Goal: Task Accomplishment & Management: Use online tool/utility

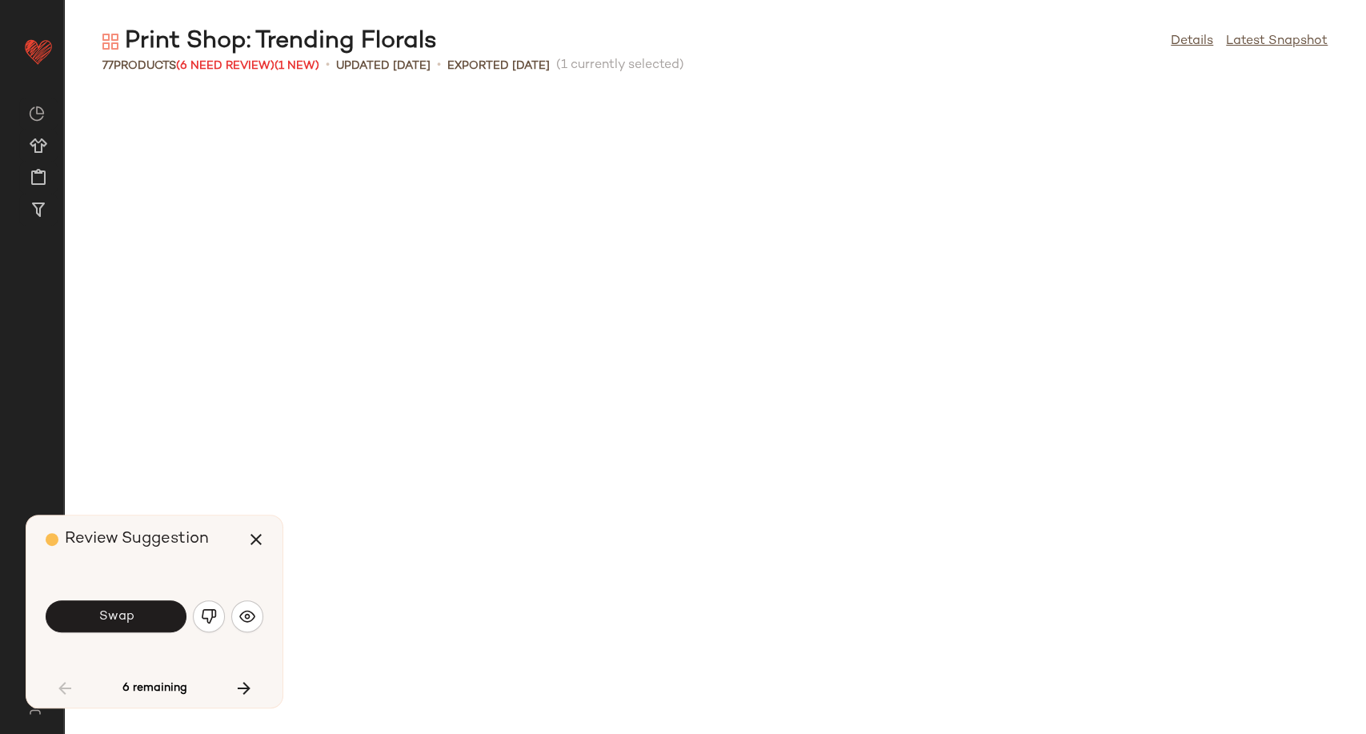
scroll to position [1464, 0]
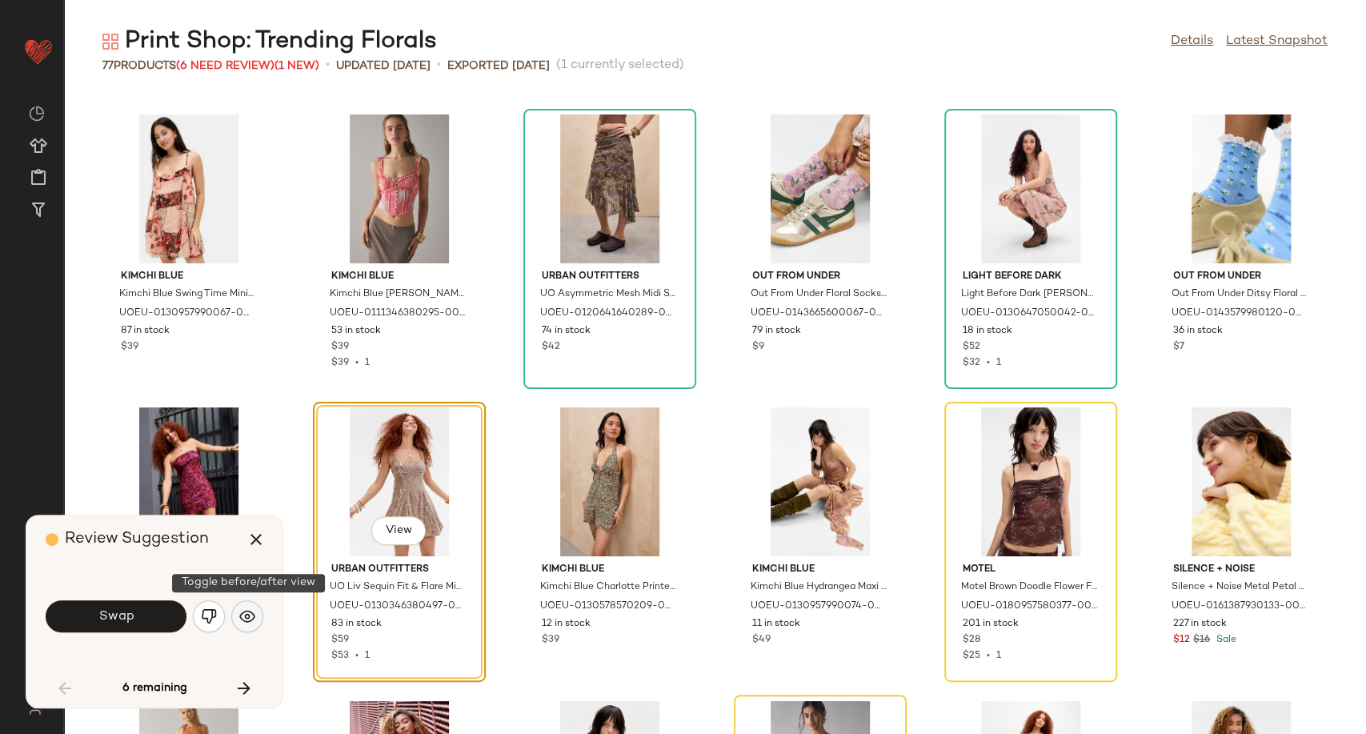
click at [252, 611] on img "button" at bounding box center [247, 616] width 16 height 16
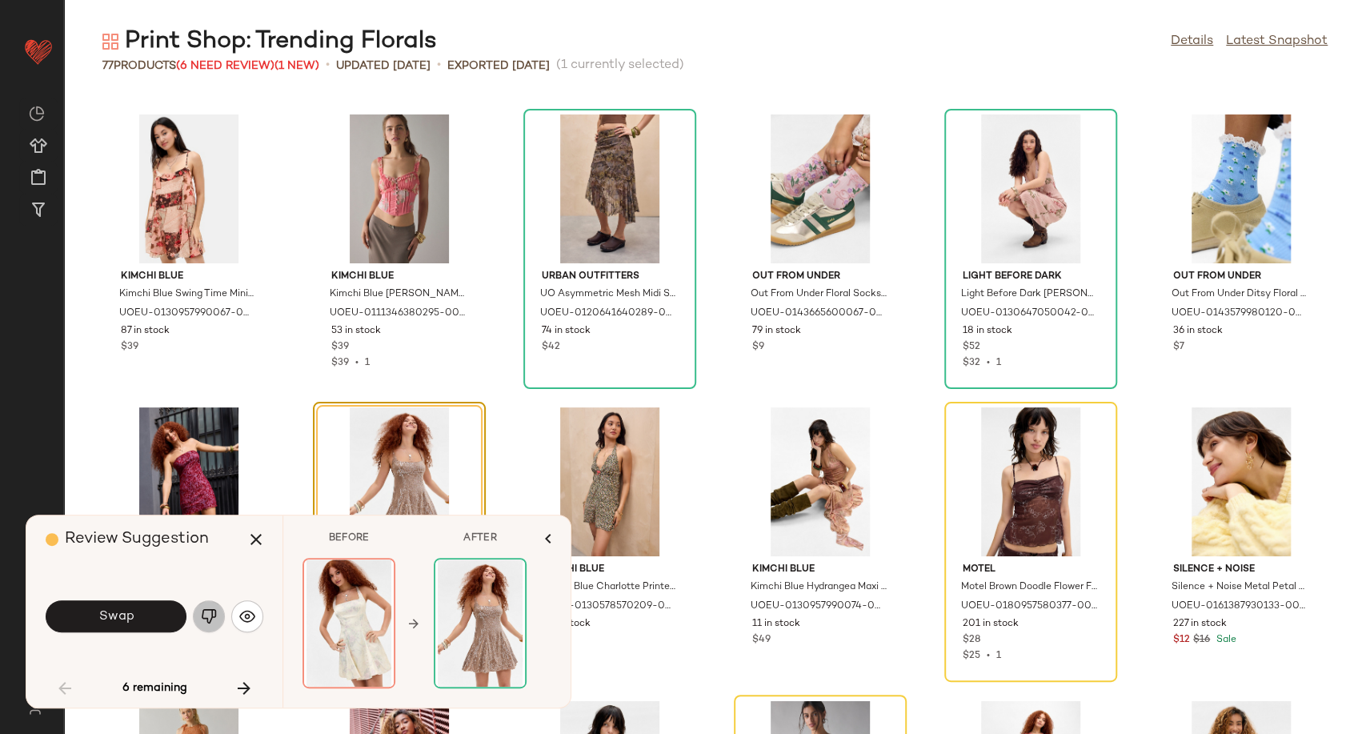
click at [205, 619] on img "button" at bounding box center [209, 616] width 16 height 16
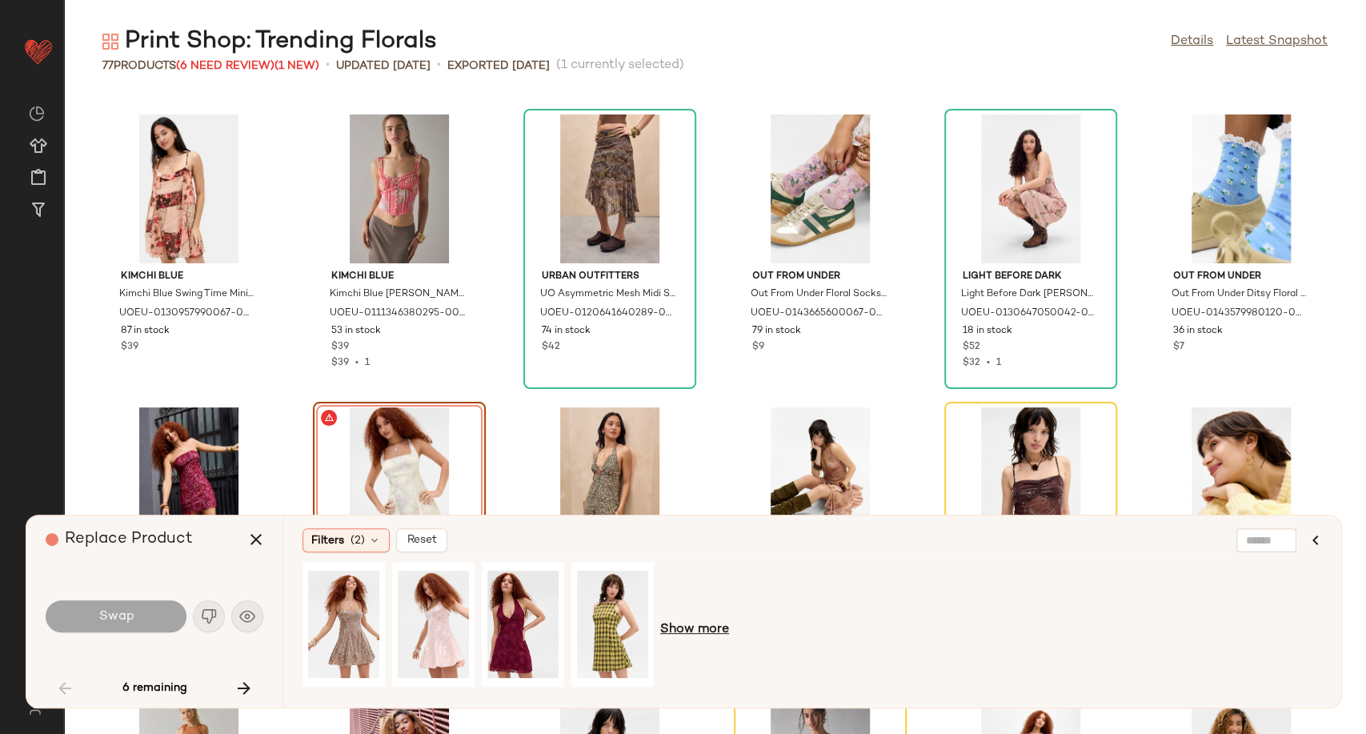
click at [679, 623] on span "Show more" at bounding box center [694, 629] width 69 height 19
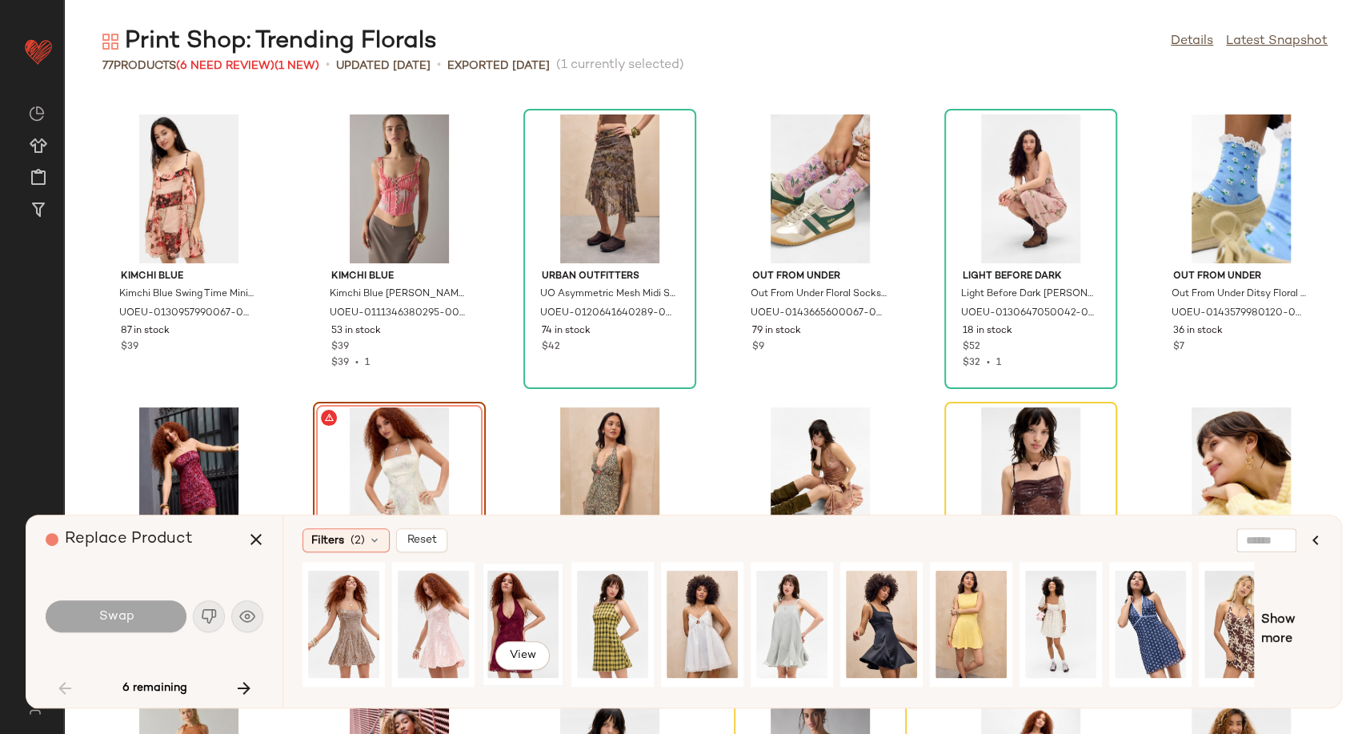
click at [516, 618] on div "View" at bounding box center [522, 624] width 71 height 114
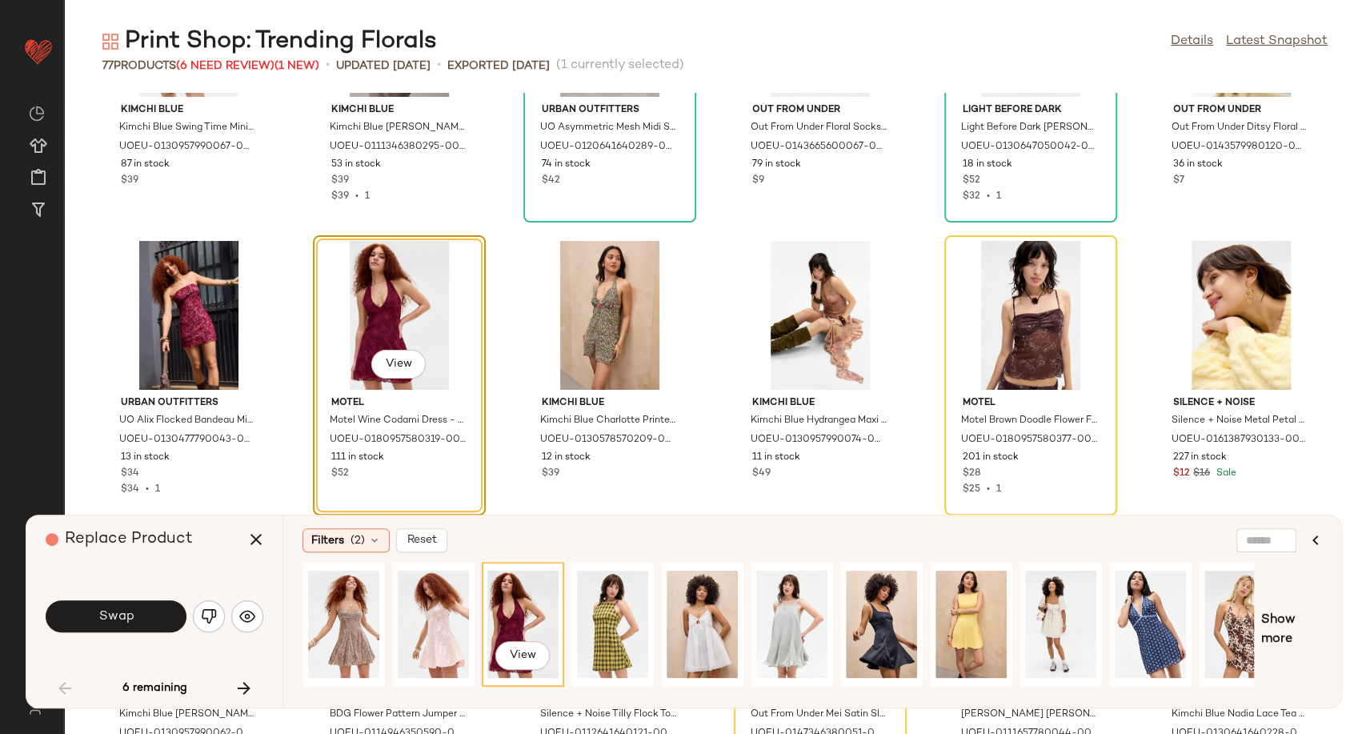
scroll to position [1642, 0]
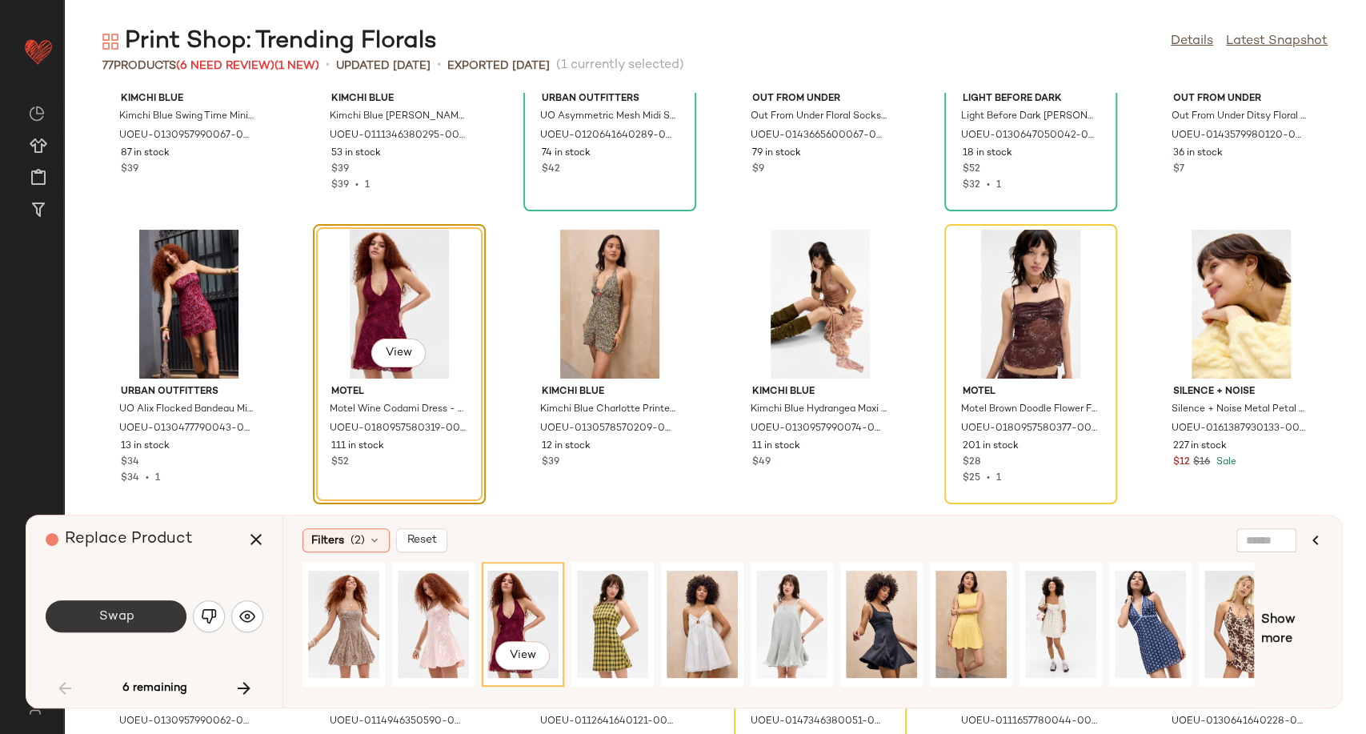
click at [137, 611] on button "Swap" at bounding box center [116, 616] width 141 height 32
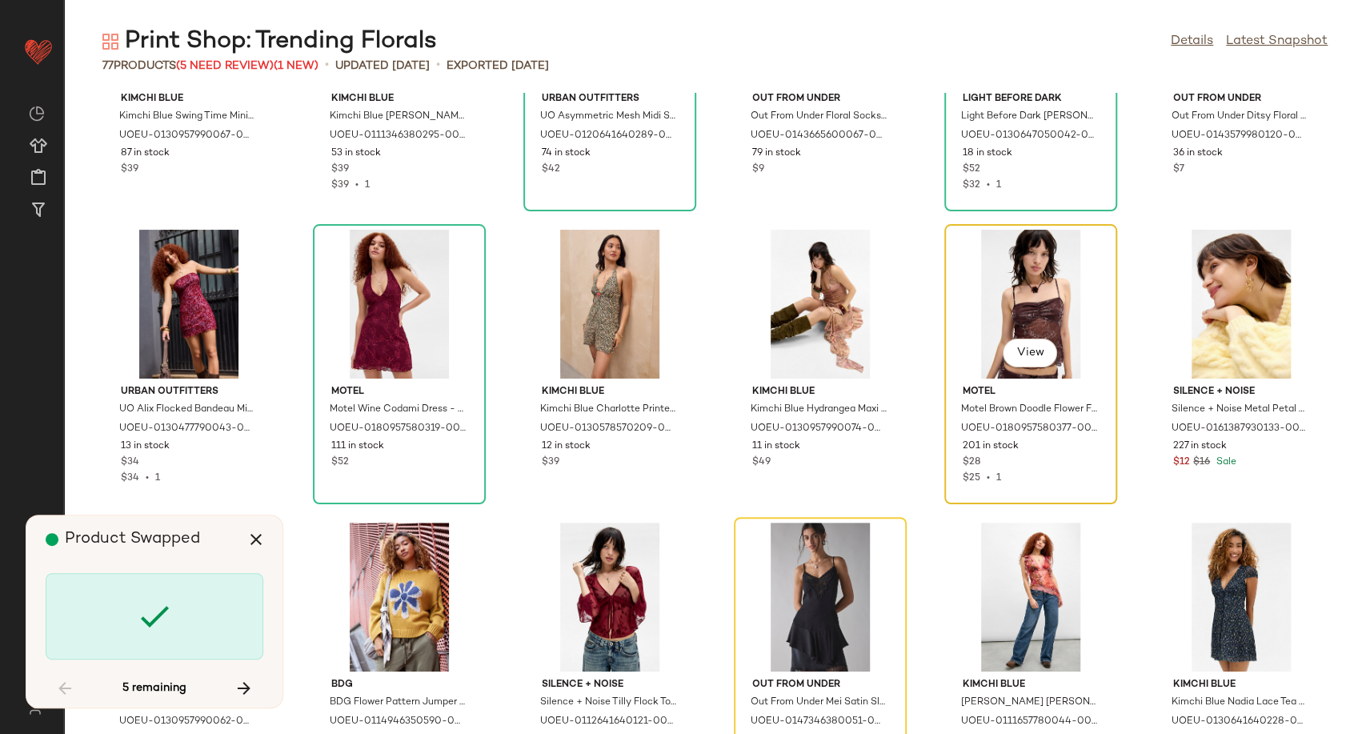
scroll to position [1464, 0]
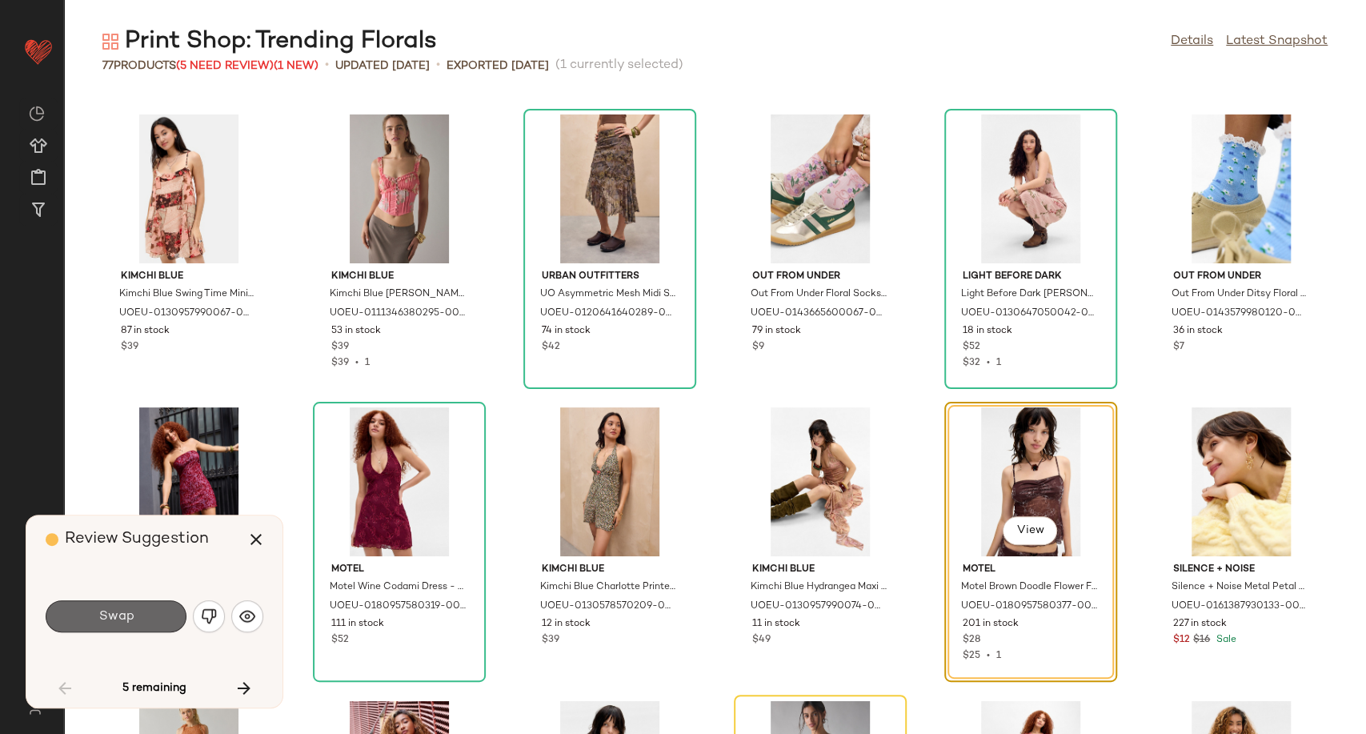
click at [126, 611] on span "Swap" at bounding box center [116, 616] width 36 height 15
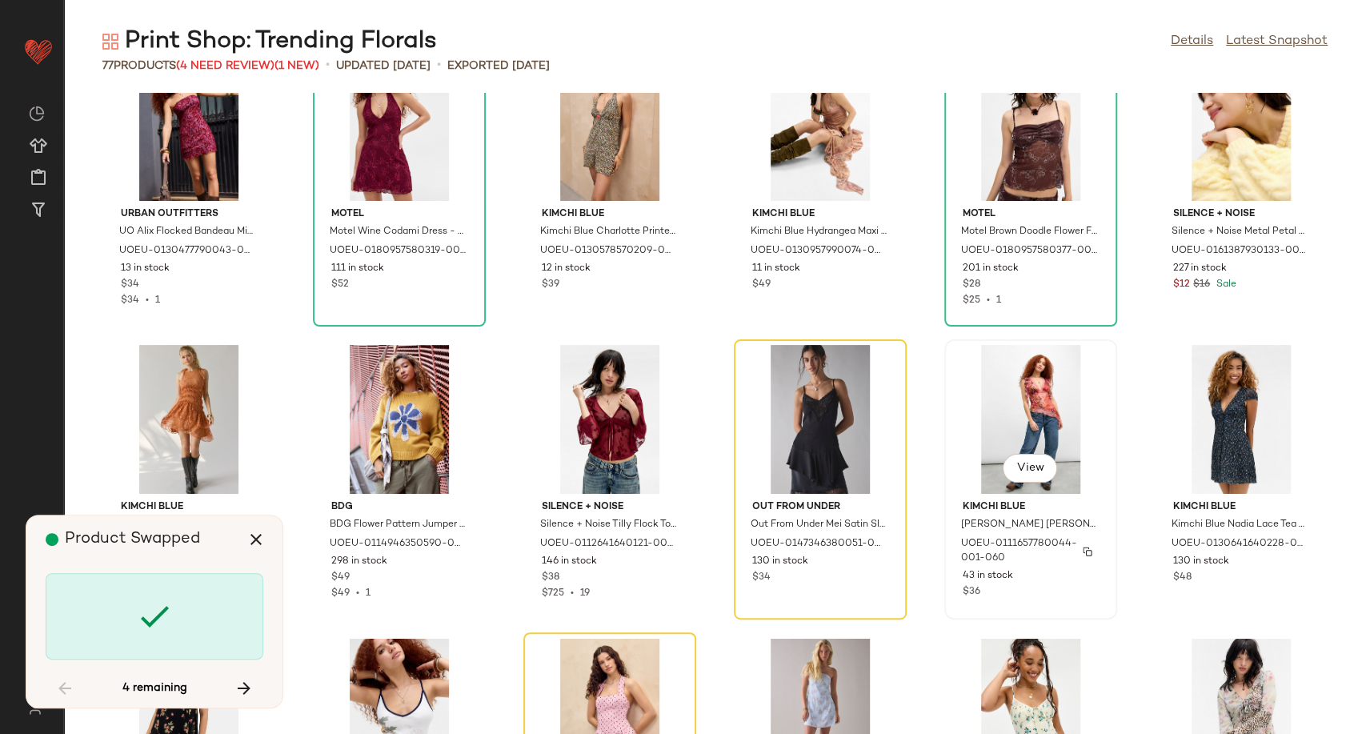
scroll to position [1757, 0]
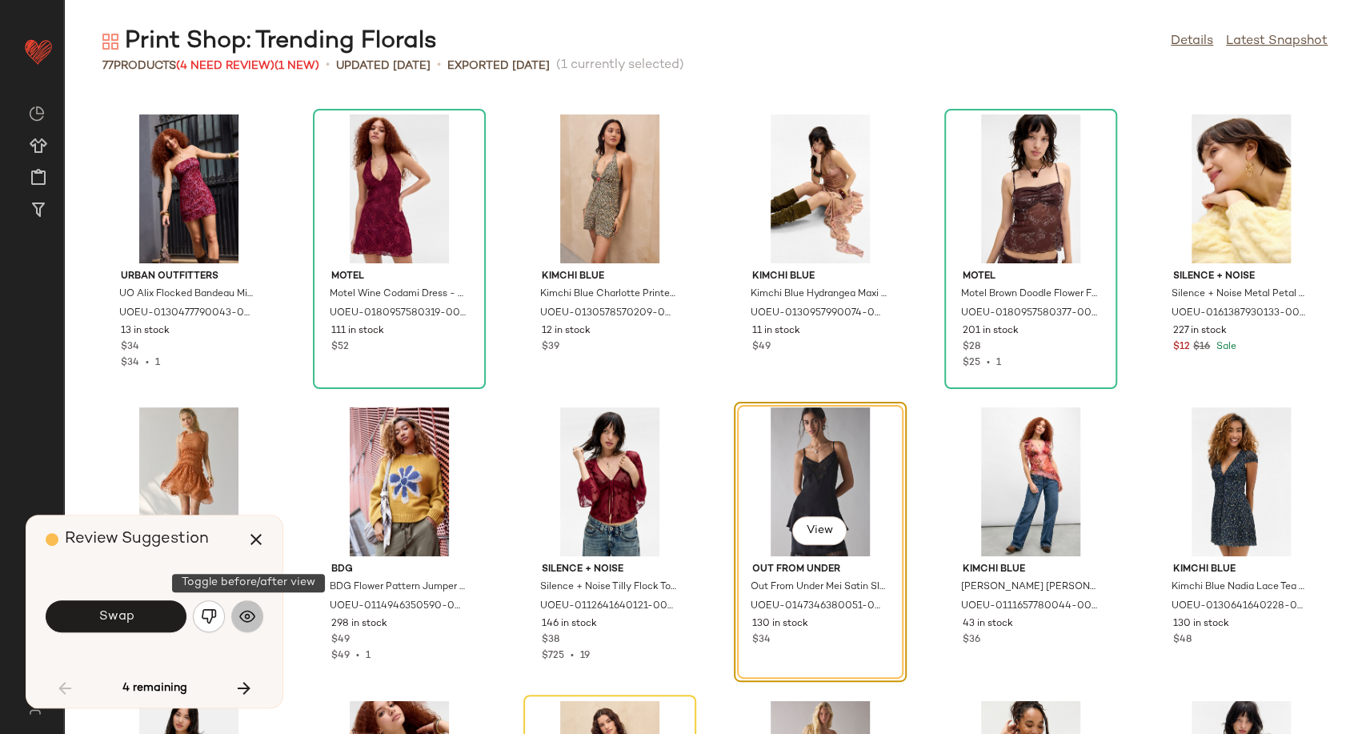
click at [255, 616] on button "button" at bounding box center [247, 616] width 32 height 32
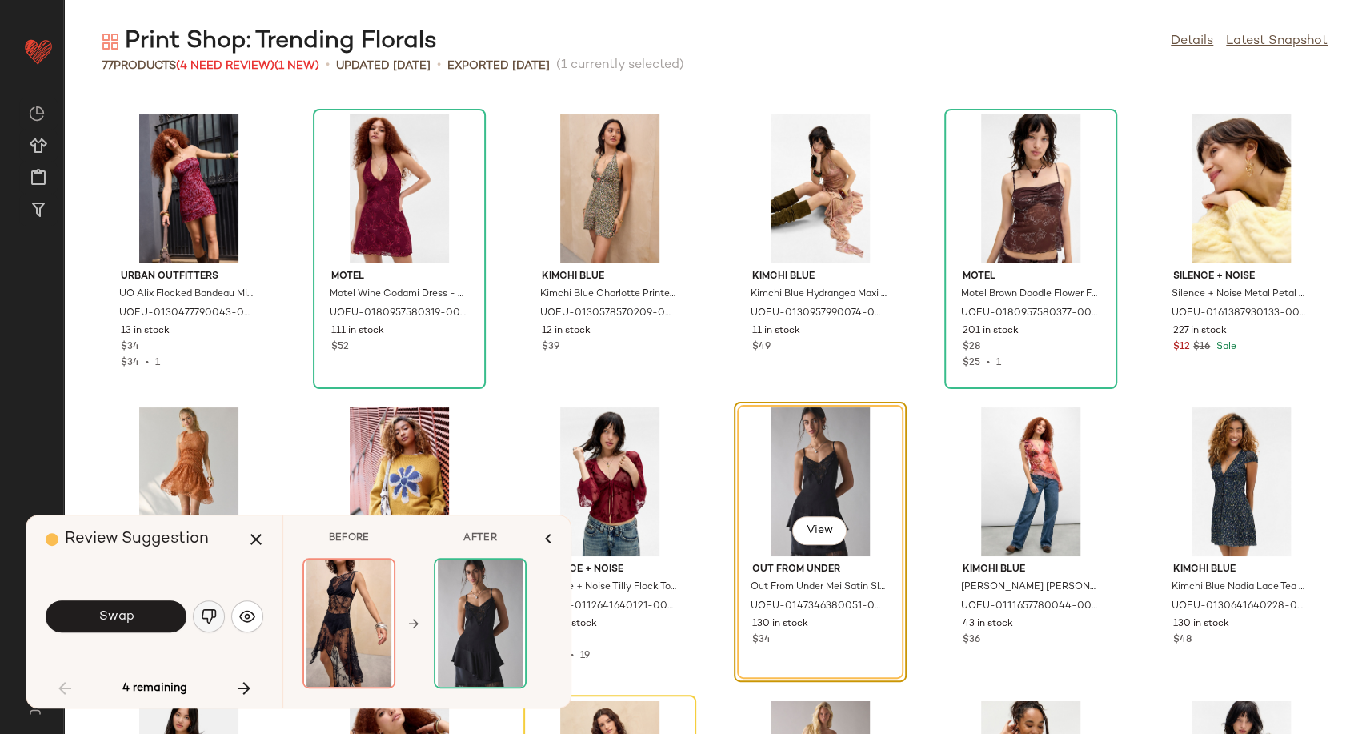
click at [199, 615] on button "button" at bounding box center [209, 616] width 32 height 32
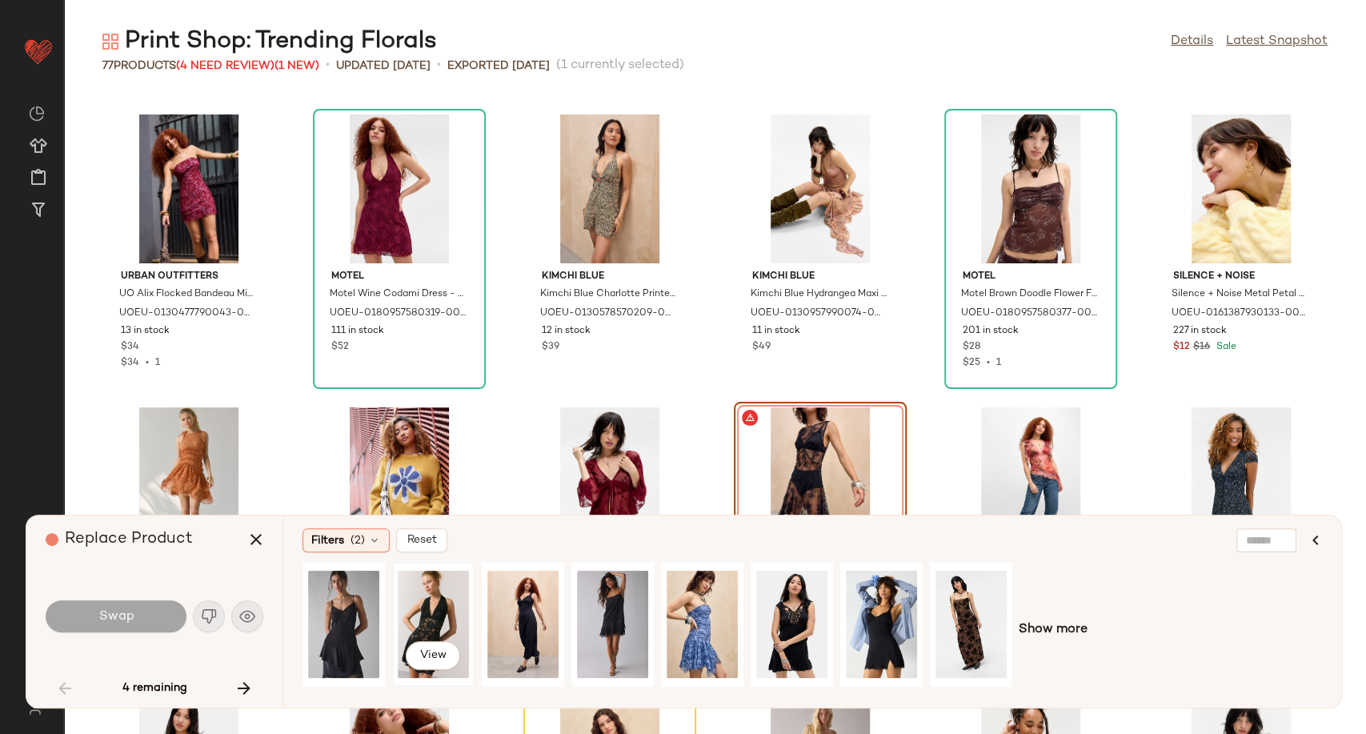
click at [423, 622] on div "View" at bounding box center [433, 624] width 71 height 114
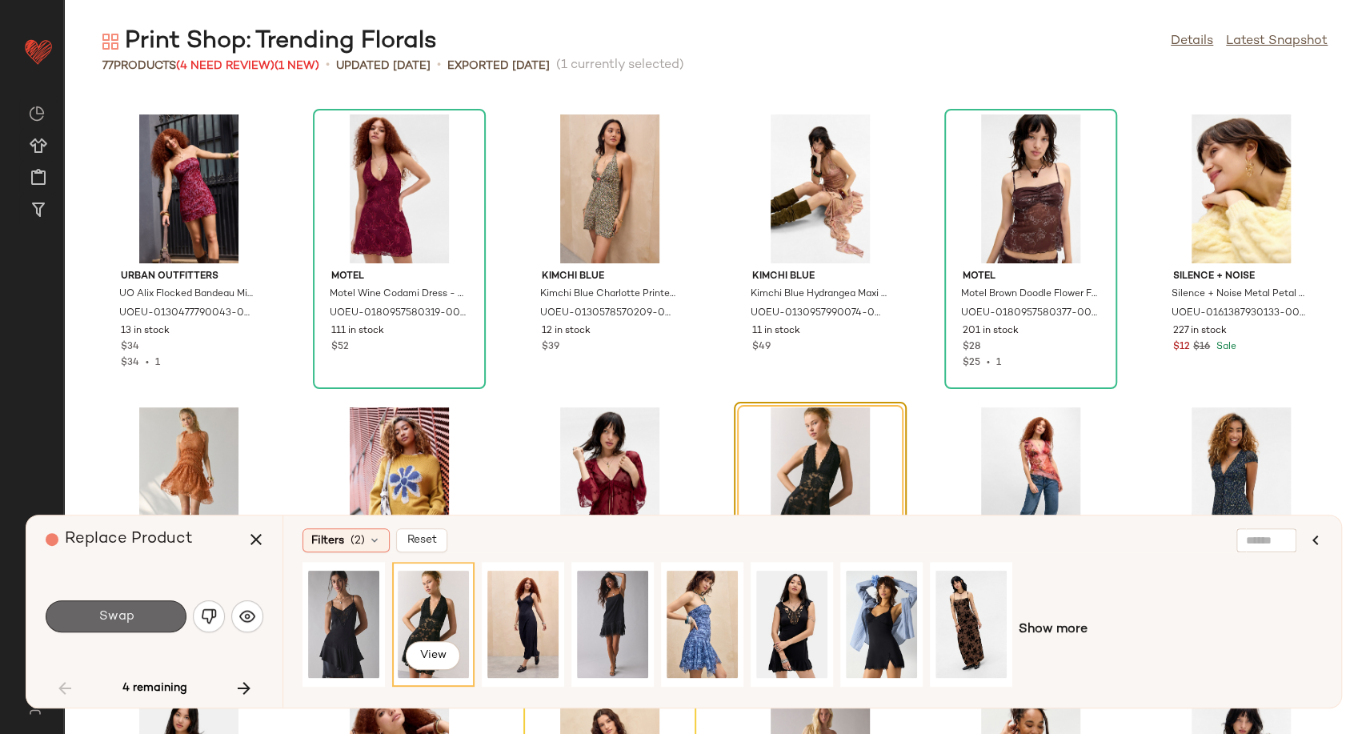
click at [147, 610] on button "Swap" at bounding box center [116, 616] width 141 height 32
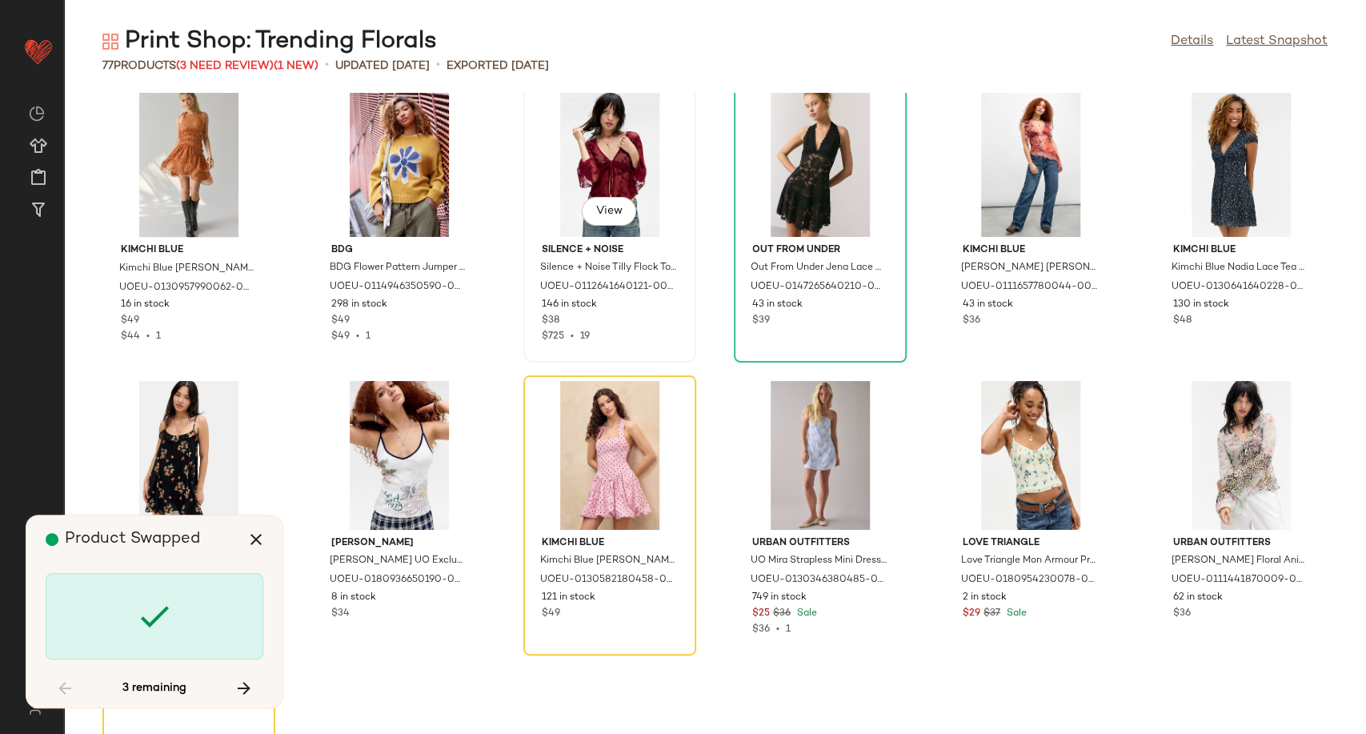
scroll to position [2112, 0]
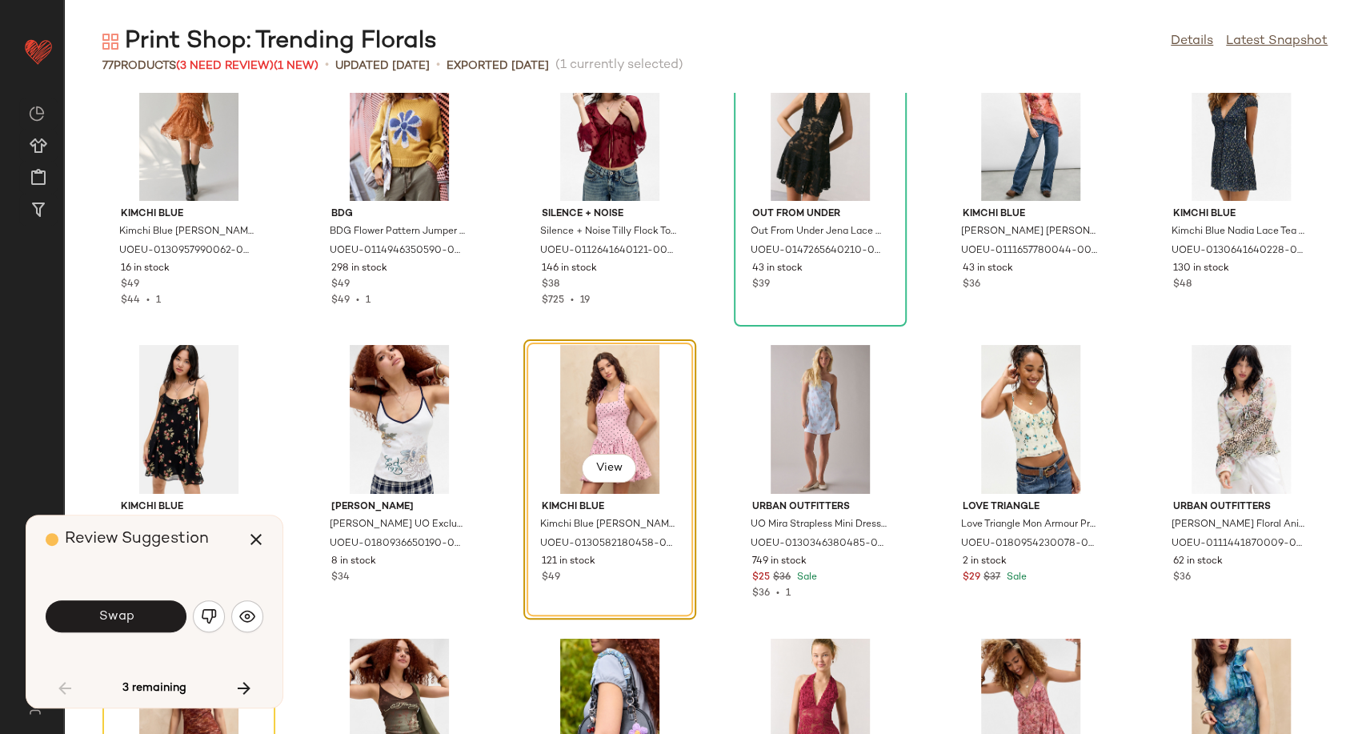
scroll to position [2049, 0]
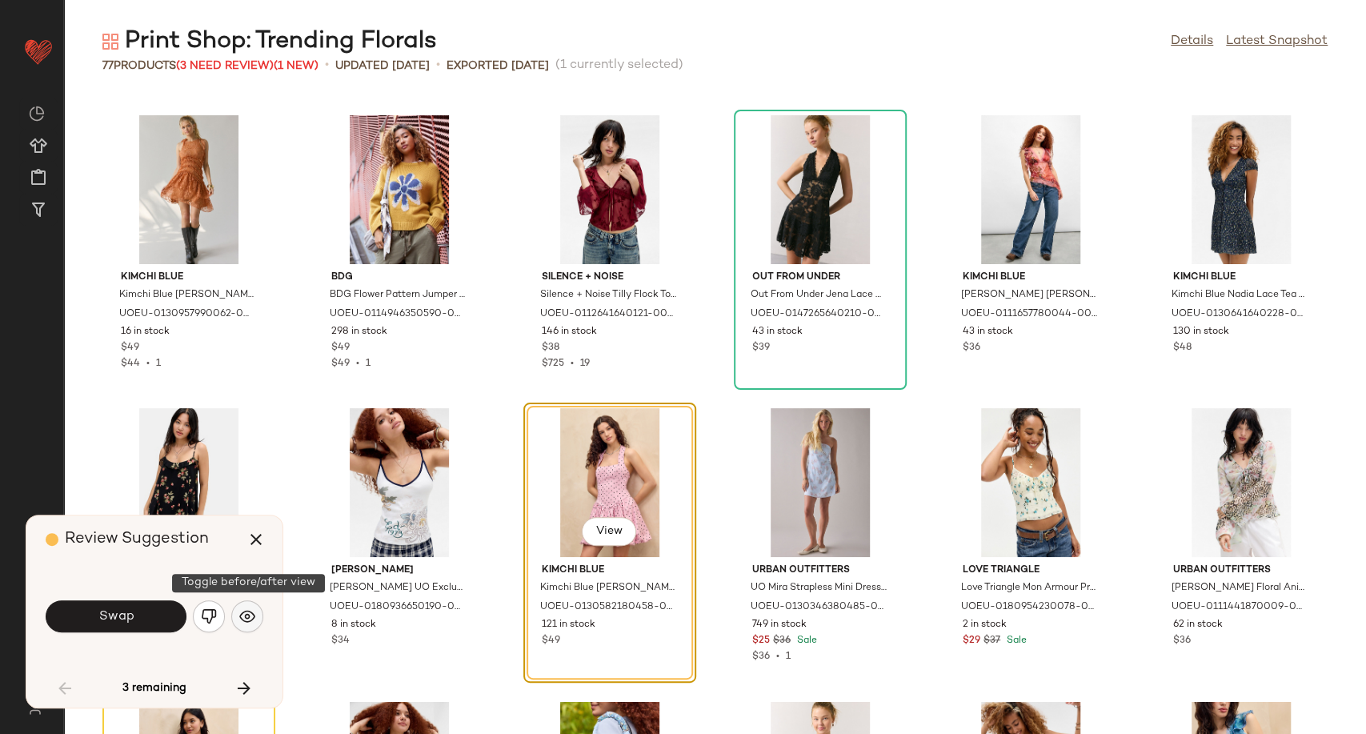
click at [246, 616] on img "button" at bounding box center [247, 616] width 16 height 16
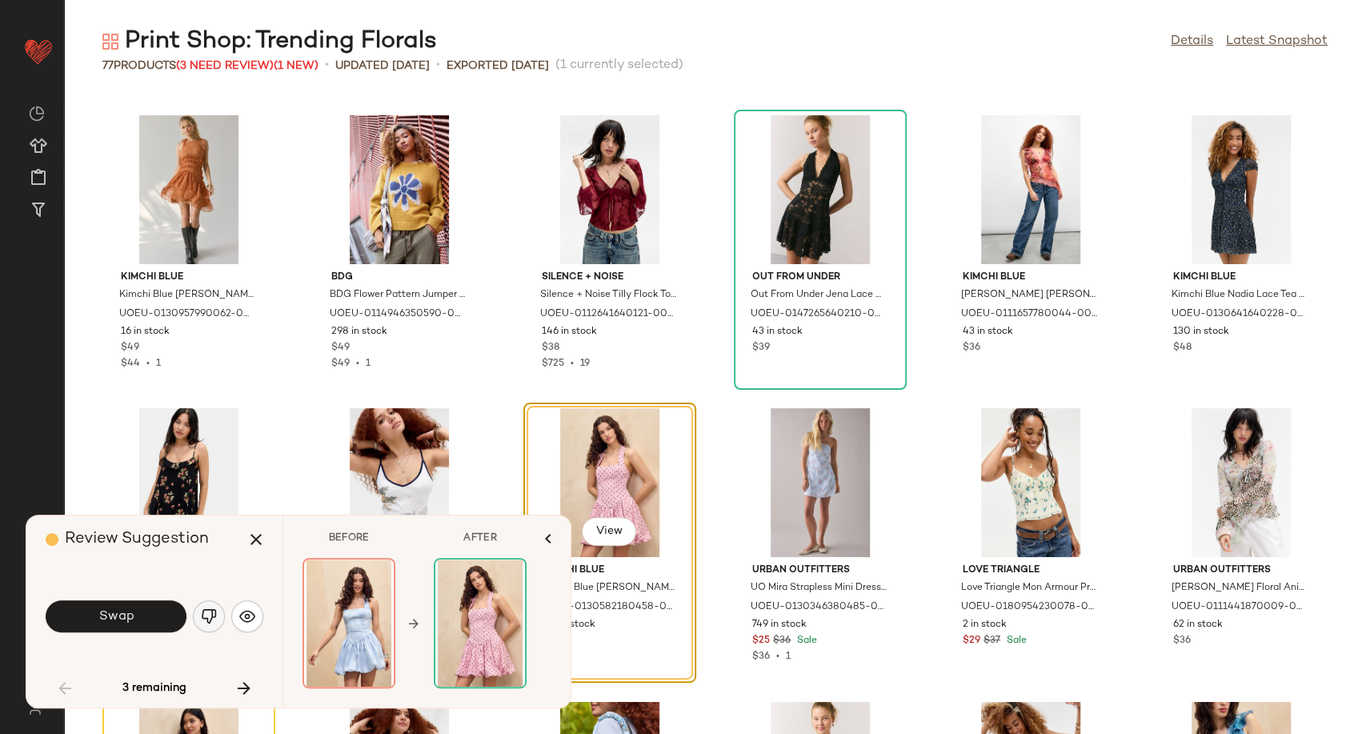
click at [218, 615] on button "button" at bounding box center [209, 616] width 32 height 32
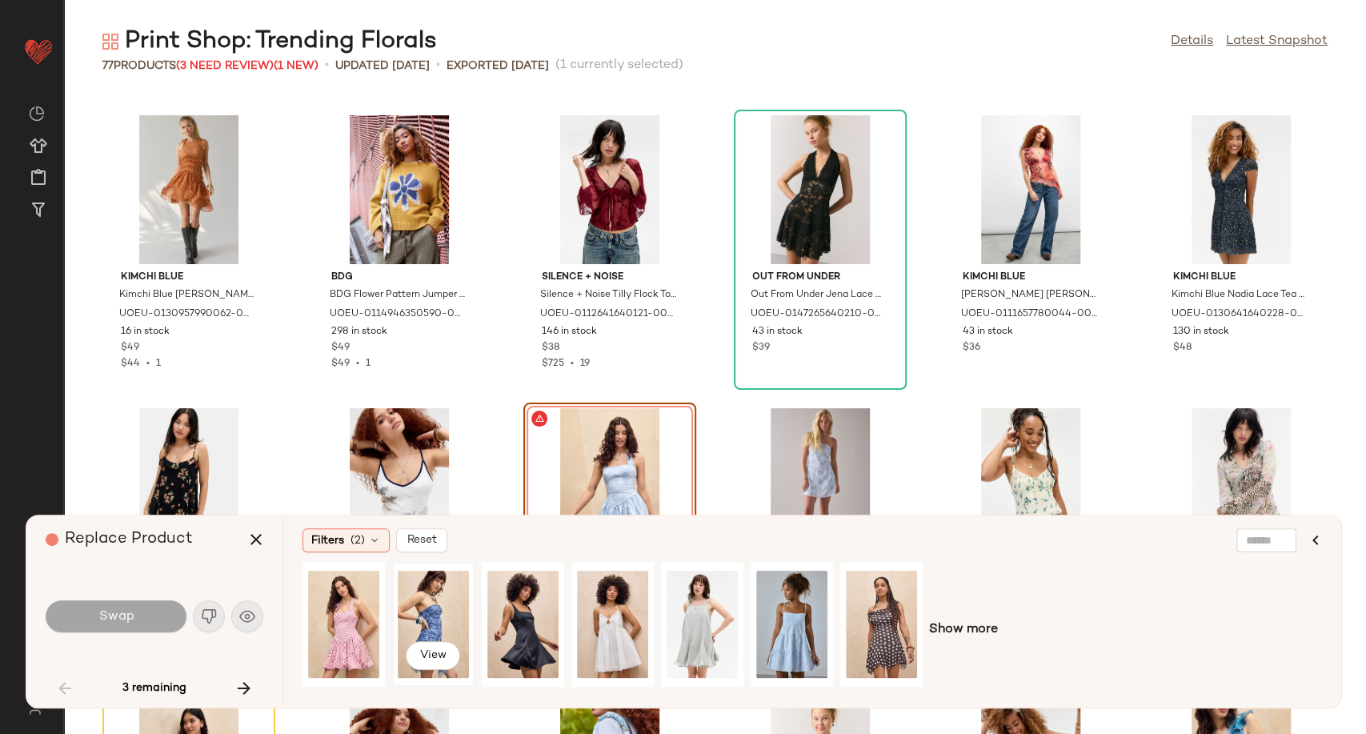
click at [430, 619] on div "View" at bounding box center [433, 624] width 71 height 114
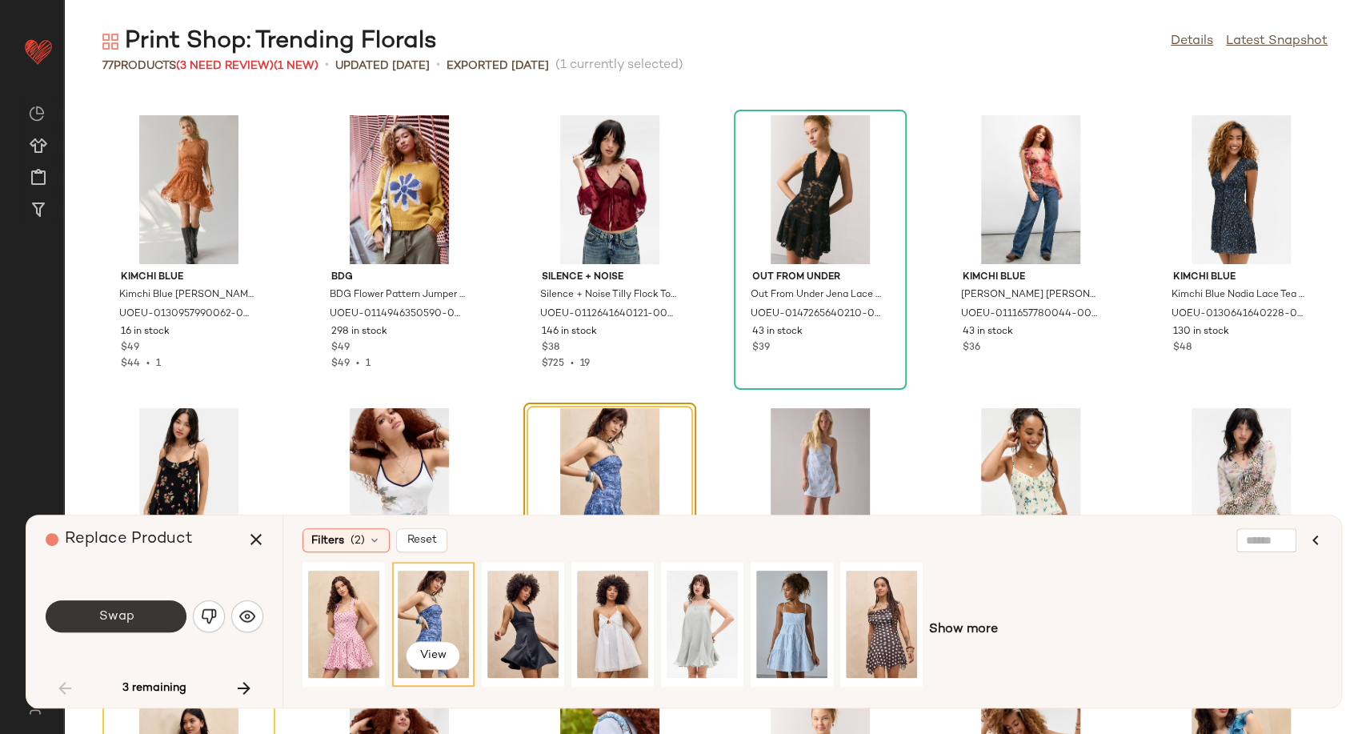
click at [179, 619] on button "Swap" at bounding box center [116, 616] width 141 height 32
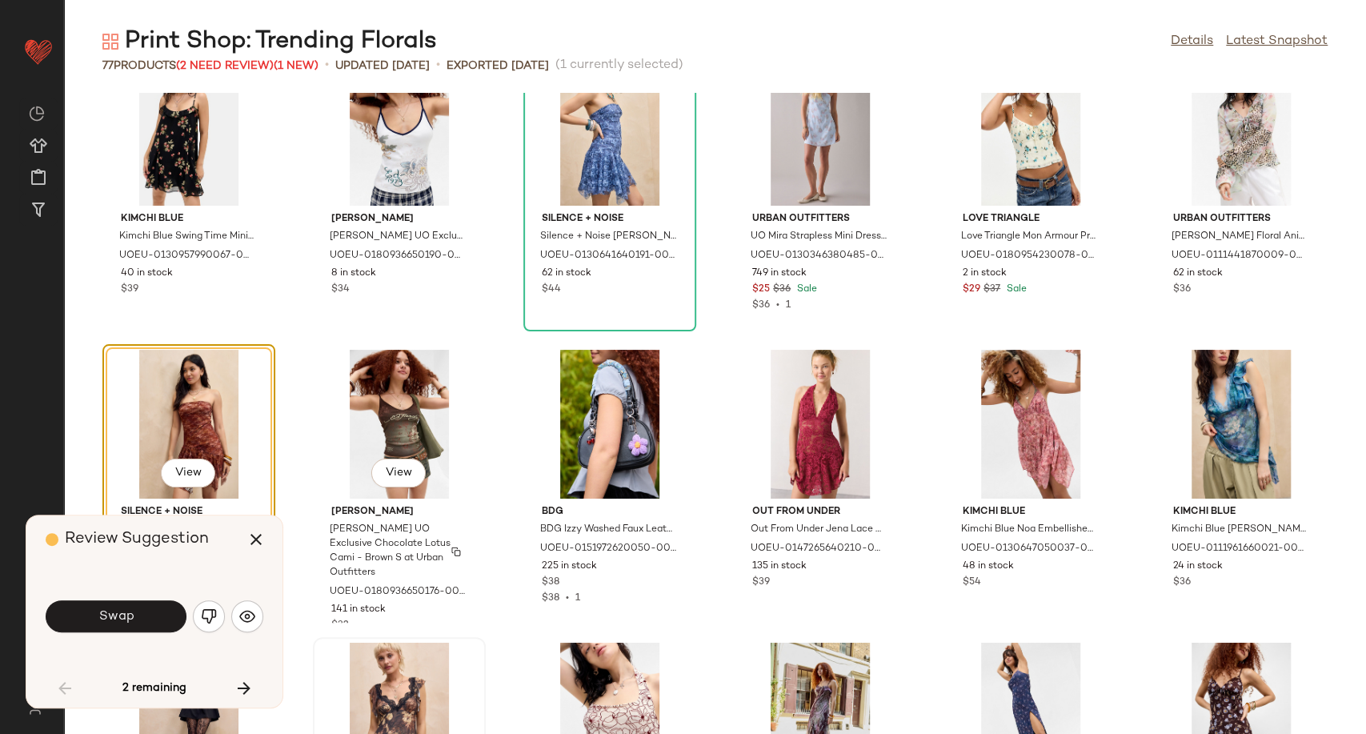
scroll to position [2521, 0]
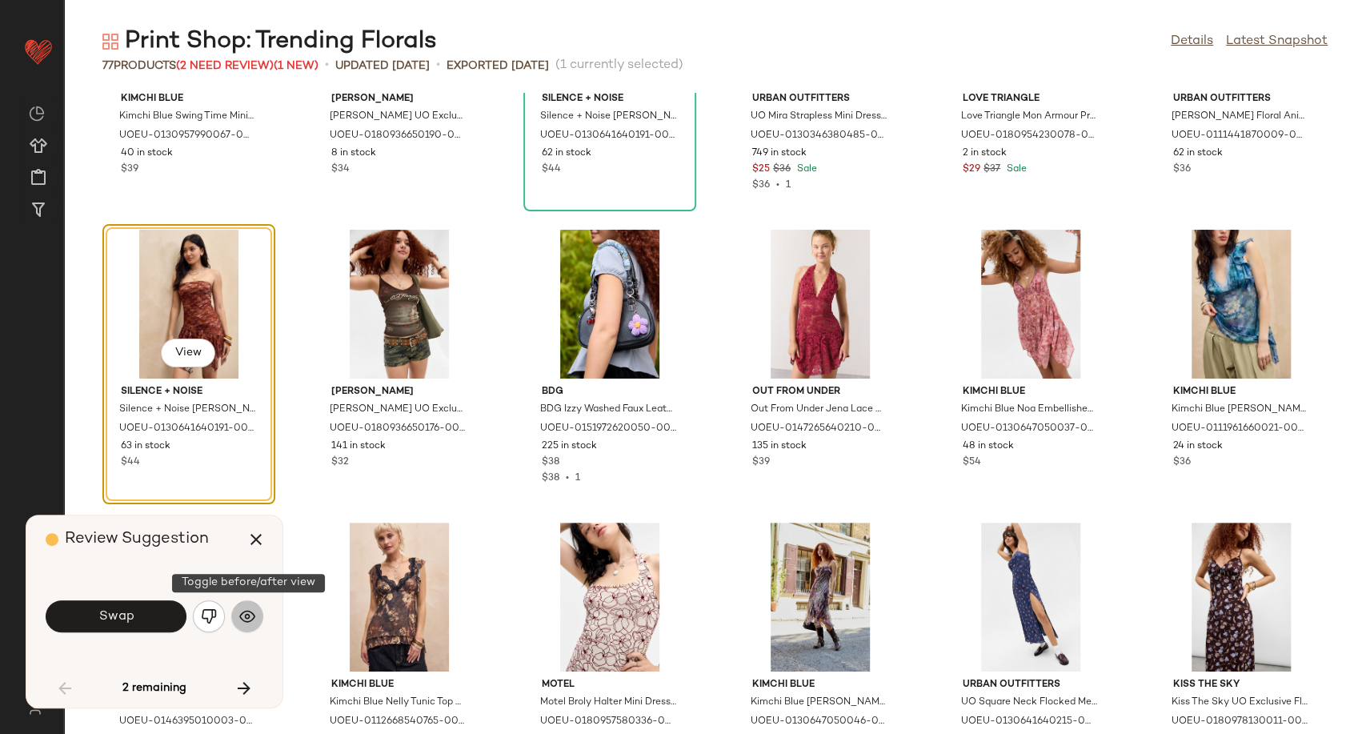
click at [253, 620] on img "button" at bounding box center [247, 616] width 16 height 16
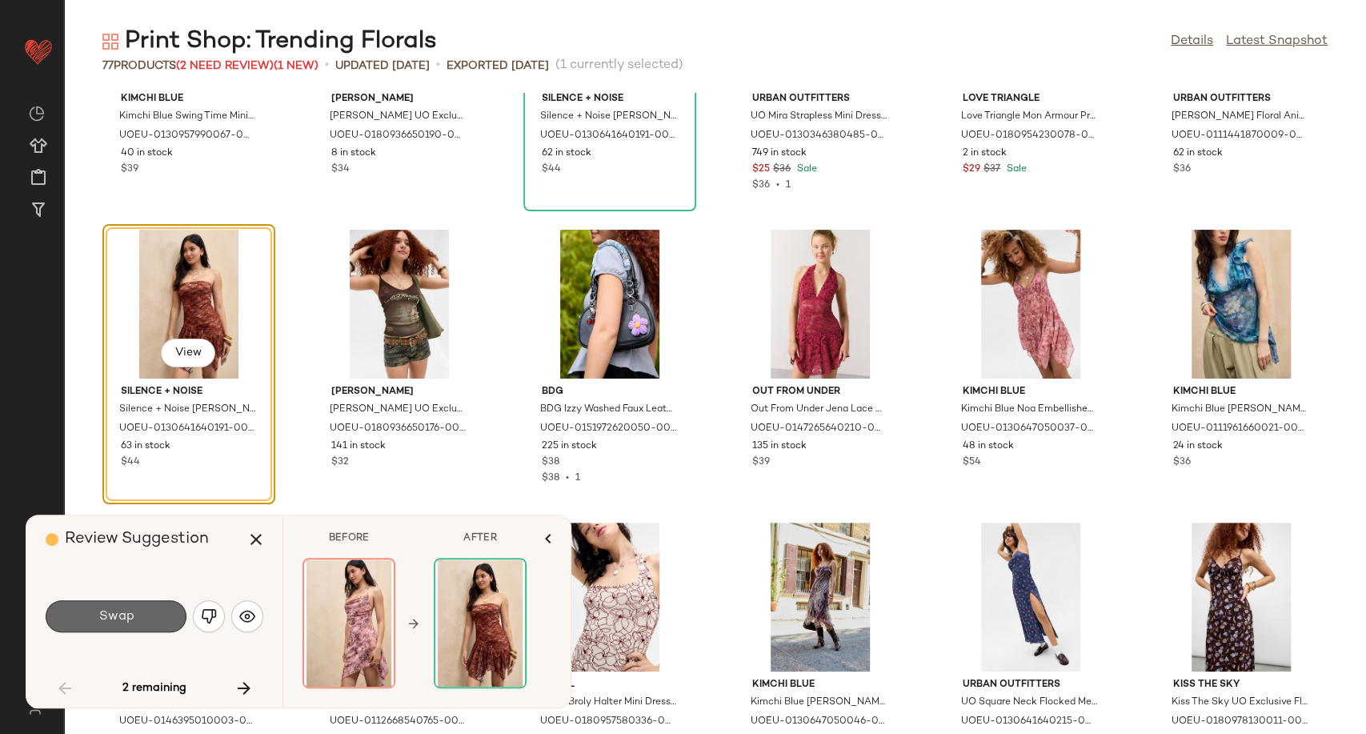
click at [173, 616] on button "Swap" at bounding box center [116, 616] width 141 height 32
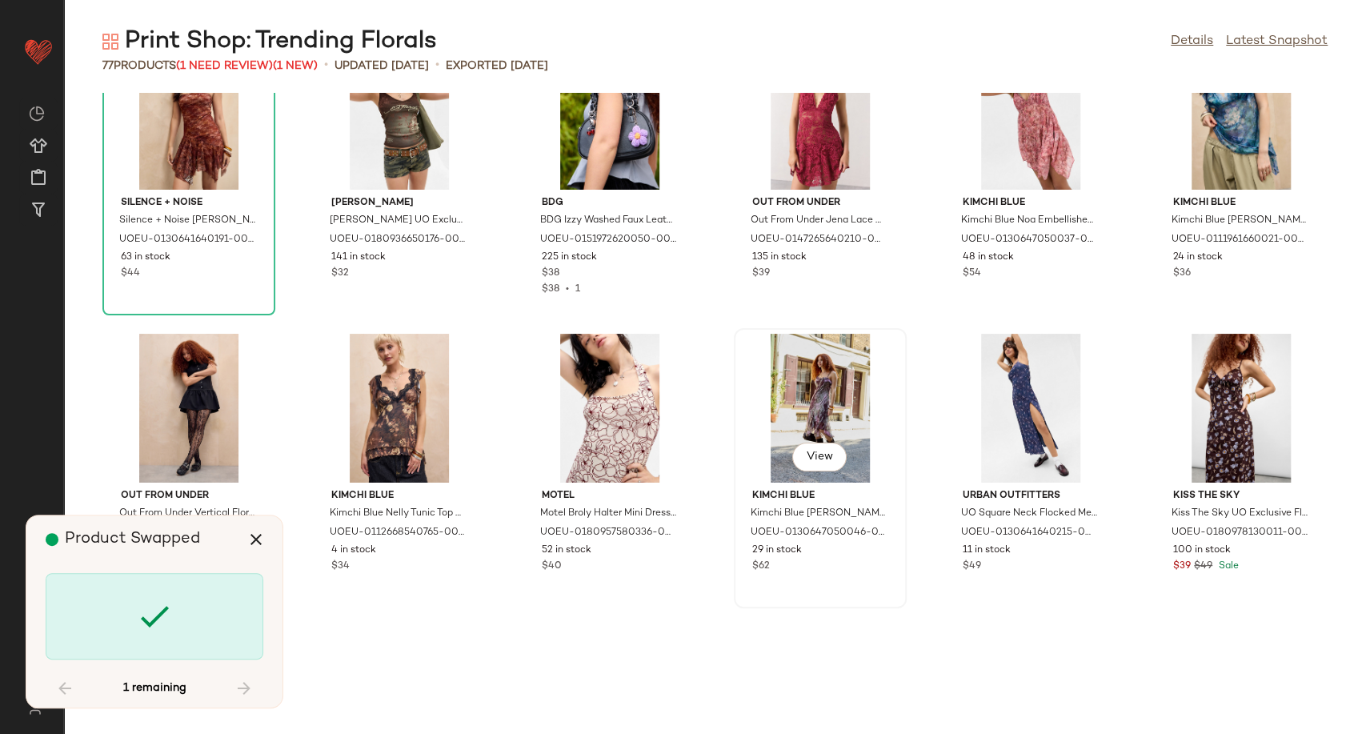
scroll to position [2787, 0]
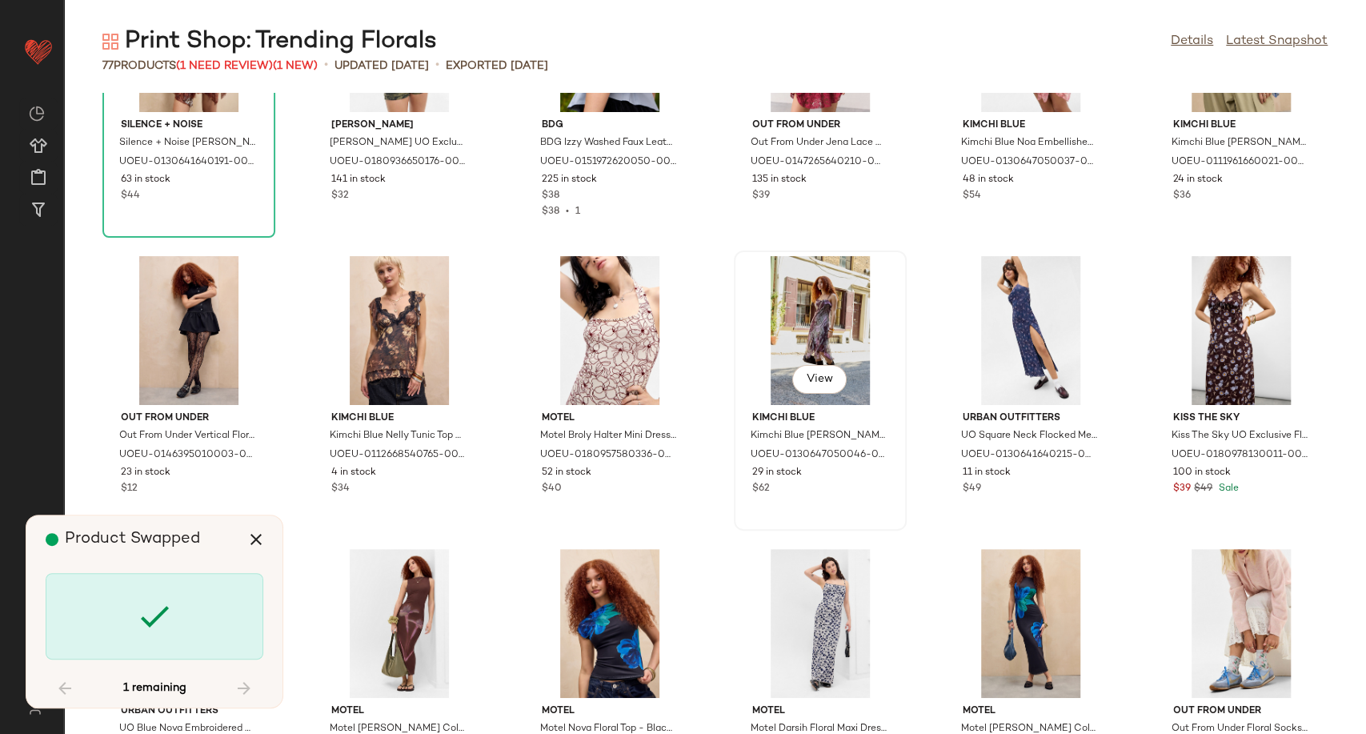
scroll to position [3169, 0]
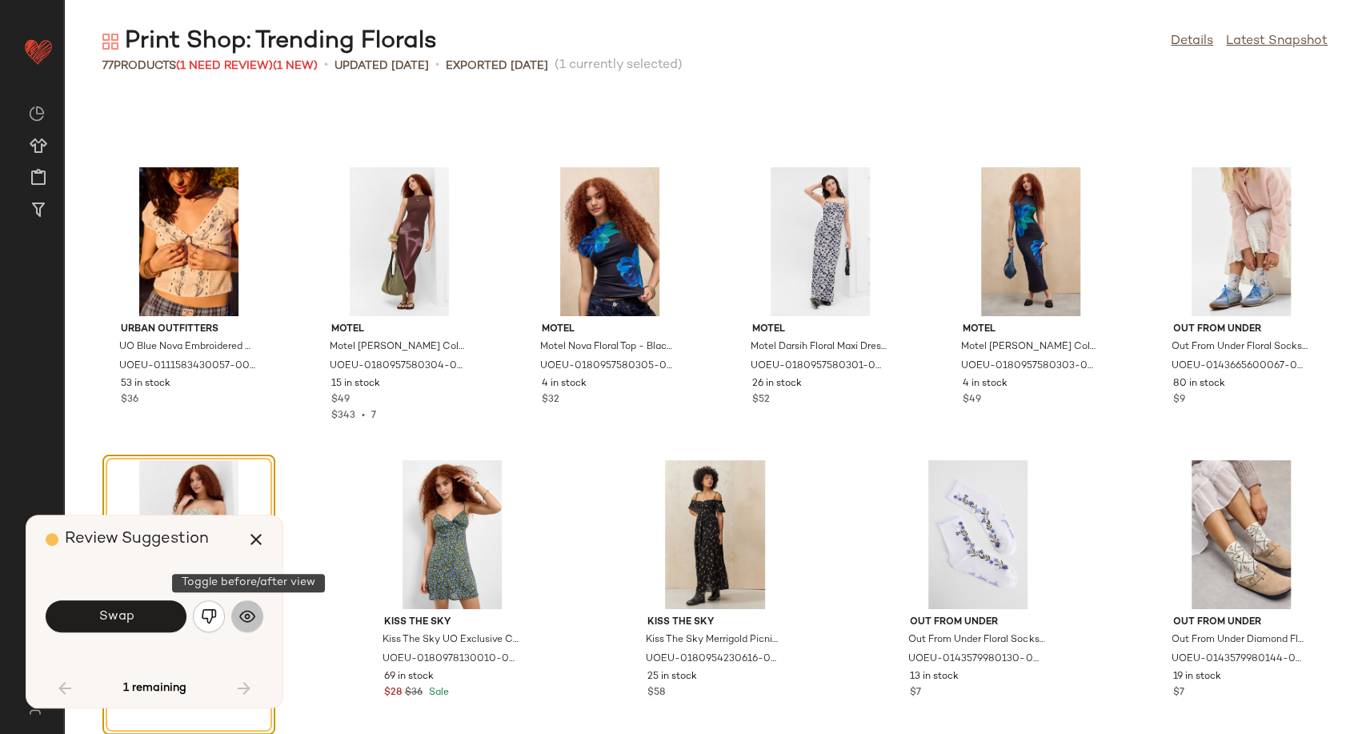
click at [251, 611] on img "button" at bounding box center [247, 616] width 16 height 16
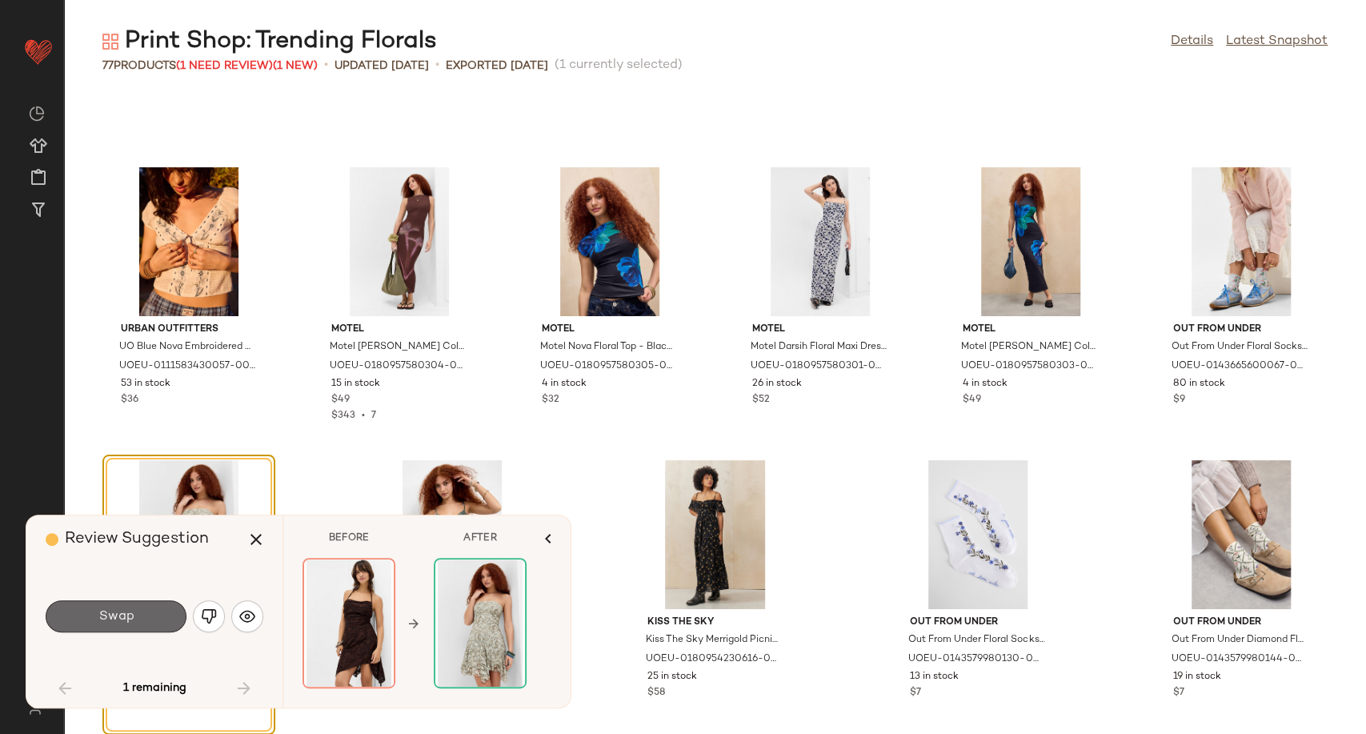
click at [132, 616] on span "Swap" at bounding box center [116, 616] width 36 height 15
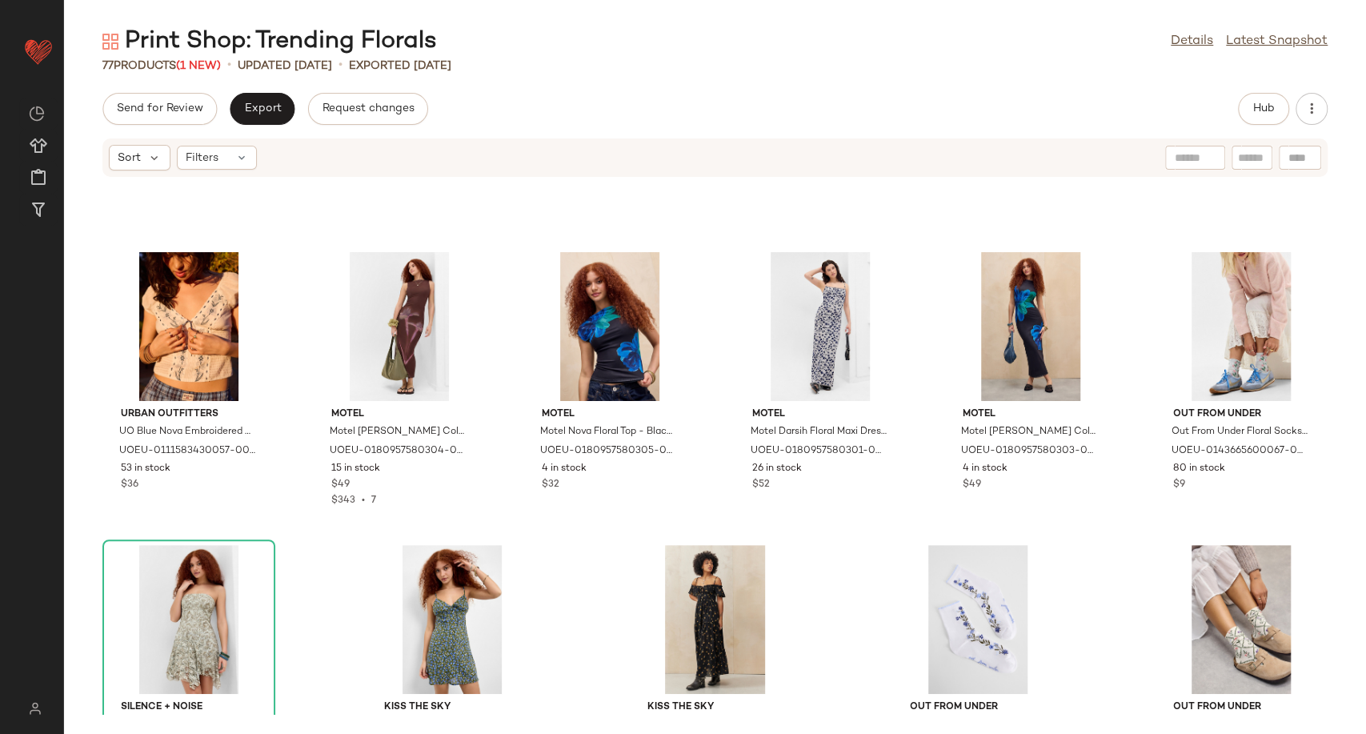
click at [519, 532] on div "Urban Outfitters UO Blue Nova Embroidered Blouse - White XL at Urban Outfitters…" at bounding box center [715, 446] width 1302 height 537
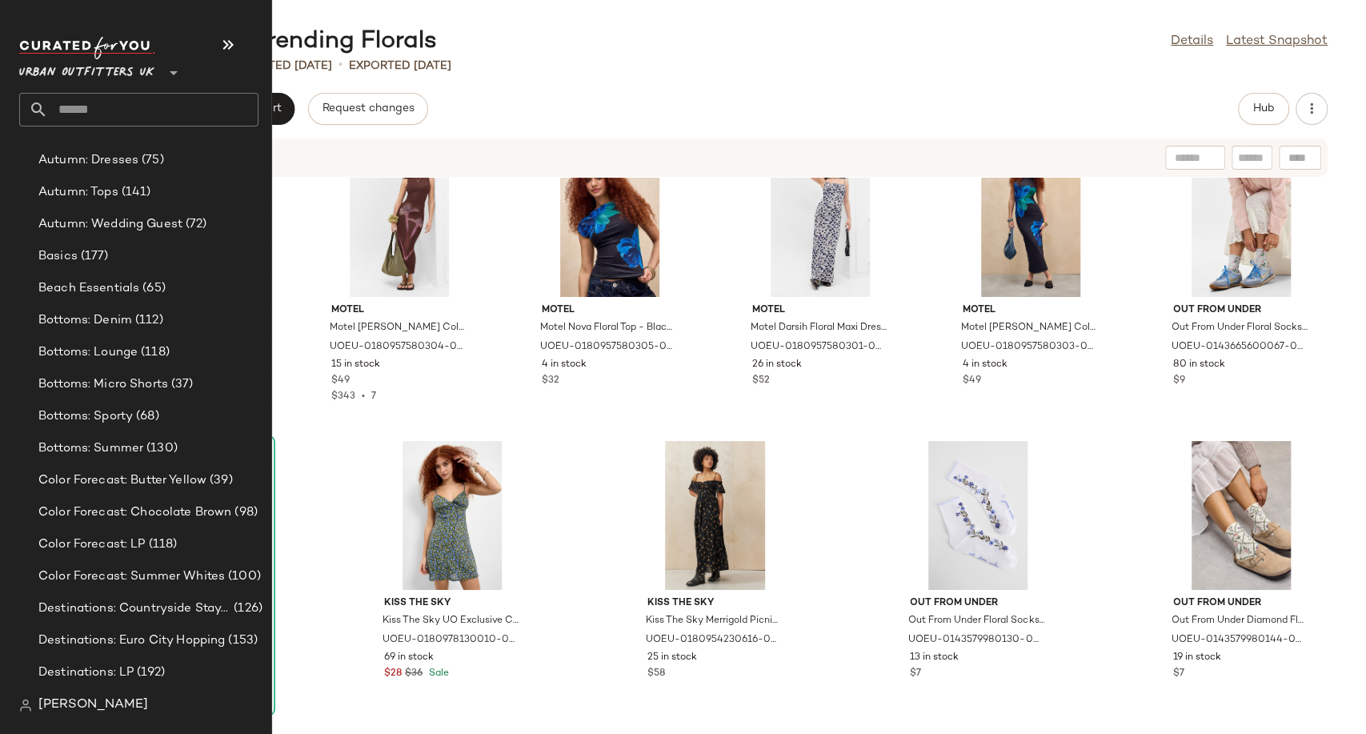
scroll to position [3289, 0]
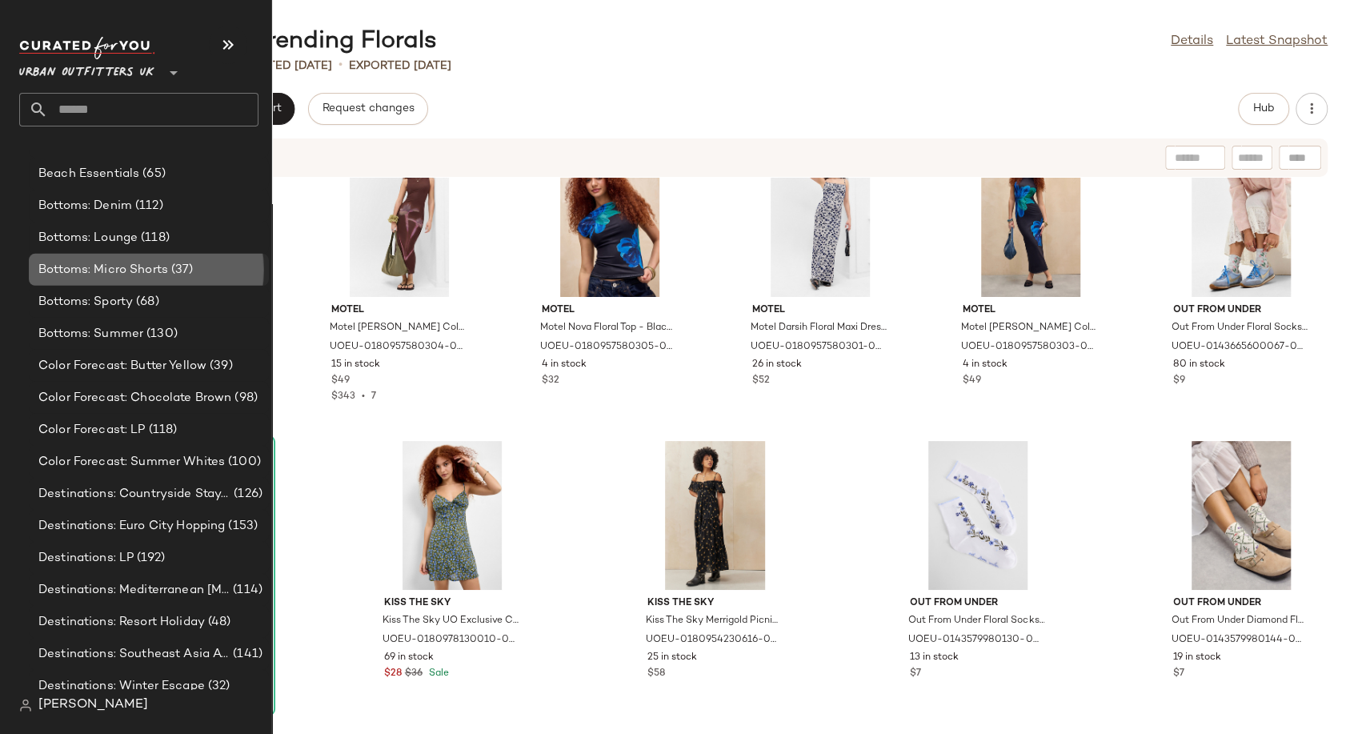
click at [98, 275] on span "Bottoms: Micro Shorts" at bounding box center [103, 270] width 130 height 18
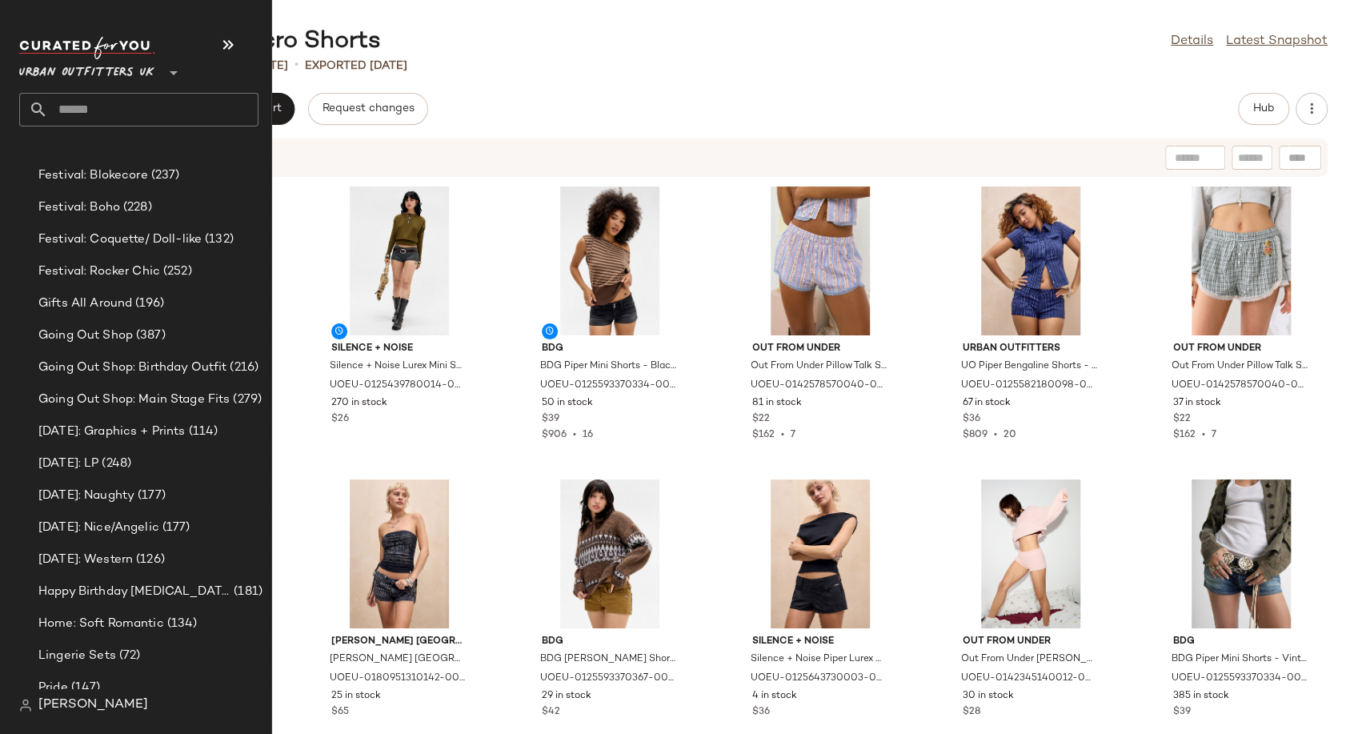
scroll to position [4178, 0]
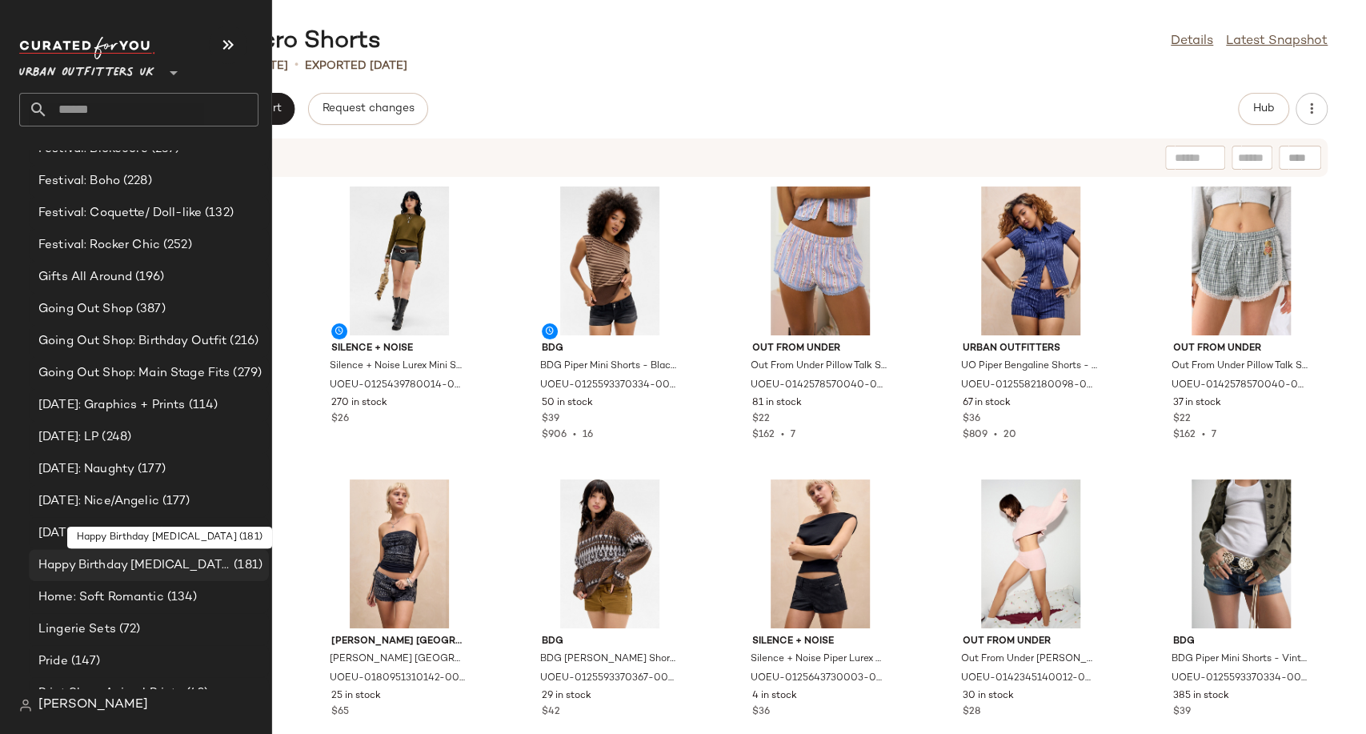
click at [97, 567] on span "Happy Birthday [MEDICAL_DATA]" at bounding box center [134, 565] width 192 height 18
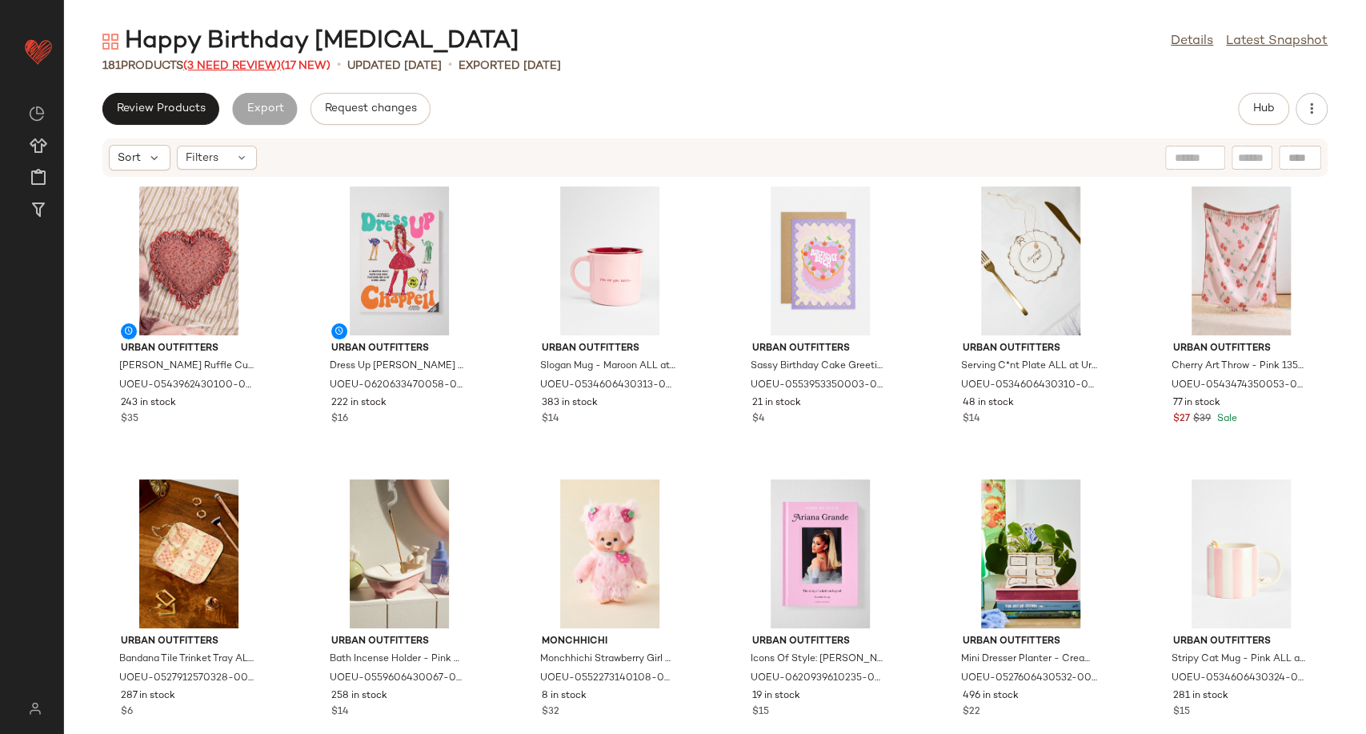
click at [207, 68] on span "(3 Need Review)" at bounding box center [232, 66] width 98 height 12
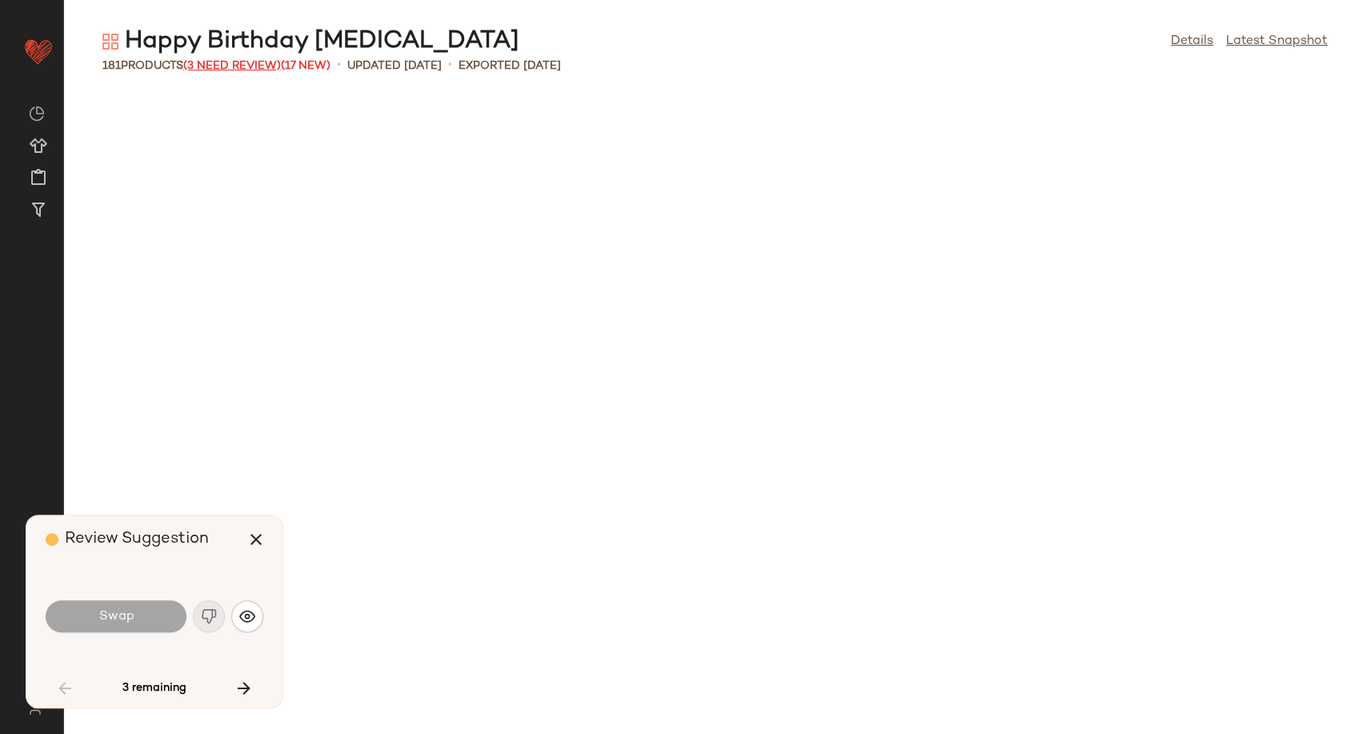
scroll to position [2636, 0]
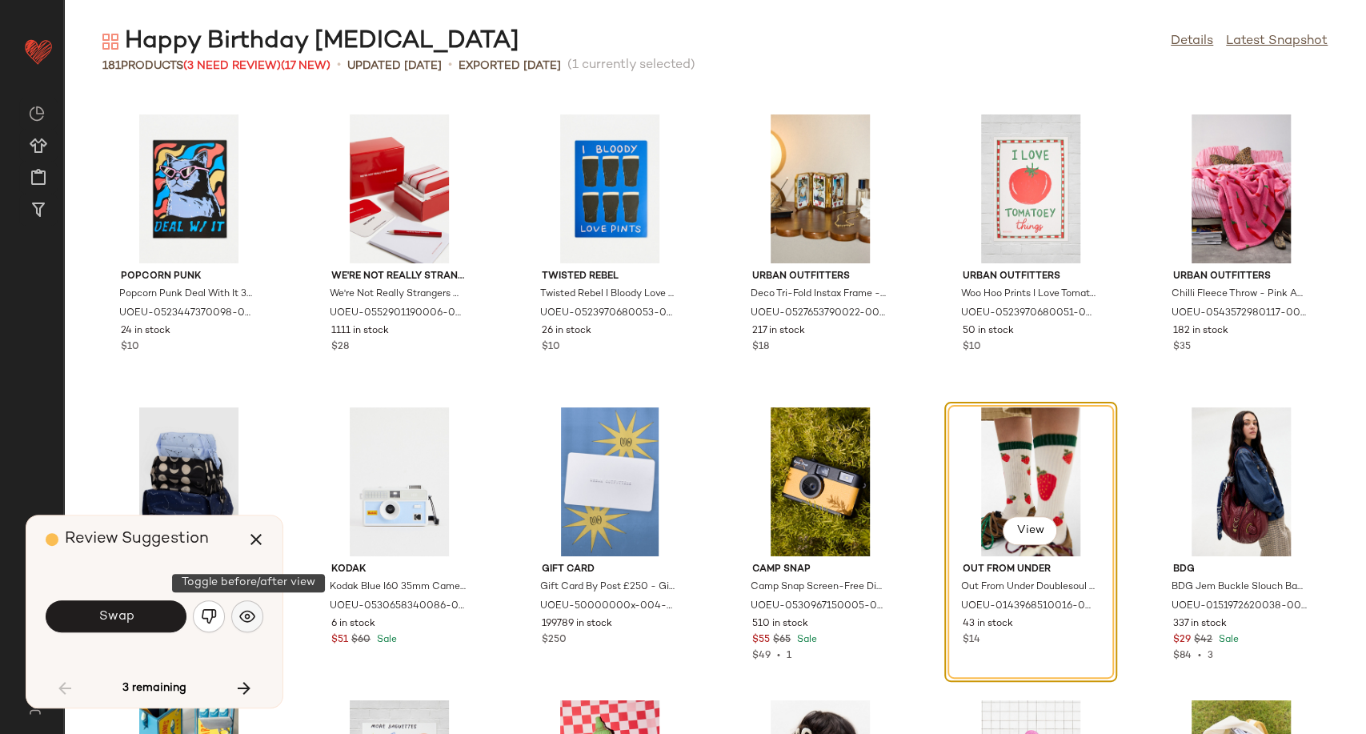
click at [244, 615] on img "button" at bounding box center [247, 616] width 16 height 16
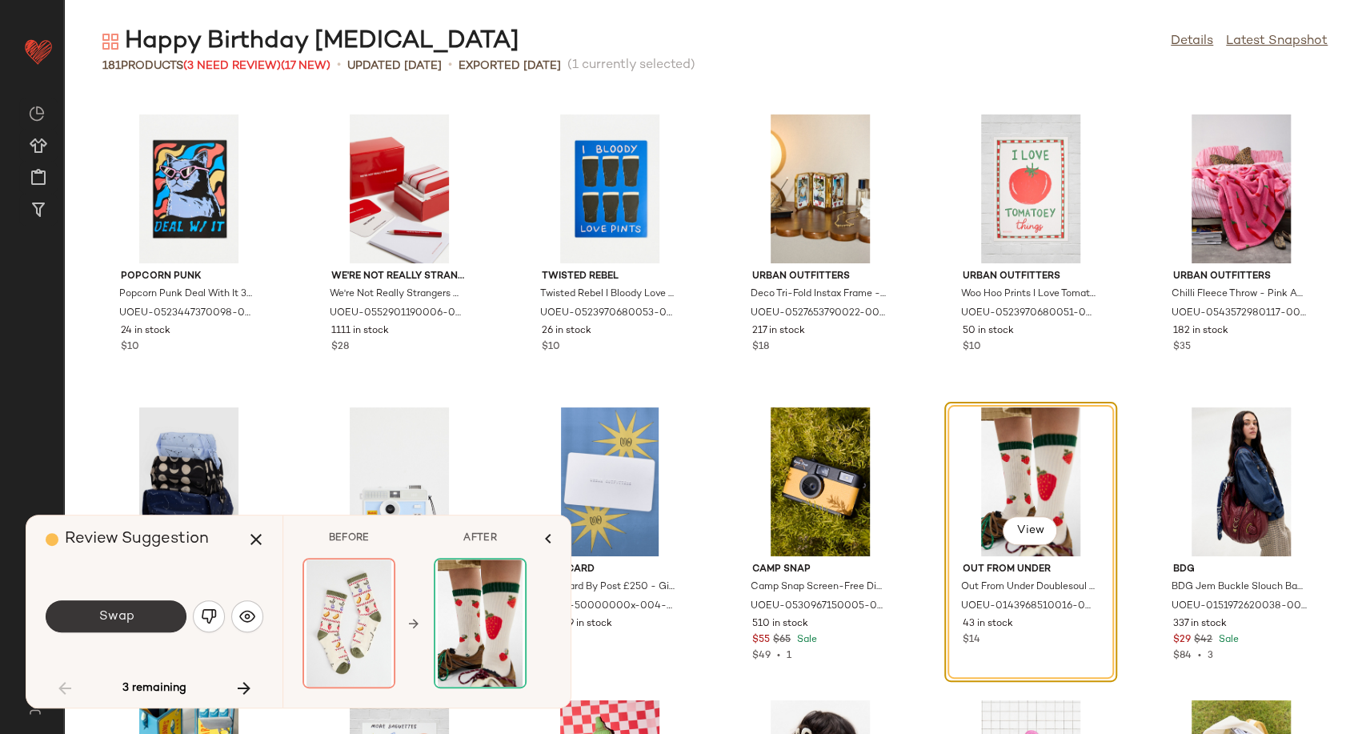
click at [147, 624] on button "Swap" at bounding box center [116, 616] width 141 height 32
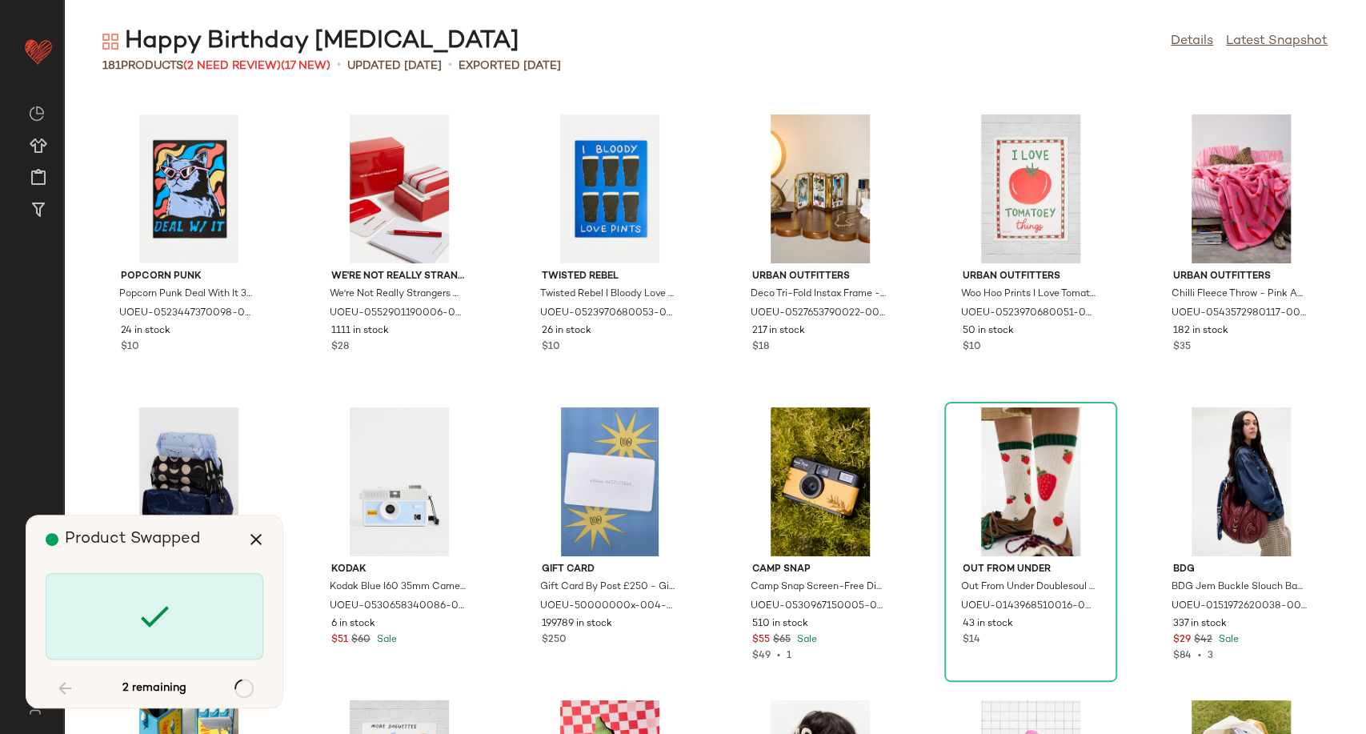
scroll to position [4392, 0]
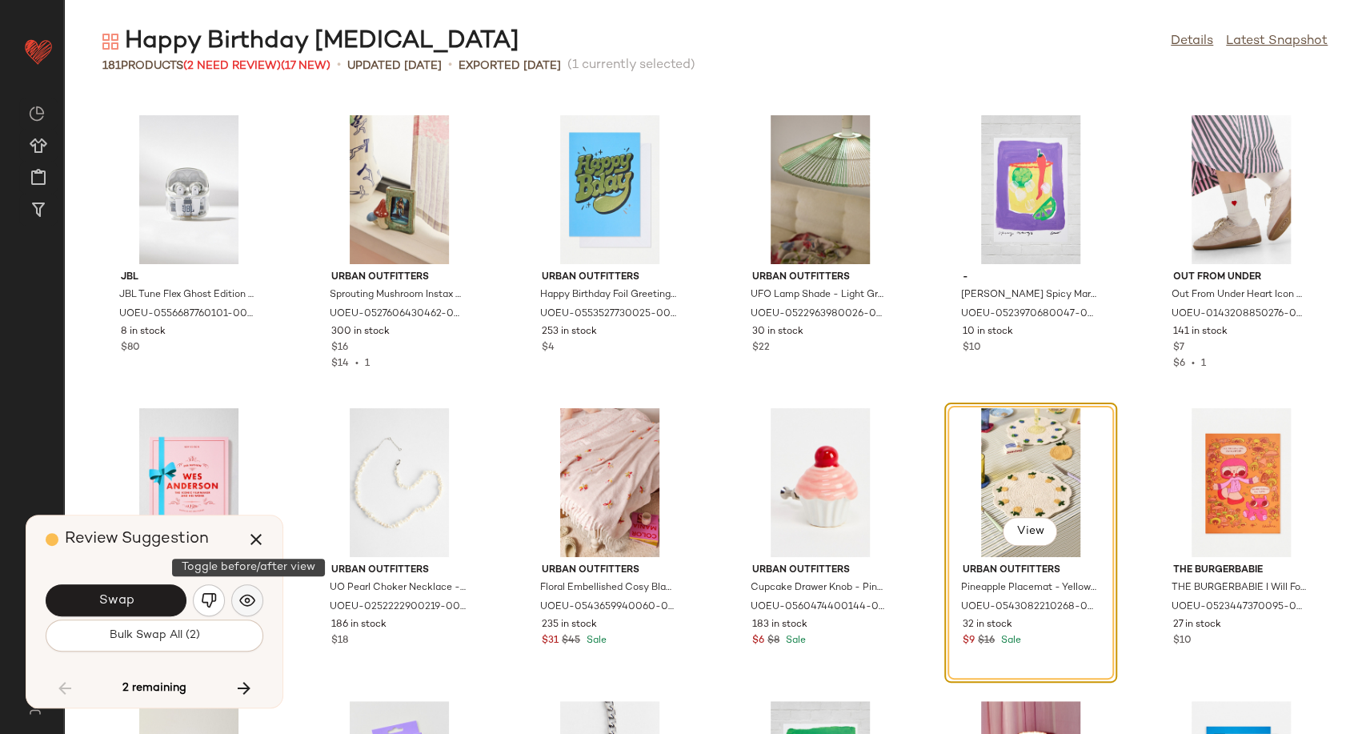
click at [251, 603] on img "button" at bounding box center [247, 600] width 16 height 16
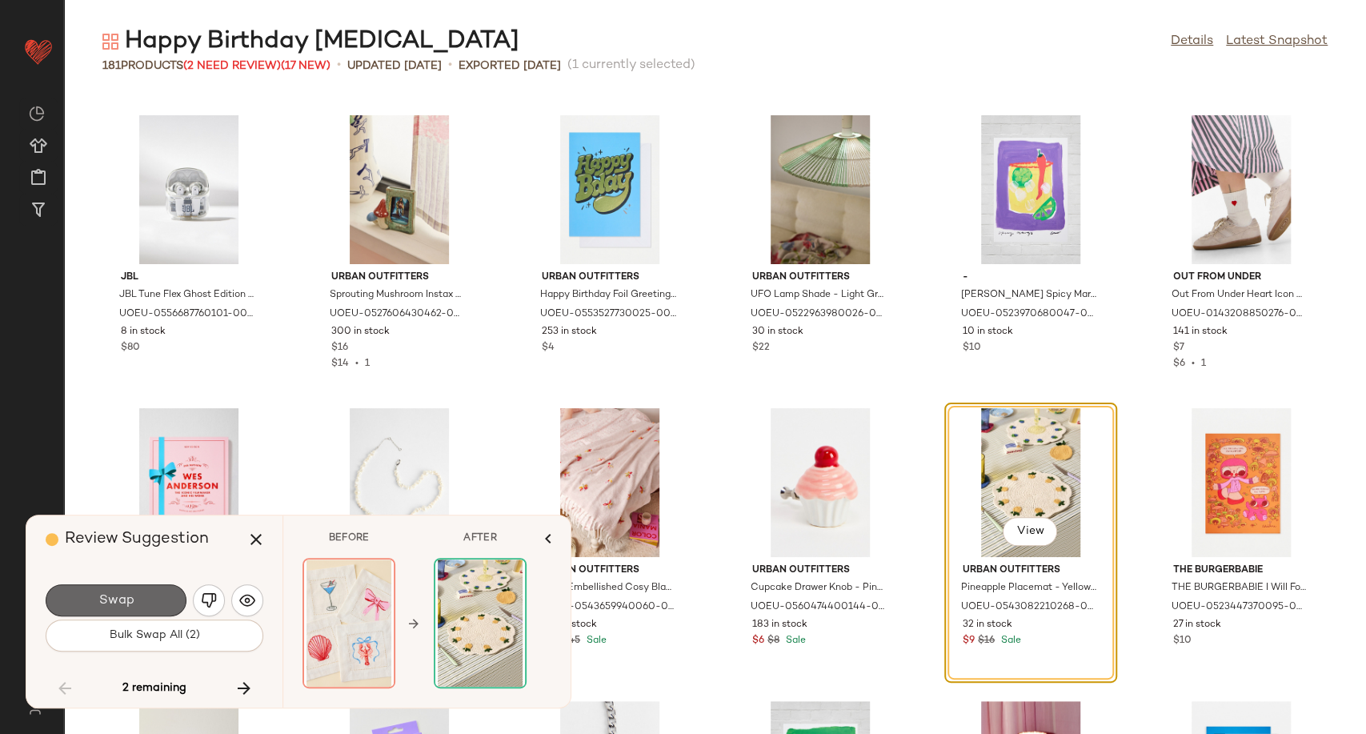
click at [145, 599] on button "Swap" at bounding box center [116, 600] width 141 height 32
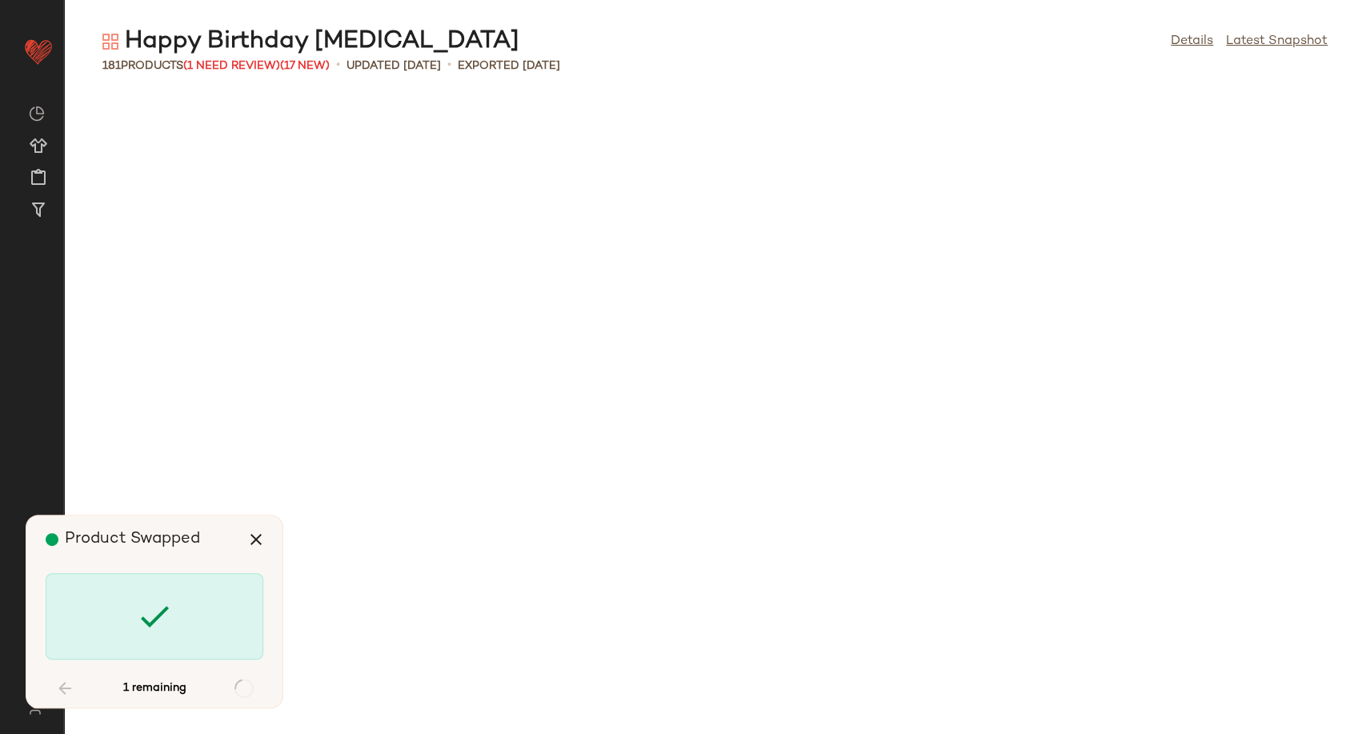
scroll to position [8200, 0]
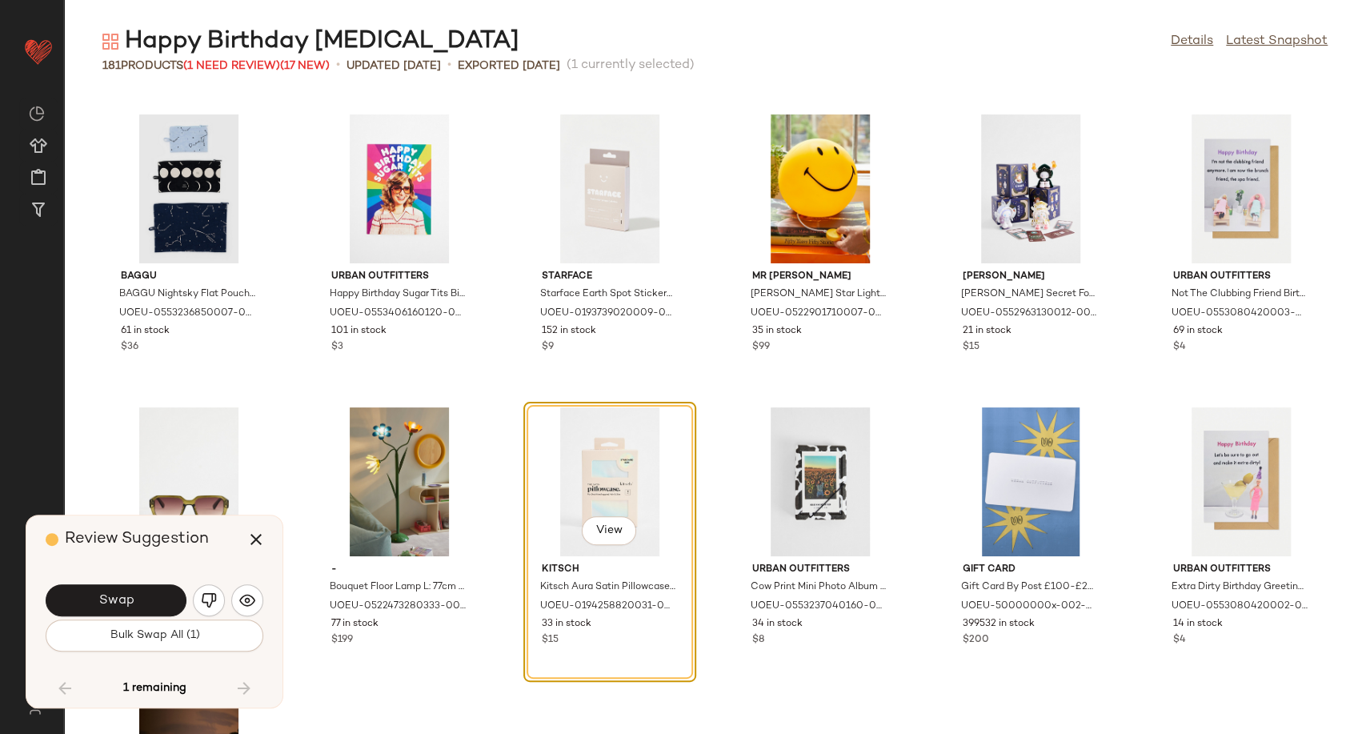
click at [262, 595] on div "Review Suggestion Swap Bulk Swap All (1) 1 remaining" at bounding box center [154, 611] width 256 height 192
click at [254, 598] on img "button" at bounding box center [247, 600] width 16 height 16
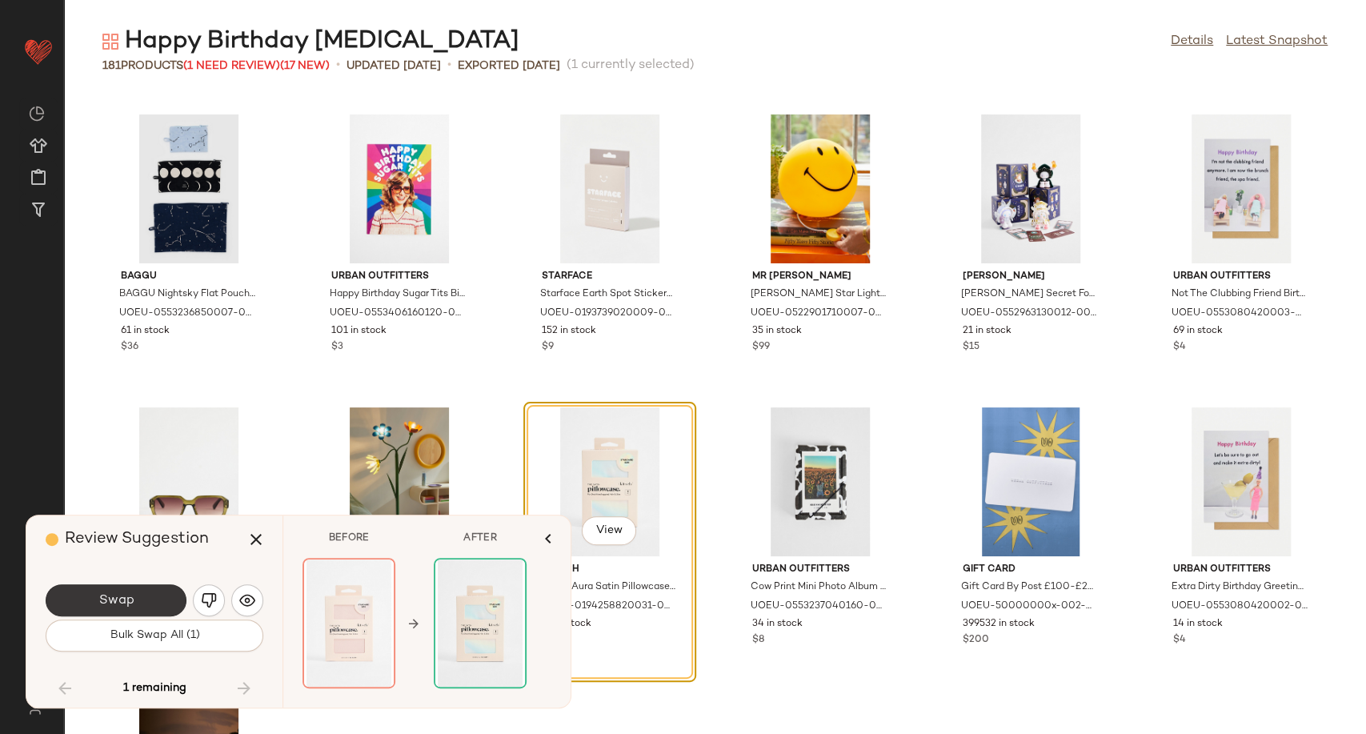
click at [125, 607] on span "Swap" at bounding box center [116, 600] width 36 height 15
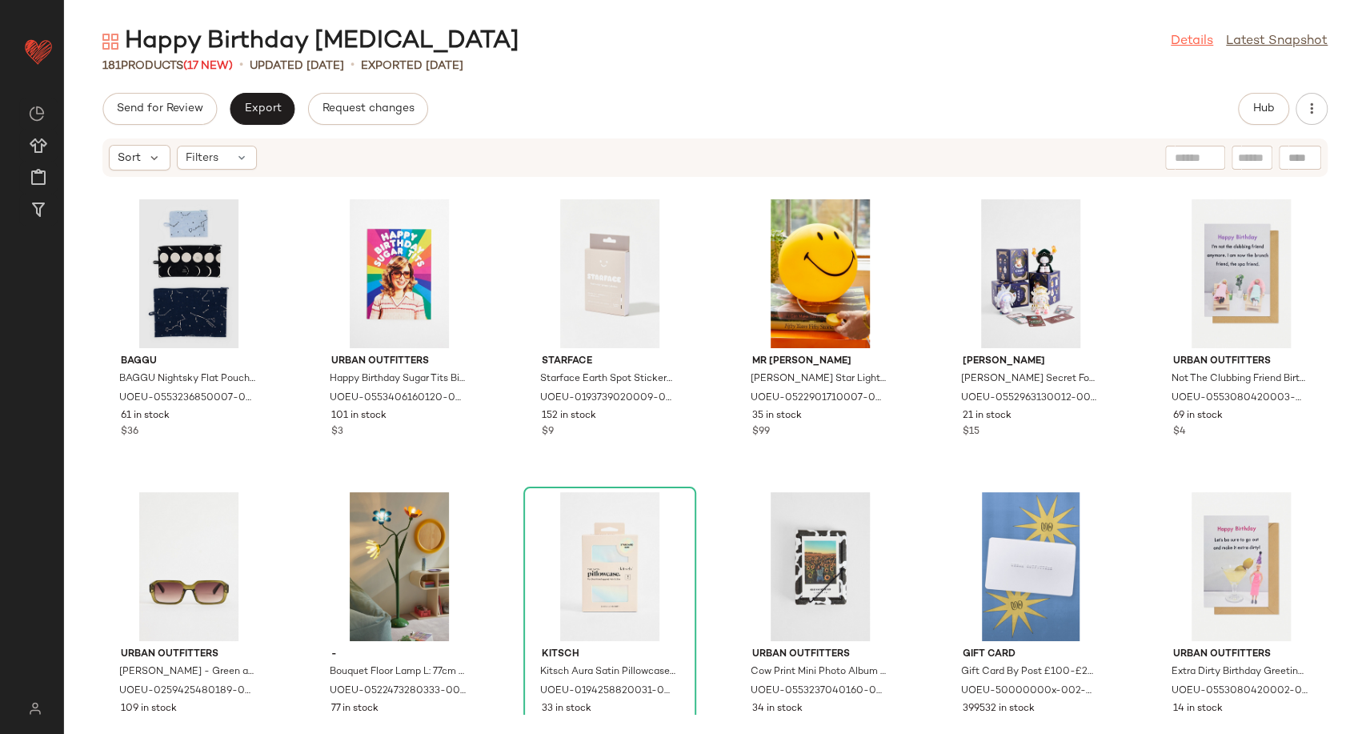
click at [1171, 43] on link "Details" at bounding box center [1192, 41] width 42 height 19
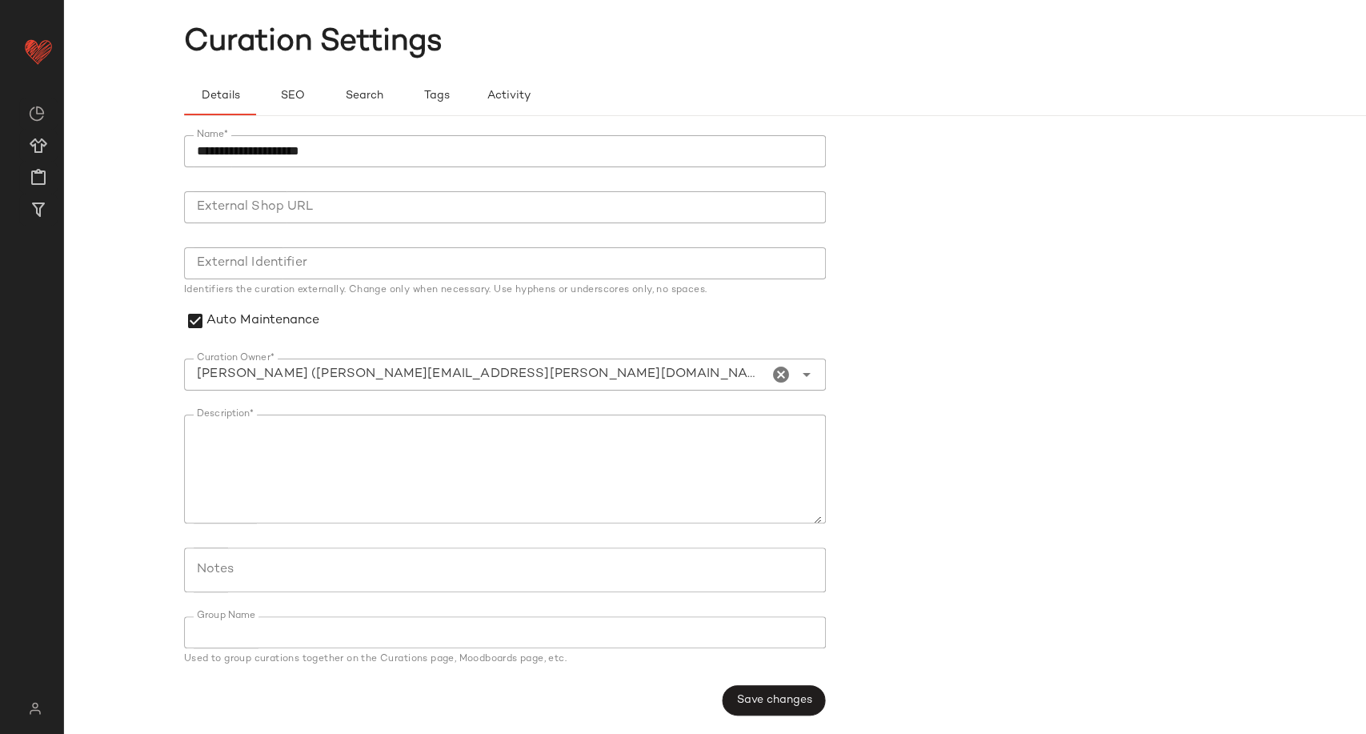
scroll to position [58, 0]
click at [775, 706] on span "Save changes" at bounding box center [773, 700] width 76 height 13
click at [791, 700] on span "Save changes" at bounding box center [773, 700] width 76 height 13
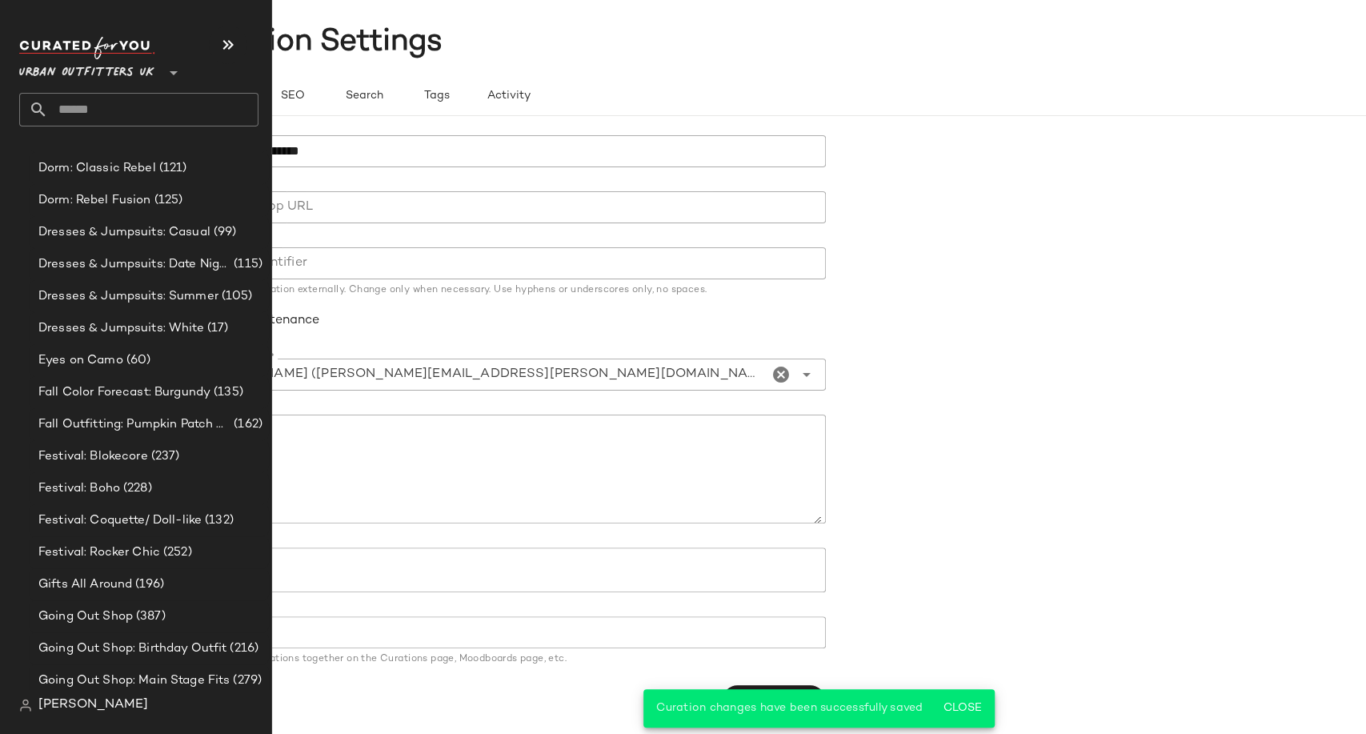
scroll to position [4001, 0]
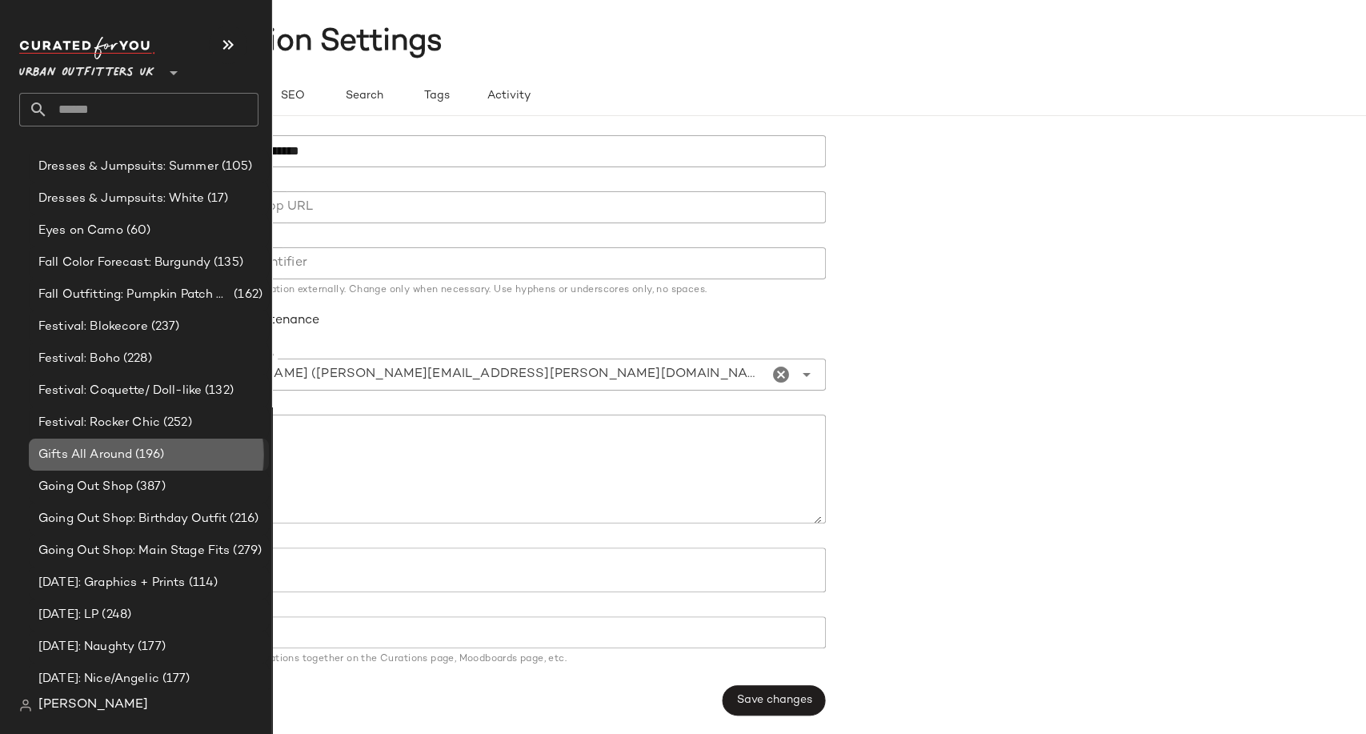
click at [101, 454] on span "Gifts All Around" at bounding box center [85, 455] width 94 height 18
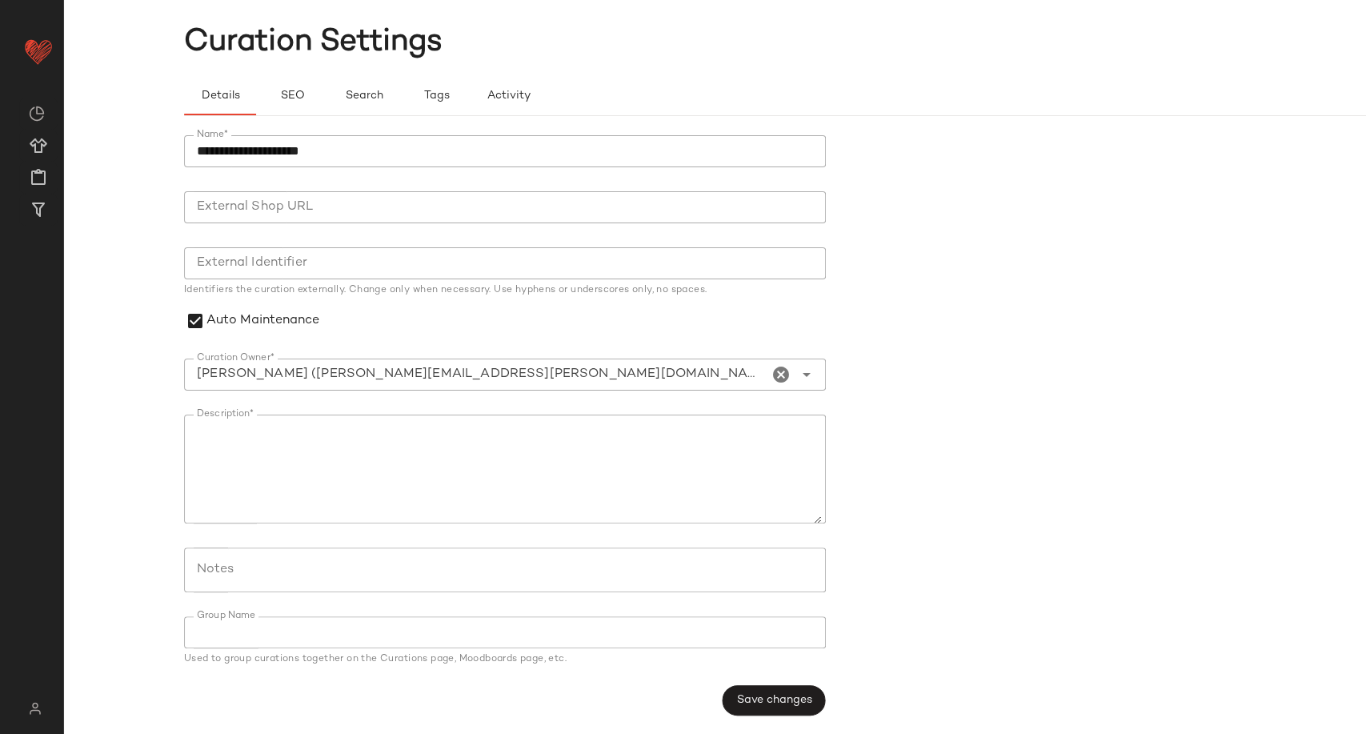
scroll to position [0, 0]
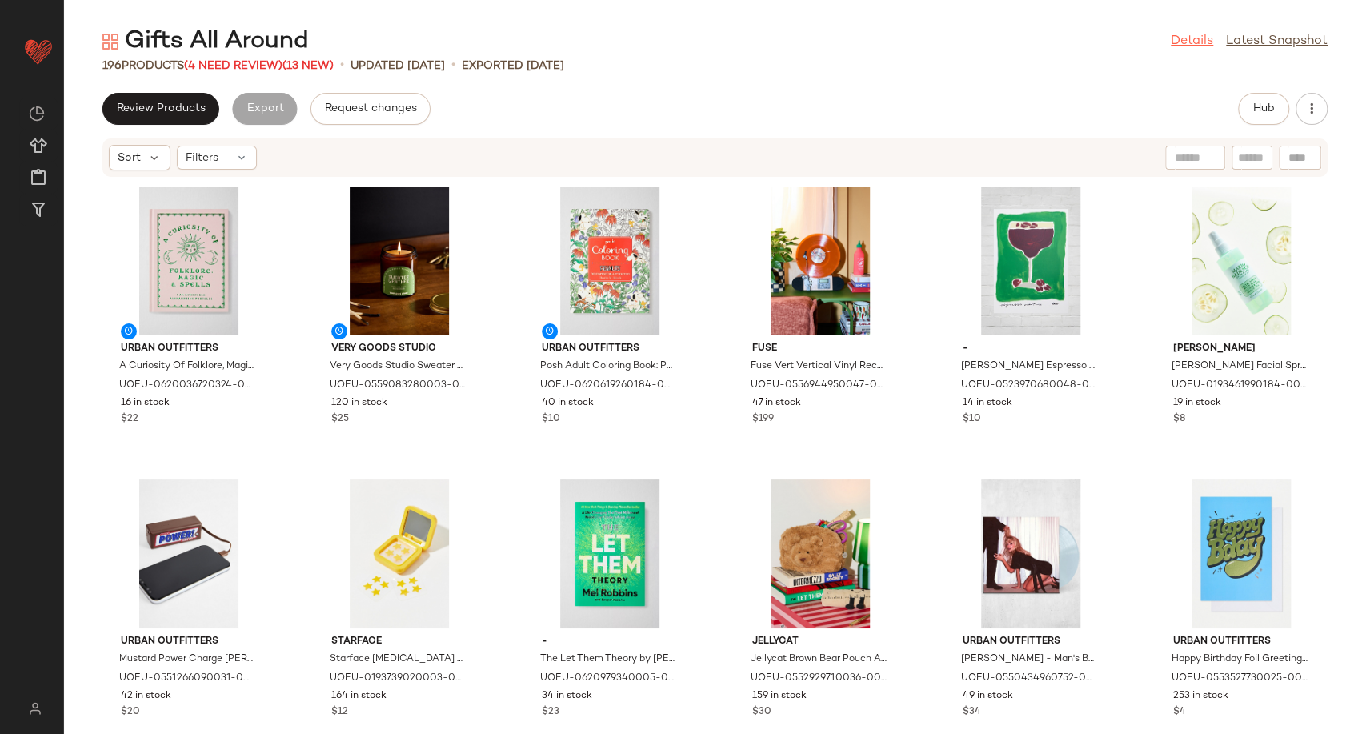
click at [1194, 43] on link "Details" at bounding box center [1192, 41] width 42 height 19
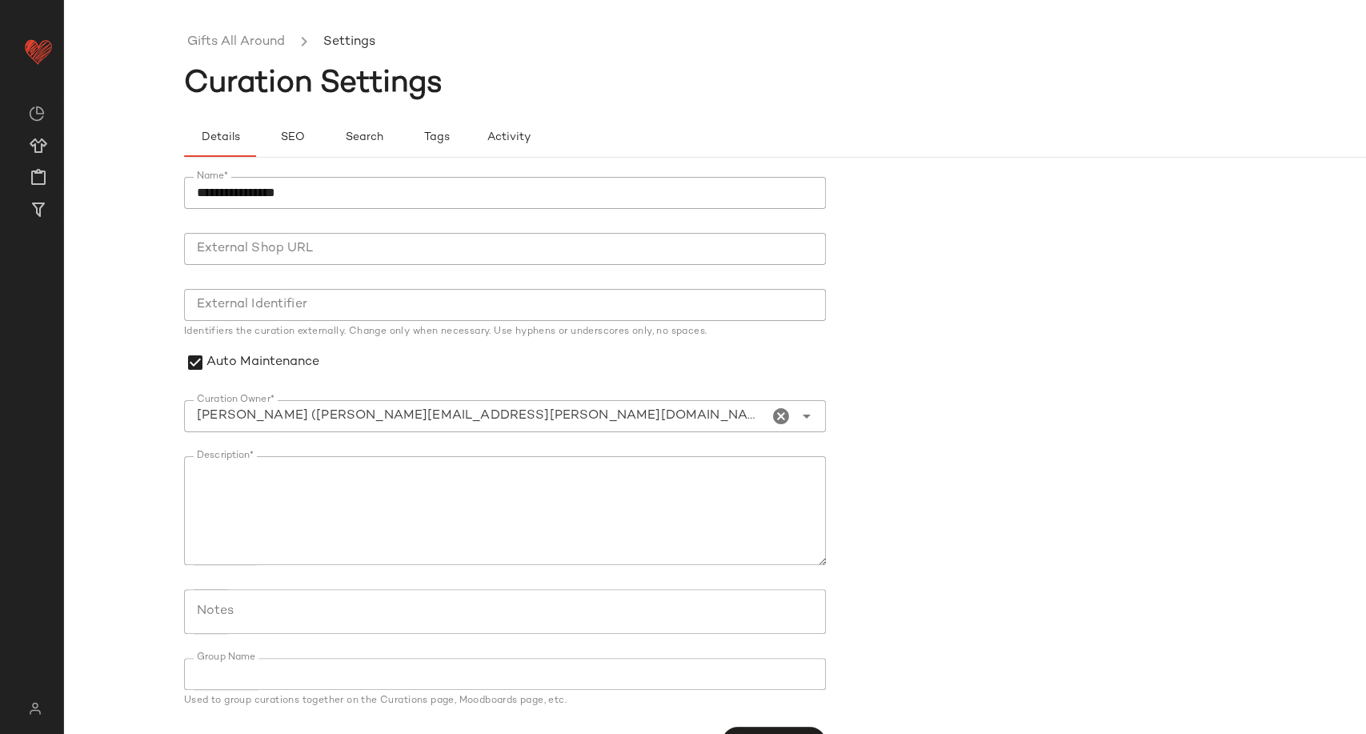
scroll to position [42, 0]
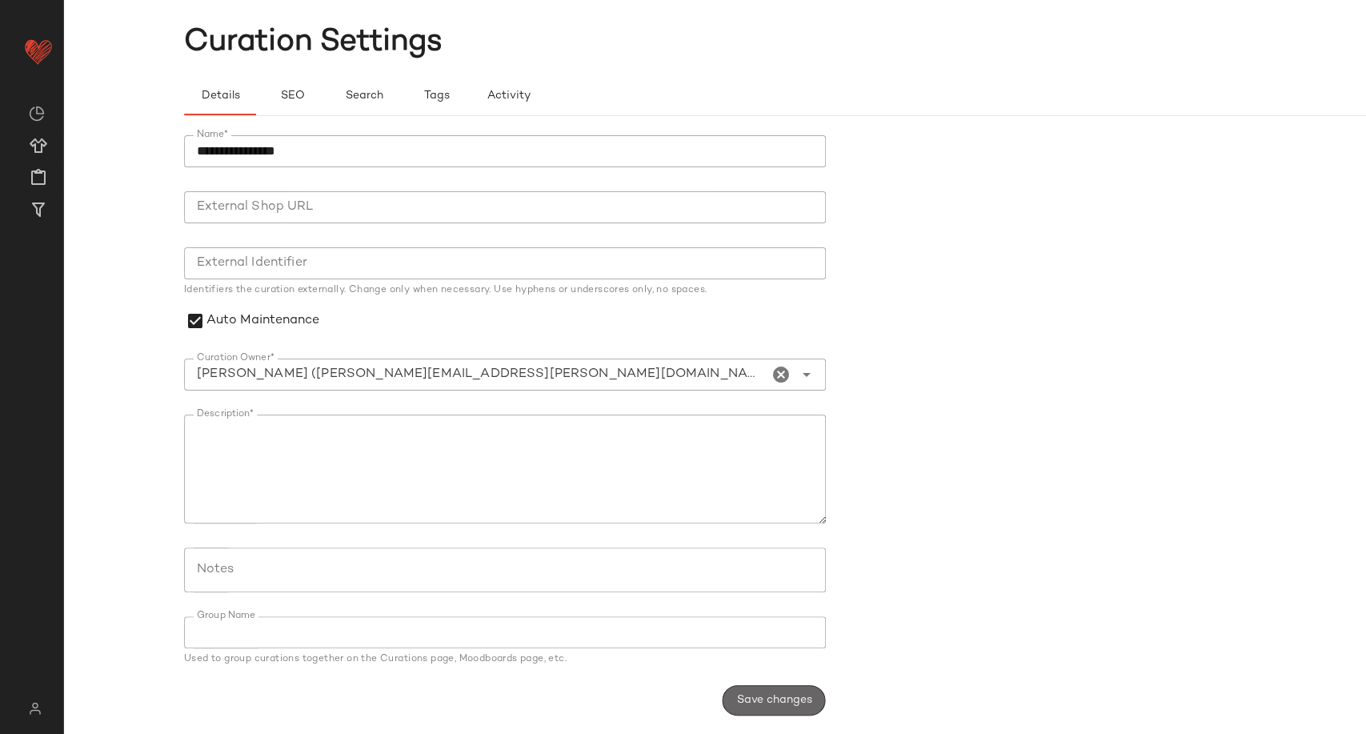
click at [804, 698] on span "Save changes" at bounding box center [773, 700] width 76 height 13
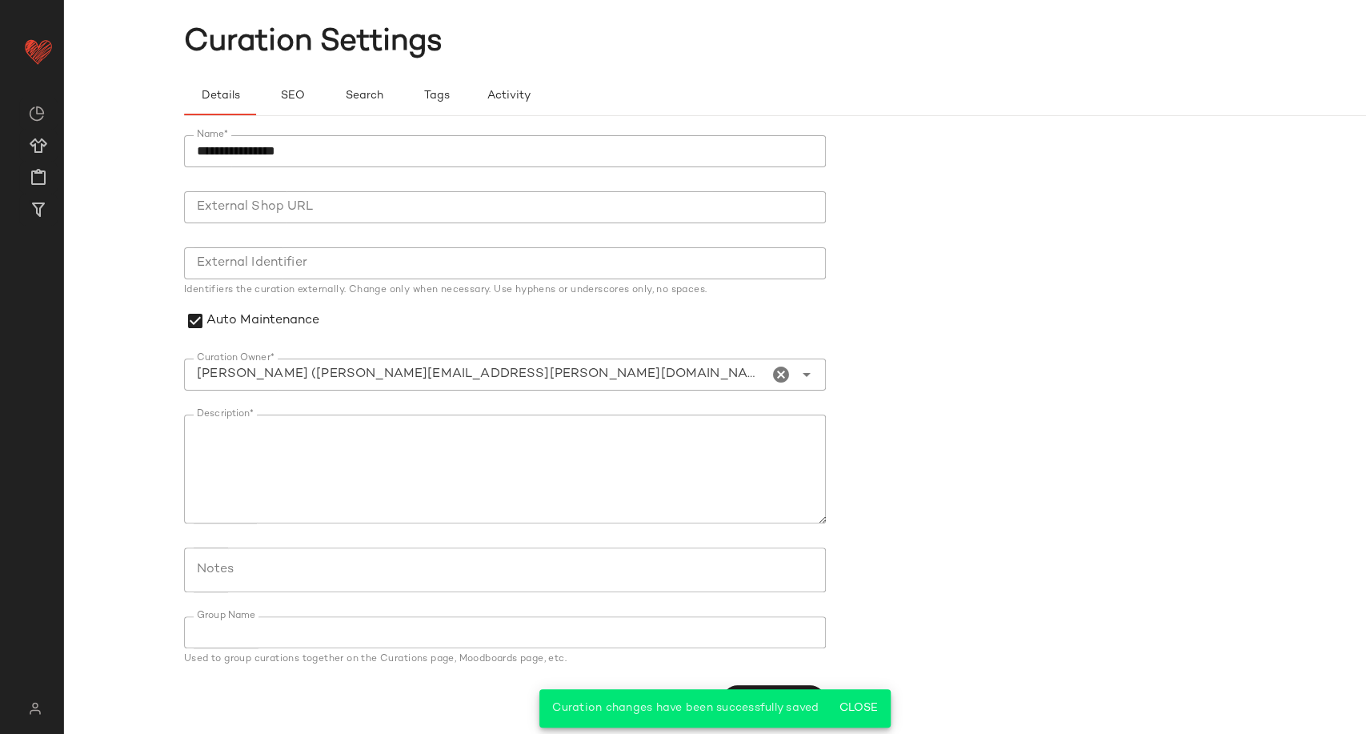
click at [286, 44] on span "Curation Settings" at bounding box center [313, 42] width 258 height 32
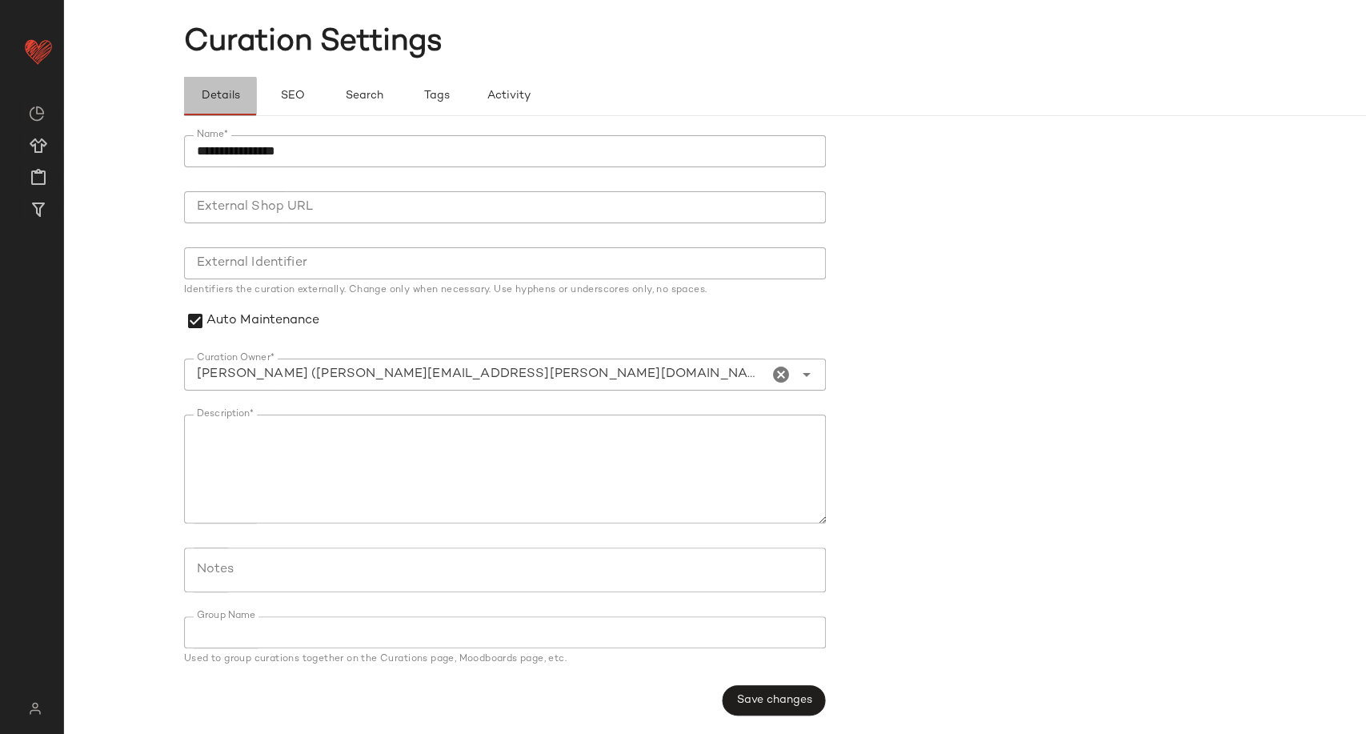
click at [232, 92] on span "Details" at bounding box center [219, 96] width 39 height 13
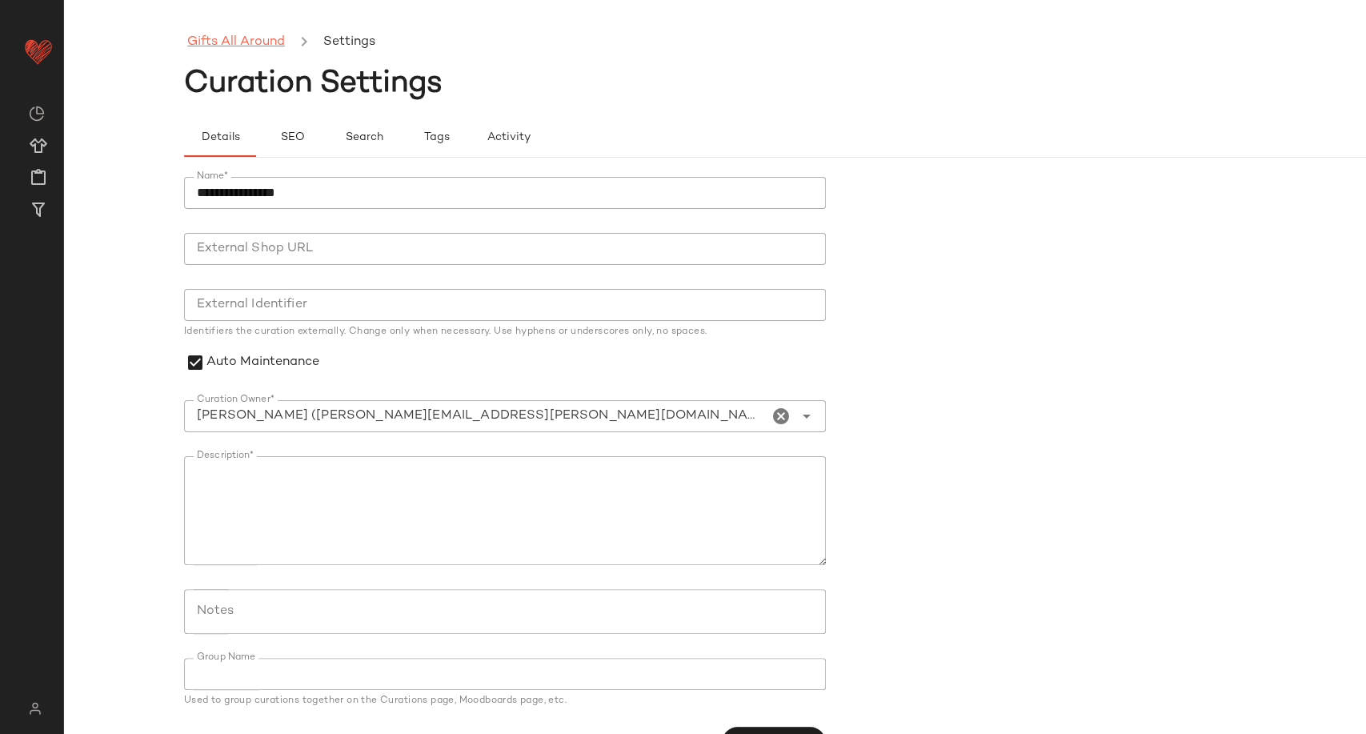
click at [248, 43] on link "Gifts All Around" at bounding box center [236, 42] width 98 height 21
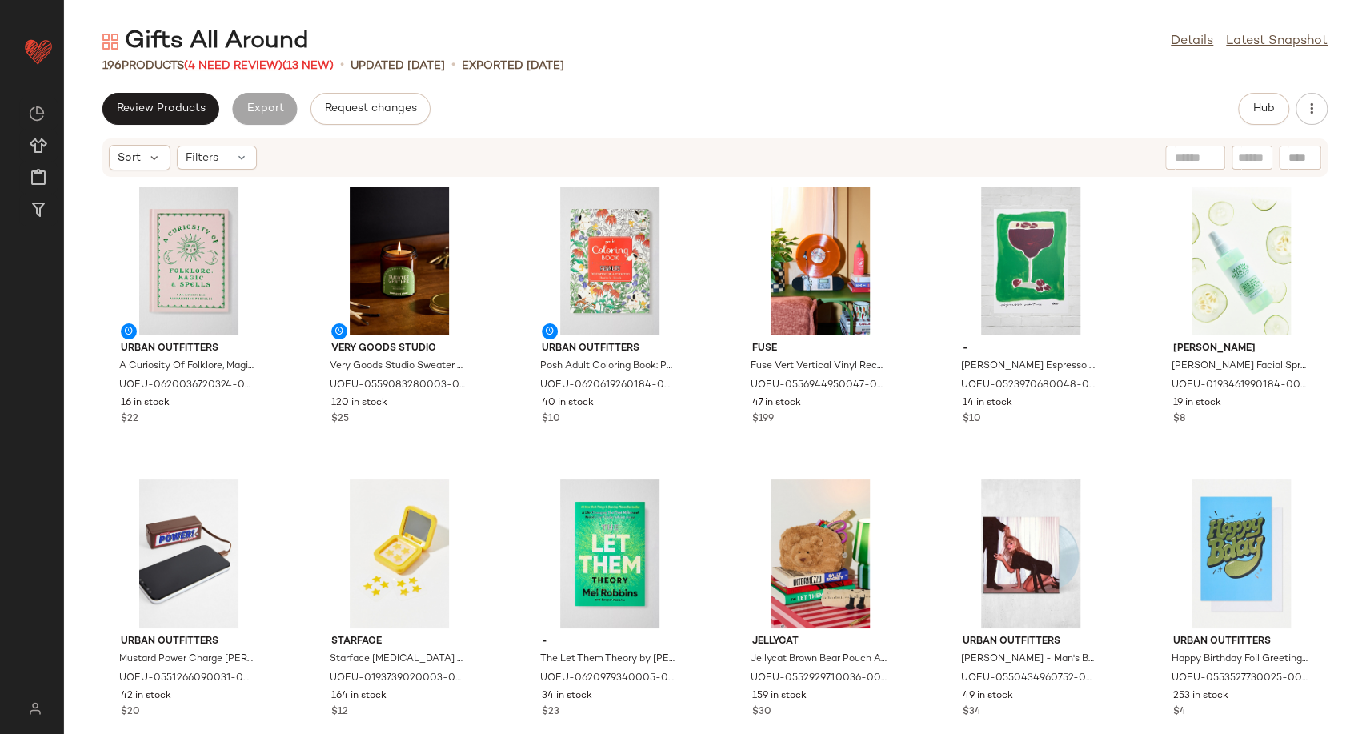
click at [223, 67] on span "(4 Need Review)" at bounding box center [233, 66] width 98 height 12
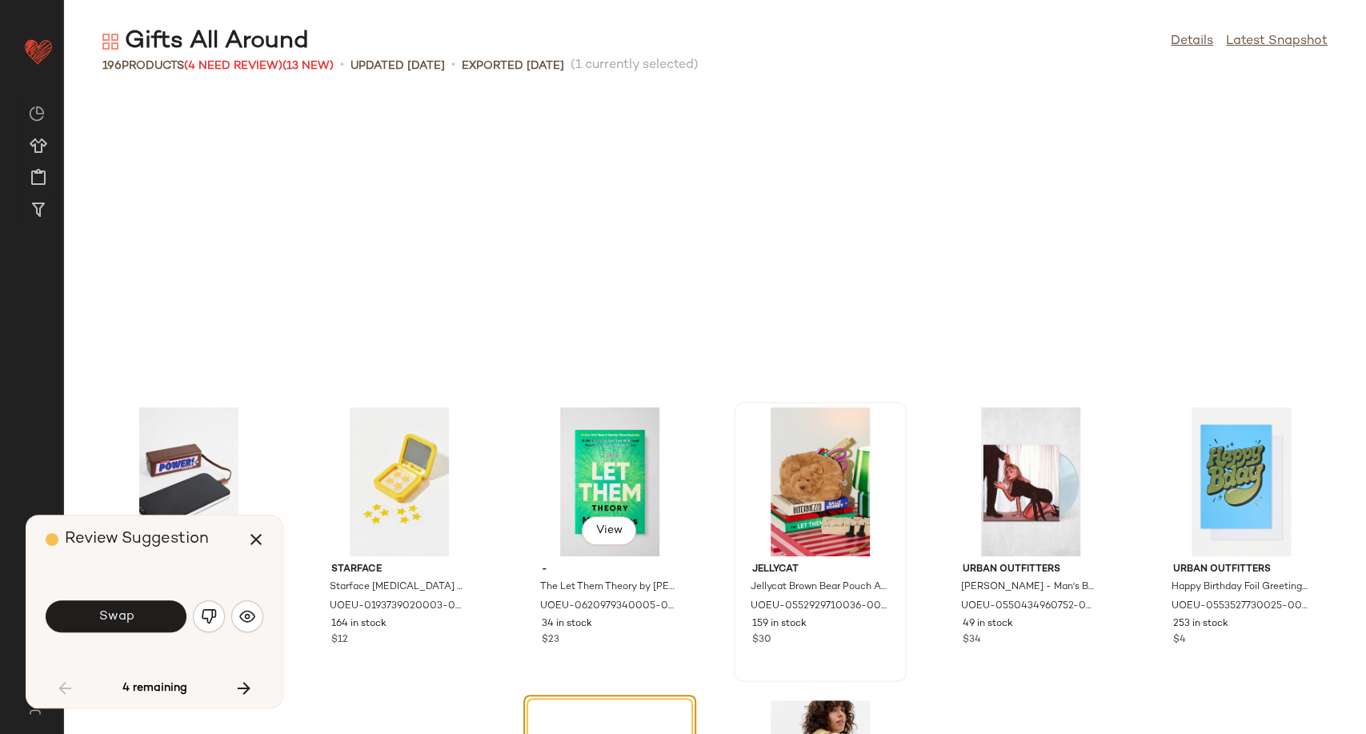
scroll to position [306, 0]
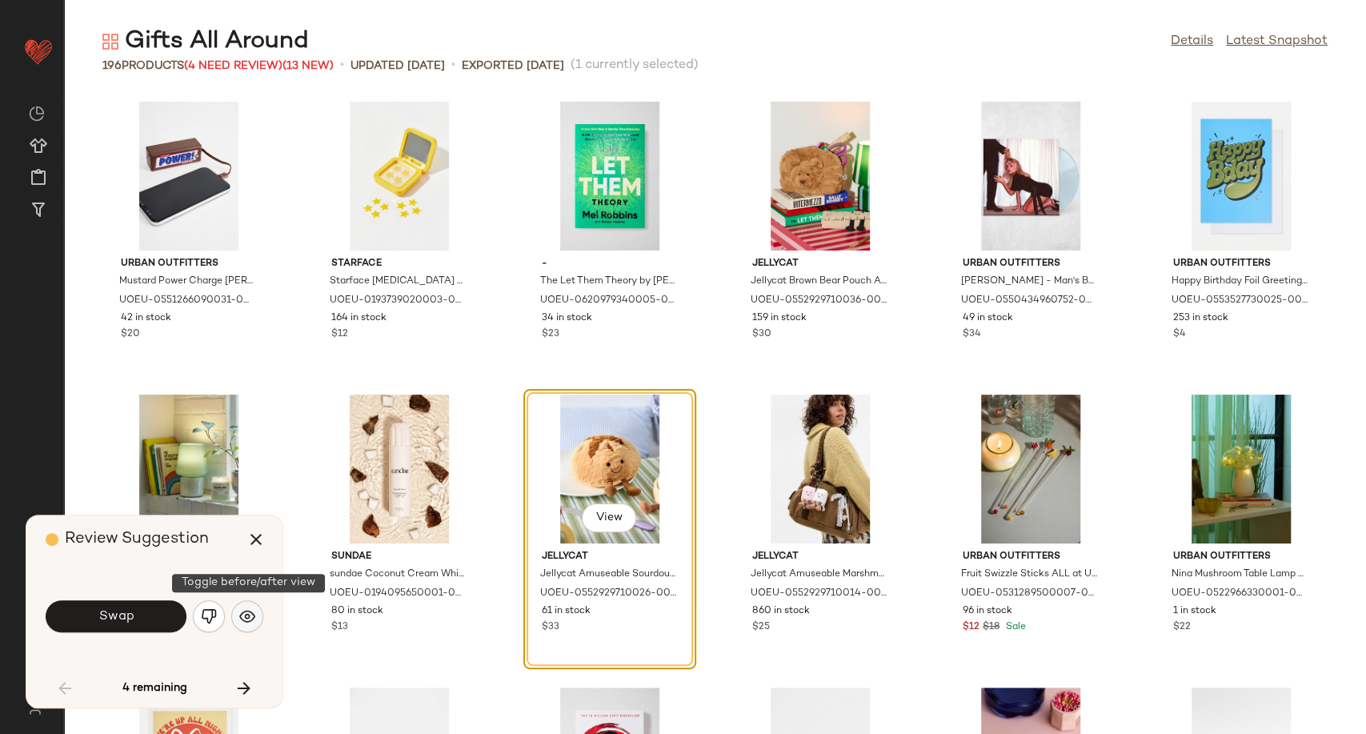
click at [247, 609] on img "button" at bounding box center [247, 616] width 16 height 16
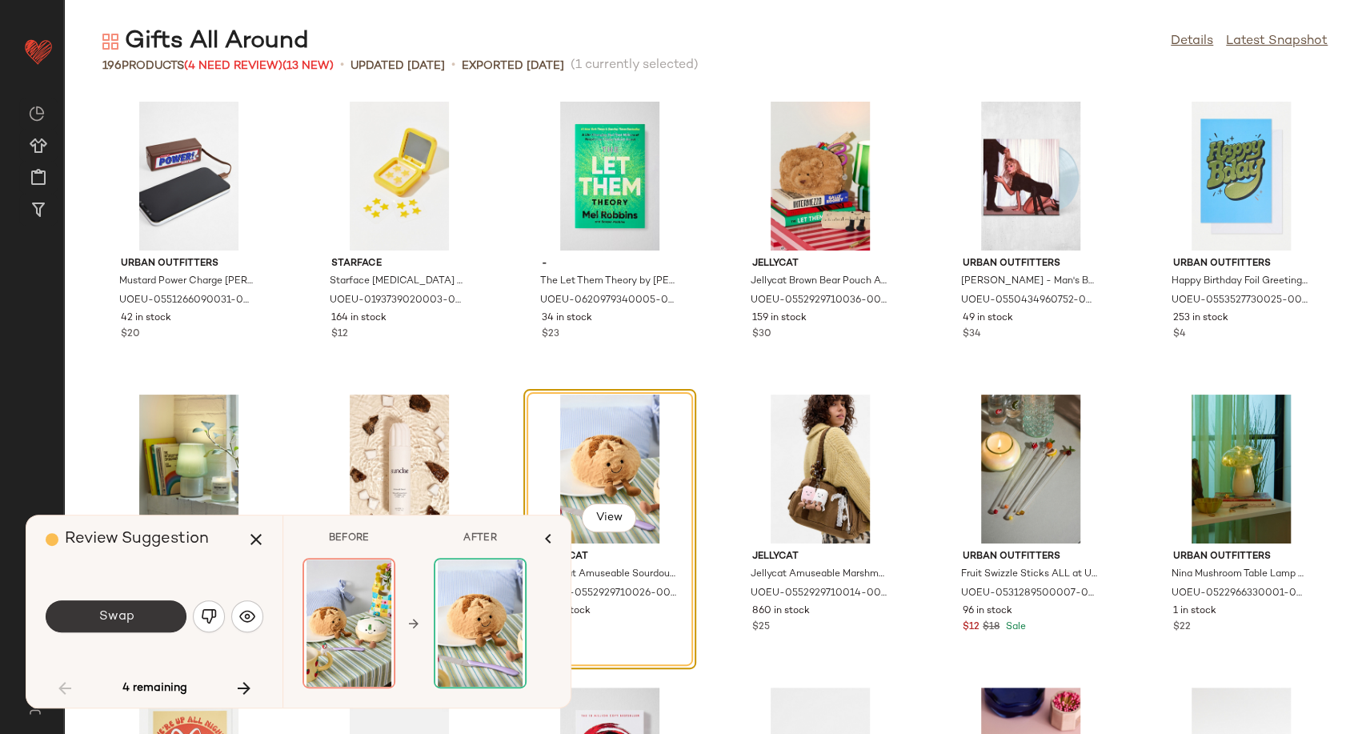
click at [130, 619] on span "Swap" at bounding box center [116, 616] width 36 height 15
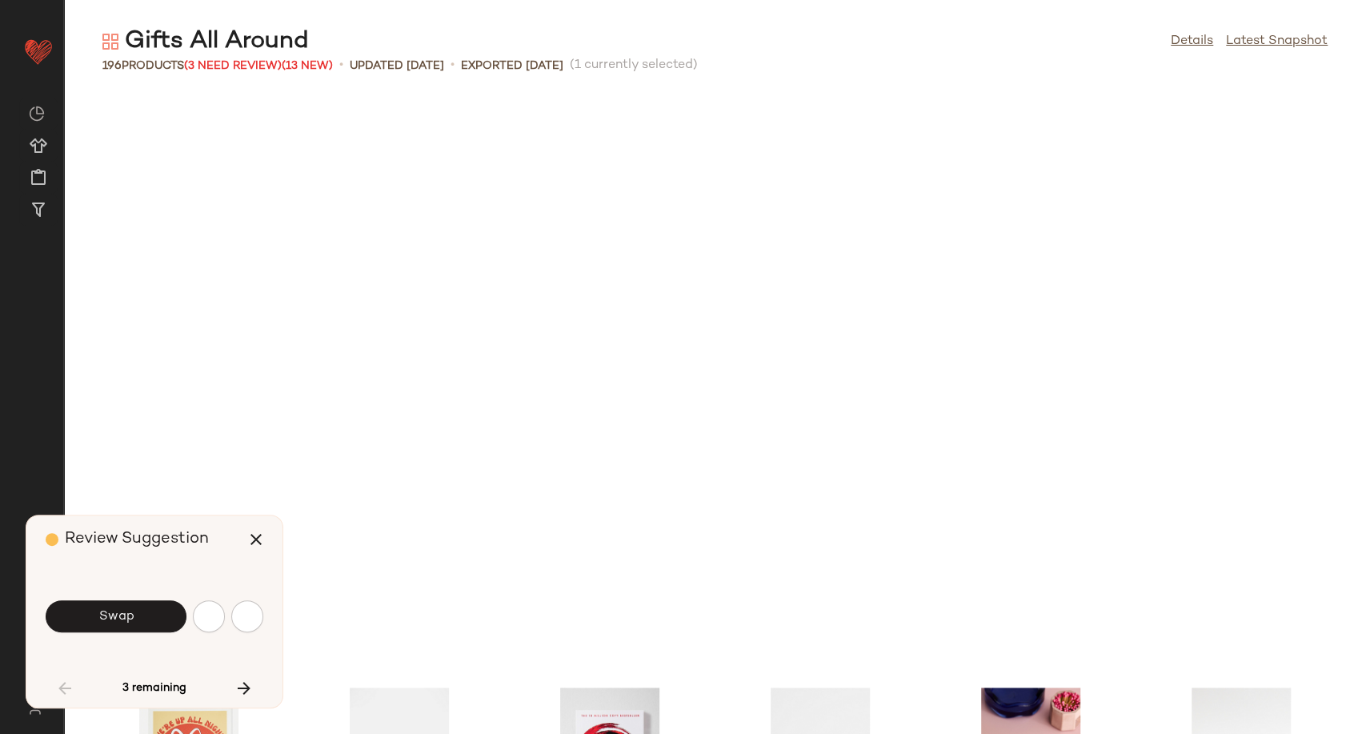
scroll to position [878, 0]
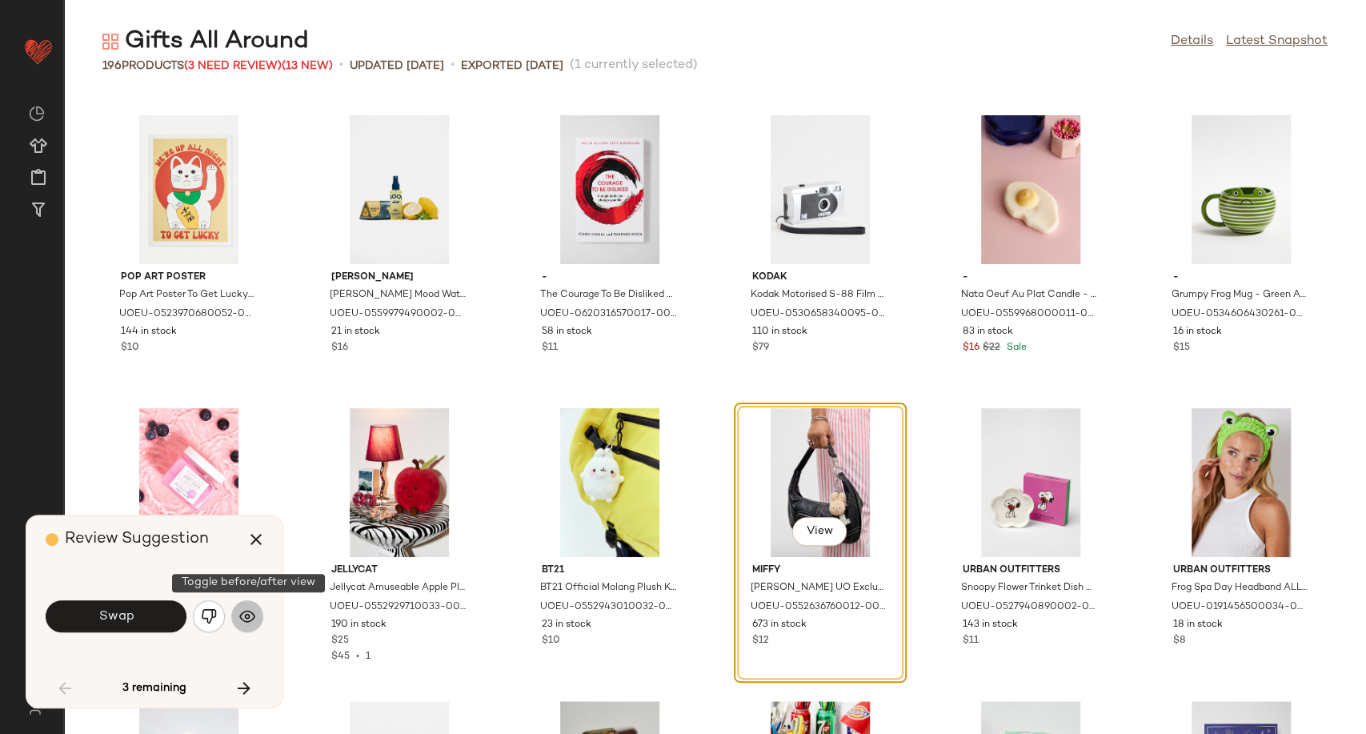
click at [247, 616] on img "button" at bounding box center [247, 616] width 16 height 16
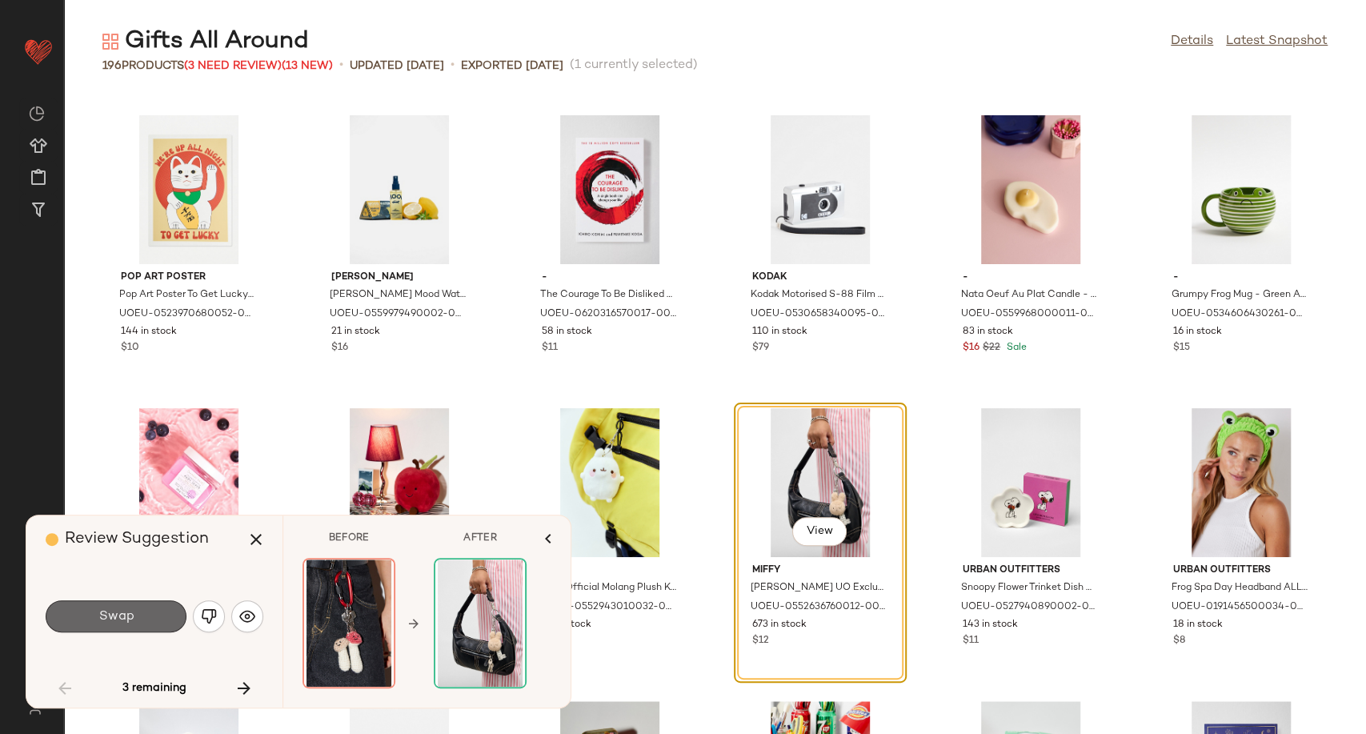
click at [138, 615] on button "Swap" at bounding box center [116, 616] width 141 height 32
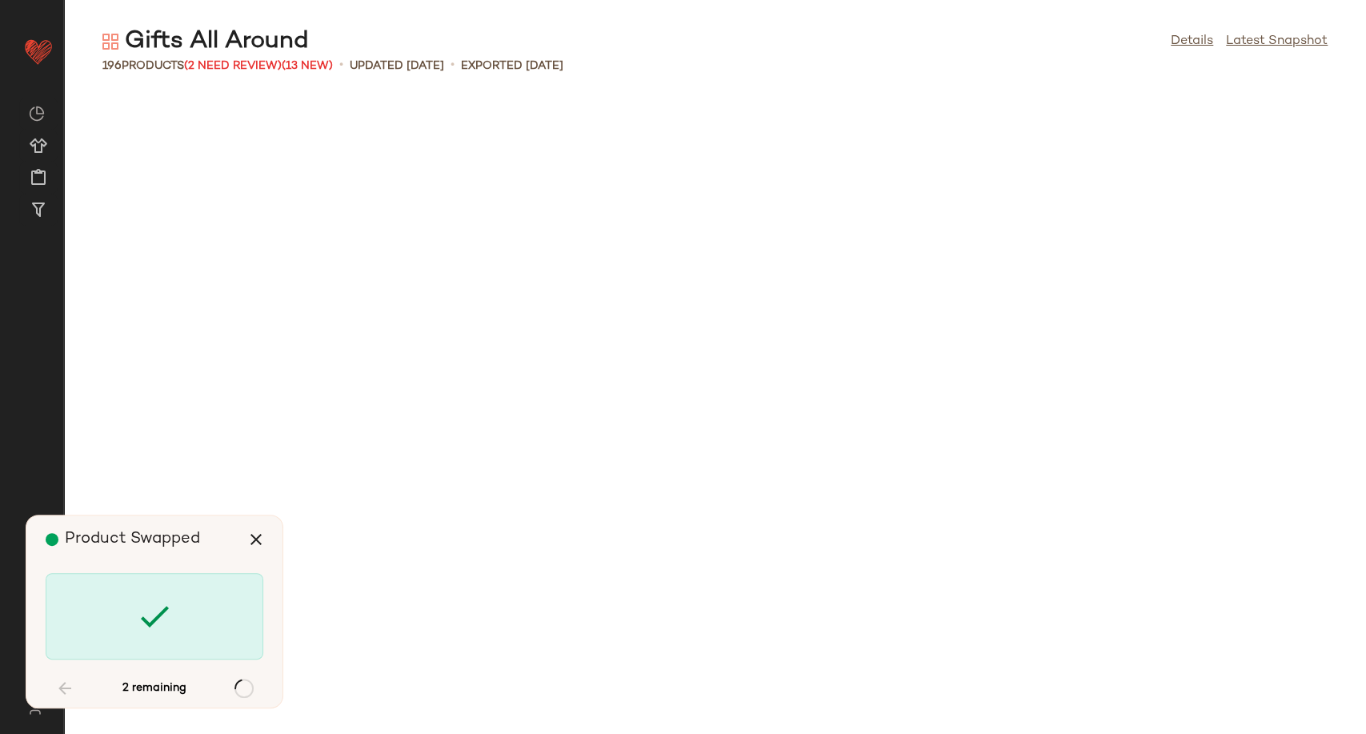
scroll to position [2343, 0]
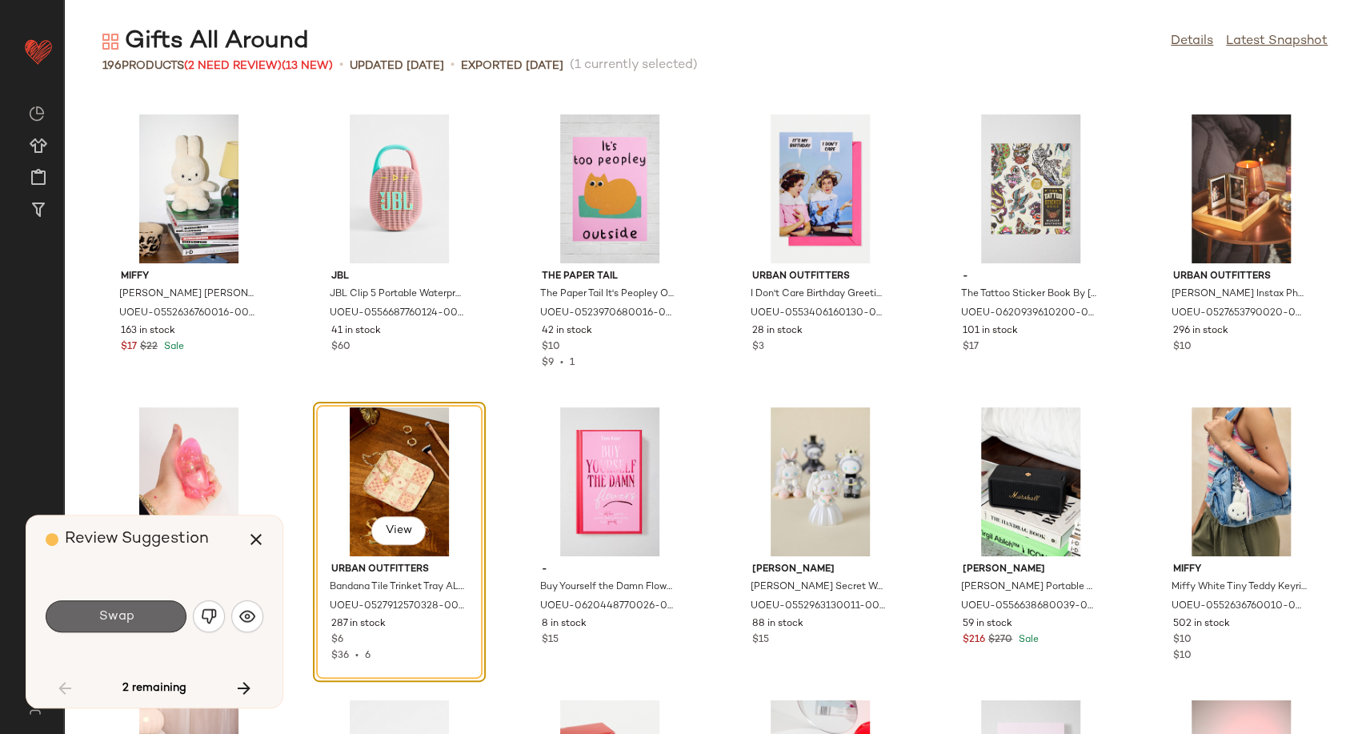
click at [160, 611] on button "Swap" at bounding box center [116, 616] width 141 height 32
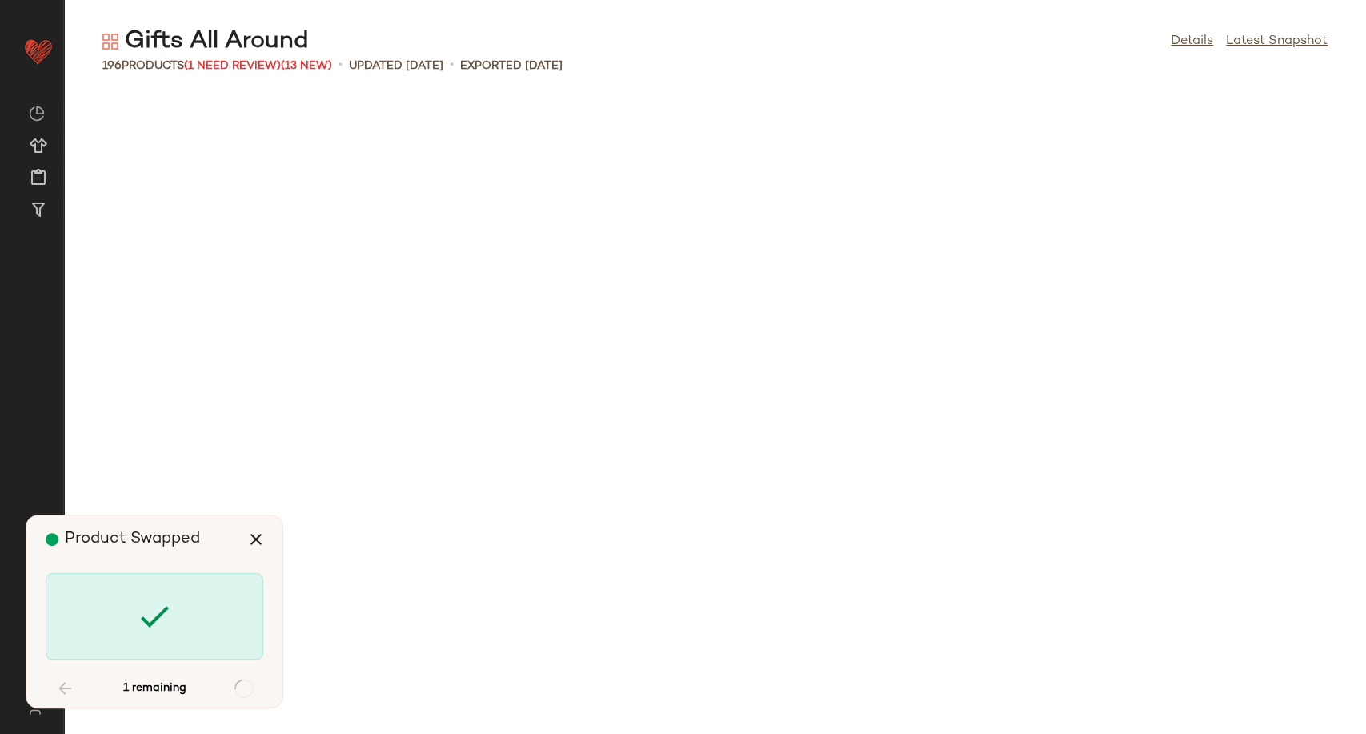
scroll to position [6150, 0]
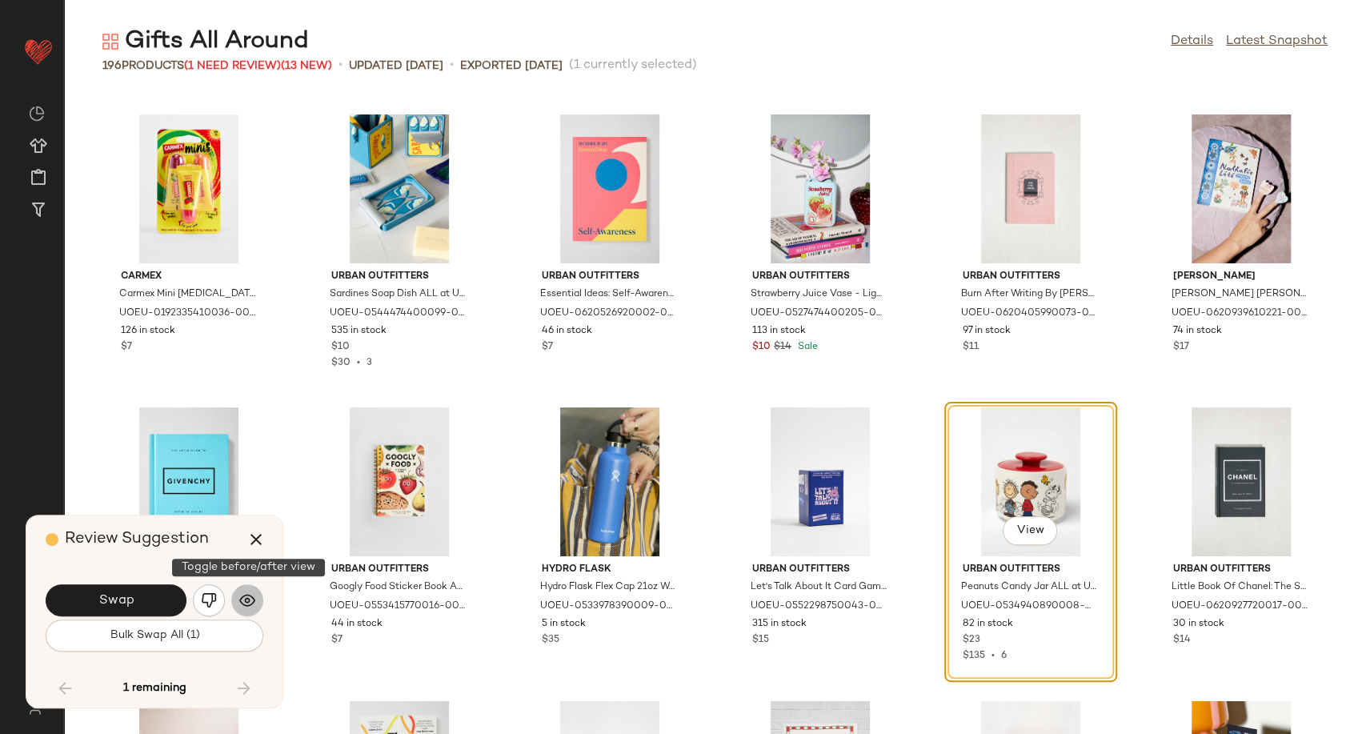
click at [259, 599] on button "button" at bounding box center [247, 600] width 32 height 32
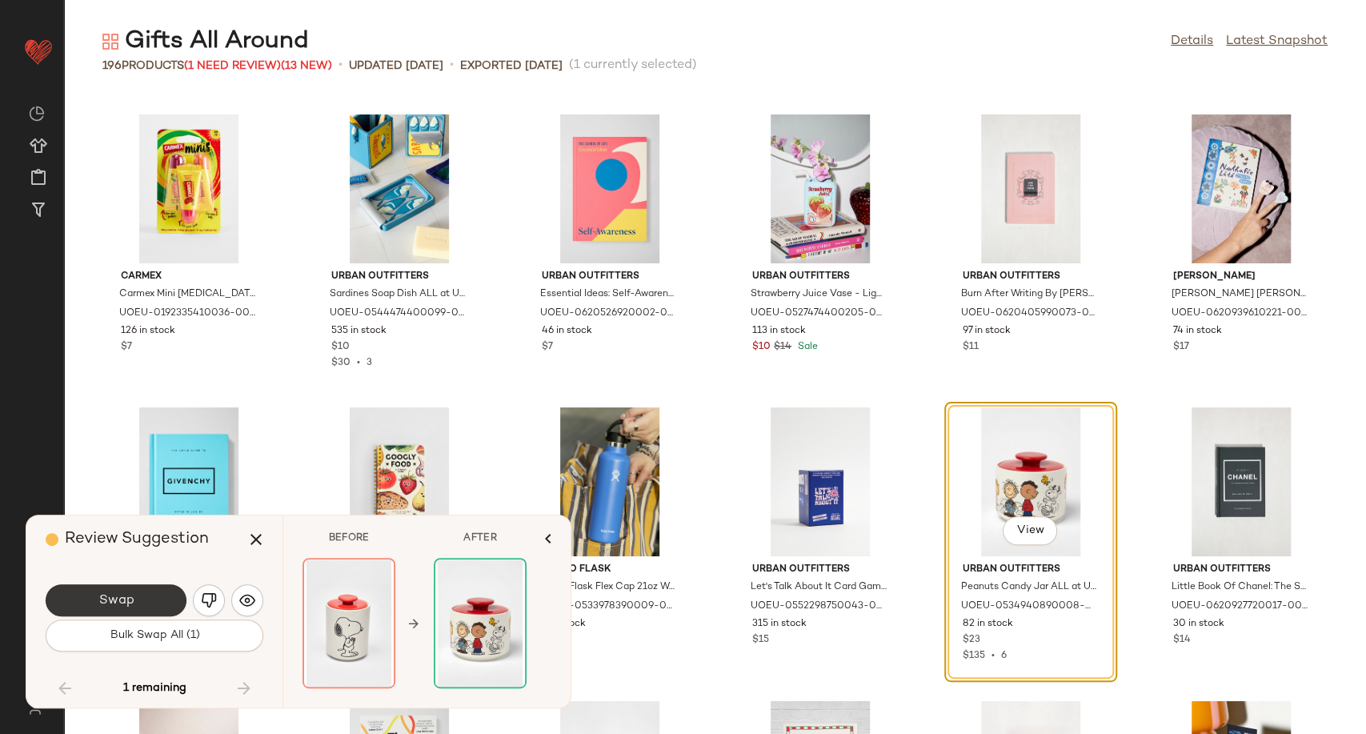
click at [137, 597] on button "Swap" at bounding box center [116, 600] width 141 height 32
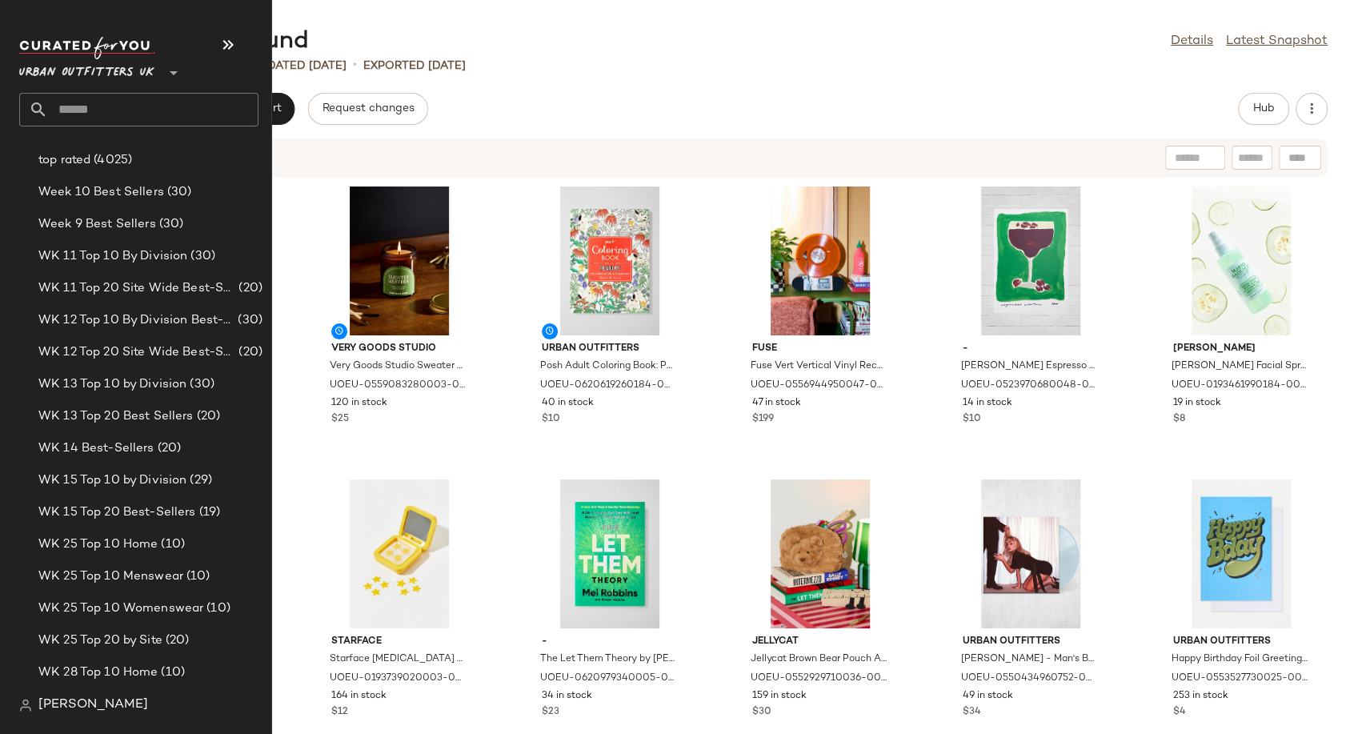
scroll to position [2756, 0]
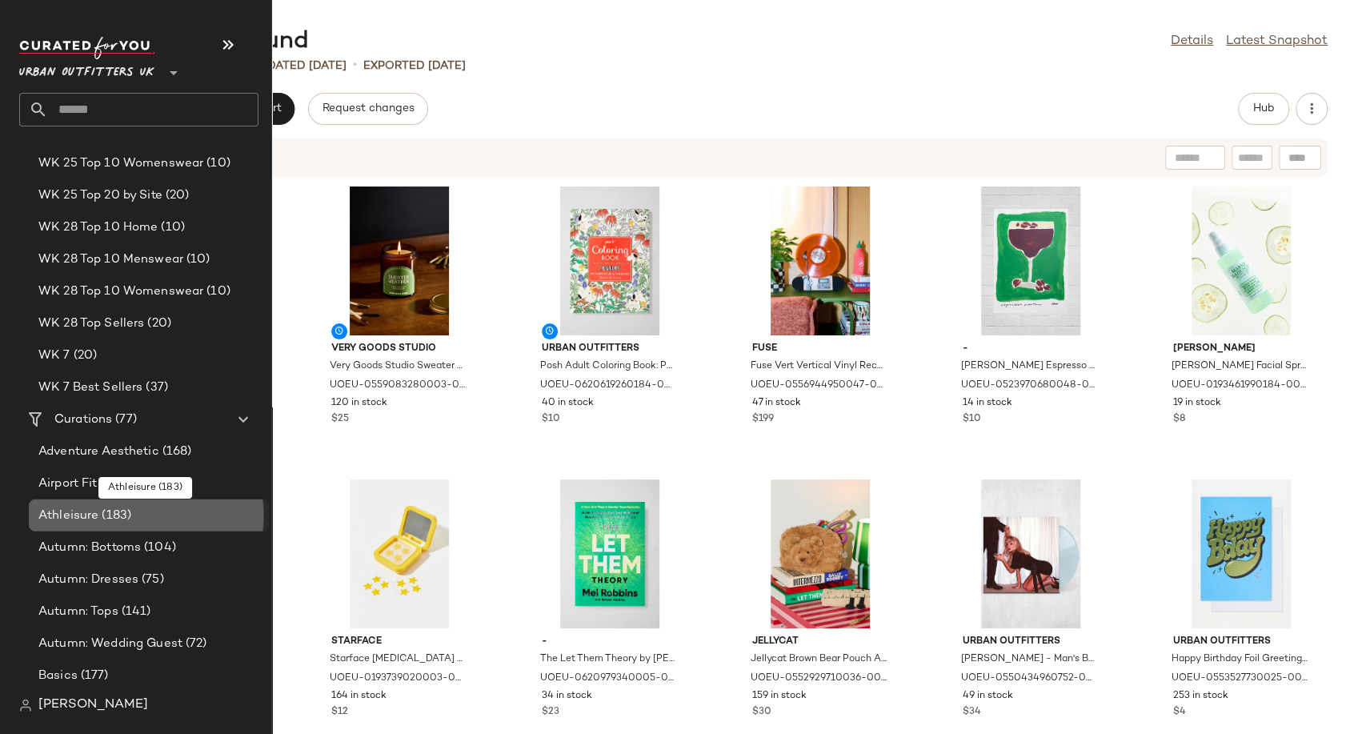
click at [81, 512] on span "Athleisure" at bounding box center [68, 516] width 60 height 18
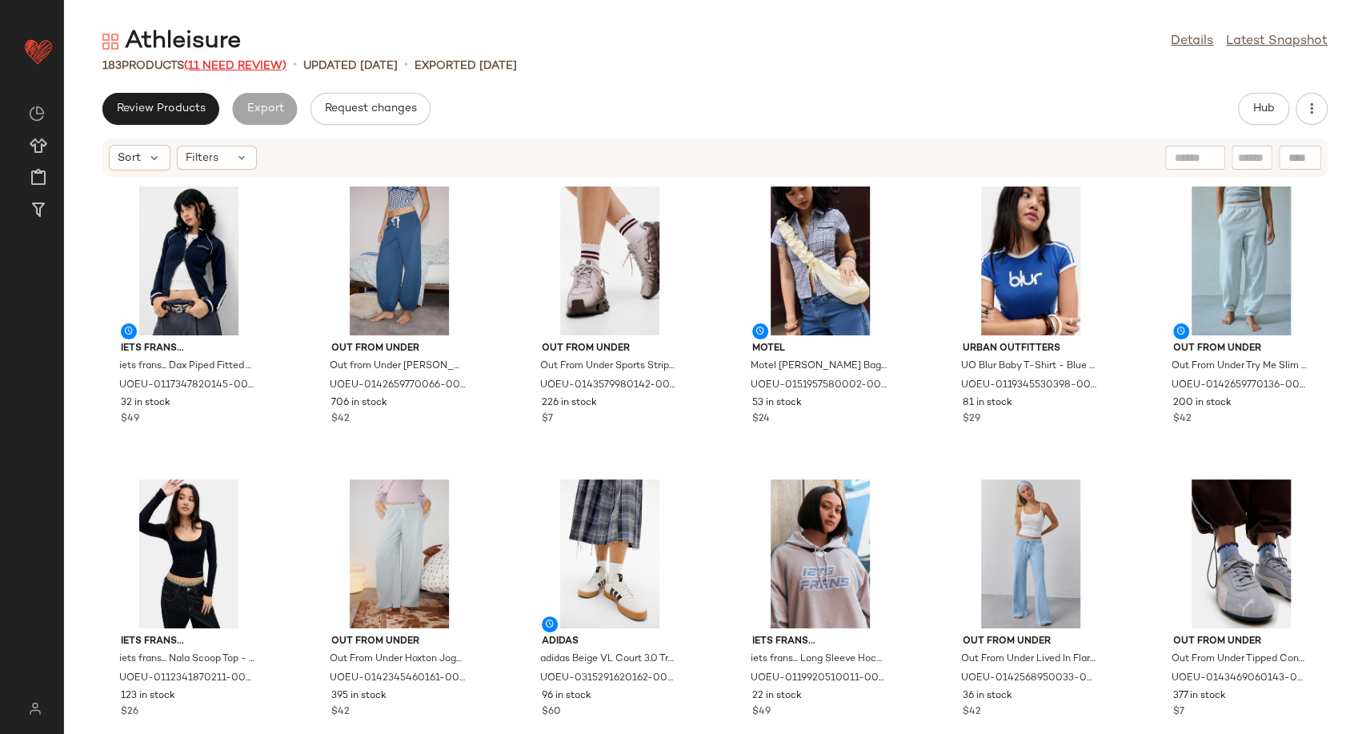
click at [249, 60] on span "(11 Need Review)" at bounding box center [235, 66] width 102 height 12
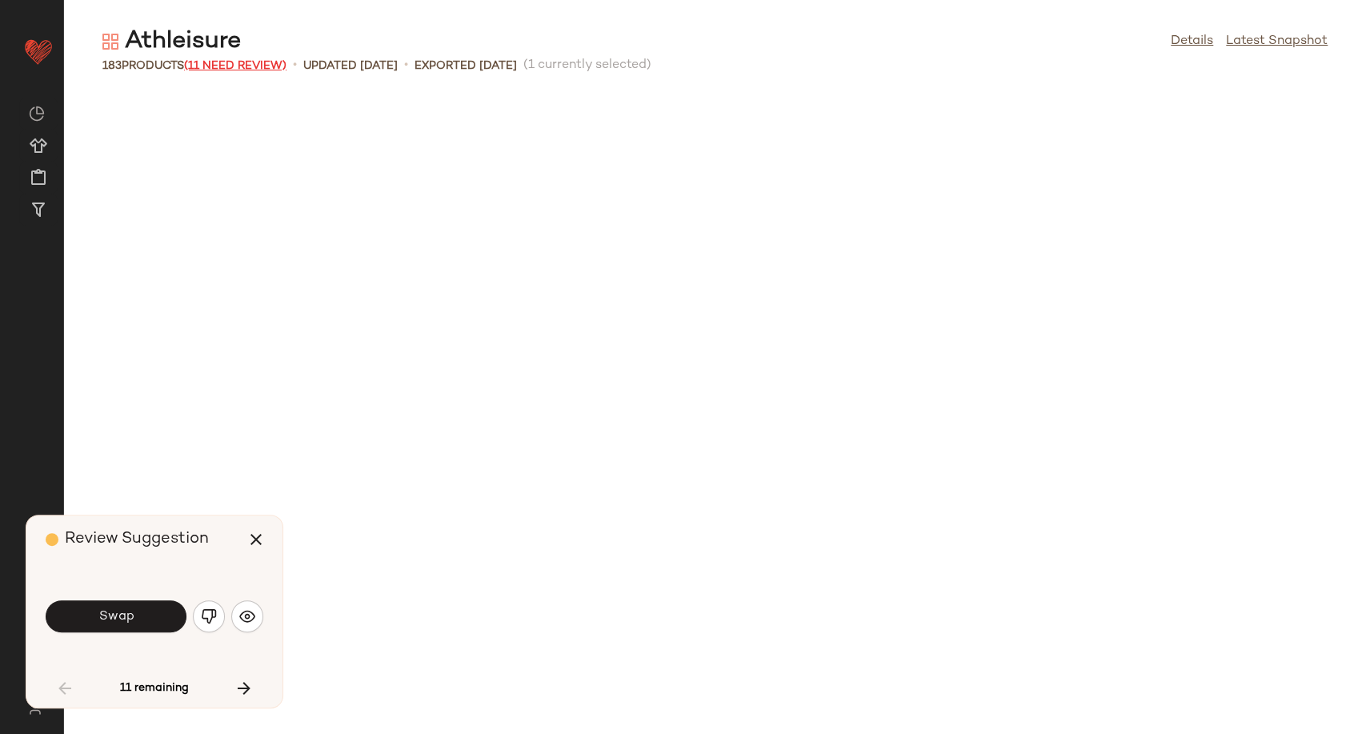
scroll to position [599, 0]
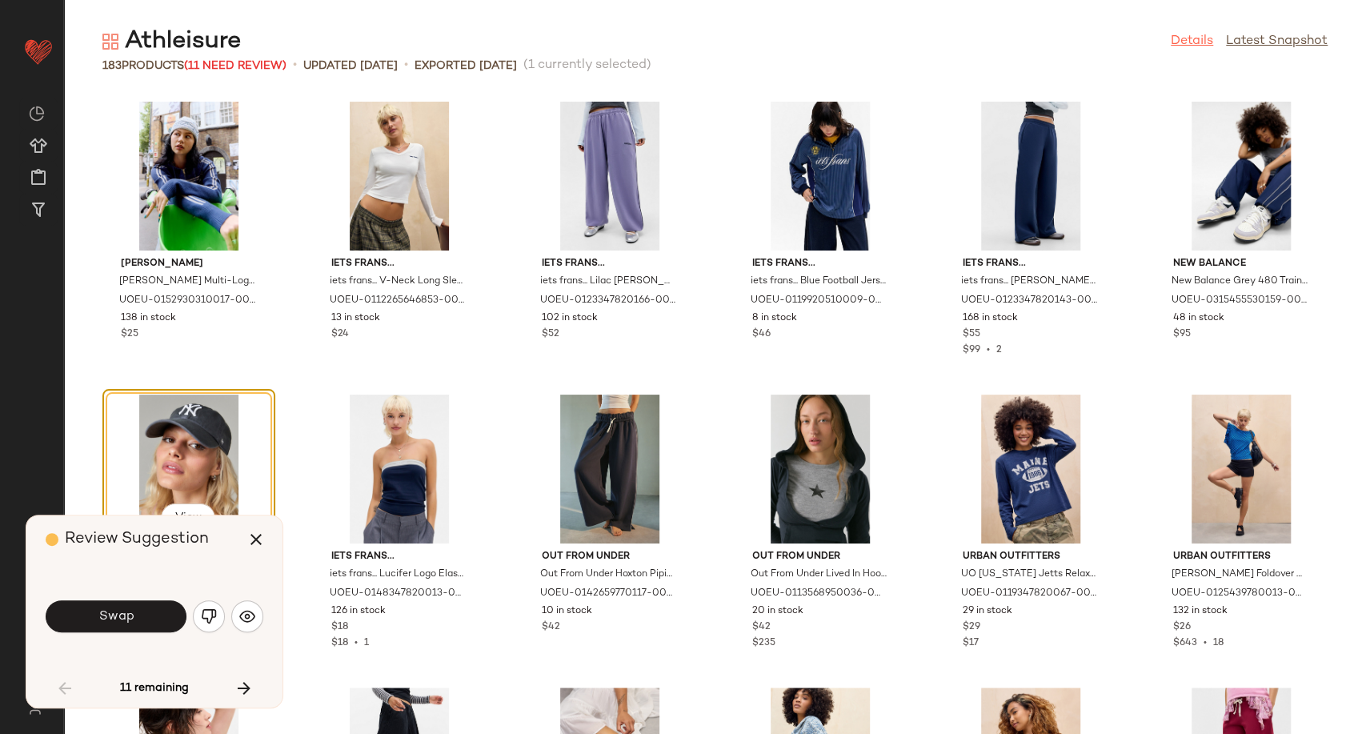
click at [1188, 41] on link "Details" at bounding box center [1192, 41] width 42 height 19
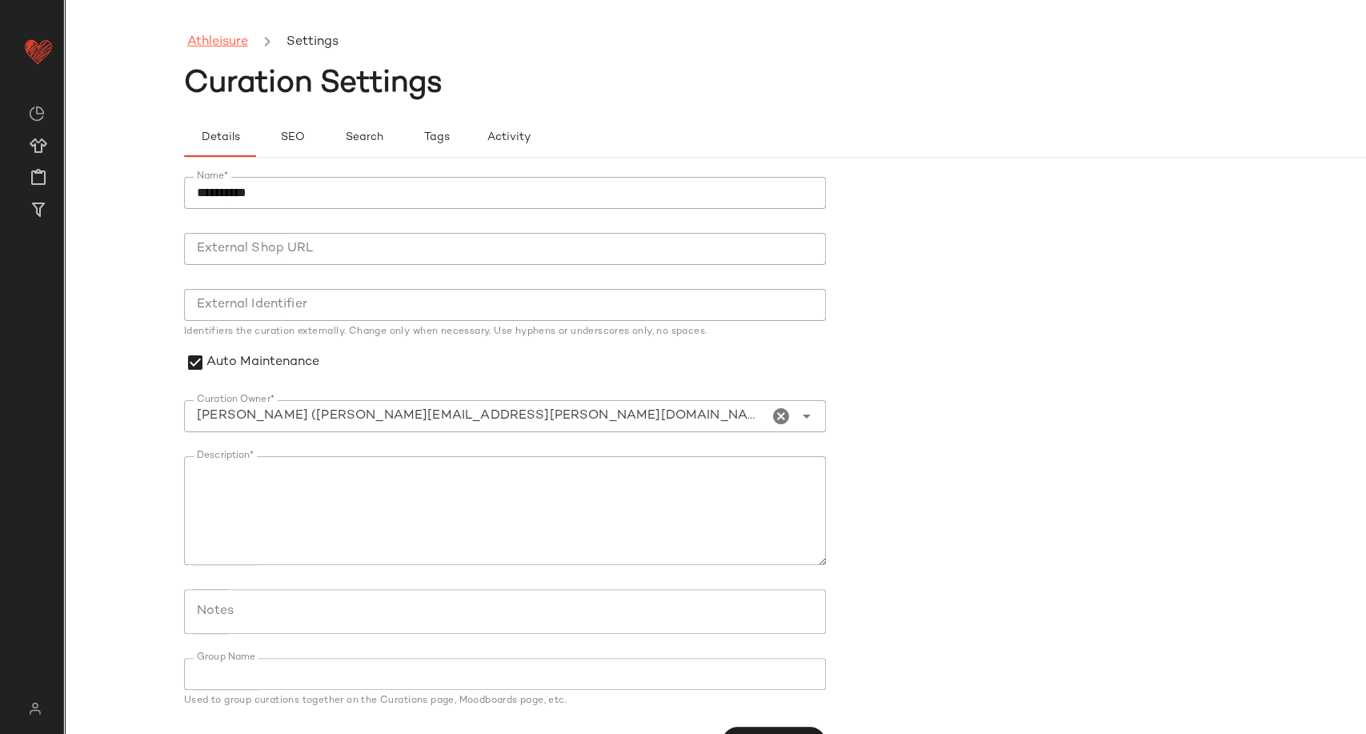
click at [214, 41] on link "Athleisure" at bounding box center [217, 42] width 61 height 21
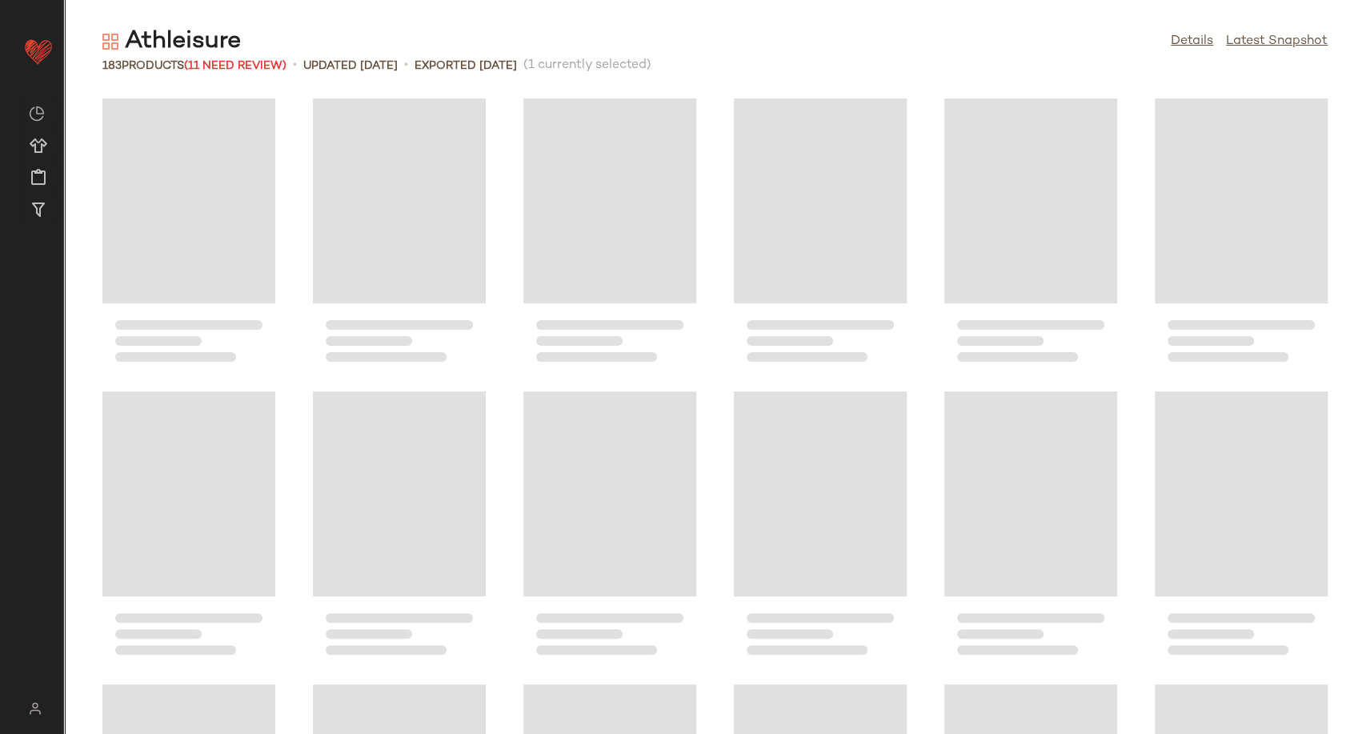
scroll to position [599, 0]
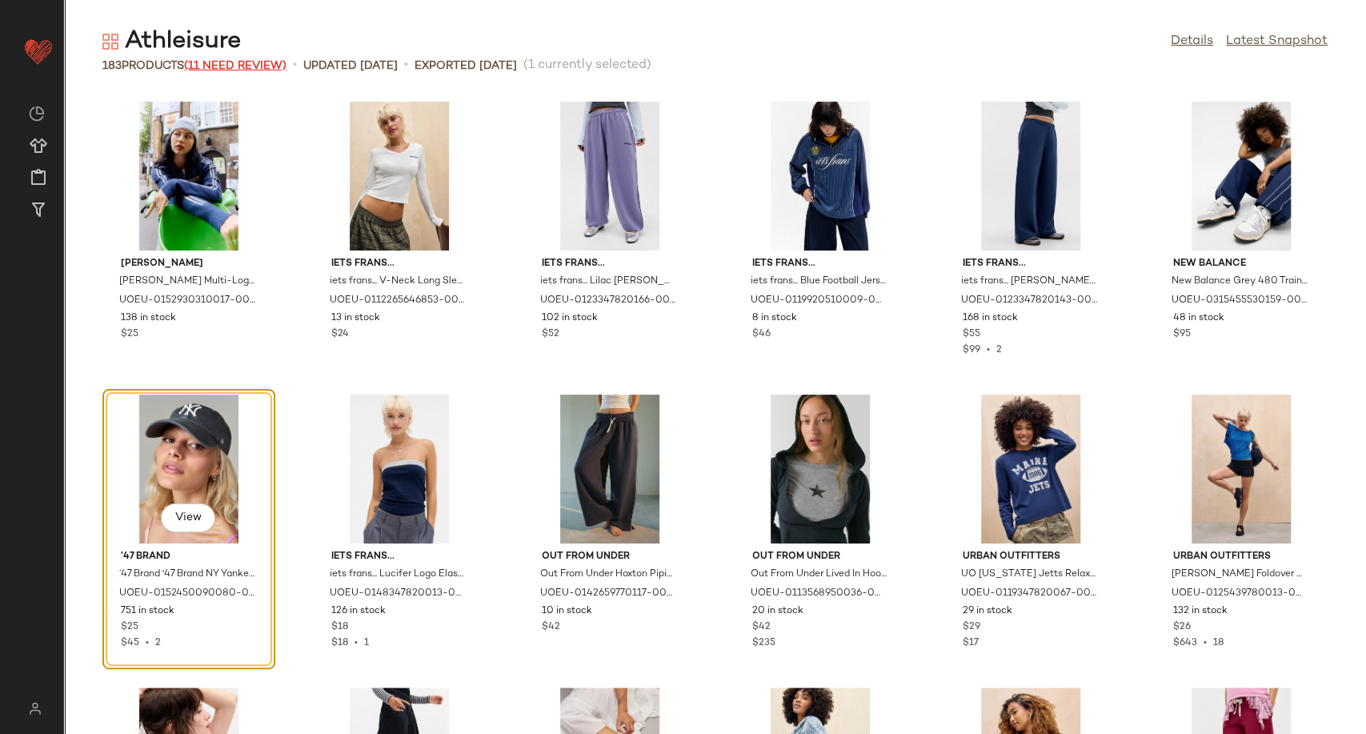
click at [218, 64] on span "(11 Need Review)" at bounding box center [235, 66] width 102 height 12
click at [243, 75] on div "Athleisure Details Latest Snapshot 183 Products (11 Need Review) • updated Aug …" at bounding box center [715, 380] width 1302 height 708
click at [243, 63] on span "(11 Need Review)" at bounding box center [235, 66] width 102 height 12
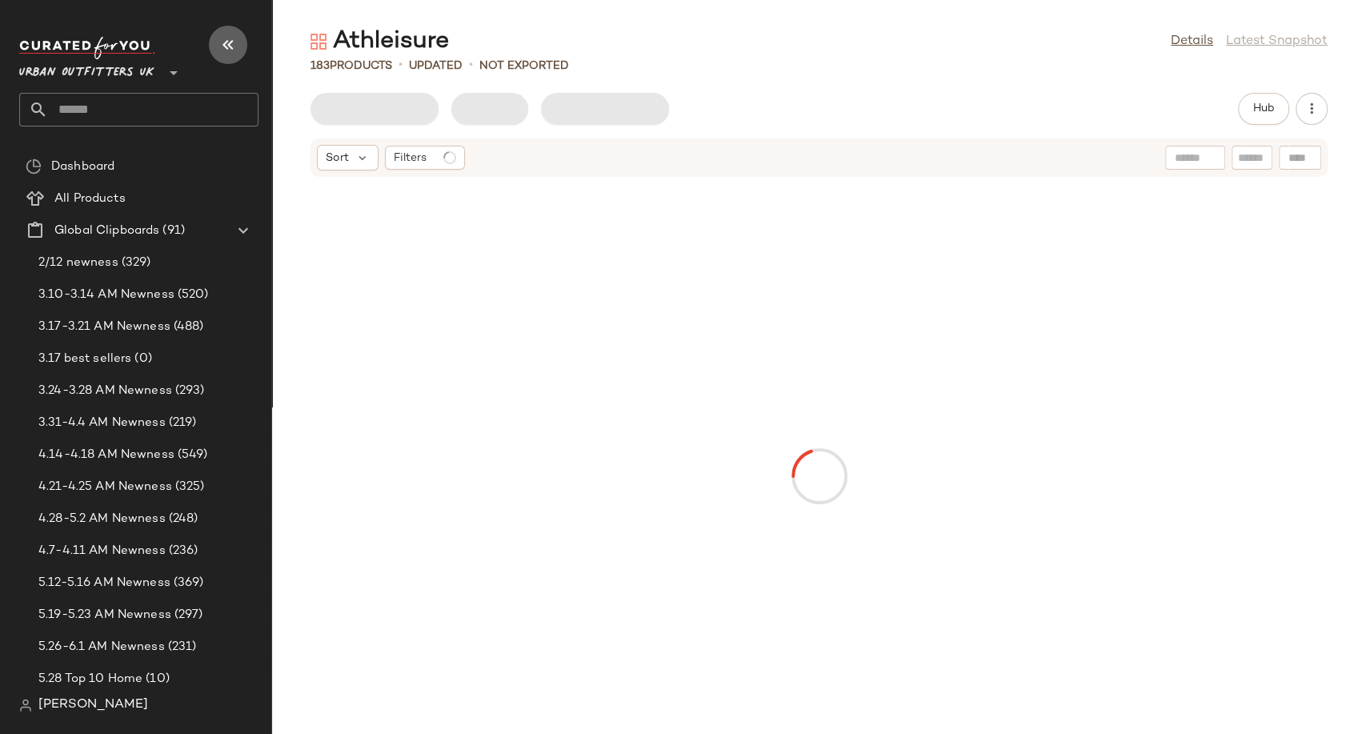
click at [222, 43] on icon "button" at bounding box center [227, 44] width 19 height 19
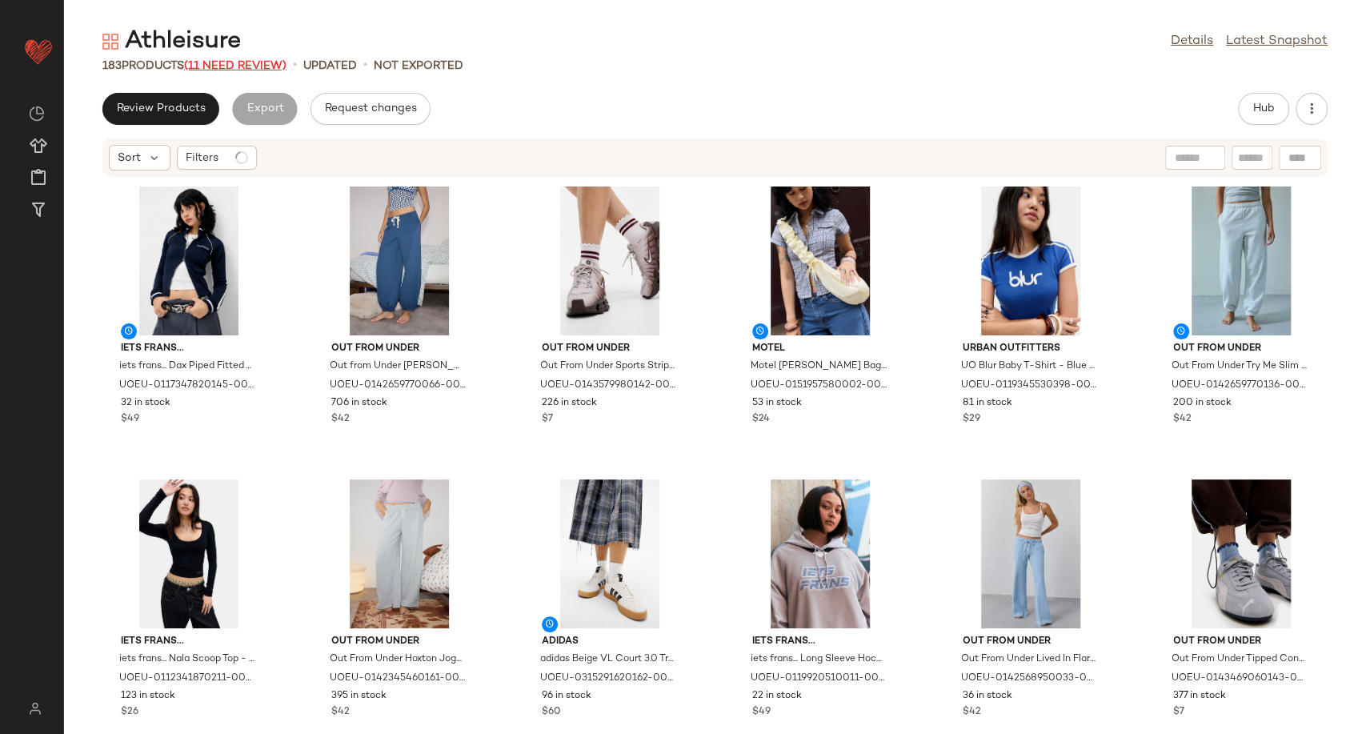
click at [270, 68] on span "(11 Need Review)" at bounding box center [235, 66] width 102 height 12
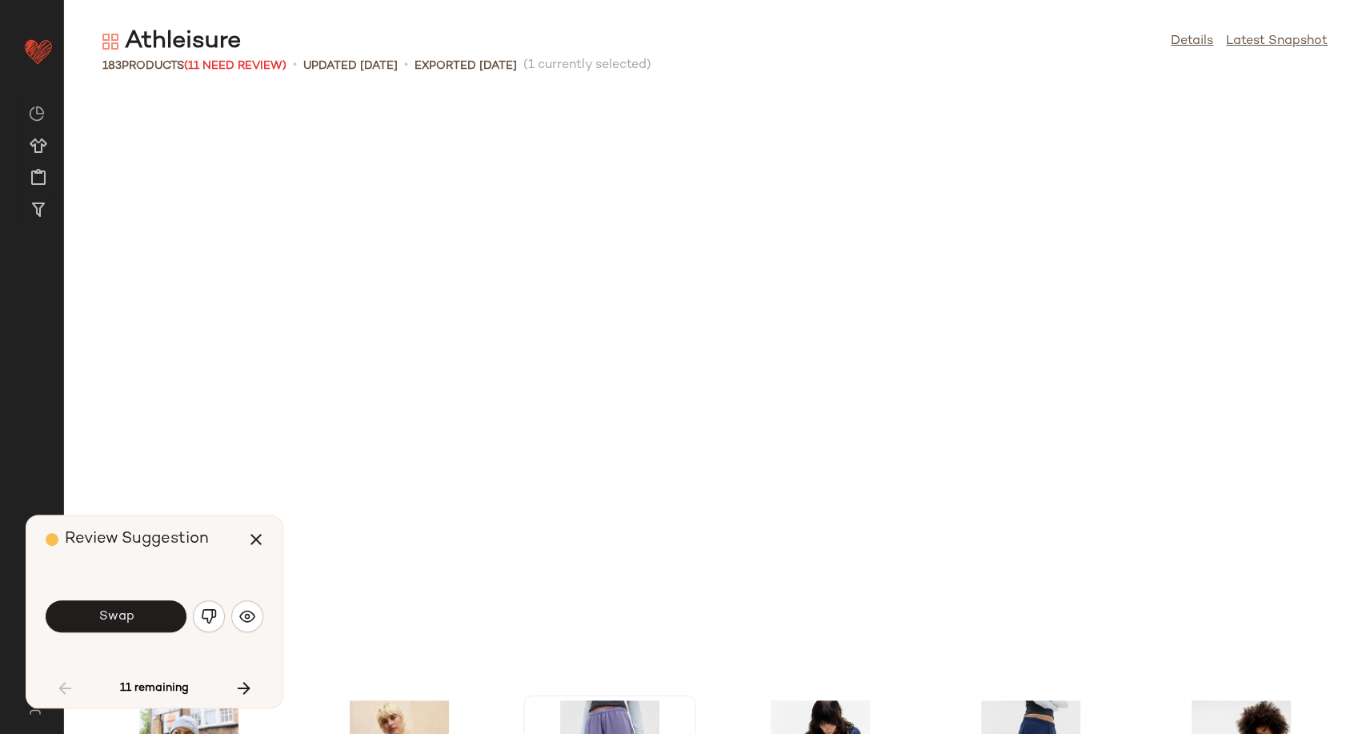
scroll to position [599, 0]
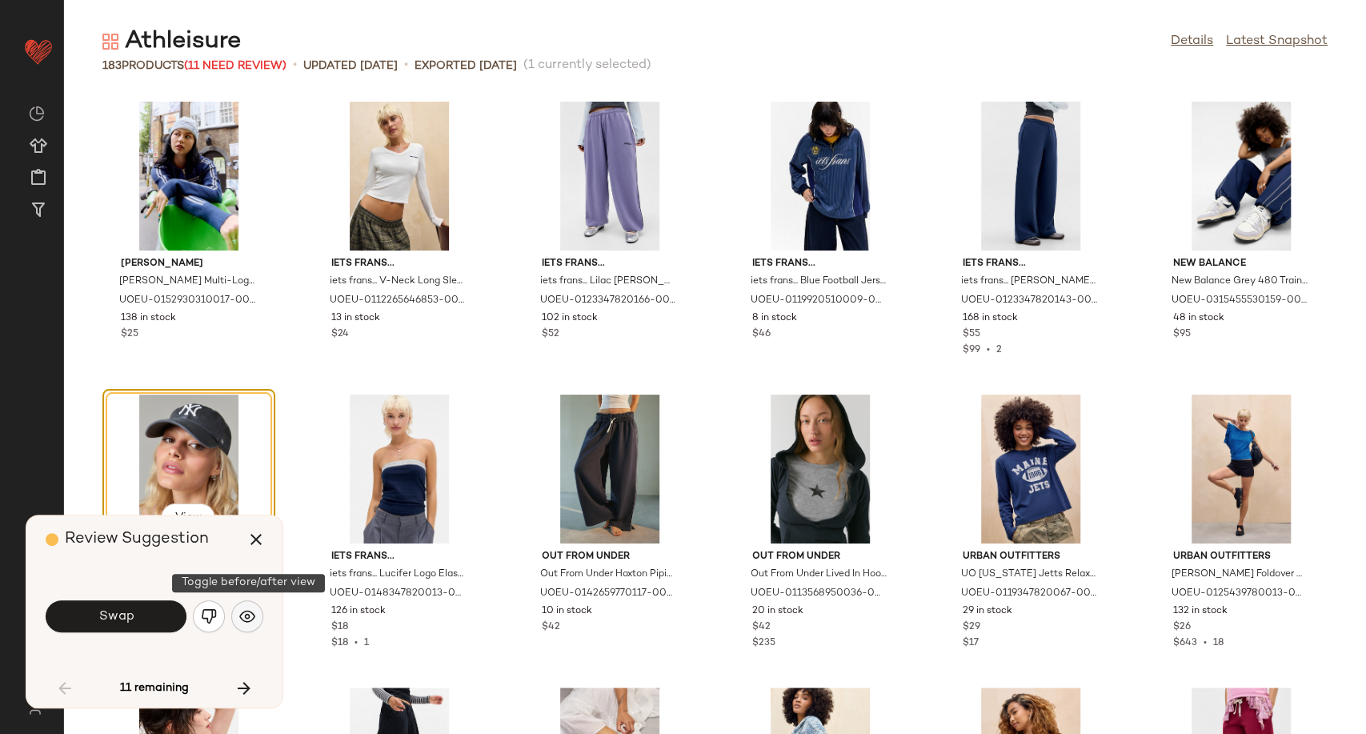
click at [244, 618] on img "button" at bounding box center [247, 616] width 16 height 16
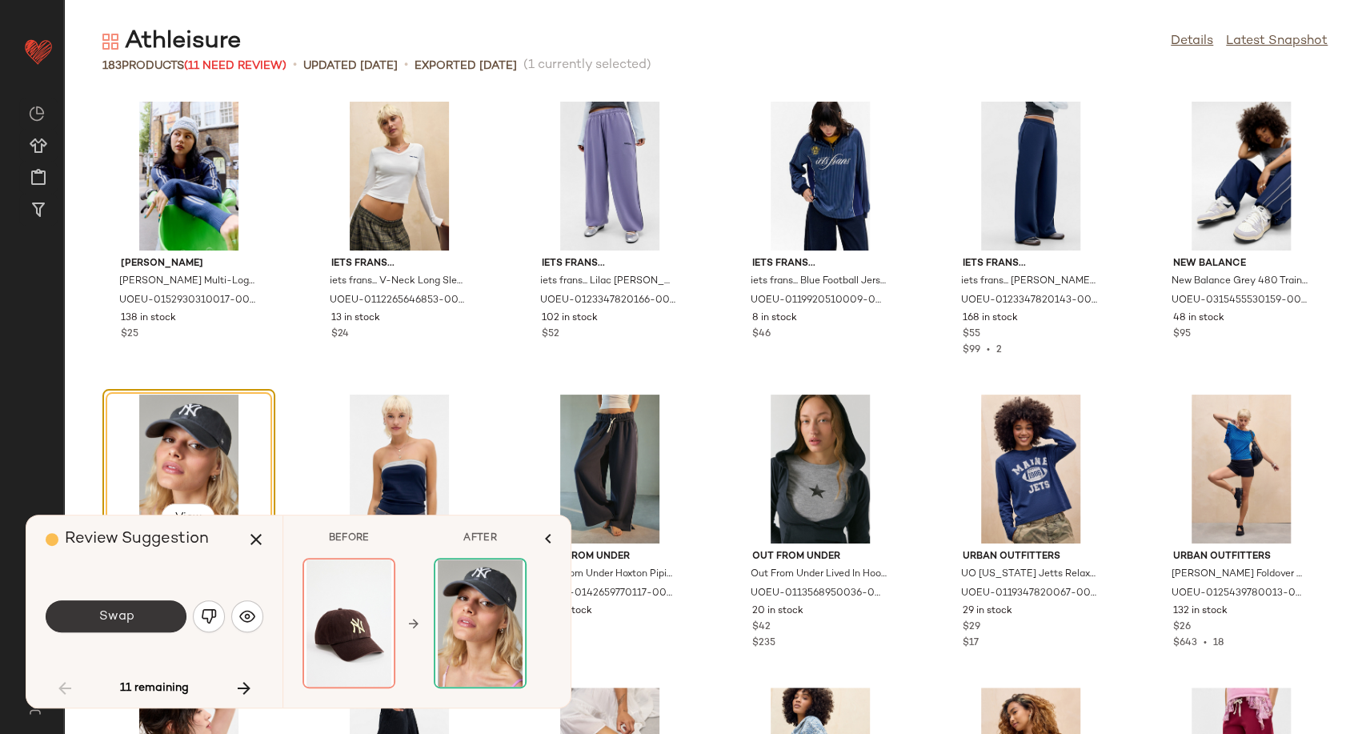
click at [128, 607] on button "Swap" at bounding box center [116, 616] width 141 height 32
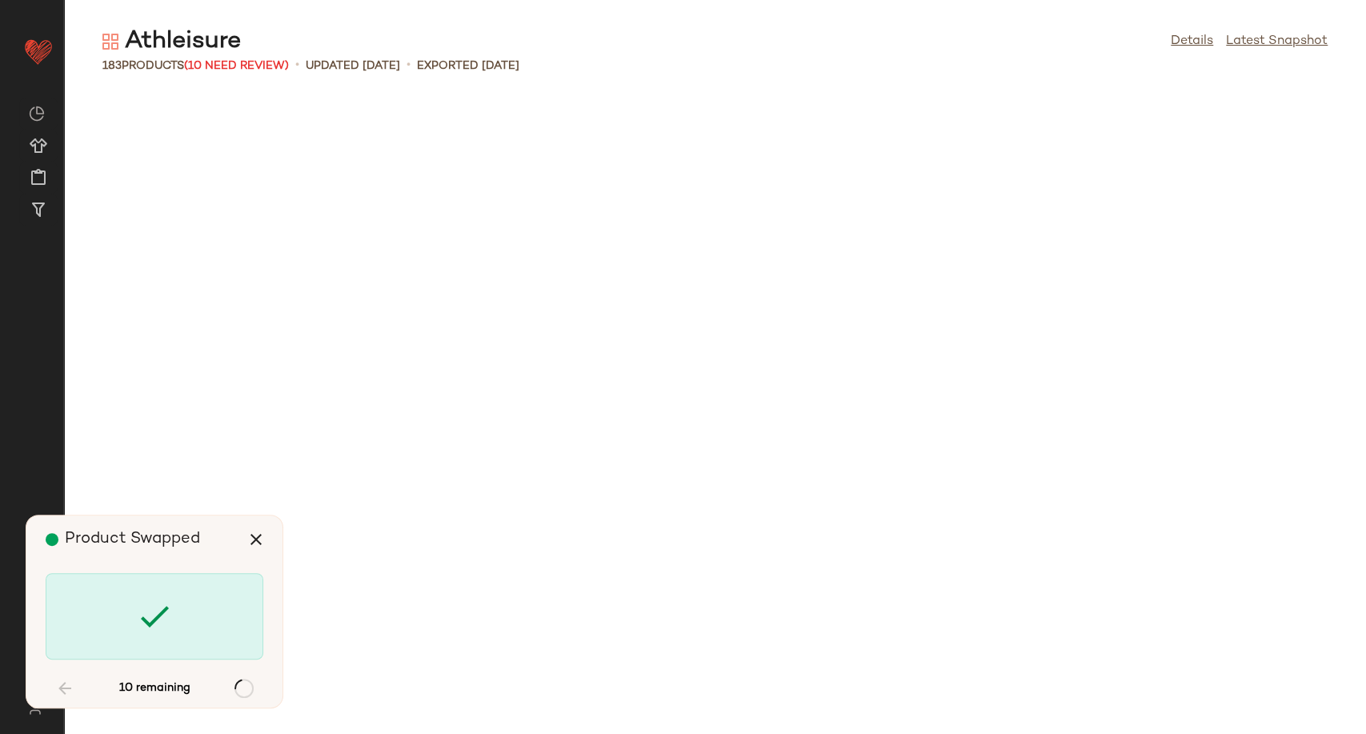
scroll to position [2049, 0]
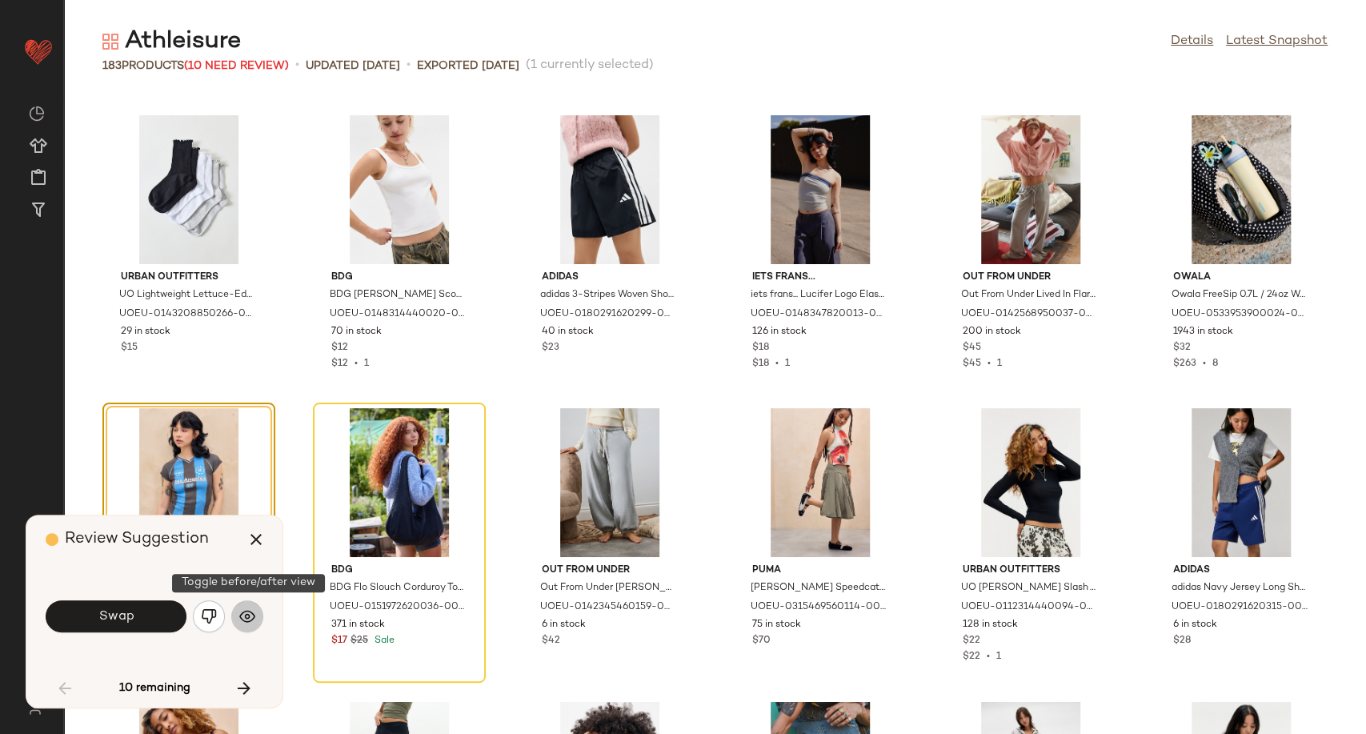
click at [252, 614] on img "button" at bounding box center [247, 616] width 16 height 16
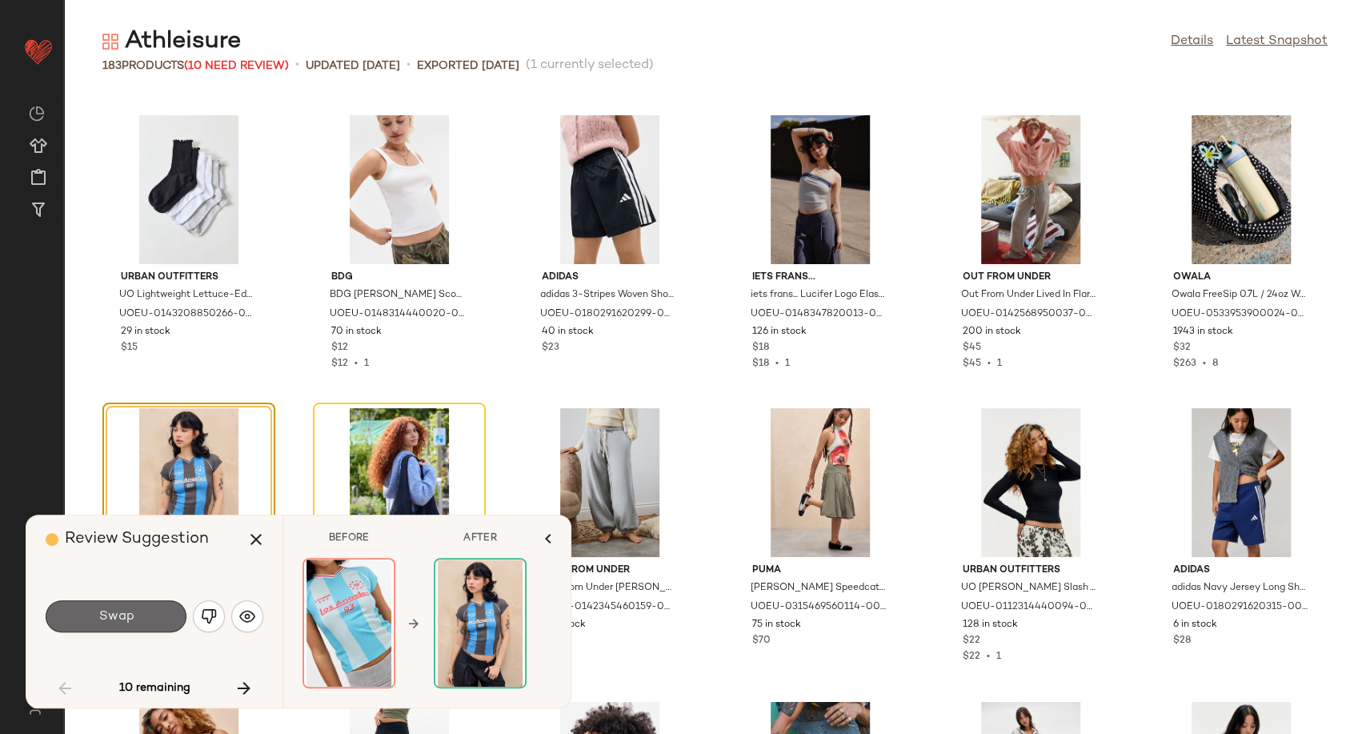
click at [106, 616] on span "Swap" at bounding box center [116, 616] width 36 height 15
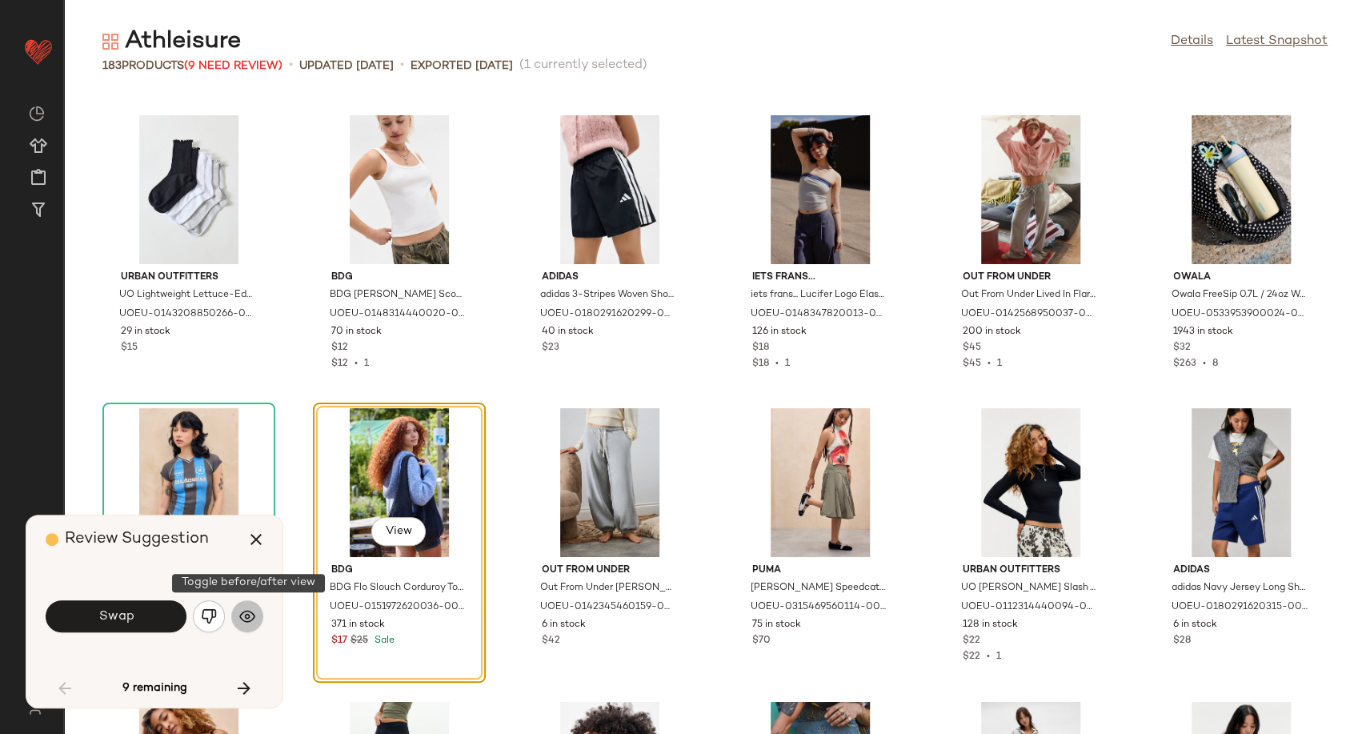
click at [251, 616] on img "button" at bounding box center [247, 616] width 16 height 16
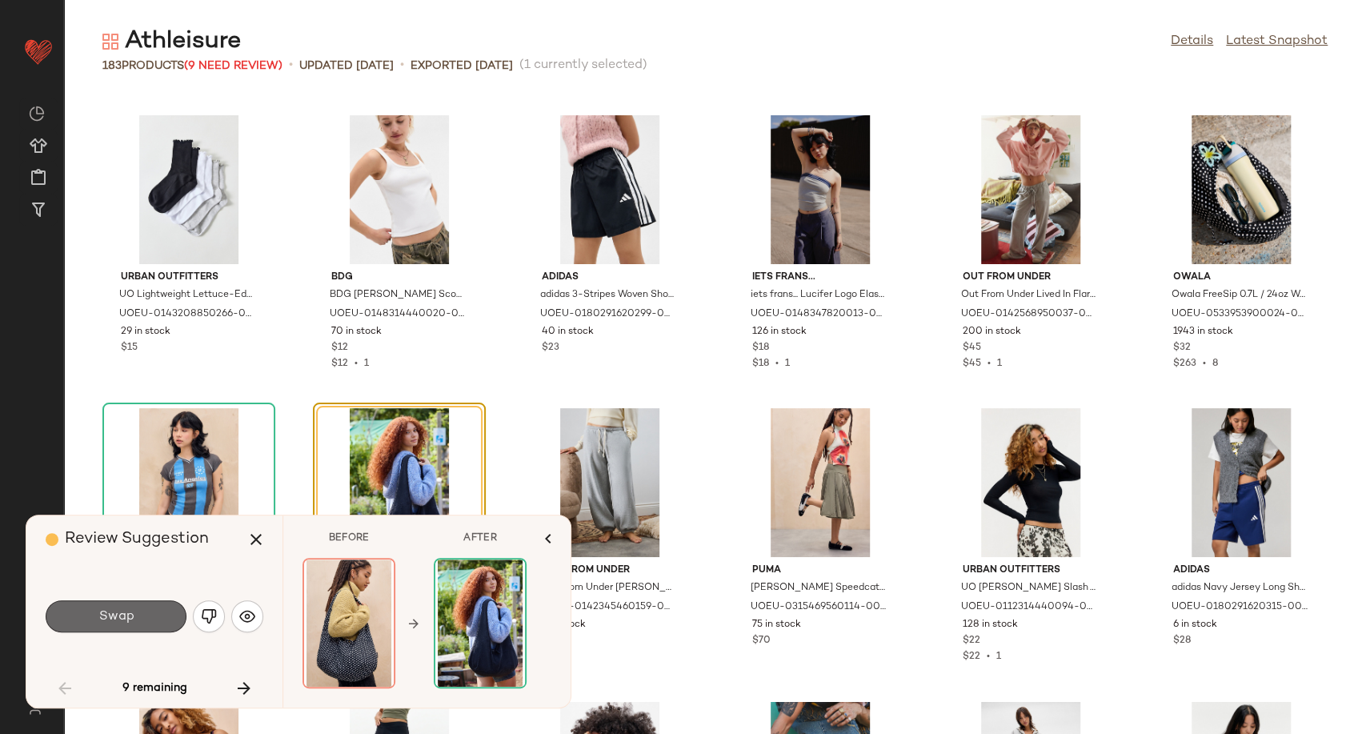
click at [114, 617] on span "Swap" at bounding box center [116, 616] width 36 height 15
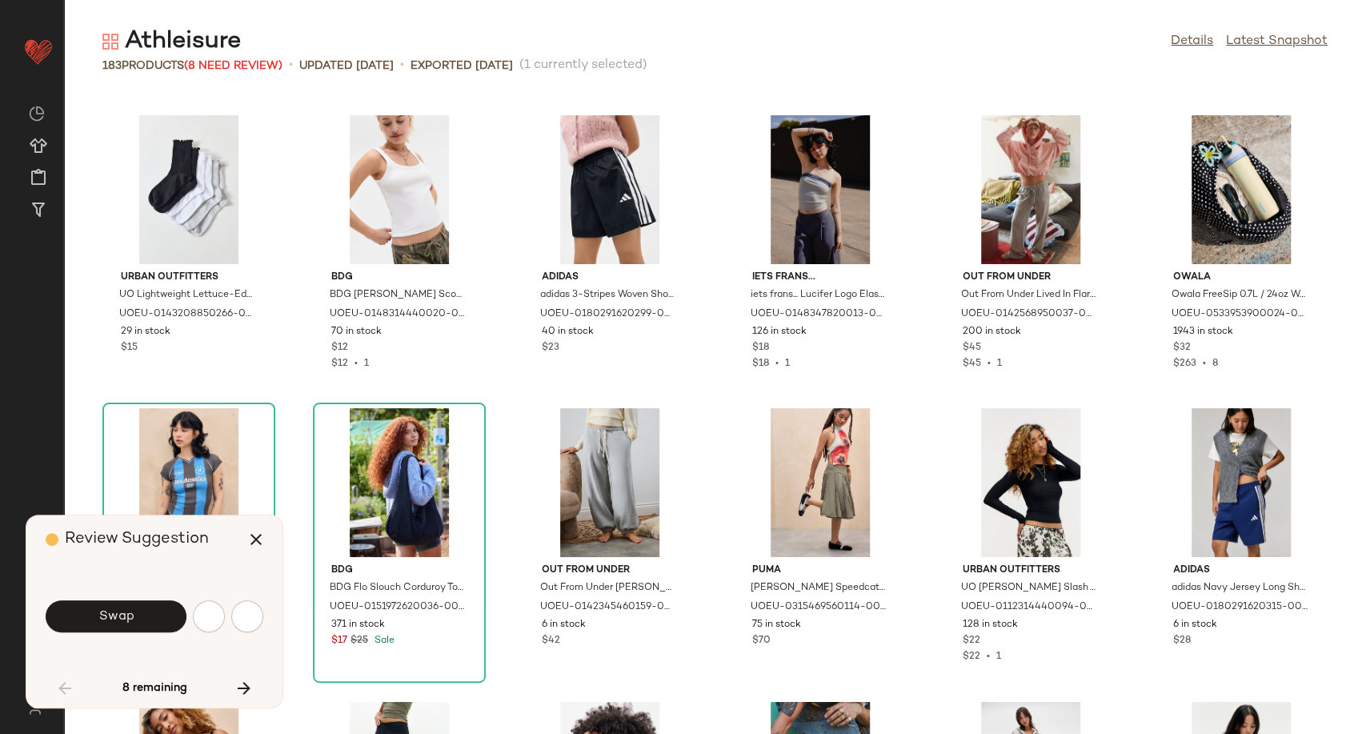
scroll to position [2636, 0]
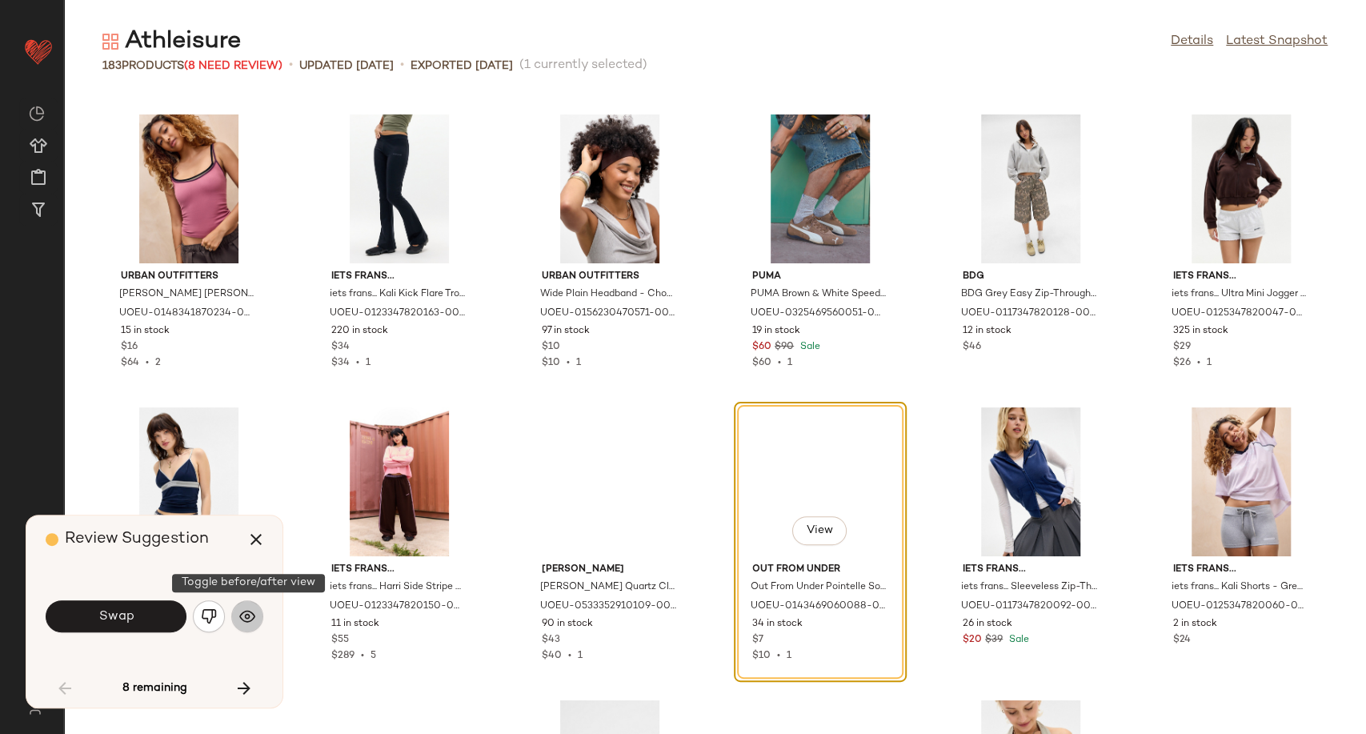
click at [250, 620] on img "button" at bounding box center [247, 616] width 16 height 16
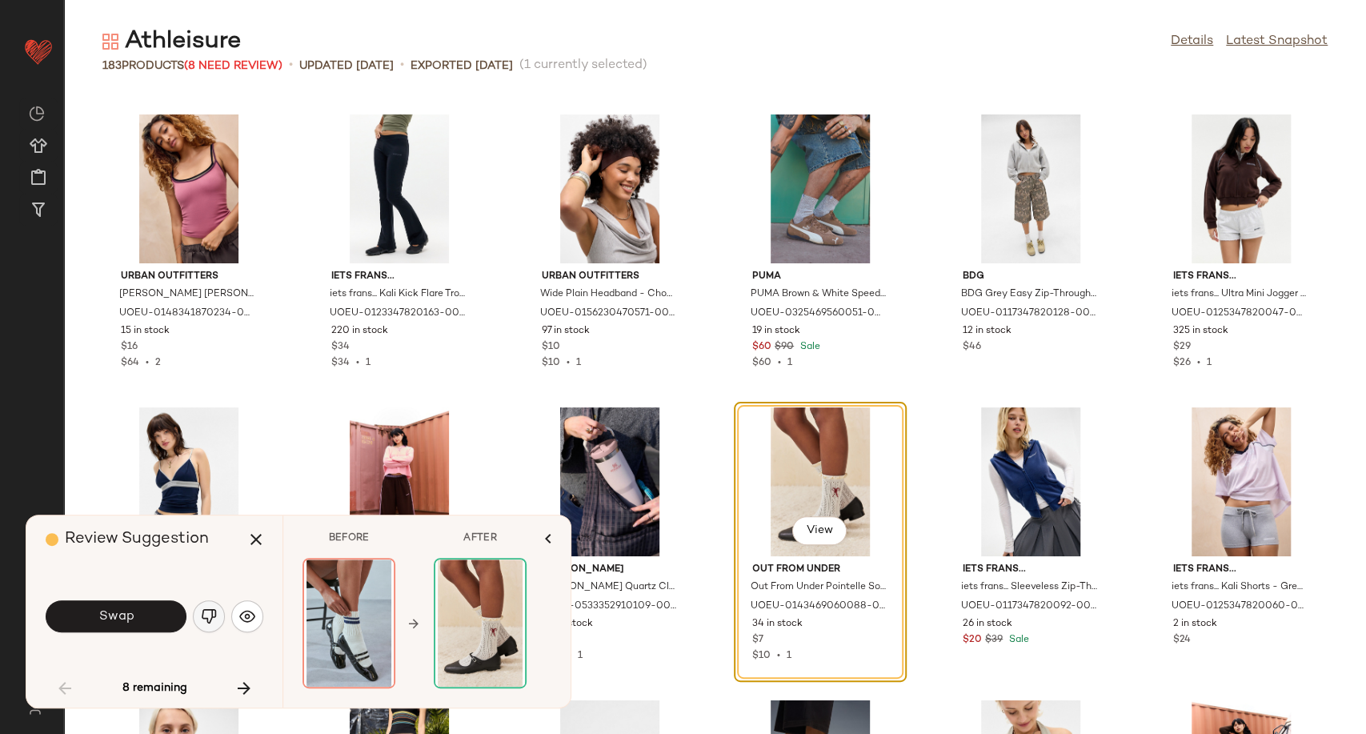
click at [212, 614] on img "button" at bounding box center [209, 616] width 16 height 16
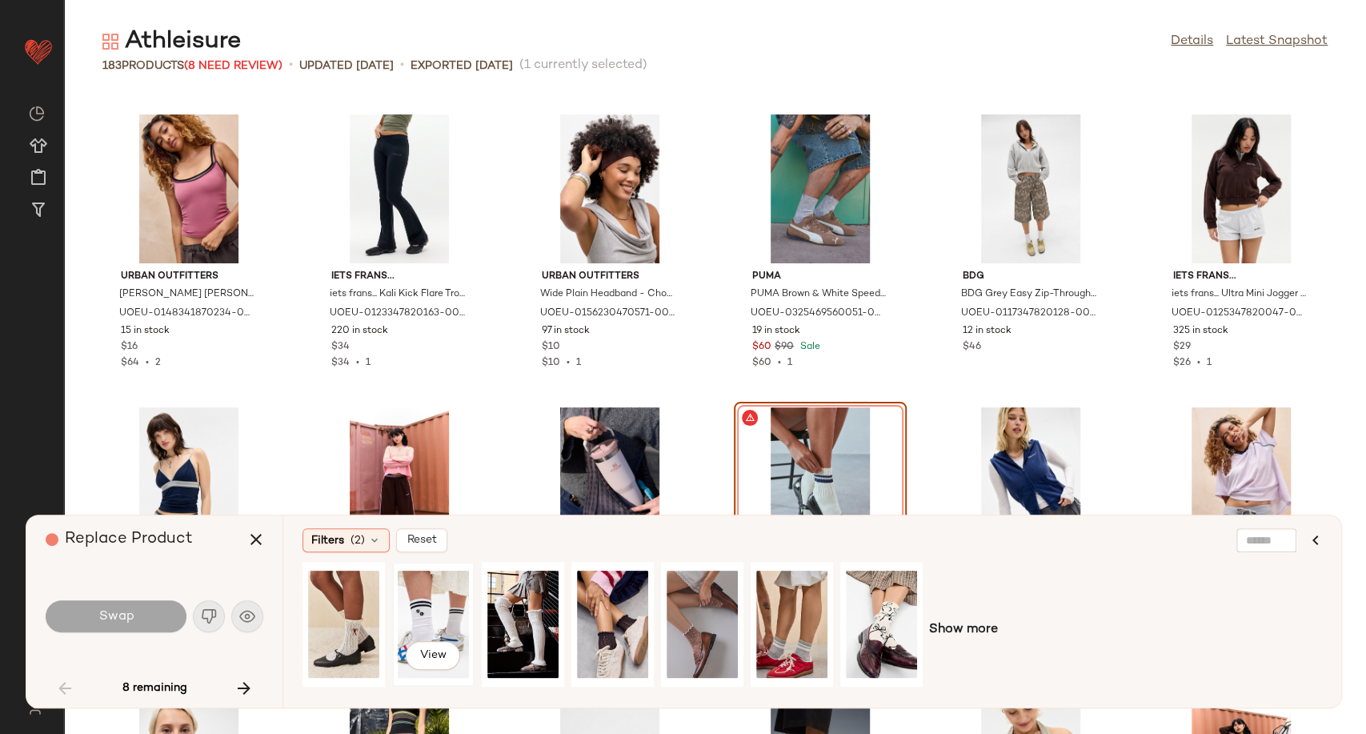
click at [446, 620] on div "View" at bounding box center [433, 624] width 71 height 114
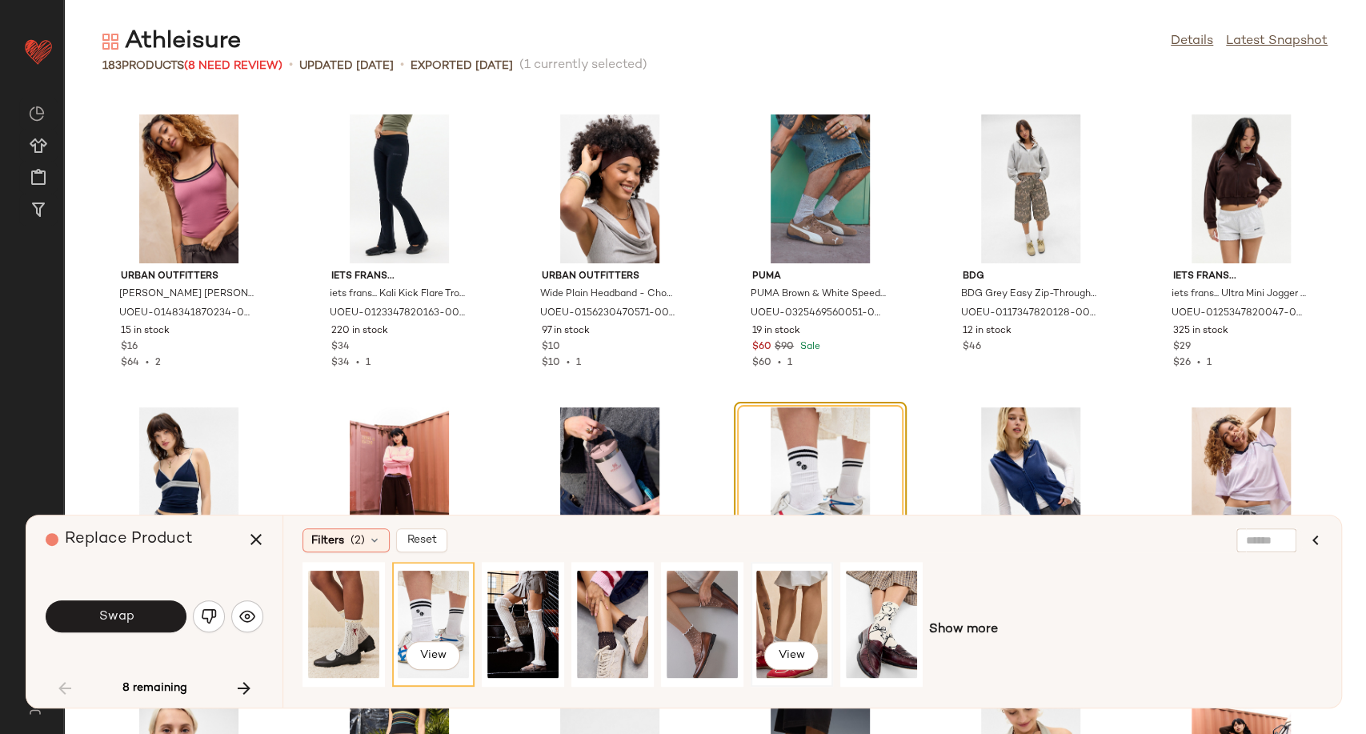
click at [773, 621] on div "View" at bounding box center [791, 624] width 71 height 114
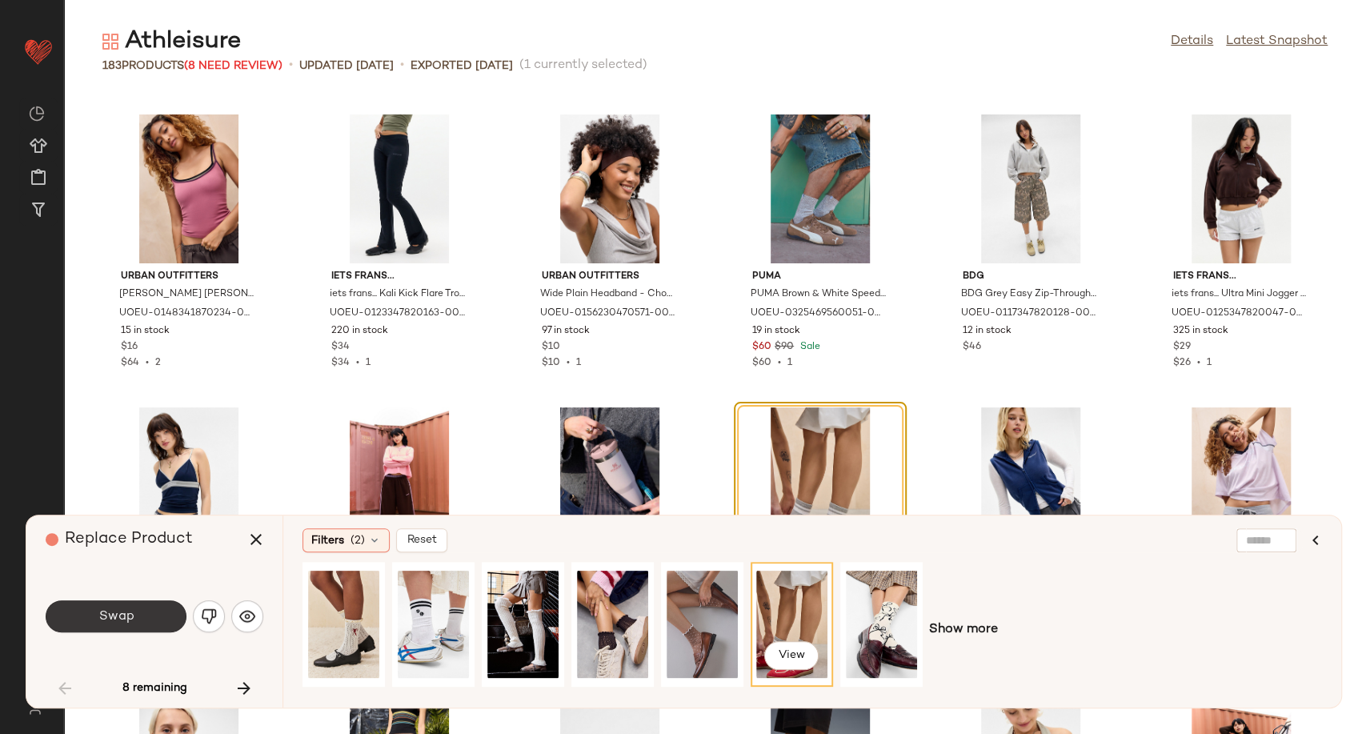
click at [141, 619] on button "Swap" at bounding box center [116, 616] width 141 height 32
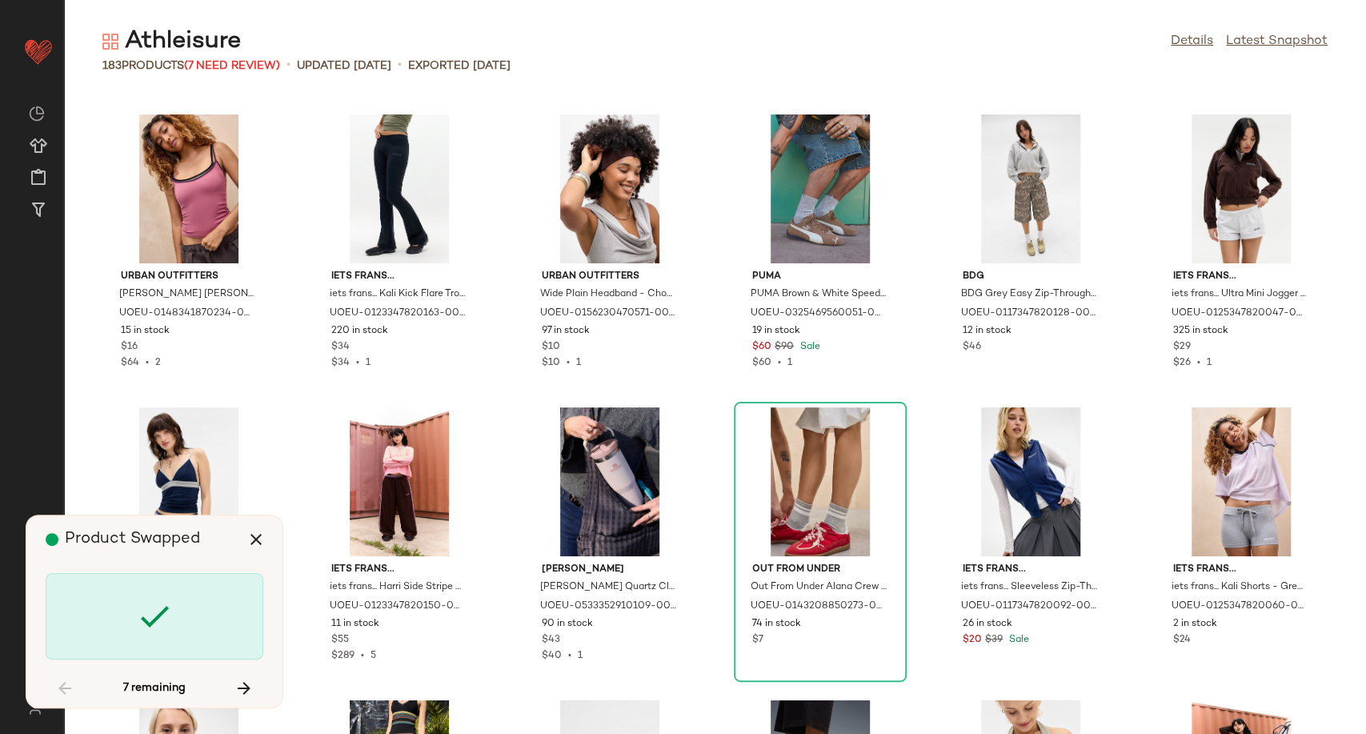
scroll to position [3221, 0]
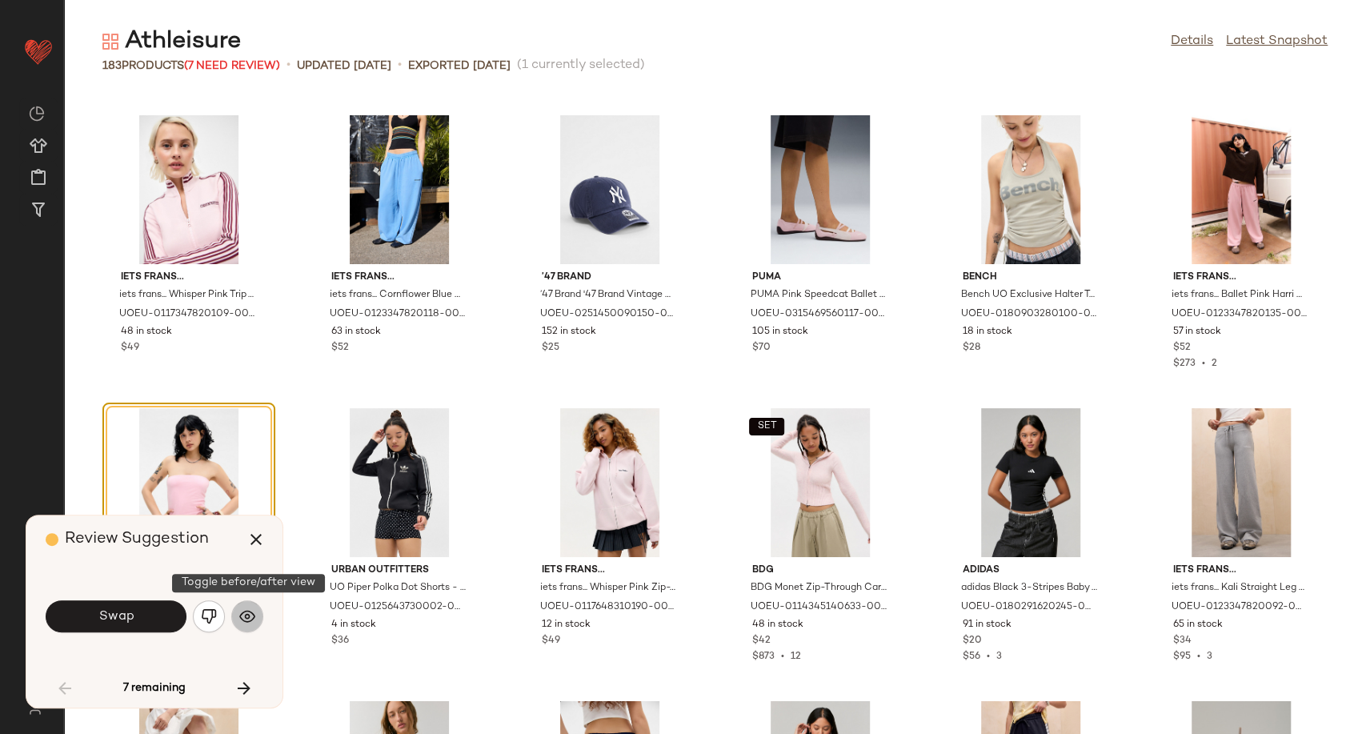
click at [250, 617] on img "button" at bounding box center [247, 616] width 16 height 16
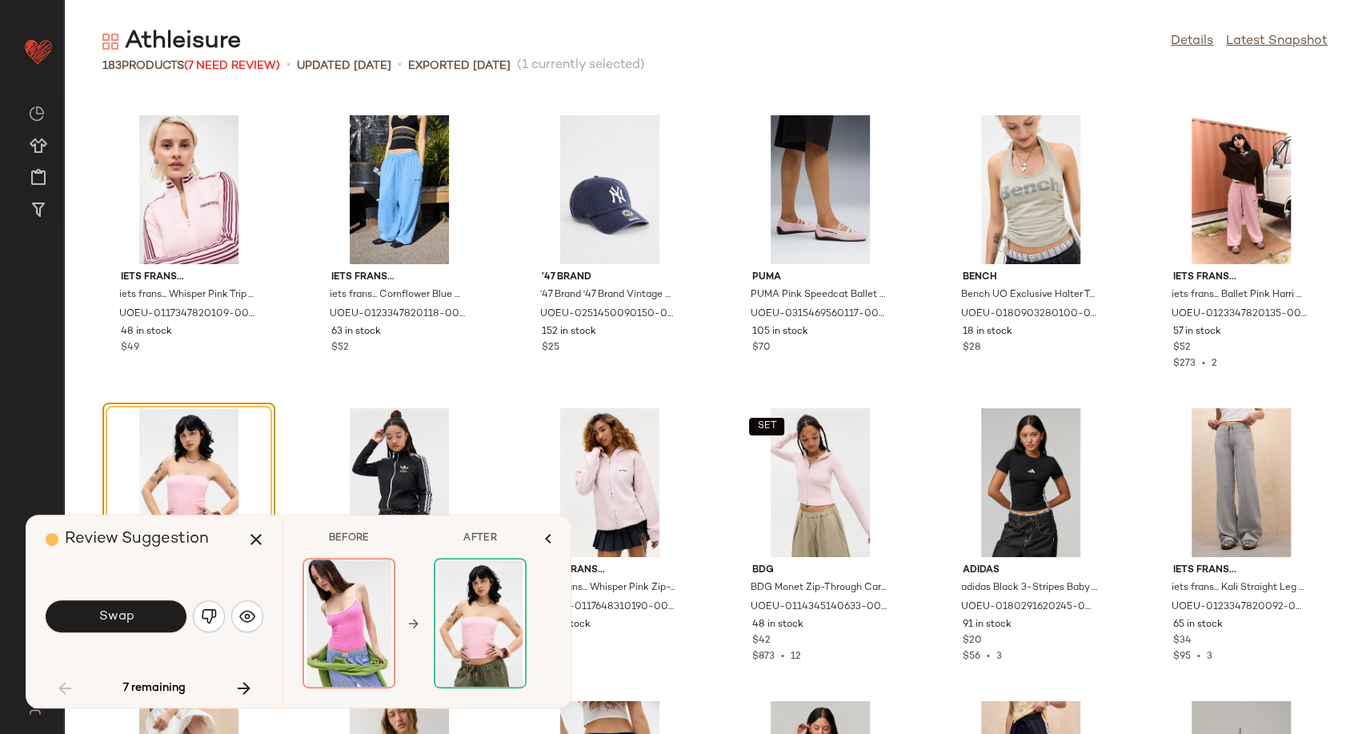
click at [225, 616] on div "Swap" at bounding box center [155, 616] width 218 height 38
click at [211, 616] on img "button" at bounding box center [209, 616] width 16 height 16
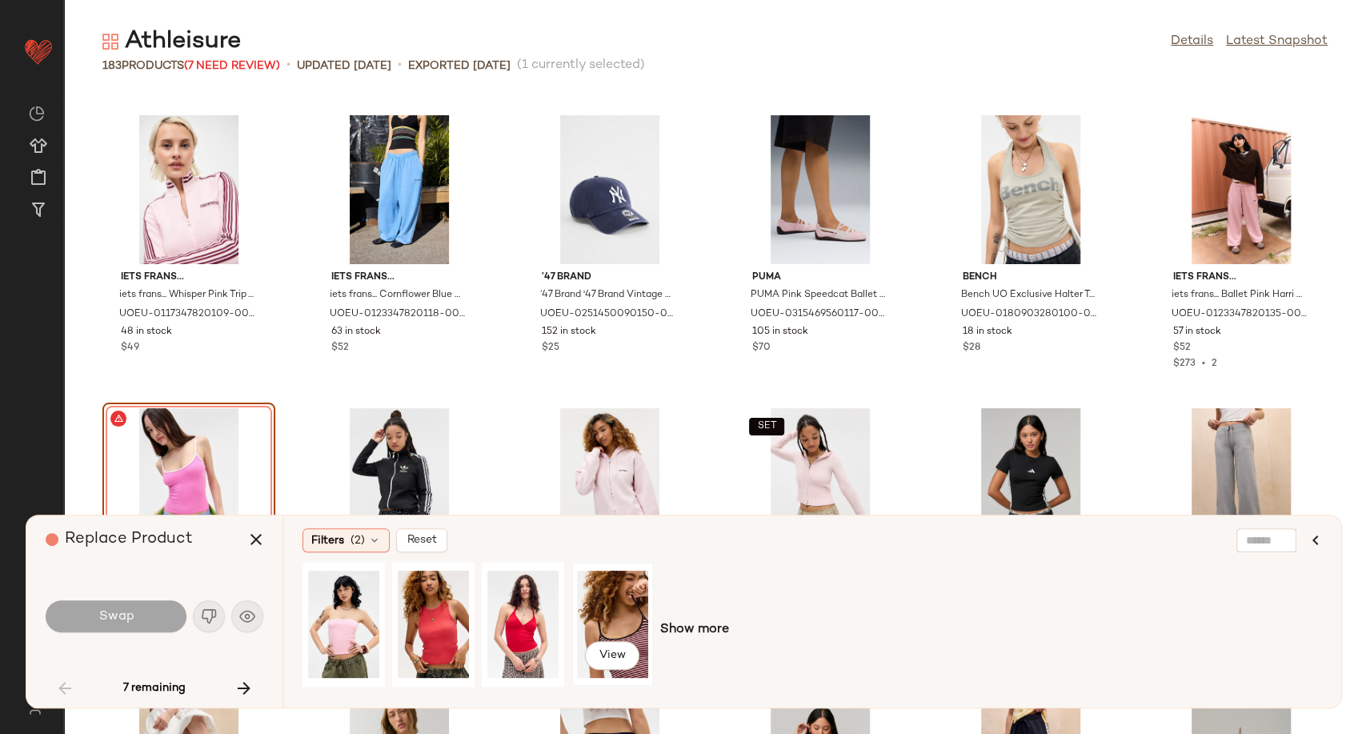
click at [613, 627] on div "View" at bounding box center [612, 624] width 71 height 114
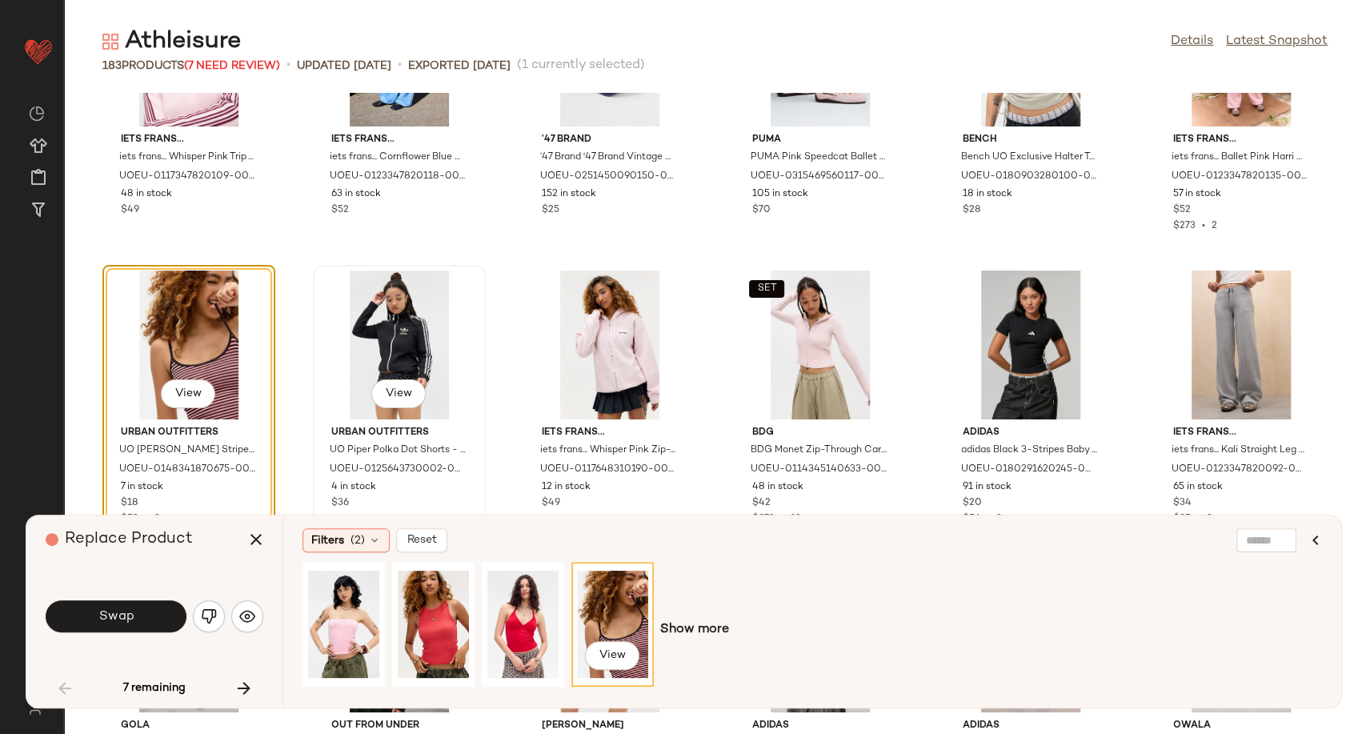
scroll to position [3399, 0]
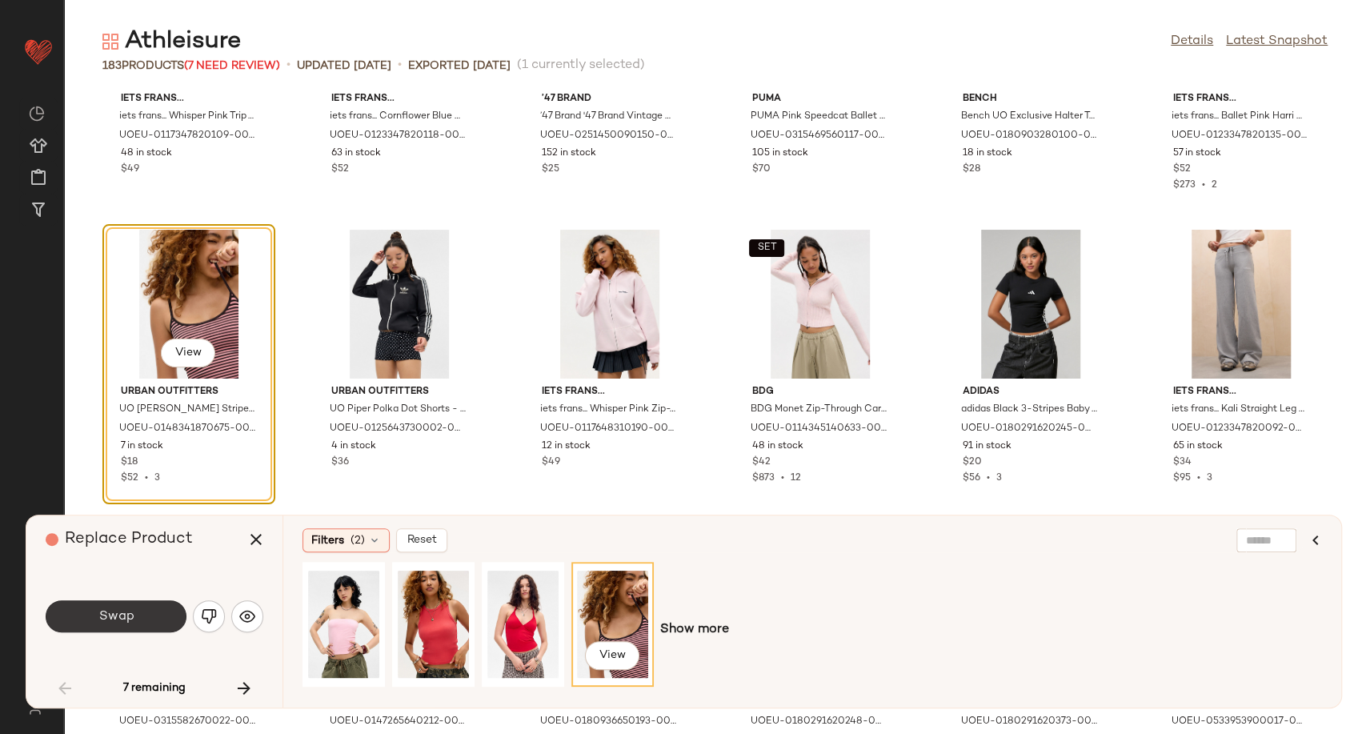
click at [132, 624] on button "Swap" at bounding box center [116, 616] width 141 height 32
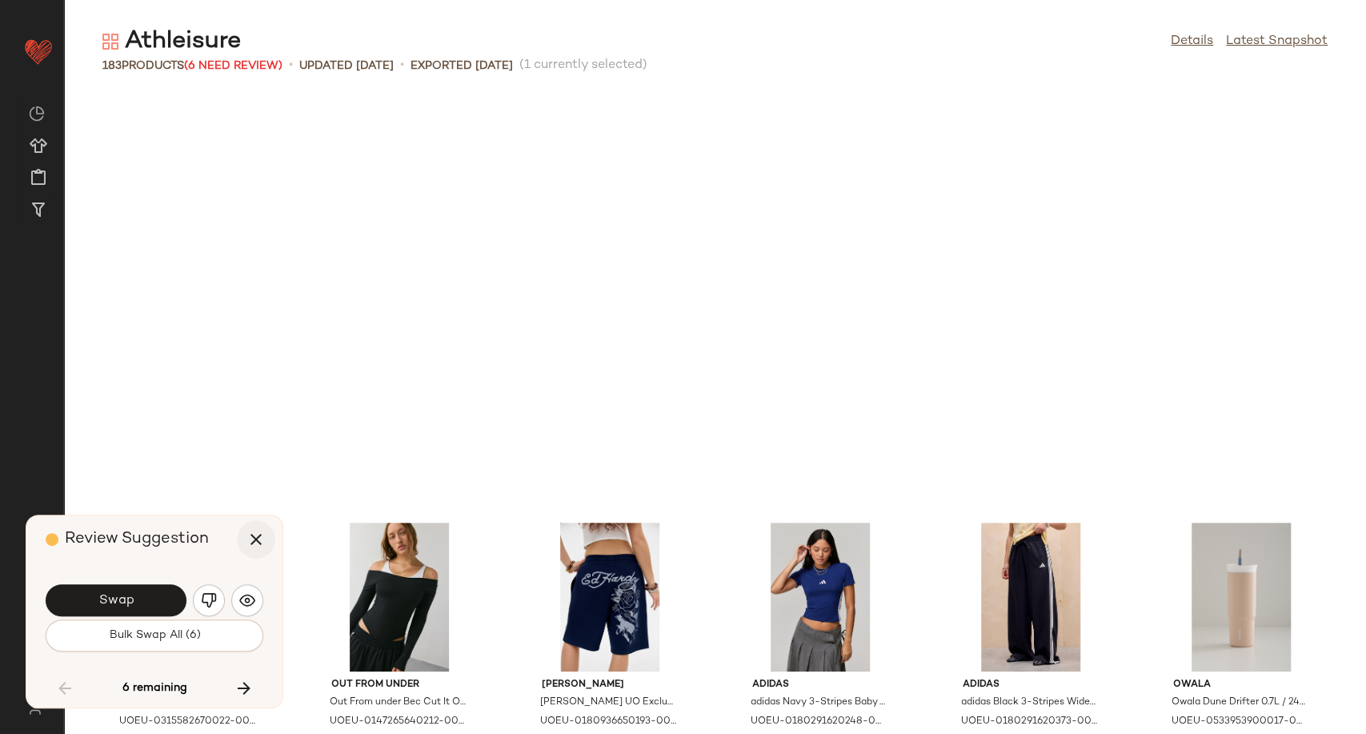
scroll to position [3807, 0]
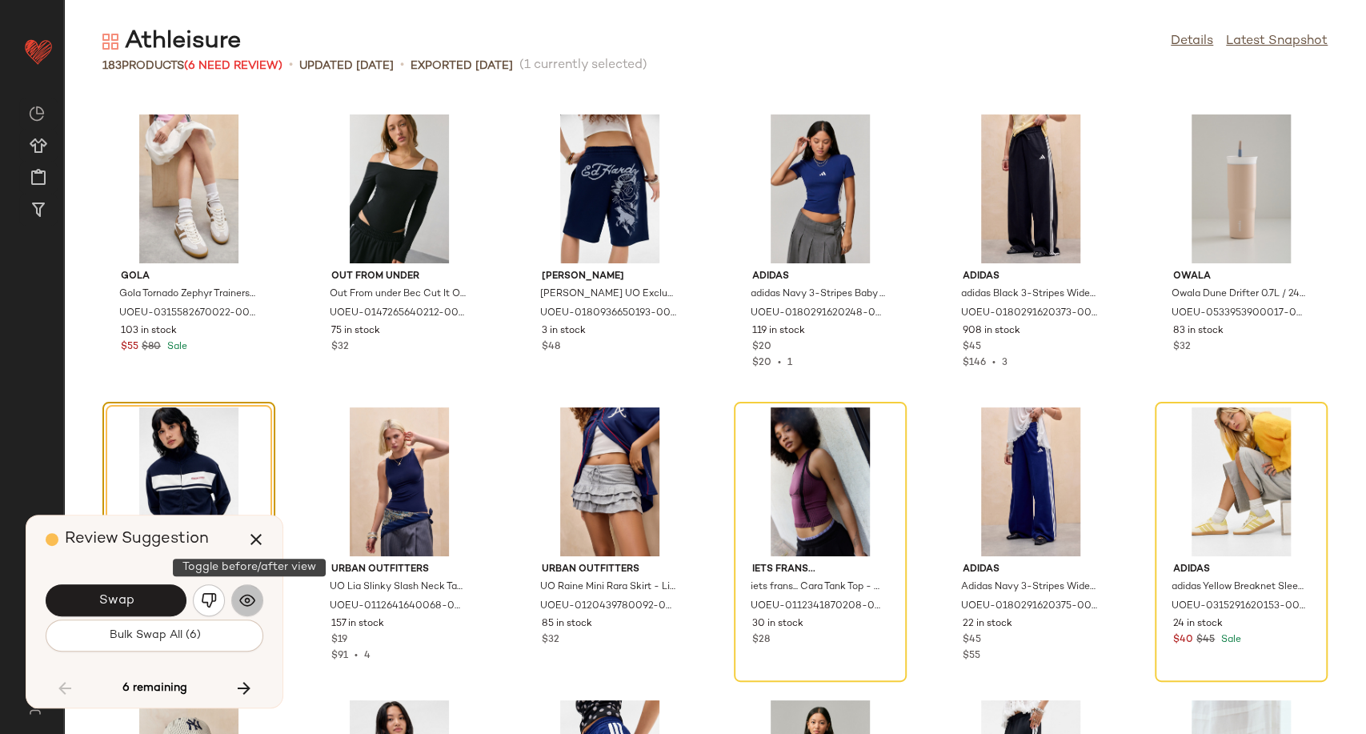
click at [243, 607] on img "button" at bounding box center [247, 600] width 16 height 16
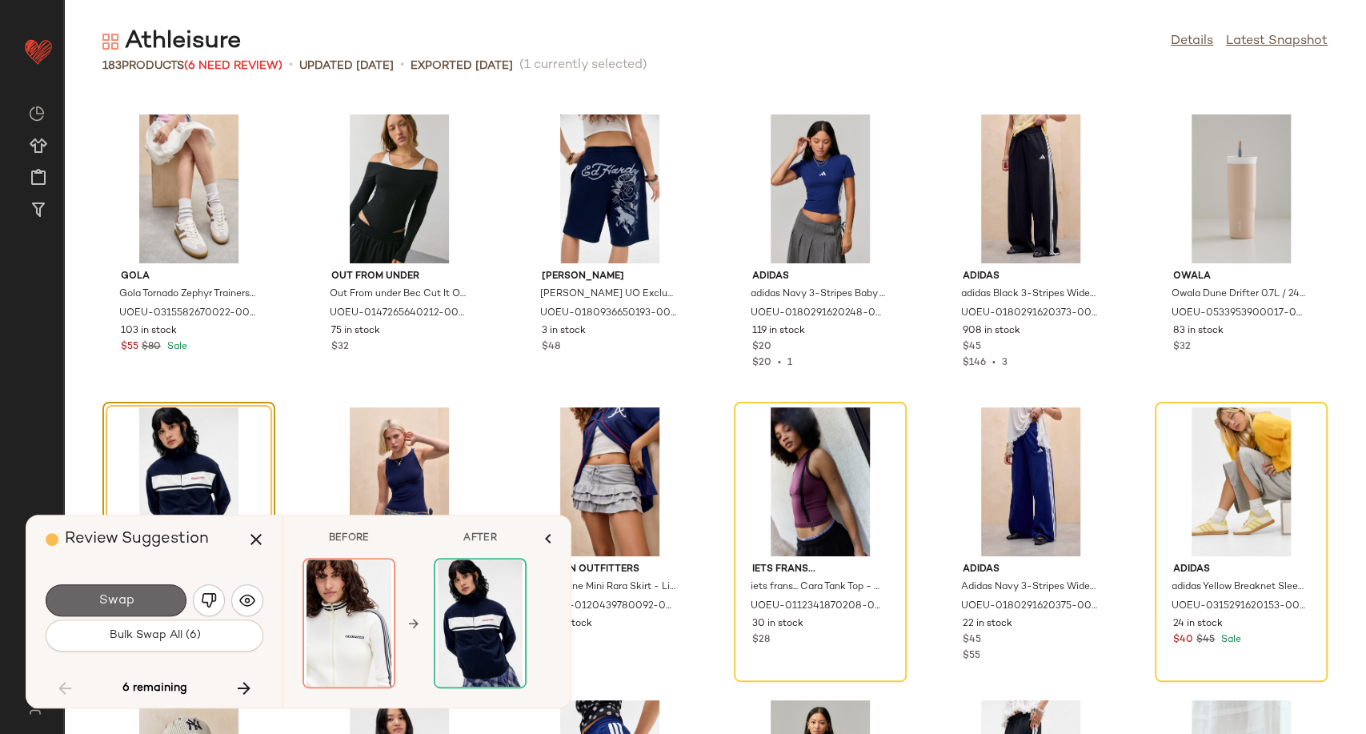
click at [126, 600] on span "Swap" at bounding box center [116, 600] width 36 height 15
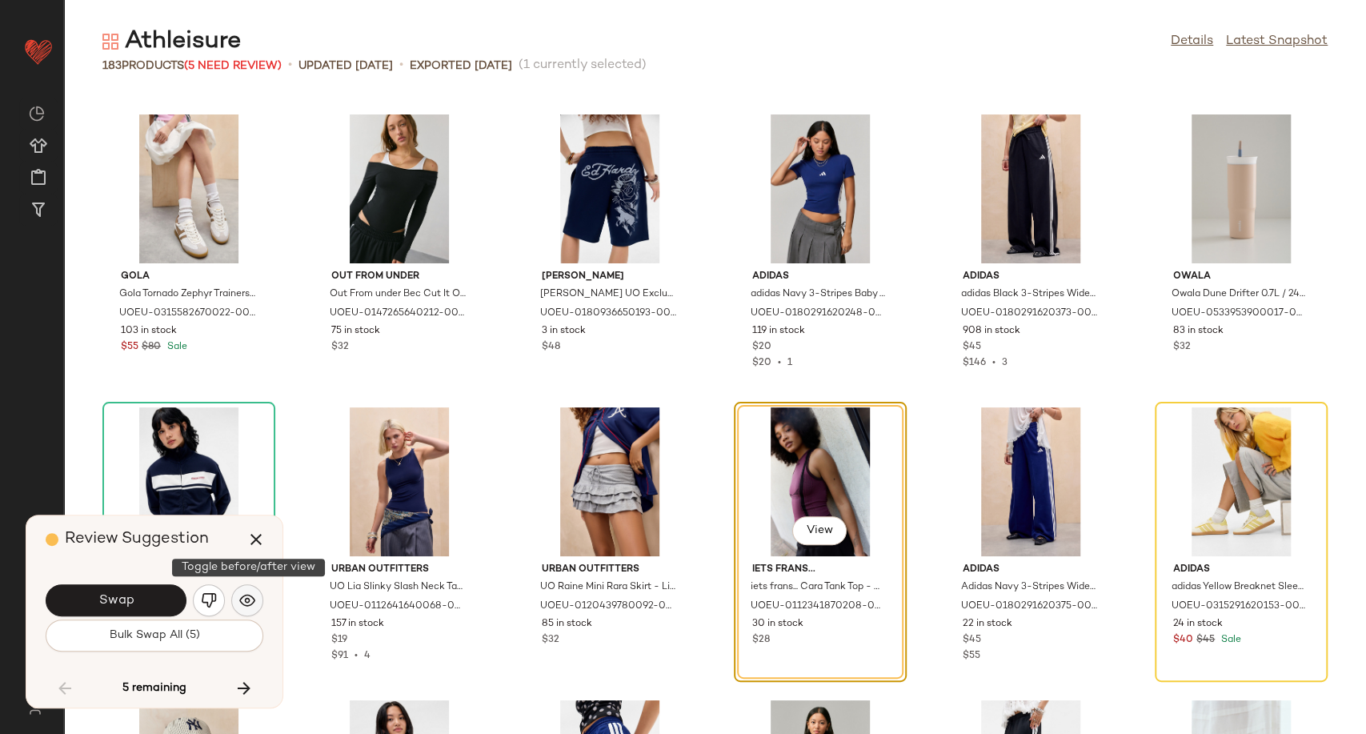
click at [250, 598] on img "button" at bounding box center [247, 600] width 16 height 16
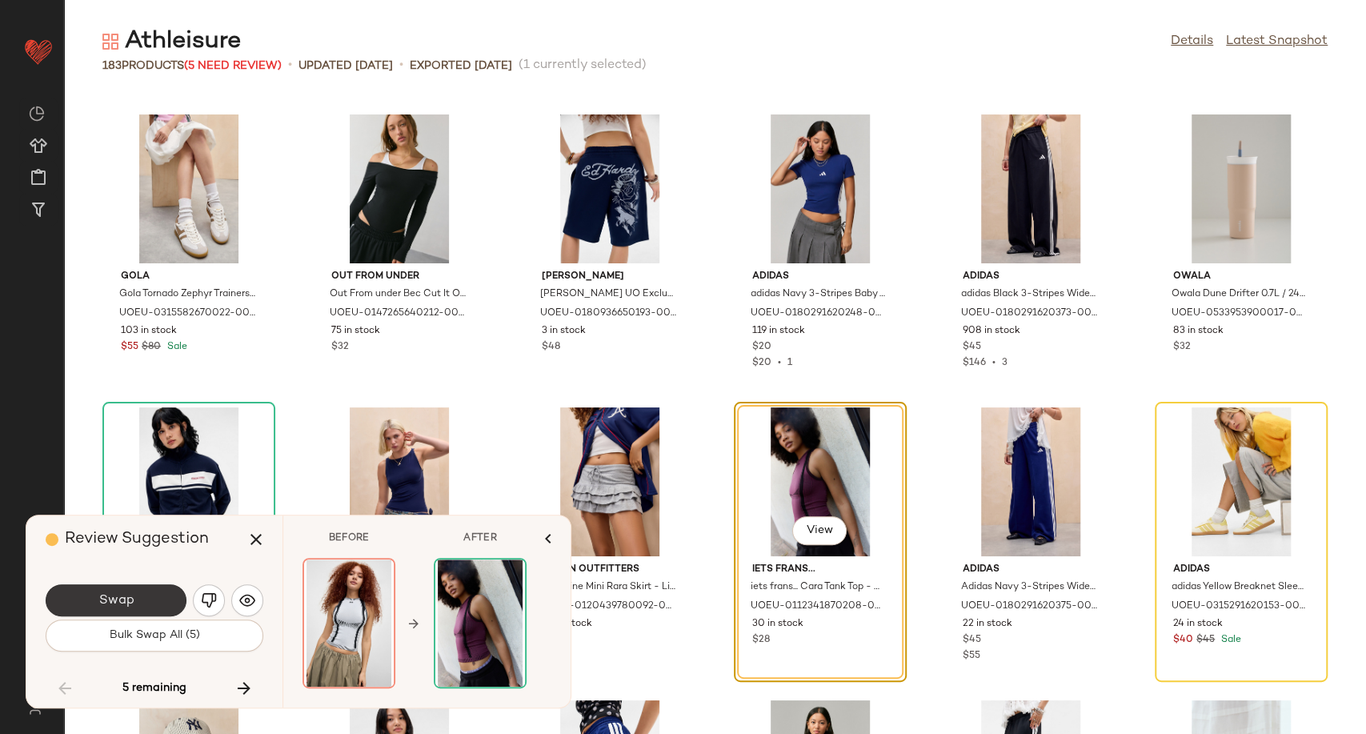
click at [109, 603] on span "Swap" at bounding box center [116, 600] width 36 height 15
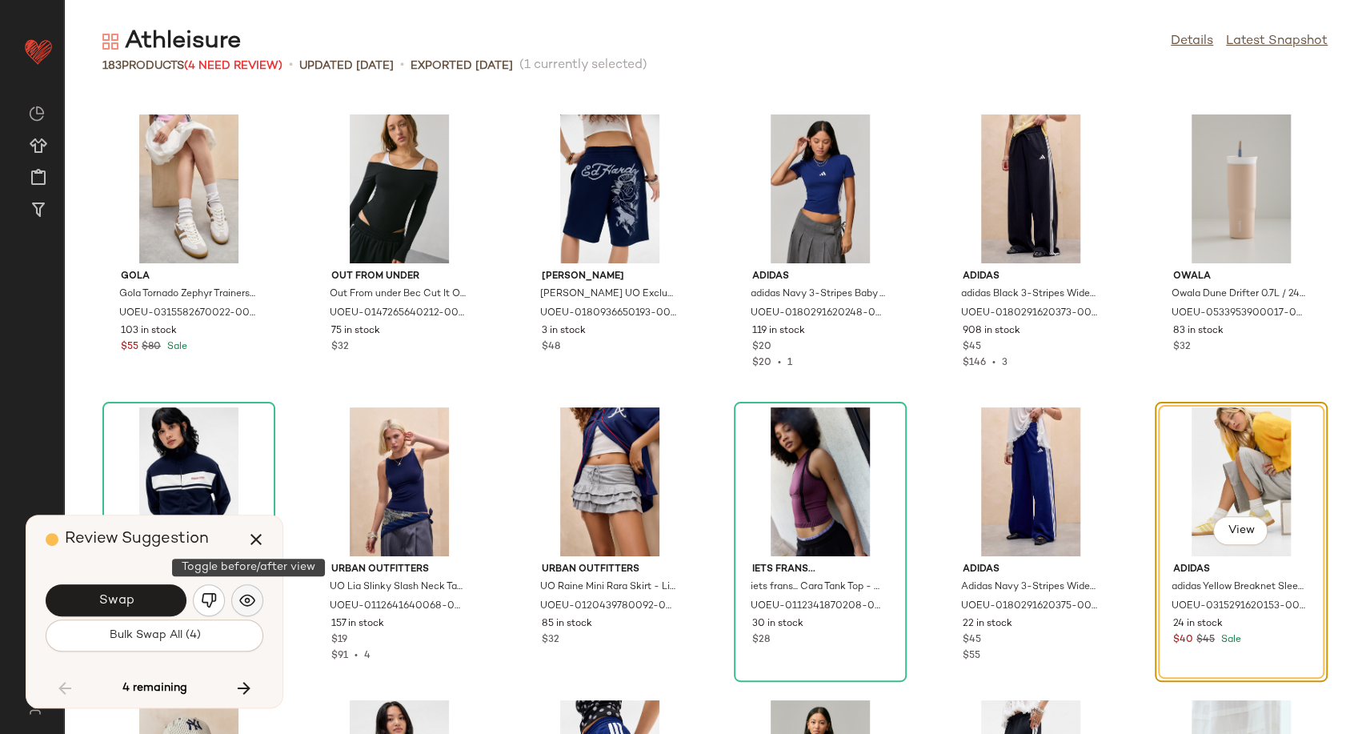
click at [242, 595] on img "button" at bounding box center [247, 600] width 16 height 16
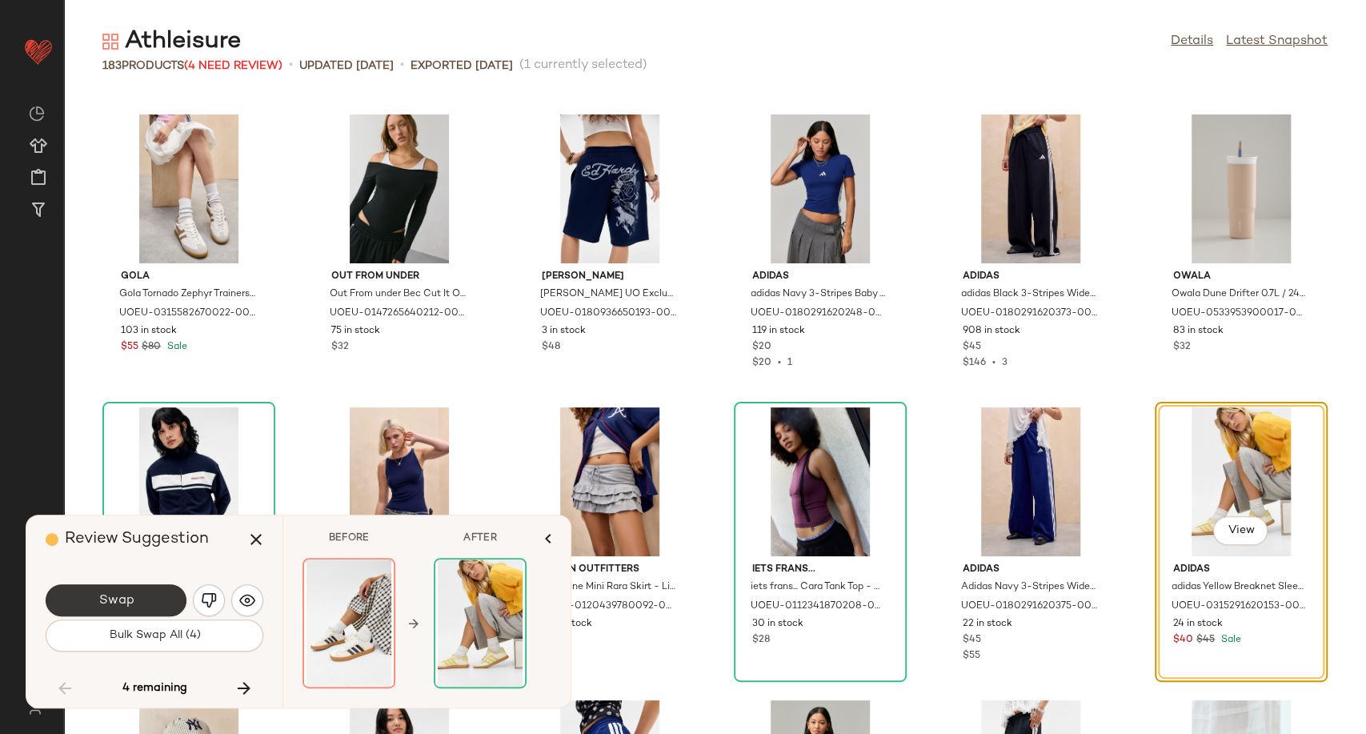
click at [164, 603] on button "Swap" at bounding box center [116, 600] width 141 height 32
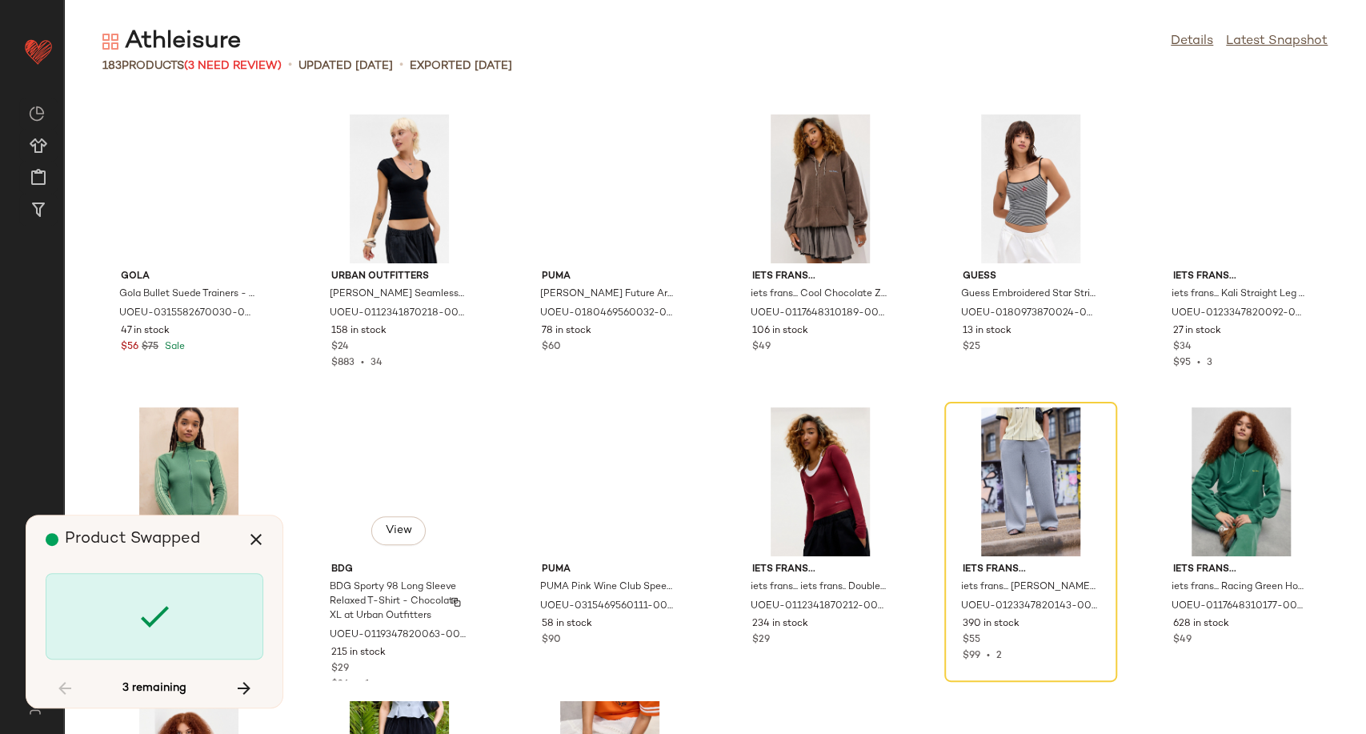
scroll to position [6239, 0]
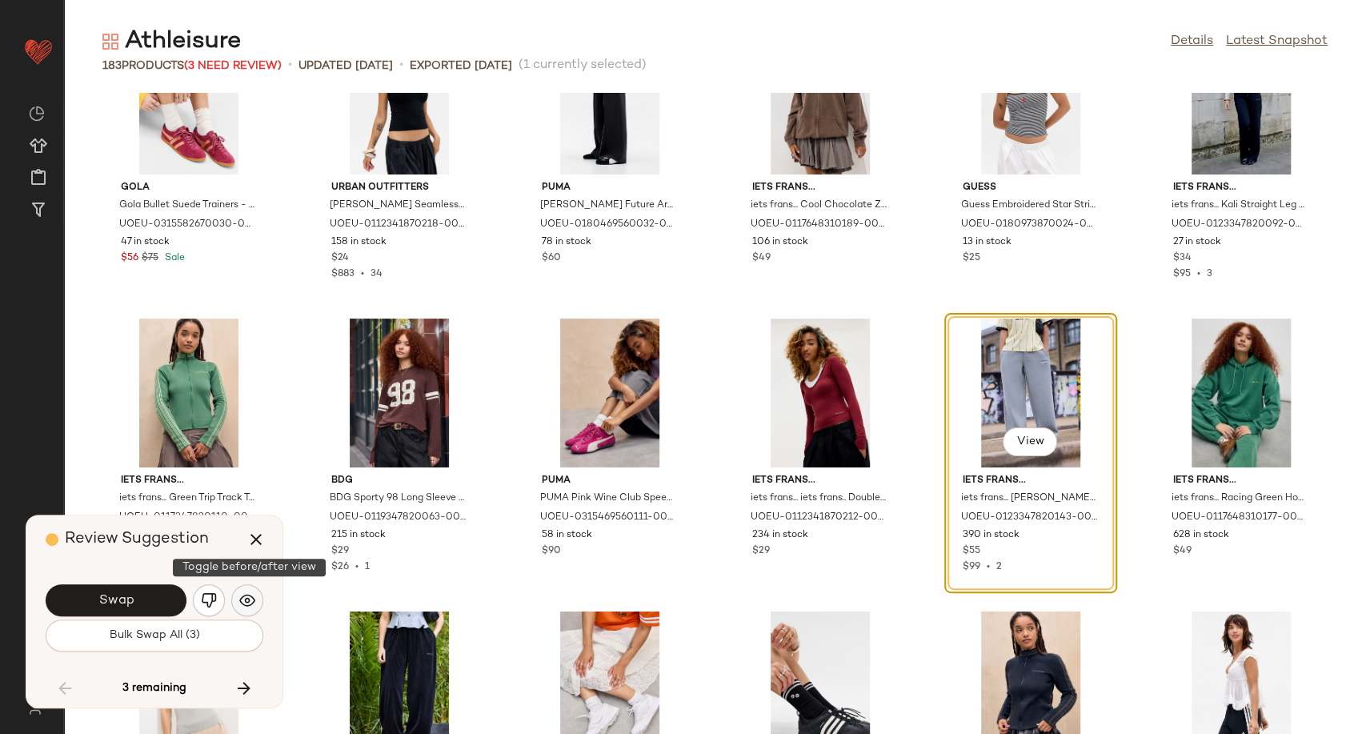
click at [245, 603] on img "button" at bounding box center [247, 600] width 16 height 16
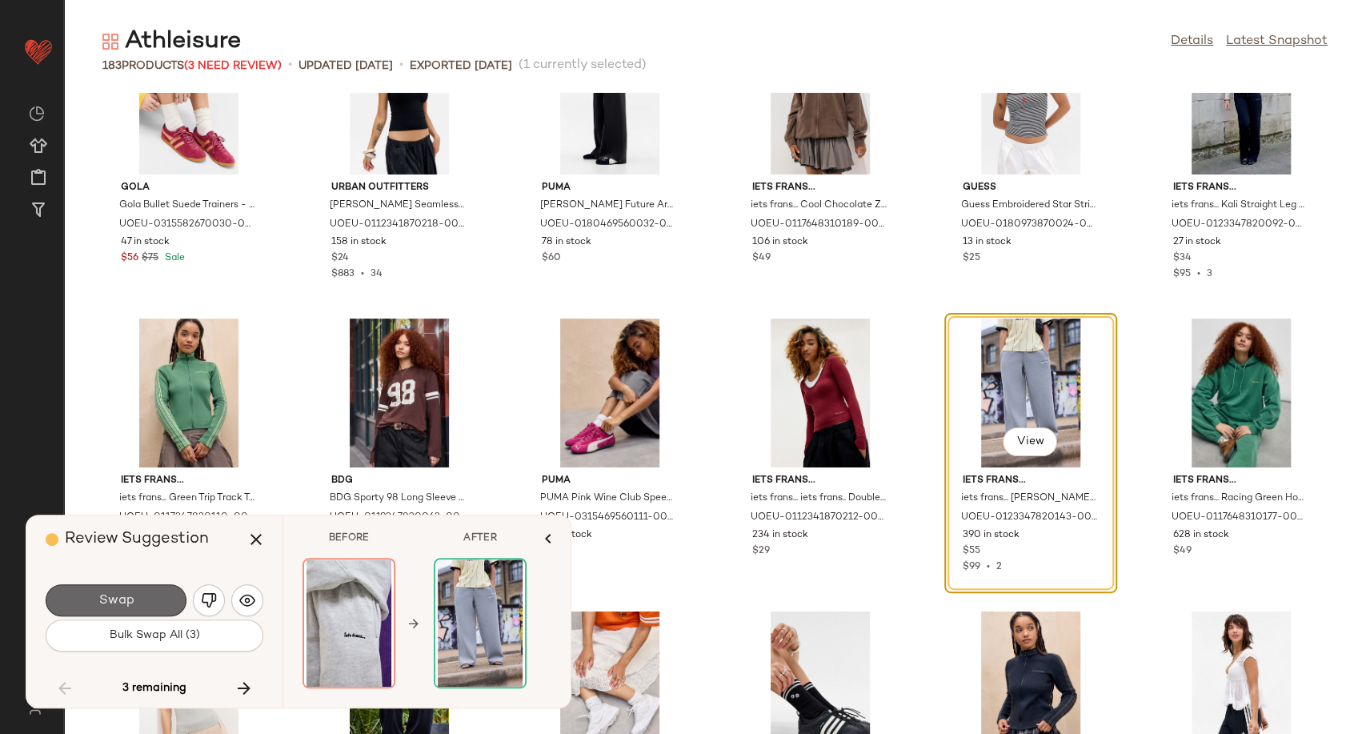
click at [157, 606] on button "Swap" at bounding box center [116, 600] width 141 height 32
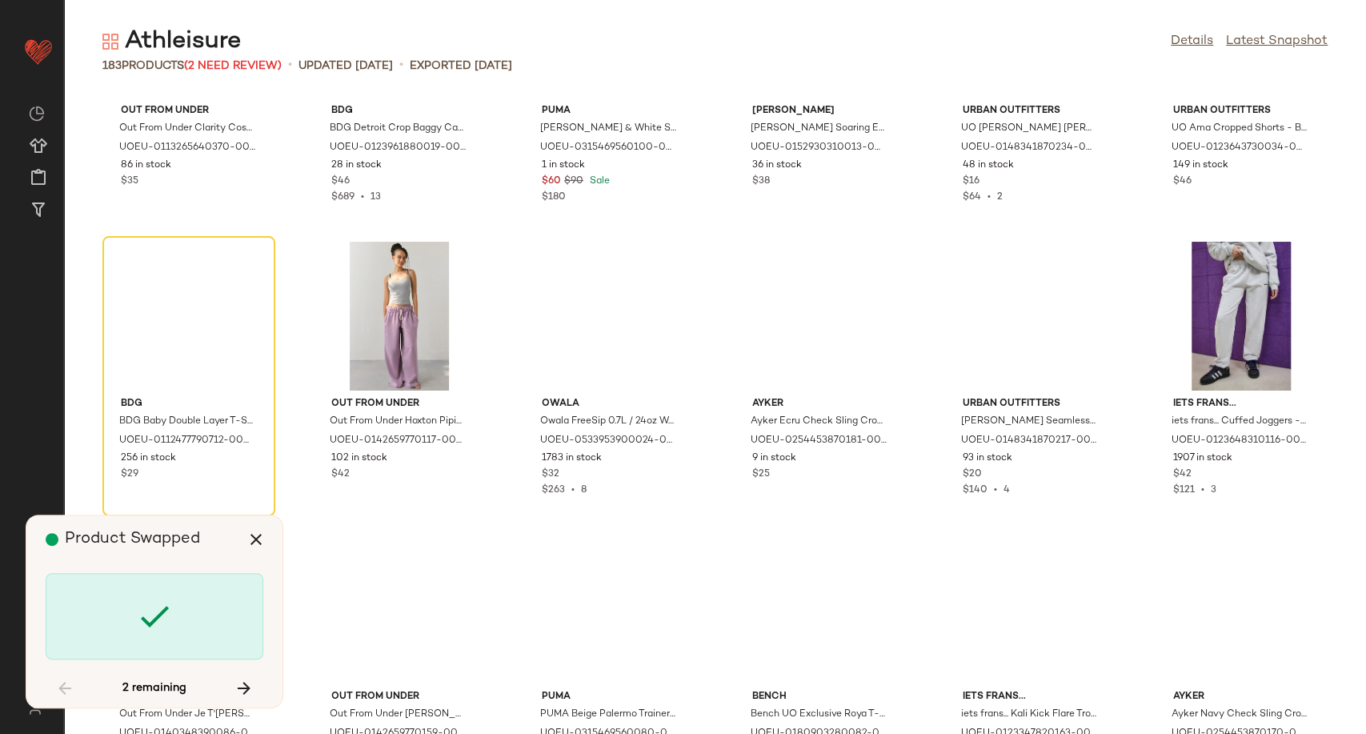
scroll to position [7494, 0]
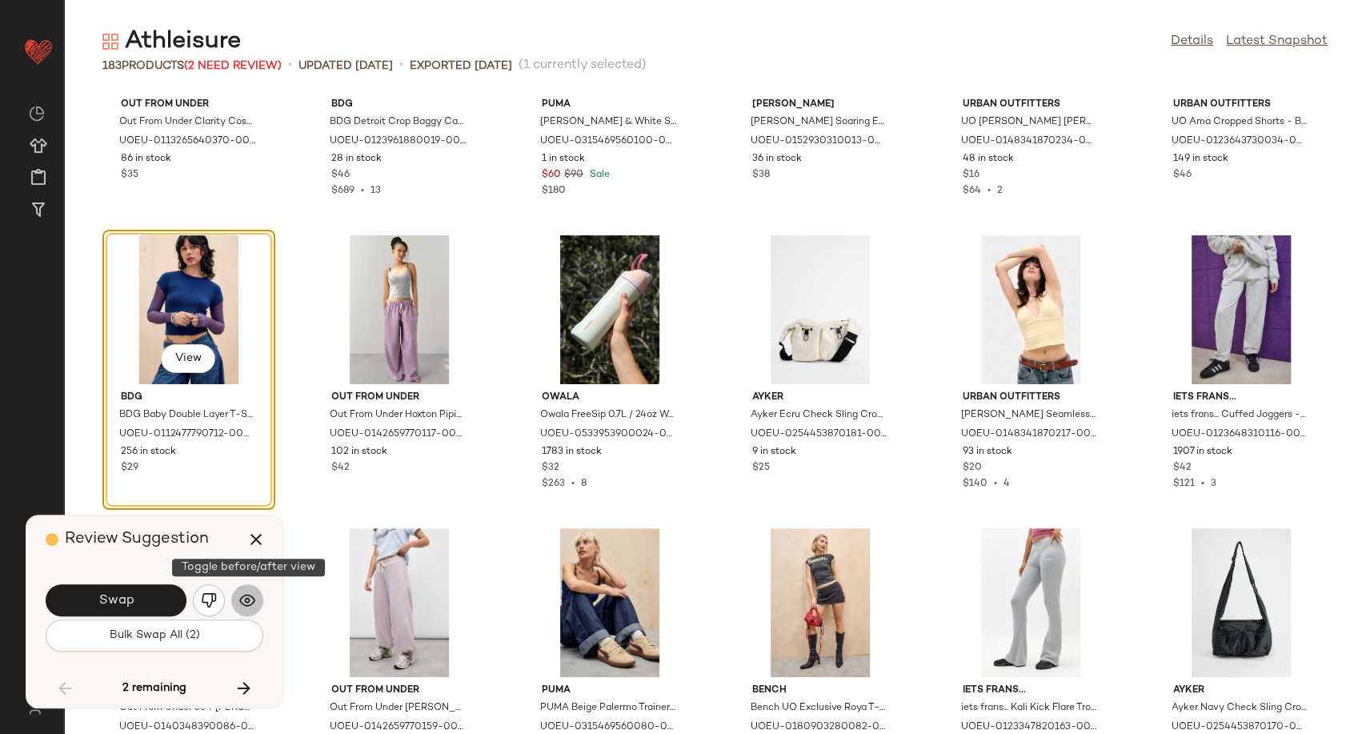
click at [246, 598] on img "button" at bounding box center [247, 600] width 16 height 16
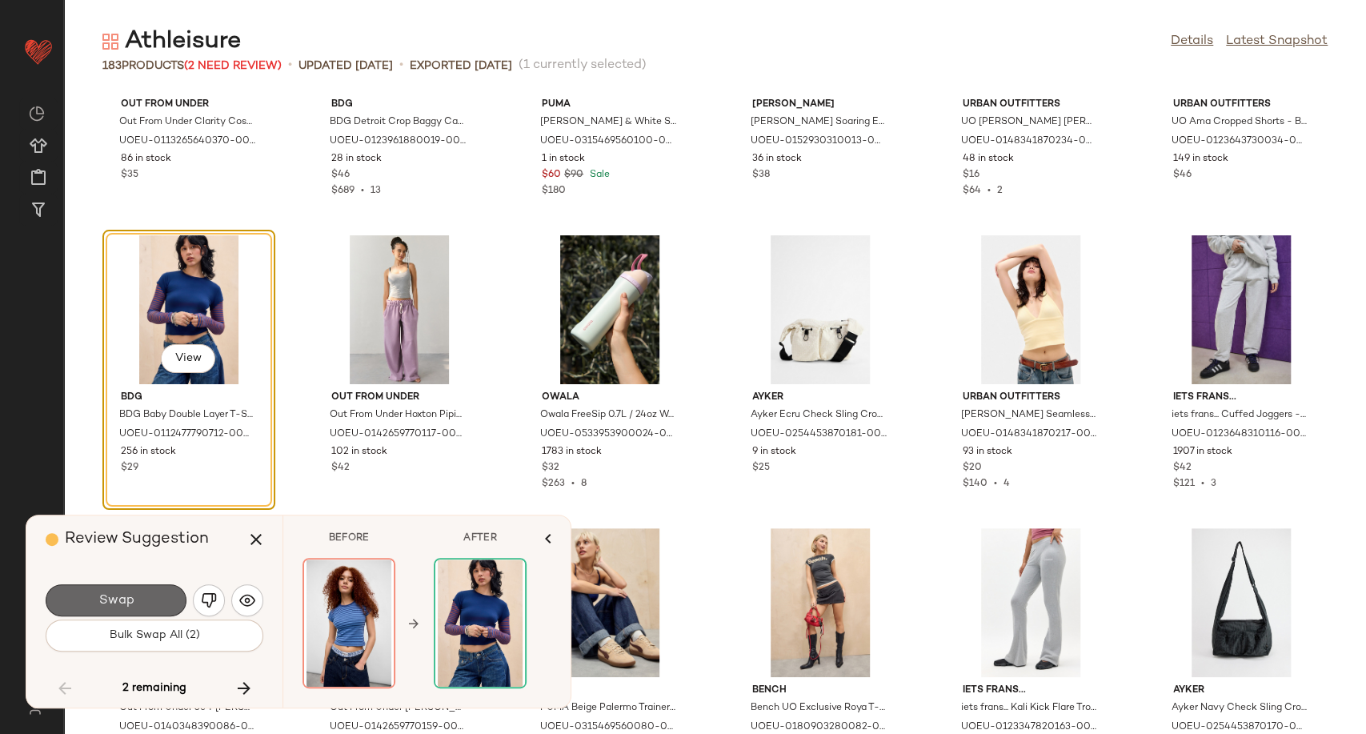
click at [138, 601] on button "Swap" at bounding box center [116, 600] width 141 height 32
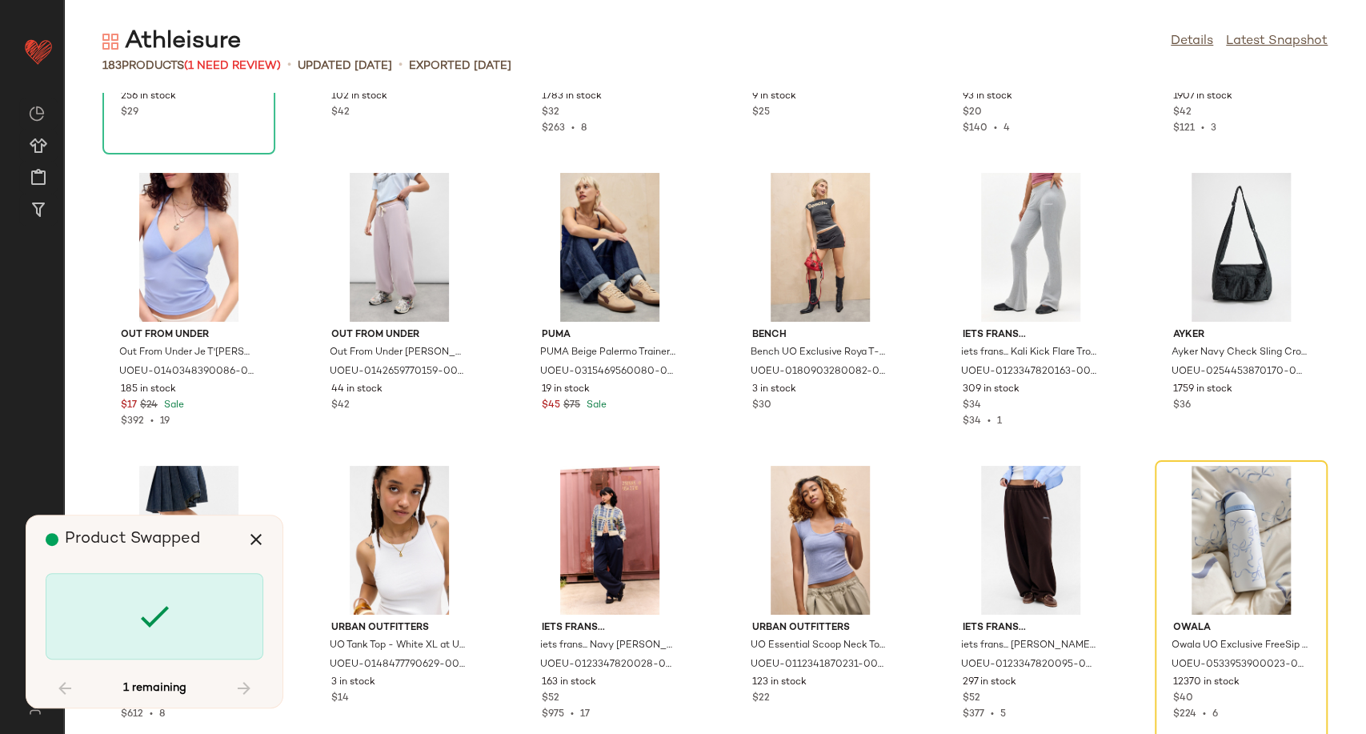
scroll to position [7906, 0]
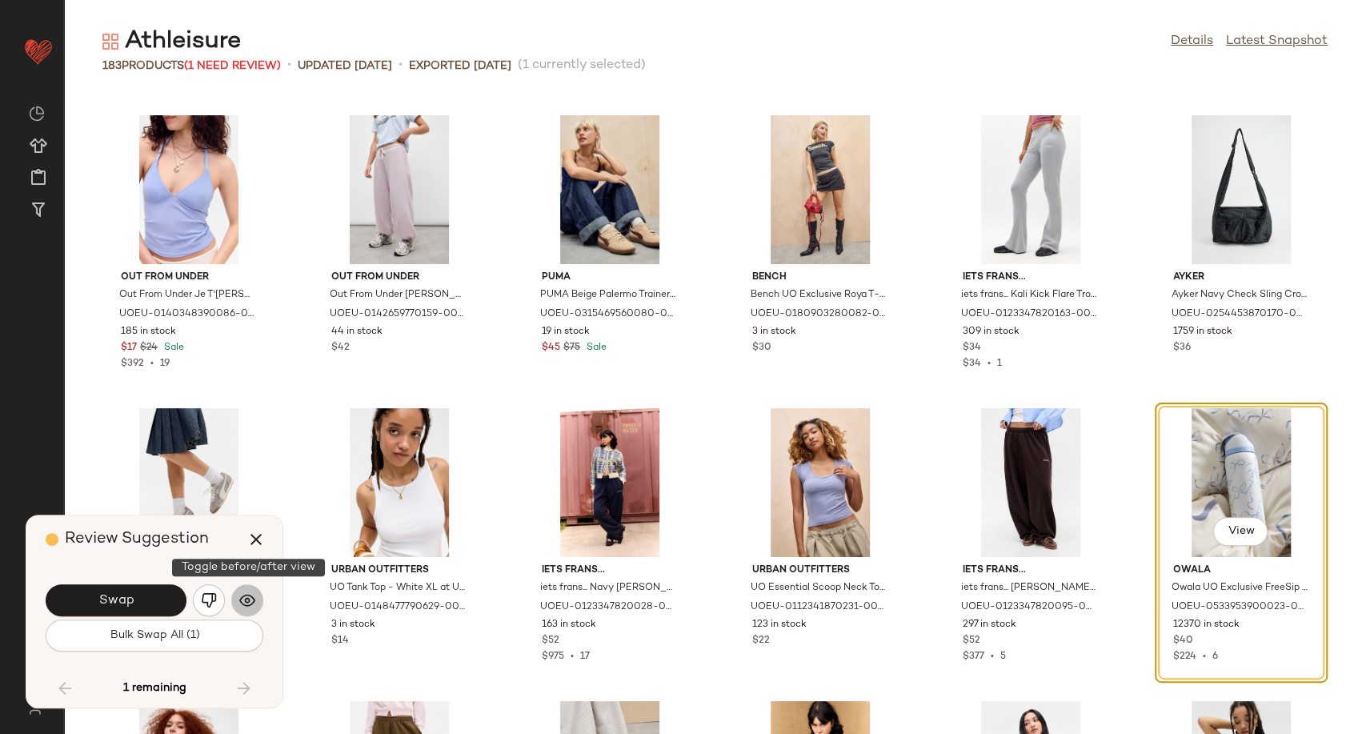
click at [237, 599] on button "button" at bounding box center [247, 600] width 32 height 32
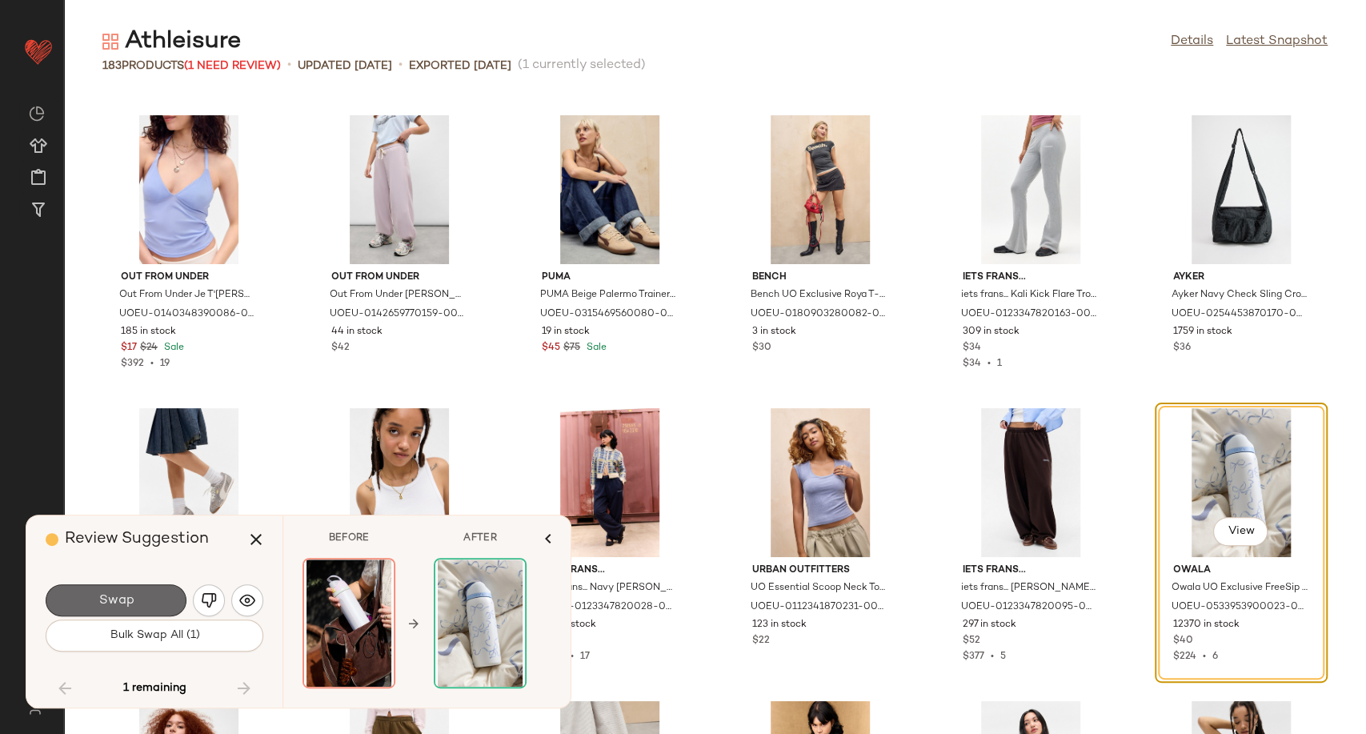
click at [160, 596] on button "Swap" at bounding box center [116, 600] width 141 height 32
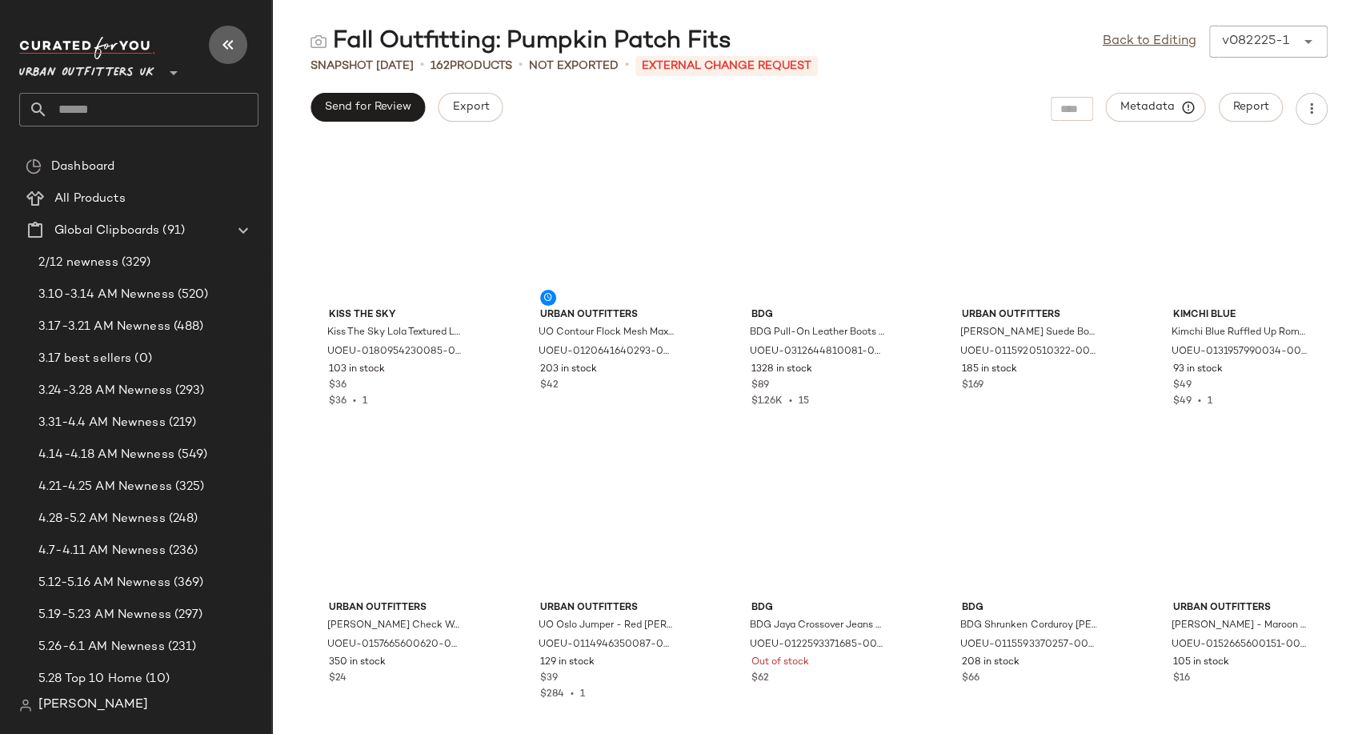
click at [230, 44] on icon "button" at bounding box center [227, 44] width 19 height 19
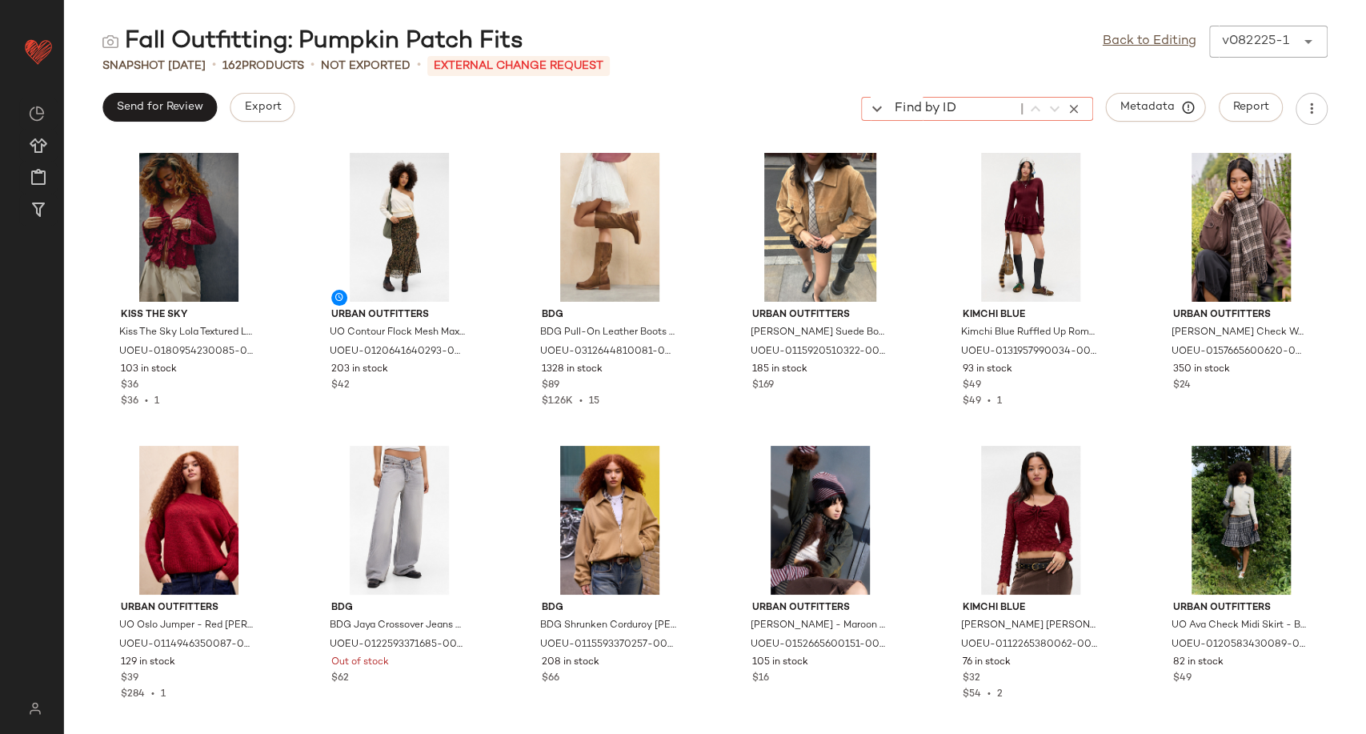
click at [1067, 106] on div "Find by ID Find by ID" at bounding box center [977, 109] width 232 height 24
paste input "**********"
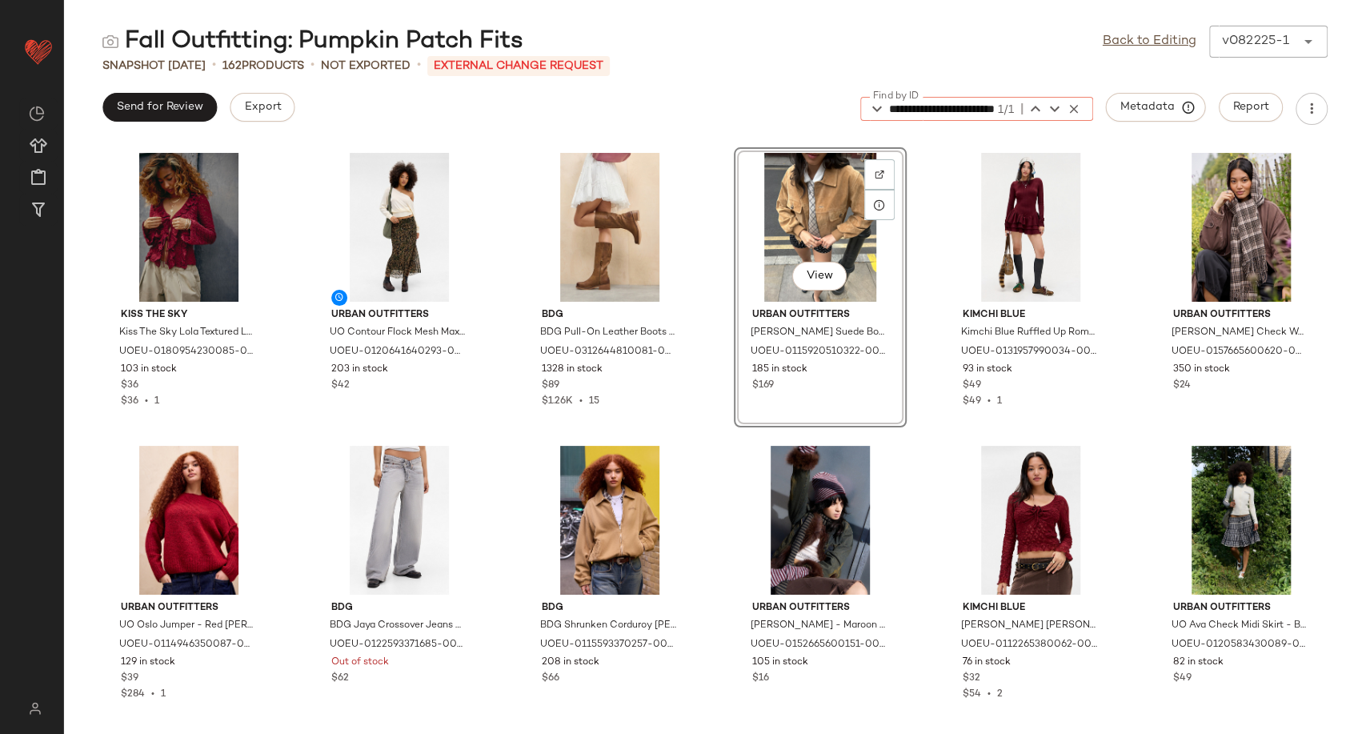
type input "**********"
click at [812, 233] on div "View" at bounding box center [820, 227] width 162 height 149
click at [1076, 108] on icon "button" at bounding box center [1074, 109] width 14 height 14
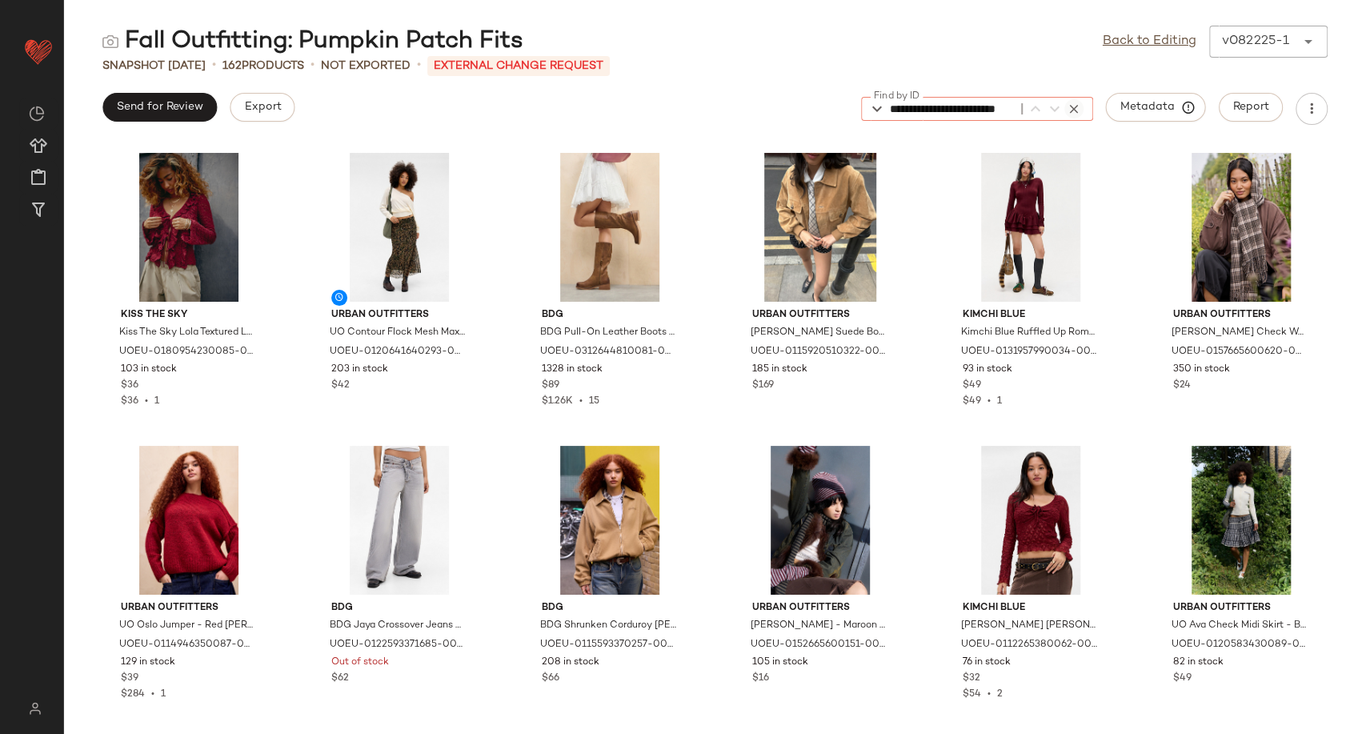
scroll to position [0, 78]
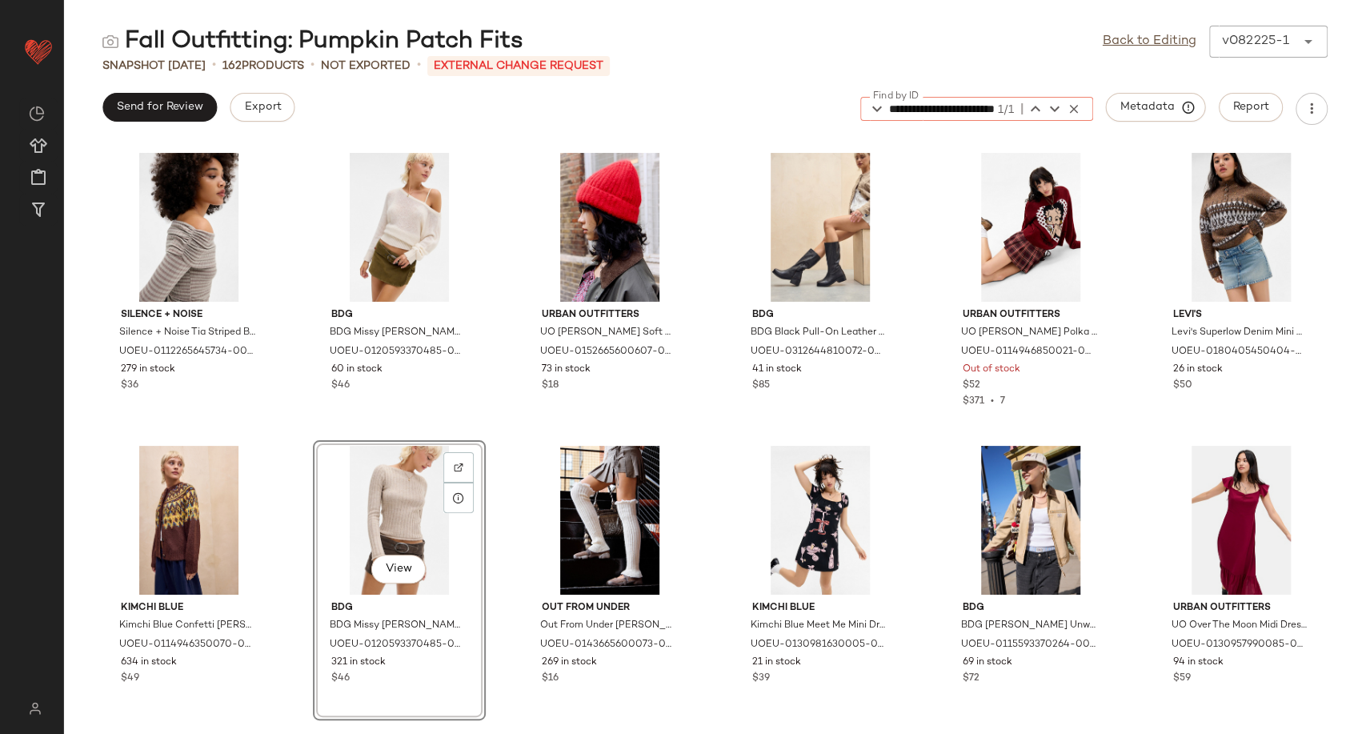
type input "**********"
click at [398, 495] on div "View" at bounding box center [399, 520] width 162 height 149
click at [386, 523] on div "View" at bounding box center [399, 520] width 162 height 149
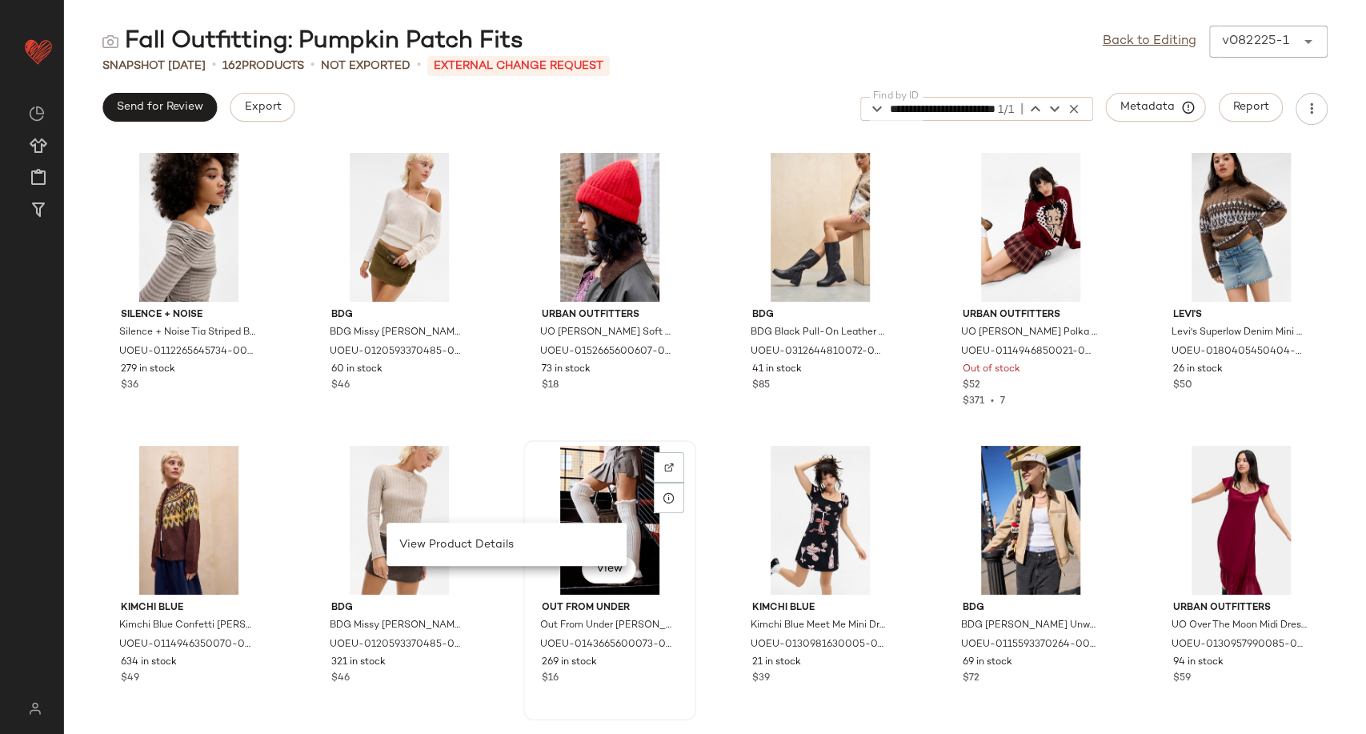
click at [525, 625] on div "View Out From Under Out From Under Inez Organza-Trim Leg Warmers - Ivory at Urb…" at bounding box center [610, 580] width 170 height 277
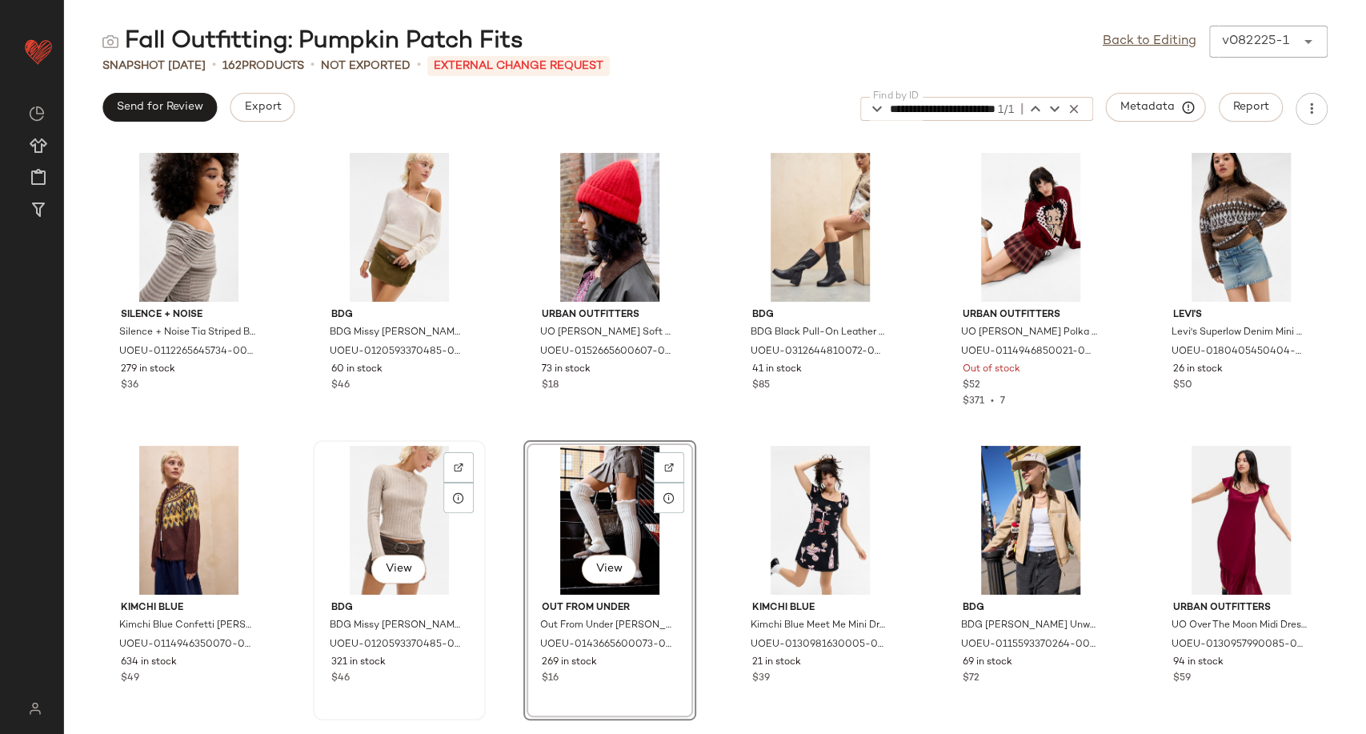
click at [410, 518] on div "View" at bounding box center [399, 520] width 162 height 149
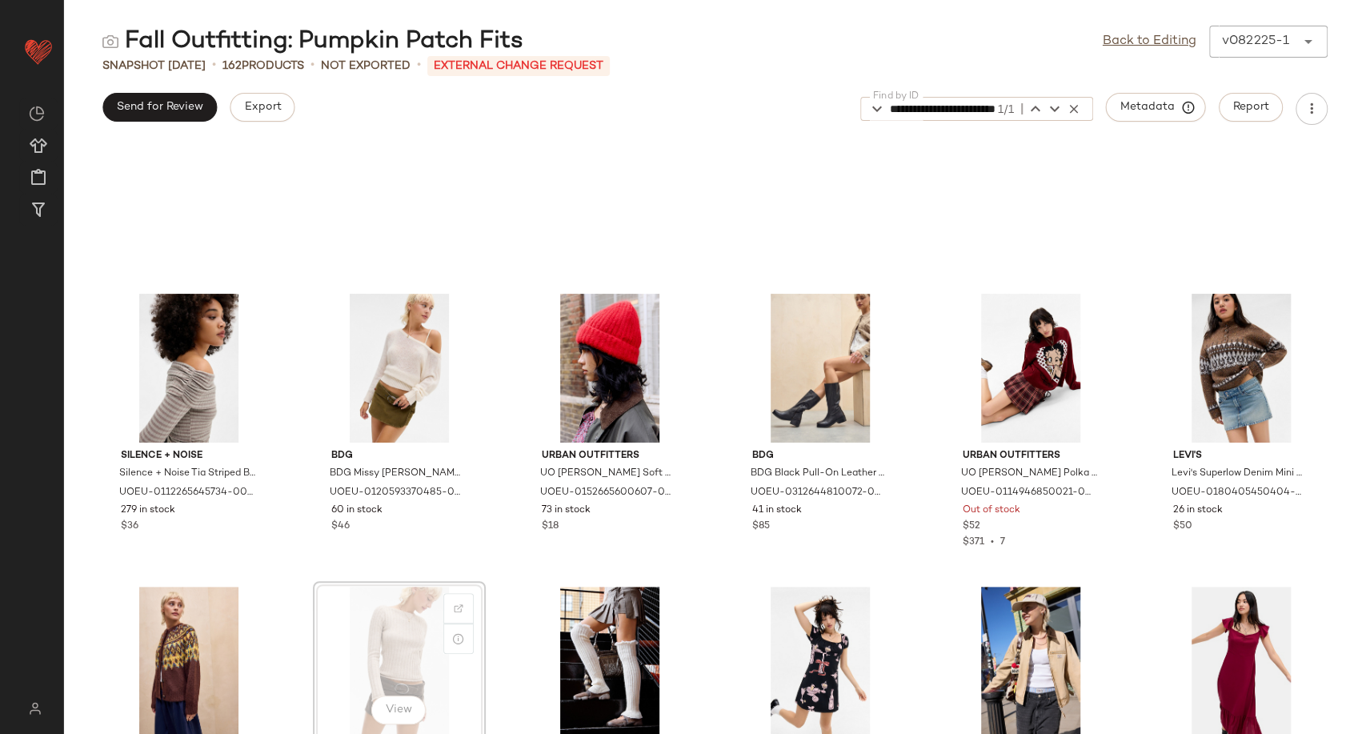
scroll to position [430, 0]
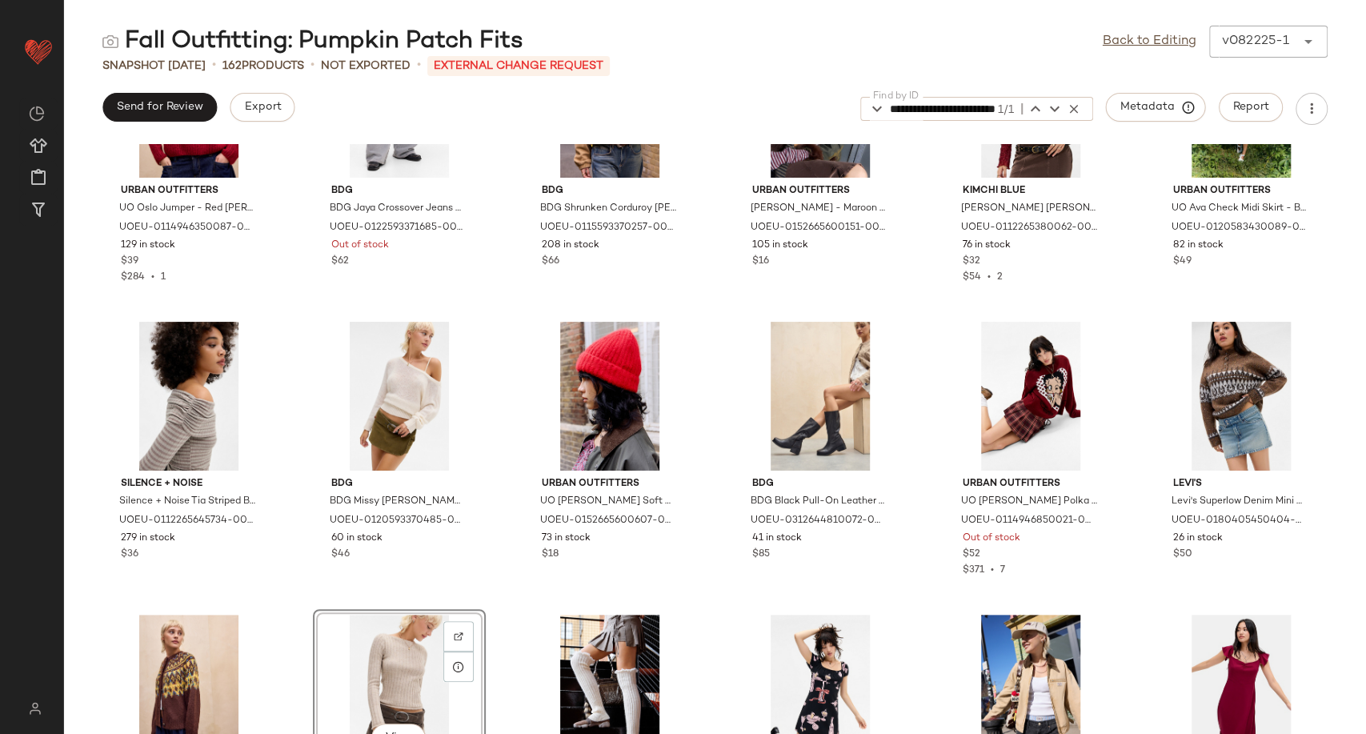
click at [679, 69] on div "Snapshot Aug 22nd • 162 Products • Not Exported • External Change Request" at bounding box center [715, 66] width 1302 height 16
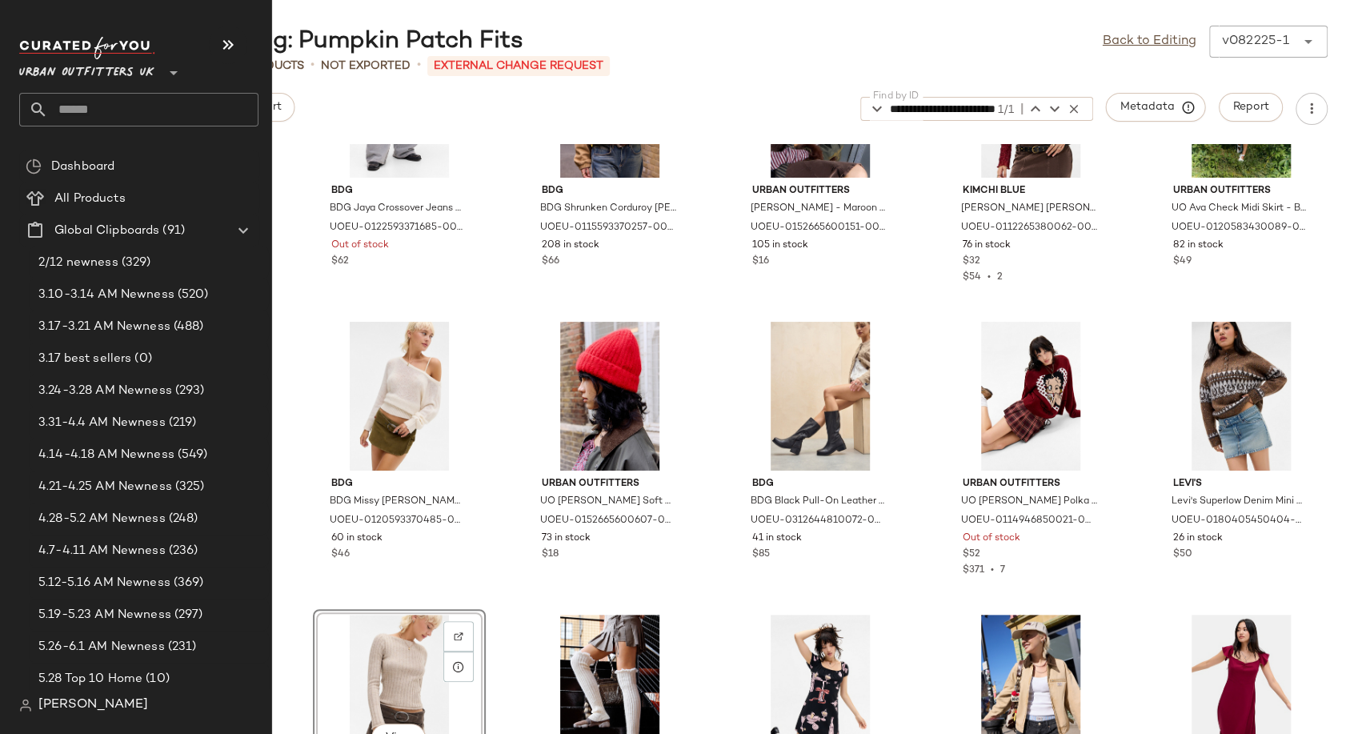
click at [77, 702] on span "[PERSON_NAME]" at bounding box center [93, 704] width 110 height 19
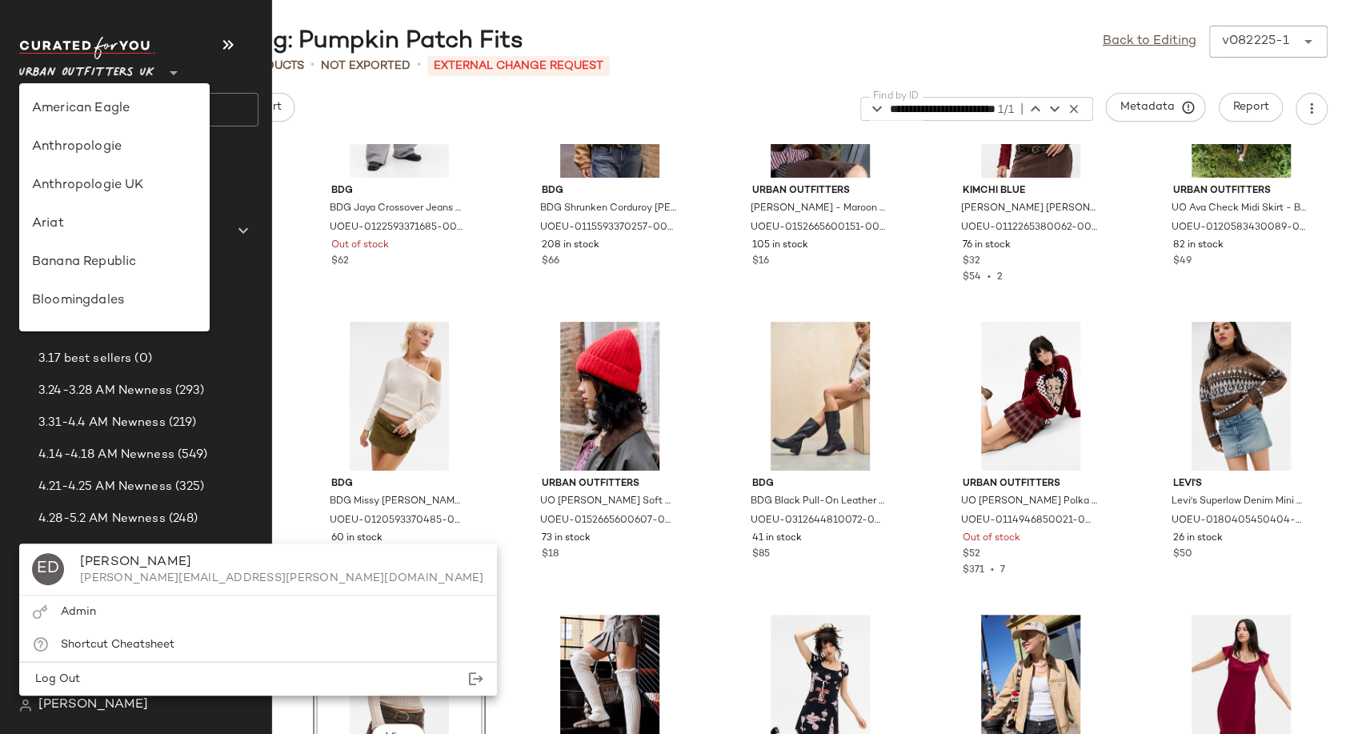
click at [102, 74] on span "Urban Outfitters UK" at bounding box center [86, 68] width 135 height 29
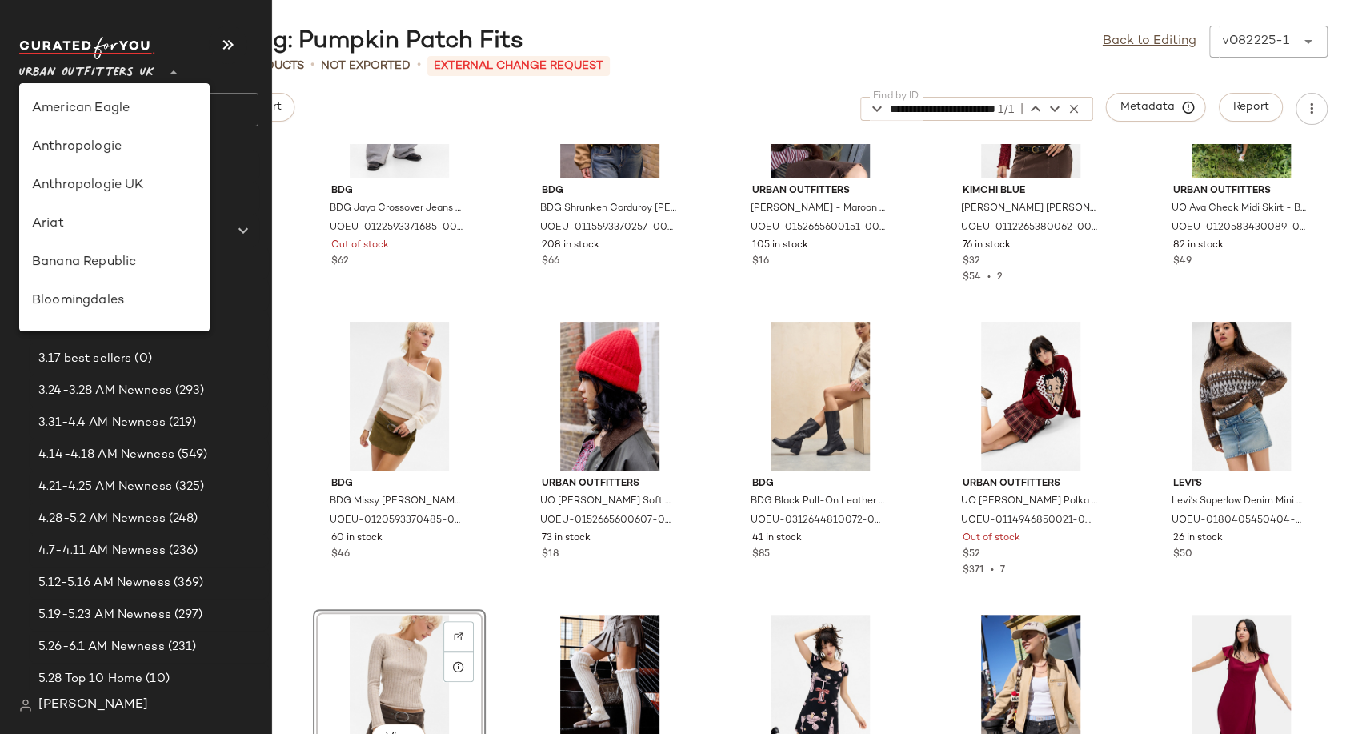
click at [169, 72] on icon at bounding box center [173, 72] width 19 height 19
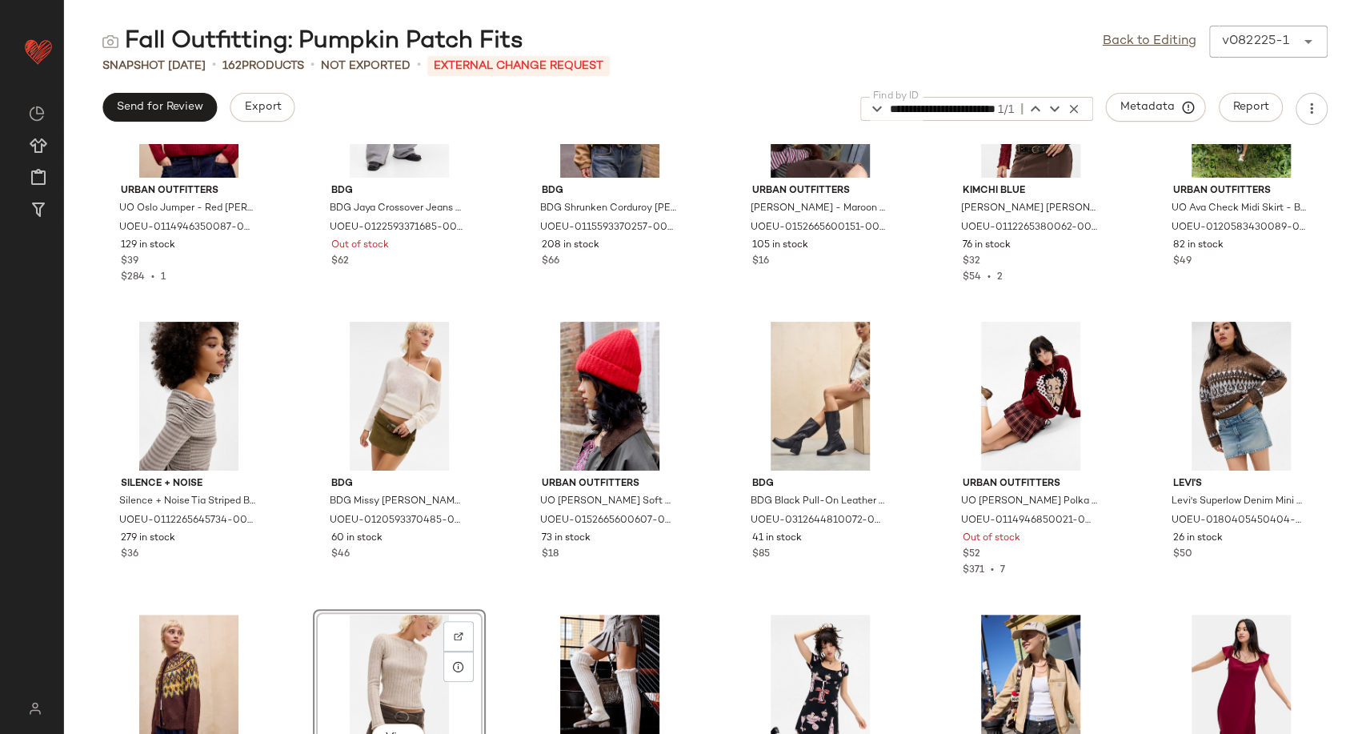
click at [1028, 34] on div "Fall Outfitting: Pumpkin Patch Fits Back to Editing v082225-1 ******" at bounding box center [715, 42] width 1302 height 32
click at [1143, 34] on link "Back to Editing" at bounding box center [1150, 41] width 94 height 19
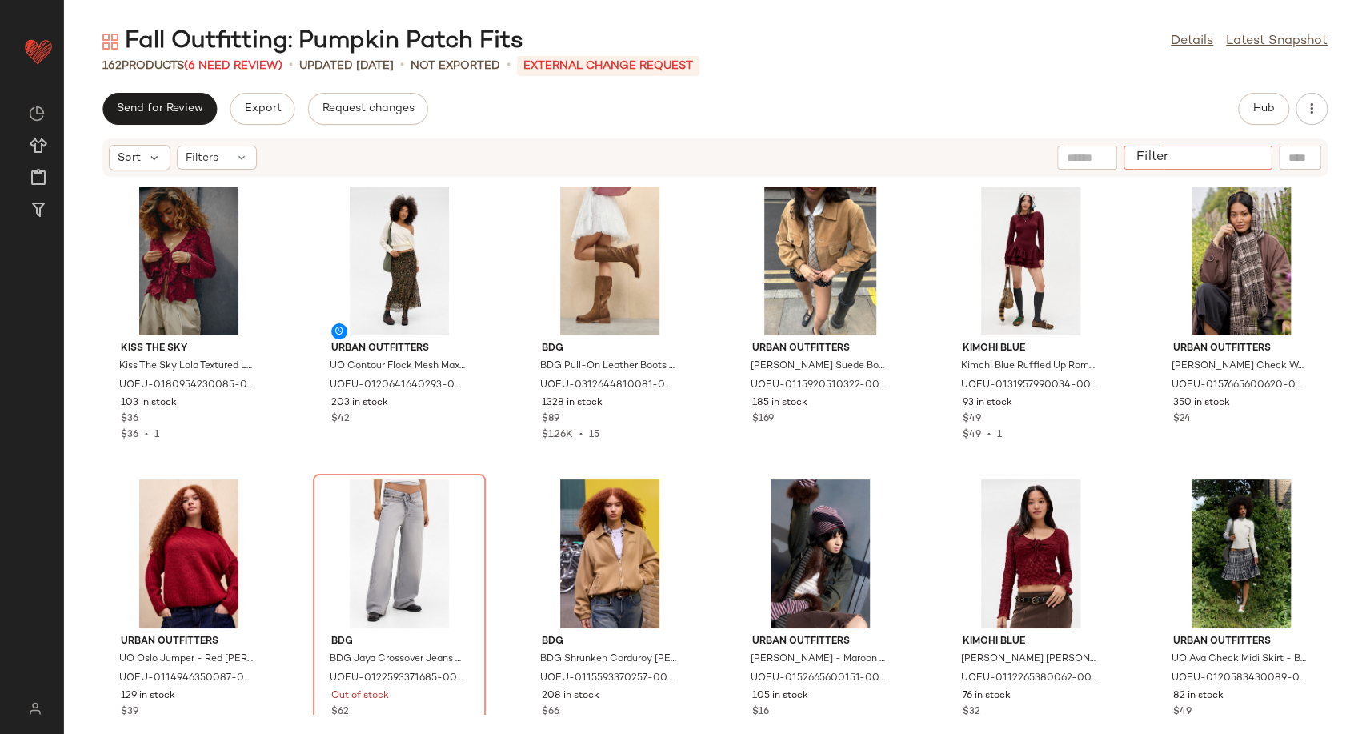
click at [1253, 162] on input "Filter" at bounding box center [1198, 158] width 136 height 17
click at [1084, 161] on input "text" at bounding box center [1087, 158] width 41 height 17
paste input "**********"
type input "**********"
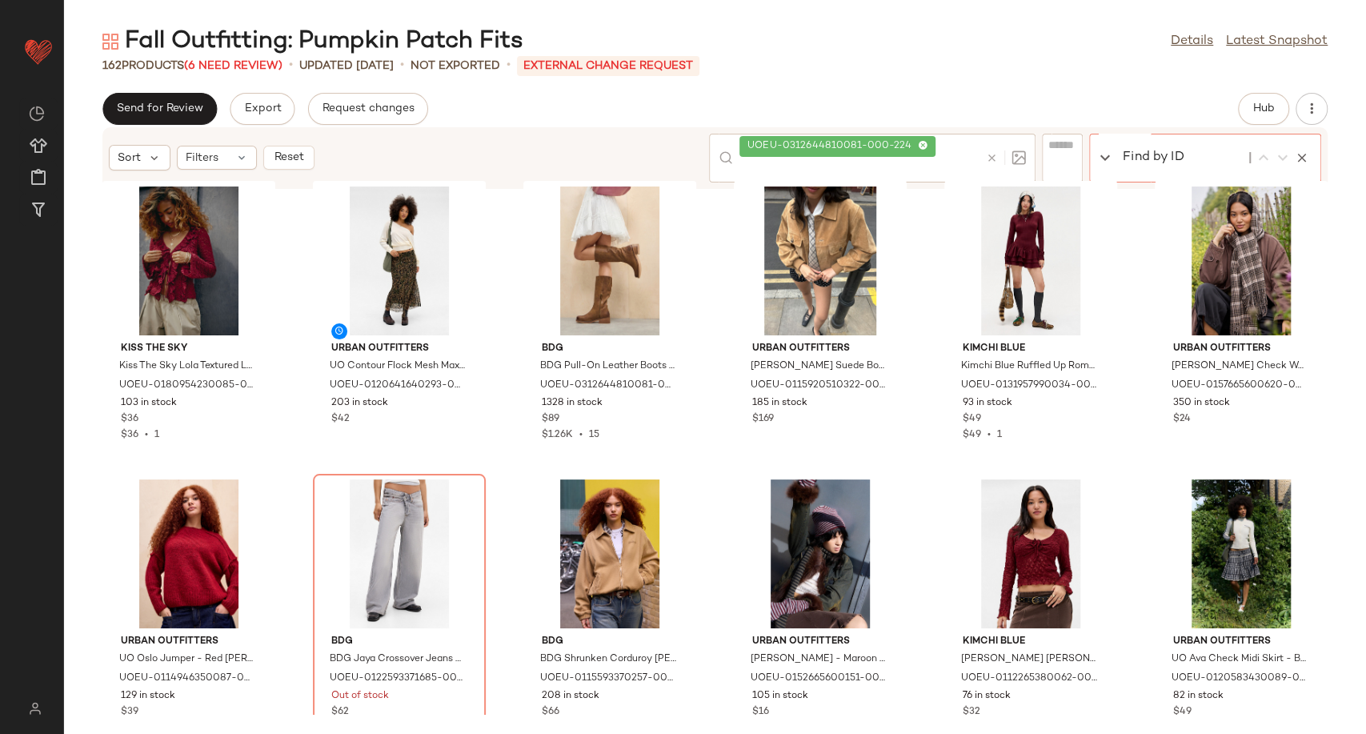
scroll to position [0, 0]
click at [1310, 154] on div "Find by ID Find by ID" at bounding box center [1205, 158] width 232 height 49
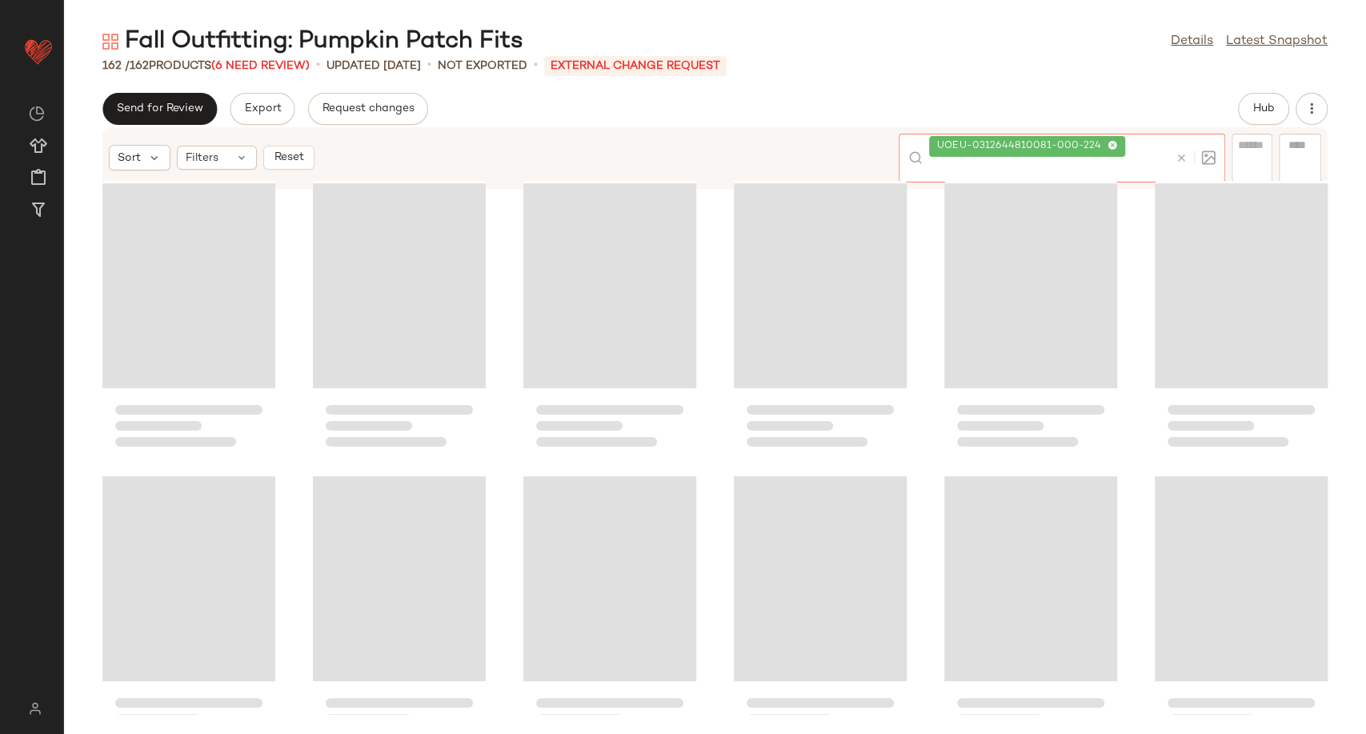
click at [993, 157] on div "UOEU-0312644810081-000-224" at bounding box center [1062, 158] width 326 height 49
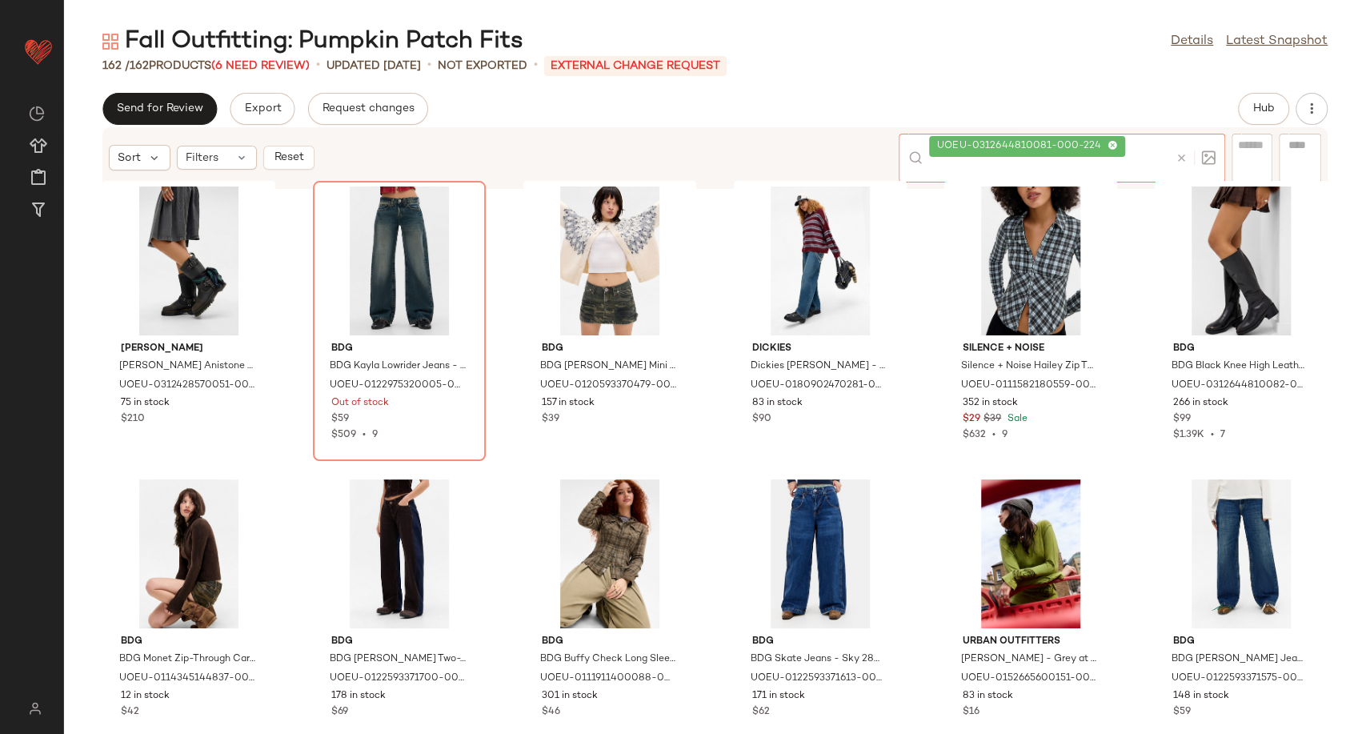
click at [1184, 159] on icon at bounding box center [1181, 158] width 12 height 12
click at [1282, 157] on div at bounding box center [1300, 158] width 42 height 24
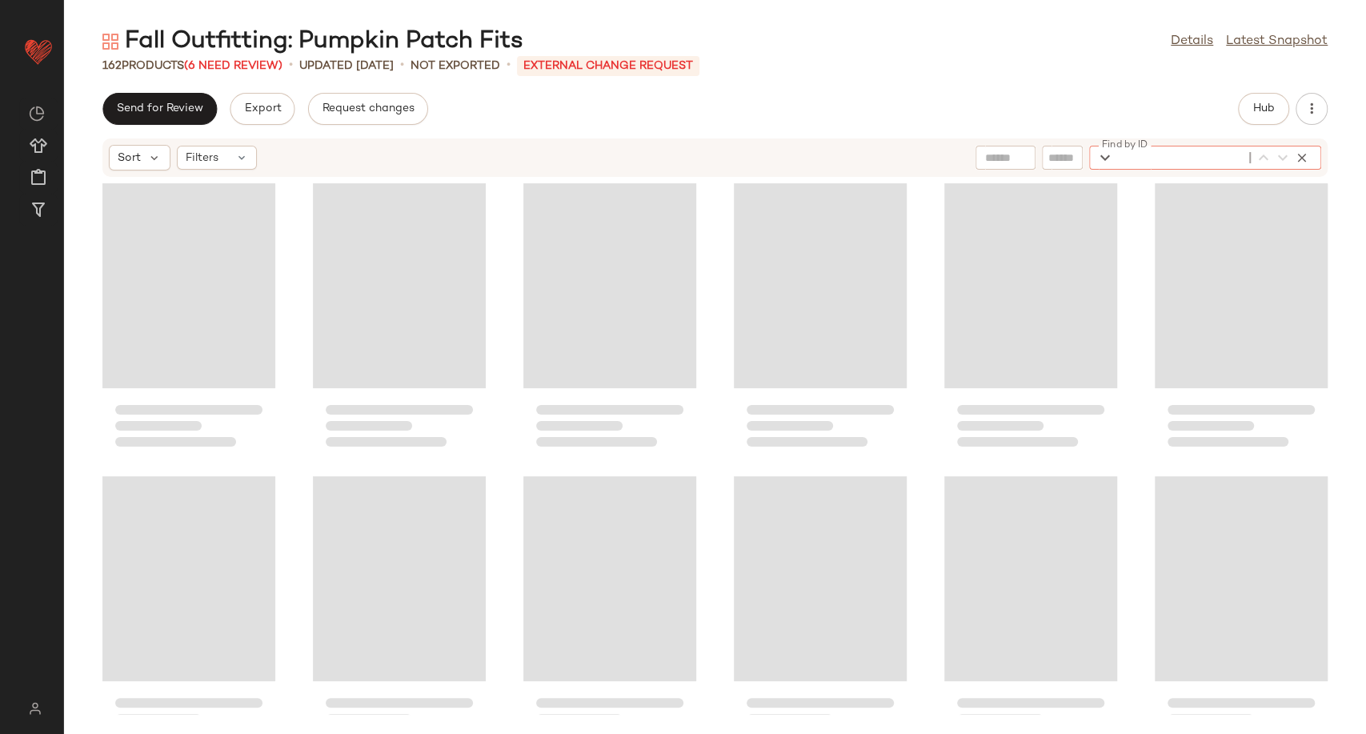
paste input "**********"
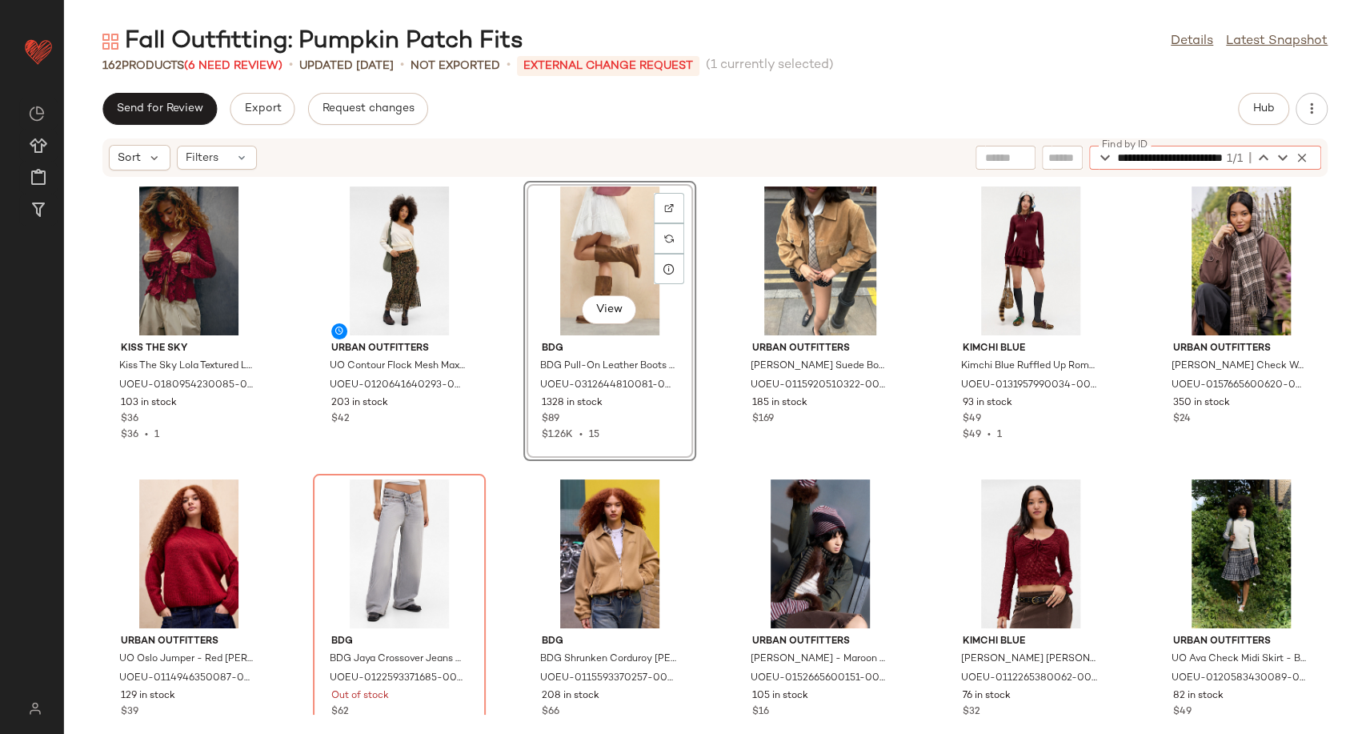
type input "**********"
click at [583, 250] on div "View" at bounding box center [610, 260] width 162 height 149
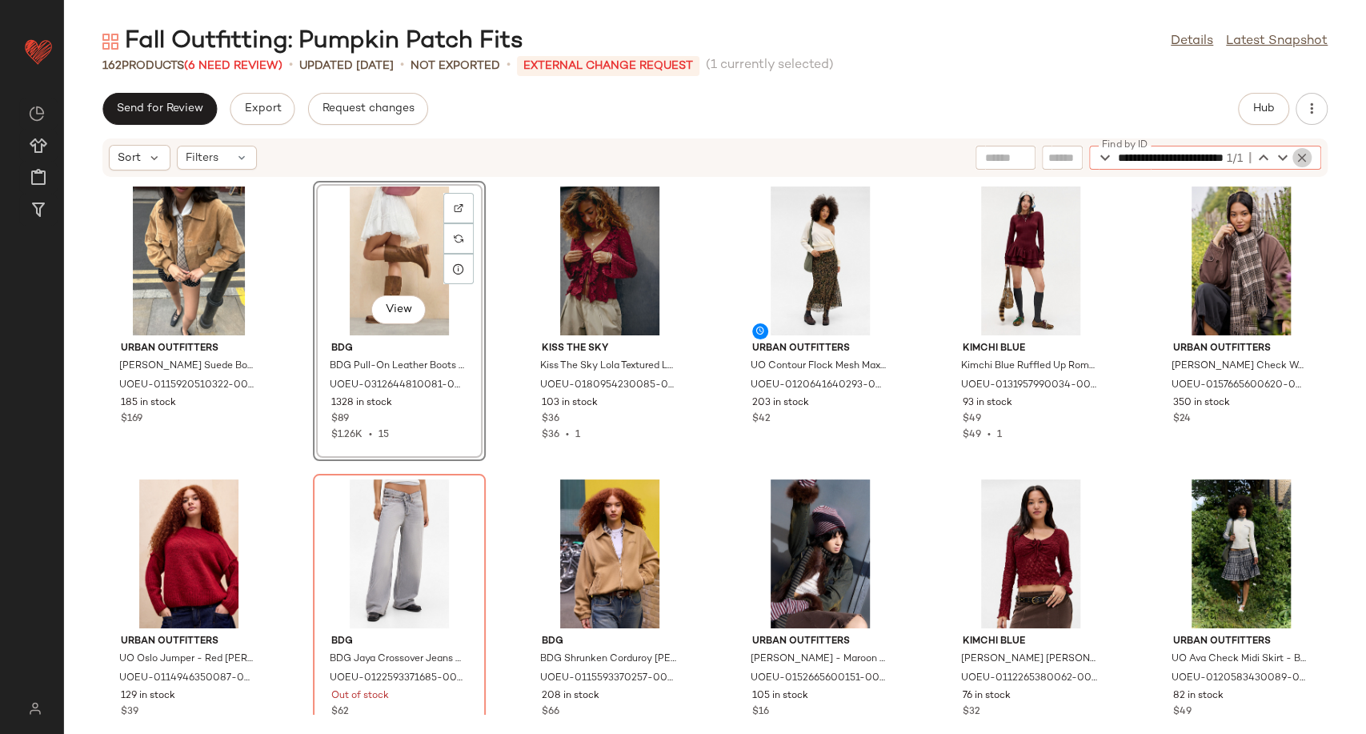
scroll to position [0, 79]
click at [1295, 156] on icon "button" at bounding box center [1302, 157] width 14 height 14
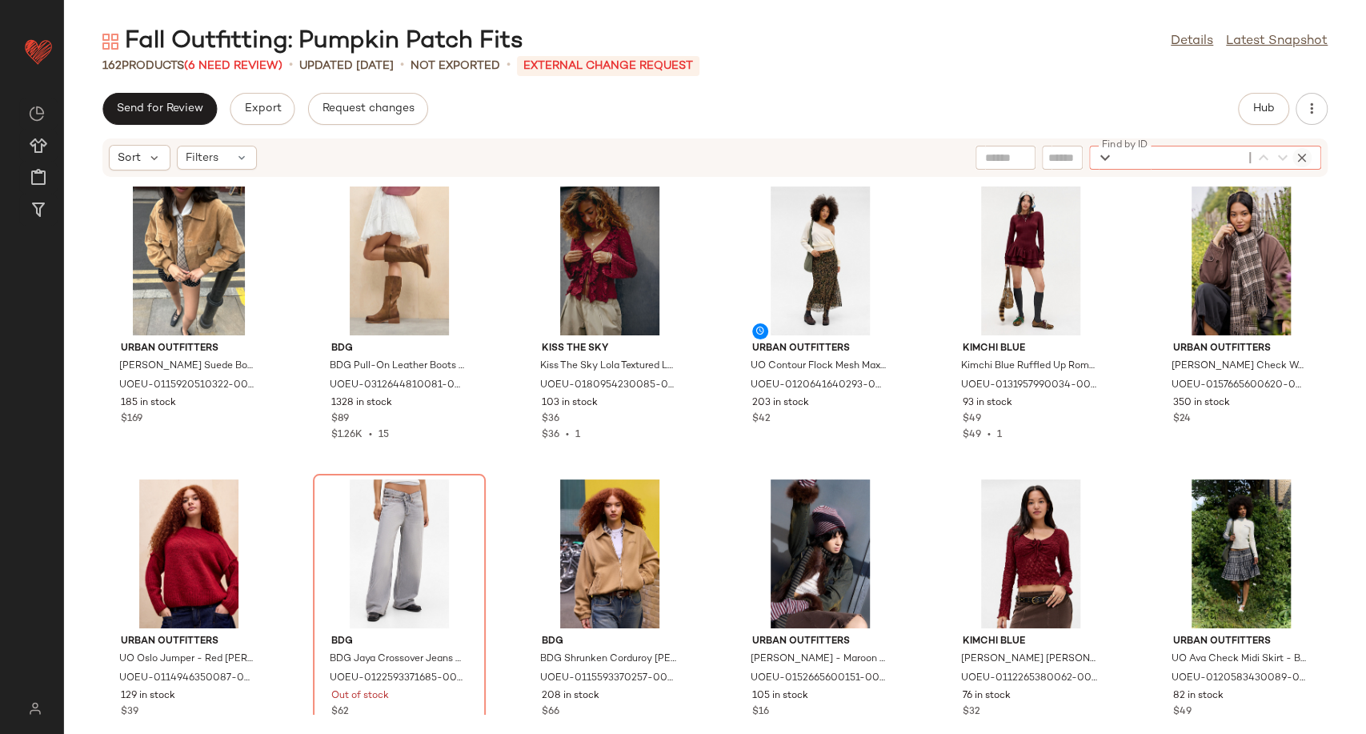
paste input "**********"
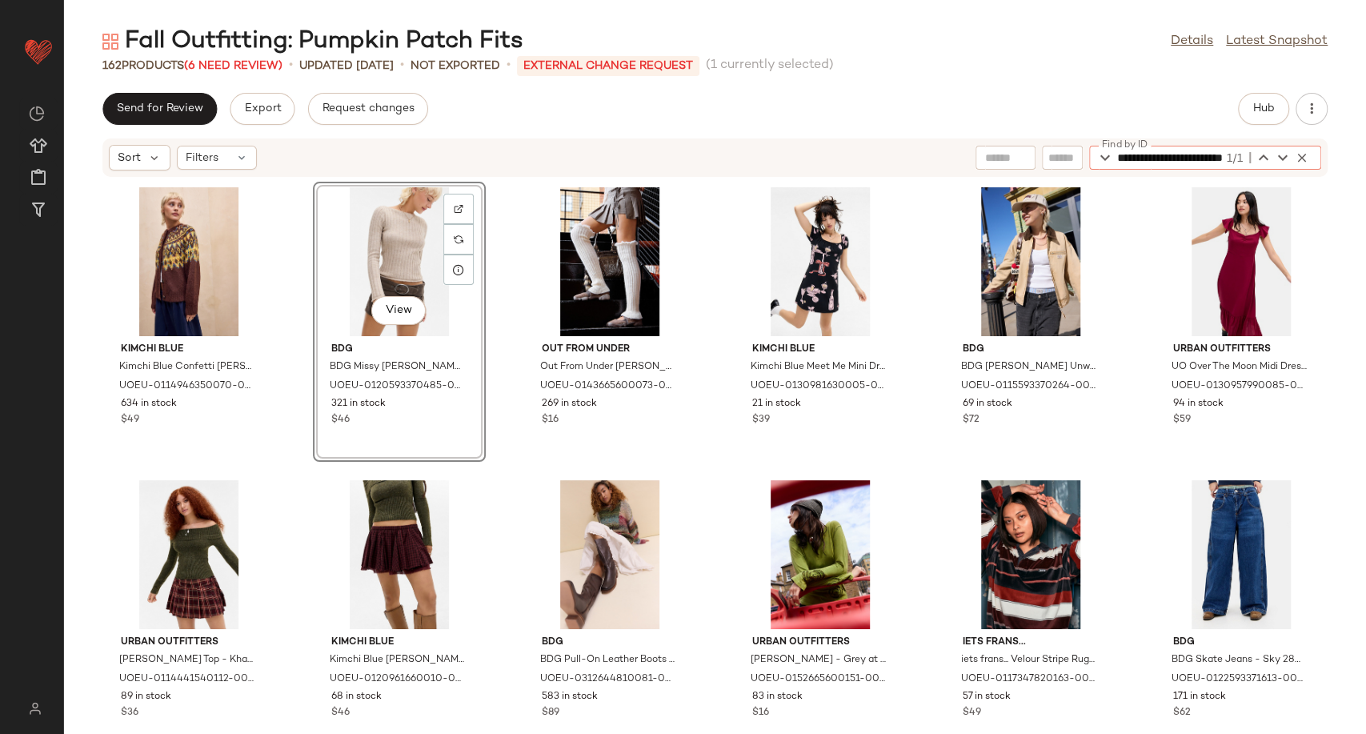
type input "**********"
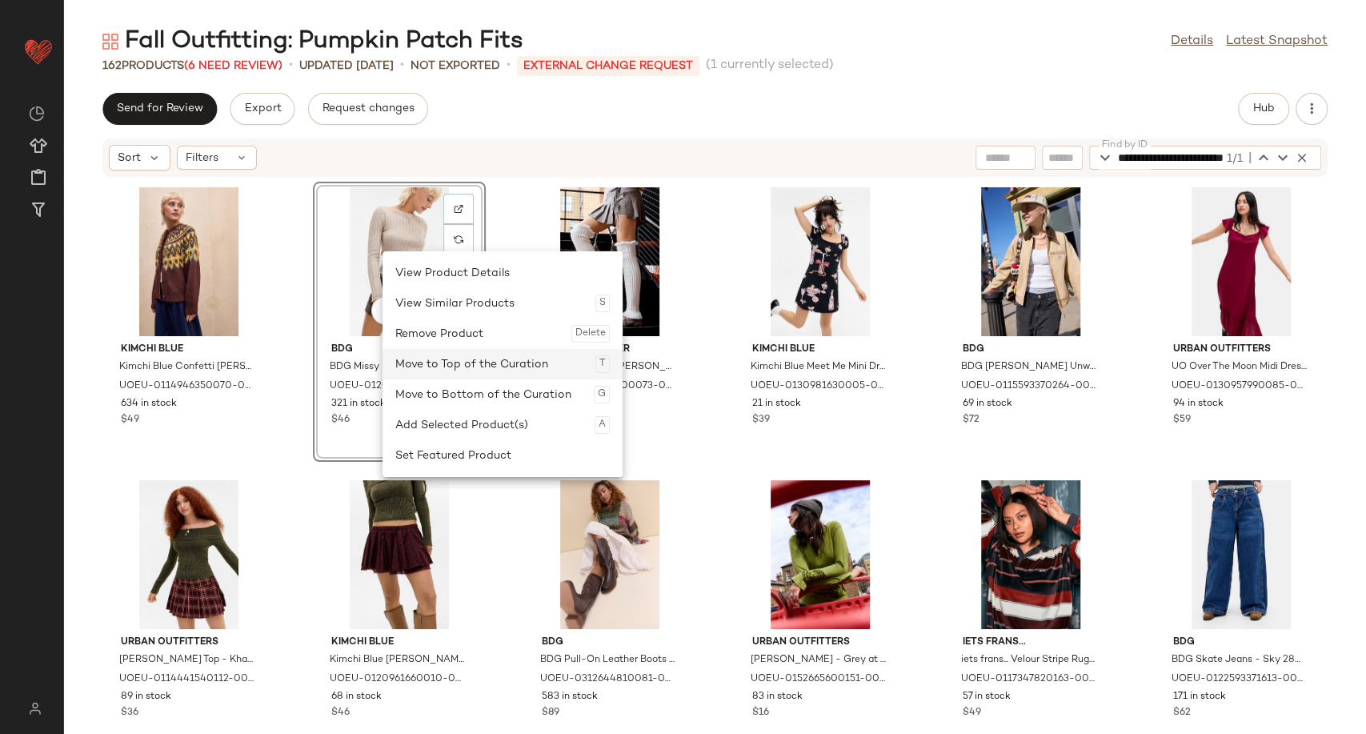
click at [471, 358] on div "Move to Top of the Curation T" at bounding box center [502, 364] width 214 height 30
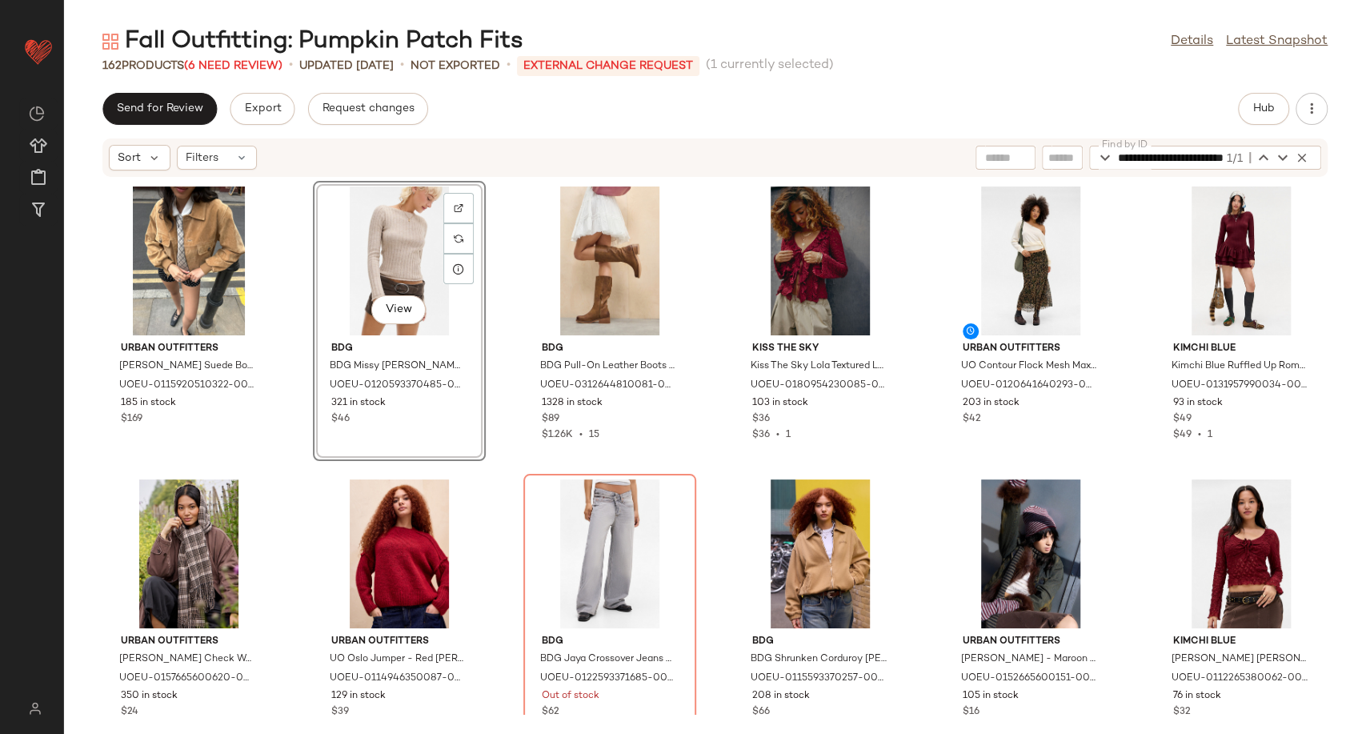
click at [501, 369] on div "Urban Outfitters UO Patrice Suede Bomber Jacket - Tan M at Urban Outfitters UOE…" at bounding box center [715, 446] width 1302 height 537
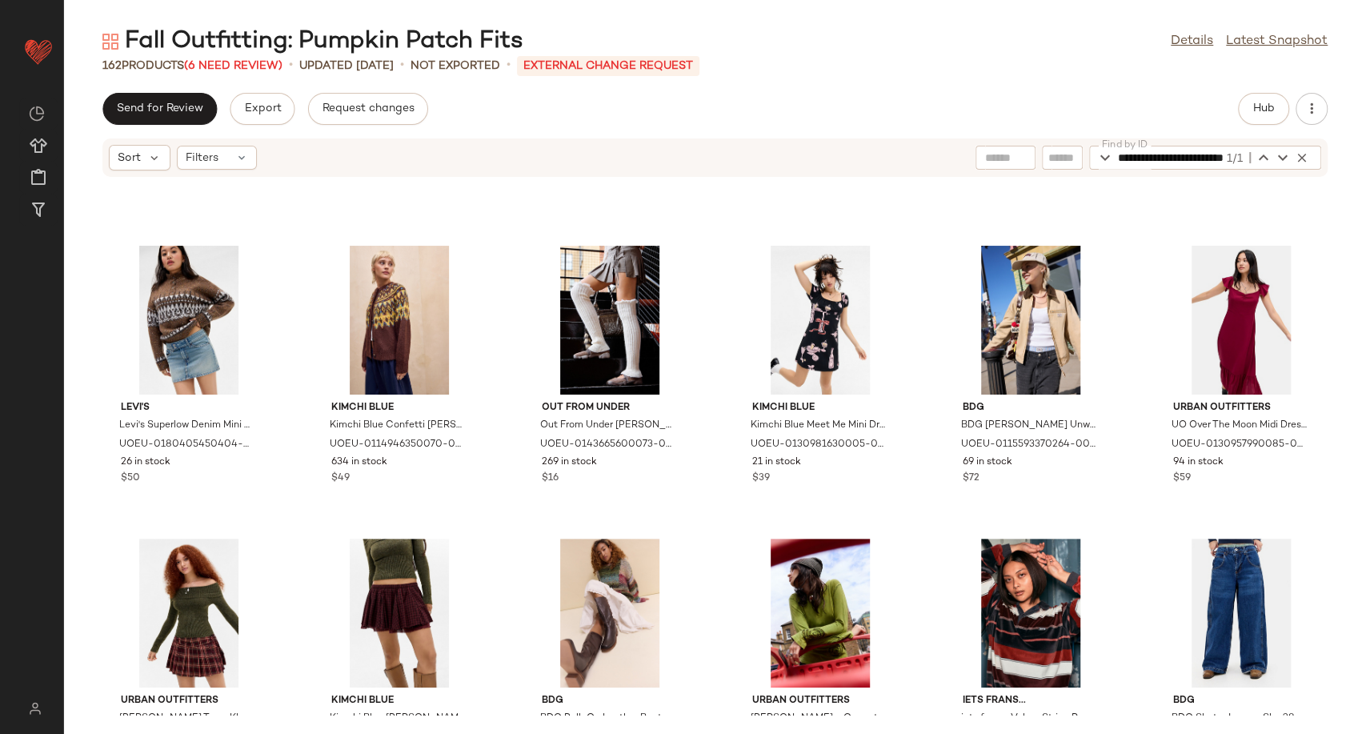
scroll to position [813, 0]
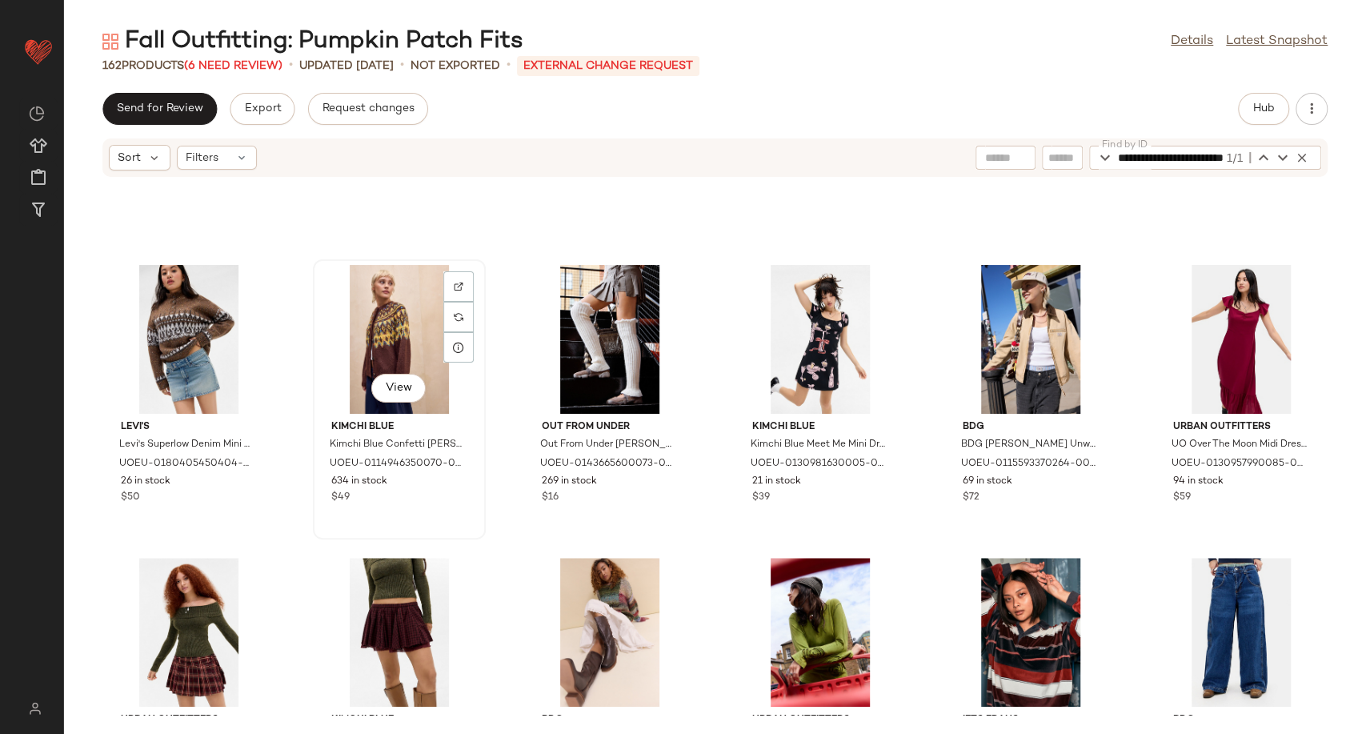
click at [390, 339] on div "View" at bounding box center [399, 339] width 162 height 149
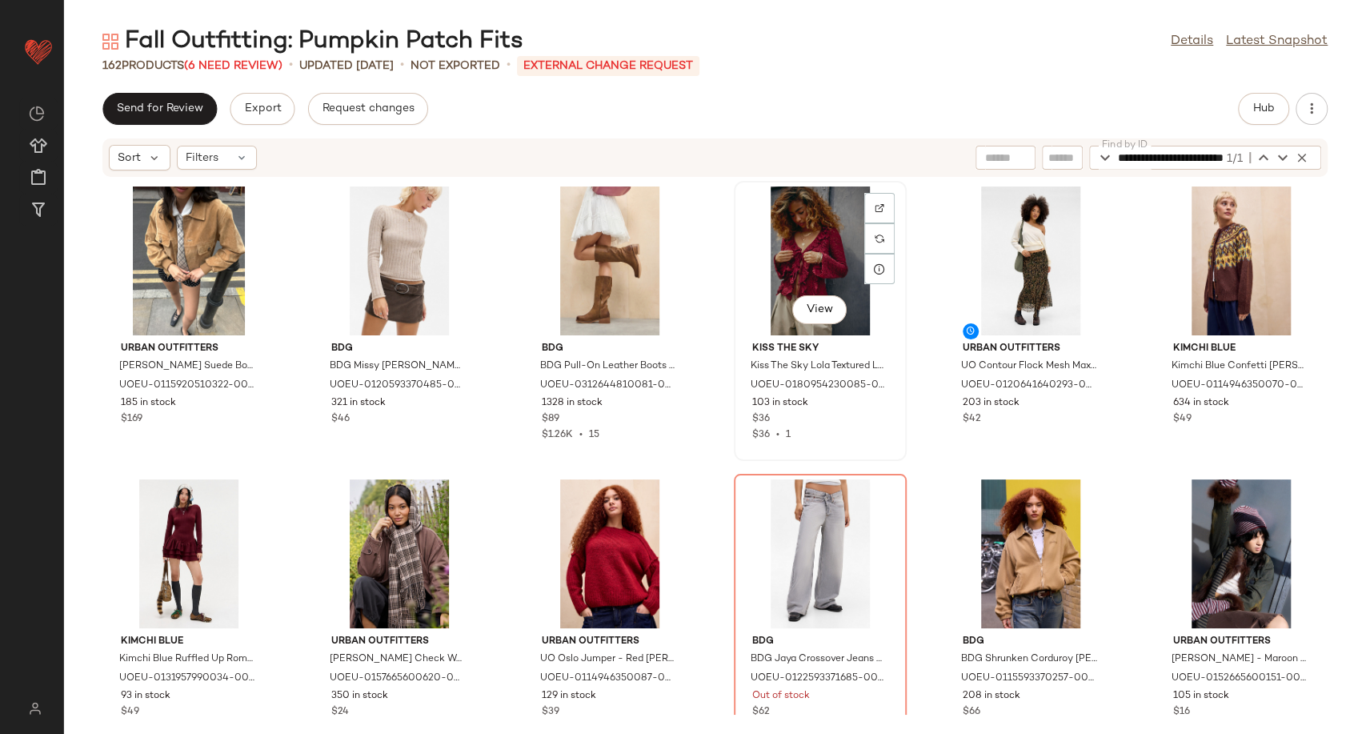
click at [793, 266] on div "View" at bounding box center [820, 260] width 162 height 149
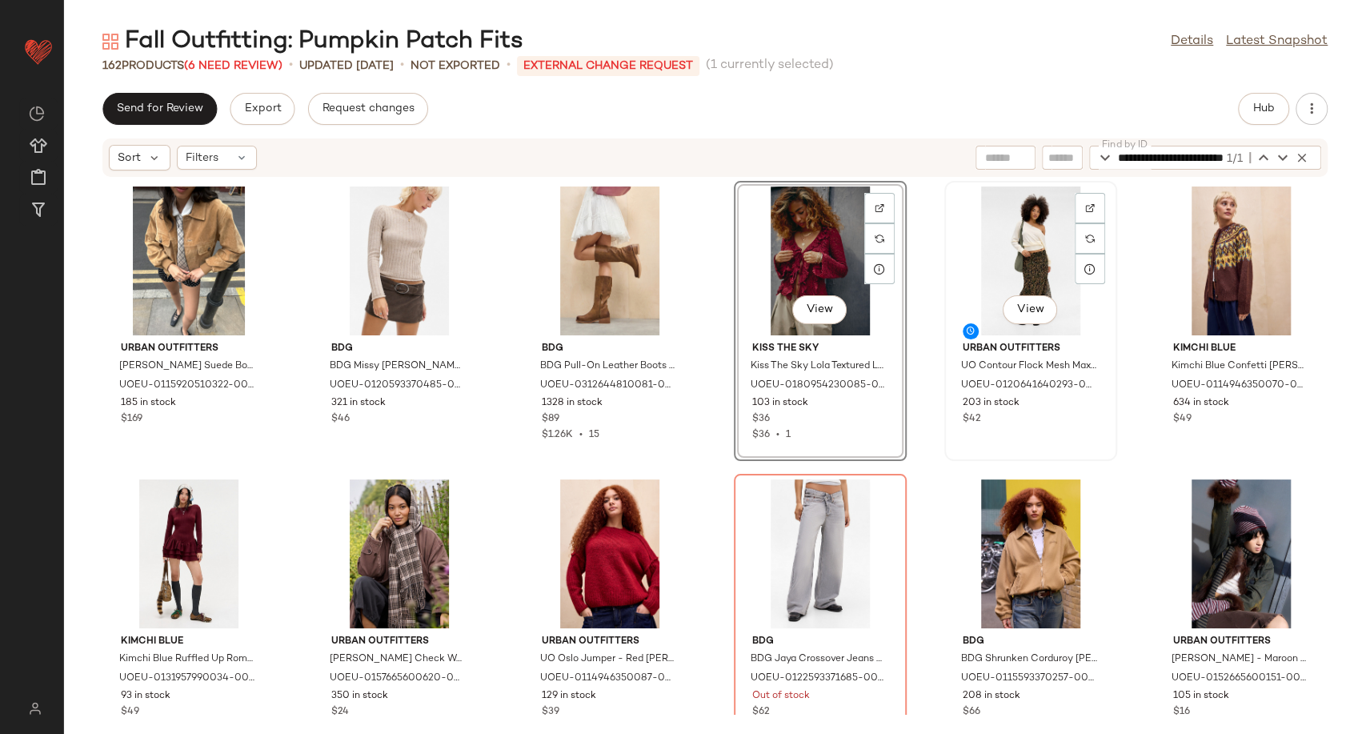
click at [1002, 259] on div "View" at bounding box center [1031, 260] width 162 height 149
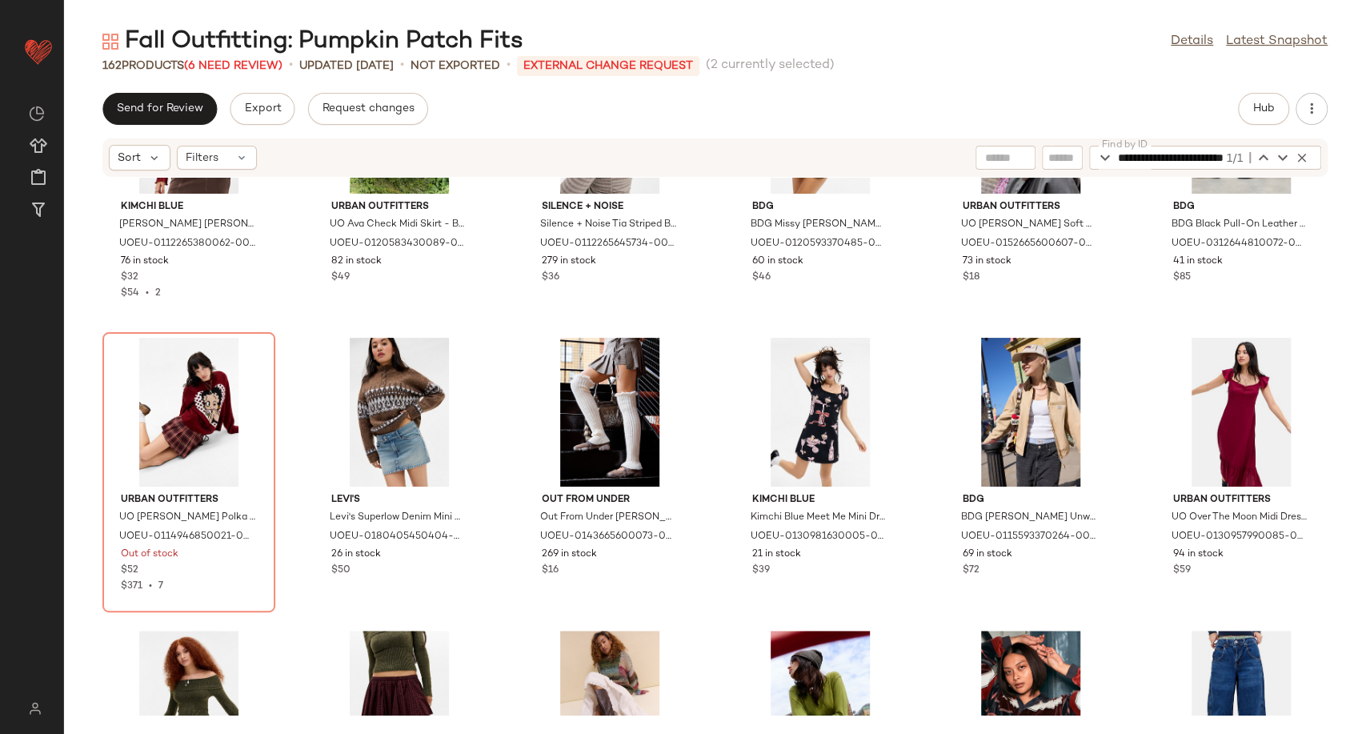
scroll to position [783, 0]
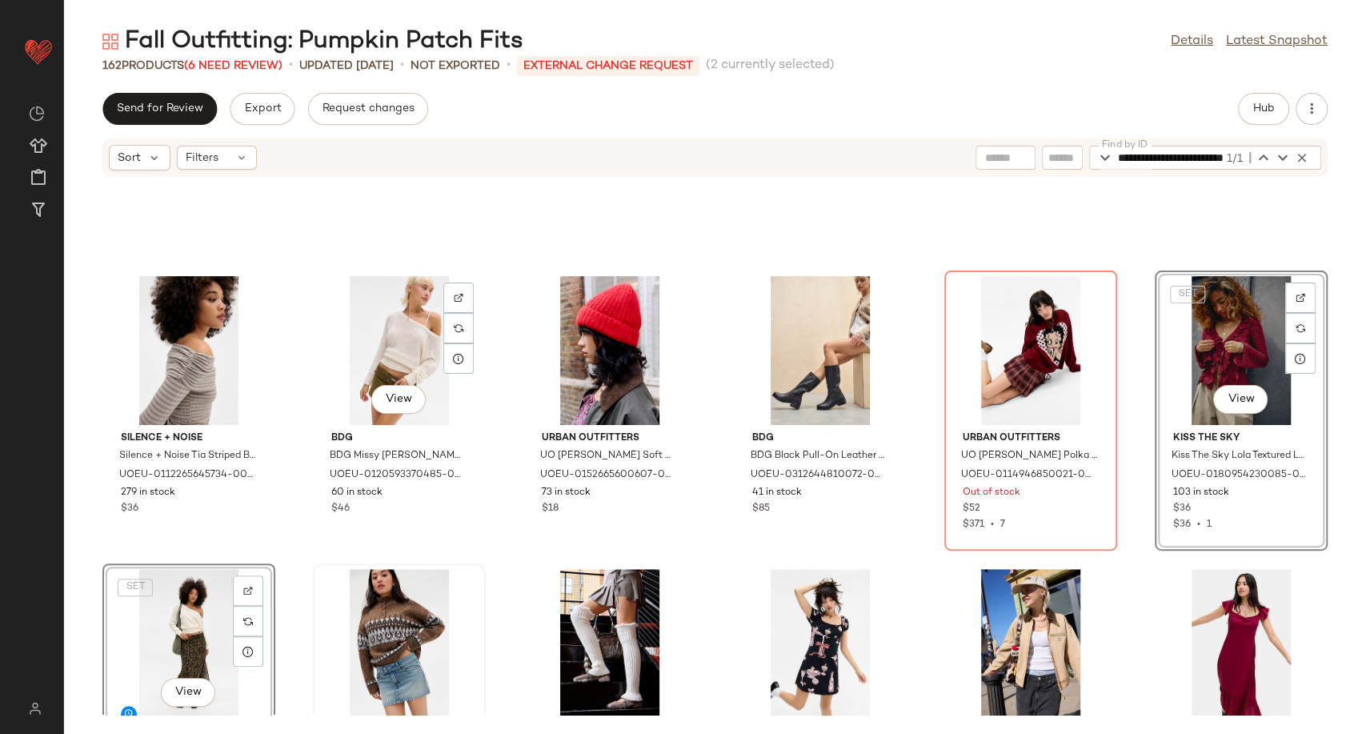
scroll to position [605, 0]
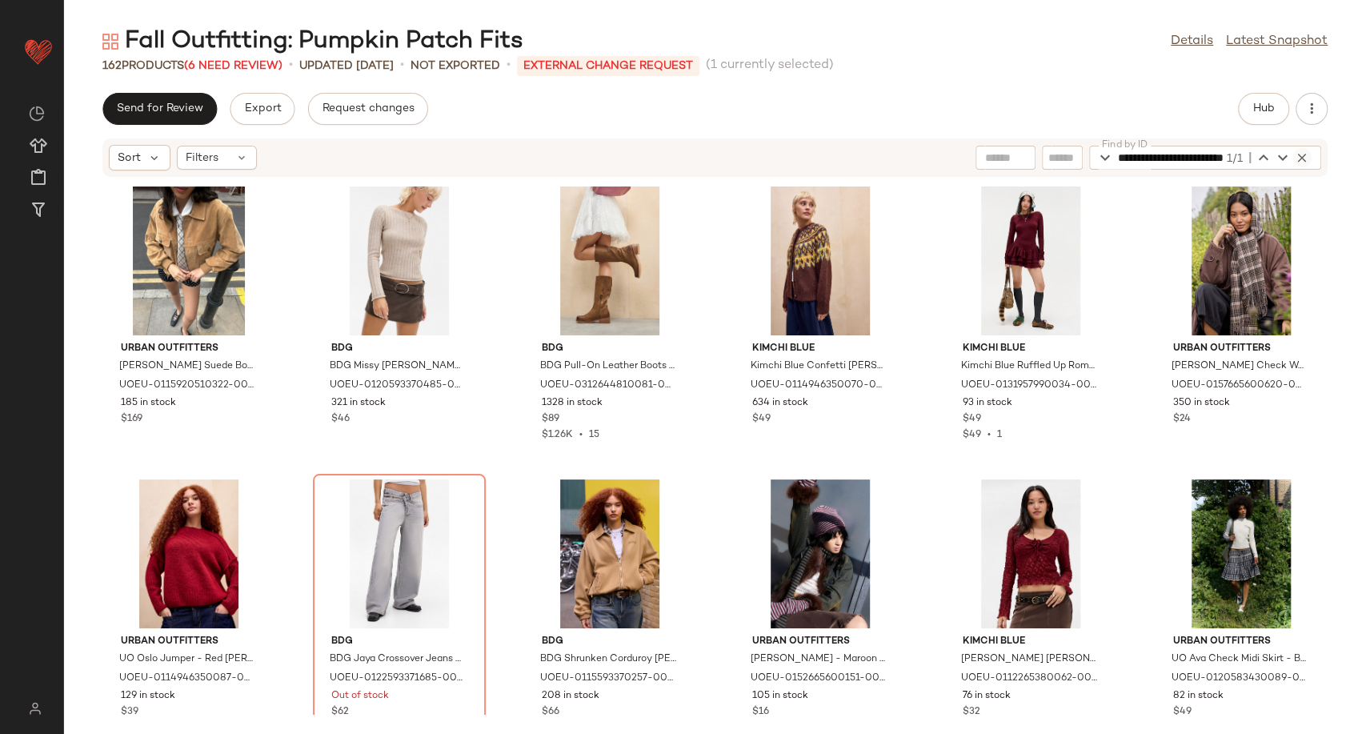
click at [1301, 162] on icon "button" at bounding box center [1302, 157] width 14 height 14
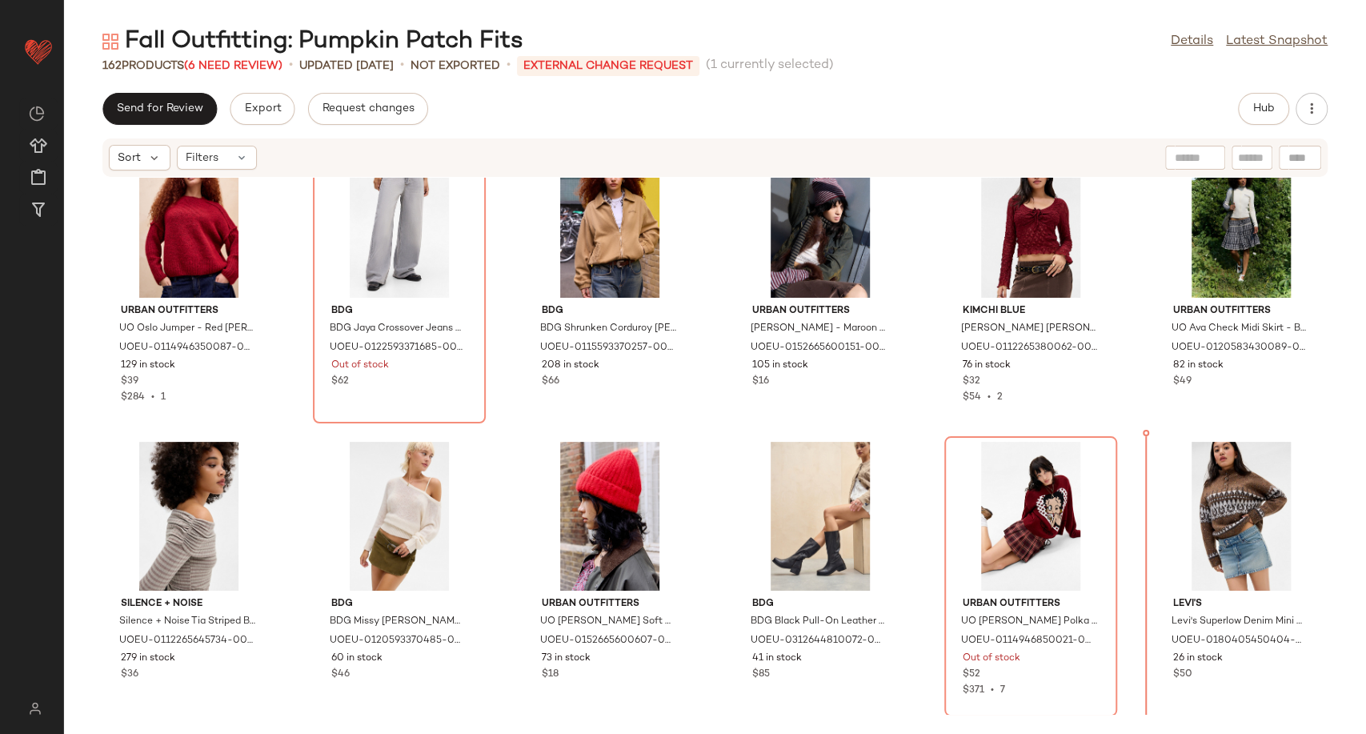
scroll to position [376, 0]
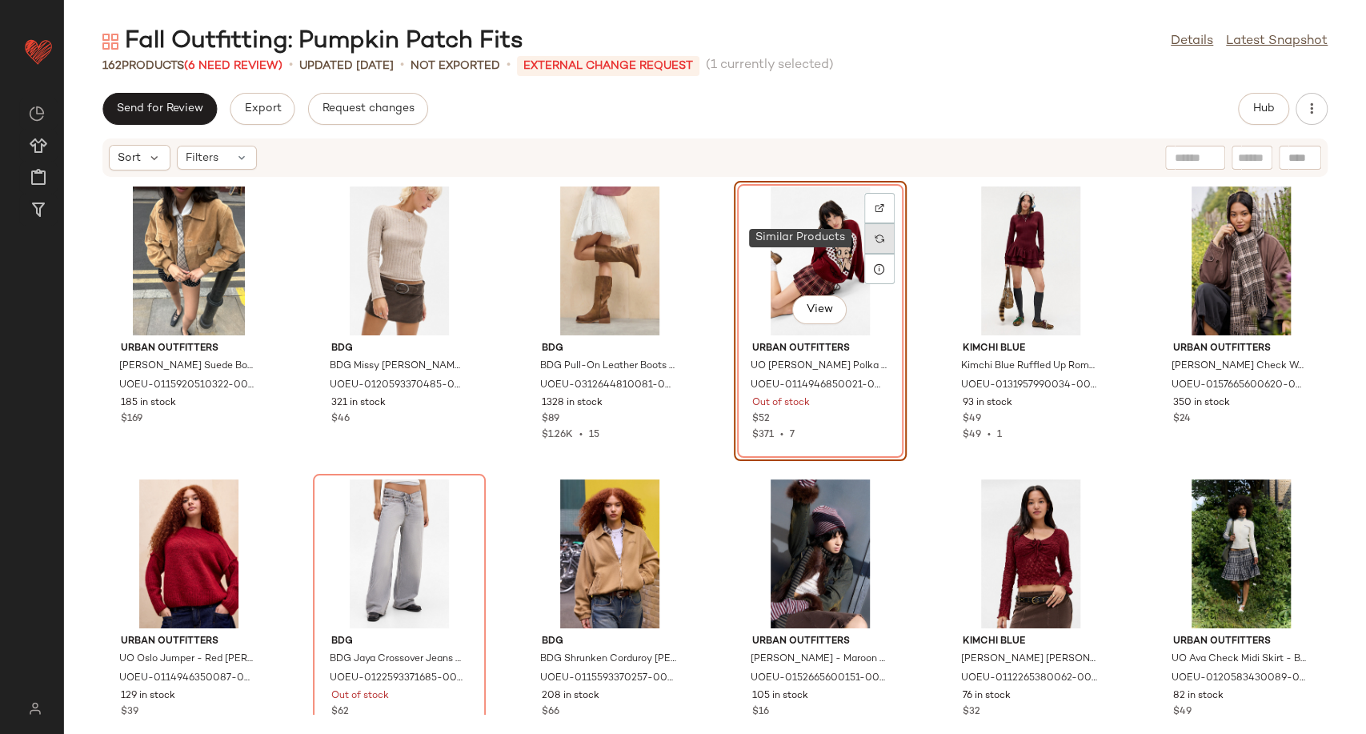
click at [875, 238] on img at bounding box center [880, 239] width 10 height 10
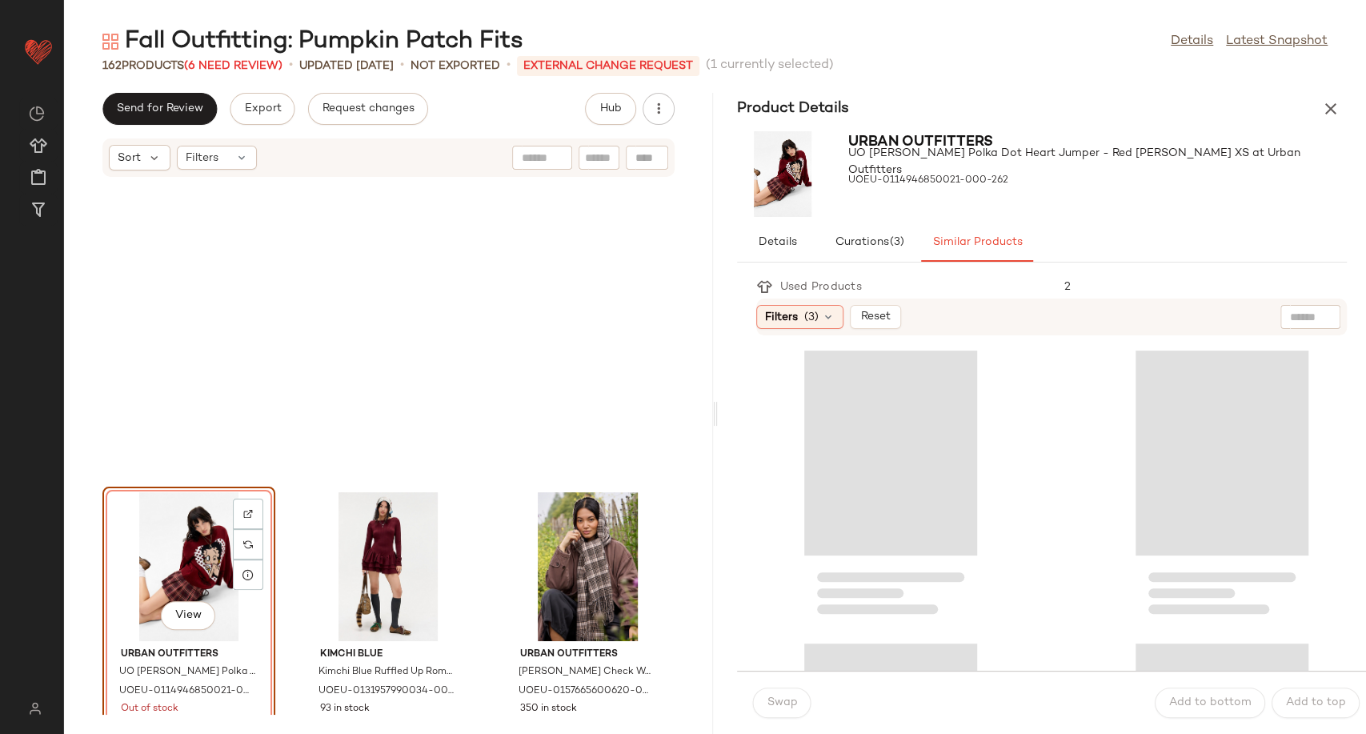
scroll to position [306, 0]
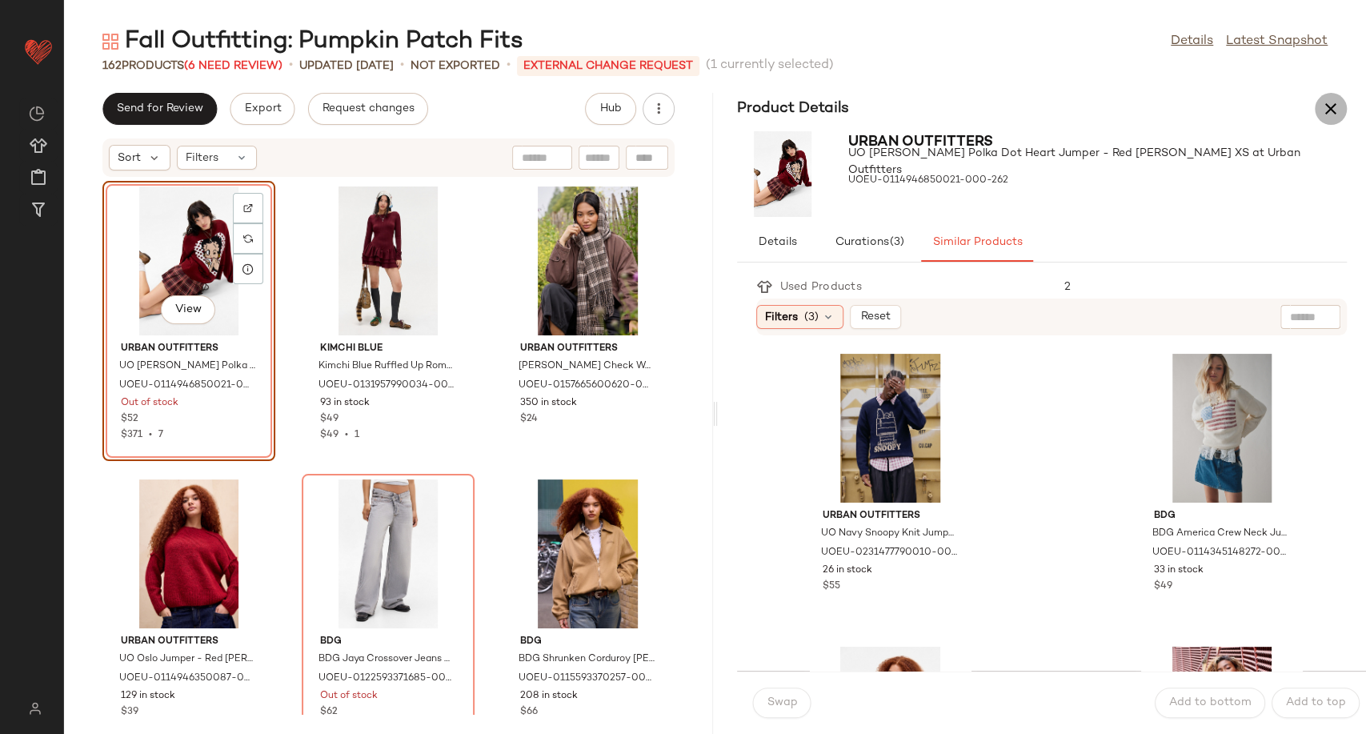
click at [1331, 114] on icon "button" at bounding box center [1330, 108] width 19 height 19
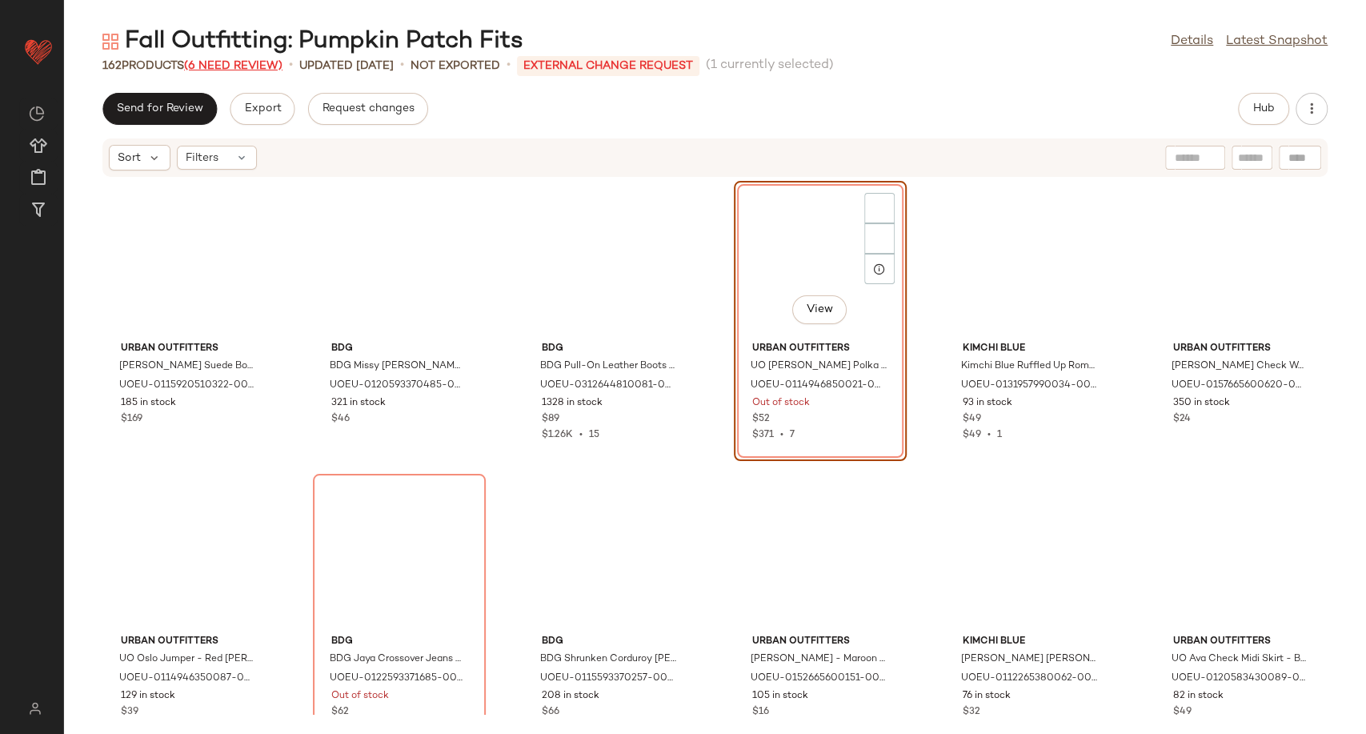
scroll to position [0, 0]
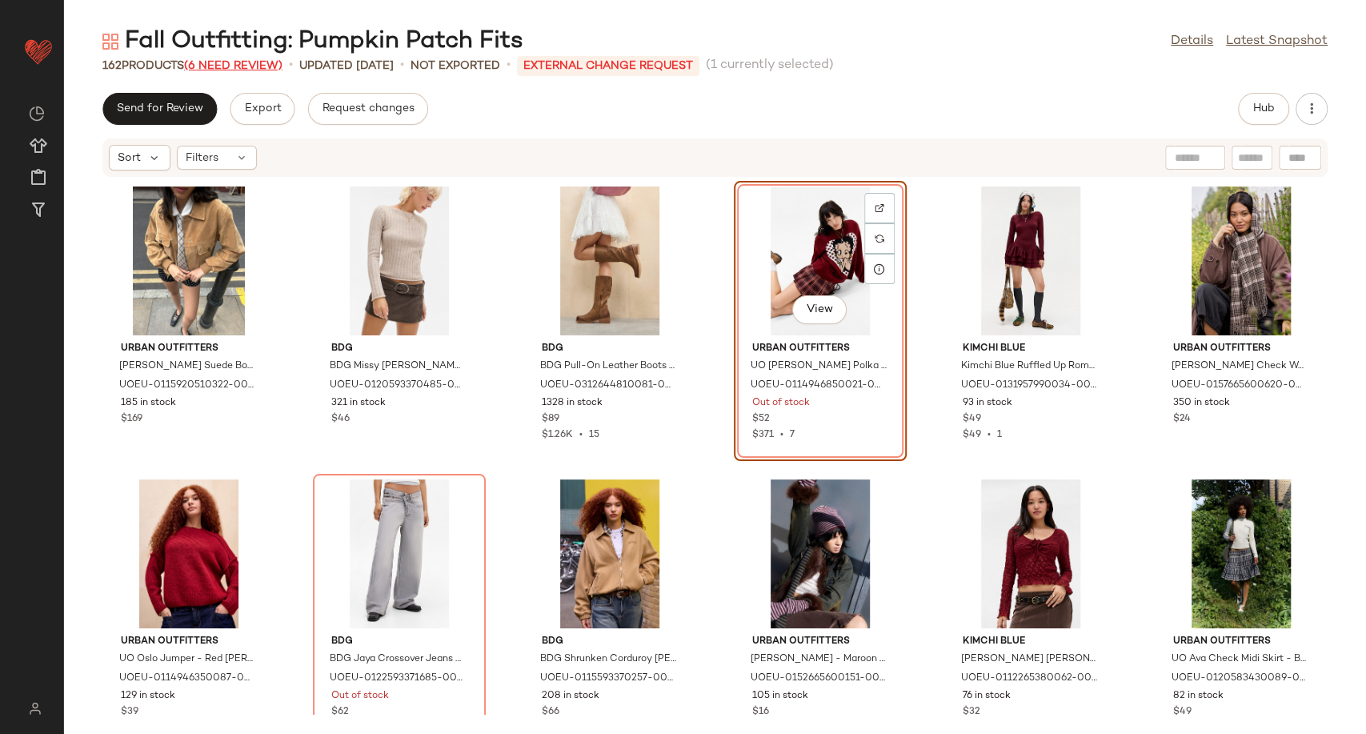
click at [216, 66] on span "(6 Need Review)" at bounding box center [233, 66] width 98 height 12
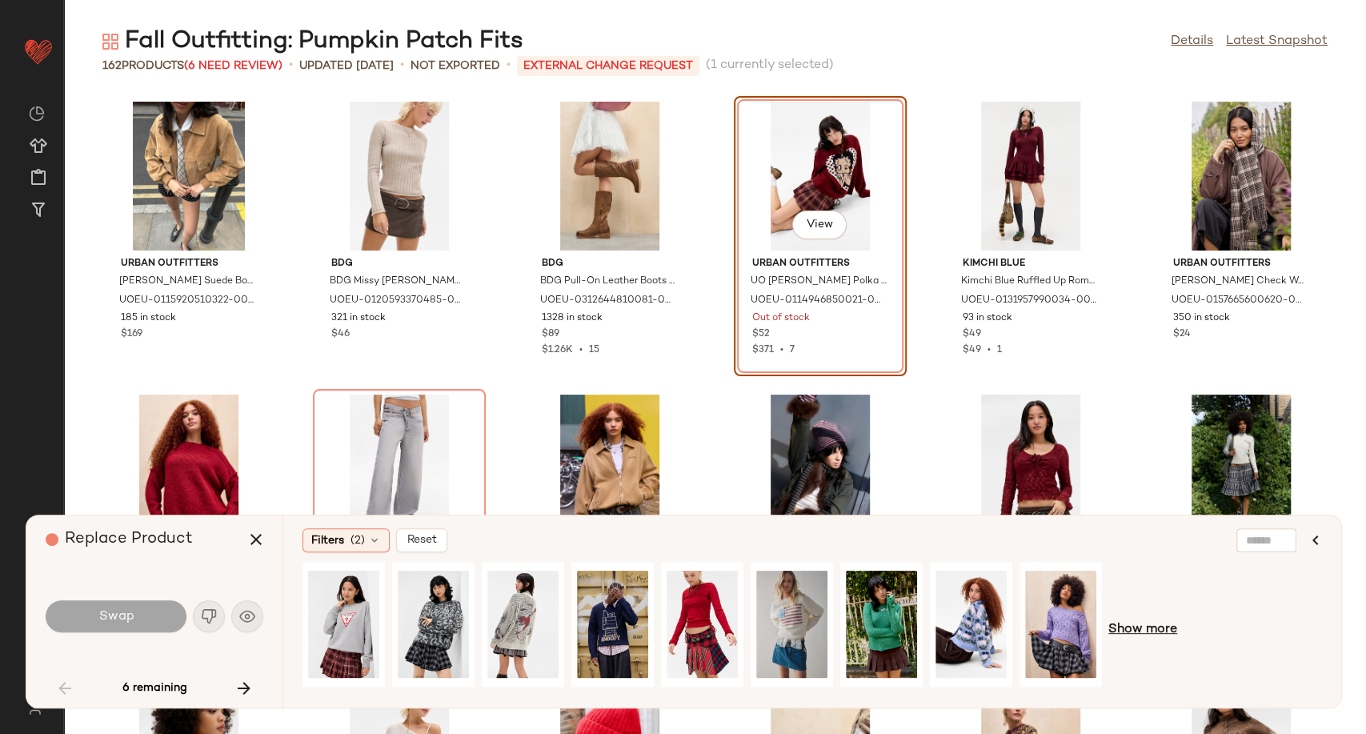
click at [1138, 630] on span "Show more" at bounding box center [1142, 629] width 69 height 19
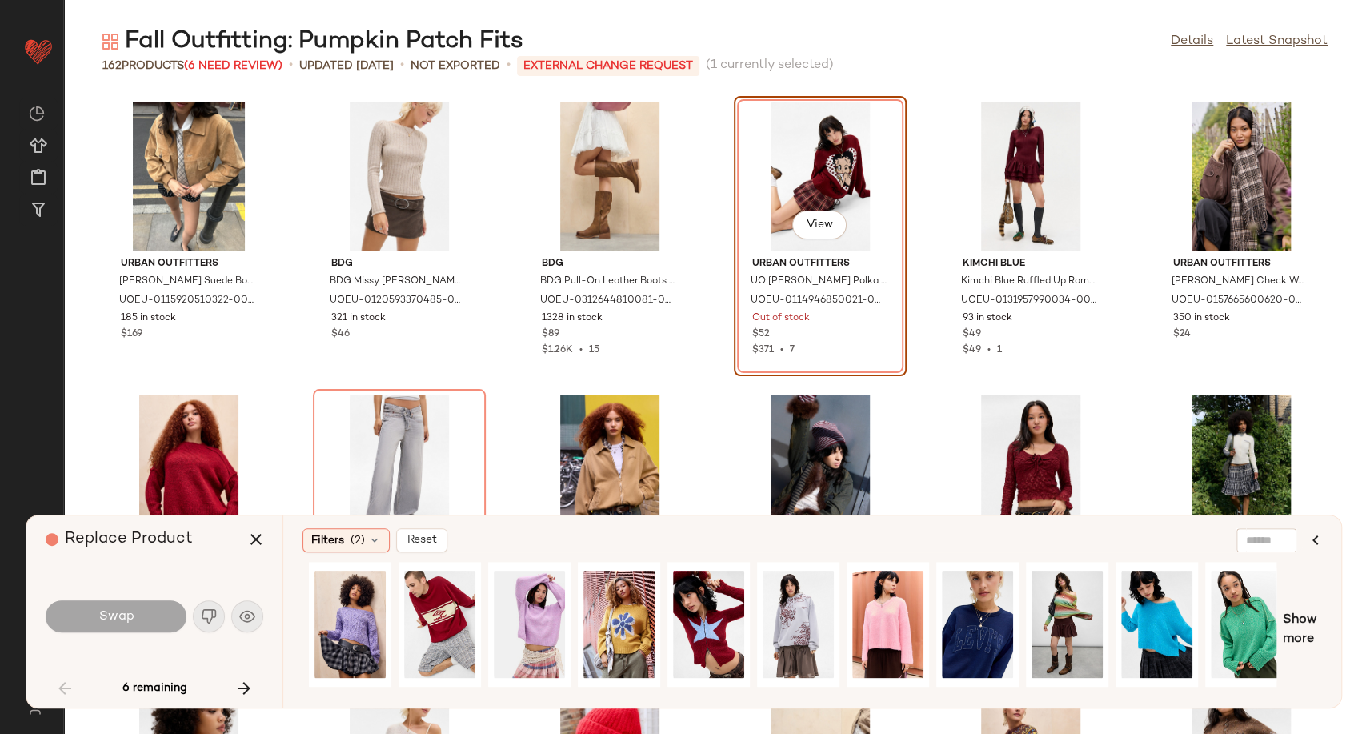
scroll to position [0, 721]
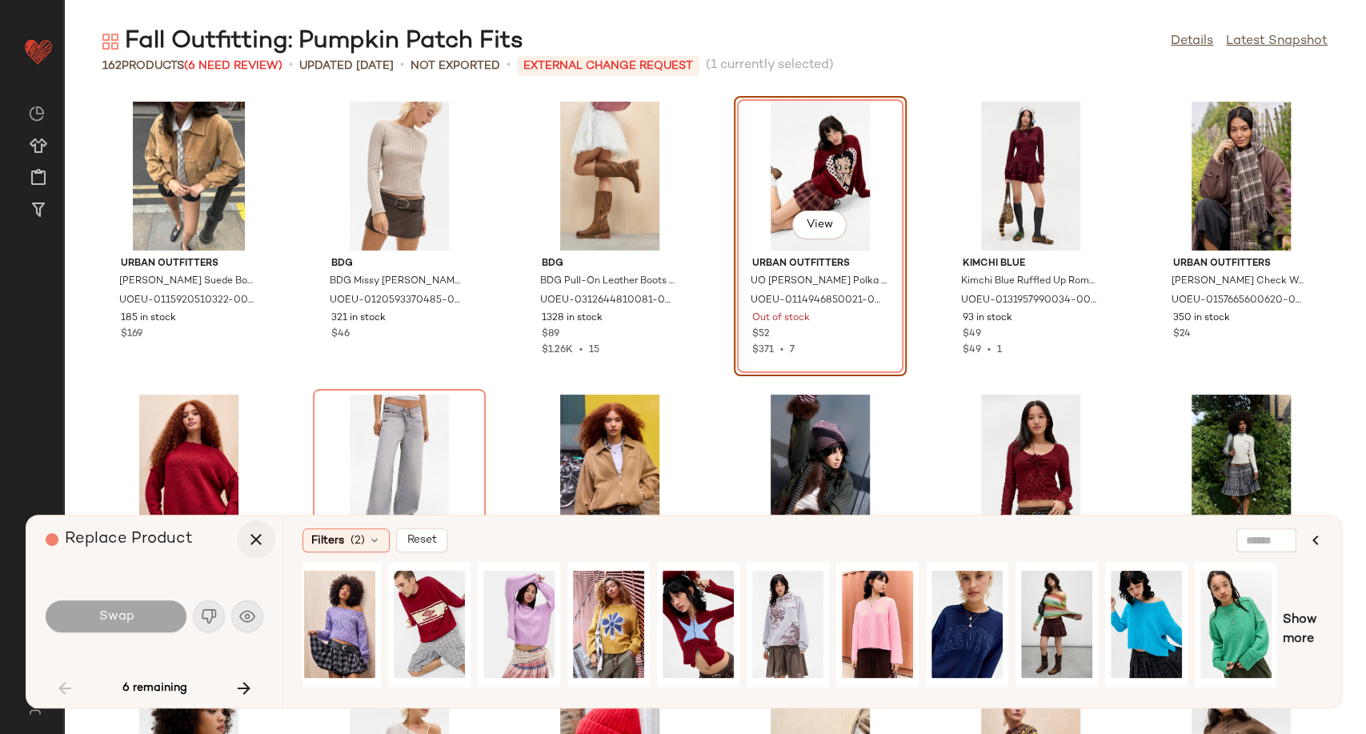
click at [249, 545] on icon "button" at bounding box center [255, 539] width 19 height 19
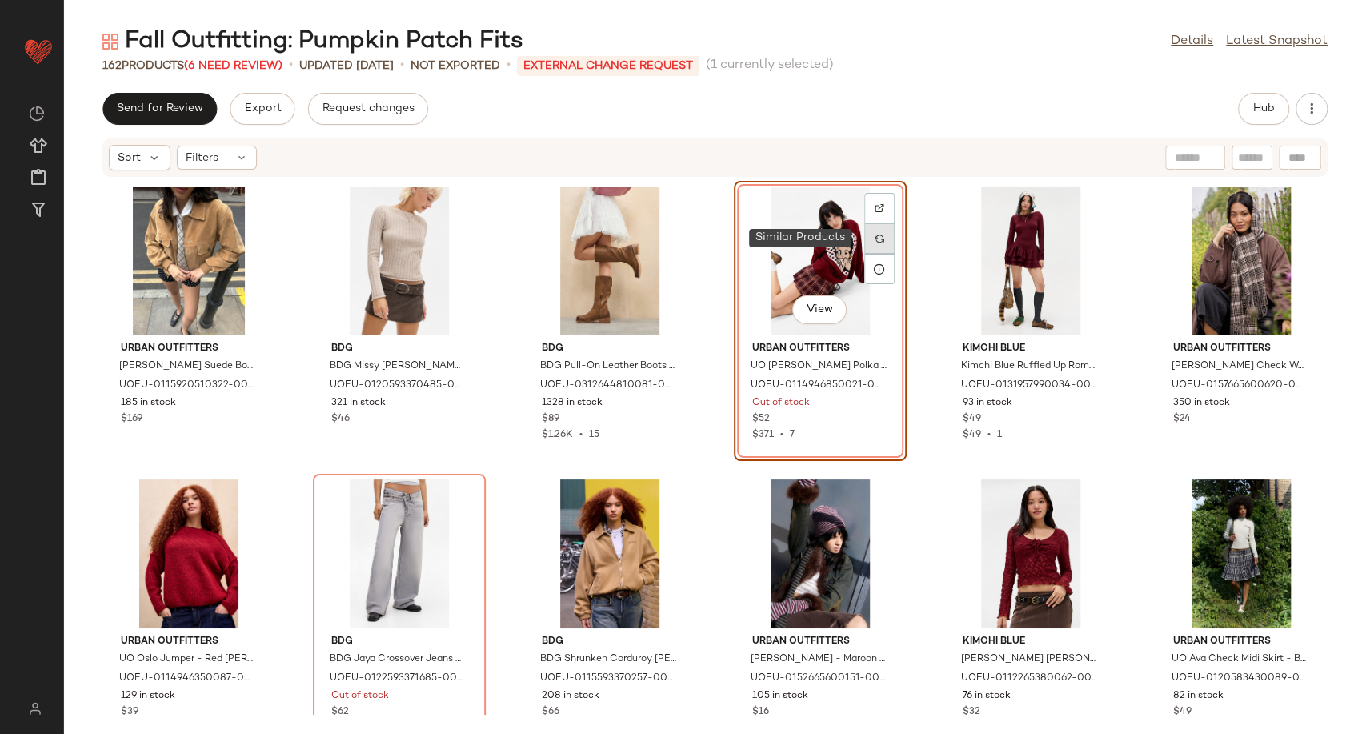
click at [875, 236] on img at bounding box center [880, 239] width 10 height 10
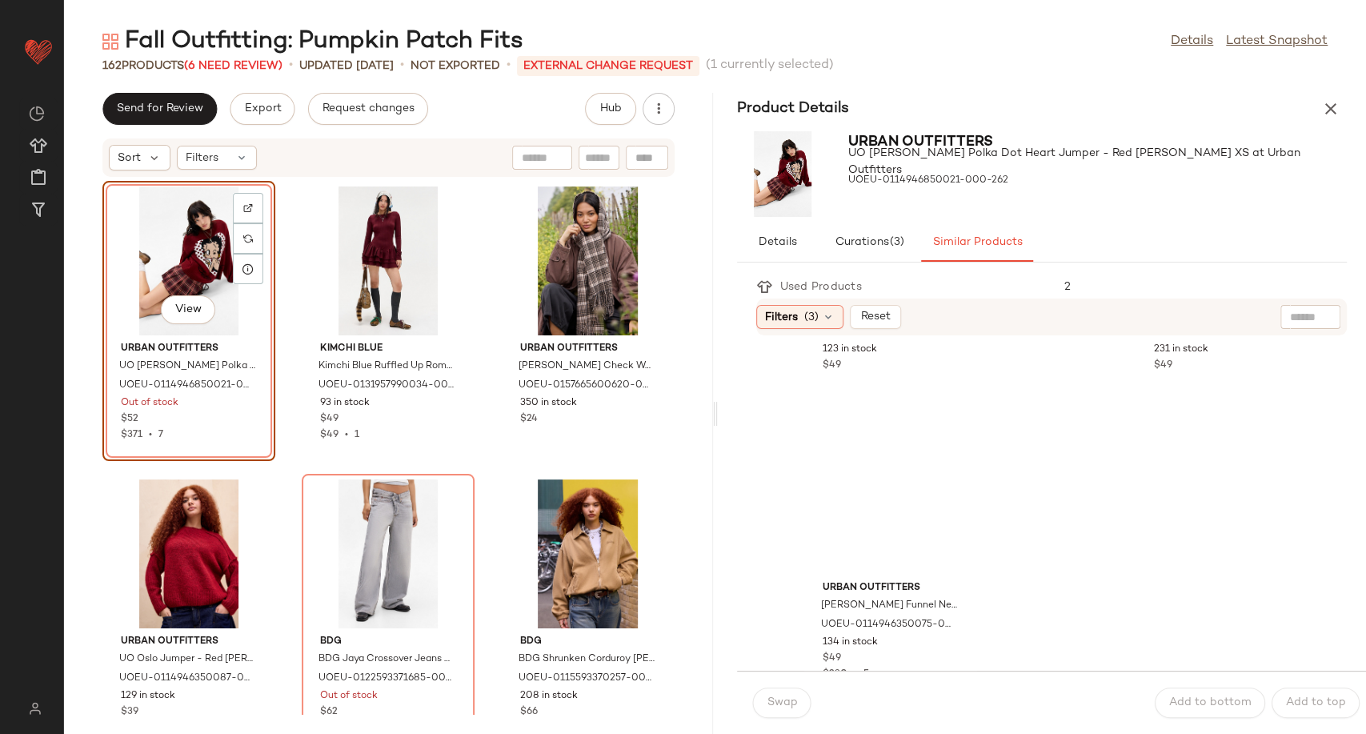
scroll to position [3178, 0]
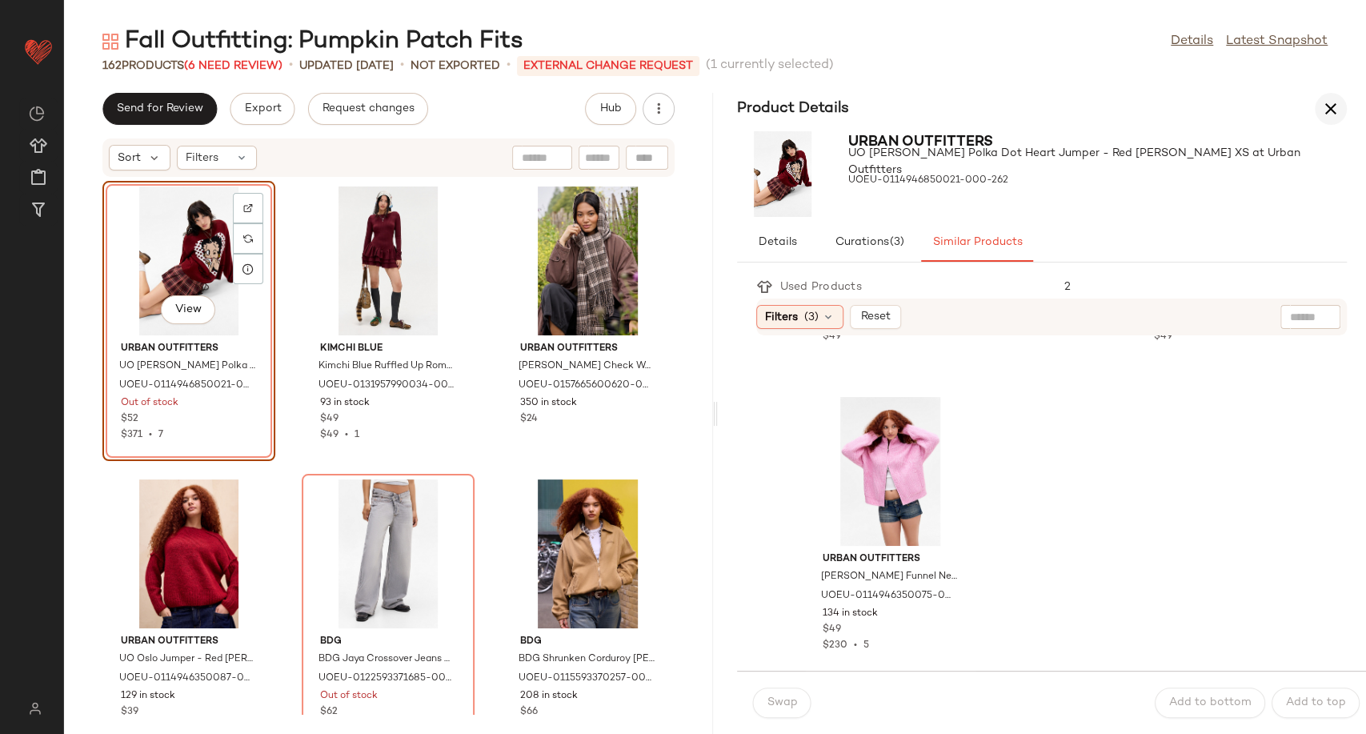
click at [1331, 110] on icon "button" at bounding box center [1330, 108] width 19 height 19
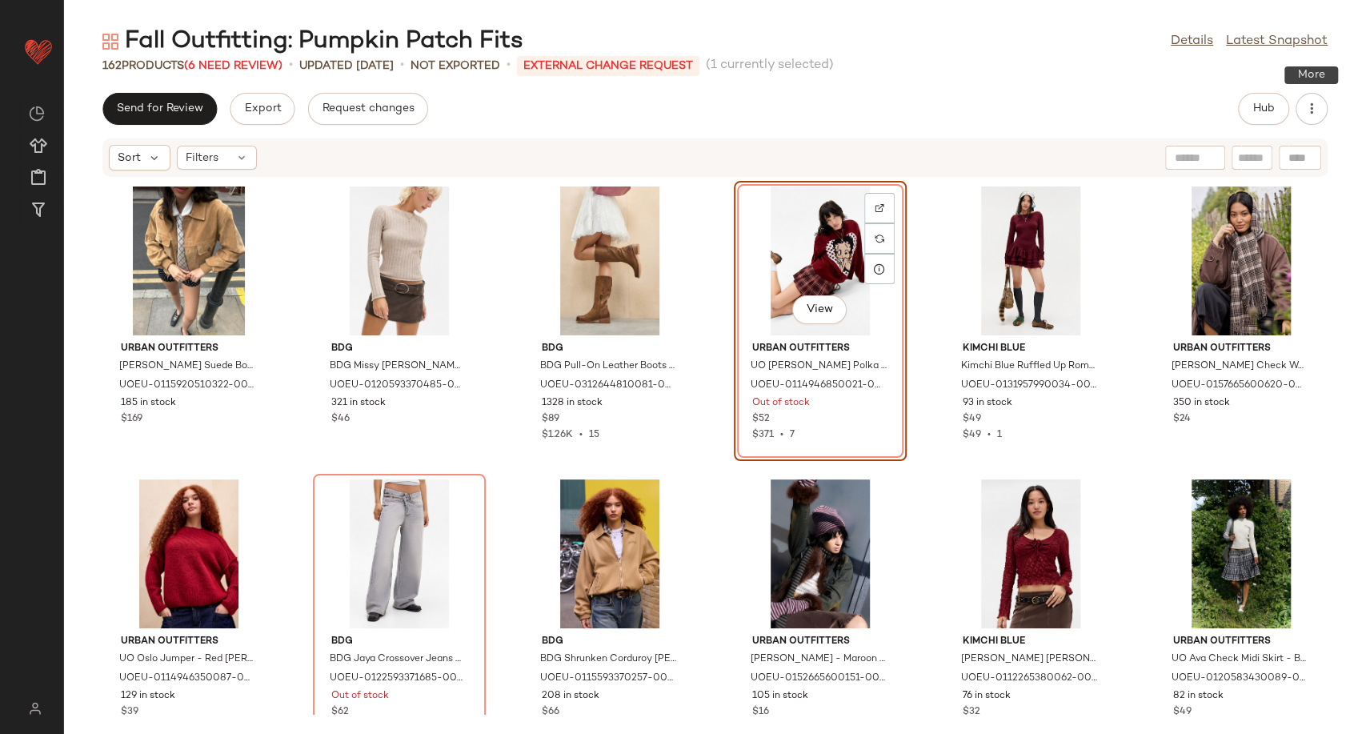
scroll to position [0, 0]
click at [1261, 115] on span "Hub" at bounding box center [1263, 108] width 22 height 13
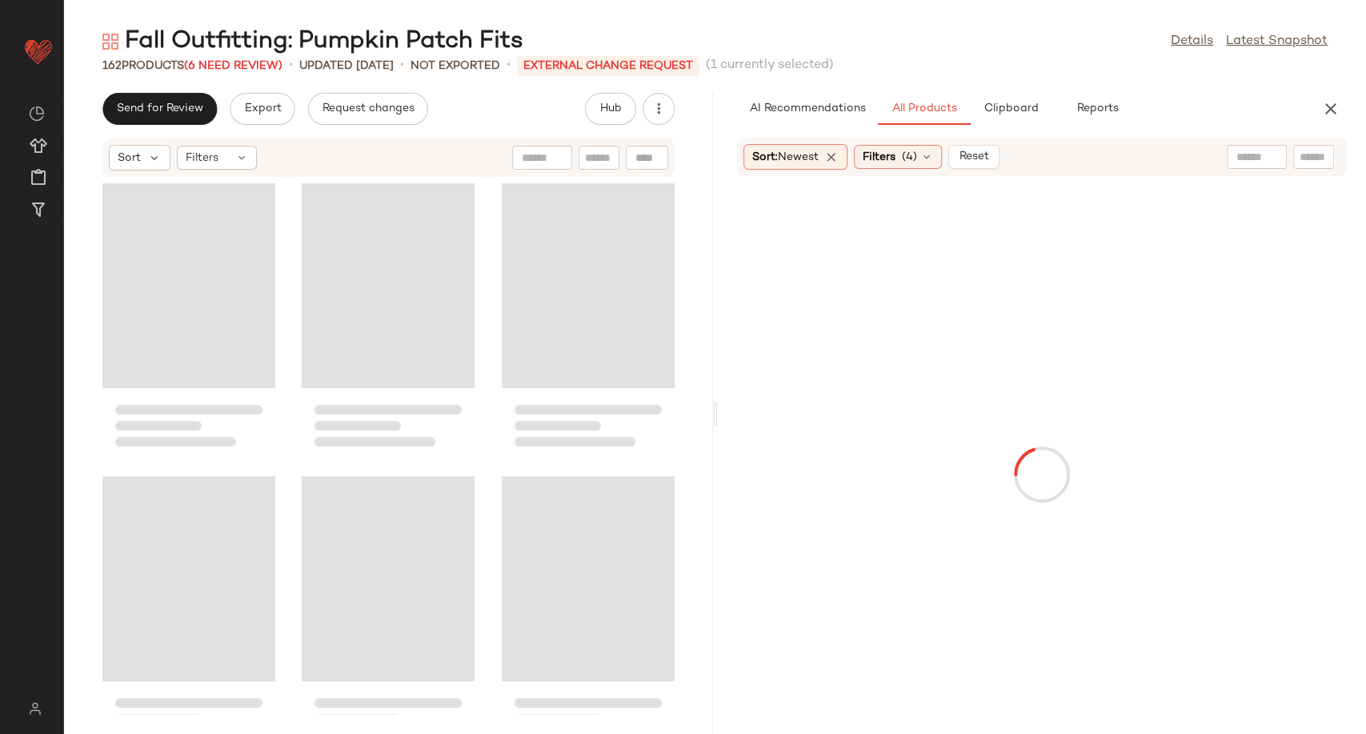
scroll to position [306, 0]
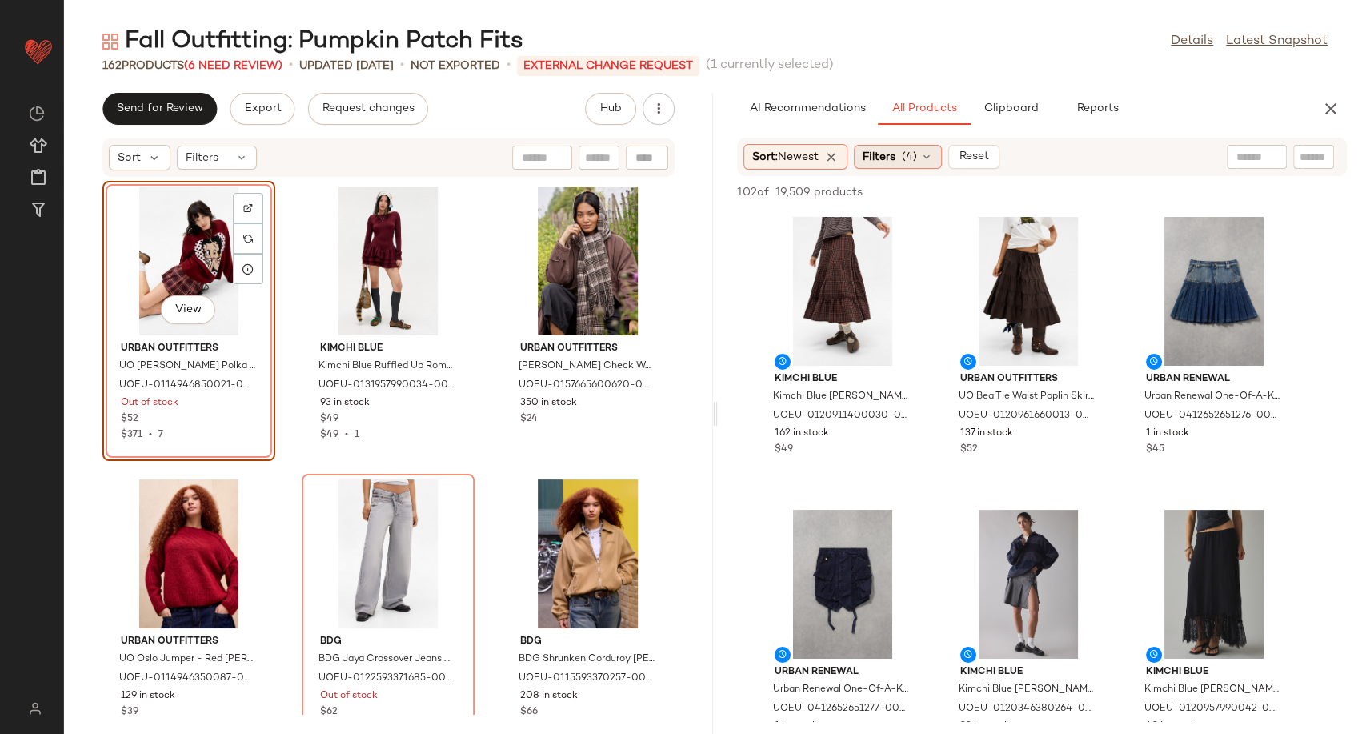
click at [932, 158] on icon at bounding box center [926, 156] width 13 height 13
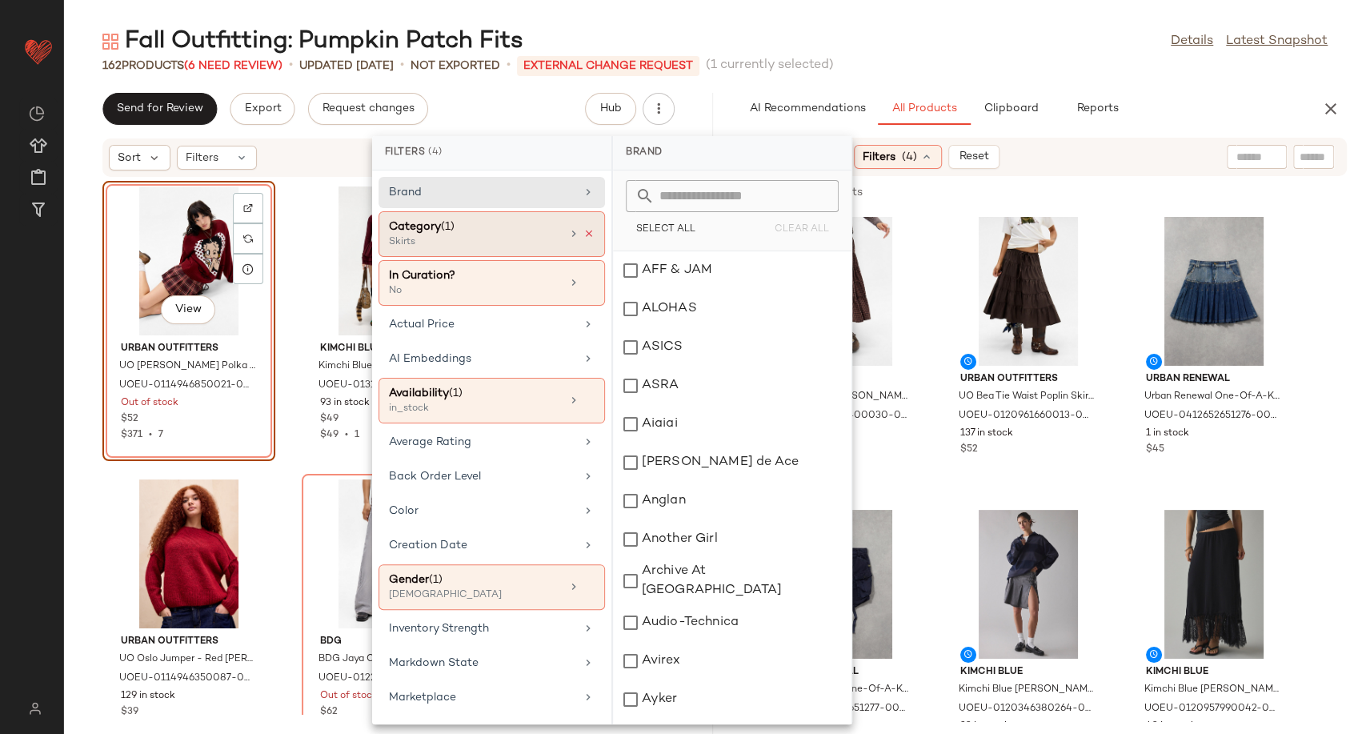
click at [583, 232] on icon at bounding box center [588, 233] width 11 height 11
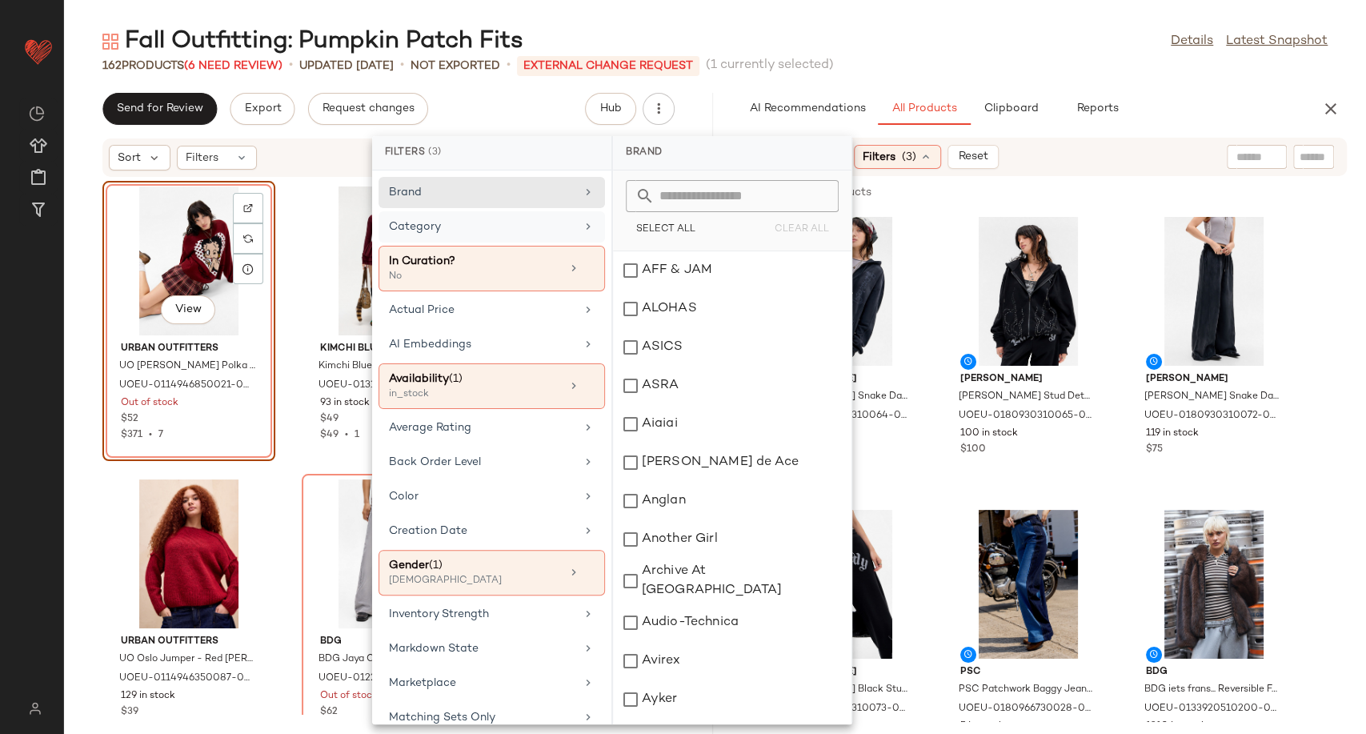
click at [1249, 155] on input "text" at bounding box center [1256, 157] width 41 height 17
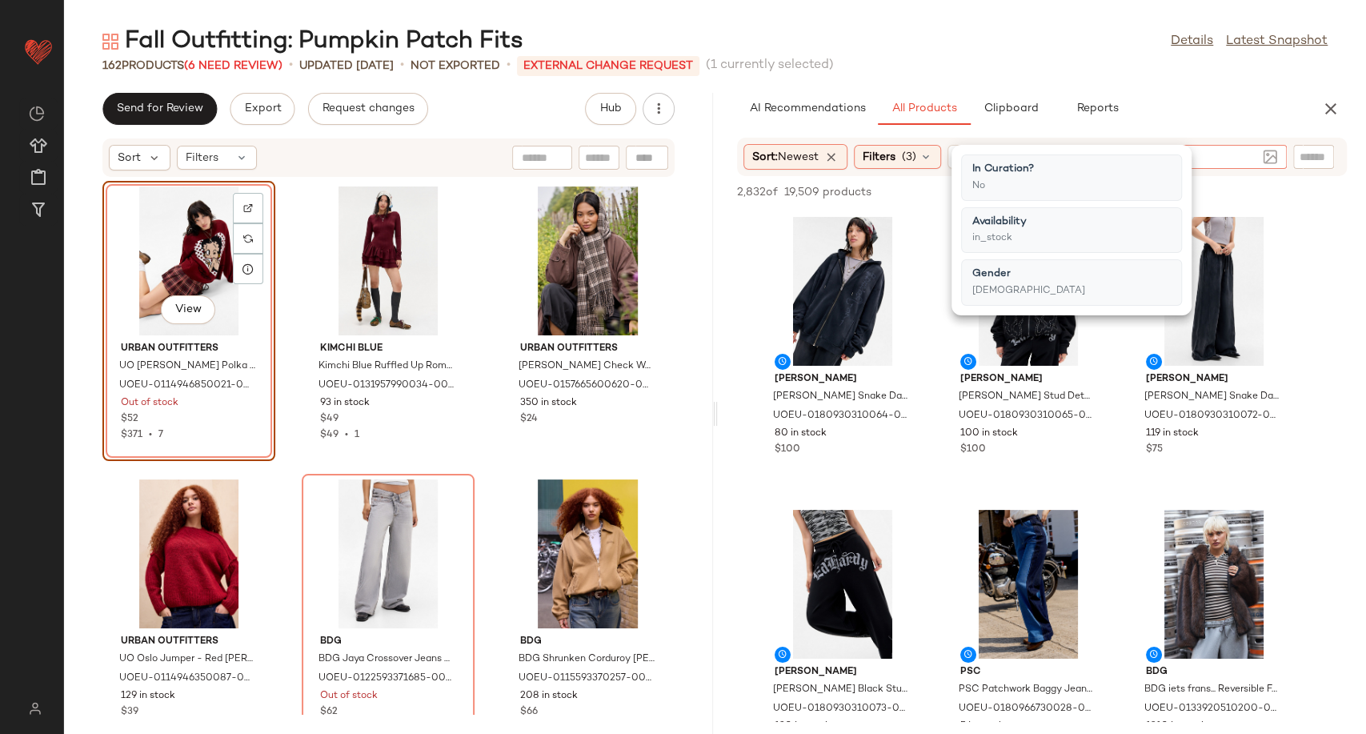
type input "********"
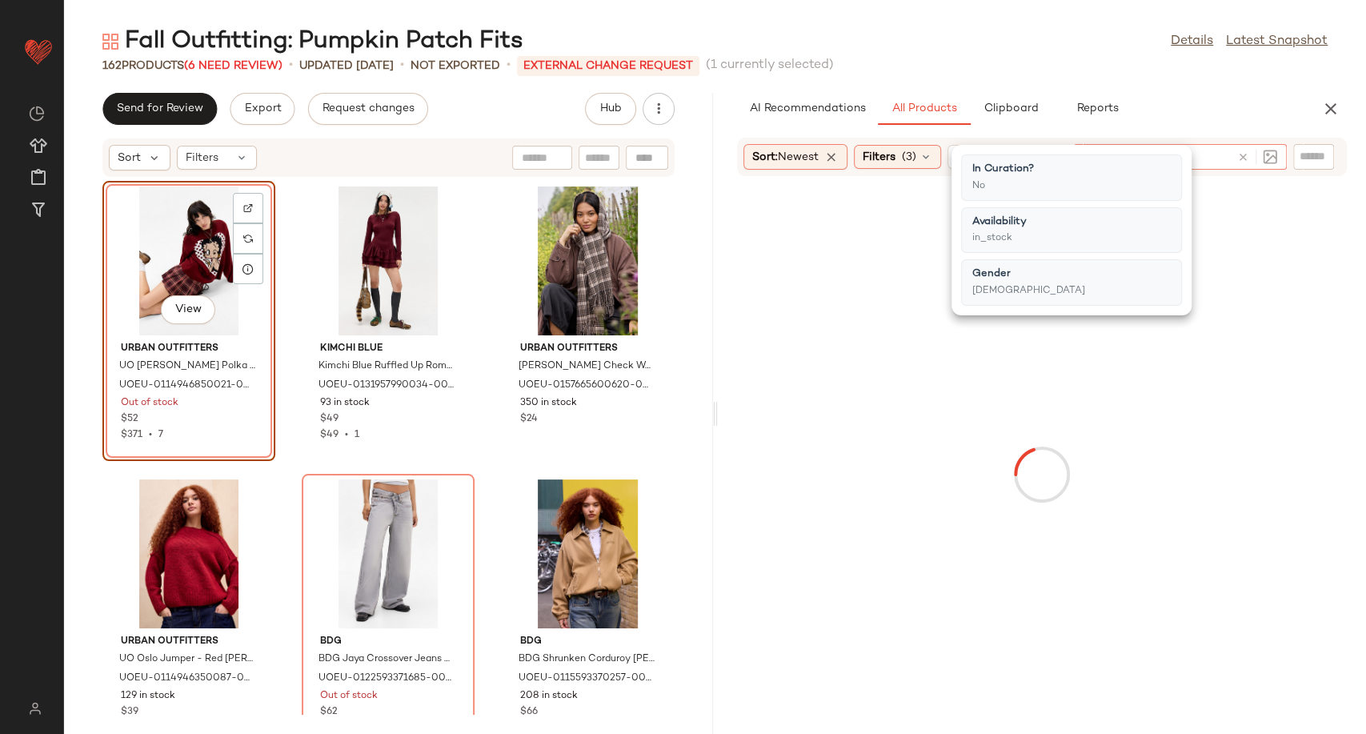
click at [1214, 154] on input "text" at bounding box center [1204, 157] width 51 height 17
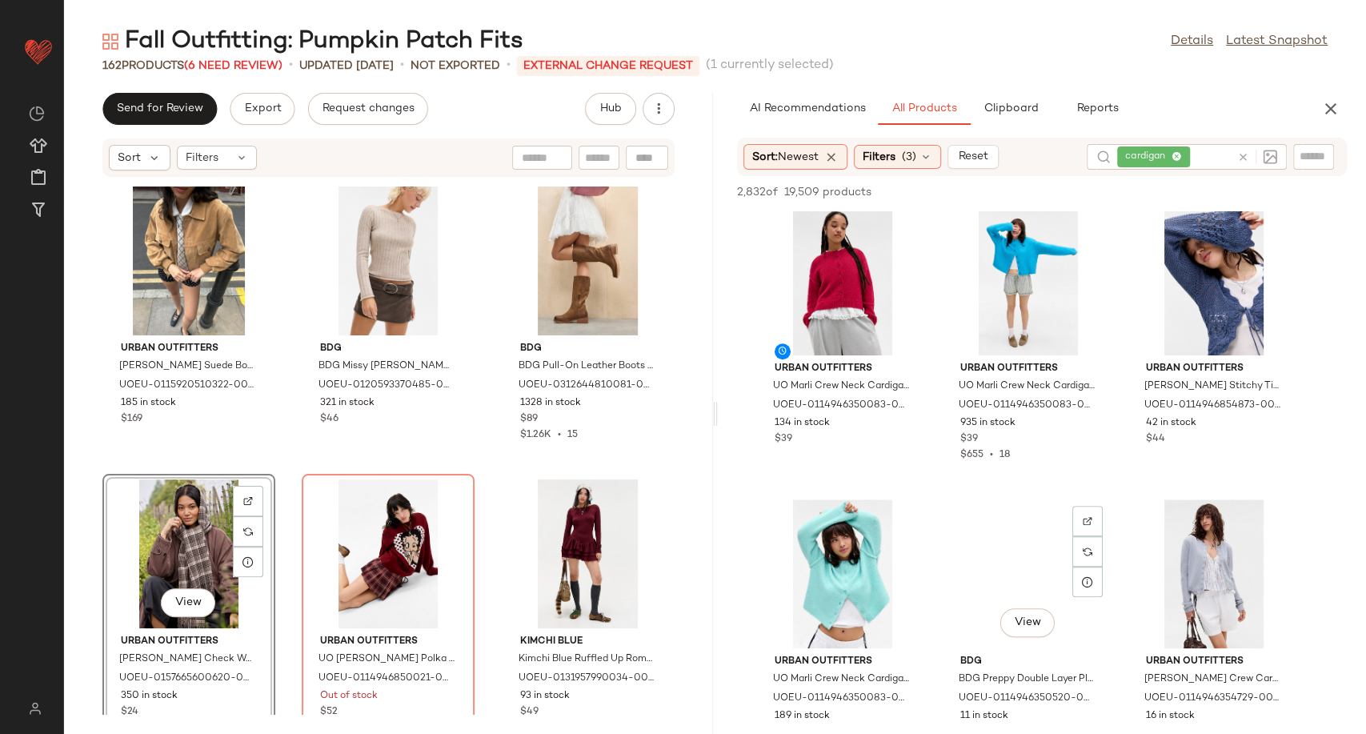
scroll to position [978, 0]
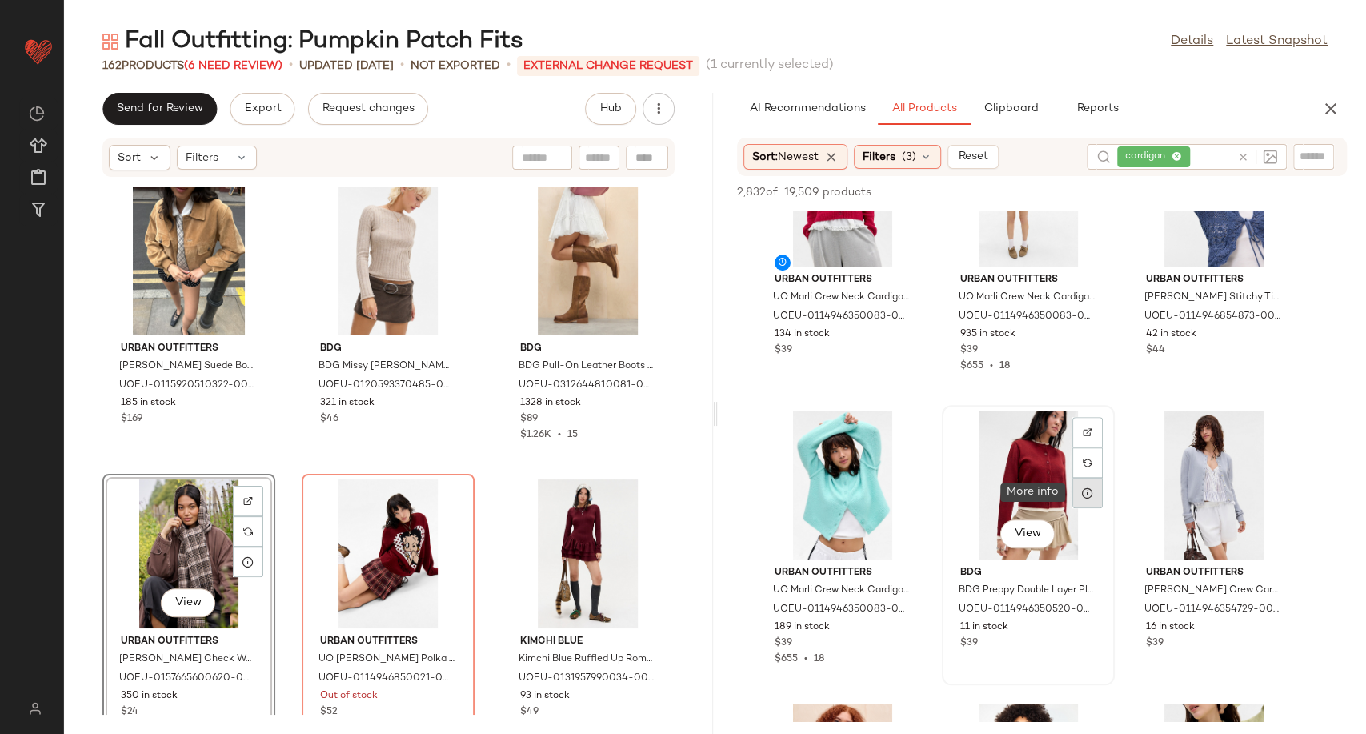
click at [1084, 501] on div at bounding box center [1087, 493] width 30 height 30
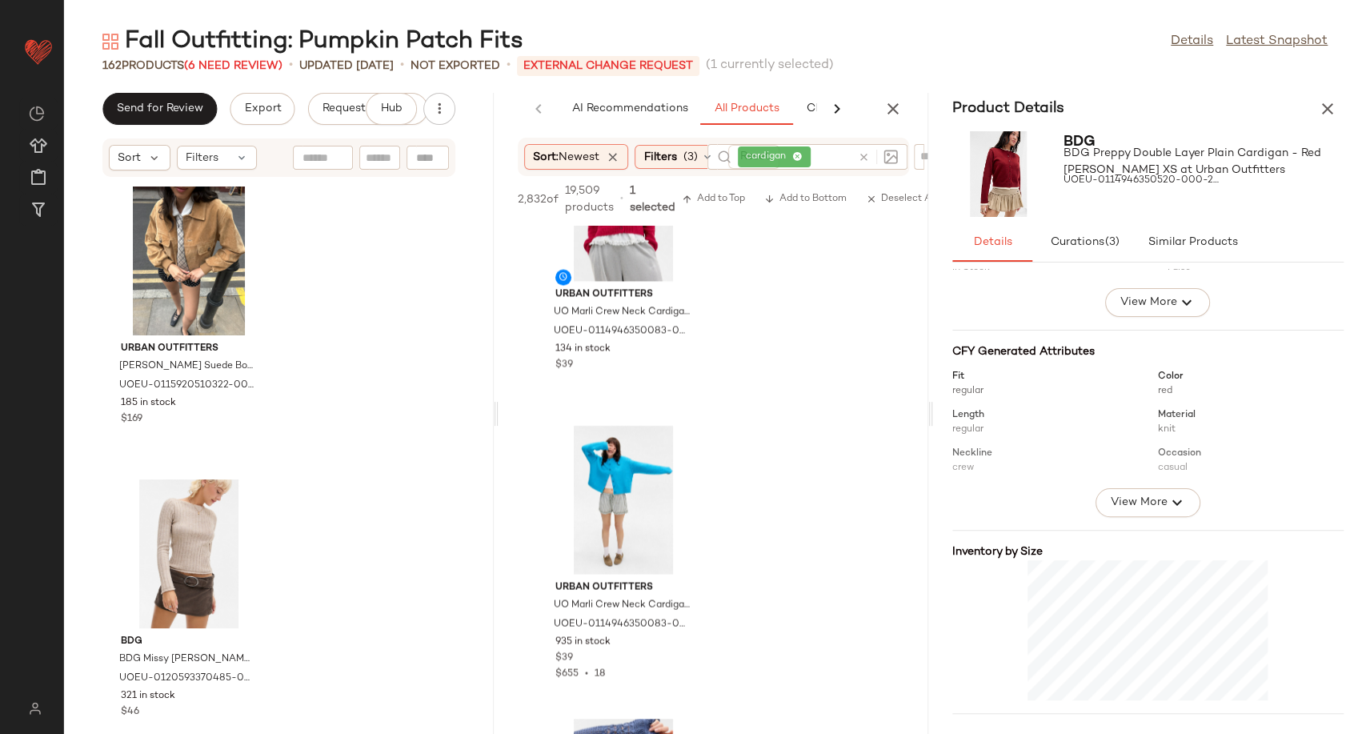
scroll to position [226, 0]
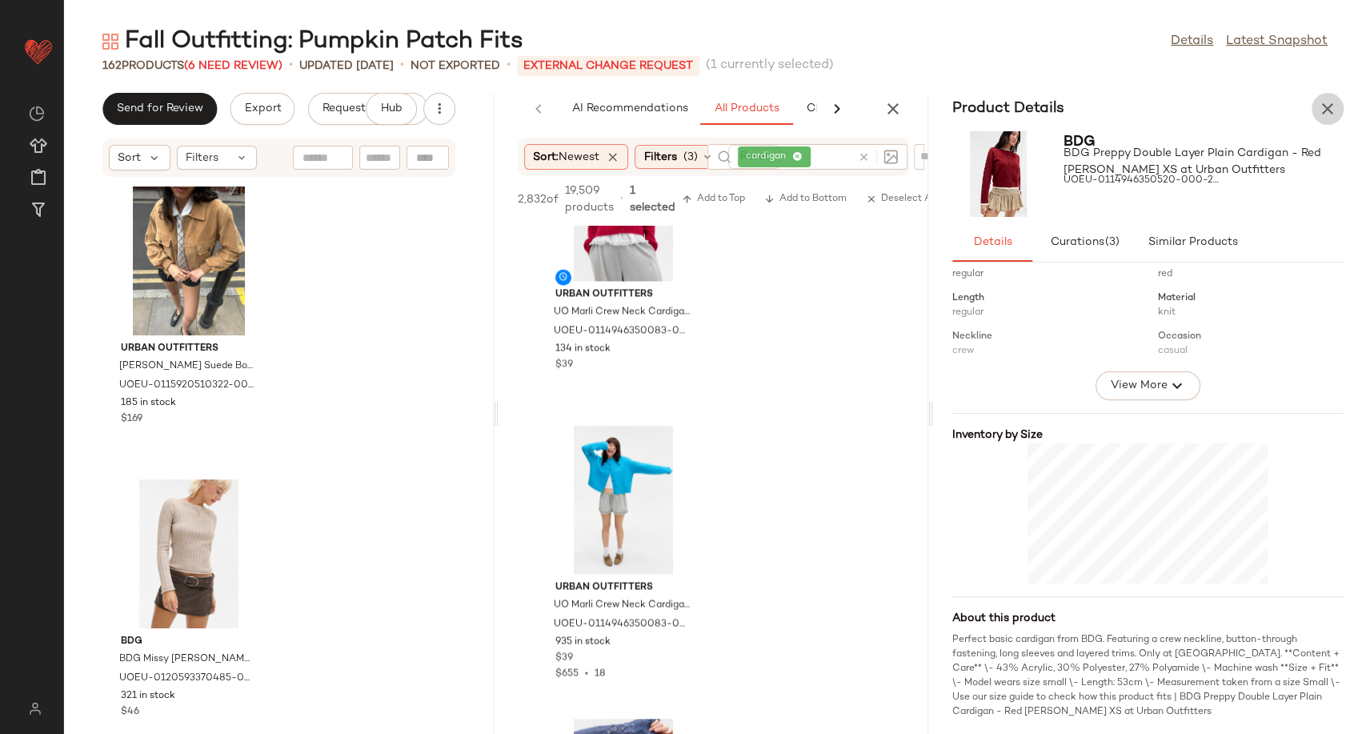
drag, startPoint x: 1327, startPoint y: 111, endPoint x: 1247, endPoint y: 185, distance: 108.7
click at [1327, 112] on icon "button" at bounding box center [1327, 108] width 19 height 19
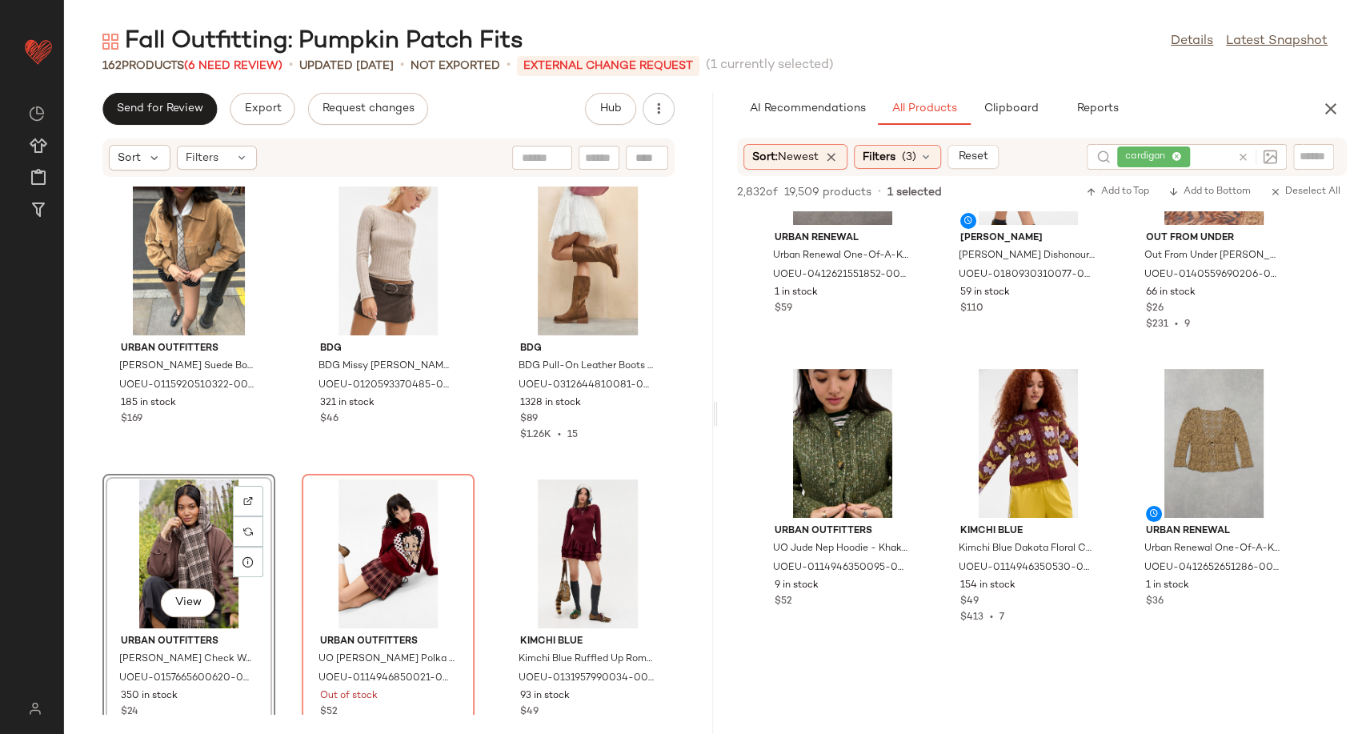
scroll to position [4267, 0]
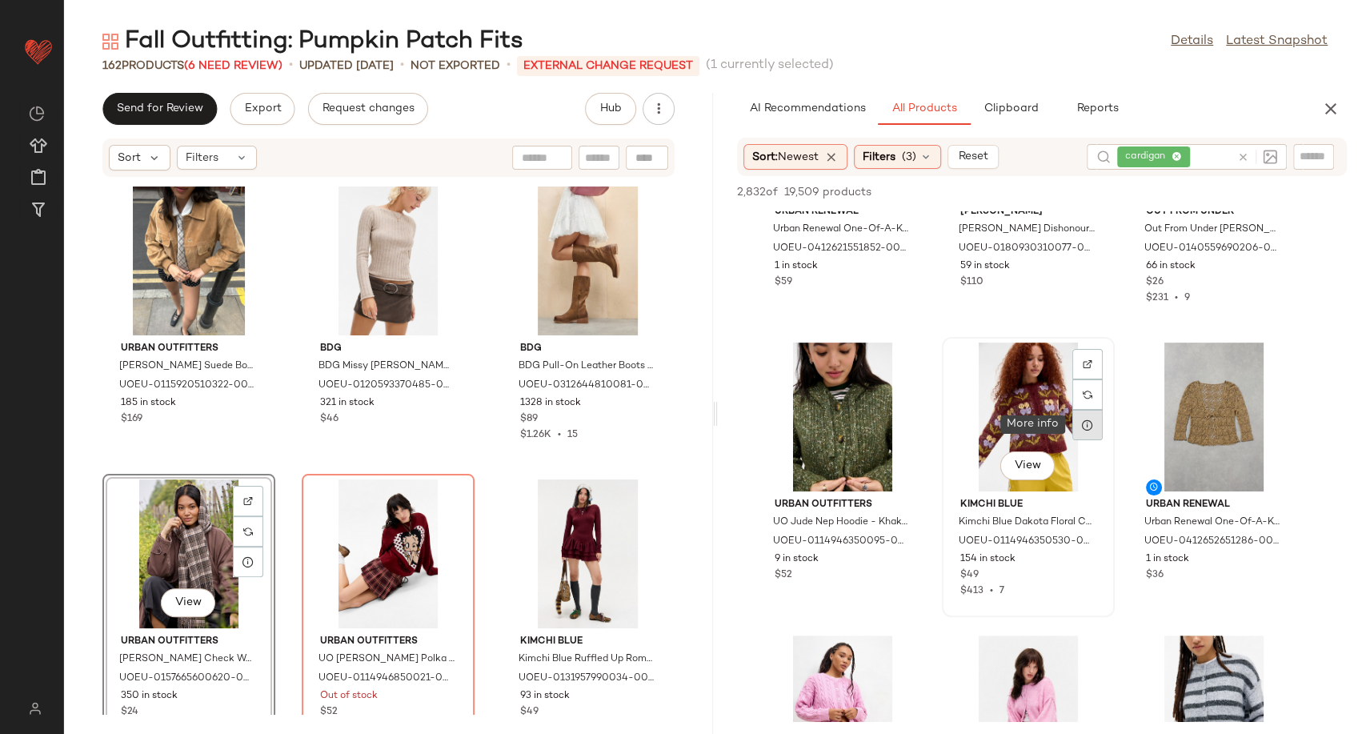
click at [1073, 426] on div at bounding box center [1087, 425] width 30 height 30
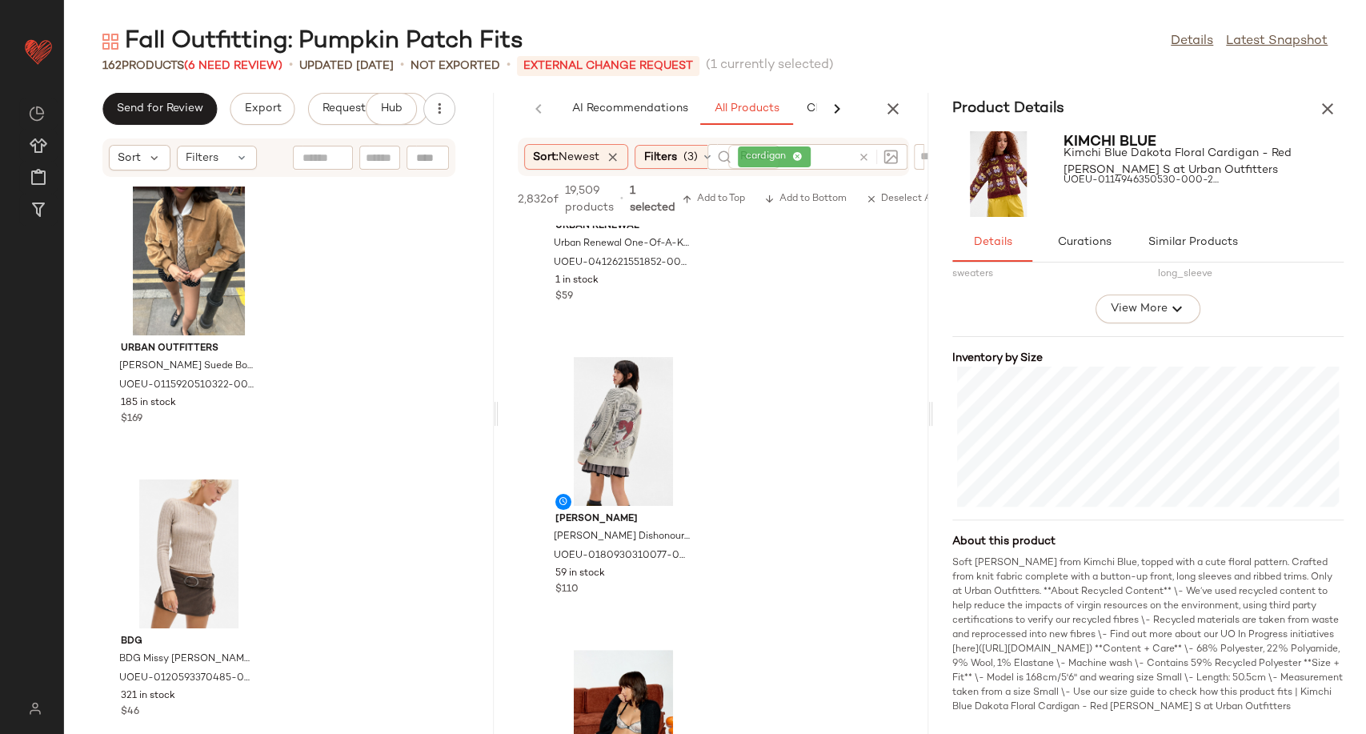
scroll to position [355, 0]
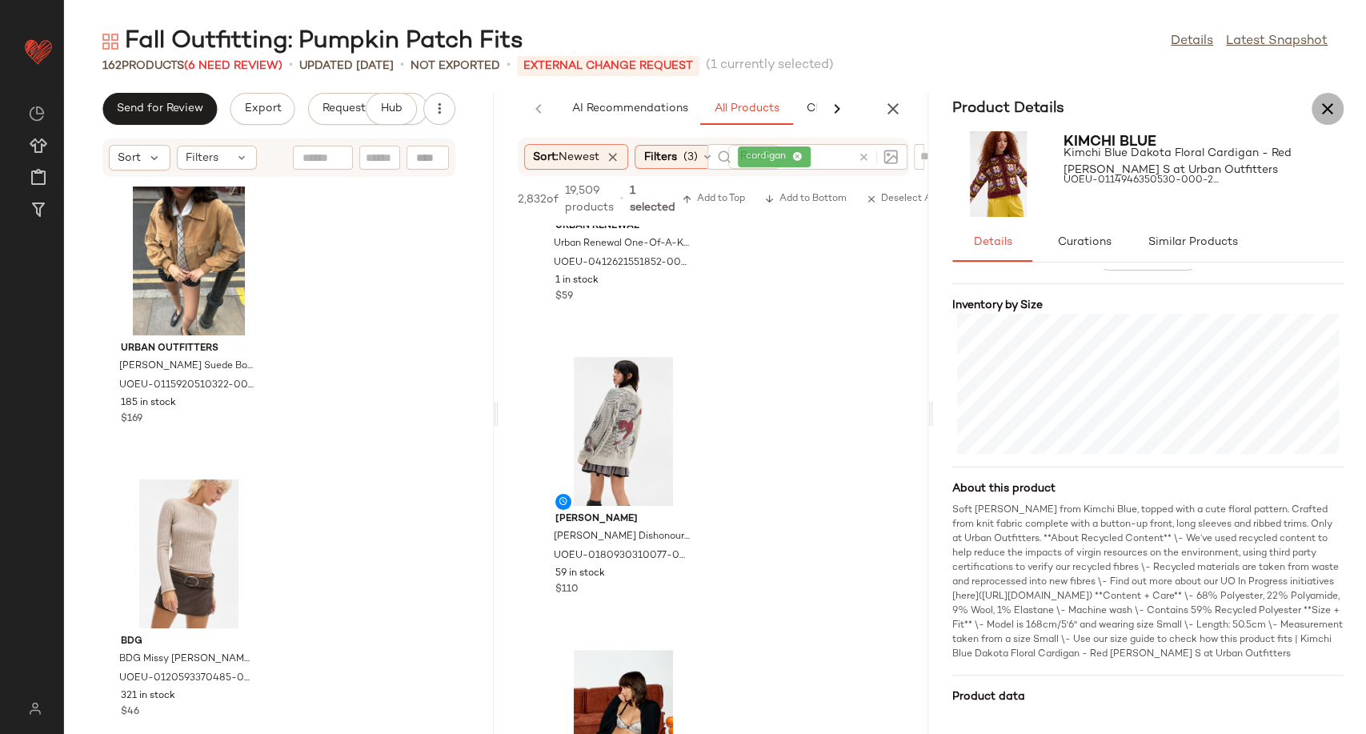
click at [1318, 106] on icon "button" at bounding box center [1327, 108] width 19 height 19
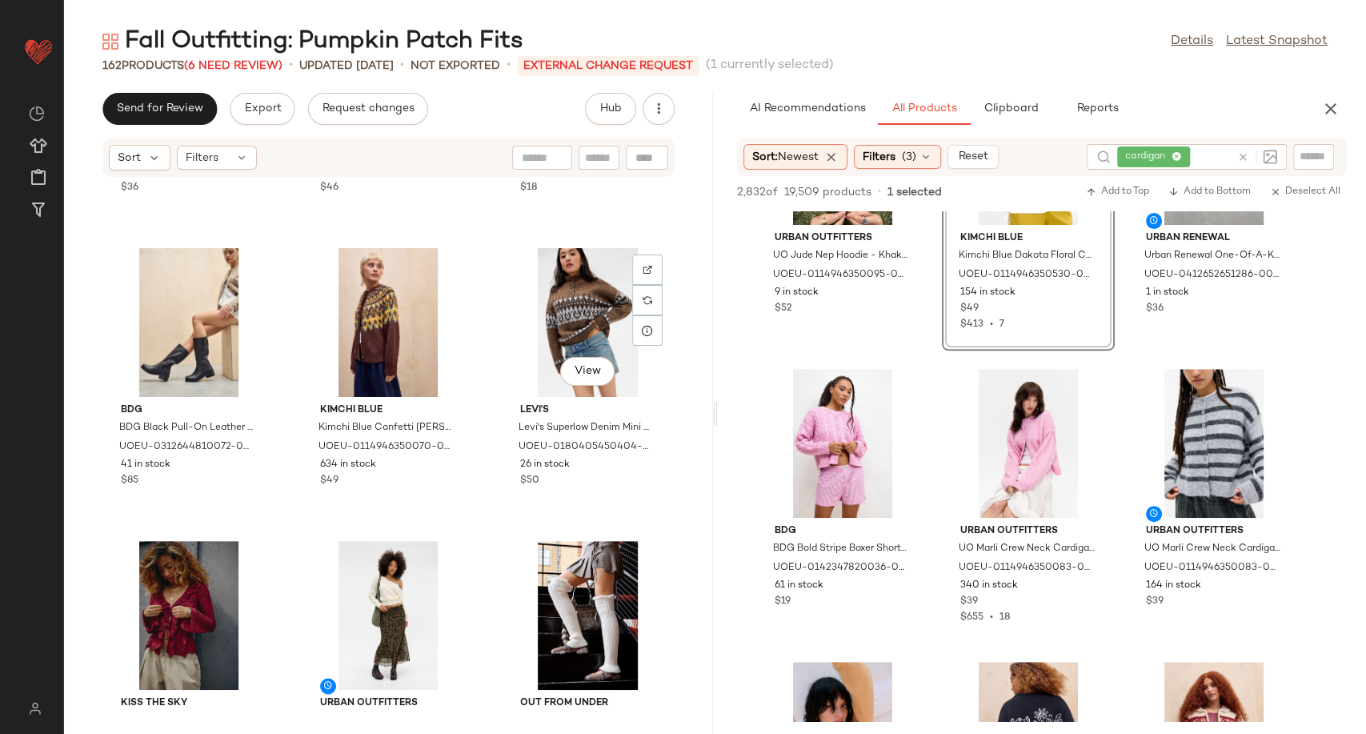
scroll to position [1435, 0]
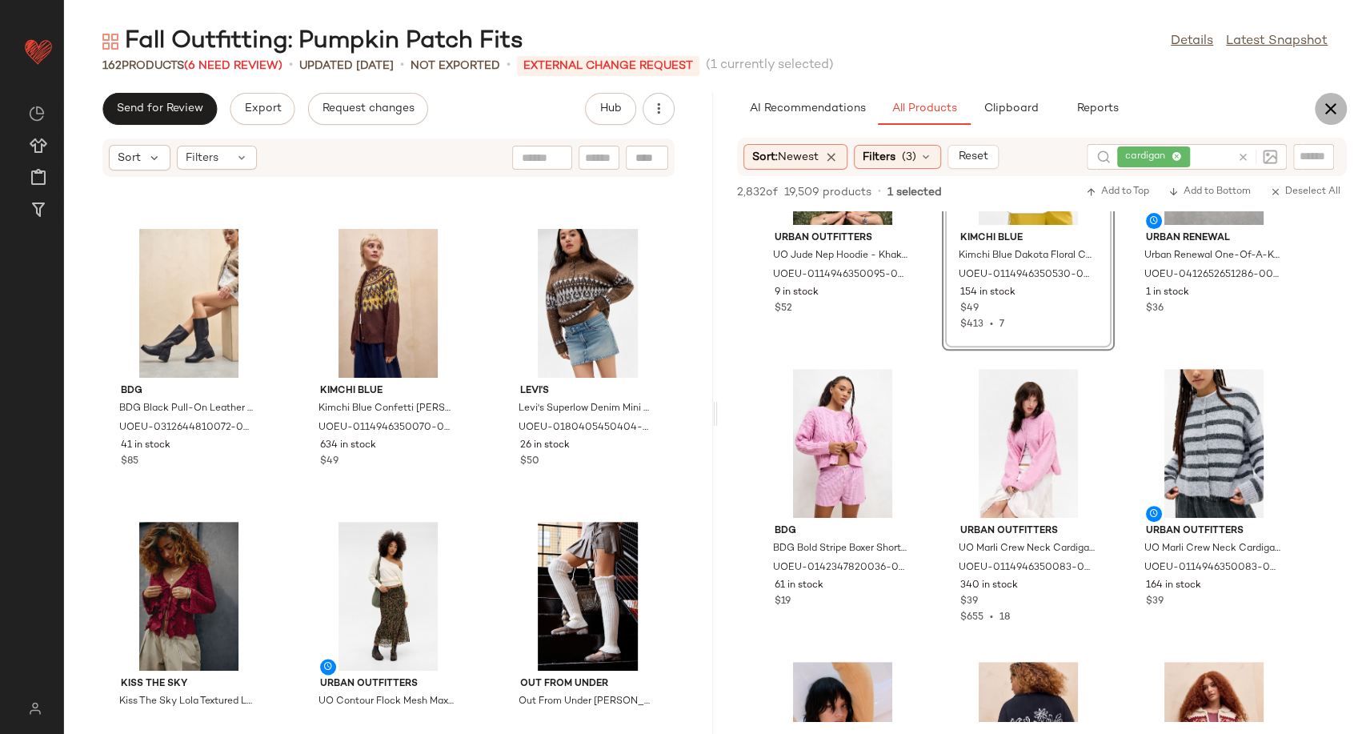
click at [1336, 111] on icon "button" at bounding box center [1330, 108] width 19 height 19
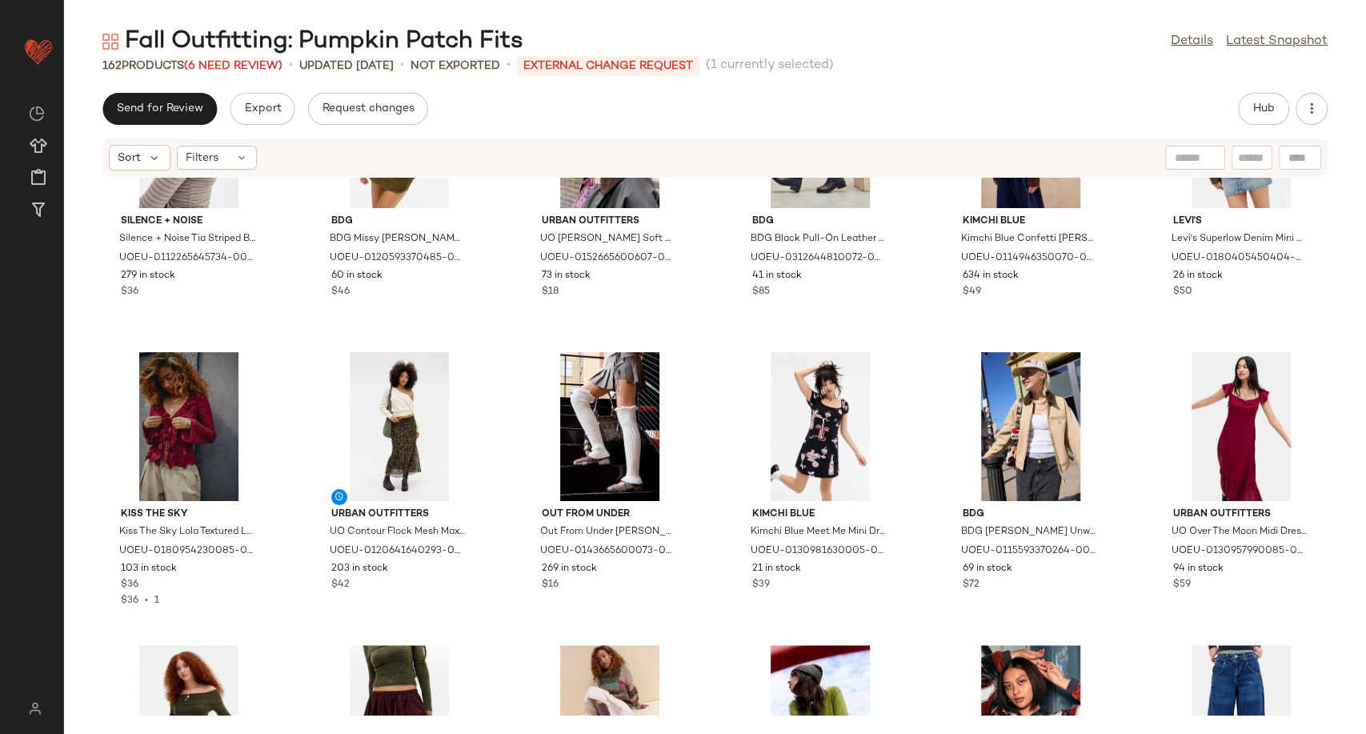
scroll to position [635, 0]
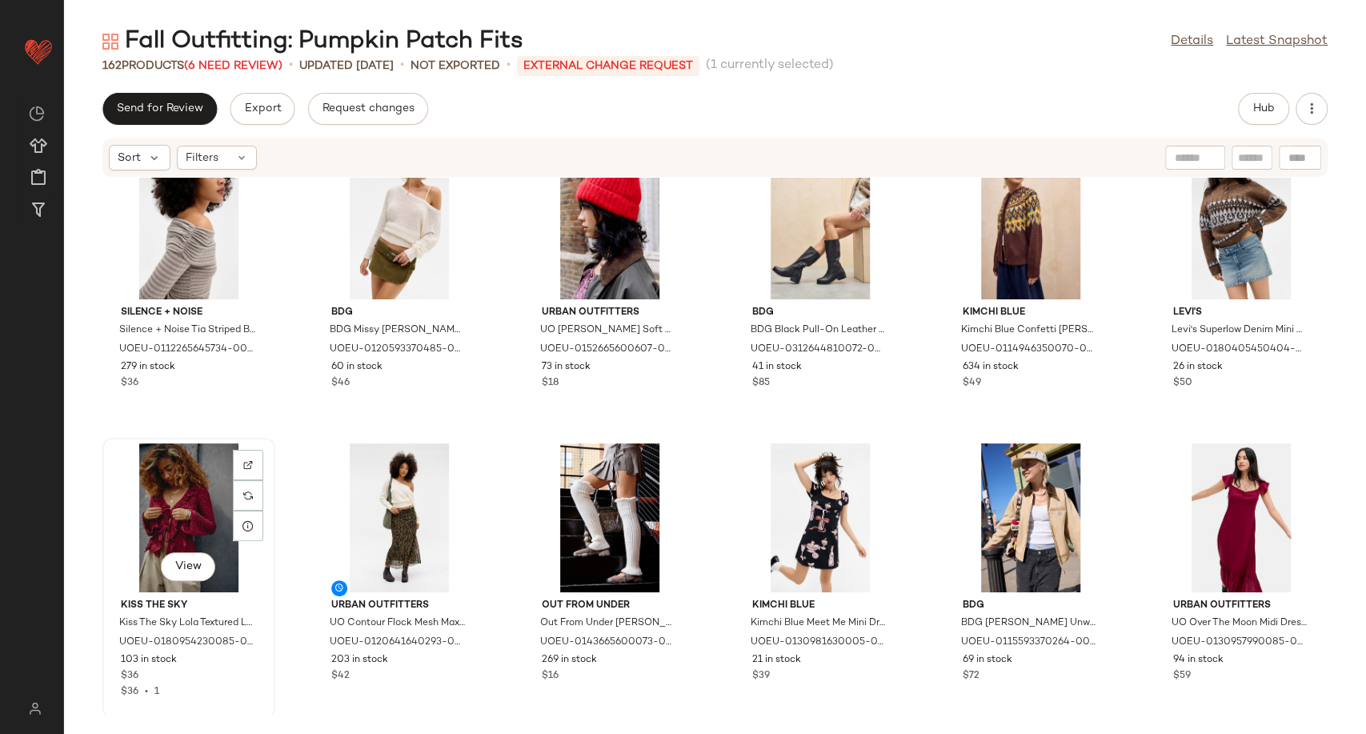
click at [172, 511] on div "View" at bounding box center [189, 517] width 162 height 149
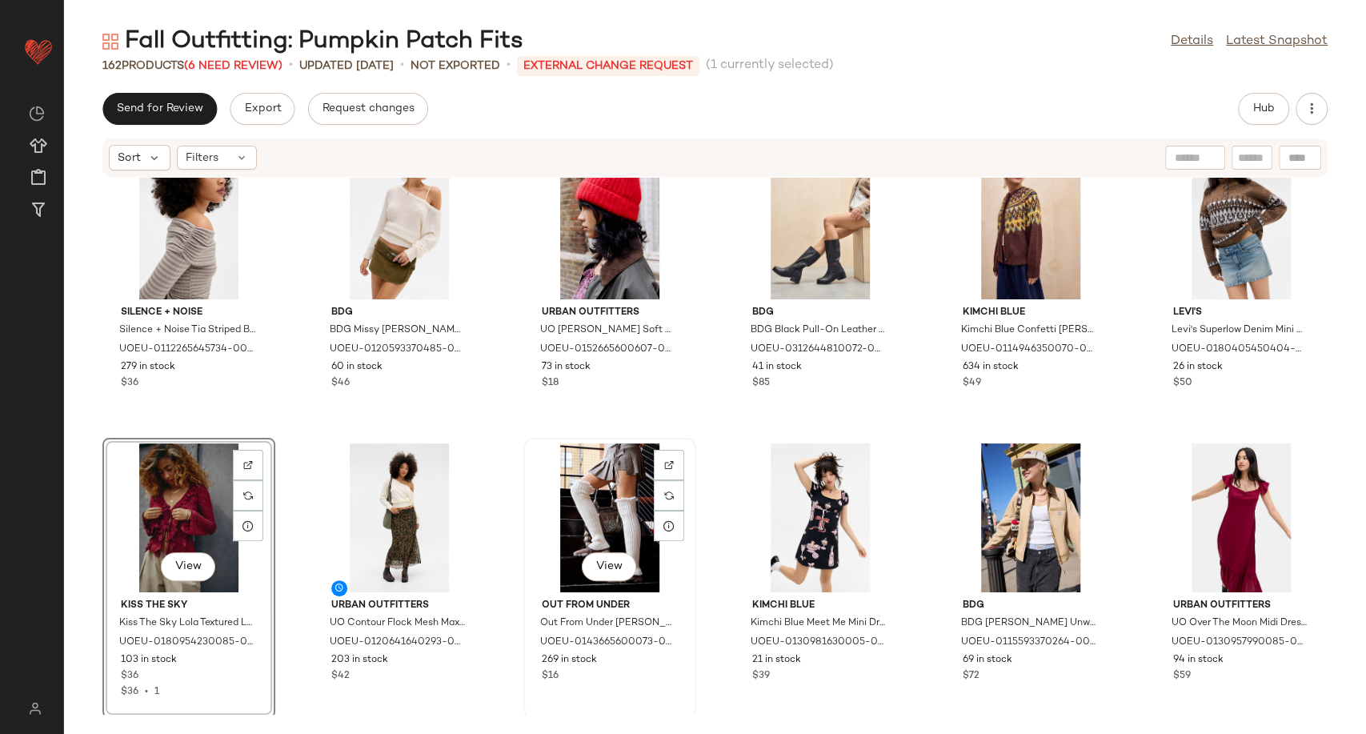
click at [591, 488] on div "View" at bounding box center [610, 517] width 162 height 149
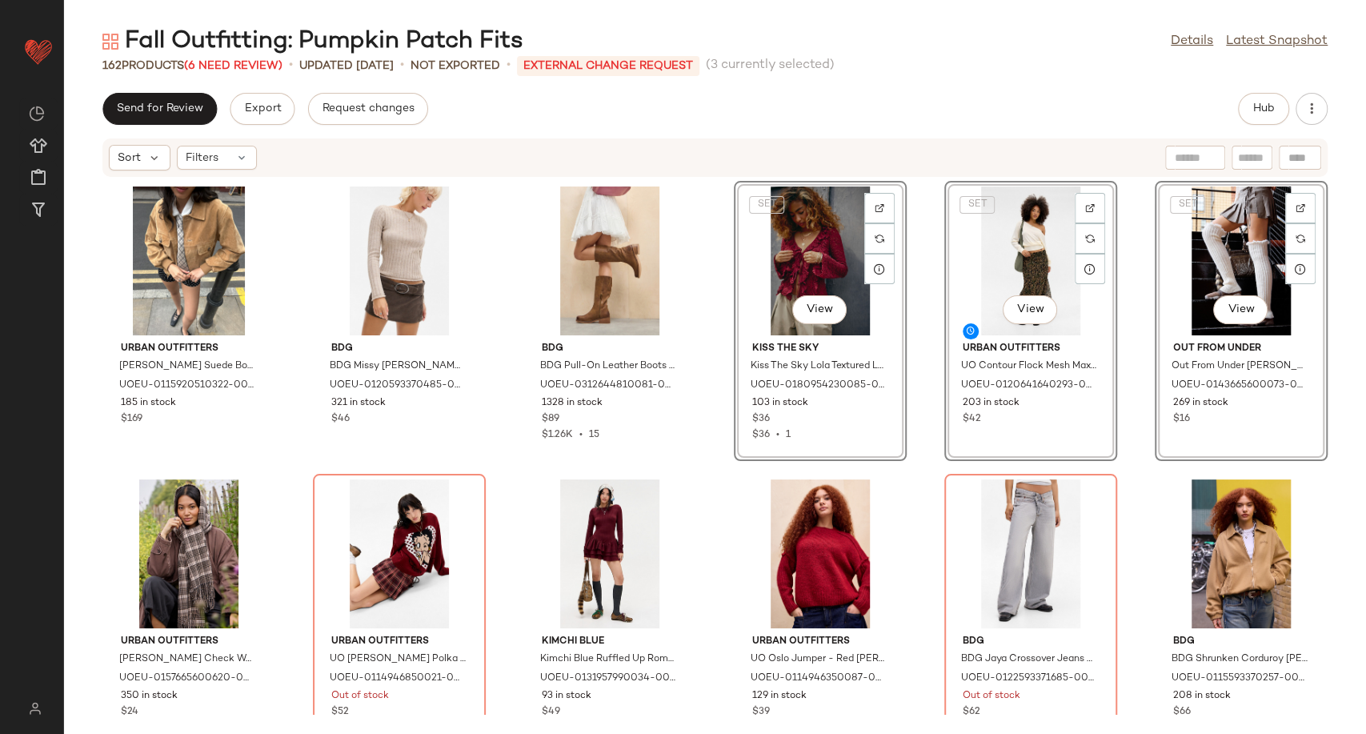
click at [924, 390] on div "Urban Outfitters UO Patrice Suede Bomber Jacket - Tan M at Urban Outfitters UOE…" at bounding box center [715, 446] width 1302 height 537
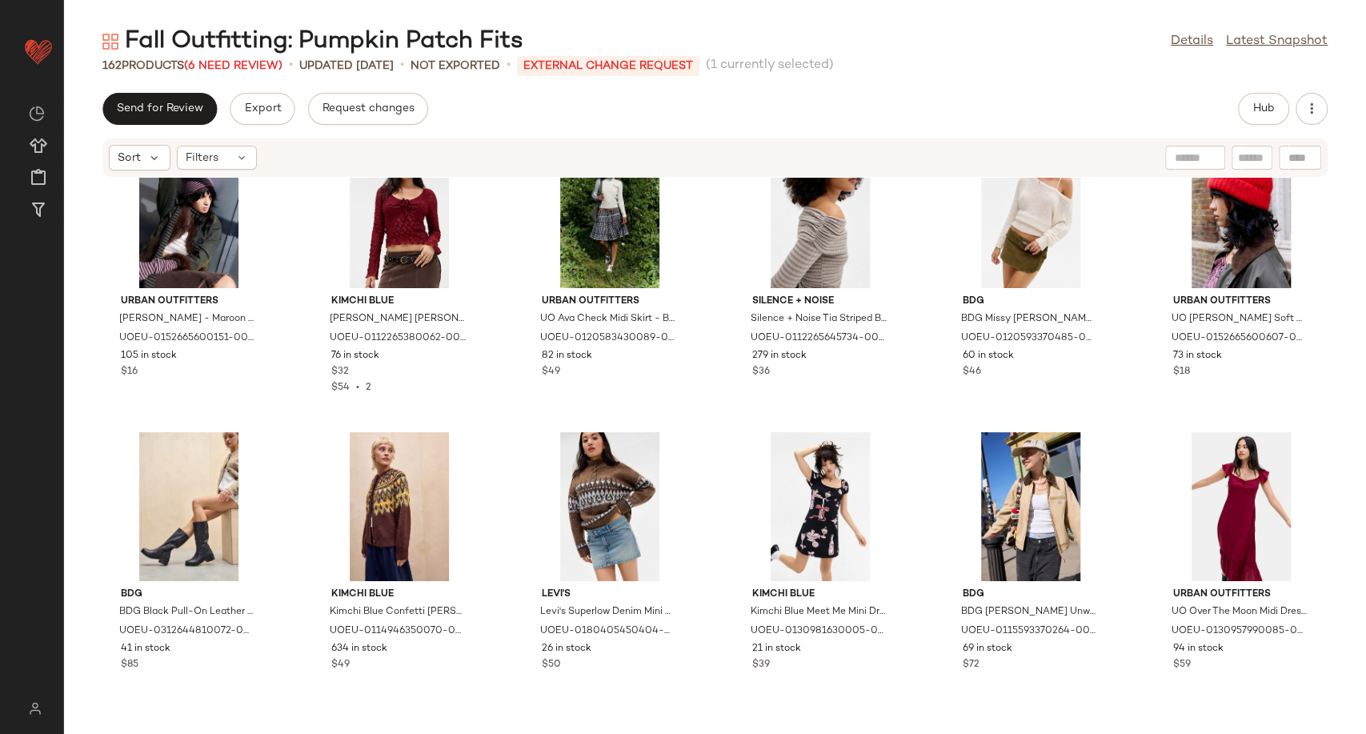
scroll to position [290, 0]
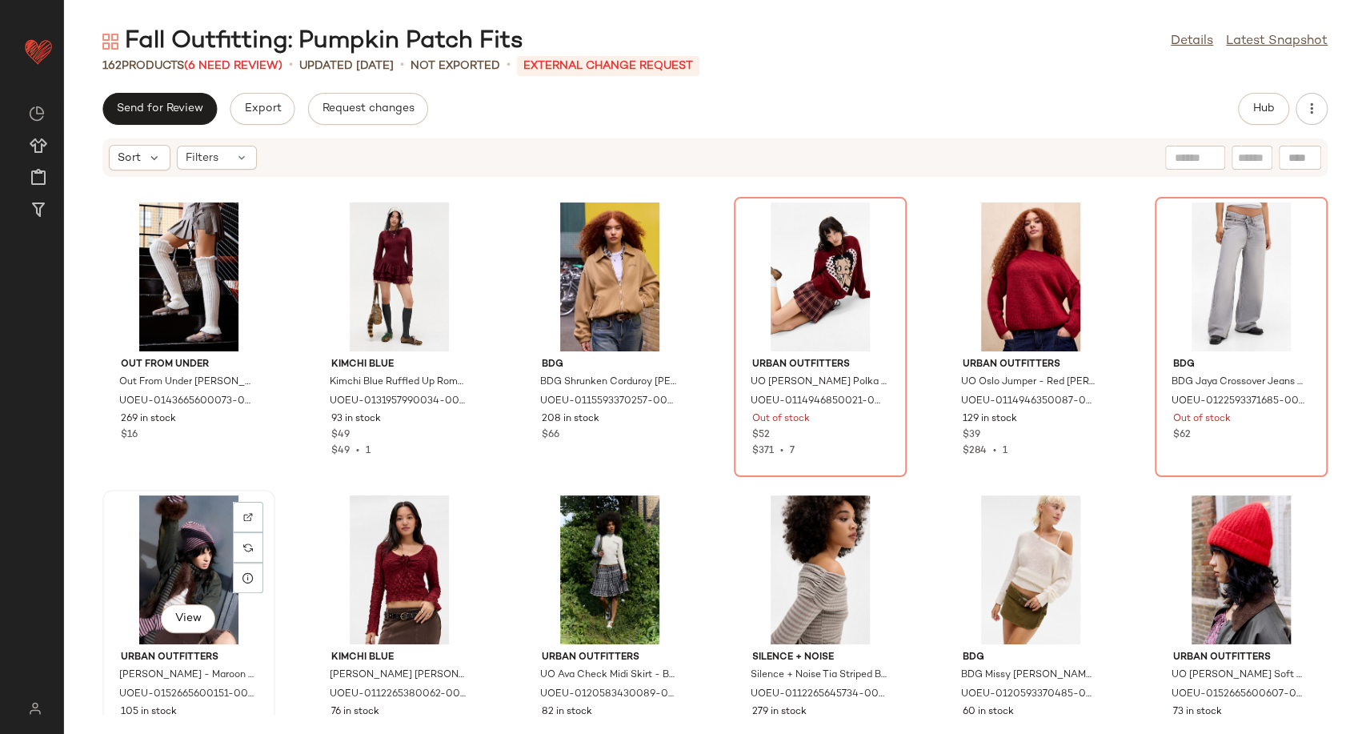
click at [182, 581] on div "View" at bounding box center [189, 569] width 162 height 149
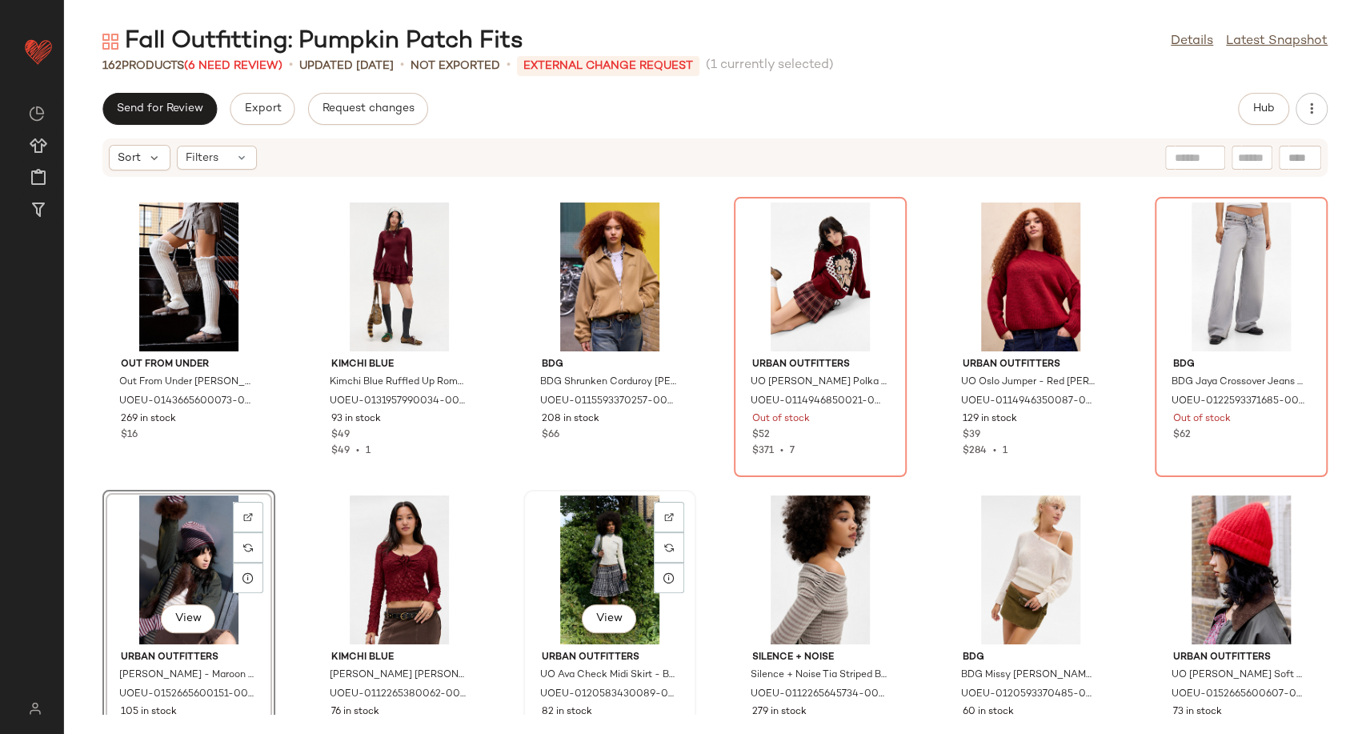
click at [590, 559] on div "View" at bounding box center [610, 569] width 162 height 149
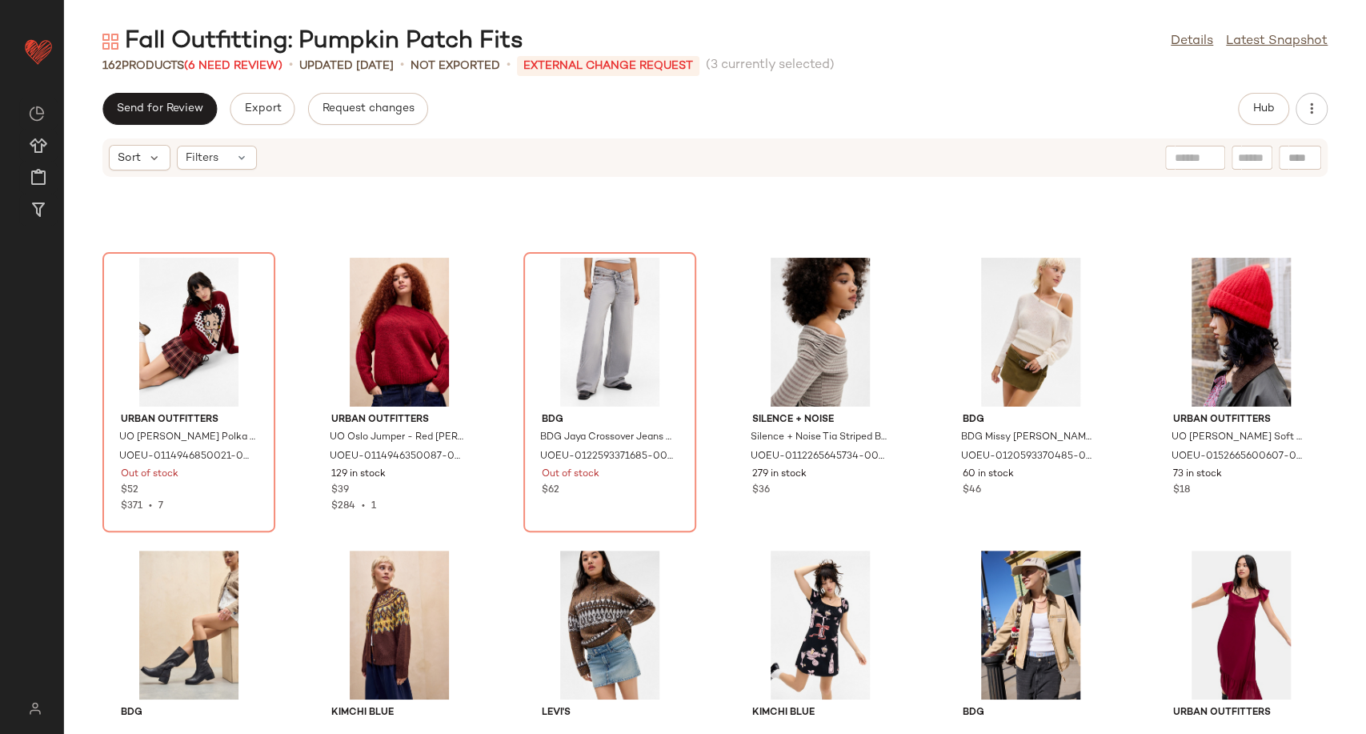
scroll to position [646, 0]
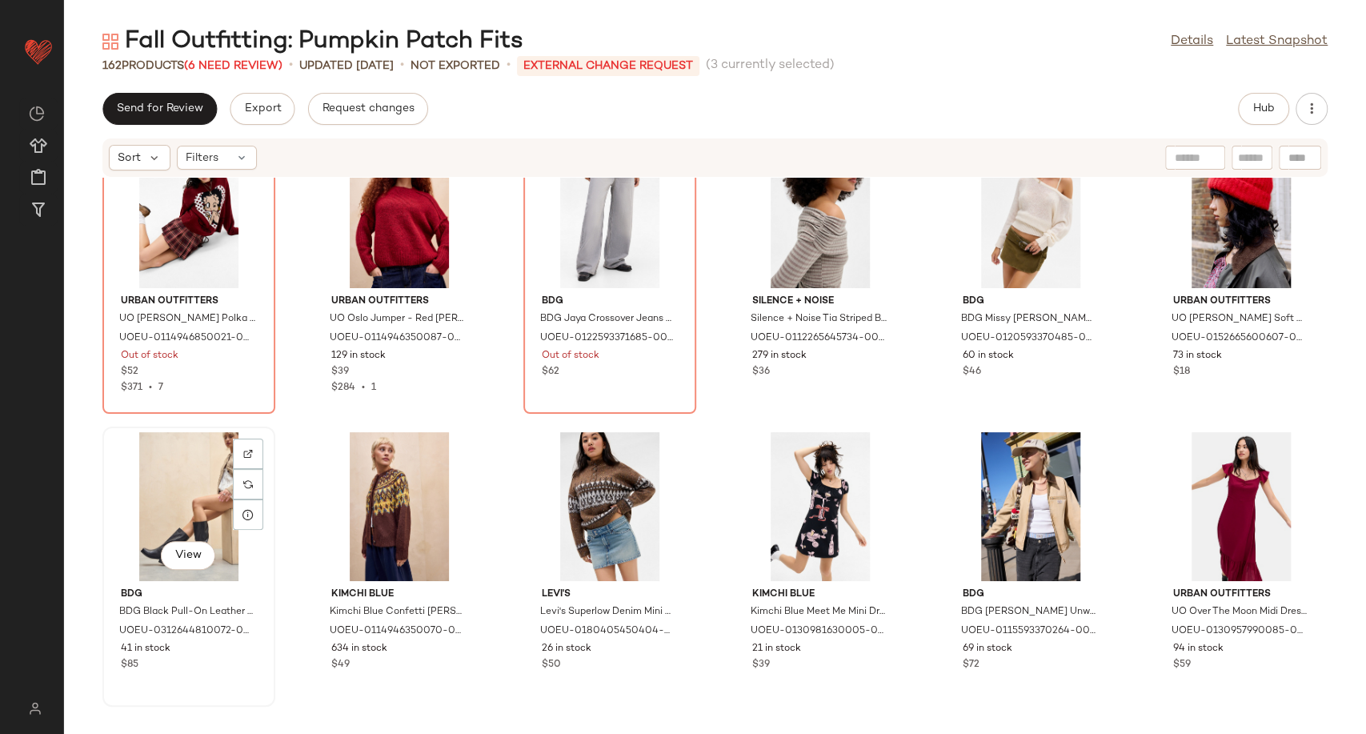
click at [191, 508] on div "View" at bounding box center [189, 506] width 162 height 149
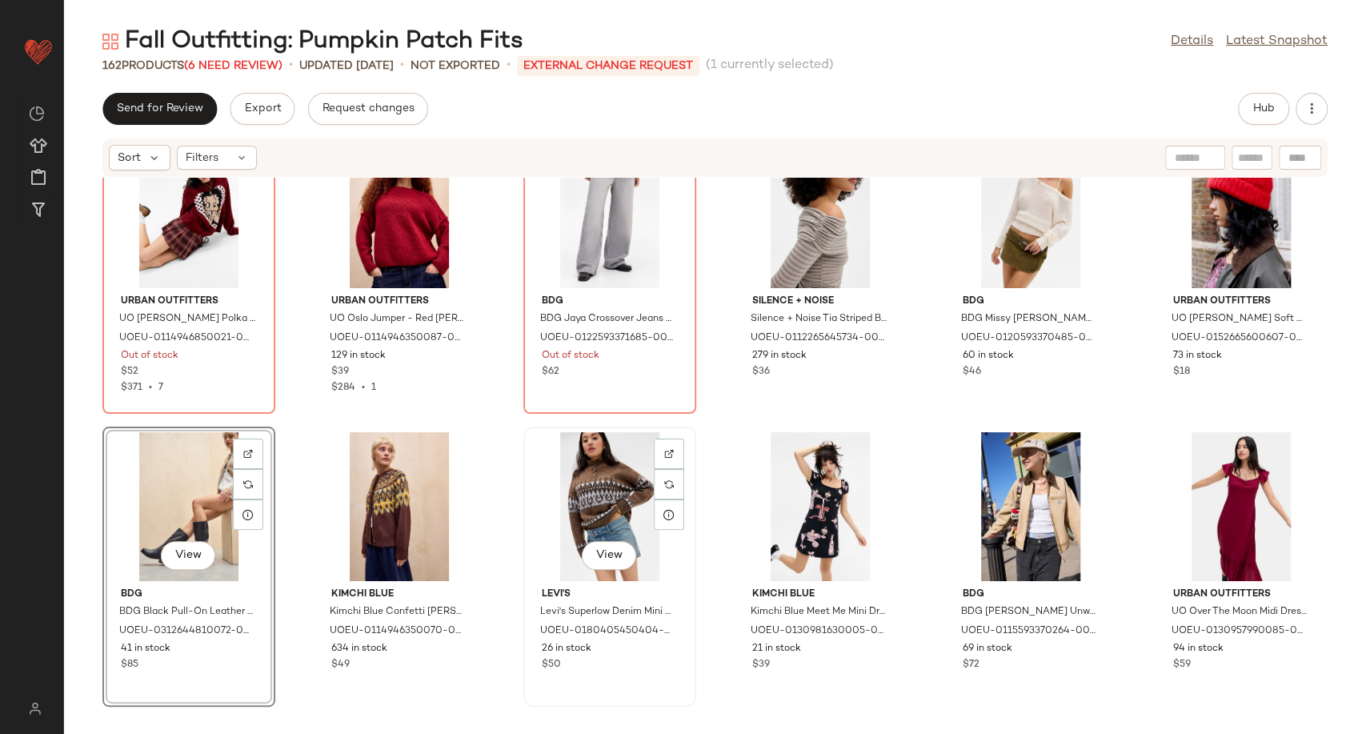
click at [612, 508] on div "View" at bounding box center [610, 506] width 162 height 149
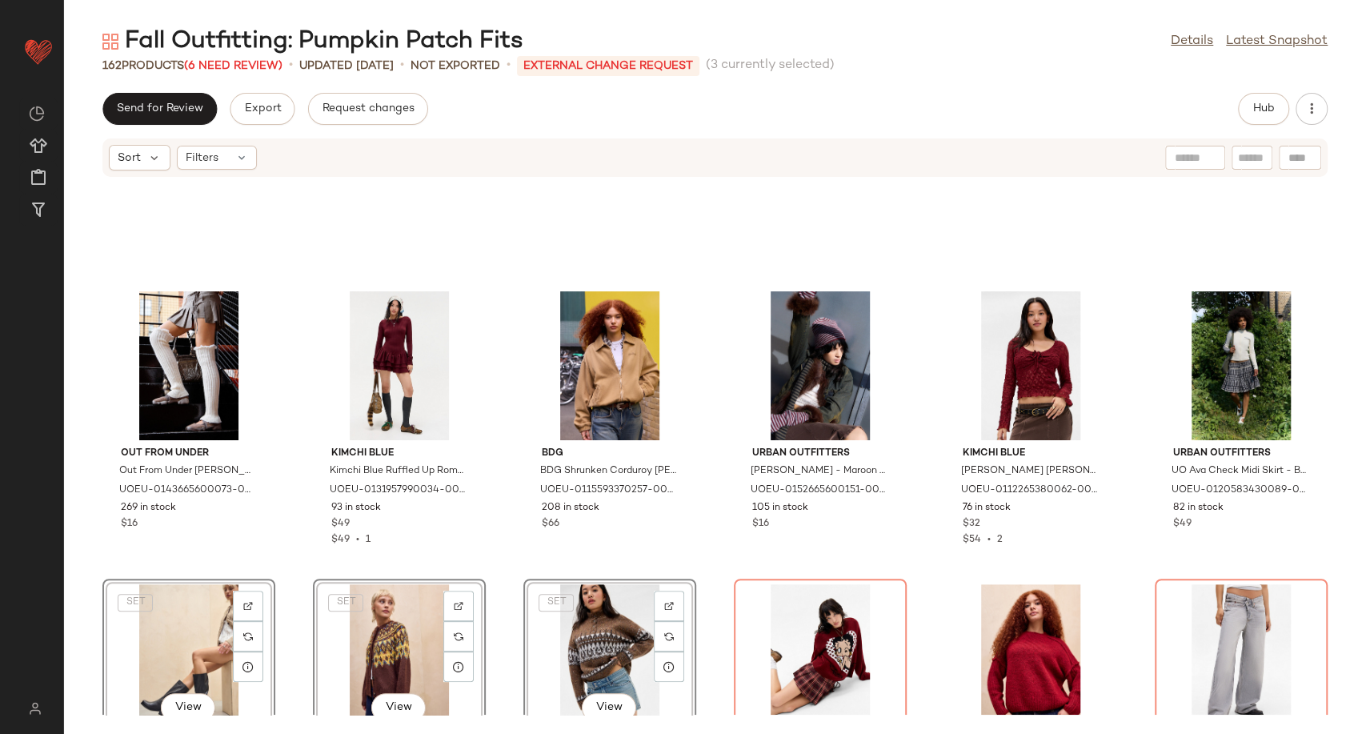
scroll to position [467, 0]
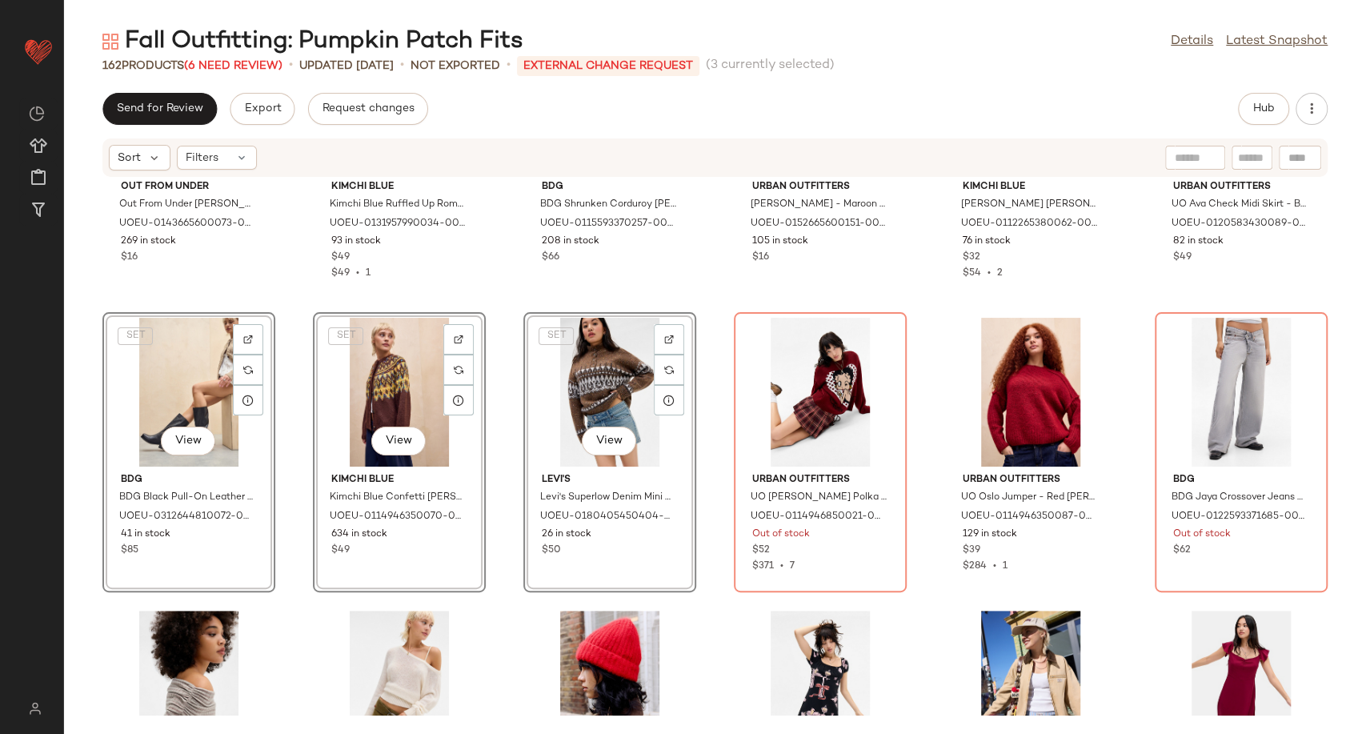
click at [922, 534] on div "Out From Under Out From Under Inez Organza-Trim Leg Warmers - Ivory at Urban Ou…" at bounding box center [715, 446] width 1302 height 537
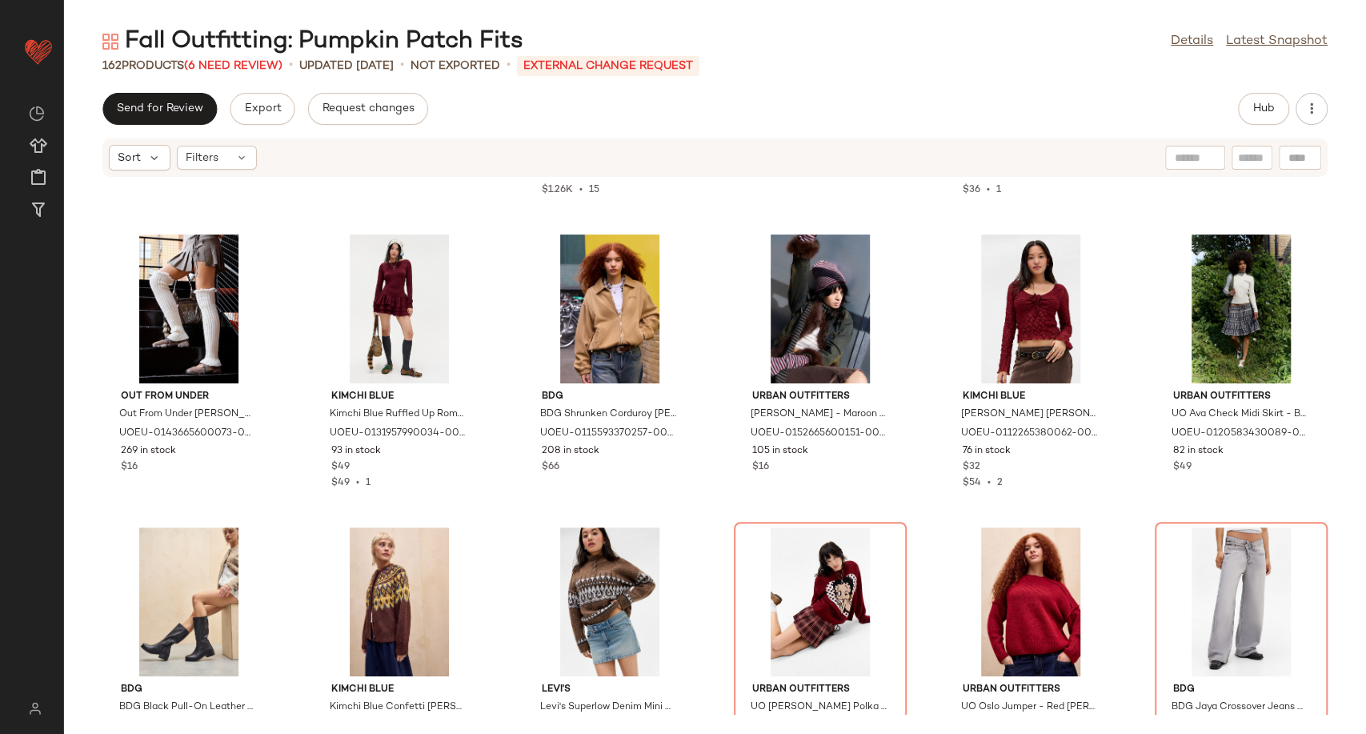
scroll to position [277, 0]
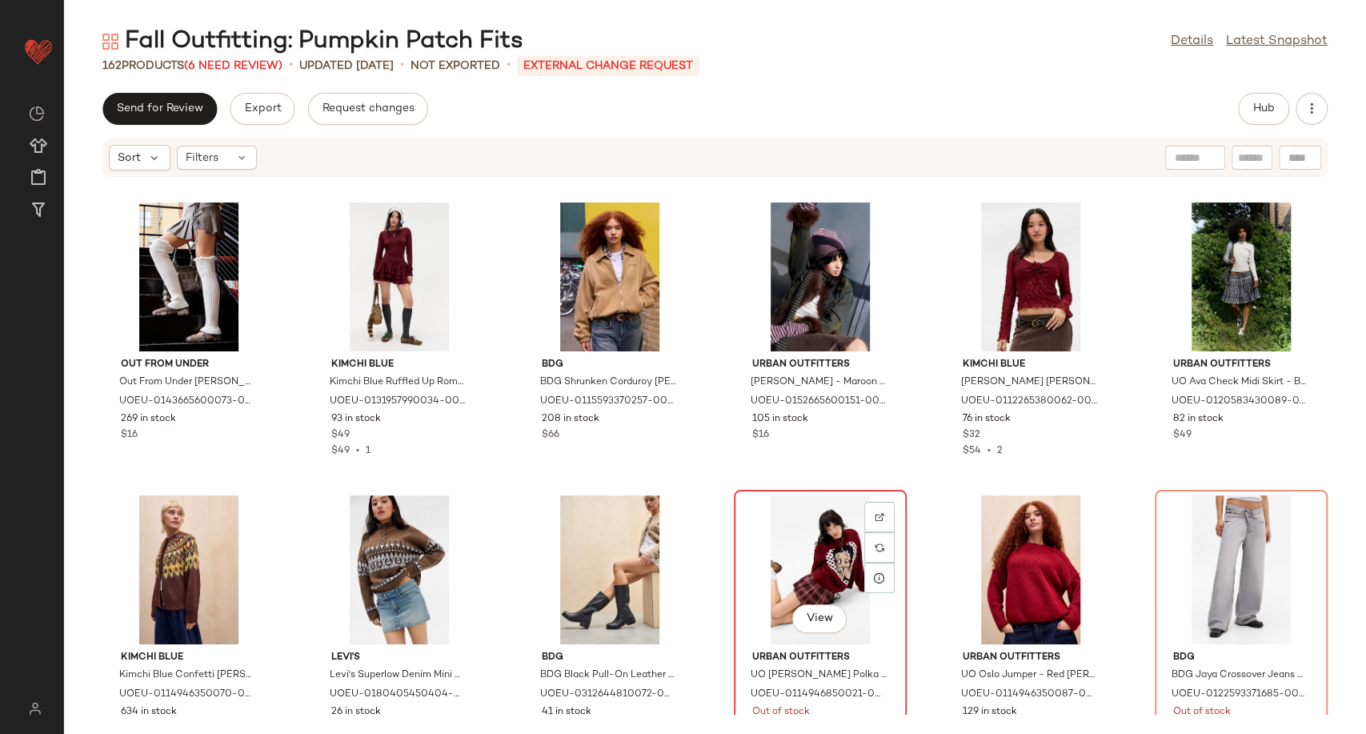
click at [816, 559] on div "View" at bounding box center [820, 569] width 162 height 149
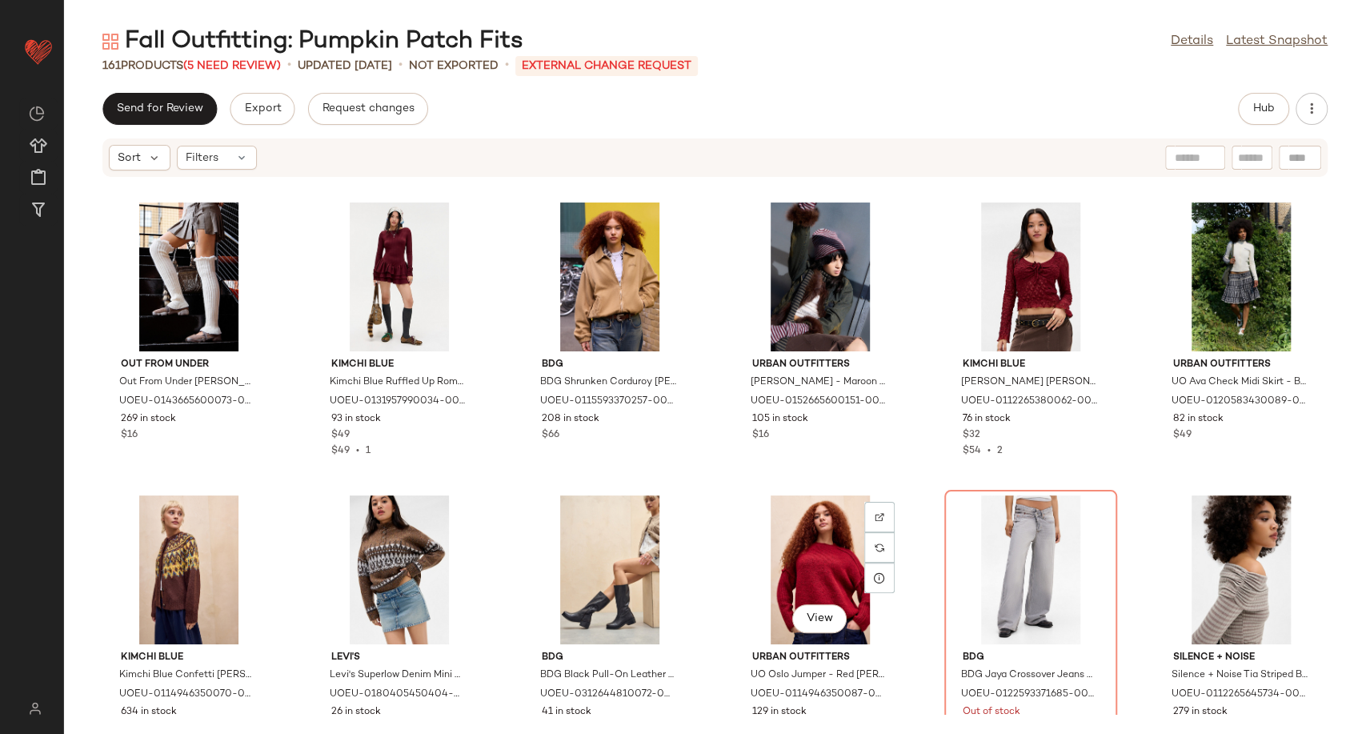
click at [816, 559] on div "View" at bounding box center [820, 569] width 162 height 149
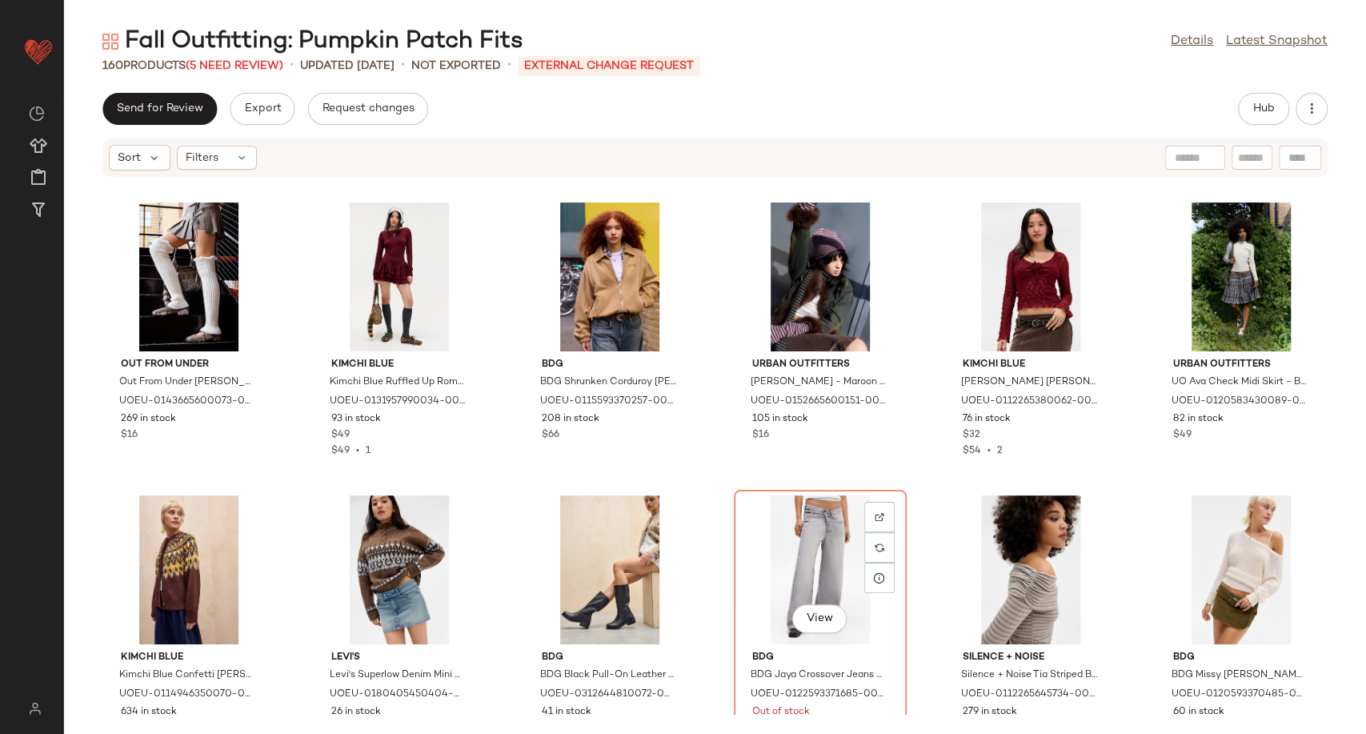
click at [816, 559] on div "View" at bounding box center [820, 569] width 162 height 149
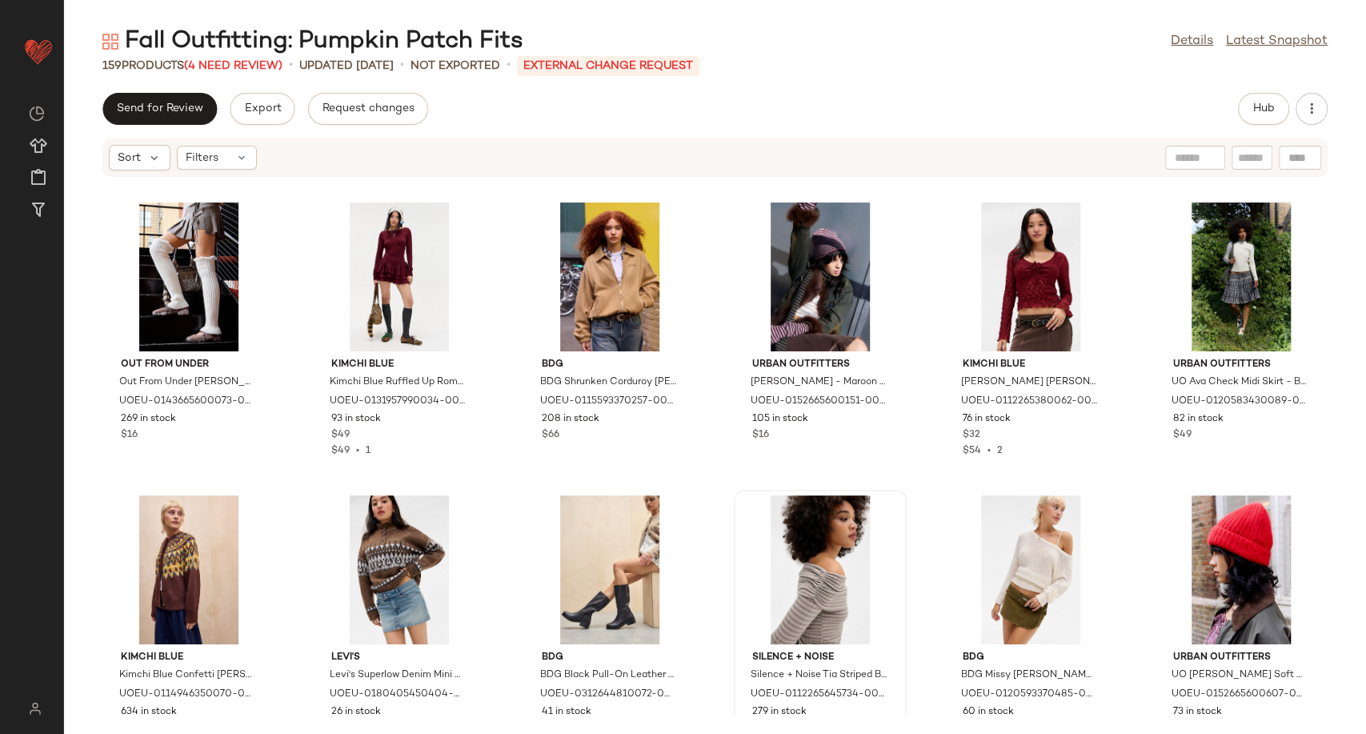
drag, startPoint x: 698, startPoint y: 494, endPoint x: 751, endPoint y: 493, distance: 53.6
click at [699, 494] on div "Urban Outfitters UO Patrice Suede Bomber Jacket - Tan M at Urban Outfitters UOE…" at bounding box center [715, 446] width 1302 height 537
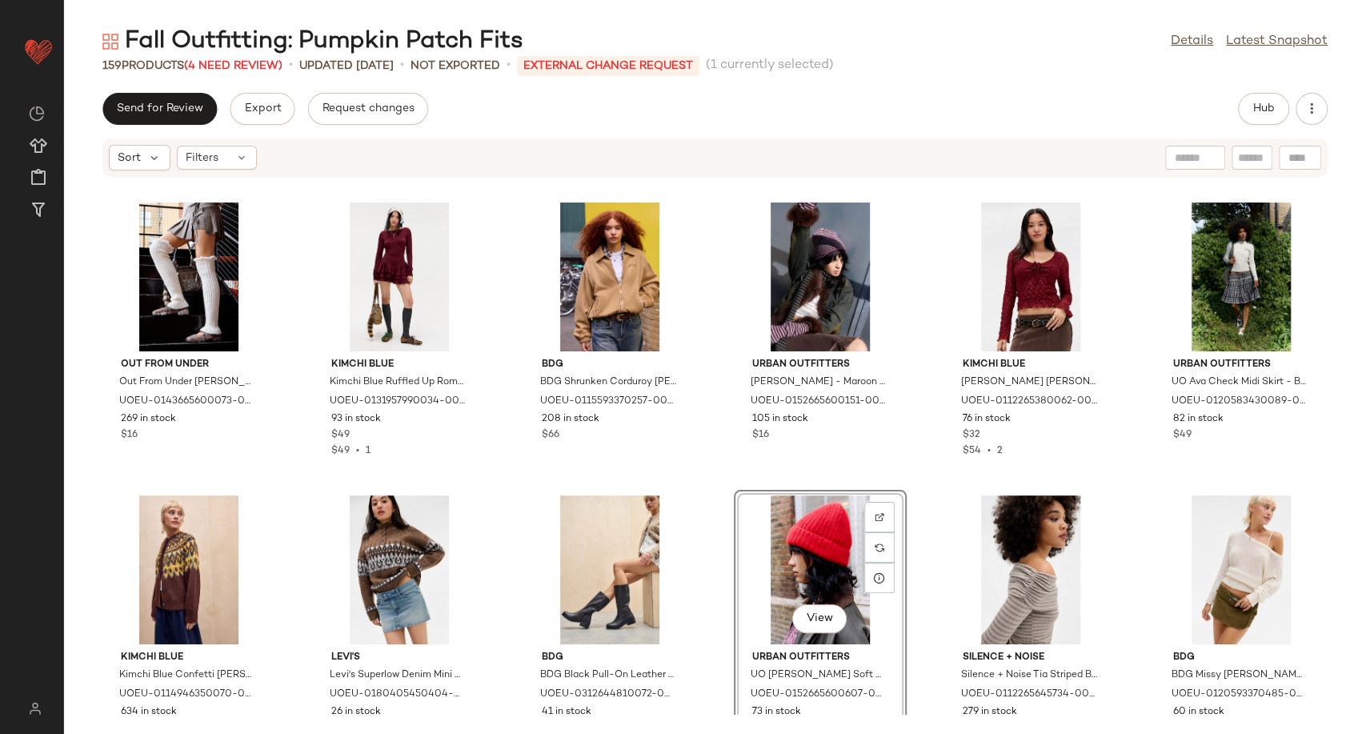
click at [925, 532] on div "Urban Outfitters UO Patrice Suede Bomber Jacket - Tan M at Urban Outfitters UOE…" at bounding box center [715, 446] width 1302 height 537
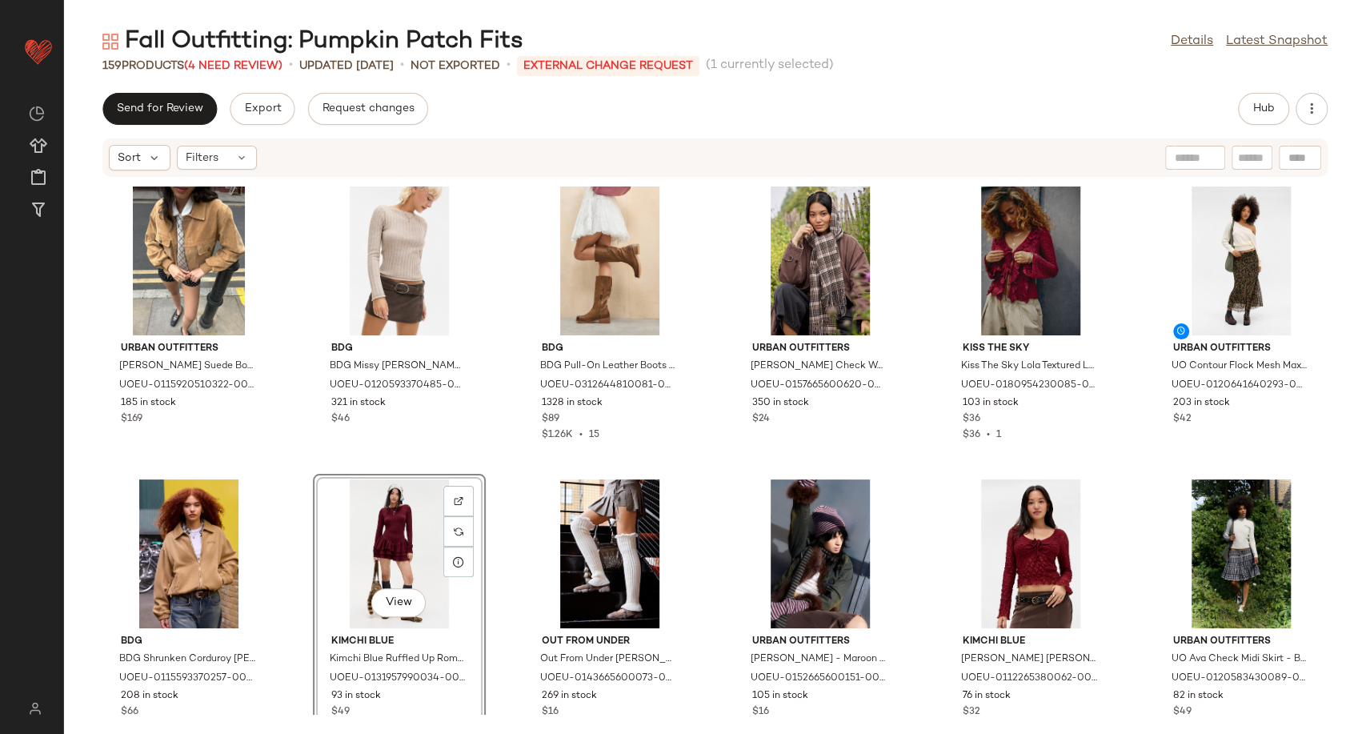
click at [506, 602] on div "Urban Outfitters UO Patrice Suede Bomber Jacket - Tan M at Urban Outfitters UOE…" at bounding box center [715, 446] width 1302 height 537
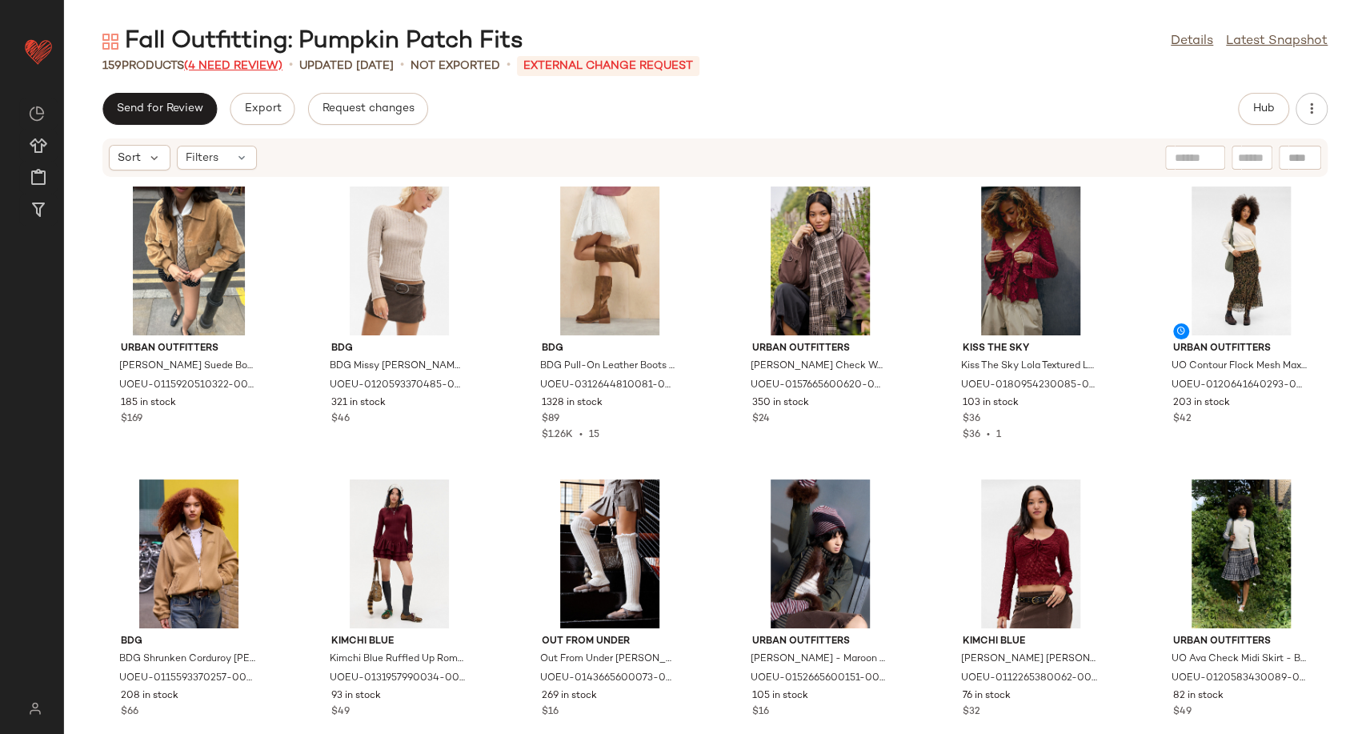
click at [235, 69] on span "(4 Need Review)" at bounding box center [233, 66] width 98 height 12
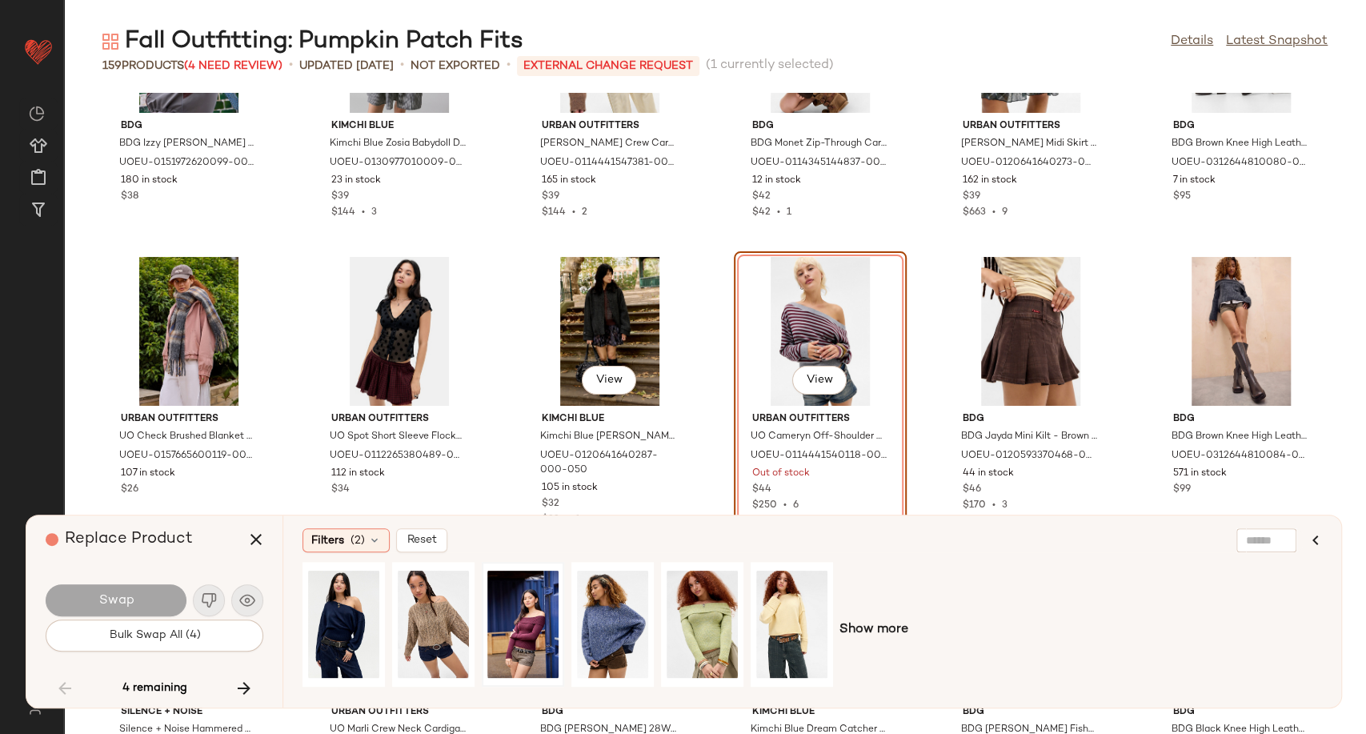
scroll to position [3692, 0]
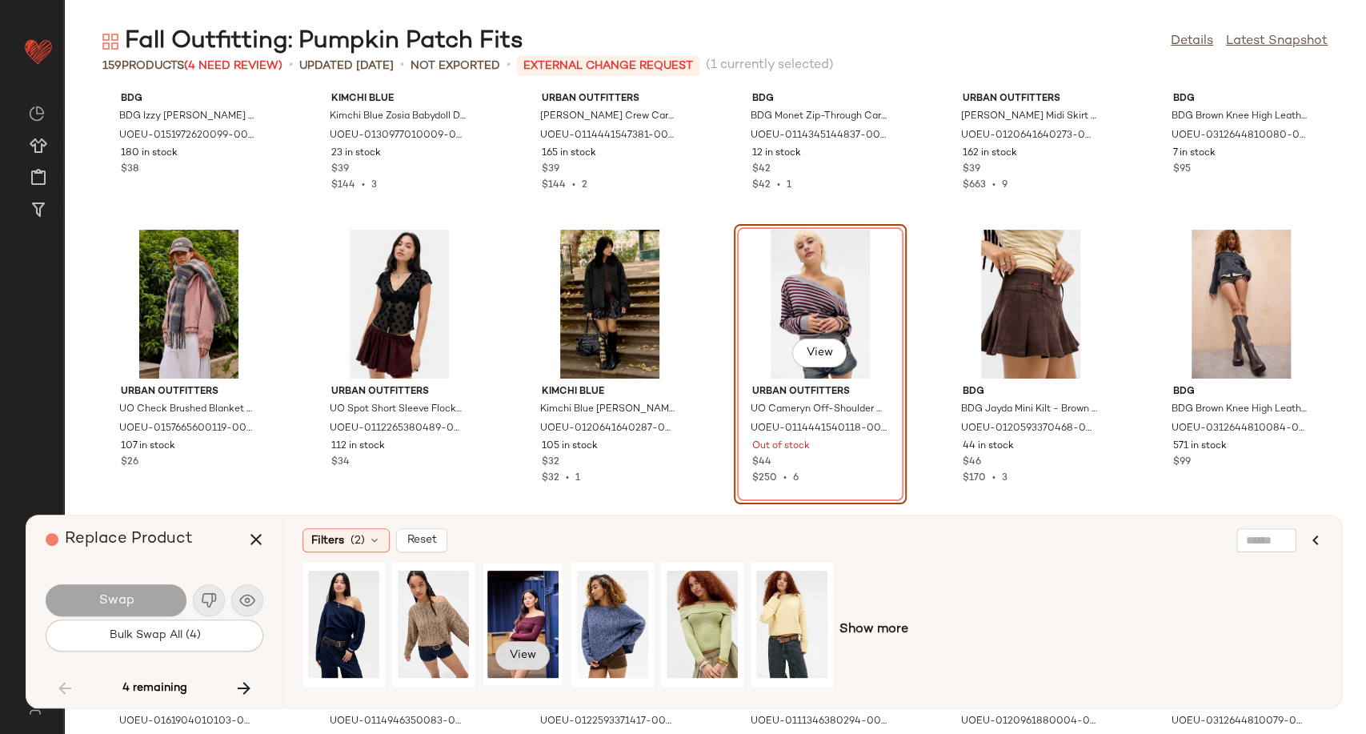
click at [527, 647] on button "View" at bounding box center [522, 655] width 54 height 29
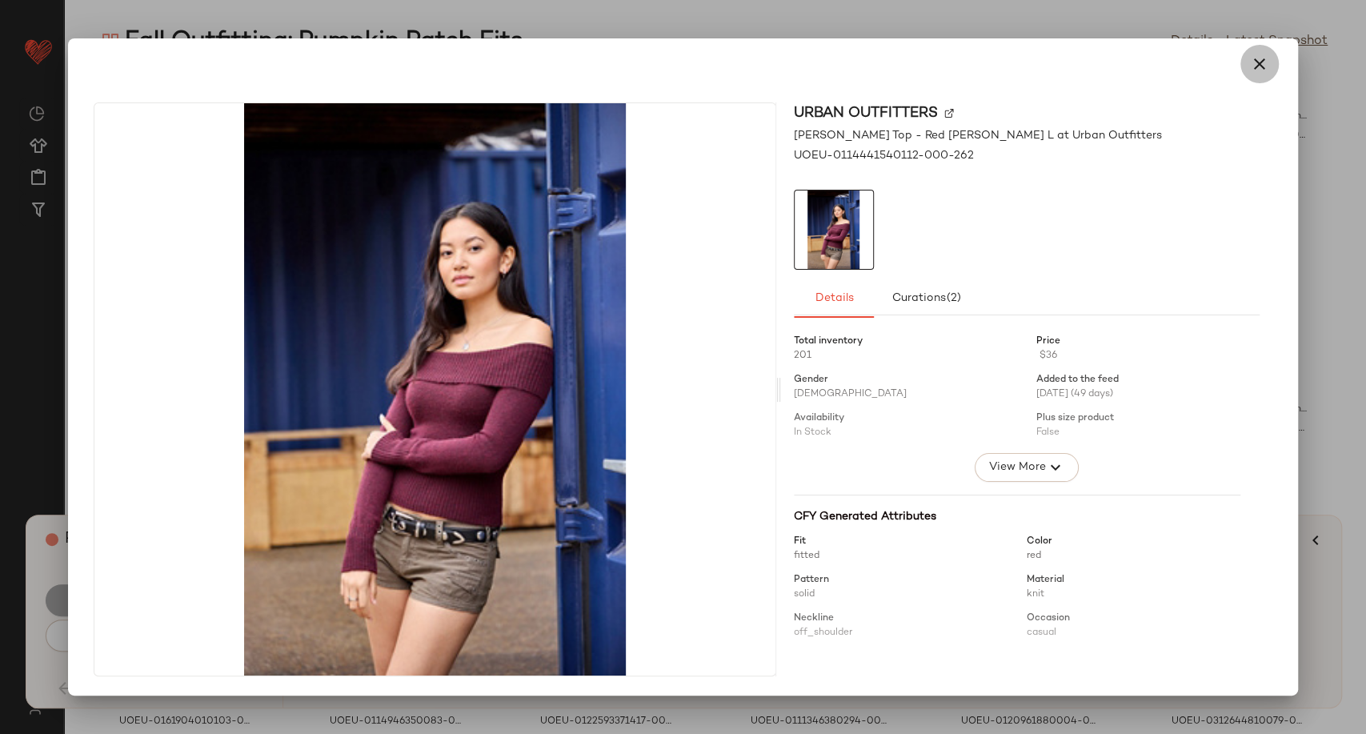
click at [1257, 62] on icon "button" at bounding box center [1259, 63] width 19 height 19
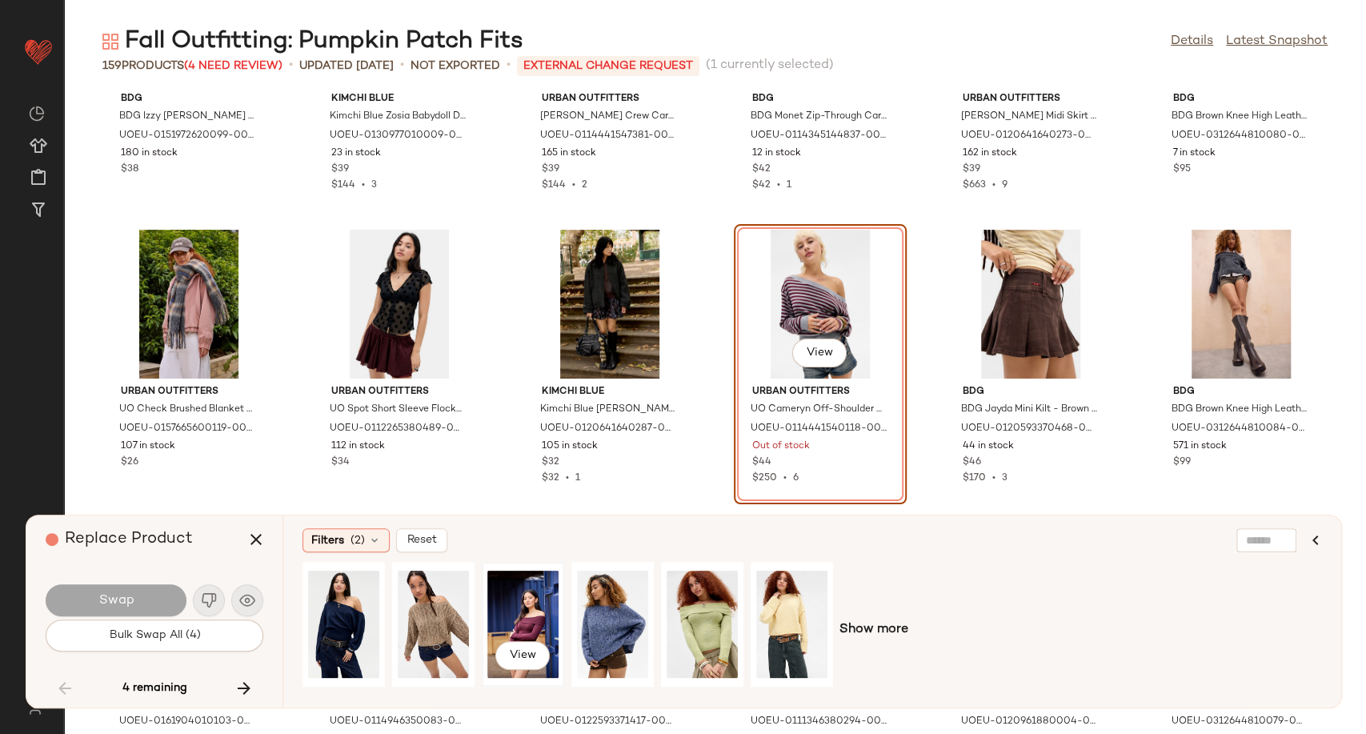
click at [512, 617] on div "View" at bounding box center [522, 624] width 71 height 114
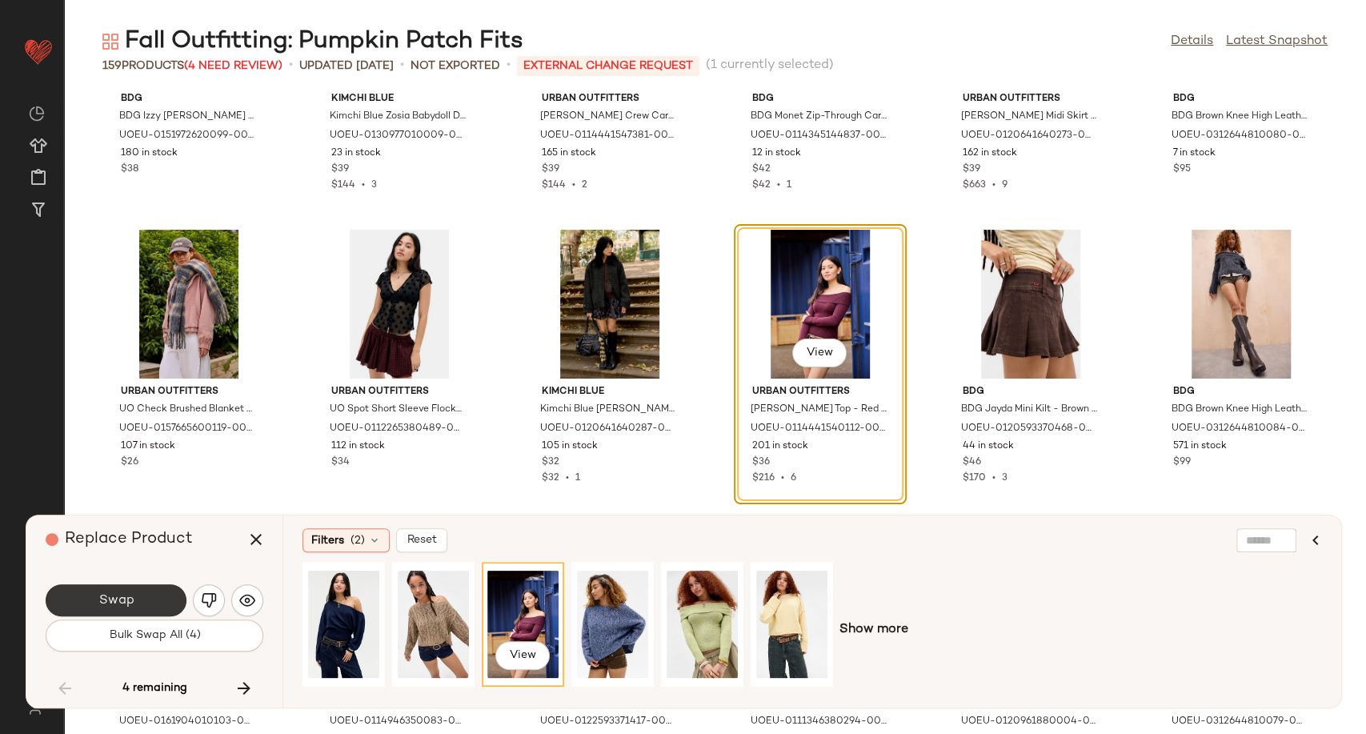
click at [154, 604] on button "Swap" at bounding box center [116, 600] width 141 height 32
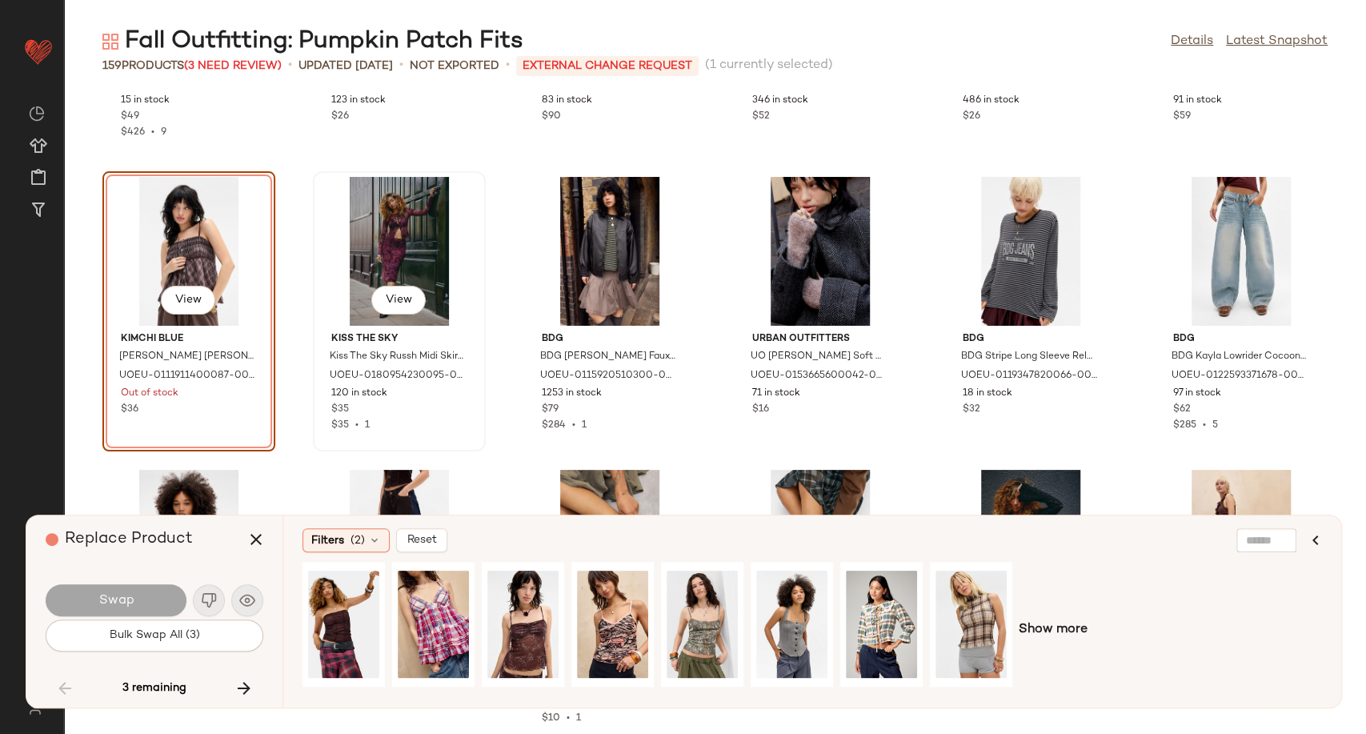
scroll to position [5245, 0]
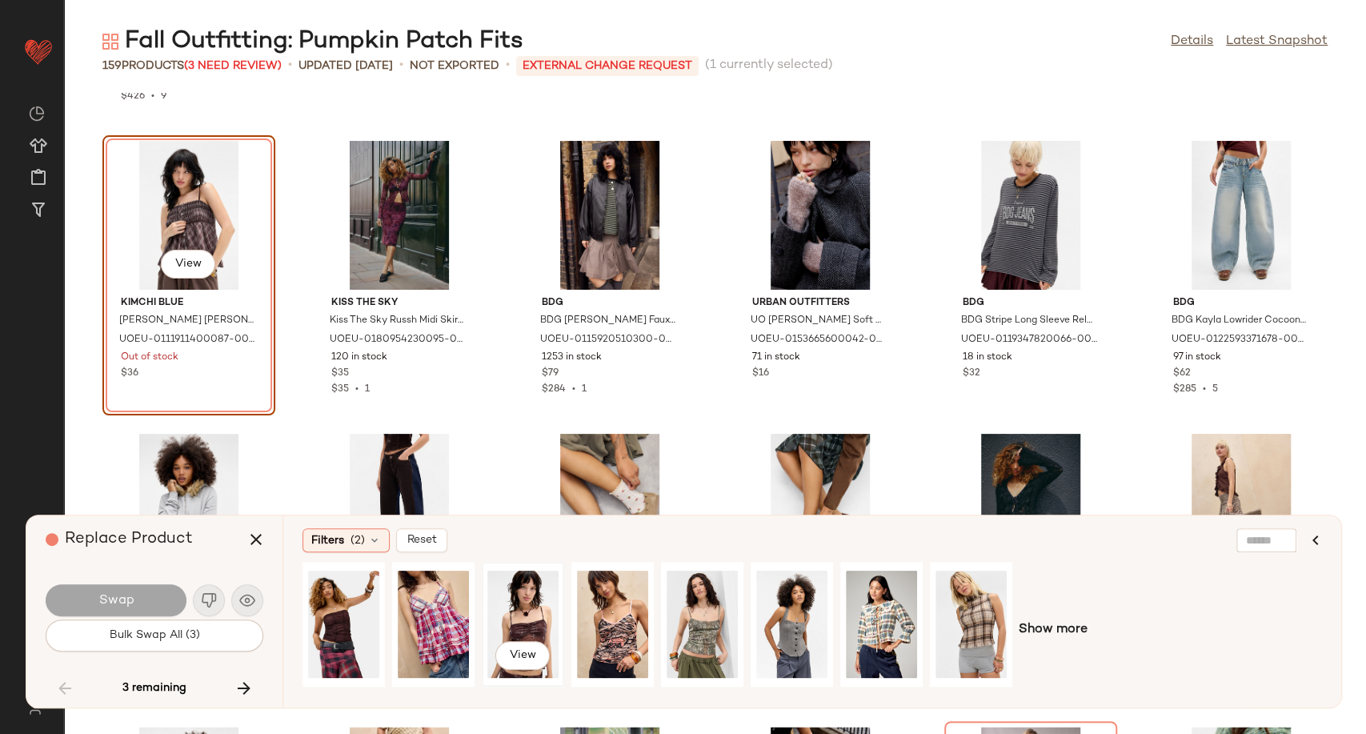
click at [525, 617] on div "View" at bounding box center [522, 624] width 71 height 114
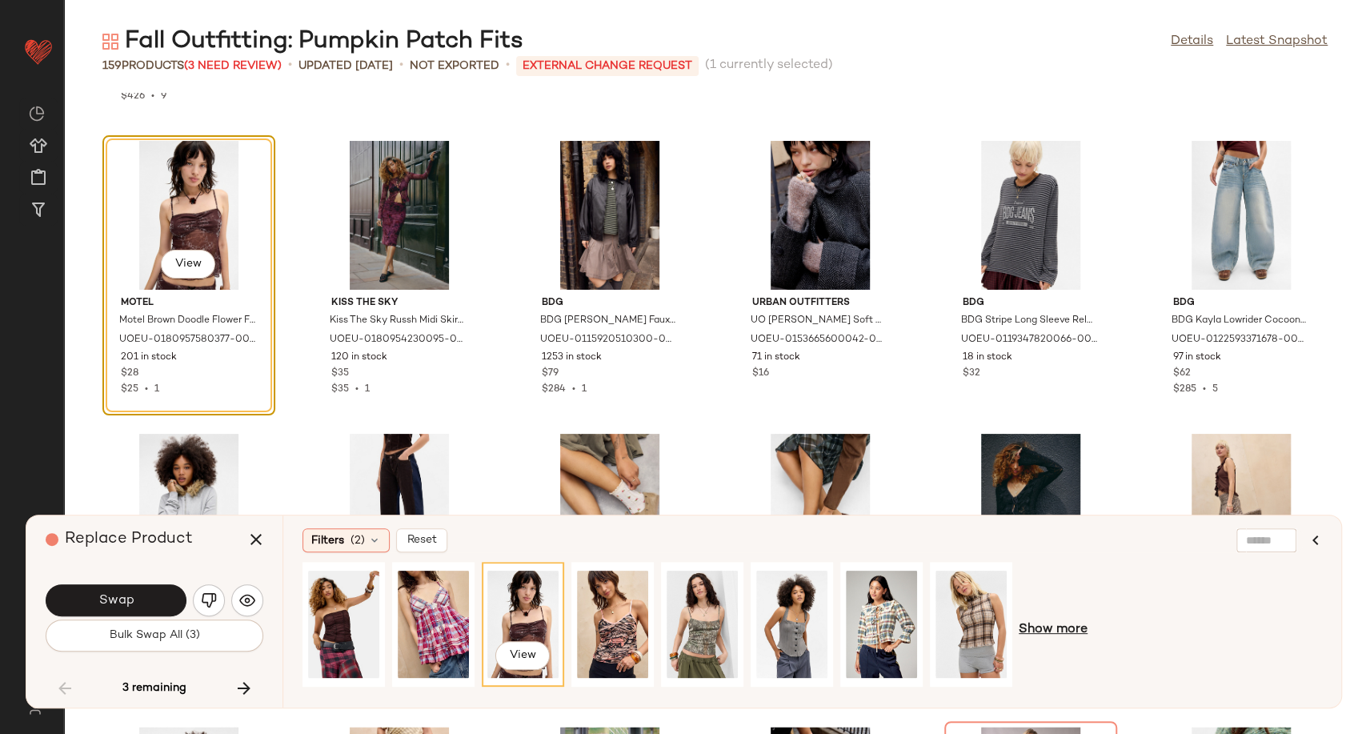
click at [1074, 631] on span "Show more" at bounding box center [1053, 629] width 69 height 19
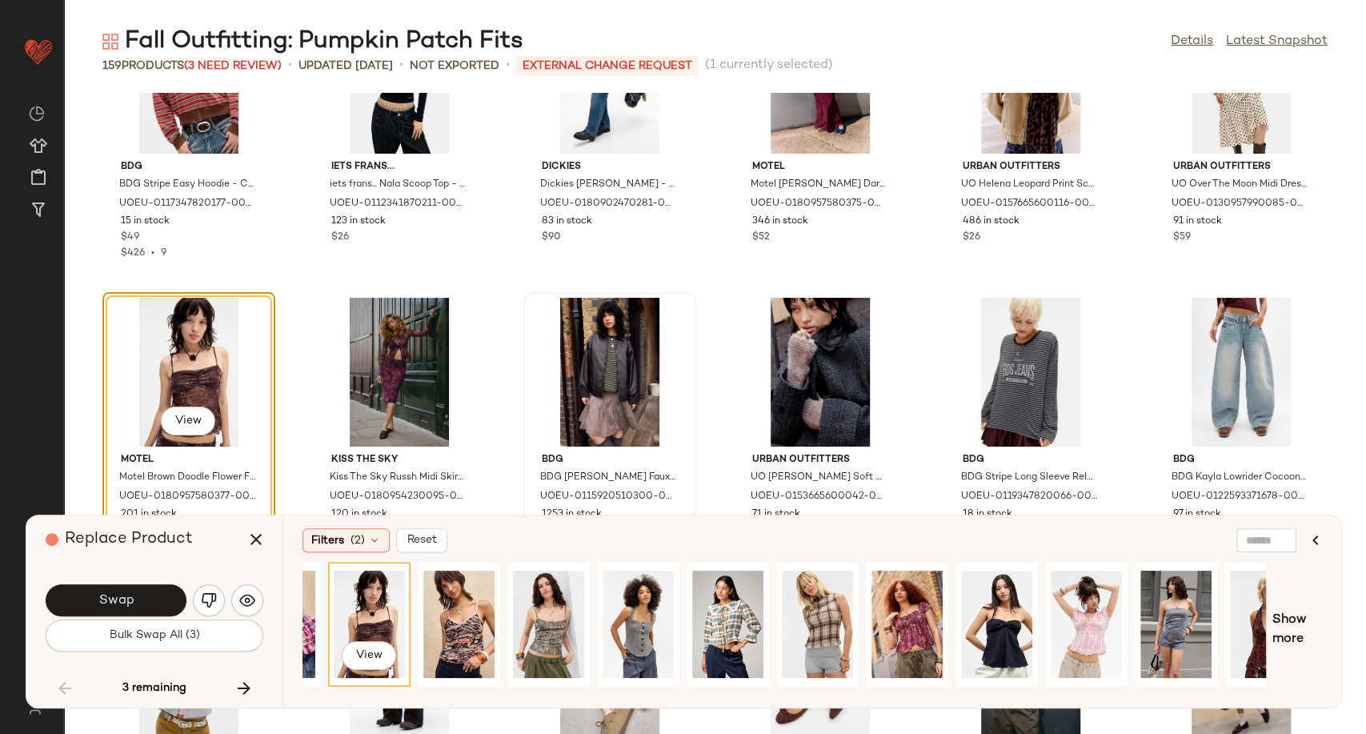
scroll to position [5067, 0]
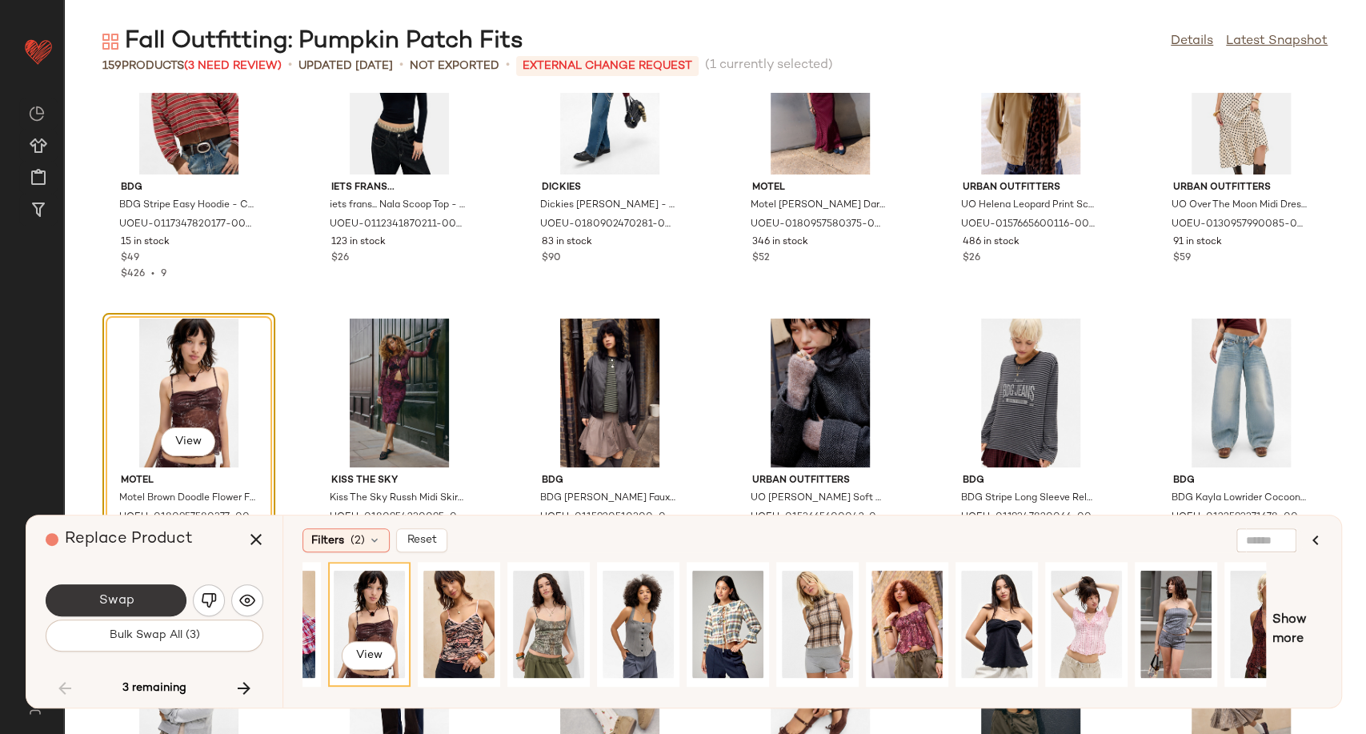
click at [153, 596] on button "Swap" at bounding box center [116, 600] width 141 height 32
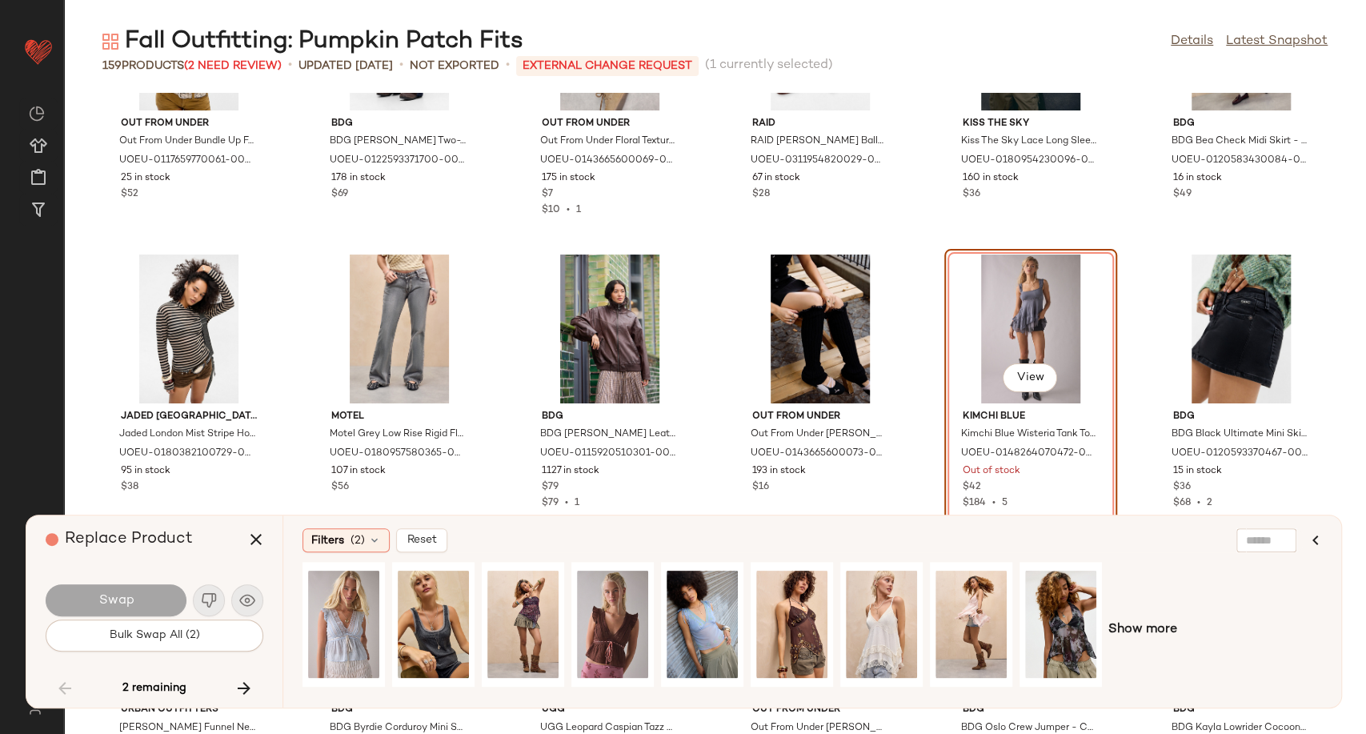
scroll to position [5742, 0]
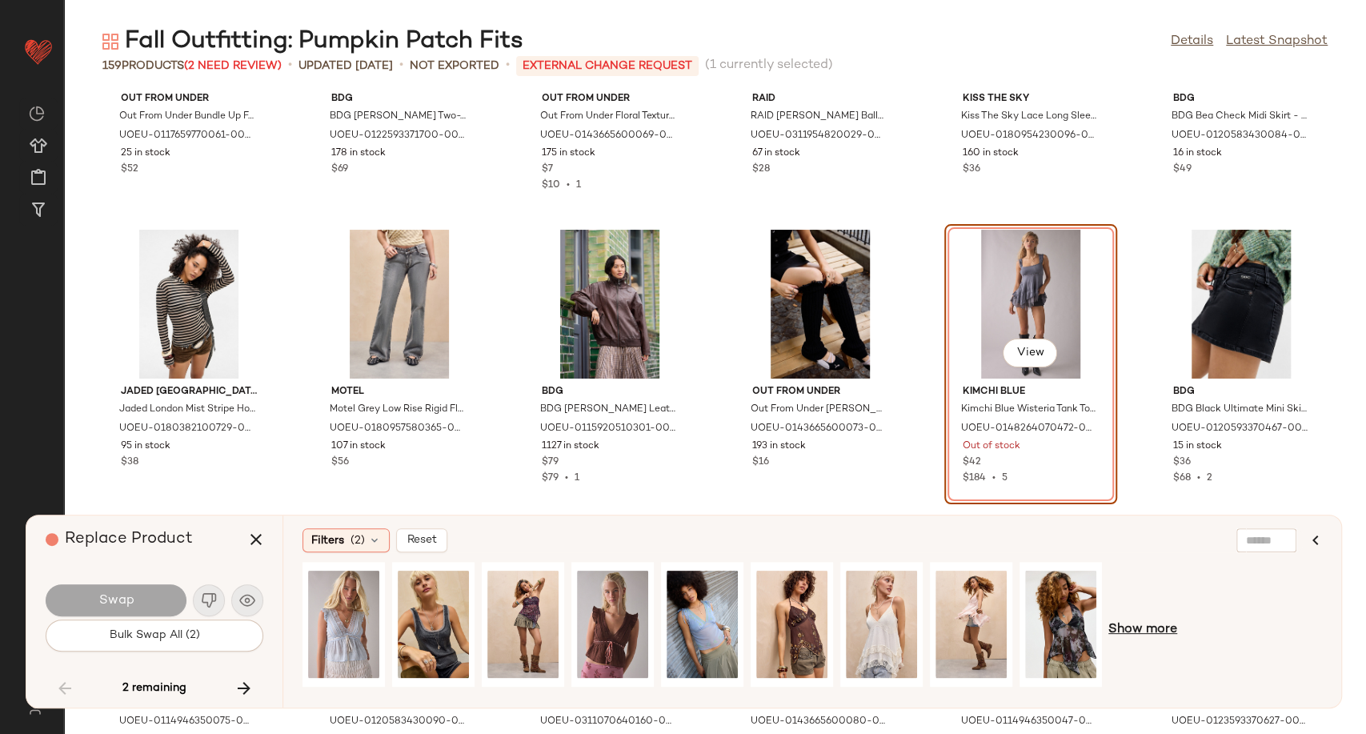
click at [1128, 629] on span "Show more" at bounding box center [1142, 629] width 69 height 19
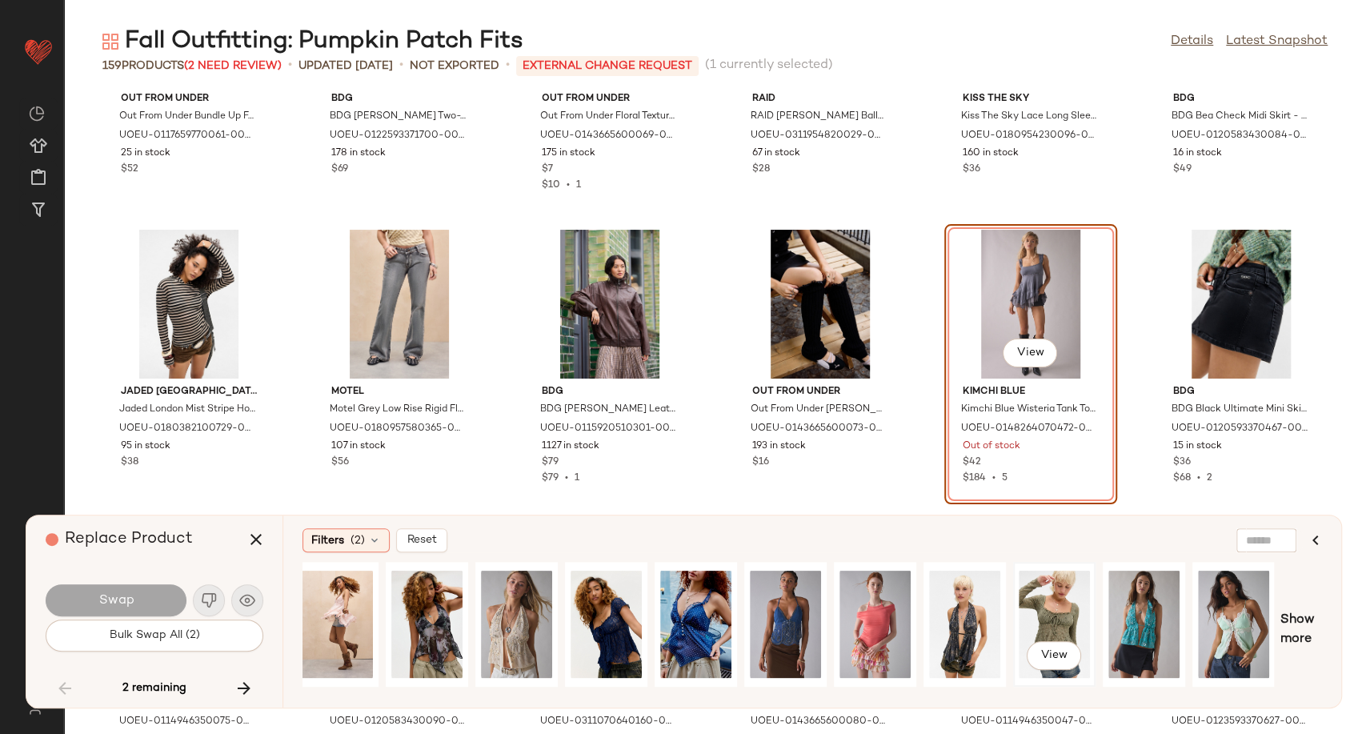
click at [1047, 639] on div "View" at bounding box center [1054, 624] width 71 height 114
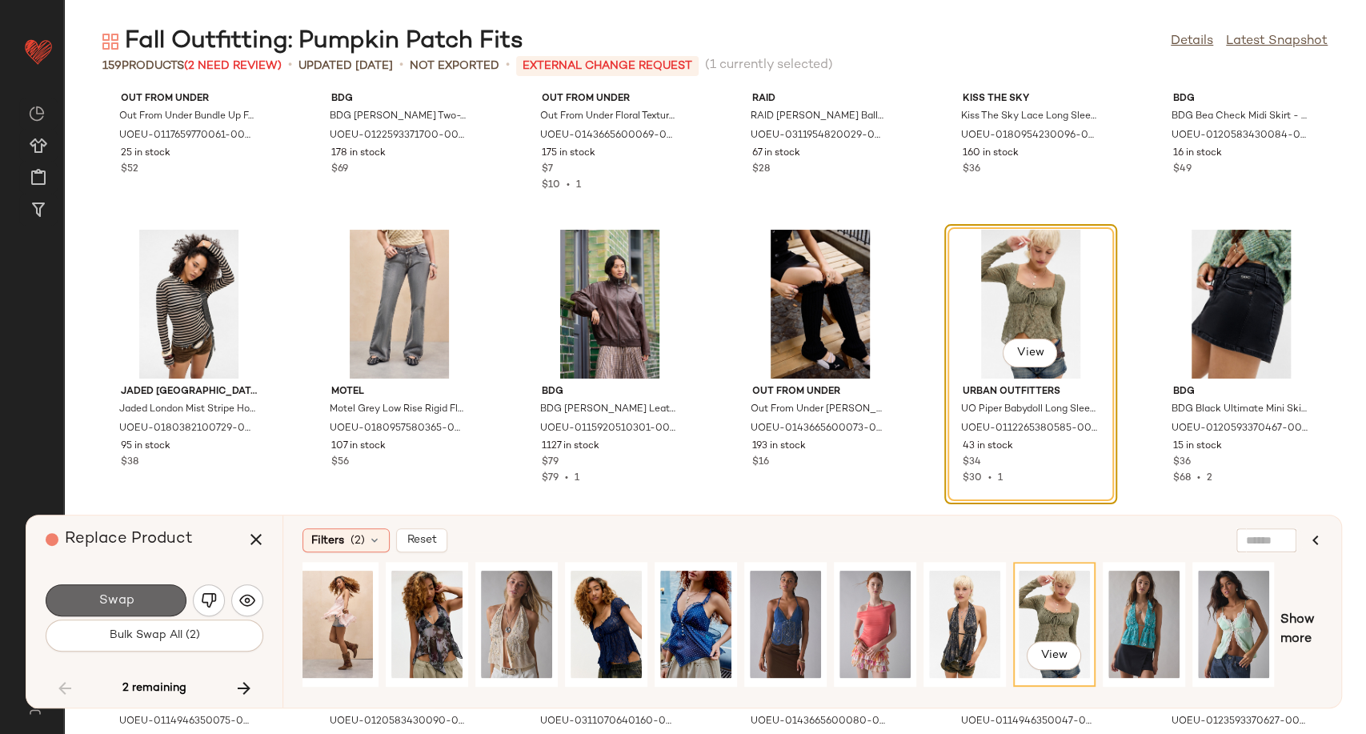
click at [132, 595] on span "Swap" at bounding box center [116, 600] width 36 height 15
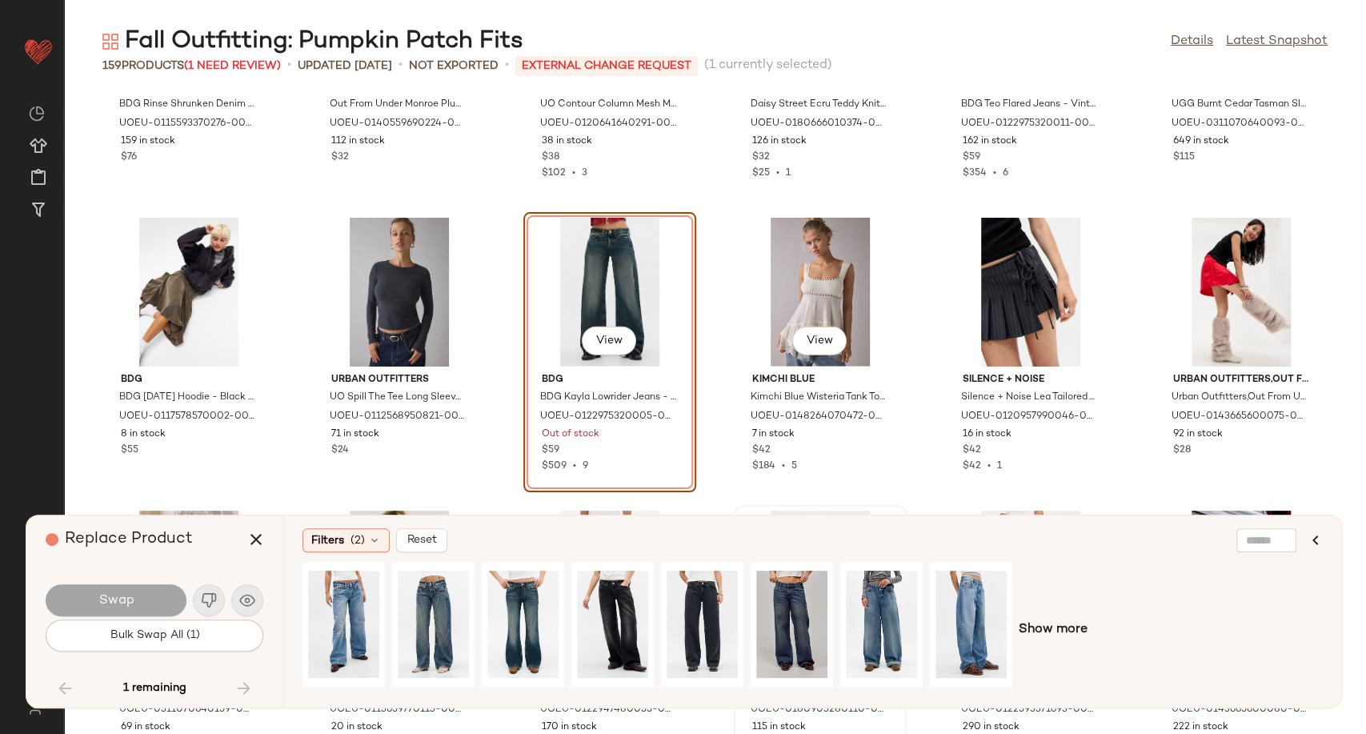
scroll to position [6913, 0]
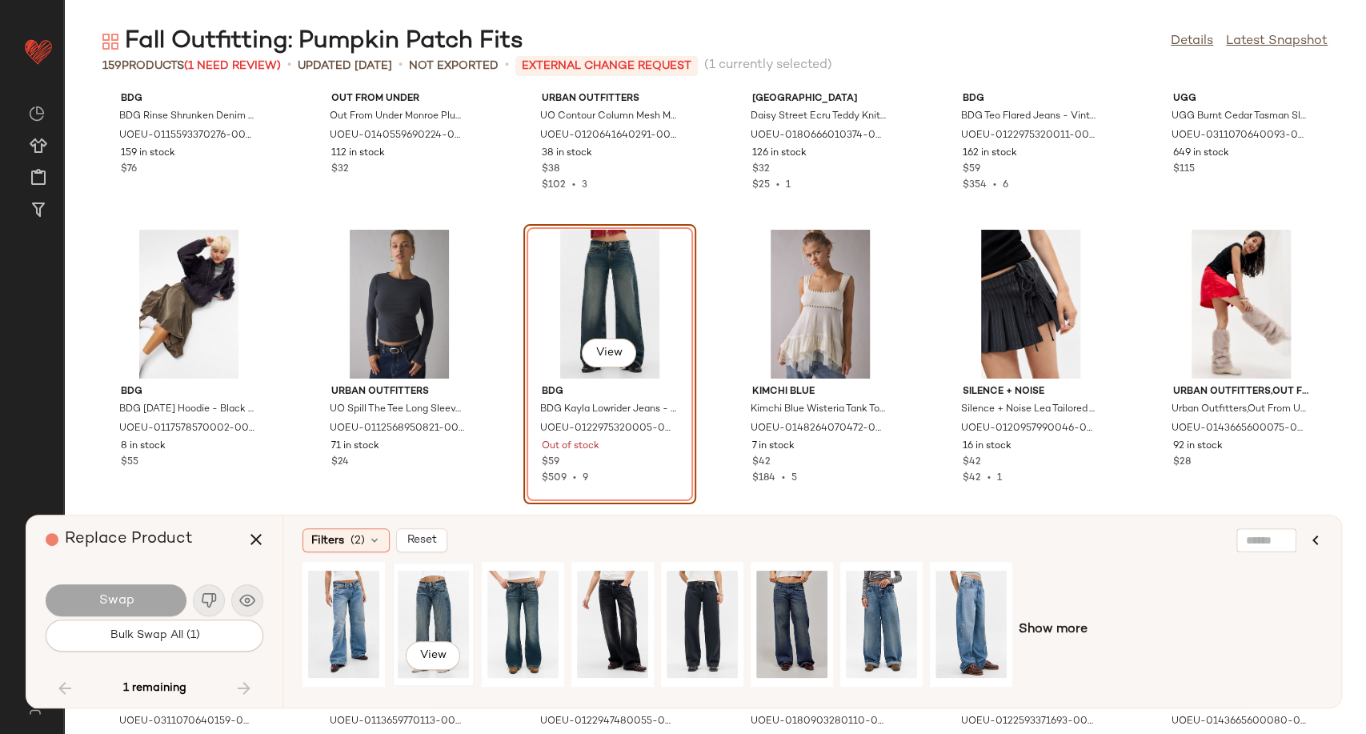
click at [435, 611] on div "View" at bounding box center [433, 624] width 71 height 114
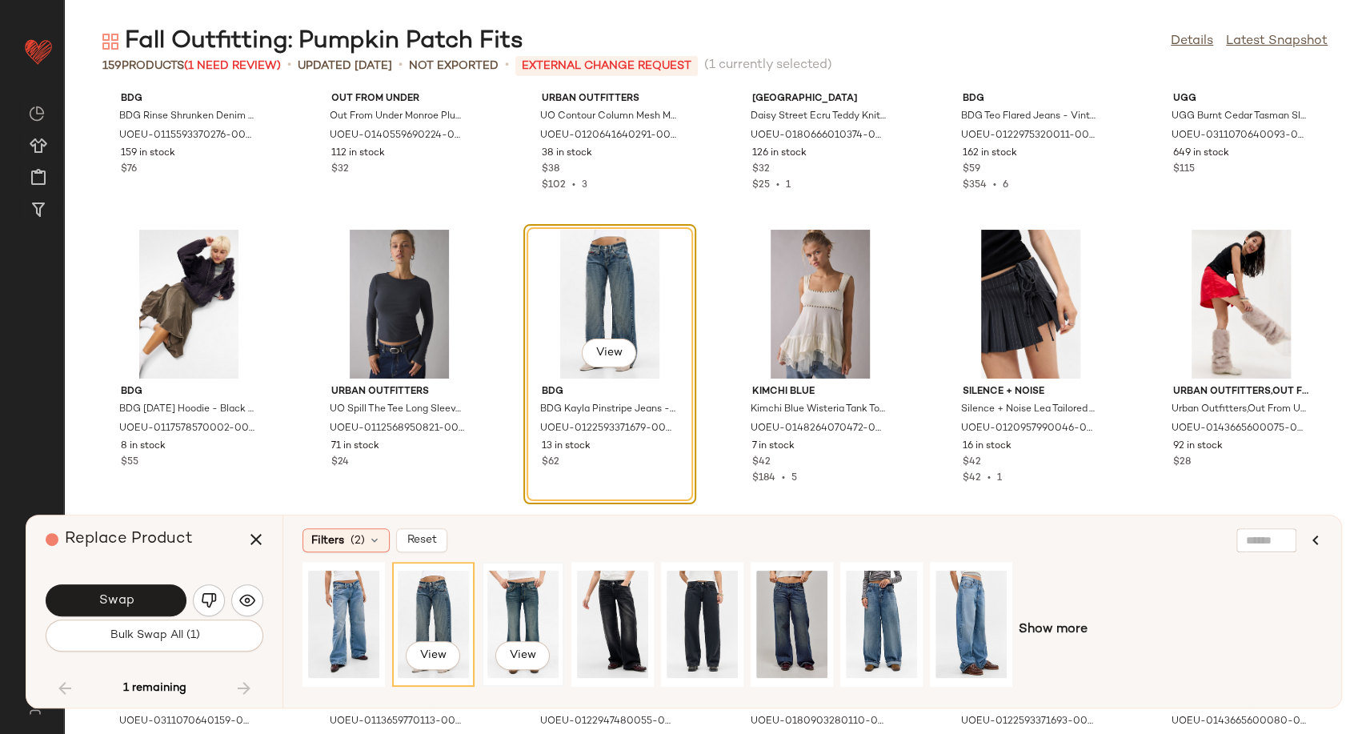
click at [537, 618] on div "View" at bounding box center [522, 624] width 71 height 114
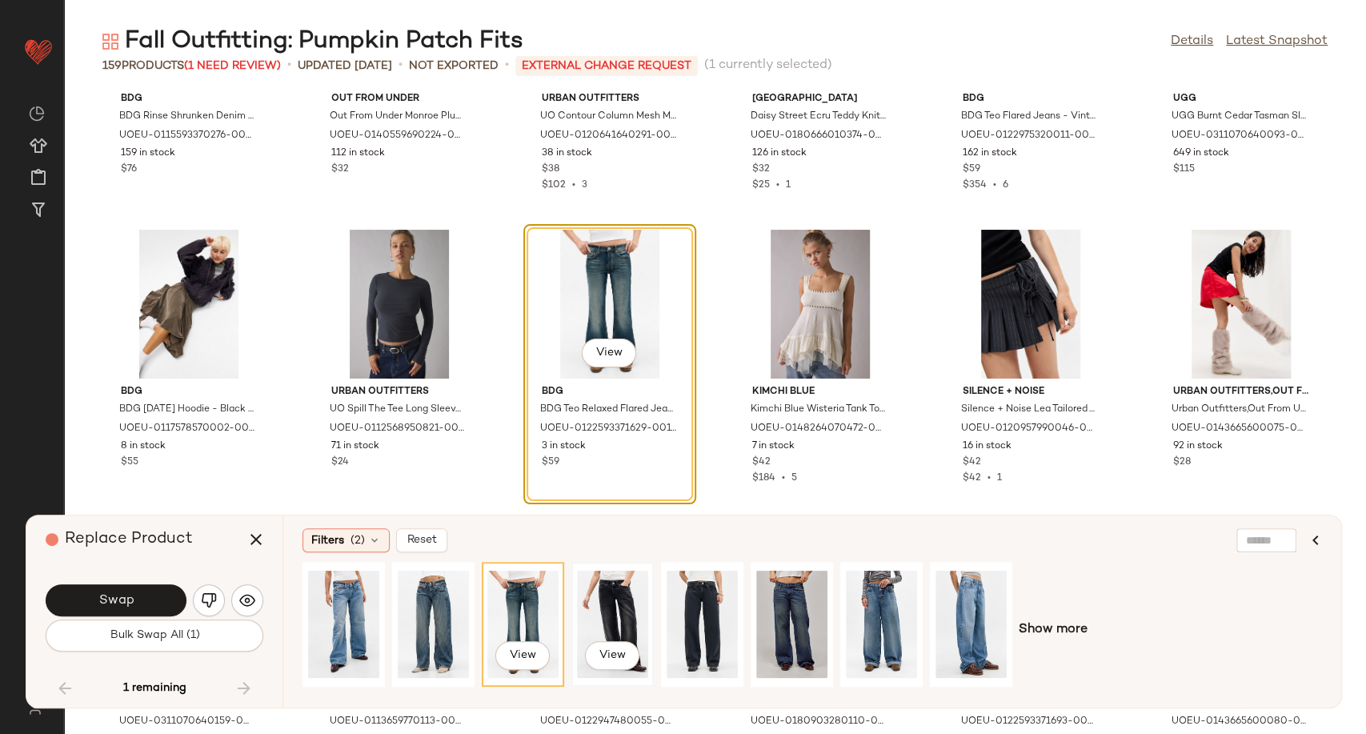
click at [627, 621] on div "View" at bounding box center [612, 624] width 71 height 114
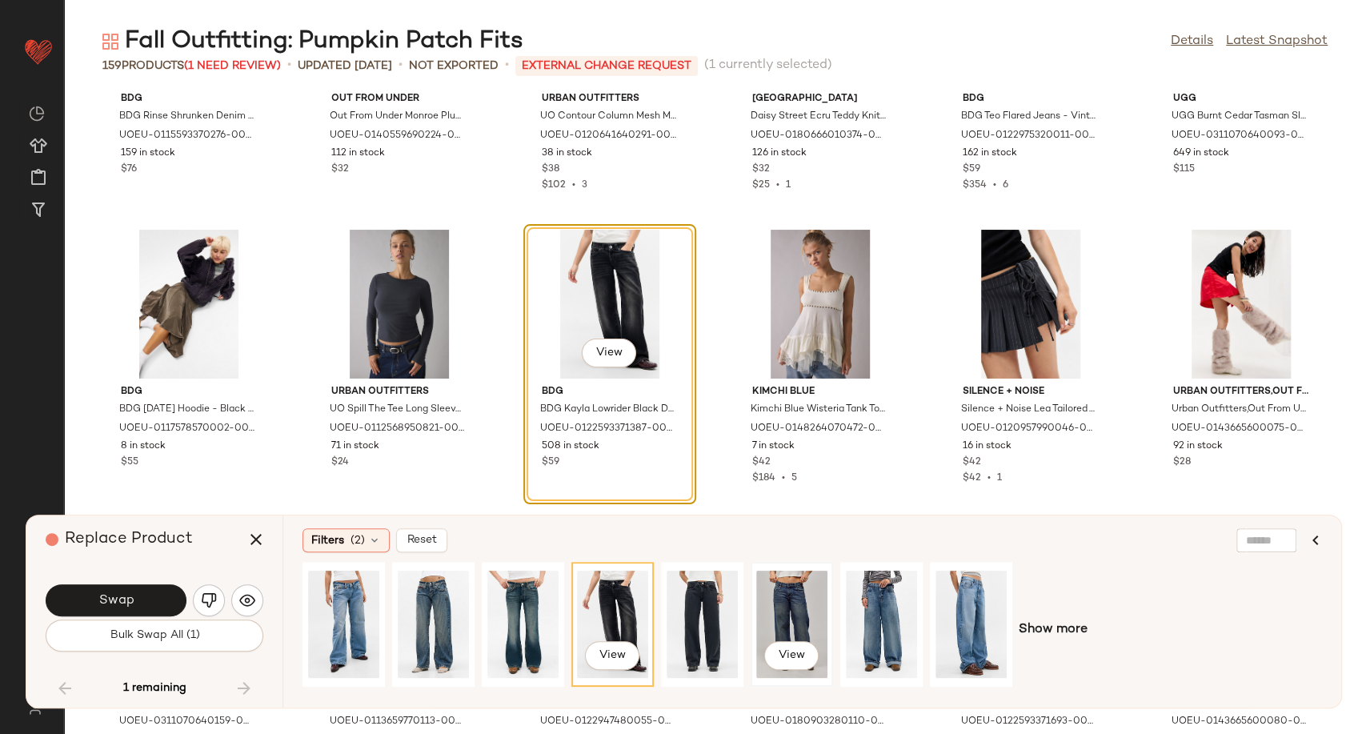
click at [808, 619] on div "View" at bounding box center [791, 624] width 71 height 114
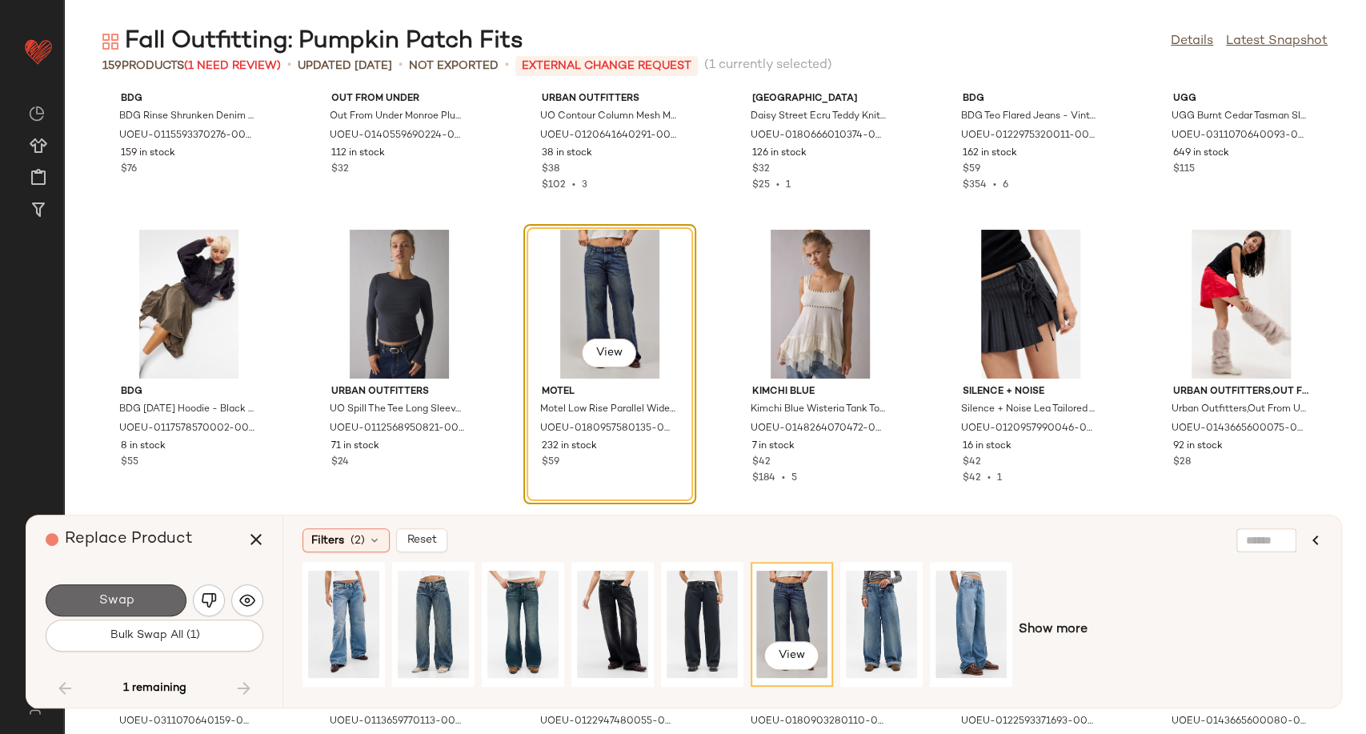
click at [166, 598] on button "Swap" at bounding box center [116, 600] width 141 height 32
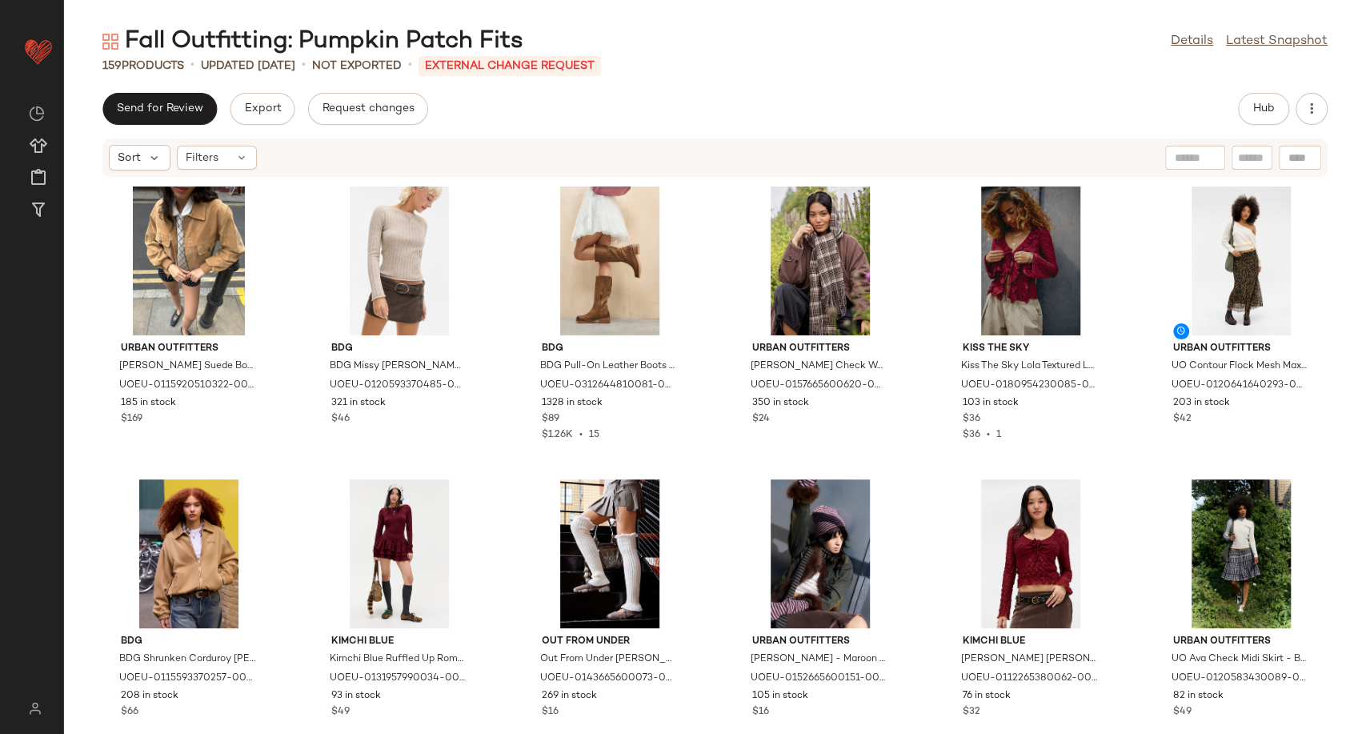
click at [867, 79] on div "Fall Outfitting: Pumpkin Patch Fits Details Latest Snapshot 159 Products • upda…" at bounding box center [715, 380] width 1302 height 708
click at [138, 110] on span "Send for Review" at bounding box center [159, 108] width 87 height 13
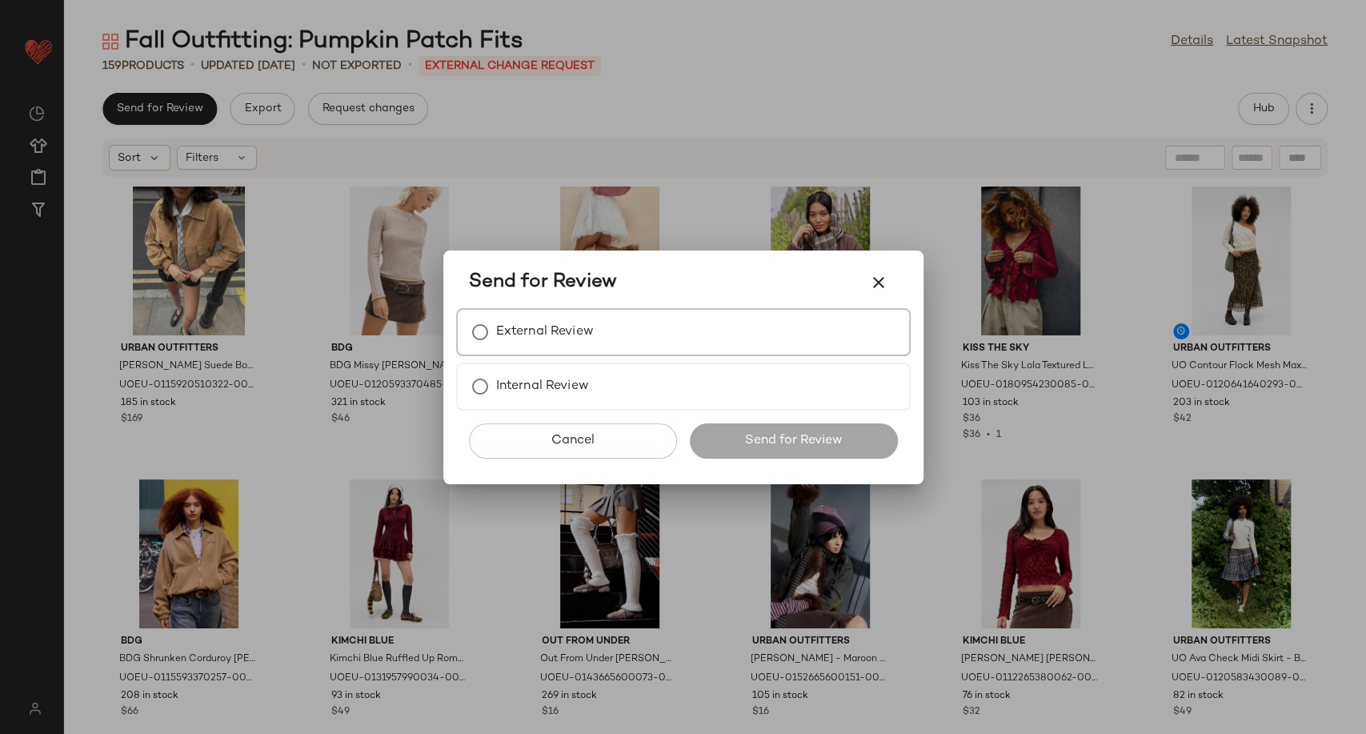
click at [537, 326] on label "External Review" at bounding box center [545, 332] width 98 height 32
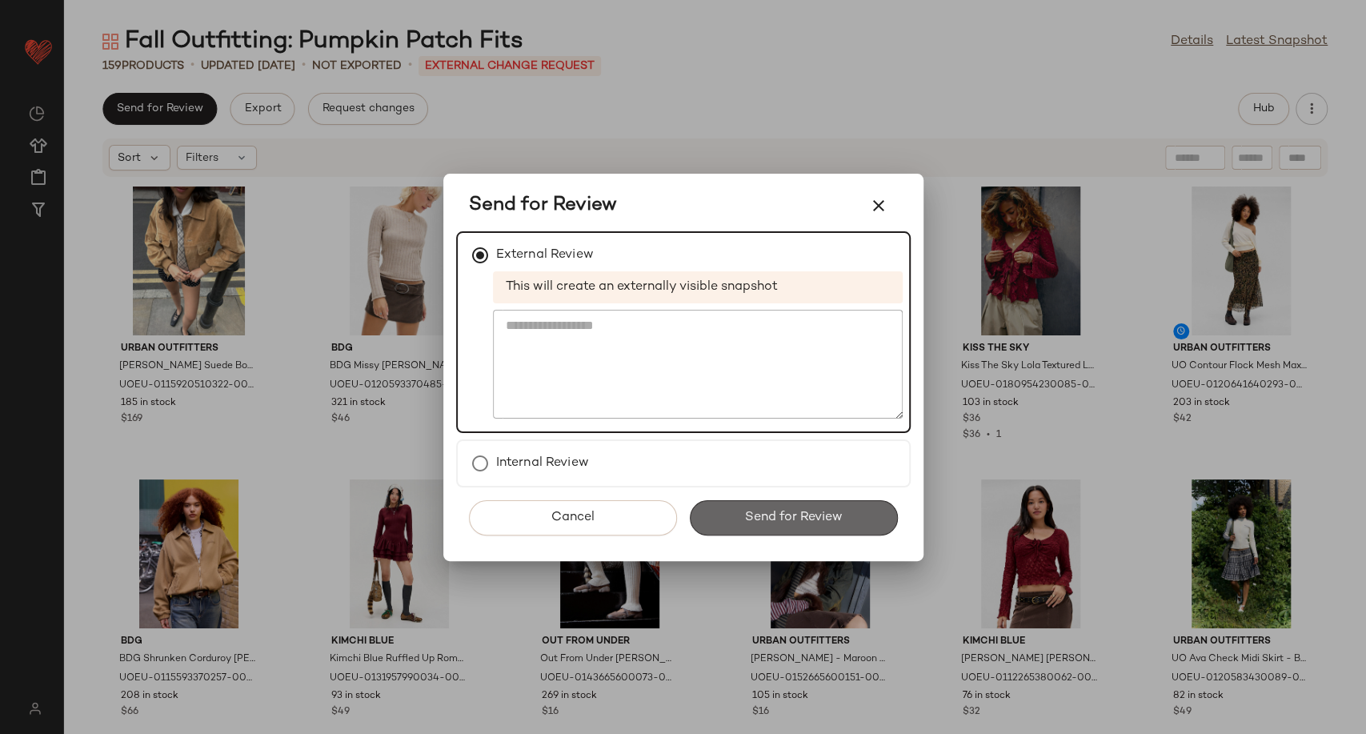
click at [776, 521] on span "Send for Review" at bounding box center [793, 517] width 98 height 15
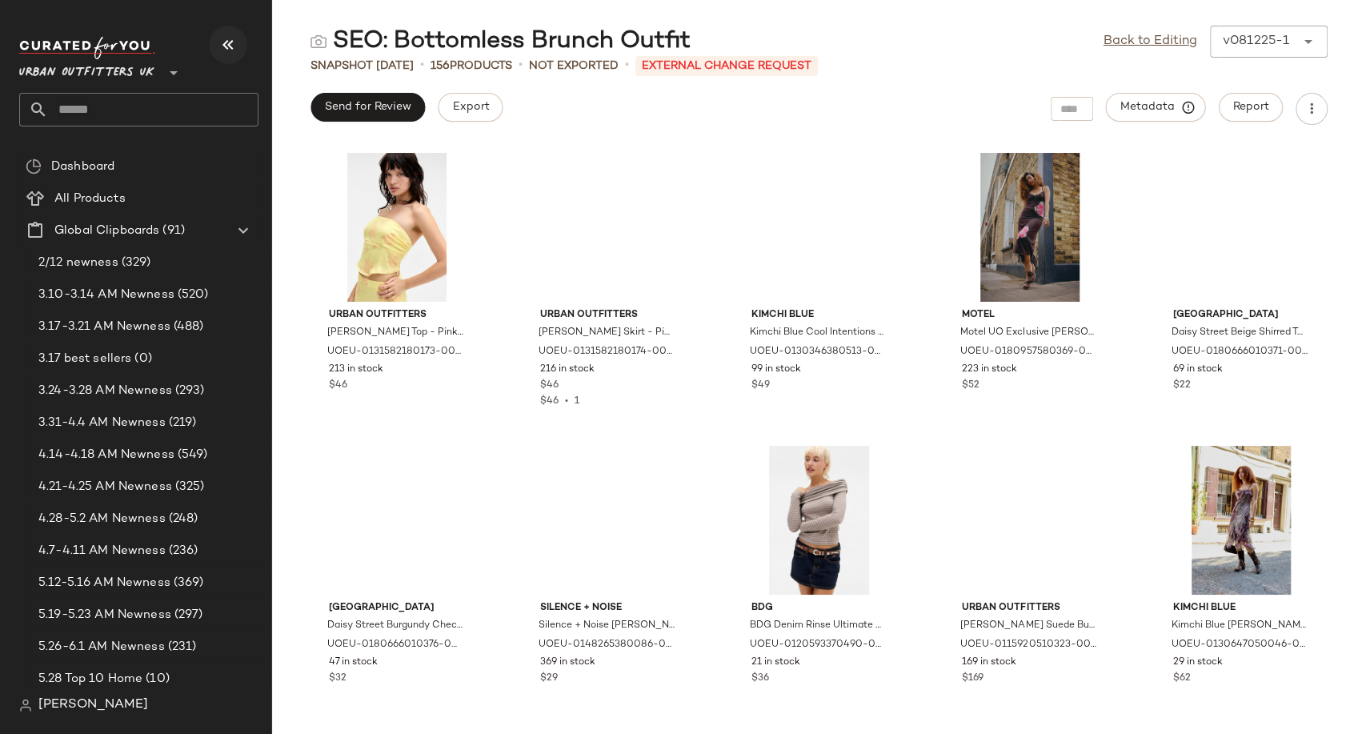
click at [219, 46] on icon "button" at bounding box center [227, 44] width 19 height 19
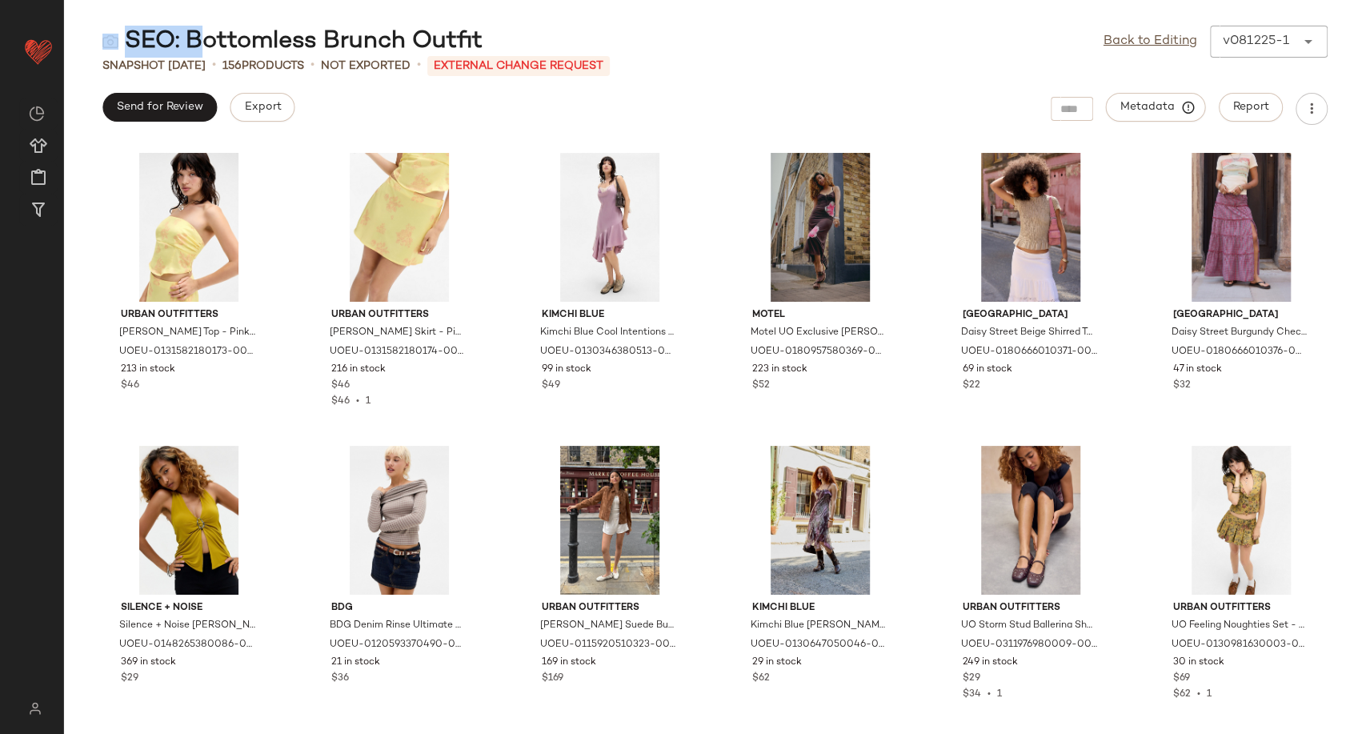
drag, startPoint x: 193, startPoint y: 34, endPoint x: 450, endPoint y: 15, distance: 257.5
click at [450, 15] on main "SEO: Bottomless Brunch Outfit Back to Editing v081225-1 ****** Snapshot [DATE] …" at bounding box center [683, 367] width 1366 height 734
click at [537, 27] on div "SEO: Bottomless Brunch Outfit Back to Editing v081225-1 ******" at bounding box center [715, 42] width 1302 height 32
click at [1242, 109] on span "Report" at bounding box center [1250, 107] width 37 height 13
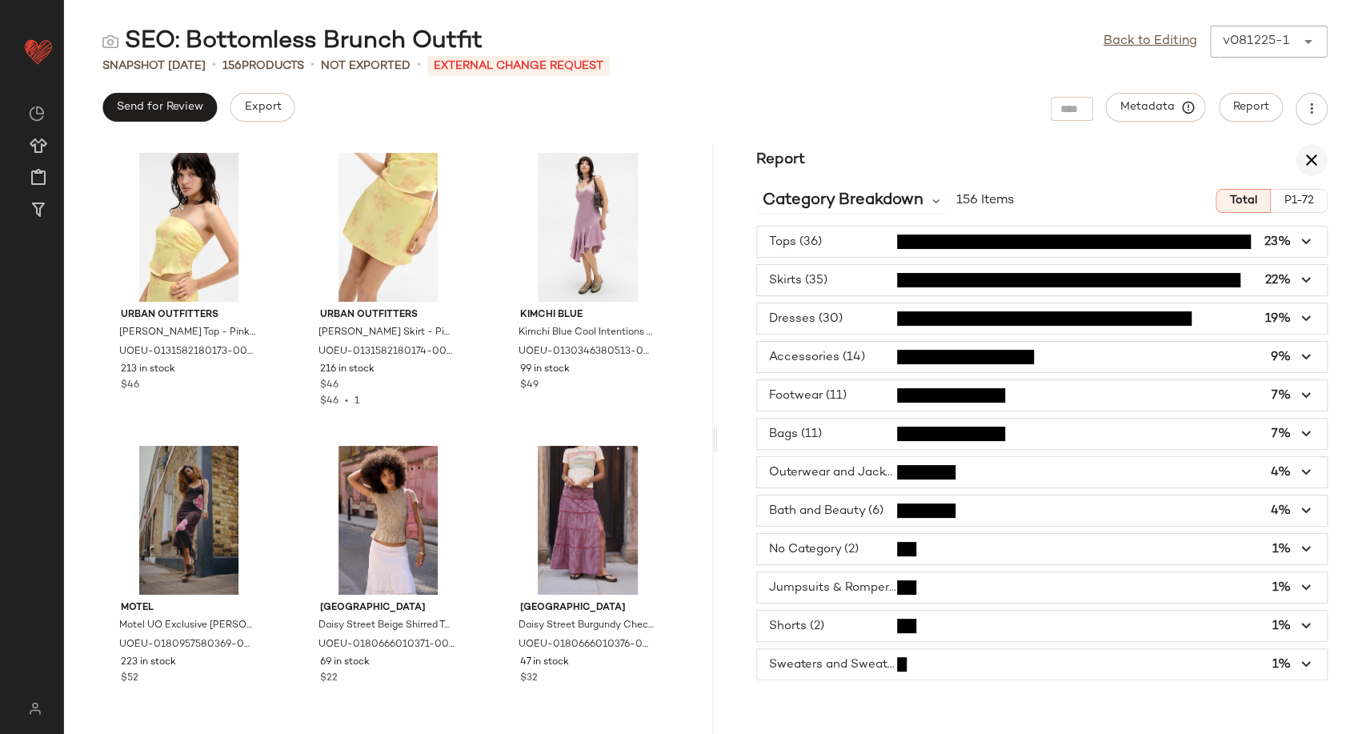
click at [1315, 155] on icon "button" at bounding box center [1311, 159] width 19 height 19
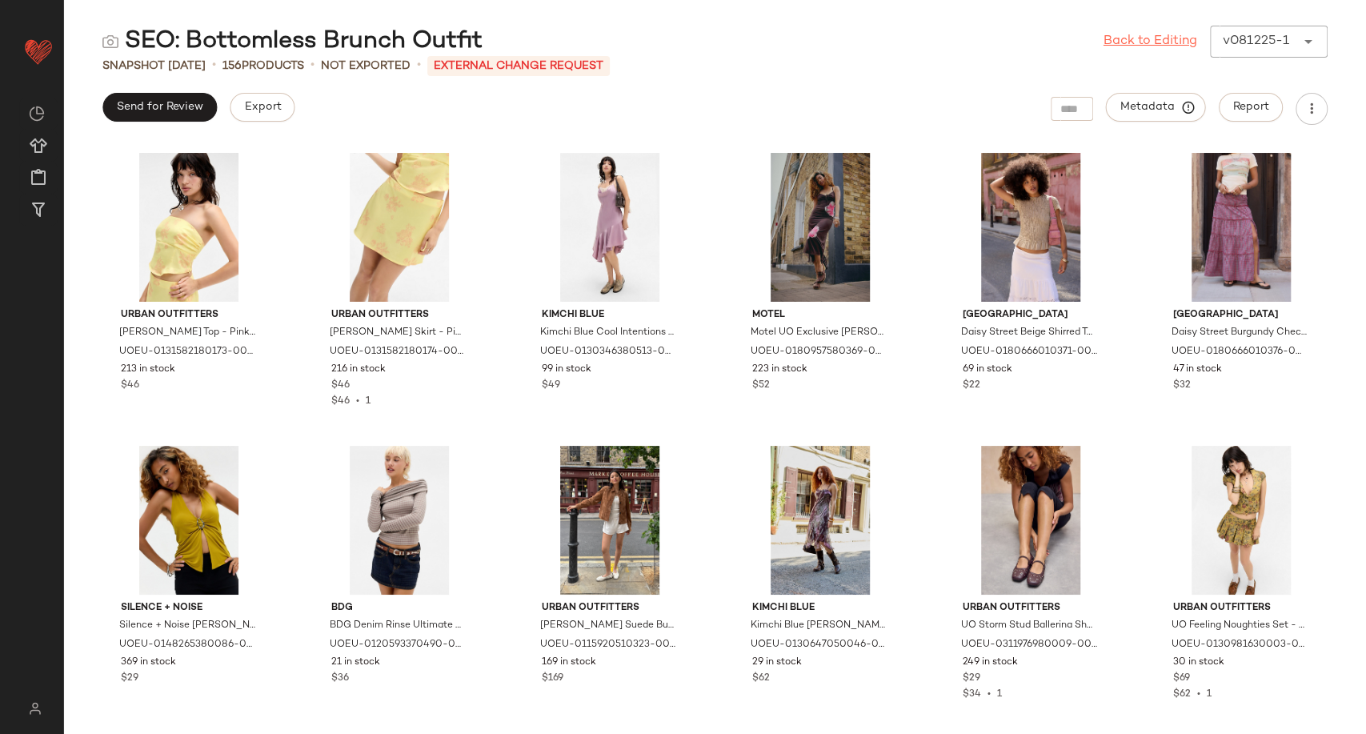
click at [1127, 38] on link "Back to Editing" at bounding box center [1150, 41] width 94 height 19
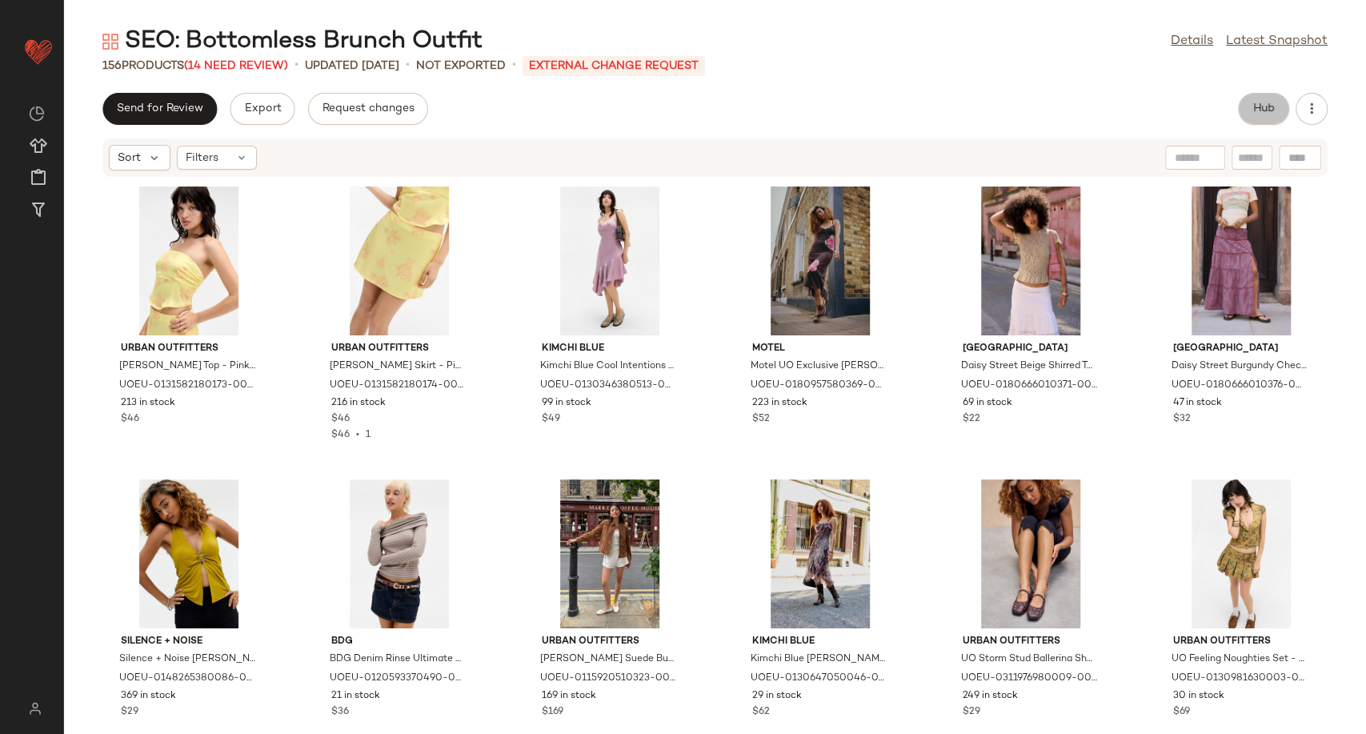
click at [1280, 100] on button "Hub" at bounding box center [1263, 109] width 51 height 32
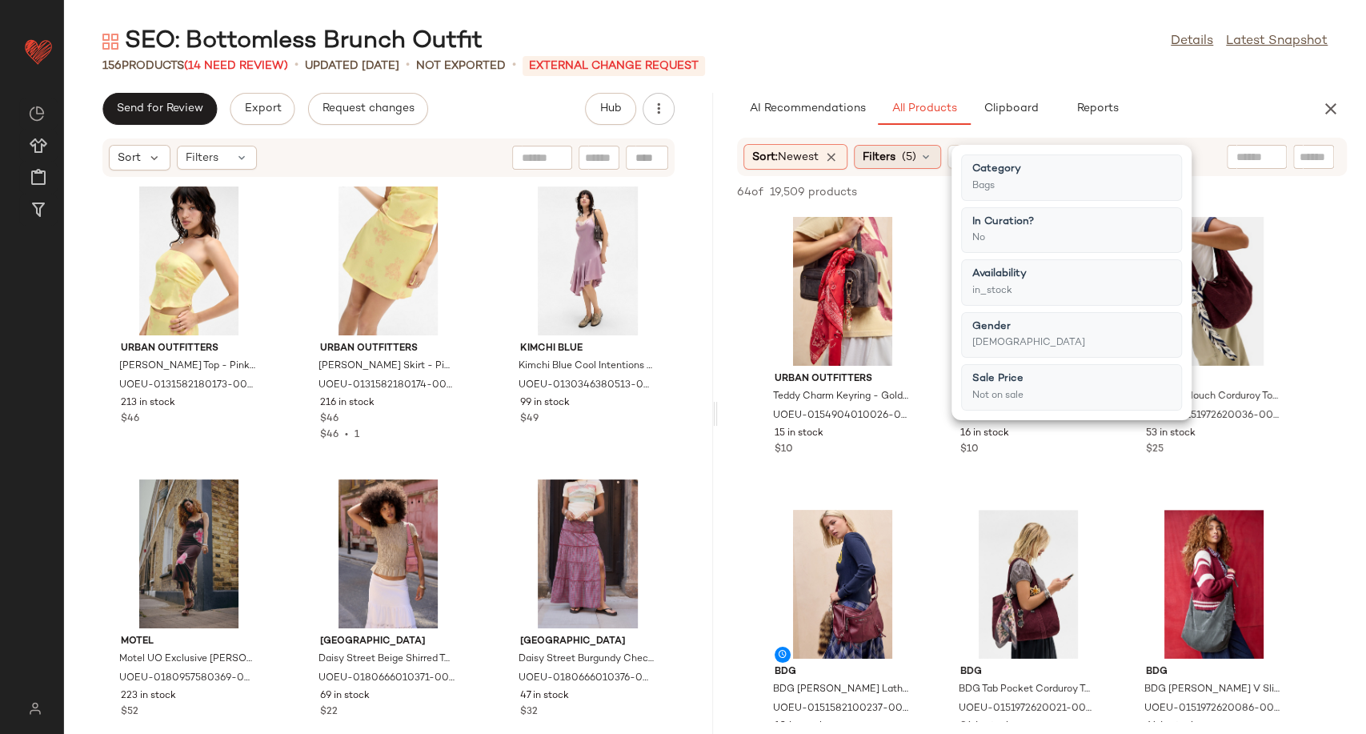
click at [932, 154] on icon at bounding box center [925, 156] width 13 height 13
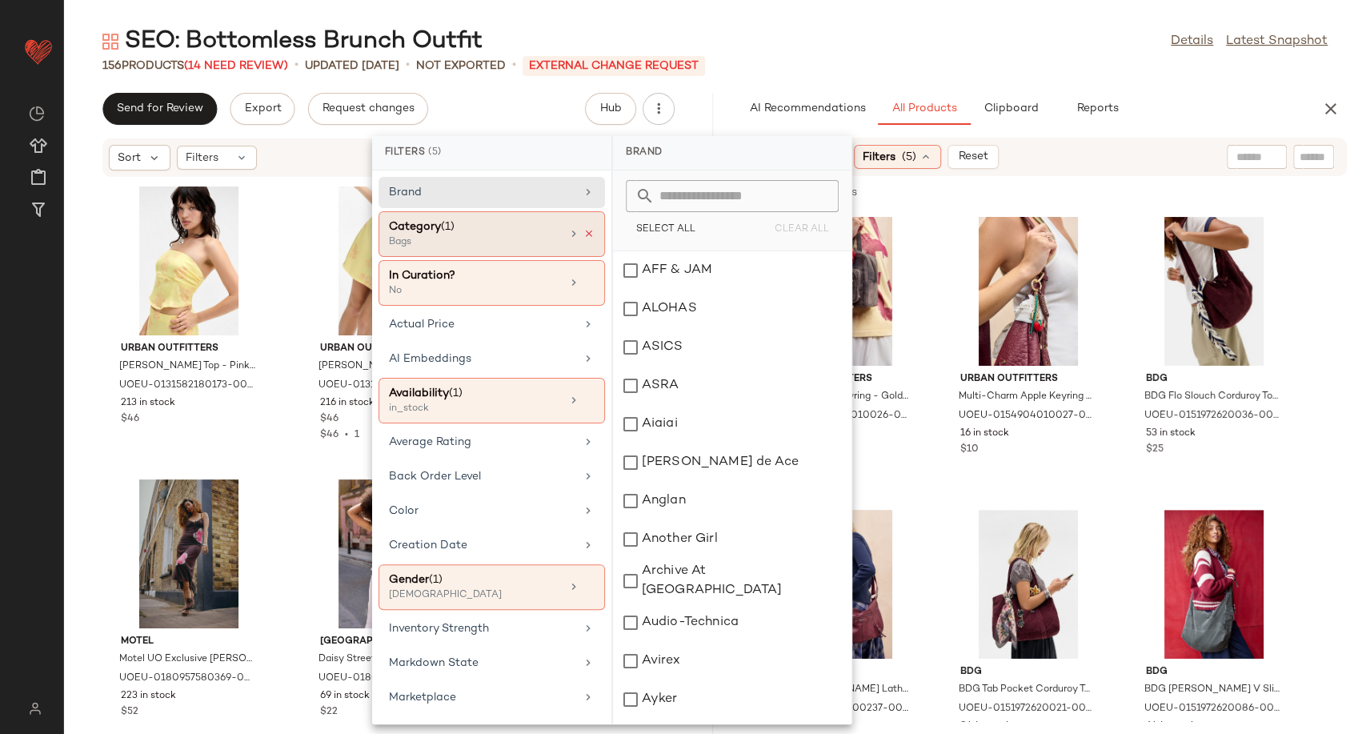
click at [583, 231] on icon at bounding box center [588, 233] width 11 height 11
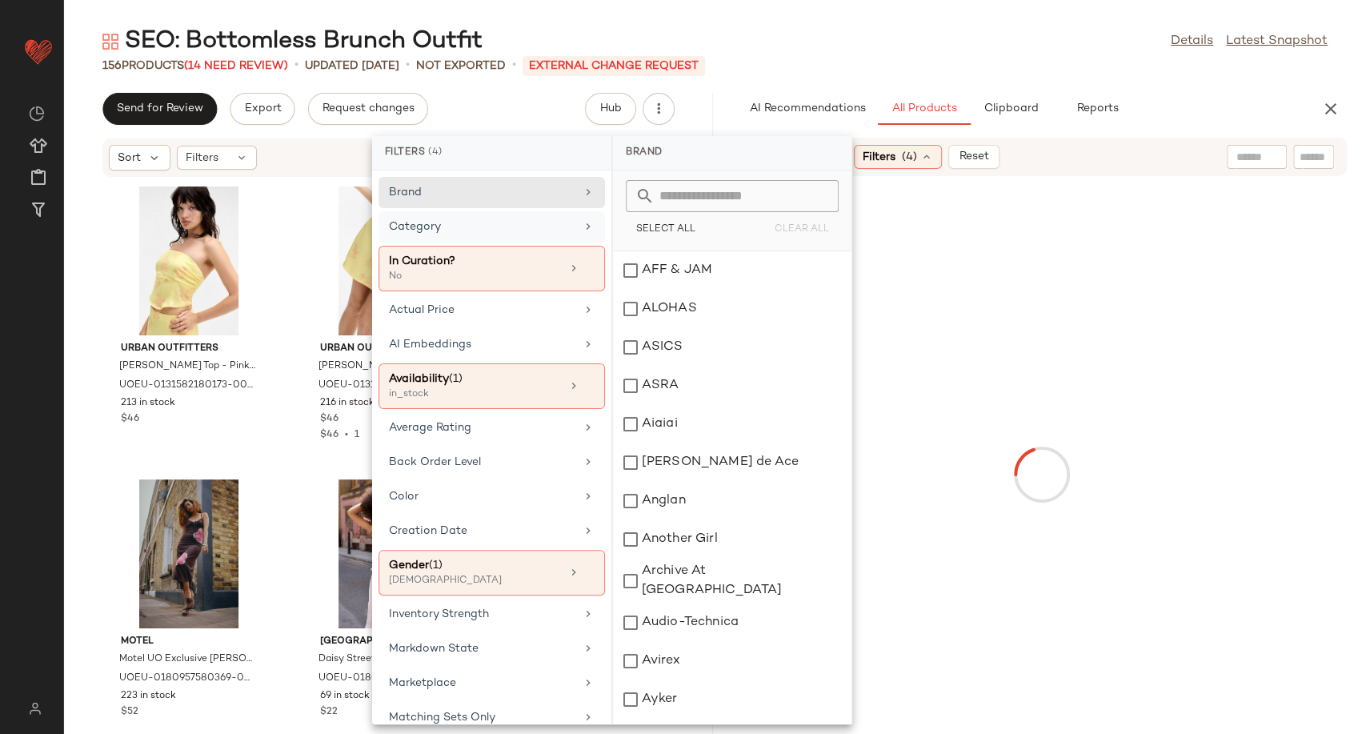
click at [532, 229] on div "Category" at bounding box center [482, 226] width 186 height 17
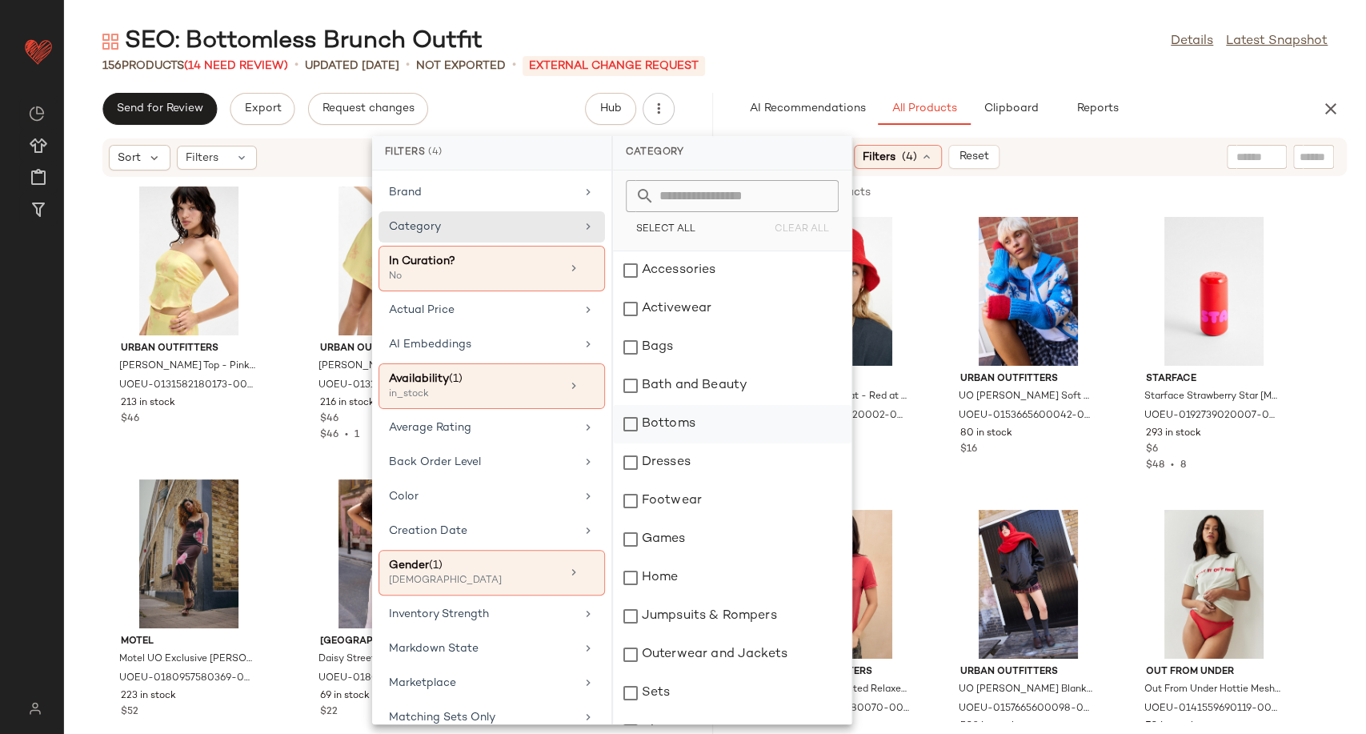
click at [663, 424] on div "Bottoms" at bounding box center [732, 424] width 238 height 38
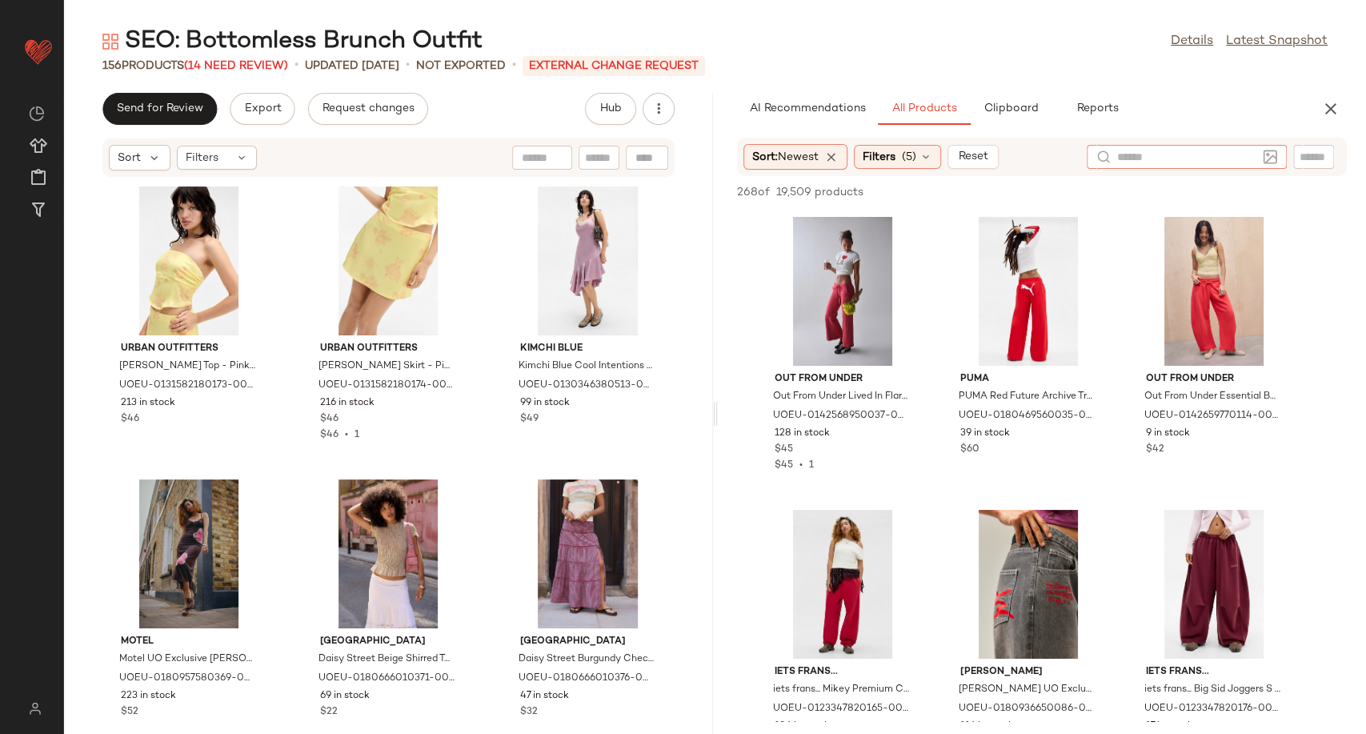
click at [1256, 151] on div at bounding box center [1187, 157] width 200 height 24
type input "*****"
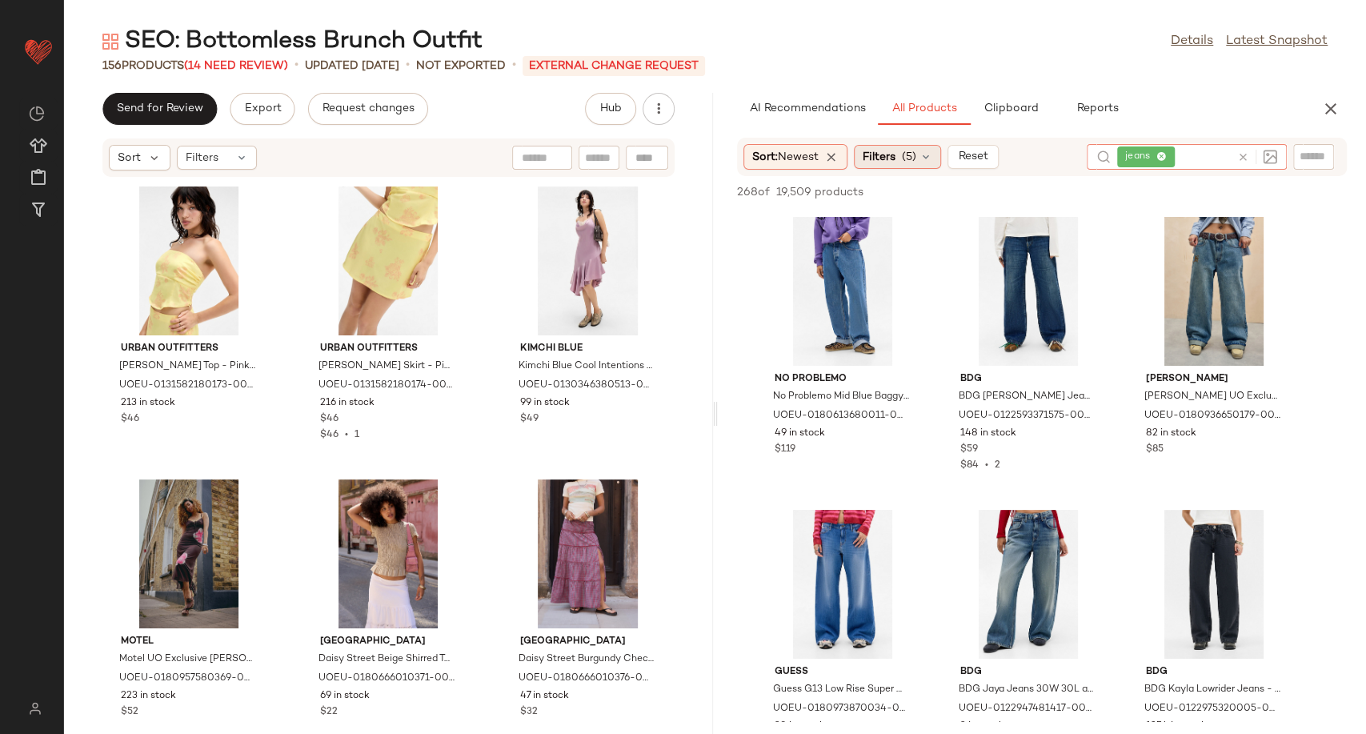
click at [923, 162] on div "Filters (5)" at bounding box center [897, 157] width 87 height 24
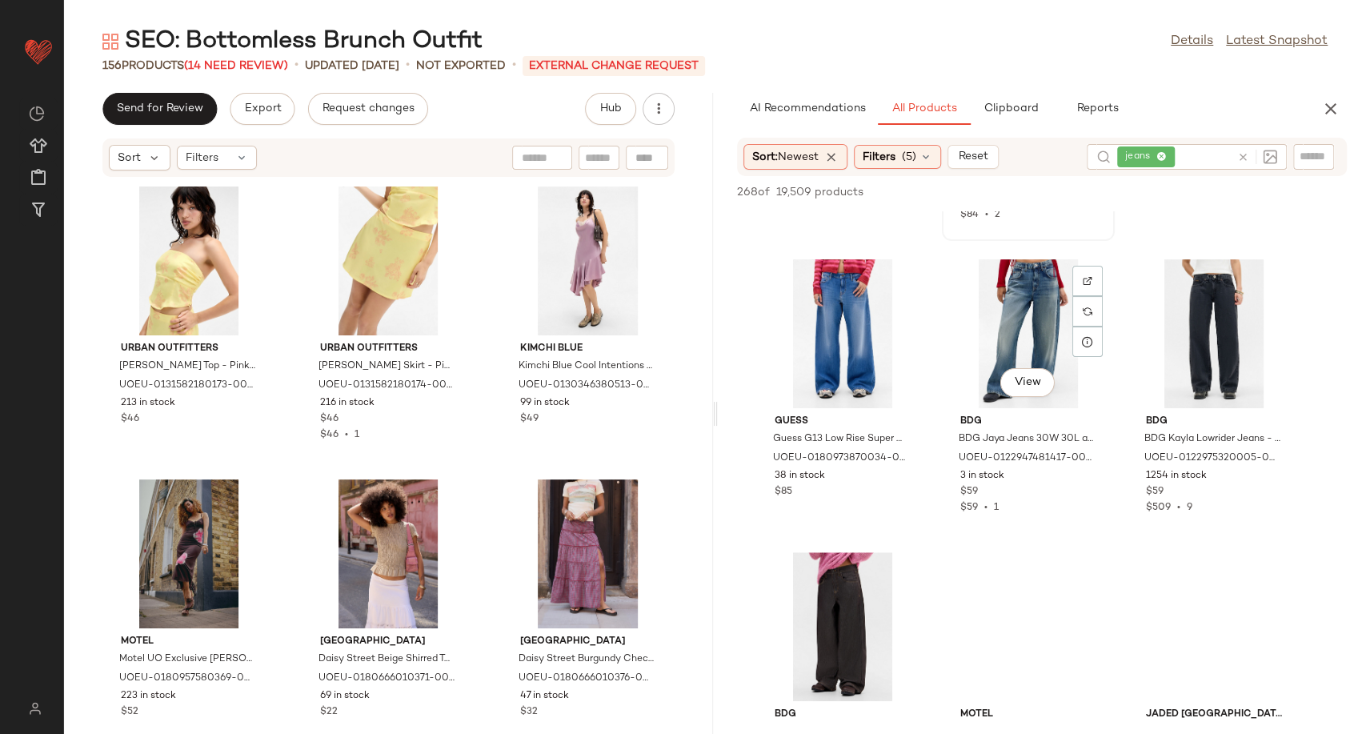
scroll to position [266, 0]
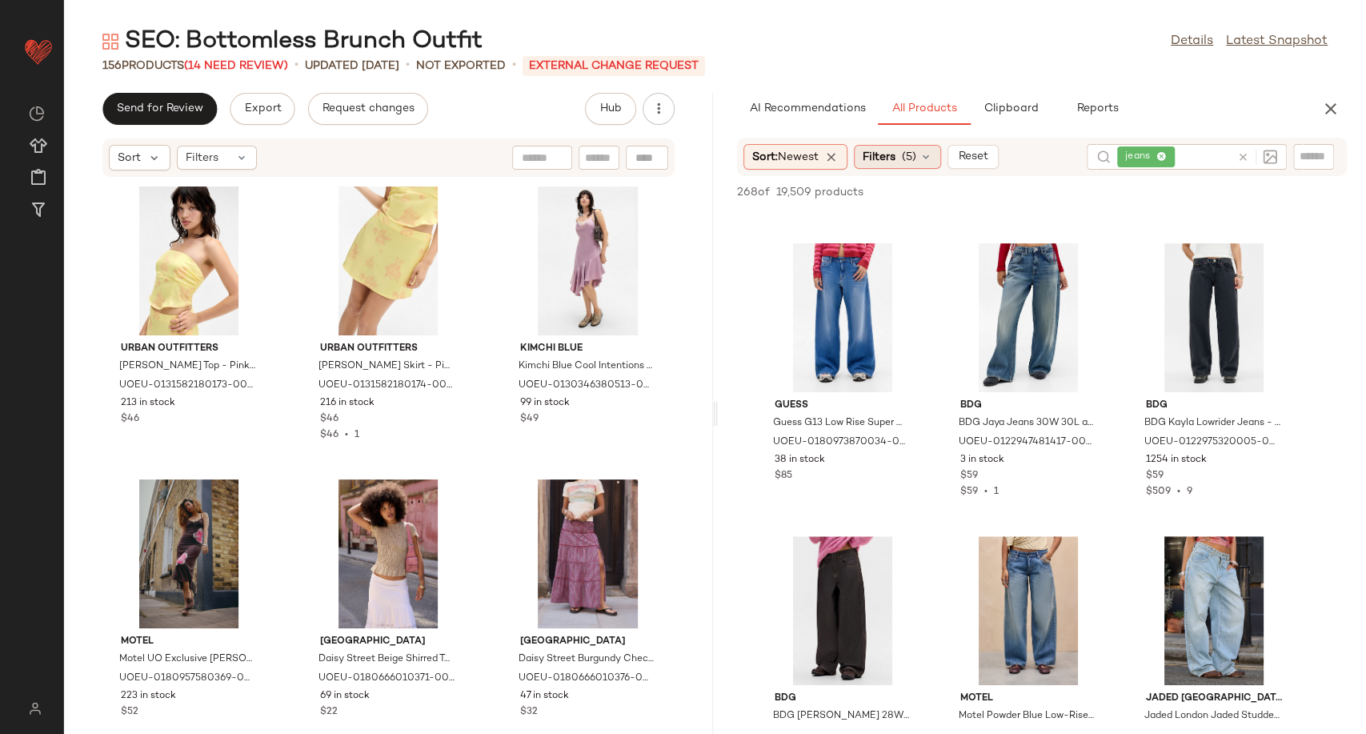
click at [932, 157] on icon at bounding box center [925, 156] width 13 height 13
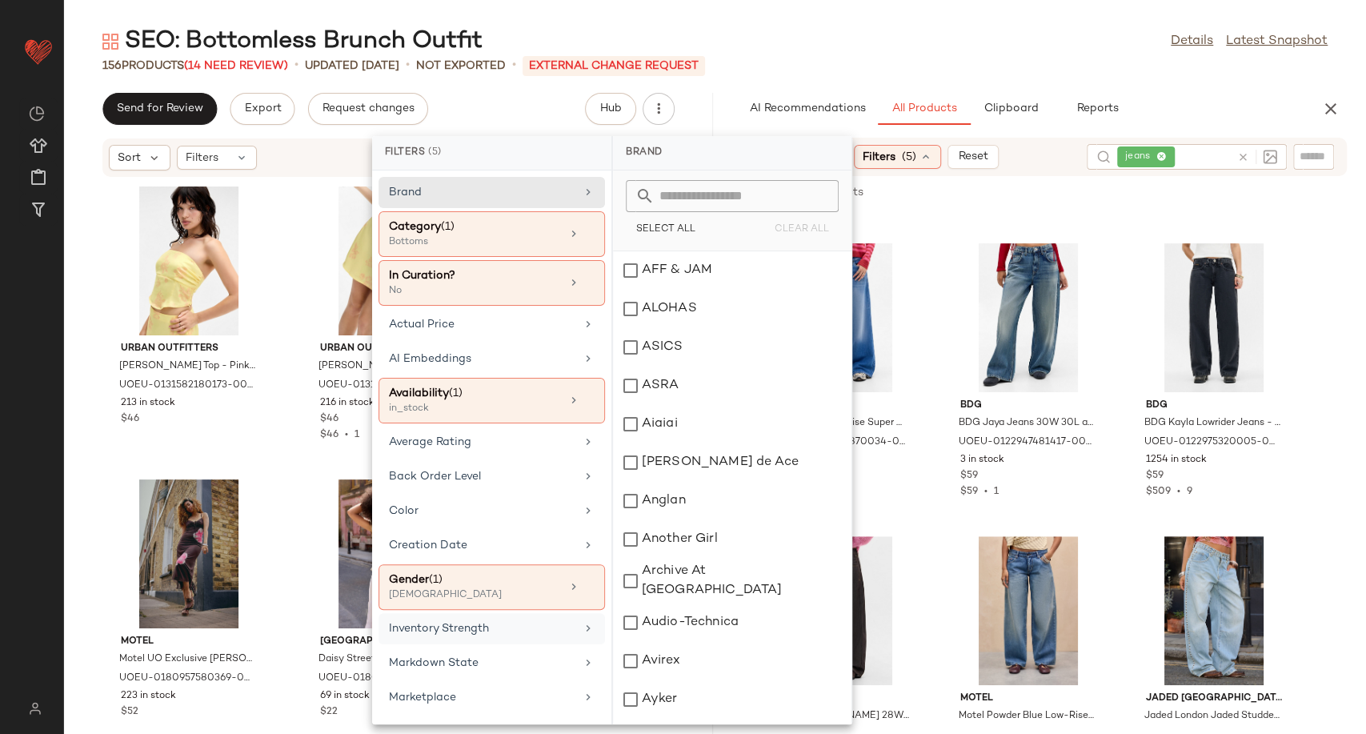
click at [493, 631] on div "Inventory Strength" at bounding box center [482, 628] width 186 height 17
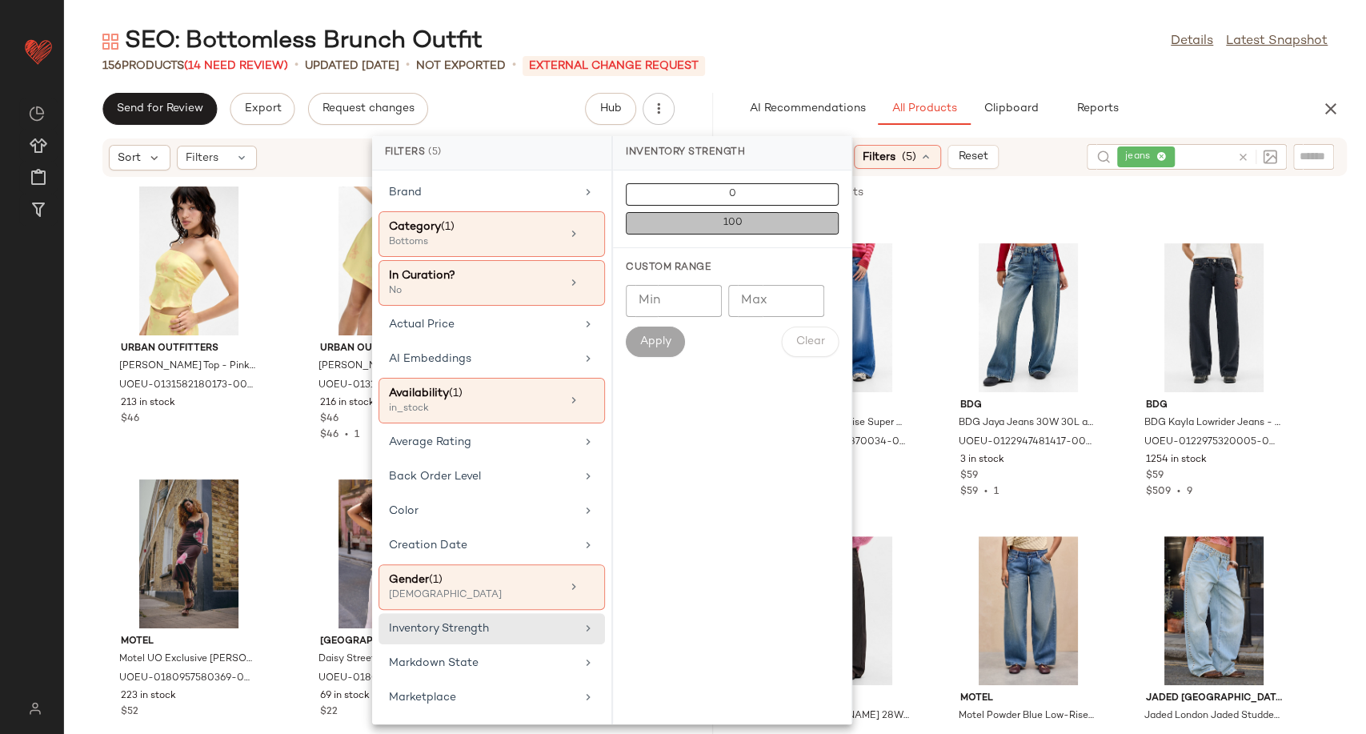
click at [723, 223] on span "100" at bounding box center [732, 223] width 20 height 11
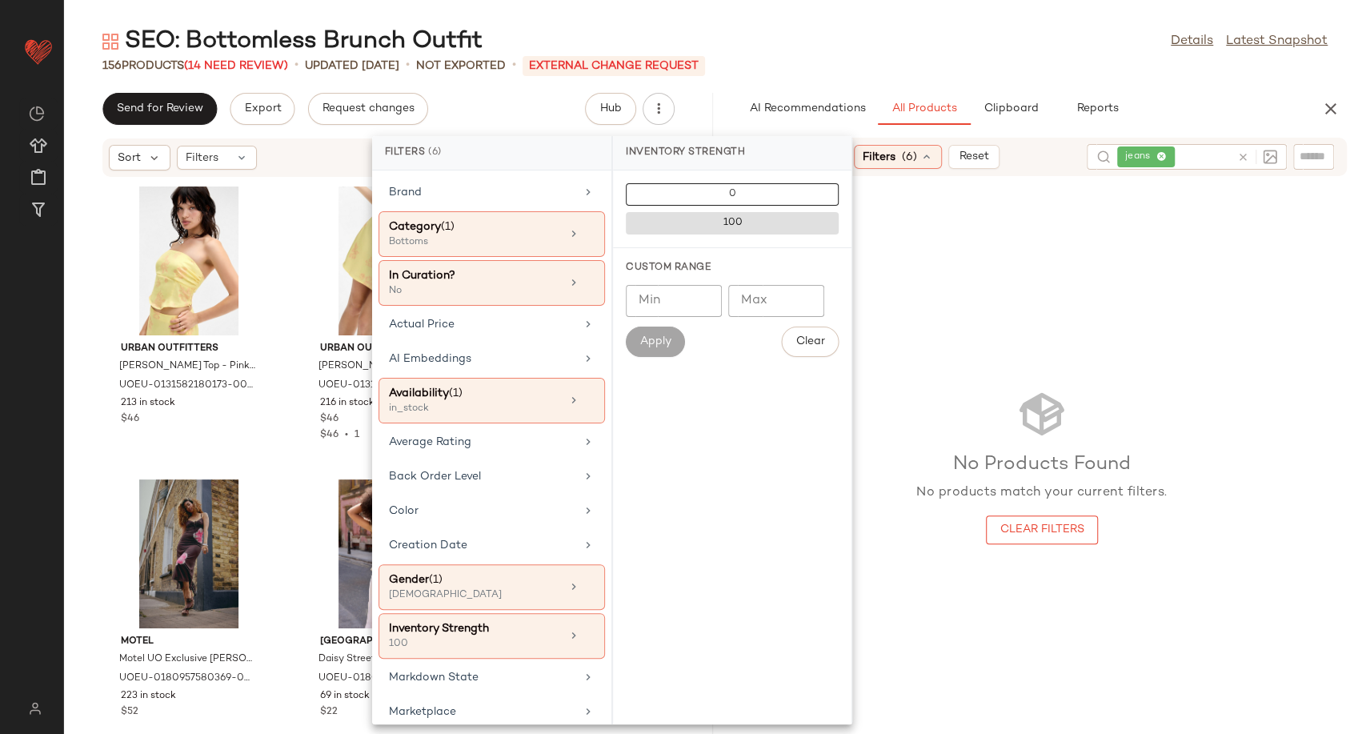
click at [937, 331] on div "No Products Found No products match your current filters. Clear Filters" at bounding box center [1042, 466] width 649 height 510
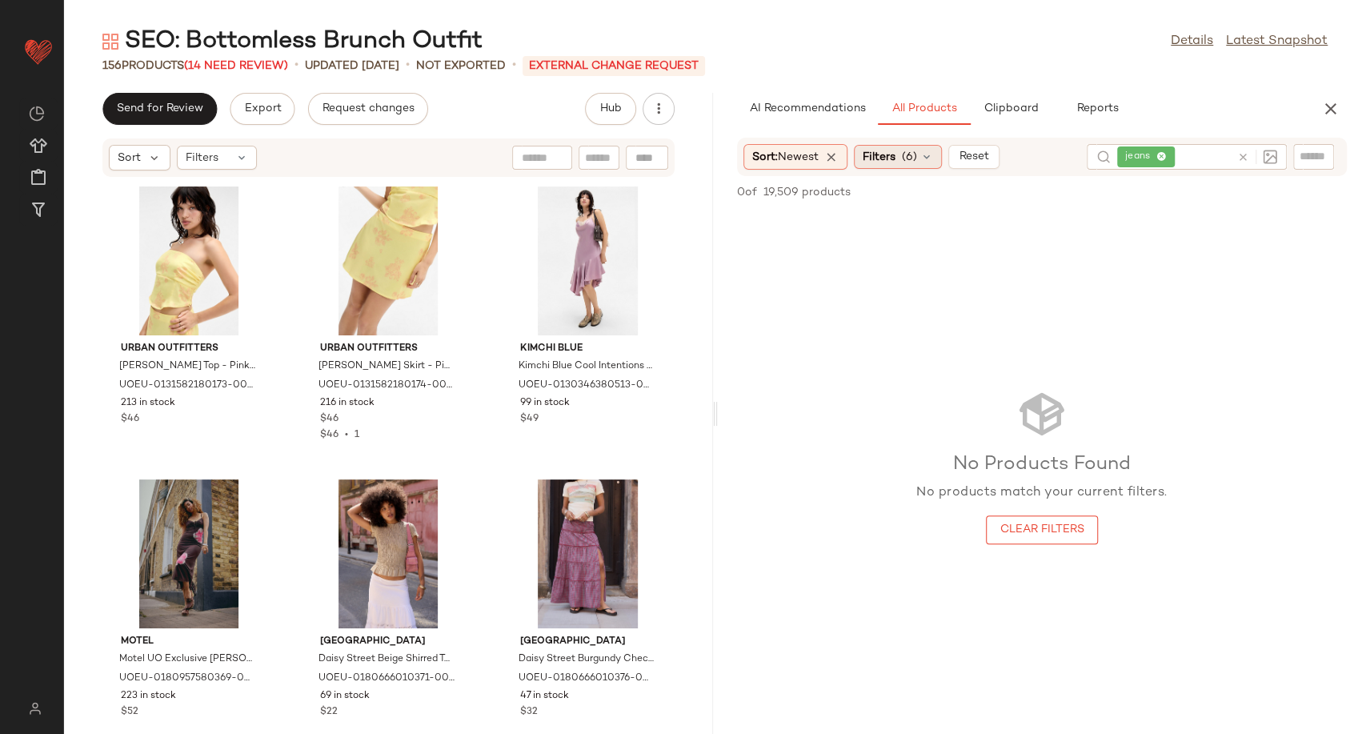
click at [939, 162] on div "Filters (6)" at bounding box center [898, 157] width 88 height 24
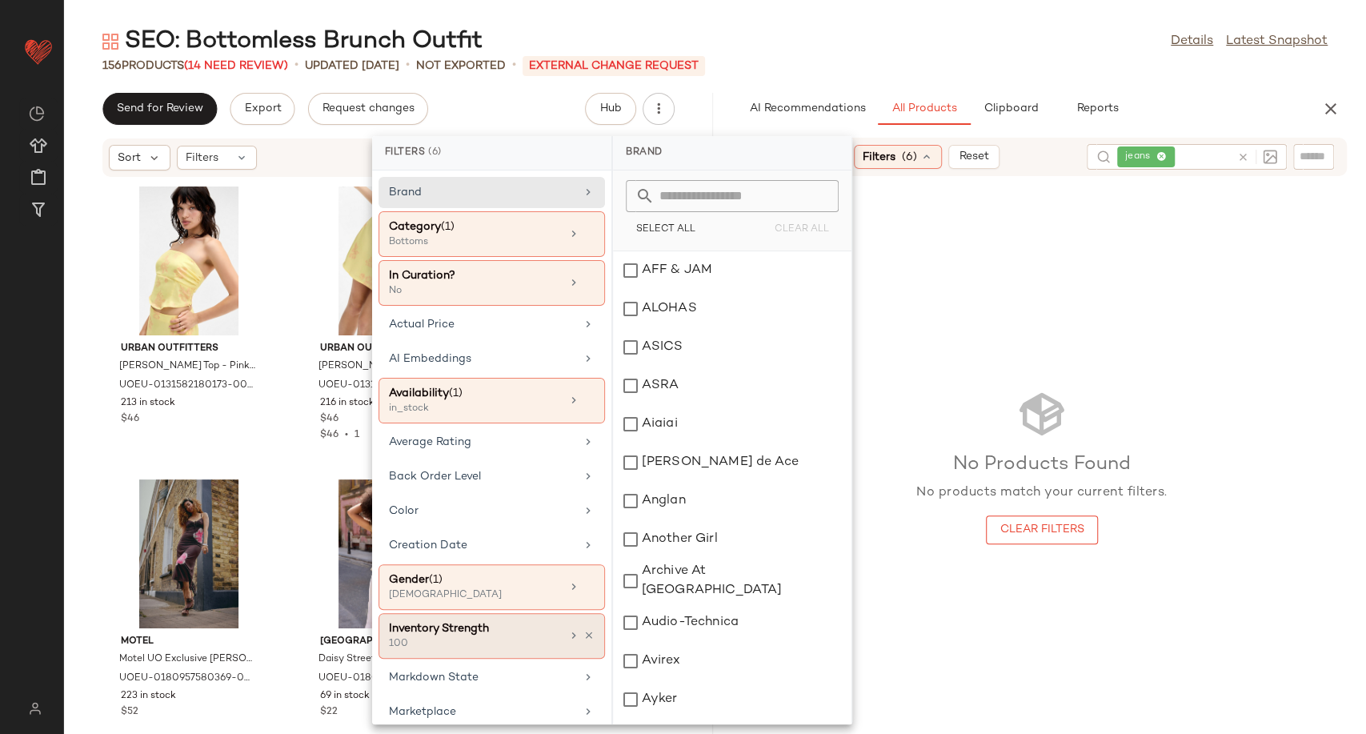
click at [535, 632] on div "Inventory Strength" at bounding box center [475, 628] width 172 height 17
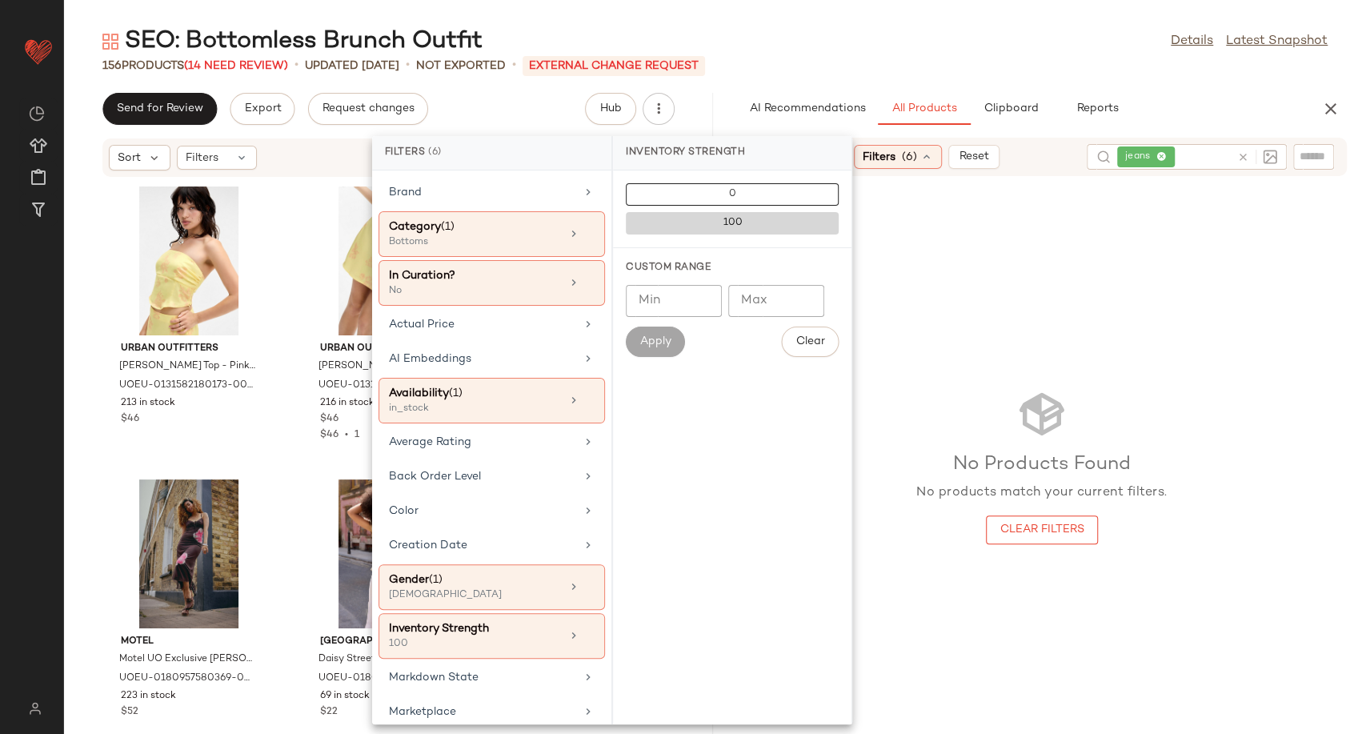
click at [735, 222] on span "100" at bounding box center [732, 223] width 20 height 11
click at [743, 180] on div "0 100" at bounding box center [732, 209] width 238 height 78
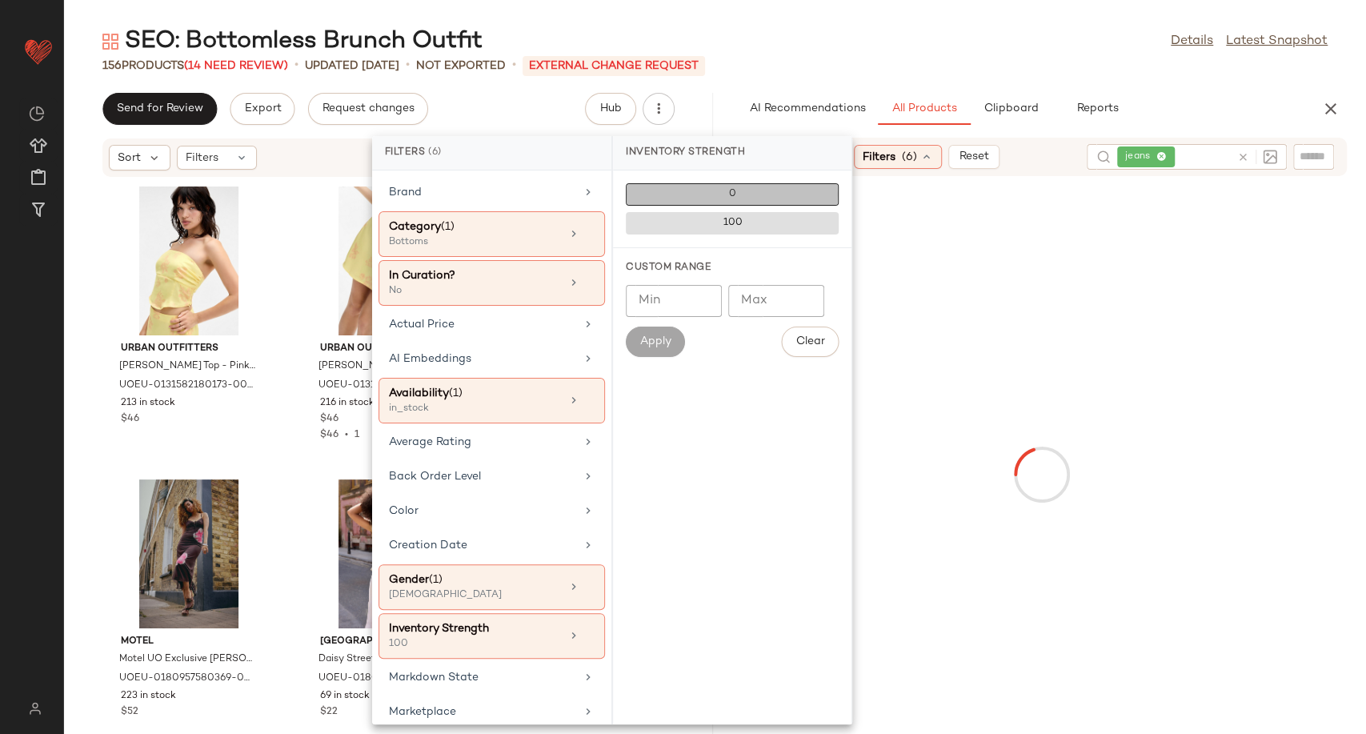
click at [742, 196] on button "0" at bounding box center [732, 194] width 213 height 22
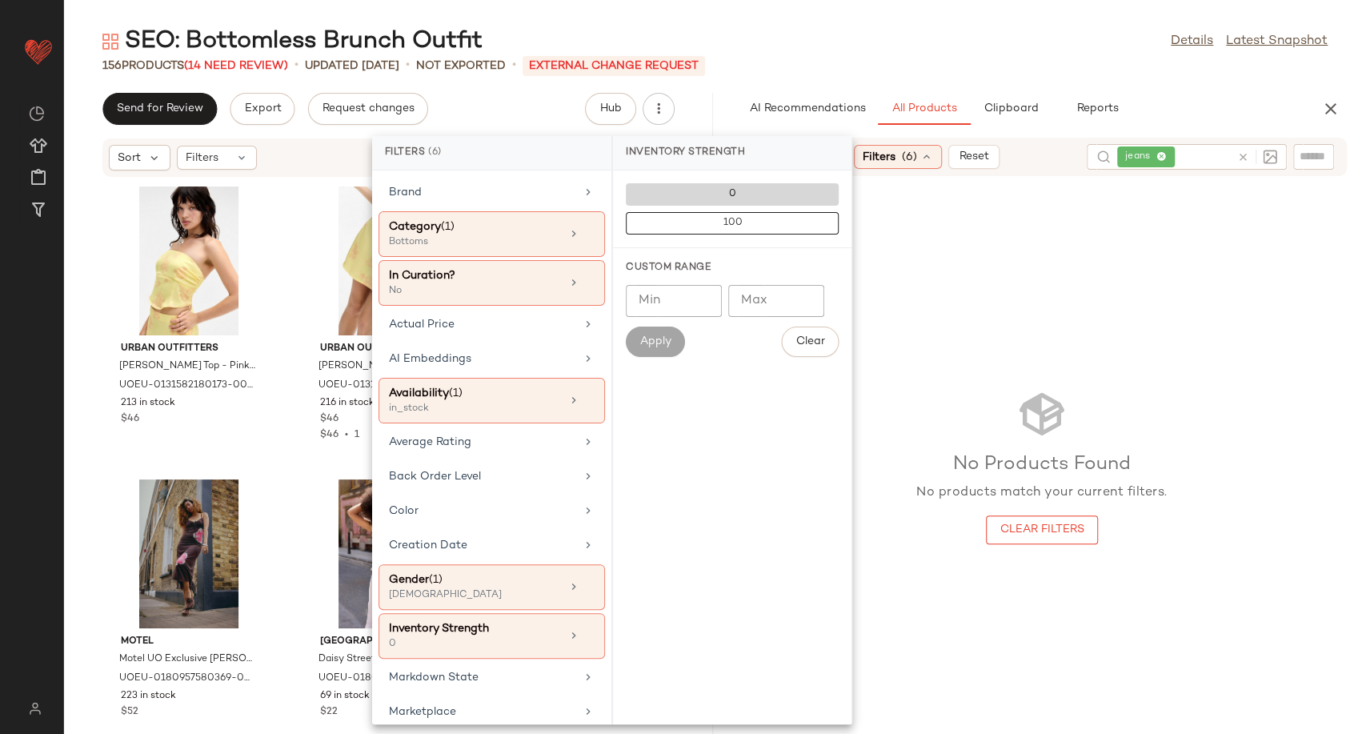
click at [742, 196] on button "0" at bounding box center [732, 194] width 213 height 22
click at [583, 635] on icon at bounding box center [588, 635] width 11 height 11
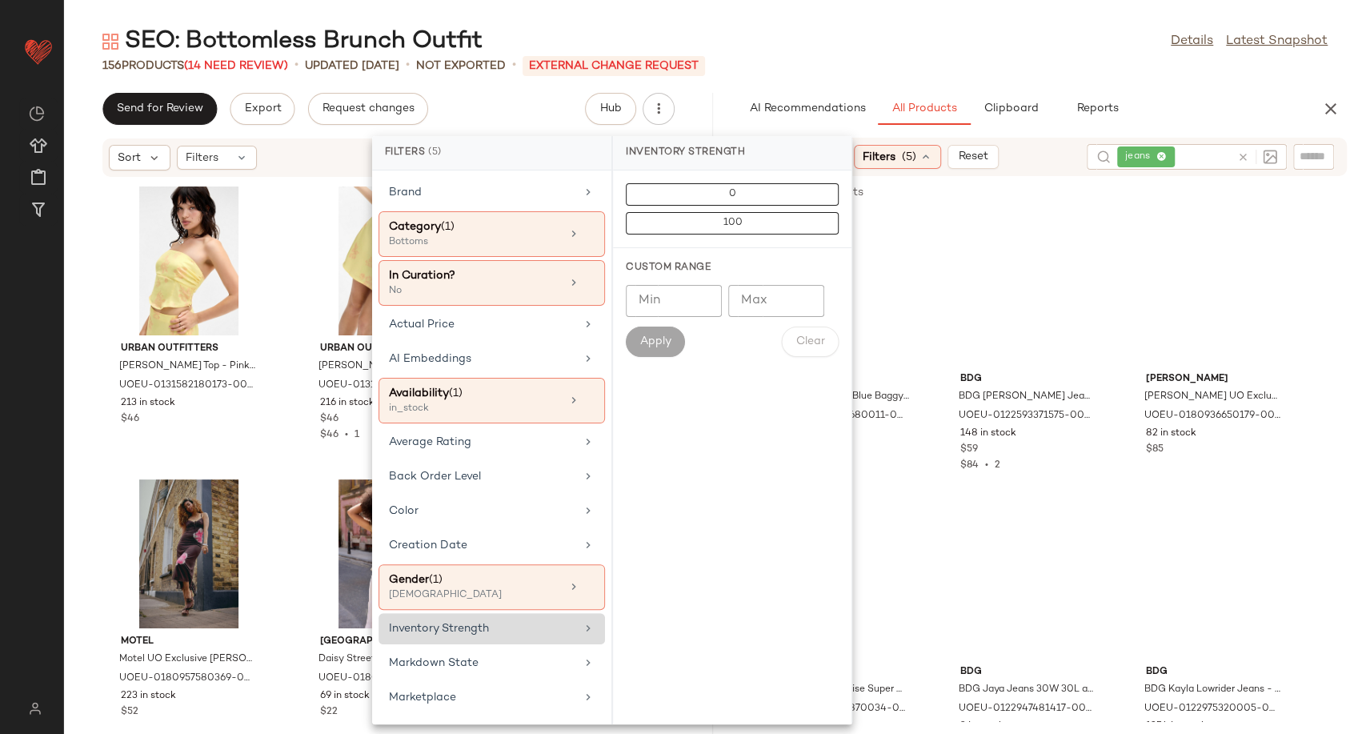
click at [686, 296] on input "Min" at bounding box center [674, 301] width 96 height 32
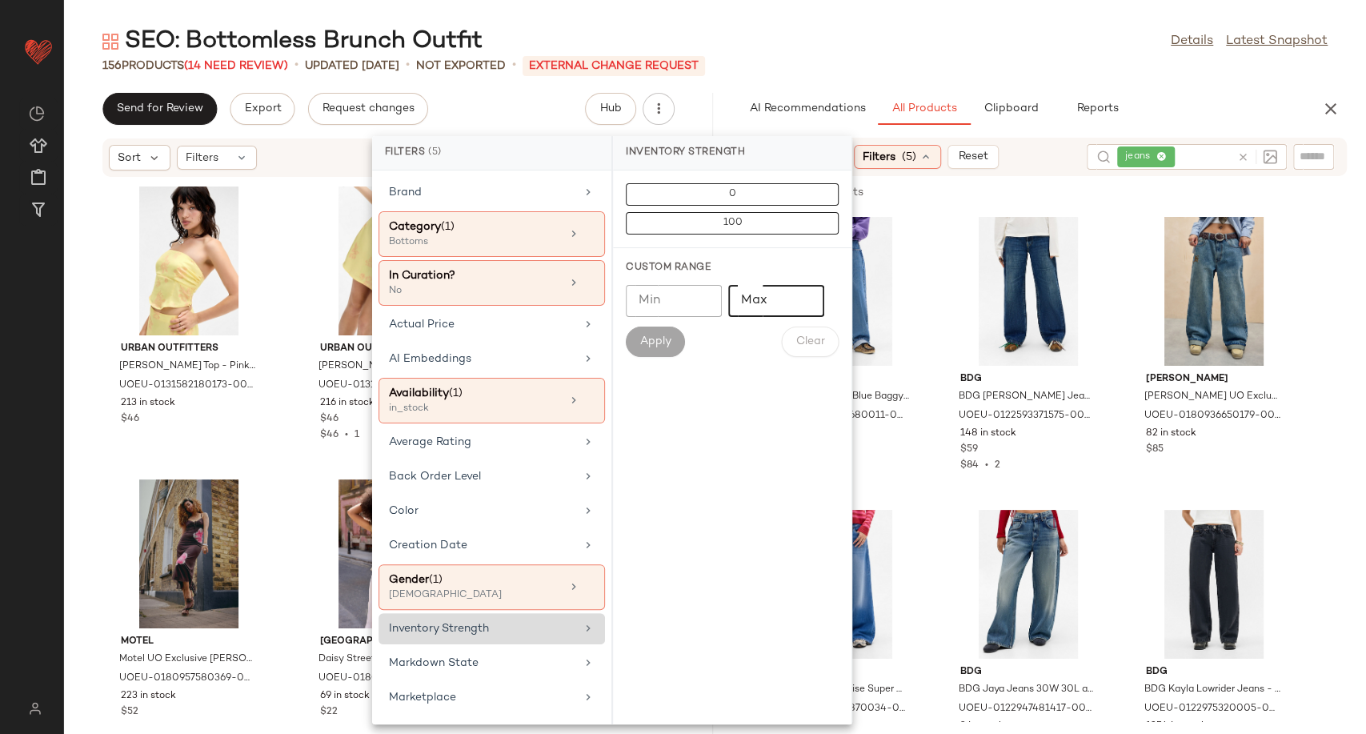
click at [815, 301] on input "Max" at bounding box center [776, 301] width 96 height 32
click at [711, 306] on input "Min" at bounding box center [674, 301] width 96 height 32
click at [704, 291] on input "*" at bounding box center [674, 301] width 96 height 32
click at [704, 293] on input "*" at bounding box center [674, 301] width 96 height 32
click at [684, 302] on input "*" at bounding box center [674, 301] width 96 height 32
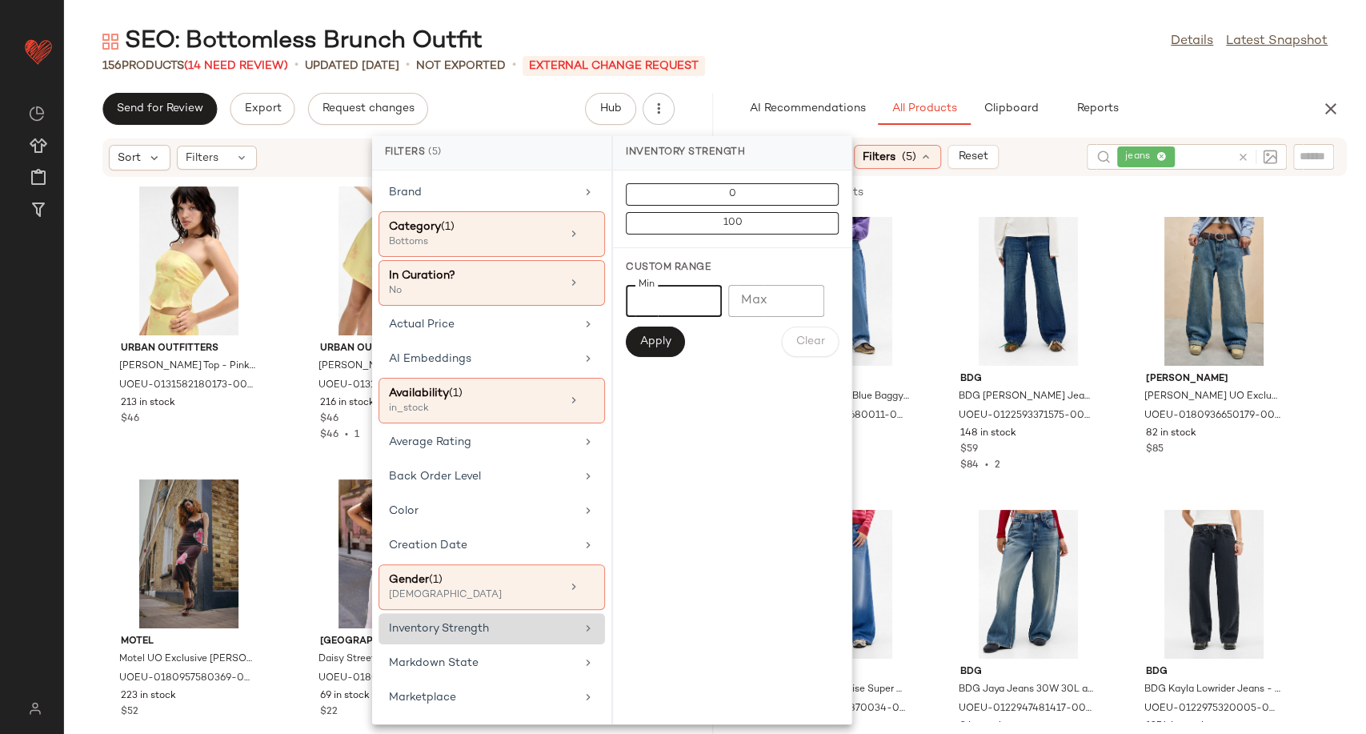
click at [663, 302] on input "*" at bounding box center [674, 301] width 96 height 32
drag, startPoint x: 645, startPoint y: 301, endPoint x: 627, endPoint y: 301, distance: 18.4
click at [627, 301] on input "*" at bounding box center [674, 301] width 96 height 32
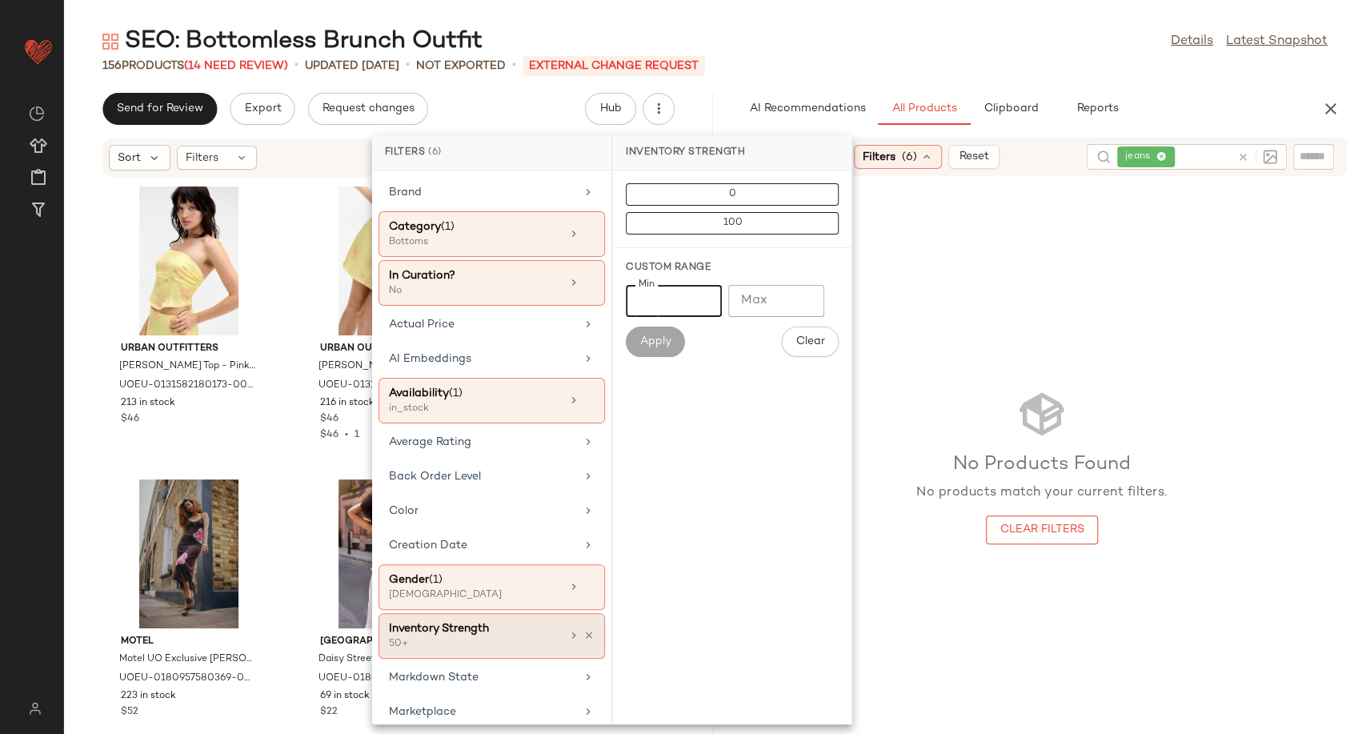
type input "**"
click at [661, 332] on div "Apply" at bounding box center [655, 341] width 59 height 30
click at [583, 633] on icon at bounding box center [588, 635] width 11 height 11
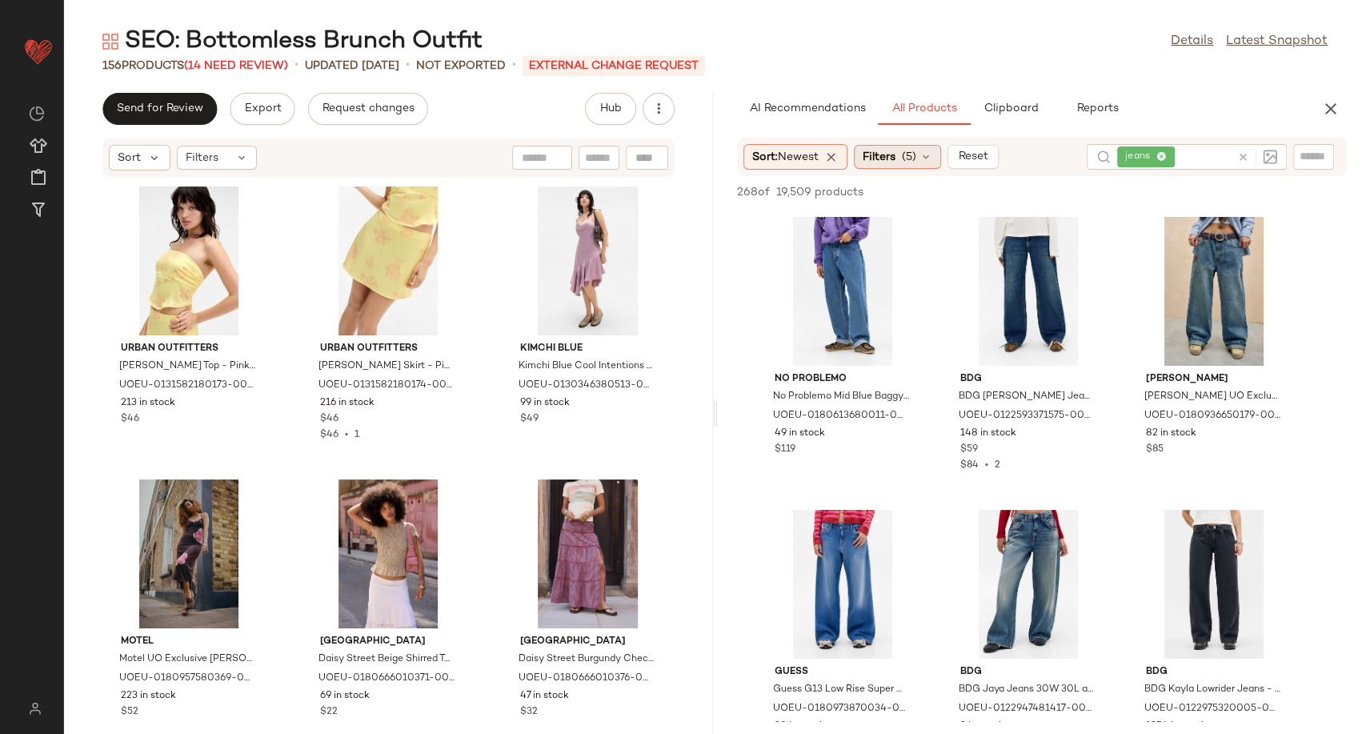
click at [931, 162] on icon at bounding box center [925, 156] width 13 height 13
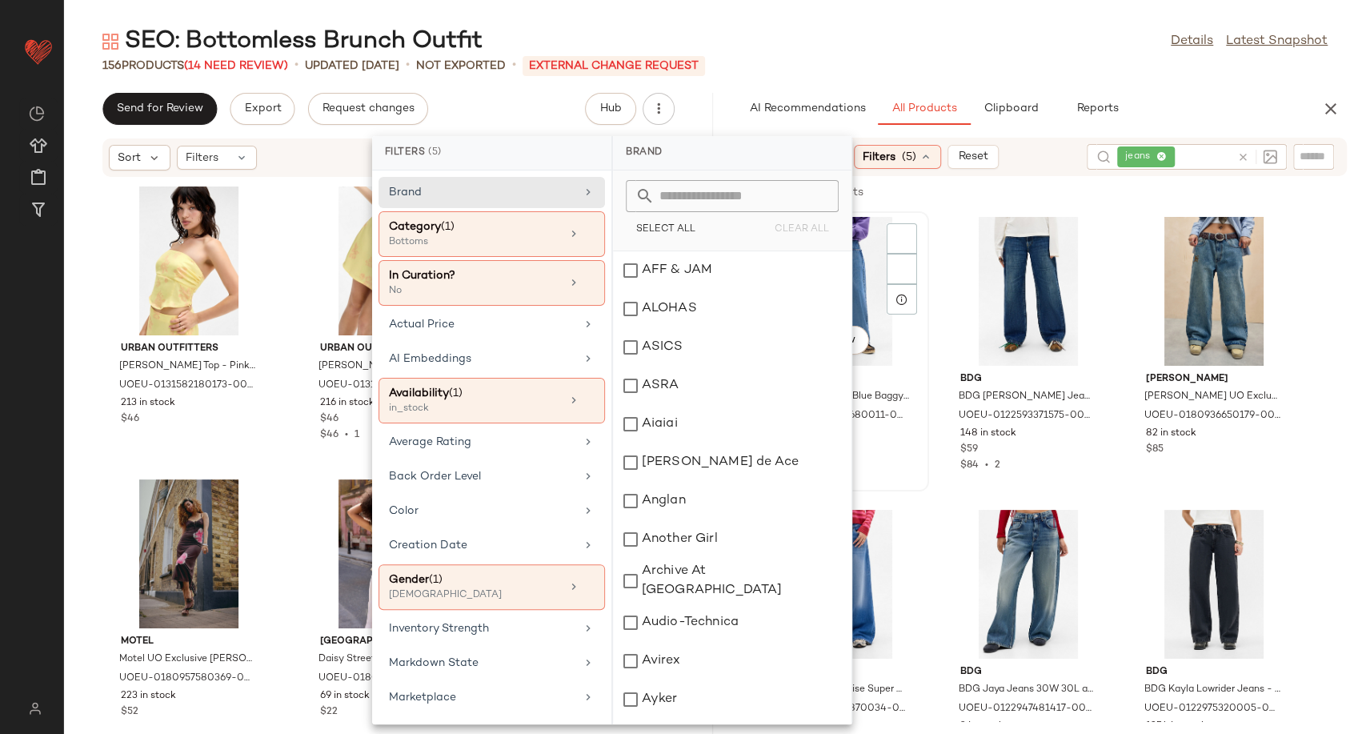
click at [925, 467] on div "View No Problemo No Problemo Mid Blue Baggy Jeans - Tinted Denim 26 at Urban Ou…" at bounding box center [843, 351] width 170 height 277
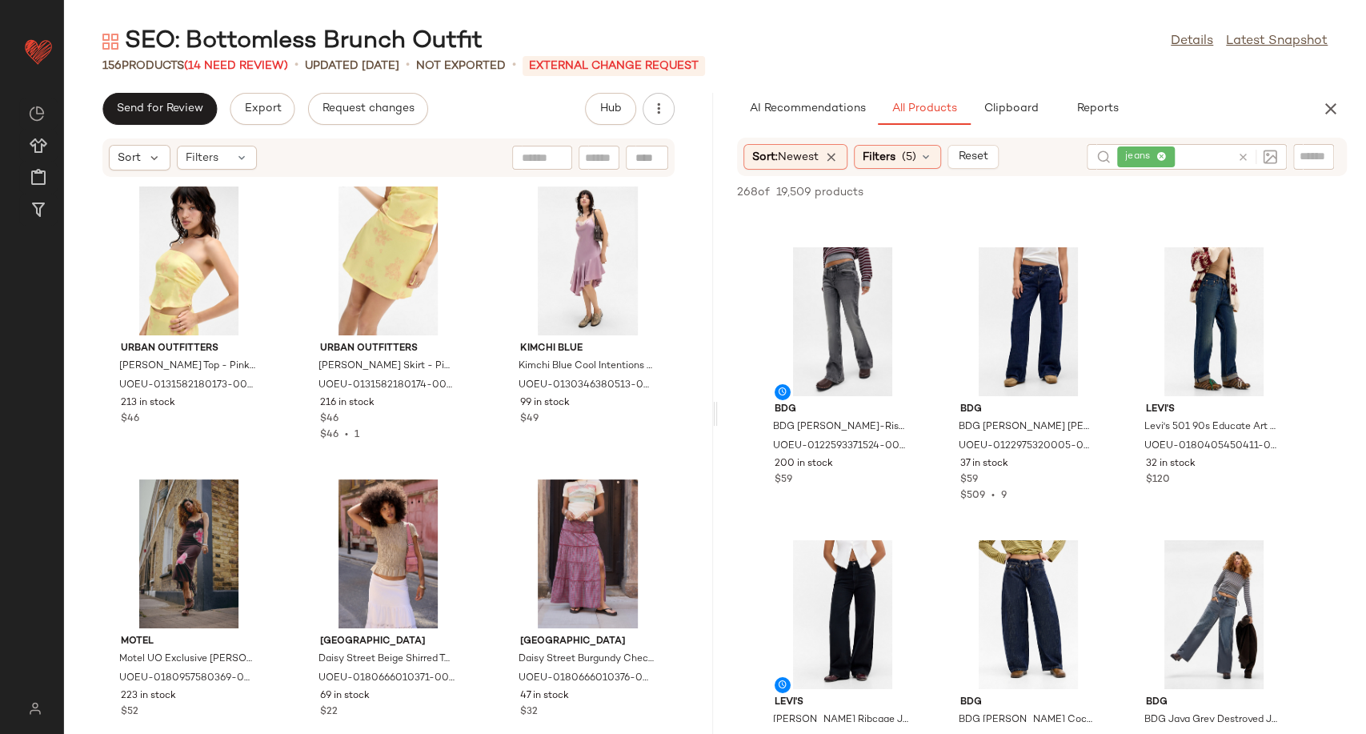
scroll to position [3734, 0]
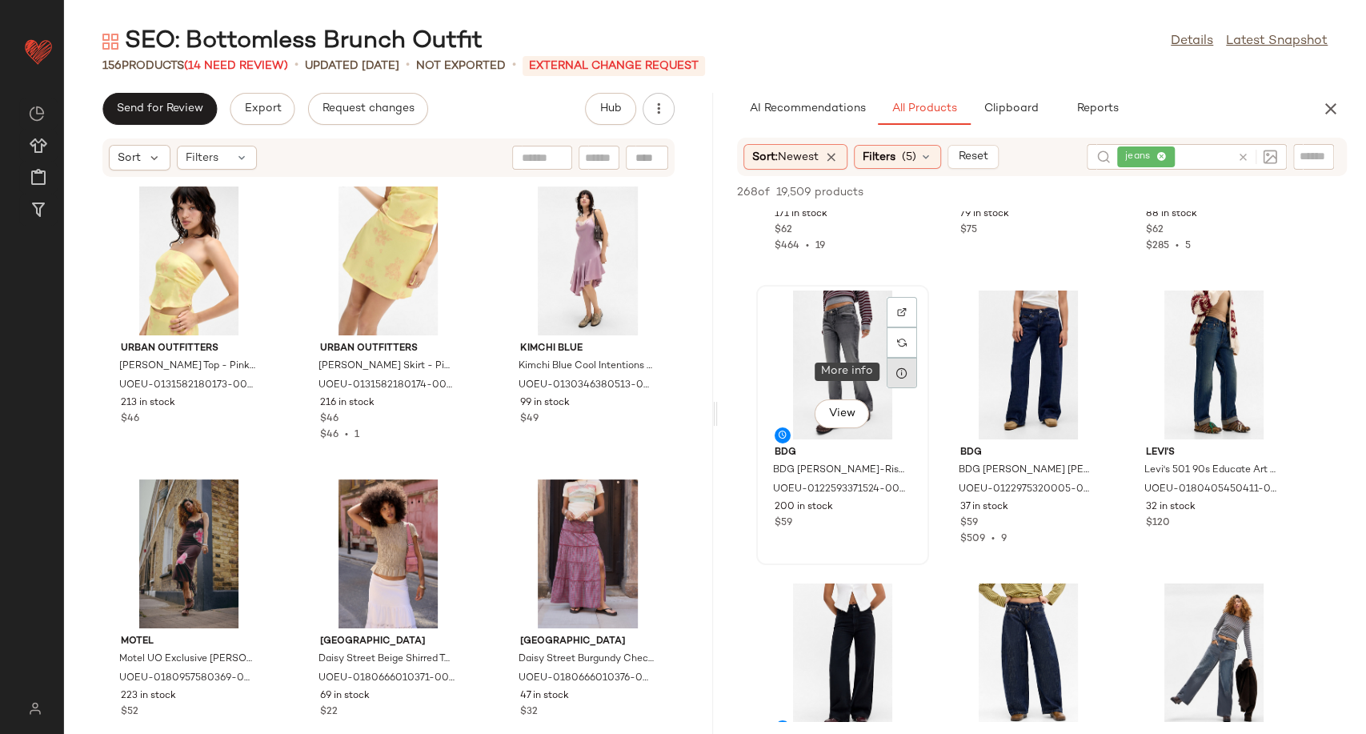
click at [903, 373] on icon at bounding box center [901, 372] width 13 height 13
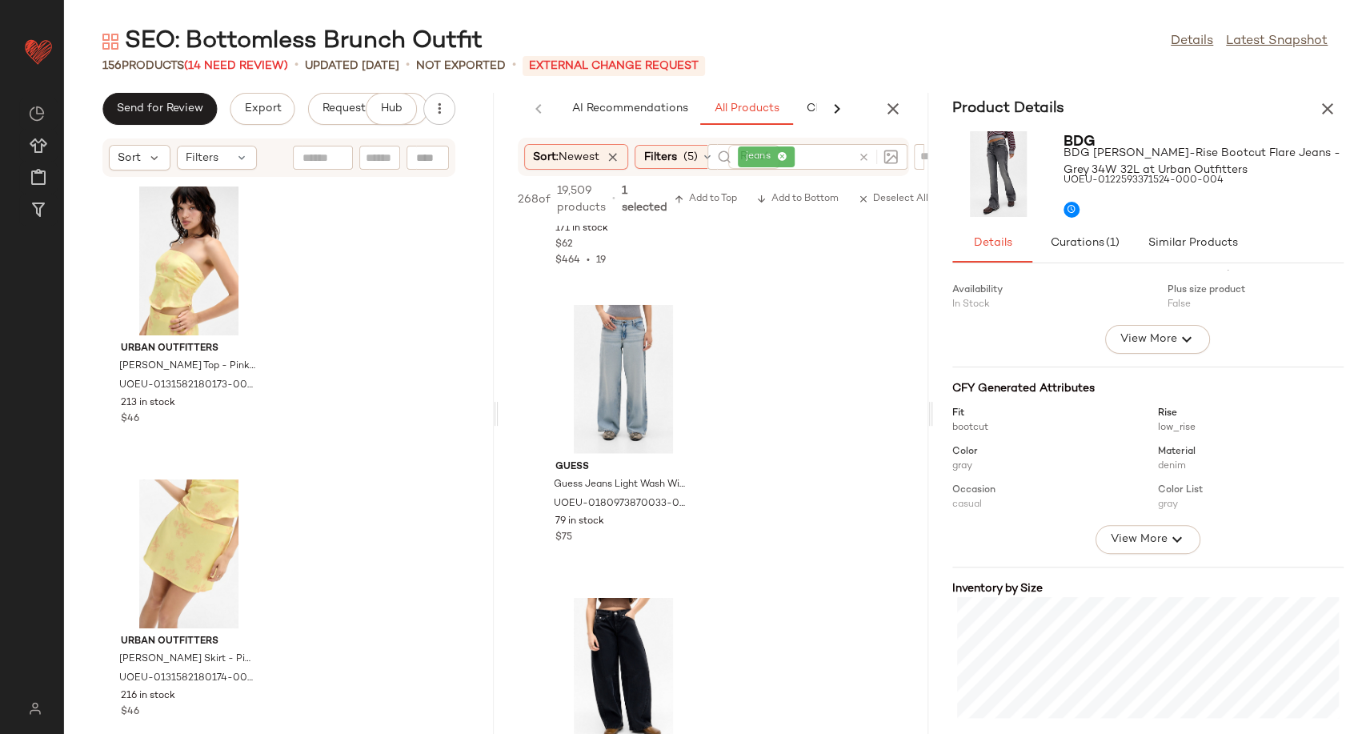
scroll to position [266, 0]
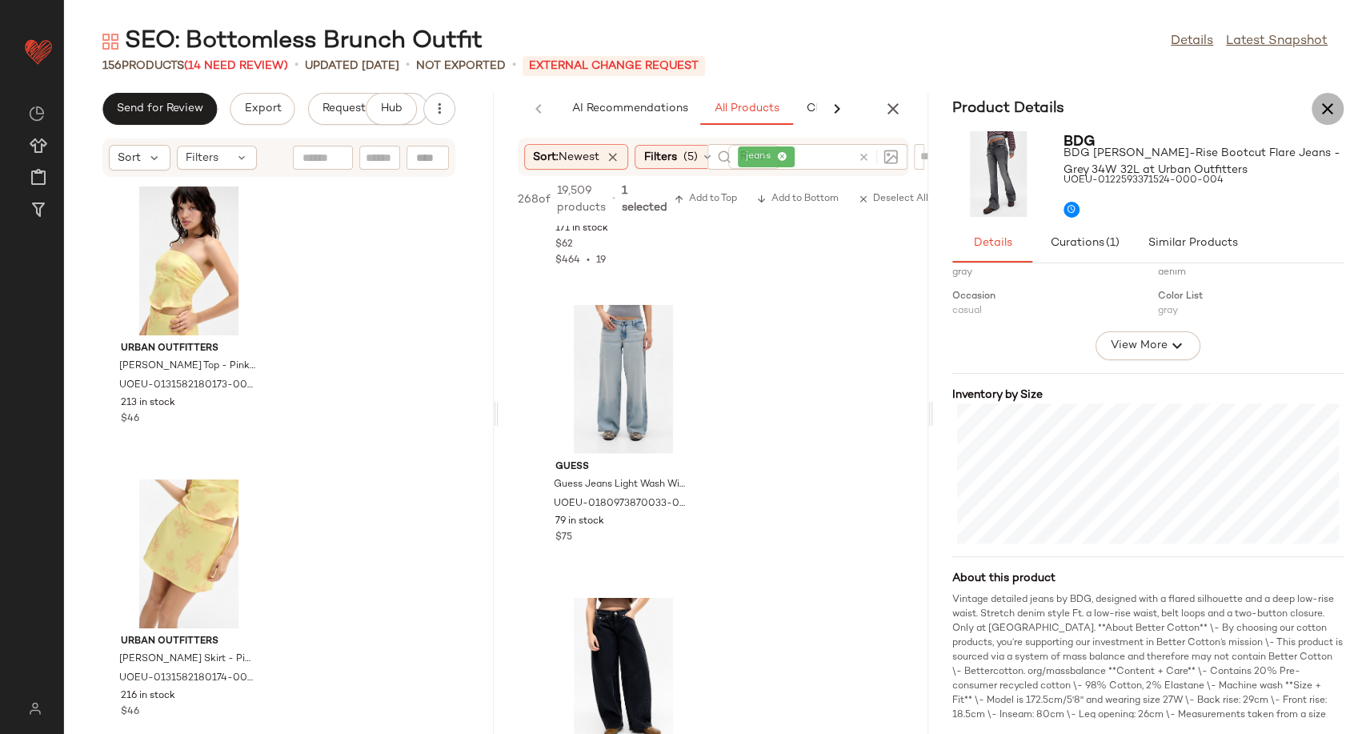
click at [1327, 105] on icon "button" at bounding box center [1327, 108] width 19 height 19
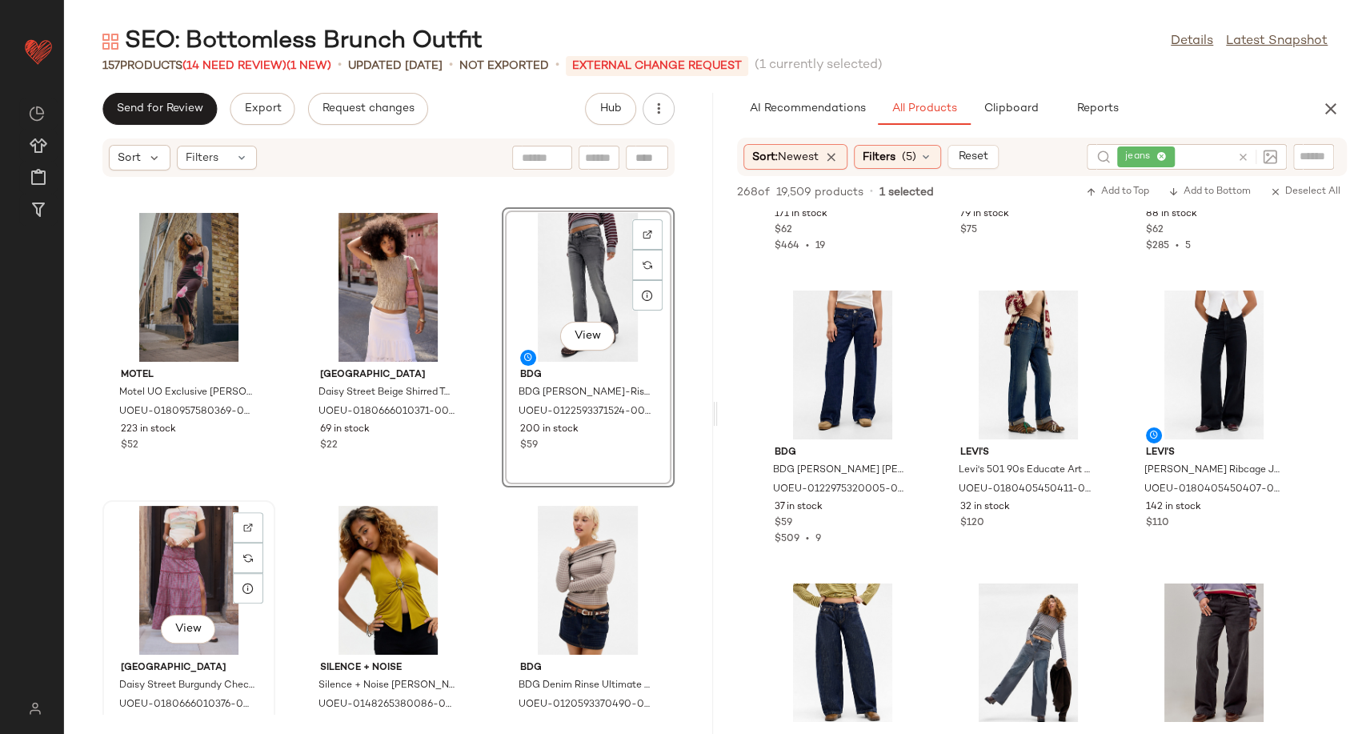
click at [174, 569] on div "View" at bounding box center [189, 580] width 162 height 149
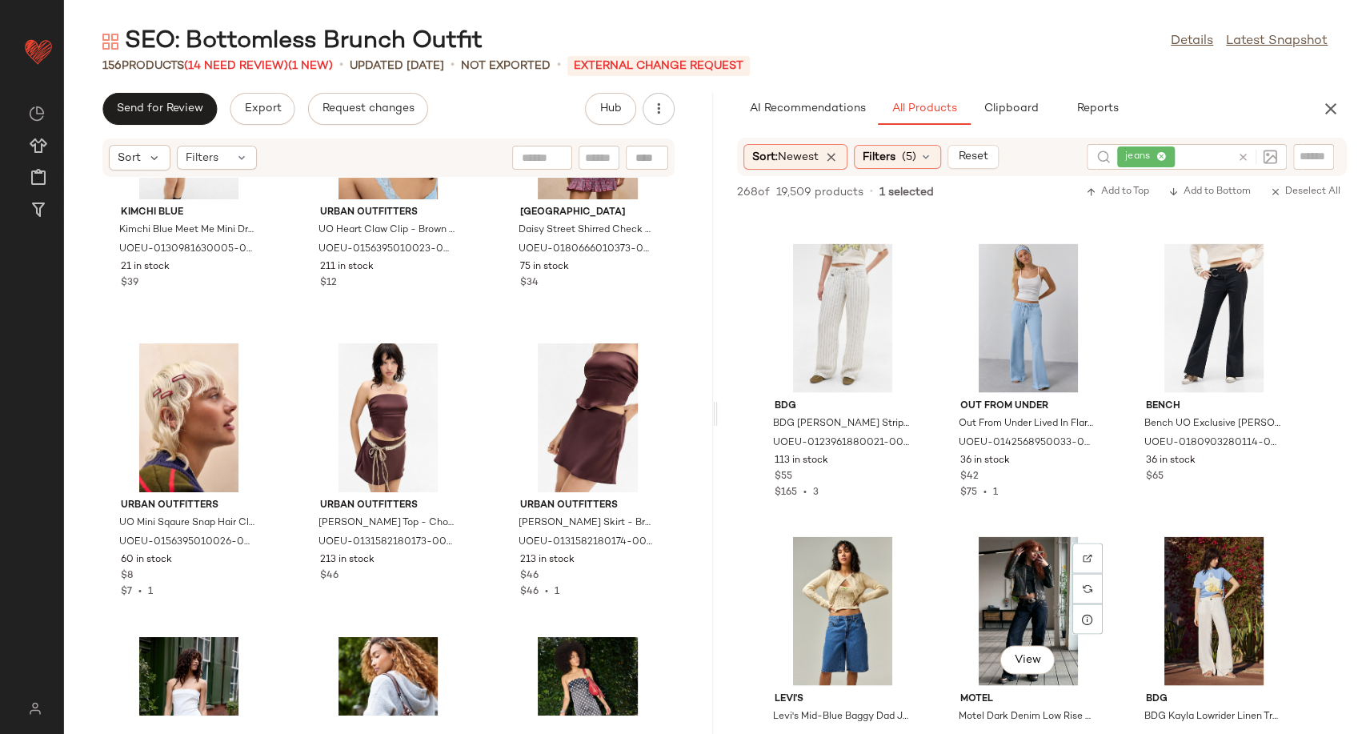
scroll to position [10402, 0]
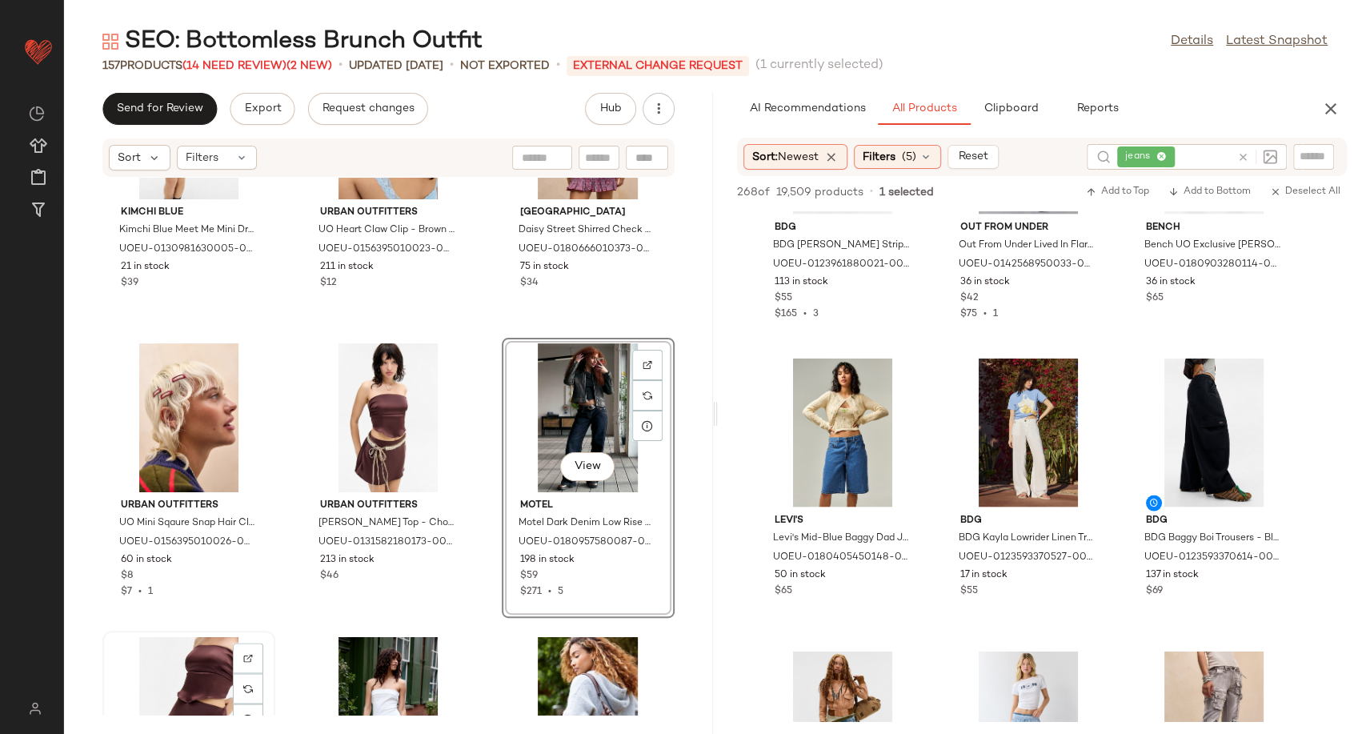
click at [186, 657] on div "View" at bounding box center [189, 710] width 162 height 149
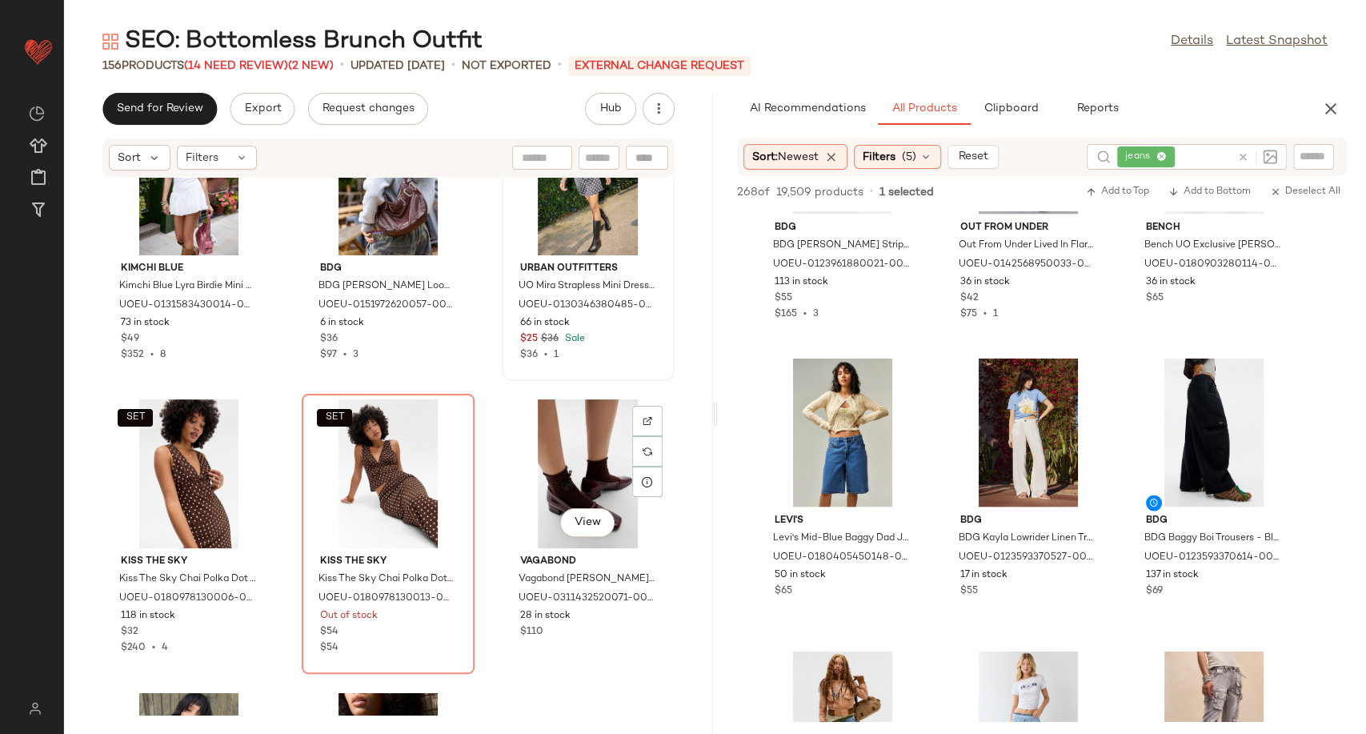
scroll to position [2146, 0]
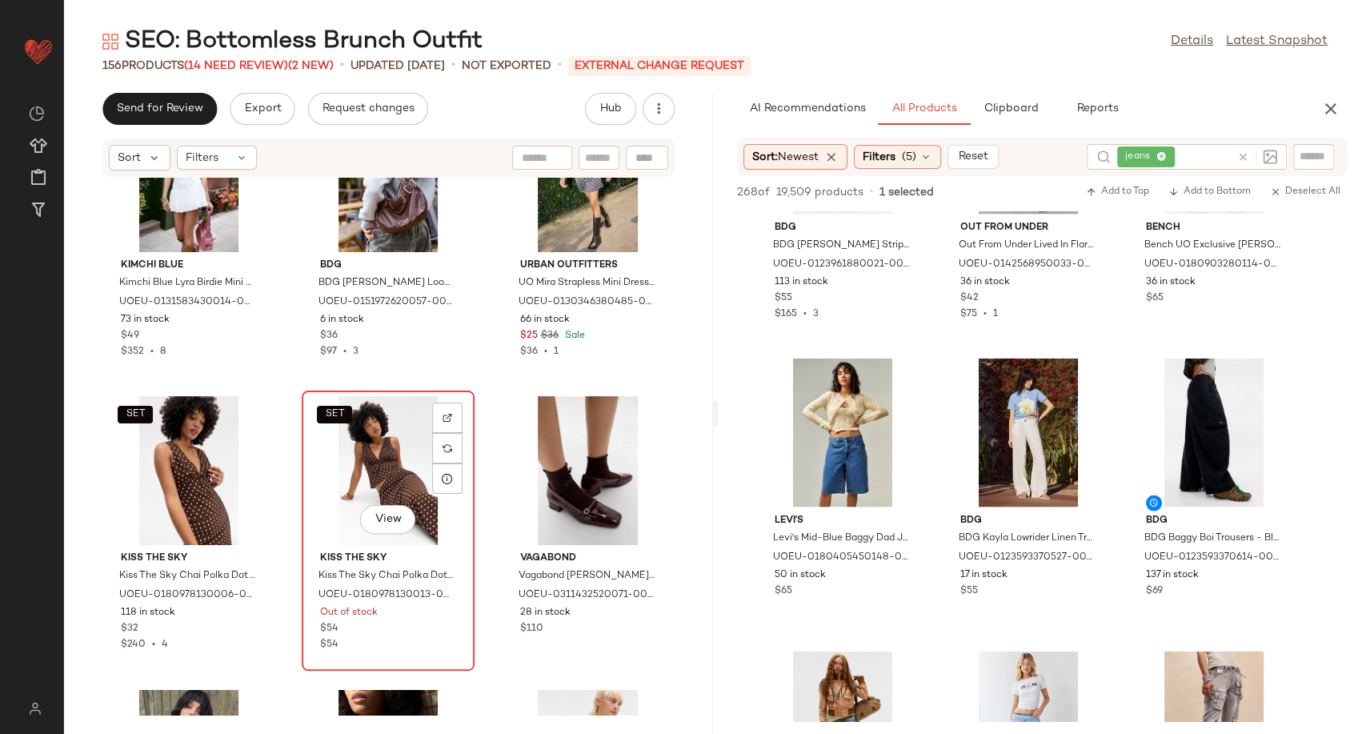
click at [362, 483] on div "SET View" at bounding box center [388, 470] width 162 height 149
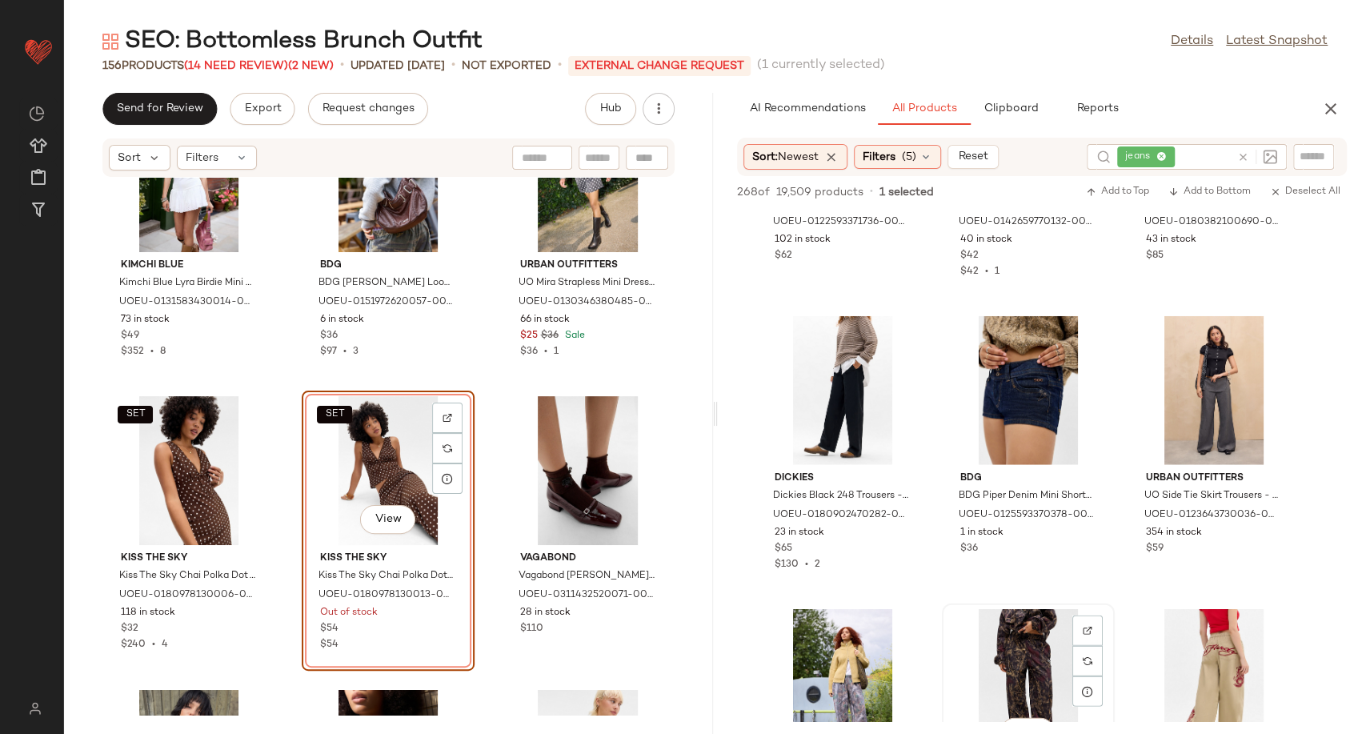
scroll to position [10935, 0]
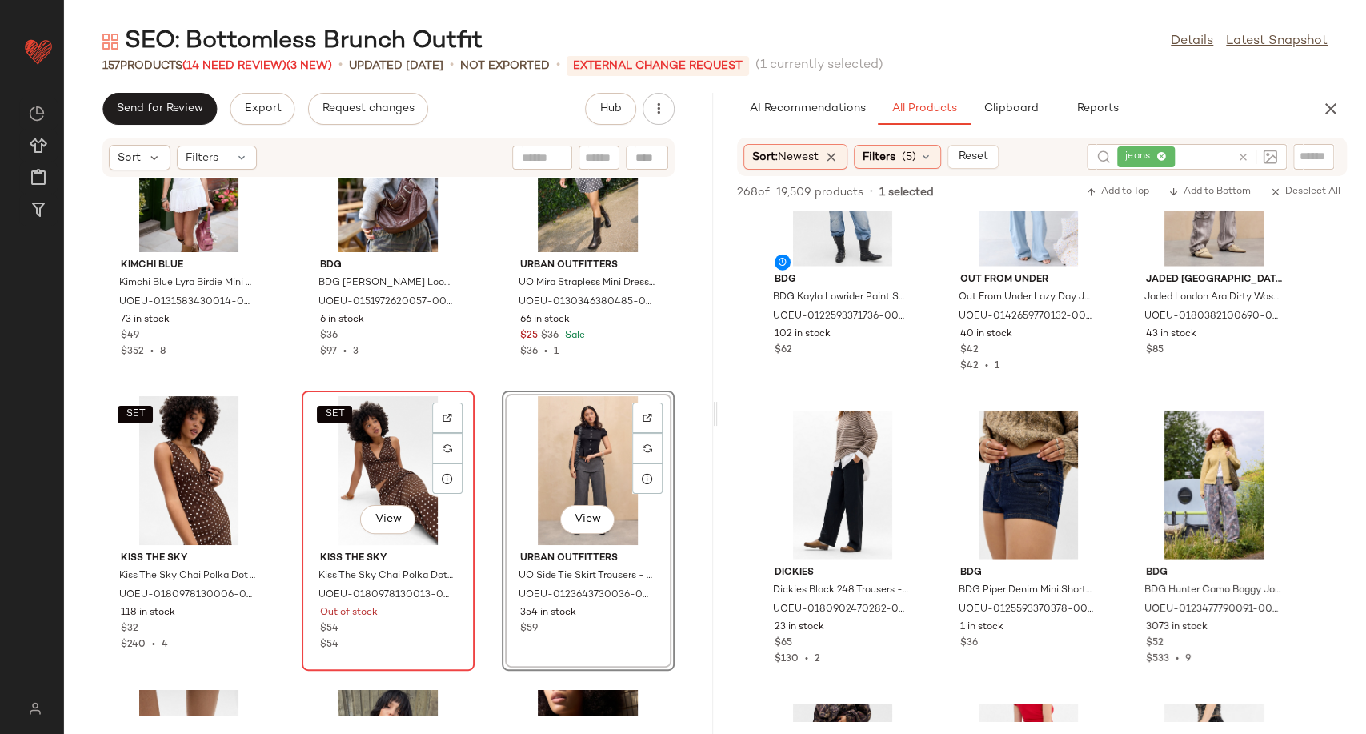
click at [374, 465] on div "SET View" at bounding box center [388, 470] width 162 height 149
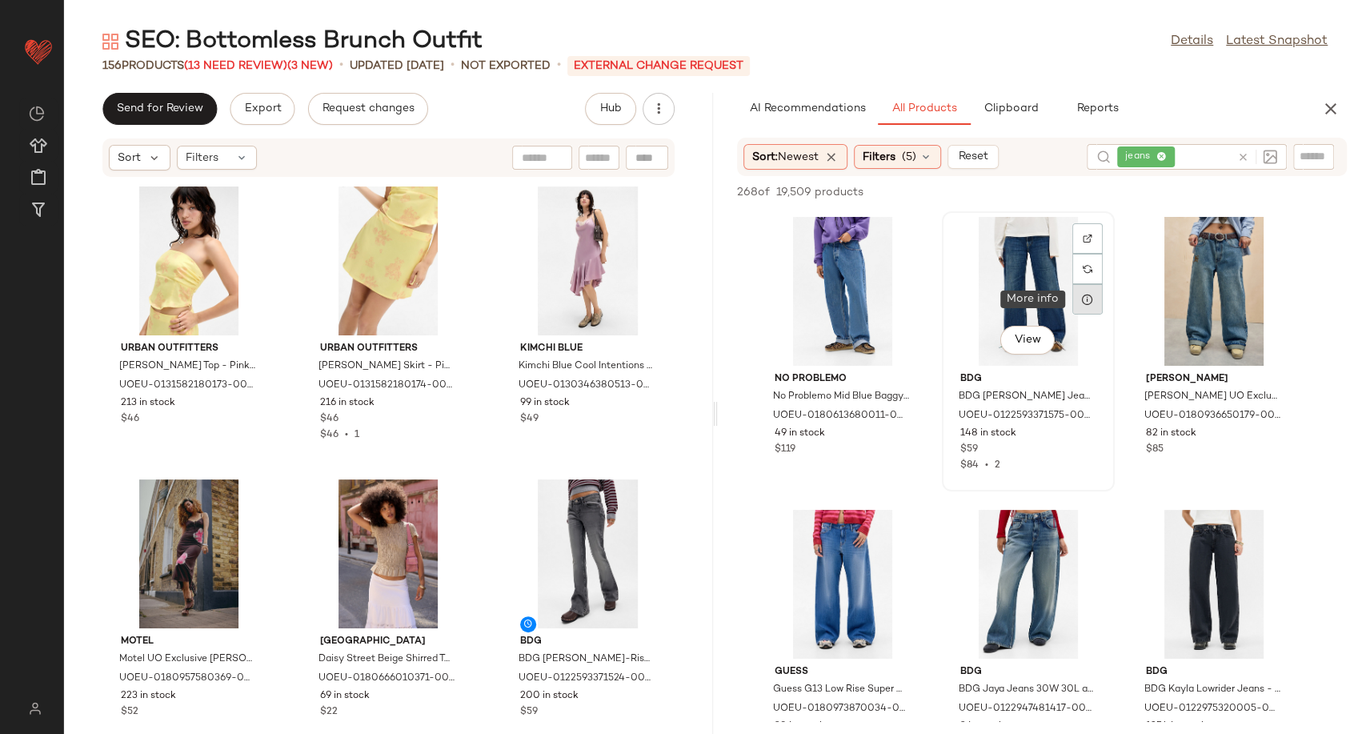
click at [1089, 301] on icon at bounding box center [1087, 299] width 13 height 13
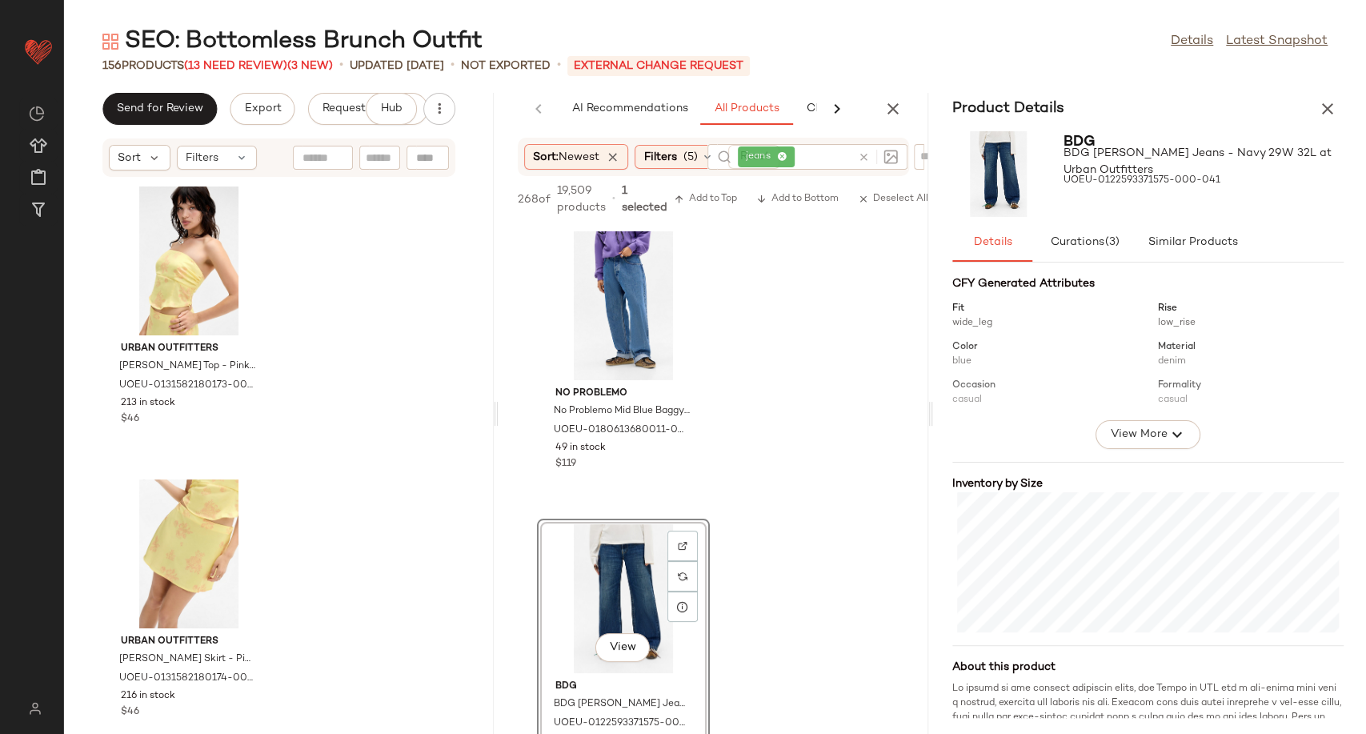
scroll to position [178, 0]
click at [1325, 117] on icon "button" at bounding box center [1327, 108] width 19 height 19
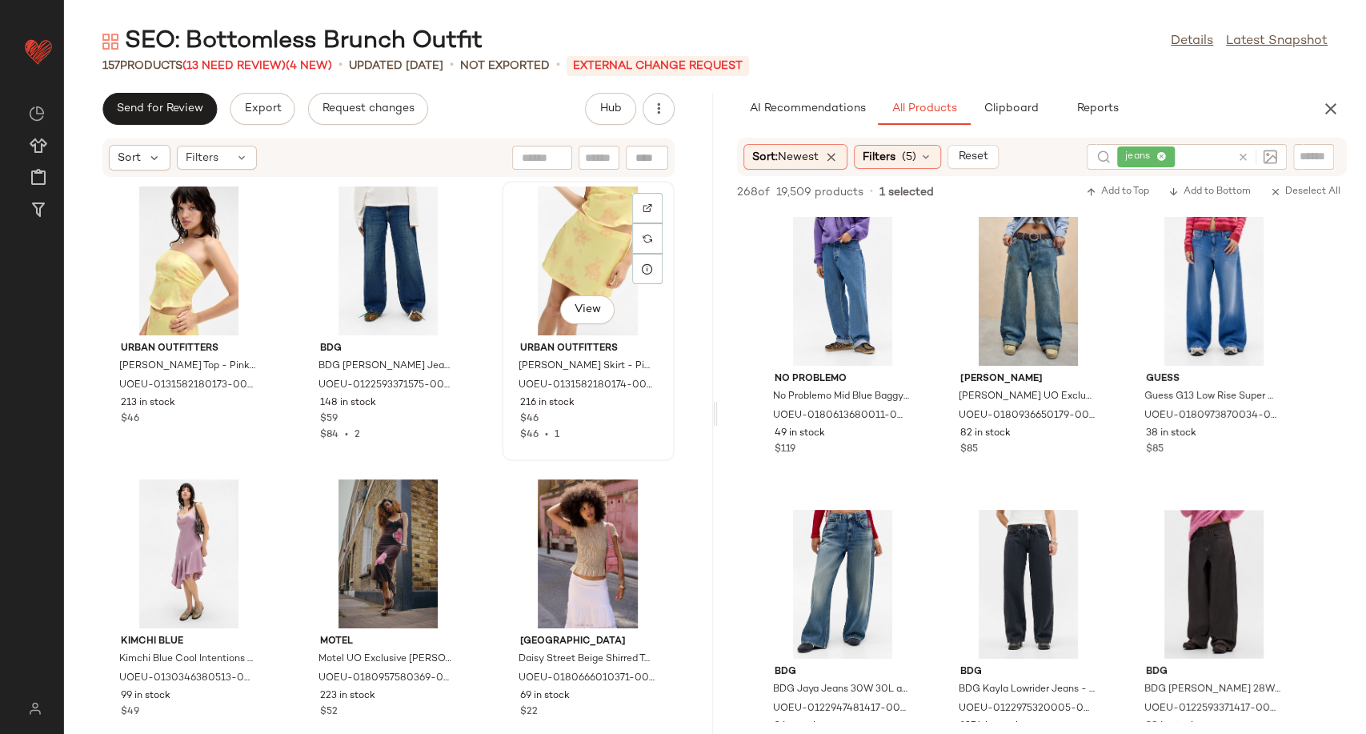
click at [553, 261] on div "View" at bounding box center [588, 260] width 162 height 149
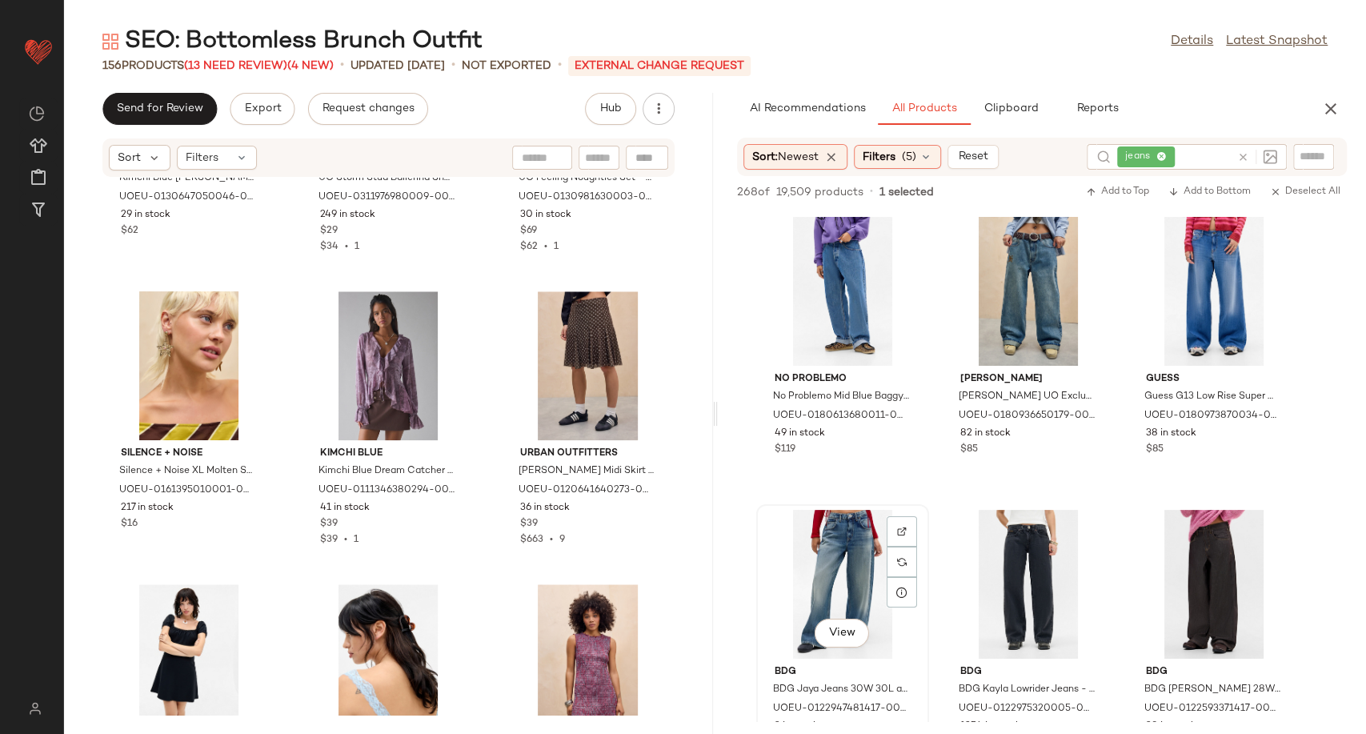
scroll to position [89, 0]
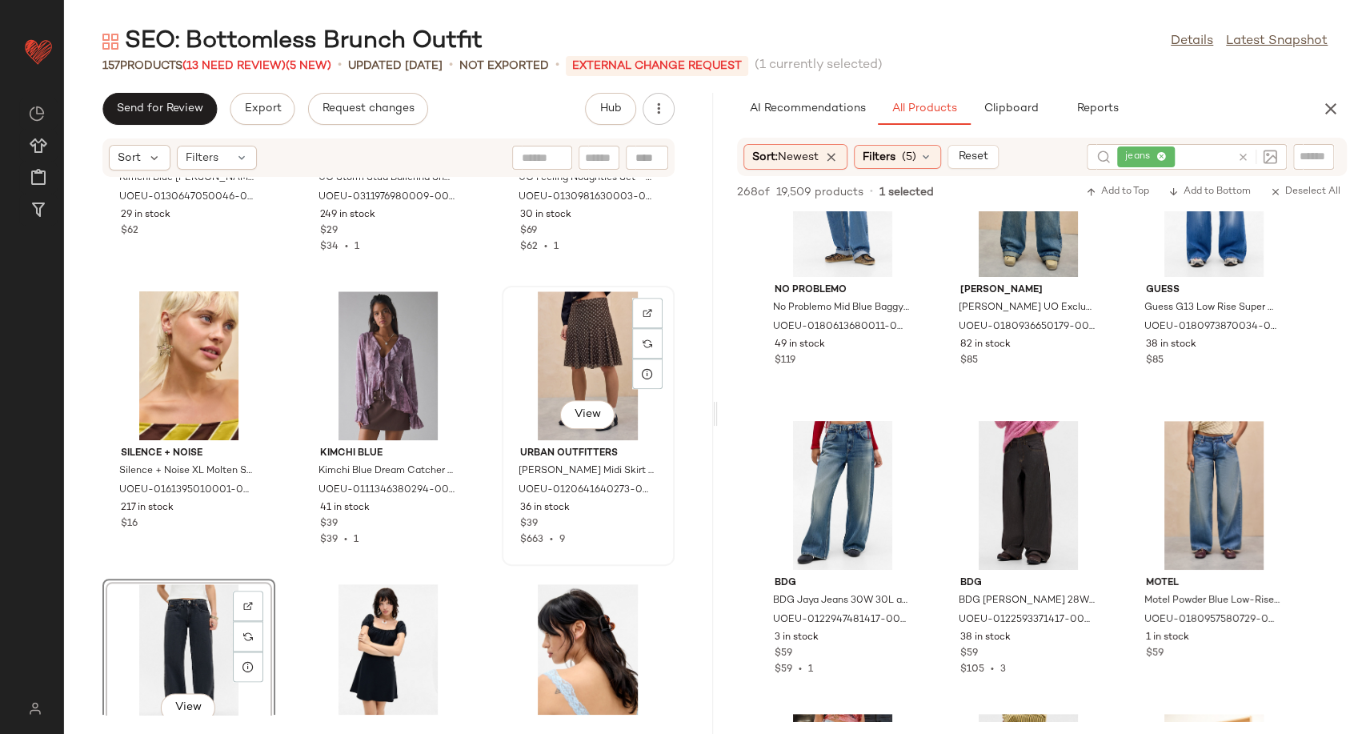
click at [589, 350] on div "View" at bounding box center [588, 365] width 162 height 149
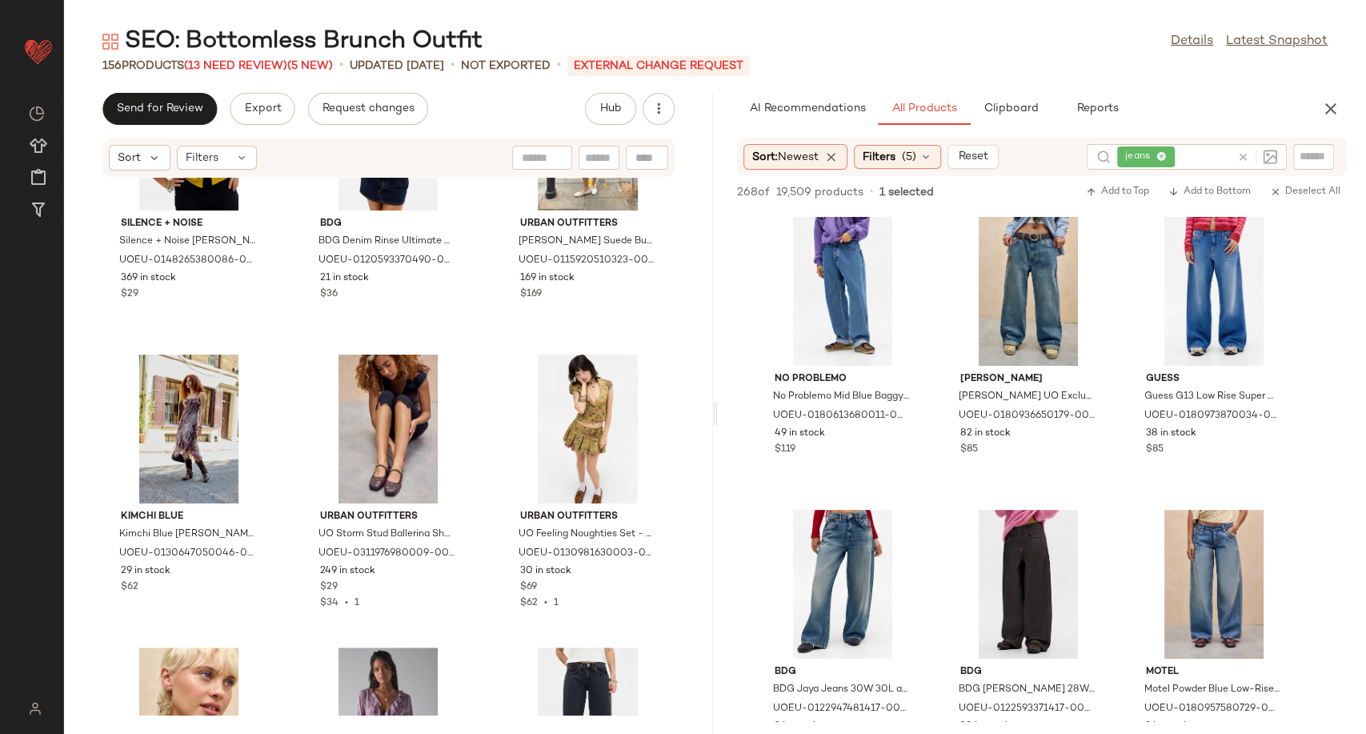
scroll to position [1079, 0]
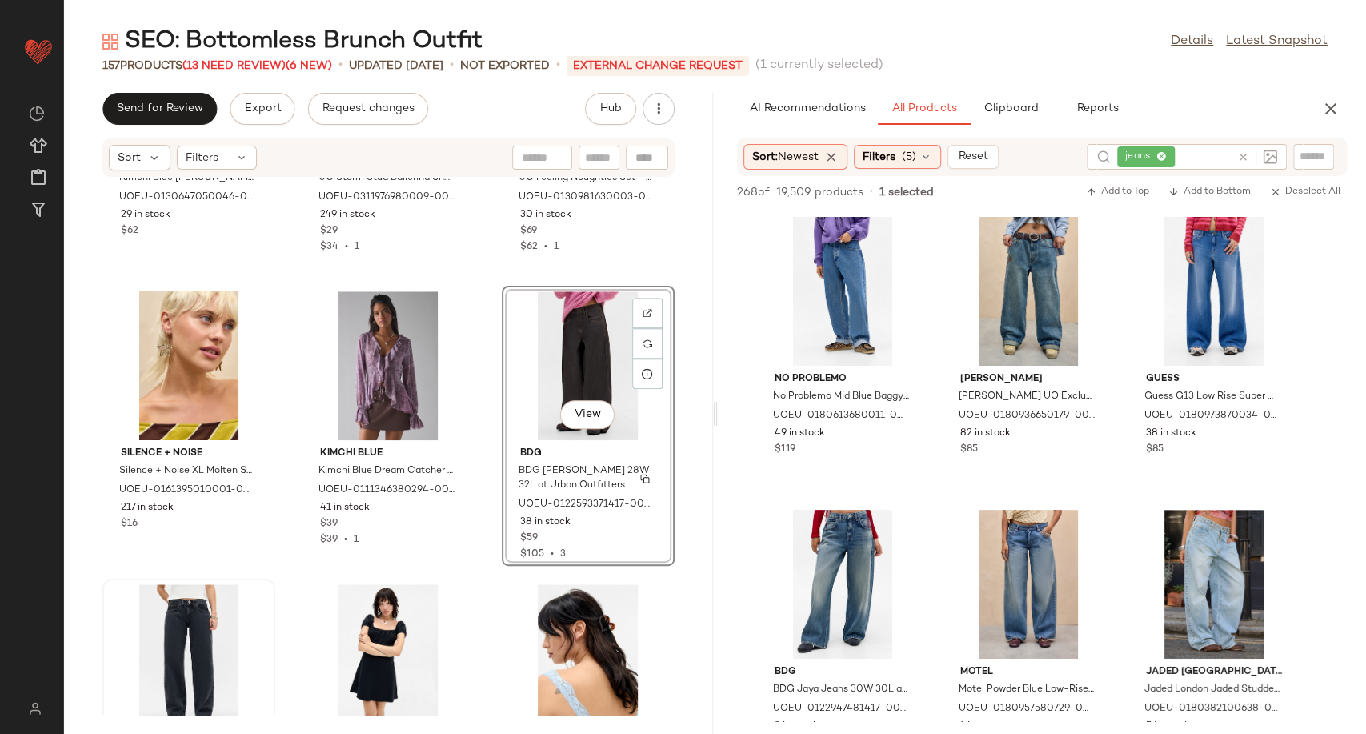
scroll to position [1346, 0]
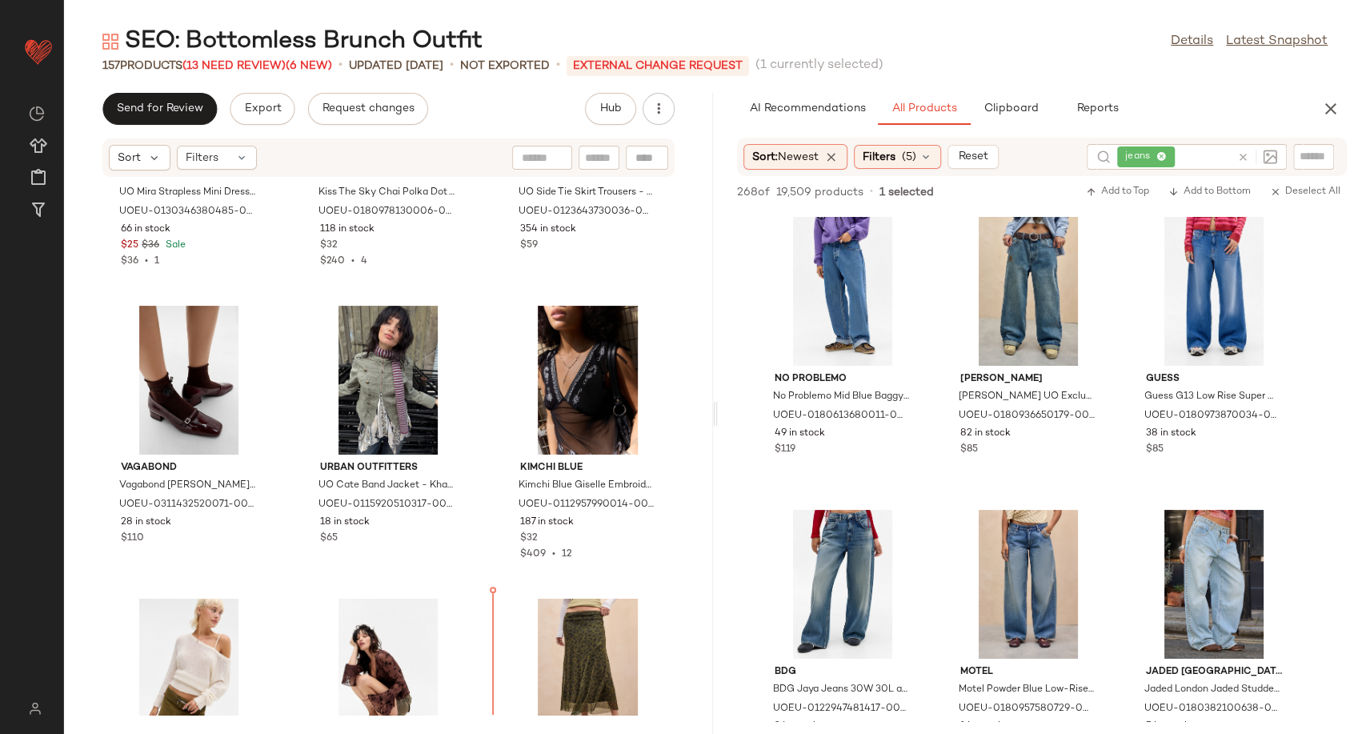
scroll to position [2554, 0]
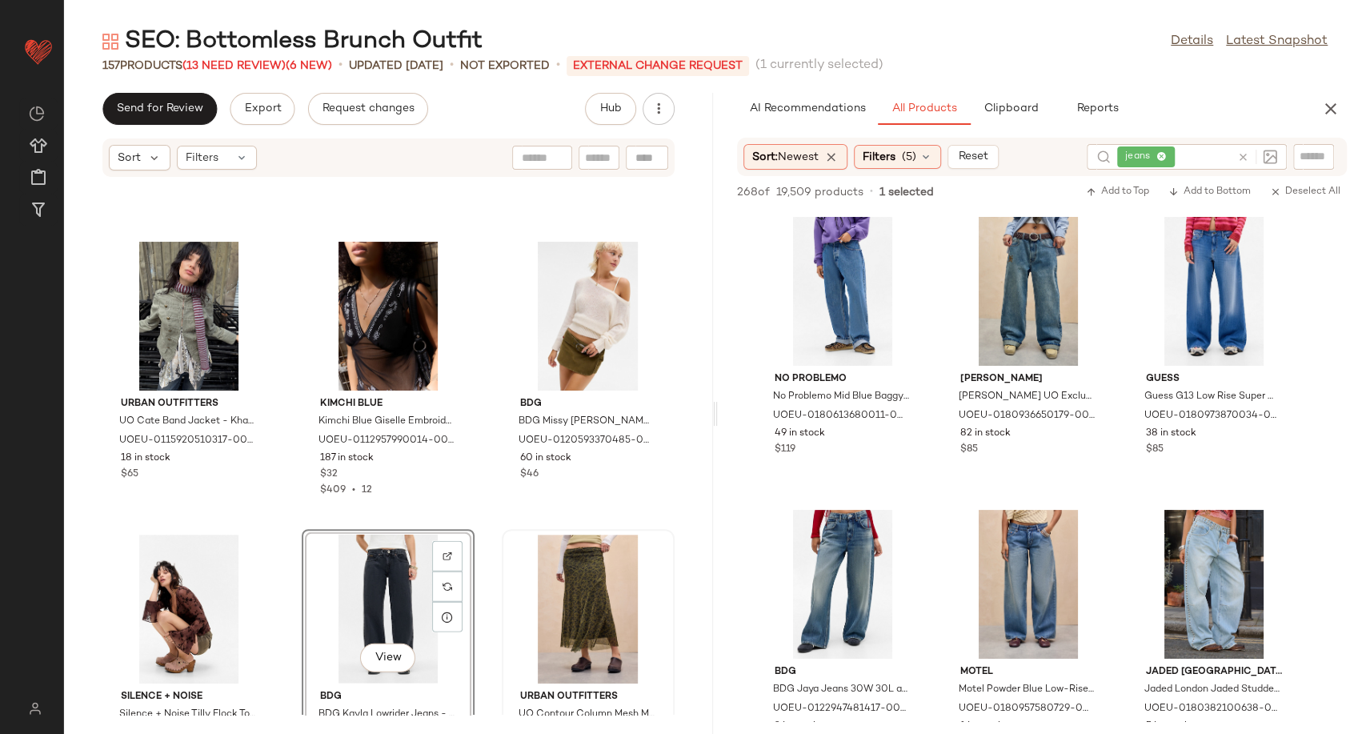
scroll to position [2729, 0]
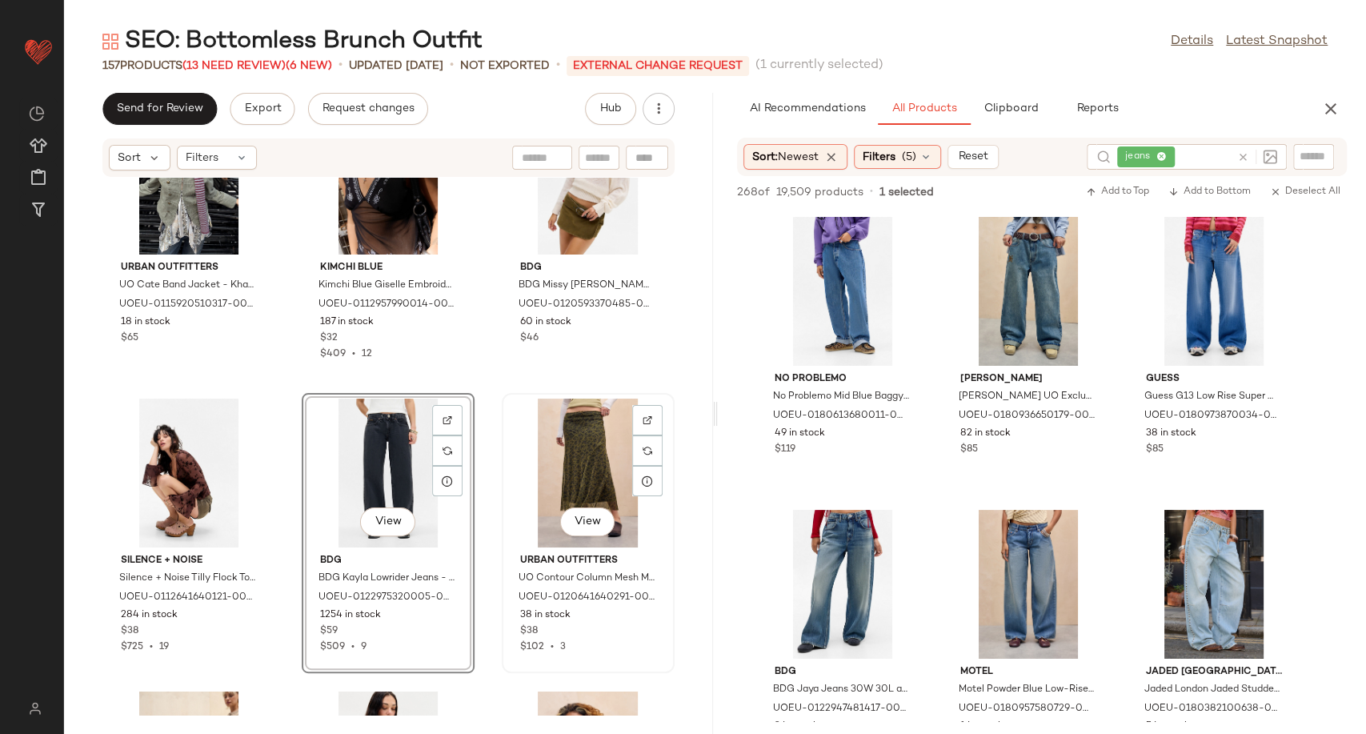
click at [612, 450] on div "View" at bounding box center [588, 472] width 162 height 149
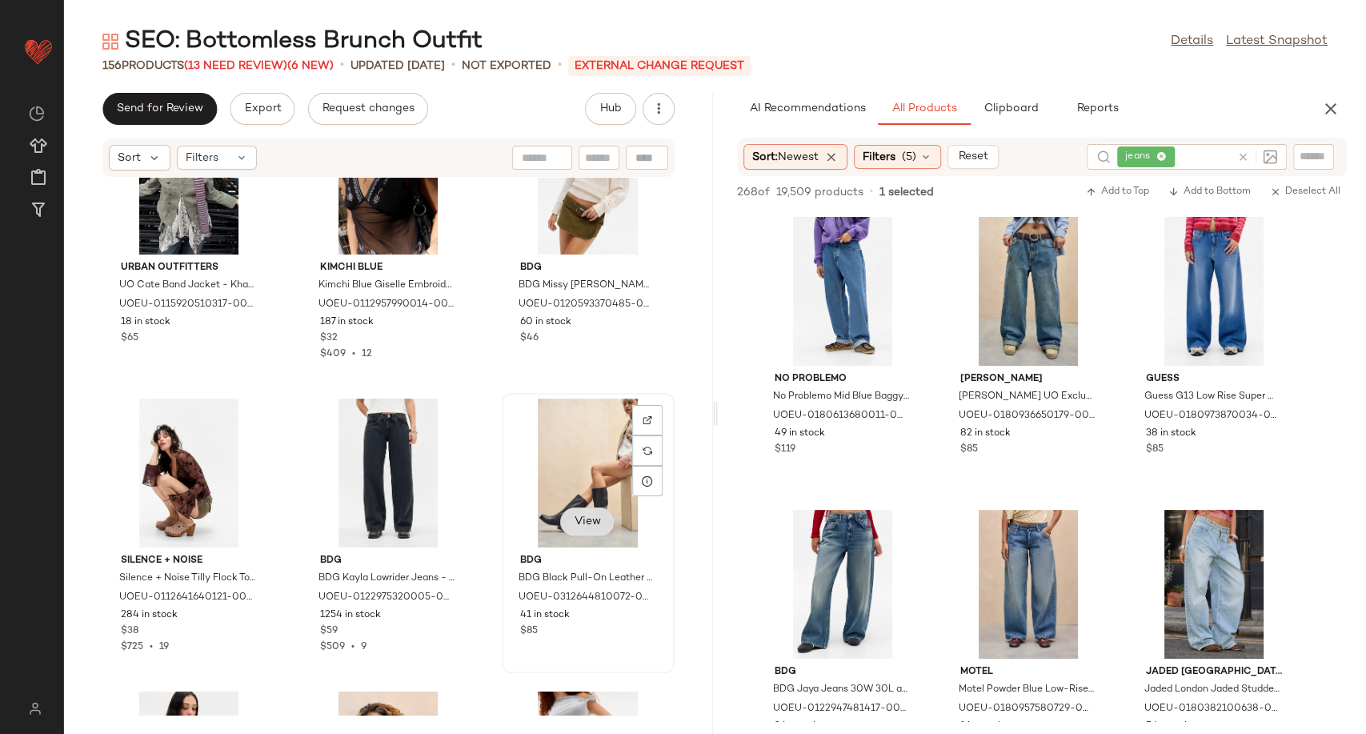
scroll to position [3085, 0]
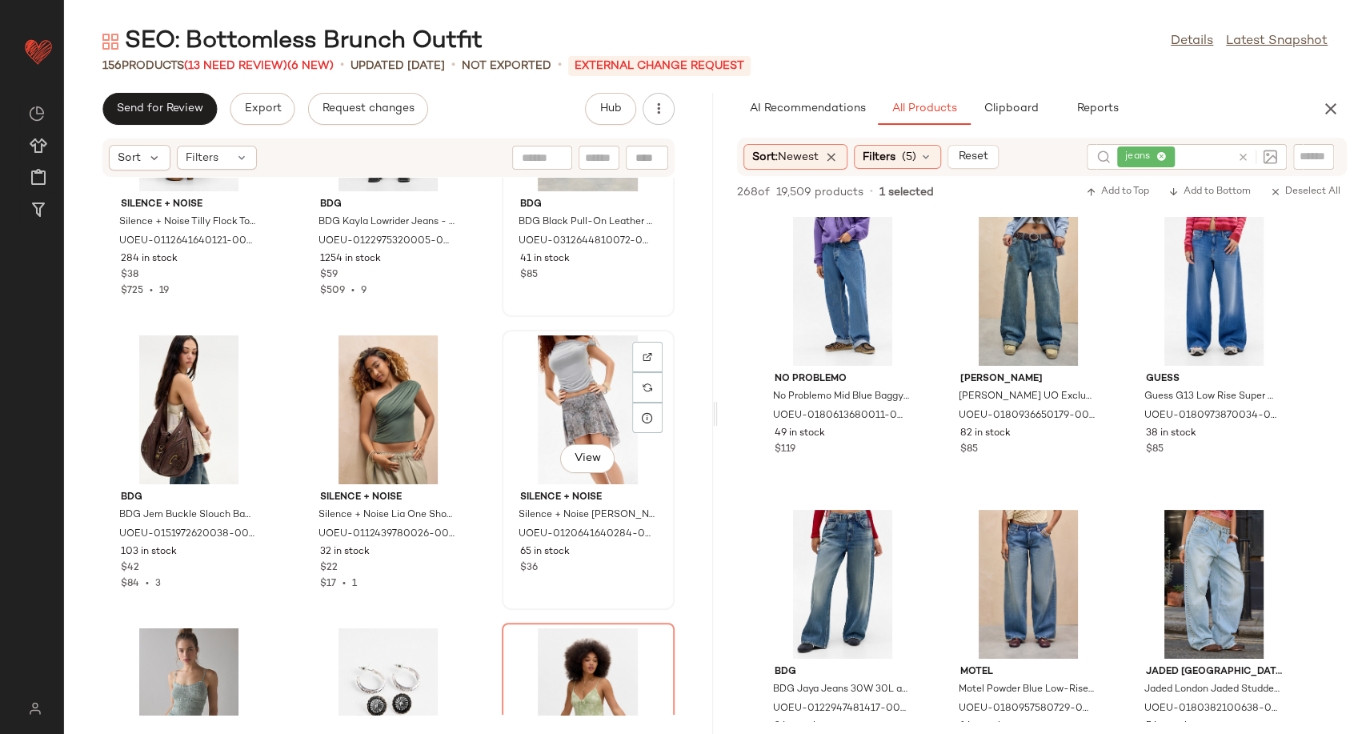
click at [569, 403] on div "View" at bounding box center [588, 409] width 162 height 149
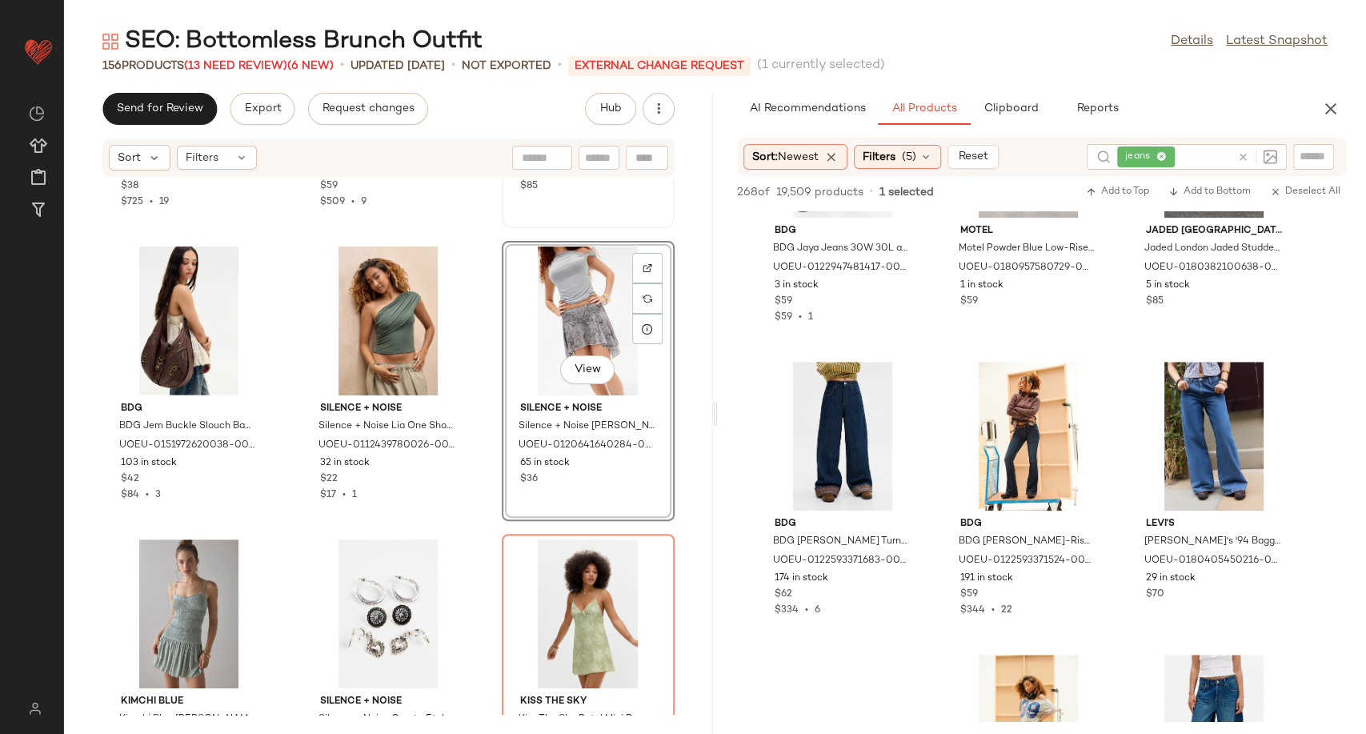
scroll to position [444, 0]
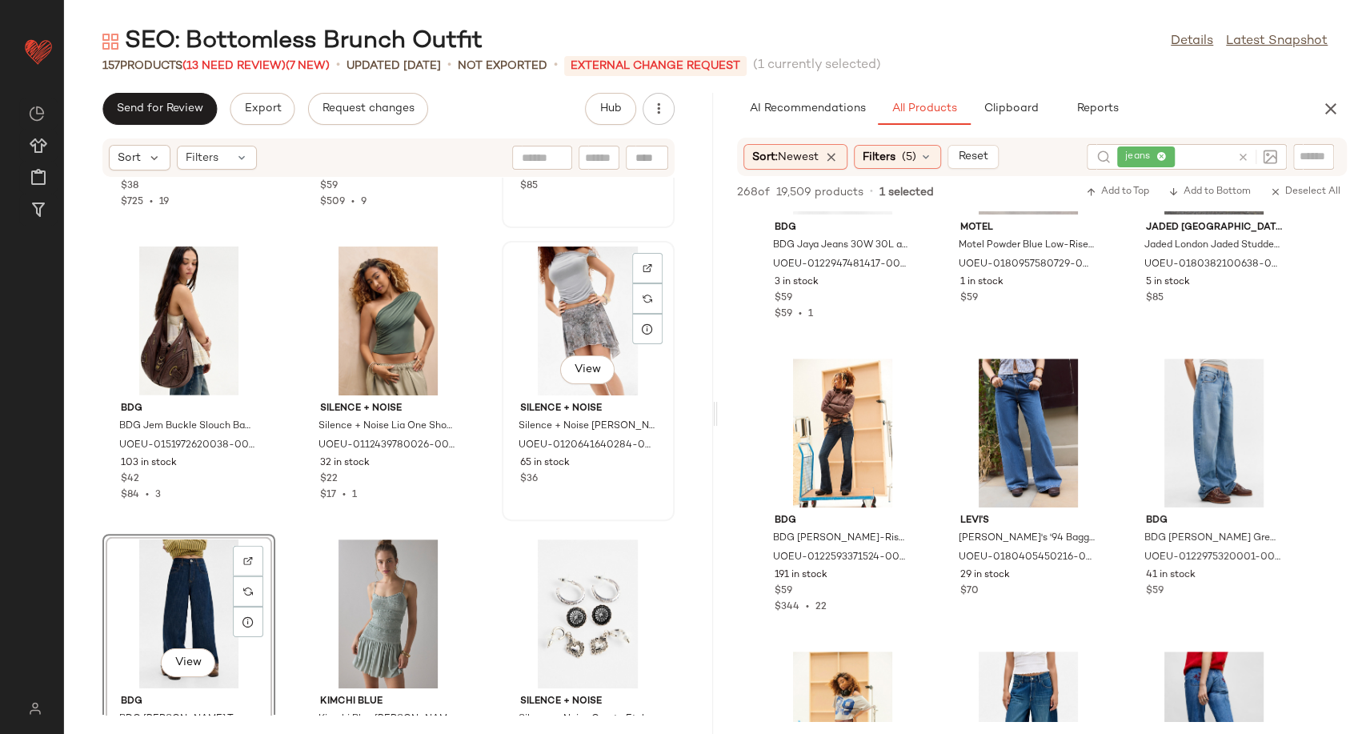
click at [551, 302] on div "View" at bounding box center [588, 320] width 162 height 149
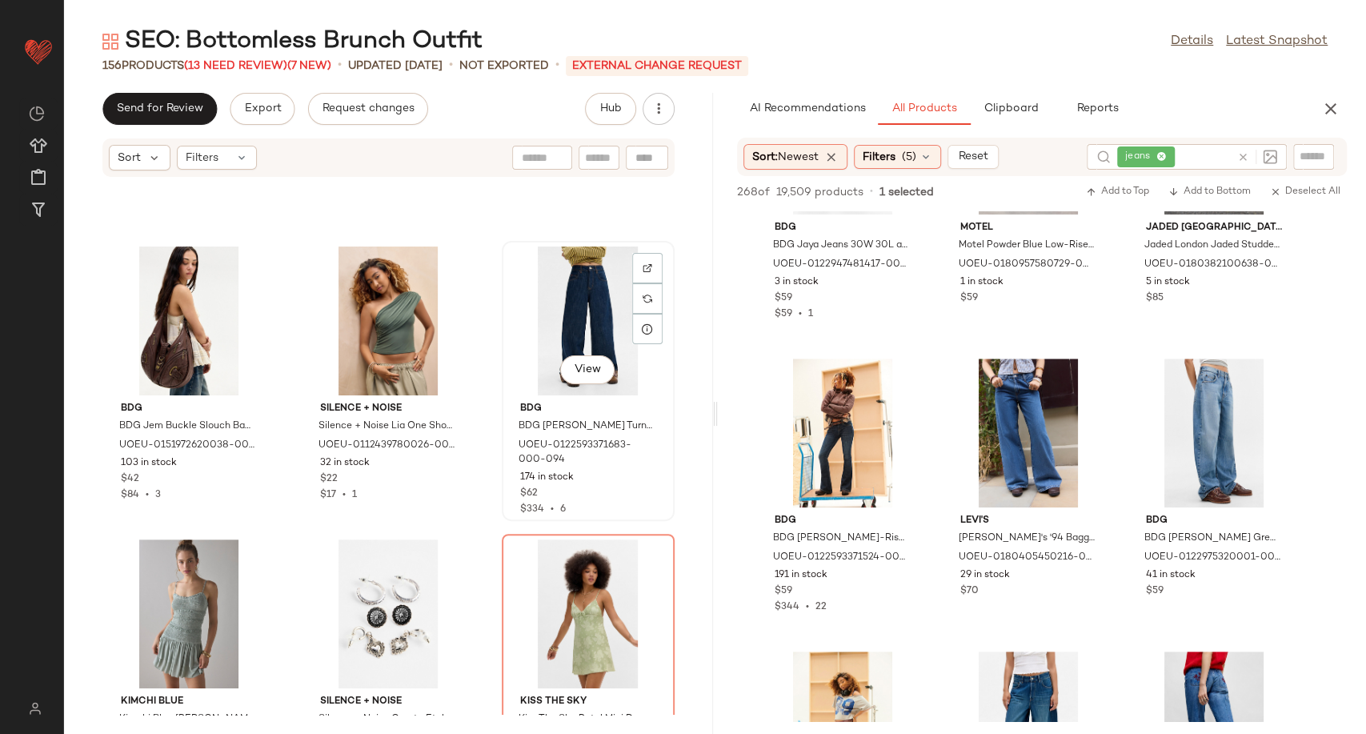
scroll to position [3441, 0]
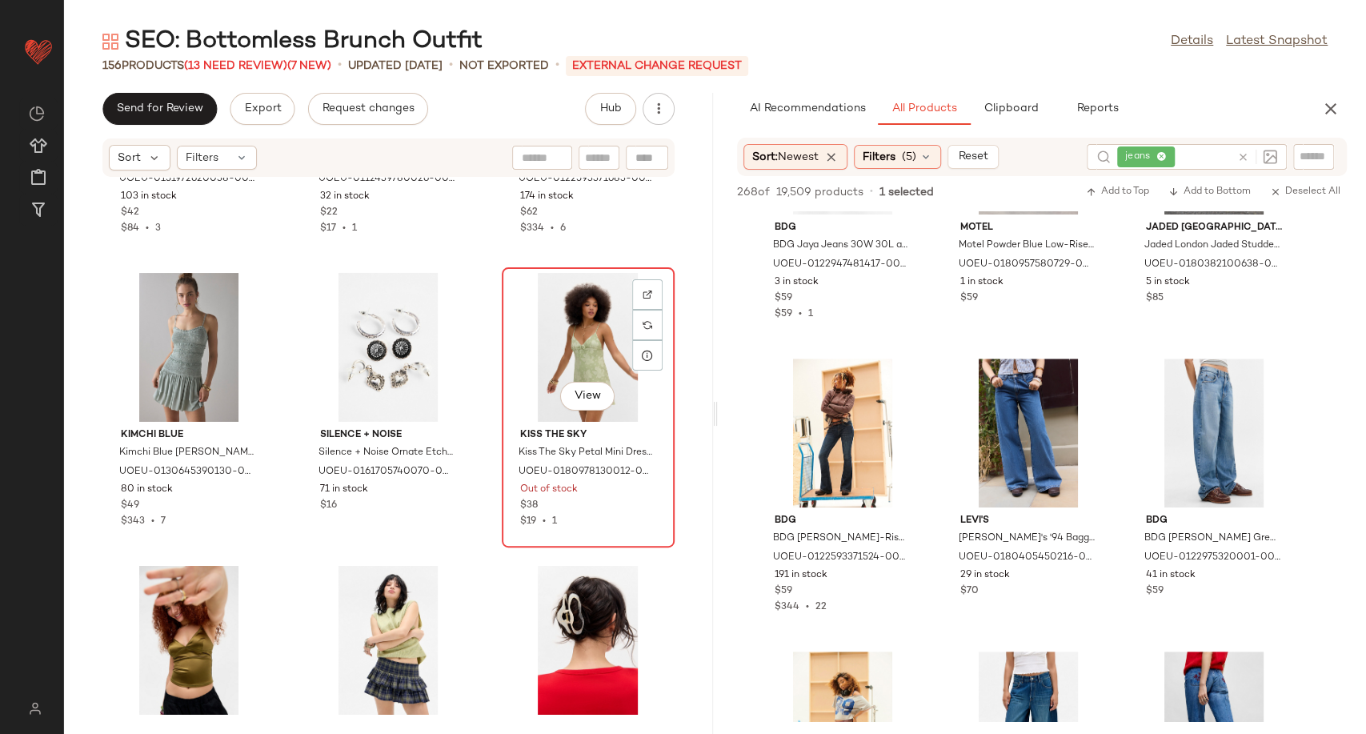
click at [573, 353] on div "View" at bounding box center [588, 347] width 162 height 149
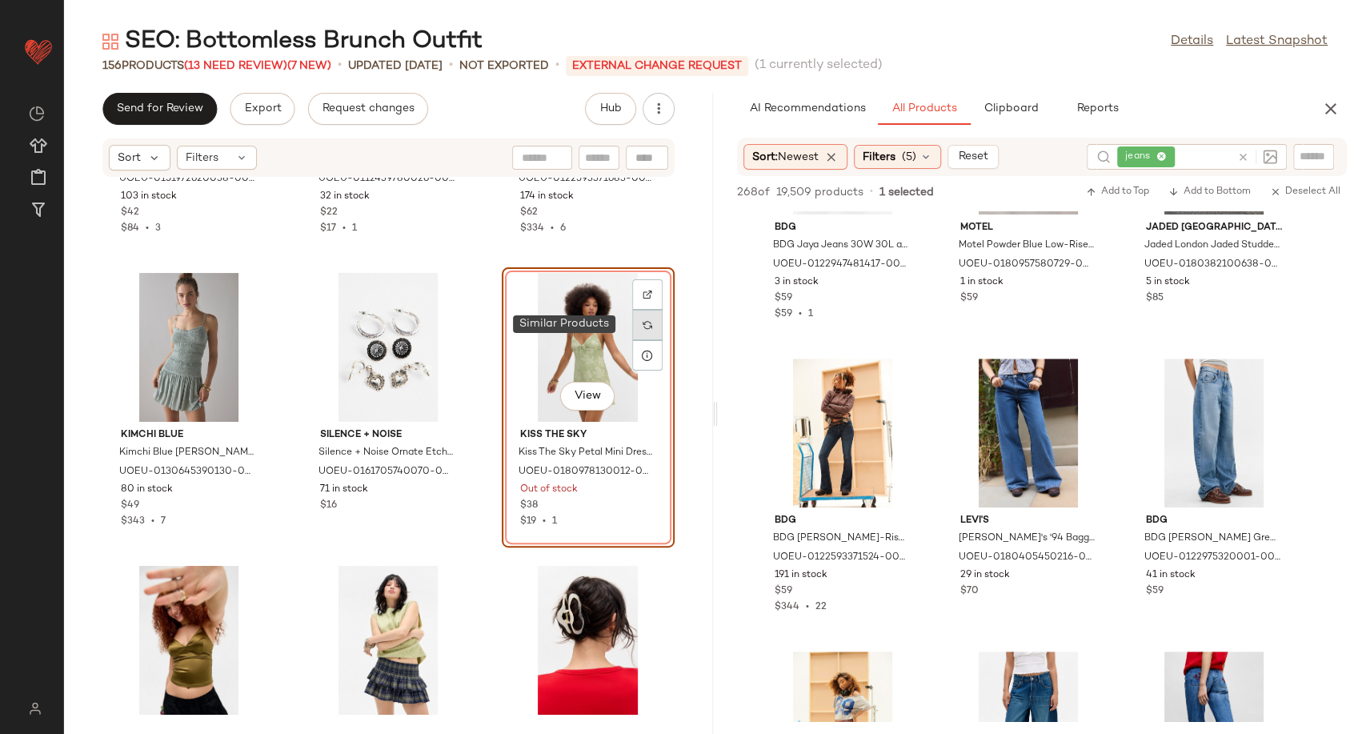
click at [639, 315] on div at bounding box center [647, 325] width 30 height 30
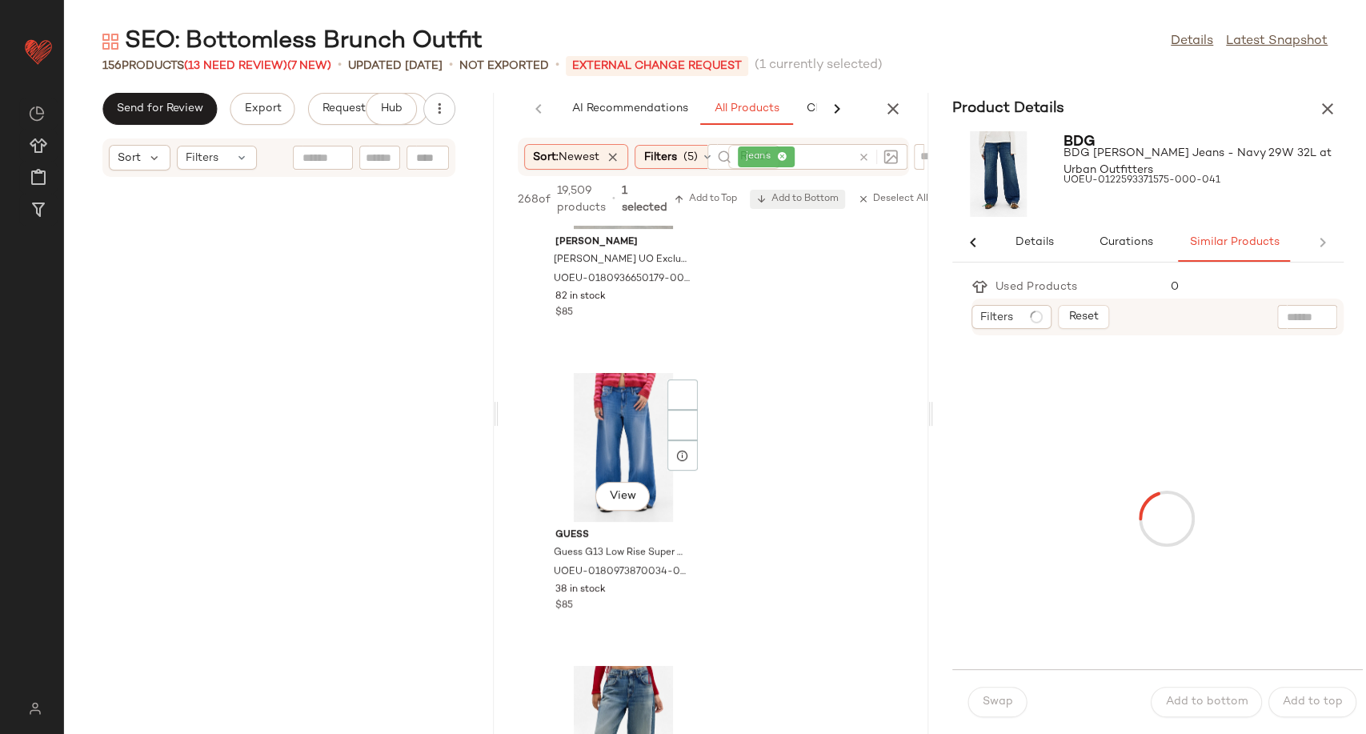
scroll to position [1031, 0]
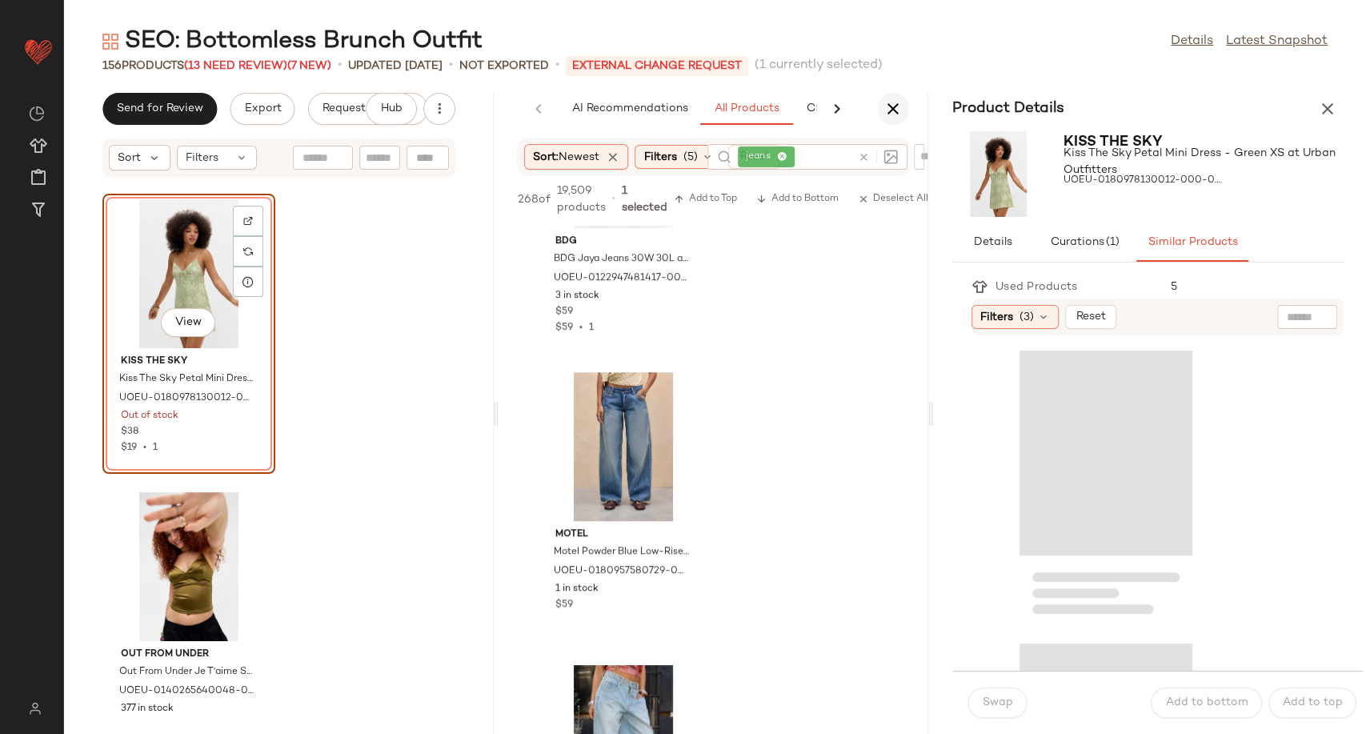
click at [898, 108] on icon "button" at bounding box center [892, 108] width 19 height 19
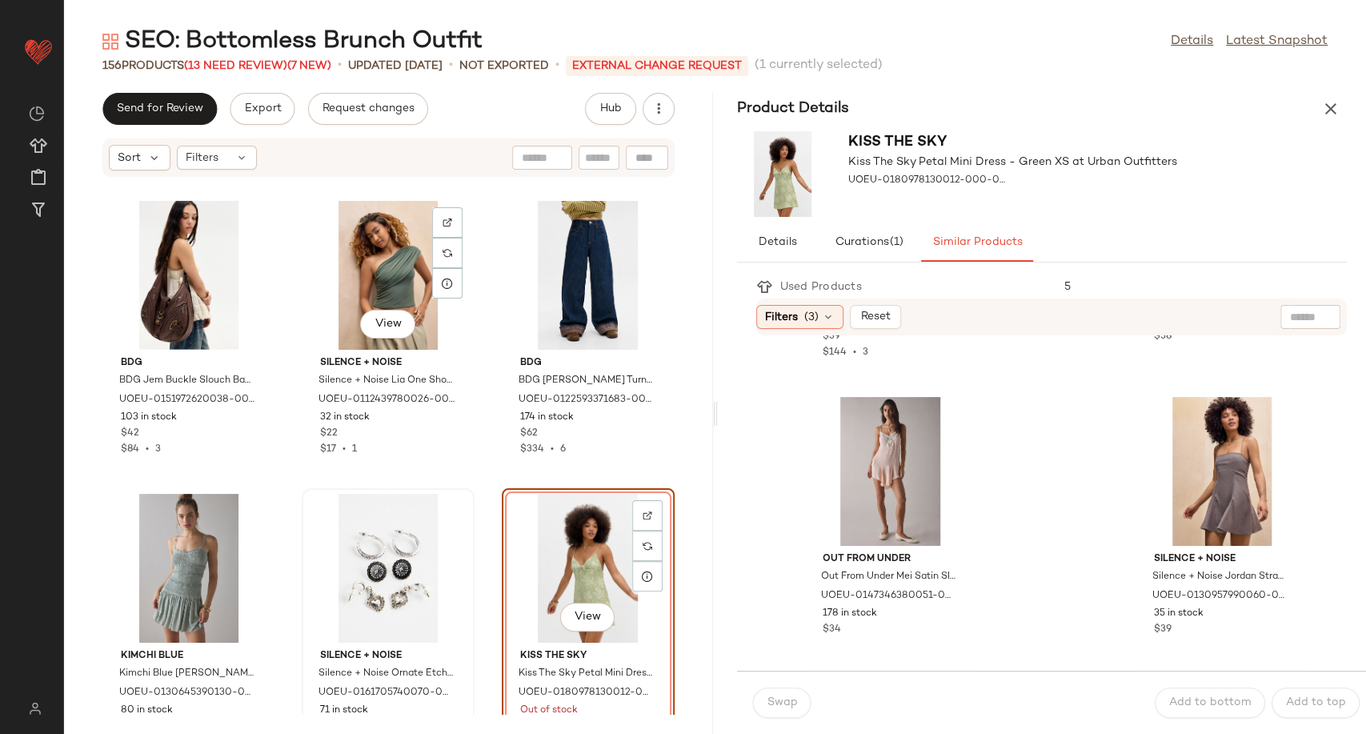
scroll to position [3247, 0]
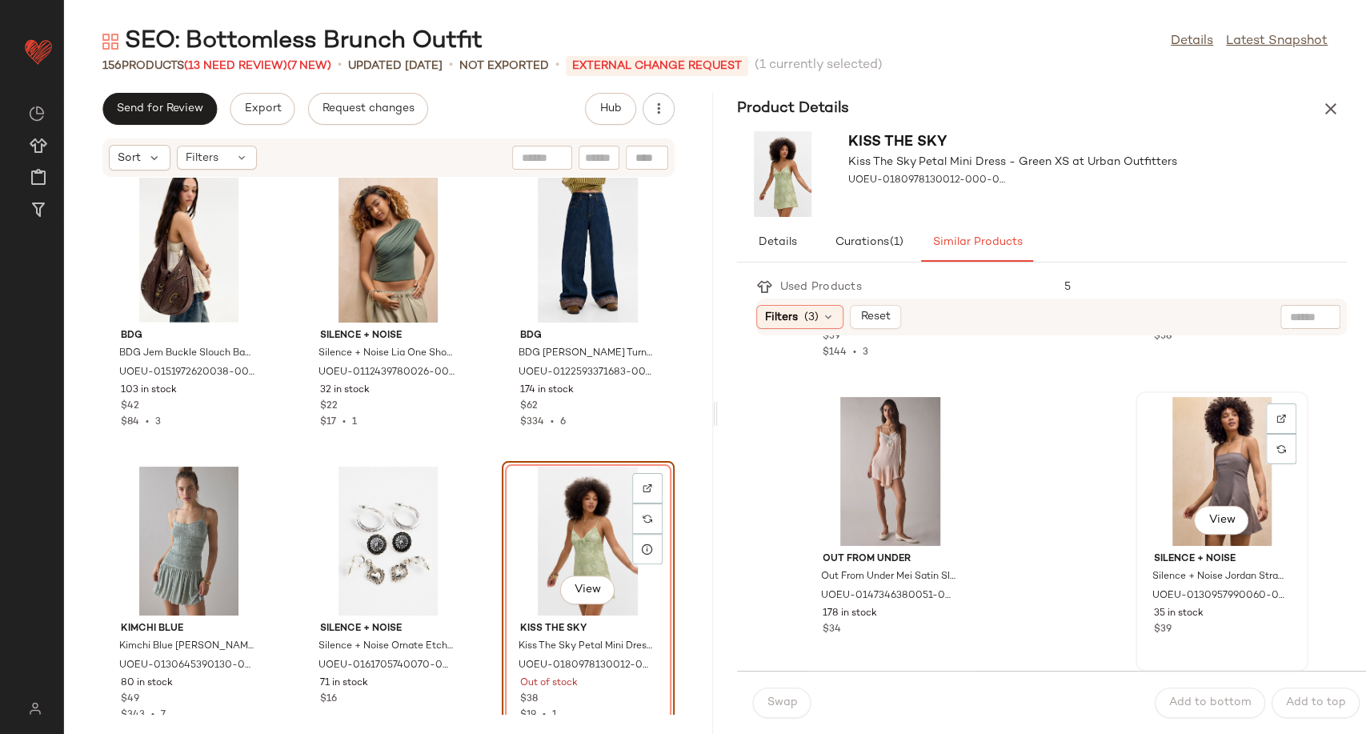
click at [1179, 469] on div "View" at bounding box center [1222, 471] width 162 height 149
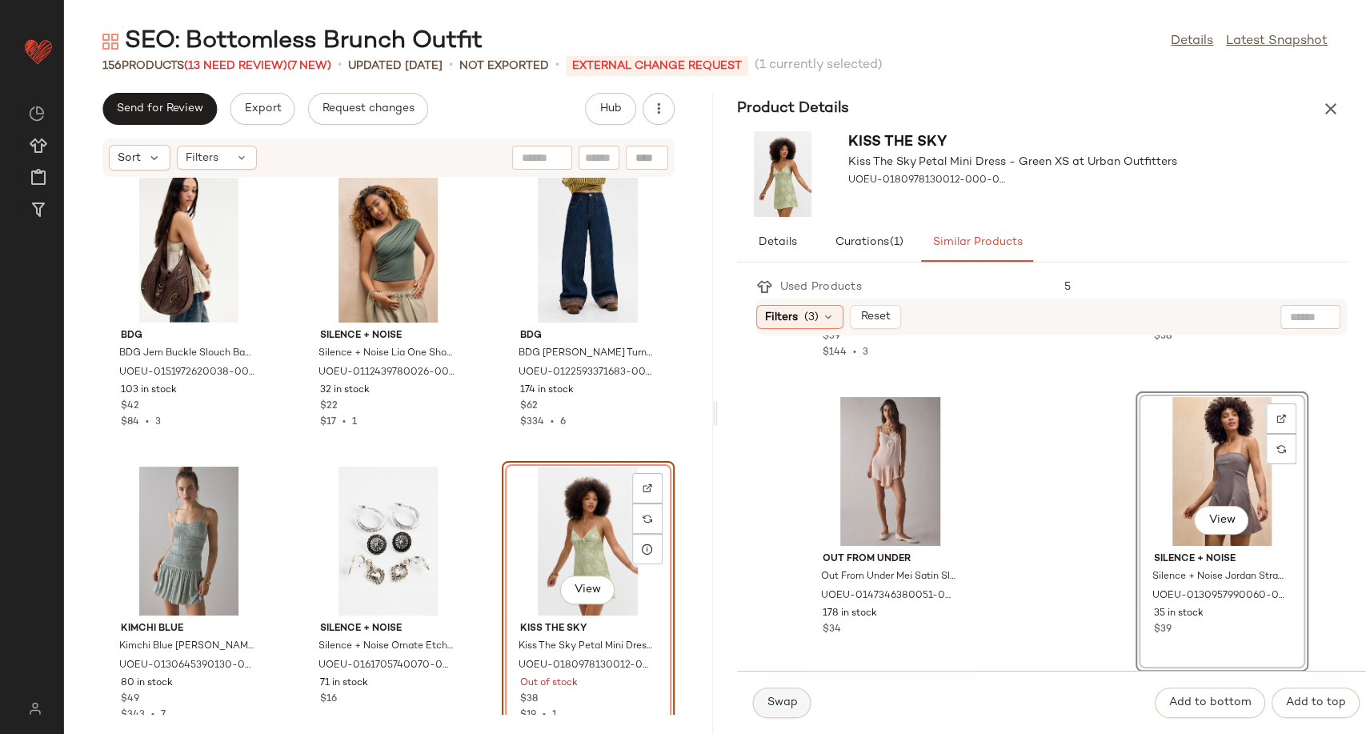
click at [775, 701] on span "Swap" at bounding box center [782, 702] width 31 height 13
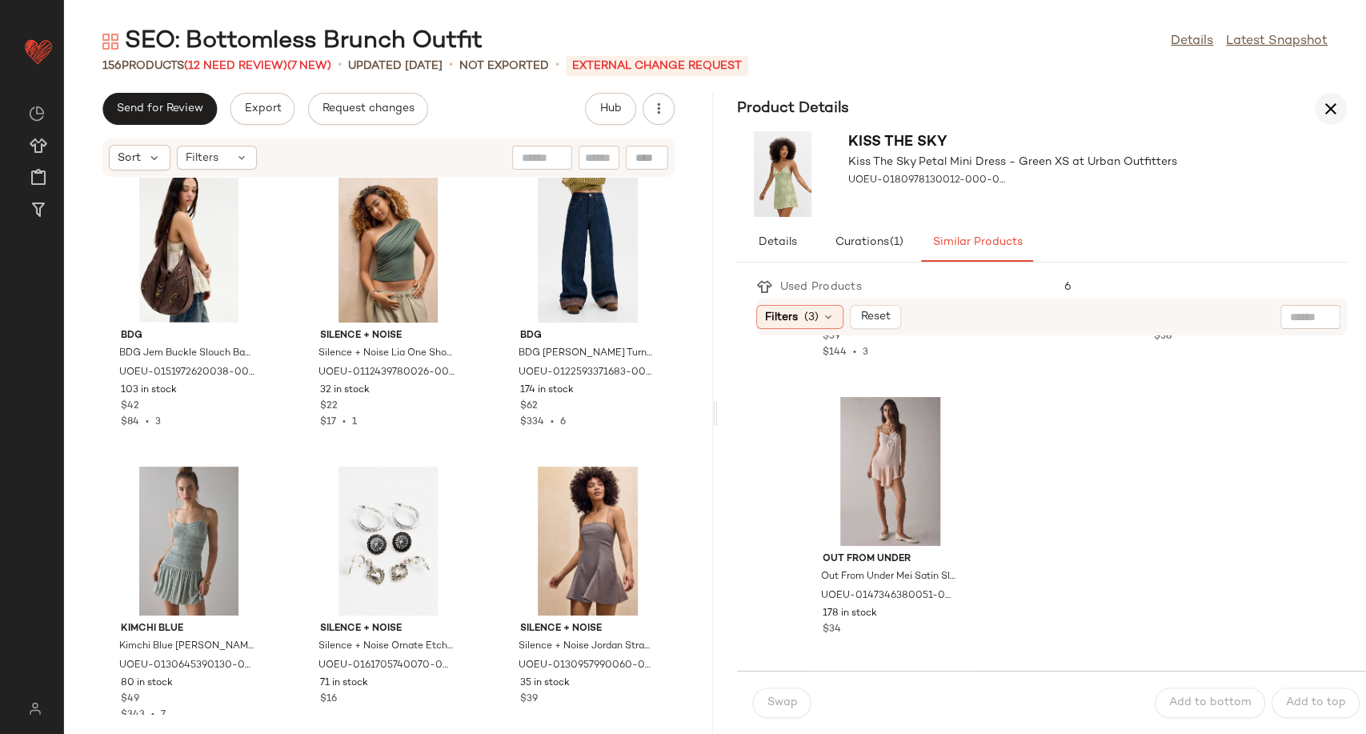
click at [1324, 118] on icon "button" at bounding box center [1330, 108] width 19 height 19
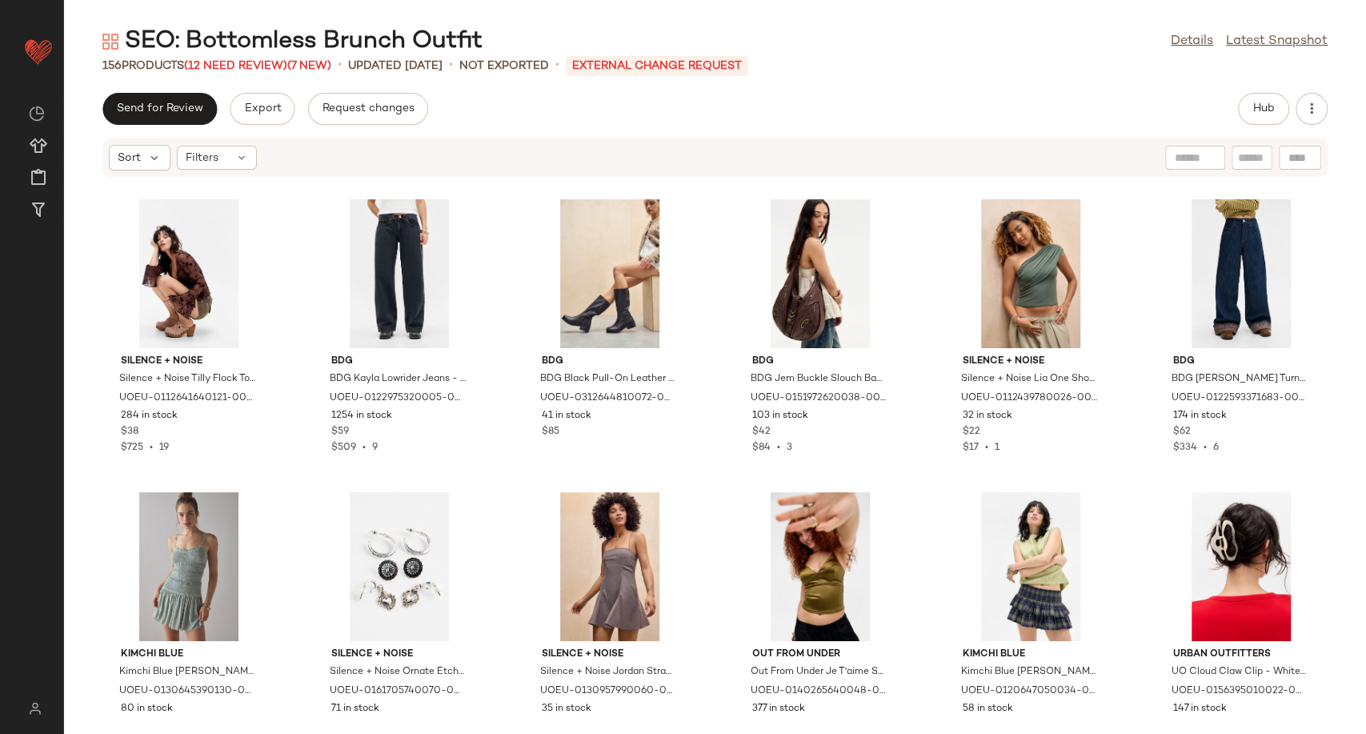
click at [1257, 126] on div "Send for Review Export Request changes Hub Sort Filters Silence + Noise Silence…" at bounding box center [715, 413] width 1302 height 641
click at [1257, 114] on span "Hub" at bounding box center [1263, 108] width 22 height 13
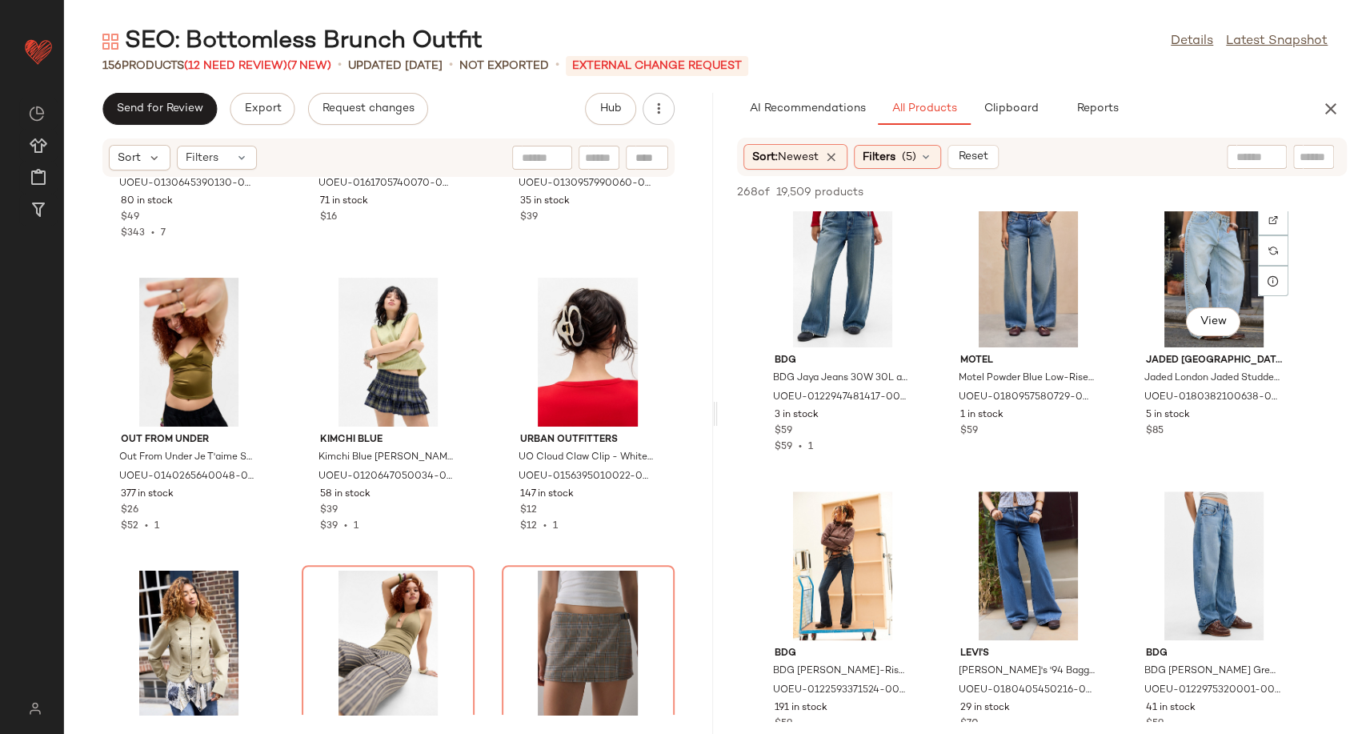
scroll to position [355, 0]
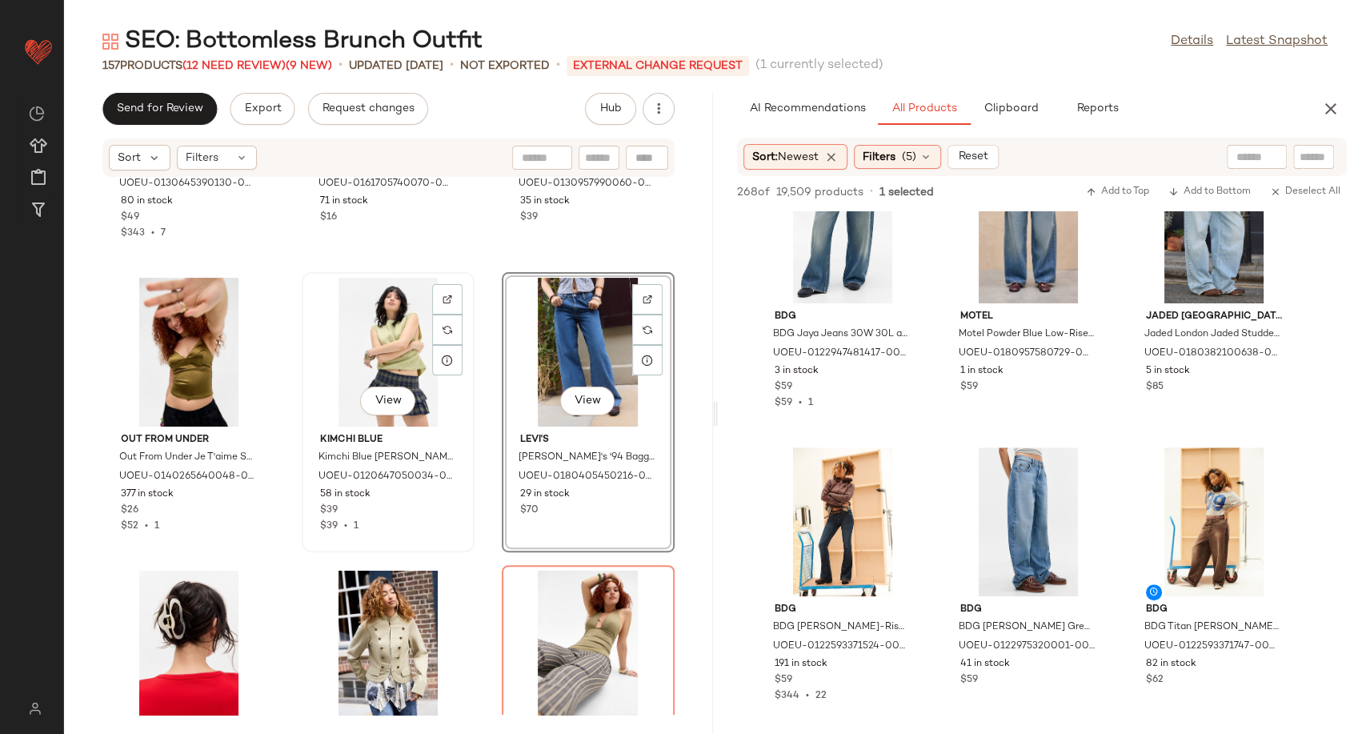
click at [383, 357] on div "View" at bounding box center [388, 352] width 162 height 149
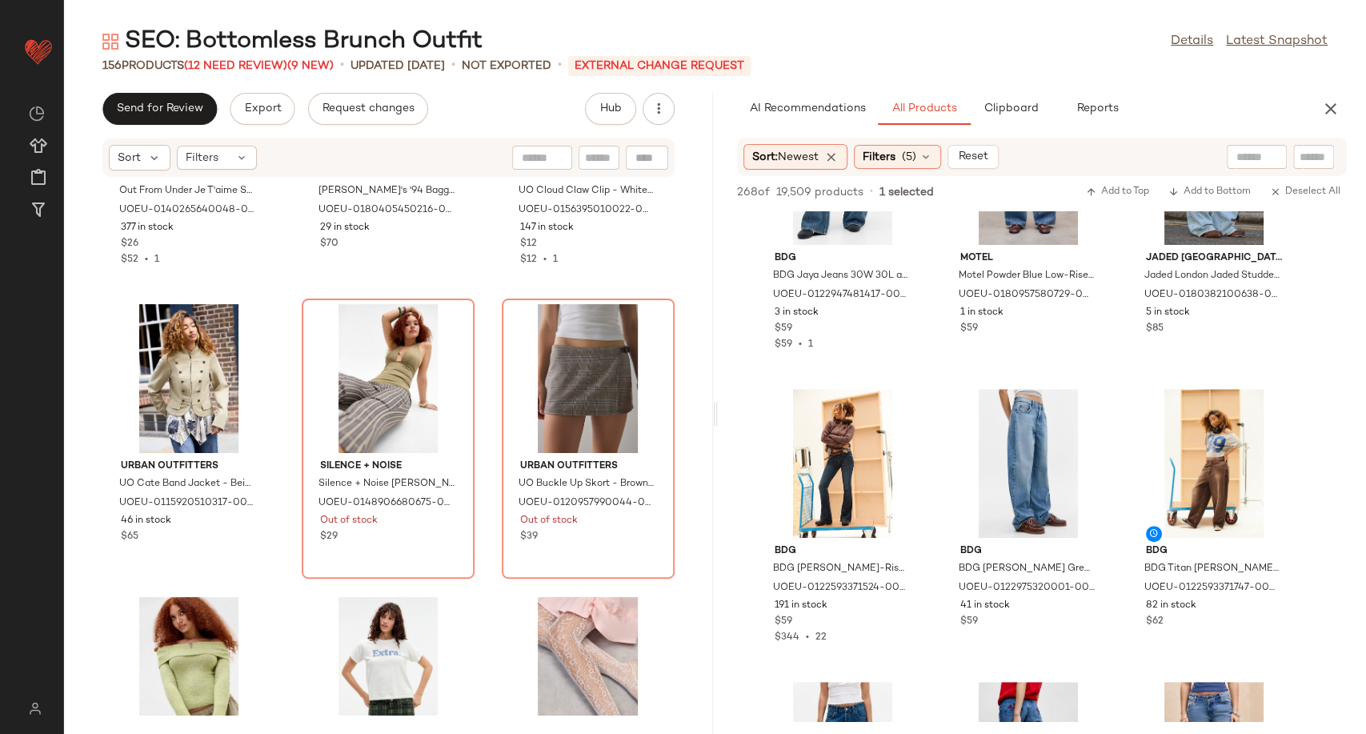
scroll to position [444, 0]
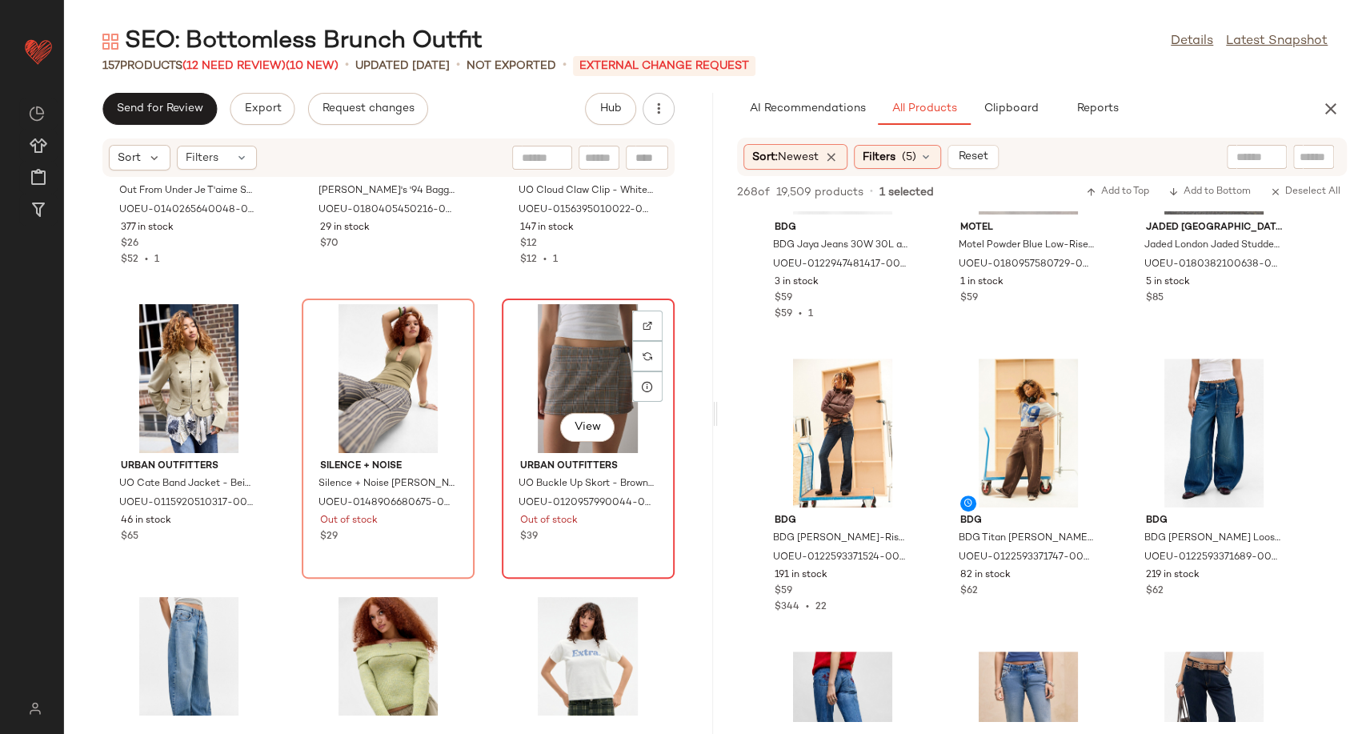
click at [568, 380] on div "View" at bounding box center [588, 378] width 162 height 149
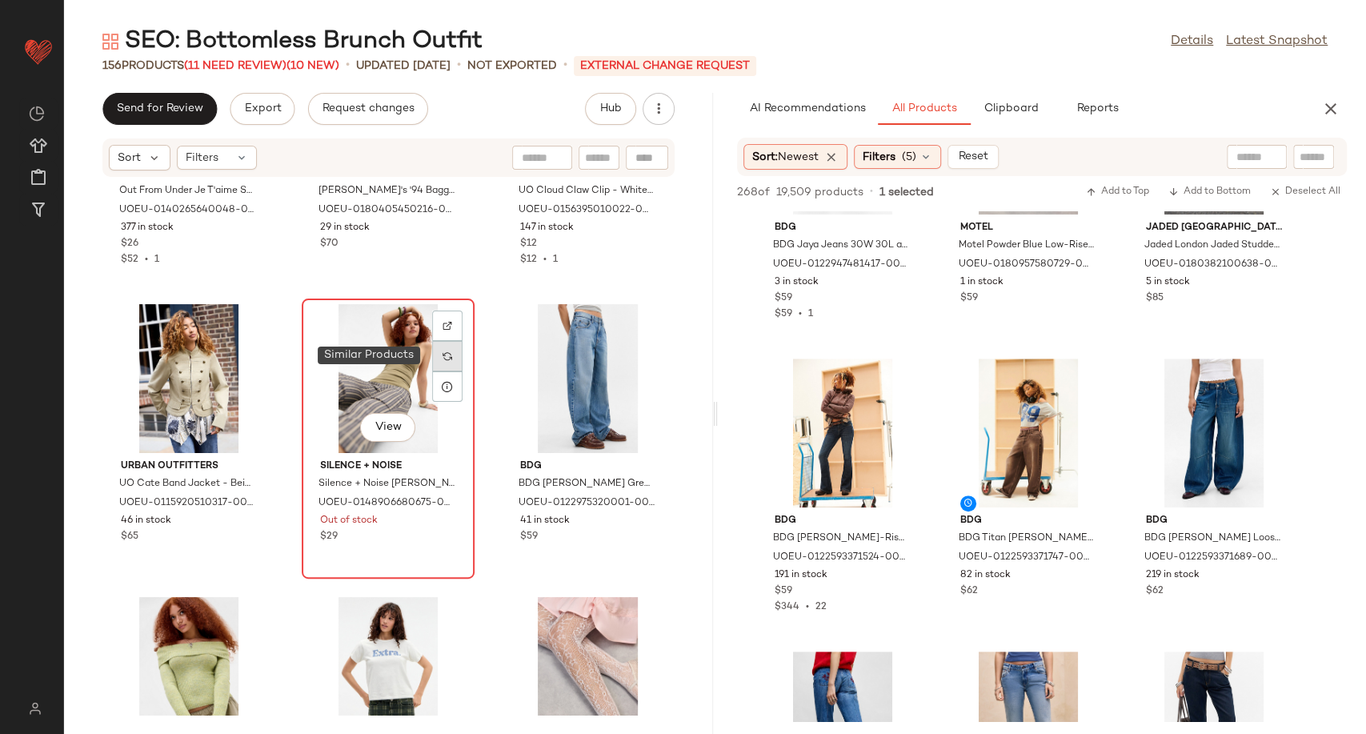
click at [442, 358] on img at bounding box center [447, 356] width 10 height 10
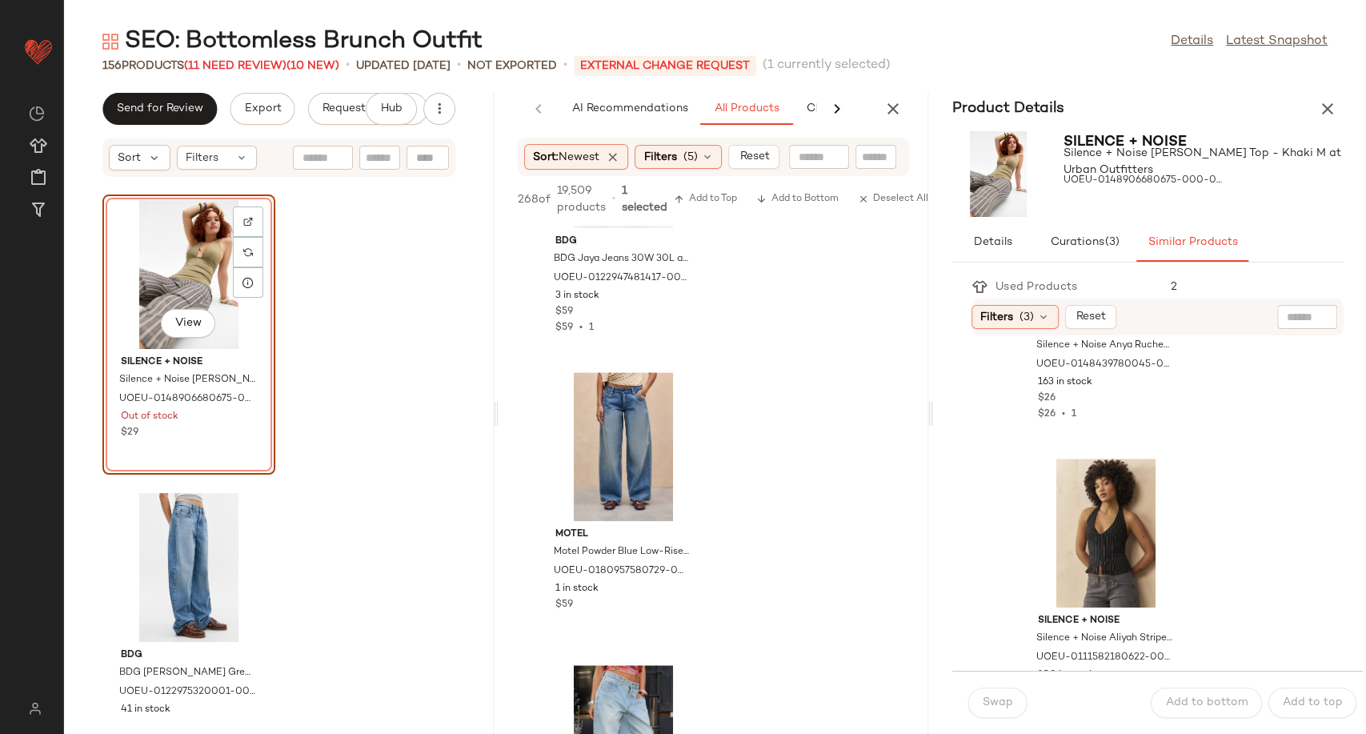
scroll to position [889, 0]
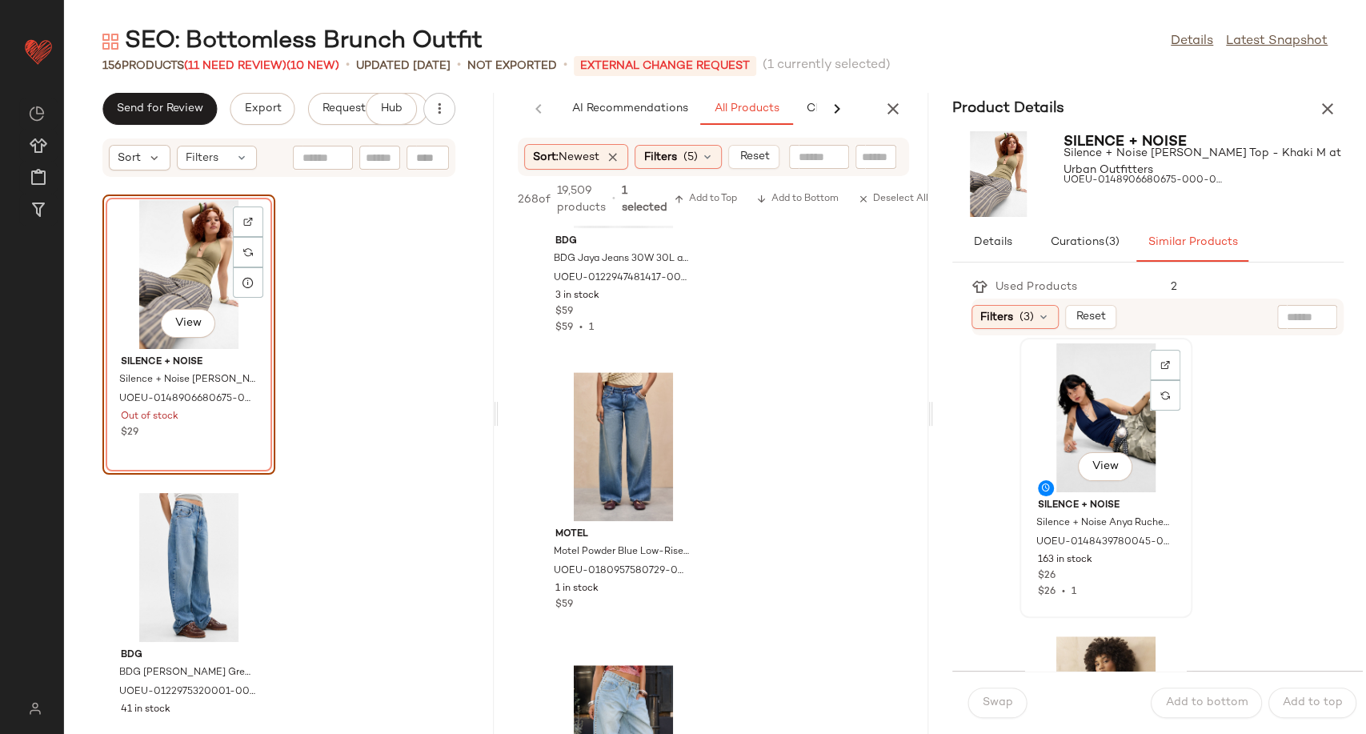
click at [1101, 420] on div "View" at bounding box center [1106, 417] width 162 height 149
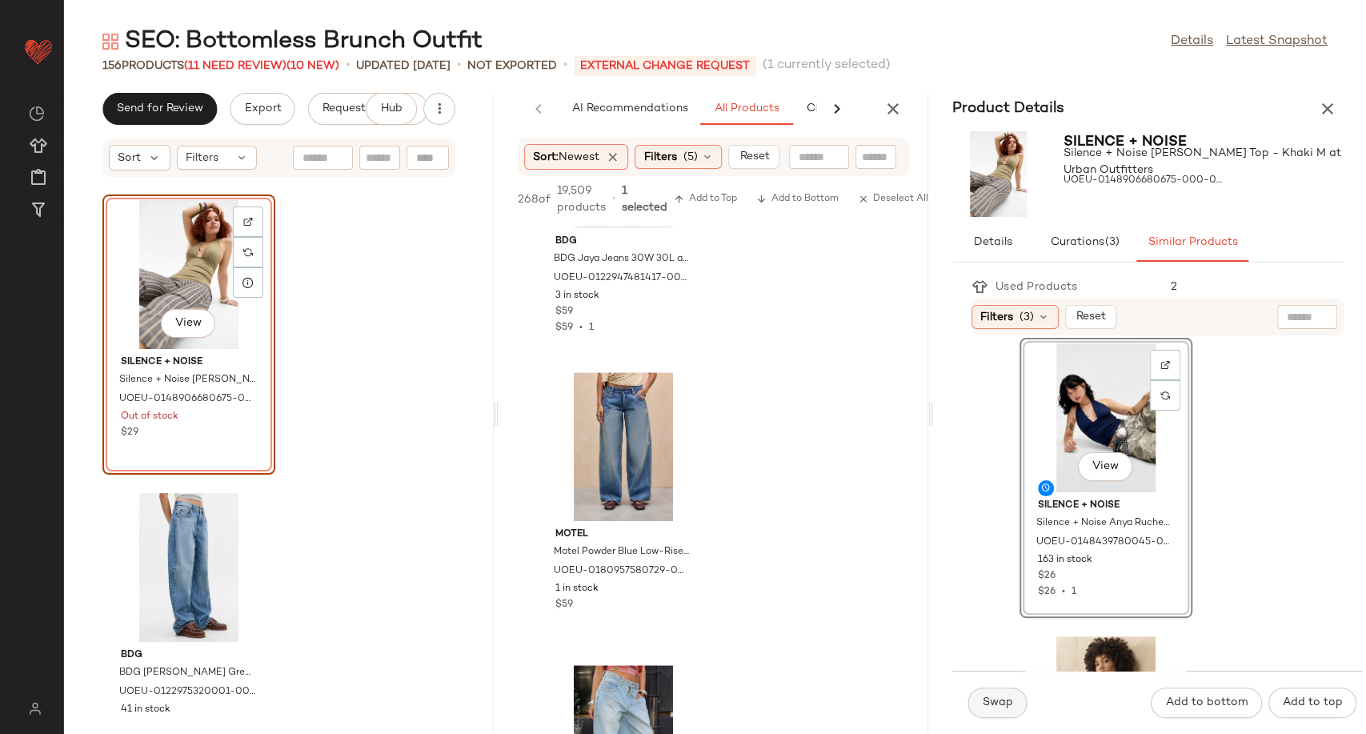
click at [1011, 703] on span "Swap" at bounding box center [997, 702] width 31 height 13
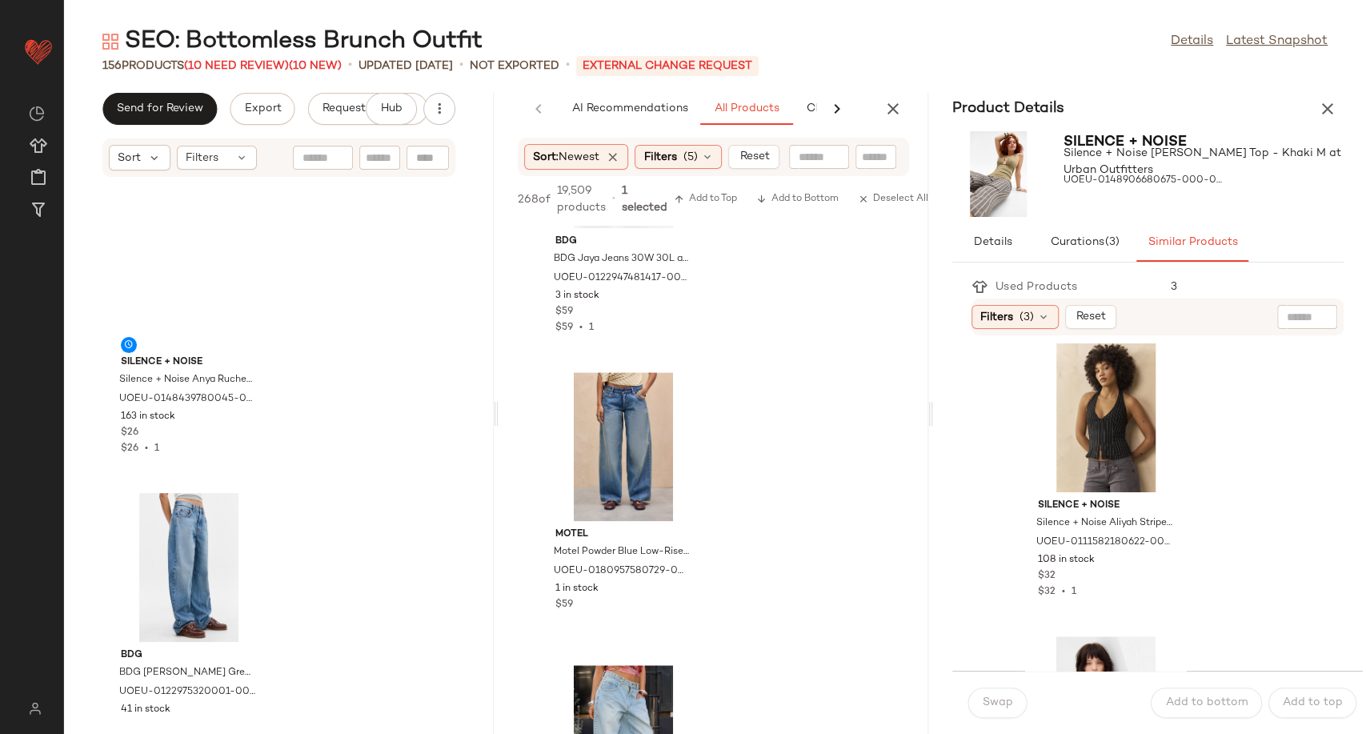
scroll to position [595, 0]
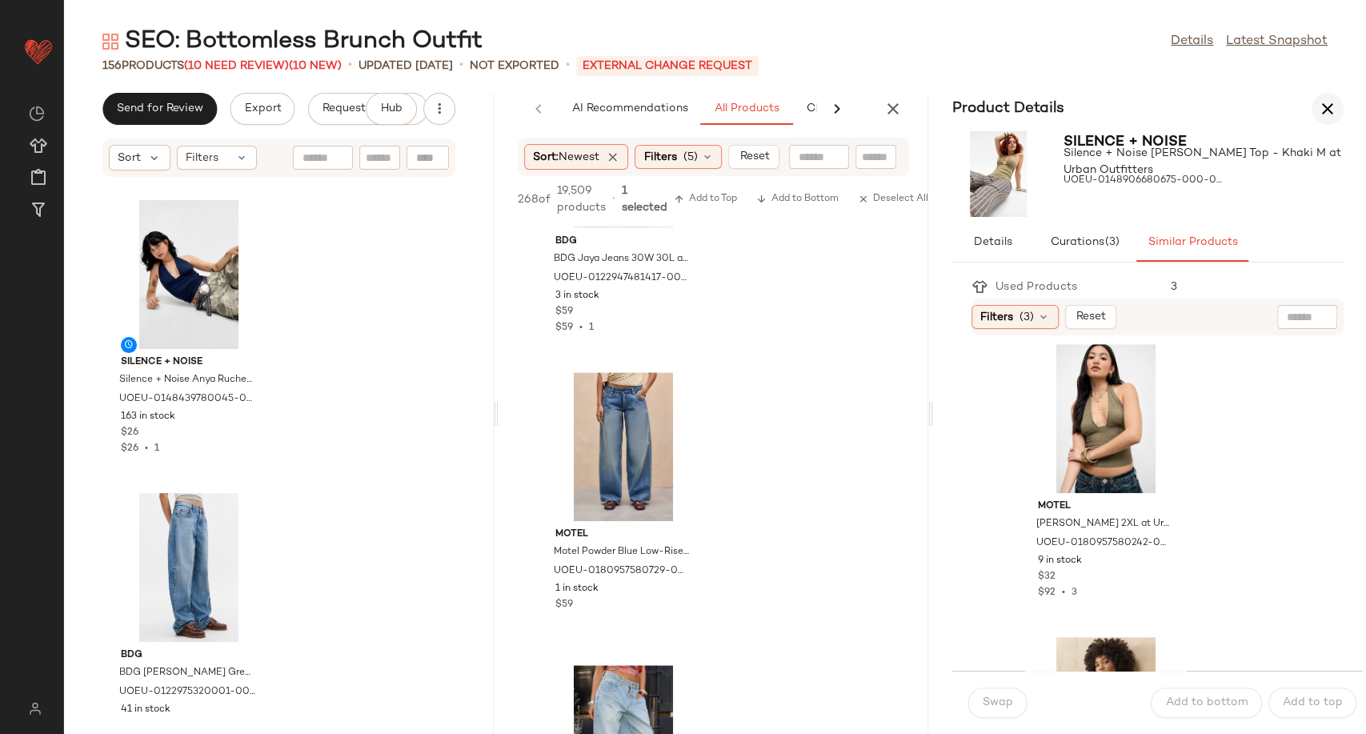
click at [1329, 110] on icon "button" at bounding box center [1327, 108] width 19 height 19
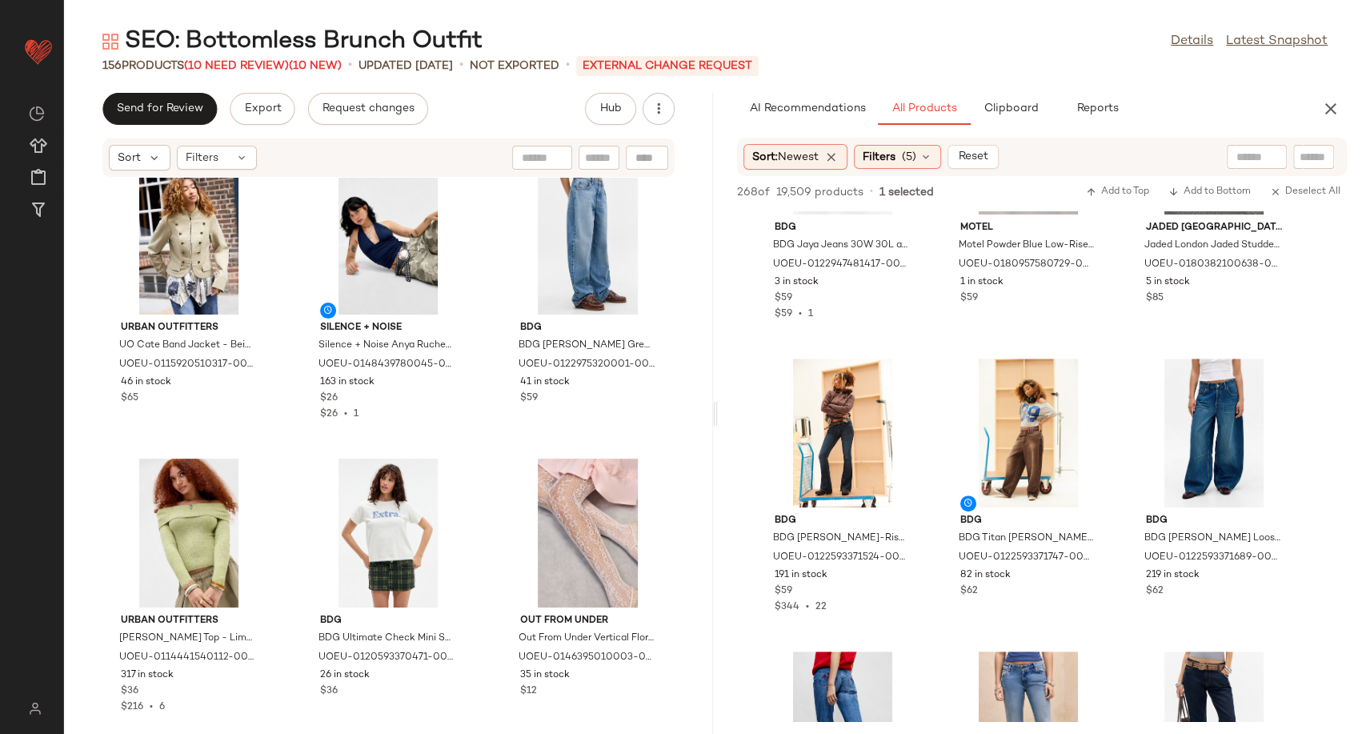
scroll to position [4278, 0]
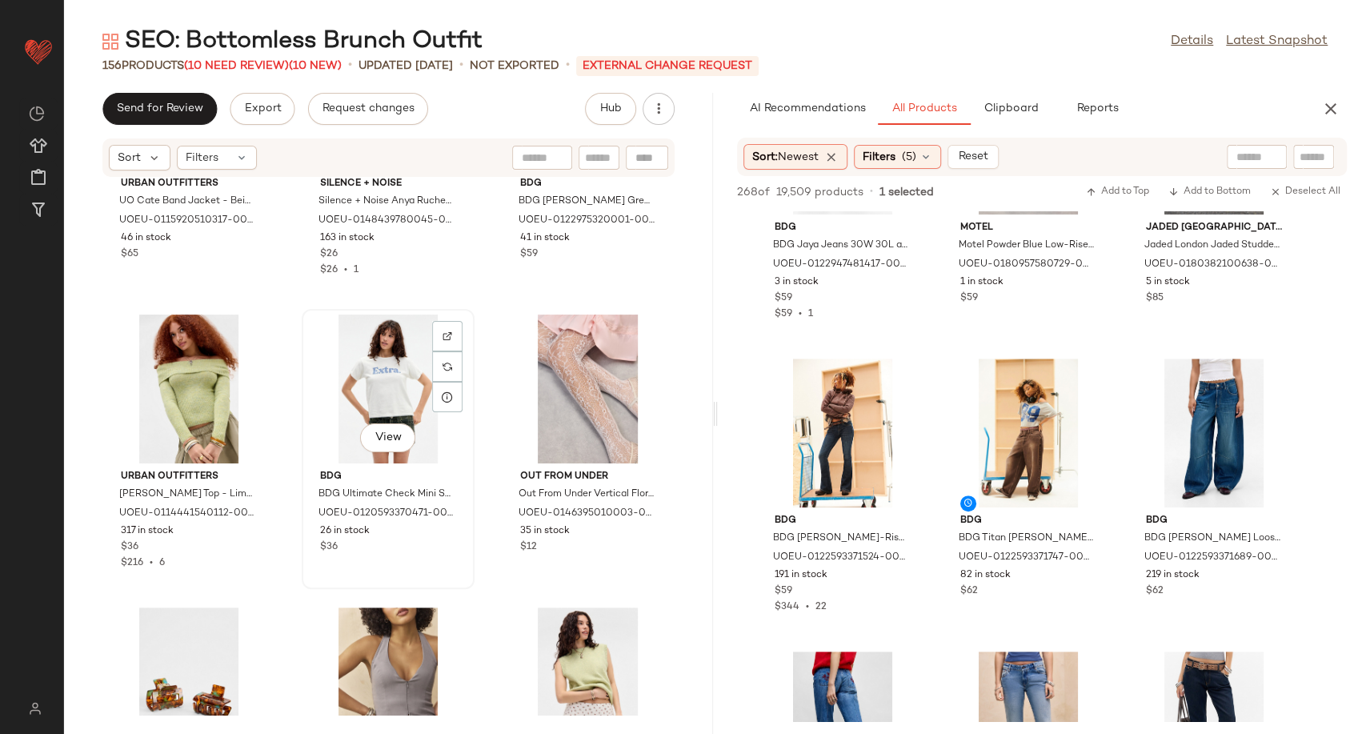
click at [389, 382] on div "View" at bounding box center [388, 388] width 162 height 149
click at [507, 450] on div "View" at bounding box center [588, 388] width 162 height 149
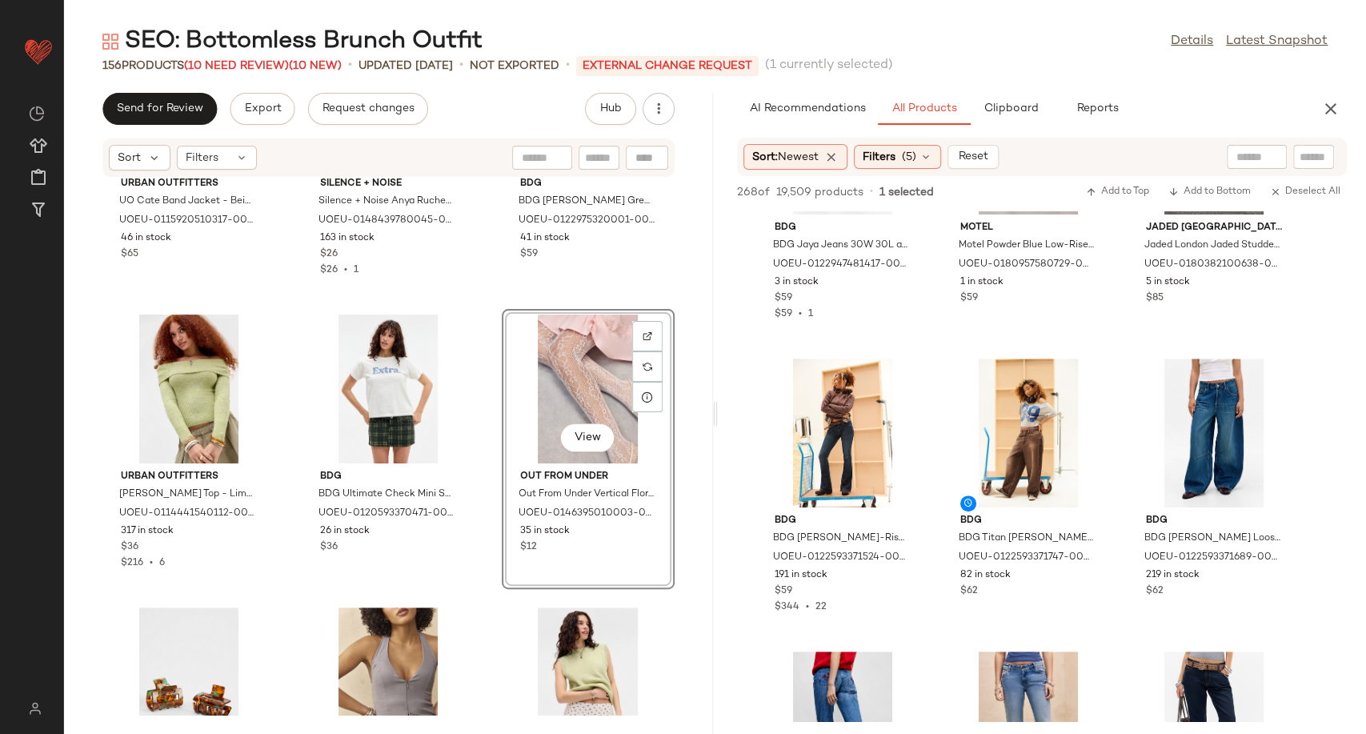
click at [482, 488] on div "Urban Outfitters UO Cate Band Jacket - Beige M at Urban Outfitters UOEU-0115920…" at bounding box center [388, 446] width 649 height 537
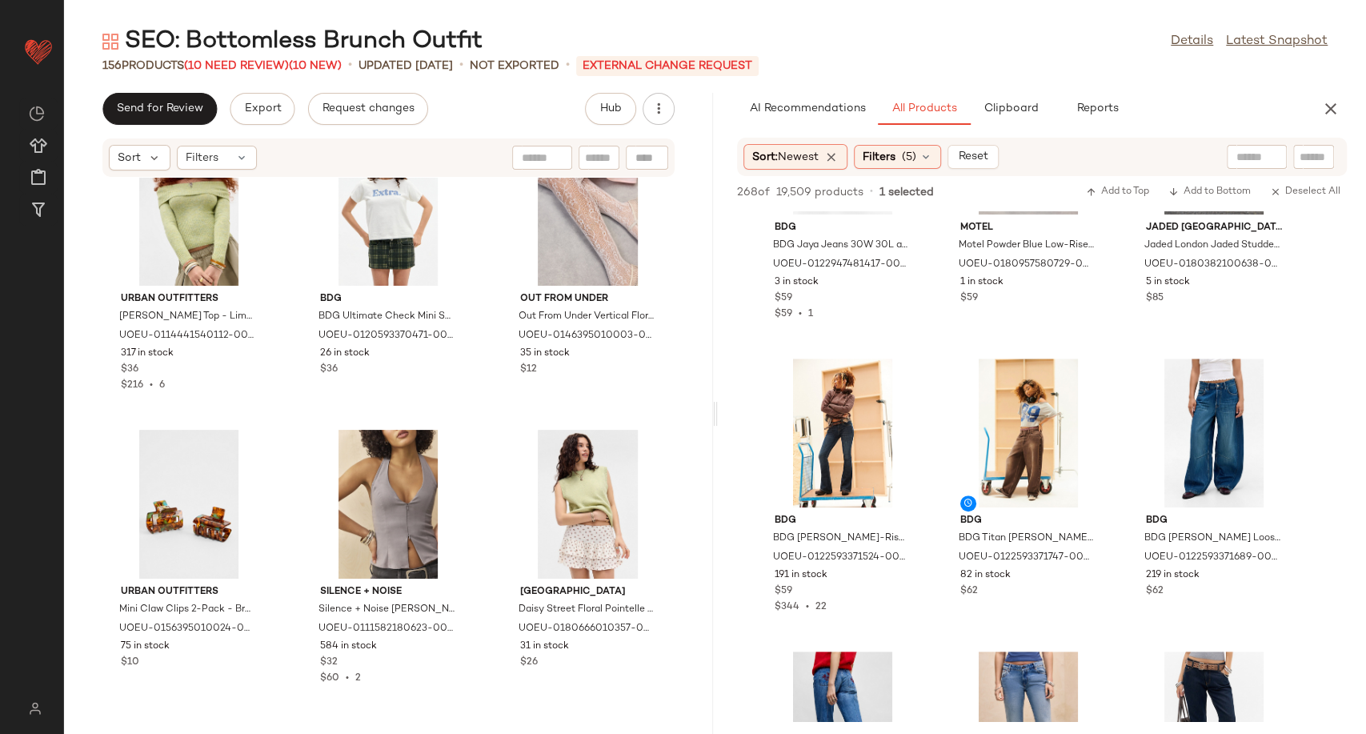
scroll to position [4545, 0]
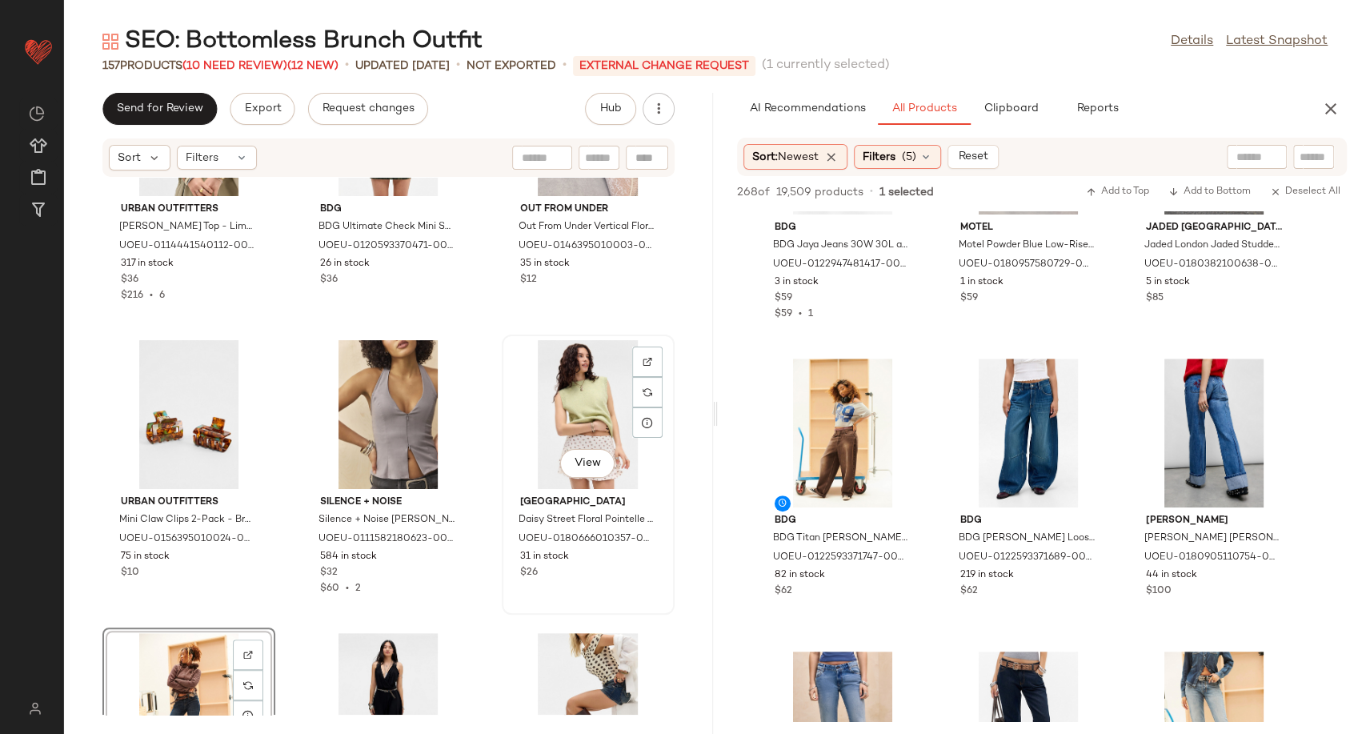
click at [563, 408] on div "View" at bounding box center [588, 414] width 162 height 149
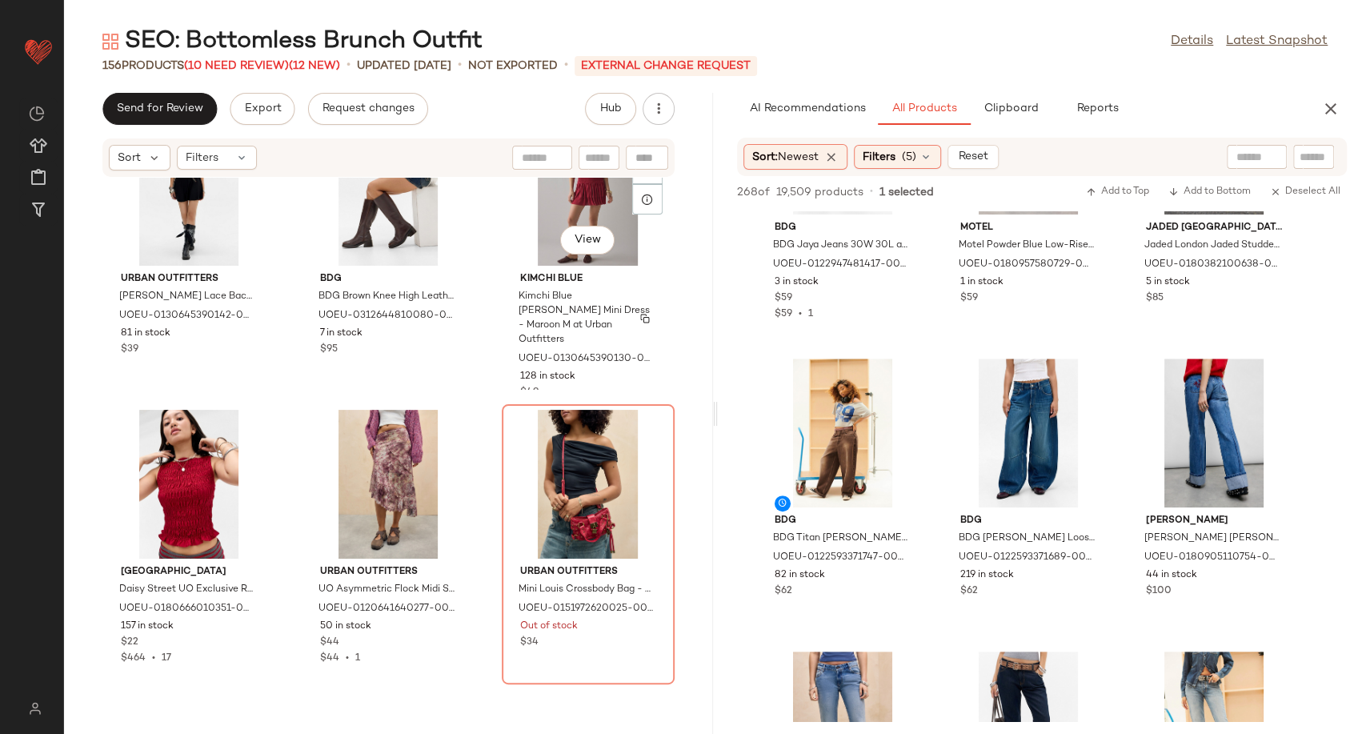
scroll to position [5167, 0]
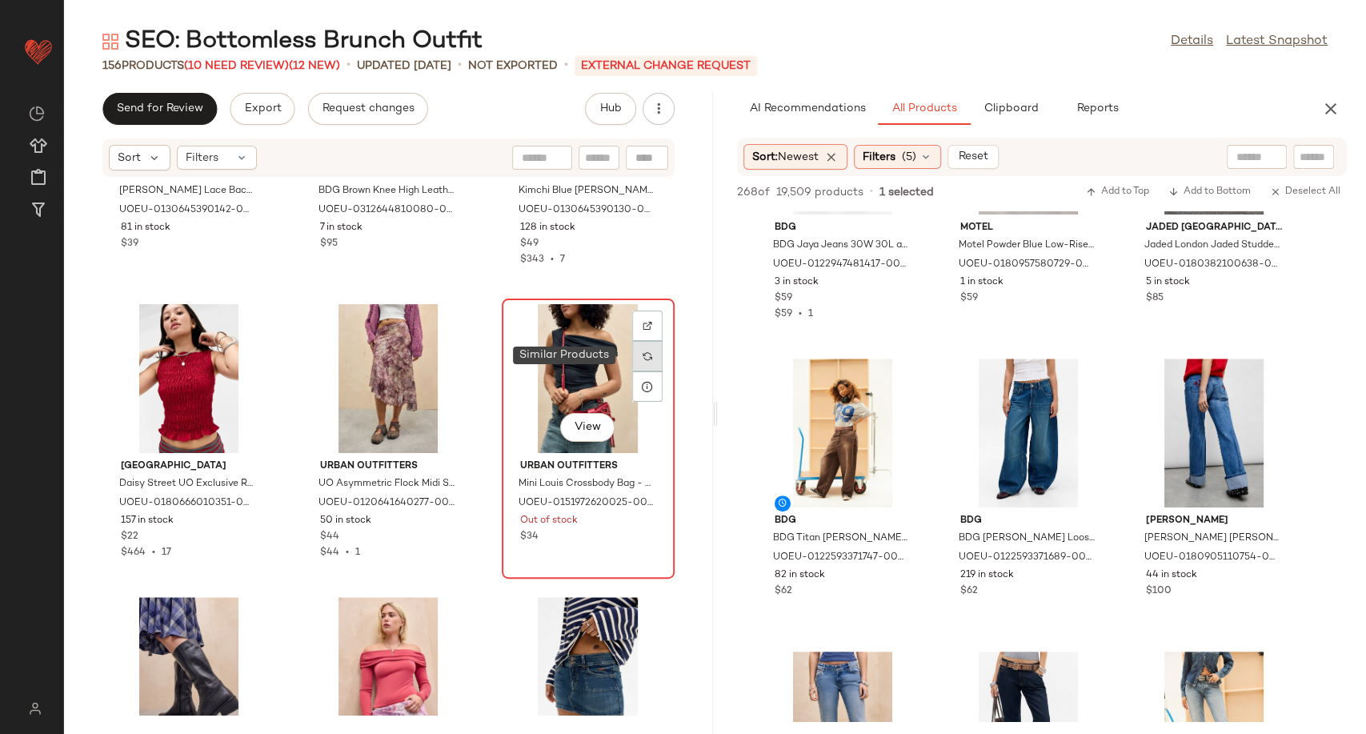
click at [643, 354] on img at bounding box center [648, 356] width 10 height 10
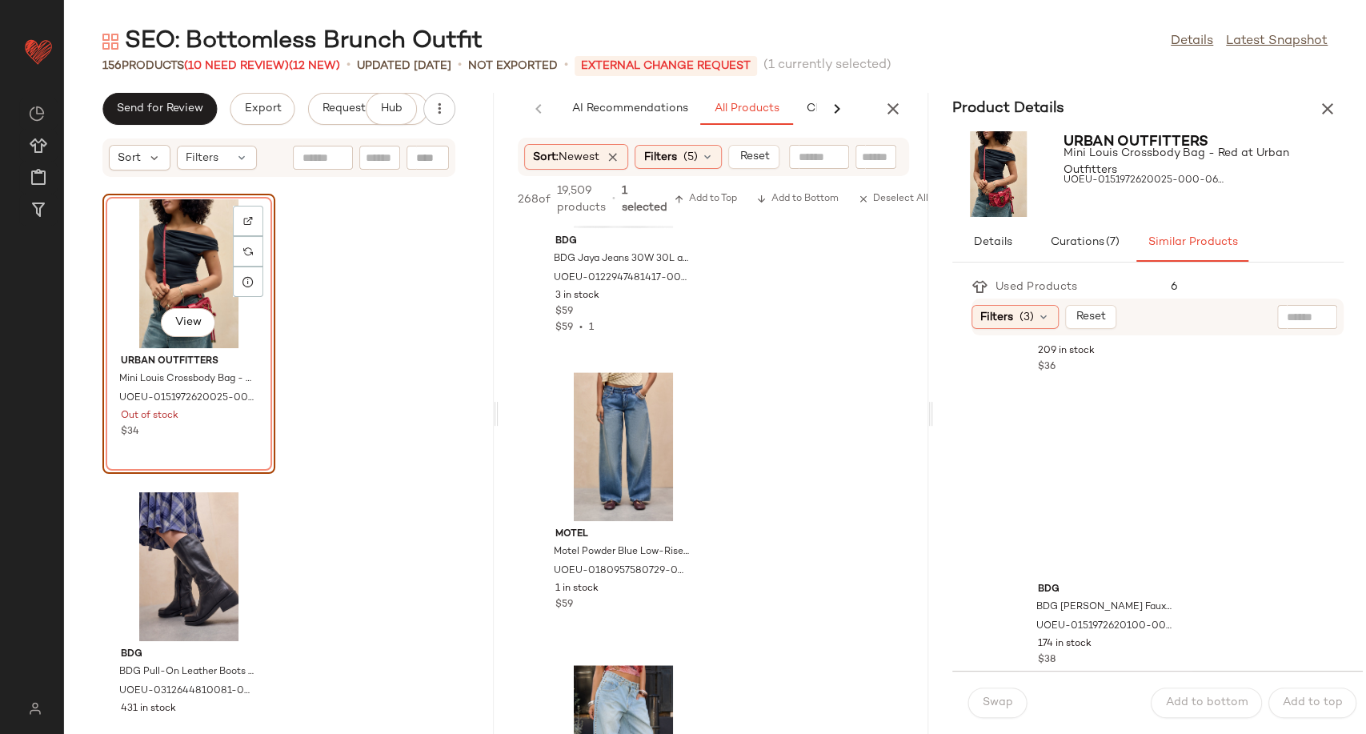
scroll to position [533, 0]
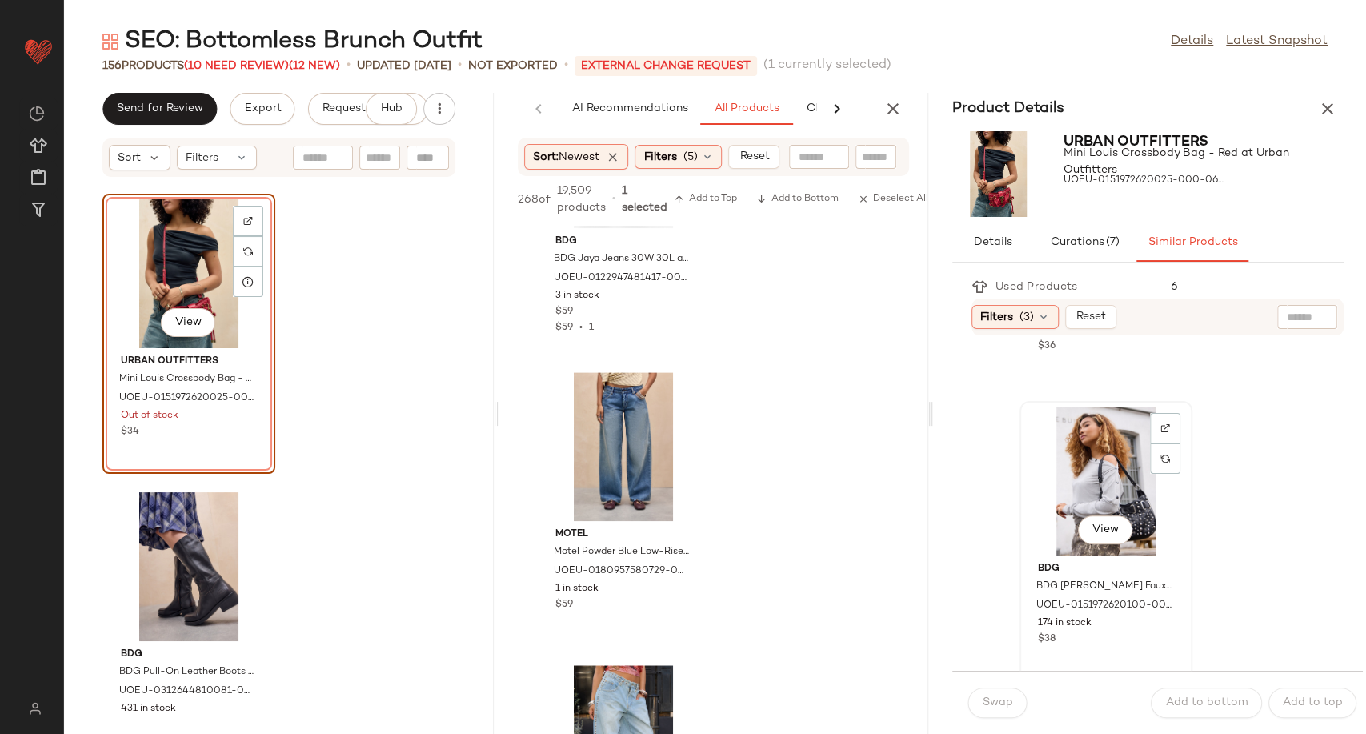
click at [1102, 471] on div "View" at bounding box center [1106, 480] width 162 height 149
click at [999, 701] on span "Swap" at bounding box center [997, 702] width 31 height 13
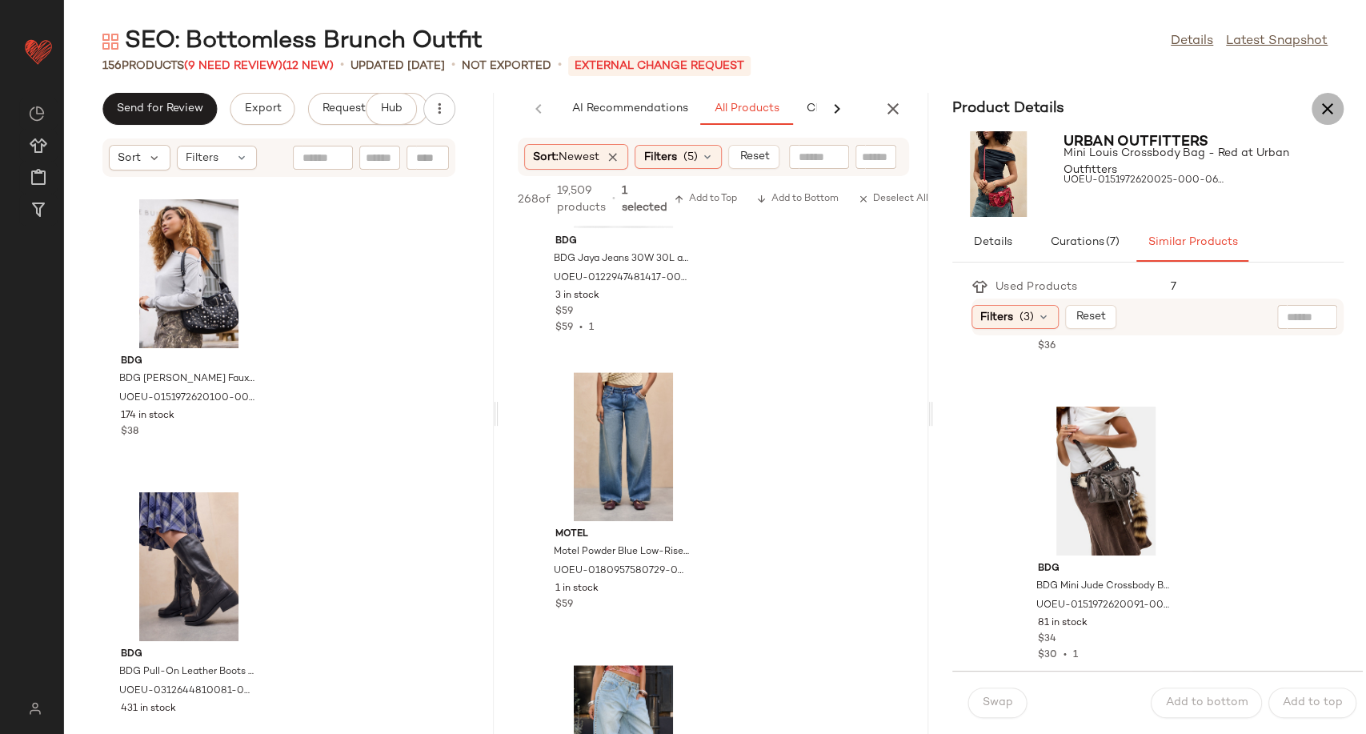
click at [1321, 102] on icon "button" at bounding box center [1327, 108] width 19 height 19
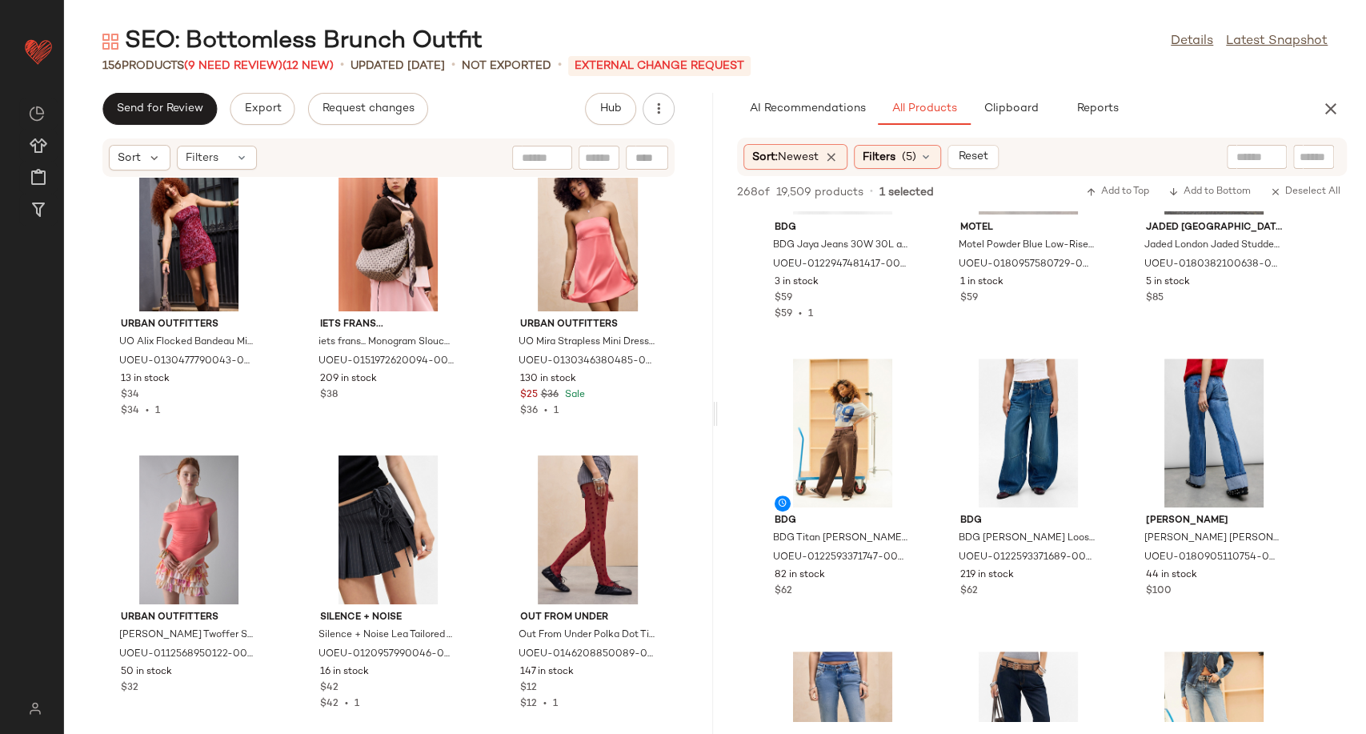
scroll to position [6249, 0]
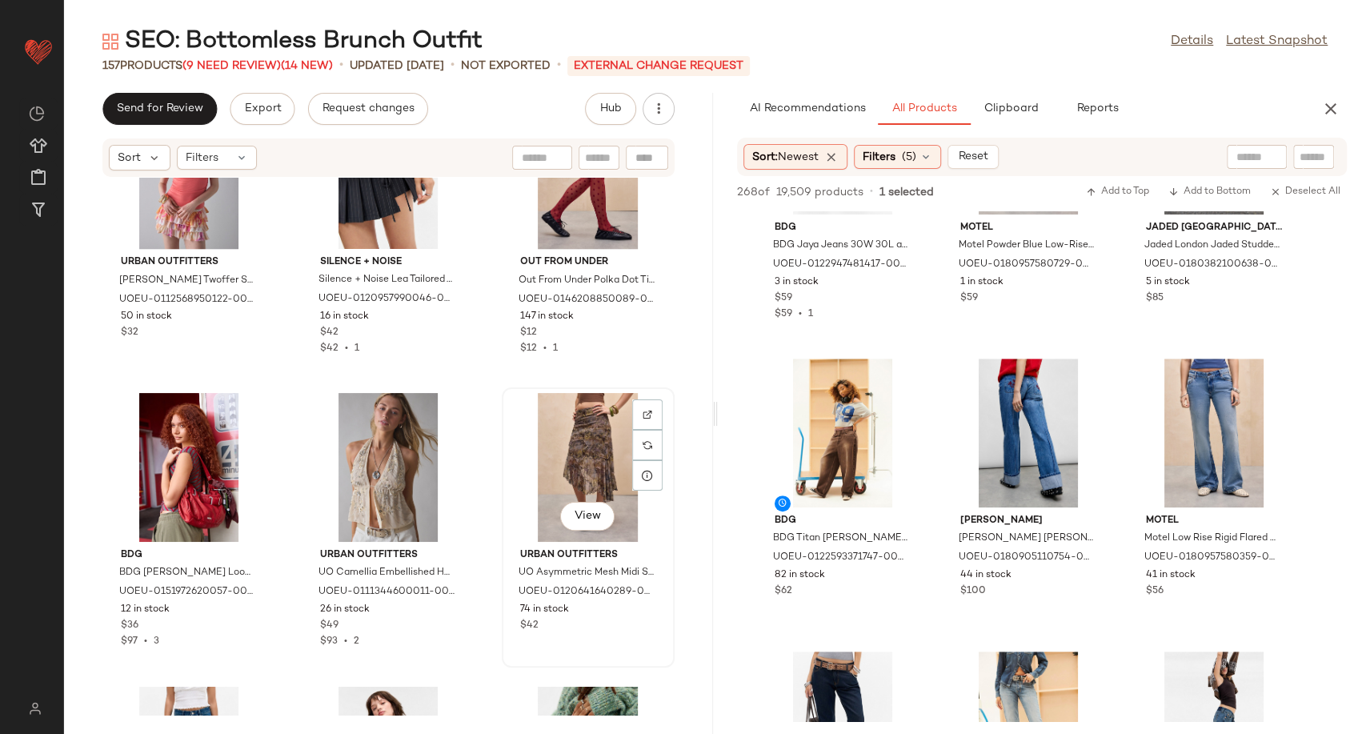
click at [570, 457] on div "View" at bounding box center [588, 467] width 162 height 149
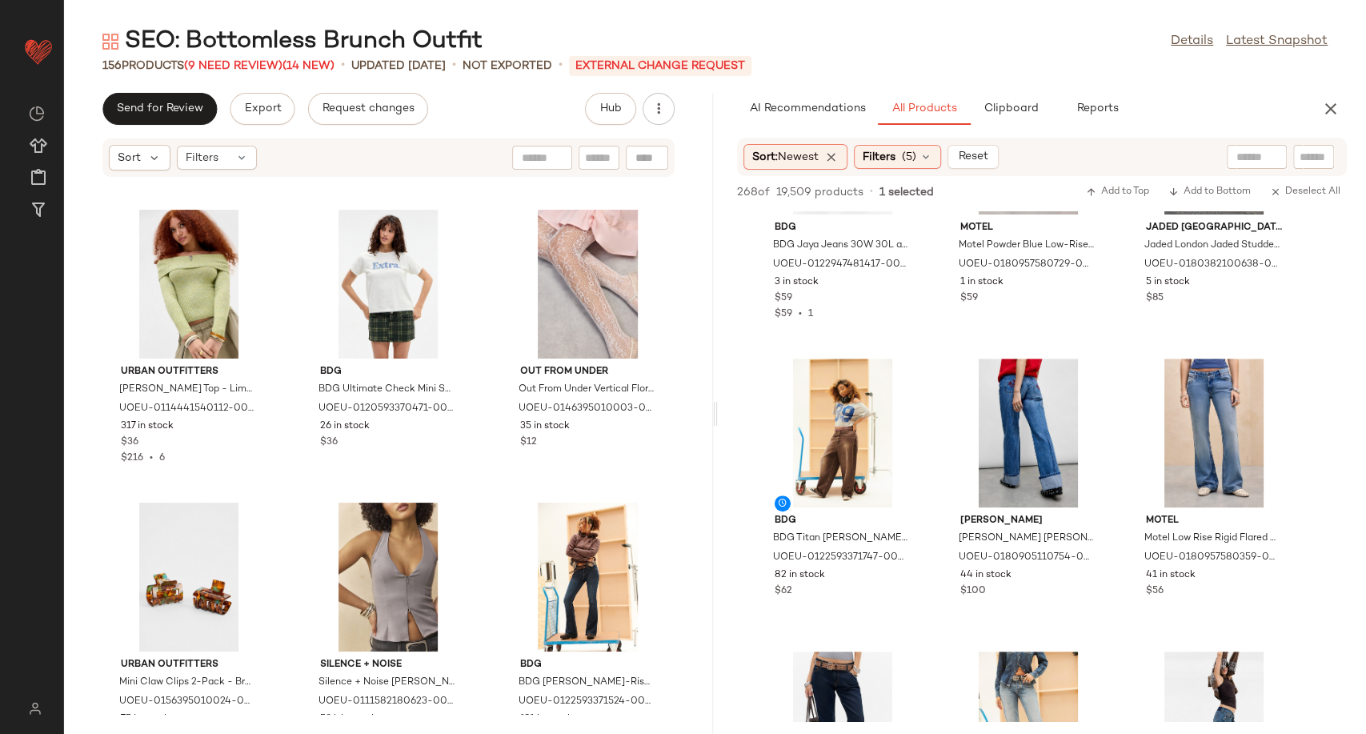
scroll to position [4294, 0]
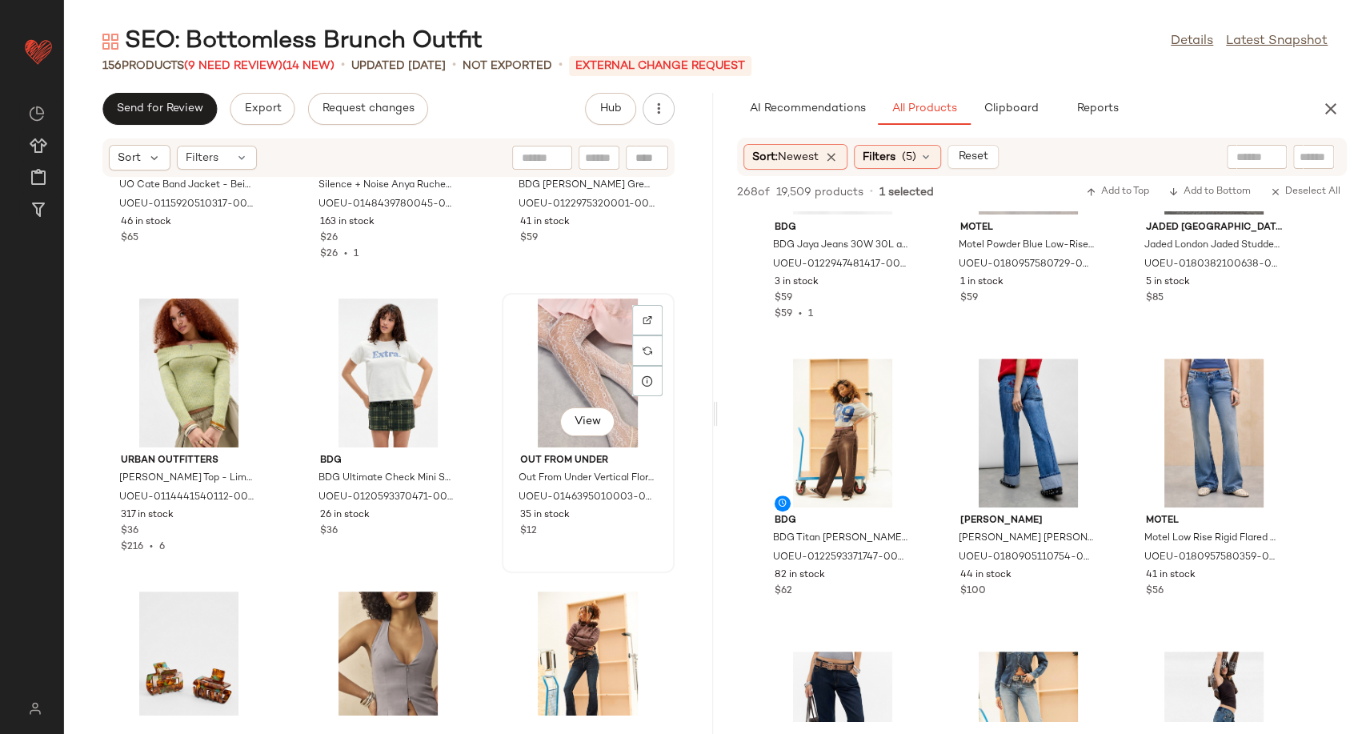
click at [571, 374] on div "View" at bounding box center [588, 372] width 162 height 149
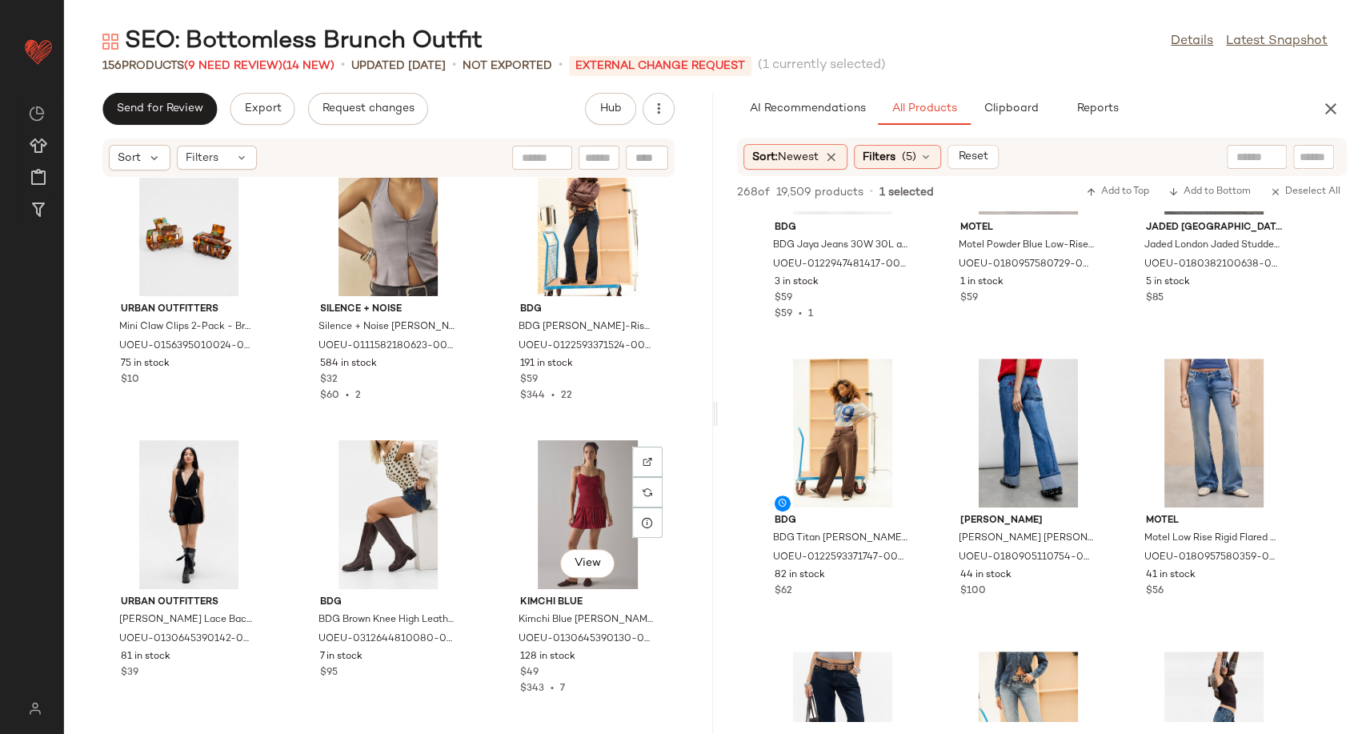
scroll to position [5094, 0]
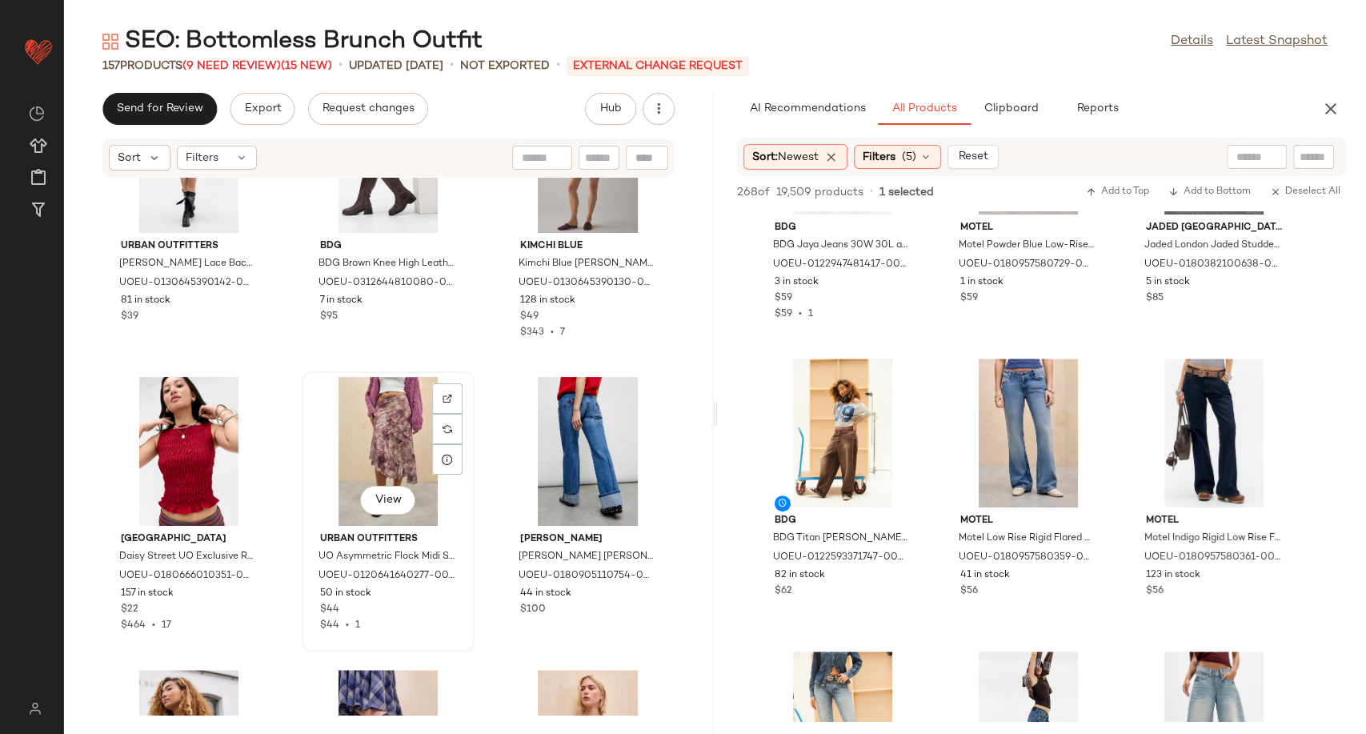
click at [387, 425] on div "View" at bounding box center [388, 451] width 162 height 149
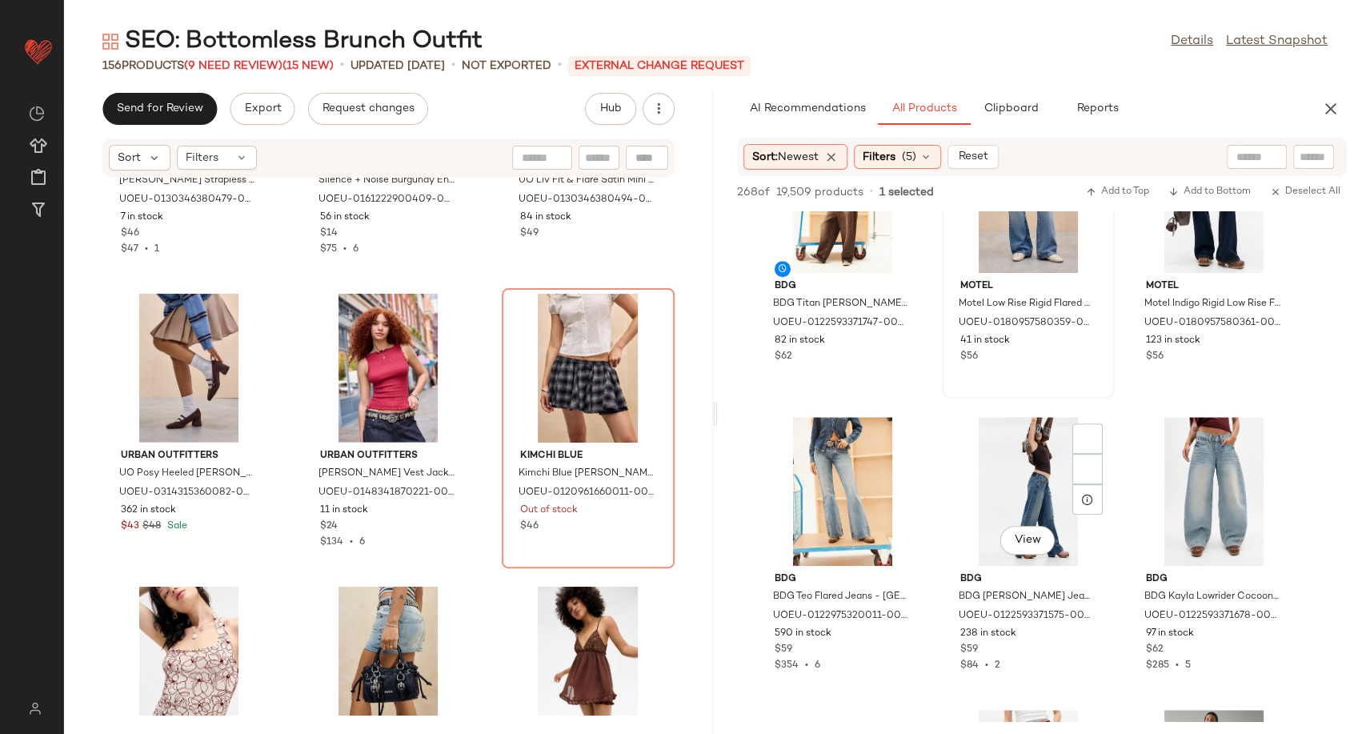
scroll to position [711, 0]
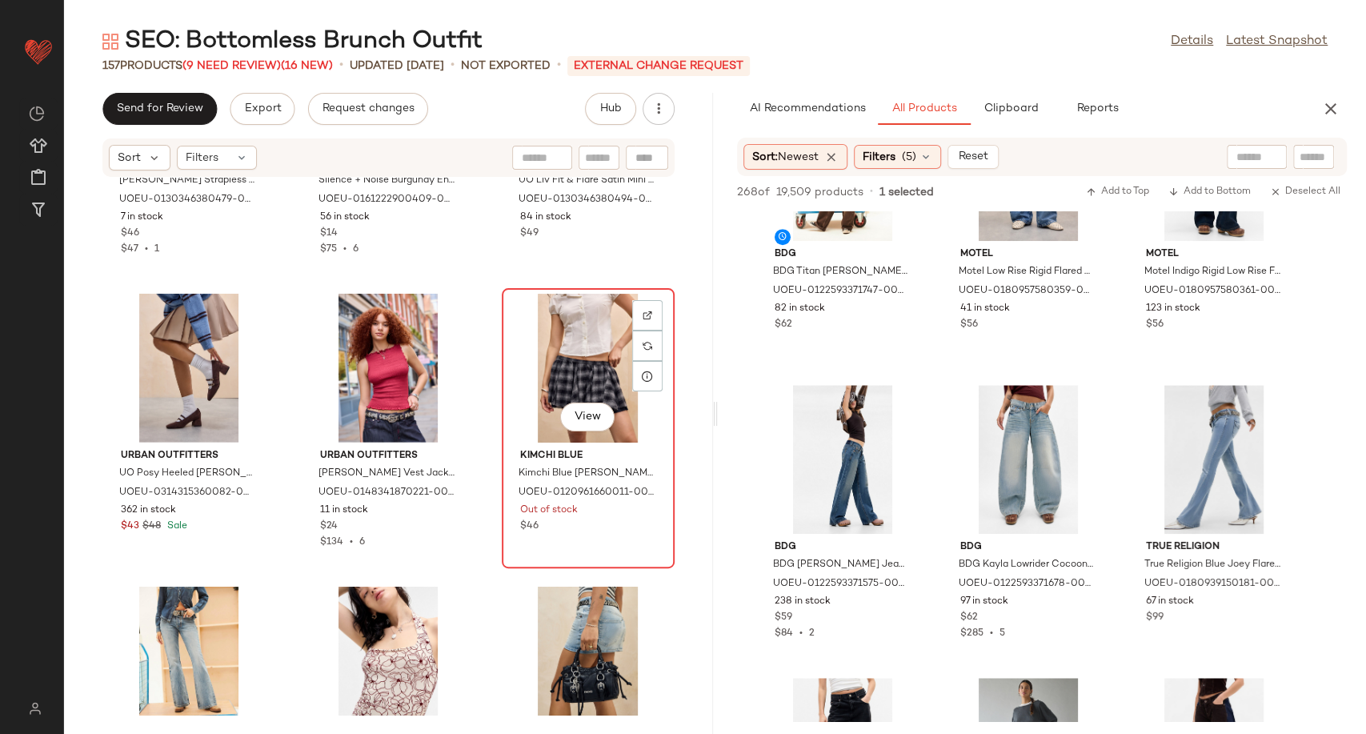
click at [552, 362] on div "View" at bounding box center [588, 368] width 162 height 149
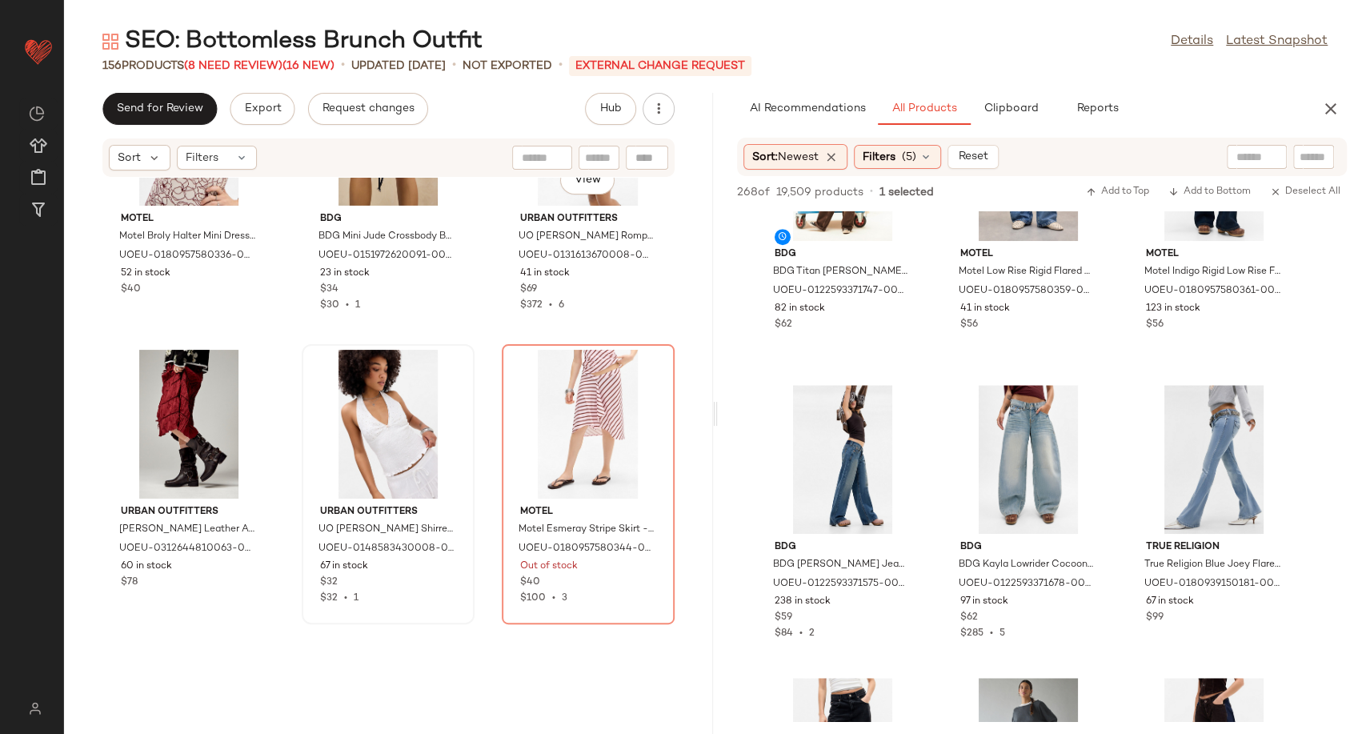
scroll to position [7761, 0]
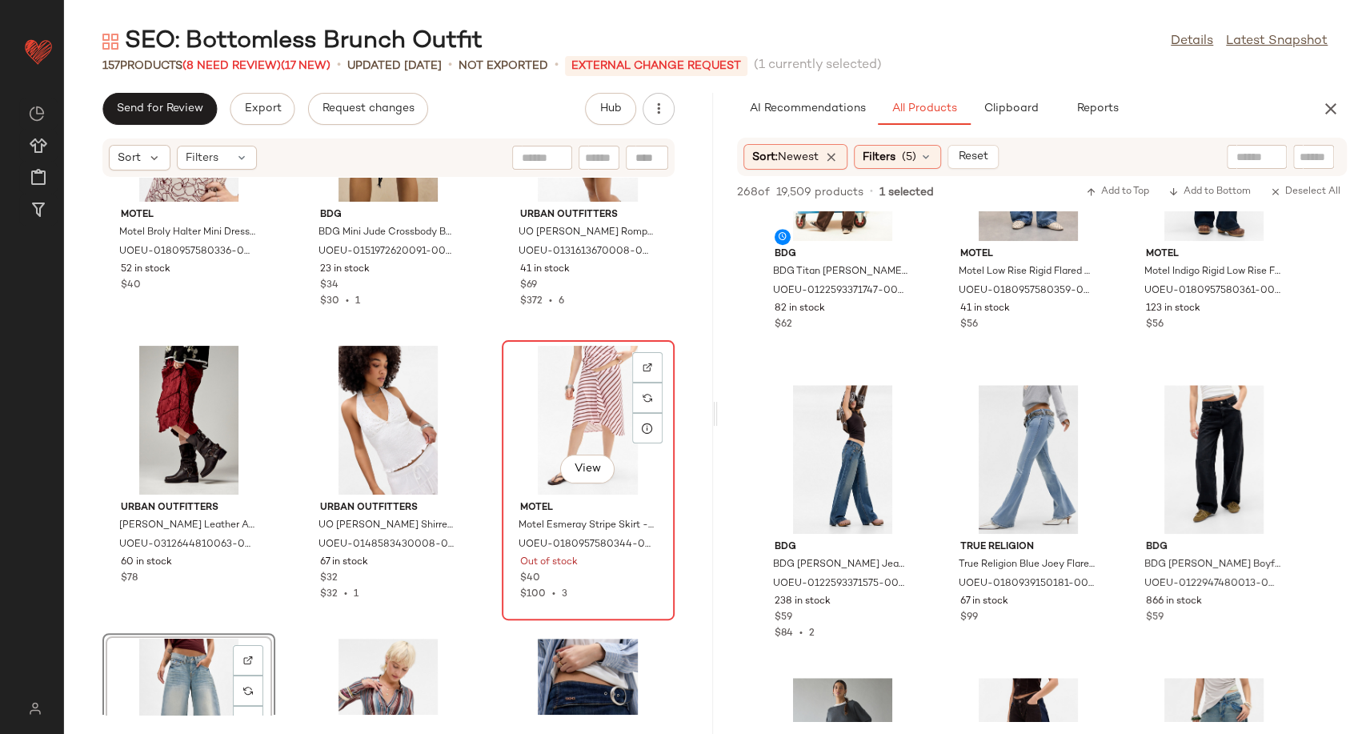
click at [557, 418] on div "View" at bounding box center [588, 420] width 162 height 149
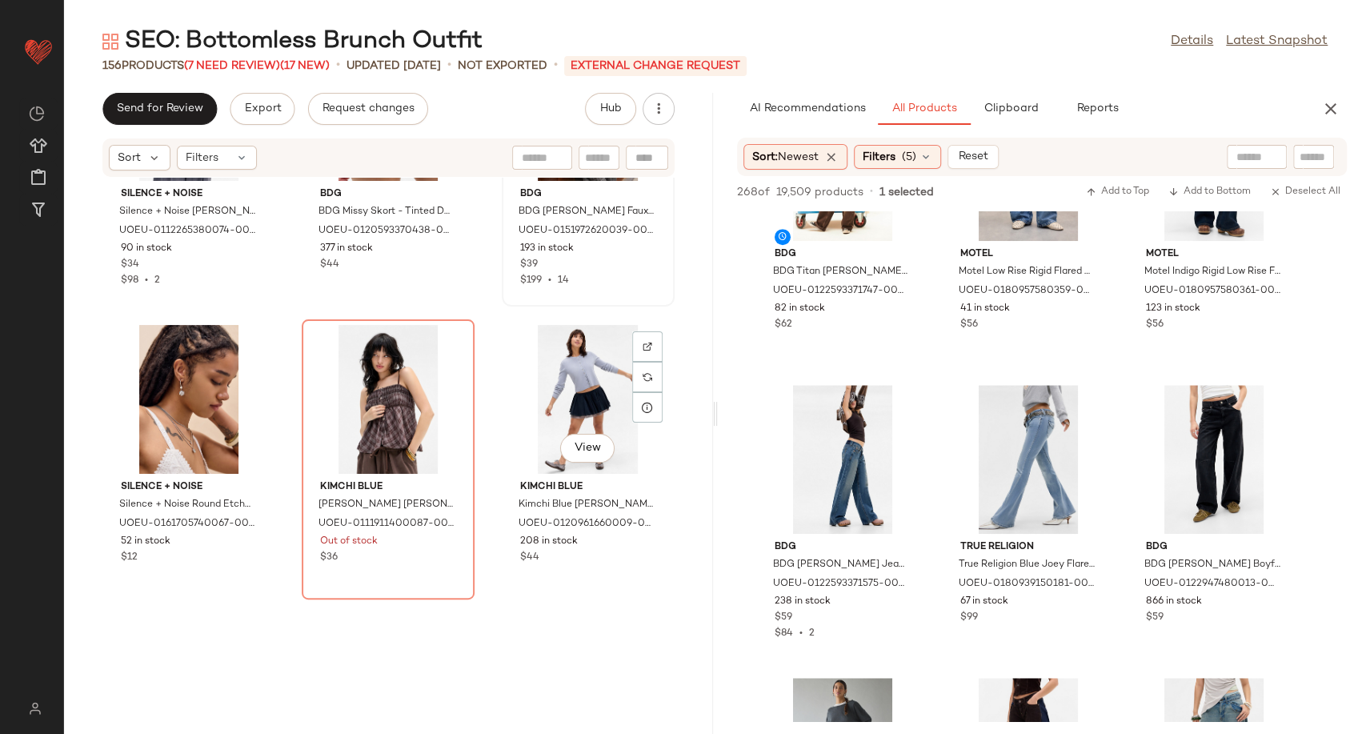
scroll to position [8383, 0]
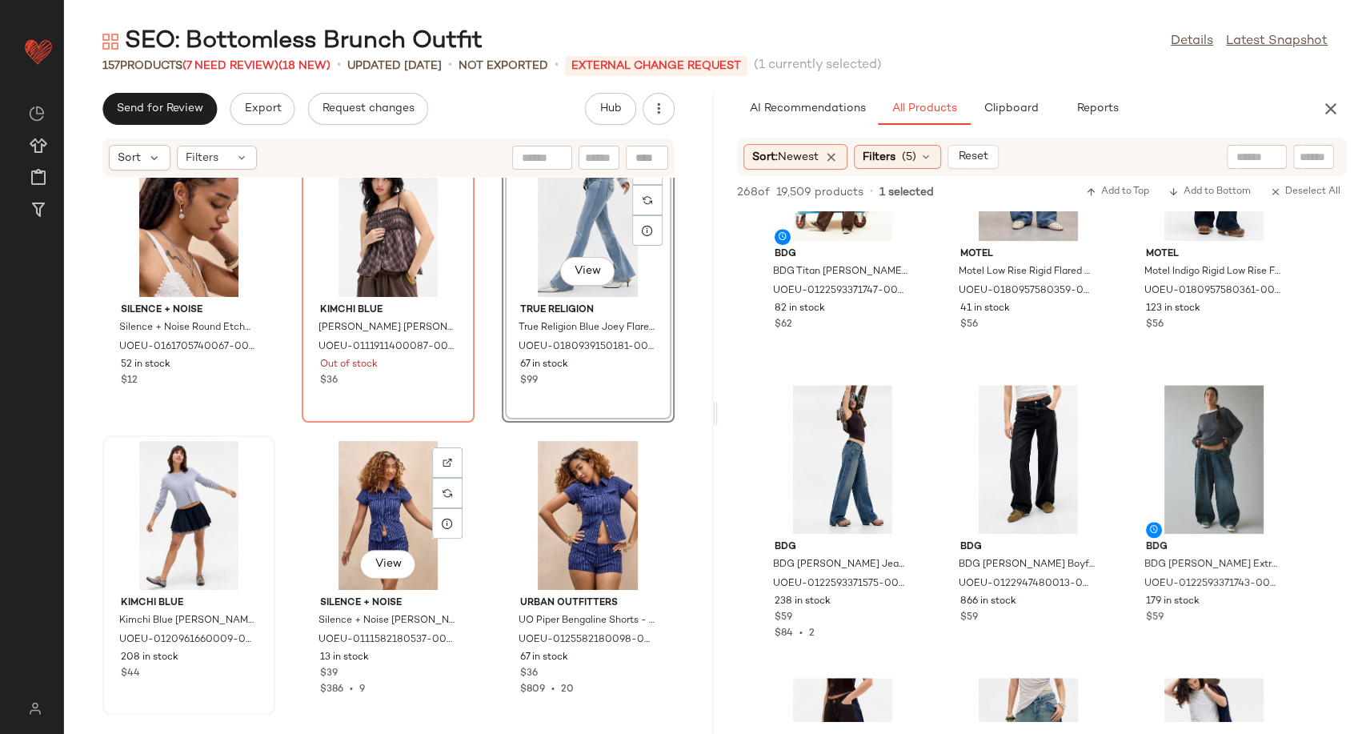
scroll to position [8650, 0]
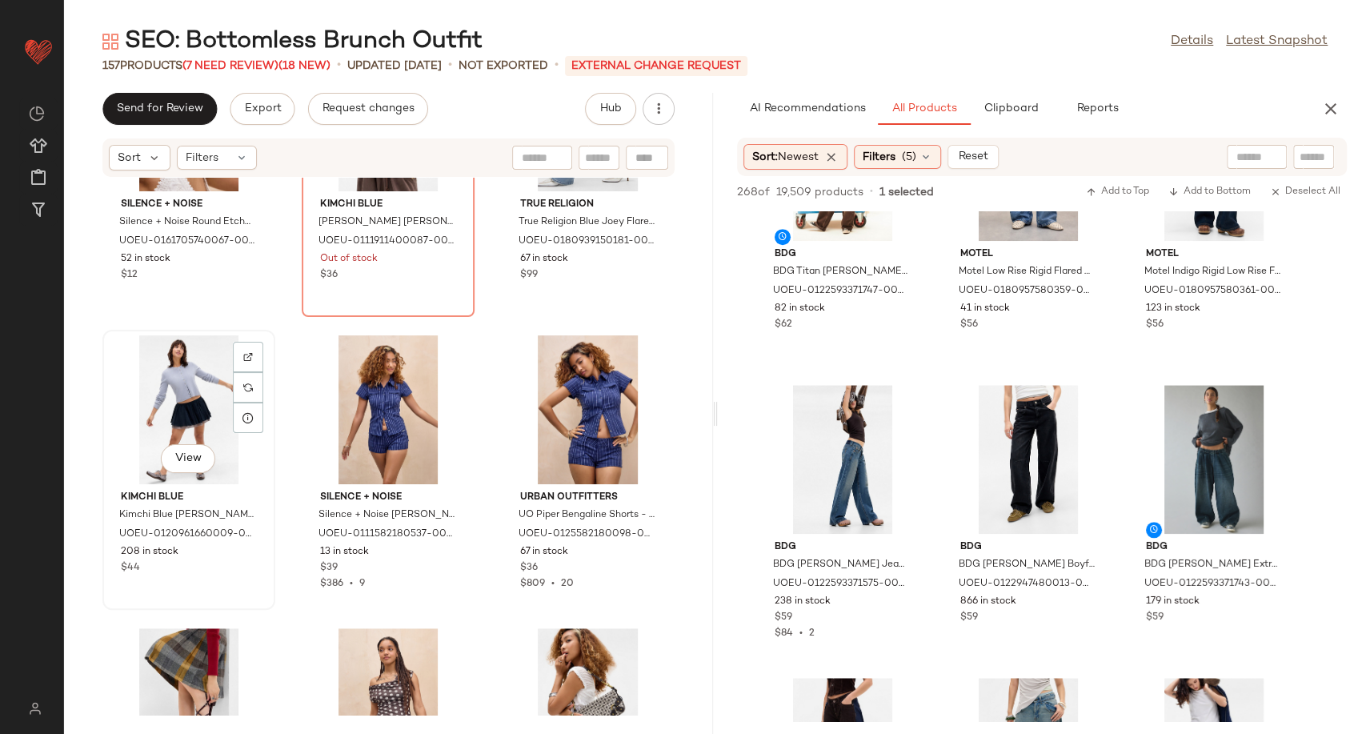
click at [174, 410] on div "View" at bounding box center [189, 409] width 162 height 149
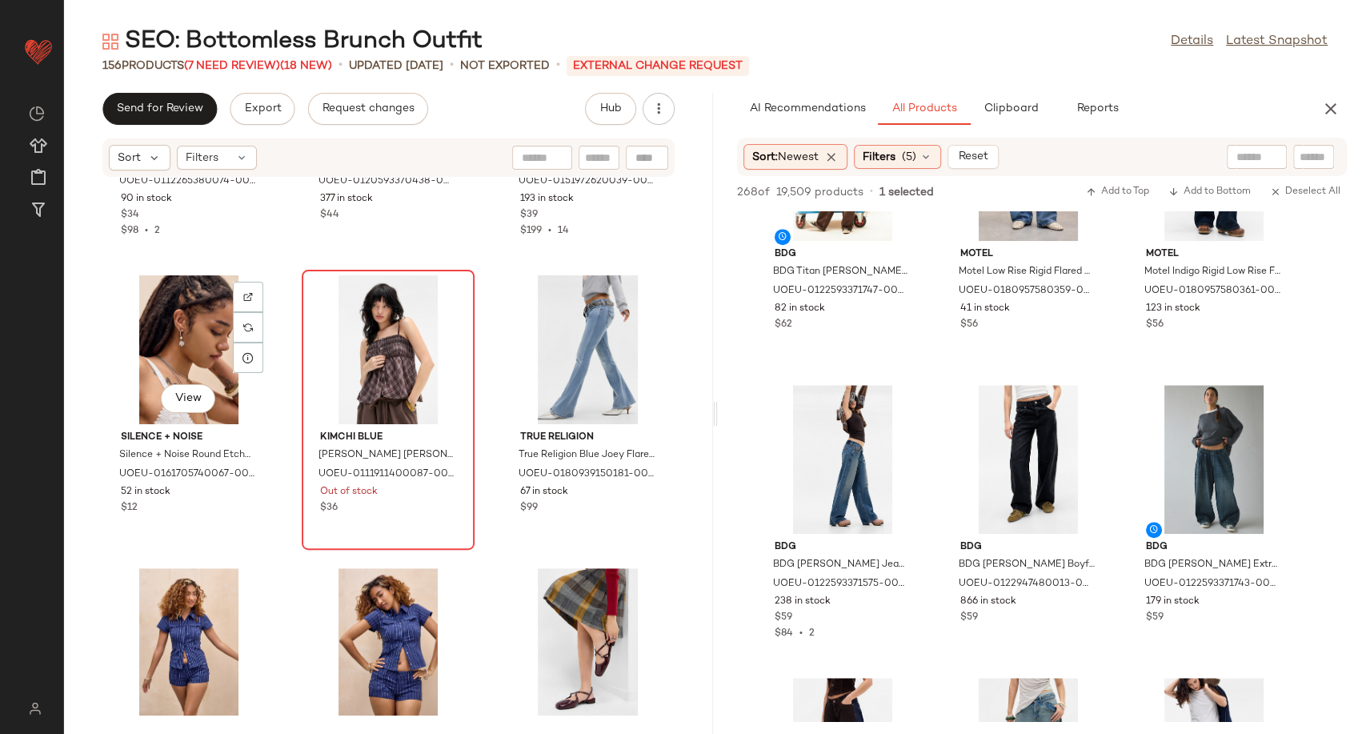
scroll to position [8383, 0]
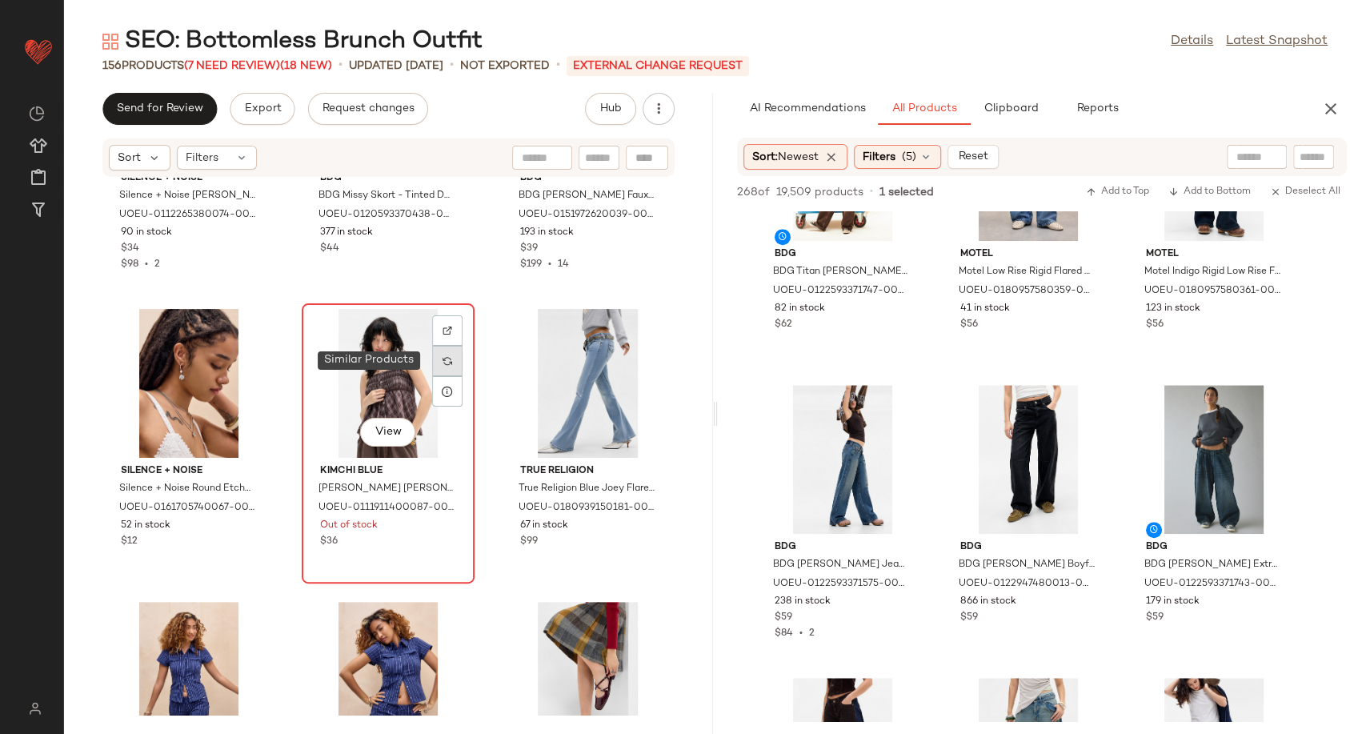
click at [435, 365] on div at bounding box center [447, 361] width 30 height 30
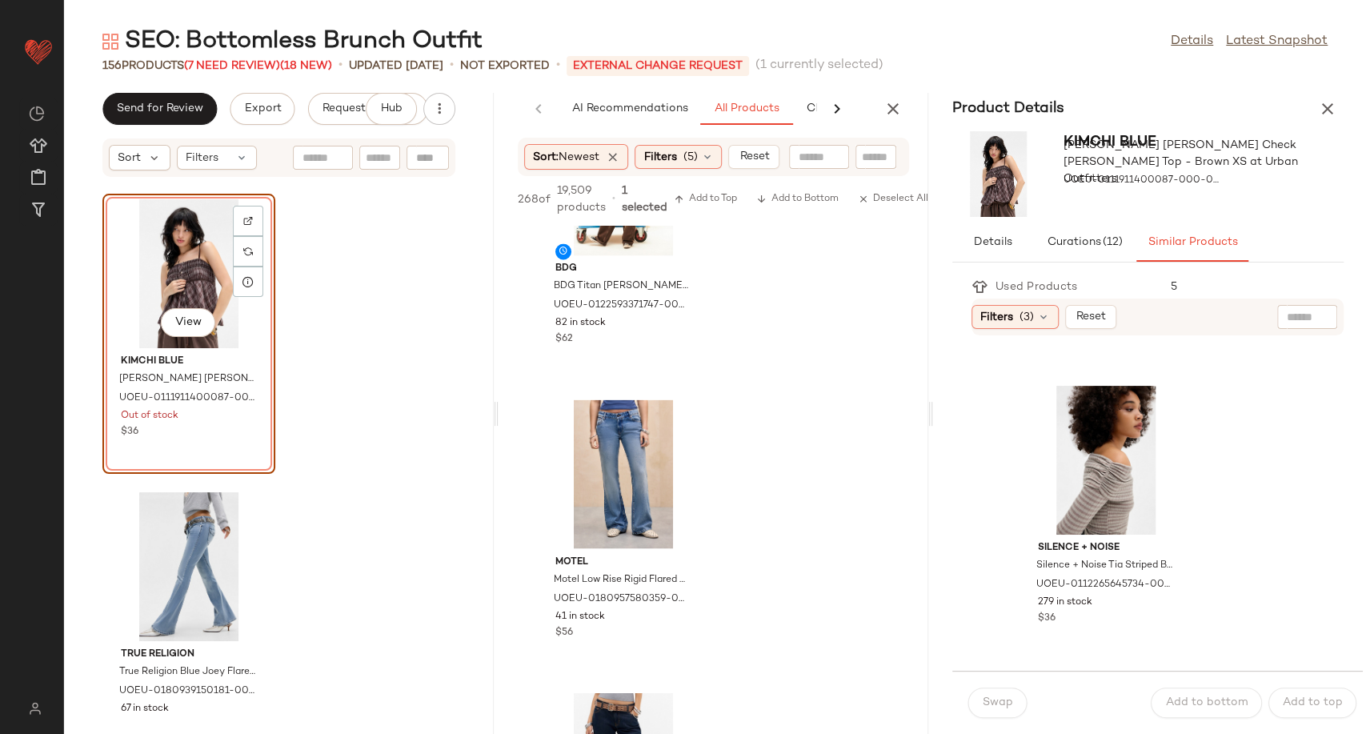
scroll to position [2401, 0]
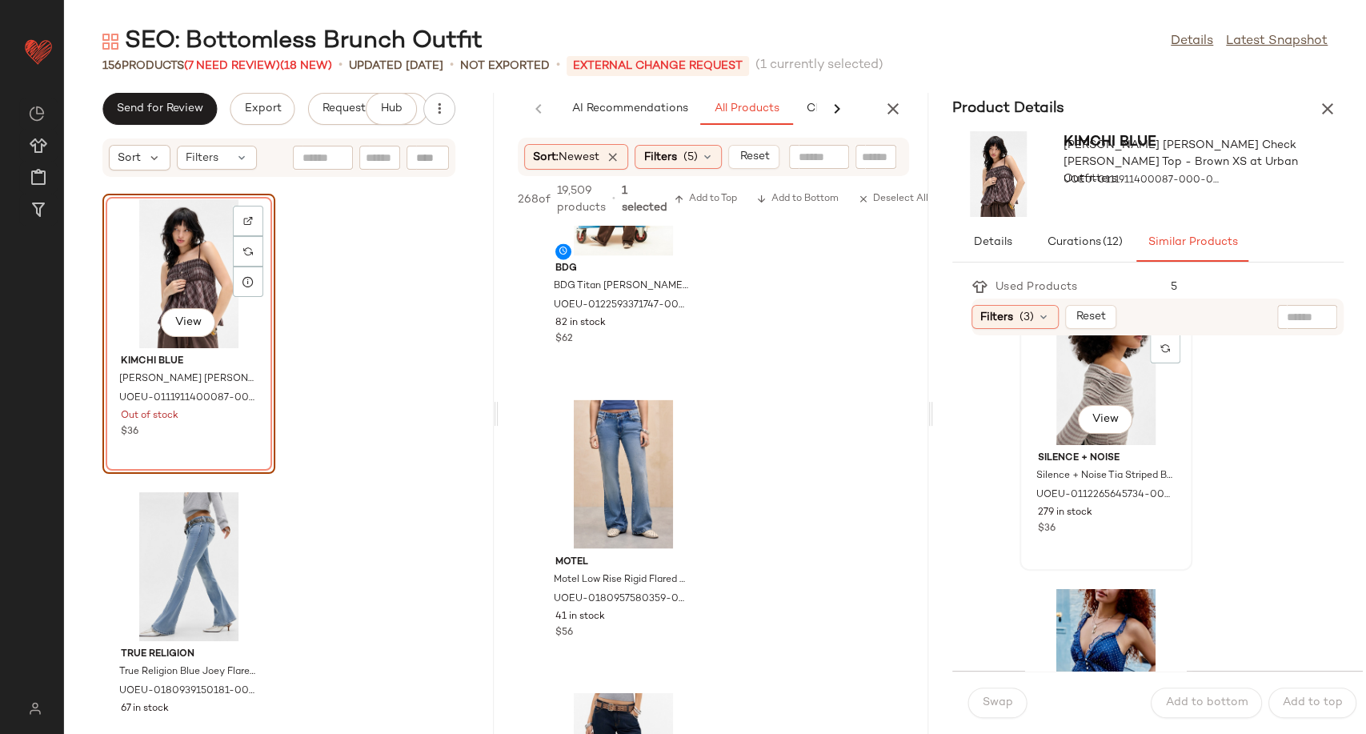
click at [1090, 381] on div "View" at bounding box center [1106, 370] width 162 height 149
click at [1010, 702] on span "Swap" at bounding box center [997, 702] width 31 height 13
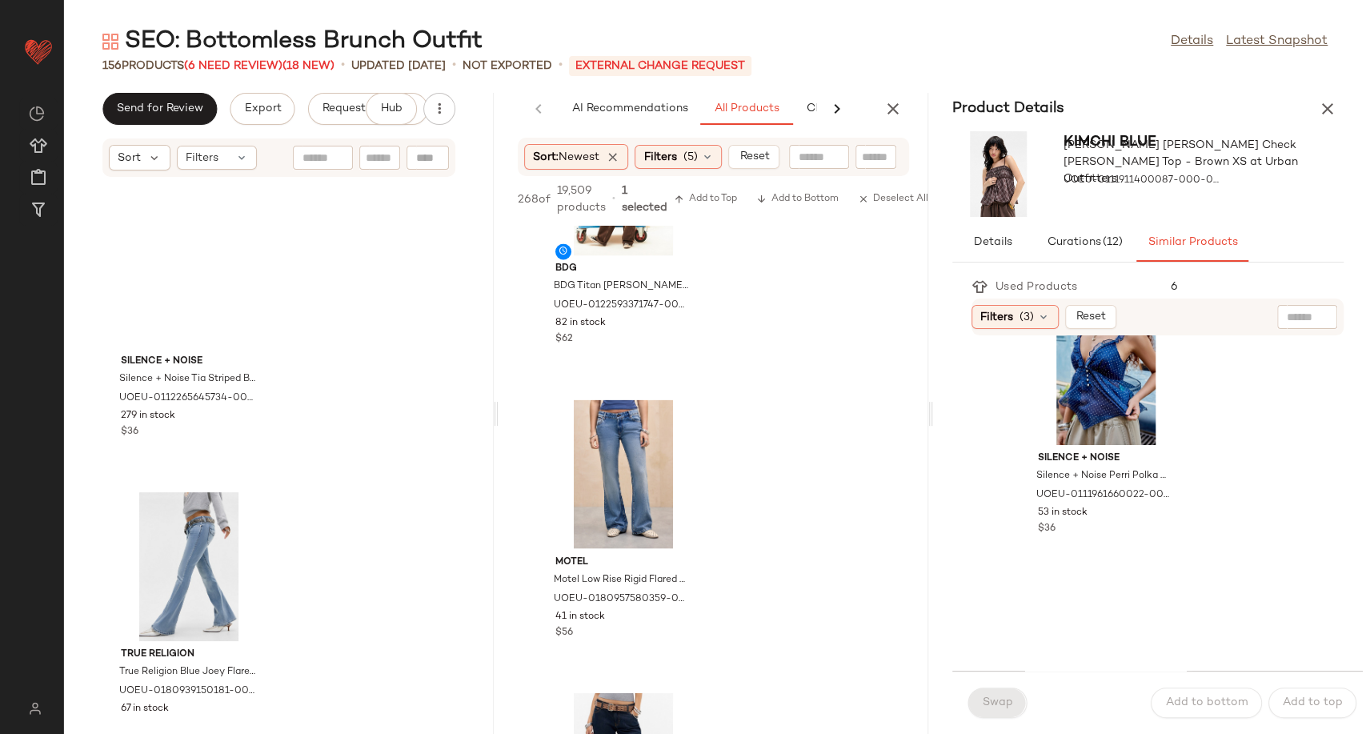
scroll to position [2108, 0]
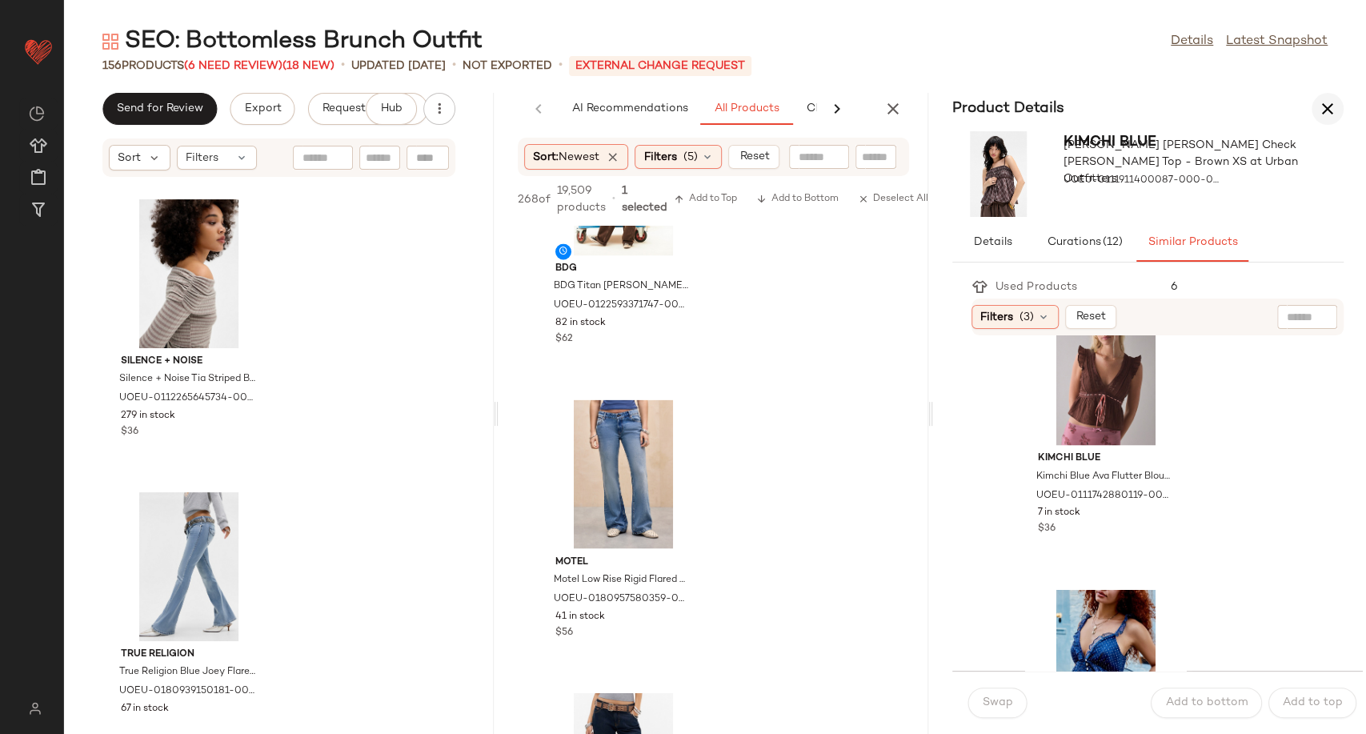
click at [1323, 104] on icon "button" at bounding box center [1327, 108] width 19 height 19
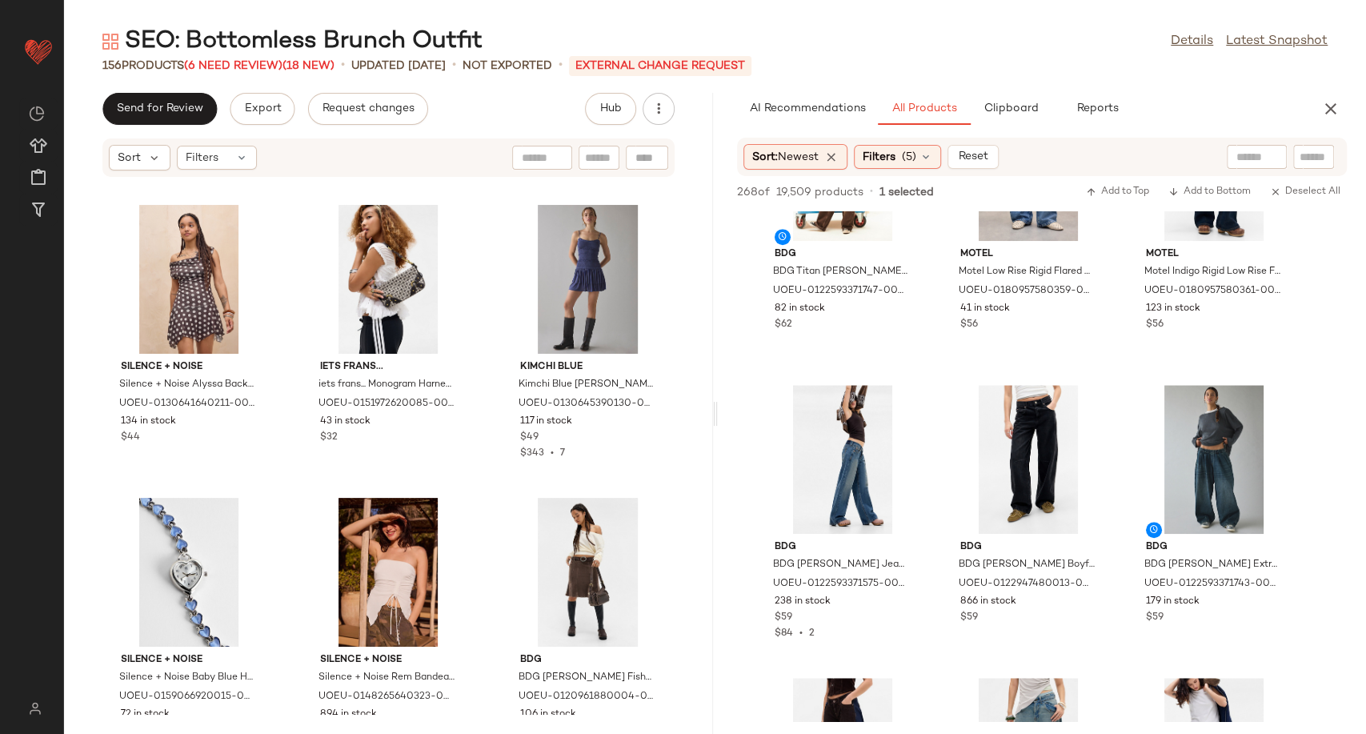
scroll to position [9204, 0]
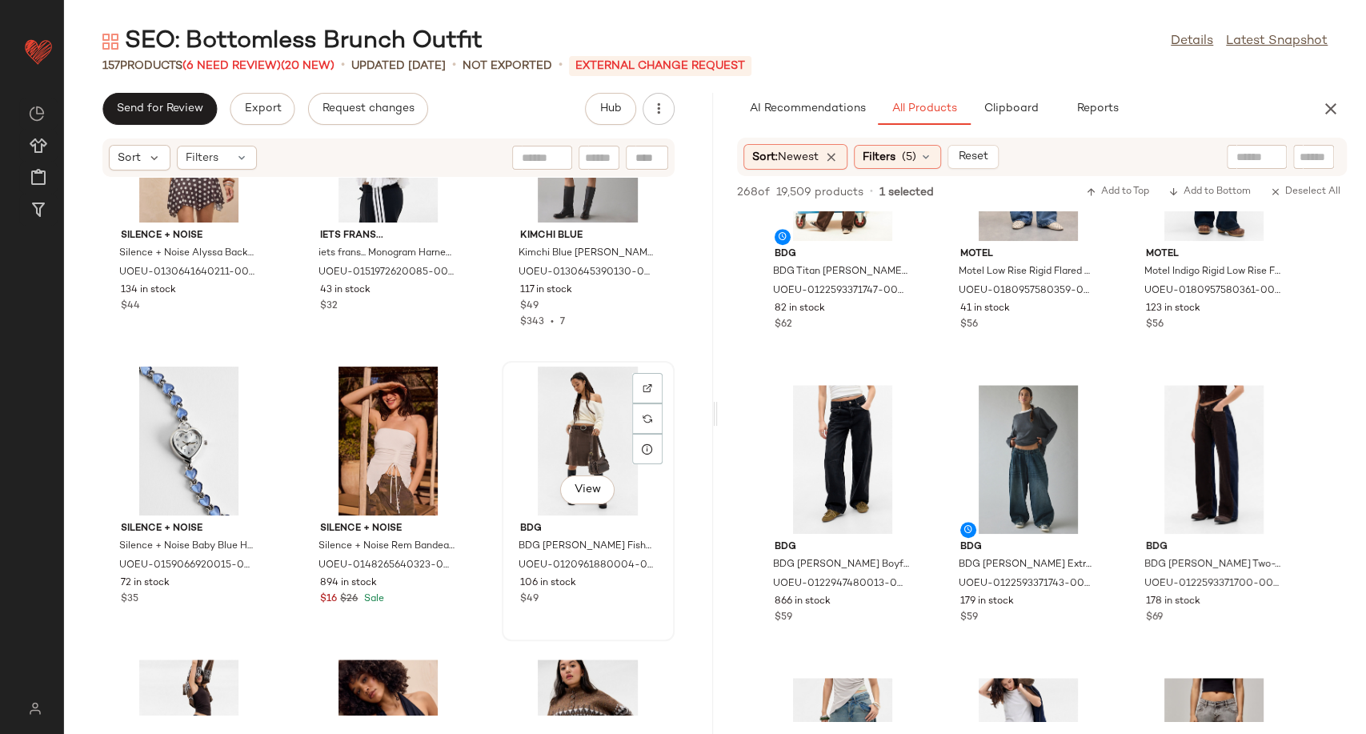
click at [547, 412] on div "View" at bounding box center [588, 440] width 162 height 149
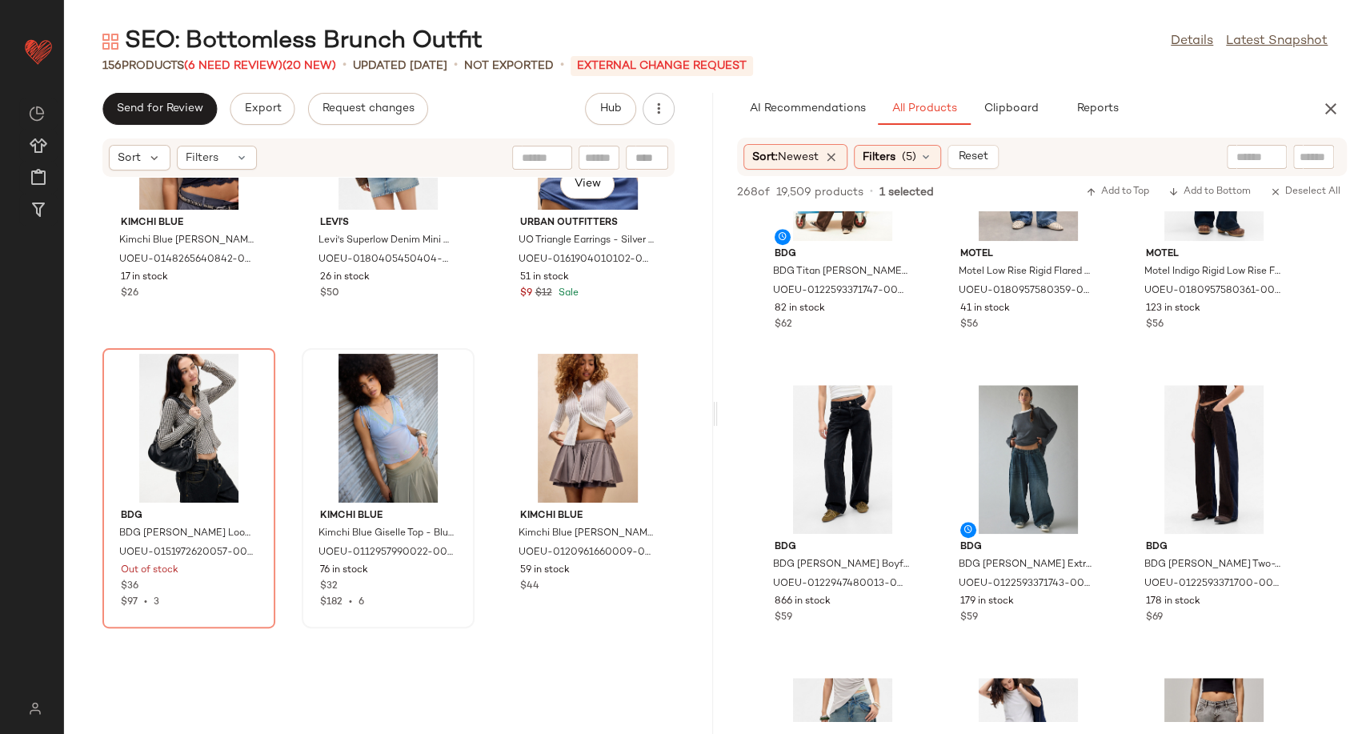
scroll to position [9826, 0]
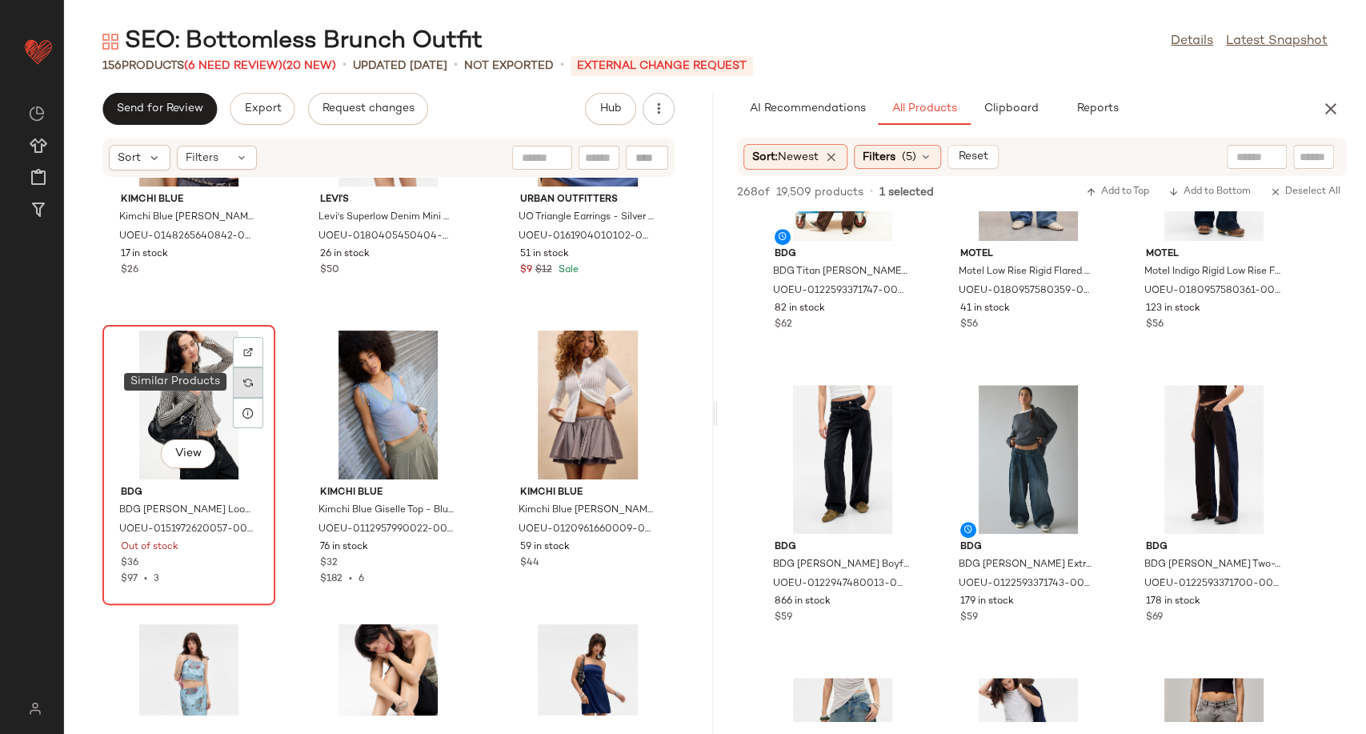
click at [247, 382] on img at bounding box center [248, 383] width 10 height 10
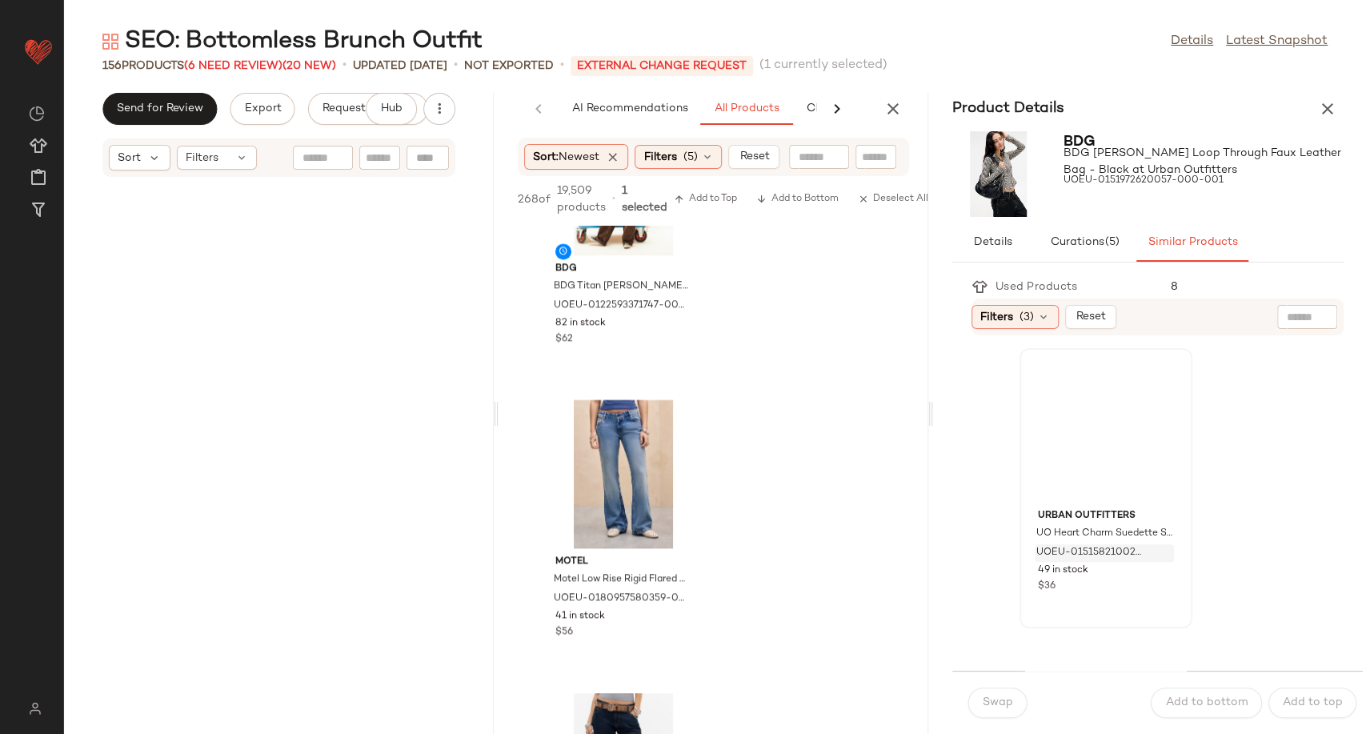
scroll to position [29872, 0]
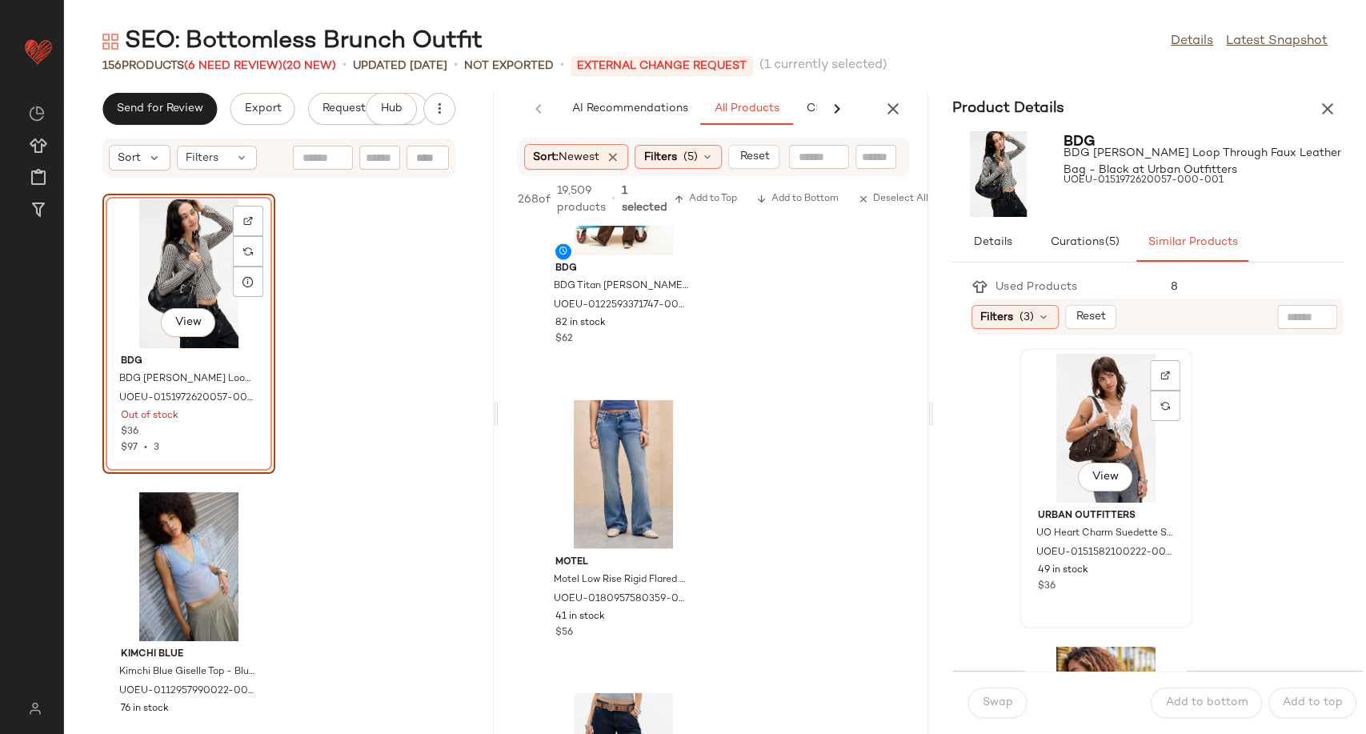
click at [1102, 430] on div "View" at bounding box center [1106, 428] width 162 height 149
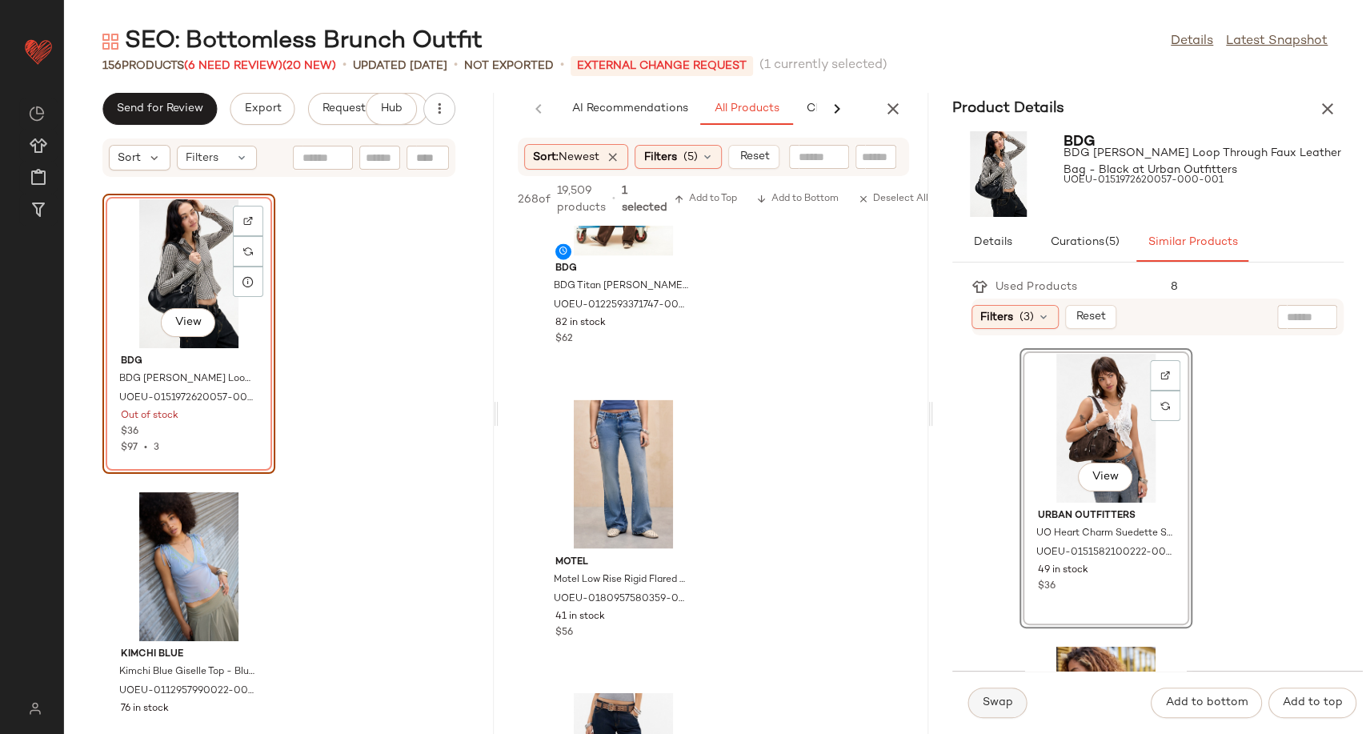
drag, startPoint x: 989, startPoint y: 704, endPoint x: 995, endPoint y: 692, distance: 13.2
click at [990, 704] on span "Swap" at bounding box center [997, 702] width 31 height 13
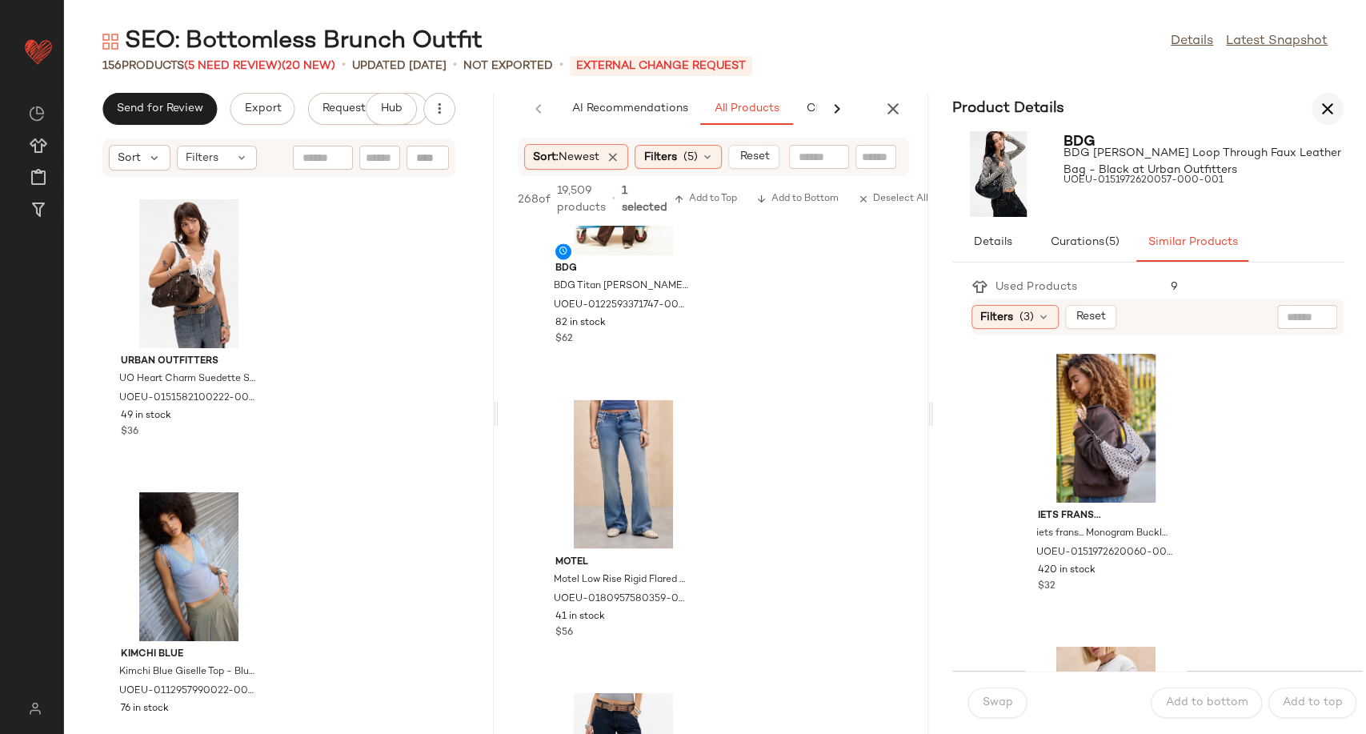
click at [1338, 99] on button "button" at bounding box center [1327, 109] width 32 height 32
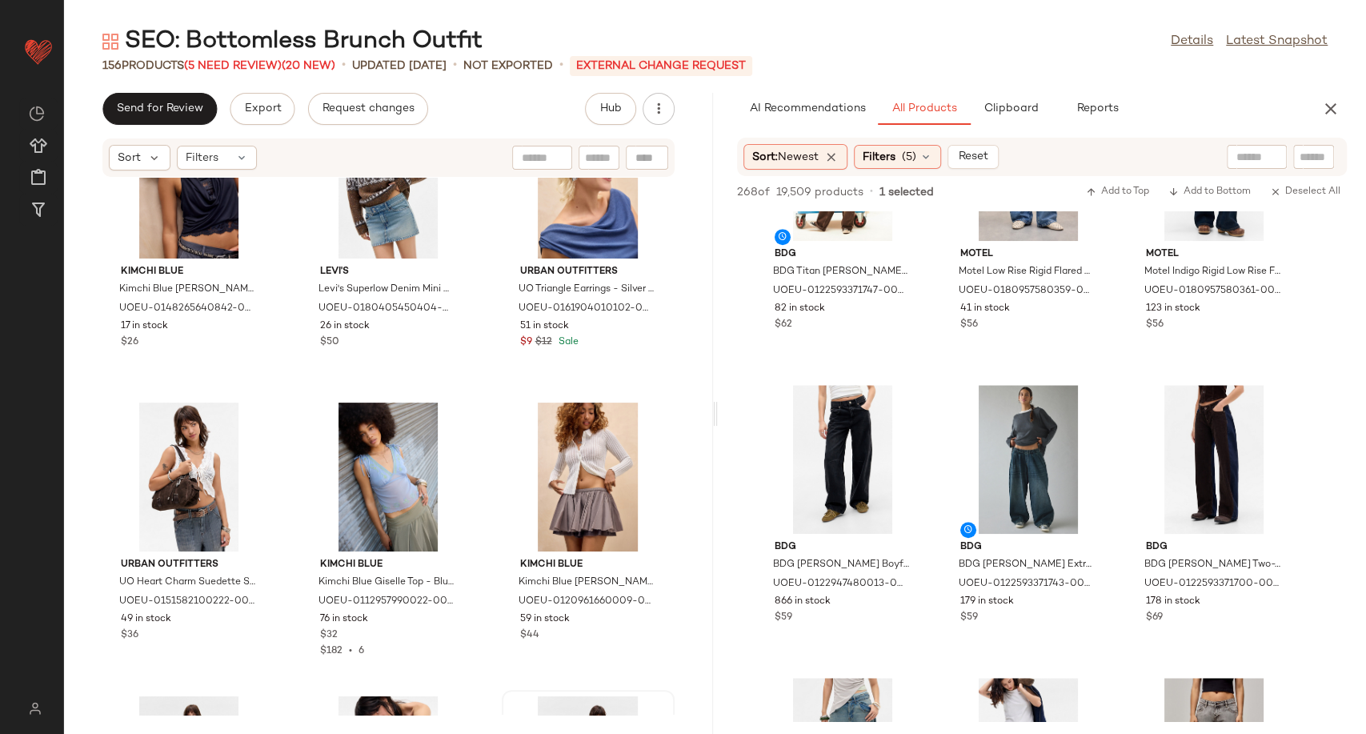
scroll to position [9780, 0]
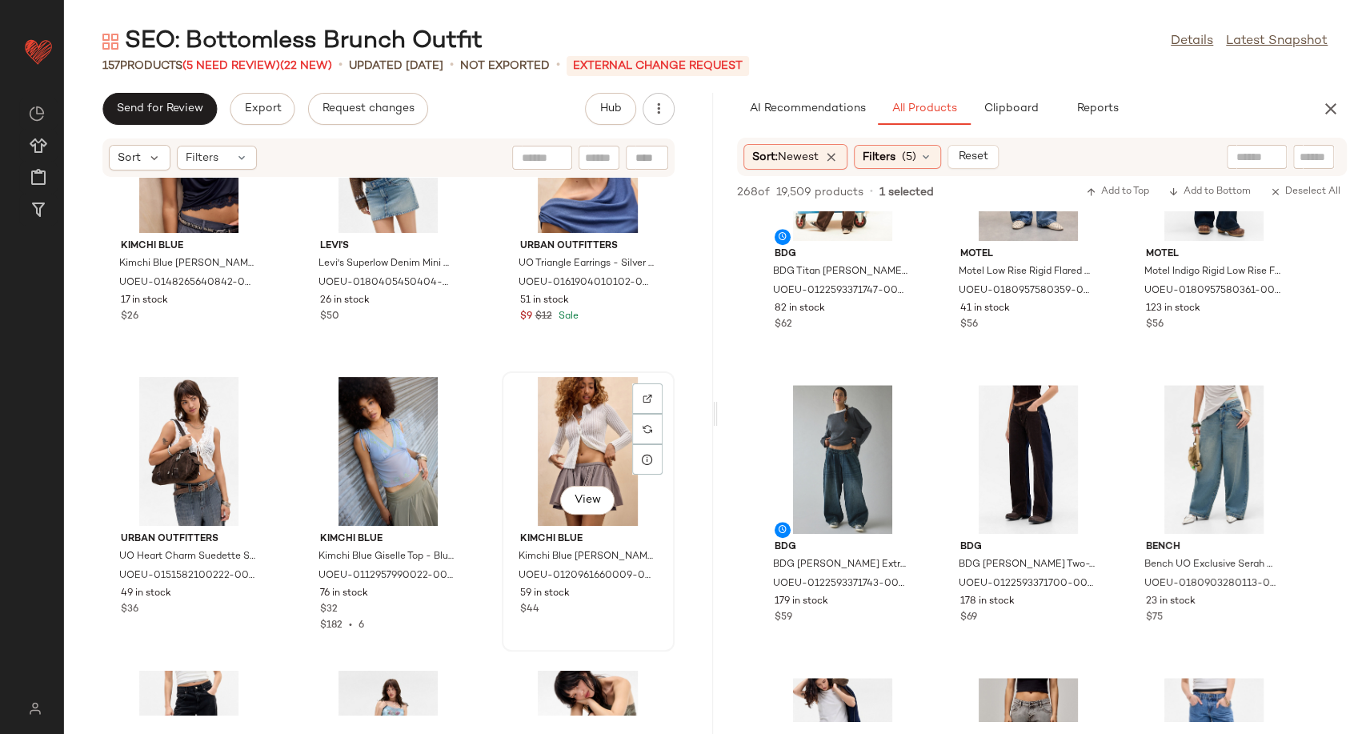
click at [577, 442] on div "View" at bounding box center [588, 451] width 162 height 149
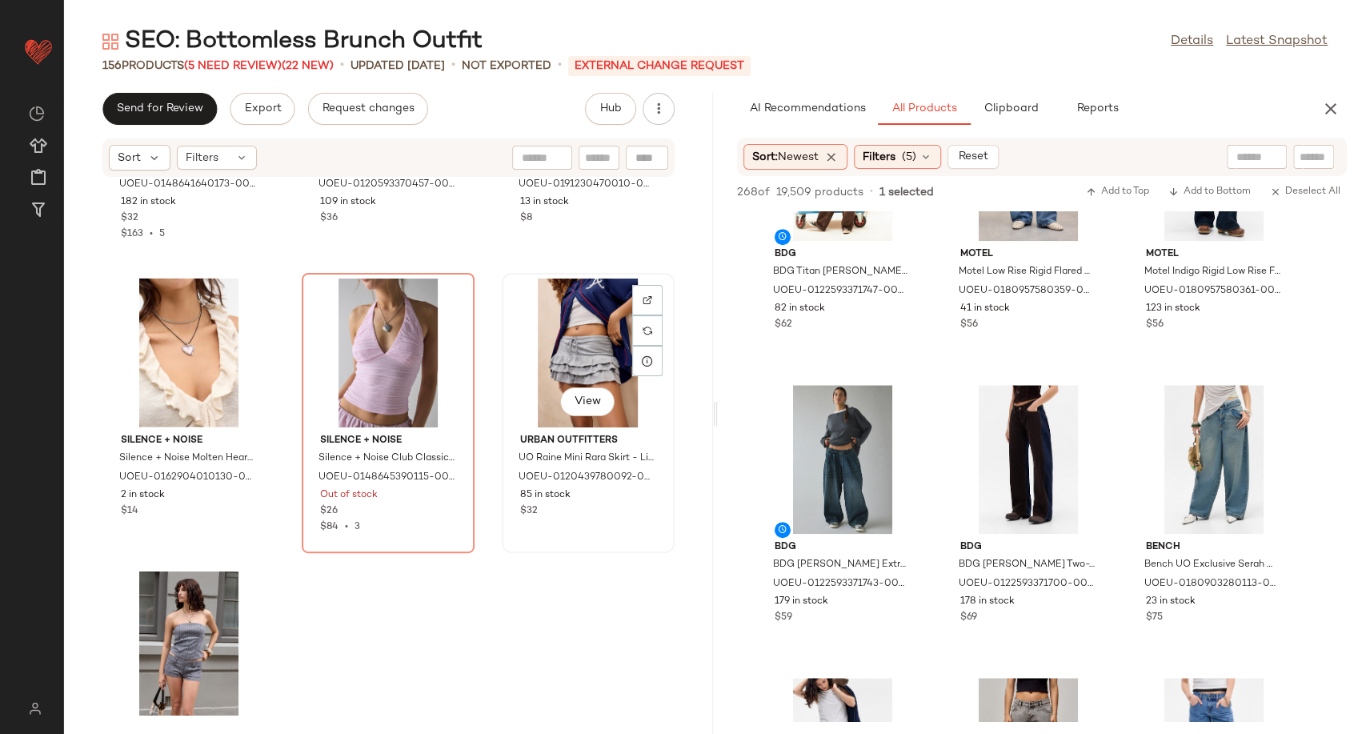
scroll to position [10757, 0]
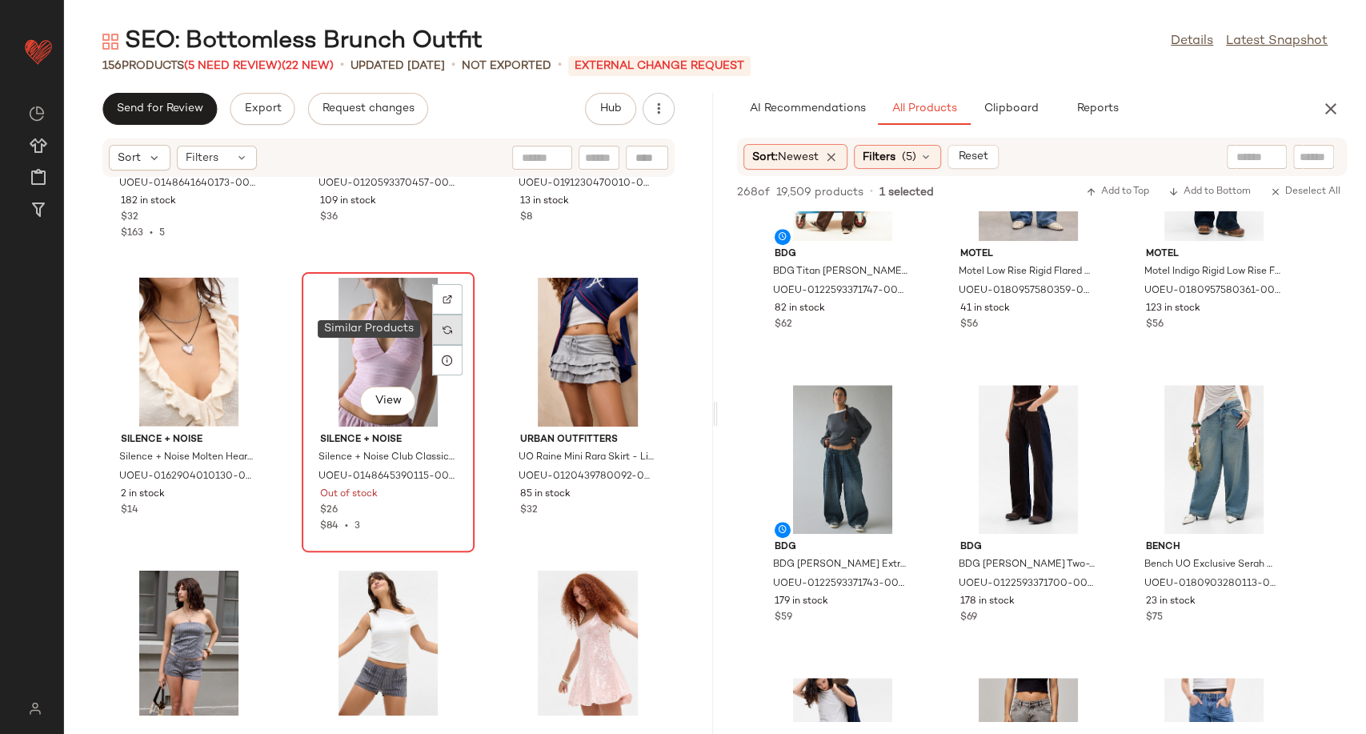
click at [448, 328] on div at bounding box center [447, 329] width 30 height 30
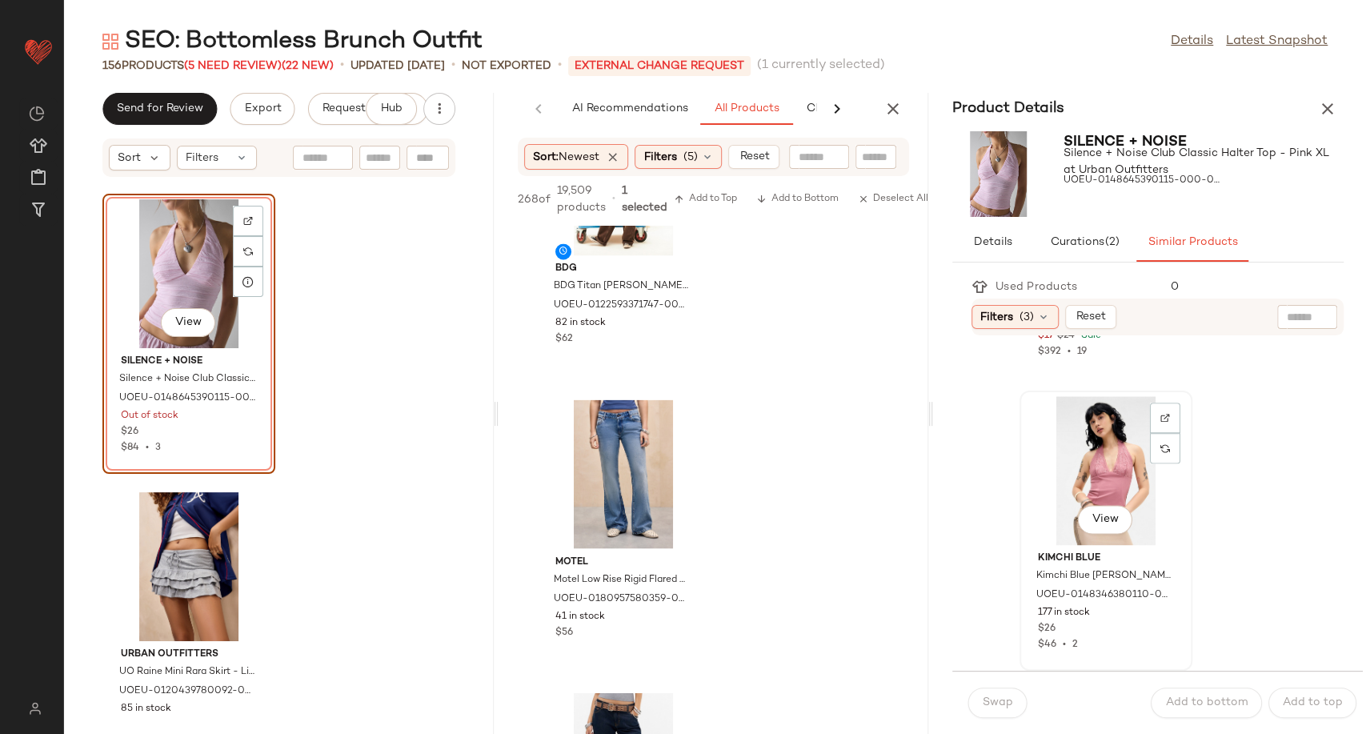
click at [1102, 475] on div "View" at bounding box center [1106, 470] width 162 height 149
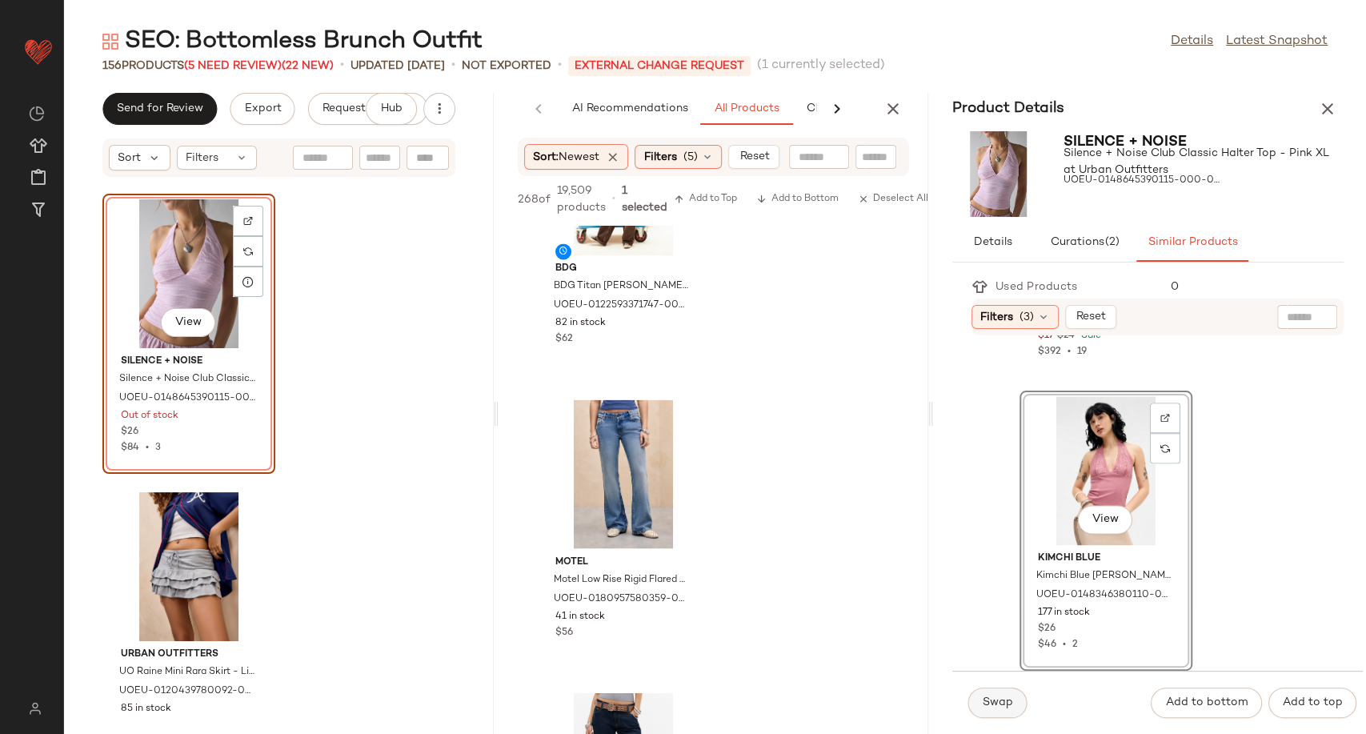
click at [1005, 700] on span "Swap" at bounding box center [997, 702] width 31 height 13
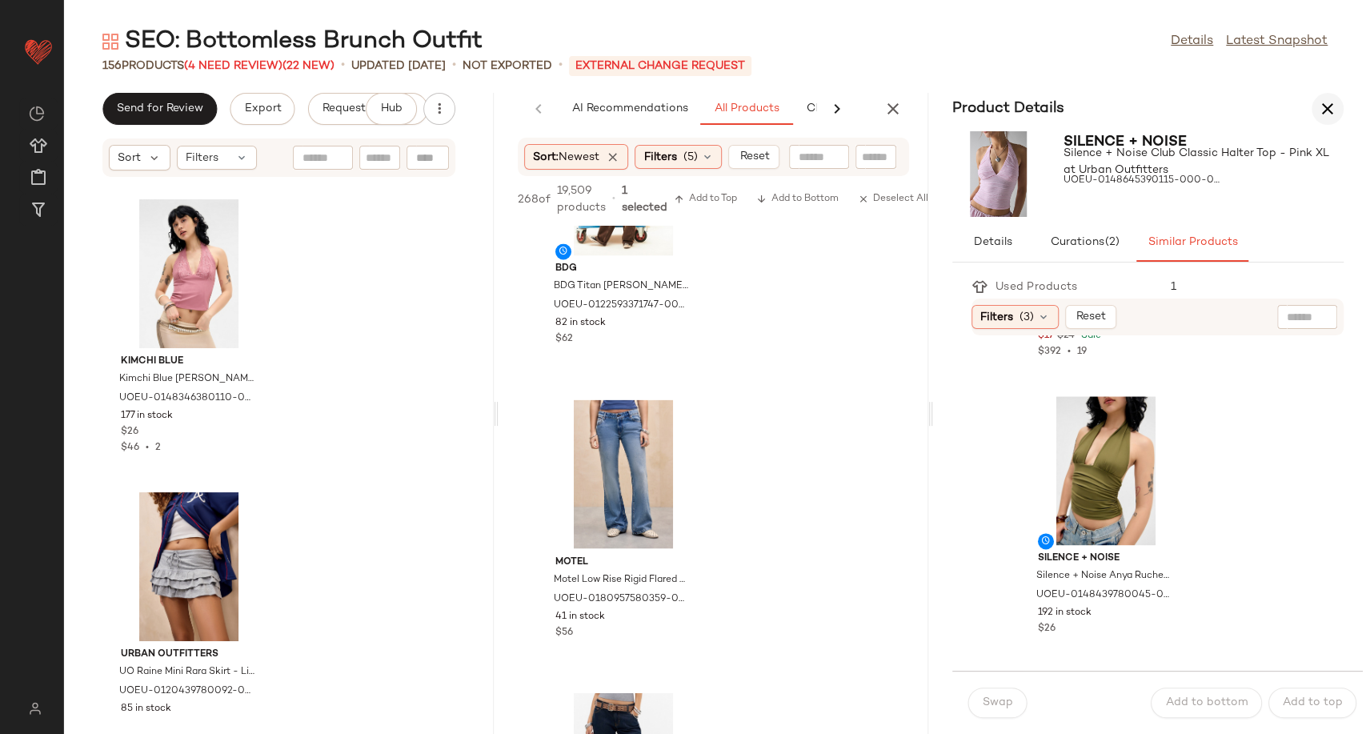
click at [1318, 106] on icon "button" at bounding box center [1327, 108] width 19 height 19
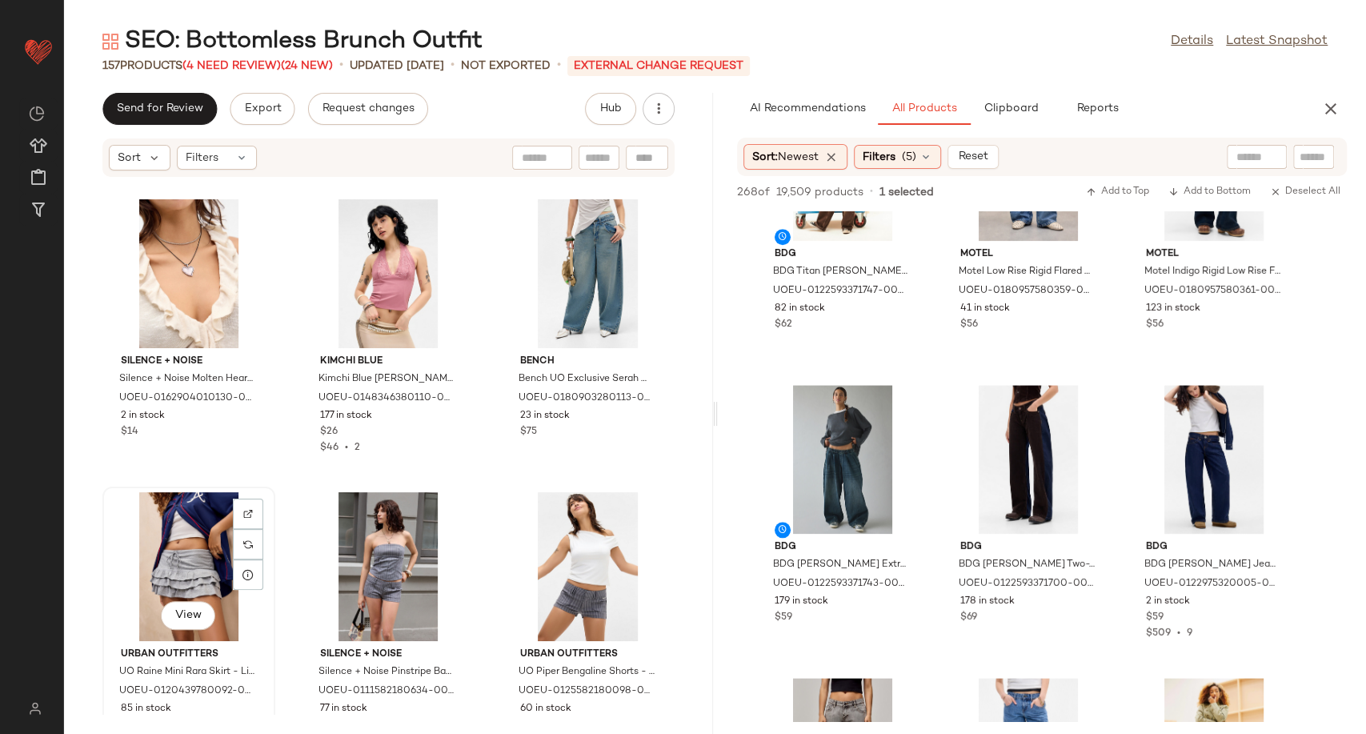
click at [205, 539] on div "View" at bounding box center [189, 566] width 162 height 149
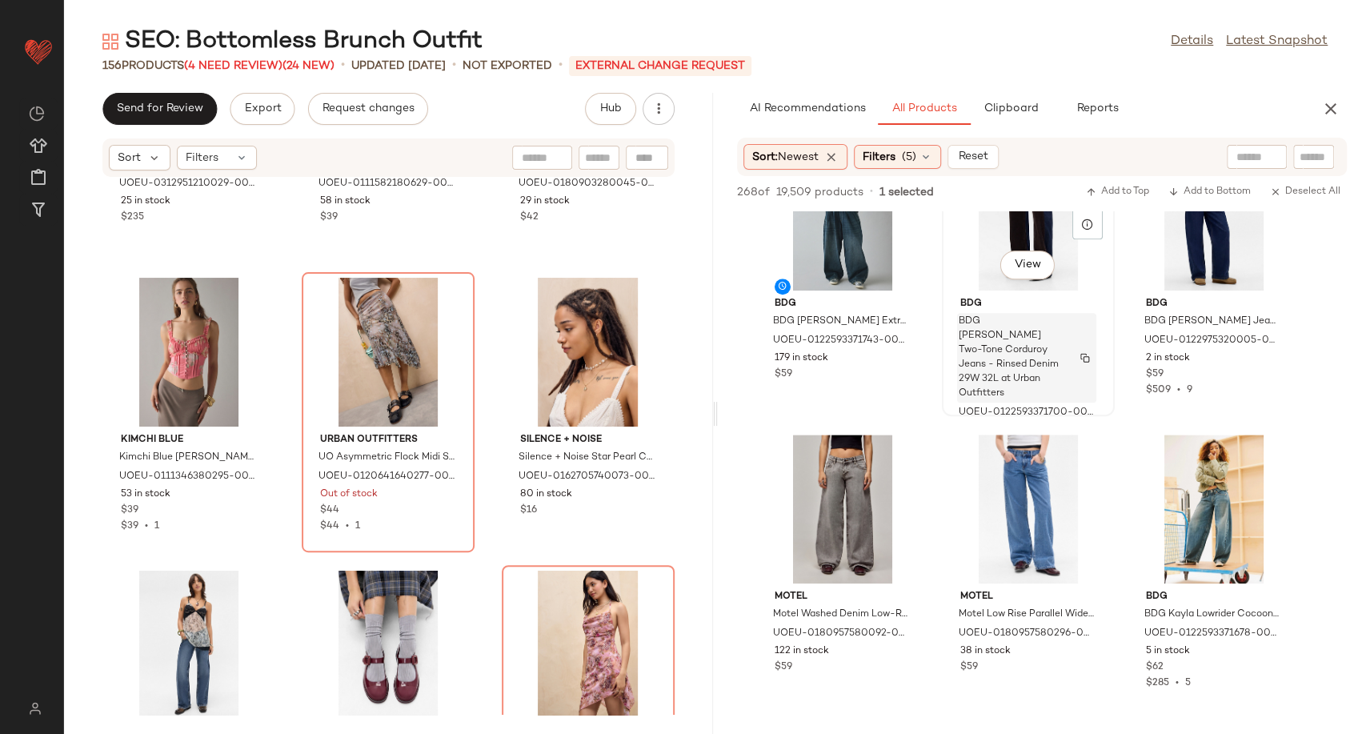
scroll to position [978, 0]
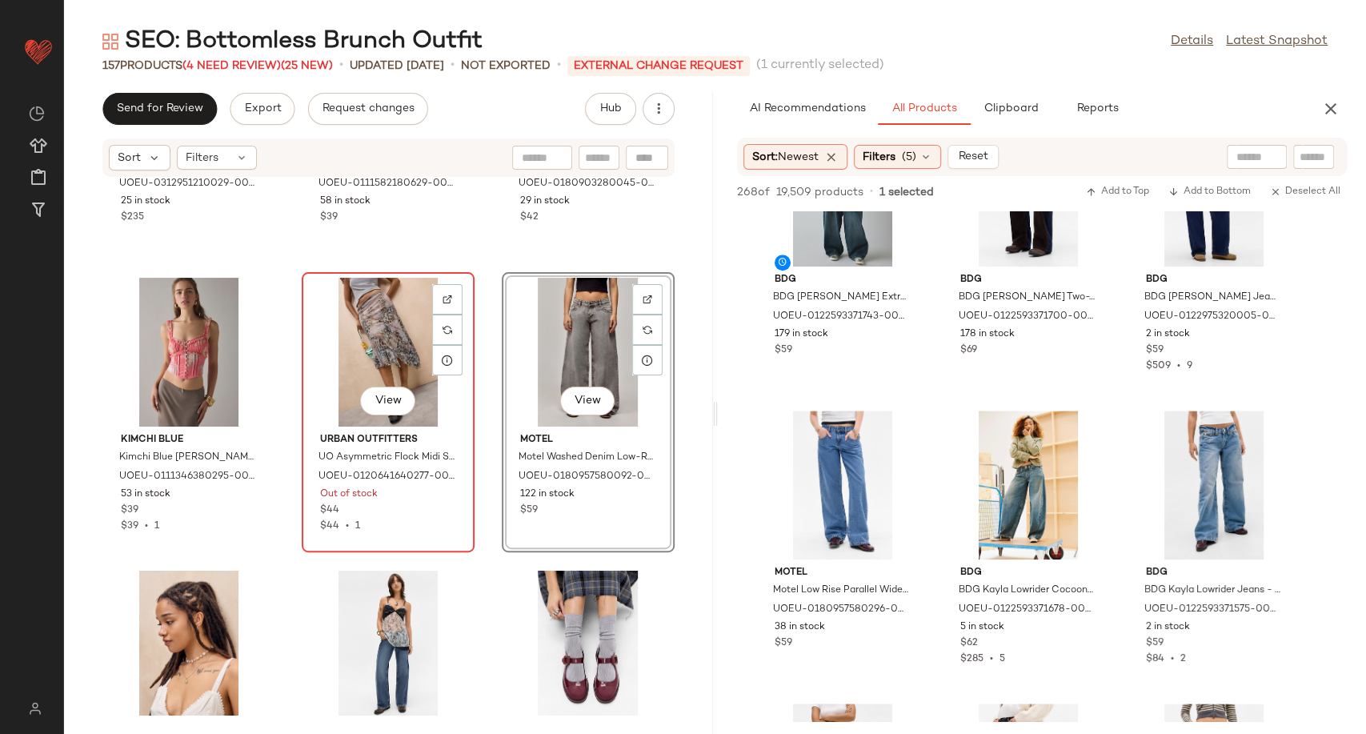
click at [384, 352] on div "View" at bounding box center [388, 352] width 162 height 149
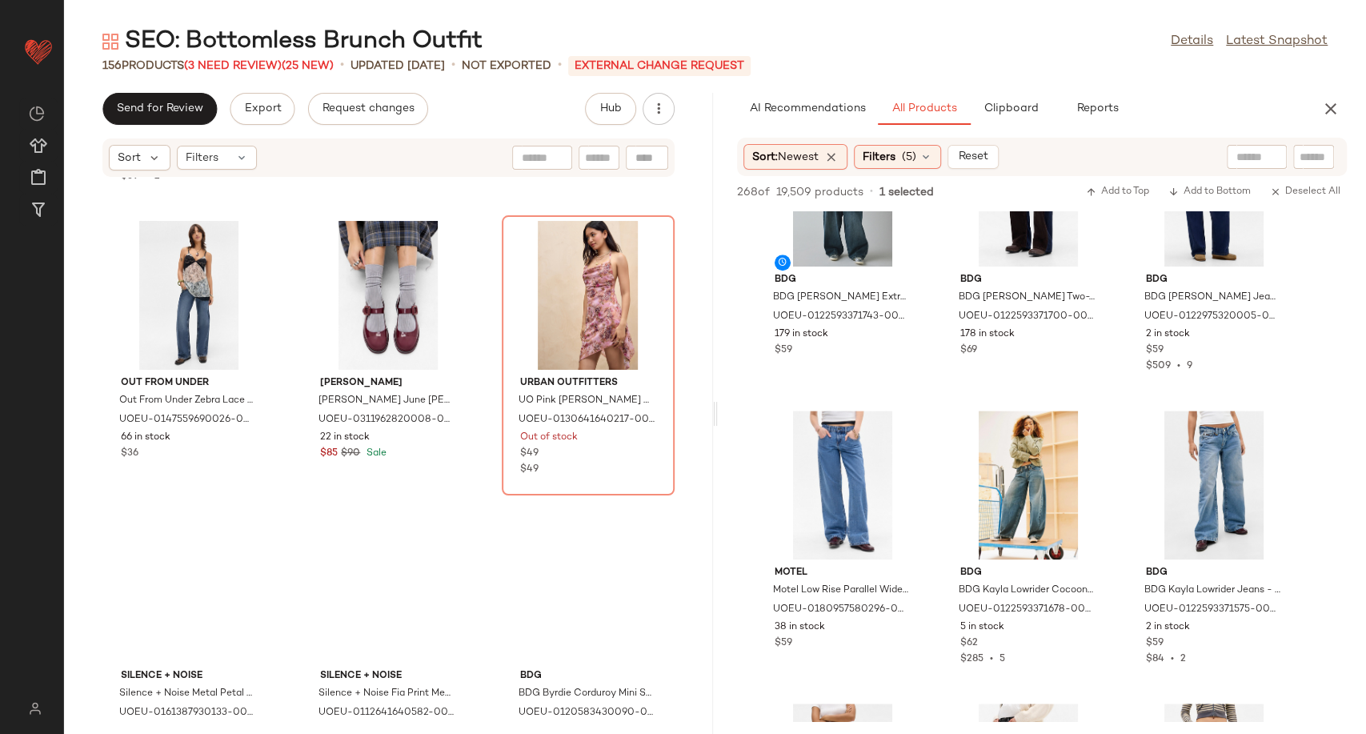
scroll to position [11991, 0]
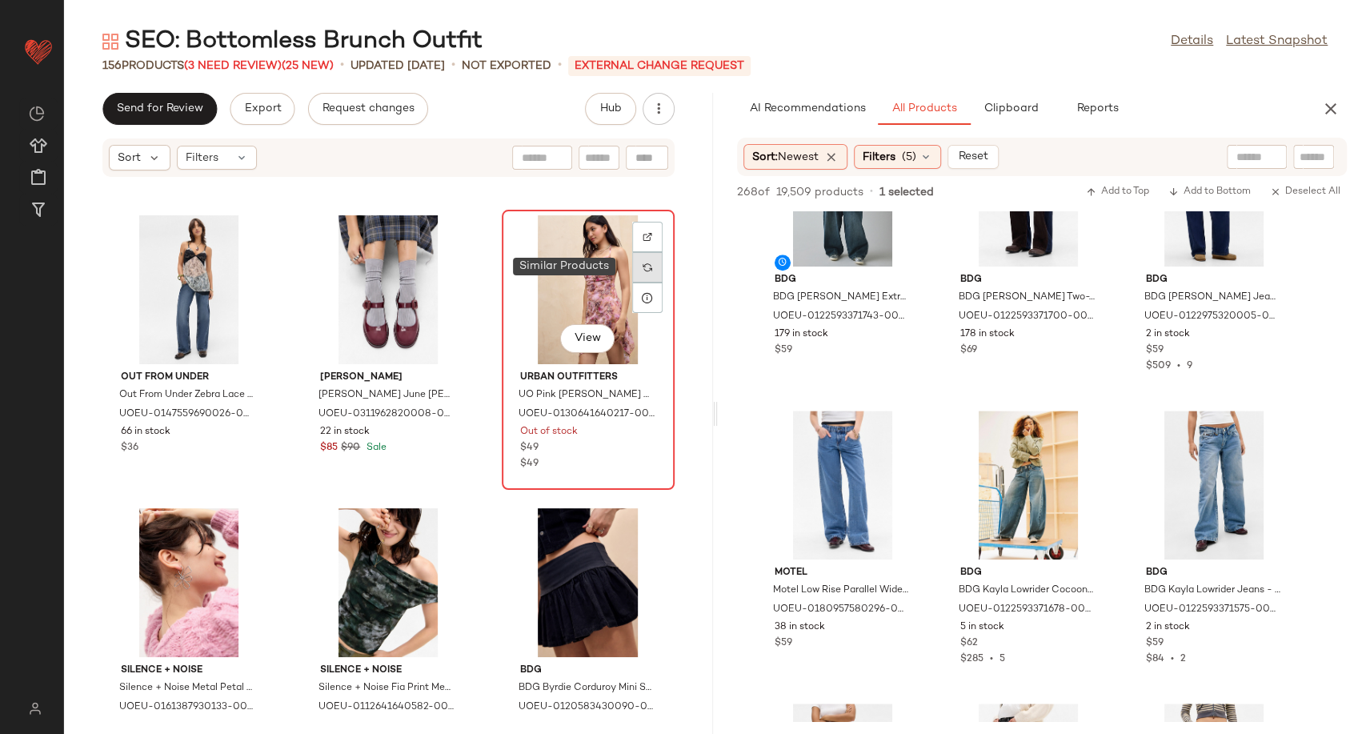
click at [647, 270] on div at bounding box center [647, 267] width 30 height 30
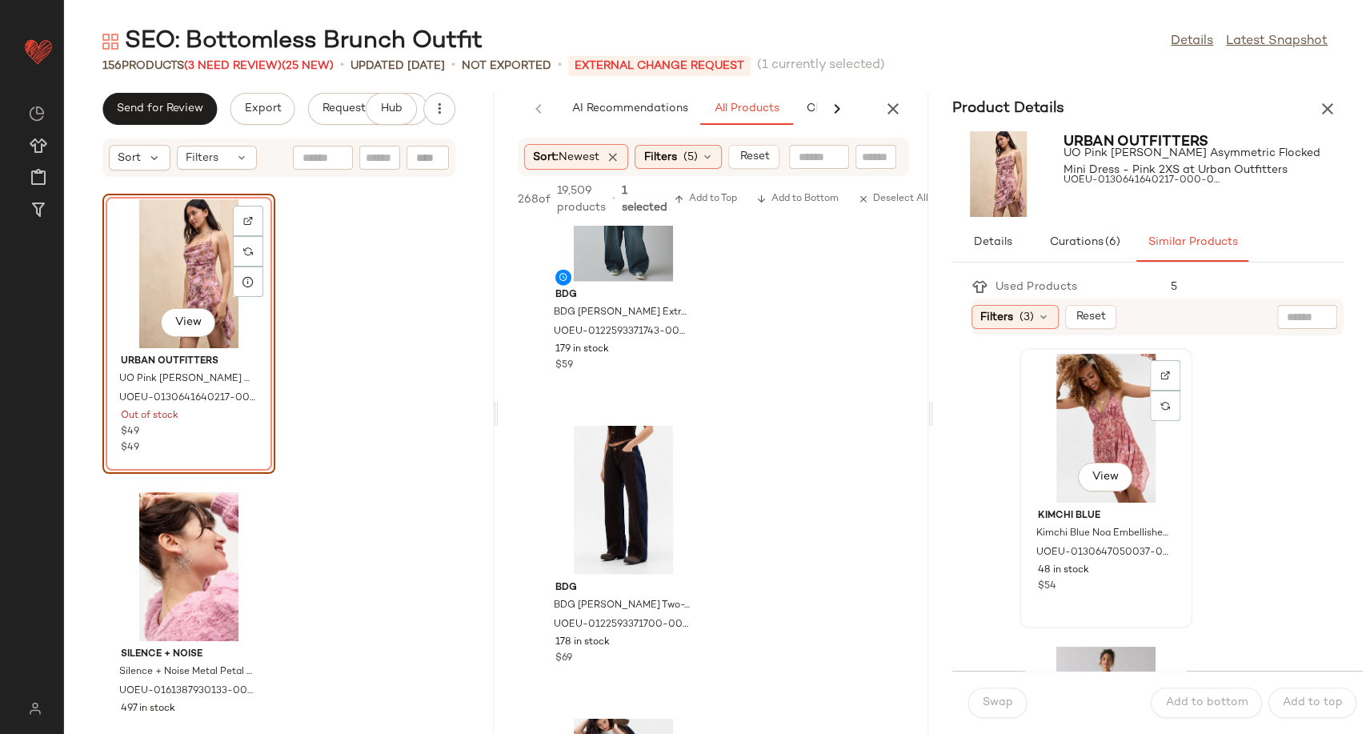
click at [1101, 427] on div "View" at bounding box center [1106, 428] width 162 height 149
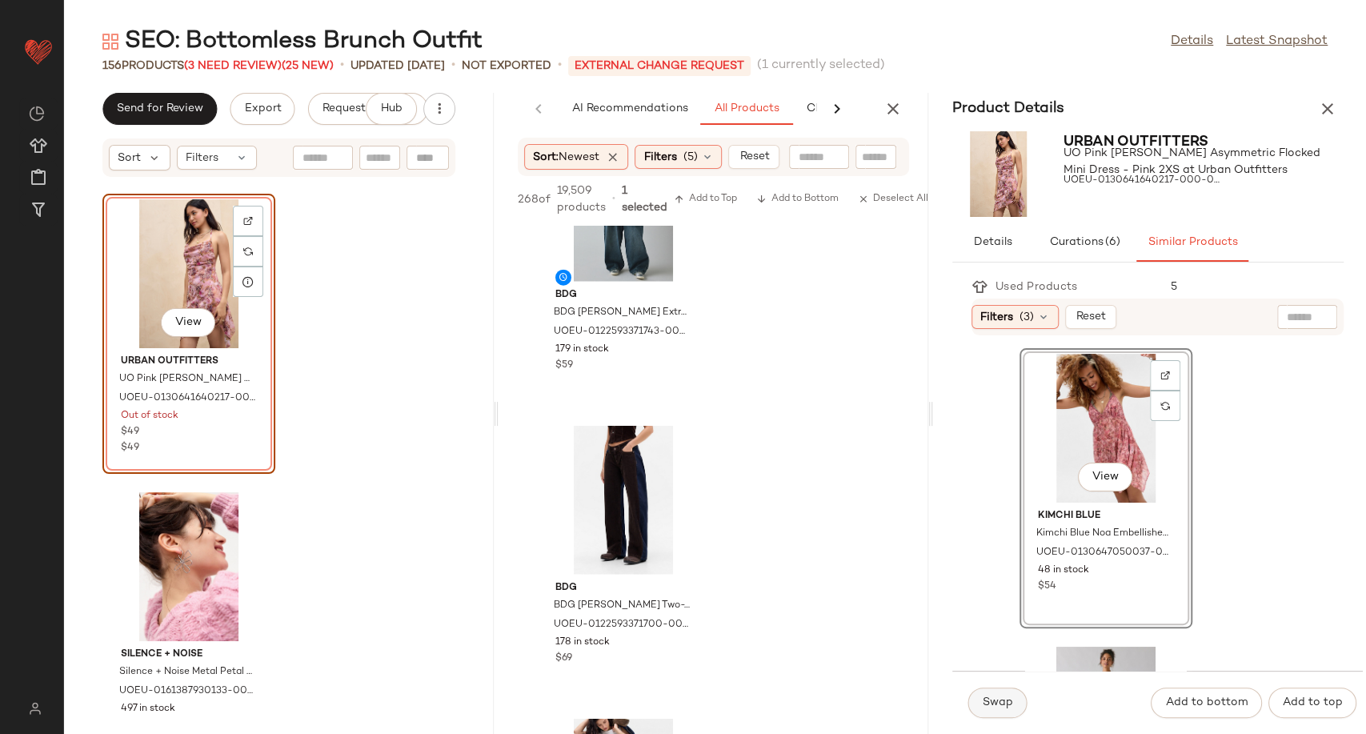
click at [1006, 704] on span "Swap" at bounding box center [997, 702] width 31 height 13
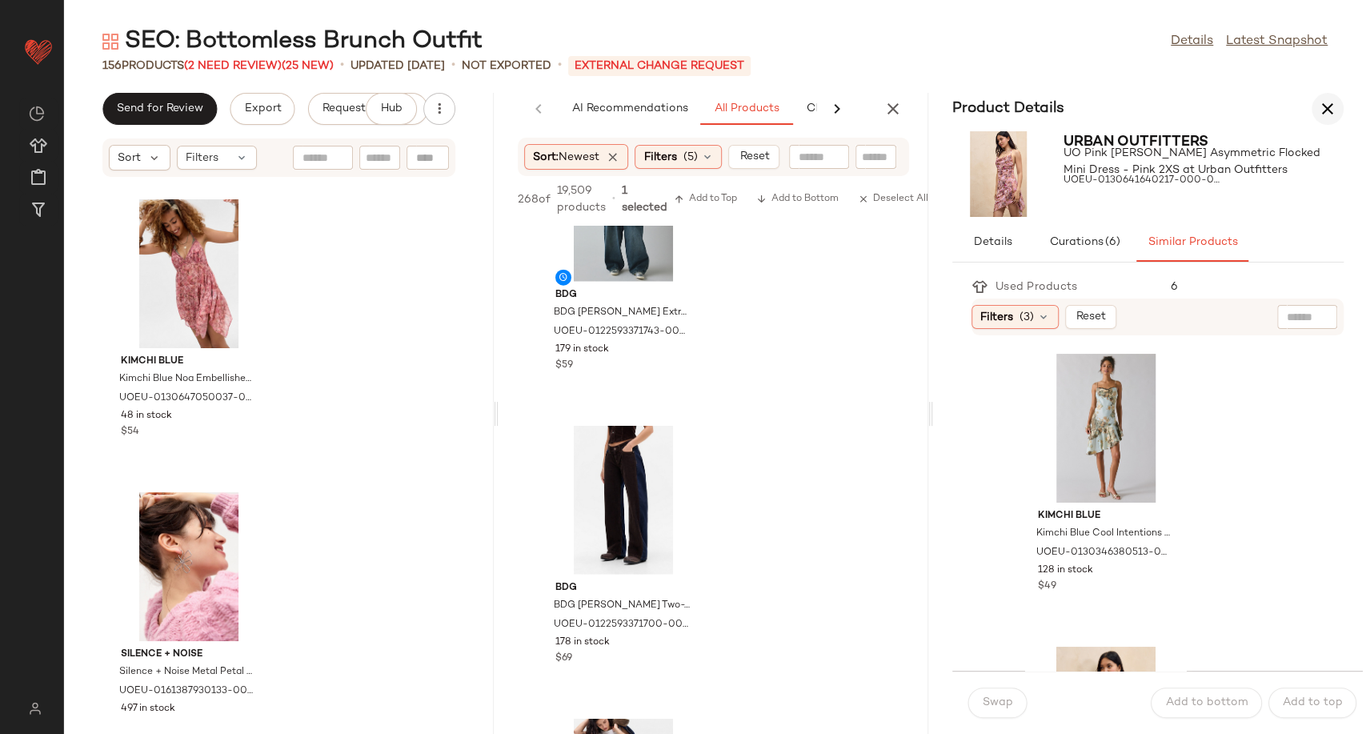
click at [1336, 103] on icon "button" at bounding box center [1327, 108] width 19 height 19
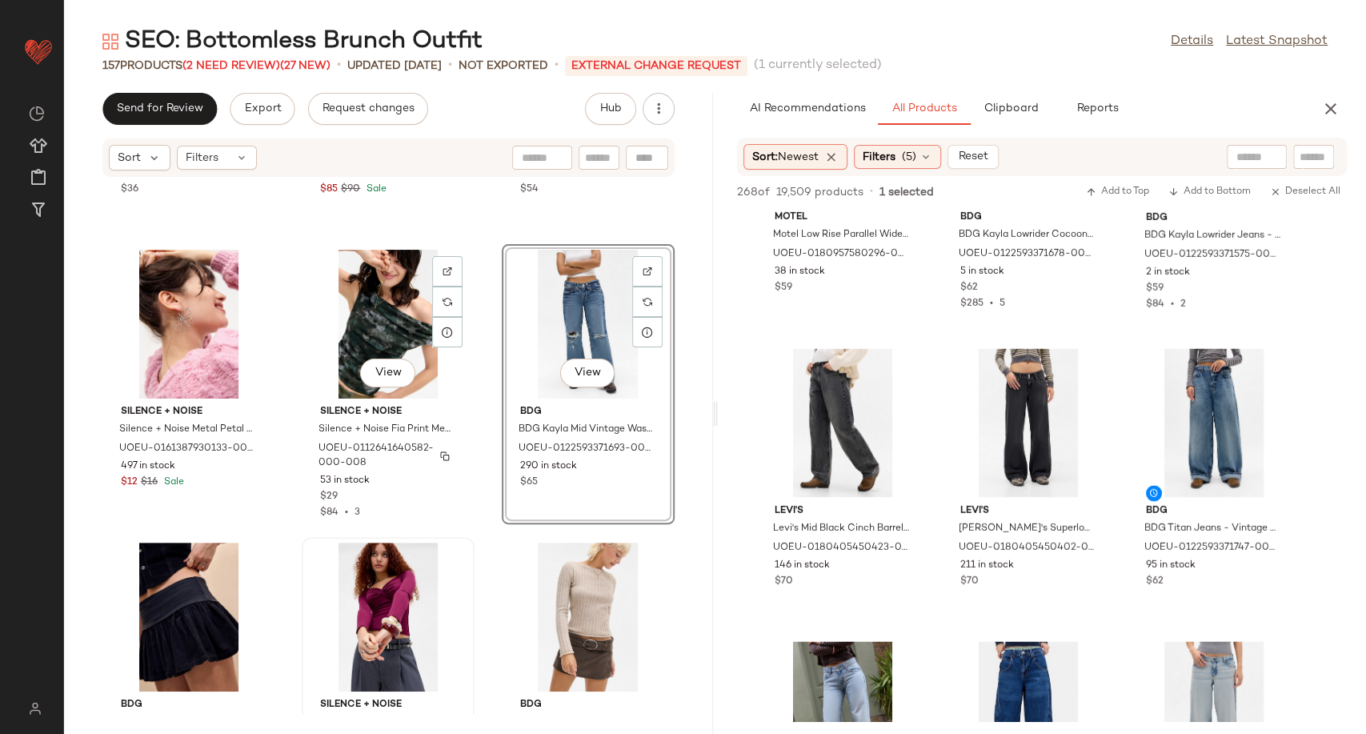
scroll to position [12363, 0]
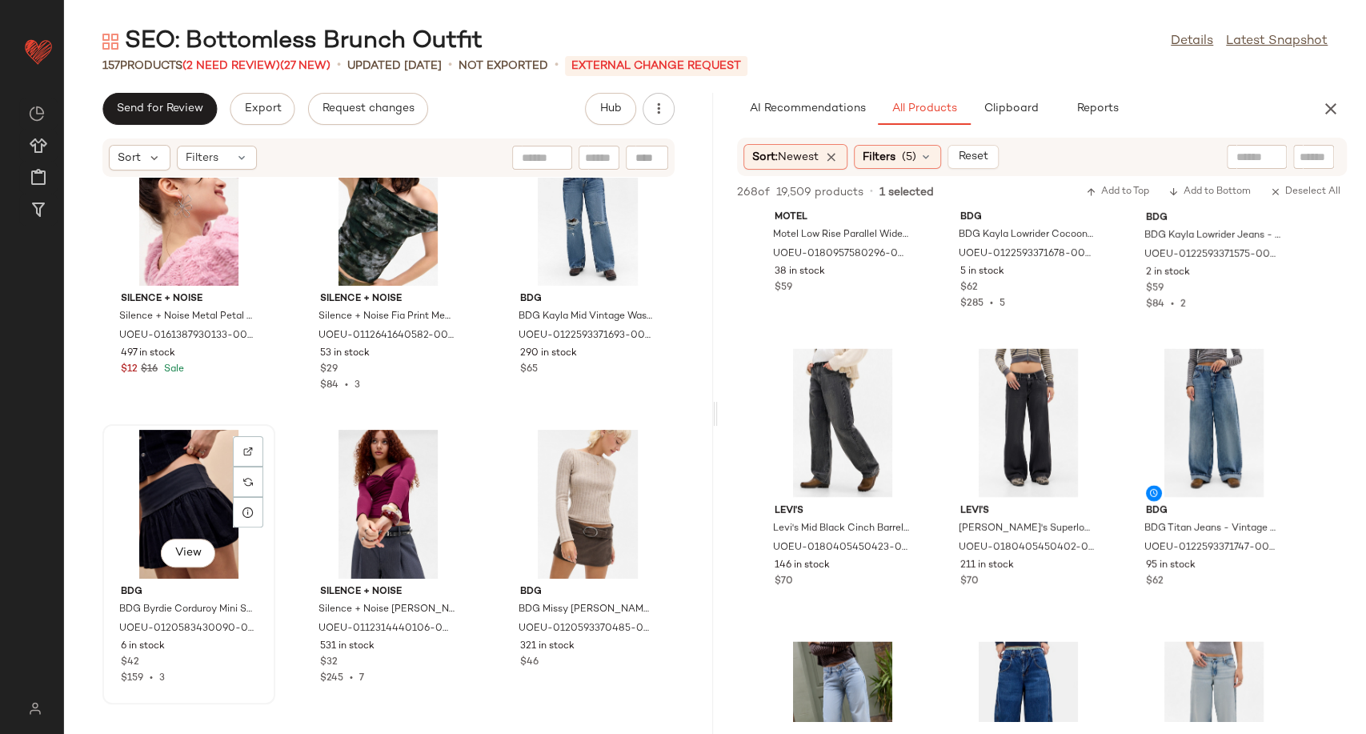
click at [195, 482] on div "View" at bounding box center [189, 504] width 162 height 149
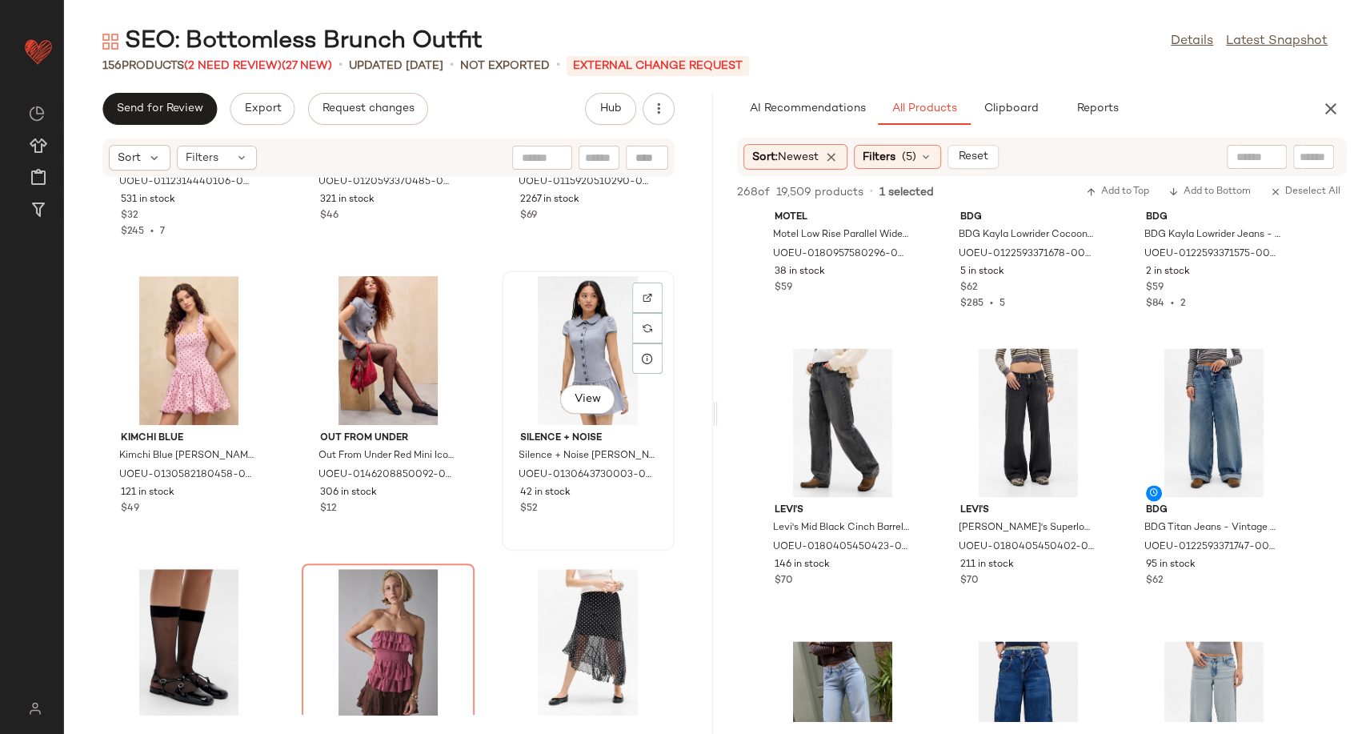
scroll to position [12985, 0]
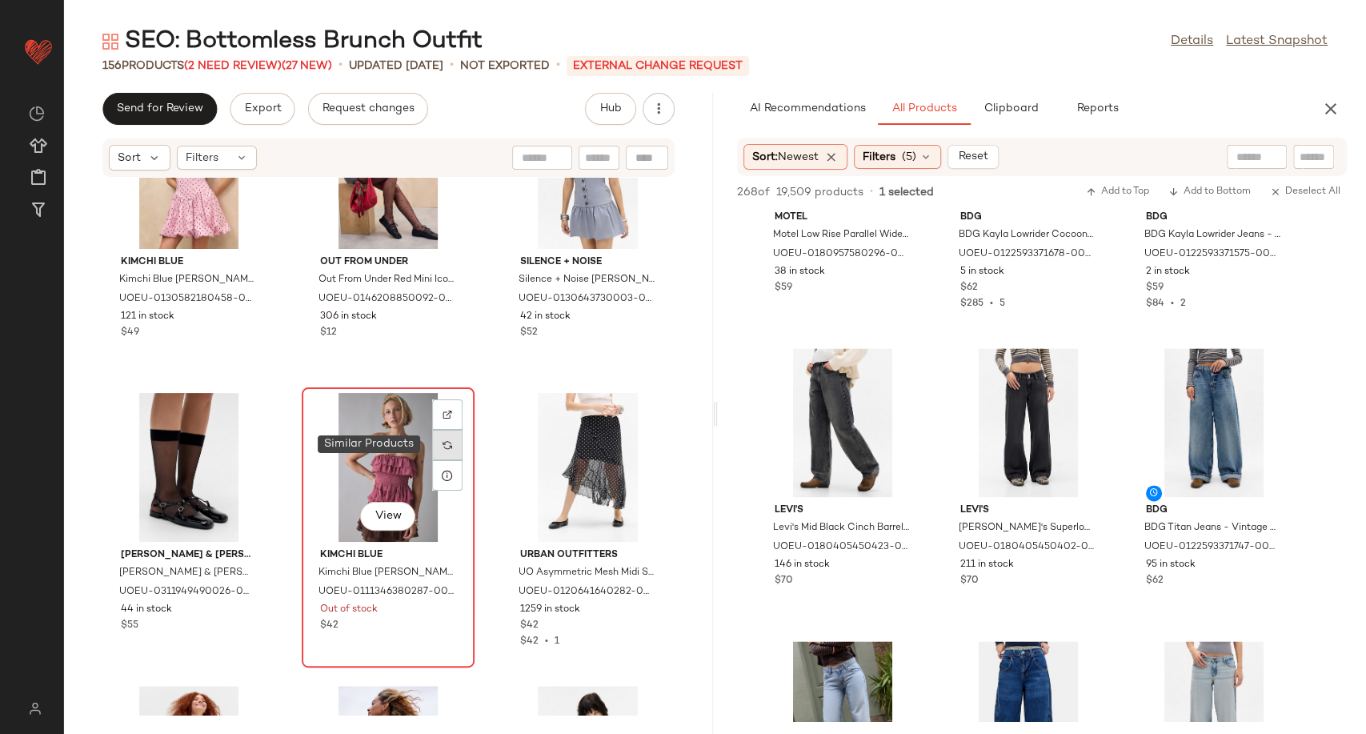
click at [436, 443] on div at bounding box center [447, 445] width 30 height 30
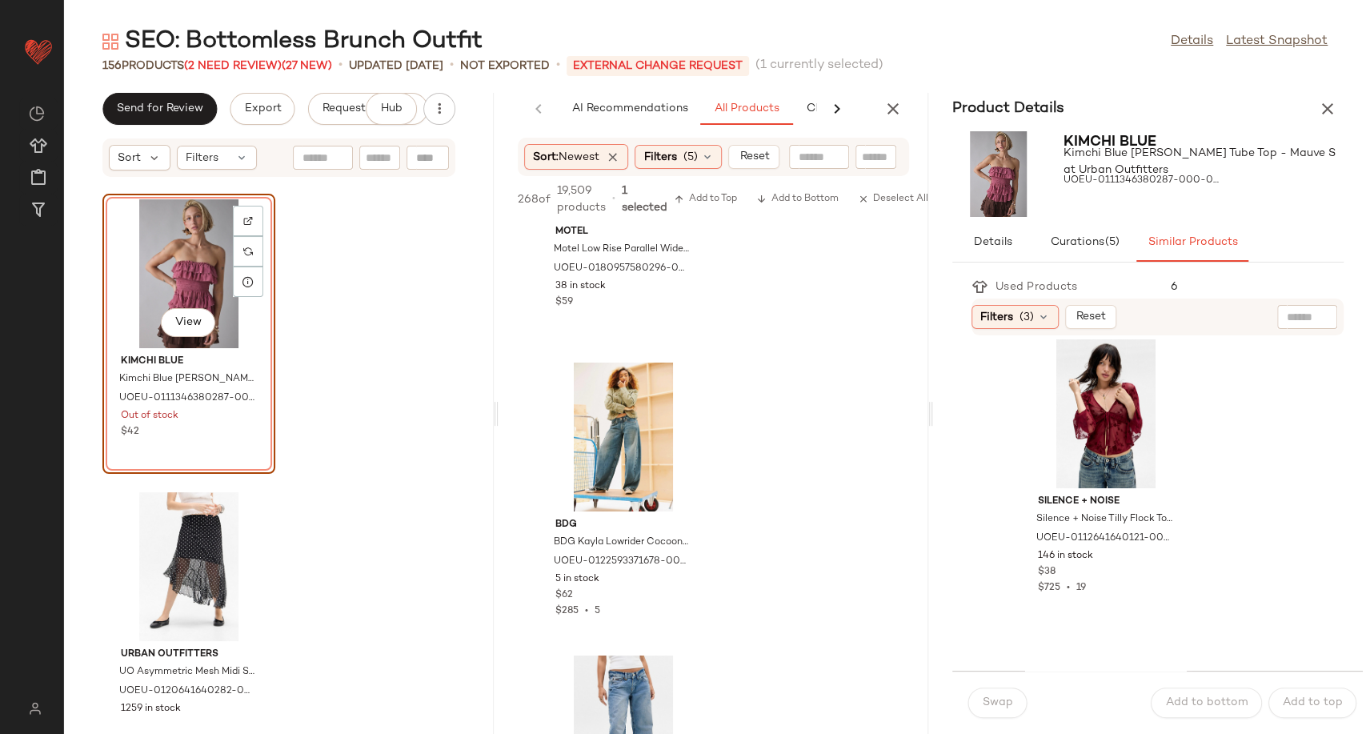
scroll to position [3822, 0]
click at [1090, 398] on div "View" at bounding box center [1106, 412] width 162 height 149
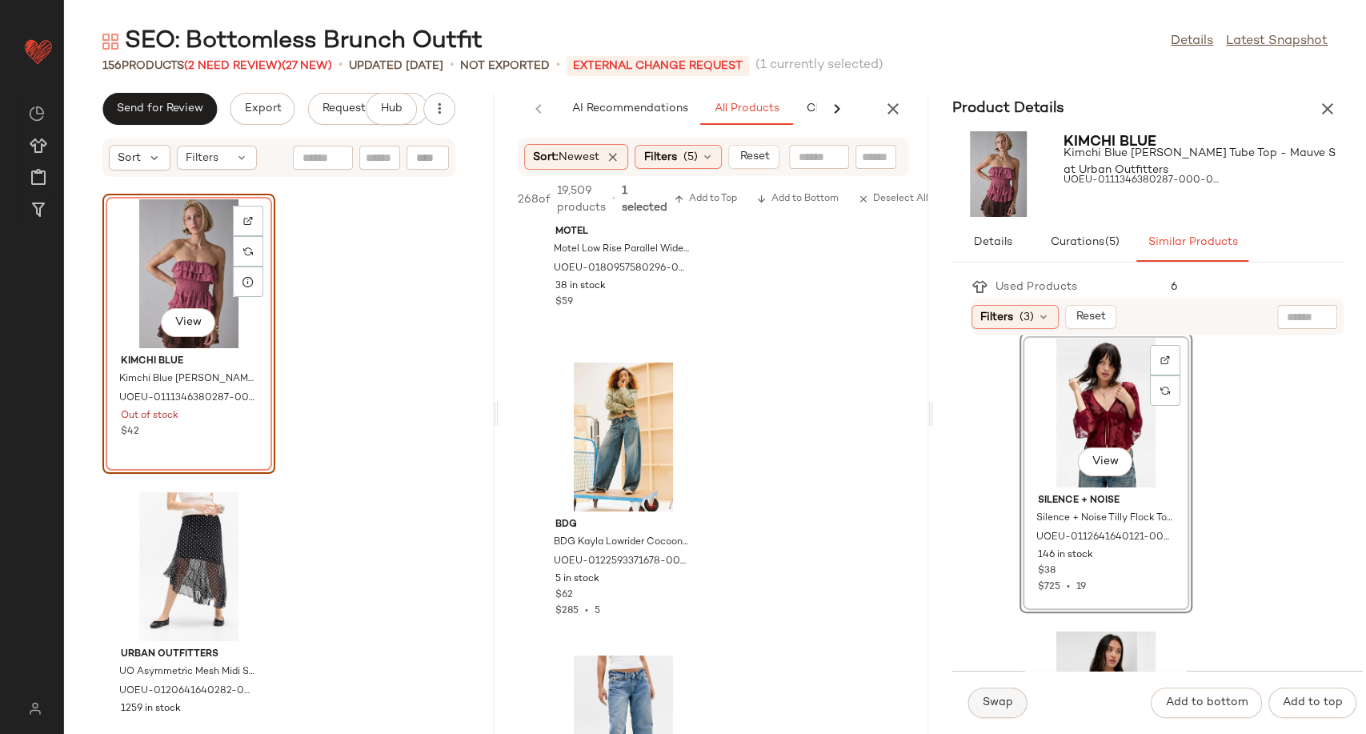
click at [1009, 699] on span "Swap" at bounding box center [997, 702] width 31 height 13
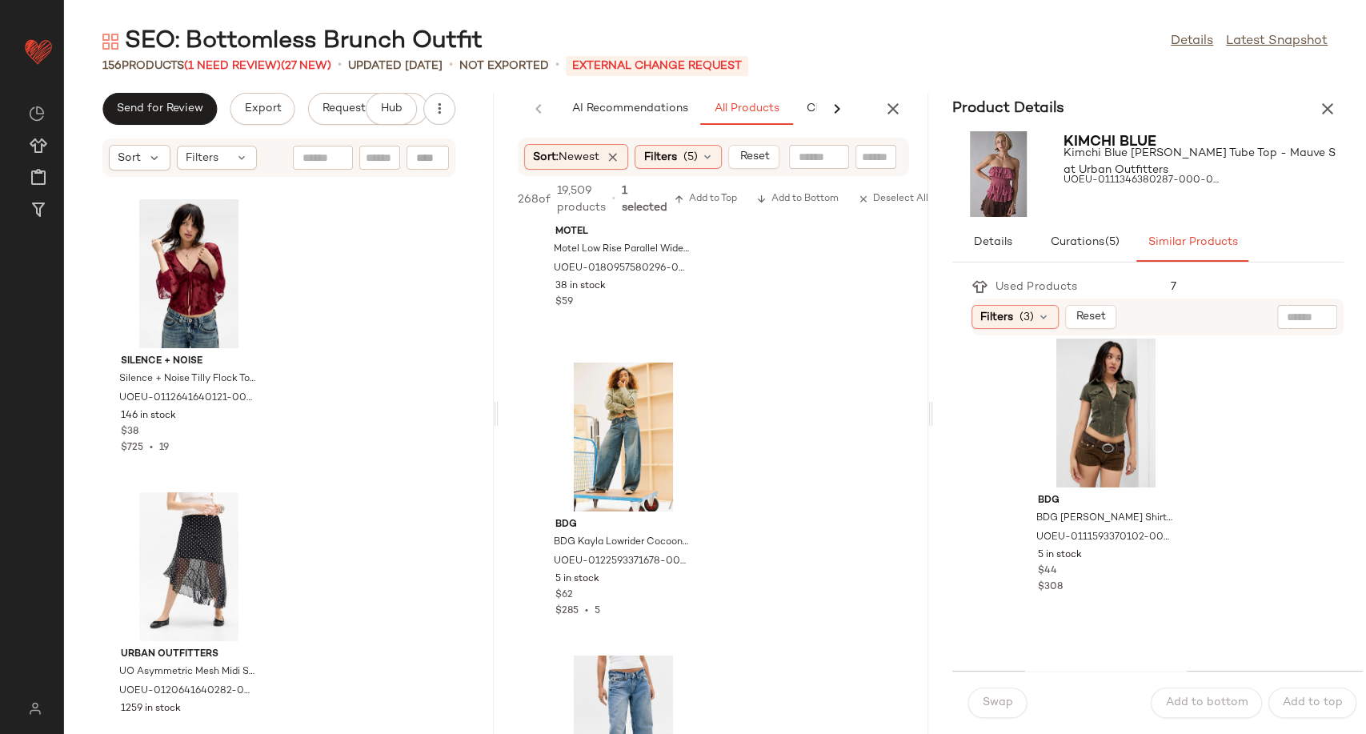
scroll to position [3530, 0]
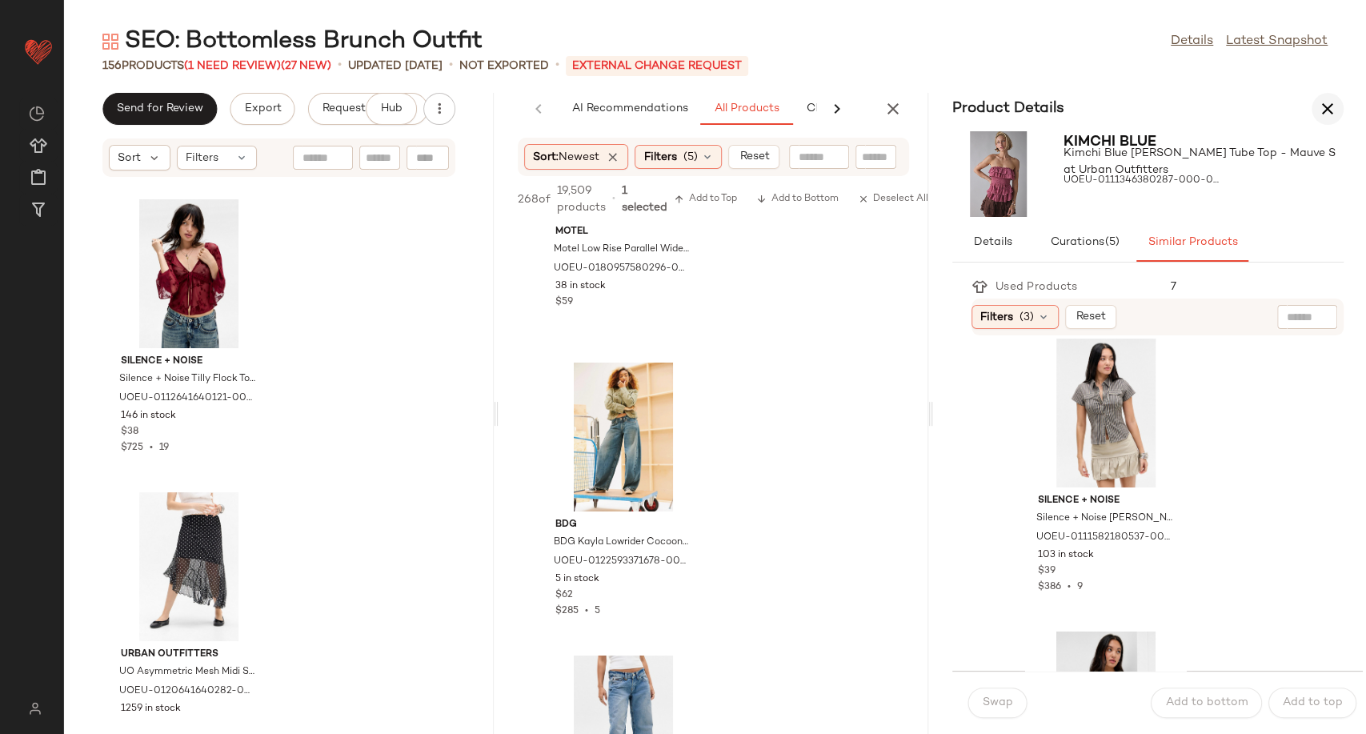
click at [1322, 106] on icon "button" at bounding box center [1327, 108] width 19 height 19
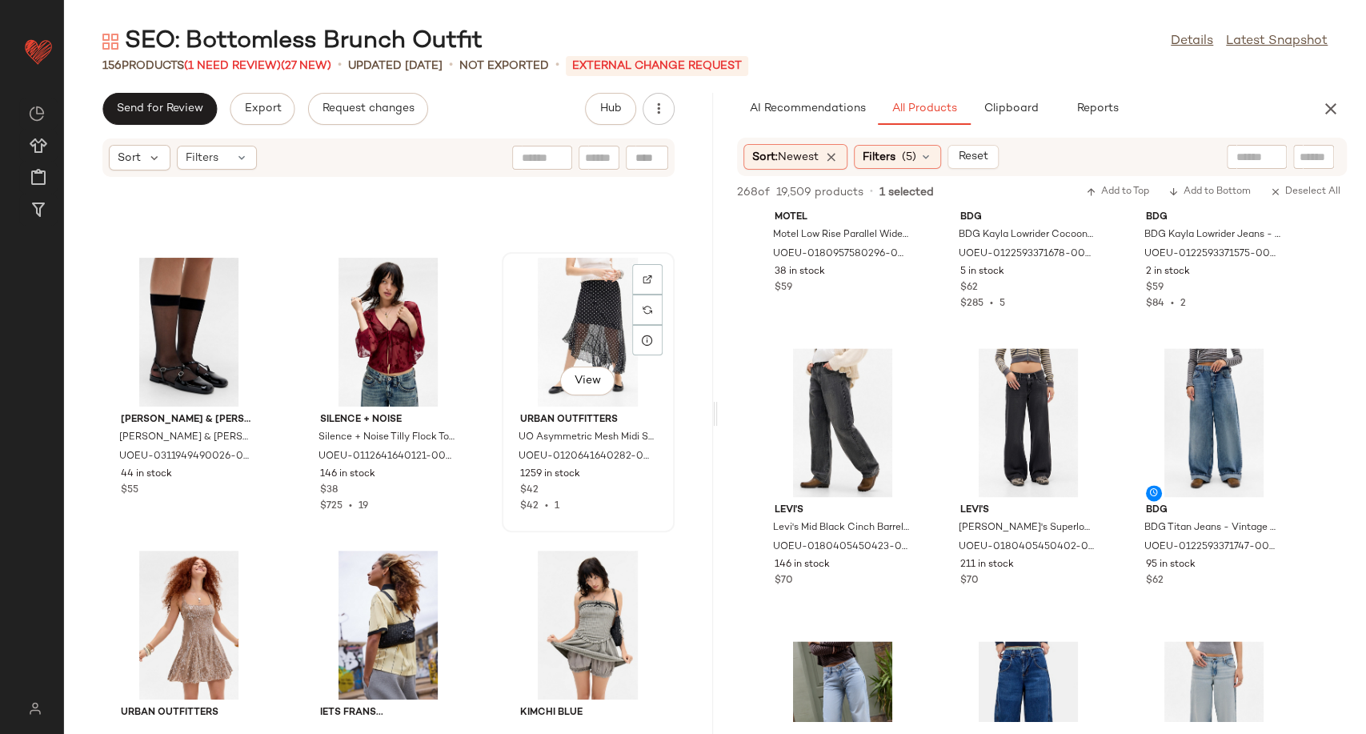
scroll to position [13090, 0]
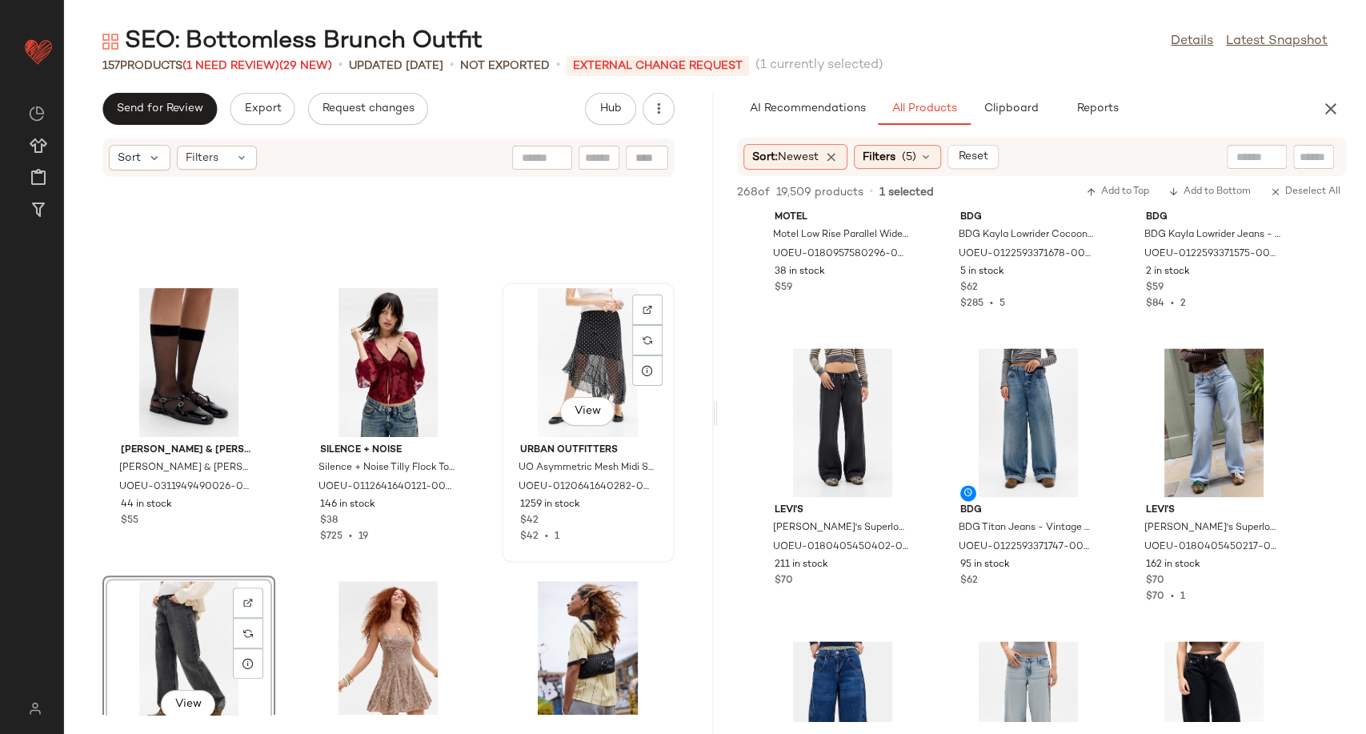
click at [545, 369] on div "View" at bounding box center [588, 362] width 162 height 149
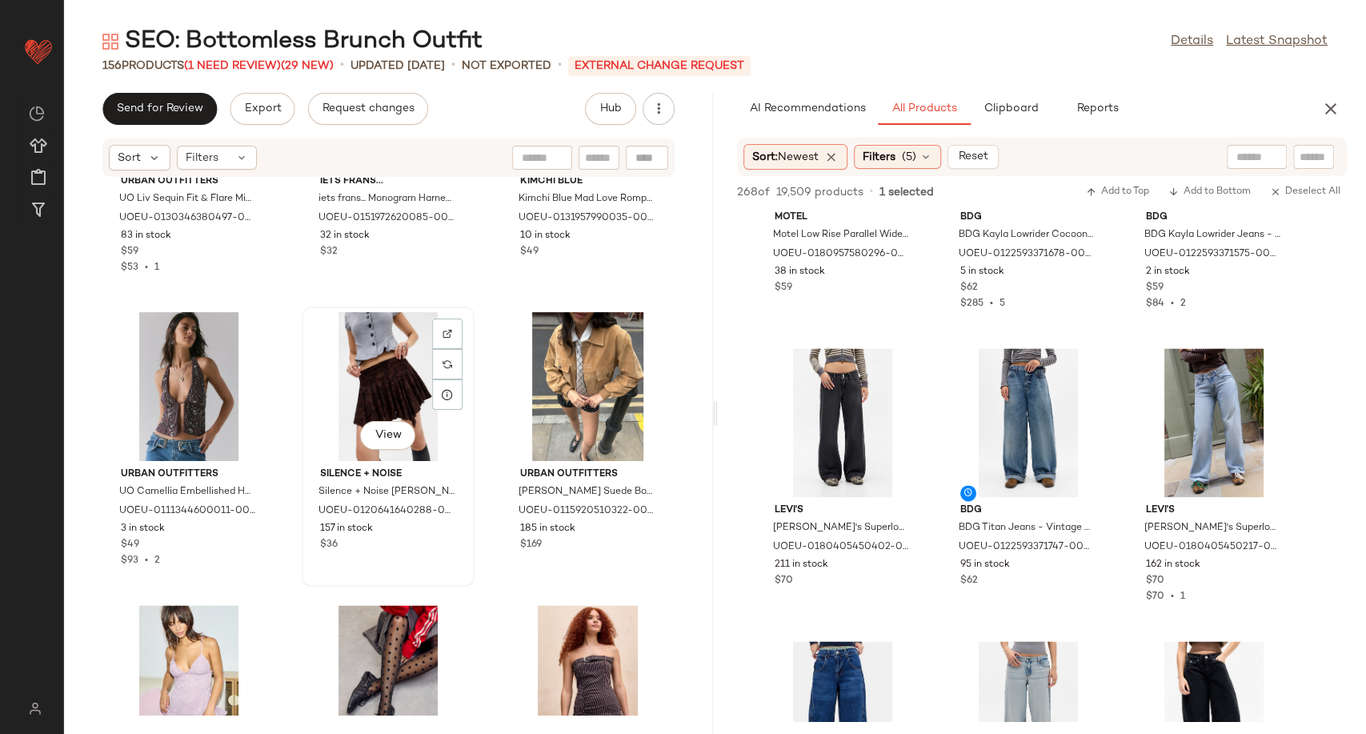
scroll to position [13712, 0]
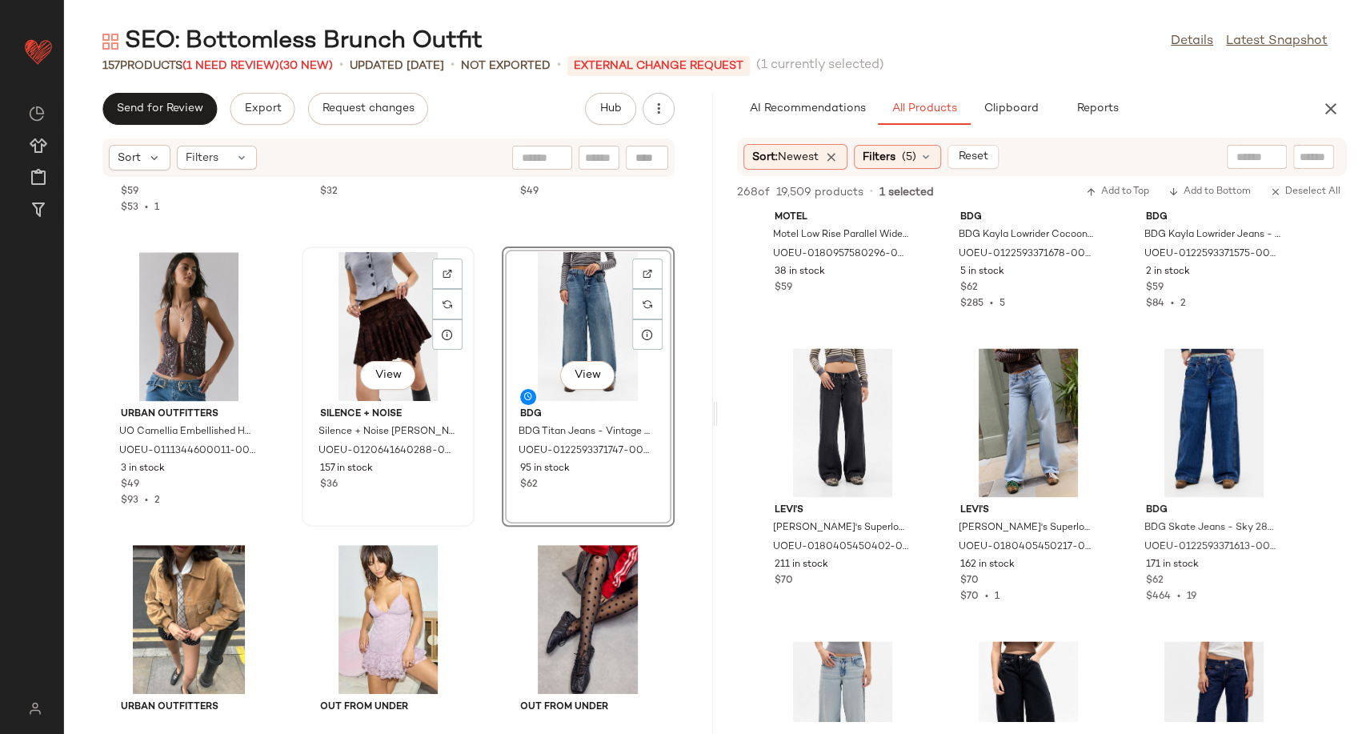
click at [370, 313] on div "View" at bounding box center [388, 326] width 162 height 149
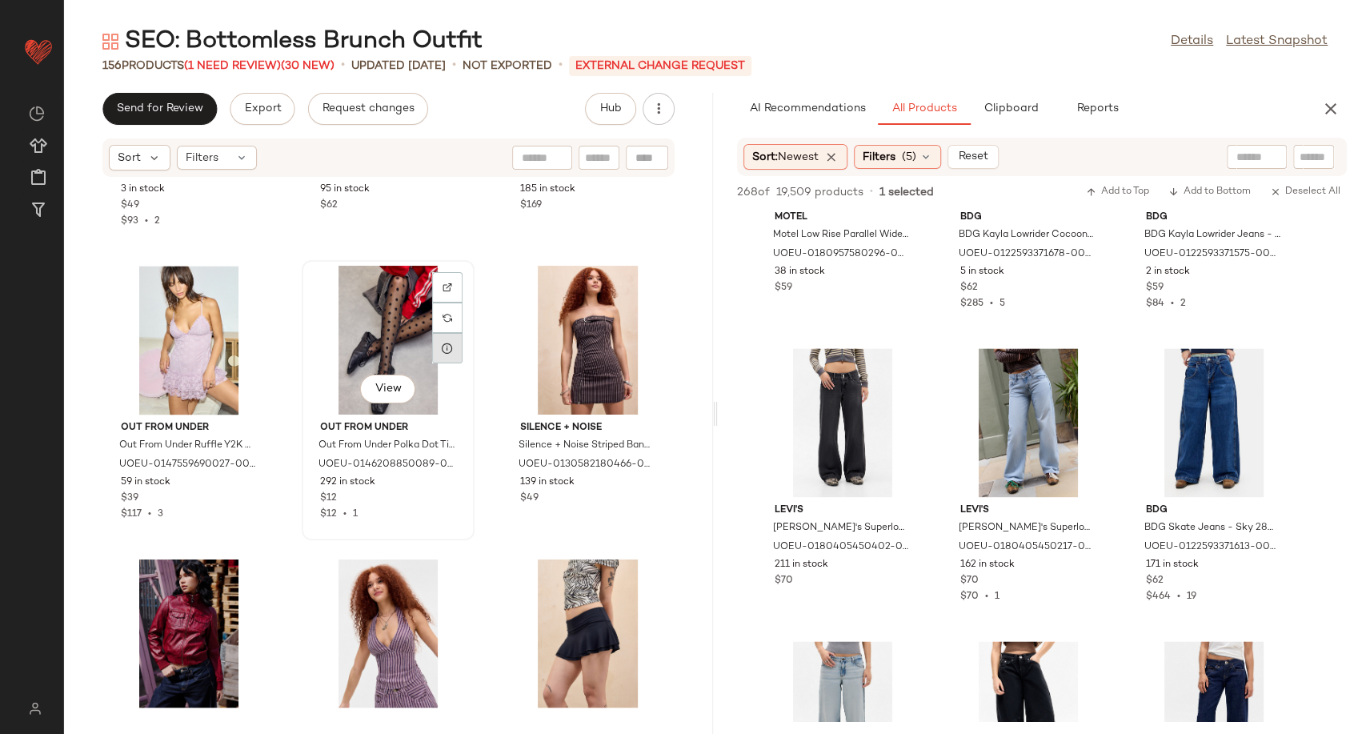
scroll to position [14157, 0]
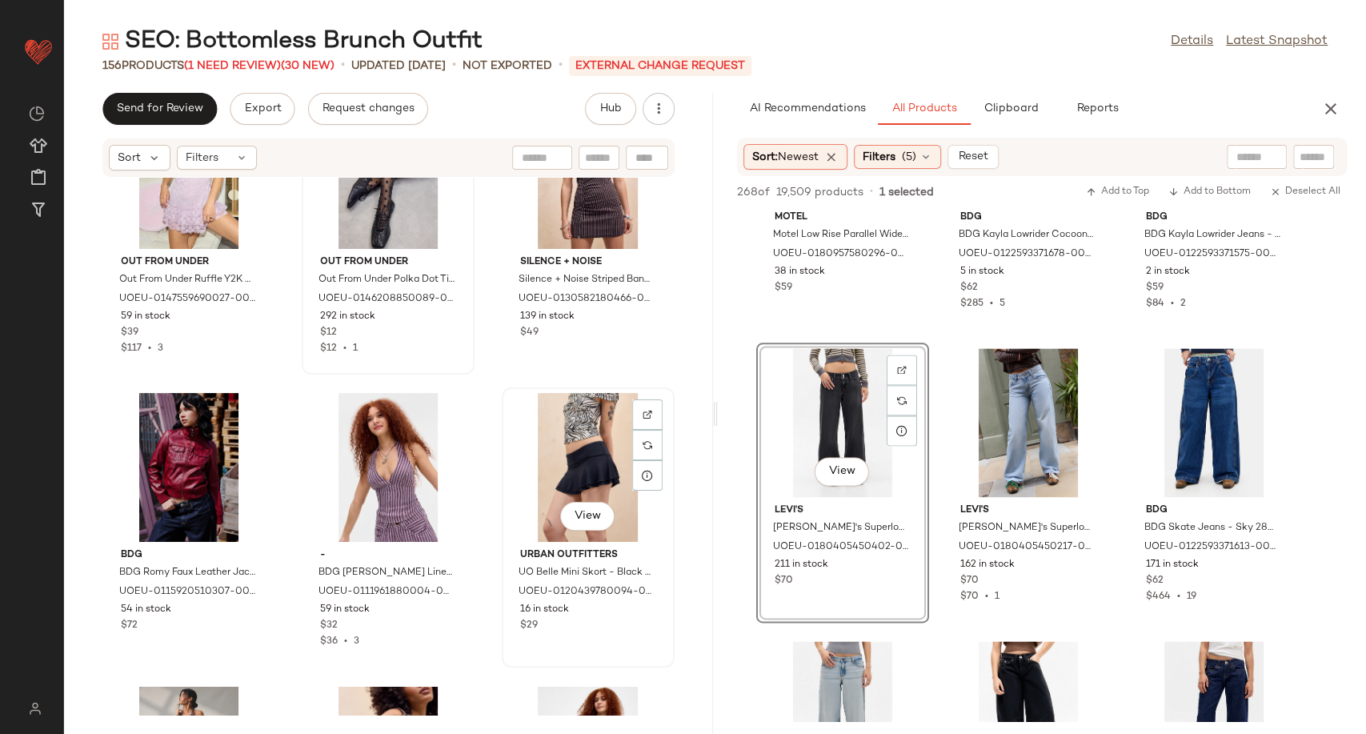
click at [577, 450] on div "View" at bounding box center [588, 467] width 162 height 149
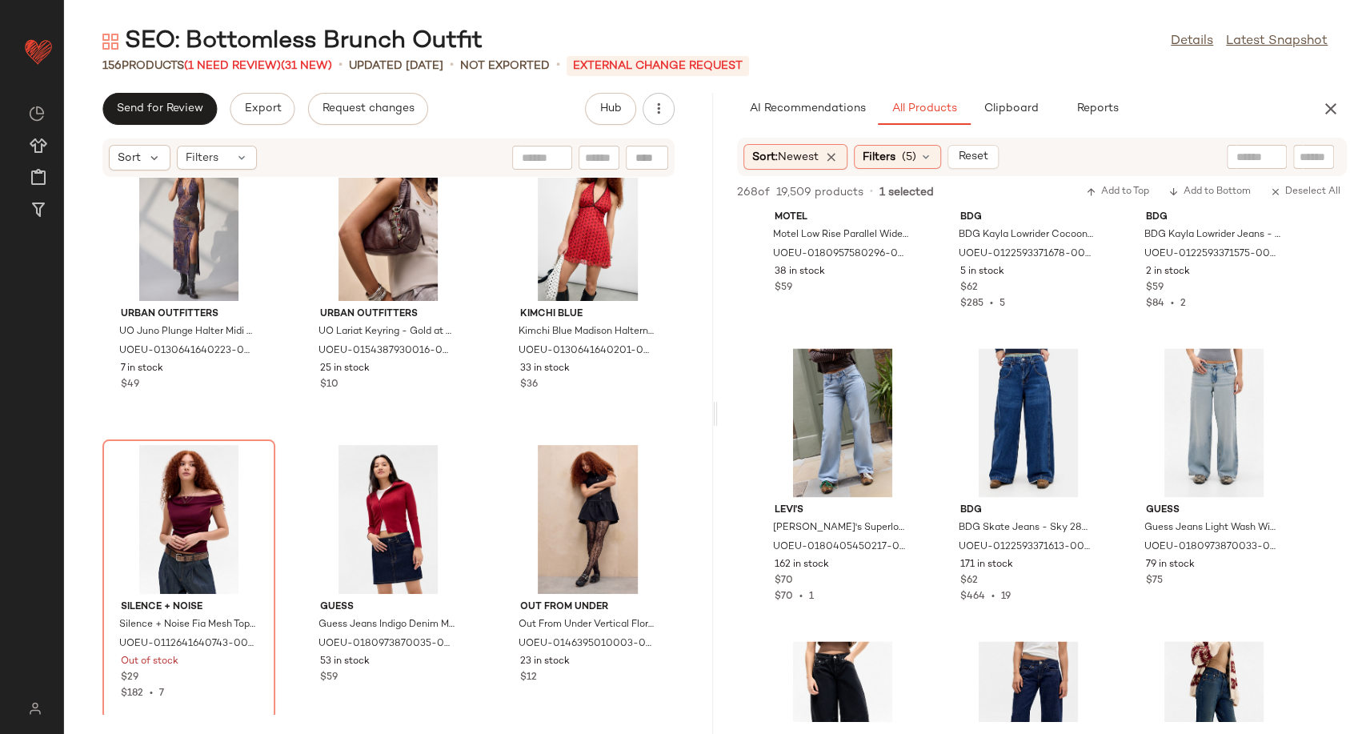
scroll to position [14694, 0]
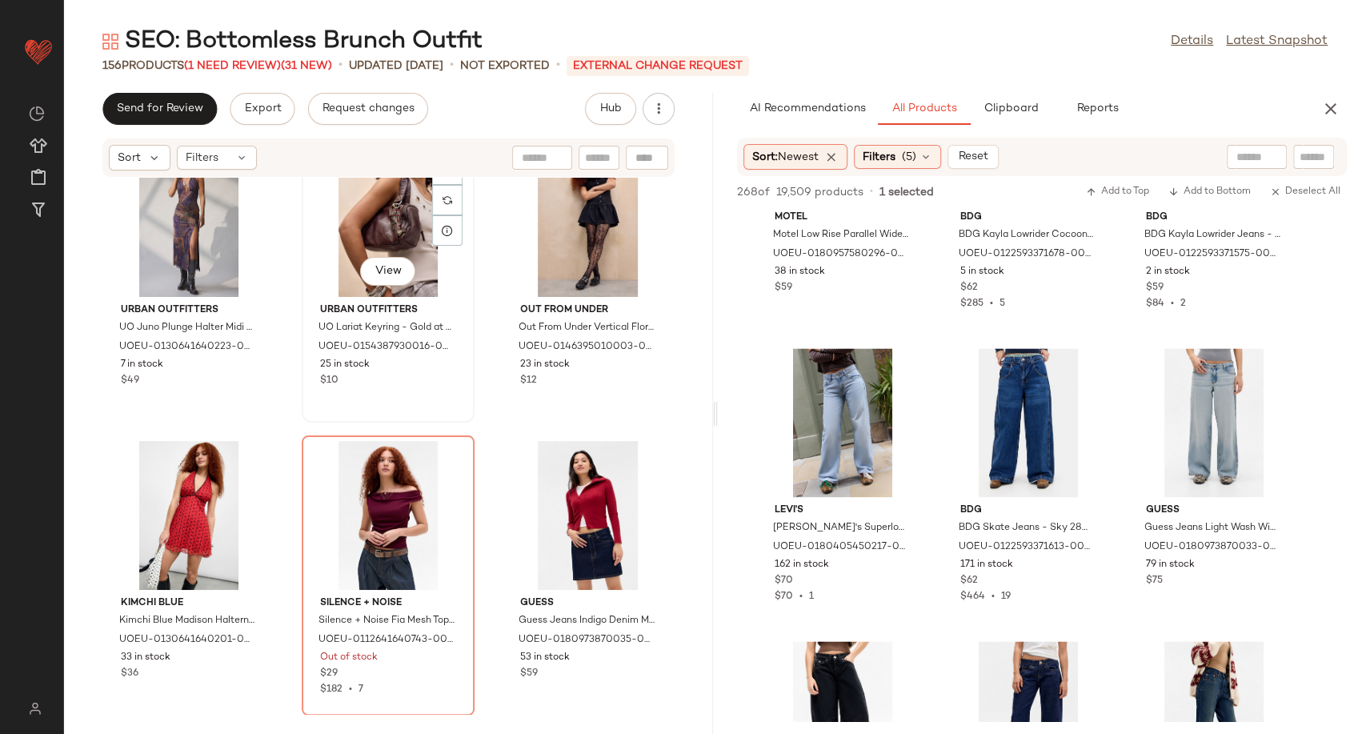
scroll to position [14691, 0]
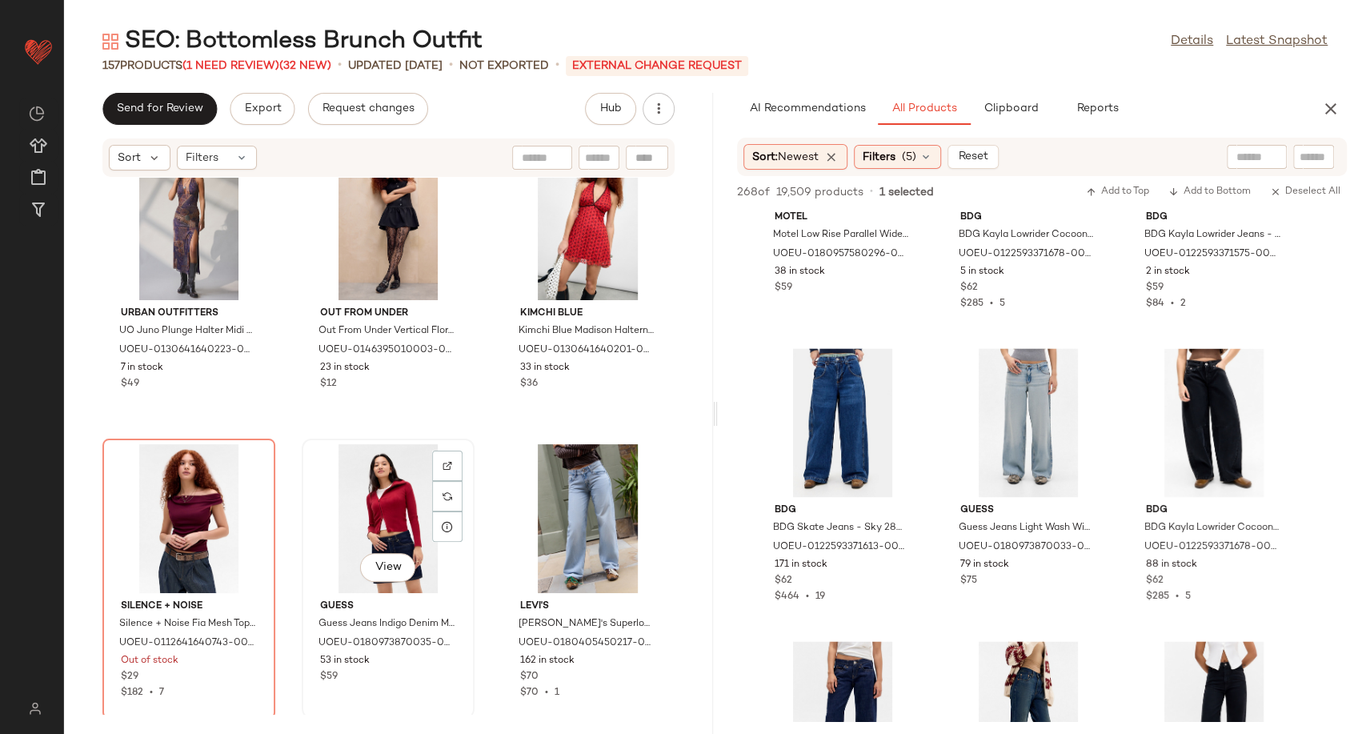
click at [382, 500] on div "View" at bounding box center [388, 518] width 162 height 149
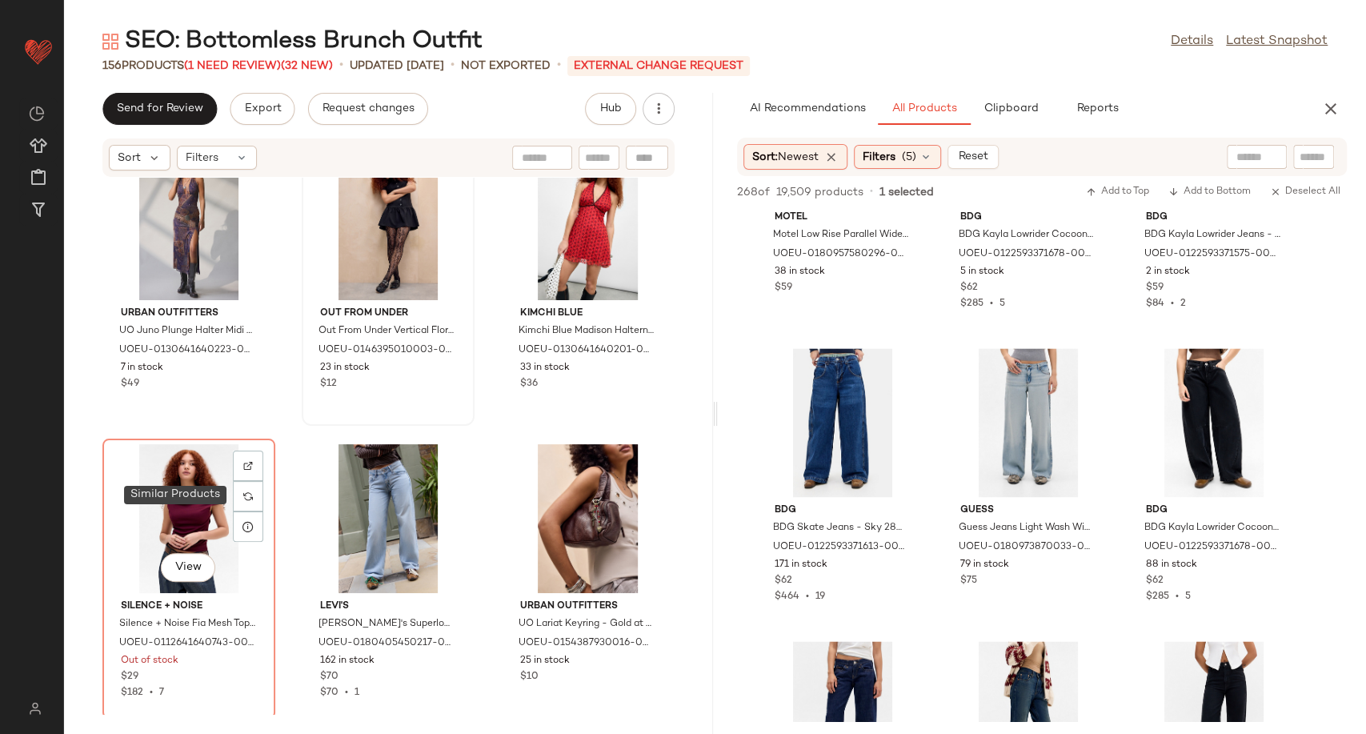
click at [254, 493] on div at bounding box center [248, 496] width 30 height 30
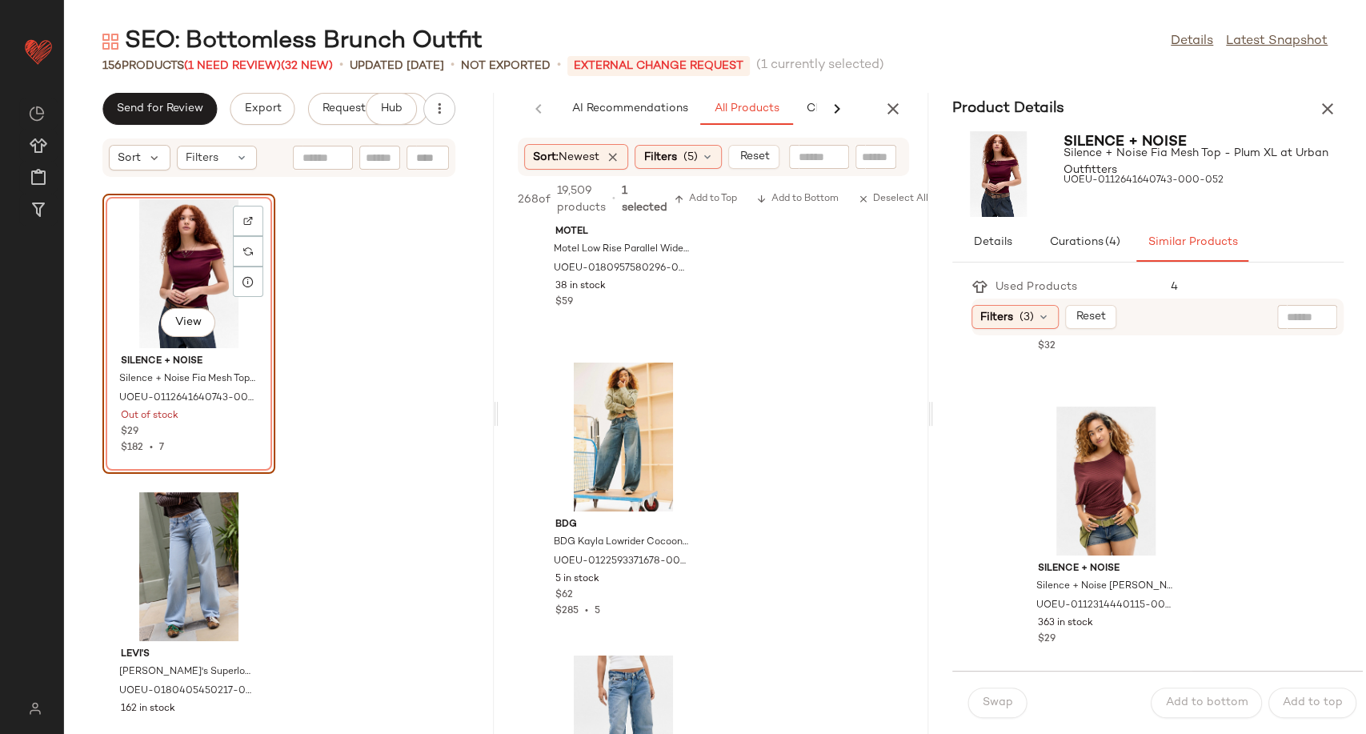
scroll to position [889, 0]
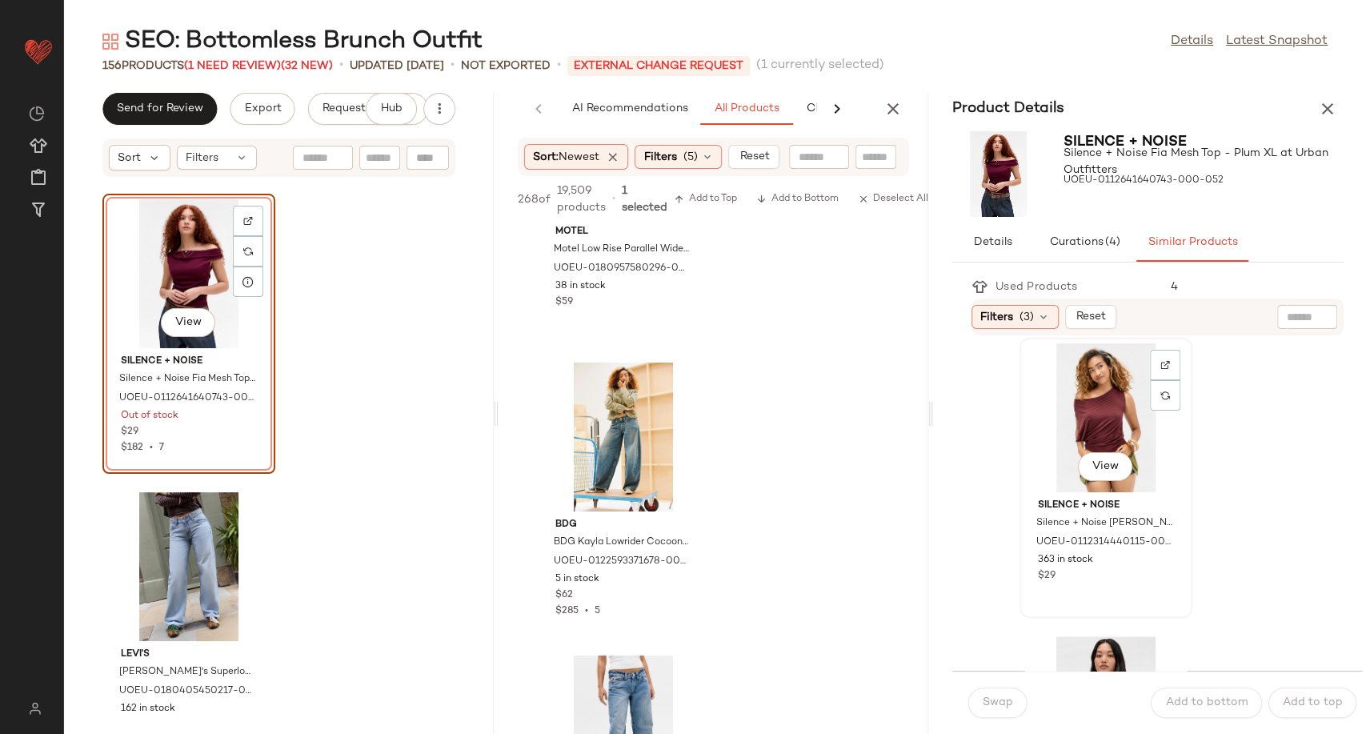
click at [1100, 421] on div "View" at bounding box center [1106, 417] width 162 height 149
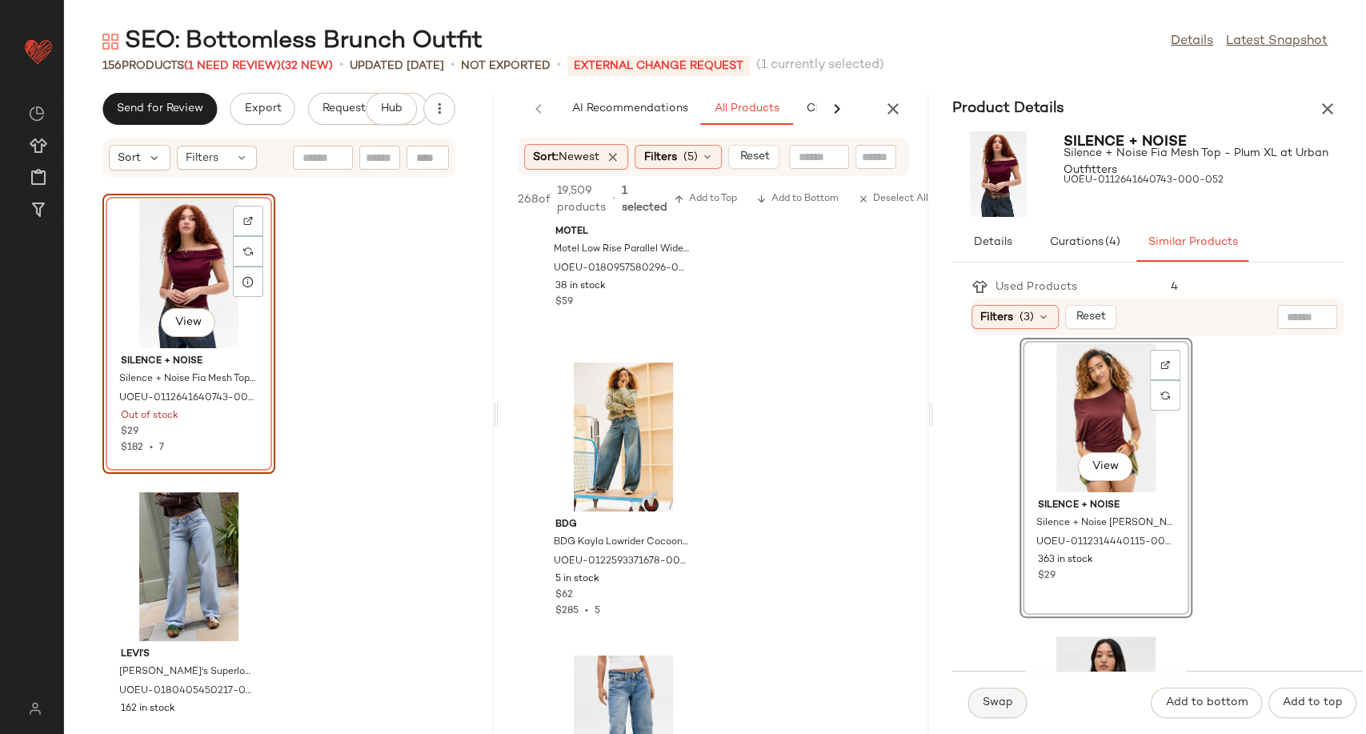
click at [1003, 705] on span "Swap" at bounding box center [997, 702] width 31 height 13
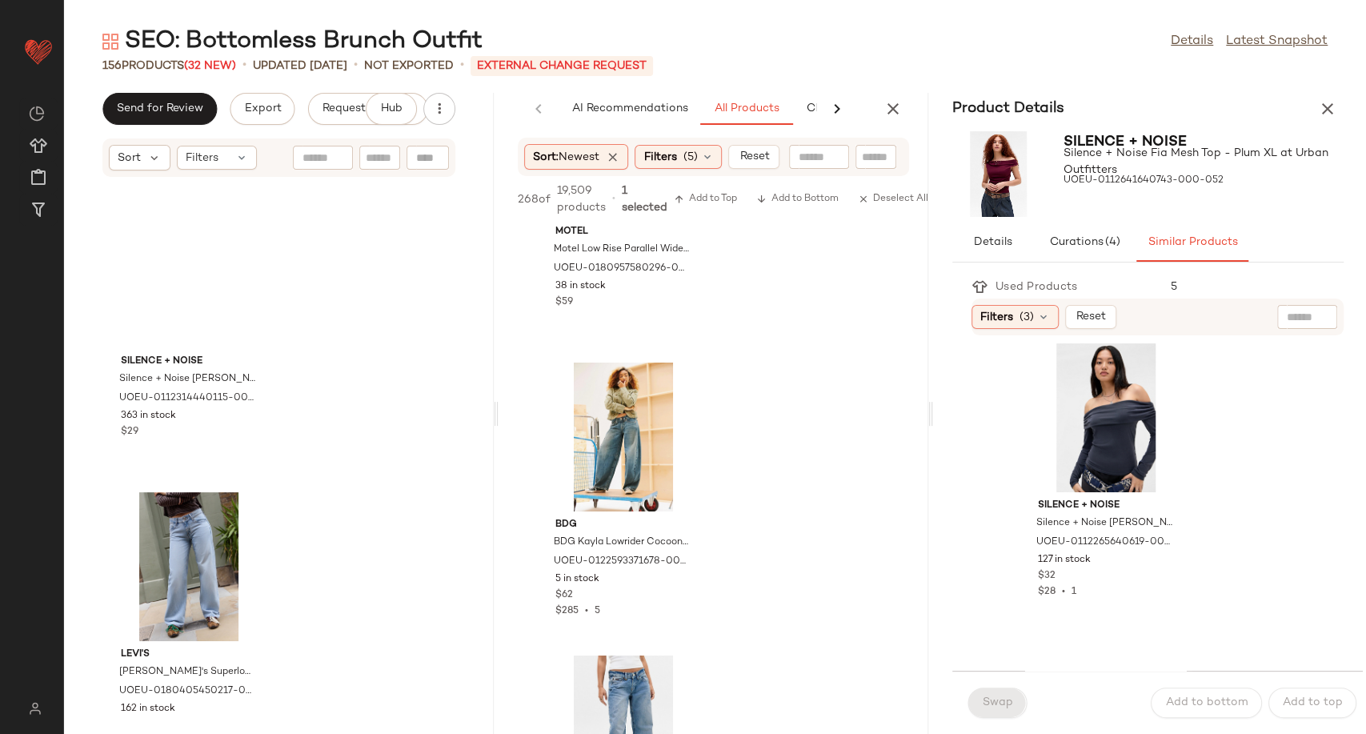
scroll to position [595, 0]
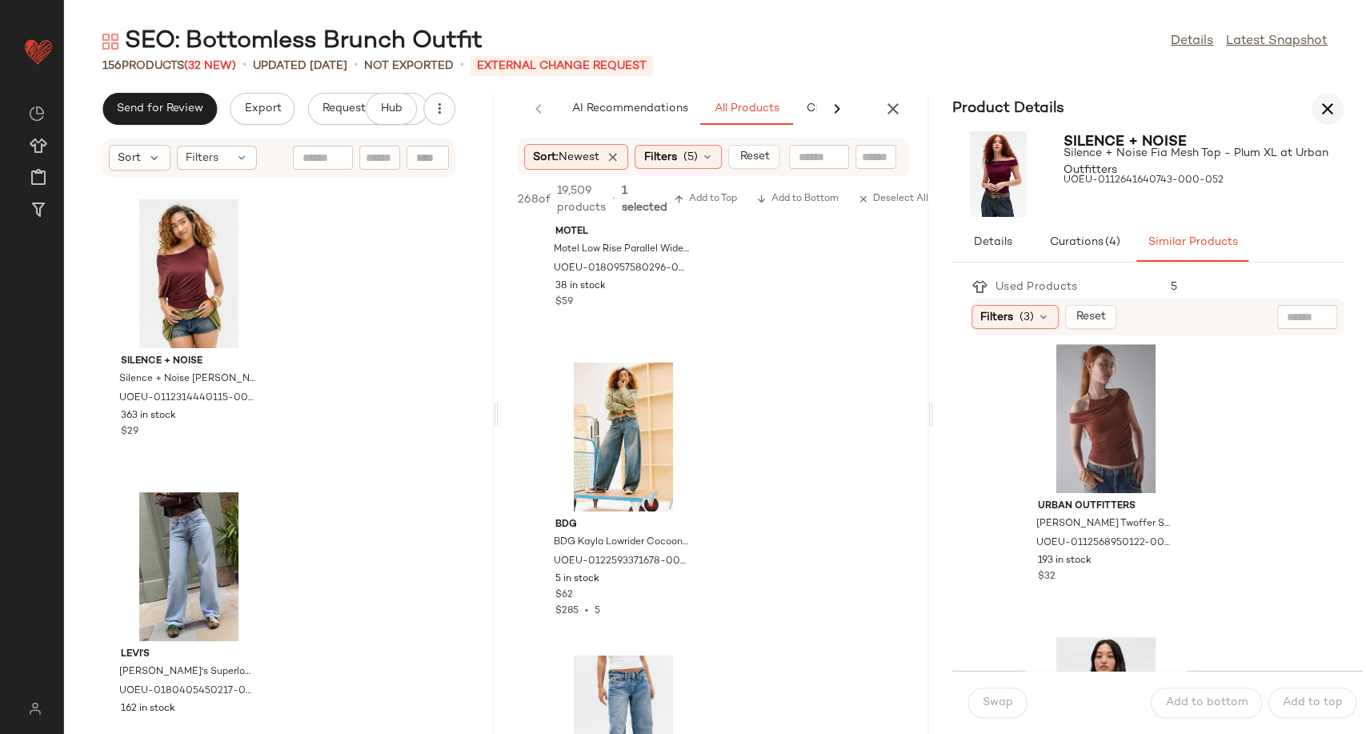
click at [1327, 110] on icon "button" at bounding box center [1327, 108] width 19 height 19
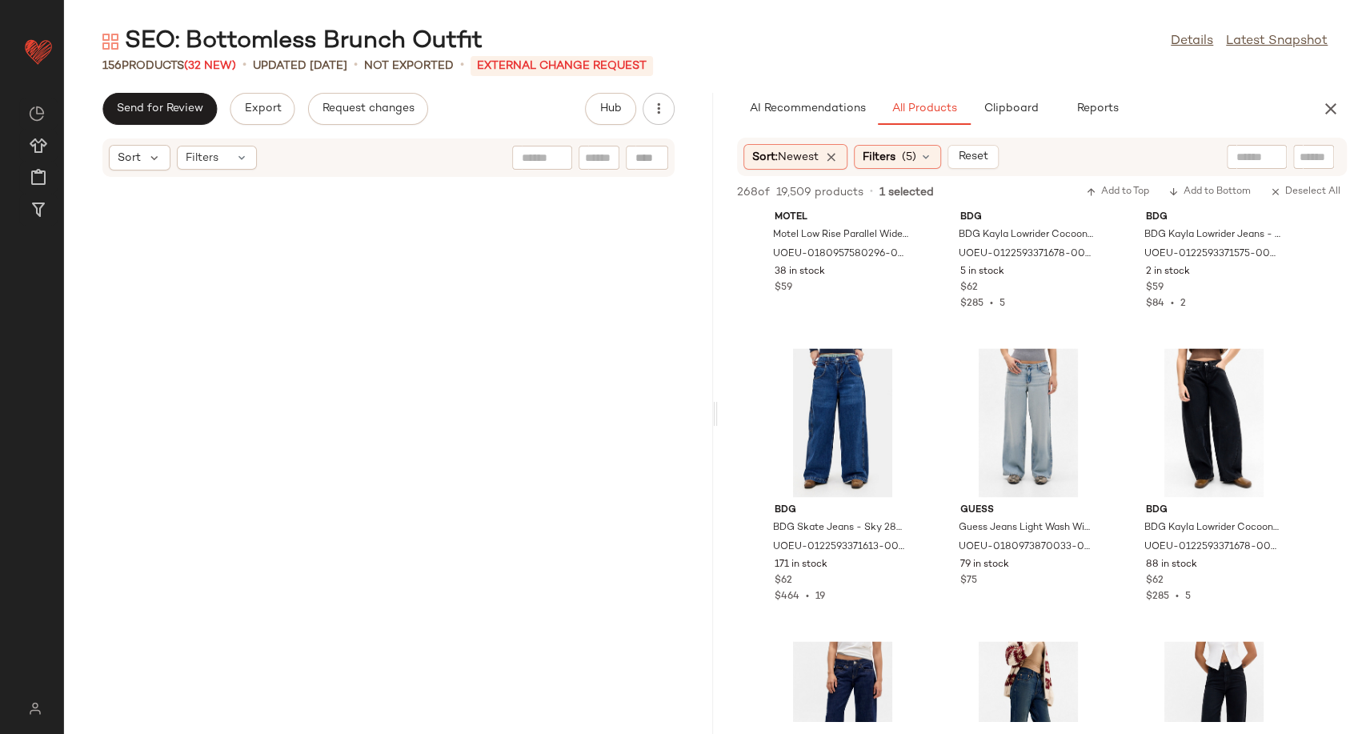
scroll to position [0, 0]
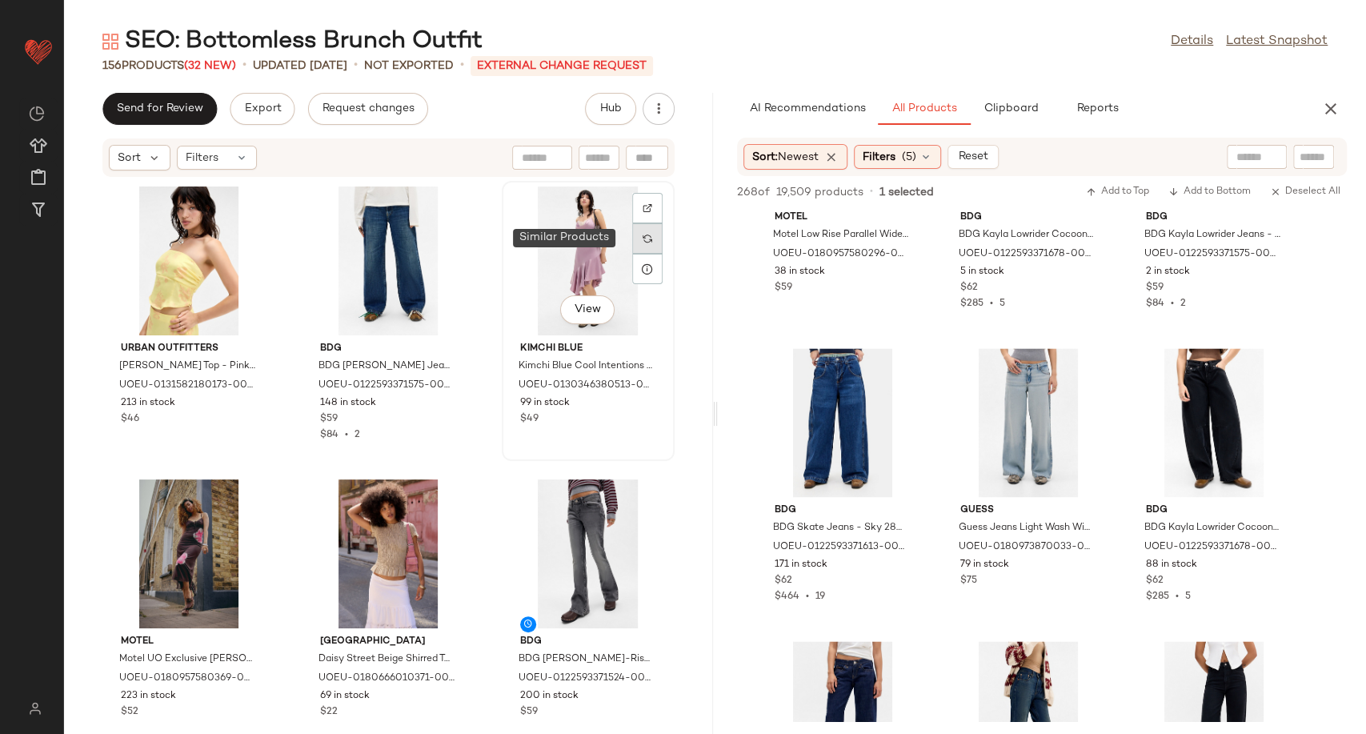
click at [643, 234] on img at bounding box center [648, 239] width 10 height 10
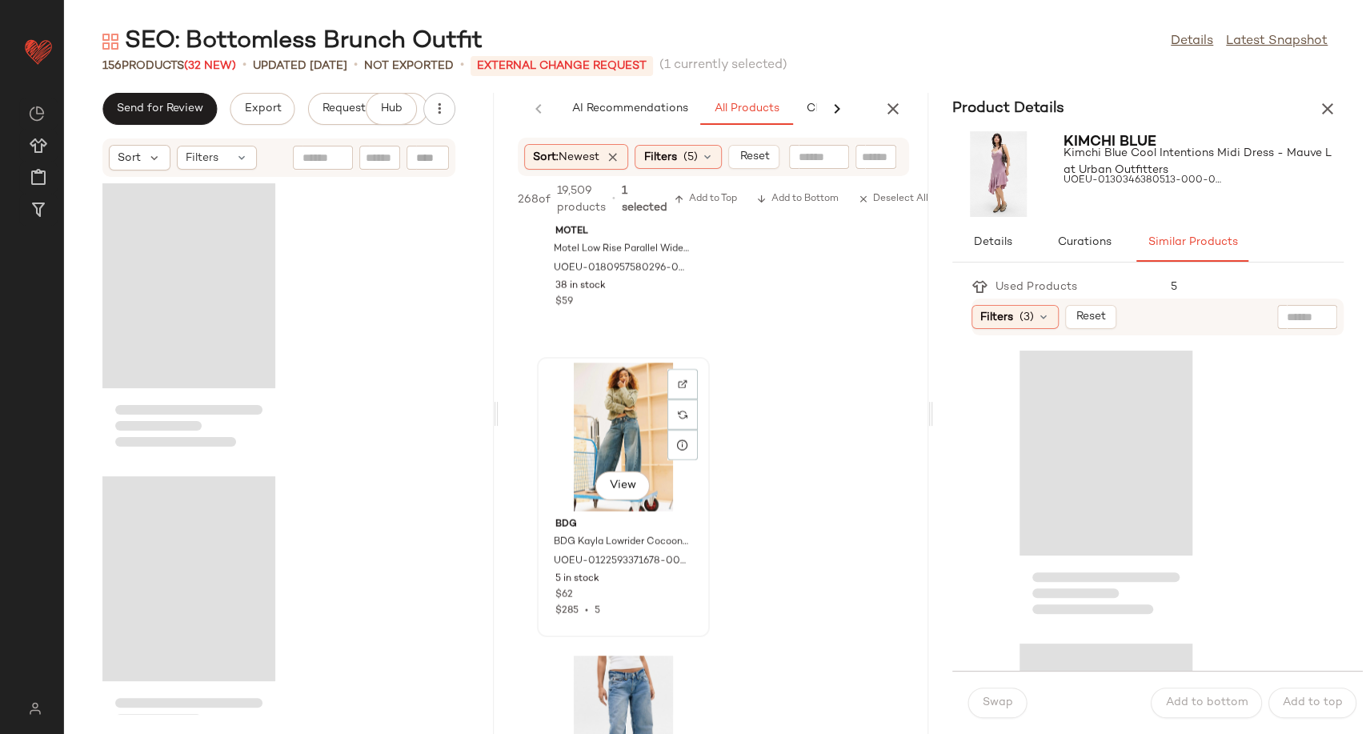
scroll to position [599, 0]
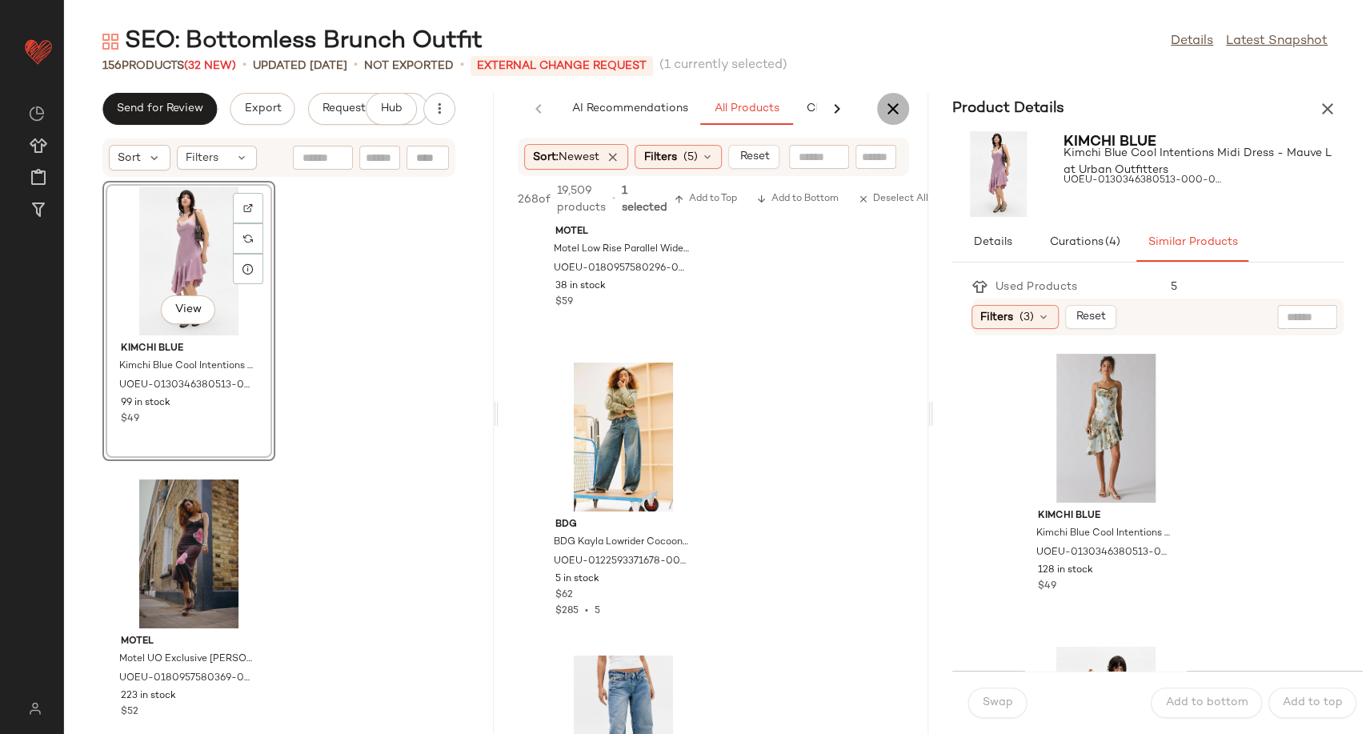
click at [891, 120] on button "button" at bounding box center [893, 109] width 32 height 32
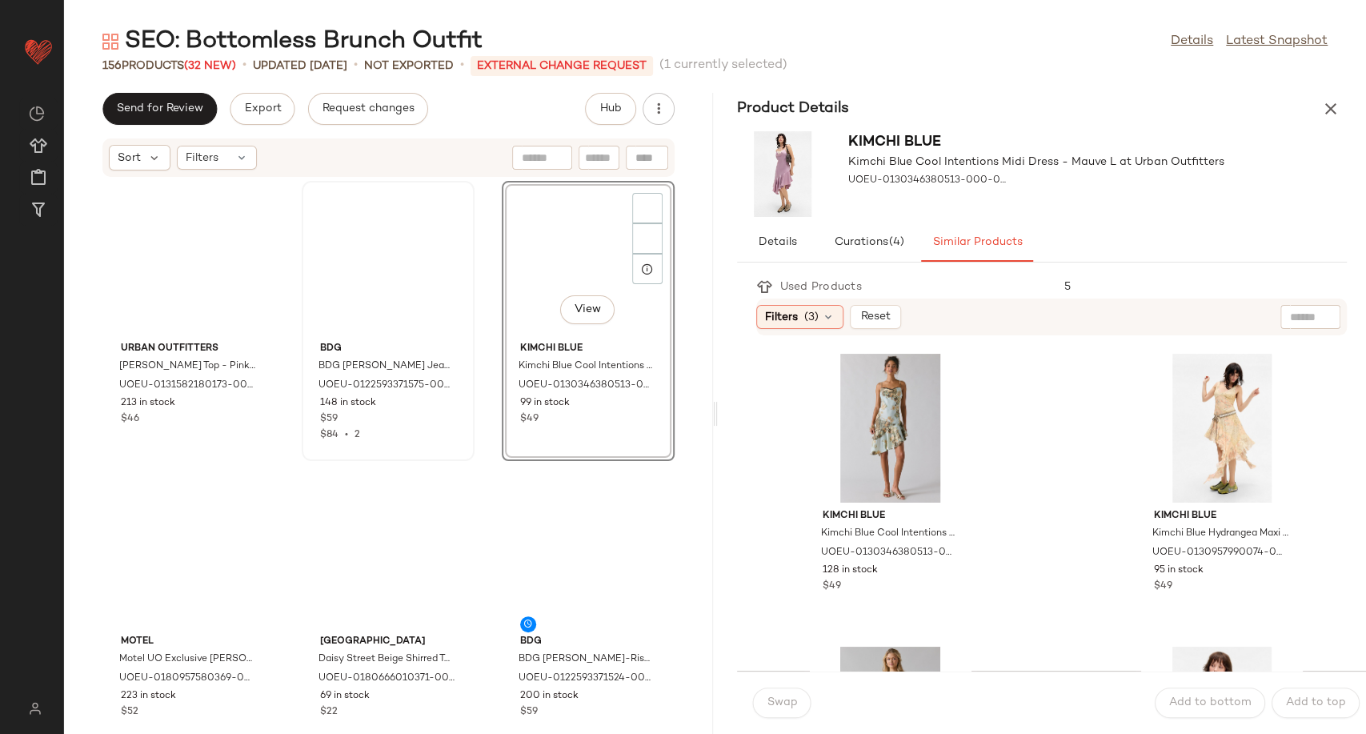
scroll to position [0, 0]
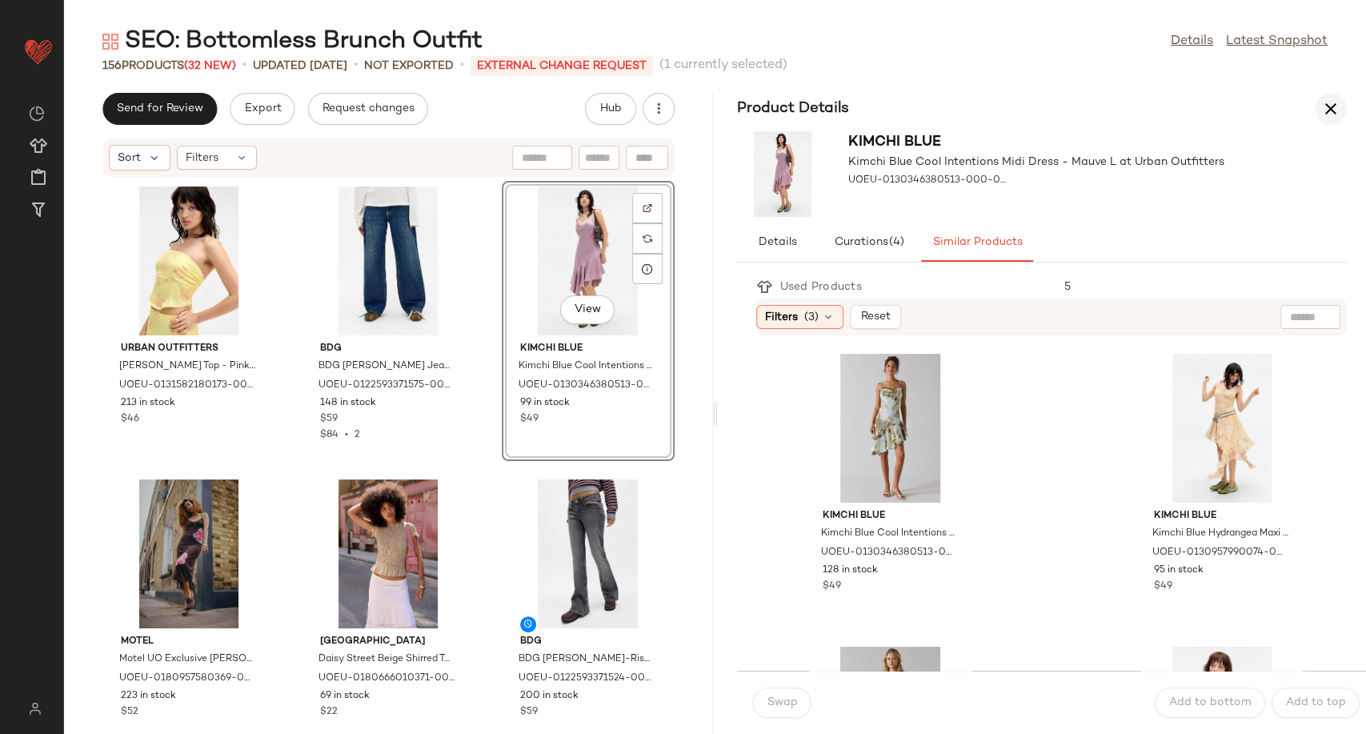
click at [1333, 106] on icon "button" at bounding box center [1330, 108] width 19 height 19
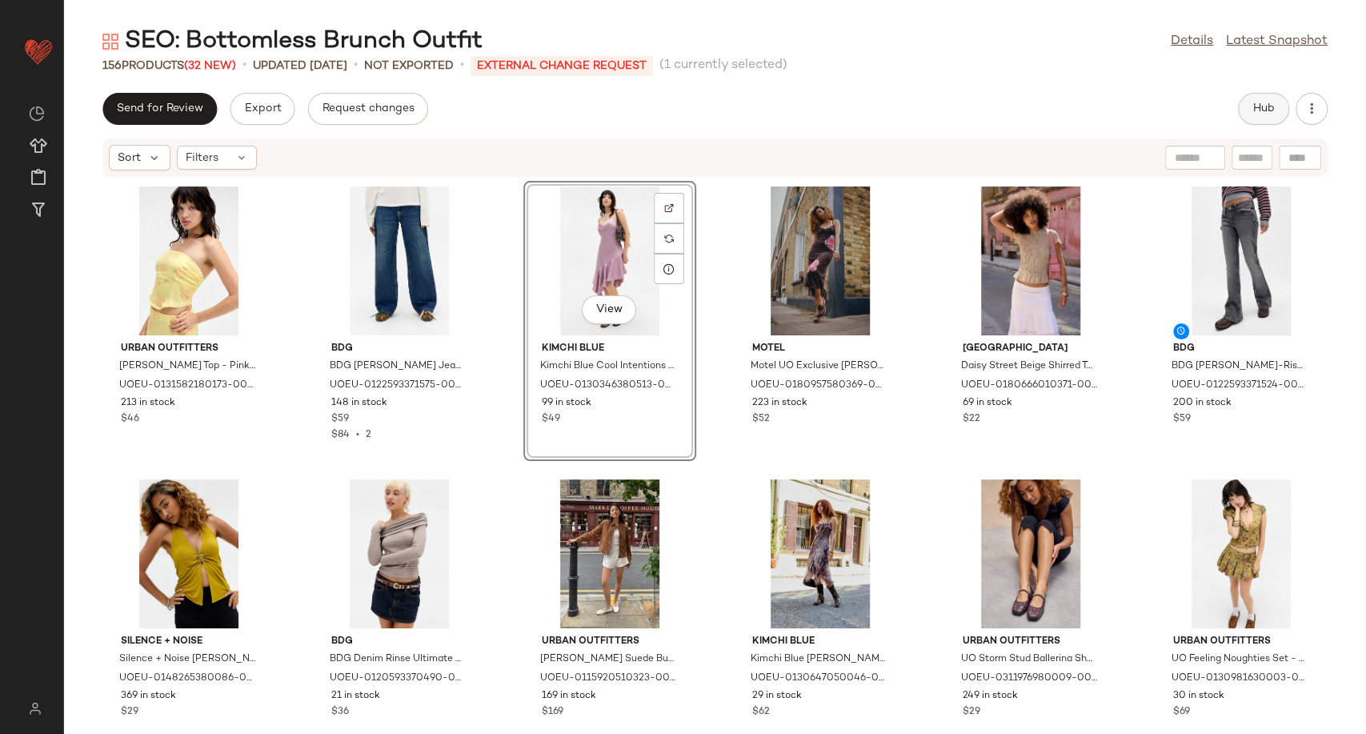
click at [1257, 110] on span "Hub" at bounding box center [1263, 108] width 22 height 13
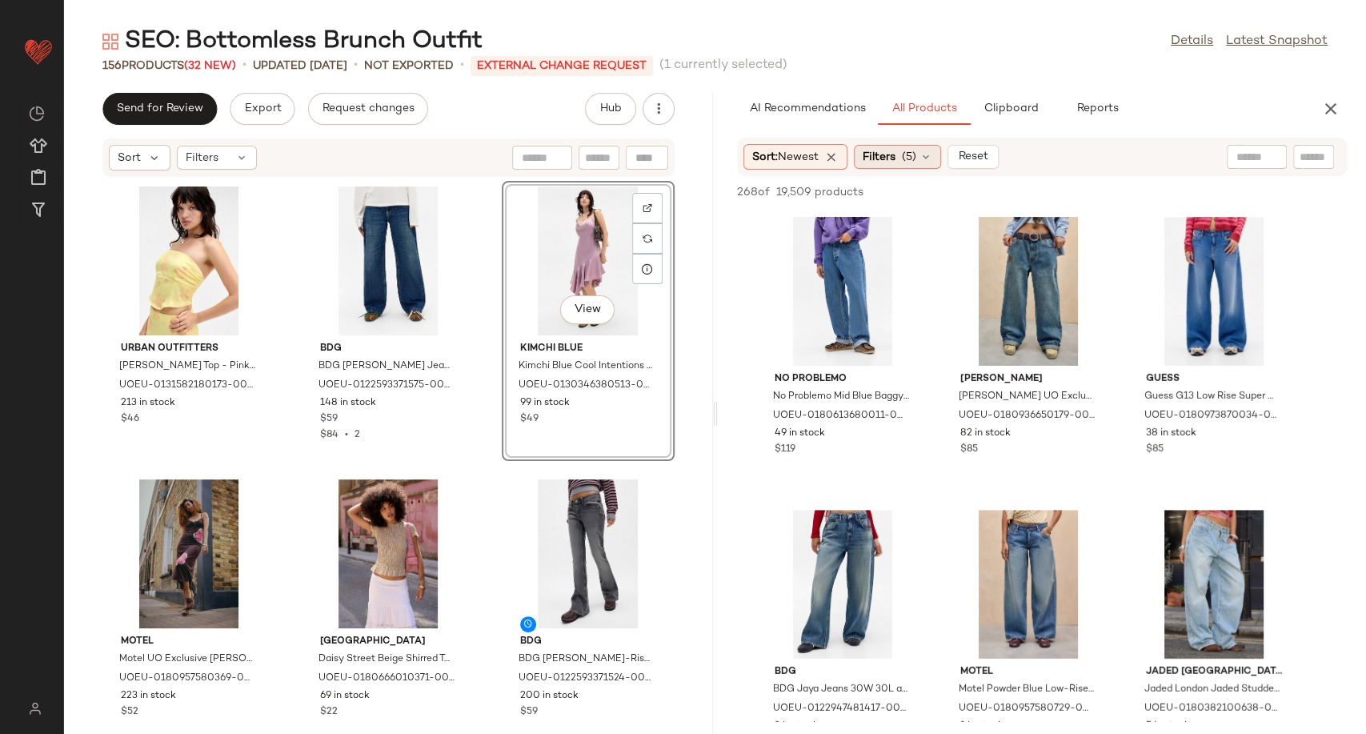
click at [929, 158] on icon at bounding box center [925, 156] width 13 height 13
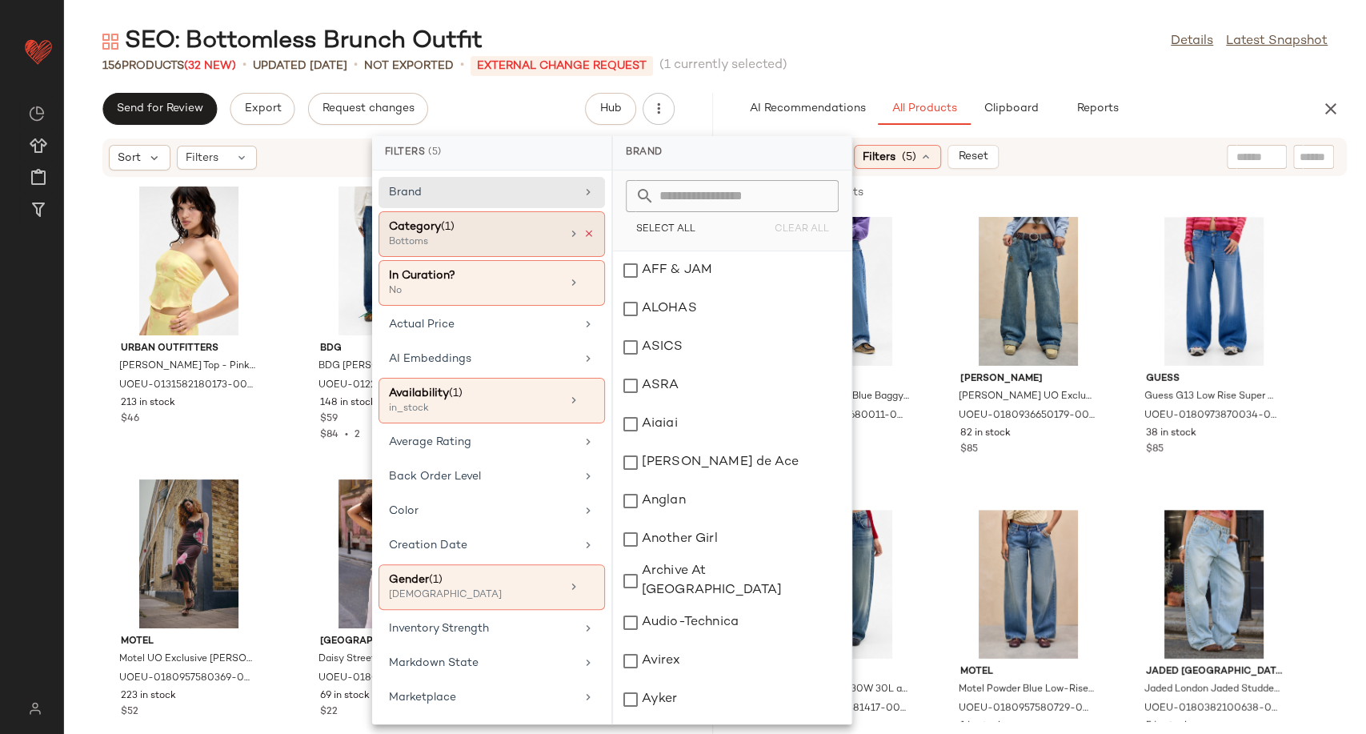
click at [583, 232] on icon at bounding box center [588, 233] width 11 height 11
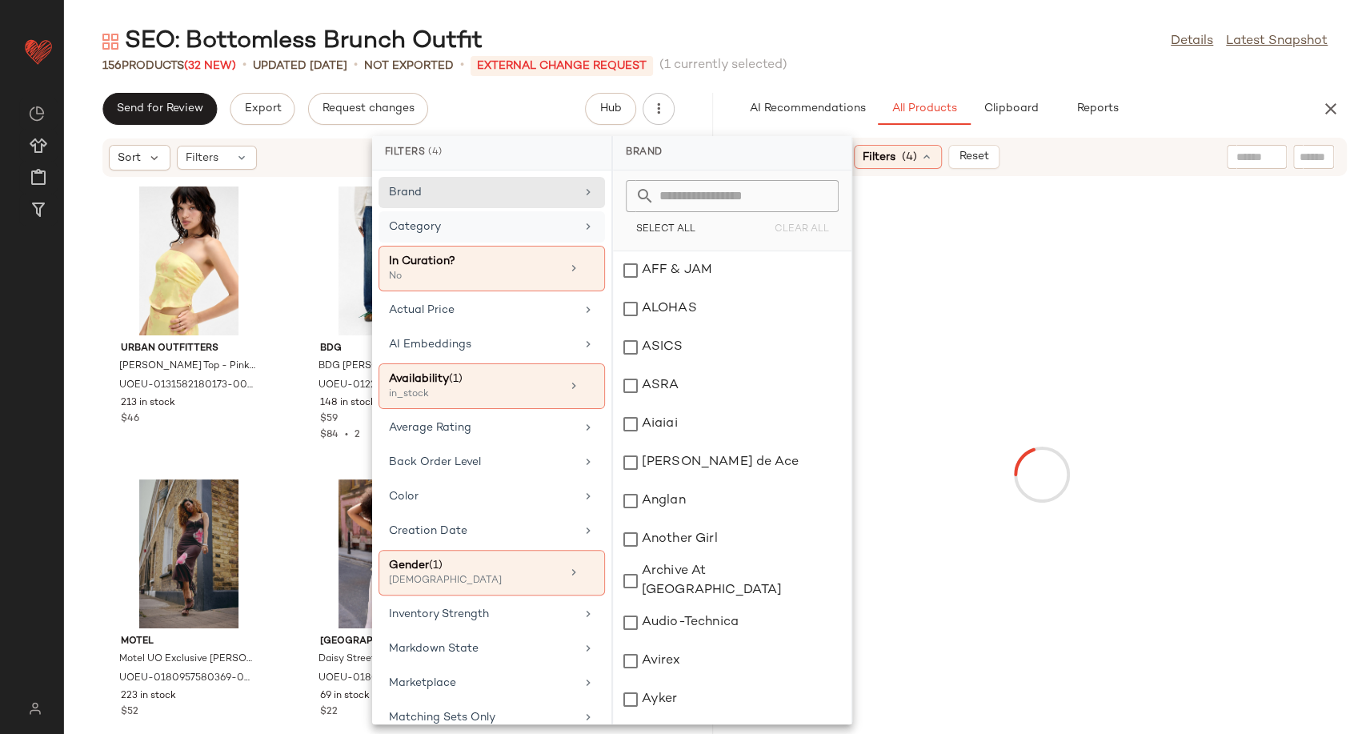
click at [512, 232] on div "Category" at bounding box center [482, 226] width 186 height 17
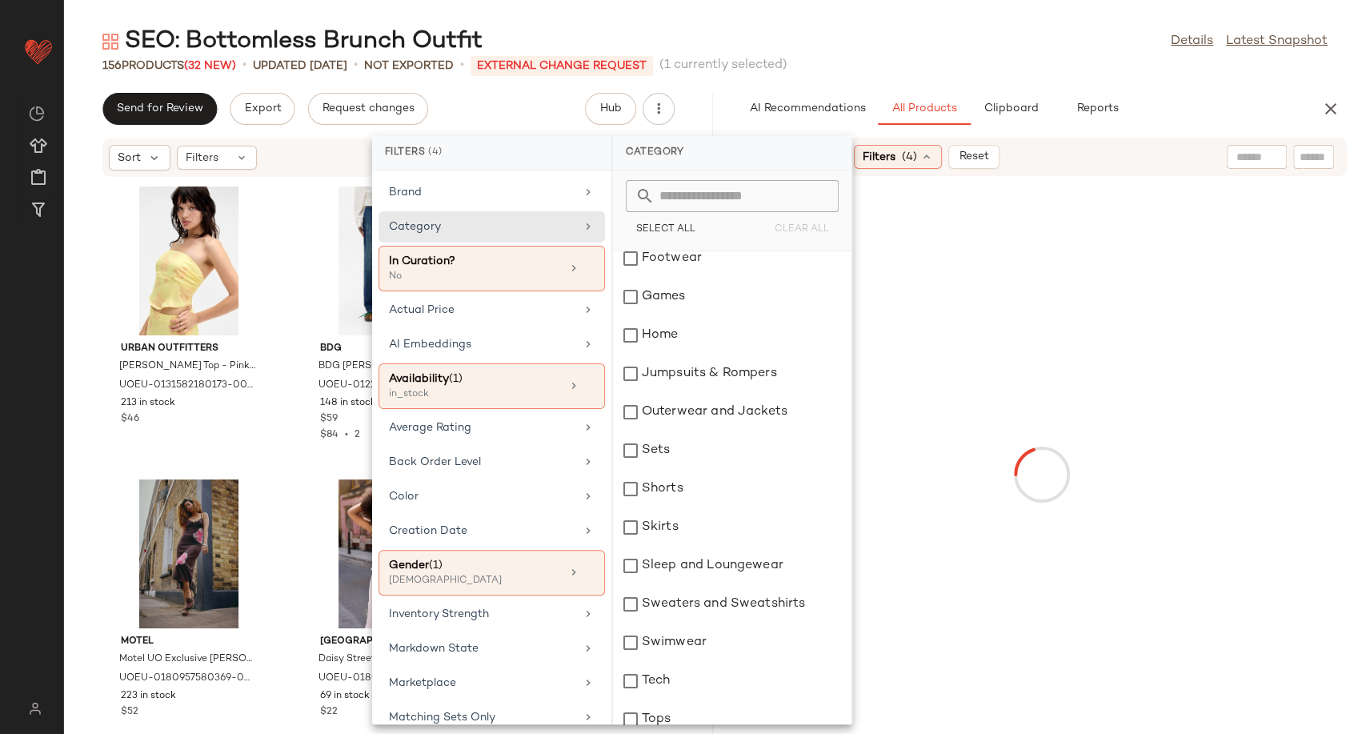
scroll to position [333, 0]
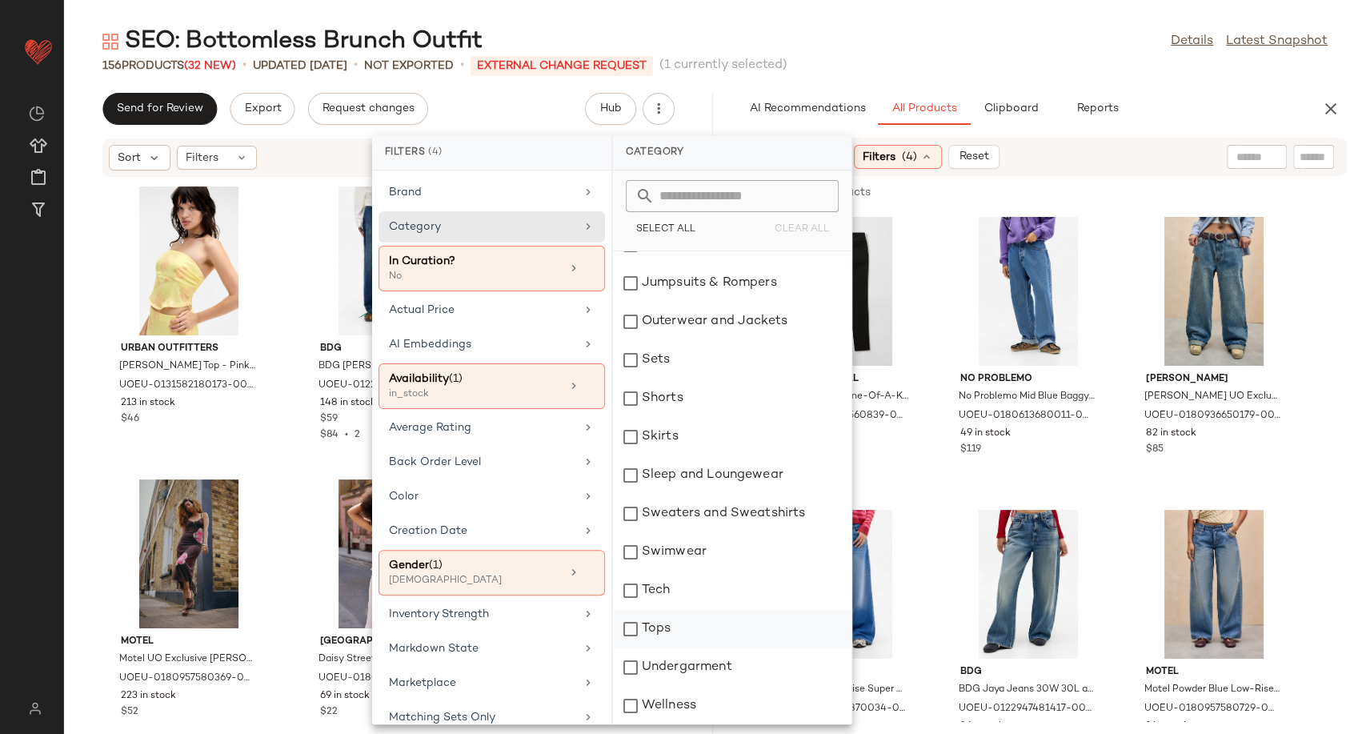
drag, startPoint x: 663, startPoint y: 635, endPoint x: 685, endPoint y: 623, distance: 25.8
click at [665, 635] on div "Tops" at bounding box center [732, 629] width 238 height 38
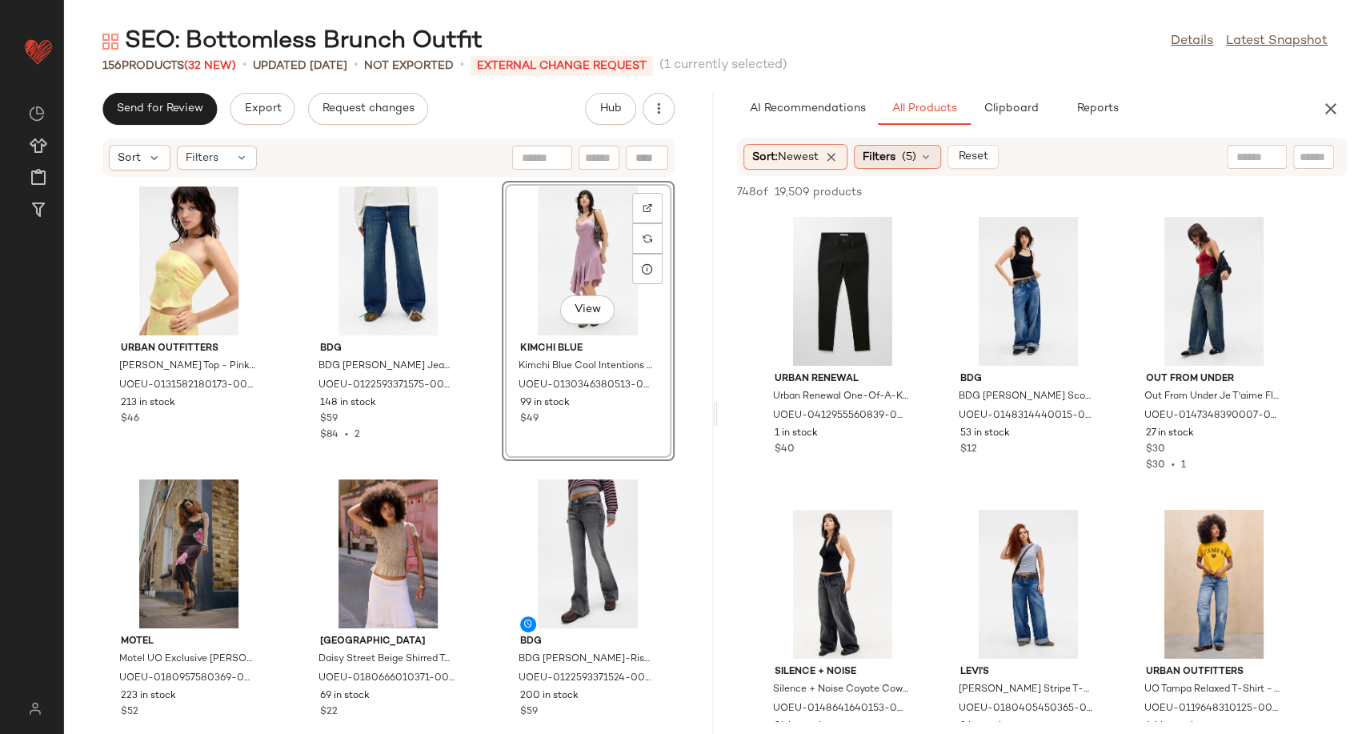
click at [932, 157] on icon at bounding box center [925, 156] width 13 height 13
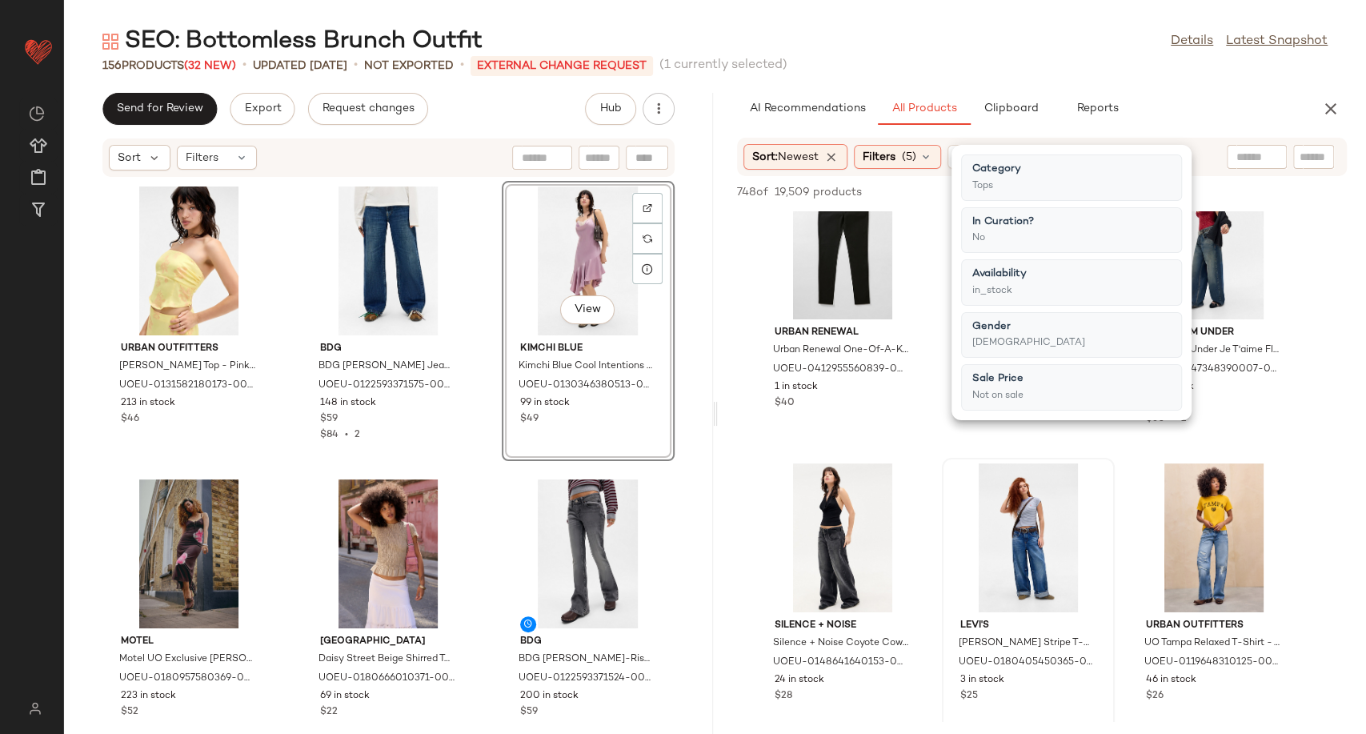
scroll to position [89, 0]
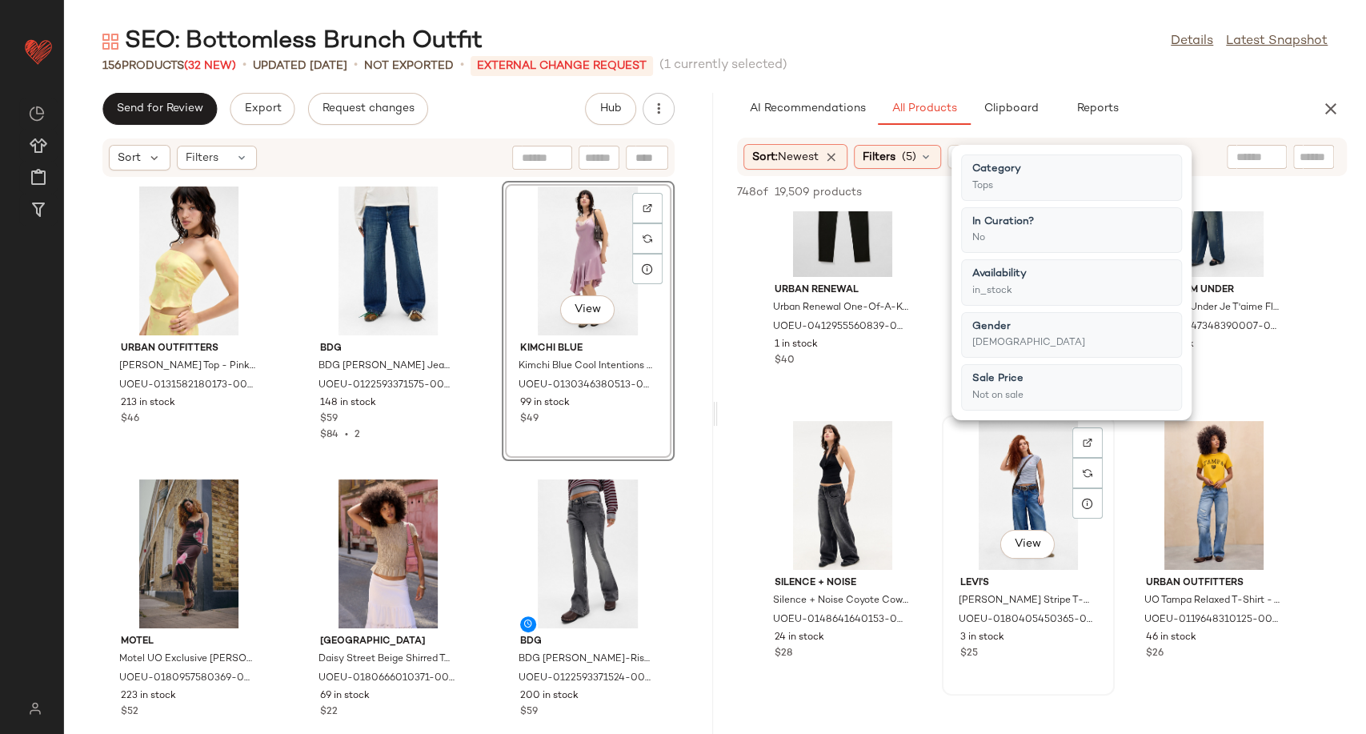
click at [942, 437] on div "View Levi's Levi's Meg Stripe T-Shirt - Blue XS at Urban Outfitters UOEU-018040…" at bounding box center [1028, 555] width 173 height 280
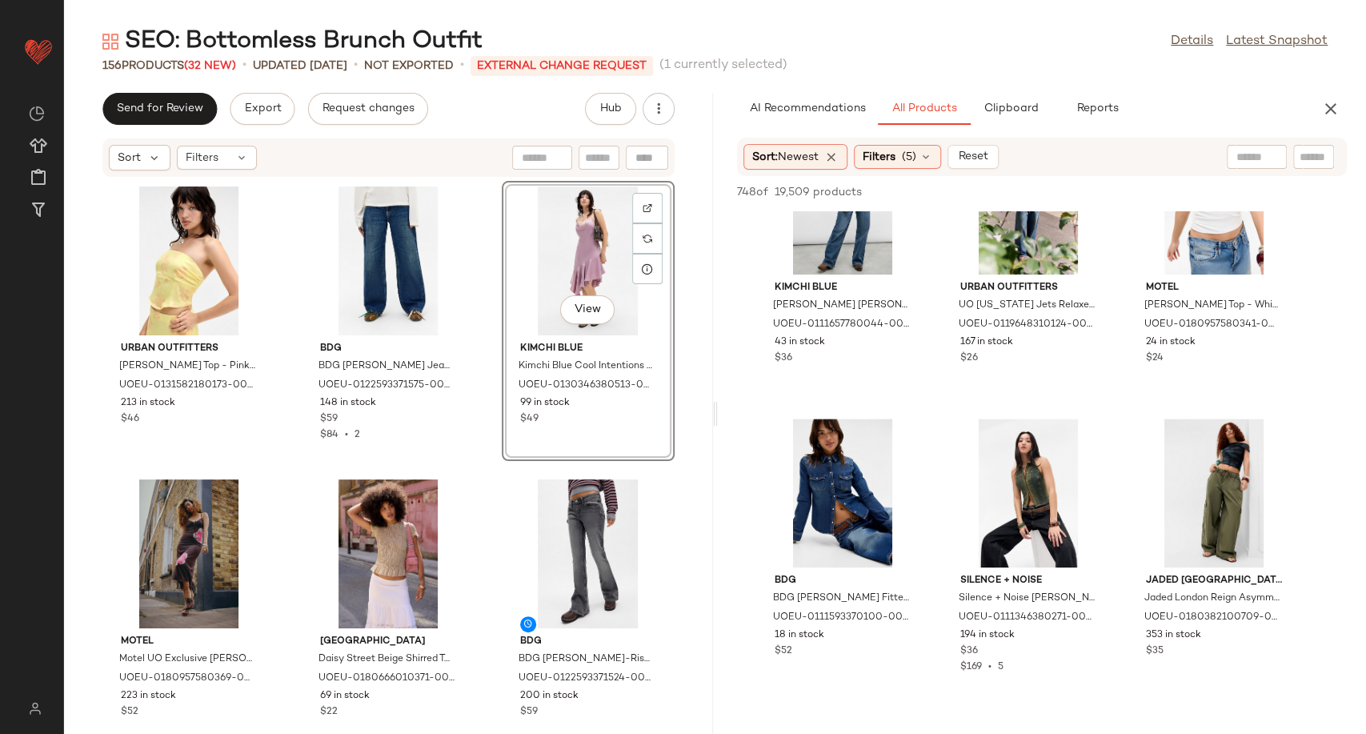
scroll to position [978, 0]
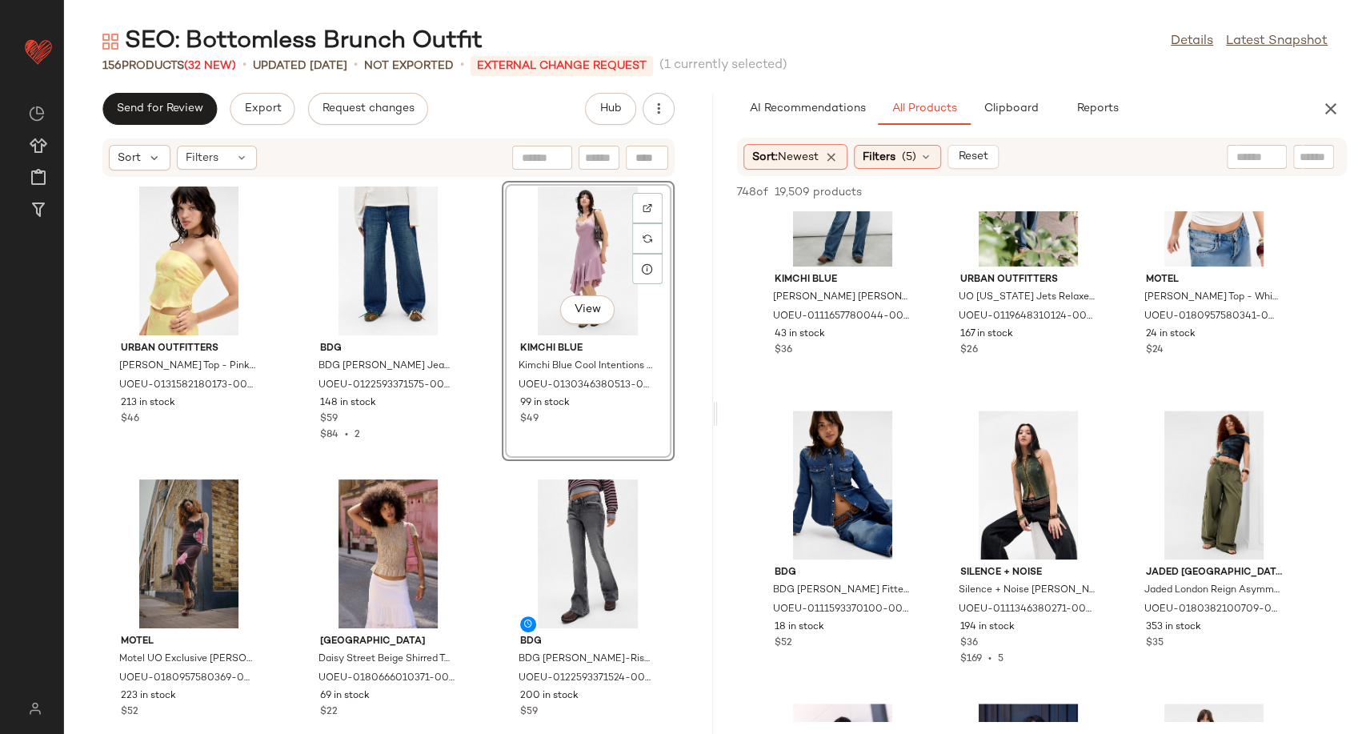
click at [1261, 157] on div at bounding box center [1257, 157] width 60 height 24
click at [1236, 155] on input "text" at bounding box center [1186, 157] width 139 height 17
click at [253, 237] on div at bounding box center [248, 238] width 30 height 30
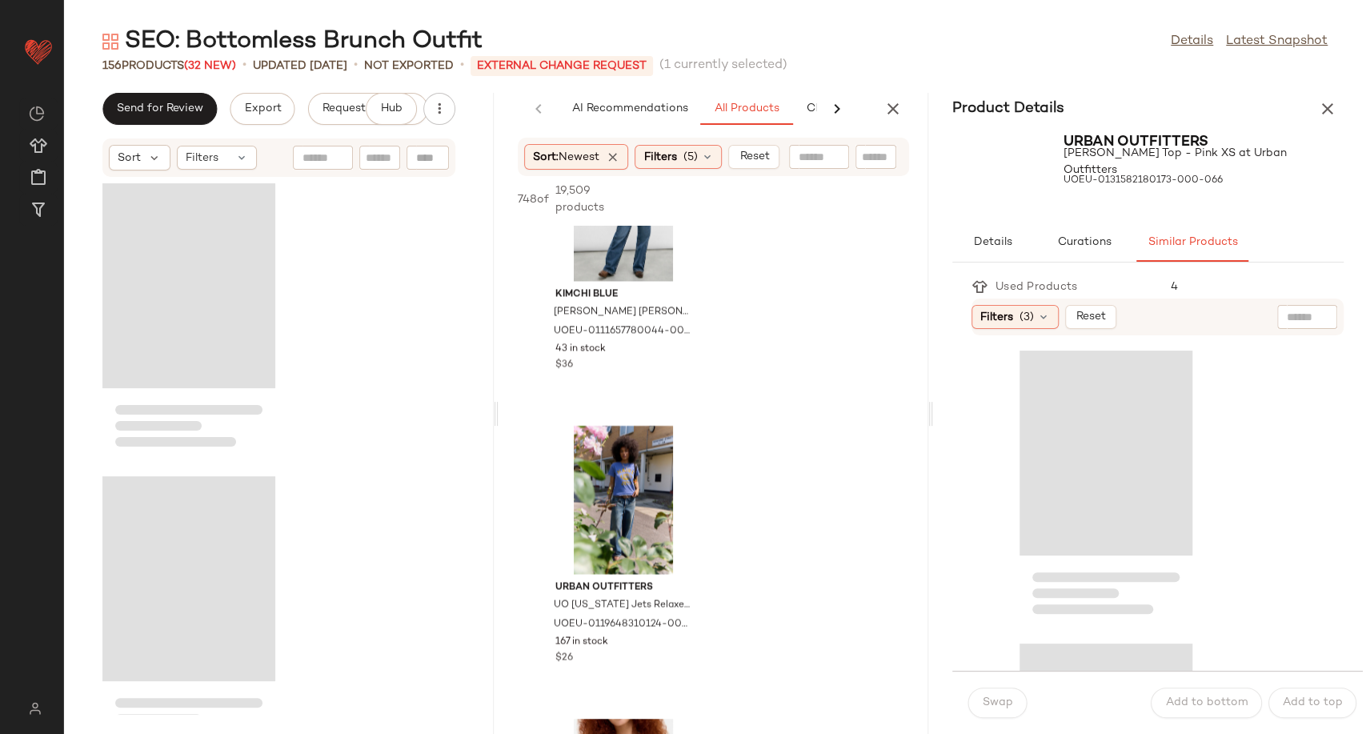
scroll to position [2734, 0]
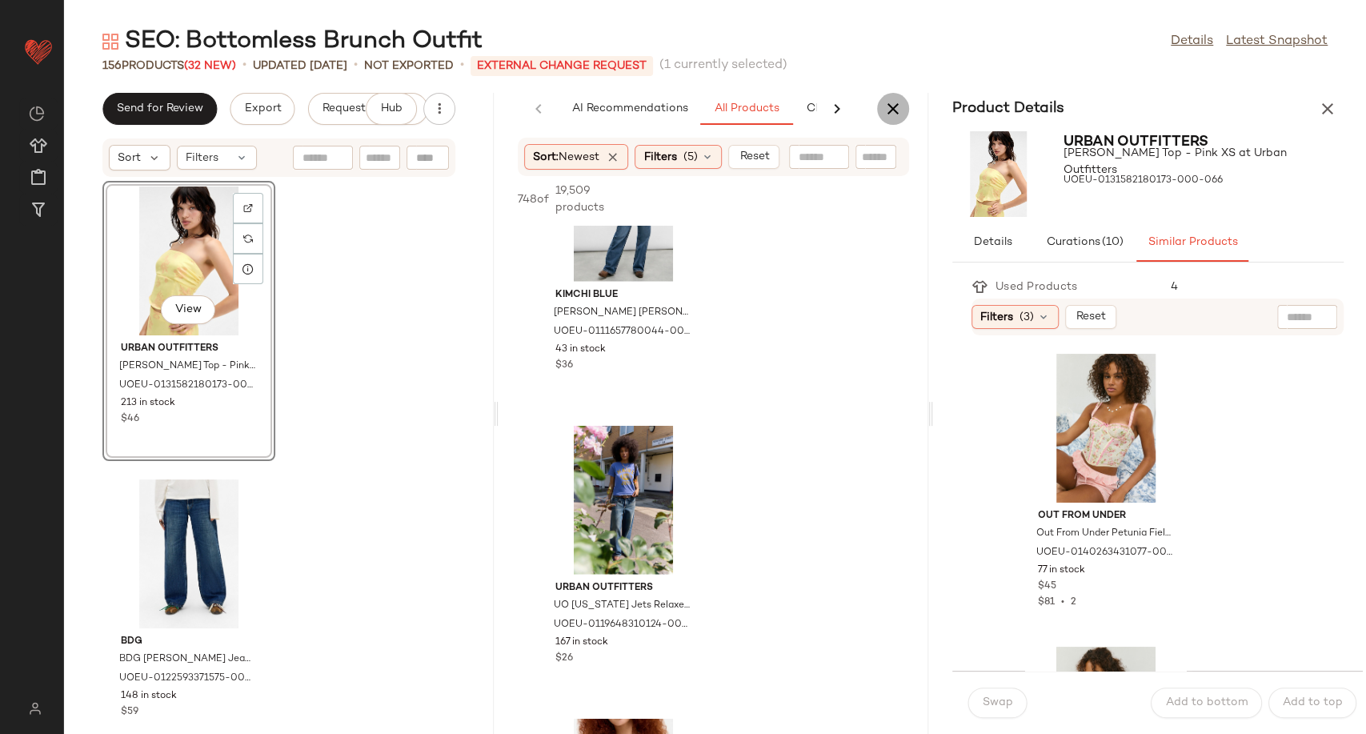
click at [887, 116] on icon "button" at bounding box center [892, 108] width 19 height 19
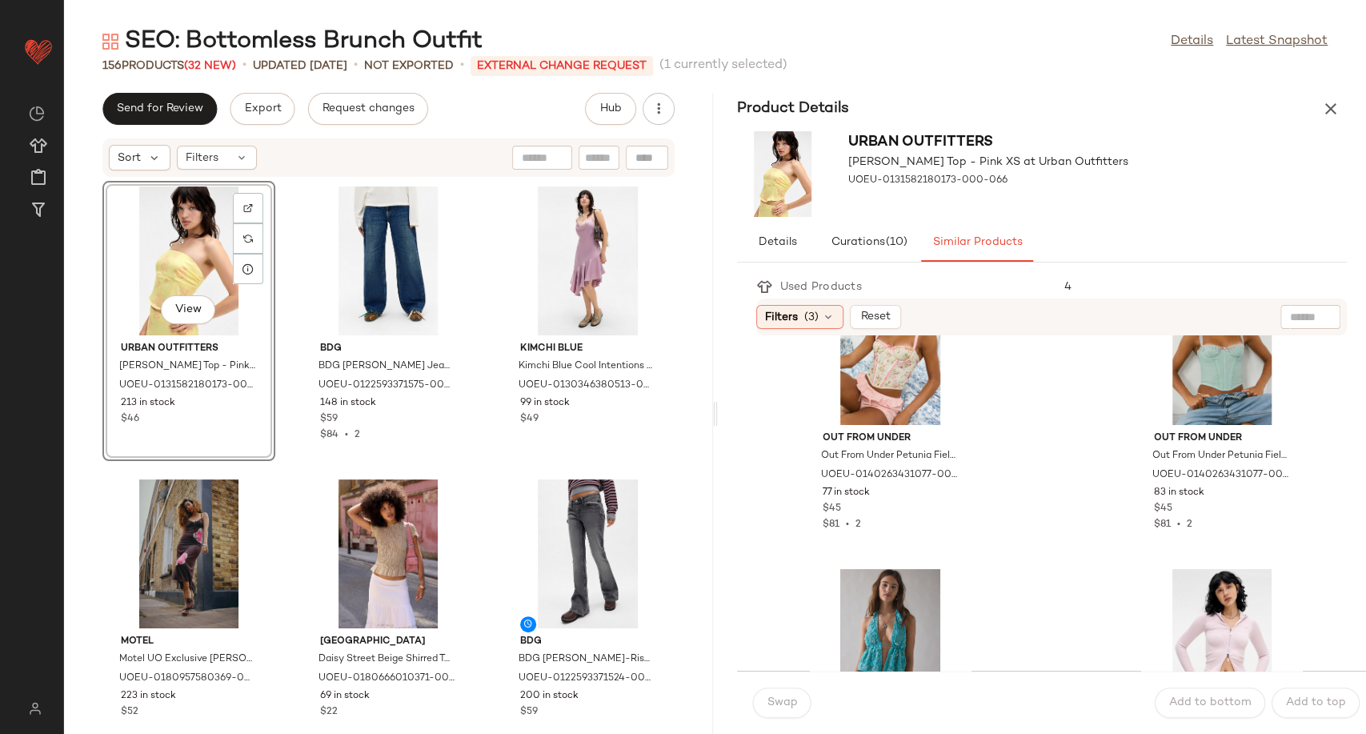
scroll to position [0, 0]
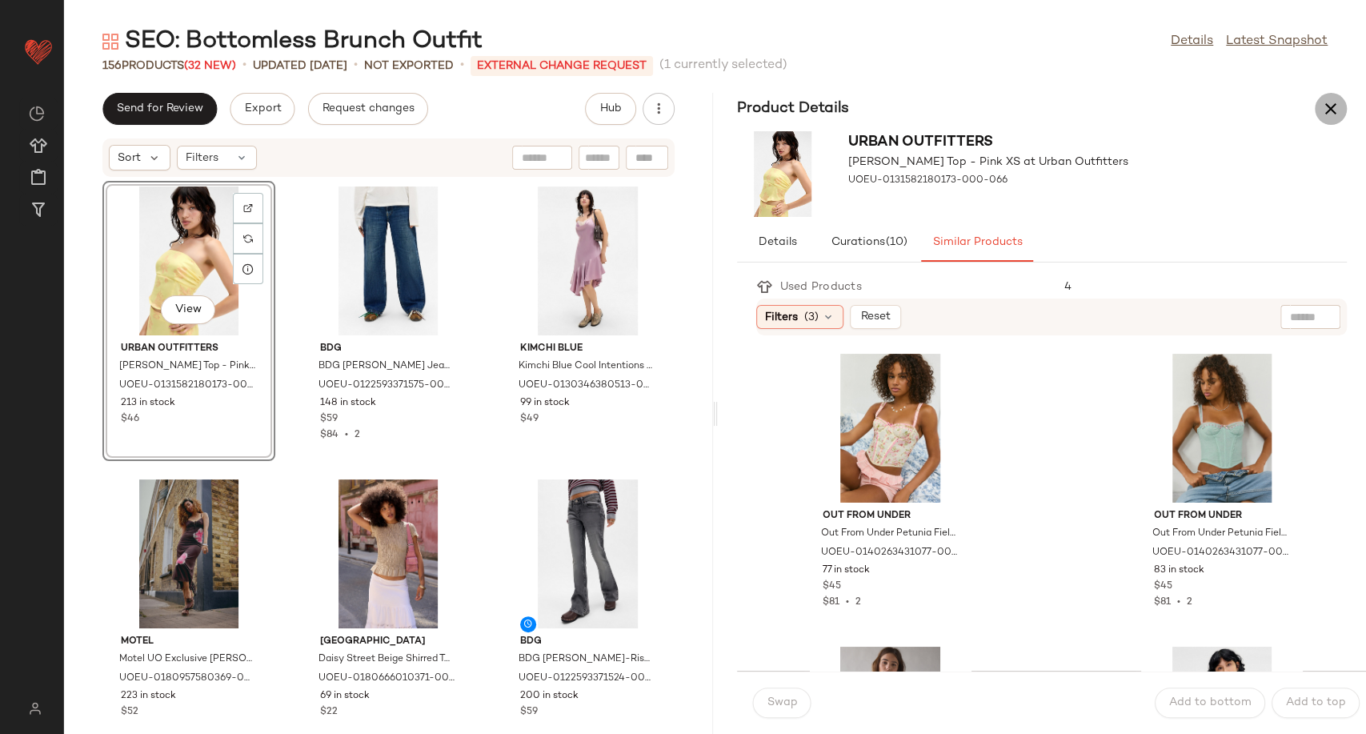
click at [1336, 109] on icon "button" at bounding box center [1330, 108] width 19 height 19
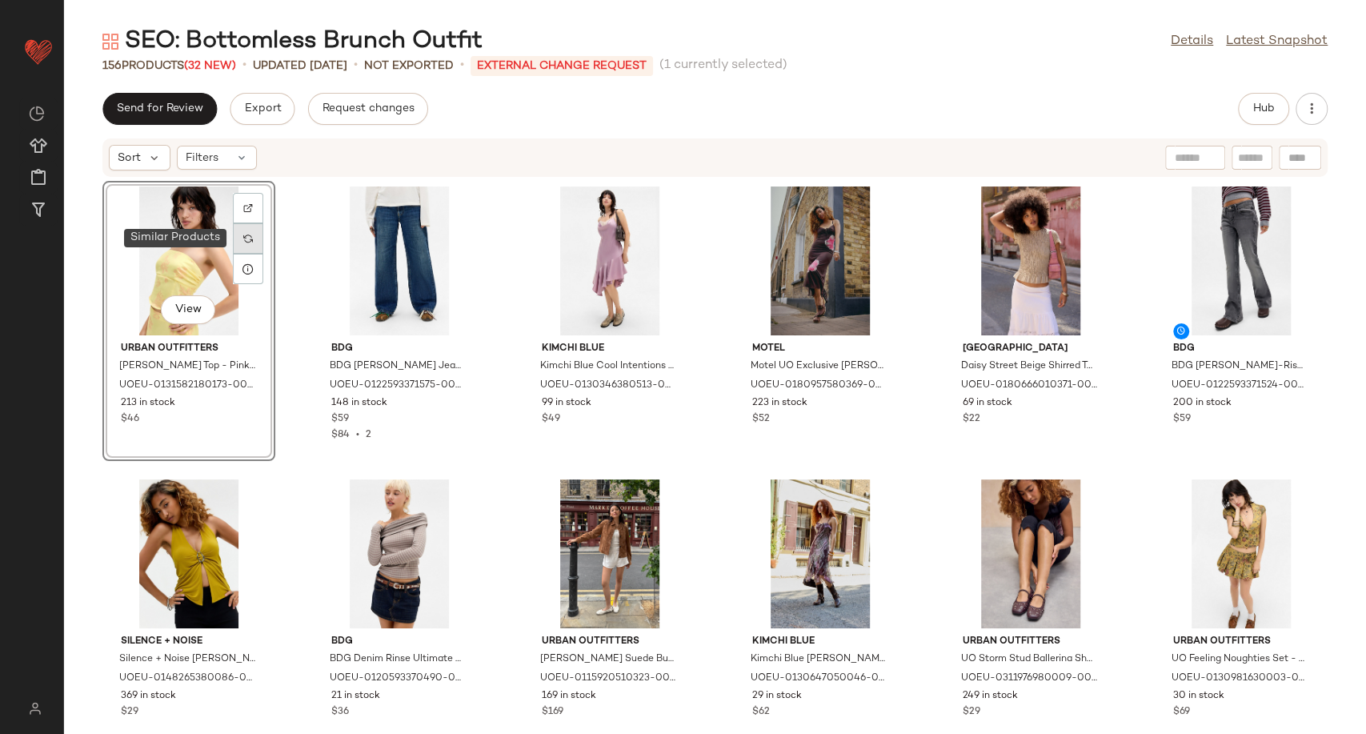
click at [243, 237] on img at bounding box center [248, 239] width 10 height 10
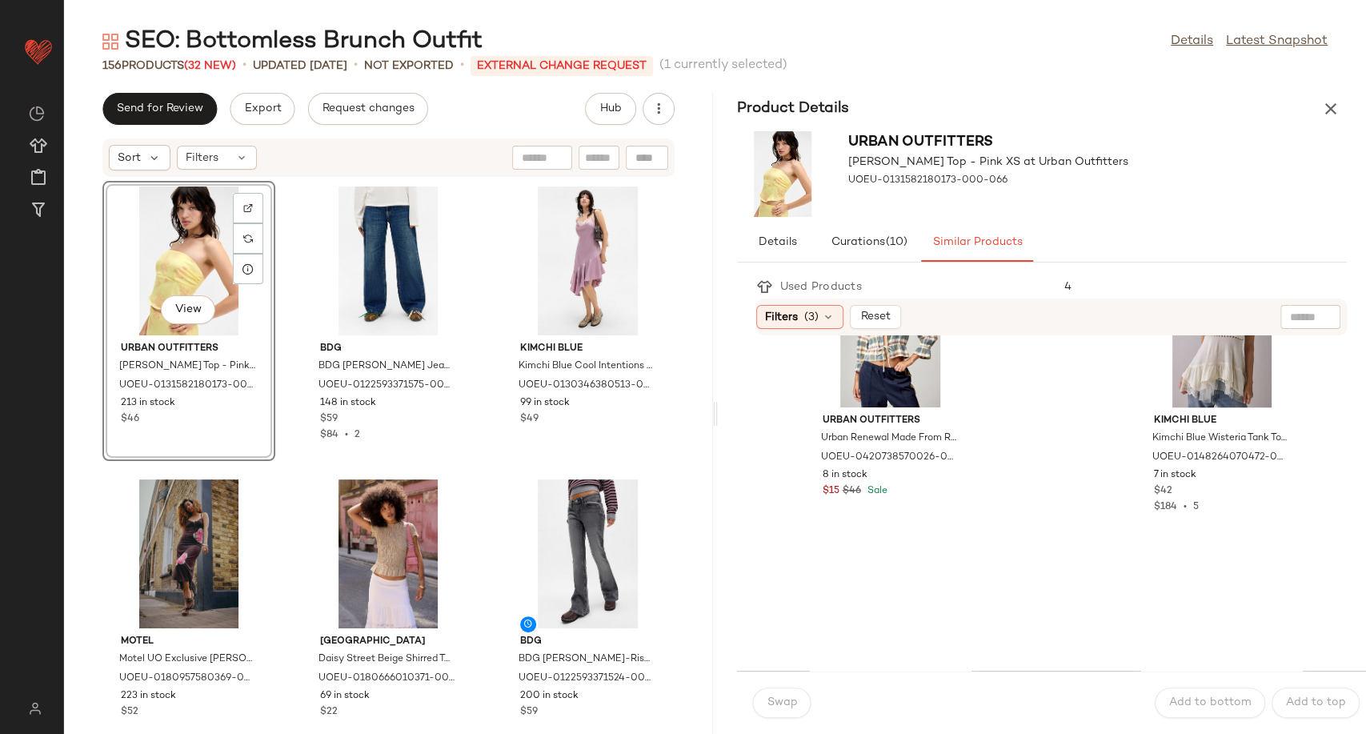
scroll to position [1867, 0]
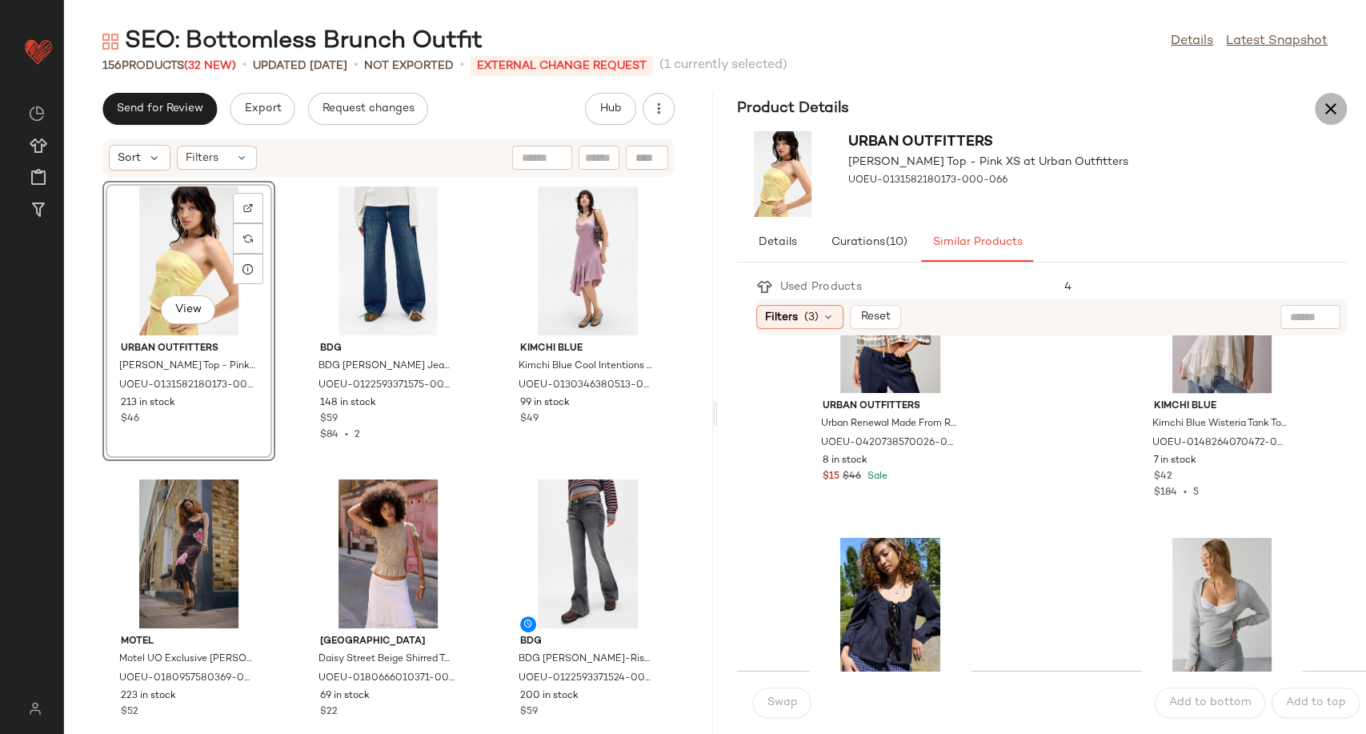
click at [1332, 108] on icon "button" at bounding box center [1330, 108] width 19 height 19
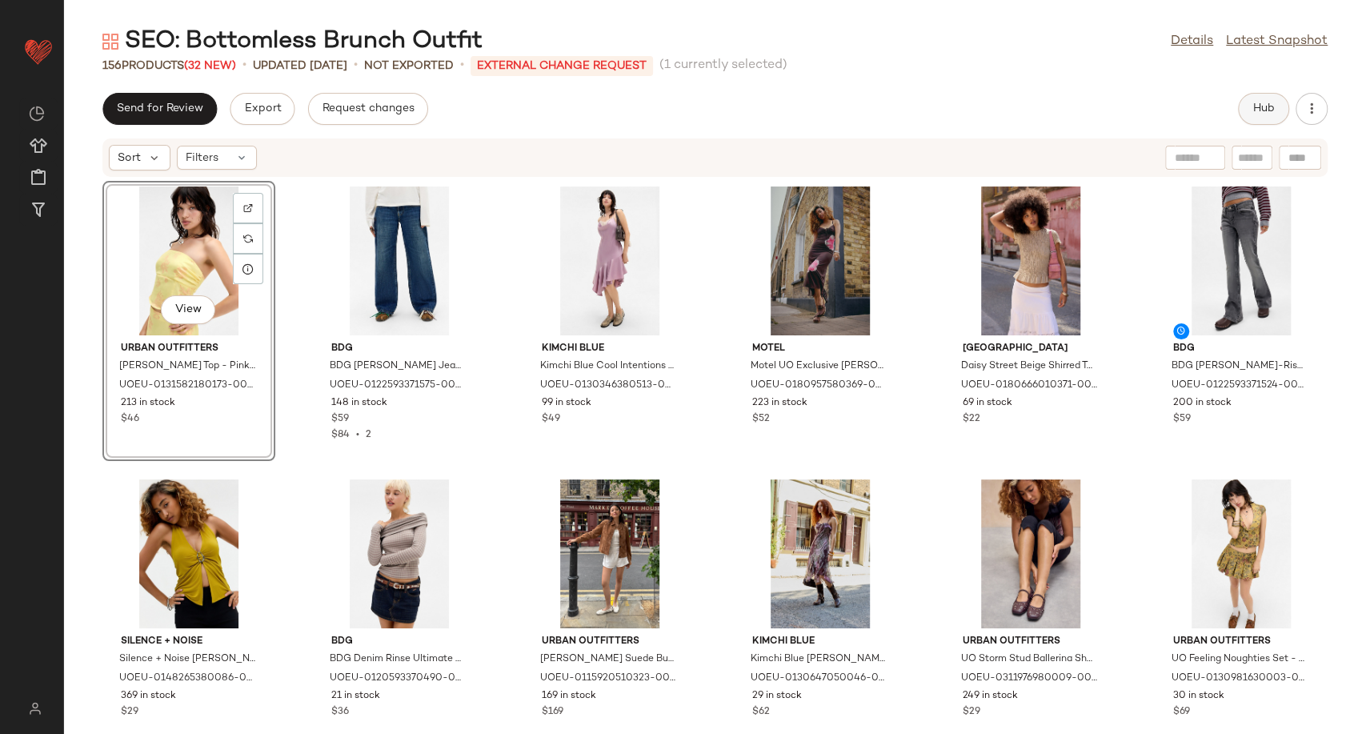
click at [1255, 104] on span "Hub" at bounding box center [1263, 108] width 22 height 13
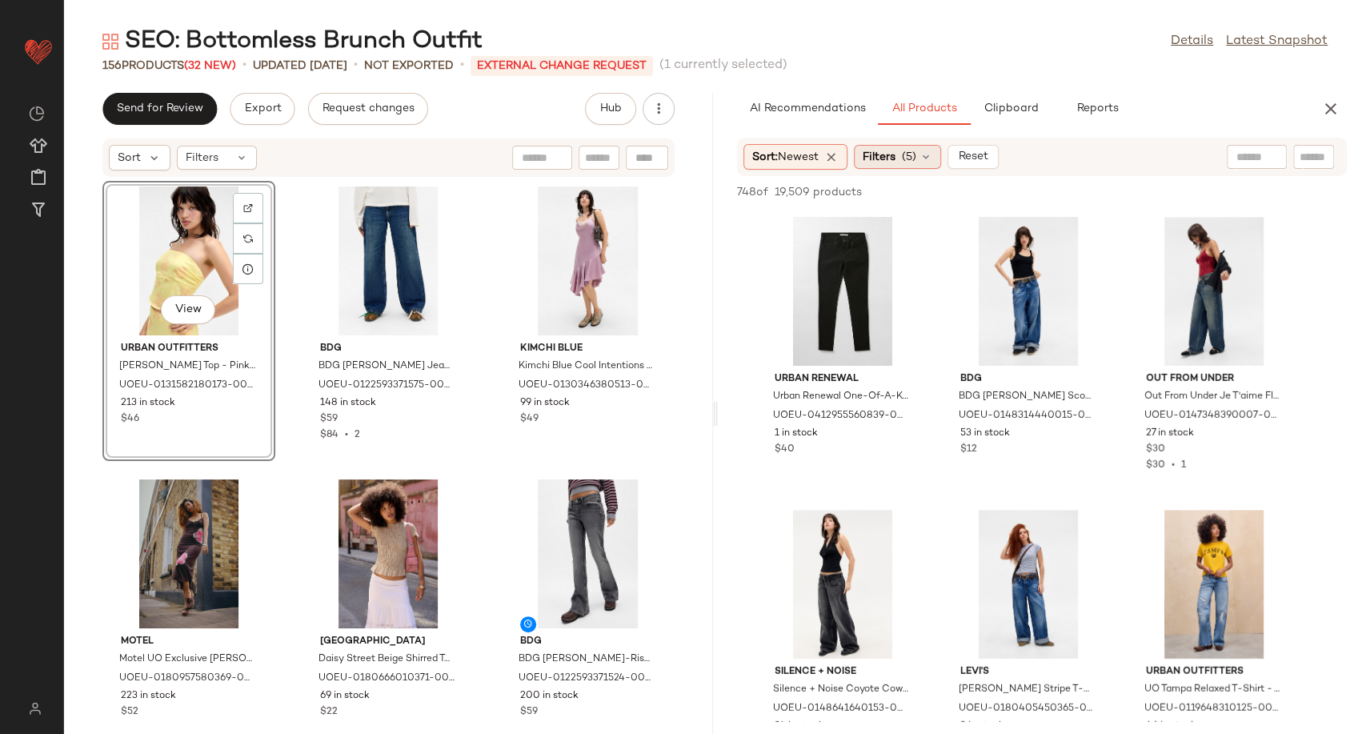
click at [932, 154] on icon at bounding box center [925, 156] width 13 height 13
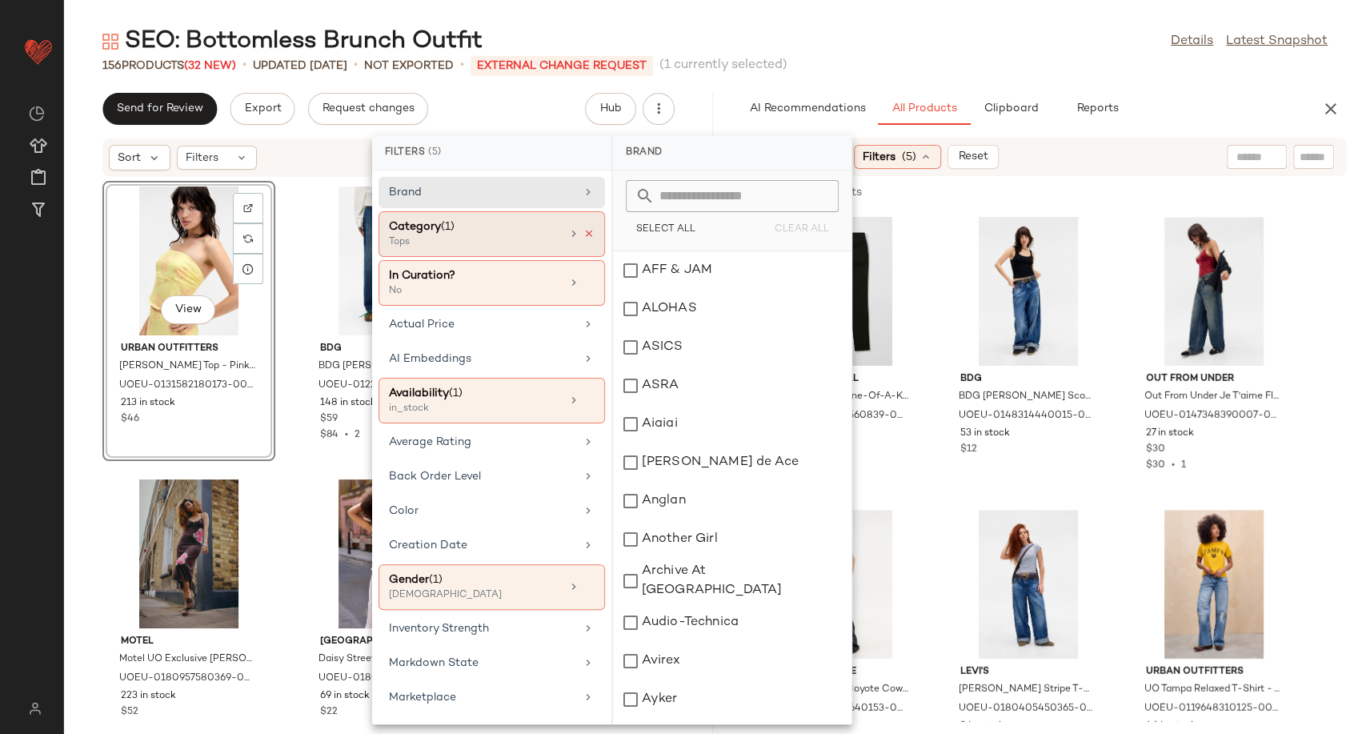
click at [583, 231] on icon at bounding box center [588, 233] width 11 height 11
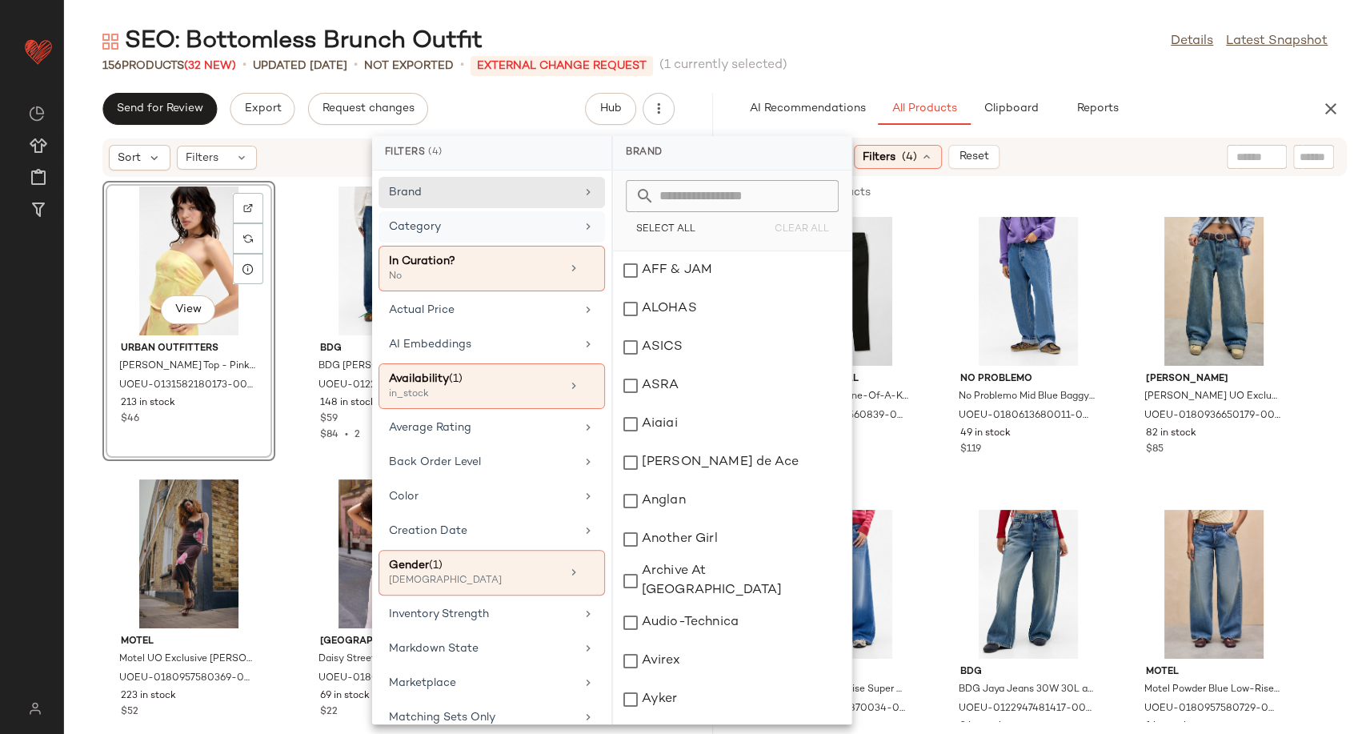
click at [494, 229] on div "Category" at bounding box center [482, 226] width 186 height 17
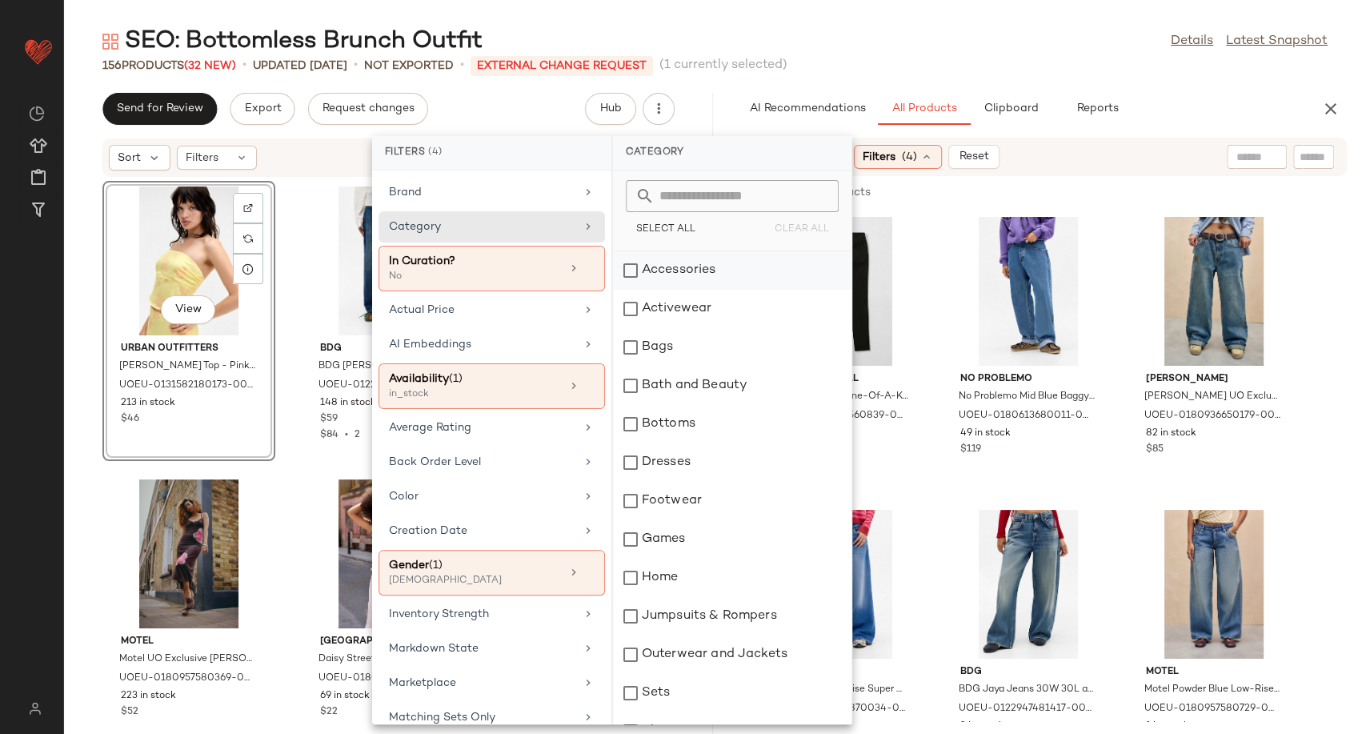
click at [679, 270] on div "Accessories" at bounding box center [732, 270] width 238 height 38
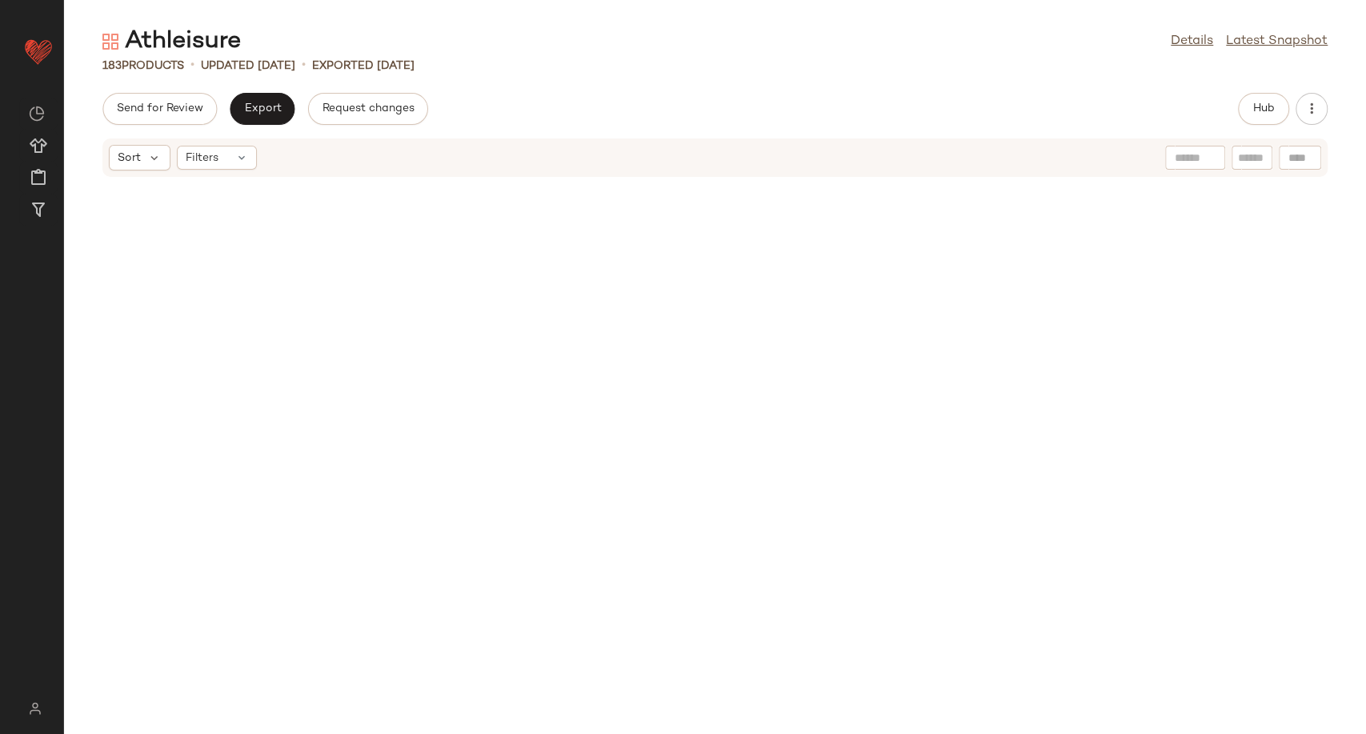
scroll to position [7906, 0]
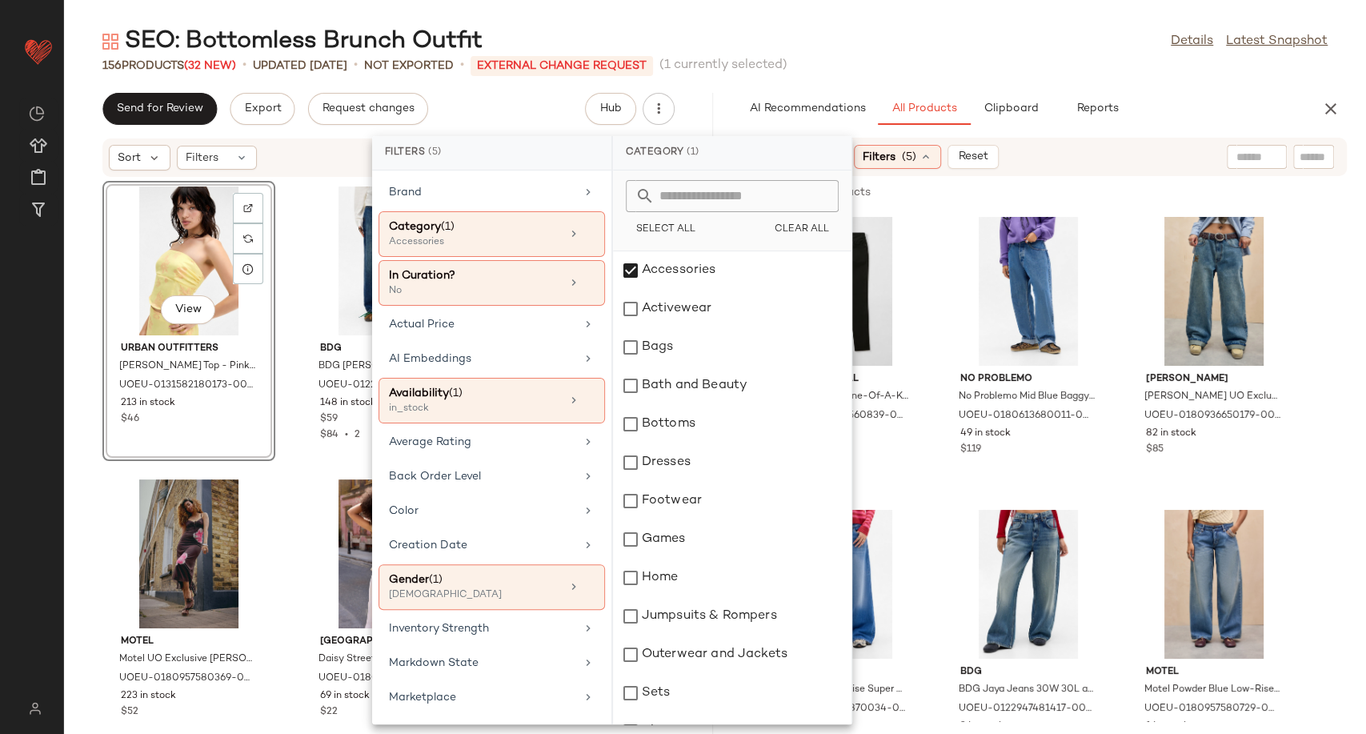
click at [695, 345] on div "Bags" at bounding box center [732, 347] width 238 height 38
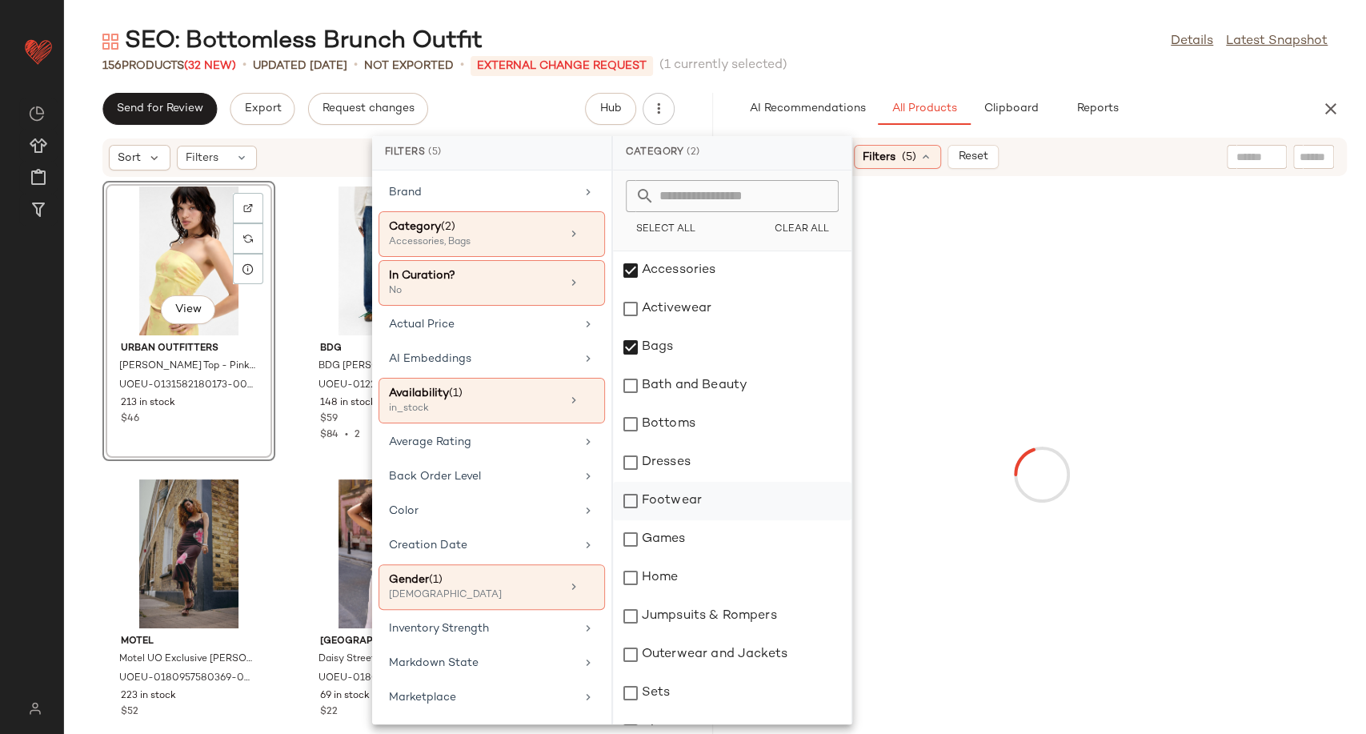
click at [689, 507] on div "Footwear" at bounding box center [732, 501] width 238 height 38
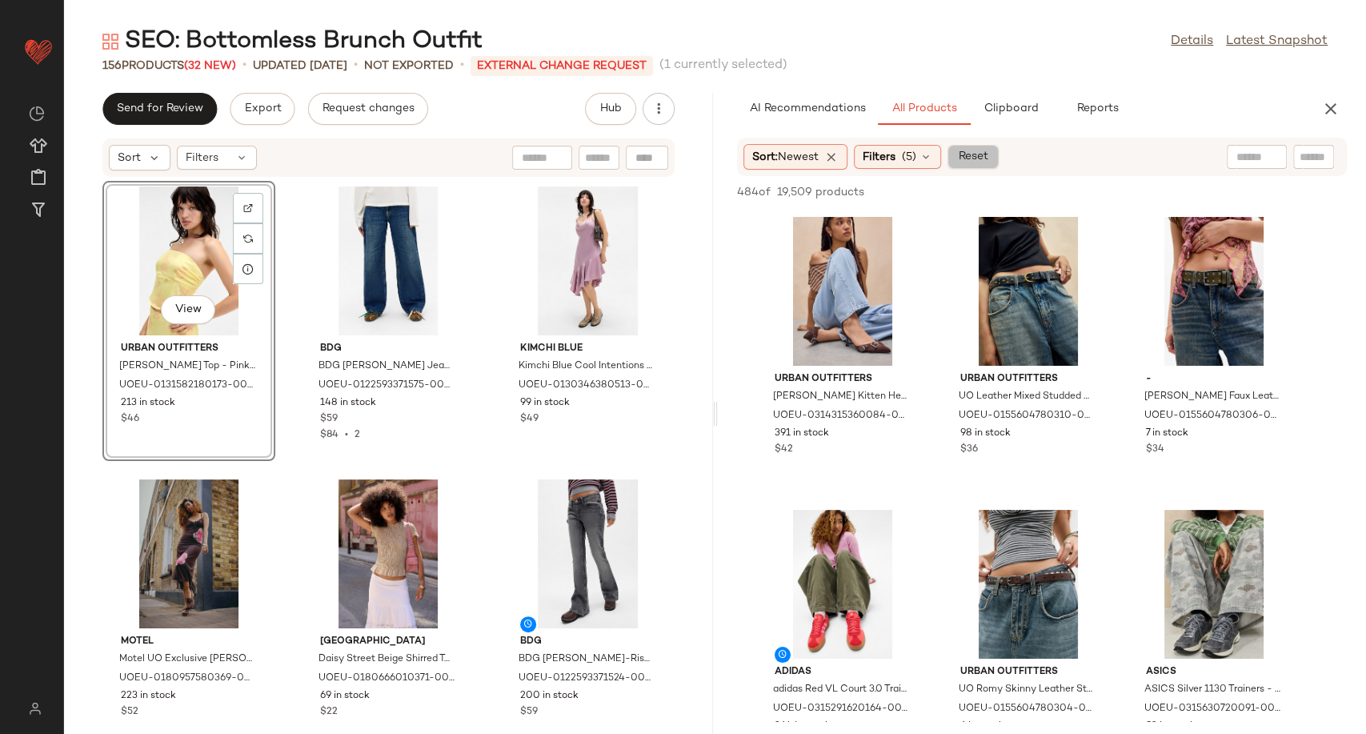
click at [991, 149] on button "Reset" at bounding box center [972, 157] width 51 height 24
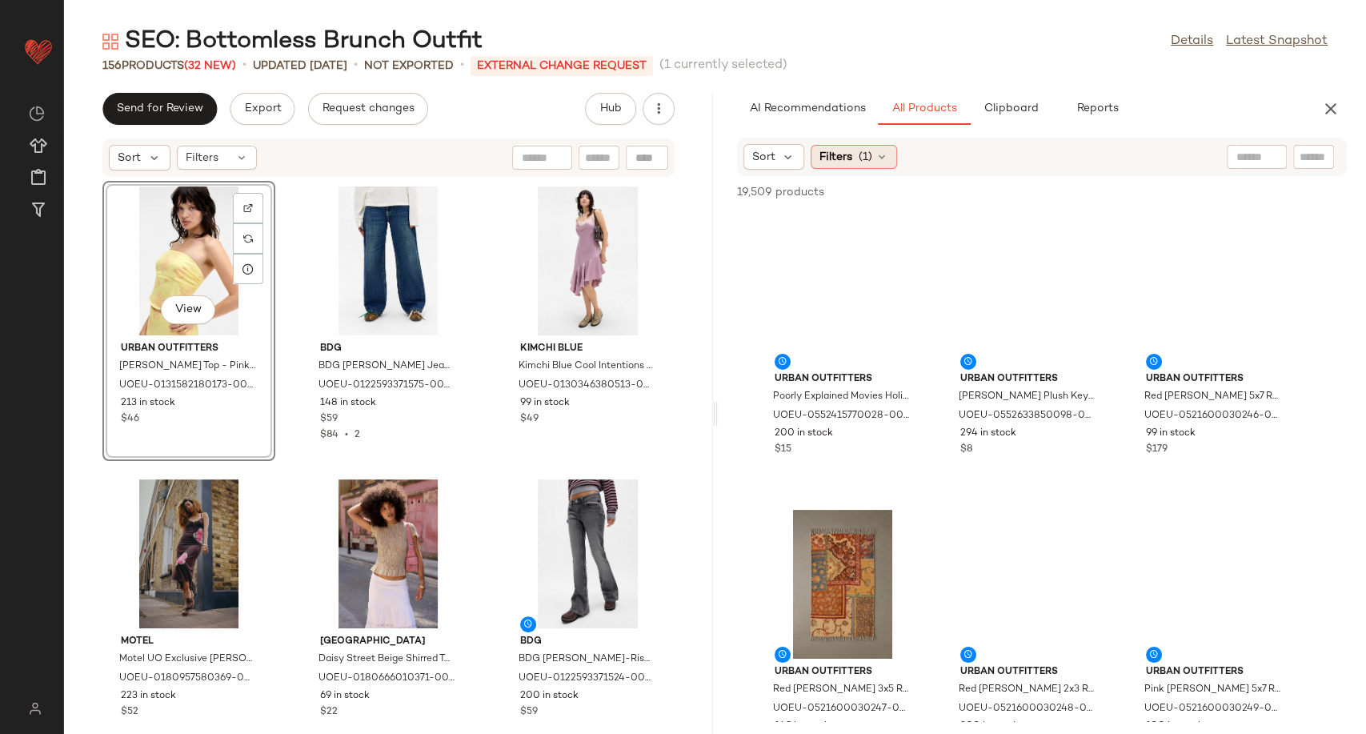
click at [889, 156] on div "Filters (1)" at bounding box center [854, 157] width 86 height 24
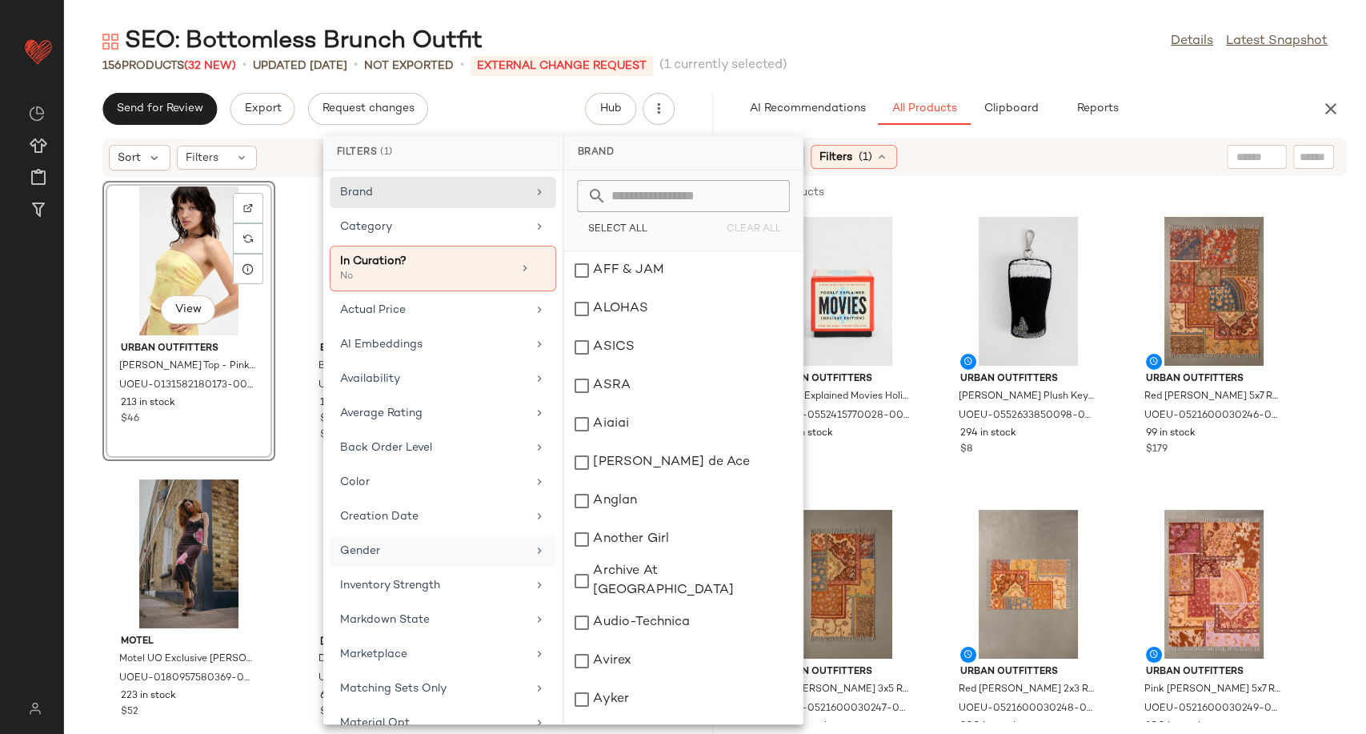
click at [494, 547] on div "Gender" at bounding box center [433, 551] width 186 height 17
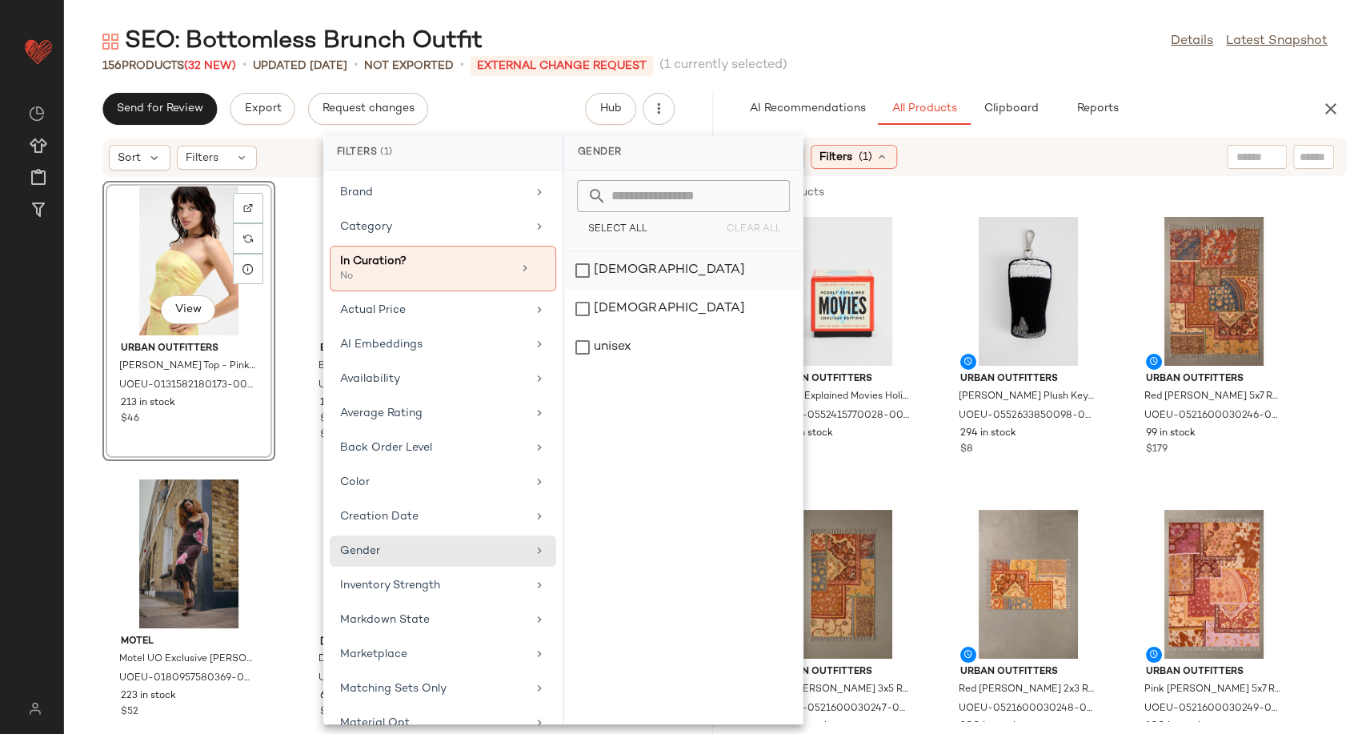
click at [612, 274] on div "[DEMOGRAPHIC_DATA]" at bounding box center [683, 270] width 238 height 38
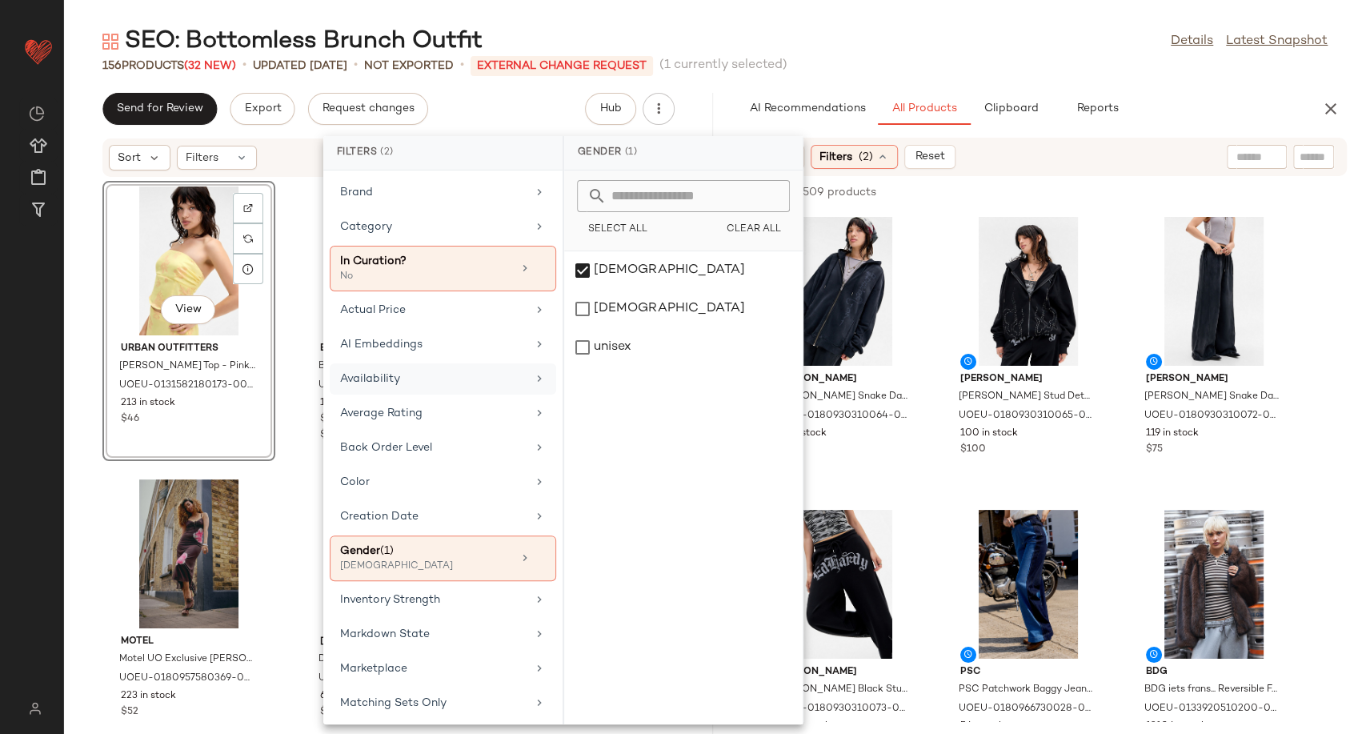
click at [440, 374] on div "Availability" at bounding box center [433, 378] width 186 height 17
click at [602, 270] on div "in_stock" at bounding box center [683, 270] width 238 height 38
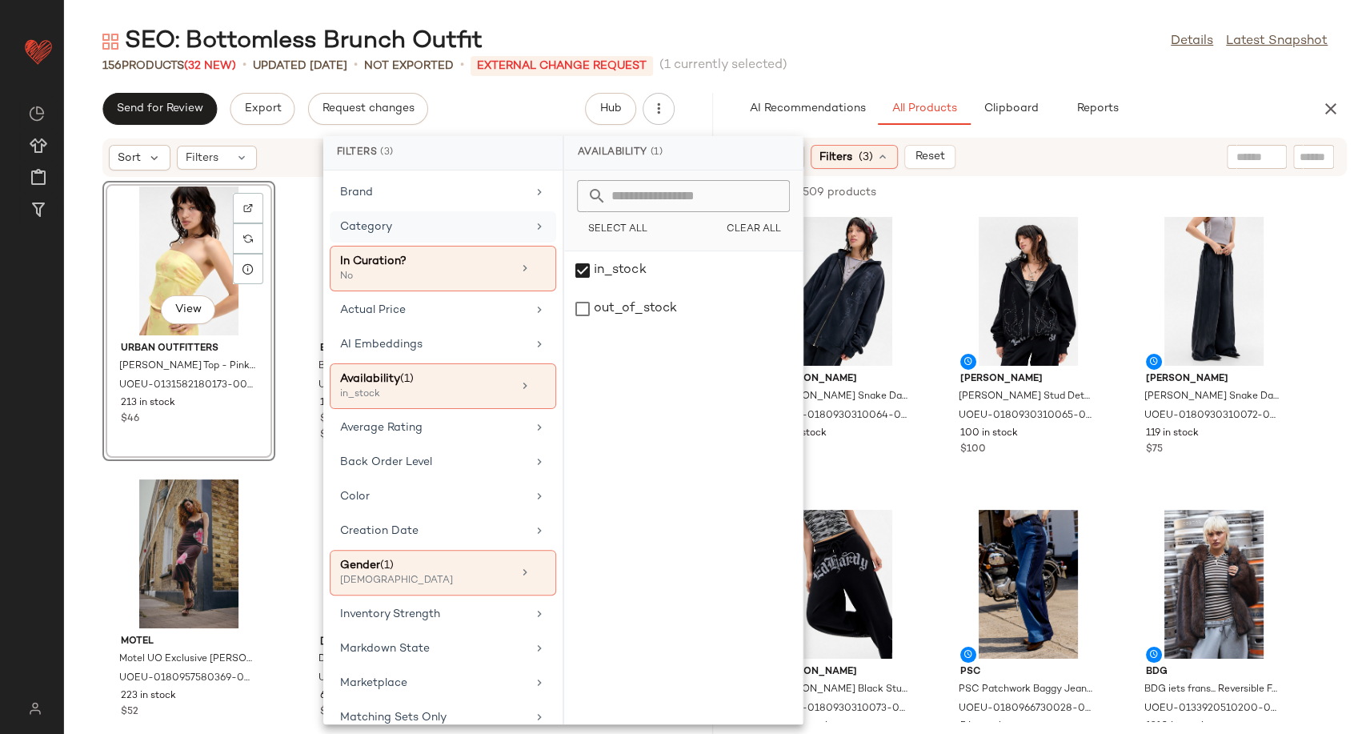
click at [448, 234] on div "Category" at bounding box center [433, 226] width 186 height 17
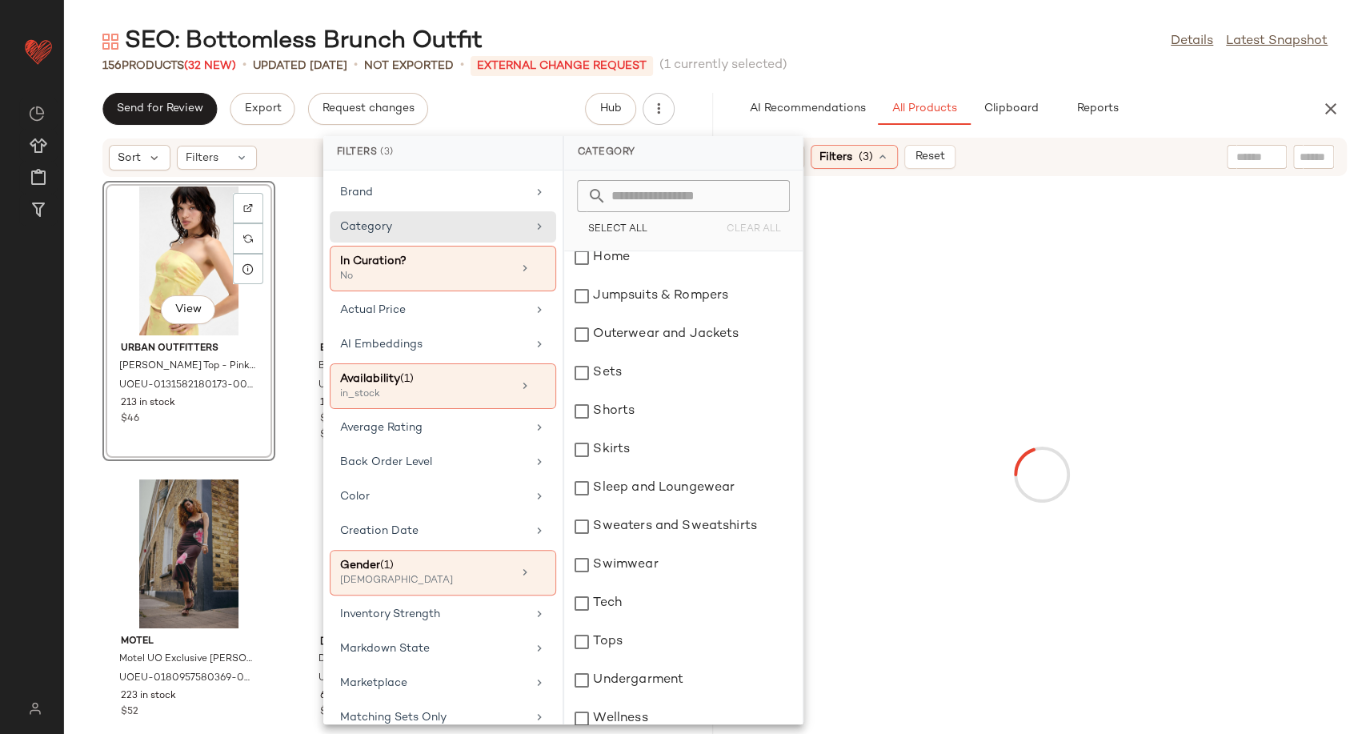
scroll to position [333, 0]
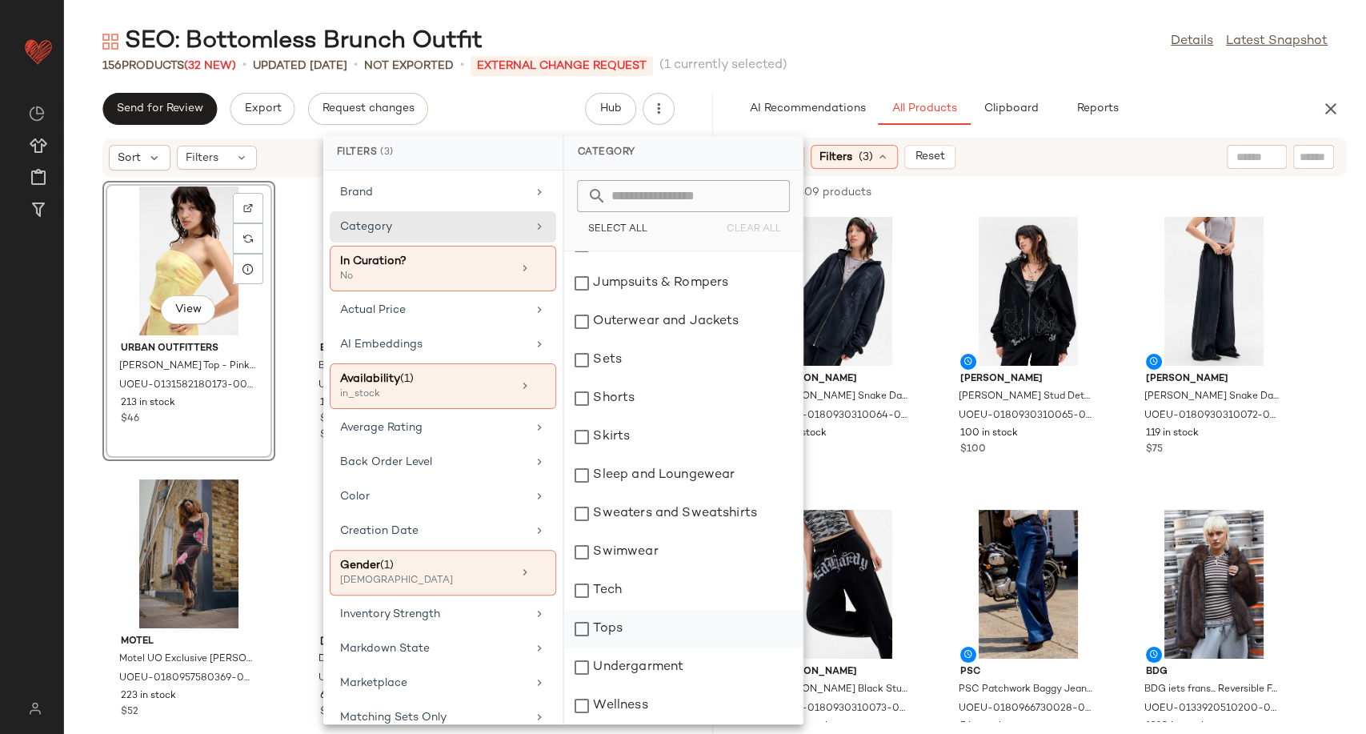
click at [623, 627] on div "Tops" at bounding box center [683, 629] width 238 height 38
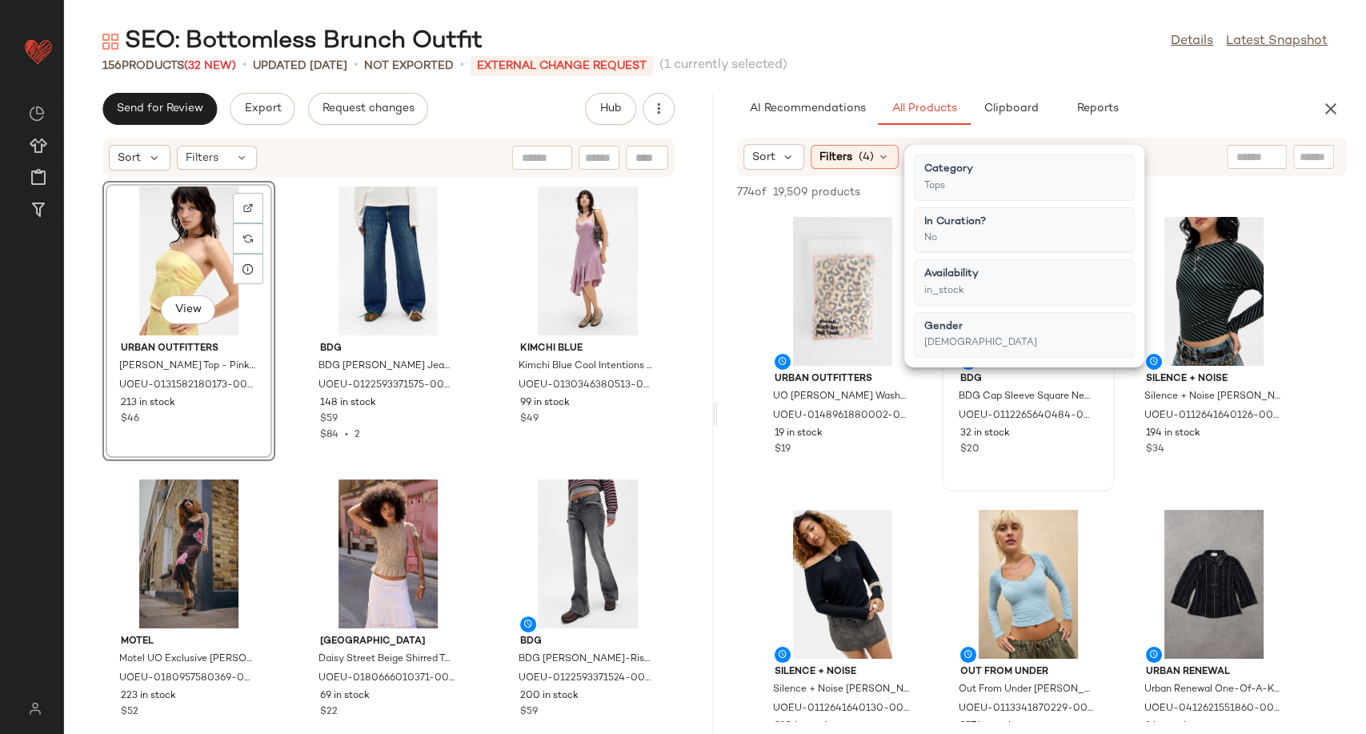
click at [943, 475] on div "View BDG BDG Cap Sleeve Square Neck Top - Black blue S at Urban Outfitters UOEU…" at bounding box center [1028, 351] width 170 height 277
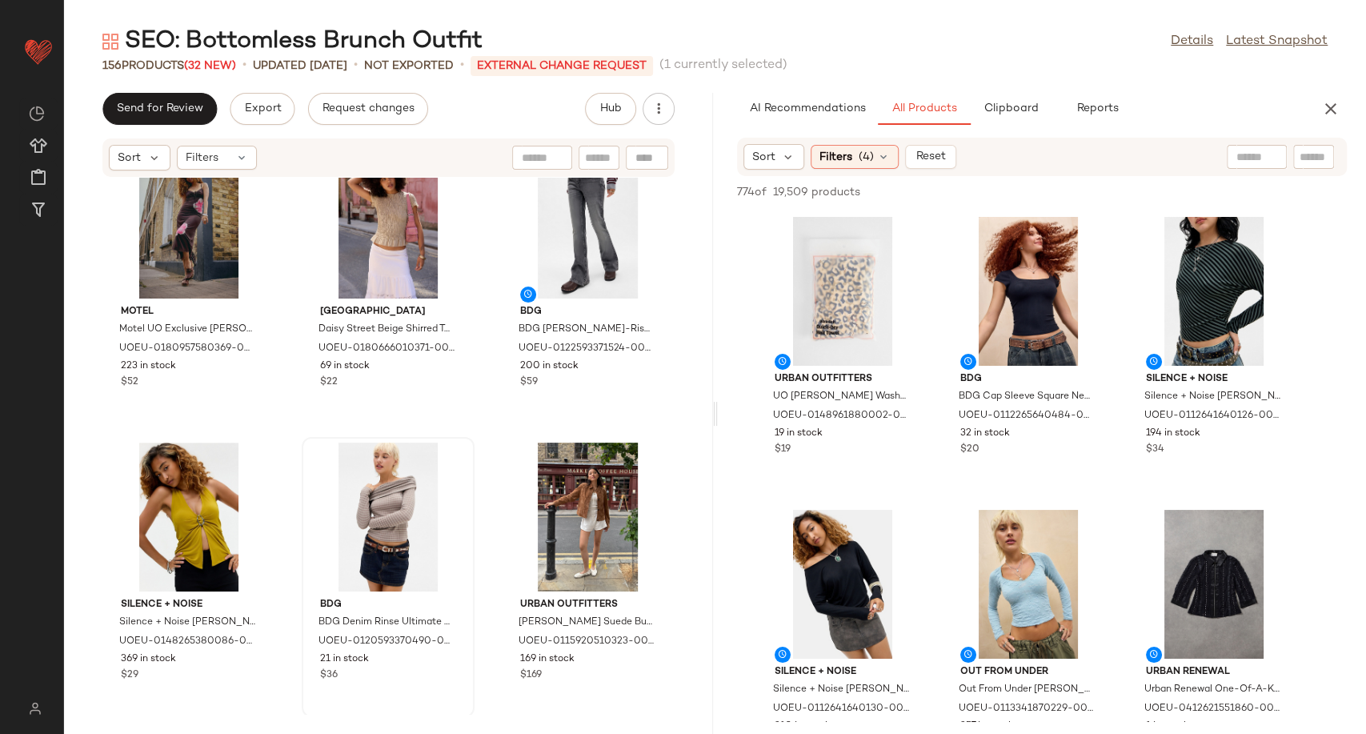
scroll to position [355, 0]
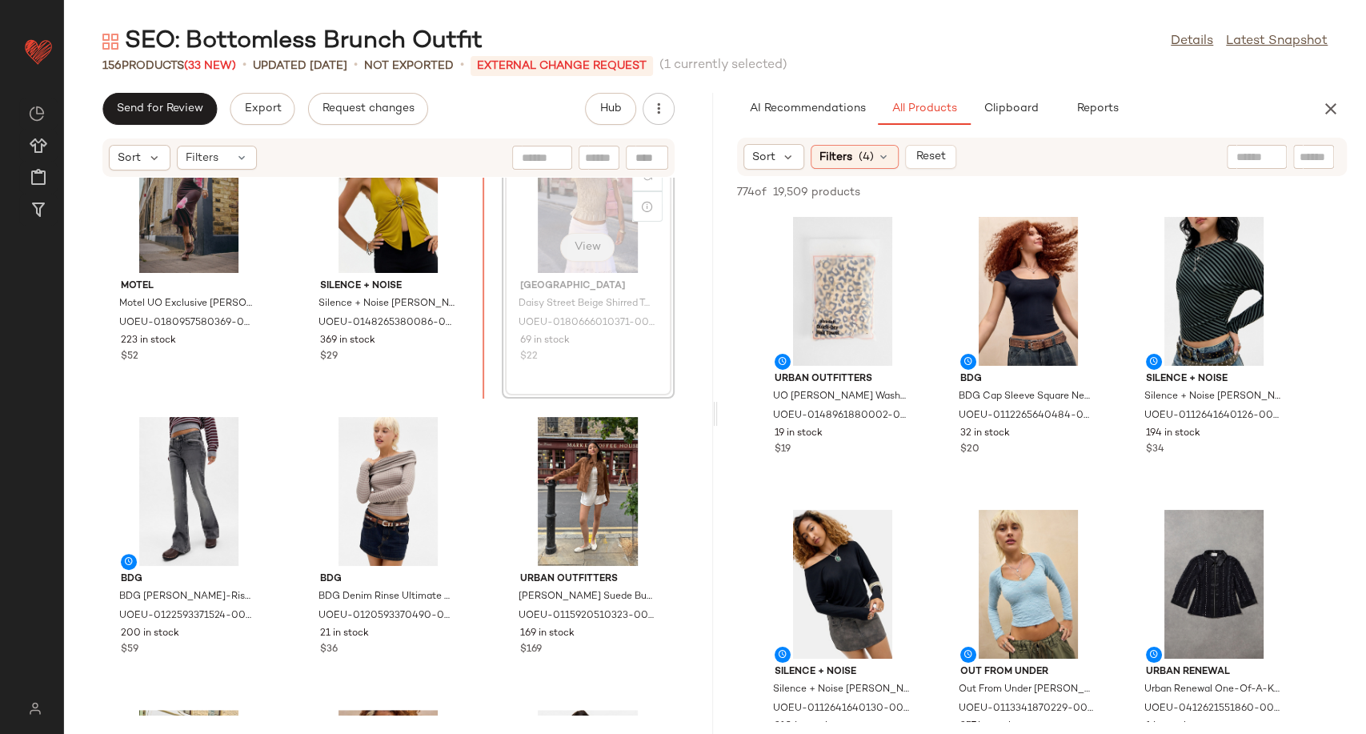
scroll to position [352, 0]
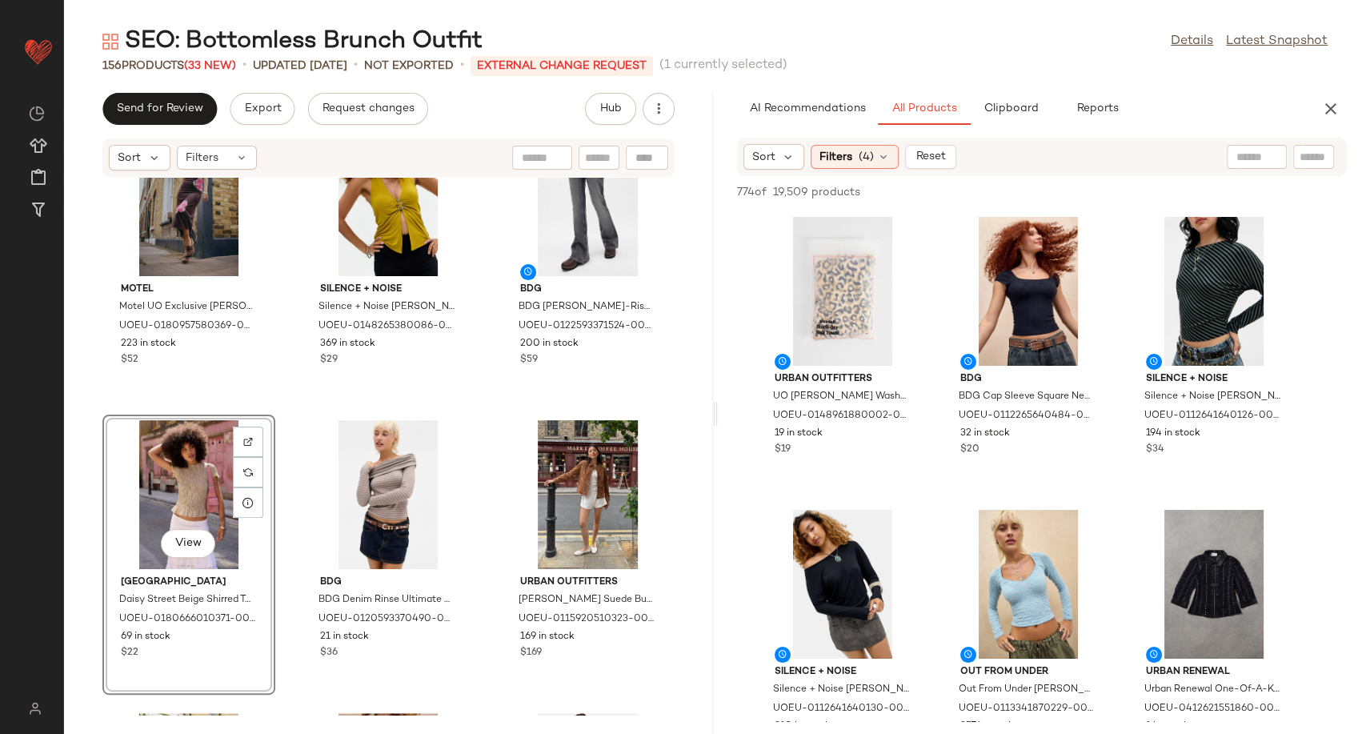
click at [480, 565] on div "Urban Outfitters UO Clarissa Satin Top - Pink XS at Urban Outfitters UOEU-01315…" at bounding box center [388, 446] width 649 height 537
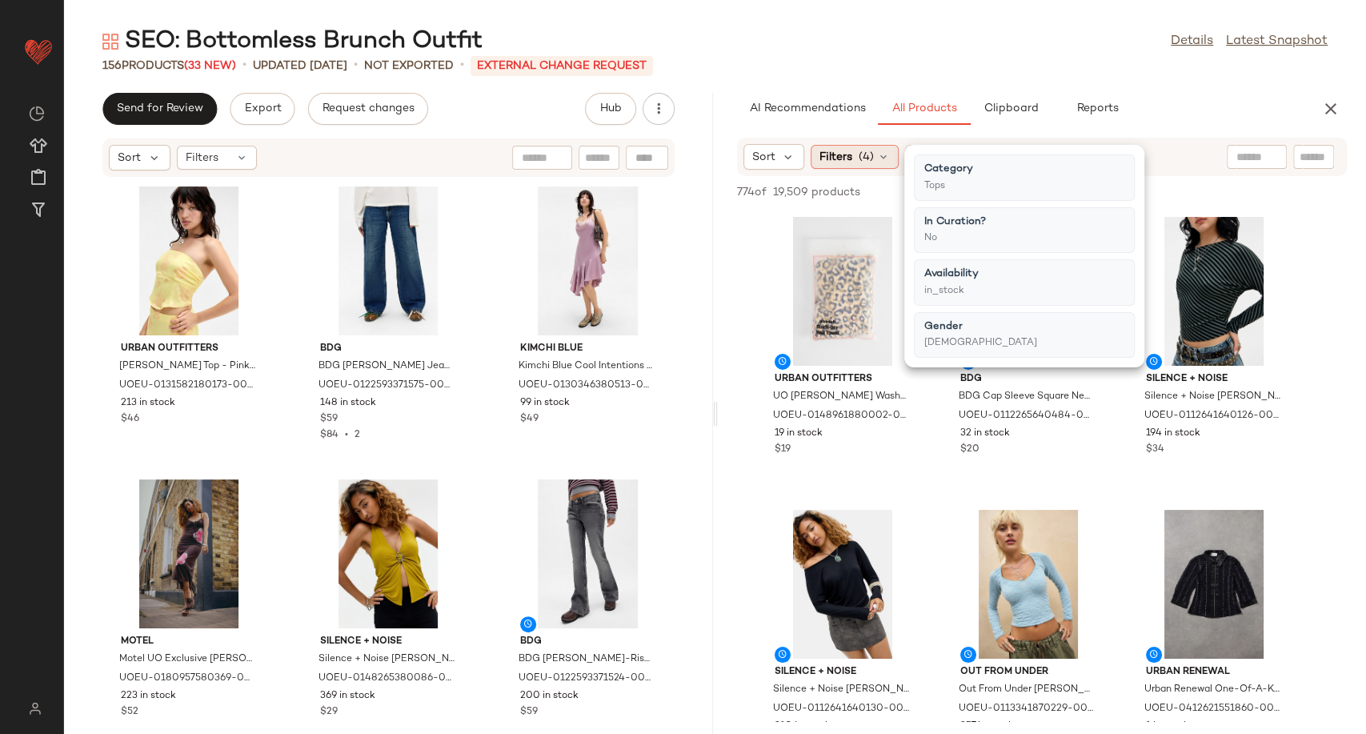
click at [887, 150] on icon at bounding box center [883, 156] width 13 height 13
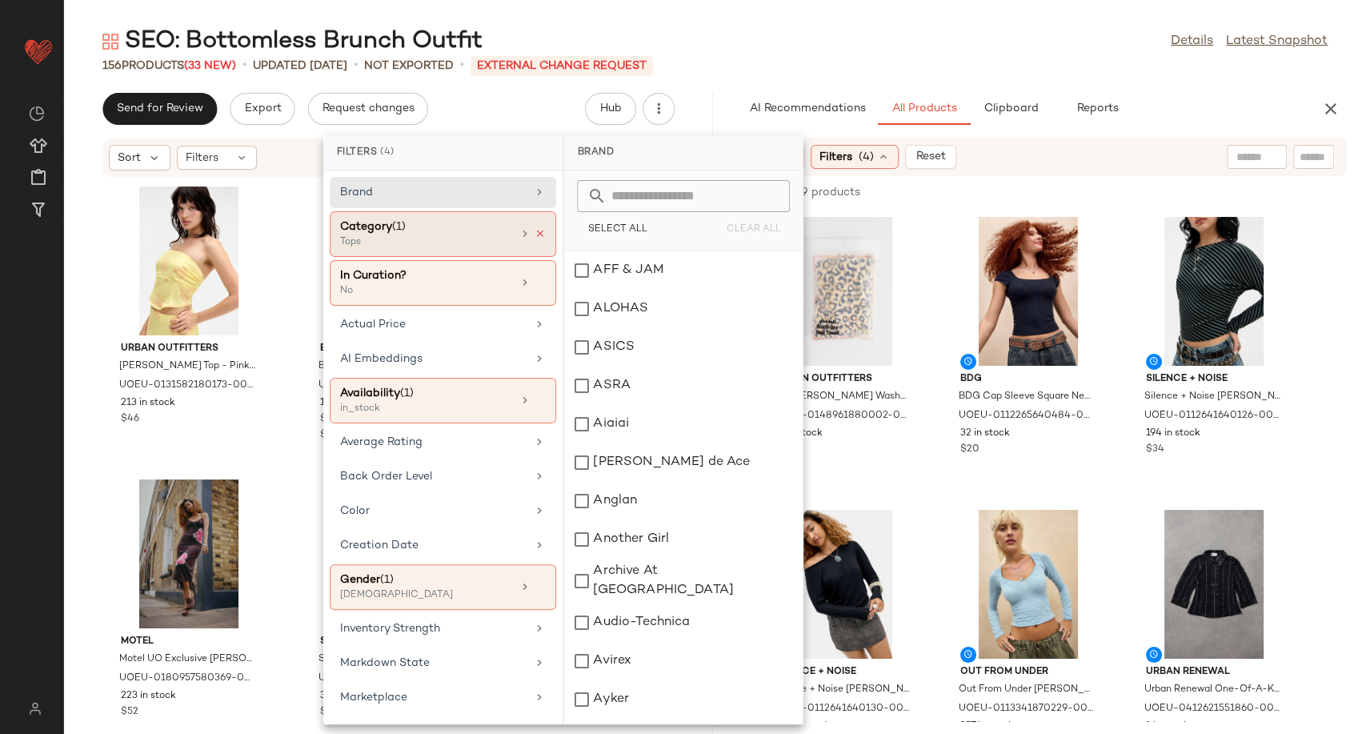
click at [535, 231] on icon at bounding box center [540, 233] width 11 height 11
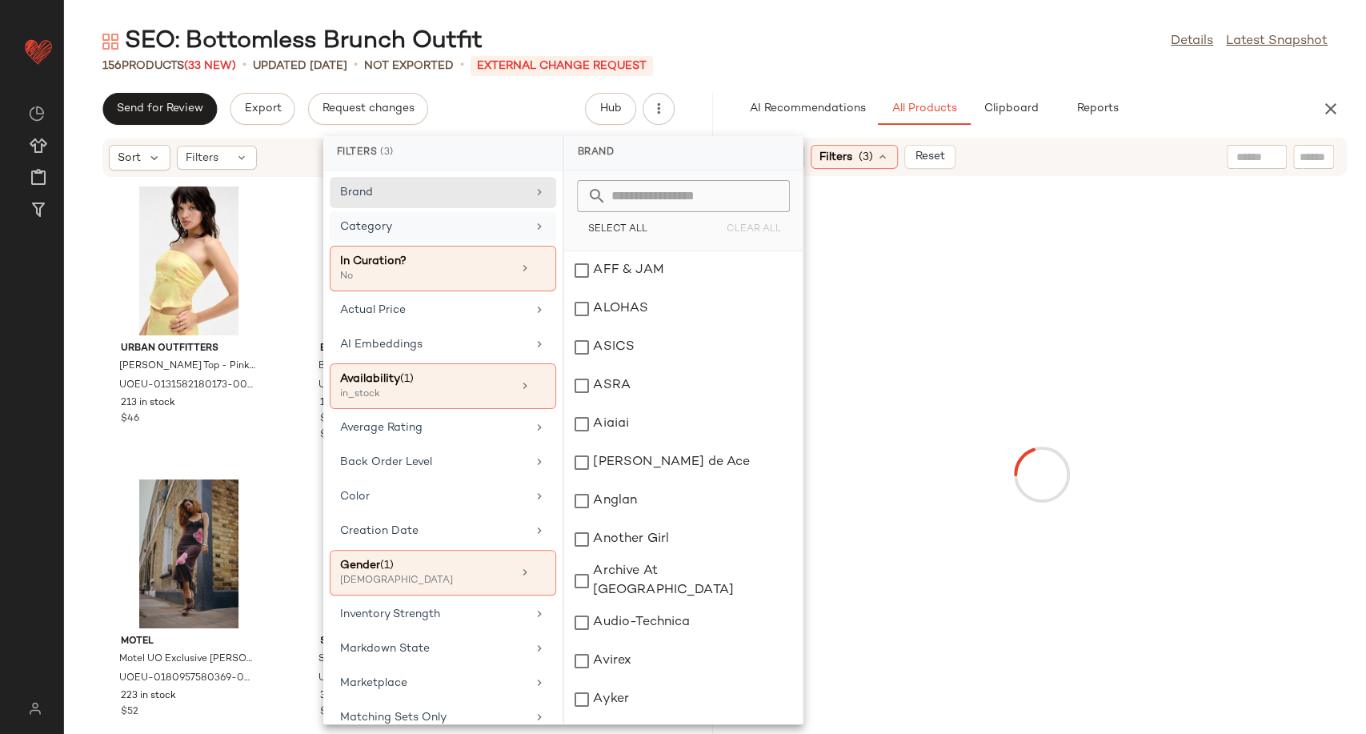
click at [489, 223] on div "Category" at bounding box center [433, 226] width 186 height 17
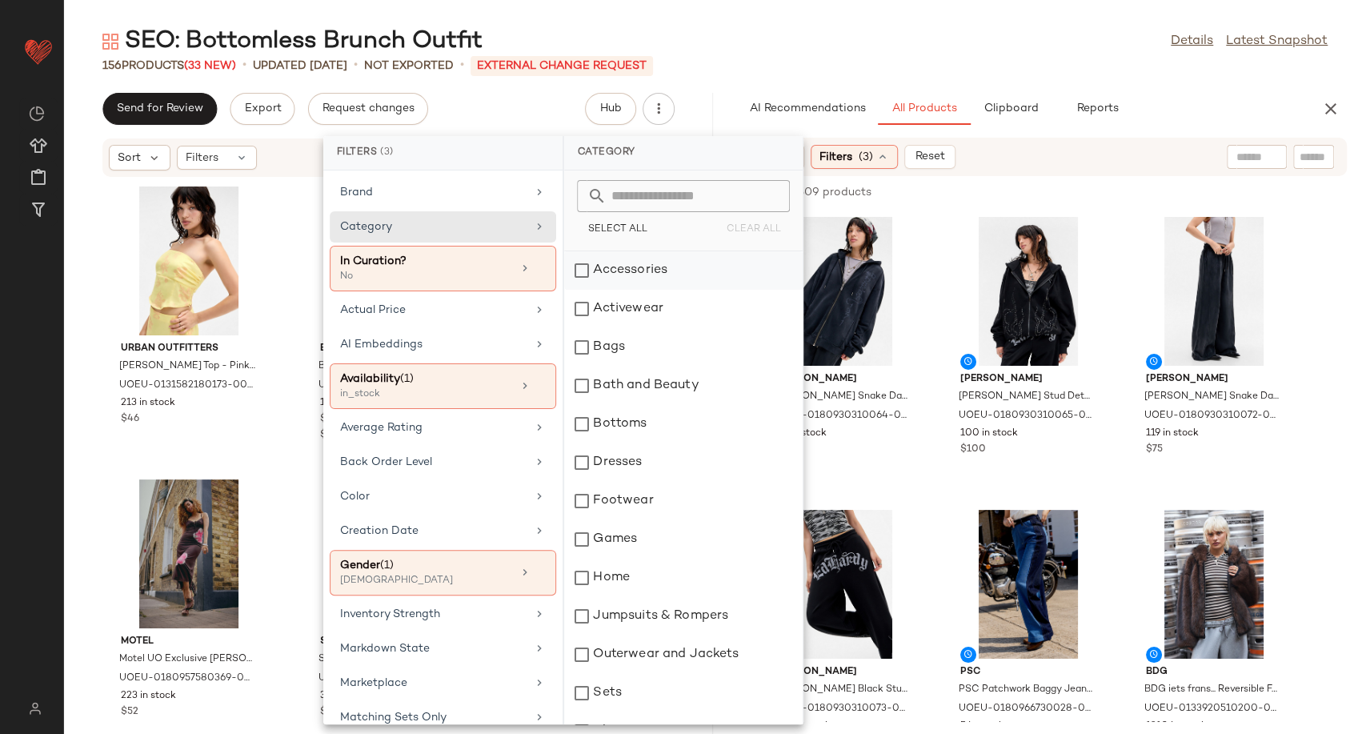
click at [639, 266] on div "Accessories" at bounding box center [683, 270] width 238 height 38
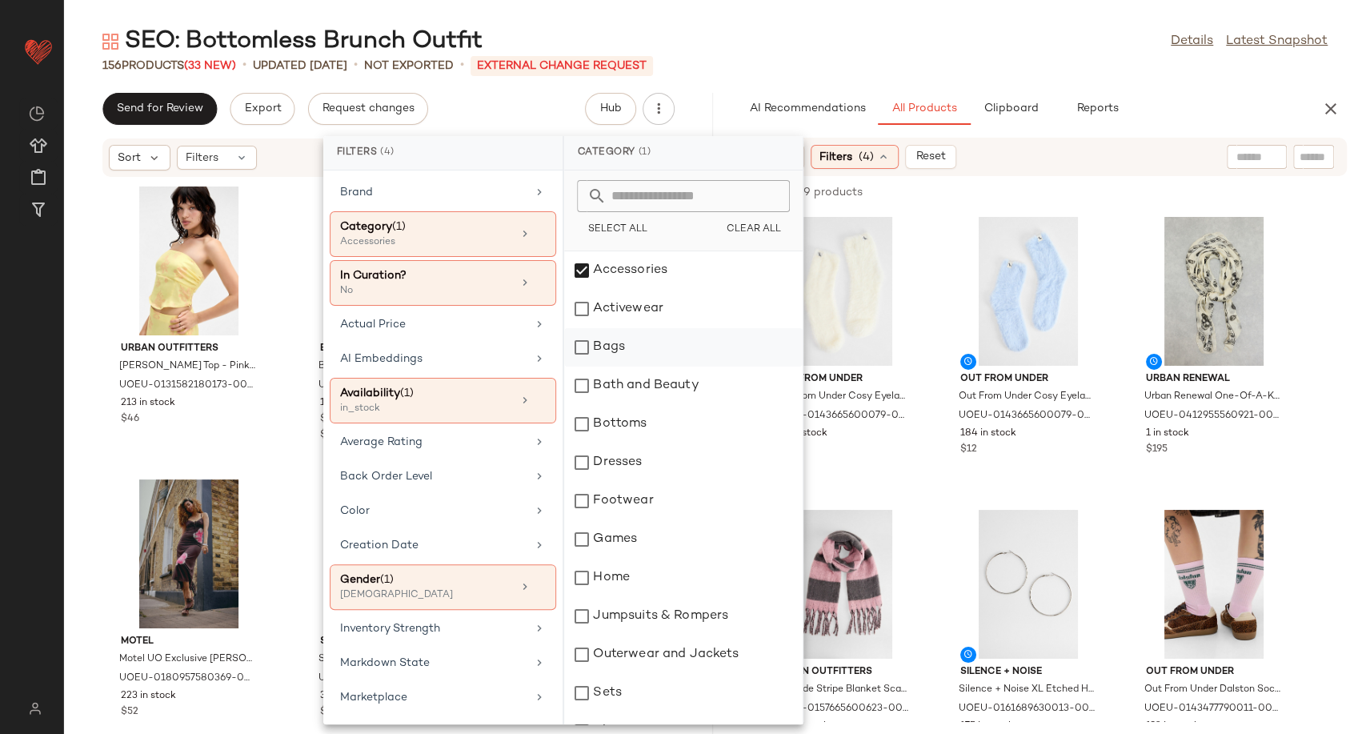
click at [623, 355] on div "Bags" at bounding box center [683, 347] width 238 height 38
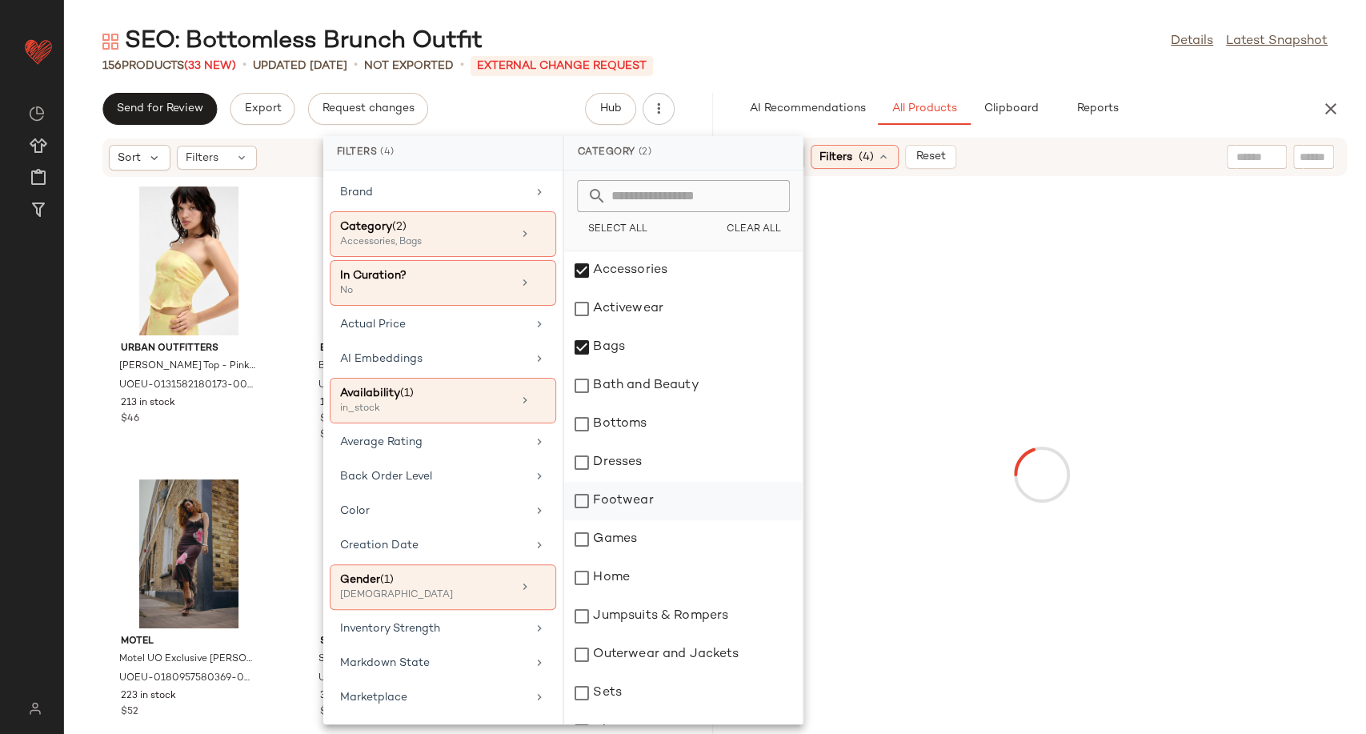
click at [638, 507] on div "Footwear" at bounding box center [683, 501] width 238 height 38
click at [928, 495] on div at bounding box center [1042, 474] width 643 height 590
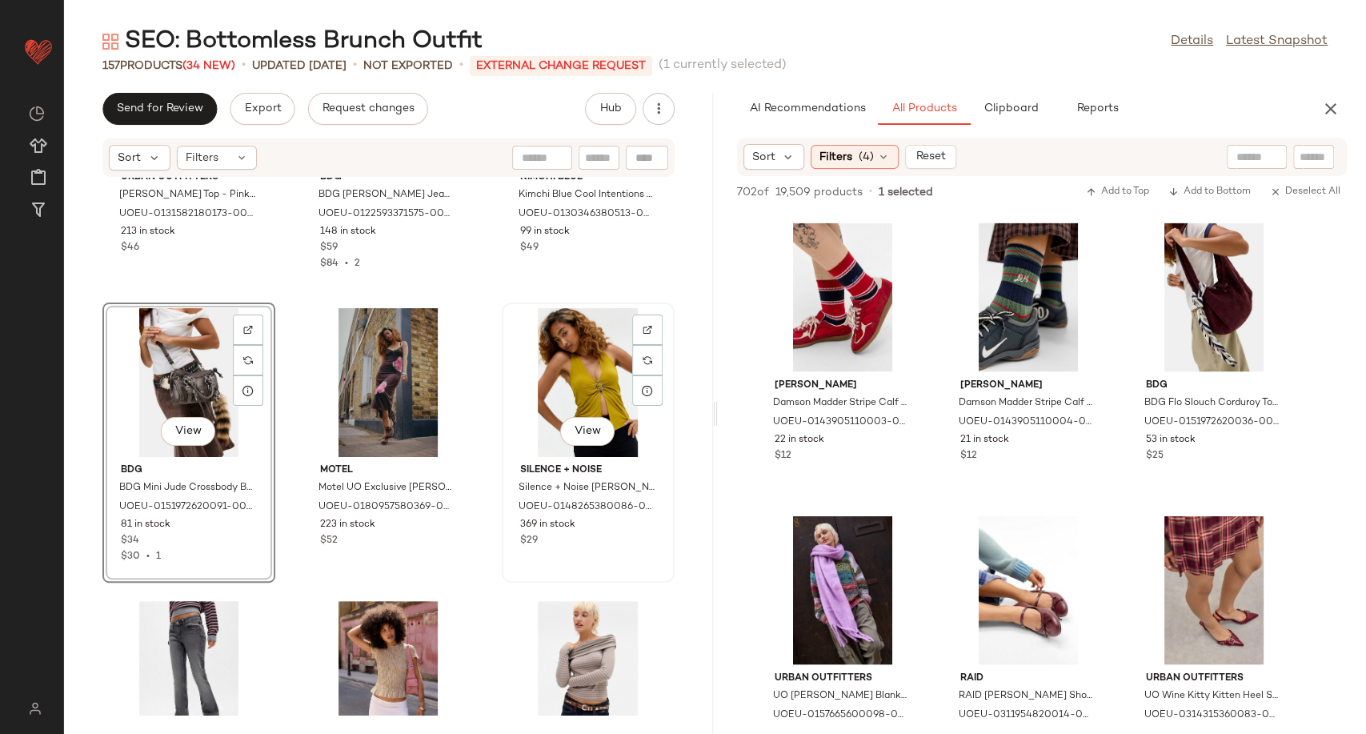
scroll to position [266, 0]
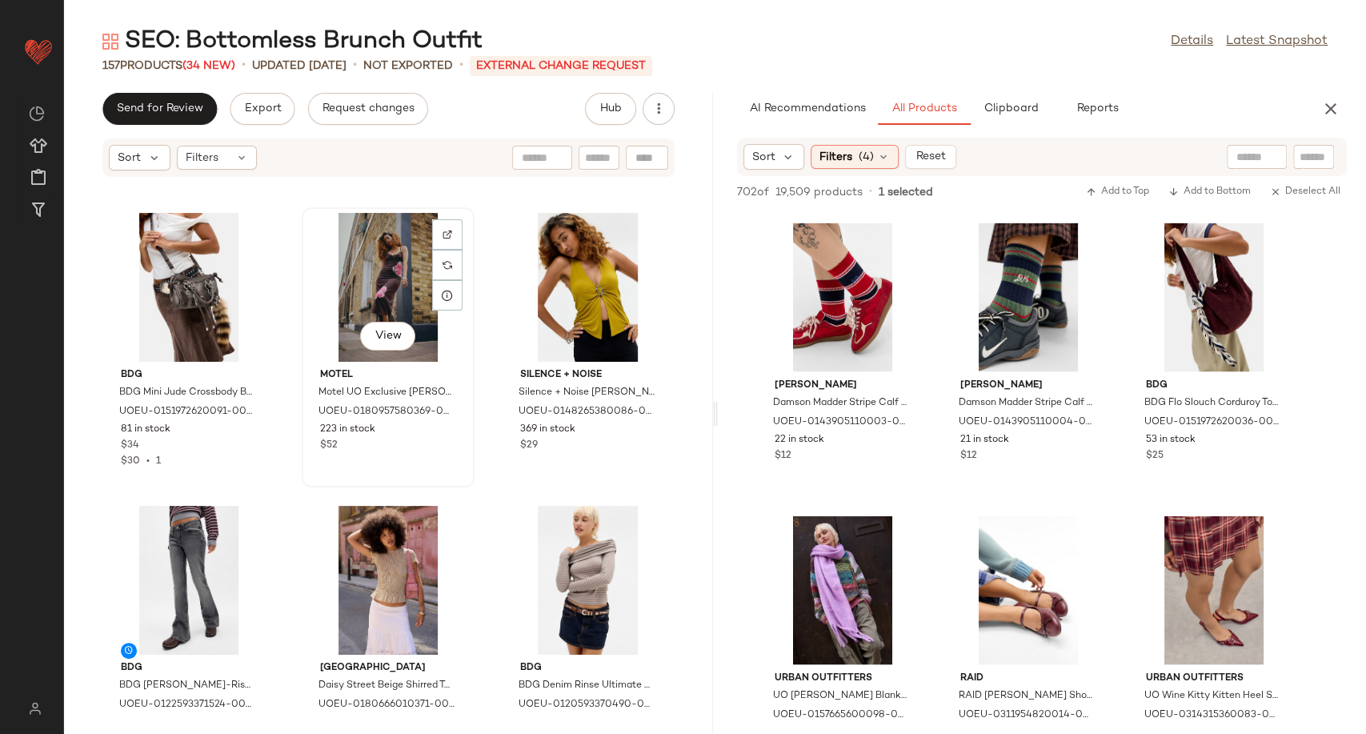
click at [349, 271] on div "View" at bounding box center [388, 287] width 162 height 149
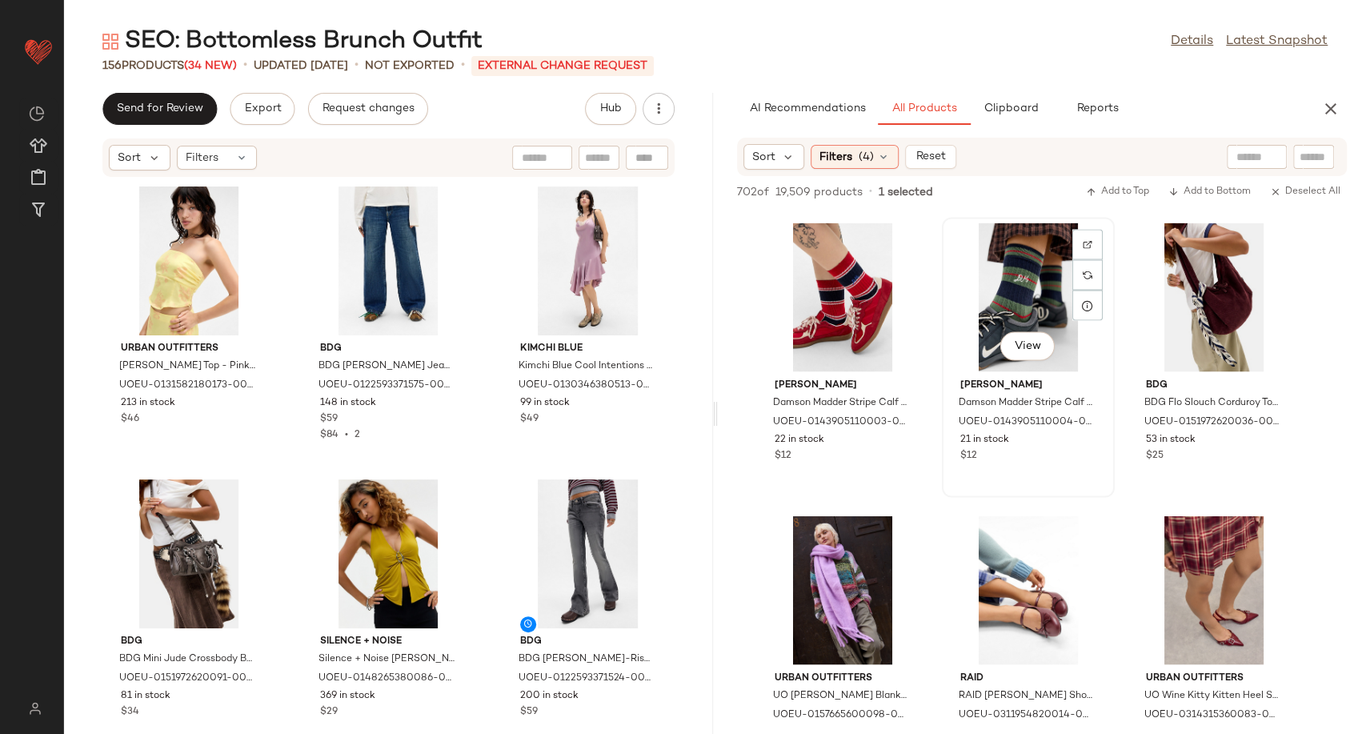
scroll to position [2311, 0]
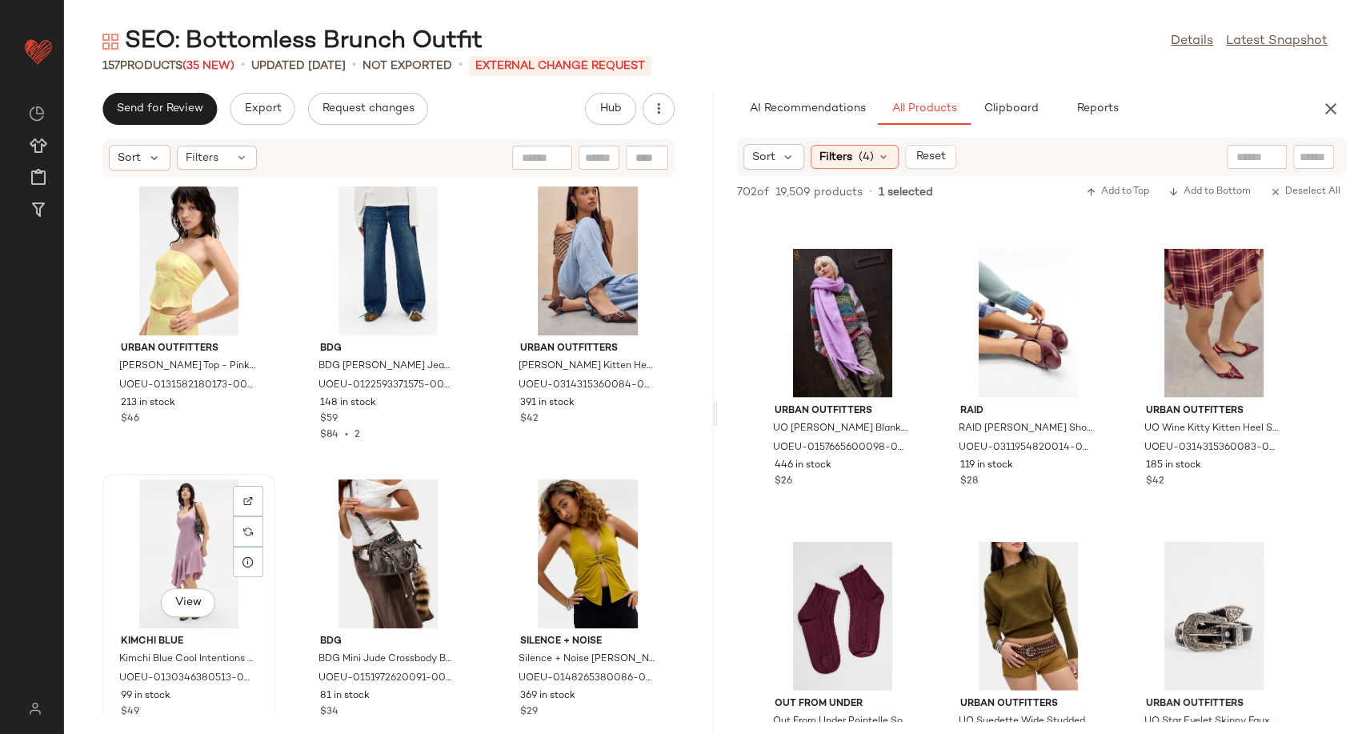
click at [180, 550] on div "View" at bounding box center [189, 553] width 162 height 149
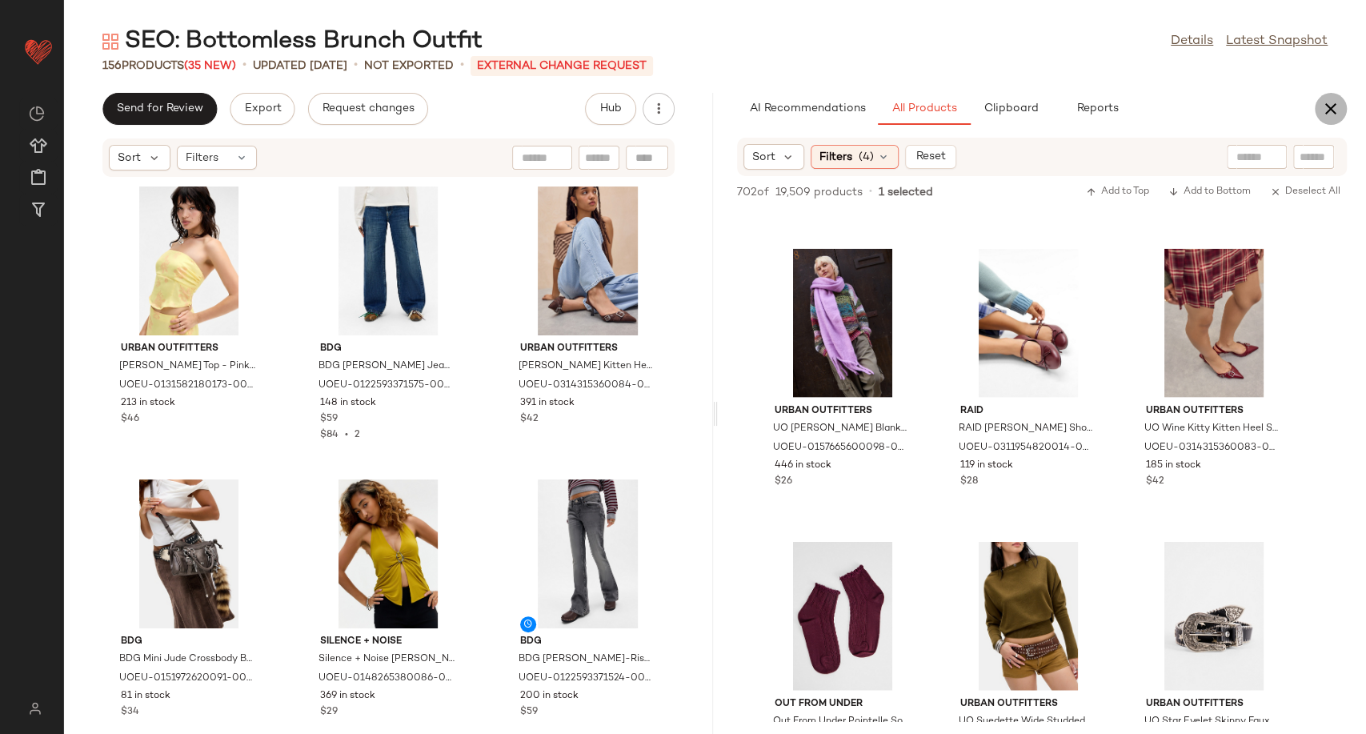
click at [1327, 112] on icon "button" at bounding box center [1330, 108] width 19 height 19
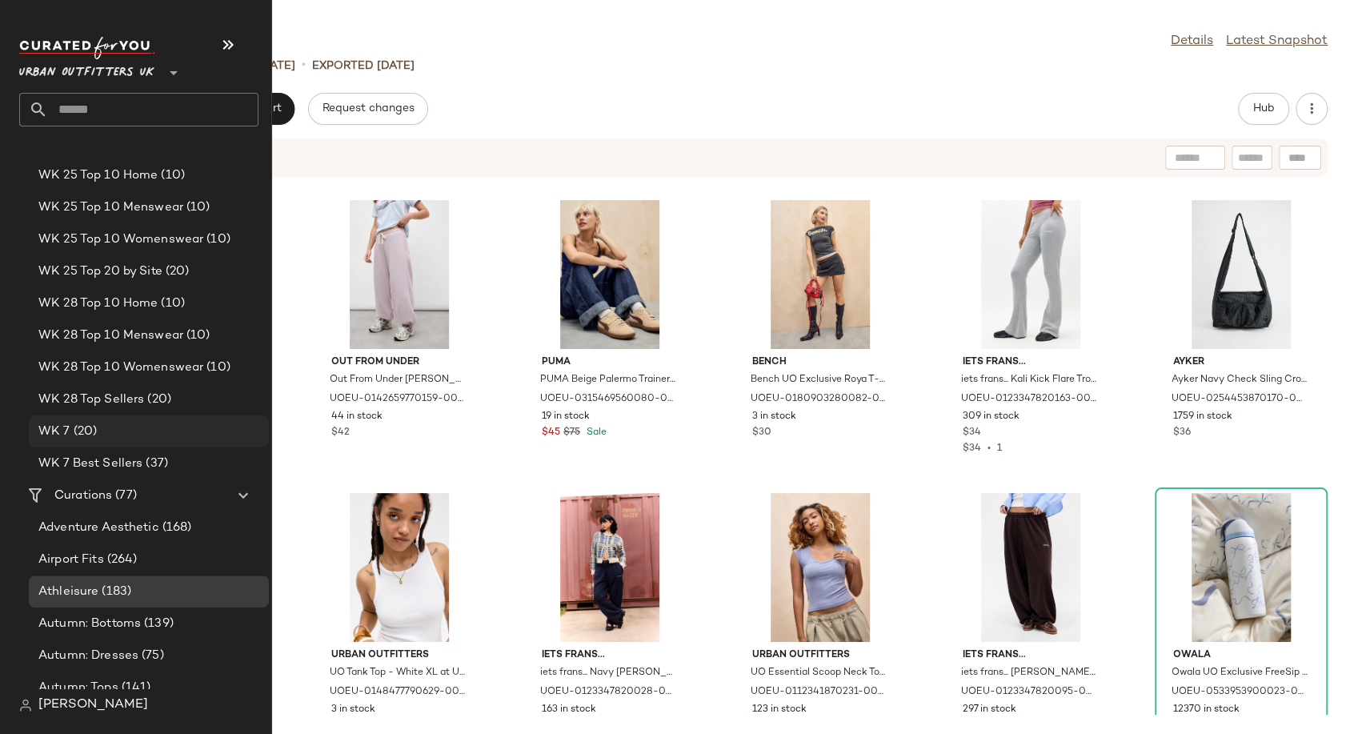
scroll to position [2845, 0]
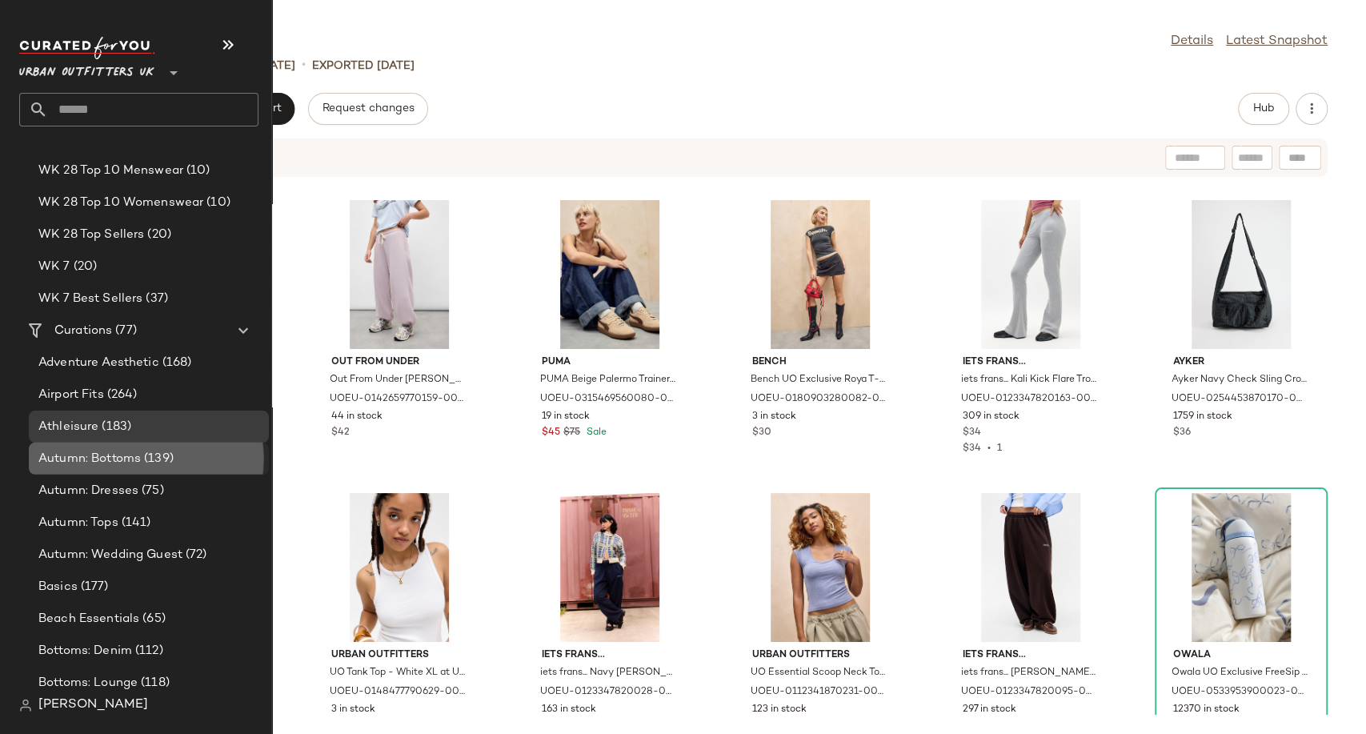
click at [130, 455] on span "Autumn: Bottoms" at bounding box center [89, 459] width 102 height 18
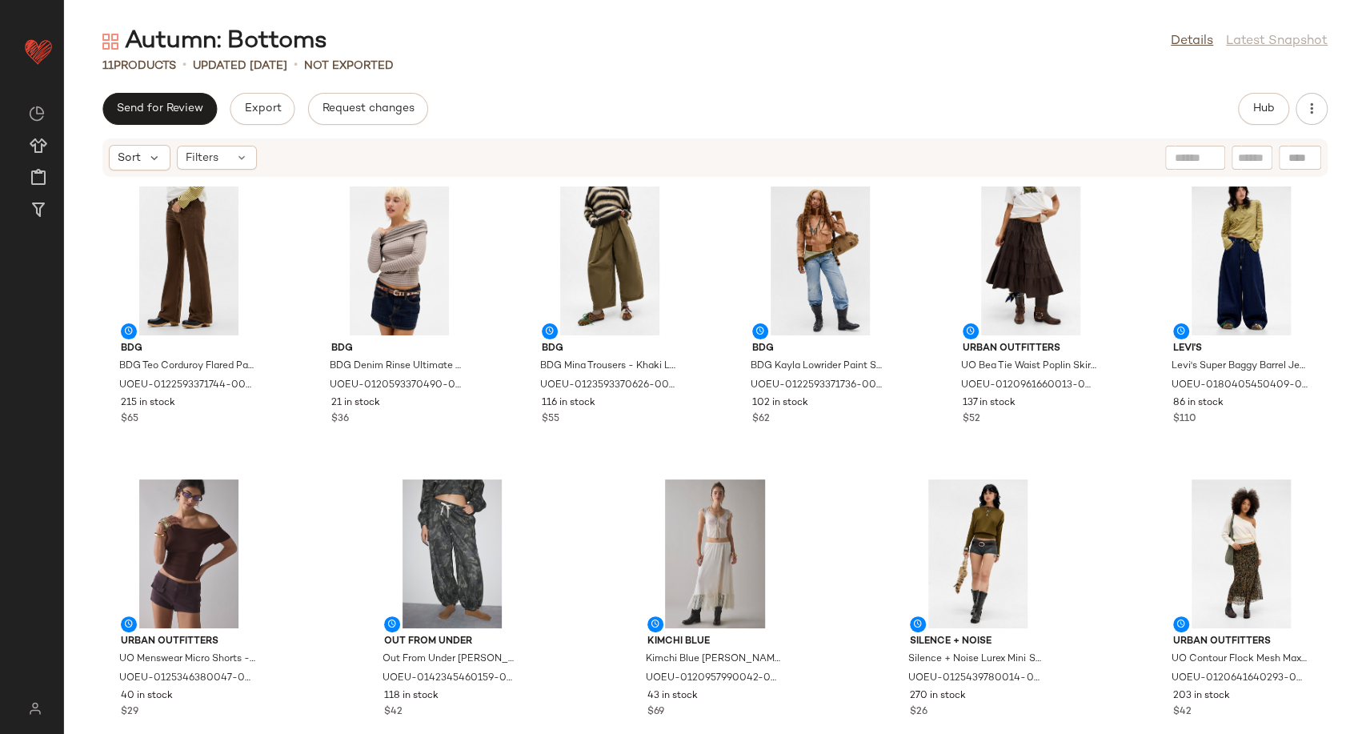
click at [597, 95] on div "Send for Review Export Request changes Hub" at bounding box center [714, 109] width 1225 height 32
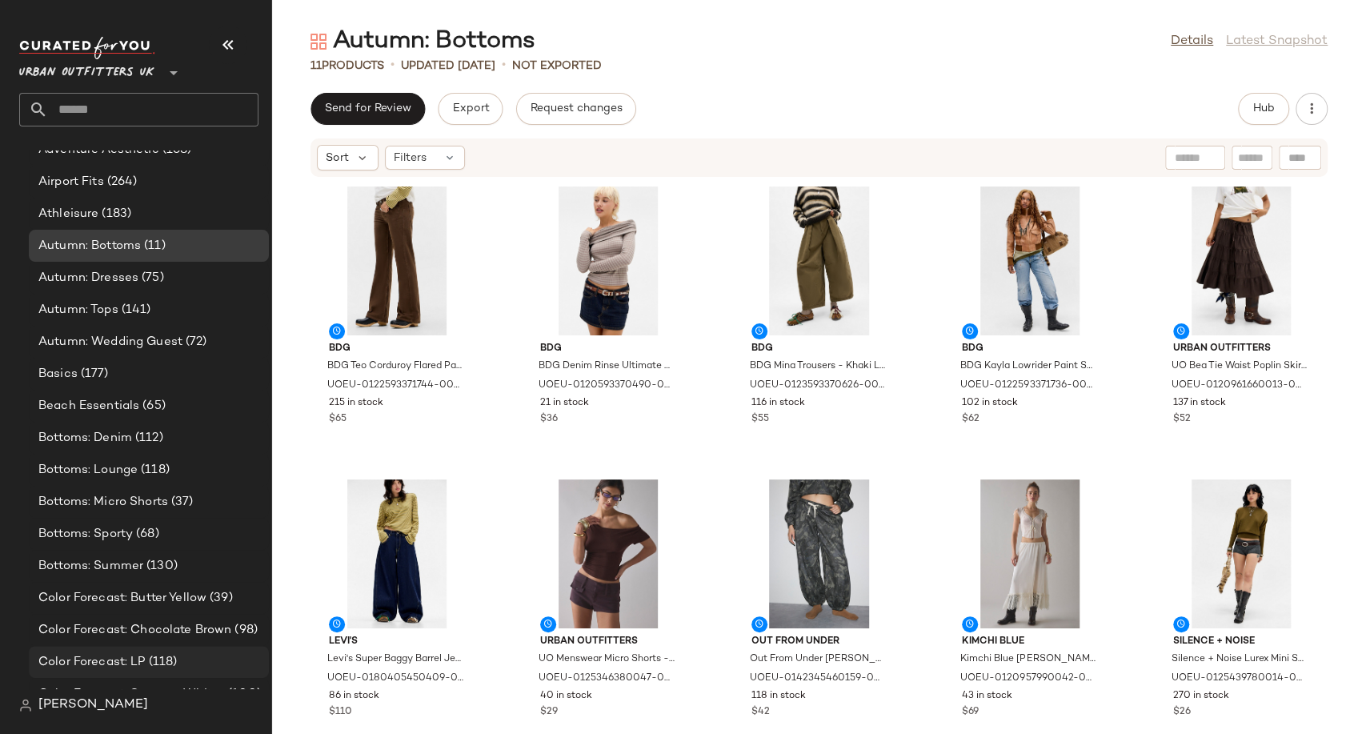
scroll to position [3201, 0]
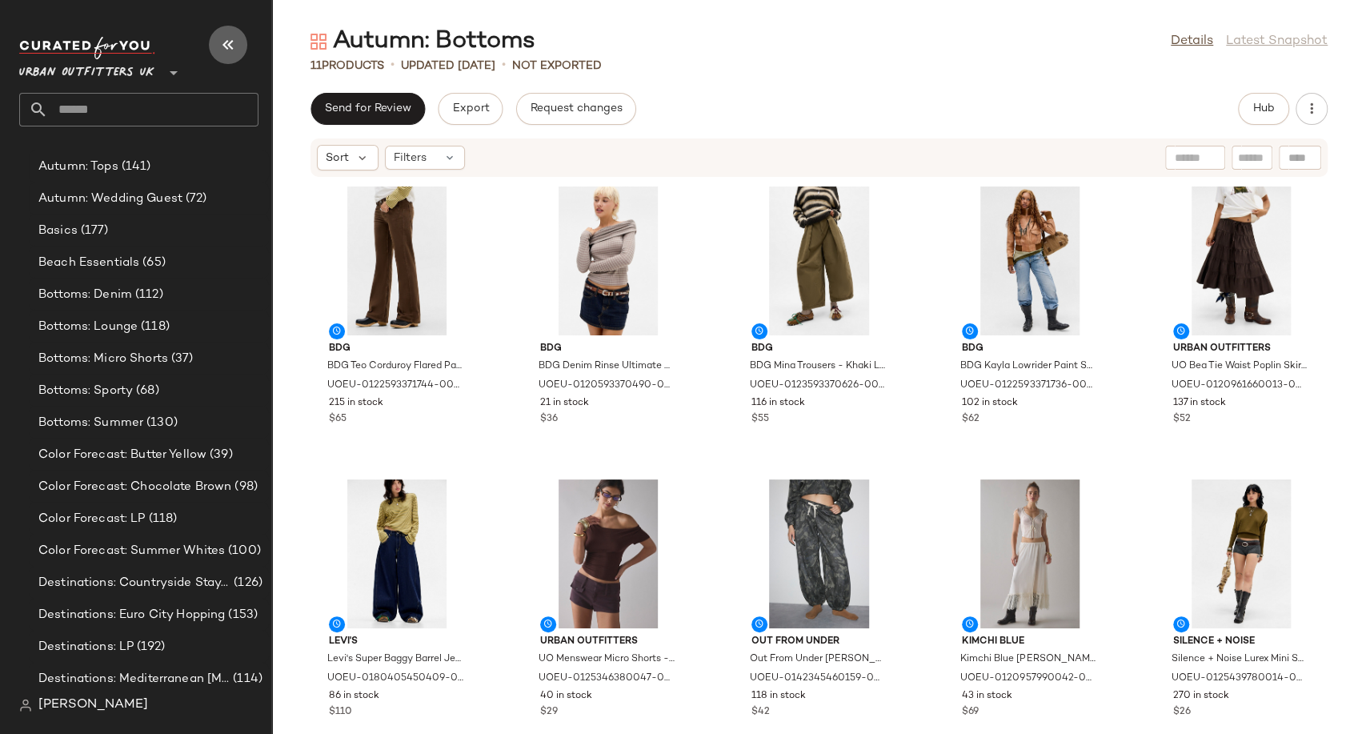
click at [222, 47] on icon "button" at bounding box center [227, 44] width 19 height 19
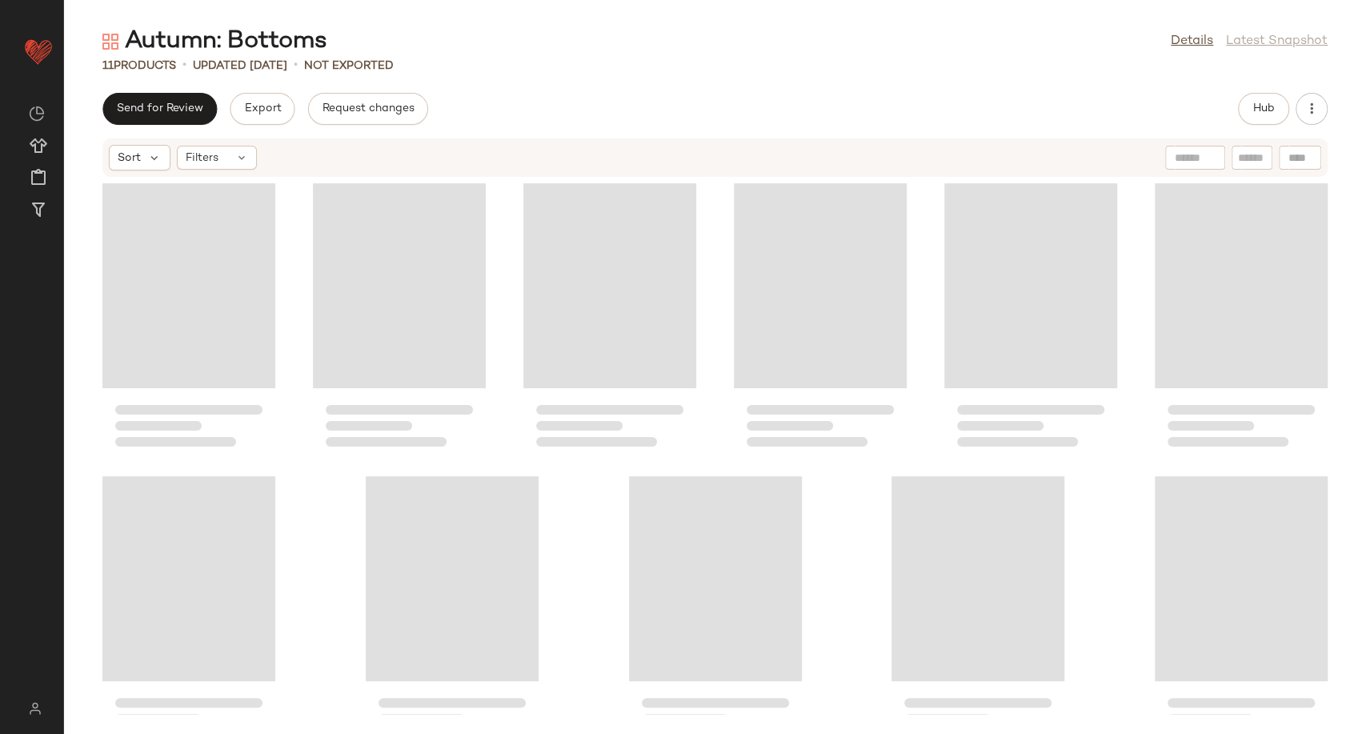
click at [755, 100] on div "Send for Review Export Request changes Hub" at bounding box center [714, 109] width 1225 height 32
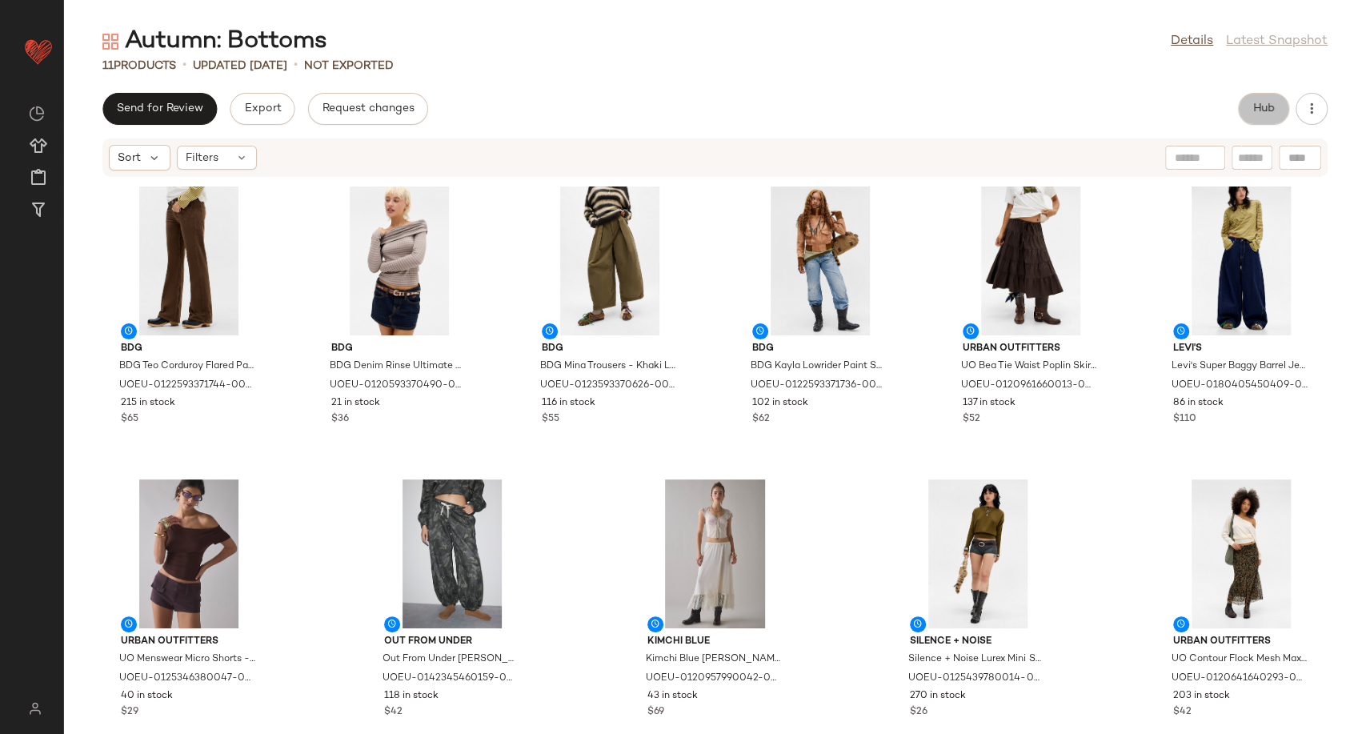
click at [1252, 113] on span "Hub" at bounding box center [1263, 108] width 22 height 13
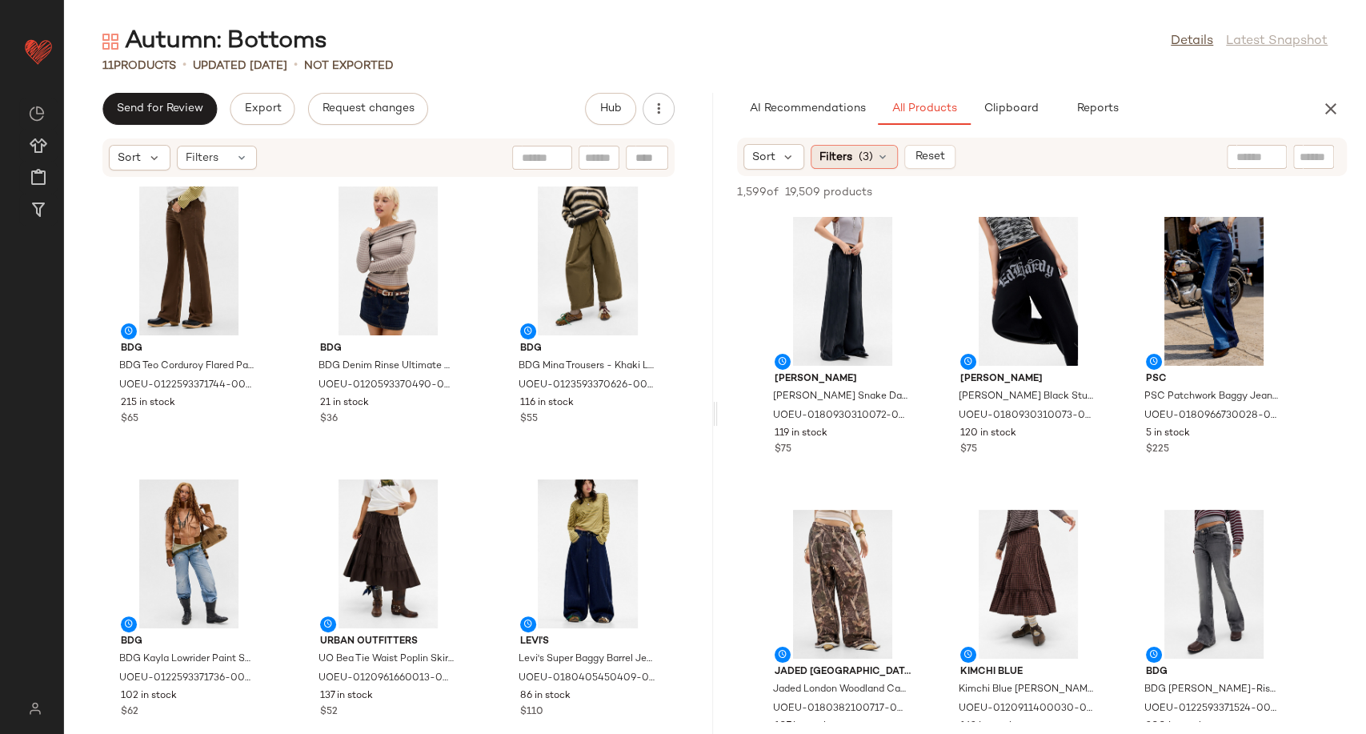
click at [887, 158] on icon at bounding box center [882, 156] width 13 height 13
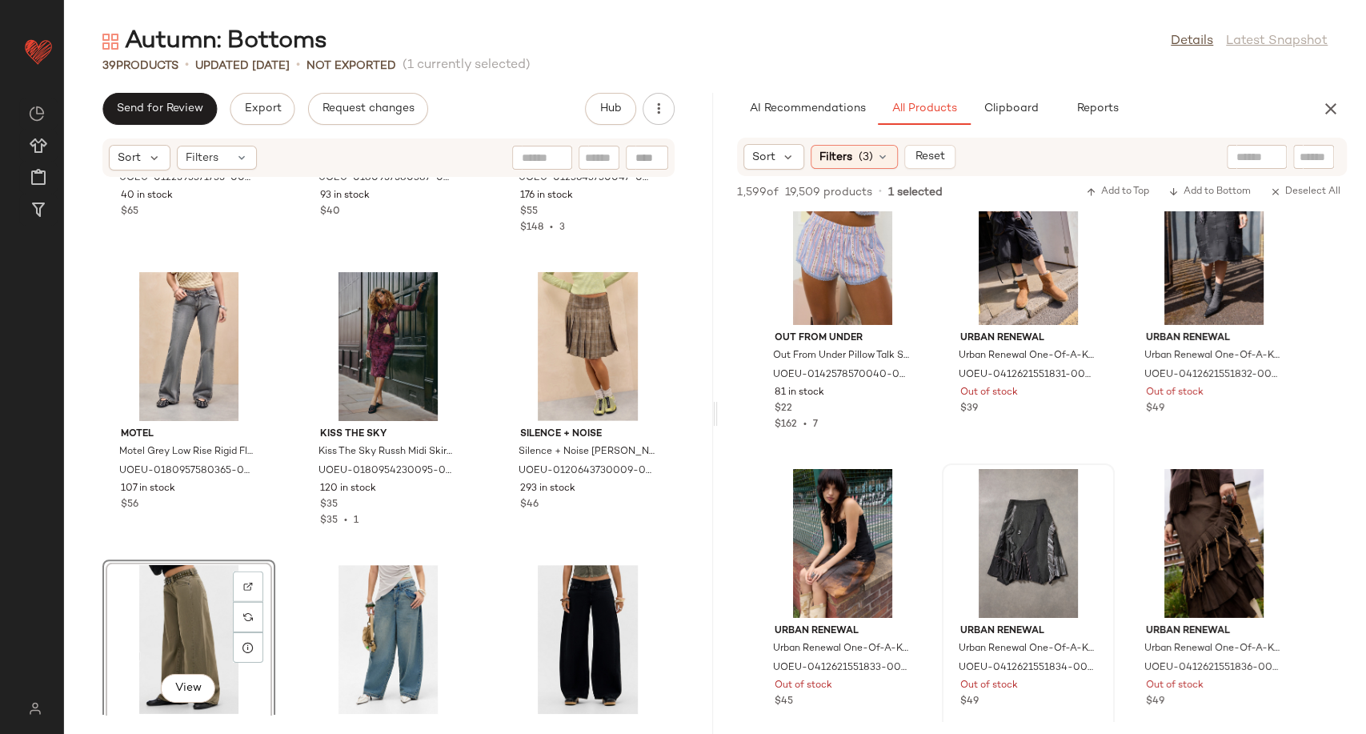
scroll to position [3911, 0]
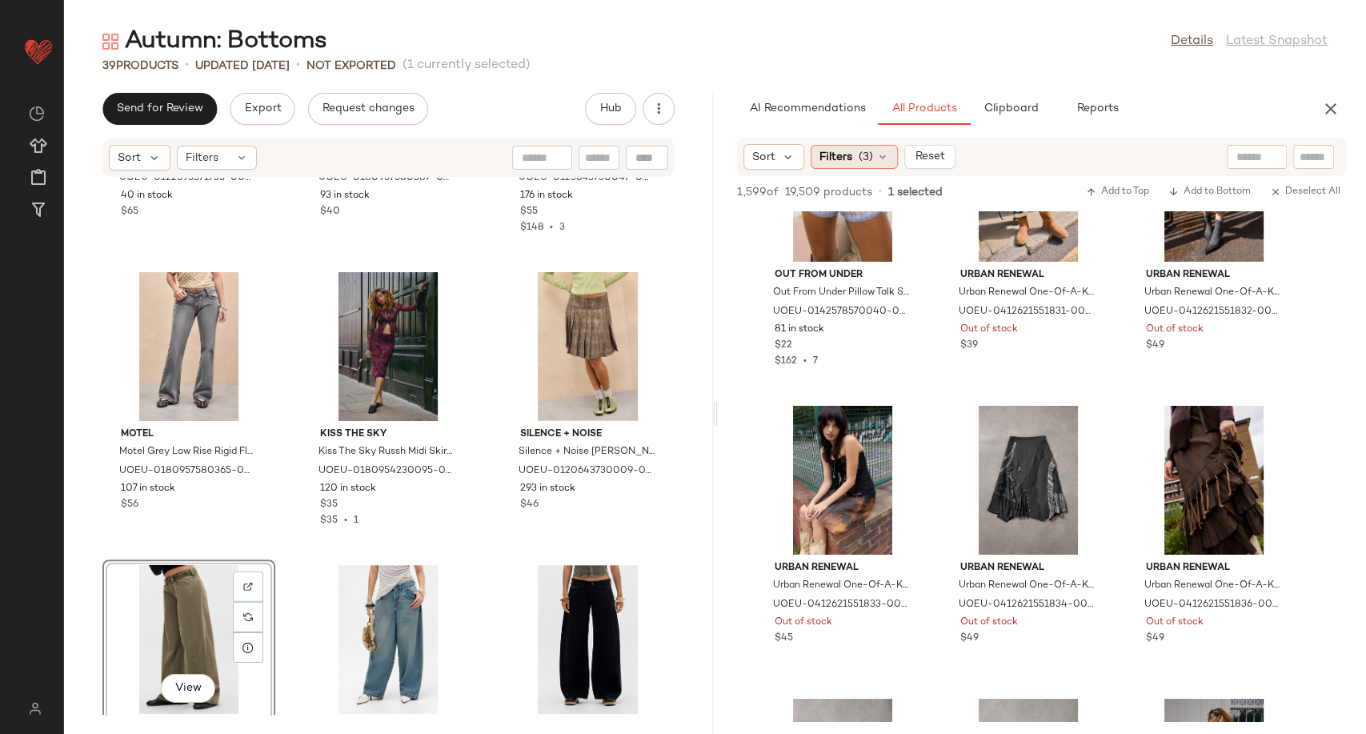
click at [885, 160] on icon at bounding box center [882, 156] width 13 height 13
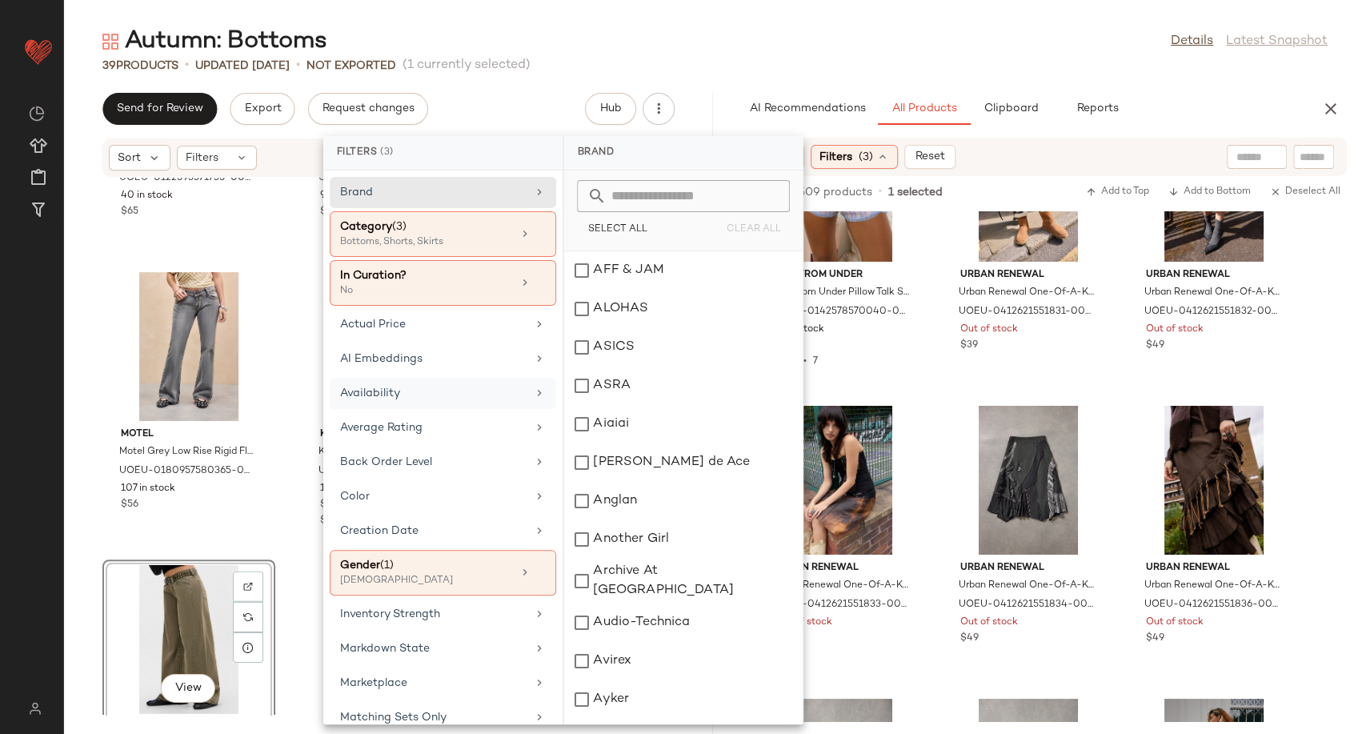
click at [438, 386] on div "Availability" at bounding box center [433, 393] width 186 height 17
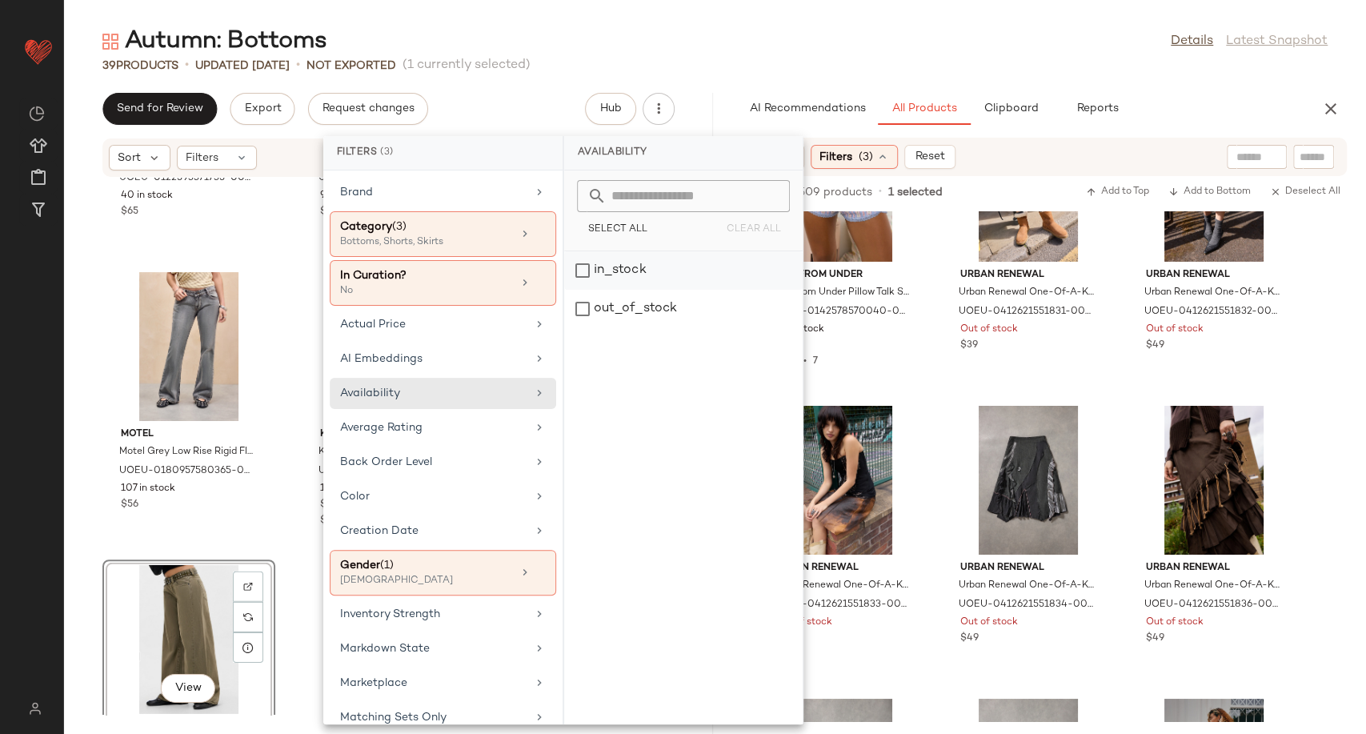
click at [644, 267] on div "in_stock" at bounding box center [683, 270] width 238 height 38
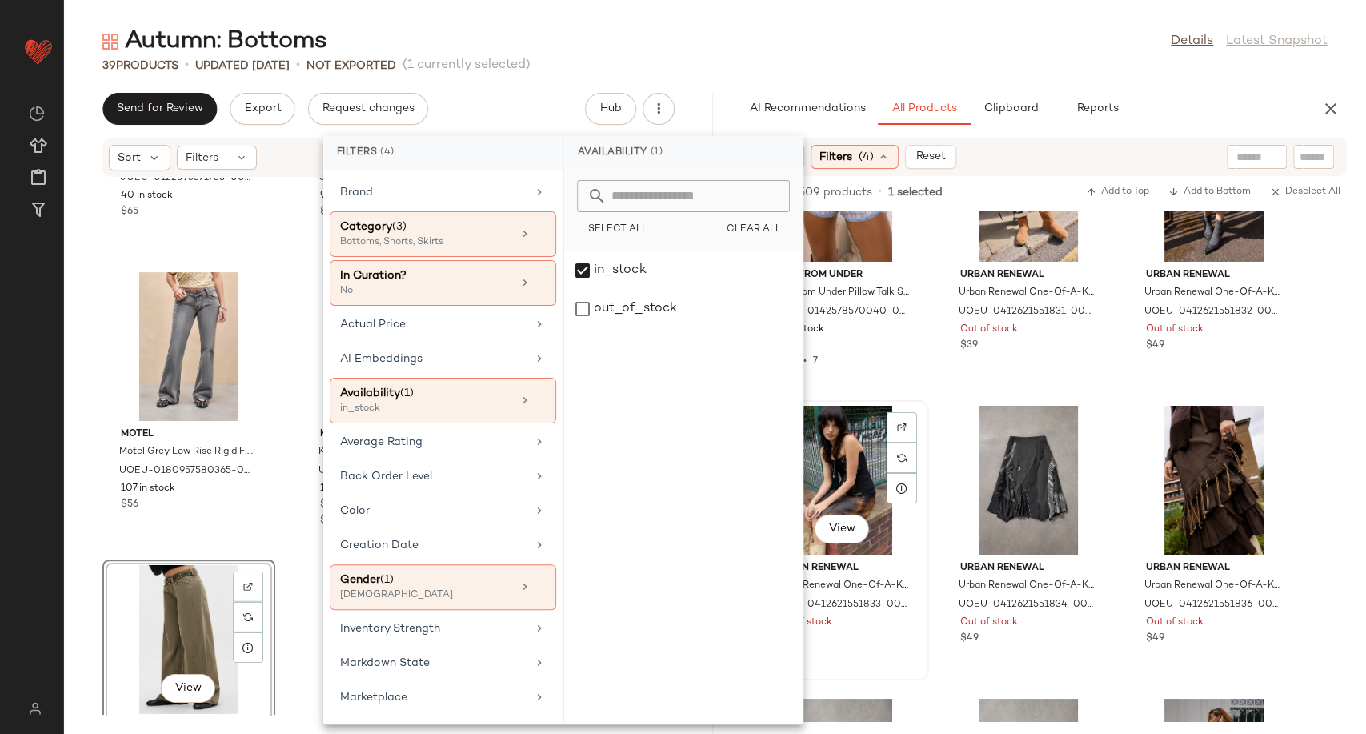
click at [927, 409] on div "View Urban Renewal Urban Renewal One-Of-A-Kind Rizal Brown Marble Pleated Leath…" at bounding box center [842, 540] width 173 height 280
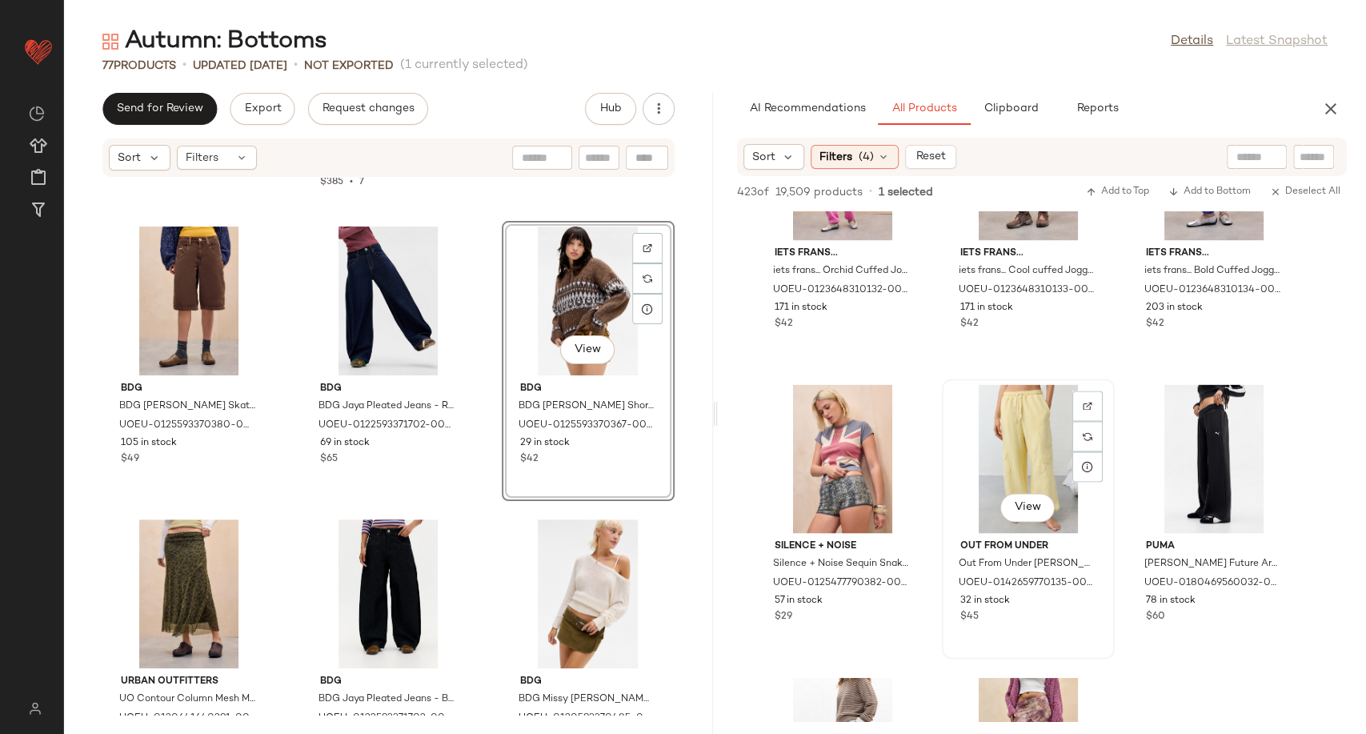
scroll to position [5868, 0]
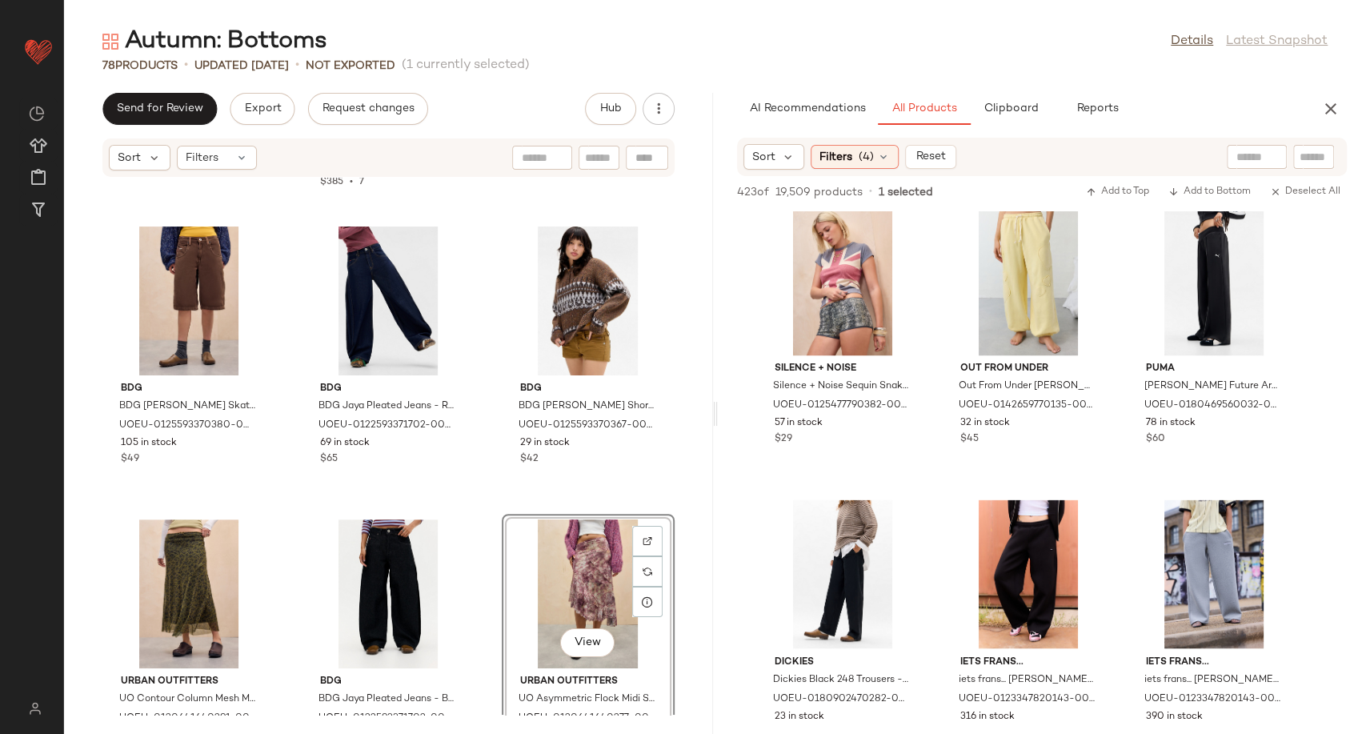
click at [565, 572] on div "View" at bounding box center [588, 593] width 162 height 149
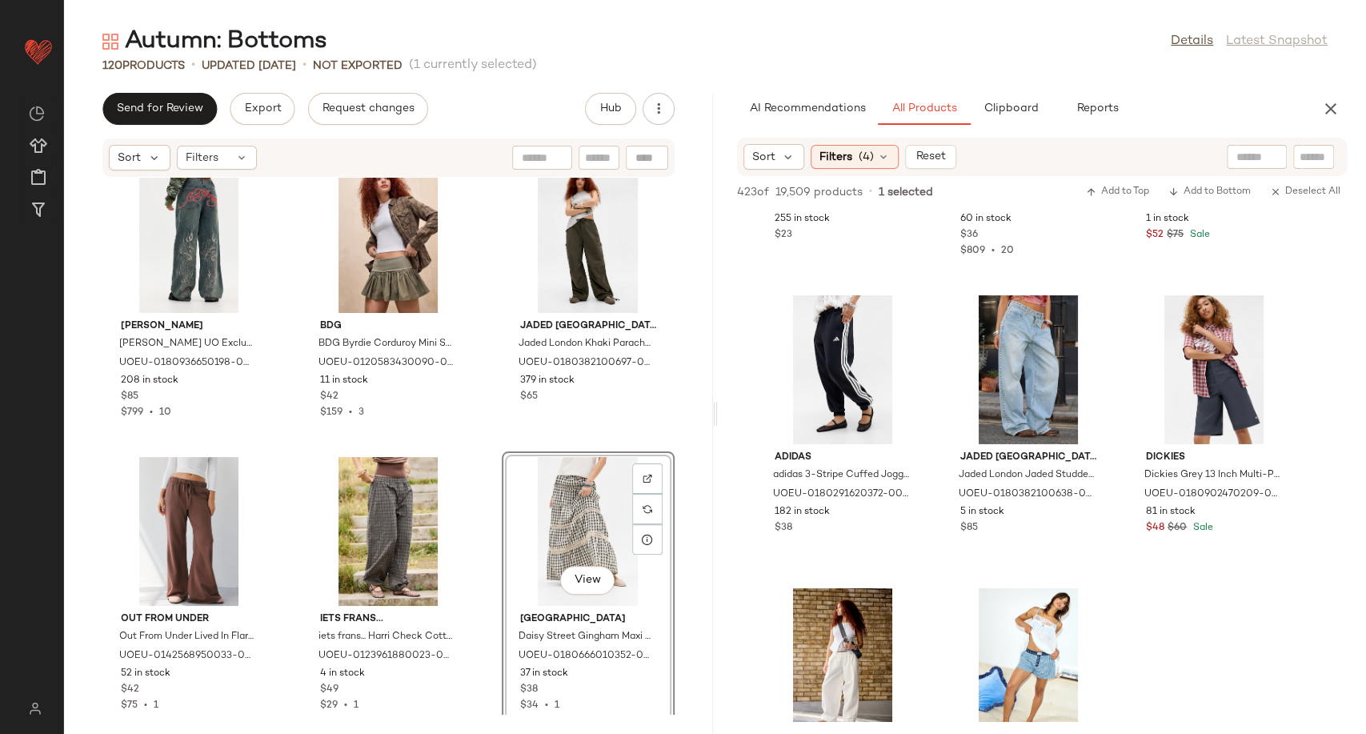
scroll to position [24002, 0]
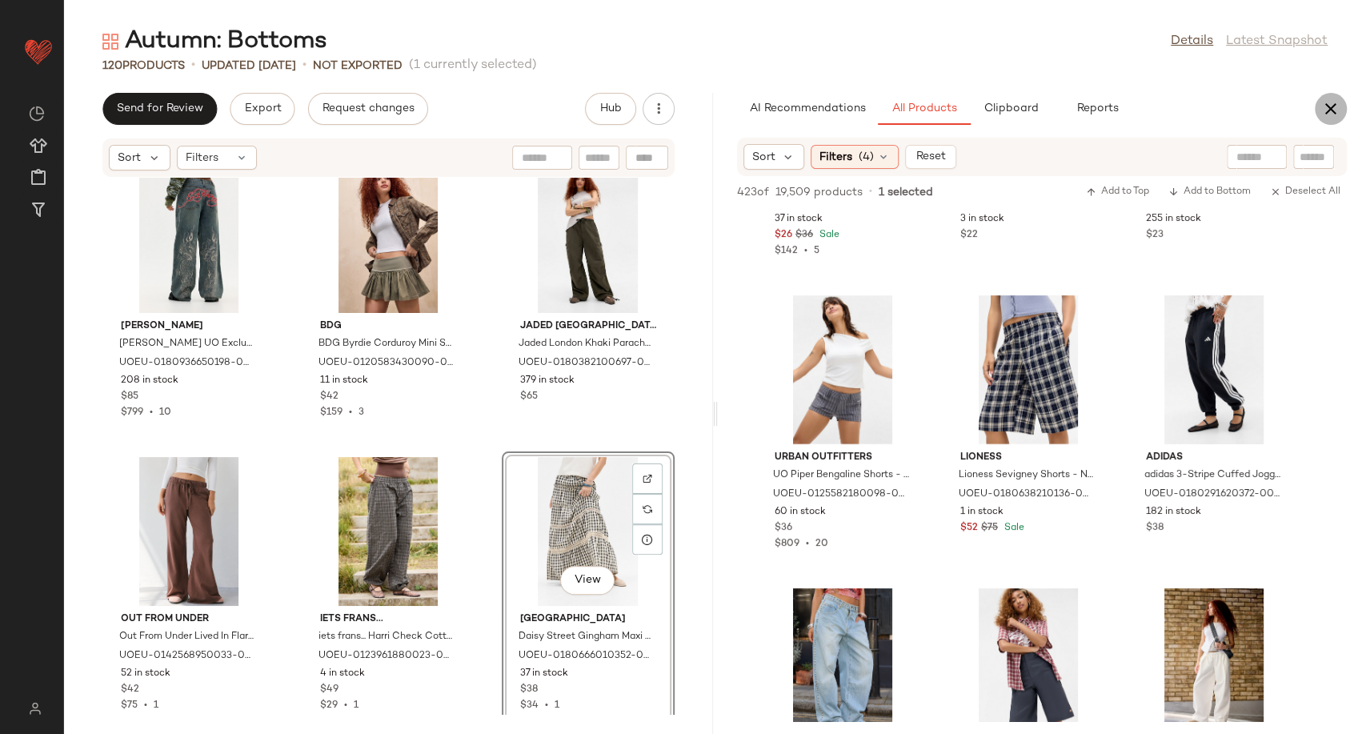
click at [1325, 109] on icon "button" at bounding box center [1330, 108] width 19 height 19
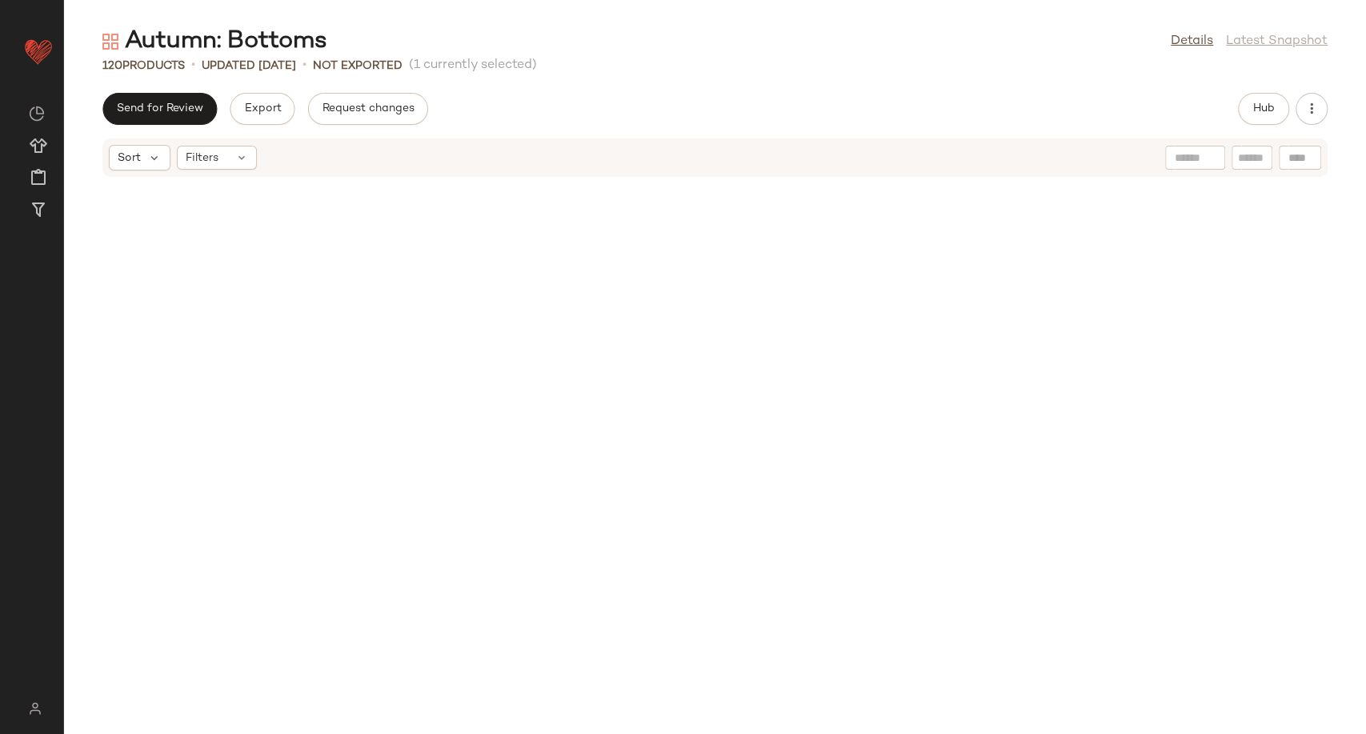
scroll to position [2636, 0]
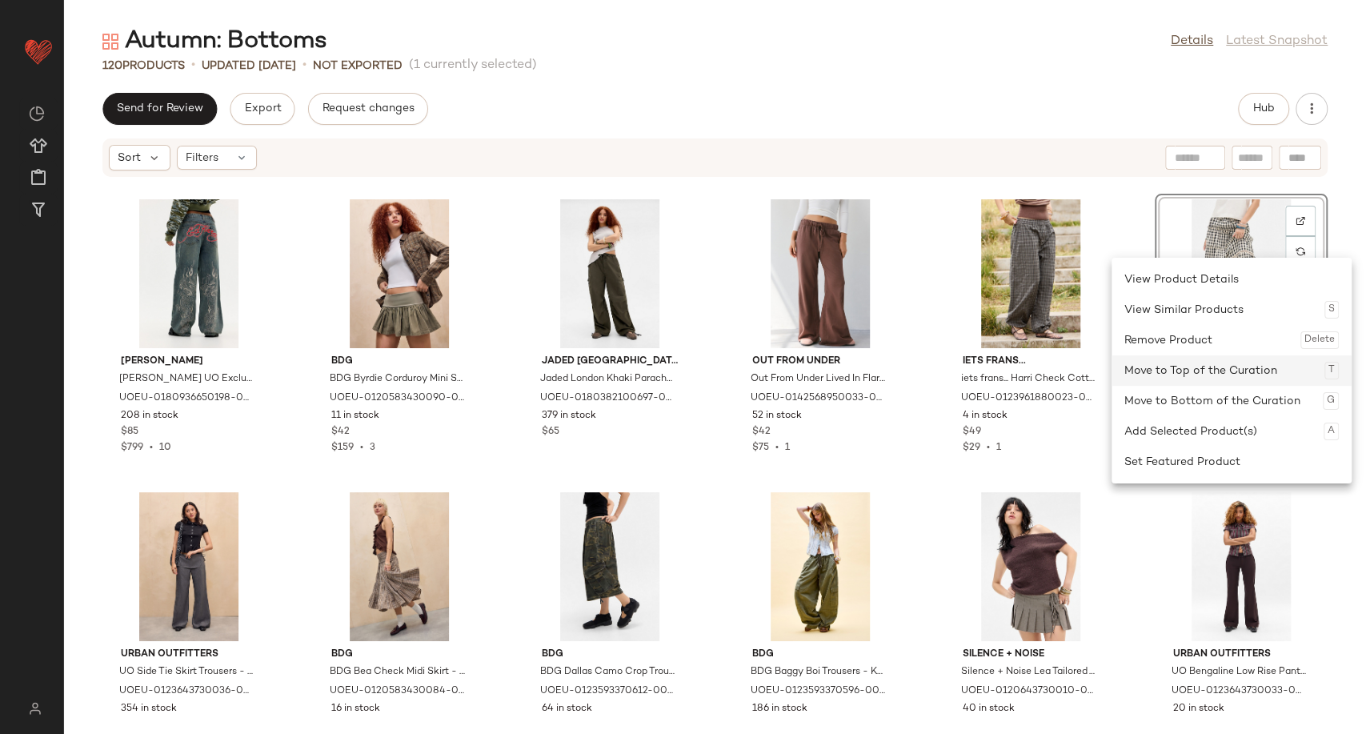
click at [1191, 378] on div "Move to Top of the Curation T" at bounding box center [1231, 370] width 214 height 30
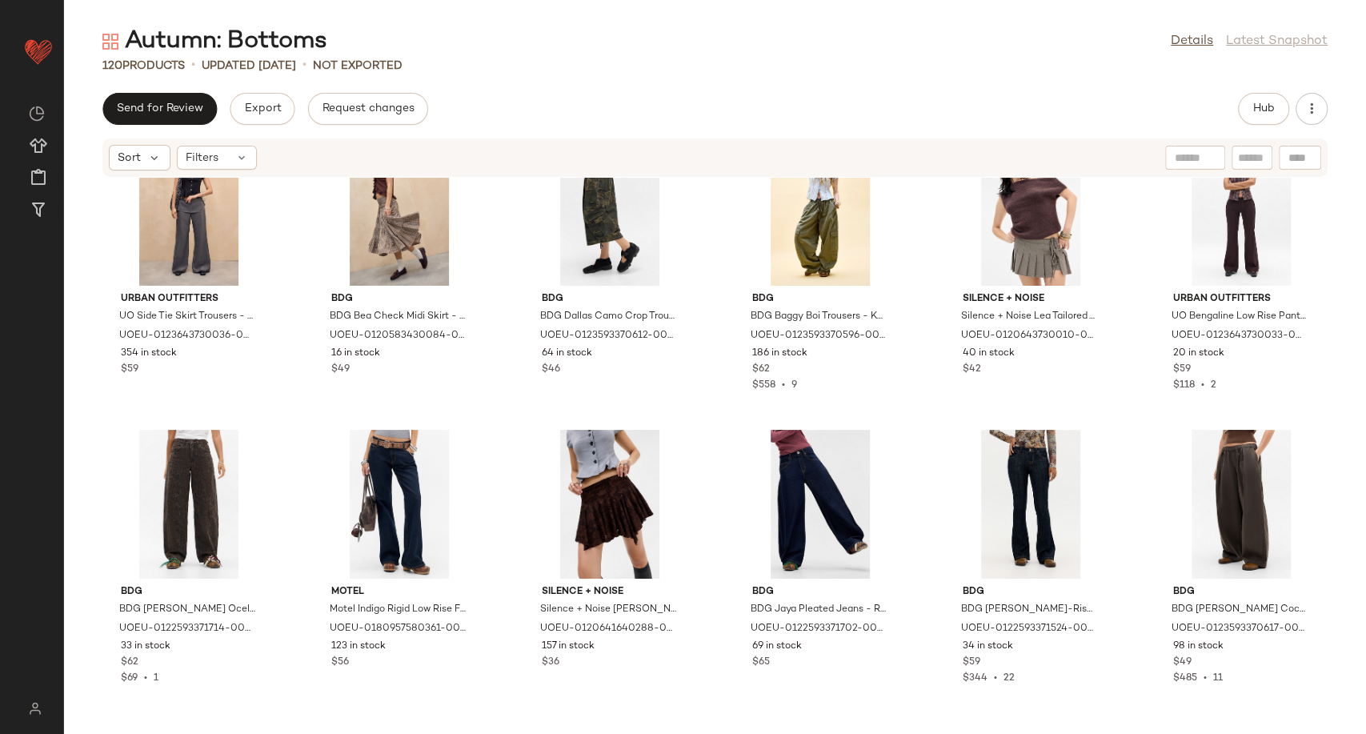
scroll to position [3436, 0]
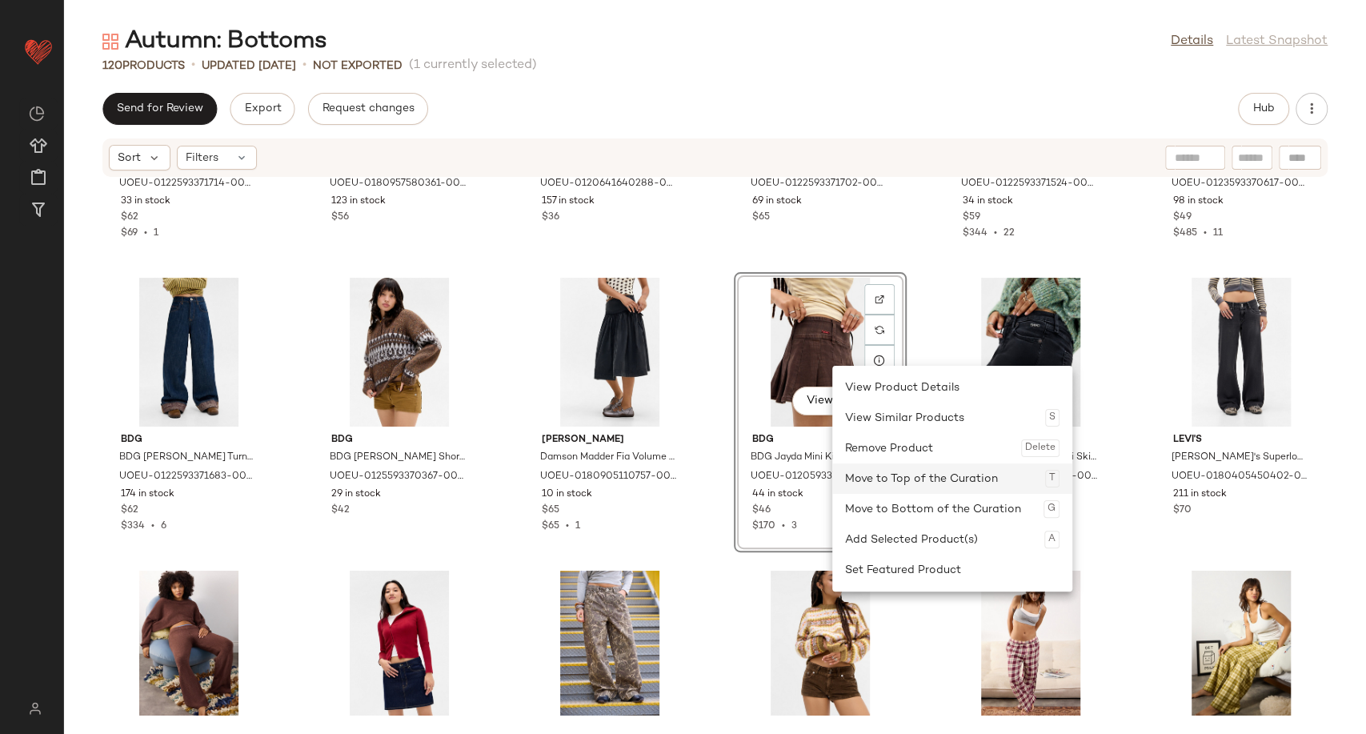
click at [903, 489] on div "Move to Top of the Curation T" at bounding box center [952, 478] width 214 height 30
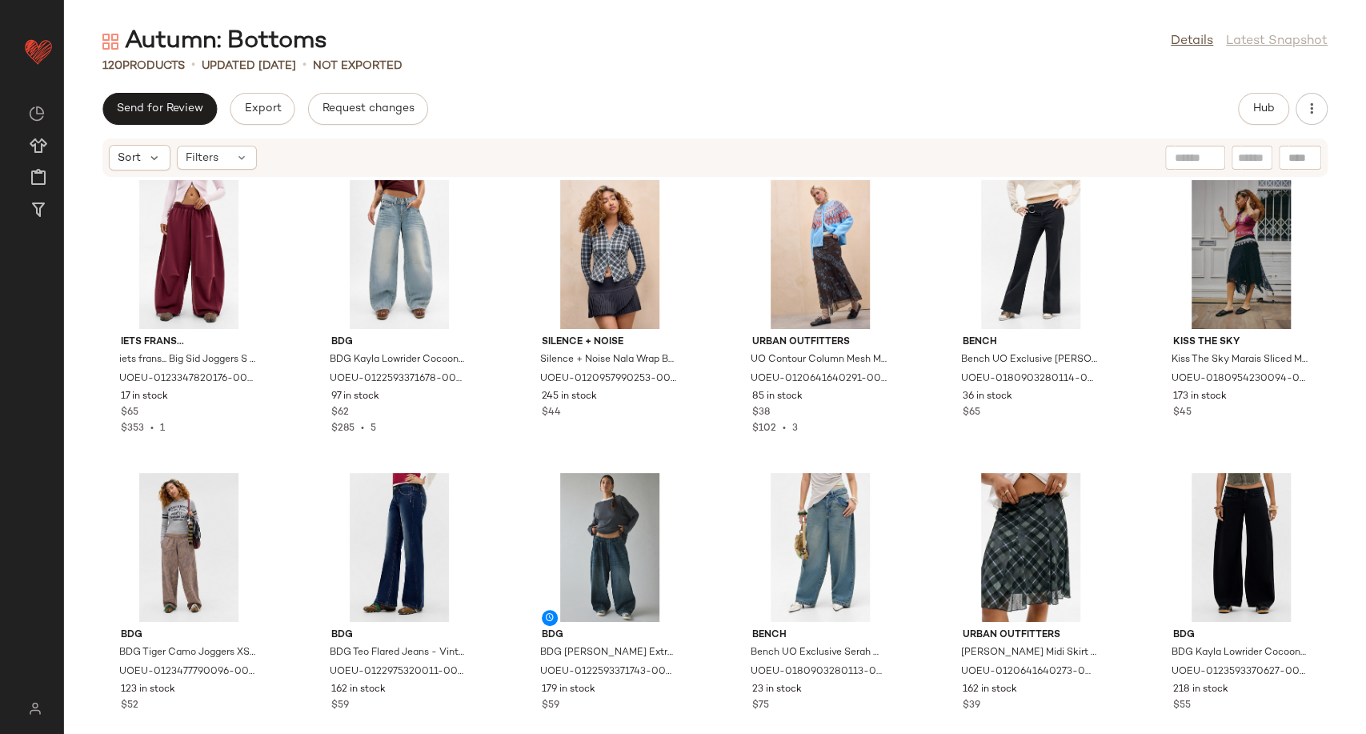
scroll to position [5323, 0]
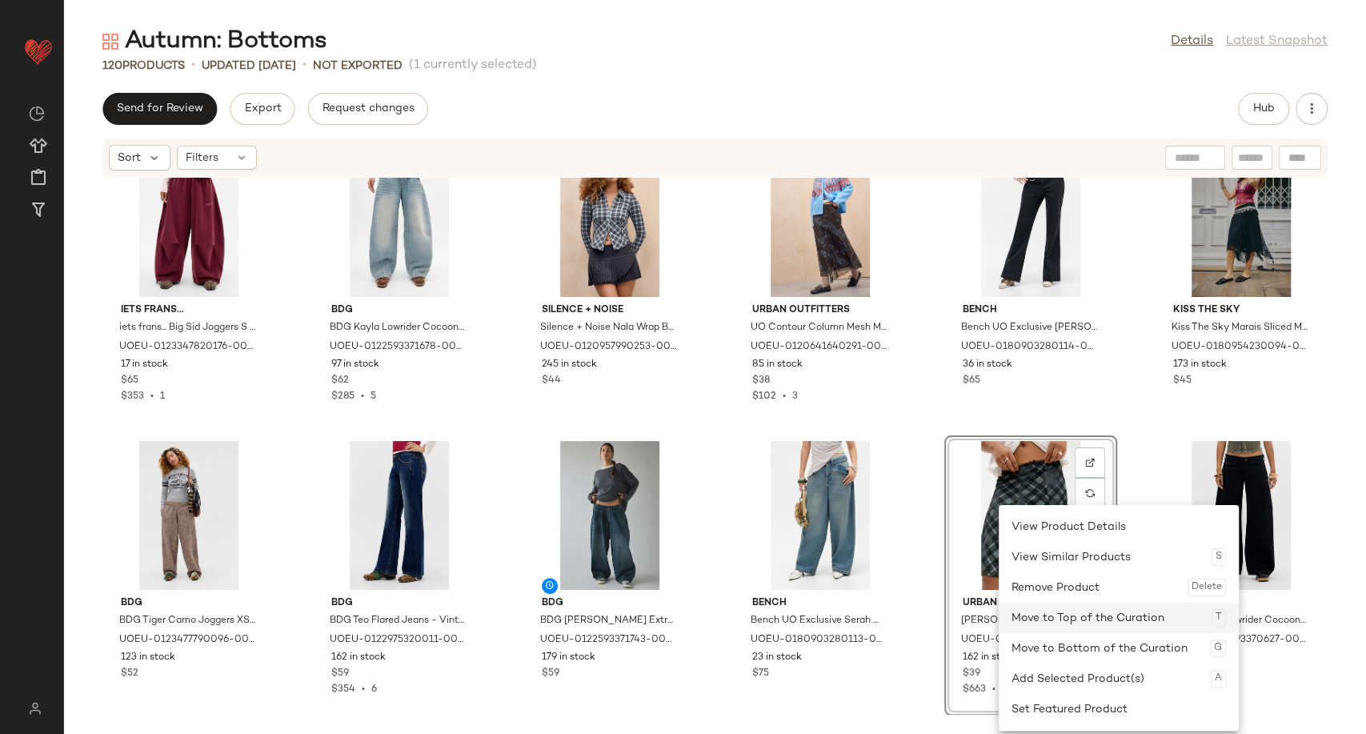
click at [1064, 608] on div "Move to Top of the Curation T" at bounding box center [1118, 618] width 214 height 30
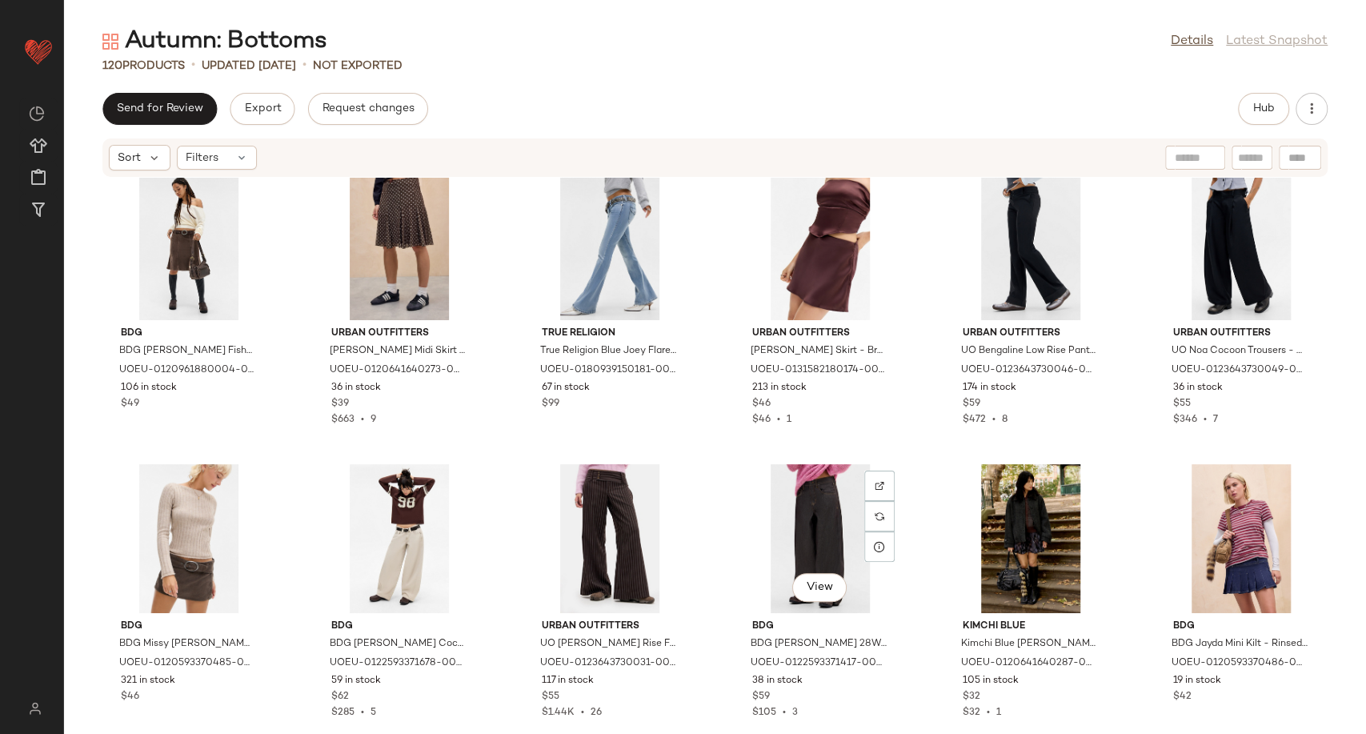
scroll to position [4345, 0]
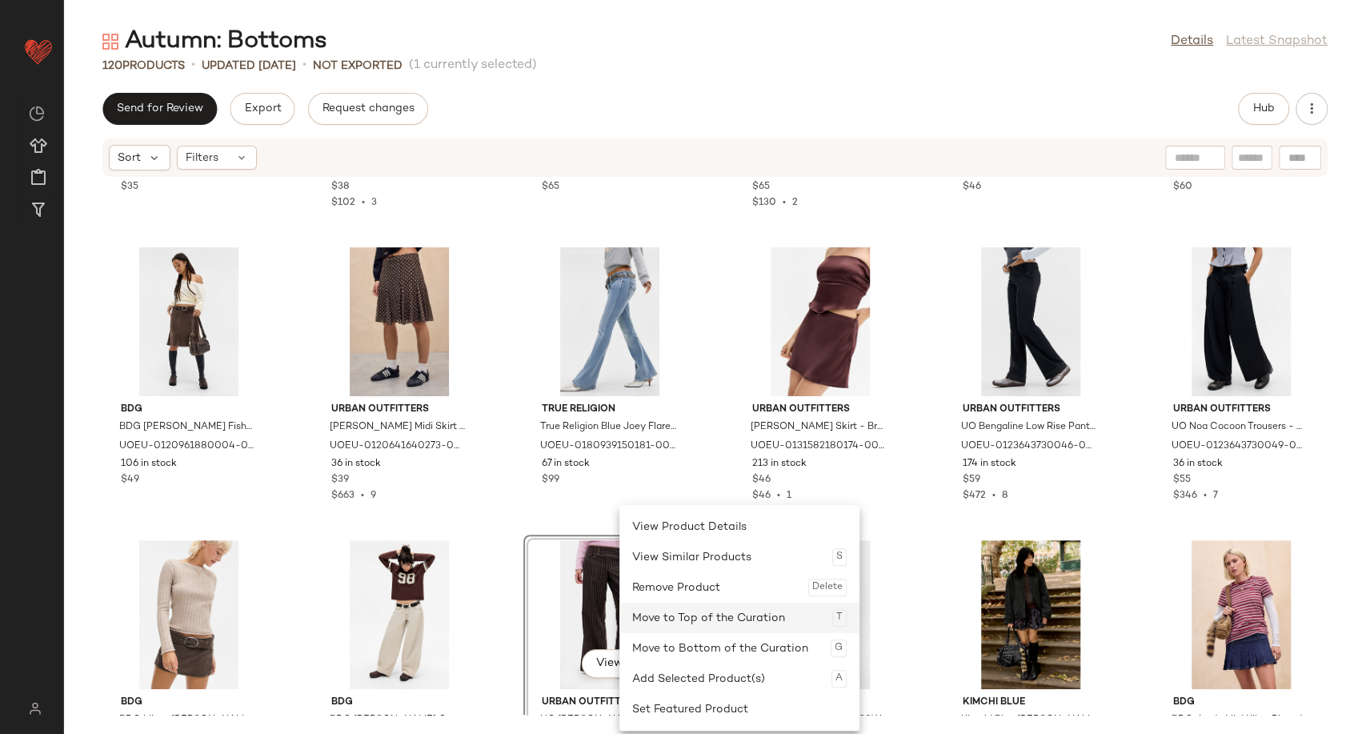
click at [696, 618] on div "Move to Top of the Curation T" at bounding box center [739, 618] width 214 height 30
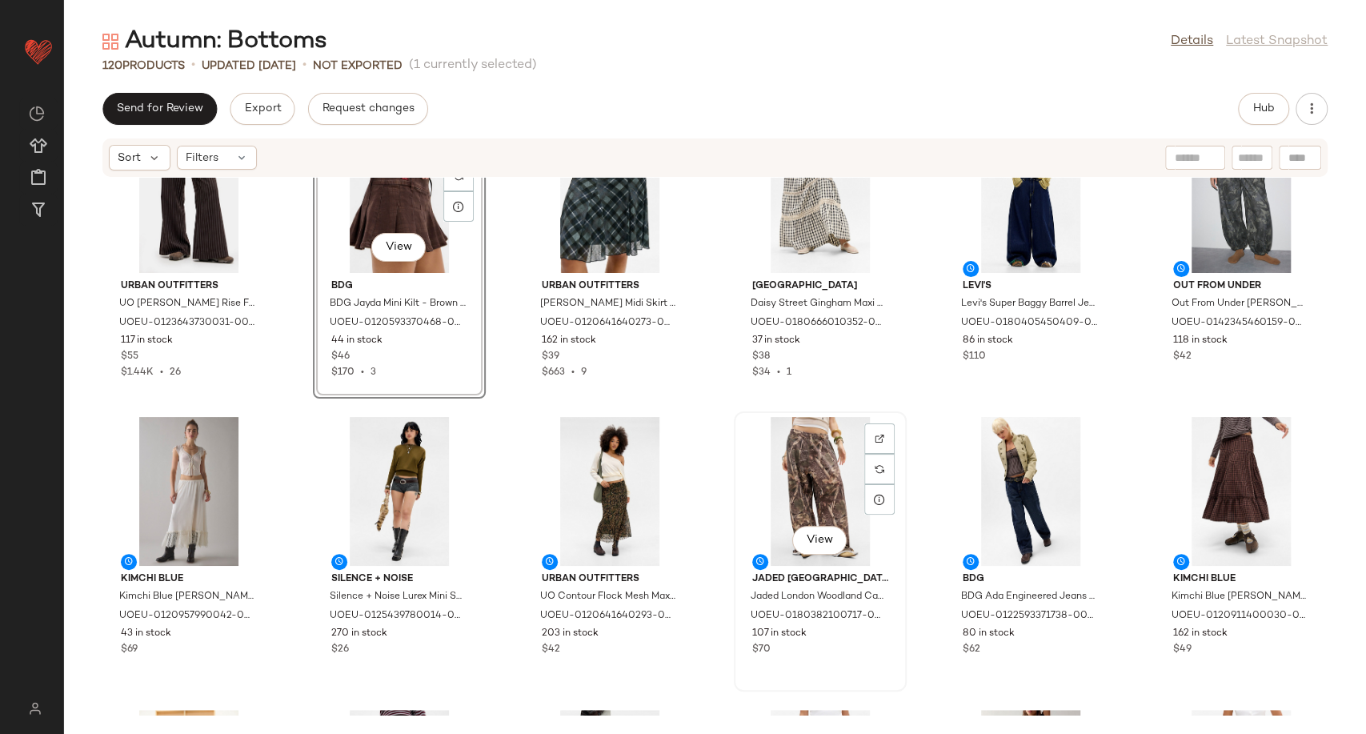
scroll to position [266, 0]
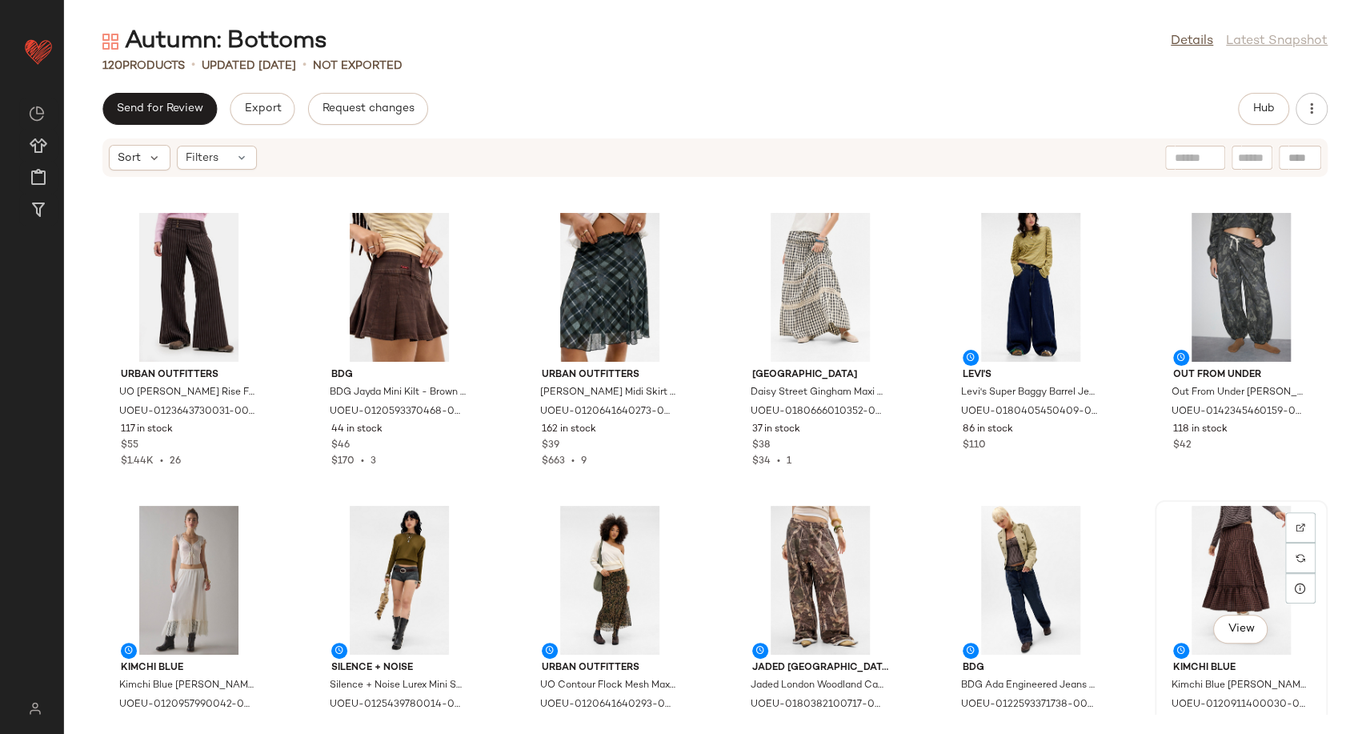
scroll to position [267, 0]
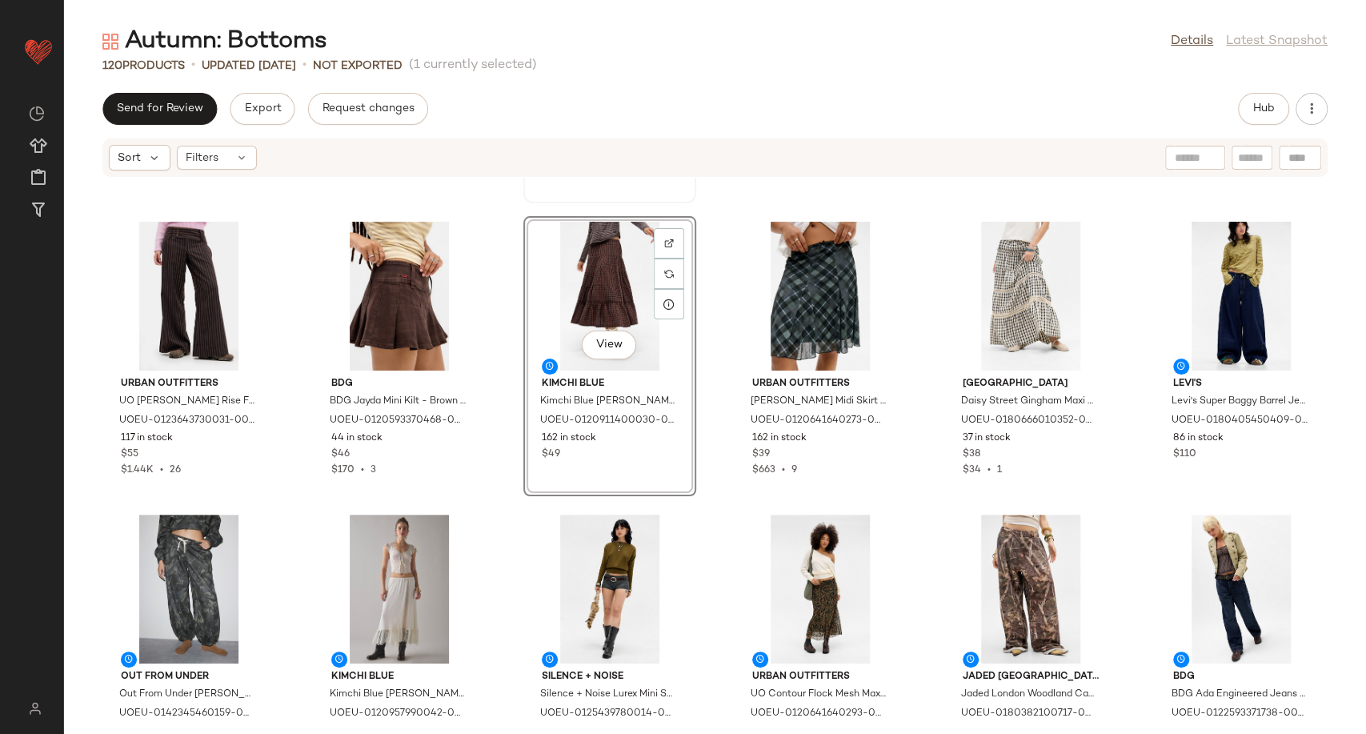
scroll to position [266, 0]
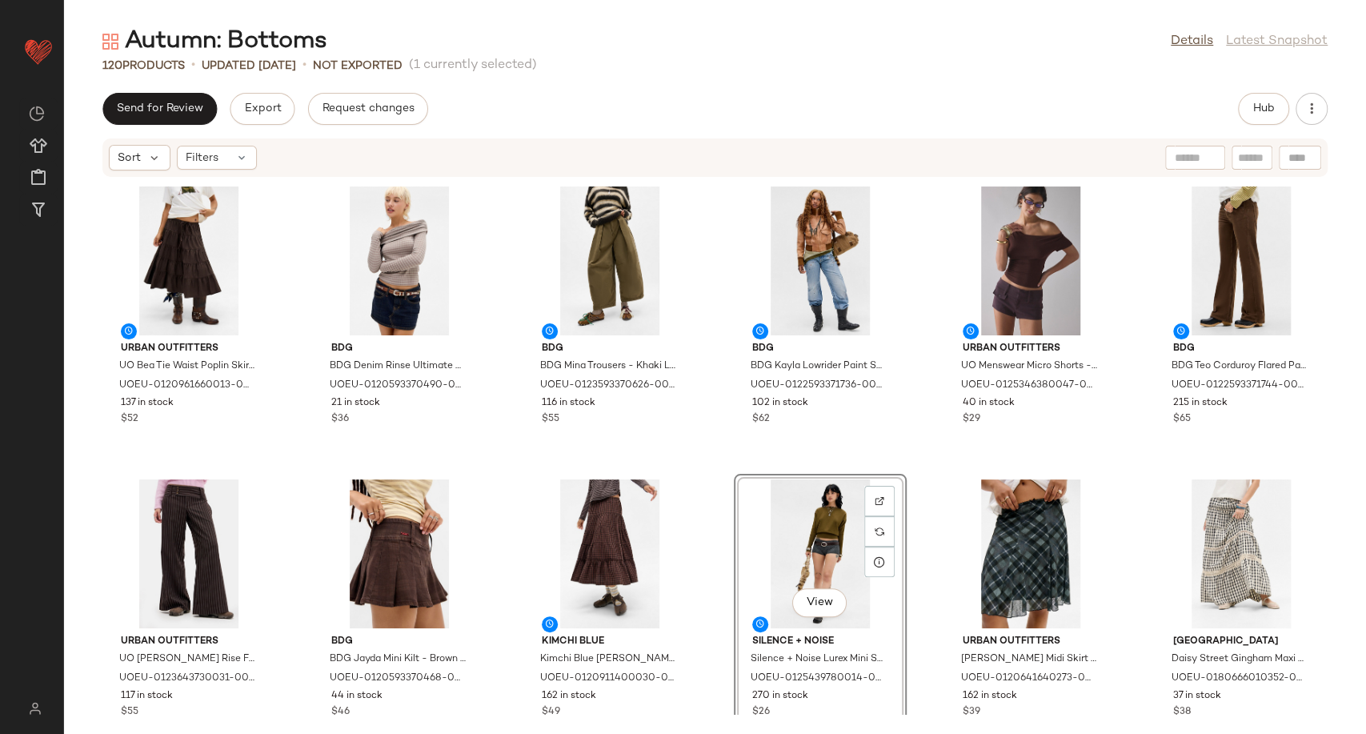
scroll to position [266, 0]
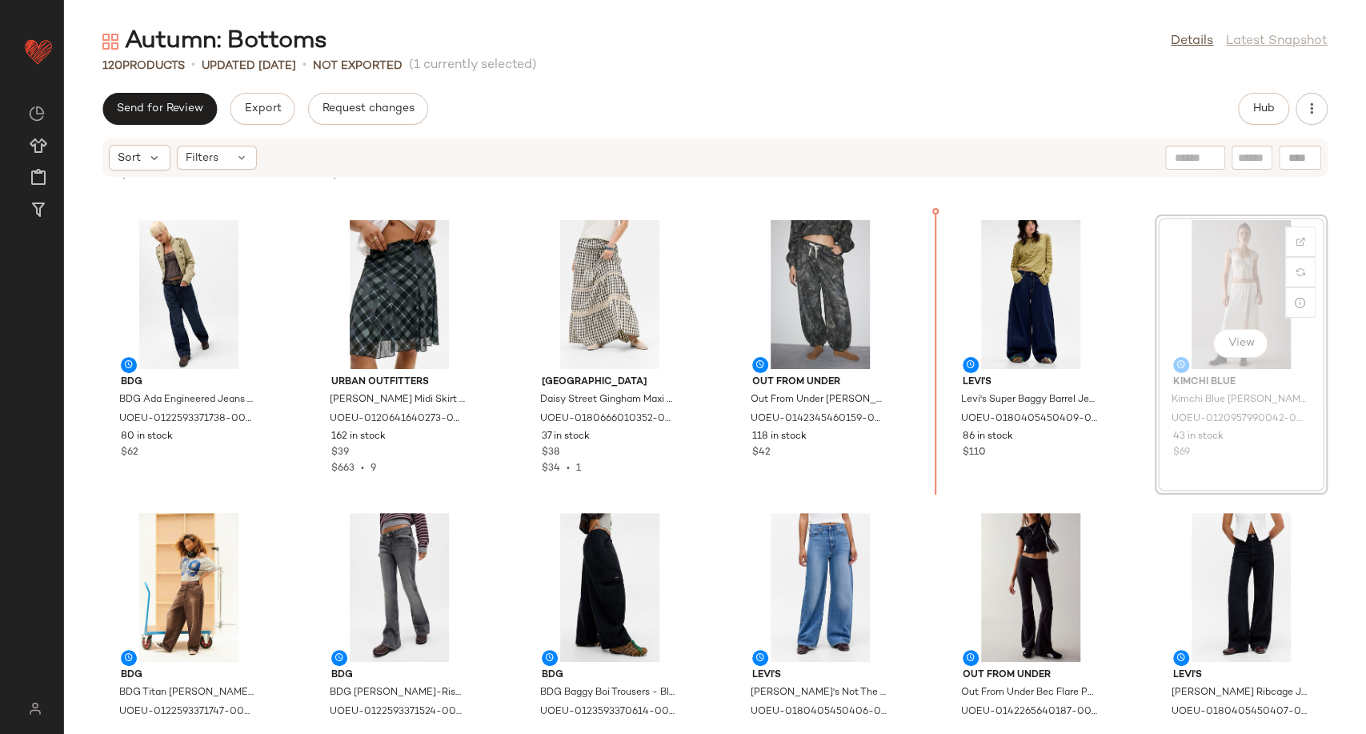
scroll to position [561, 0]
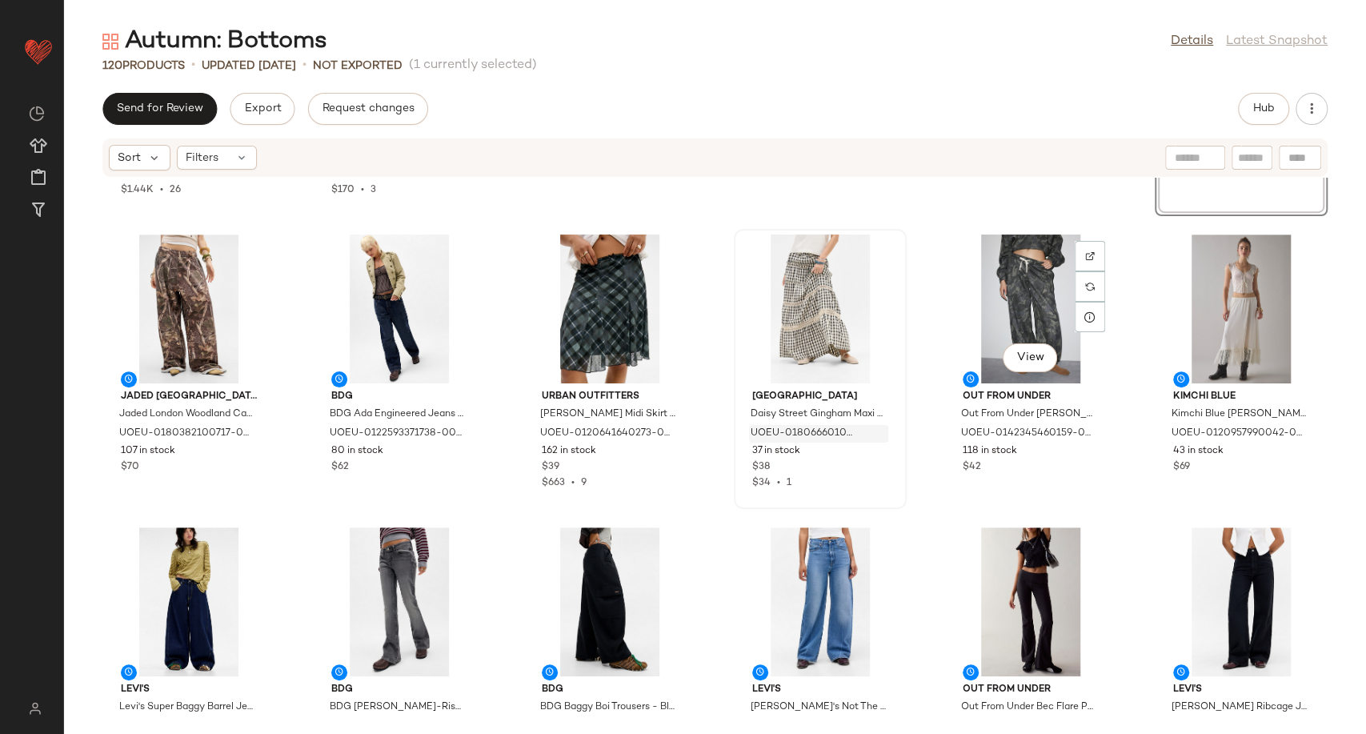
scroll to position [563, 0]
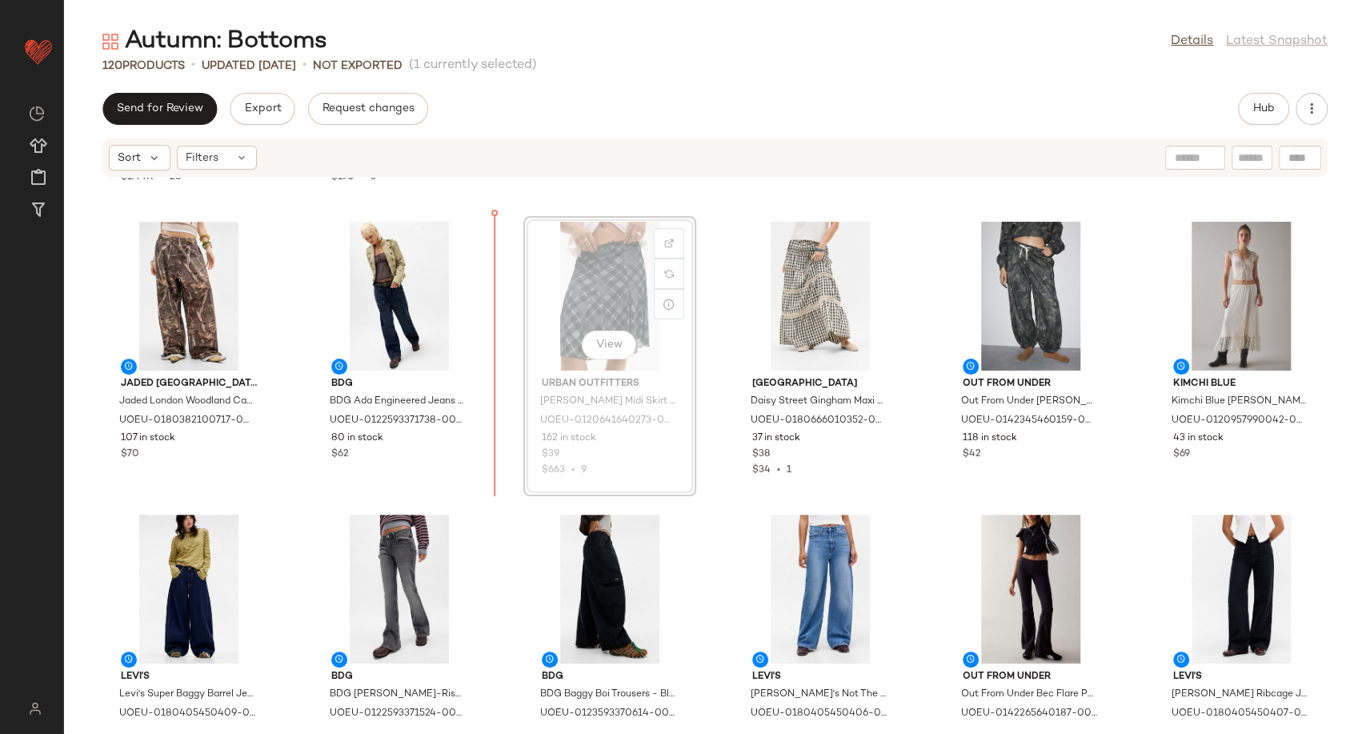
scroll to position [561, 0]
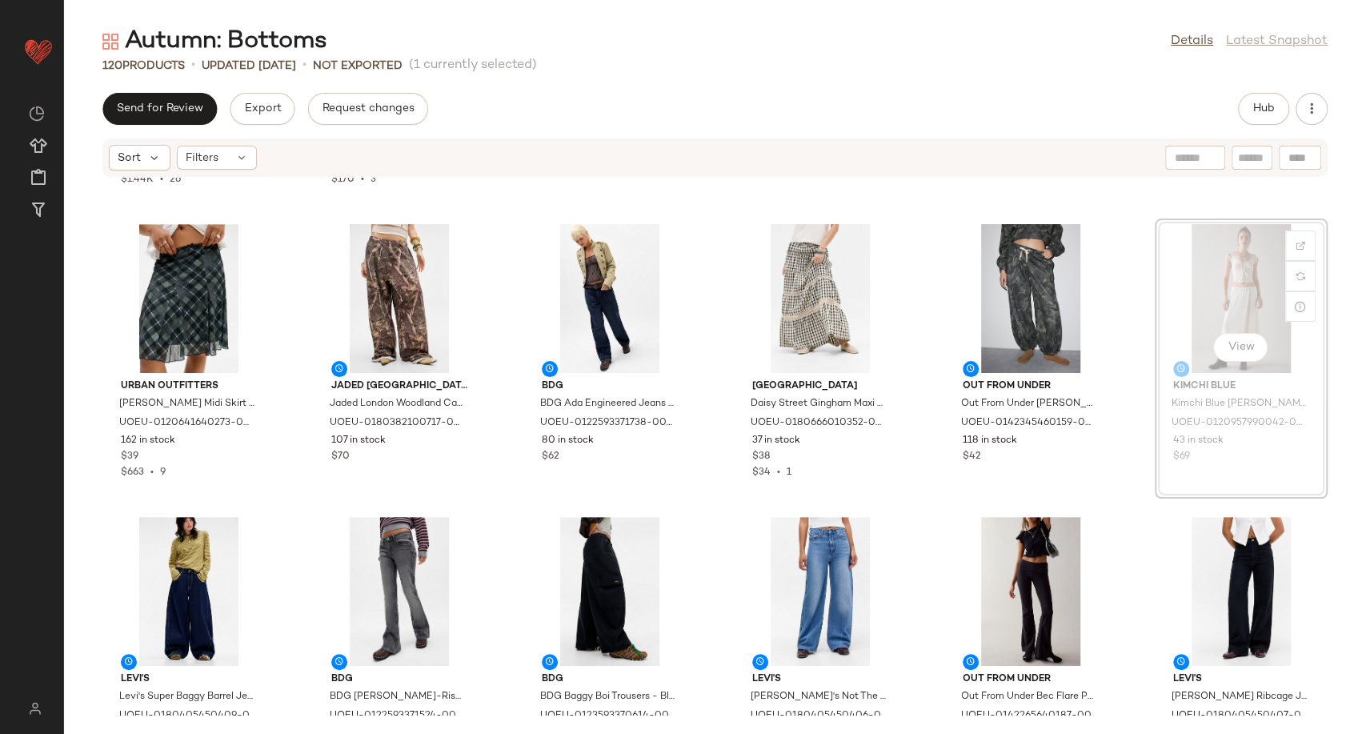
scroll to position [557, 0]
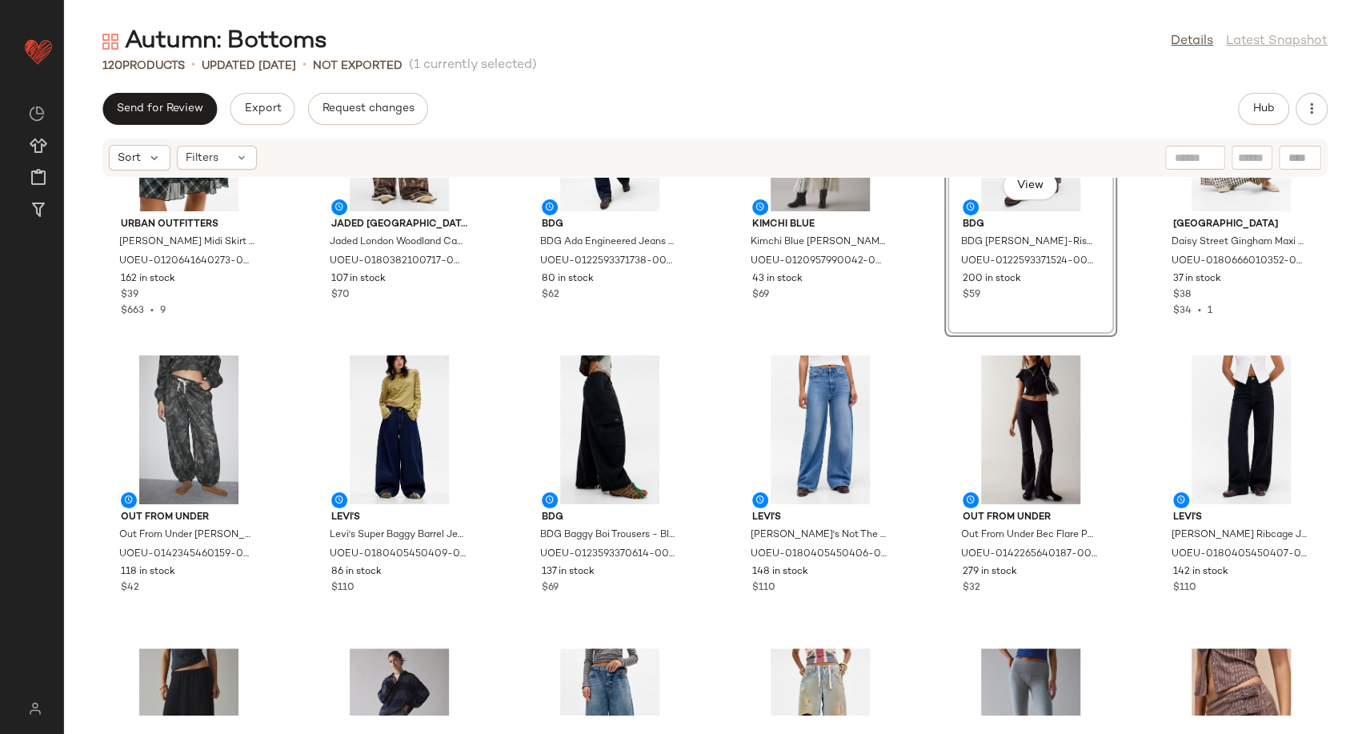
scroll to position [912, 0]
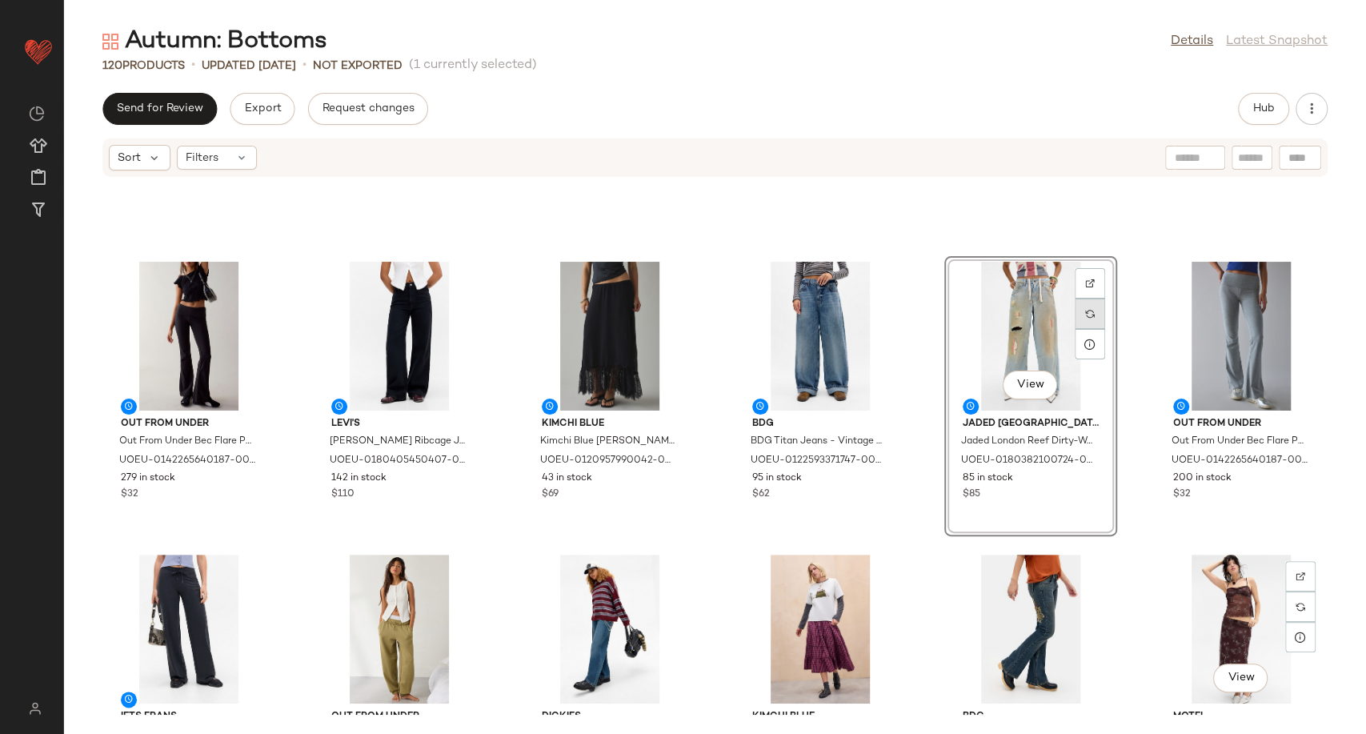
scroll to position [912, 0]
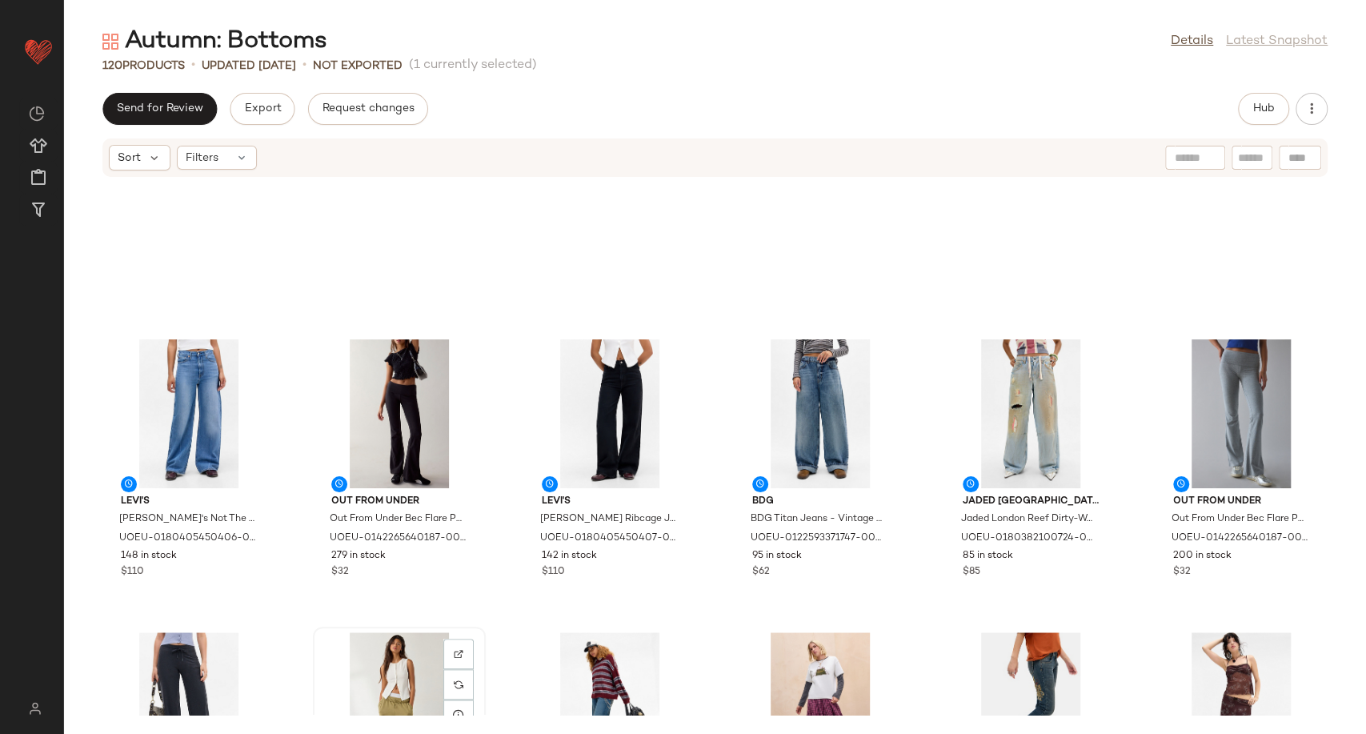
scroll to position [1267, 0]
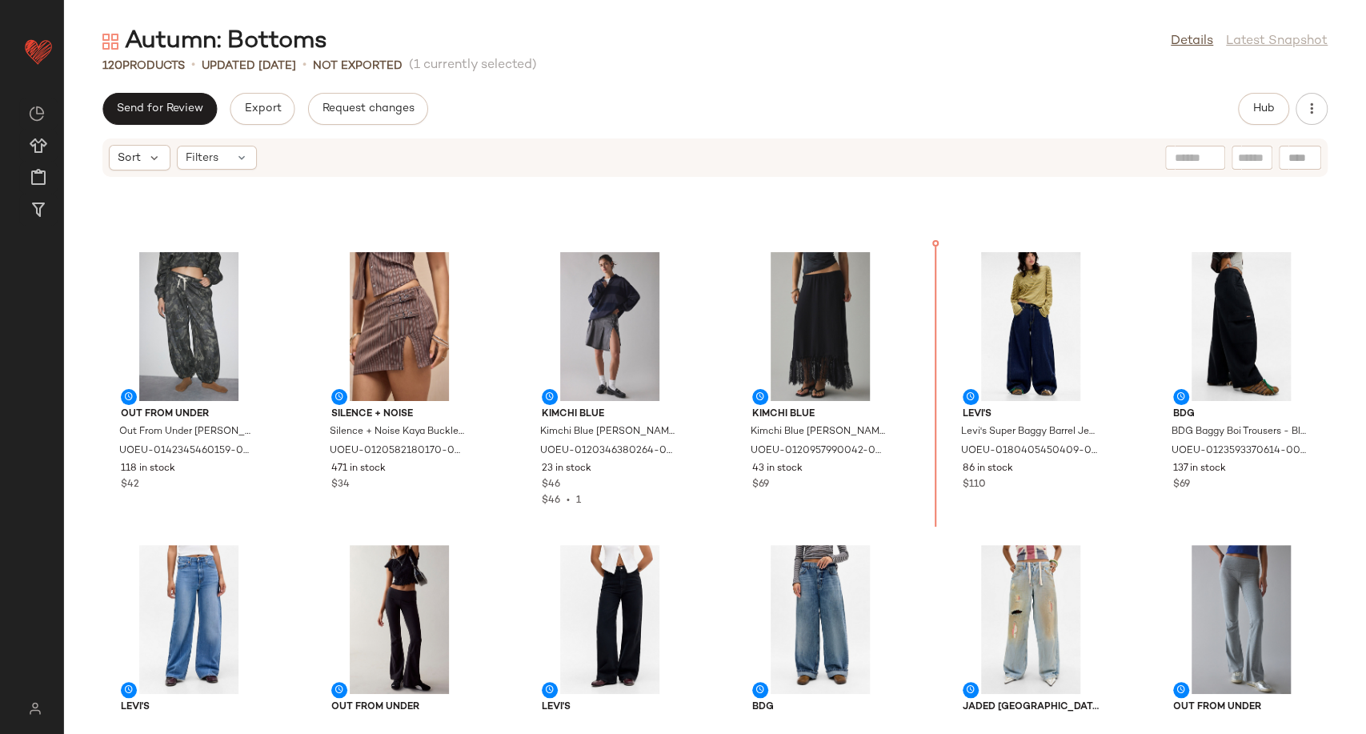
scroll to position [822, 0]
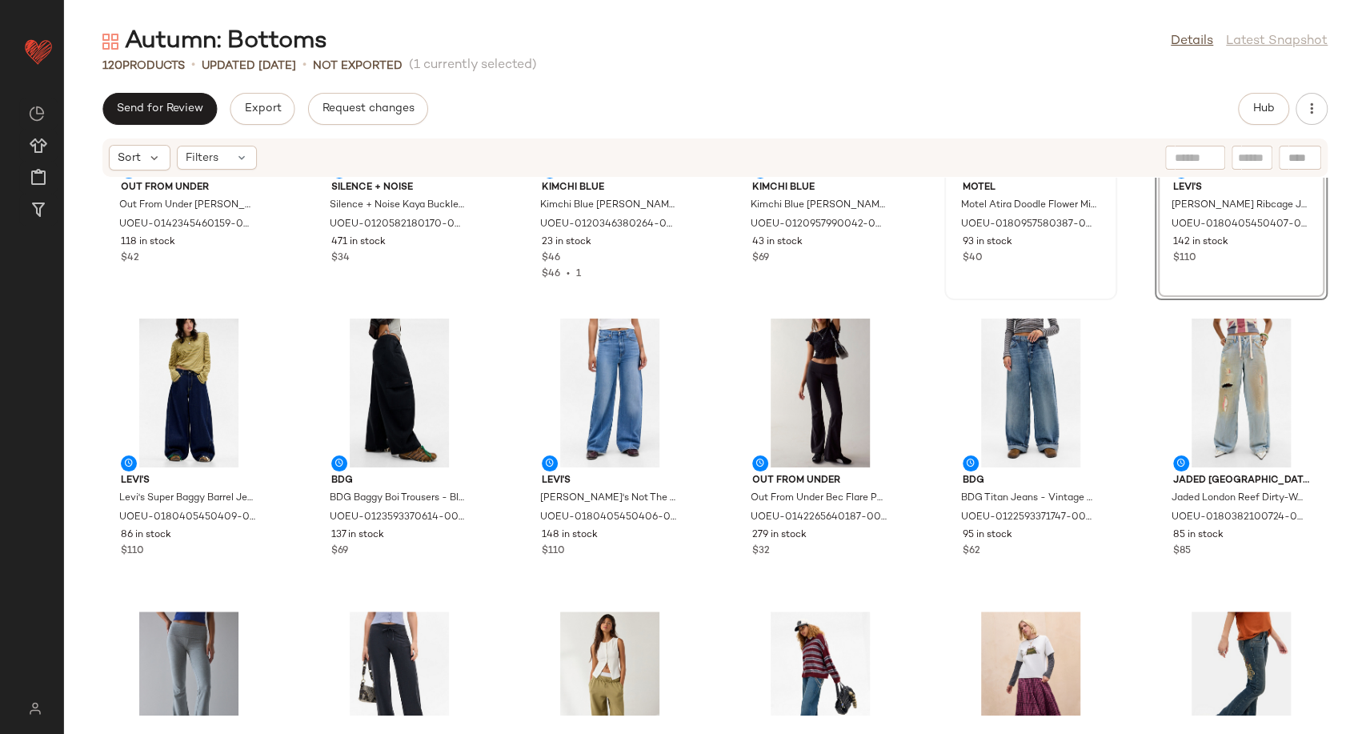
scroll to position [1181, 0]
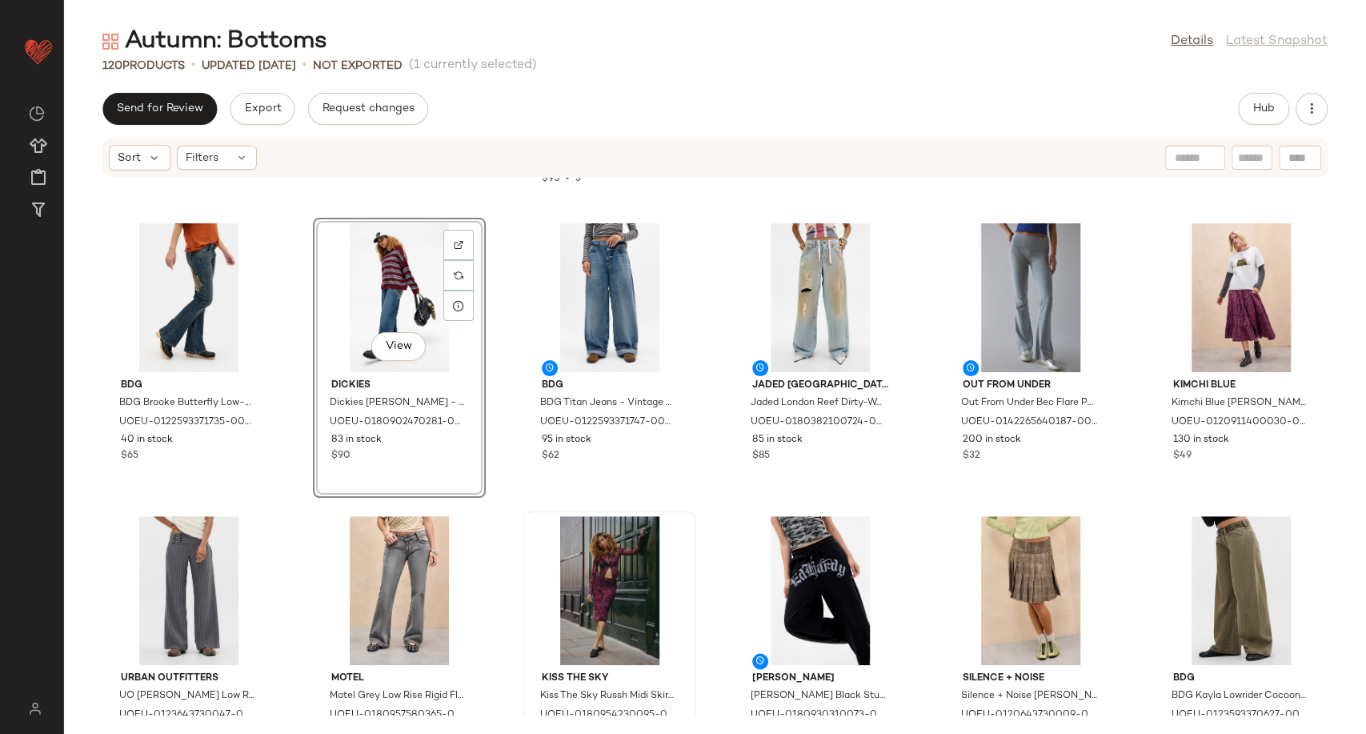
scroll to position [1448, 0]
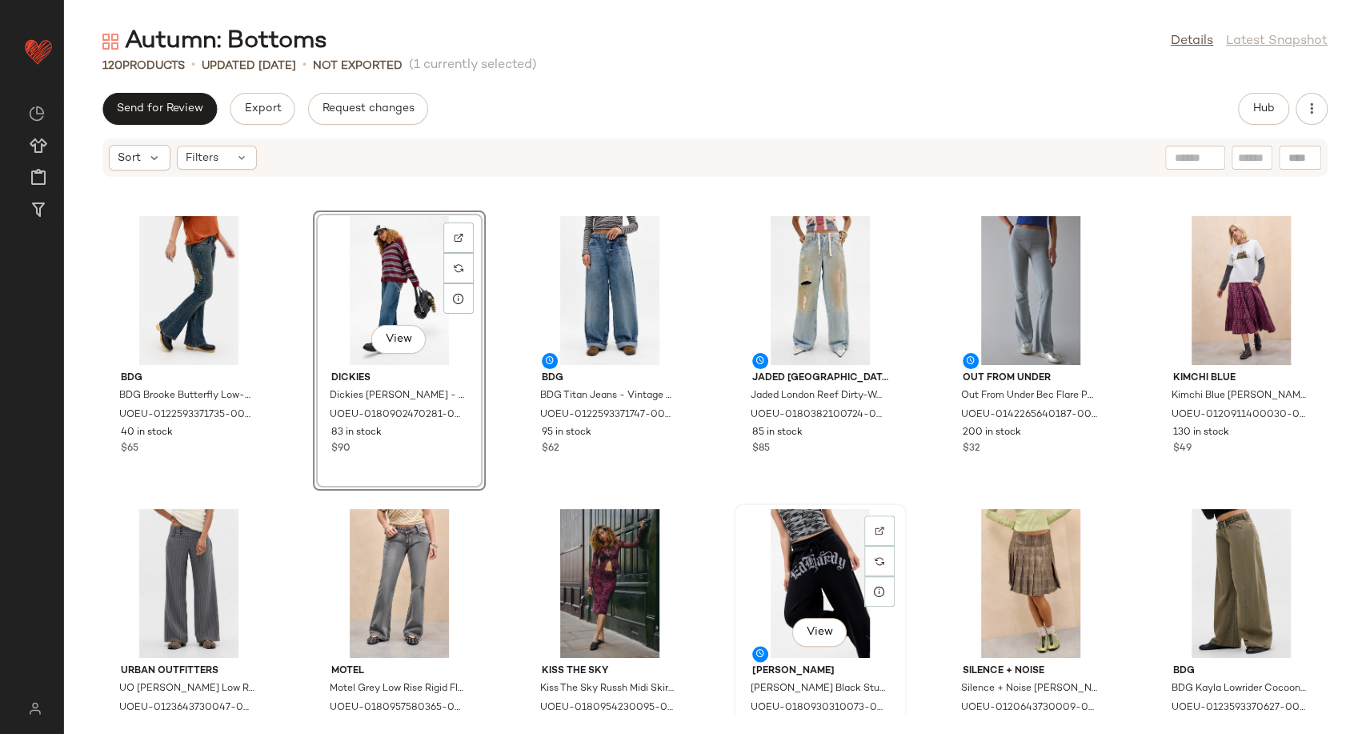
scroll to position [1448, 0]
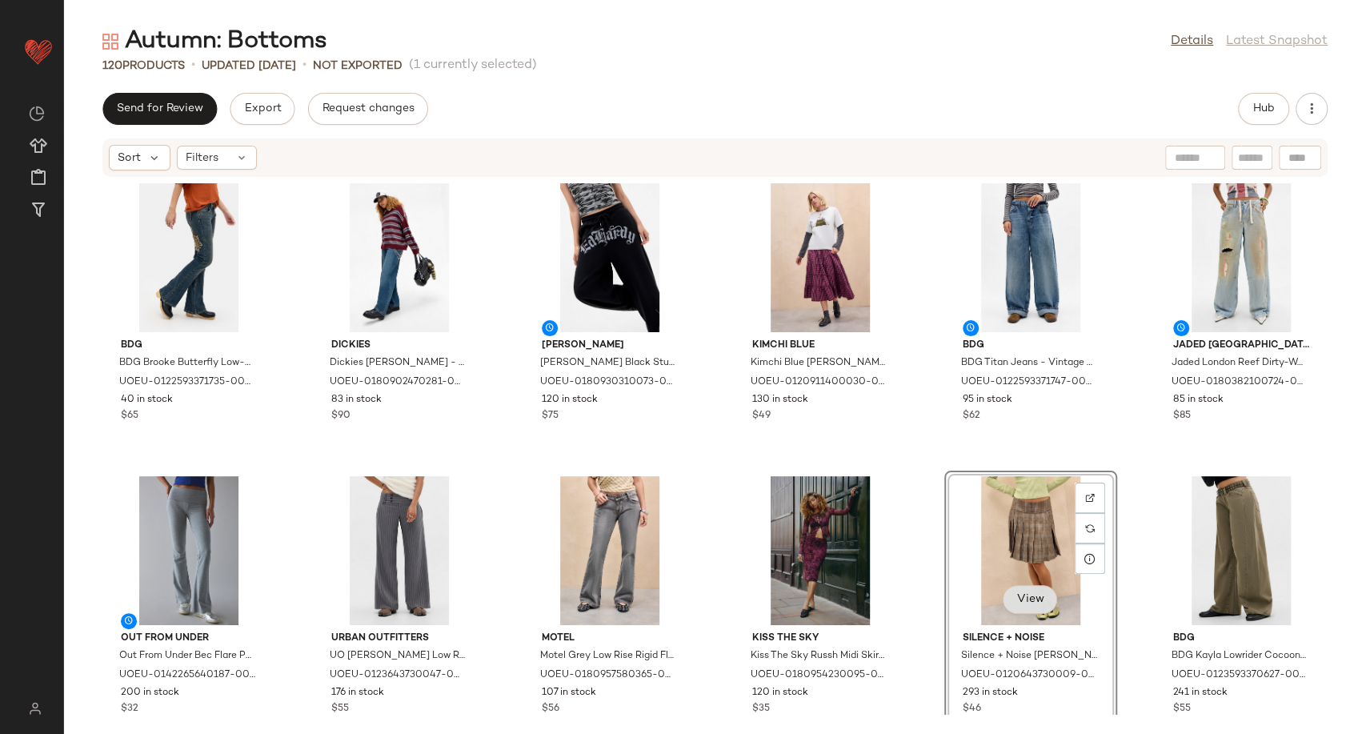
scroll to position [1487, 0]
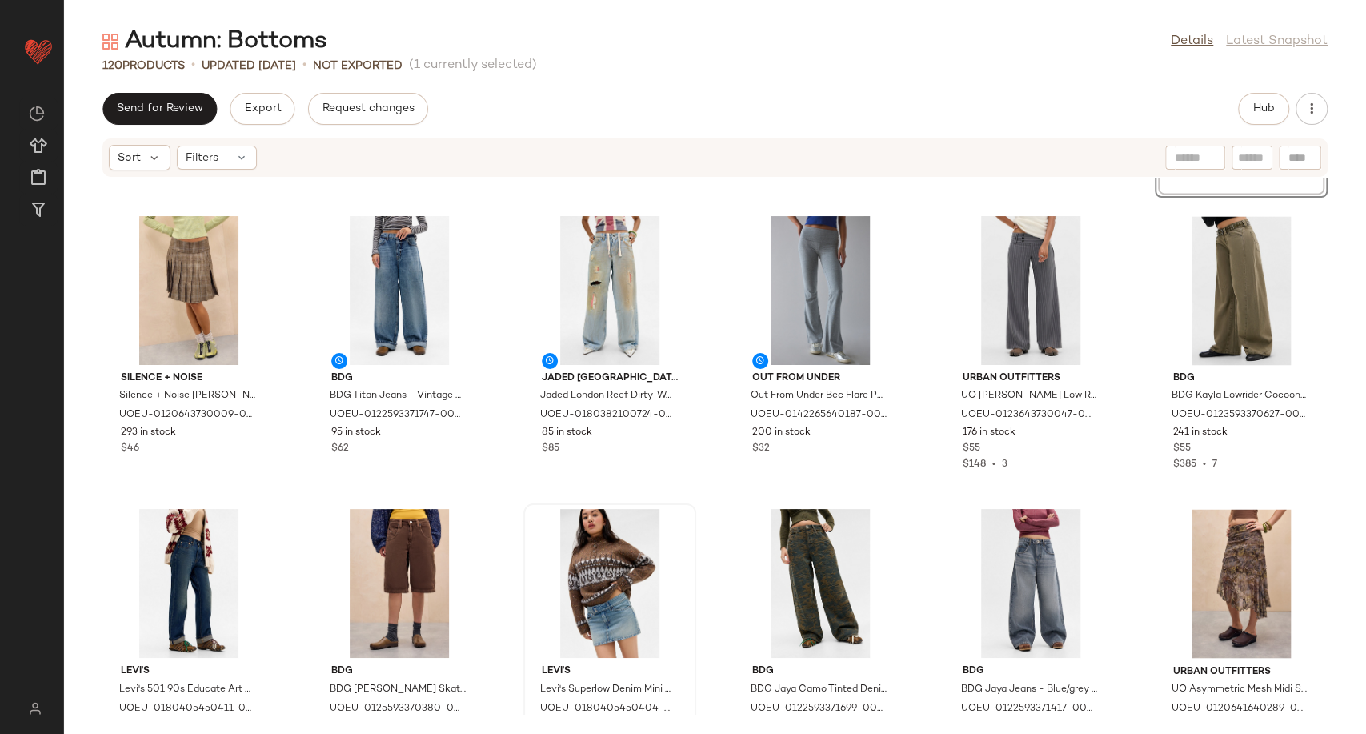
scroll to position [1754, 0]
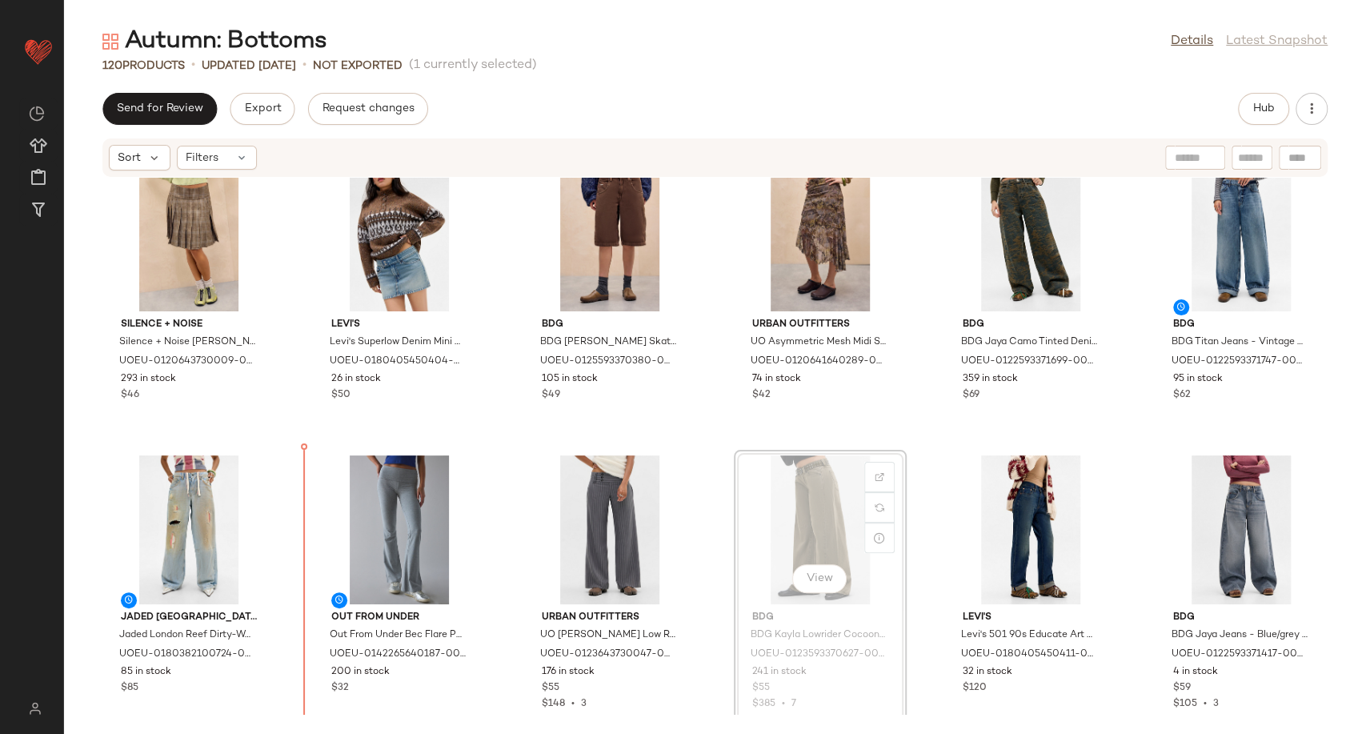
scroll to position [1800, 0]
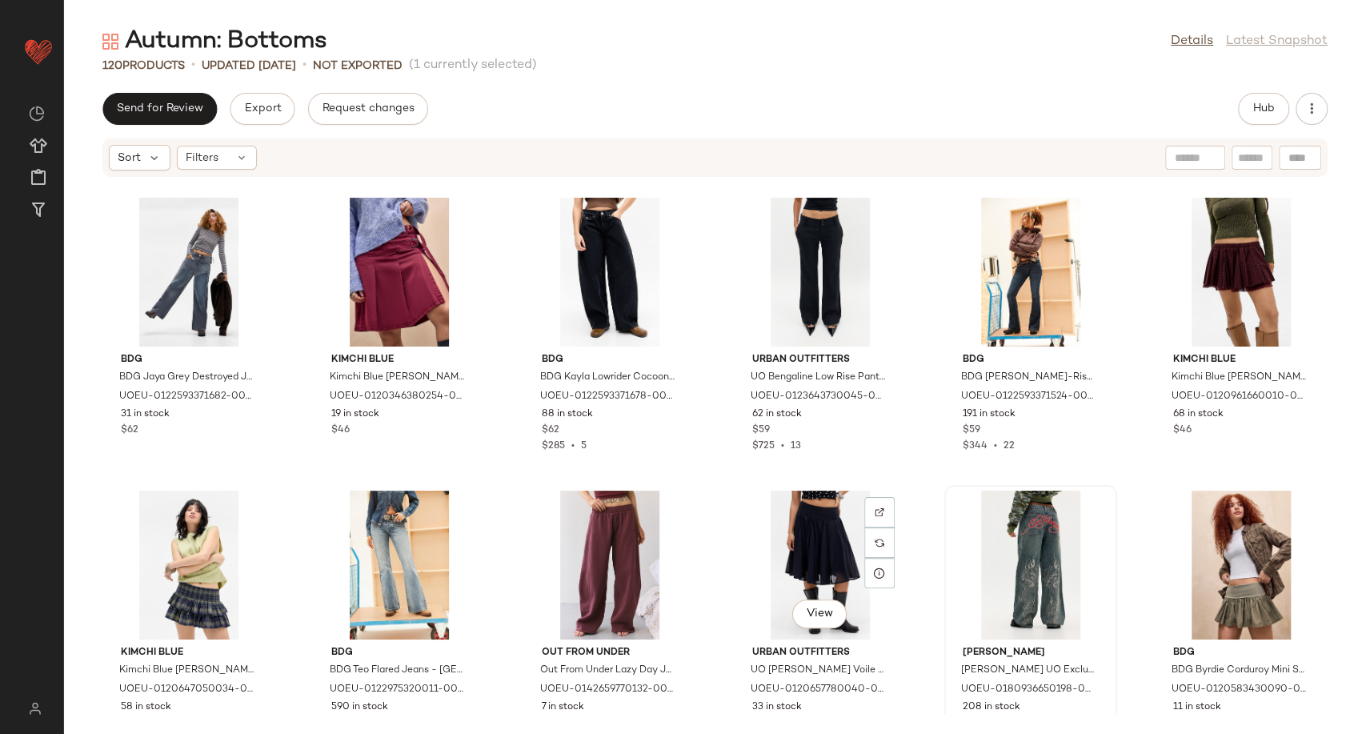
scroll to position [2333, 0]
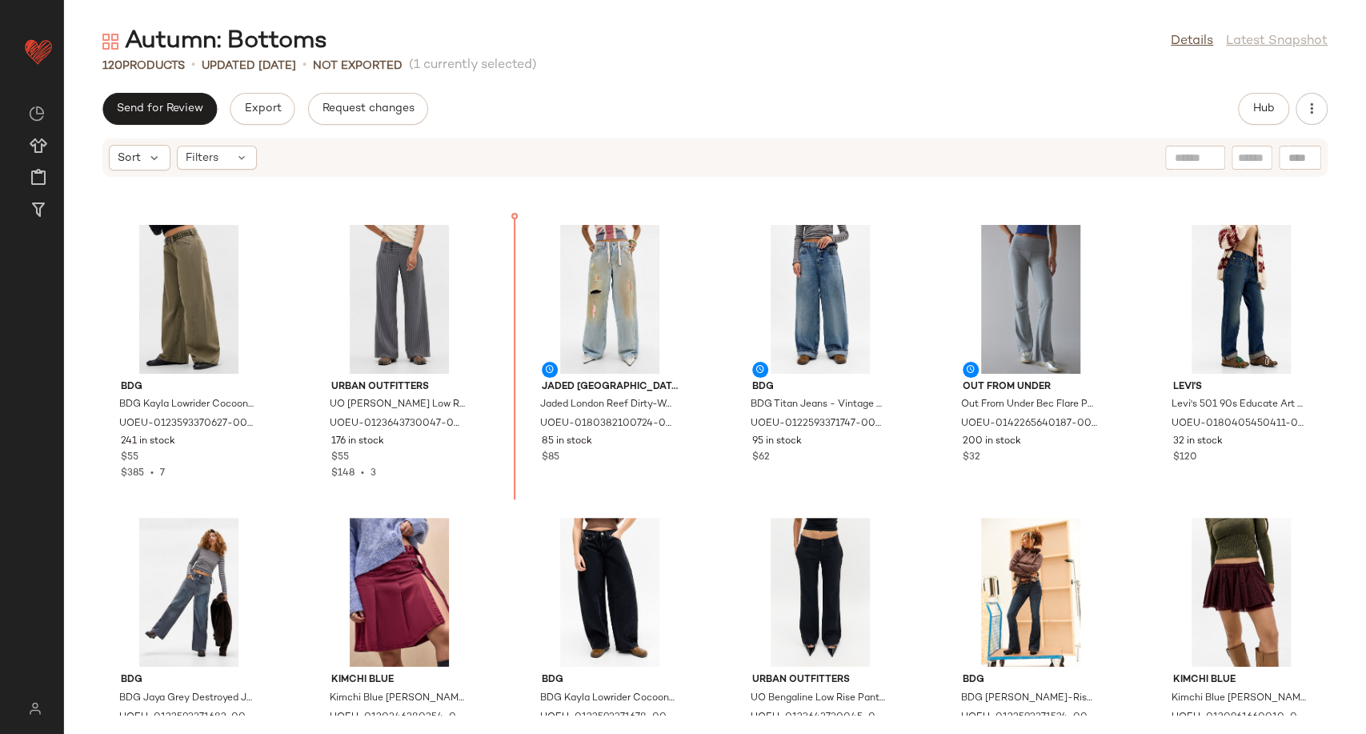
scroll to position [2010, 0]
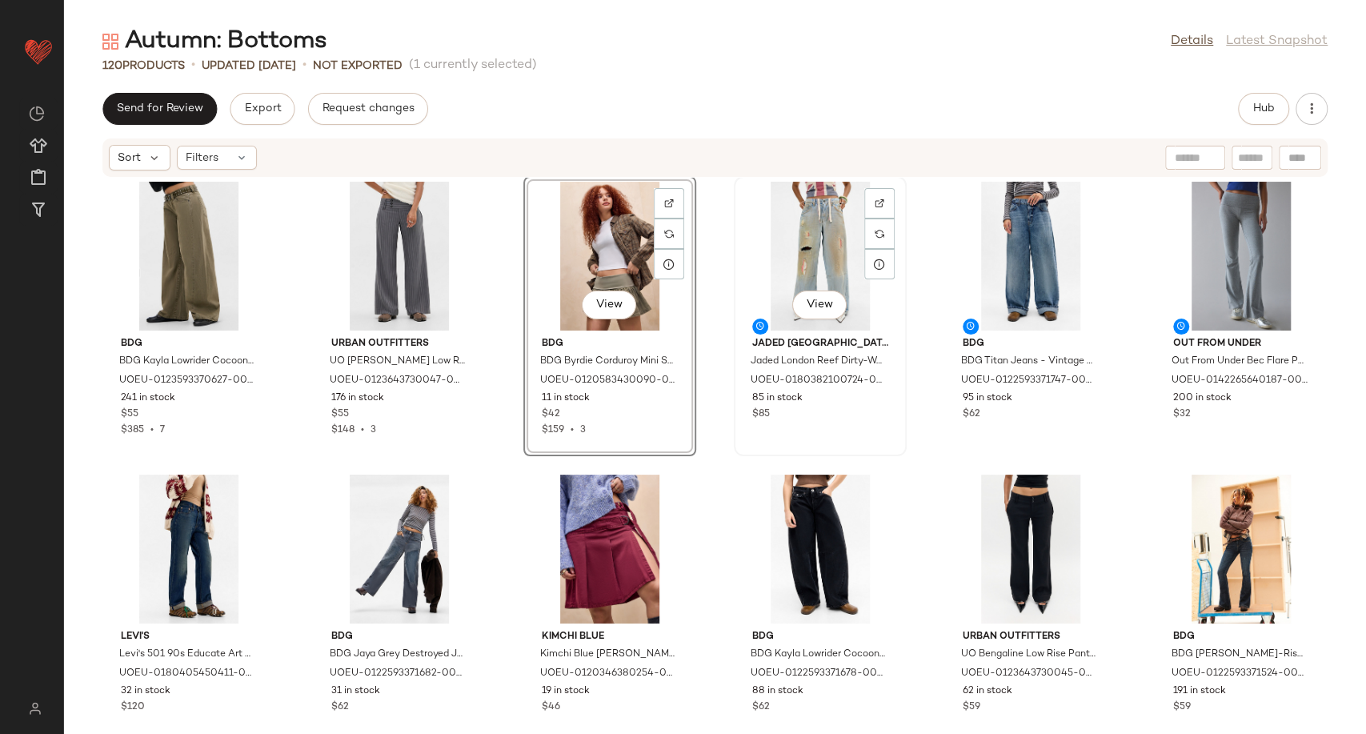
scroll to position [2100, 0]
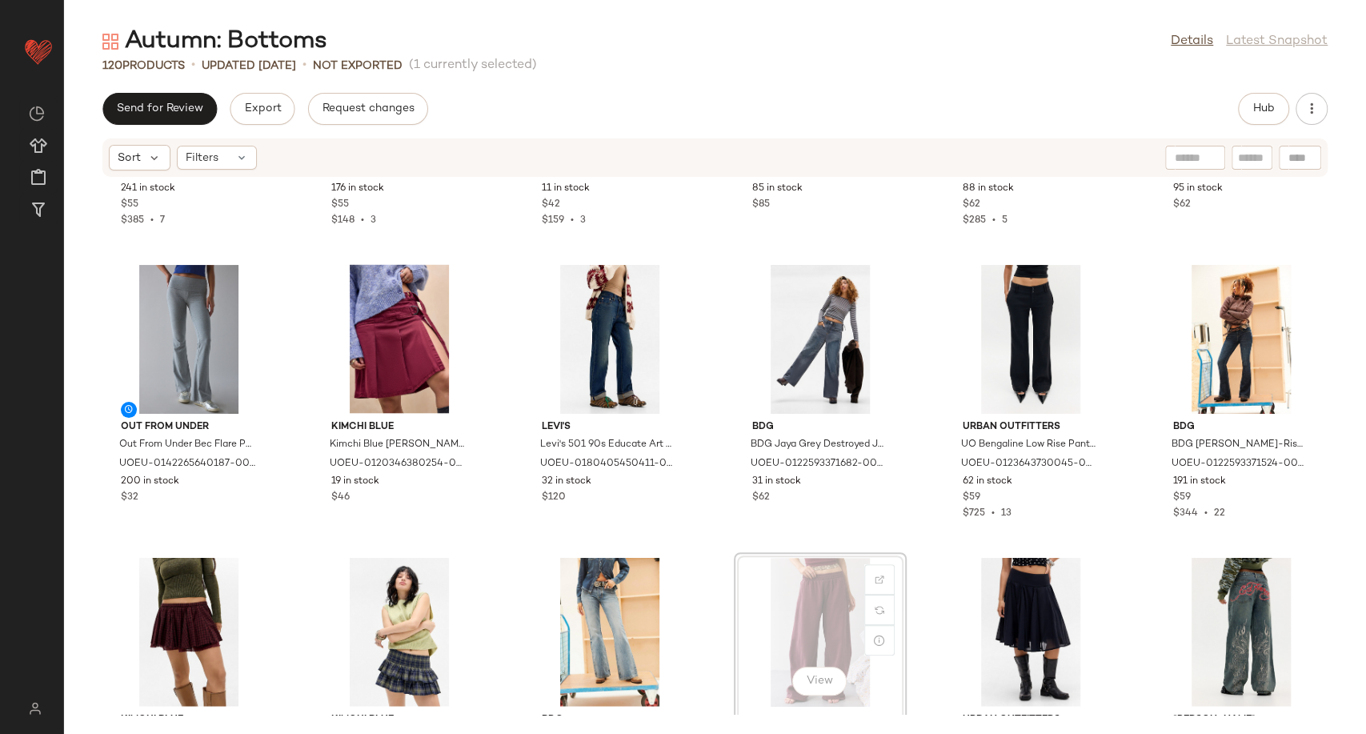
scroll to position [2280, 0]
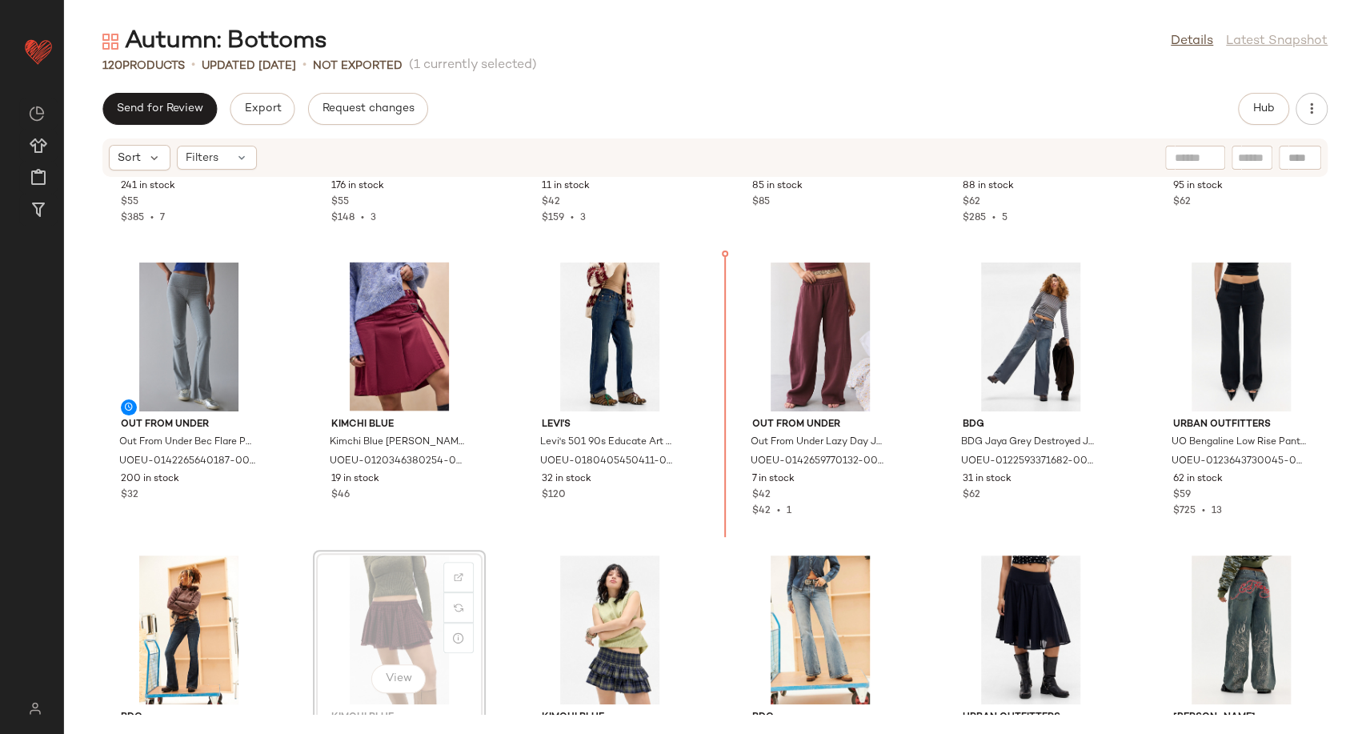
scroll to position [2280, 0]
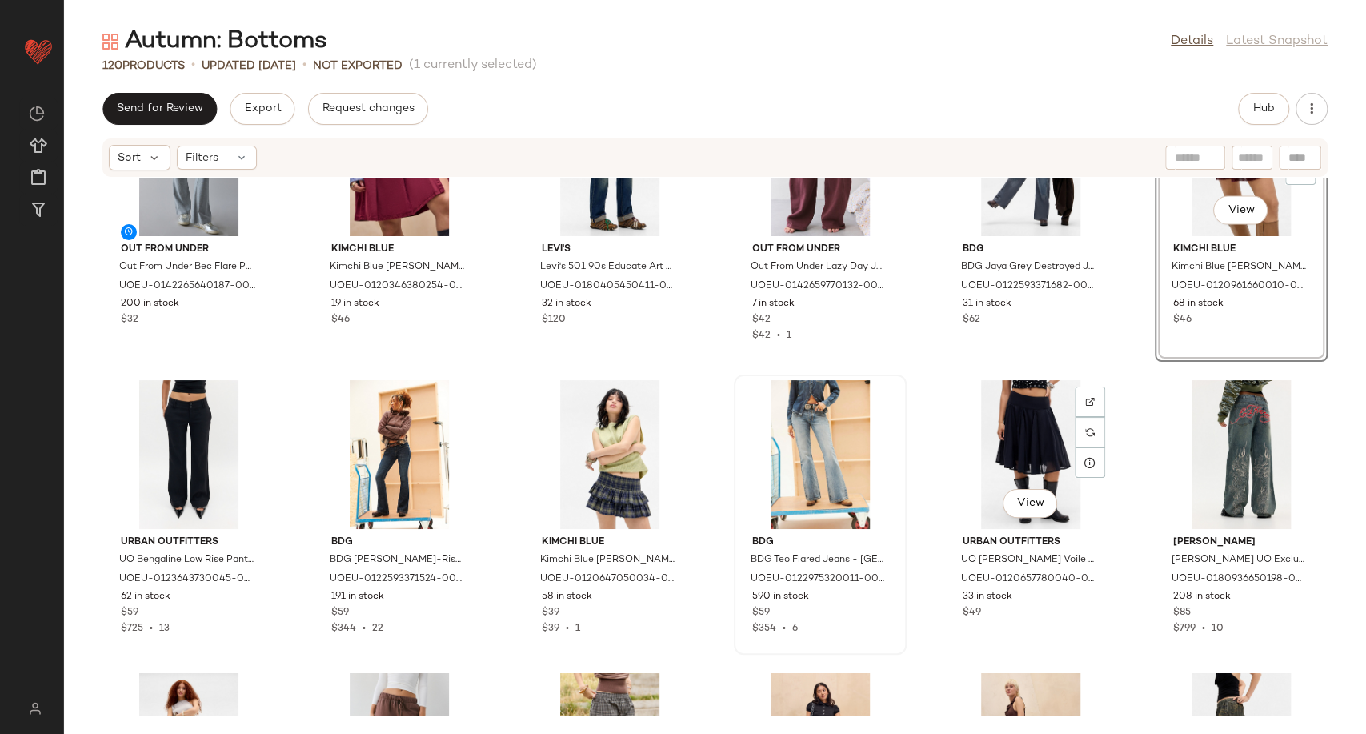
scroll to position [2458, 0]
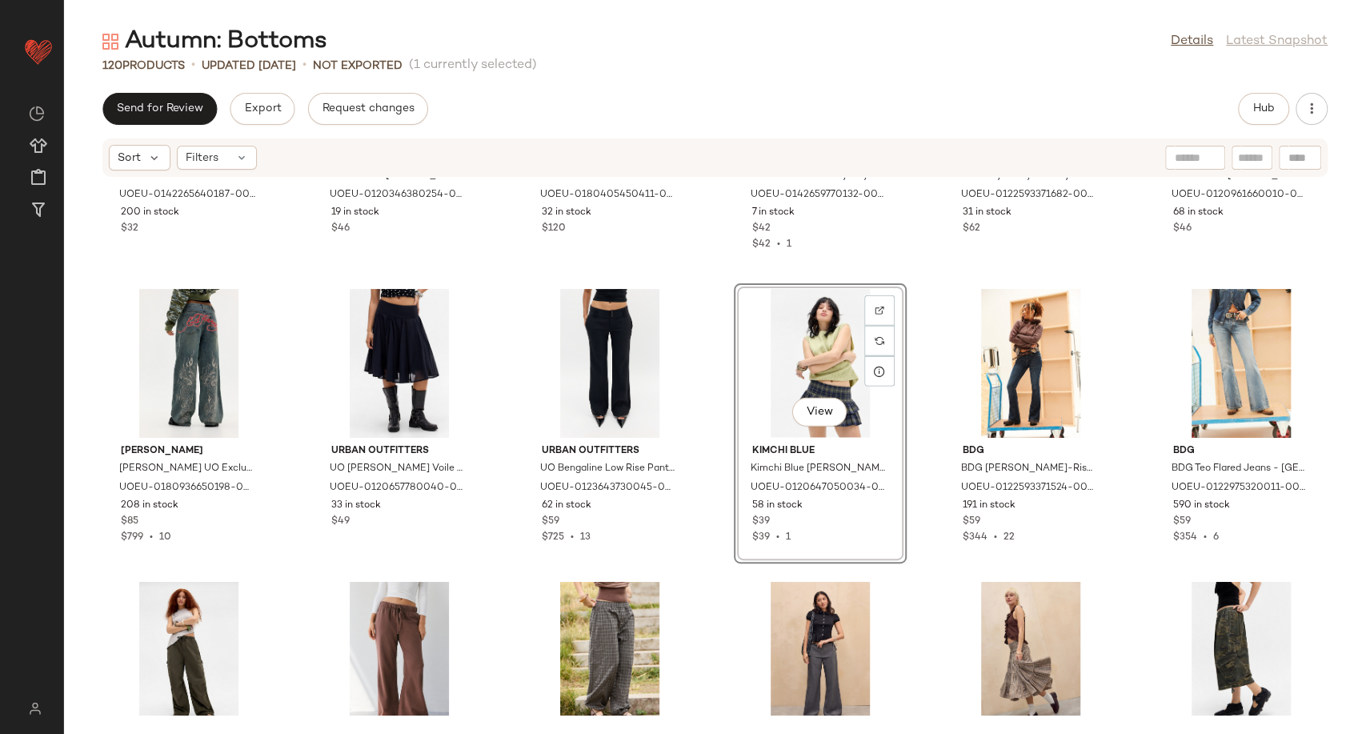
scroll to position [2637, 0]
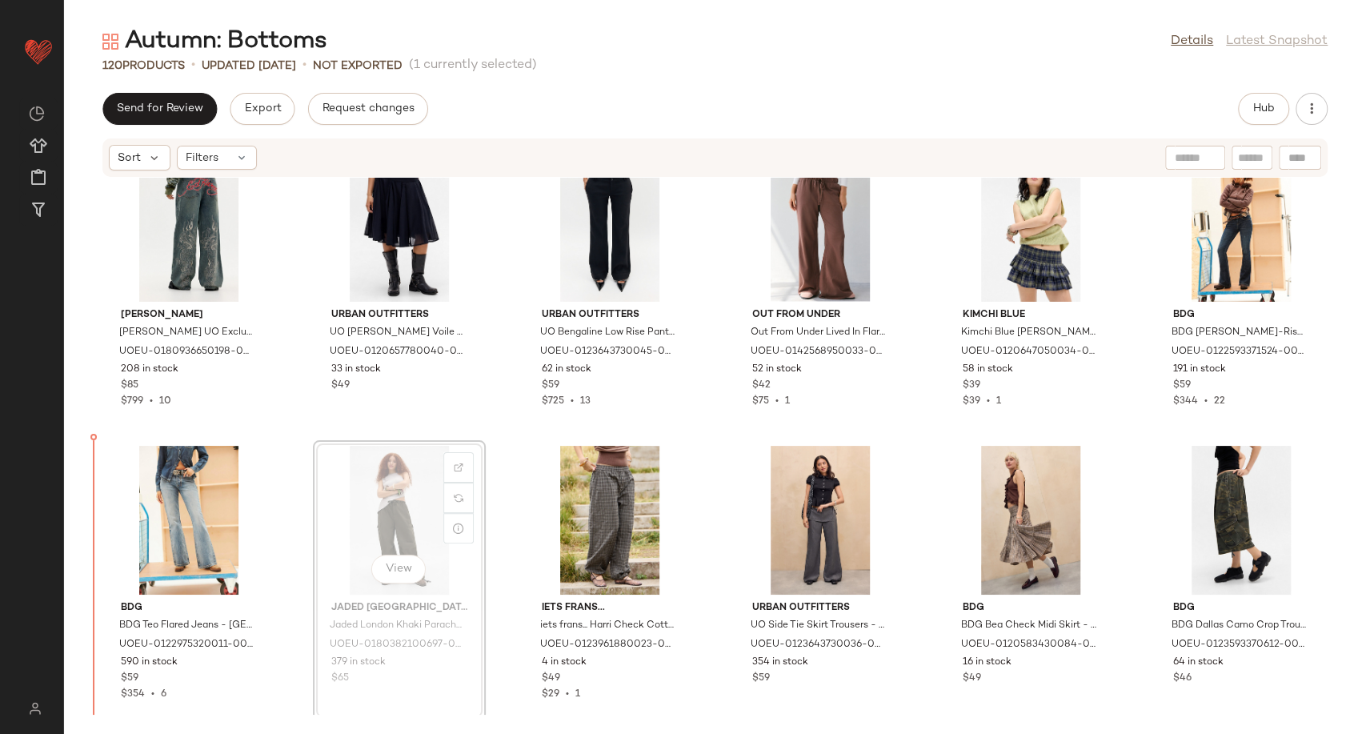
scroll to position [2682, 0]
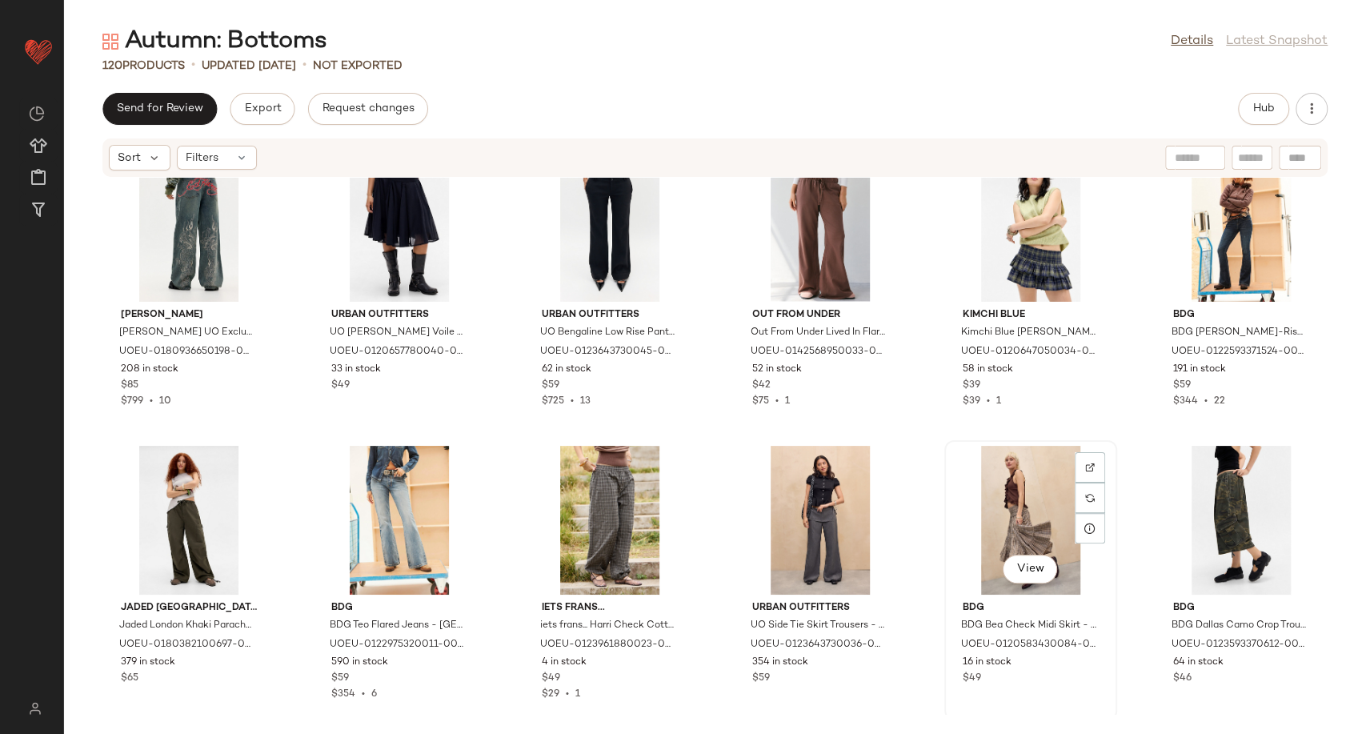
click at [1003, 532] on div "View" at bounding box center [1031, 520] width 162 height 149
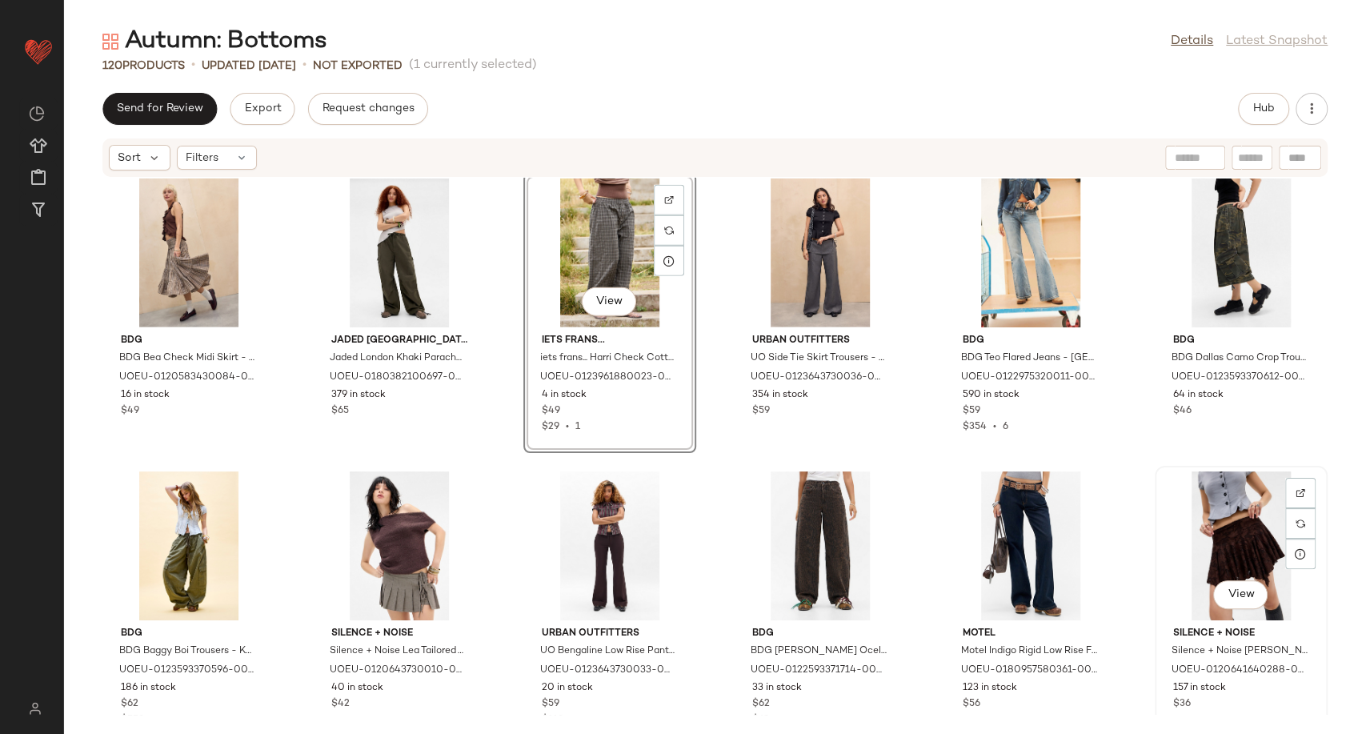
scroll to position [2861, 0]
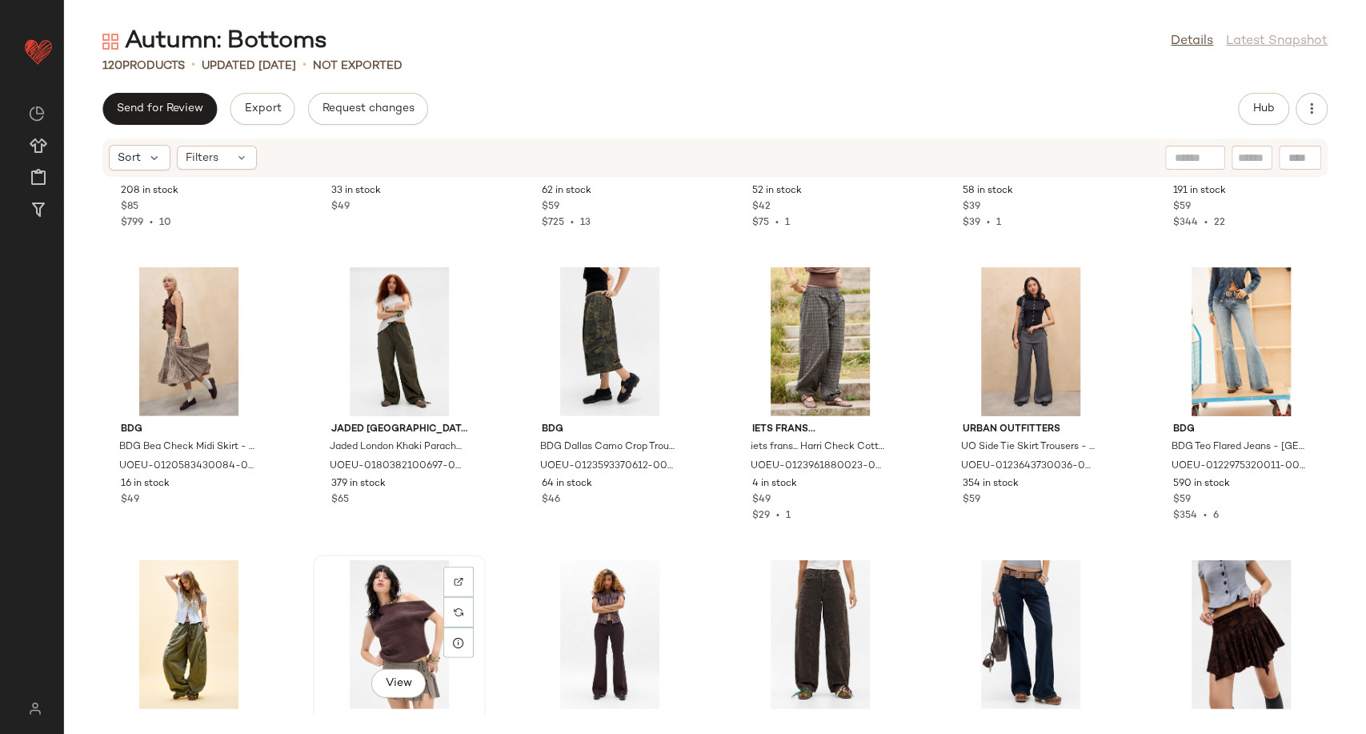
scroll to position [2863, 0]
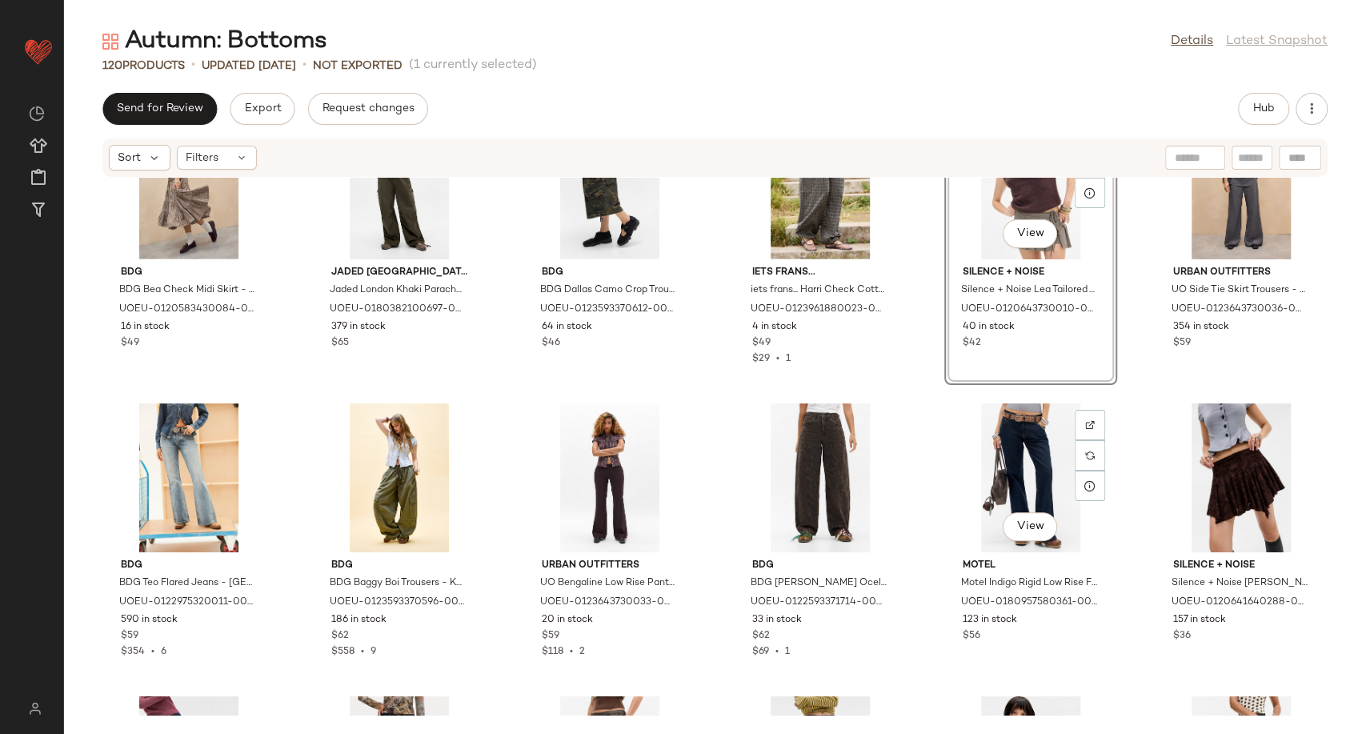
scroll to position [3041, 0]
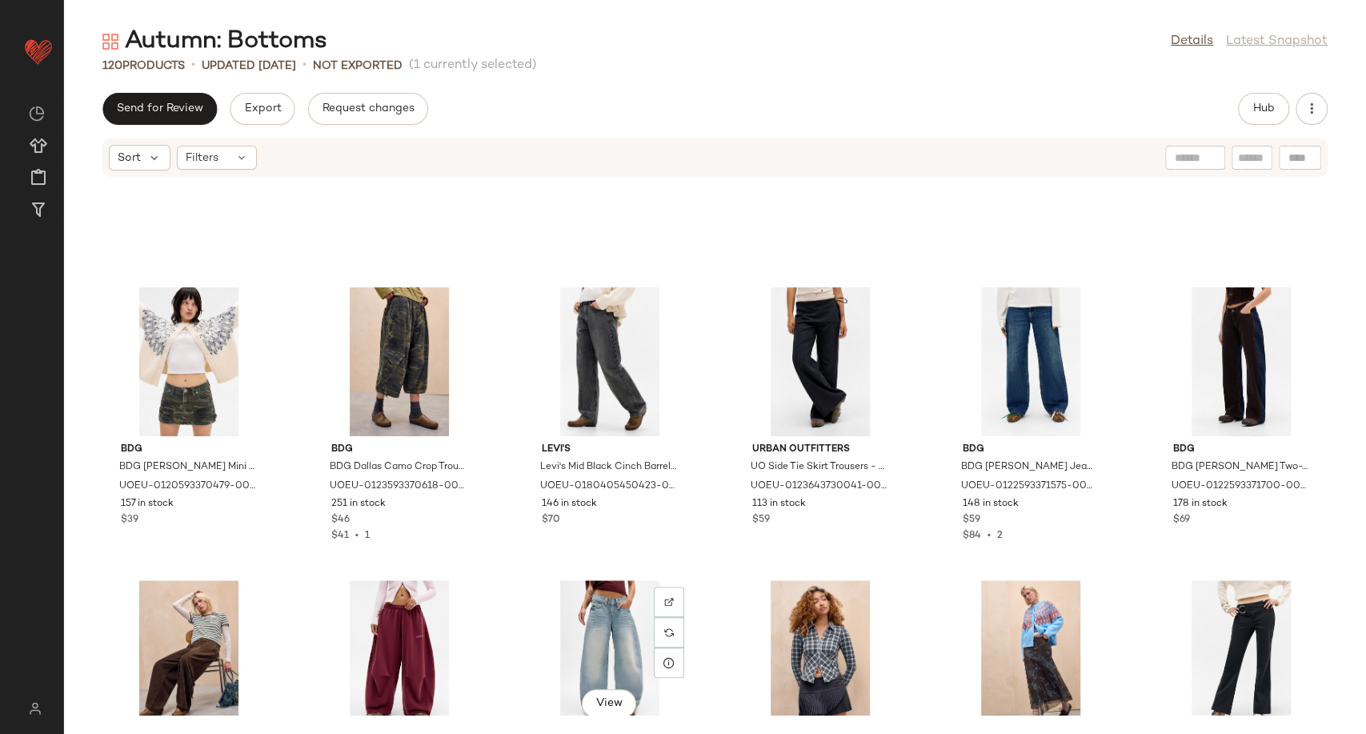
scroll to position [4878, 0]
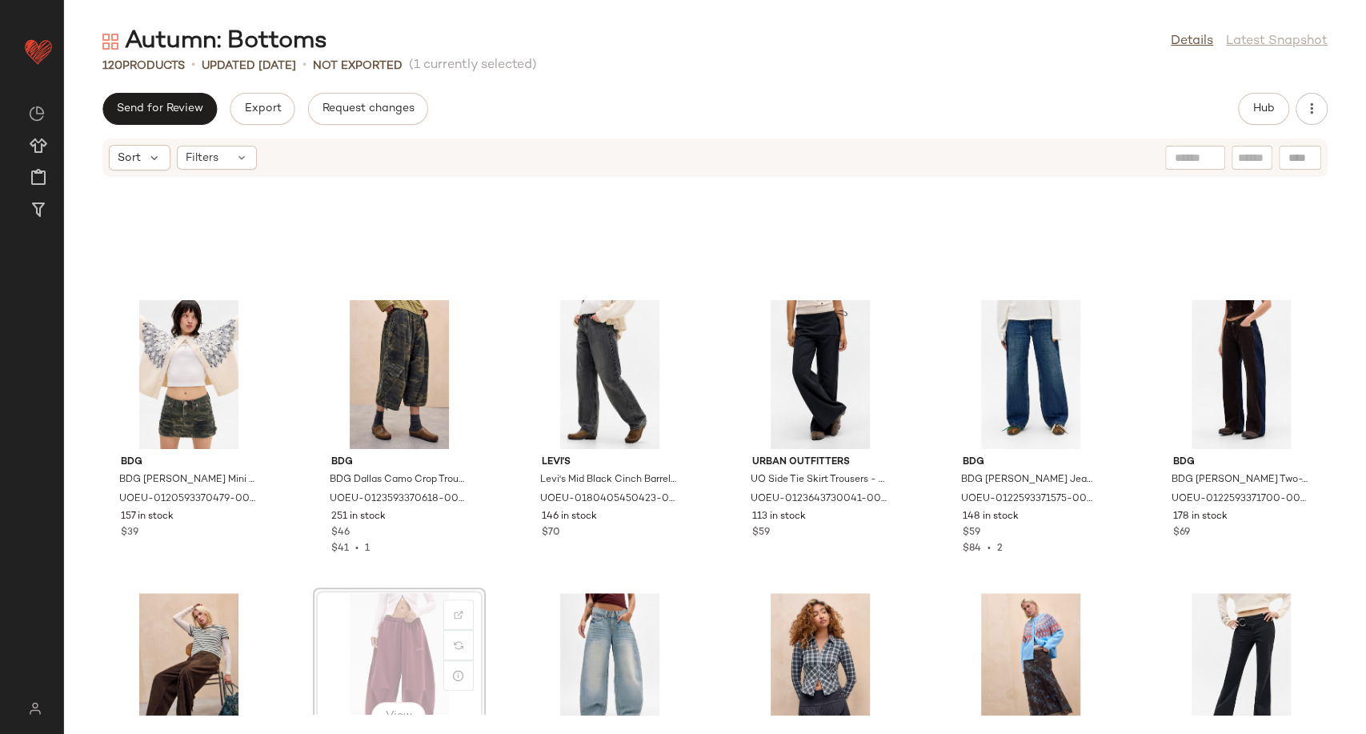
scroll to position [4887, 0]
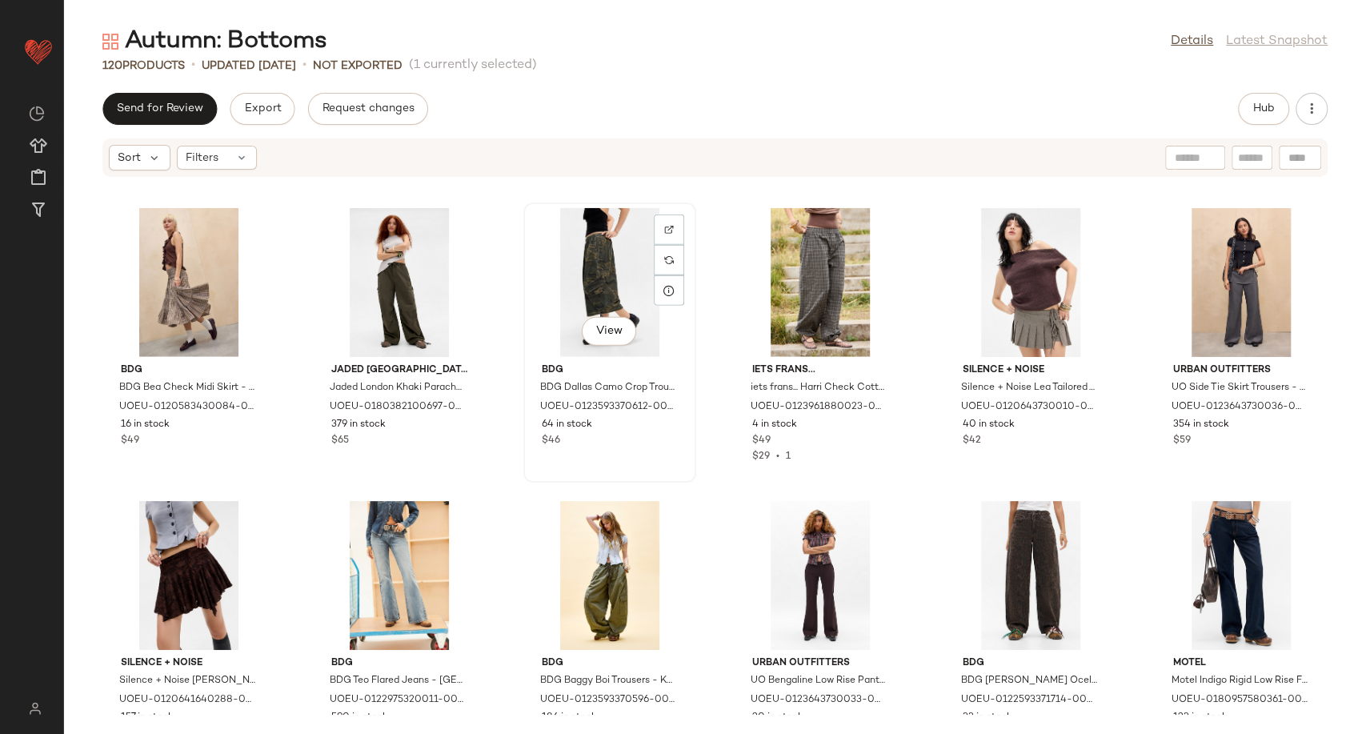
scroll to position [2946, 0]
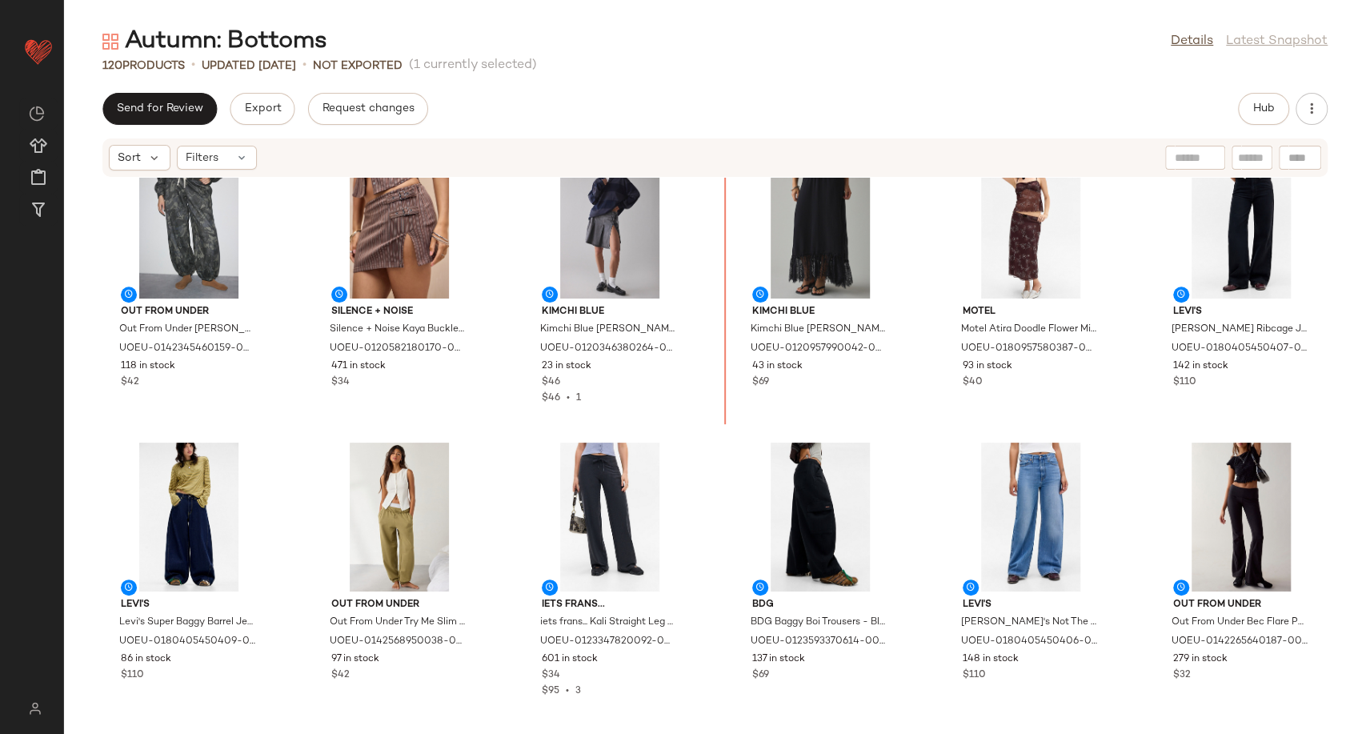
scroll to position [1035, 0]
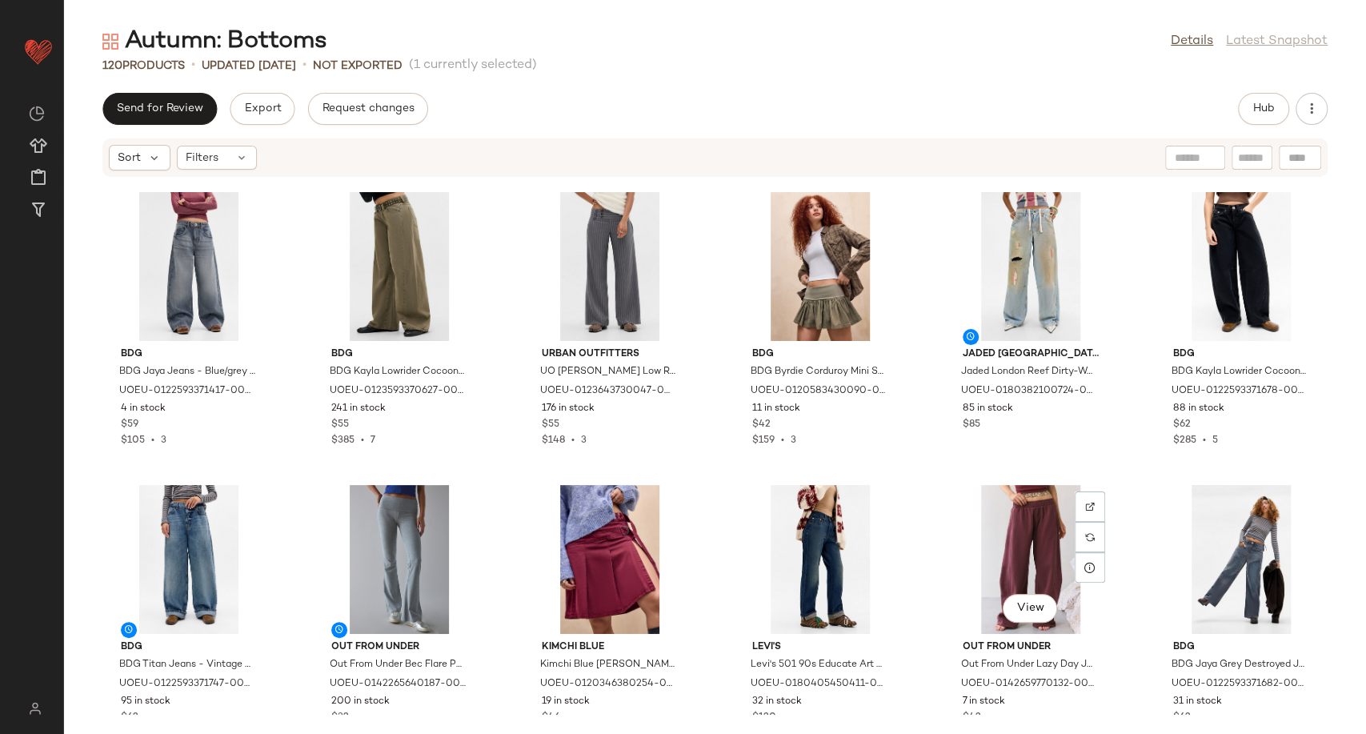
scroll to position [1880, 0]
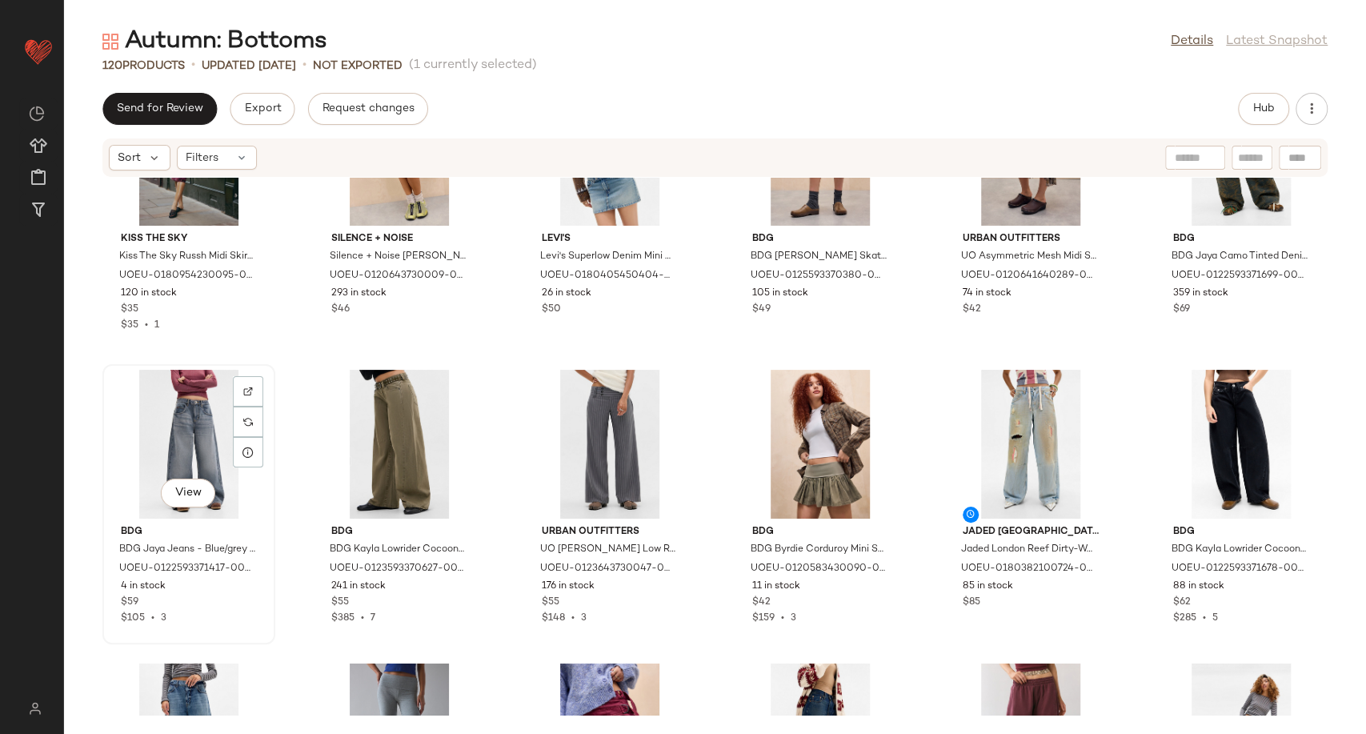
click at [186, 446] on div "View" at bounding box center [189, 444] width 162 height 149
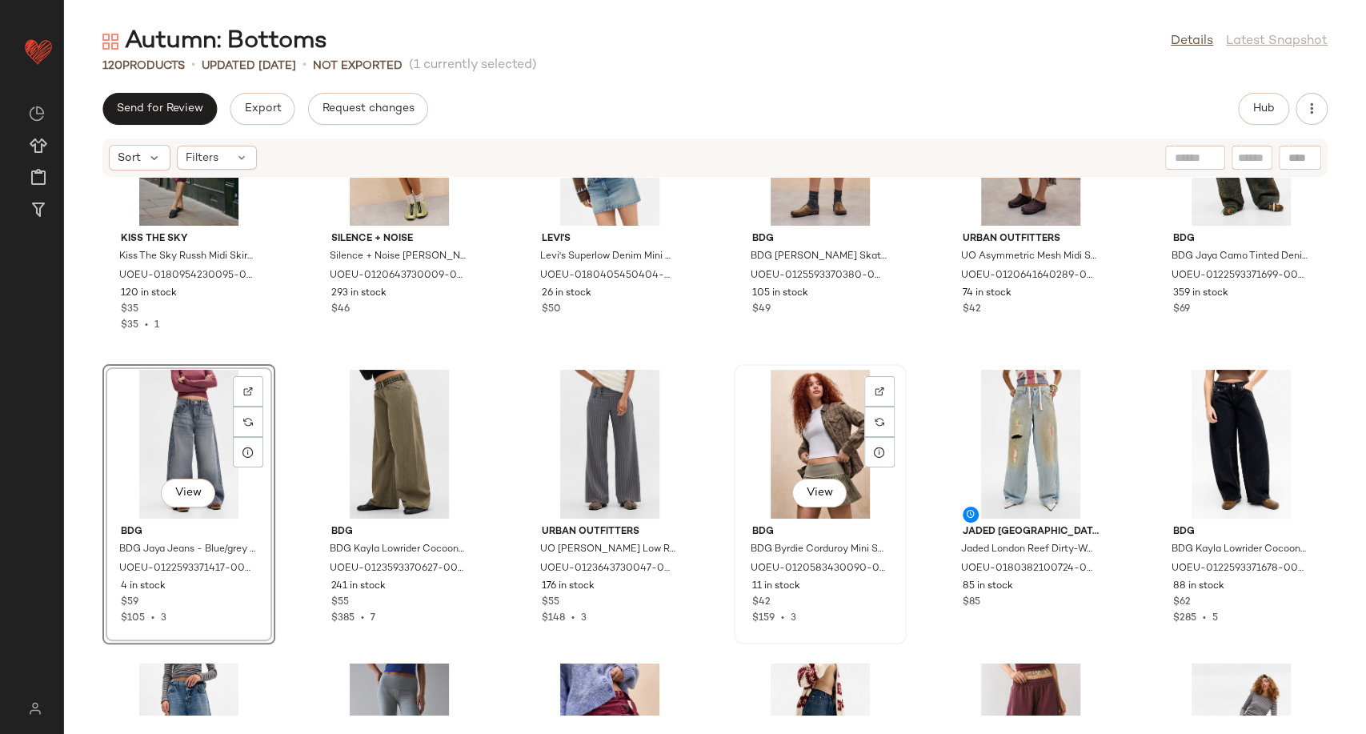
click at [818, 464] on div "View" at bounding box center [820, 444] width 162 height 149
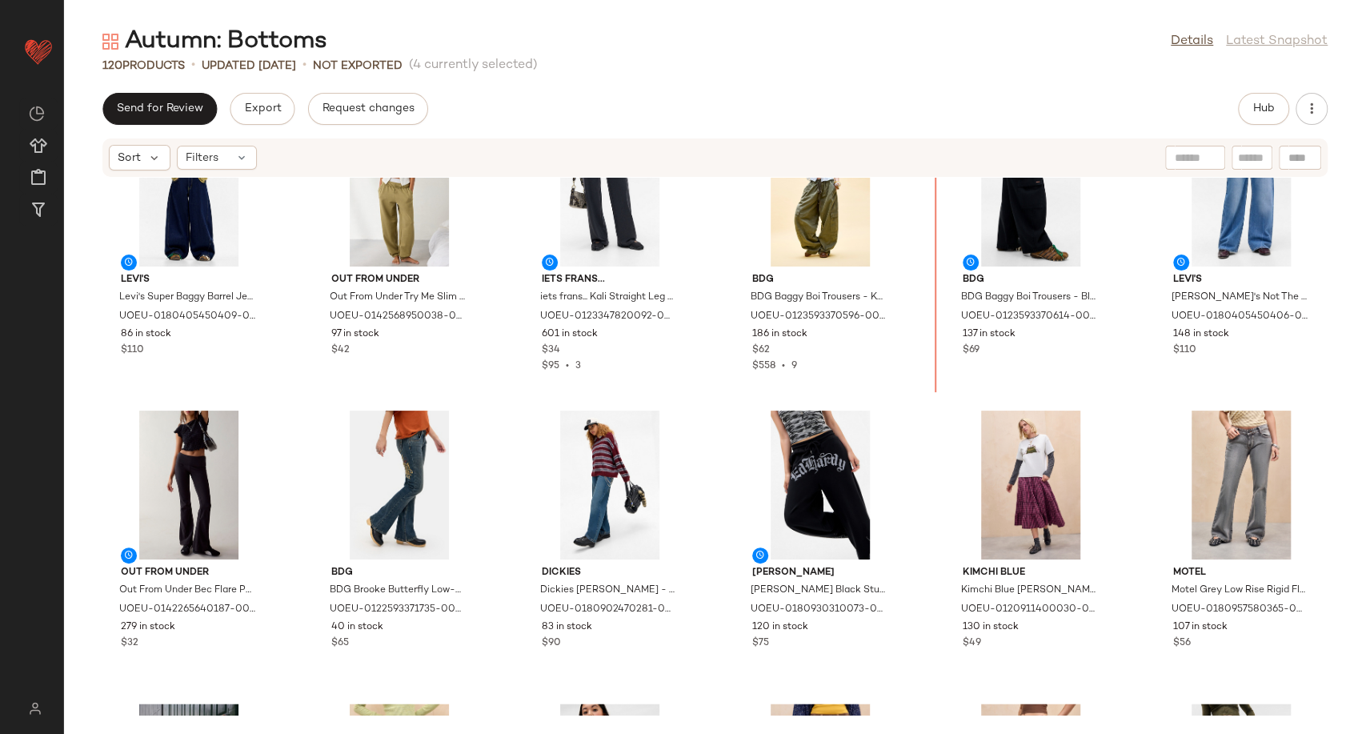
scroll to position [1252, 0]
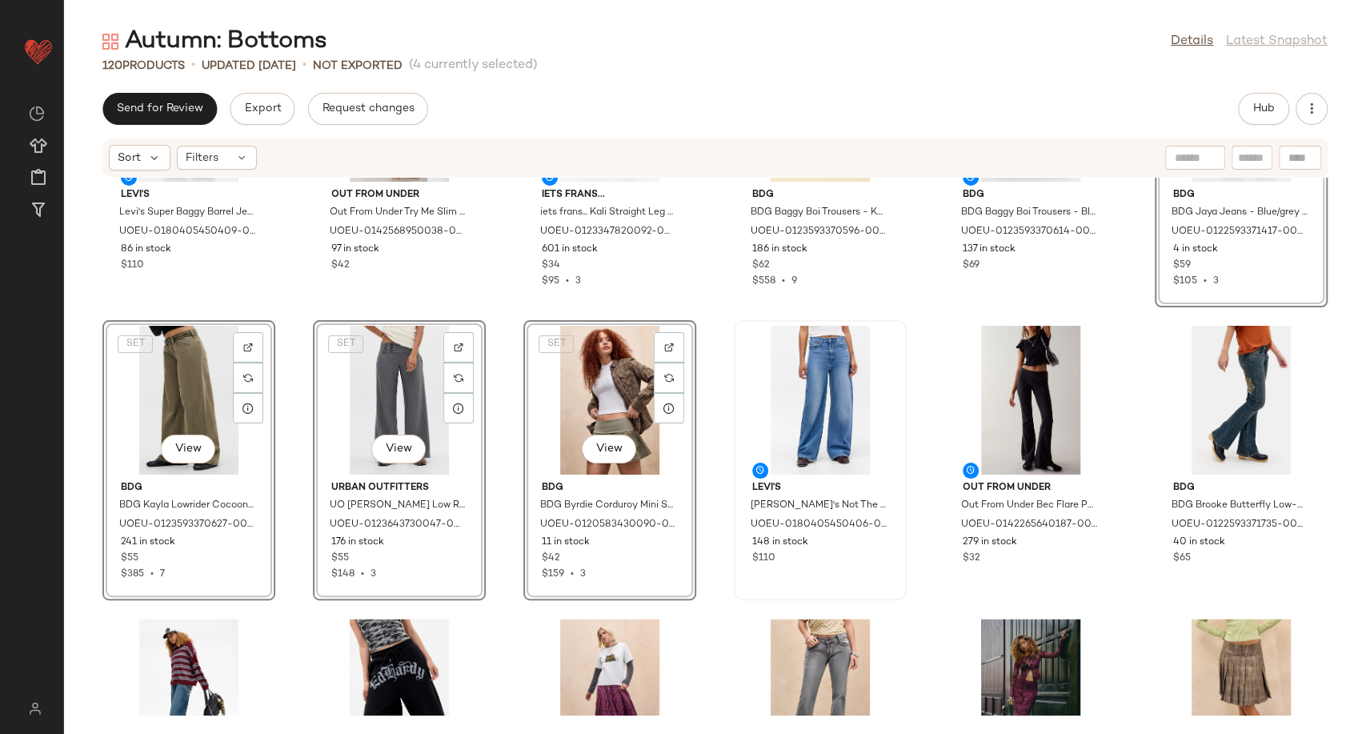
scroll to position [1341, 0]
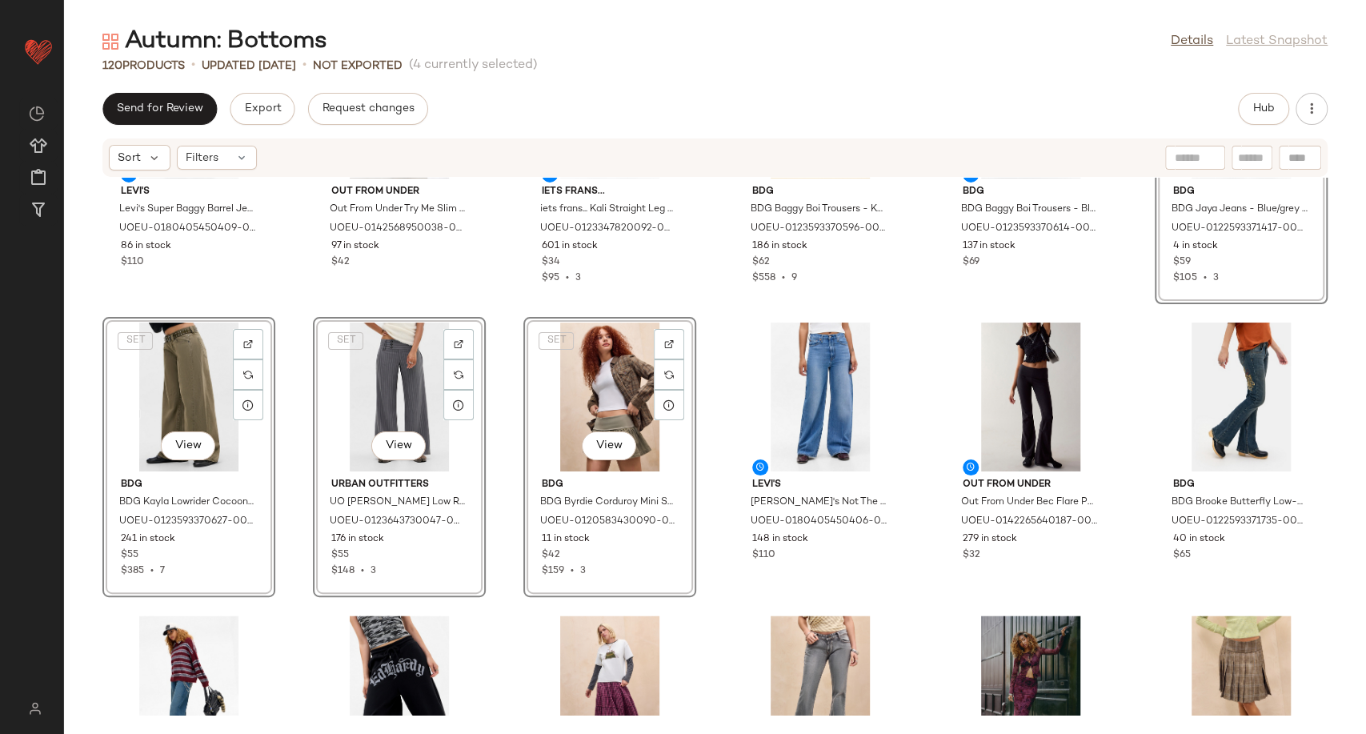
click at [706, 513] on div "Levi's Levi's Super Baggy Barrel Jeans - Indigo 30W 32L at Urban Outfitters UOE…" at bounding box center [715, 446] width 1302 height 537
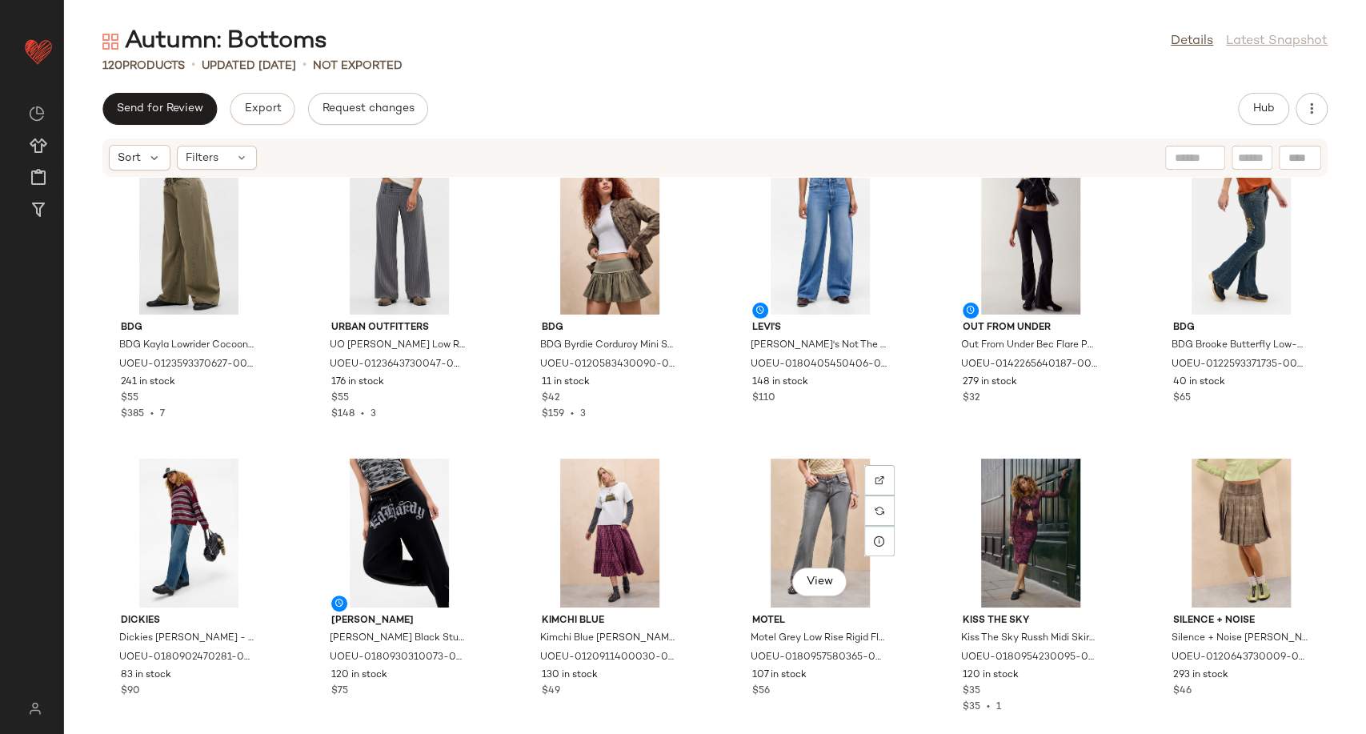
scroll to position [1519, 0]
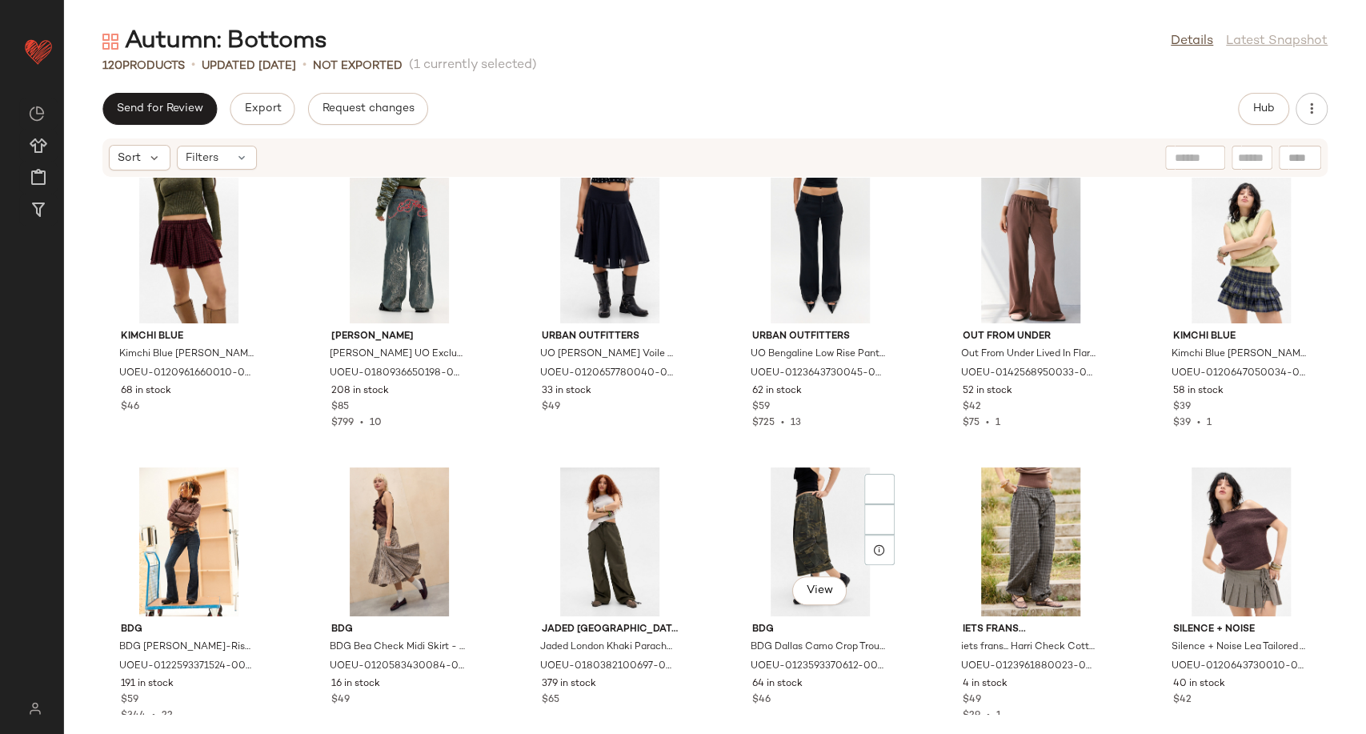
scroll to position [2764, 0]
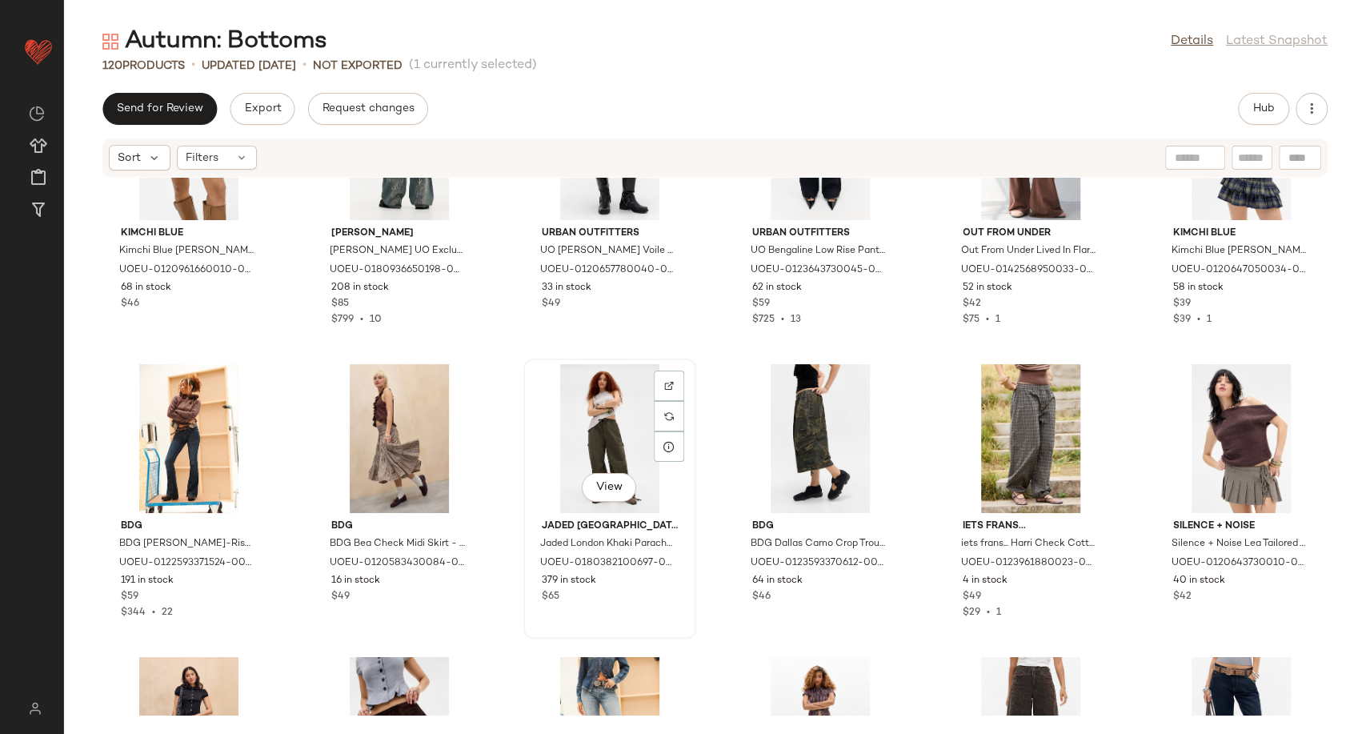
click at [596, 443] on div "View" at bounding box center [610, 438] width 162 height 149
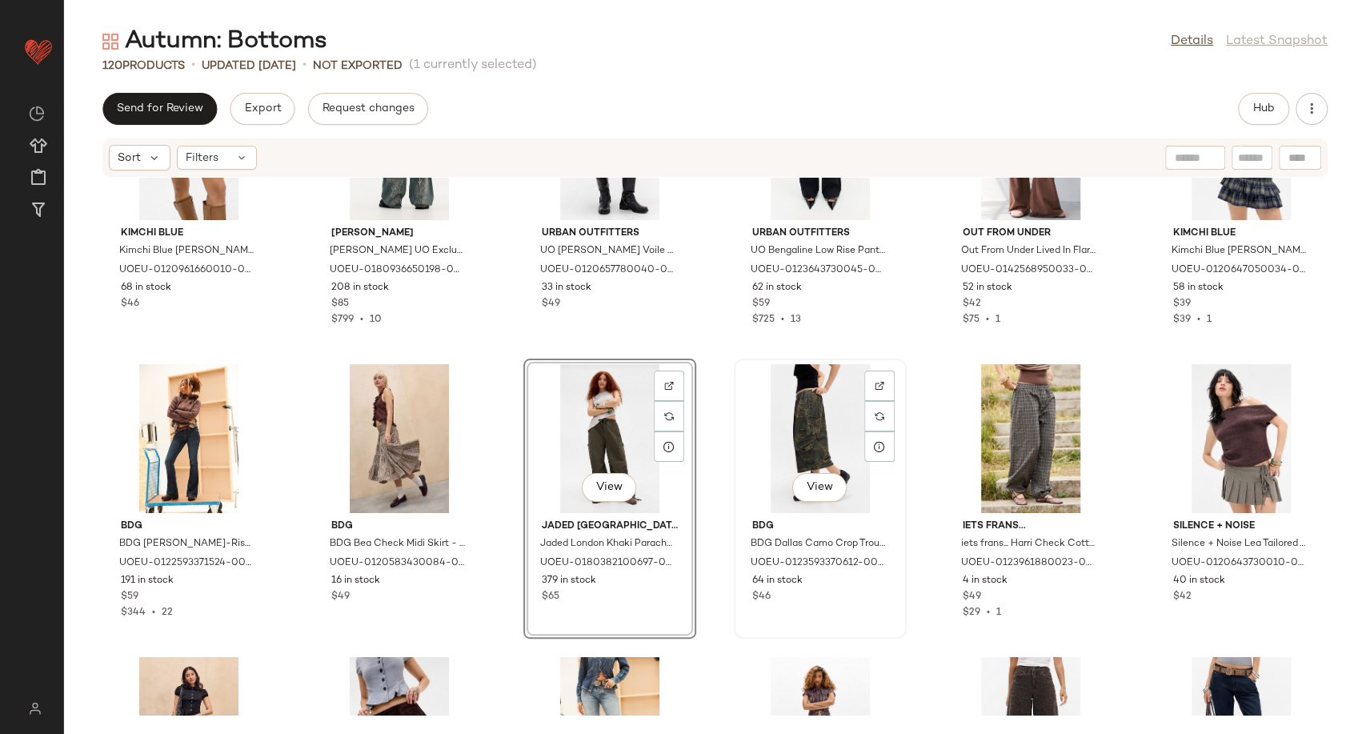
click at [815, 444] on div "View" at bounding box center [820, 438] width 162 height 149
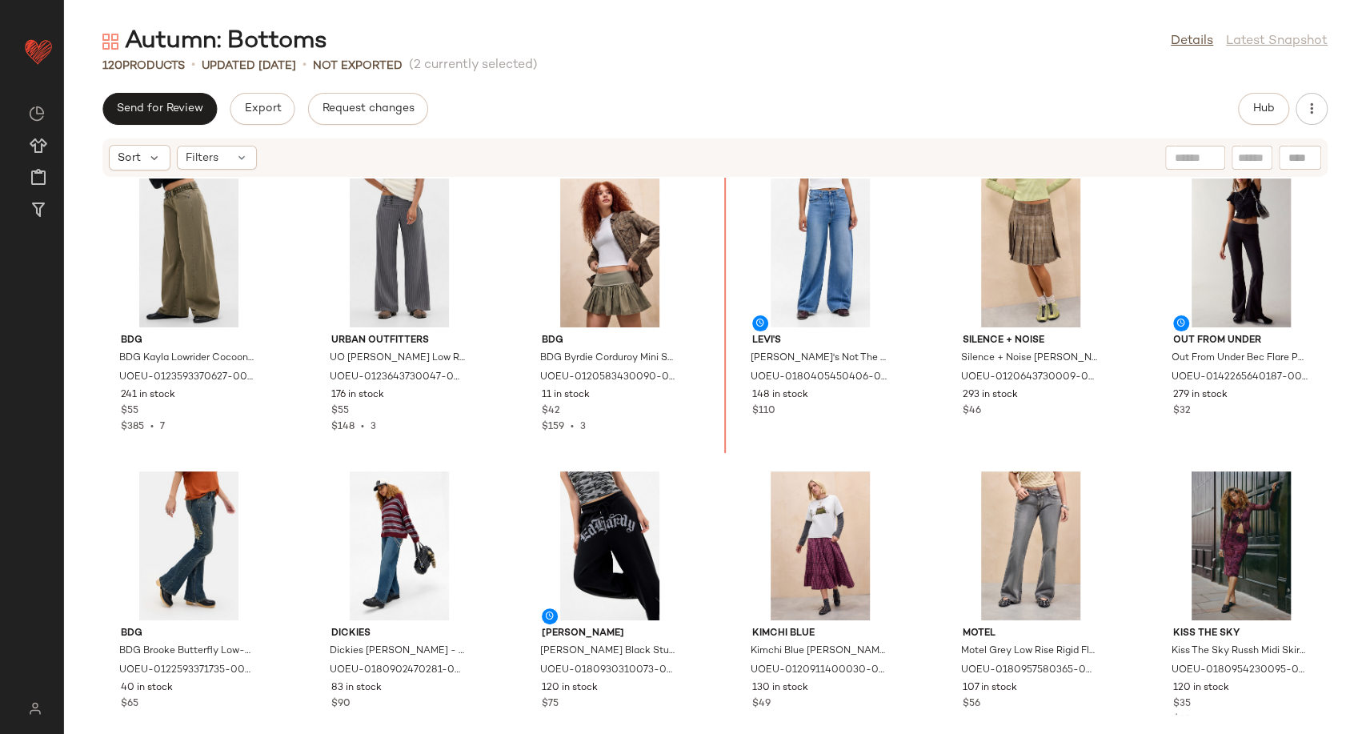
scroll to position [1481, 0]
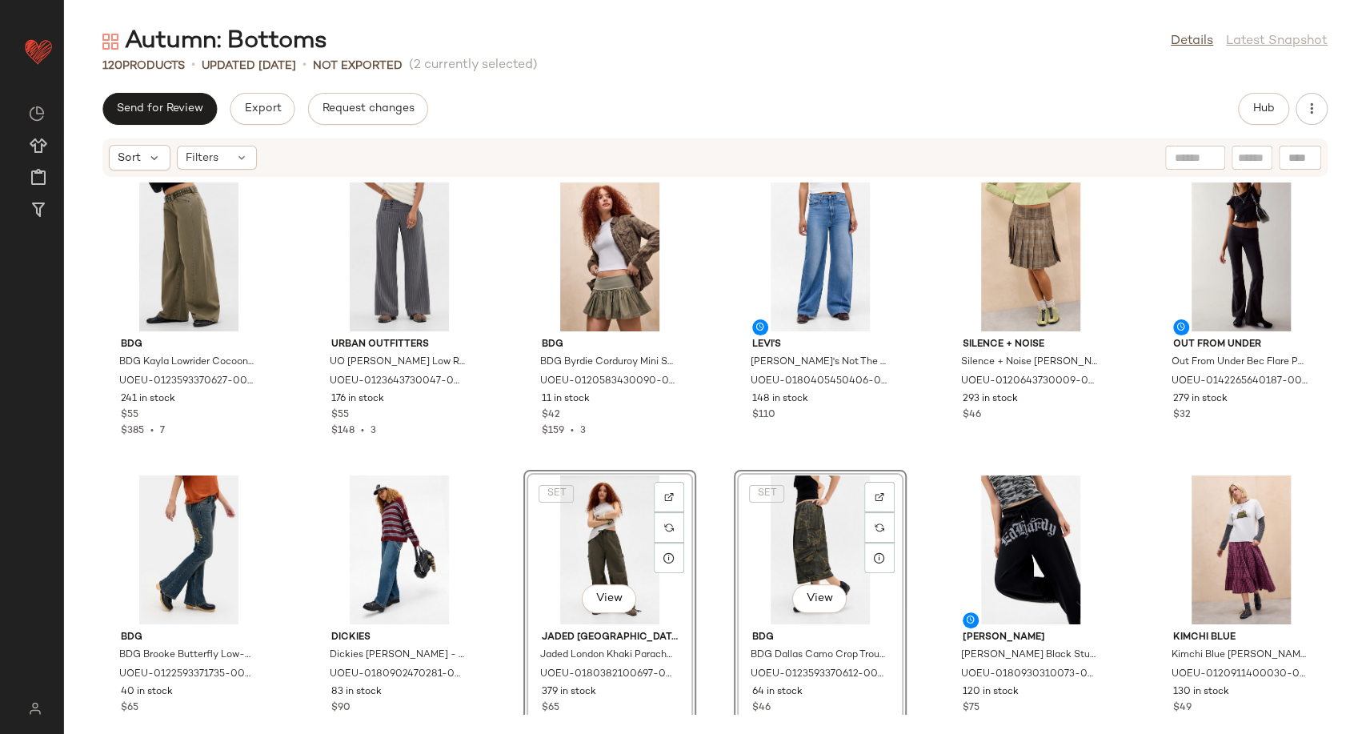
click at [927, 545] on div "BDG BDG Kayla Lowrider Cocoon Pants - Khaki S at Urban Outfitters UOEU-01235933…" at bounding box center [715, 446] width 1302 height 537
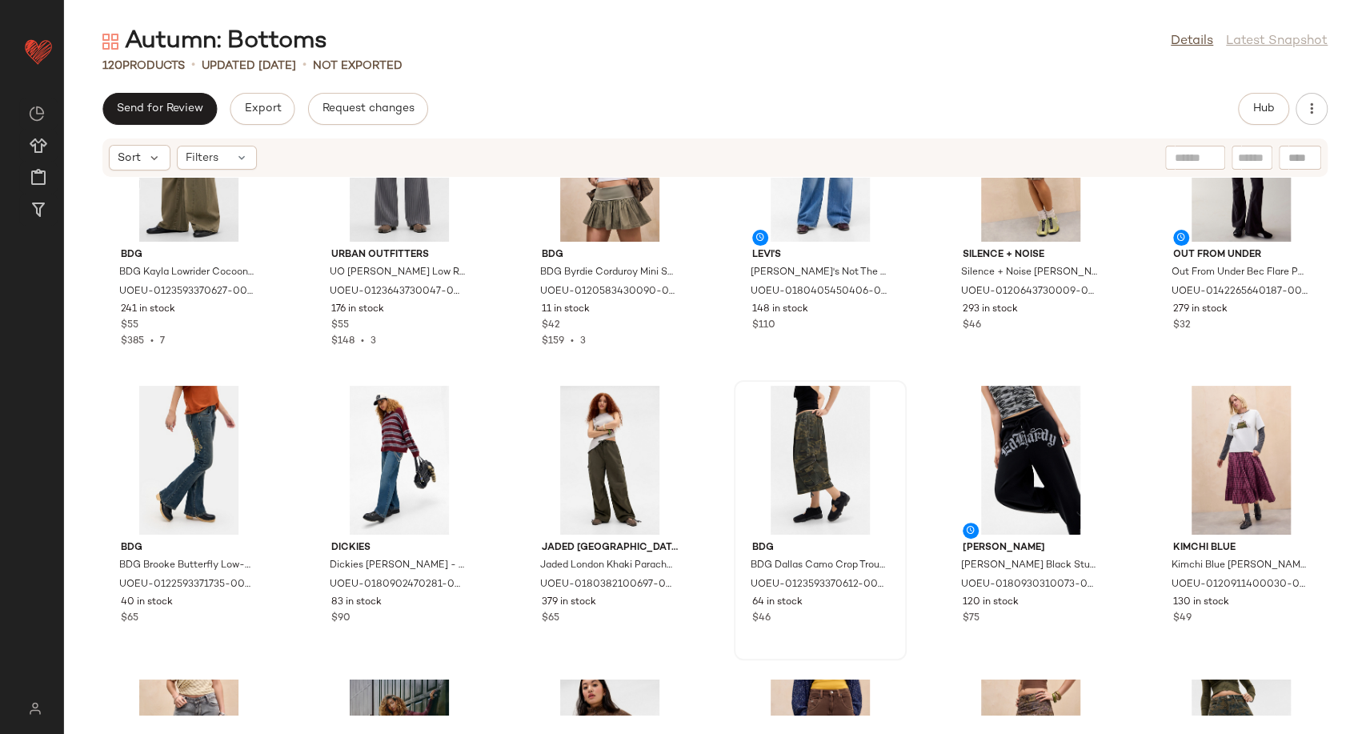
scroll to position [1570, 0]
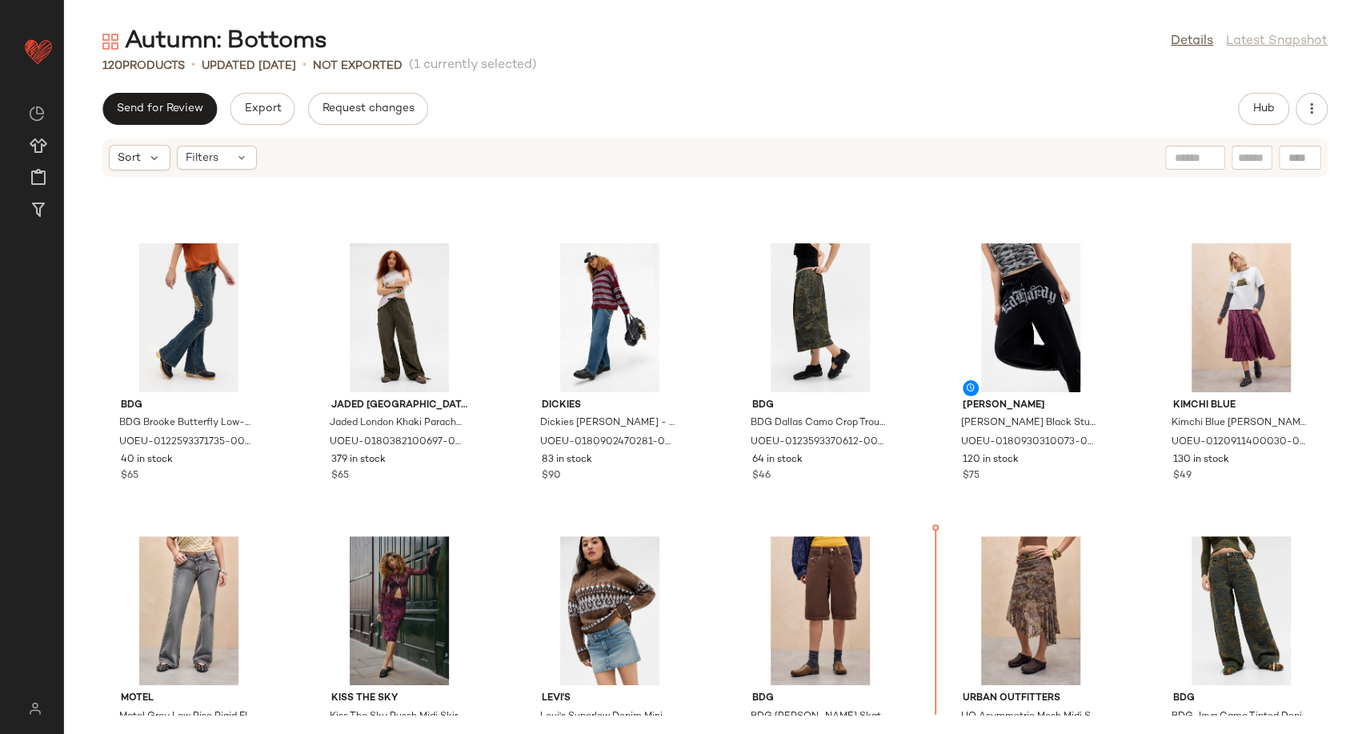
scroll to position [1713, 0]
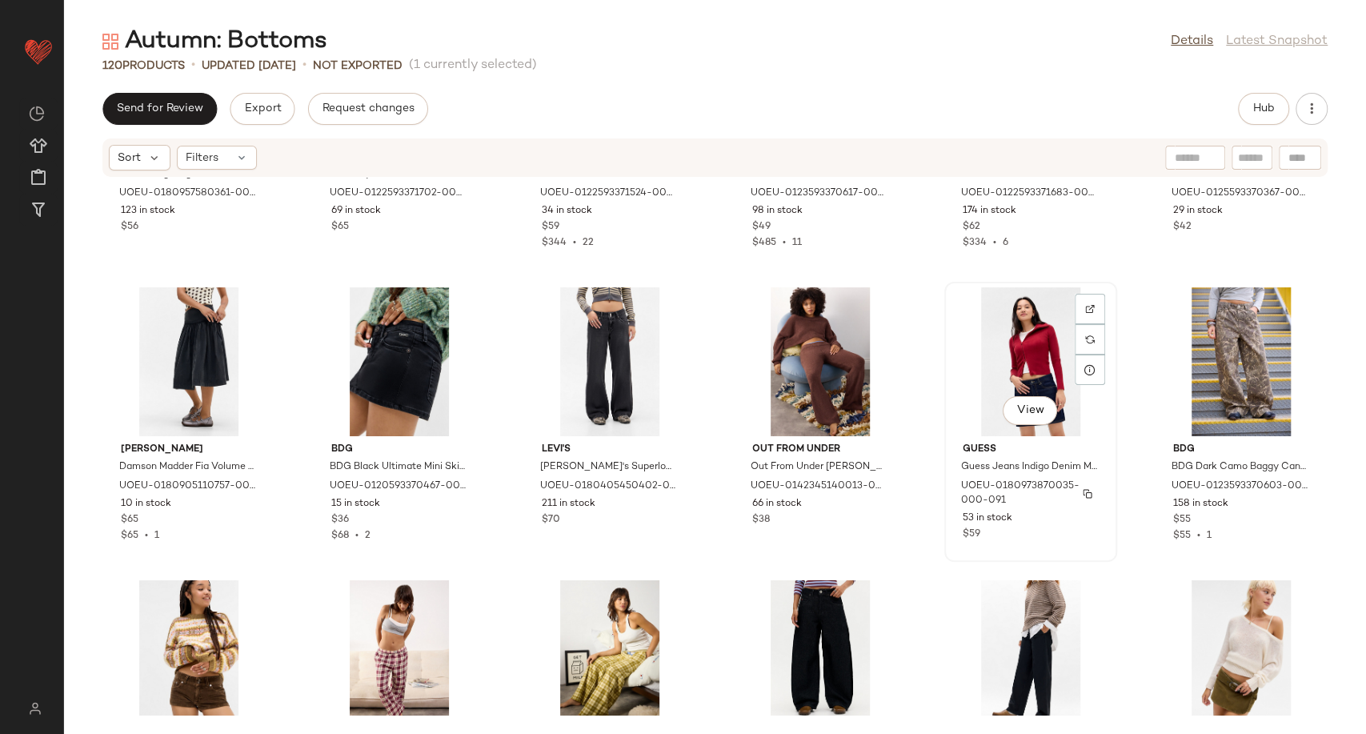
scroll to position [3847, 0]
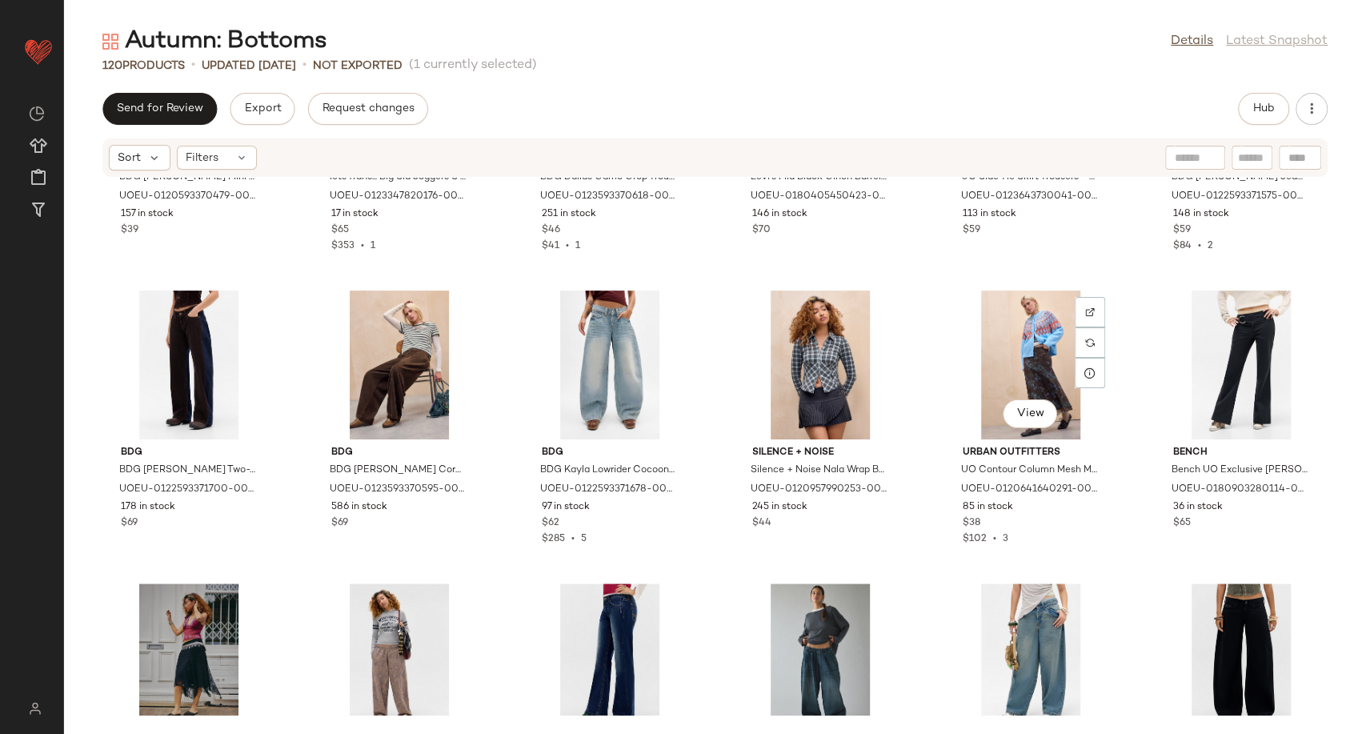
scroll to position [5323, 0]
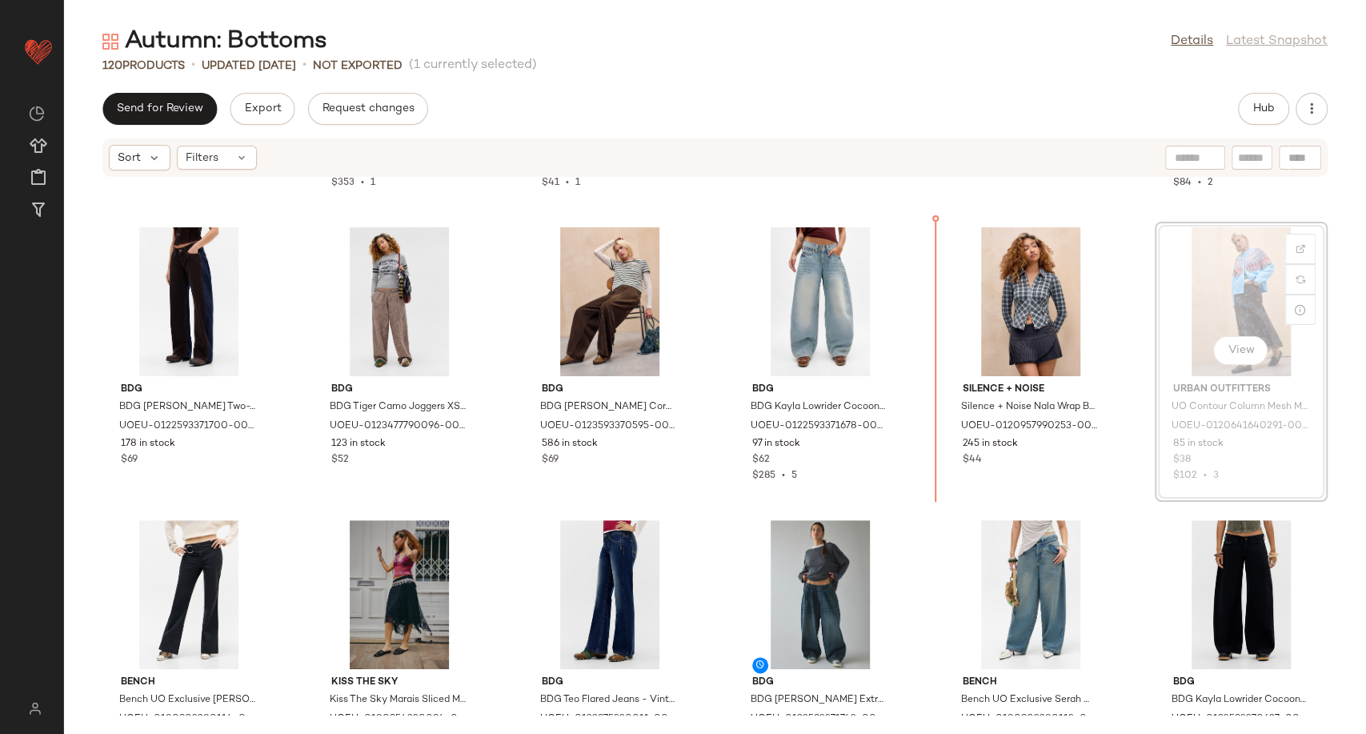
scroll to position [5230, 0]
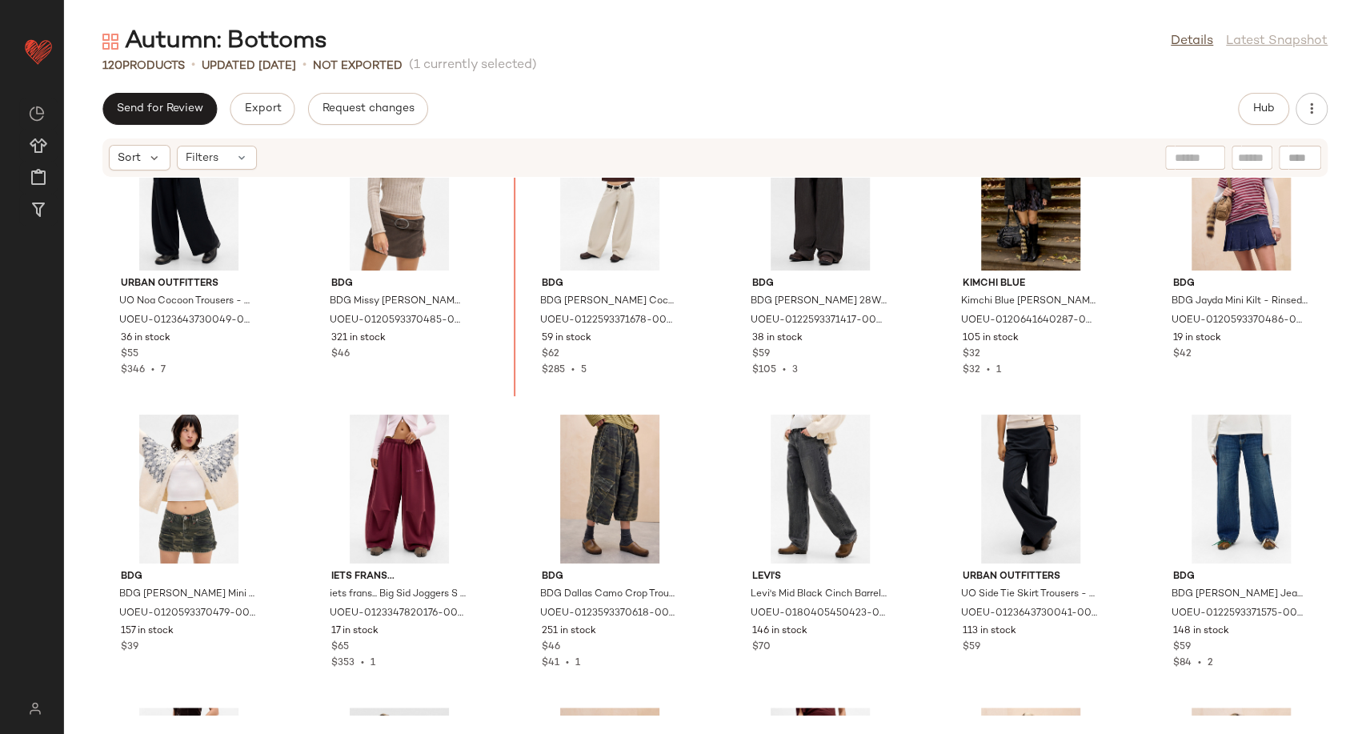
scroll to position [4650, 0]
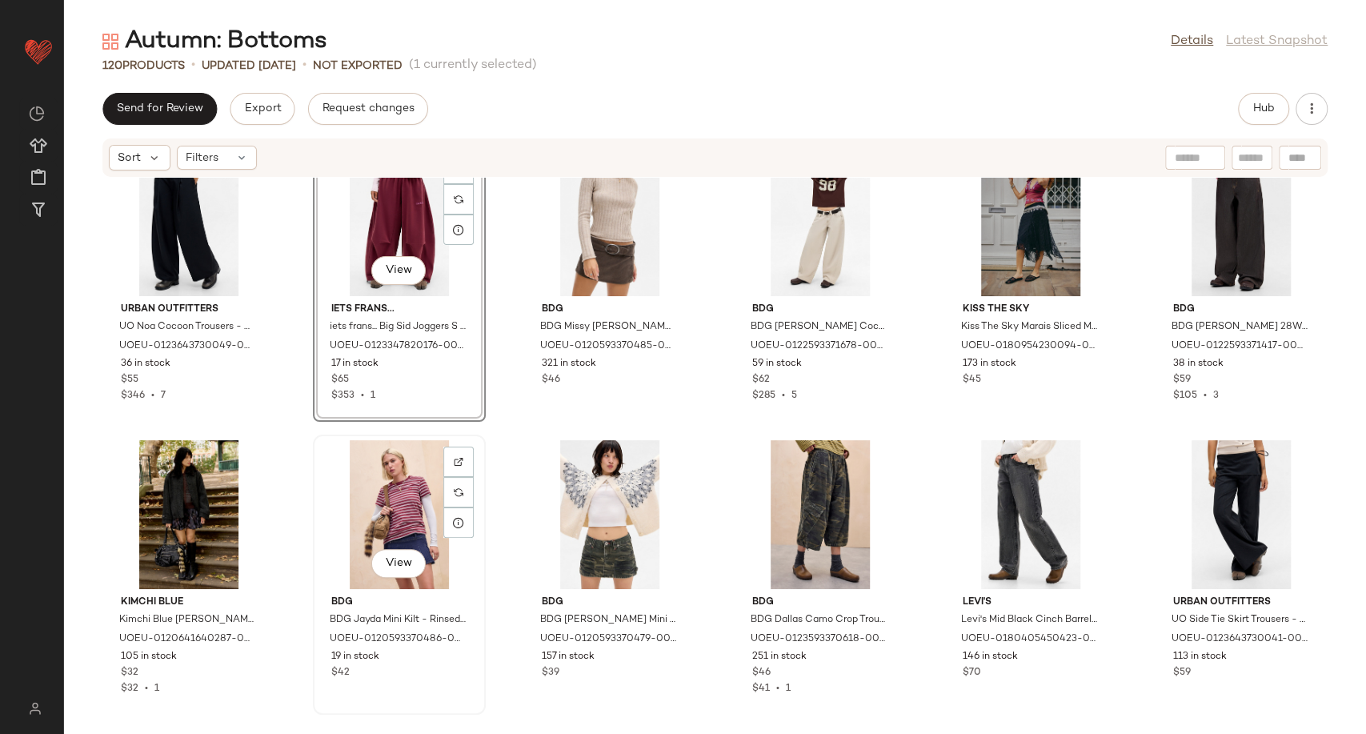
scroll to position [4739, 0]
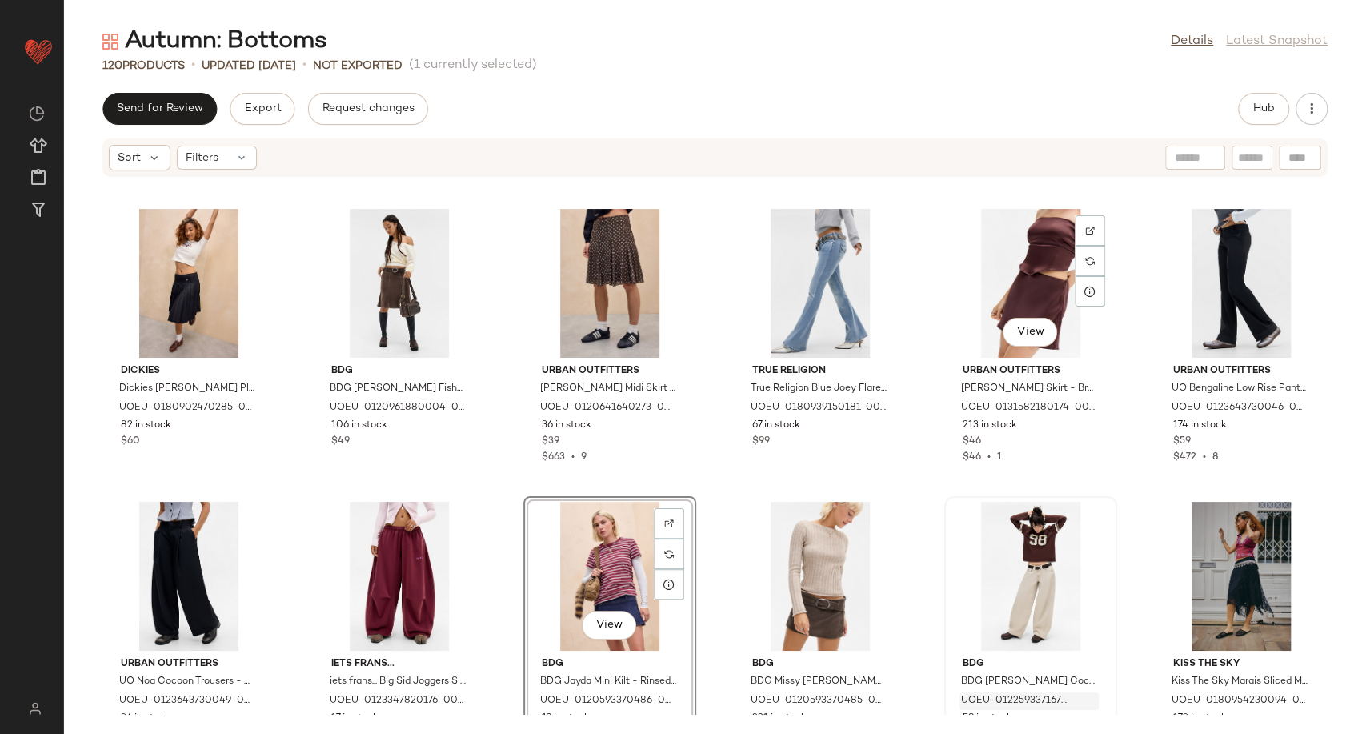
scroll to position [4739, 0]
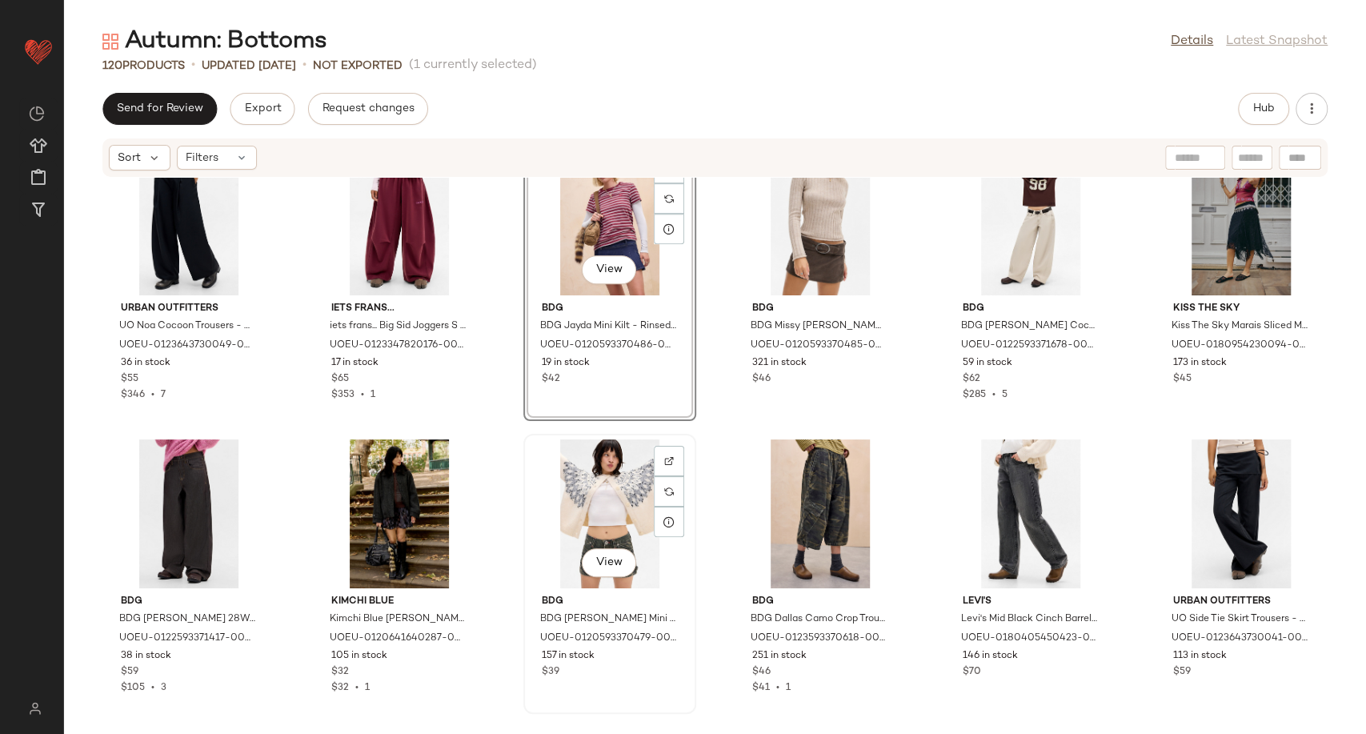
click at [598, 539] on div "View" at bounding box center [610, 513] width 162 height 149
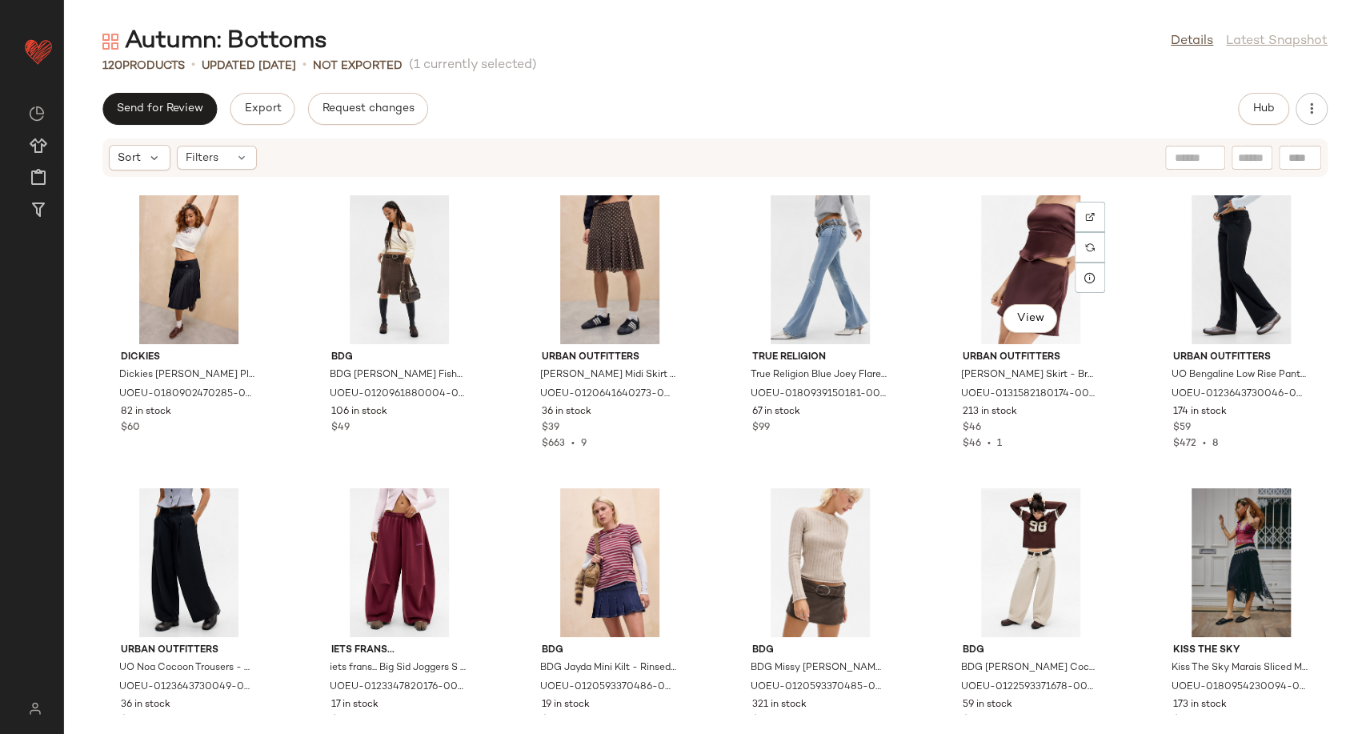
scroll to position [4206, 0]
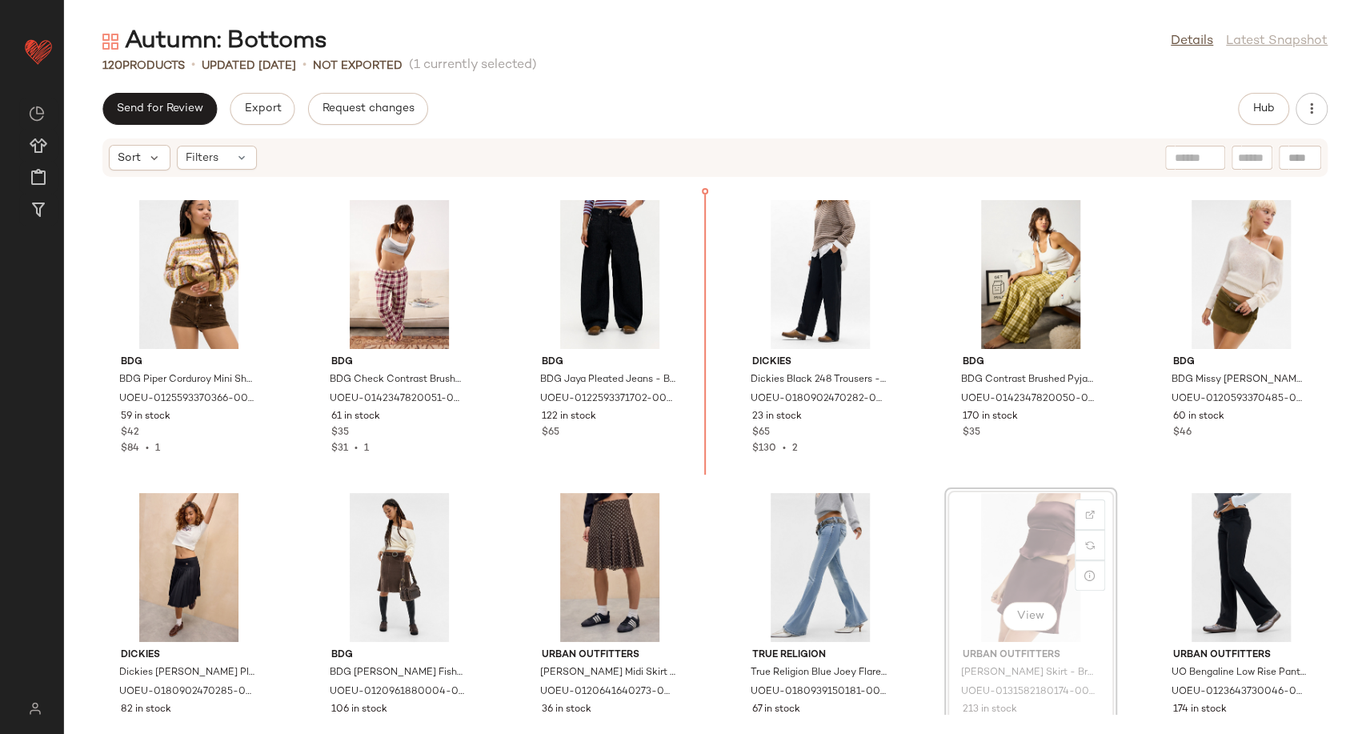
scroll to position [4097, 0]
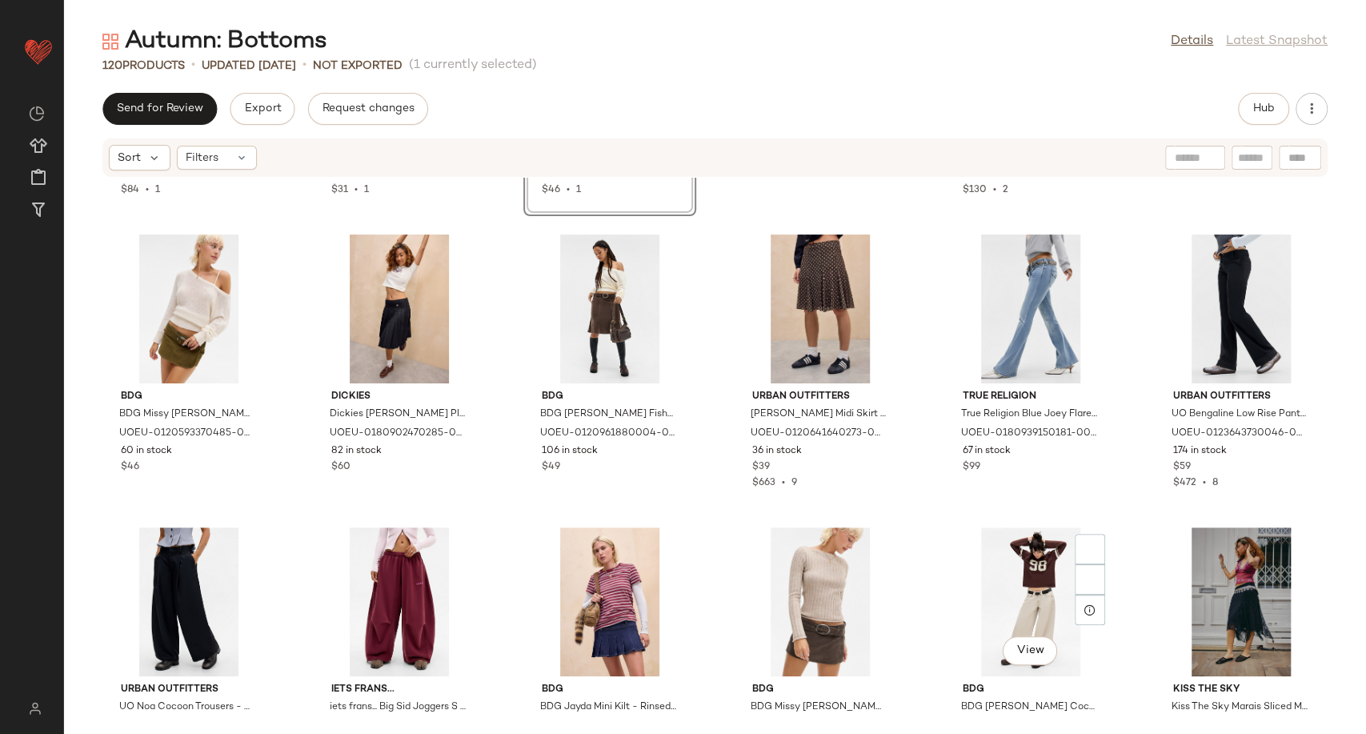
scroll to position [4453, 0]
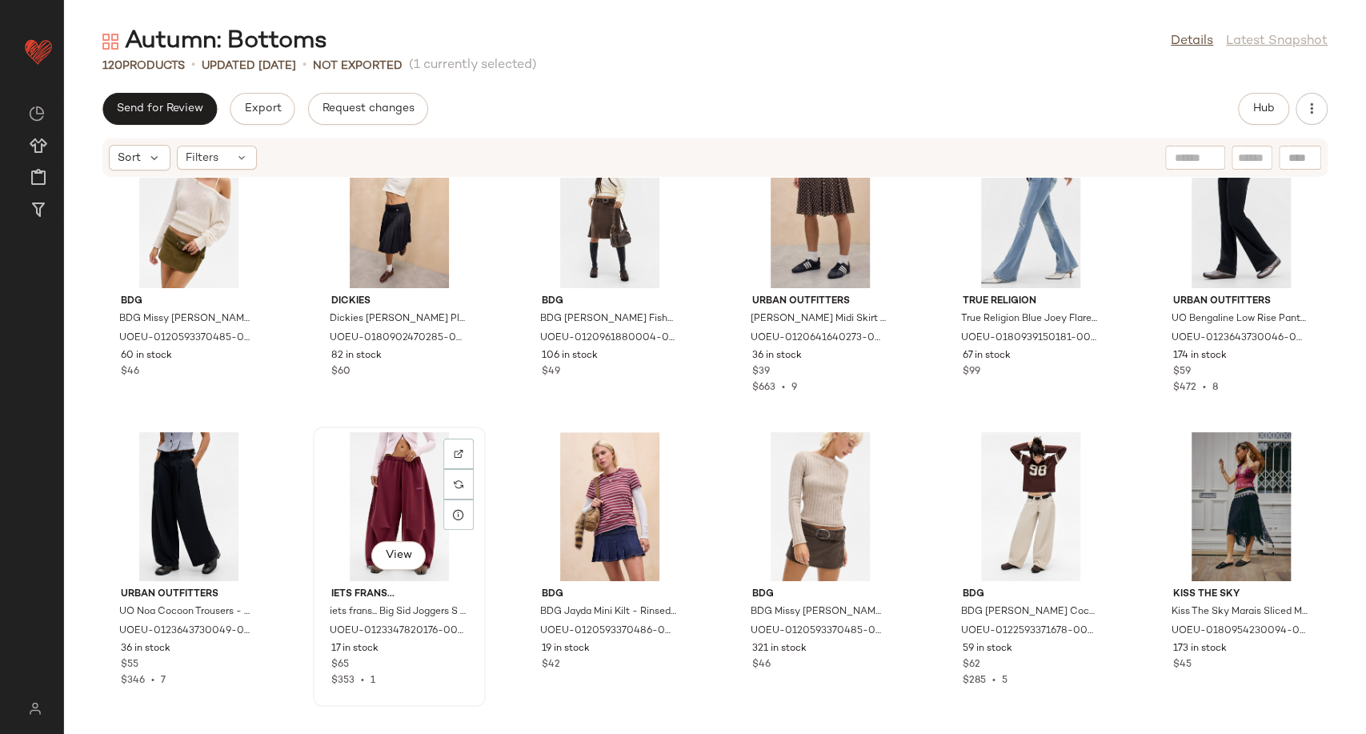
click at [420, 503] on div "View" at bounding box center [399, 506] width 162 height 149
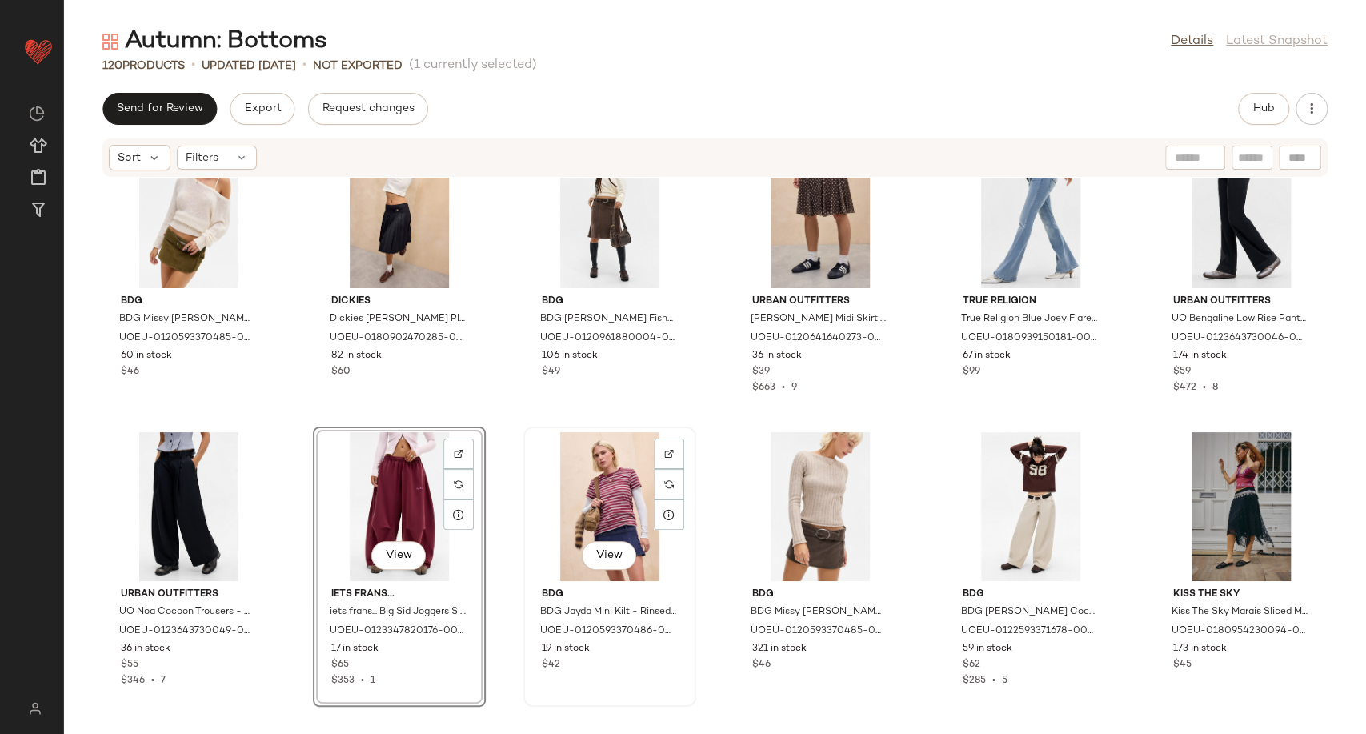
click at [627, 512] on div "View" at bounding box center [610, 506] width 162 height 149
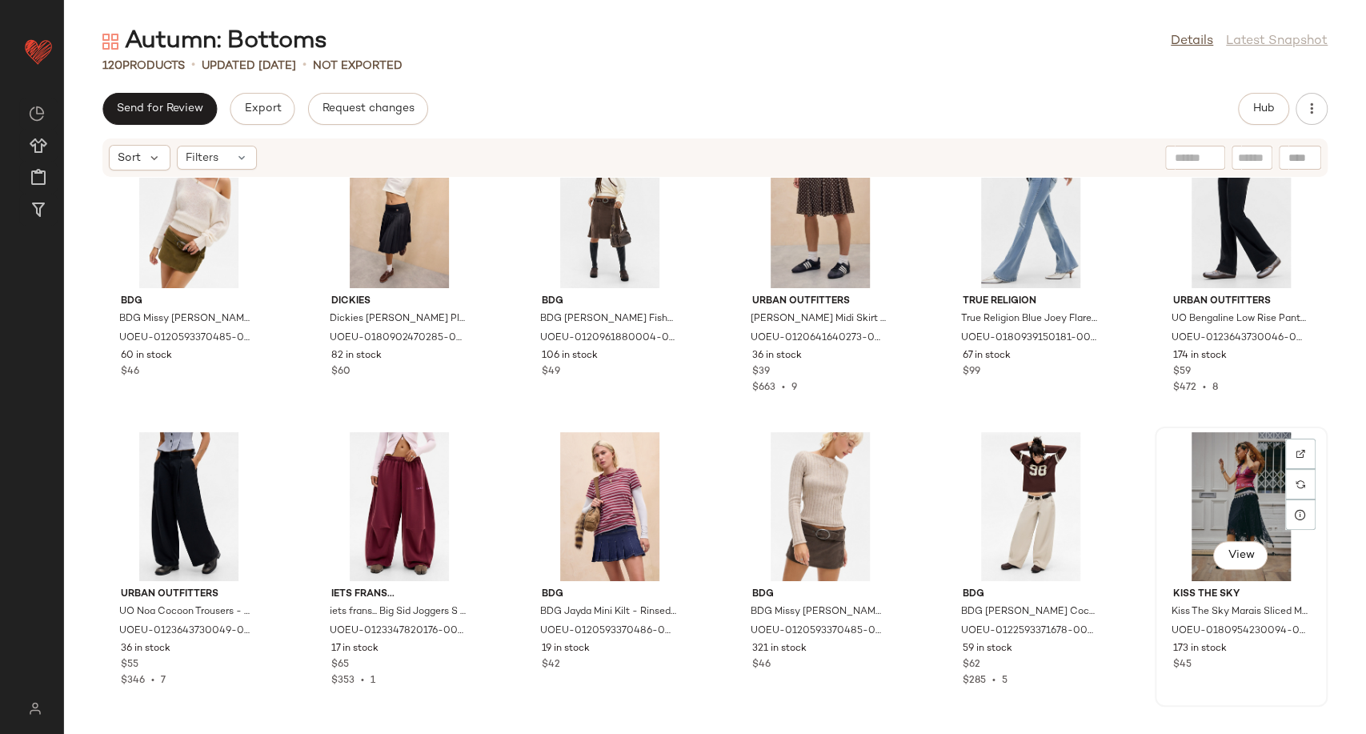
click at [1228, 495] on div "View" at bounding box center [1241, 506] width 162 height 149
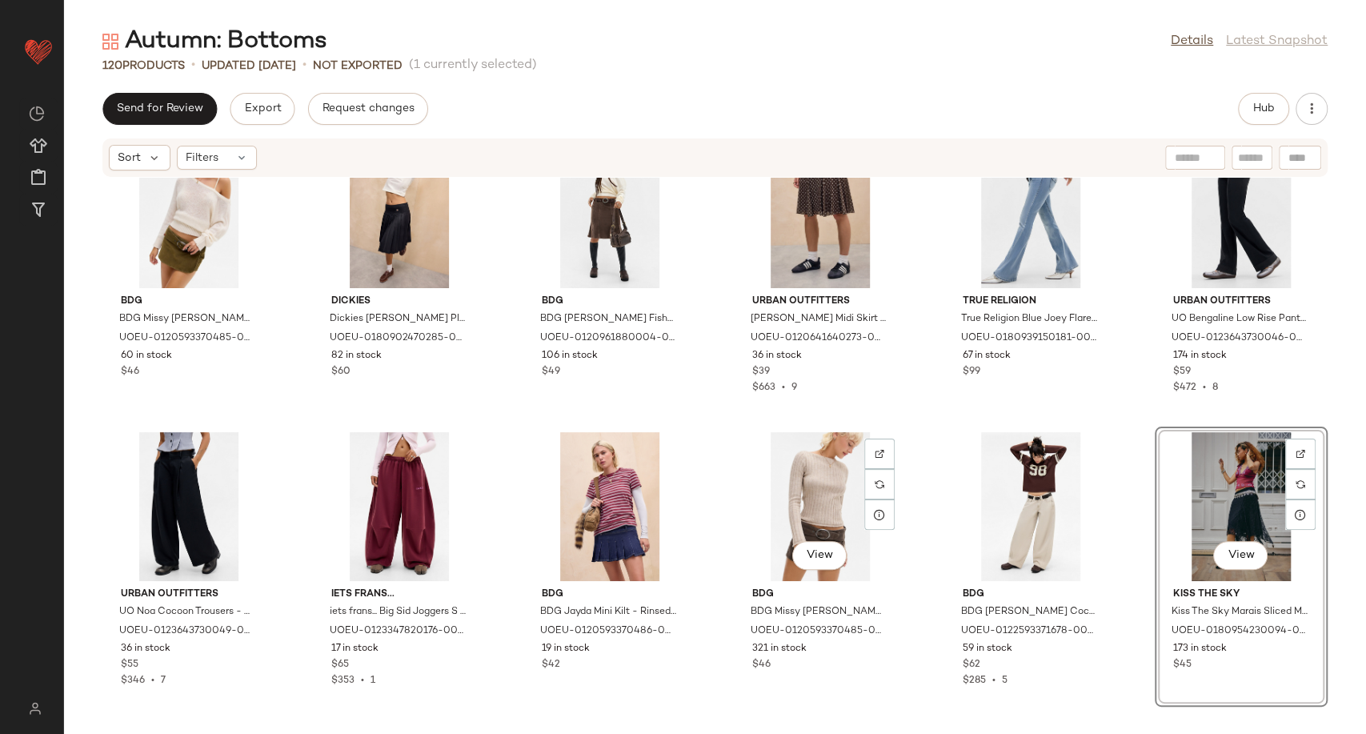
drag, startPoint x: 1228, startPoint y: 495, endPoint x: 714, endPoint y: 534, distance: 515.9
click at [714, 534] on div "BDG BDG Piper Corduroy Mini Shorts - Brown 32 at Urban Outfitters UOEU-01255933…" at bounding box center [715, 446] width 1302 height 537
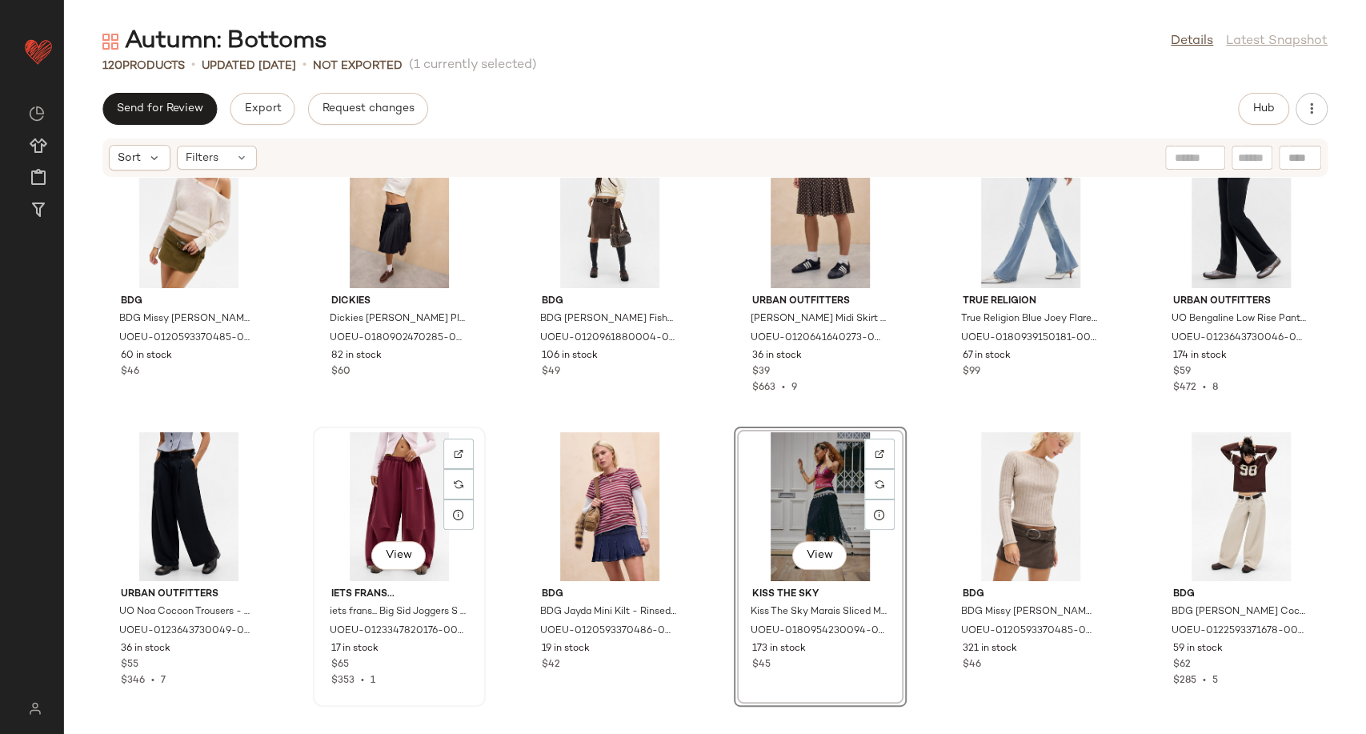
click at [393, 488] on div "View" at bounding box center [399, 506] width 162 height 149
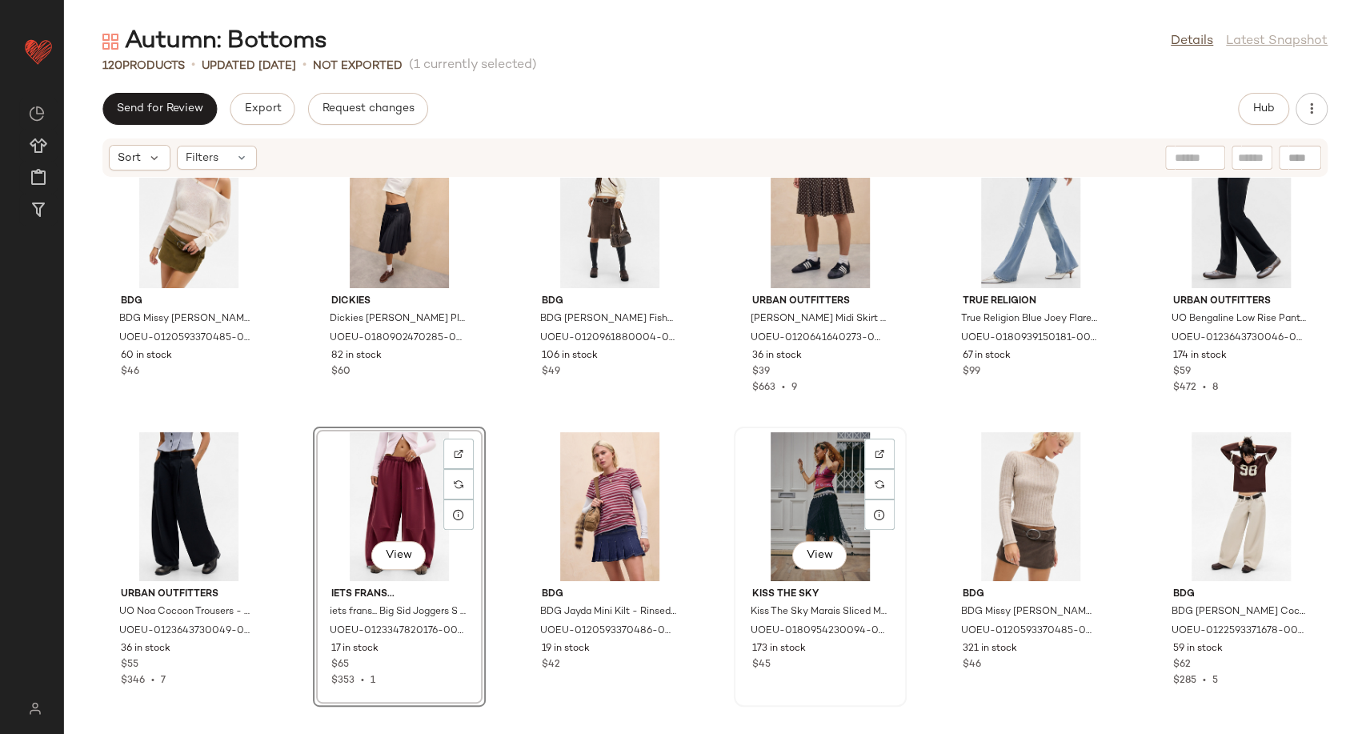
click at [799, 510] on div "View" at bounding box center [820, 506] width 162 height 149
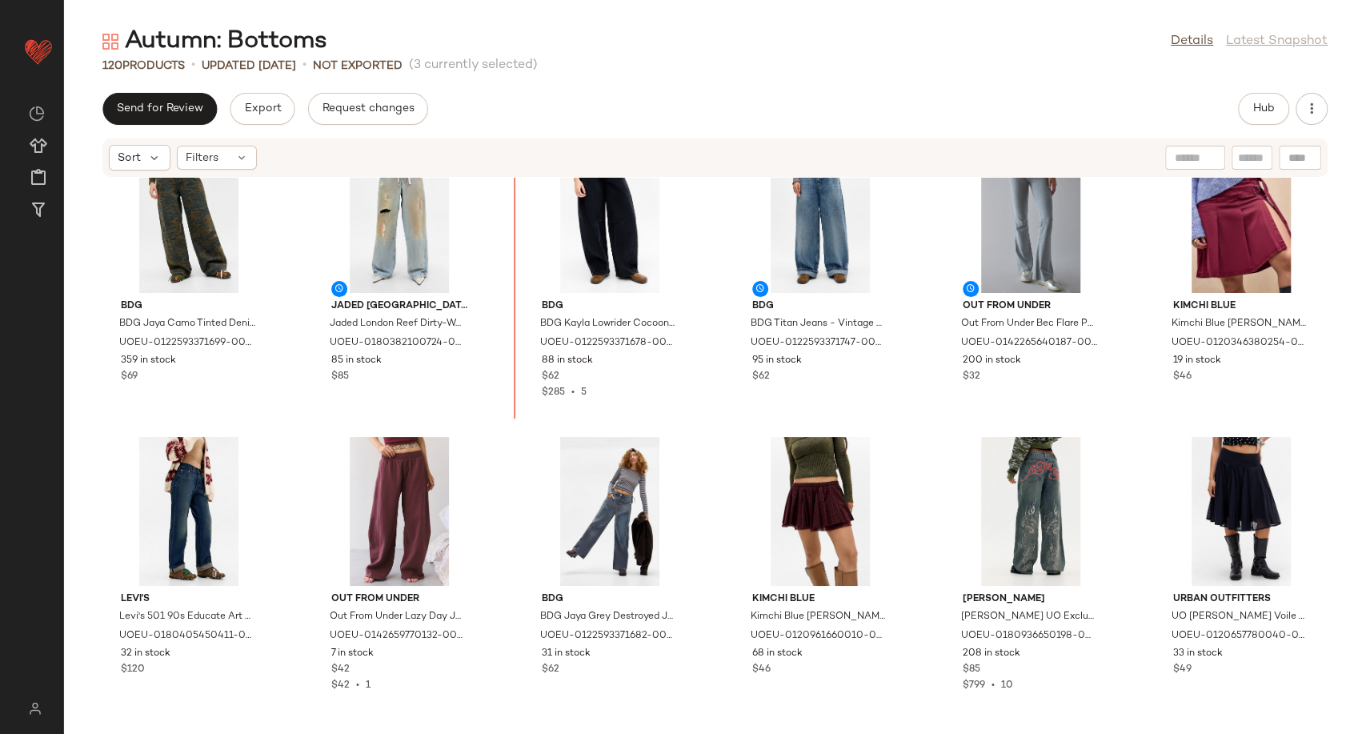
scroll to position [2398, 0]
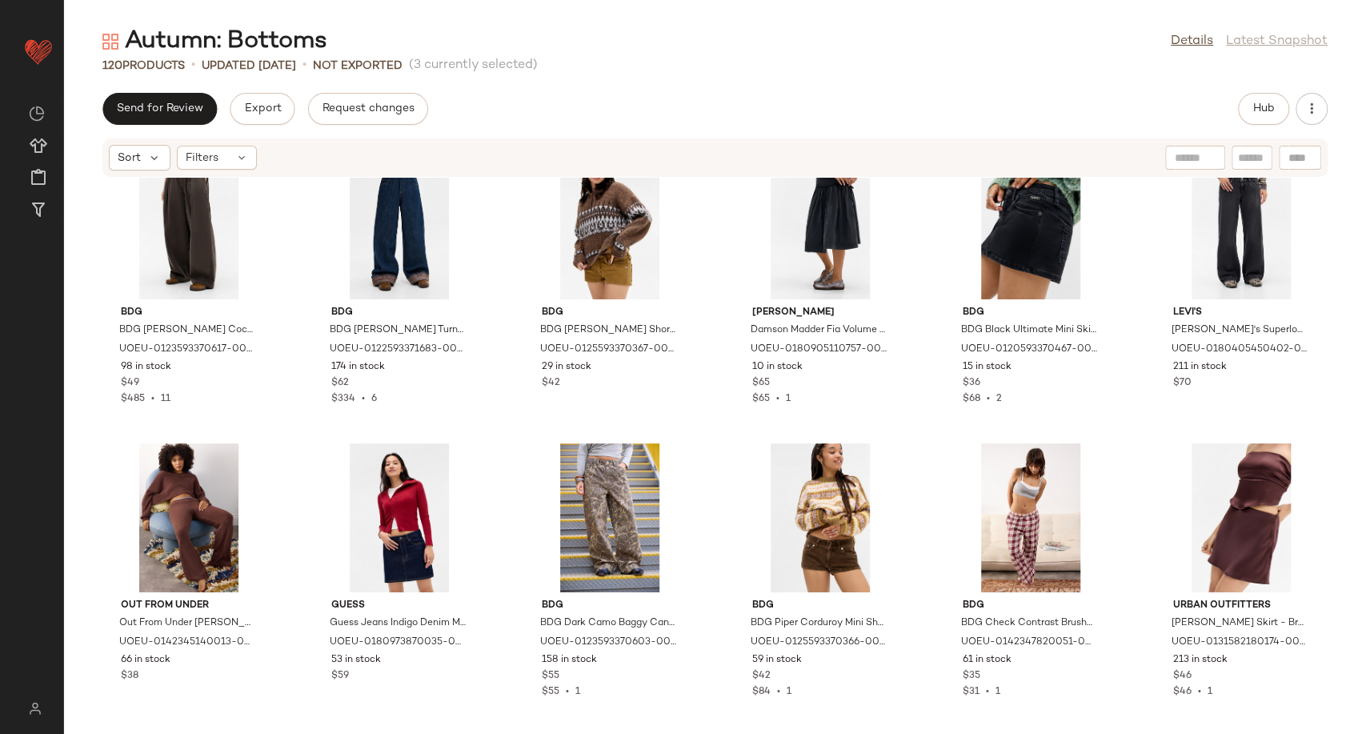
scroll to position [3998, 0]
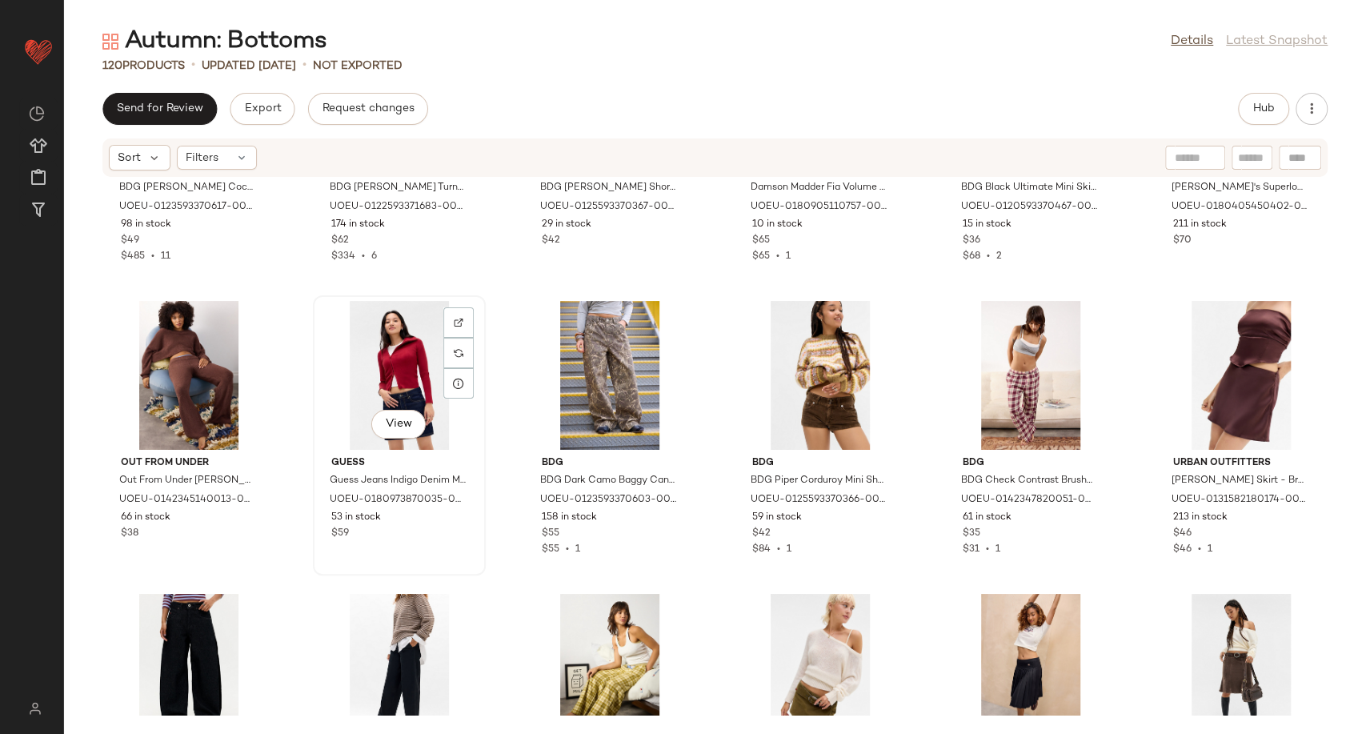
click at [391, 373] on div "View" at bounding box center [399, 375] width 162 height 149
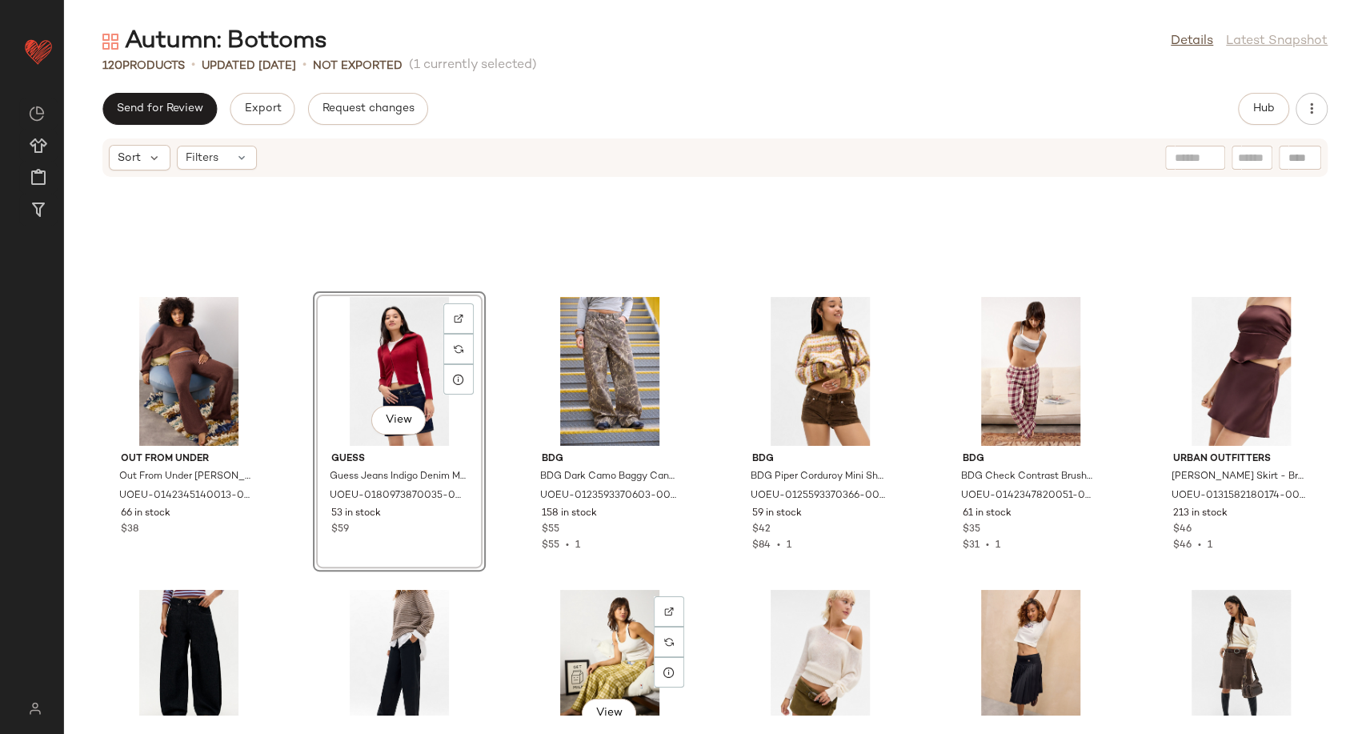
scroll to position [3998, 0]
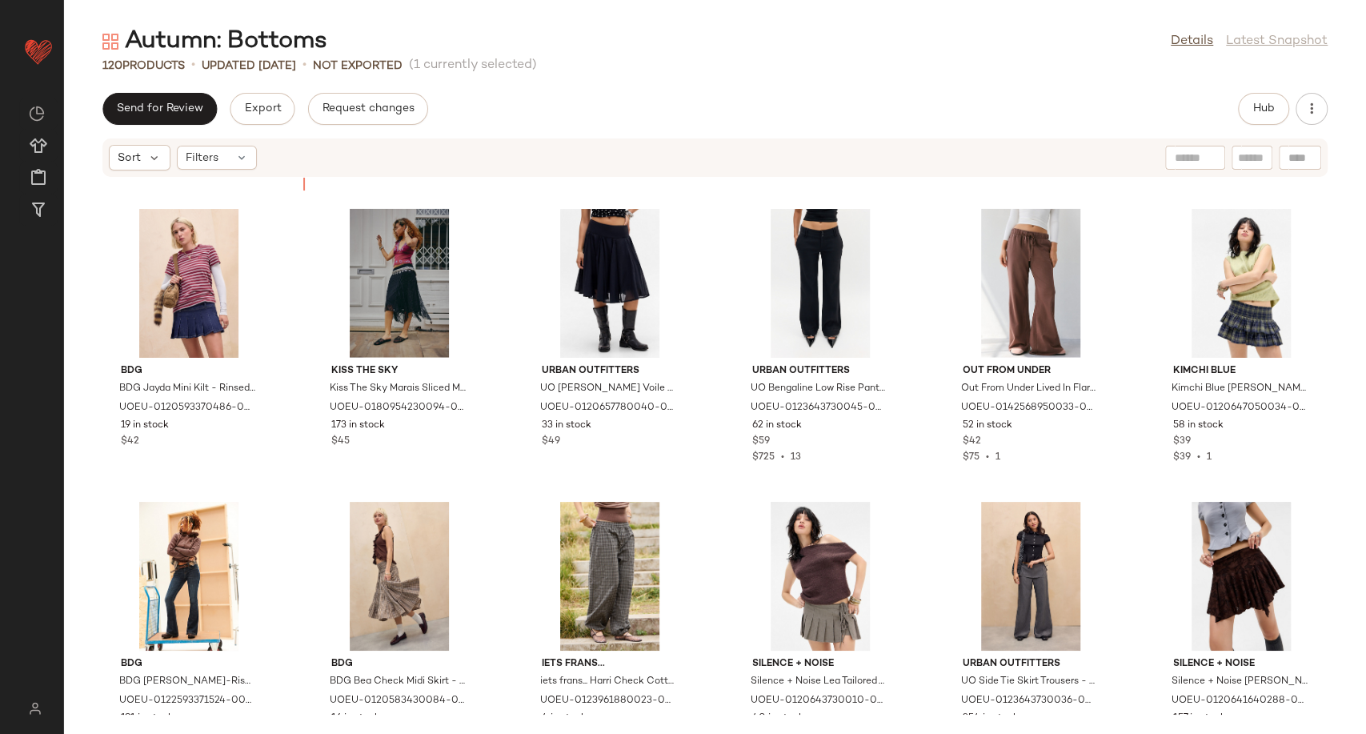
scroll to position [2802, 0]
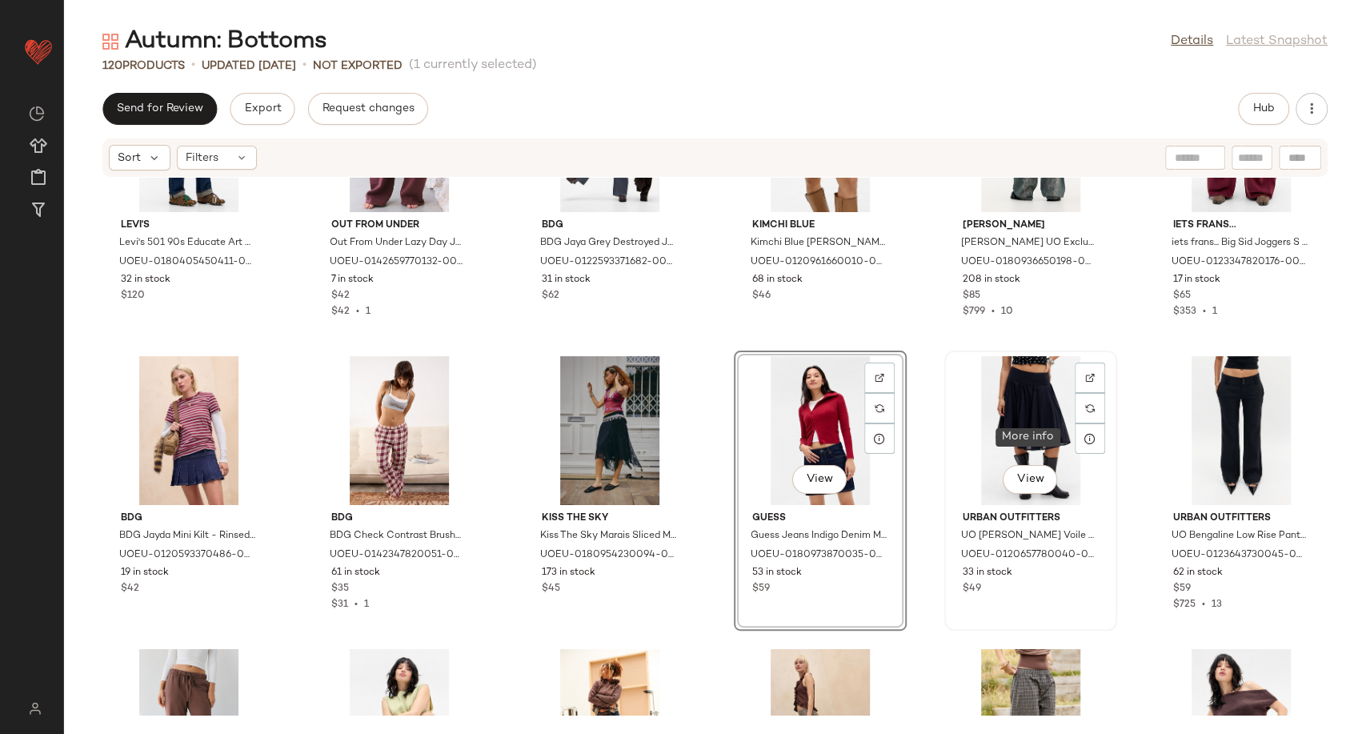
scroll to position [2920, 0]
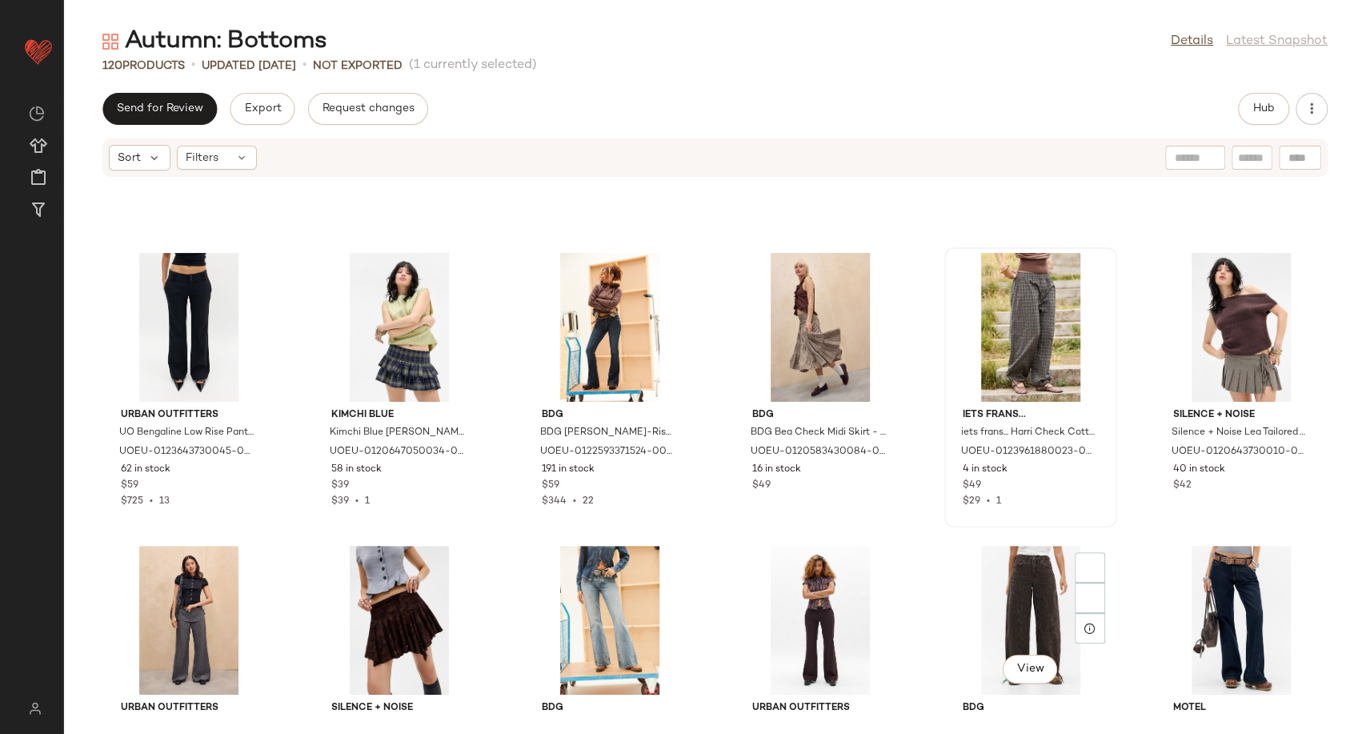
scroll to position [3365, 0]
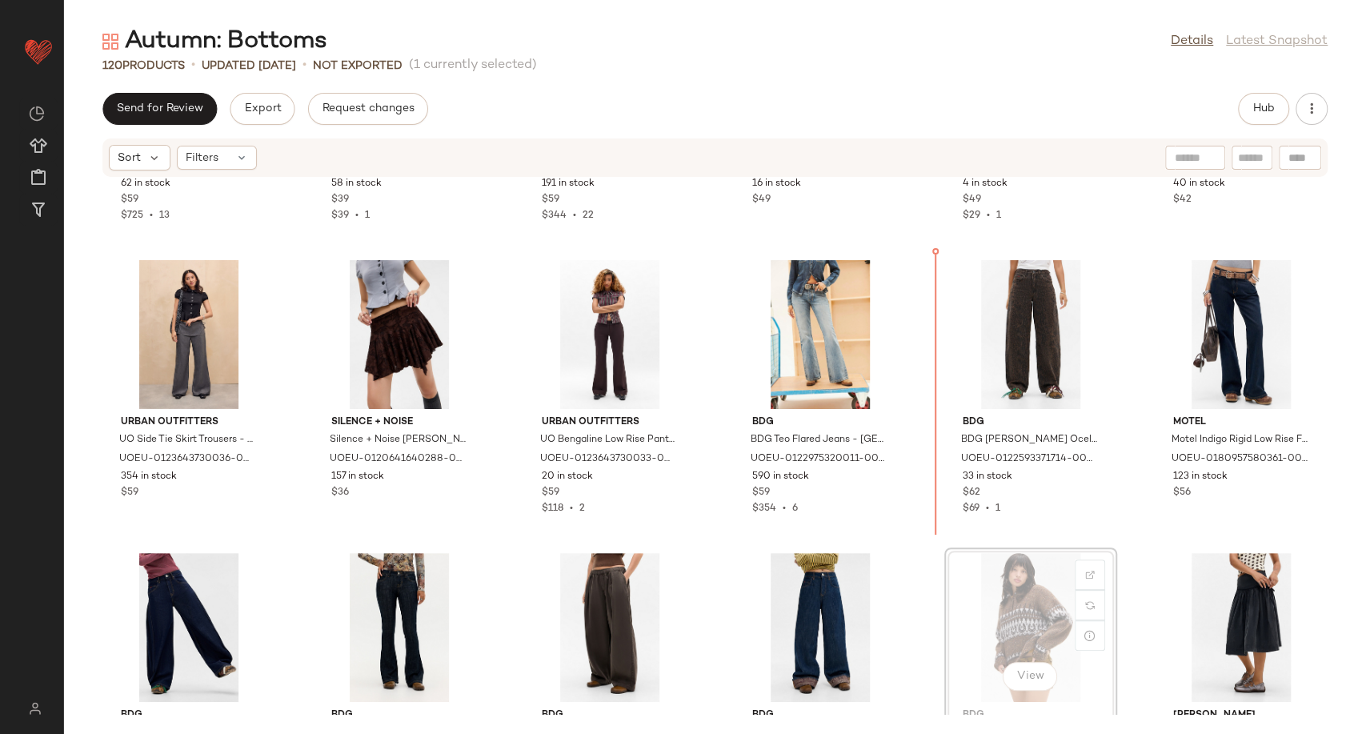
scroll to position [3455, 0]
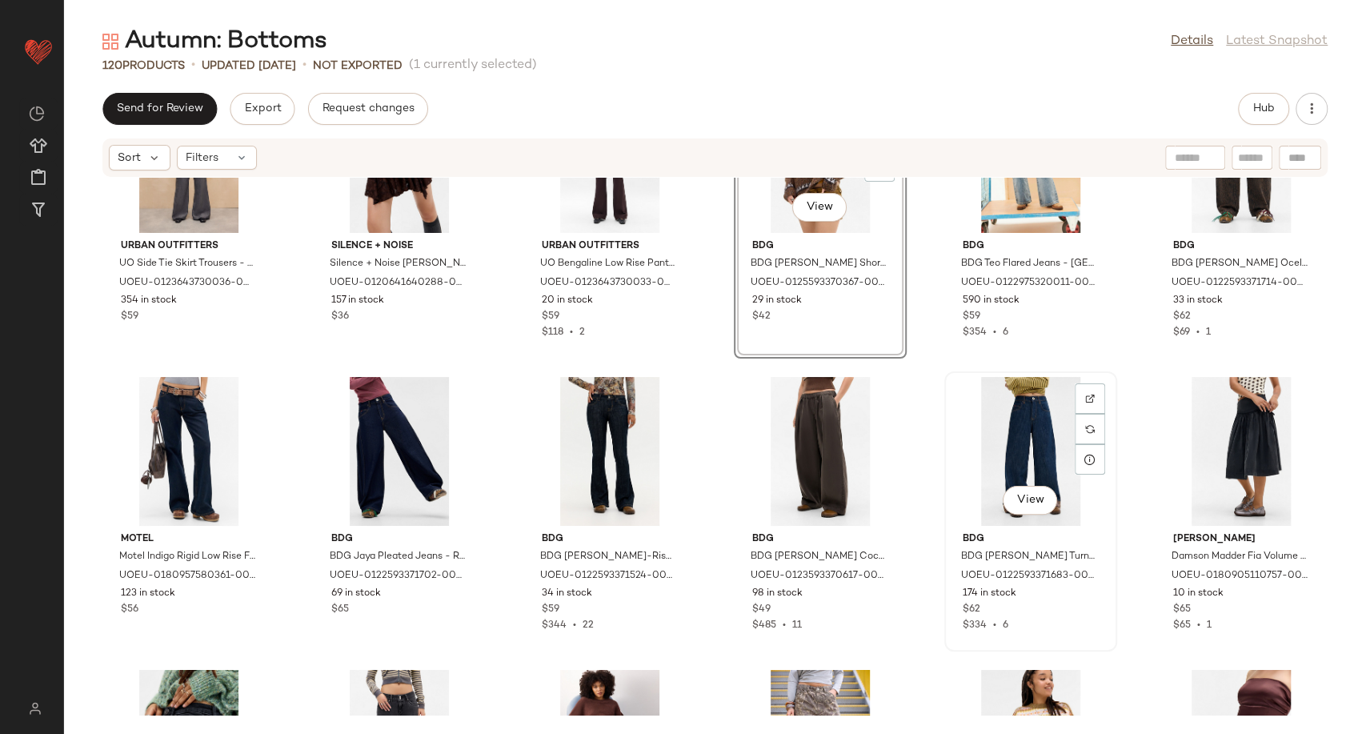
scroll to position [3633, 0]
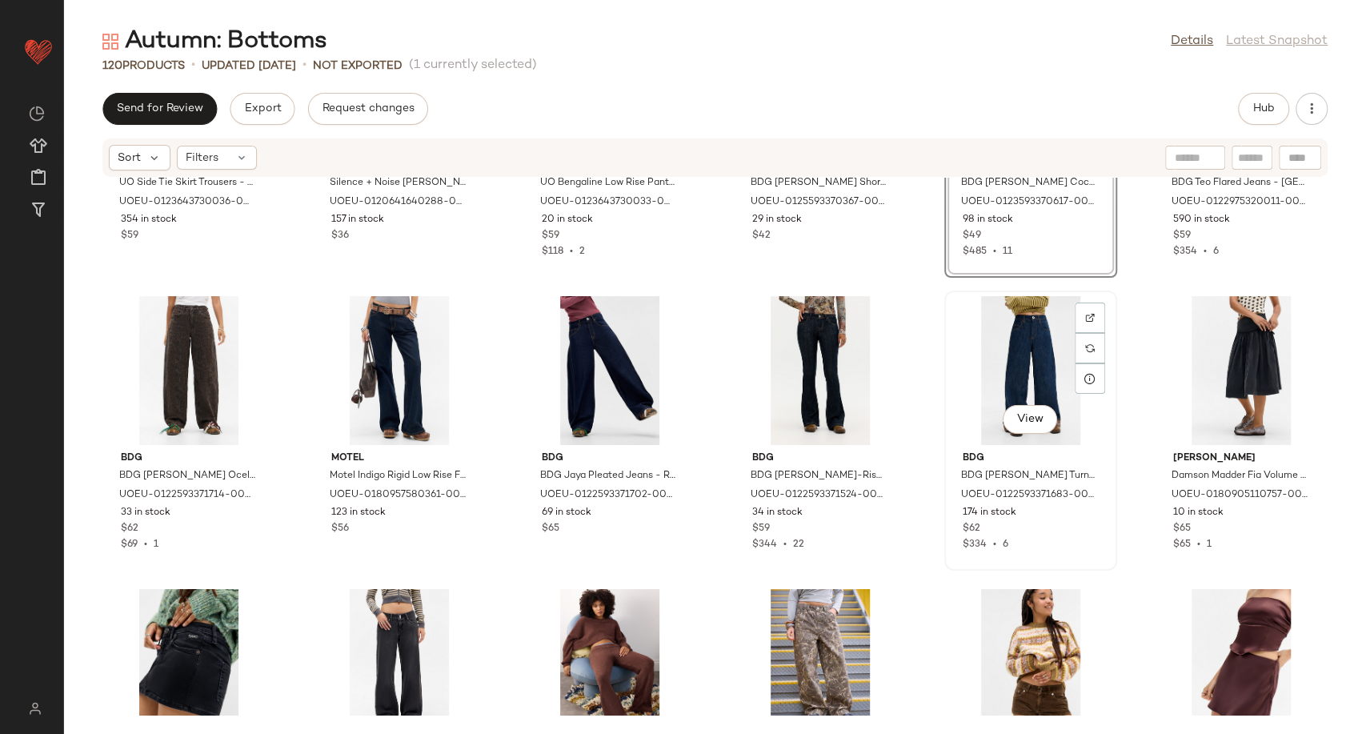
scroll to position [3888, 0]
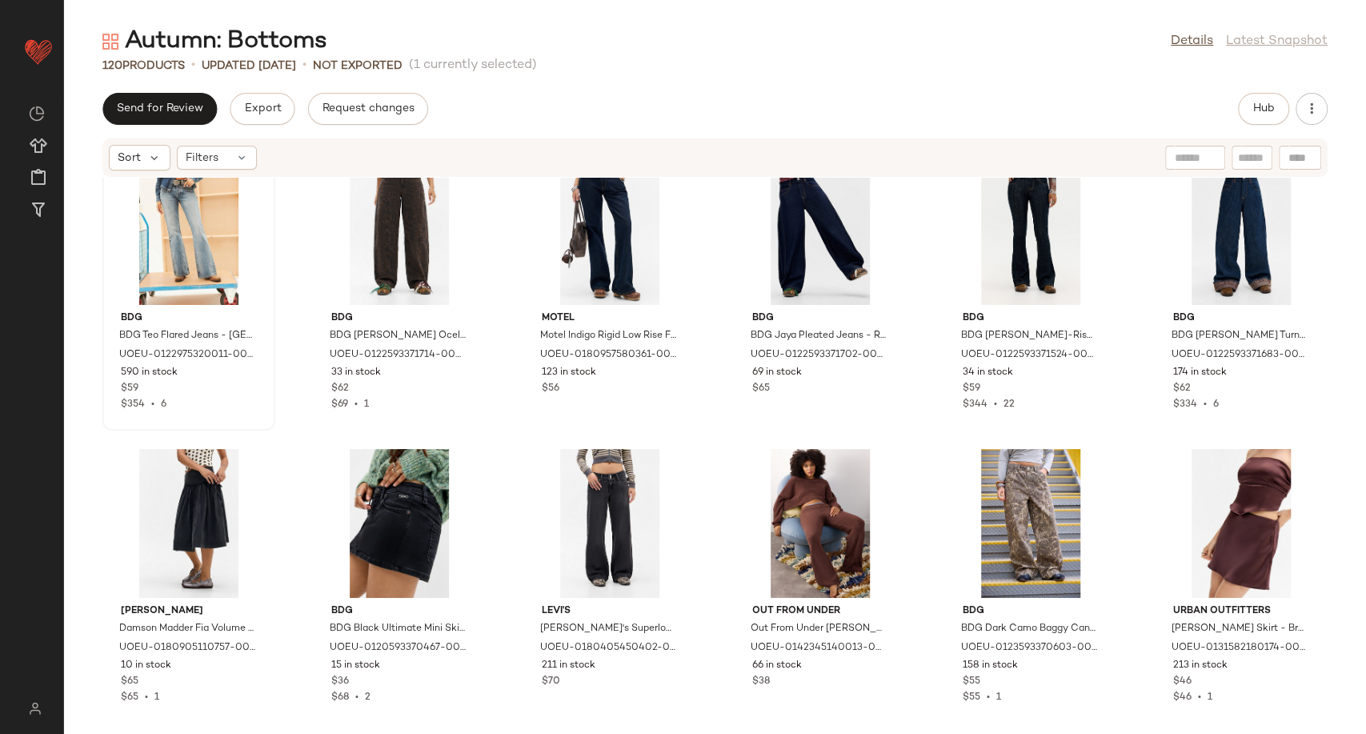
scroll to position [3897, 0]
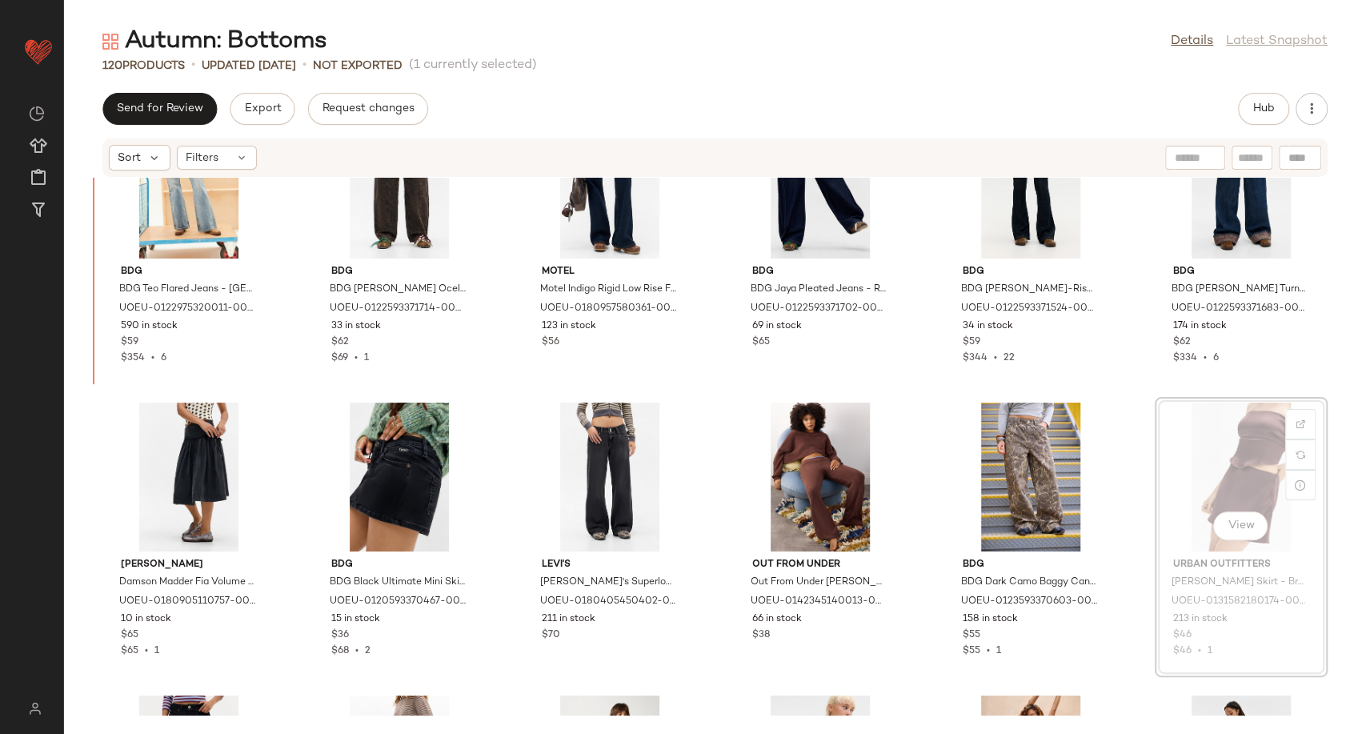
scroll to position [3890, 0]
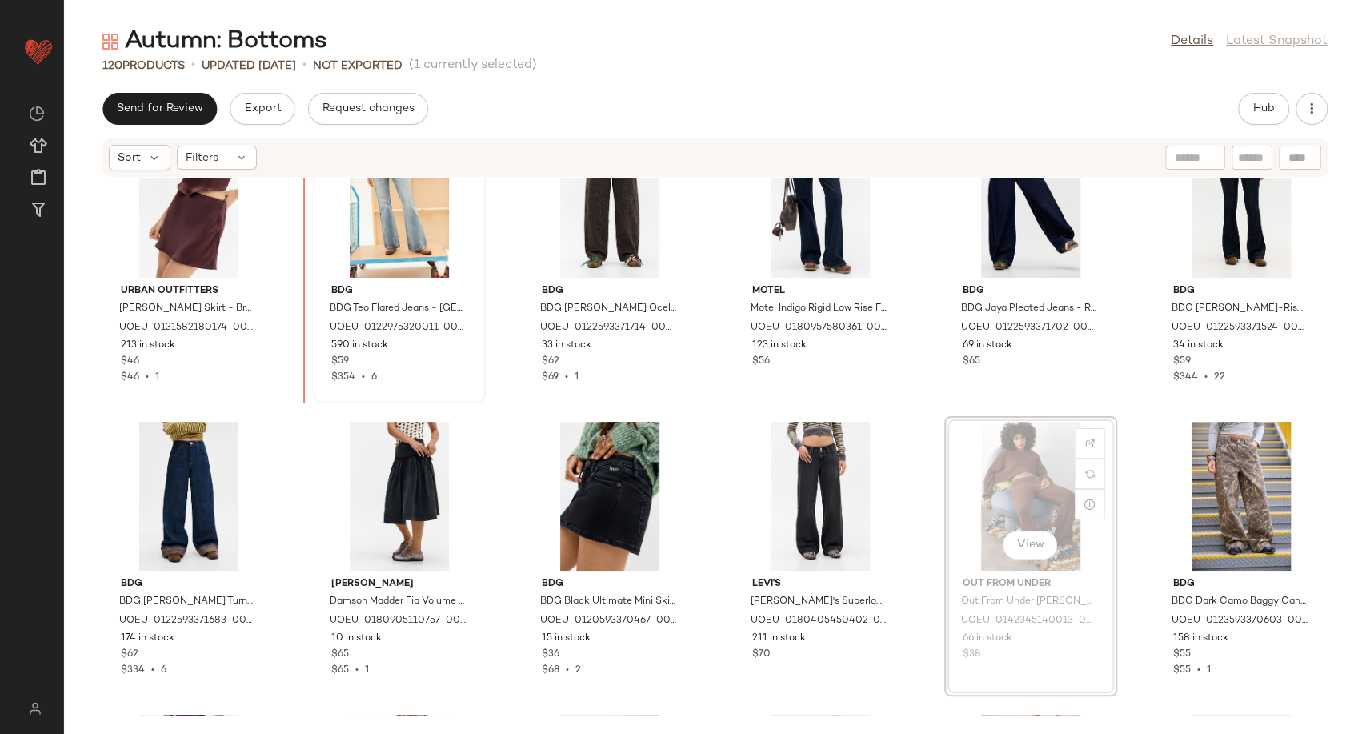
scroll to position [3875, 0]
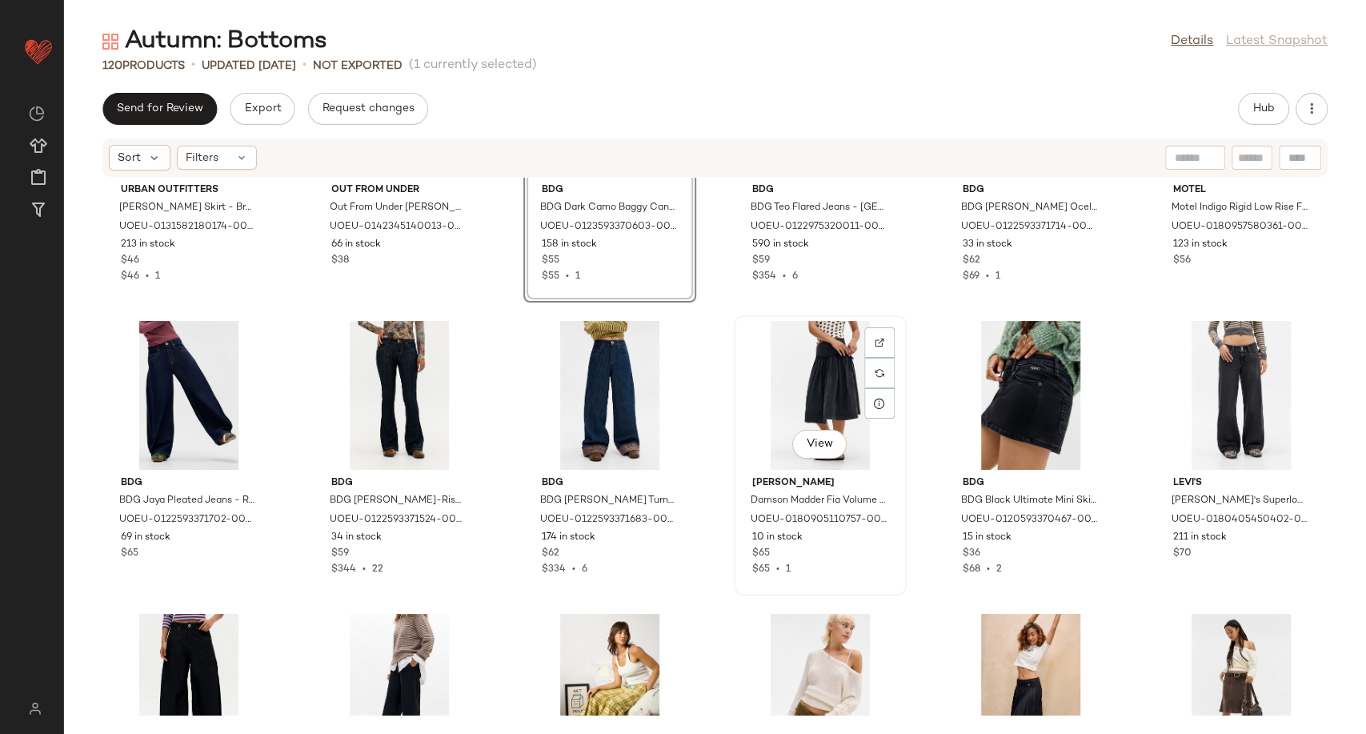
scroll to position [4231, 0]
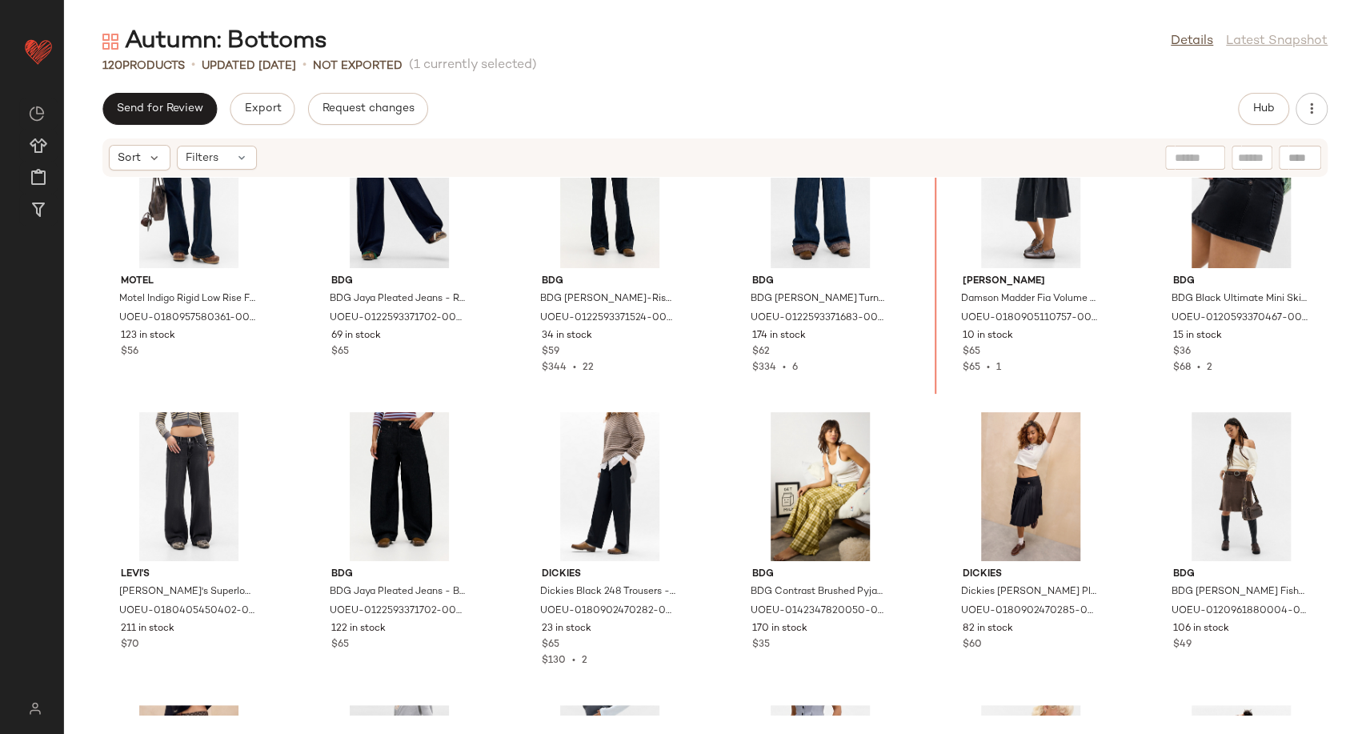
scroll to position [4170, 0]
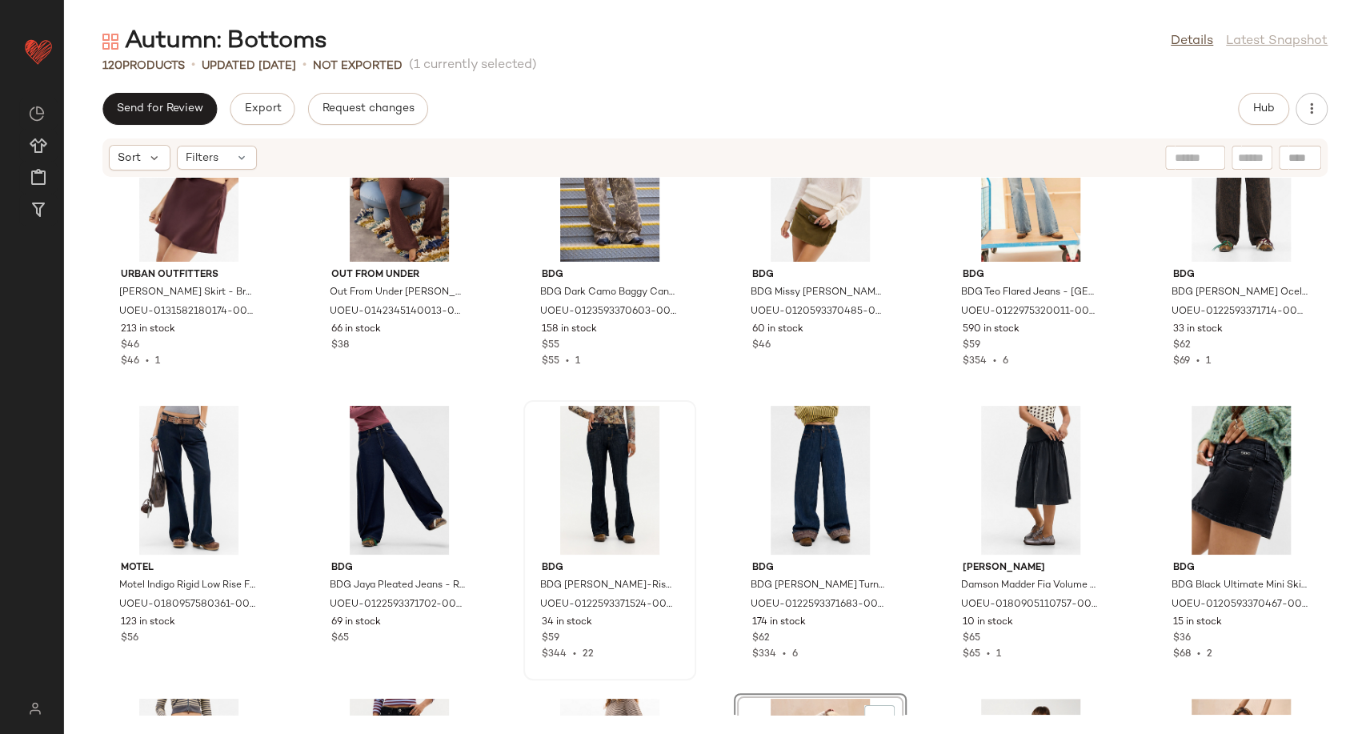
scroll to position [3904, 0]
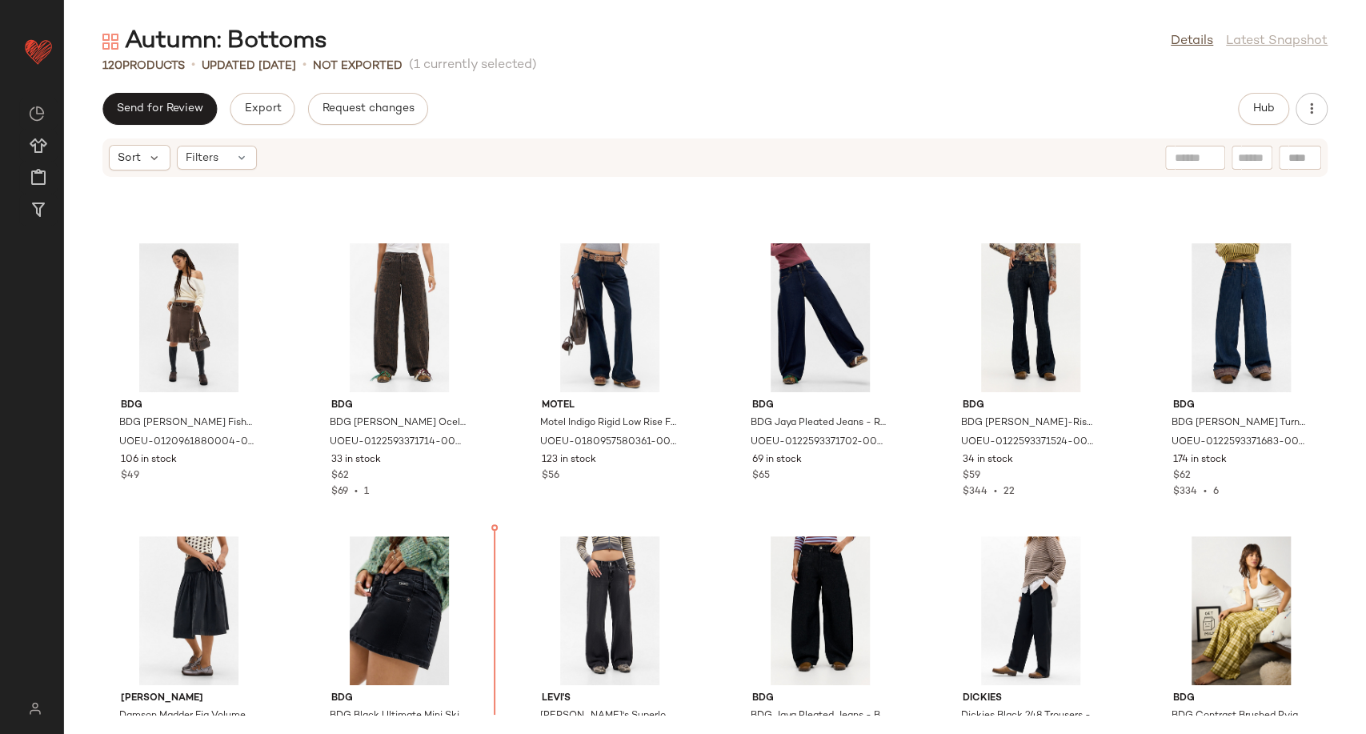
scroll to position [4055, 0]
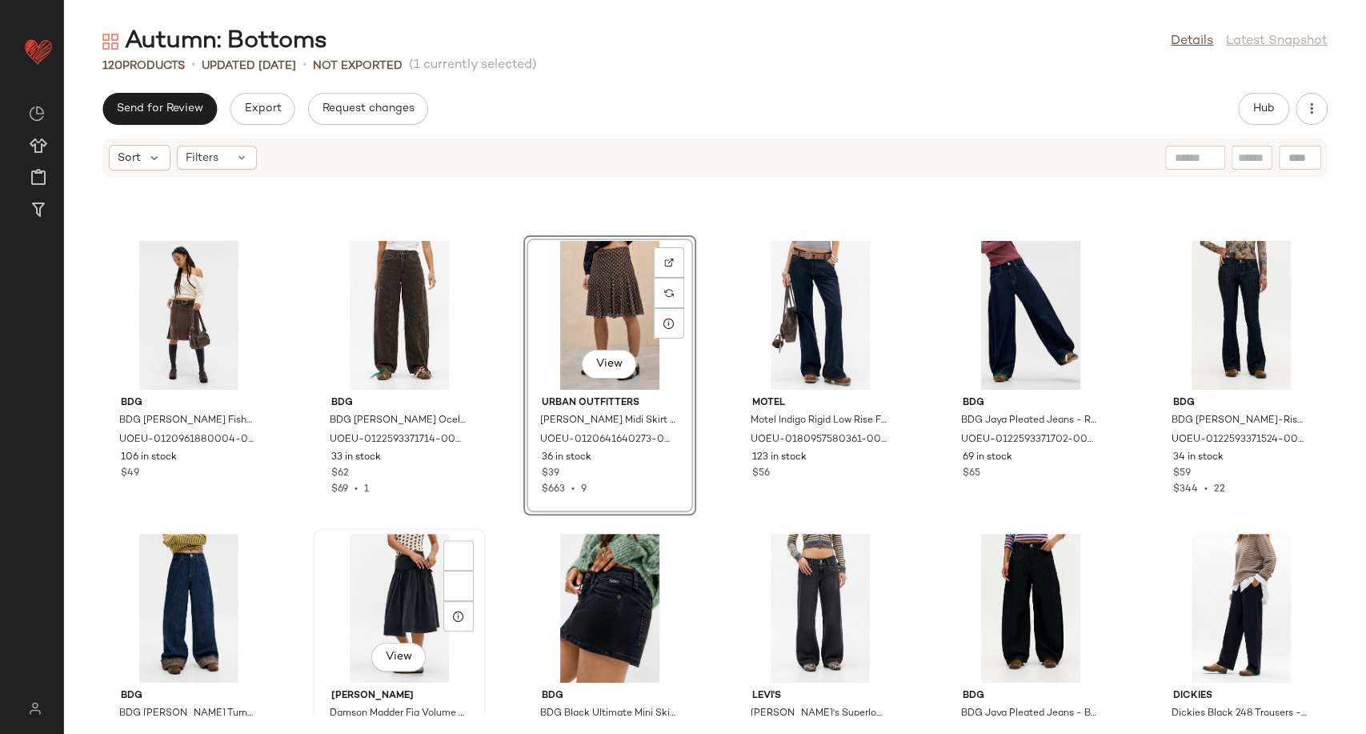
scroll to position [4055, 0]
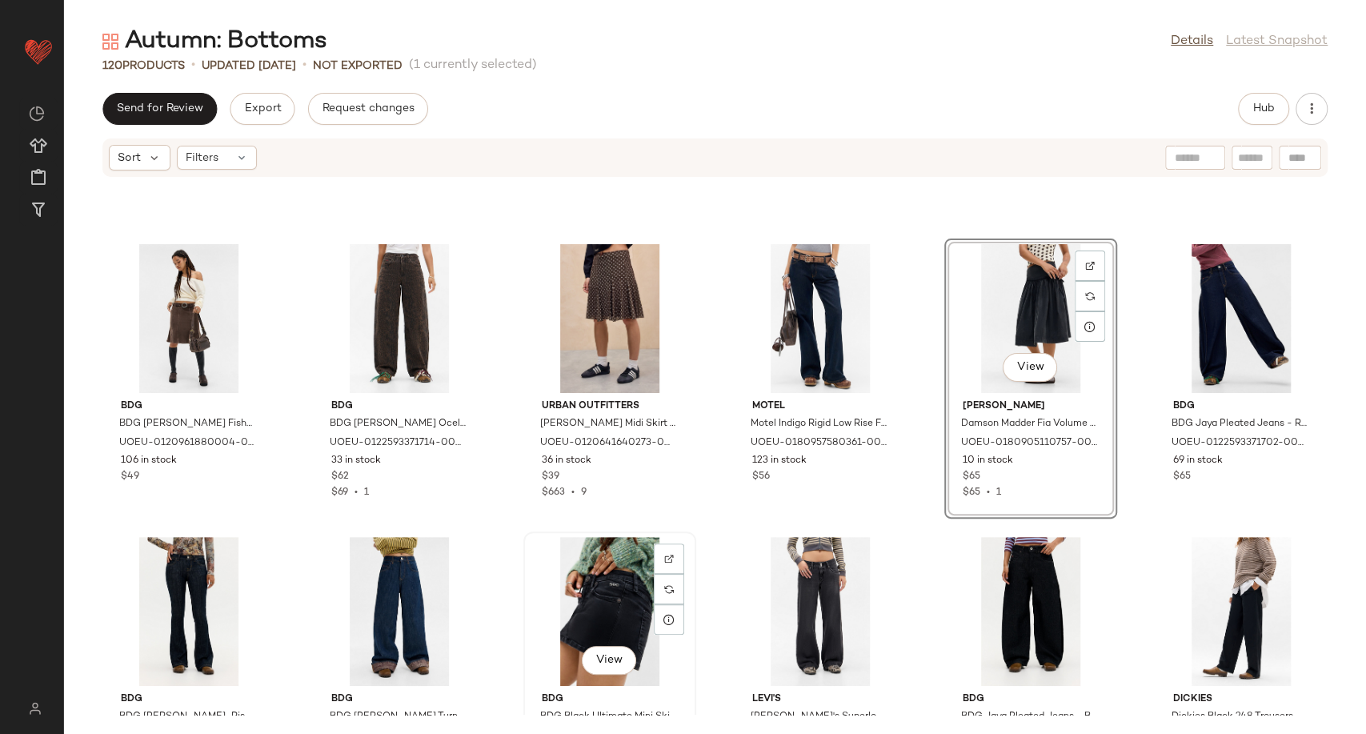
scroll to position [4233, 0]
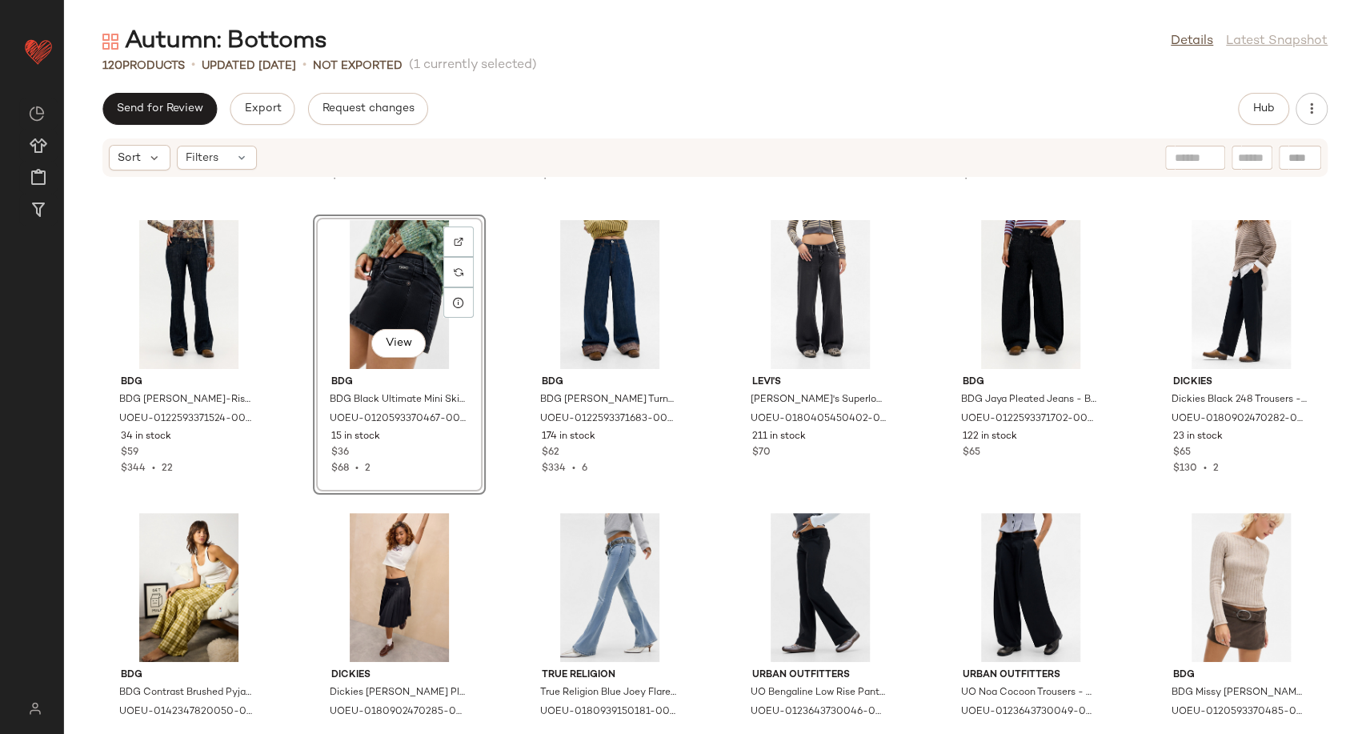
scroll to position [4411, 0]
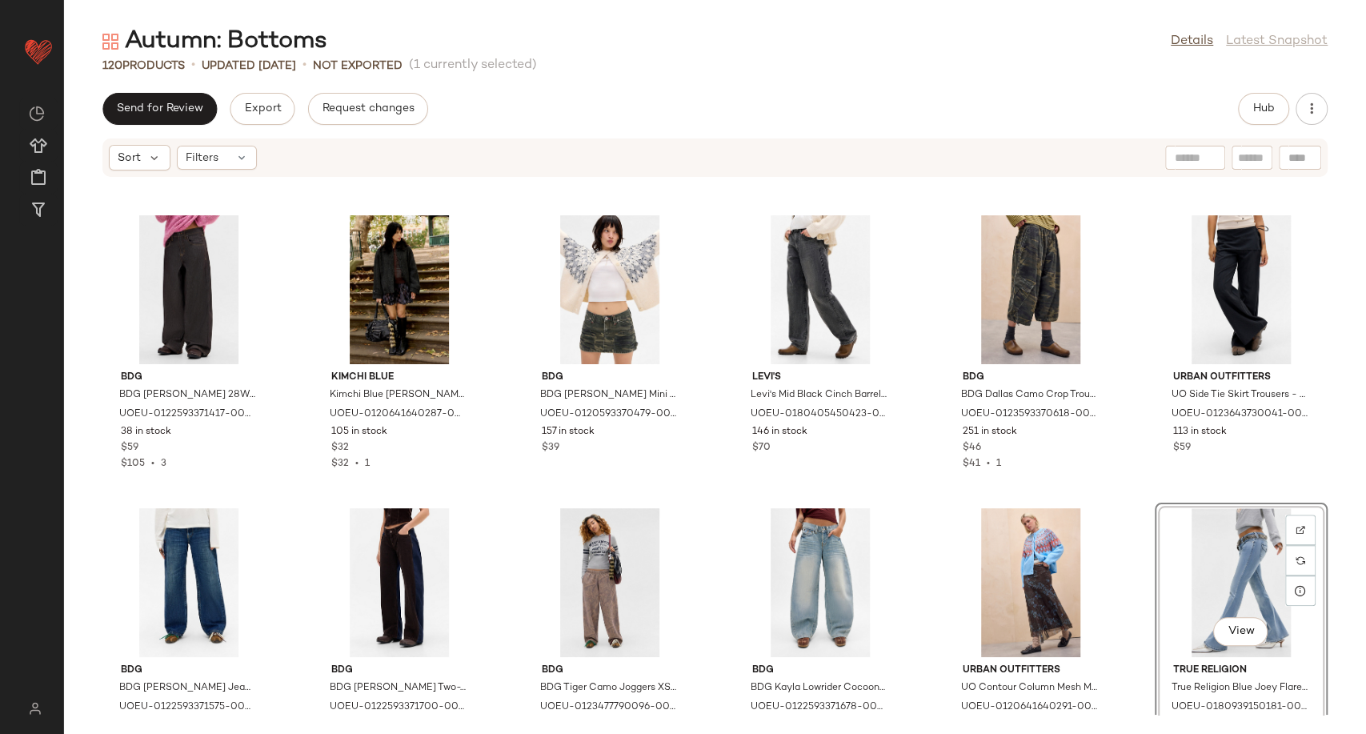
scroll to position [5175, 0]
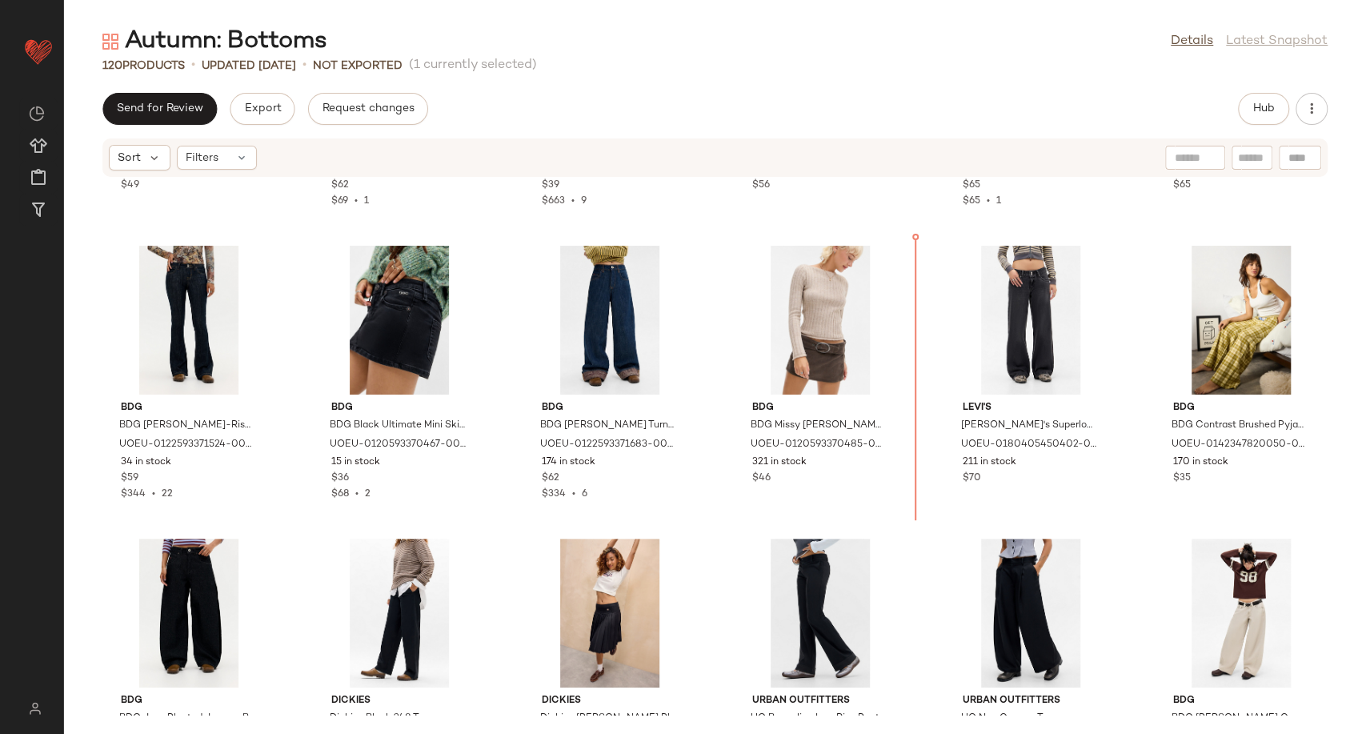
scroll to position [4282, 0]
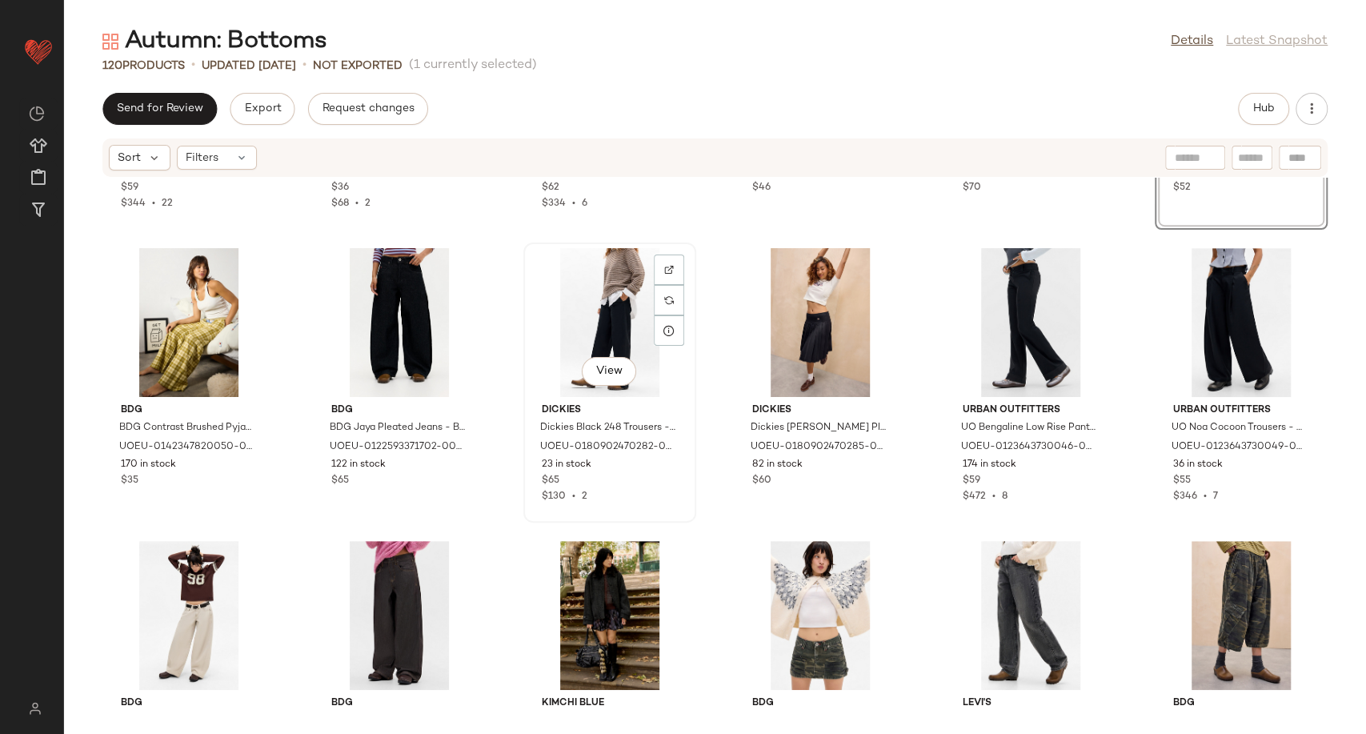
scroll to position [4726, 0]
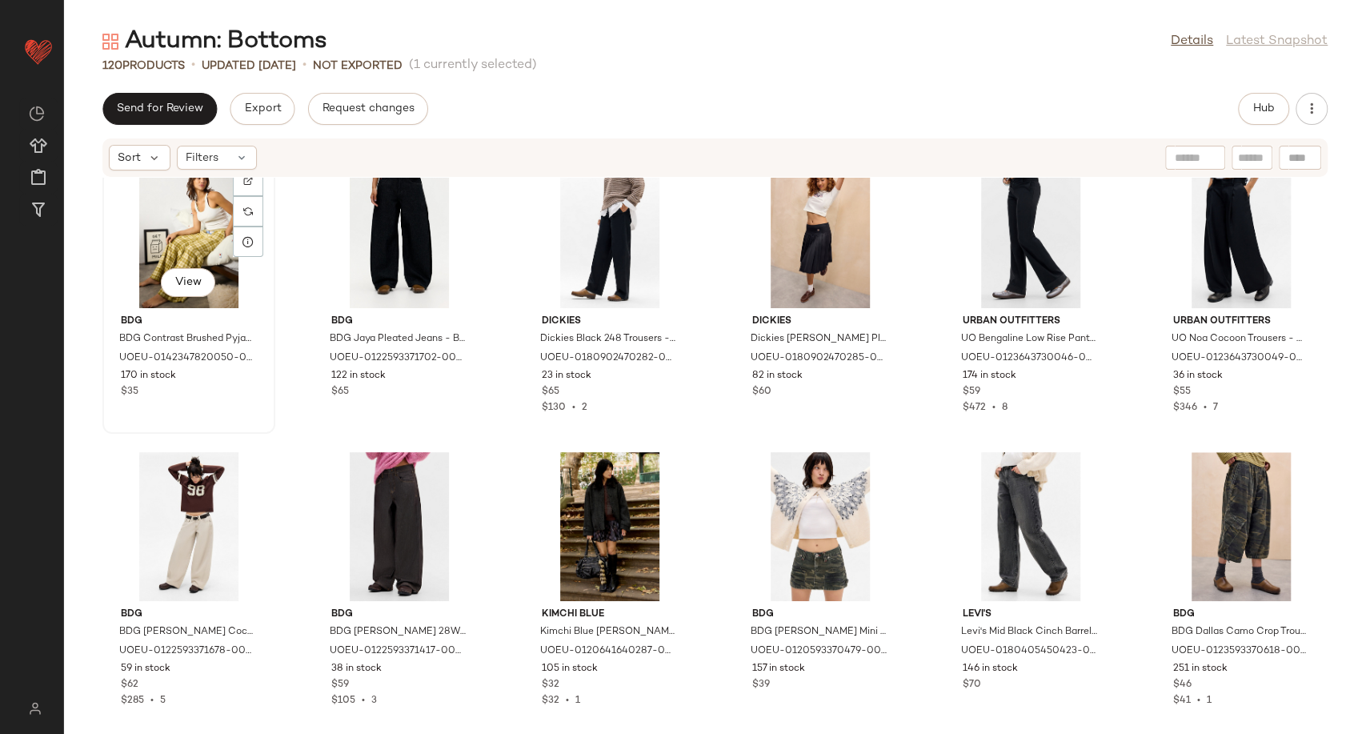
click at [194, 232] on div "View" at bounding box center [189, 233] width 162 height 149
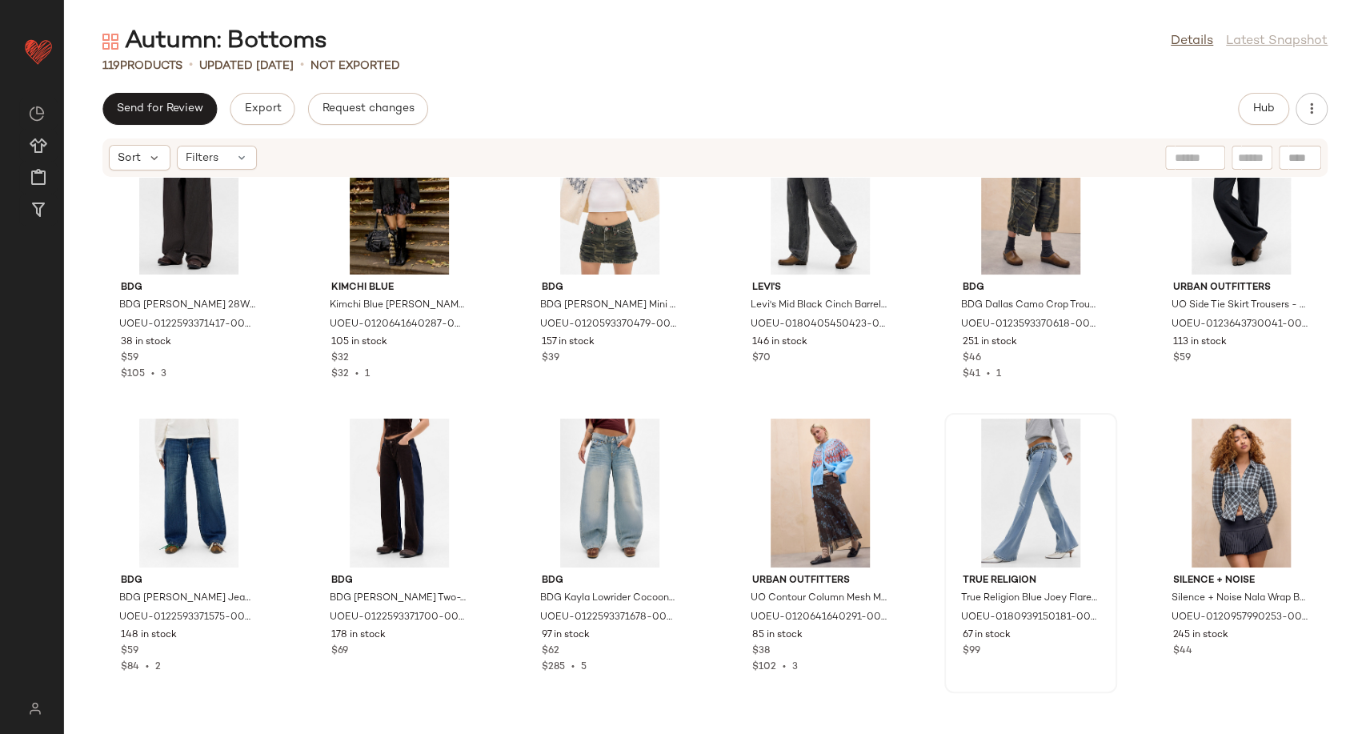
scroll to position [5056, 0]
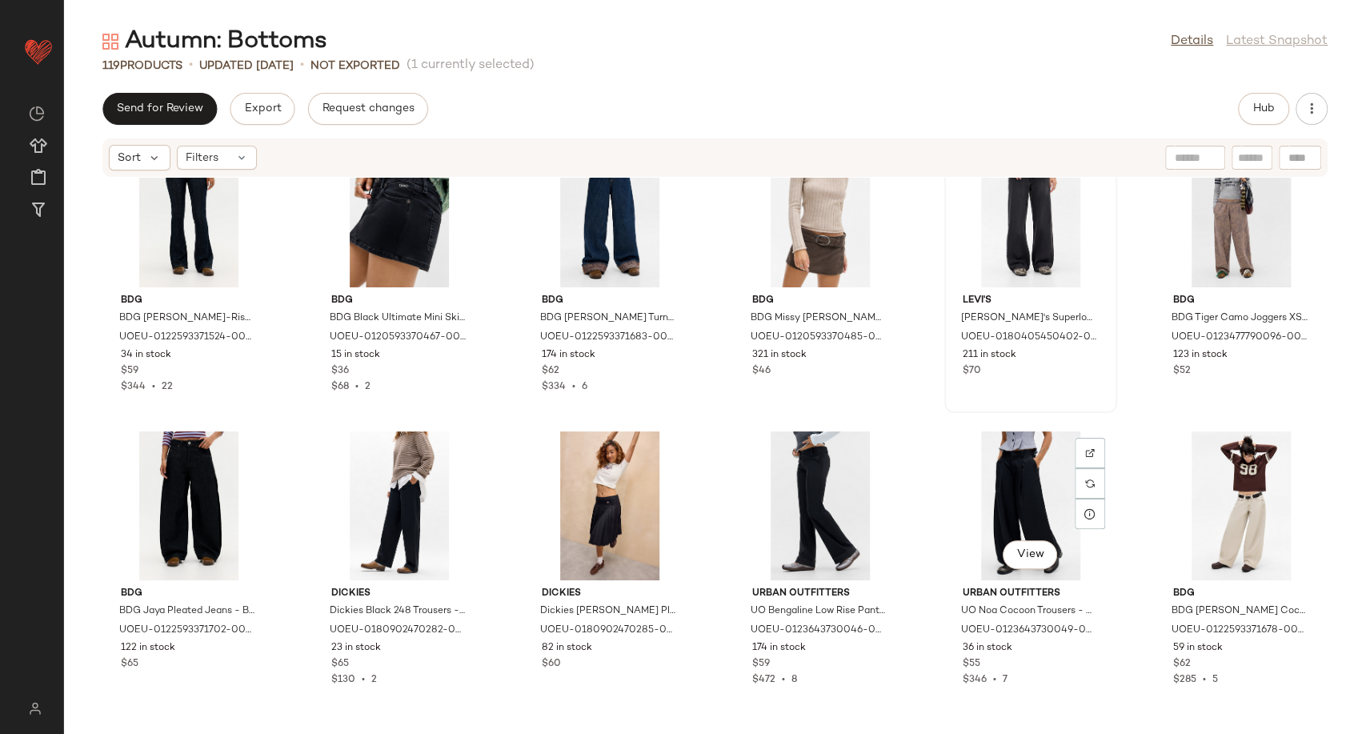
scroll to position [4345, 0]
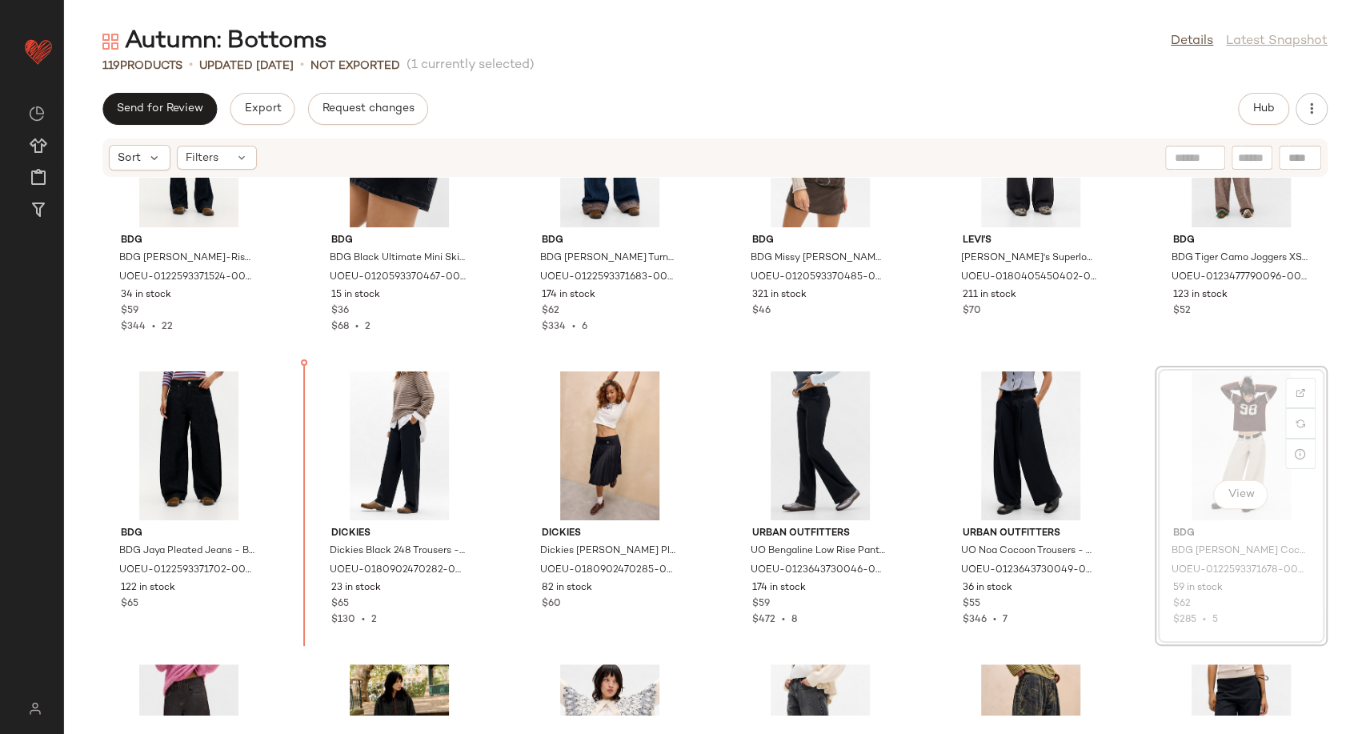
scroll to position [4517, 0]
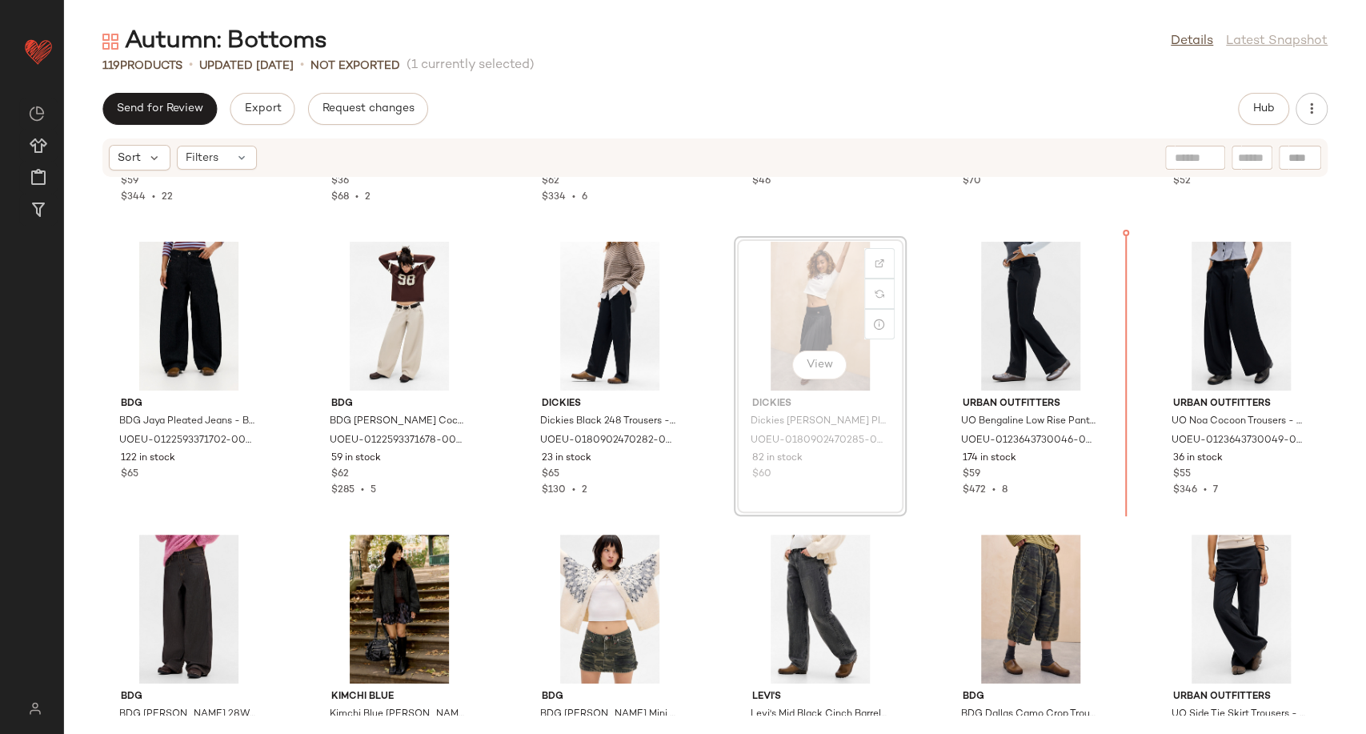
scroll to position [4627, 0]
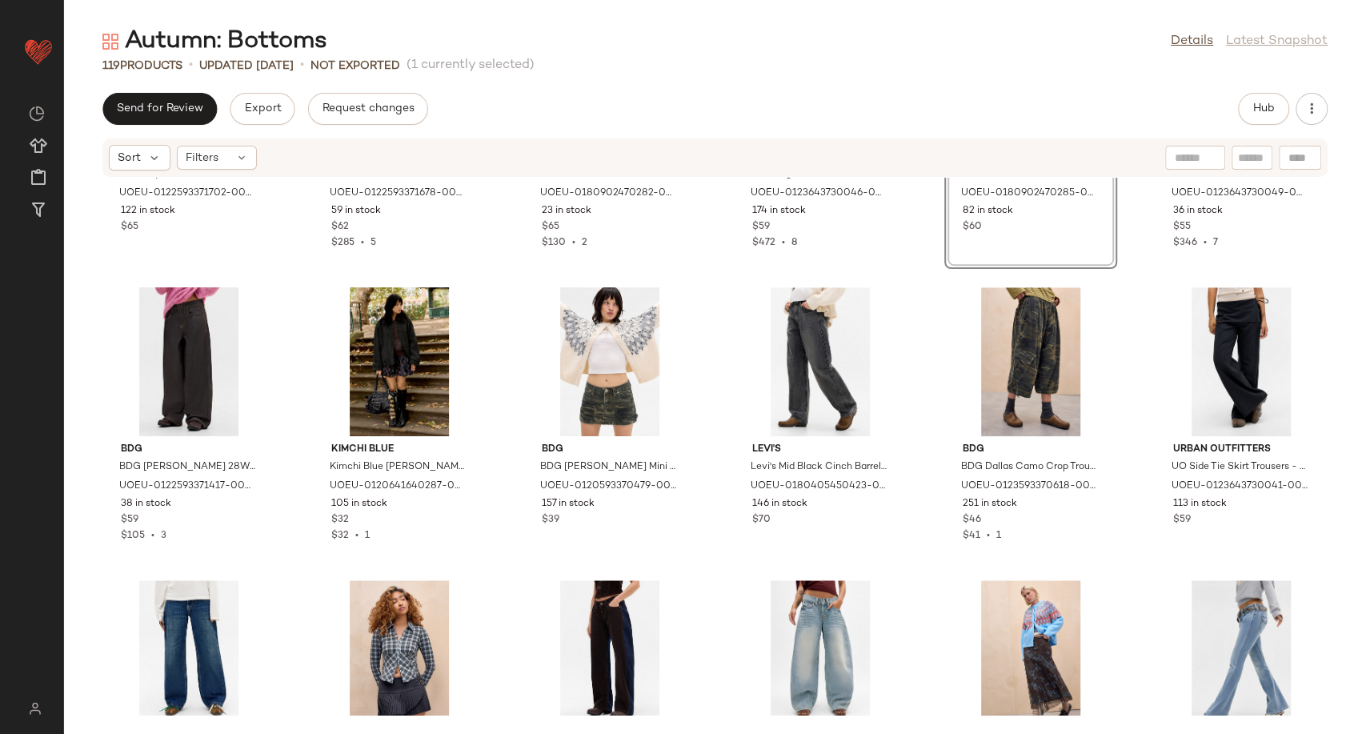
scroll to position [4893, 0]
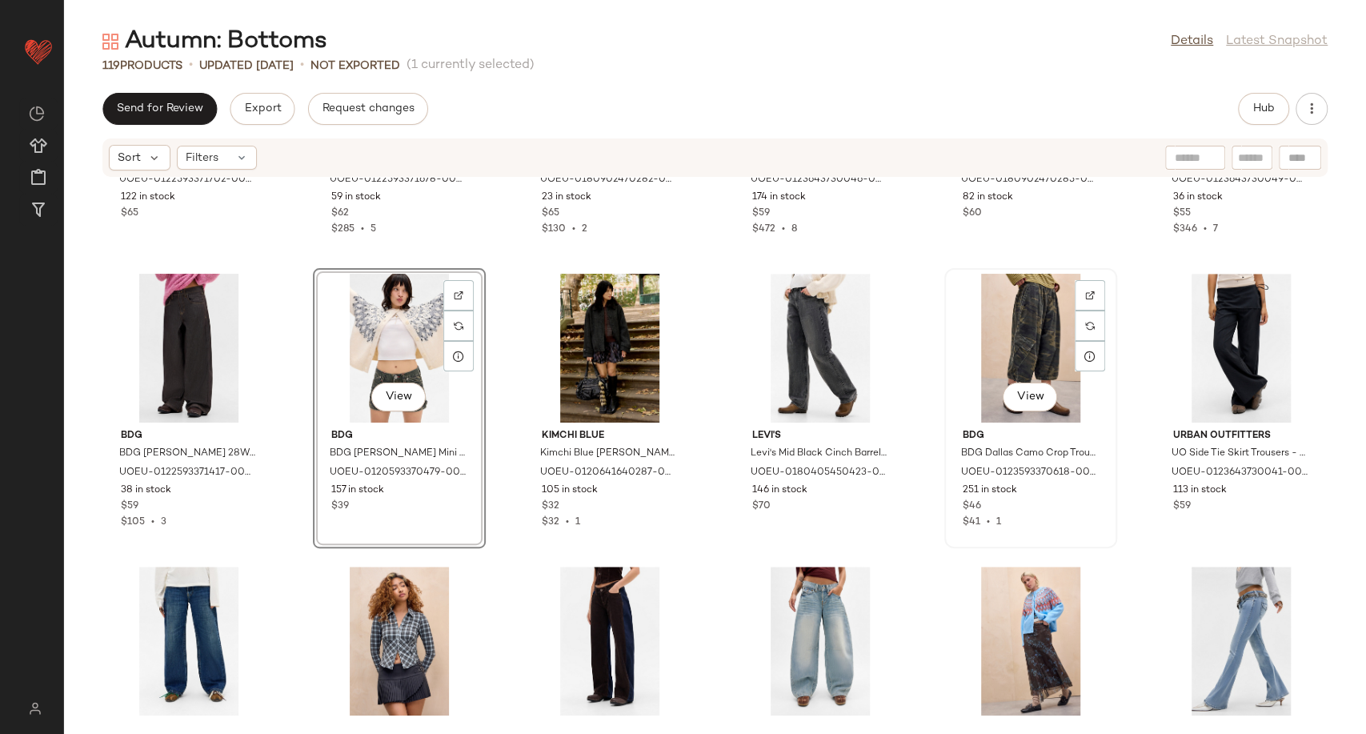
scroll to position [4893, 0]
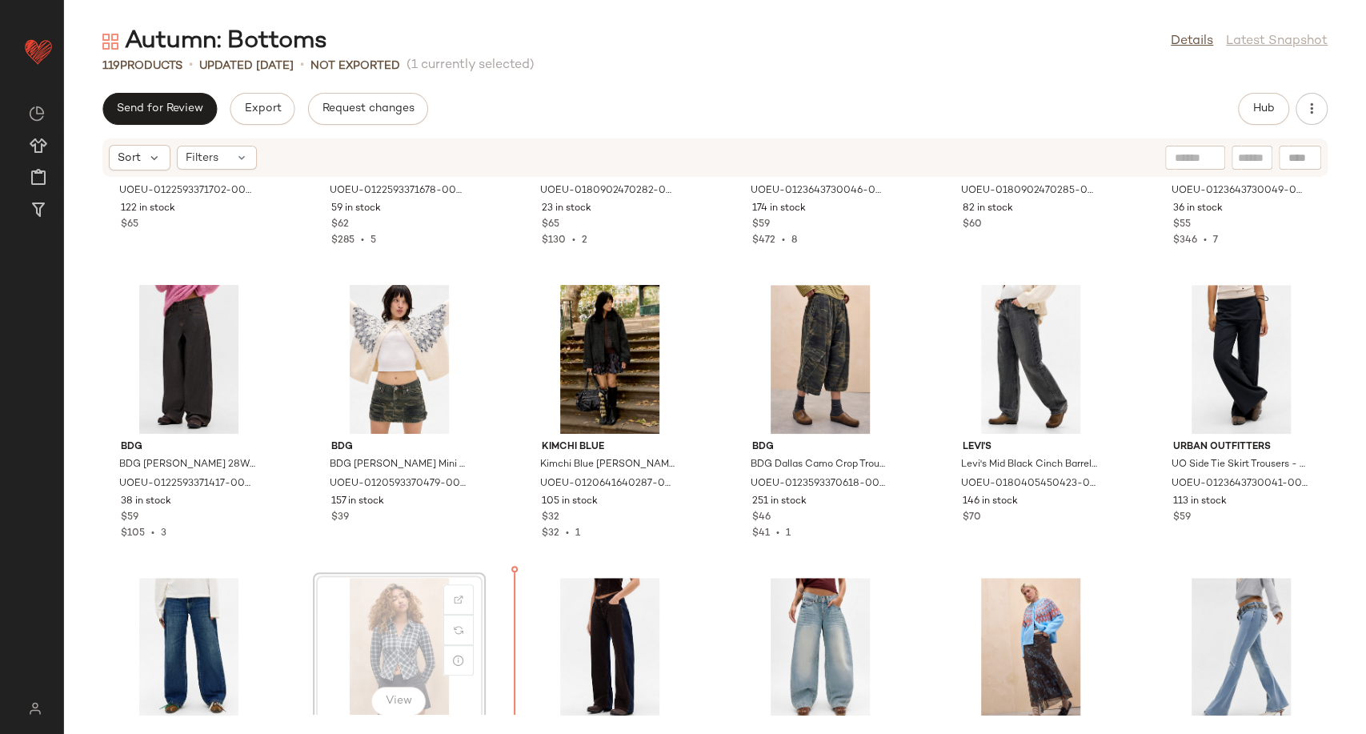
scroll to position [4896, 0]
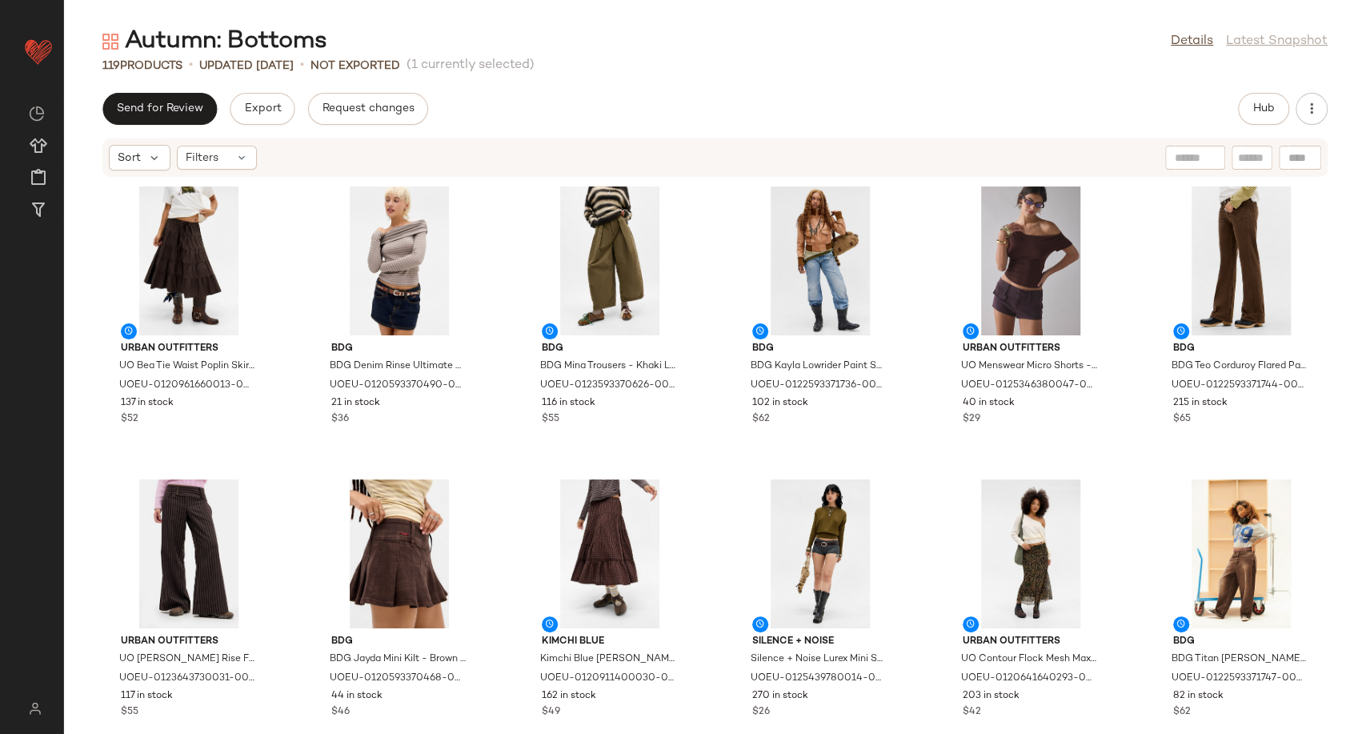
click at [843, 94] on div "Send for Review Export Request changes Hub" at bounding box center [714, 109] width 1225 height 32
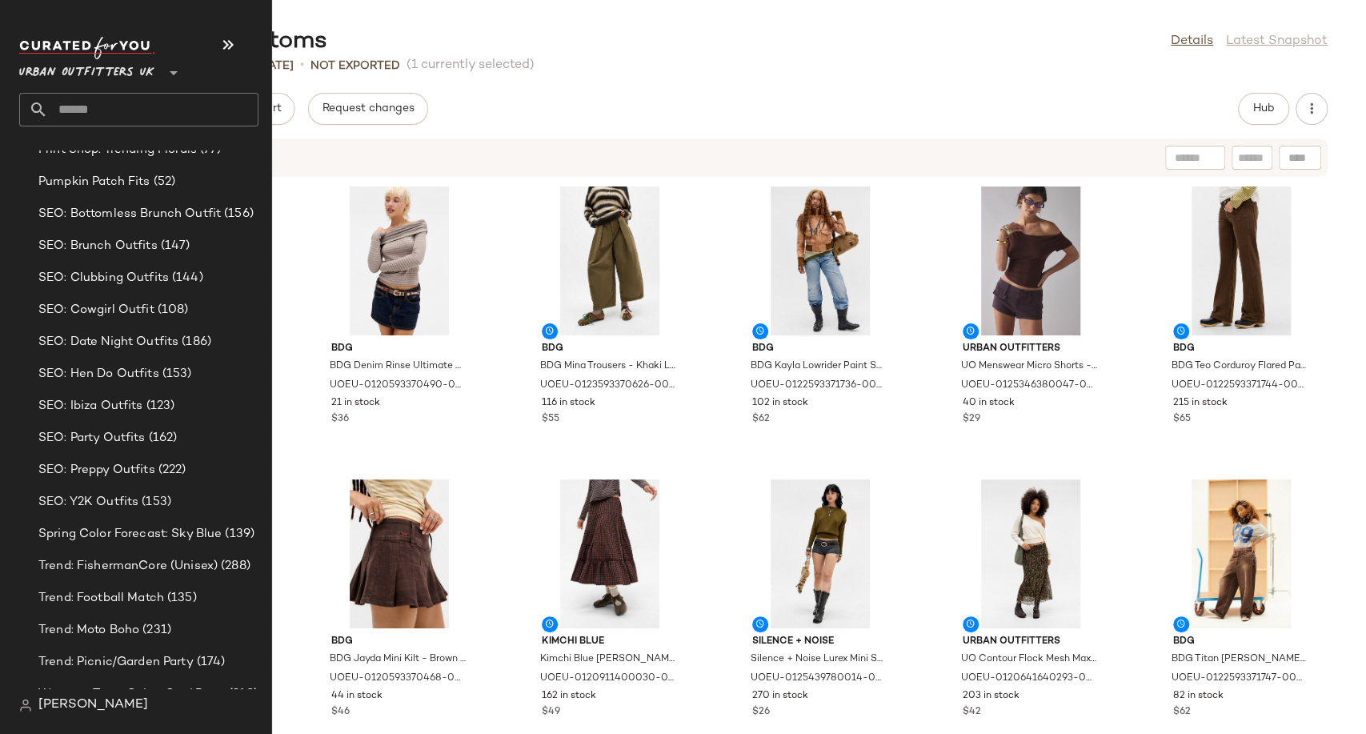
scroll to position [4966, 0]
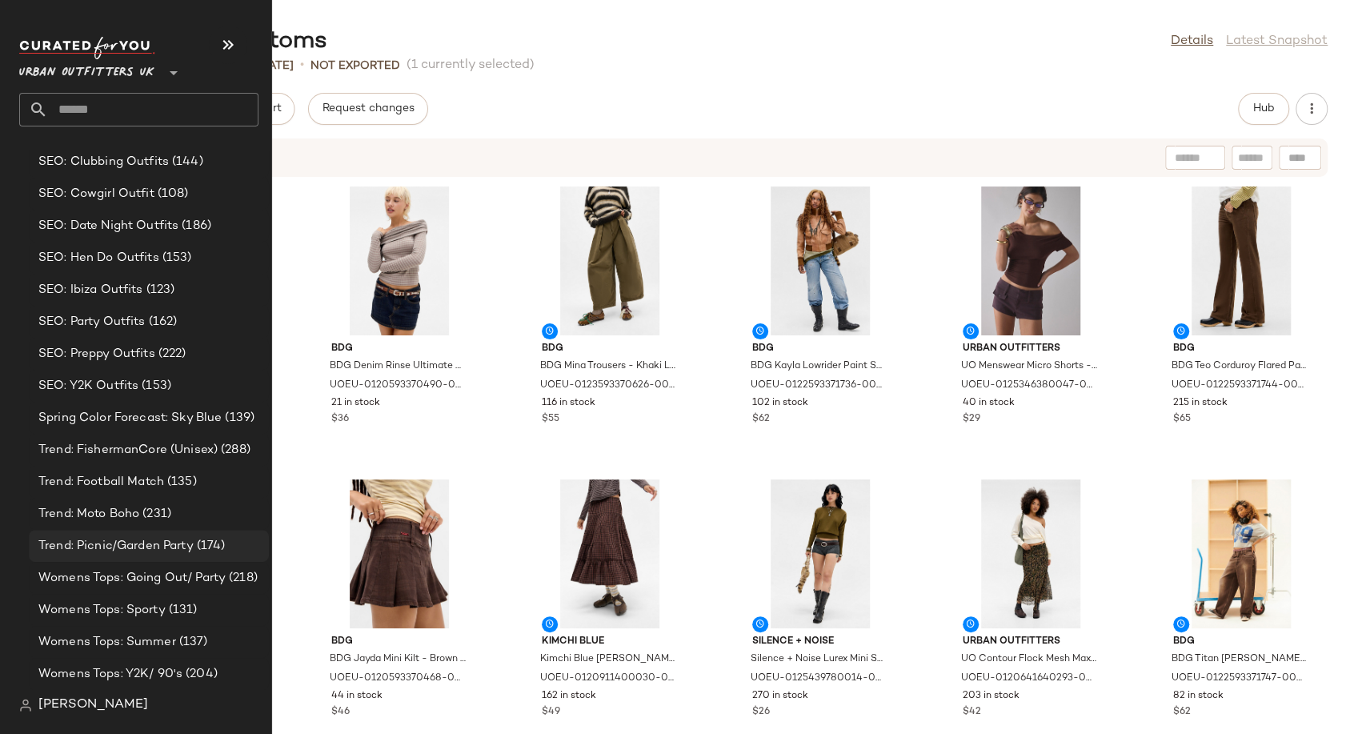
click at [126, 547] on span "Trend: Picnic/Garden Party" at bounding box center [115, 546] width 155 height 18
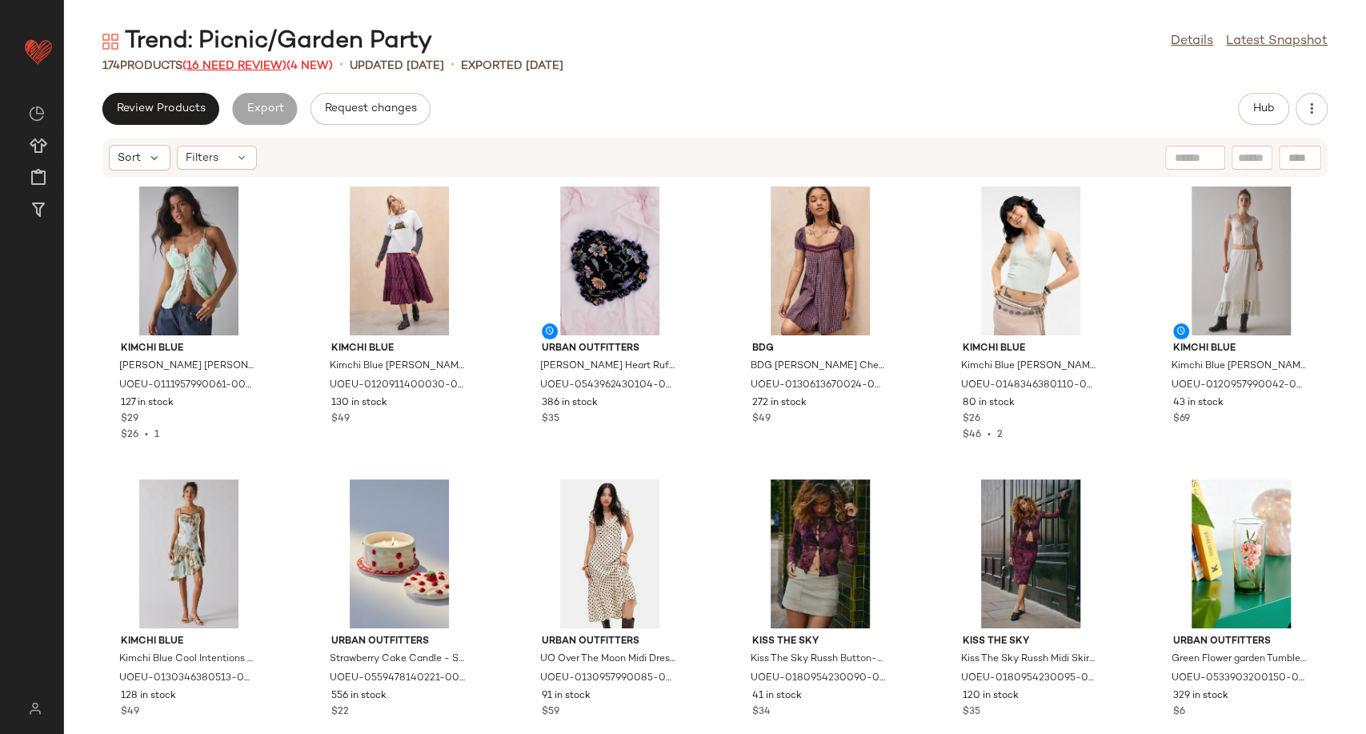
click at [233, 60] on span "(16 Need Review)" at bounding box center [234, 66] width 104 height 12
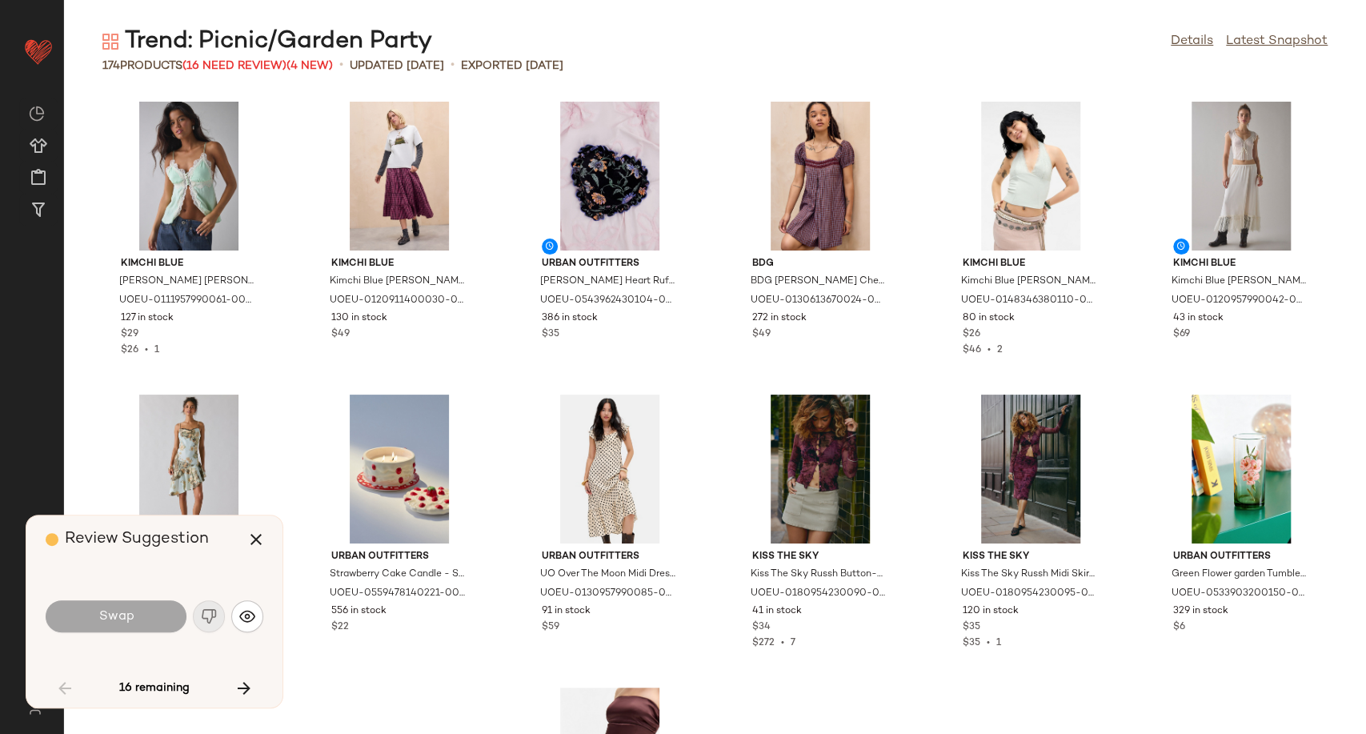
scroll to position [891, 0]
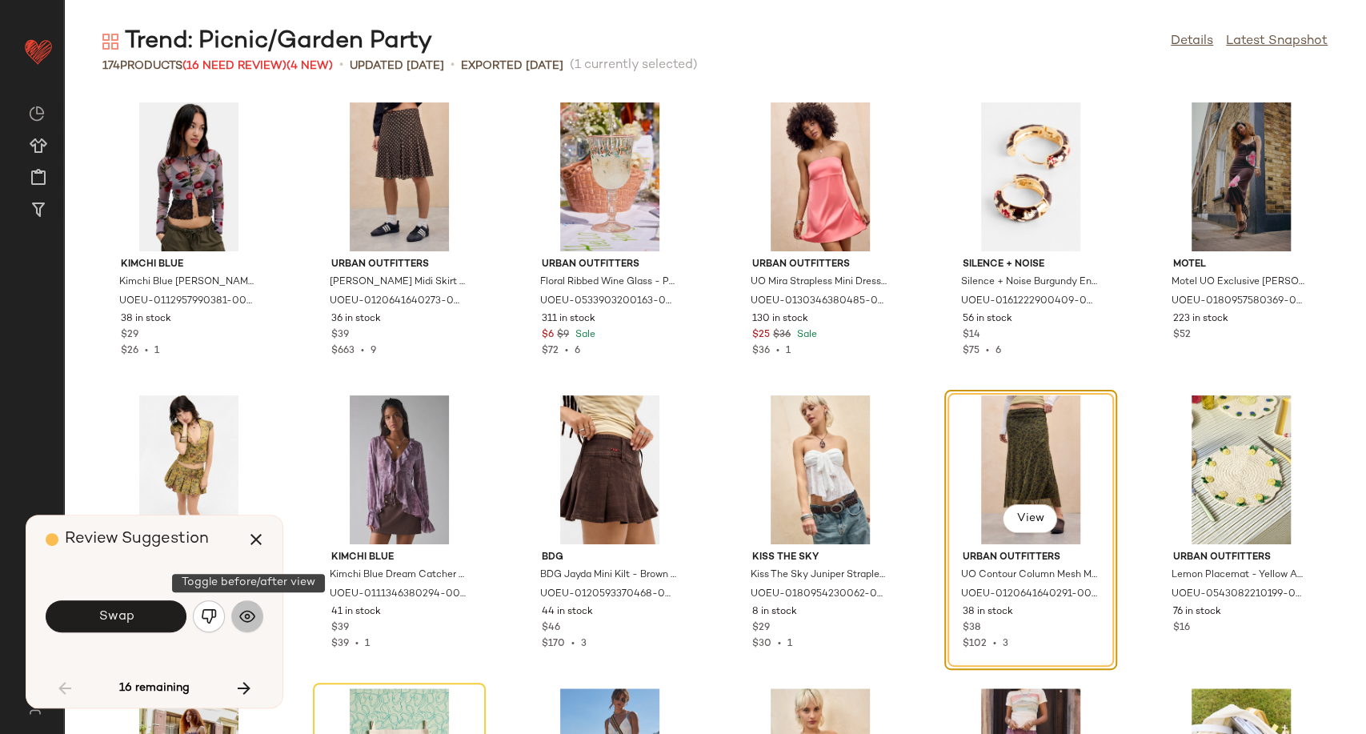
click at [256, 626] on button "button" at bounding box center [247, 616] width 32 height 32
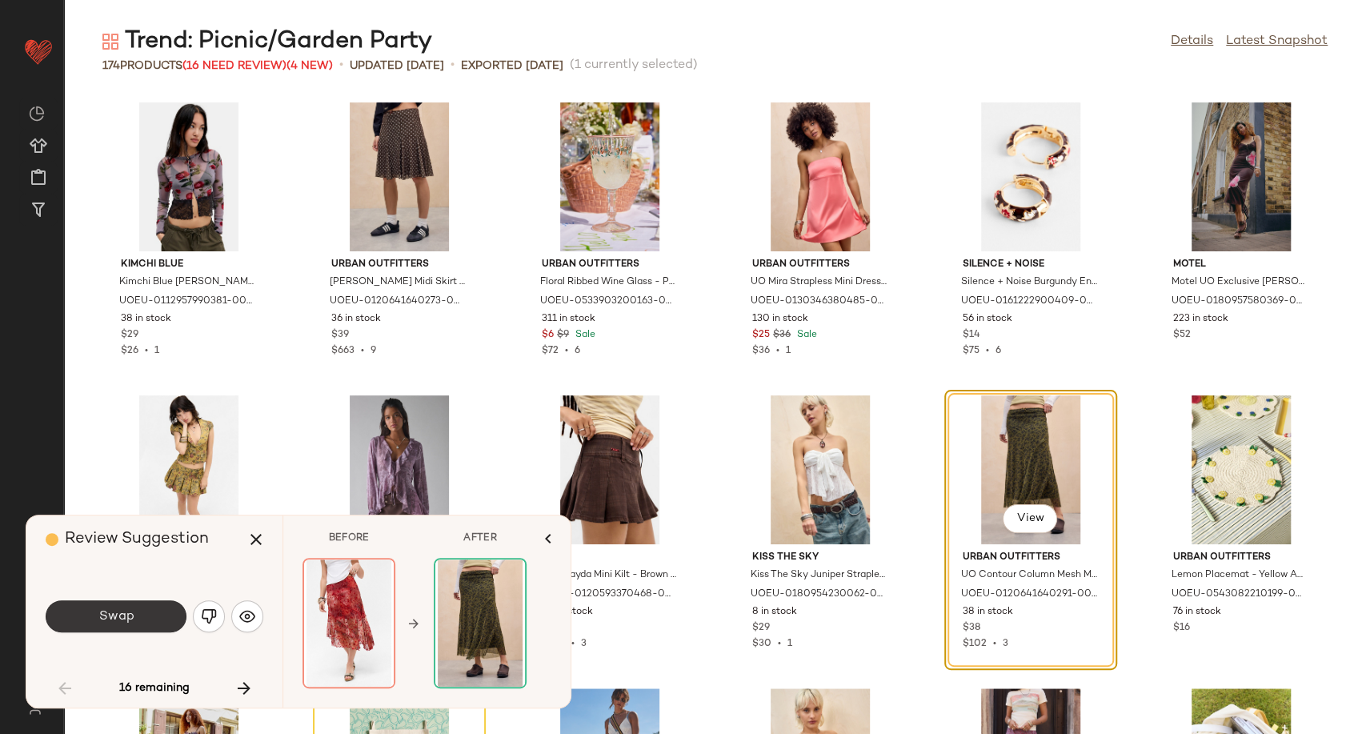
click at [150, 616] on button "Swap" at bounding box center [116, 616] width 141 height 32
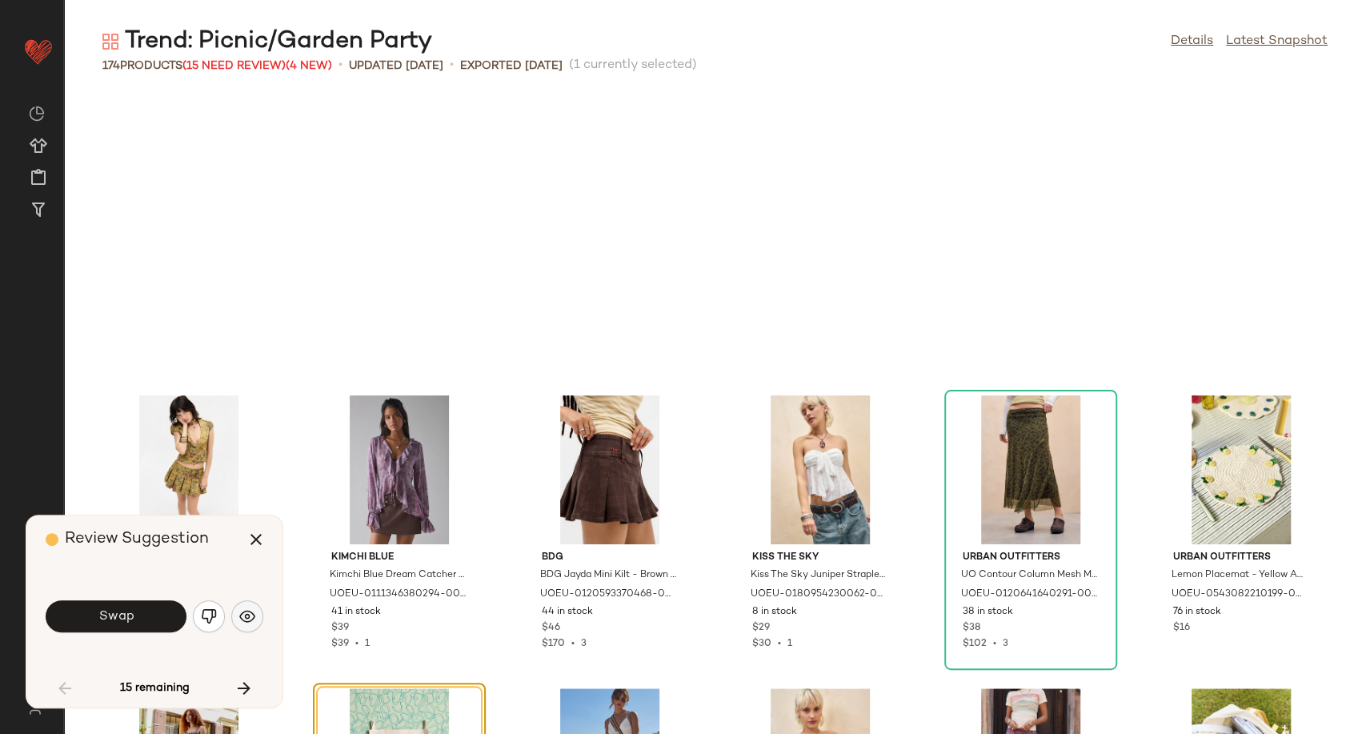
scroll to position [1171, 0]
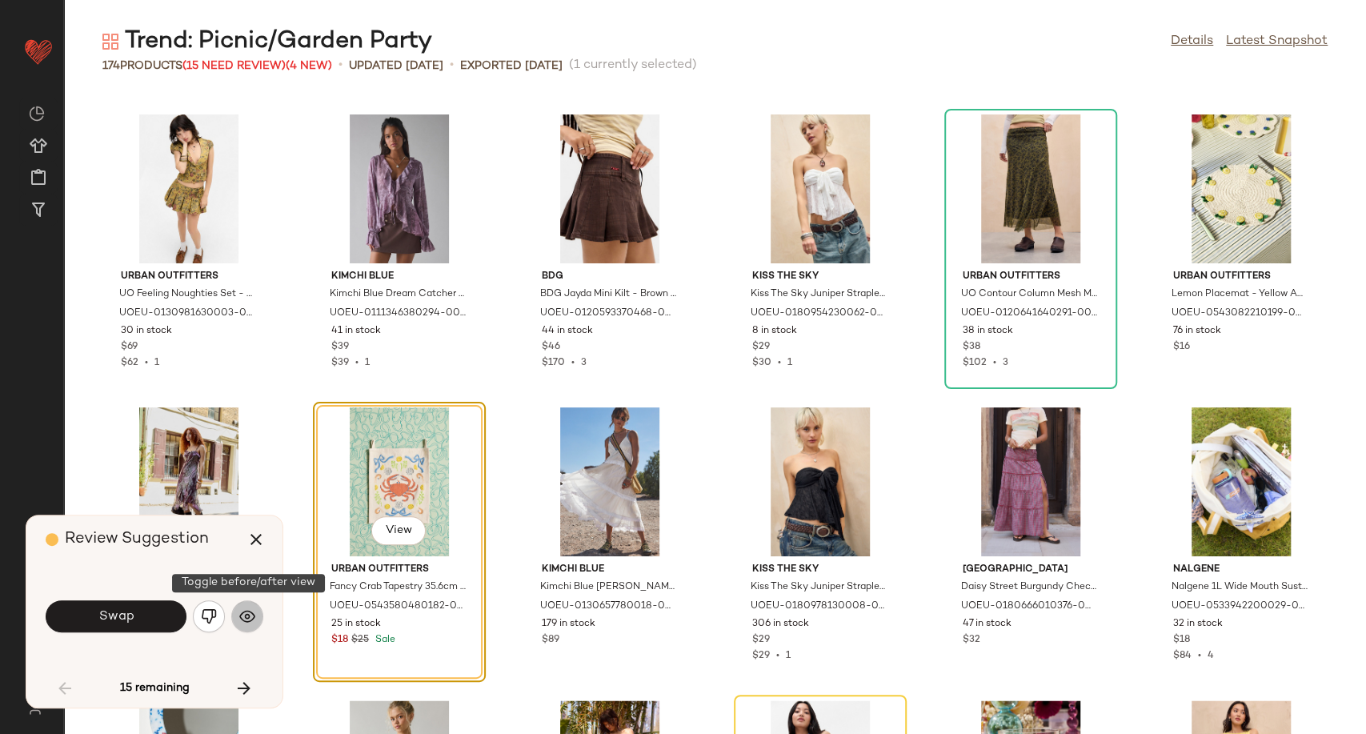
click at [246, 623] on img "button" at bounding box center [247, 616] width 16 height 16
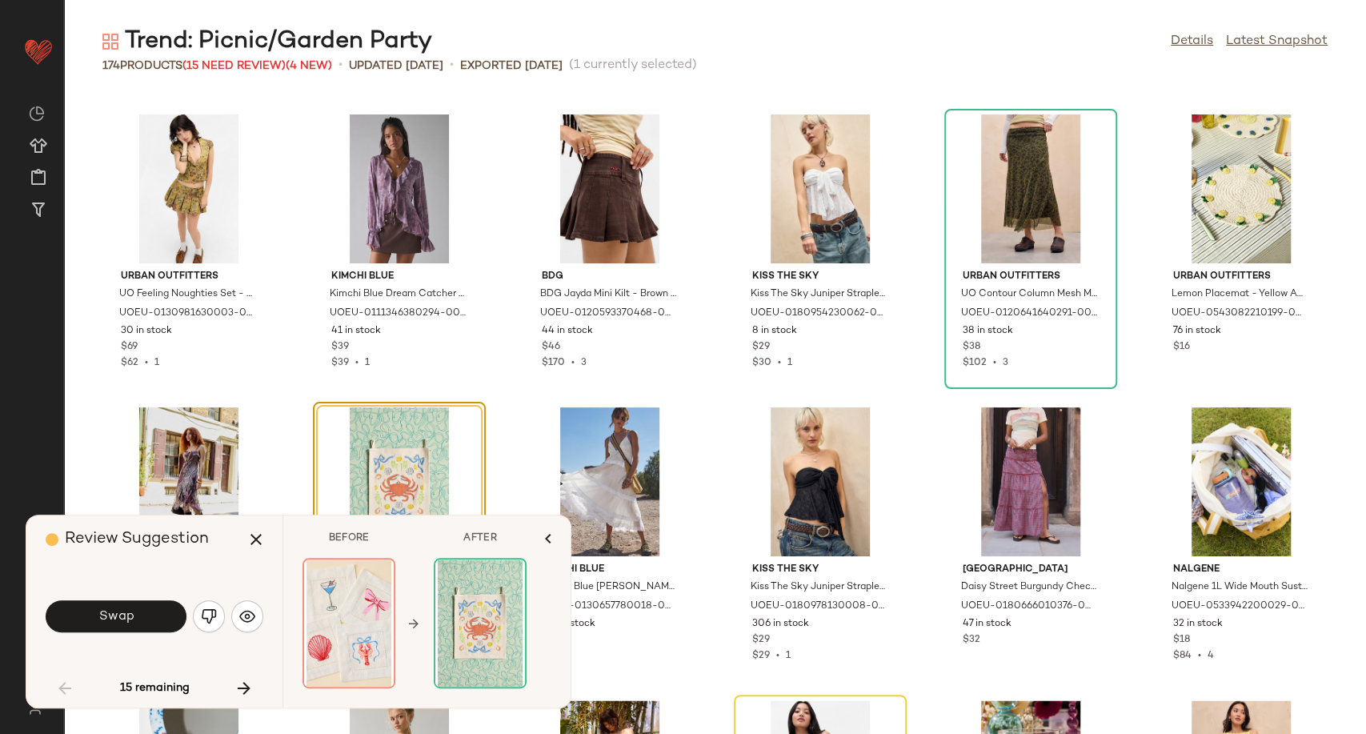
drag, startPoint x: 146, startPoint y: 616, endPoint x: 226, endPoint y: 569, distance: 92.2
click at [226, 569] on div "Review Suggestion Swap 15 remaining" at bounding box center [154, 611] width 256 height 192
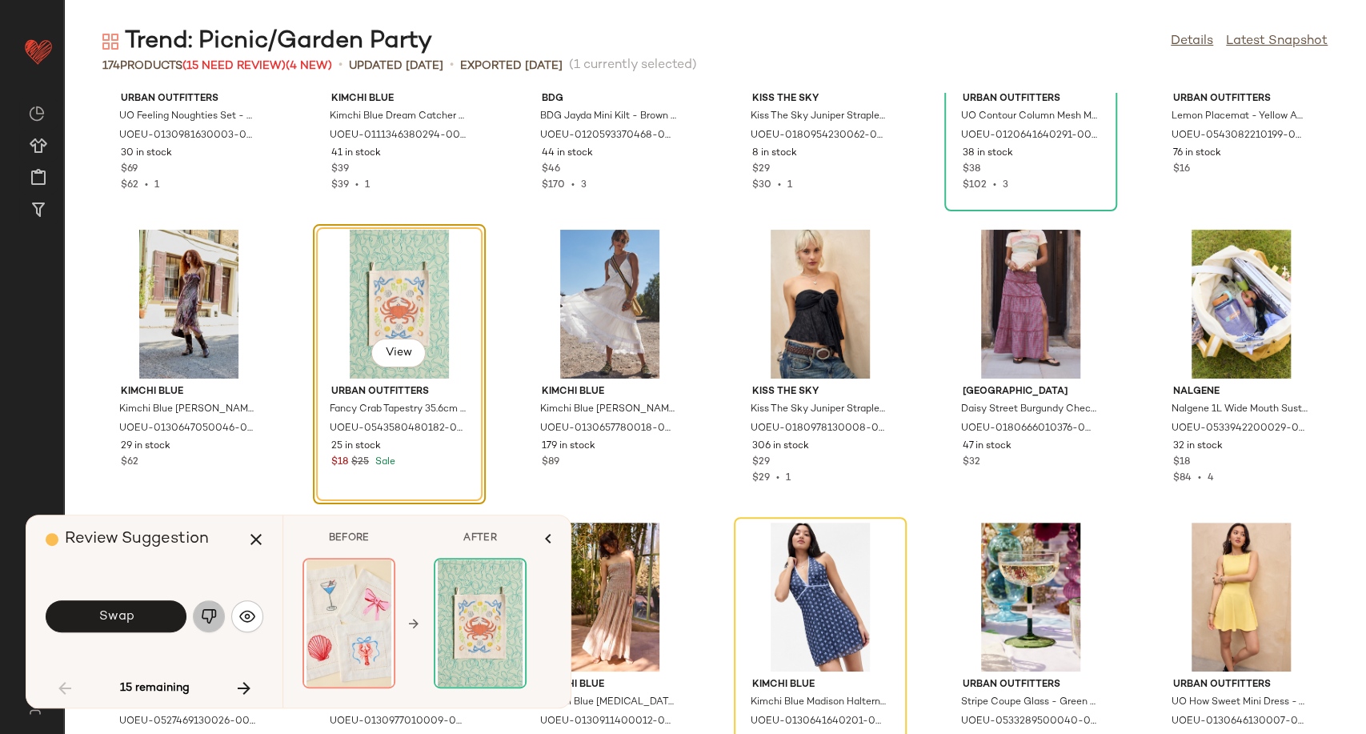
click at [218, 616] on button "button" at bounding box center [209, 616] width 32 height 32
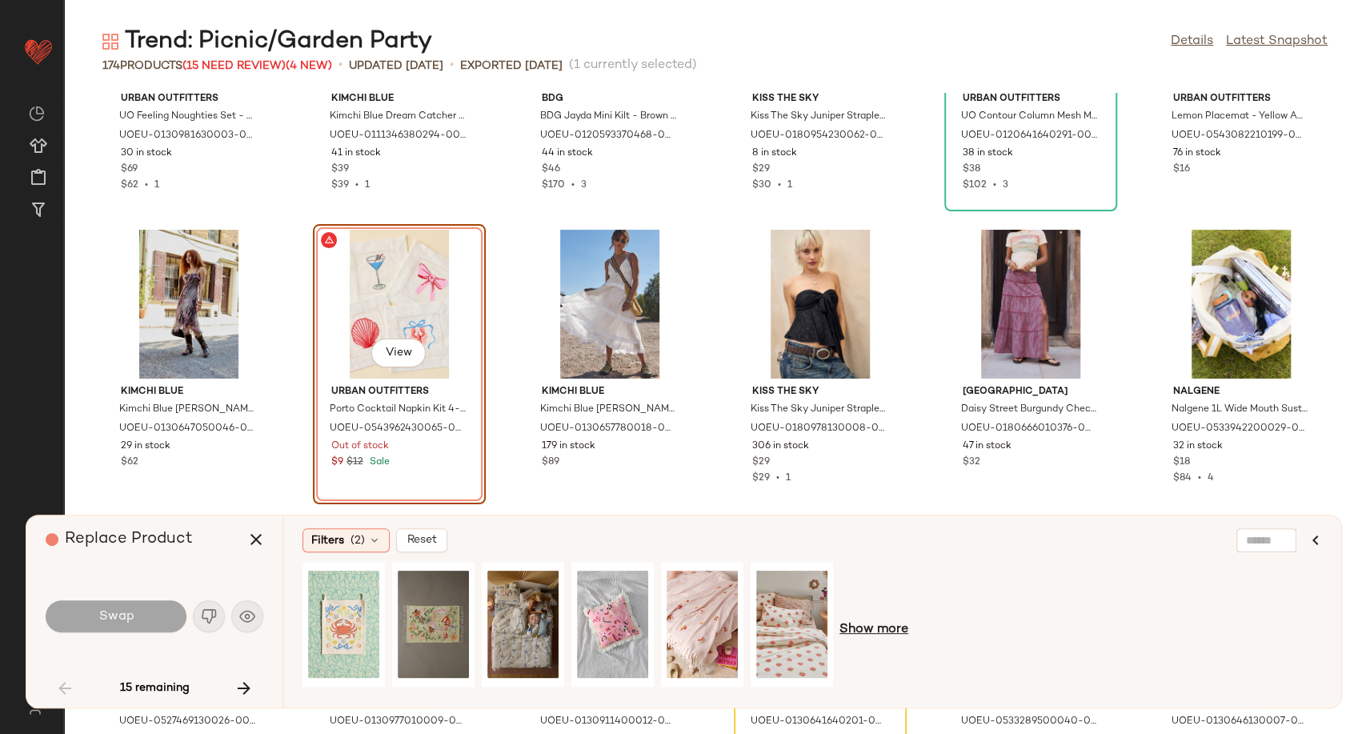
click at [865, 635] on span "Show more" at bounding box center [873, 629] width 69 height 19
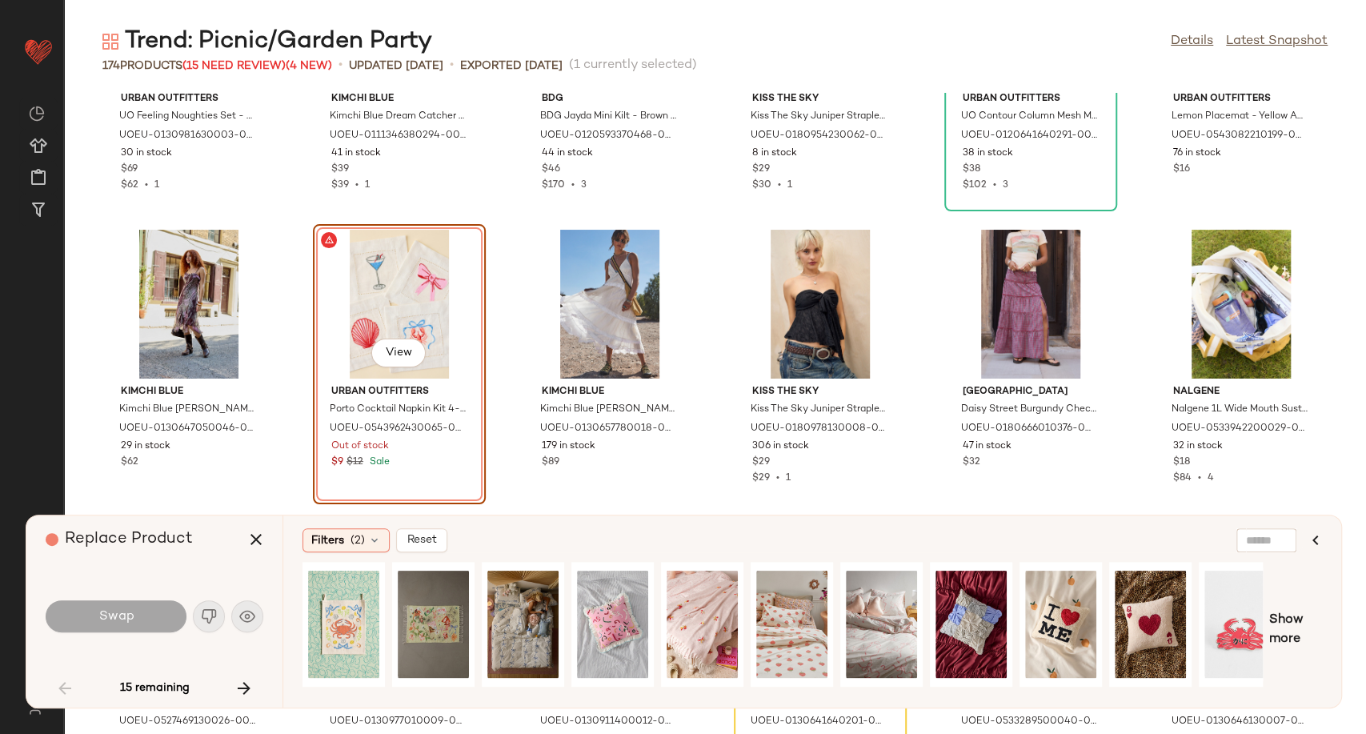
drag, startPoint x: 987, startPoint y: 689, endPoint x: 1093, endPoint y: 698, distance: 106.8
click at [1095, 698] on div at bounding box center [782, 630] width 960 height 136
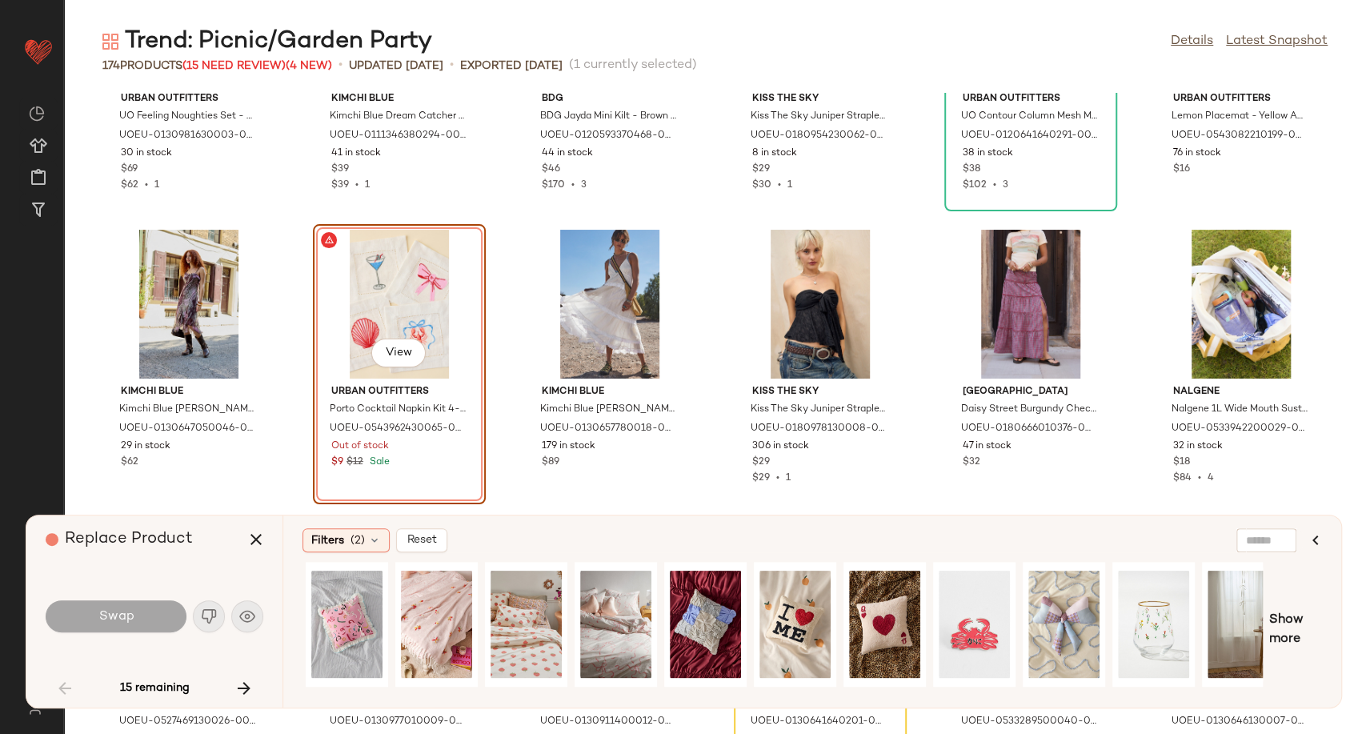
scroll to position [0, 286]
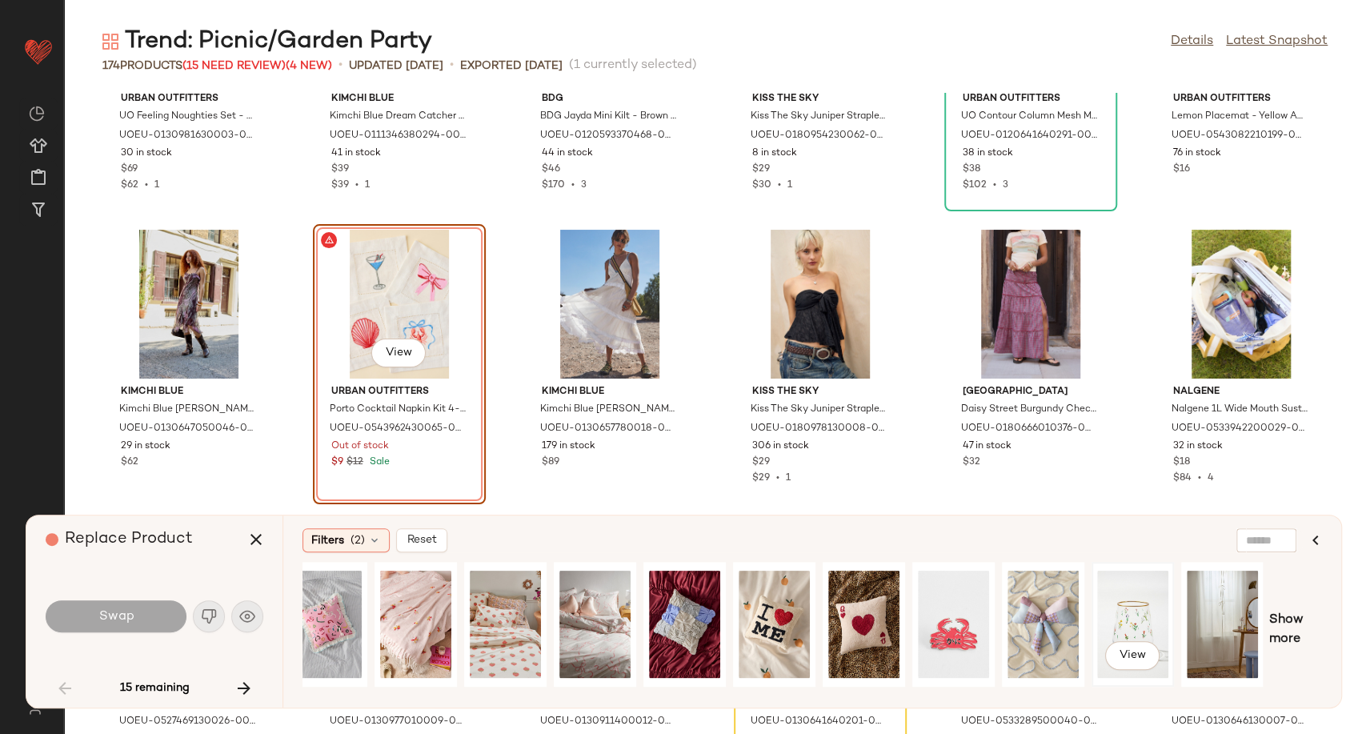
click at [1135, 620] on div "View" at bounding box center [1132, 624] width 71 height 114
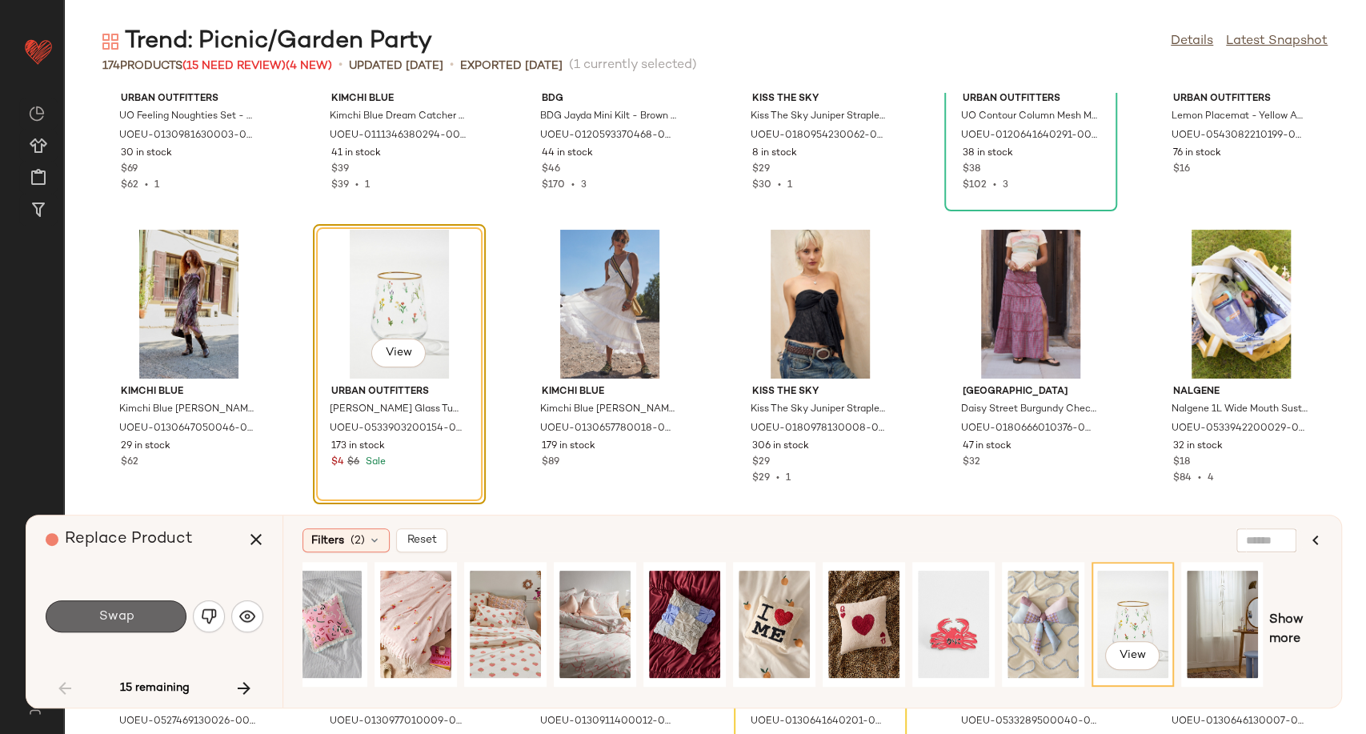
click at [145, 617] on button "Swap" at bounding box center [116, 616] width 141 height 32
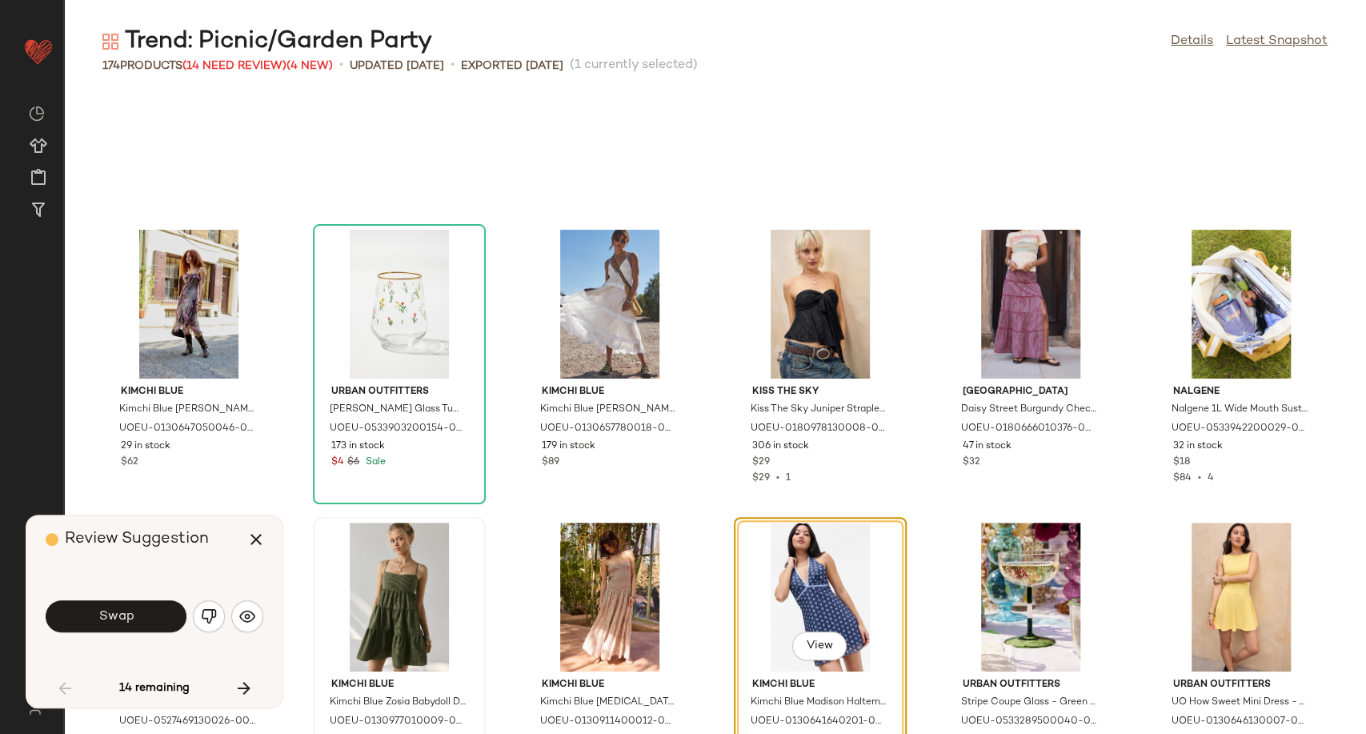
scroll to position [1464, 0]
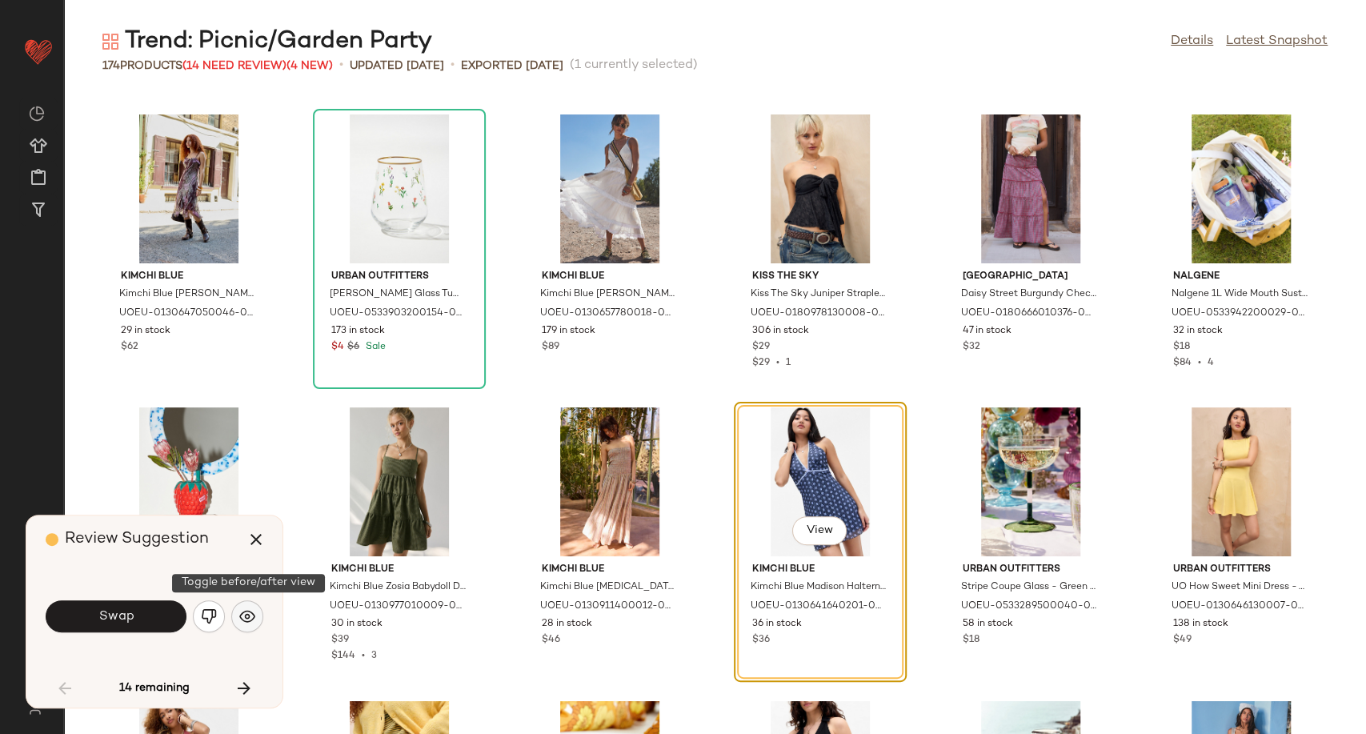
click at [240, 618] on img "button" at bounding box center [247, 616] width 16 height 16
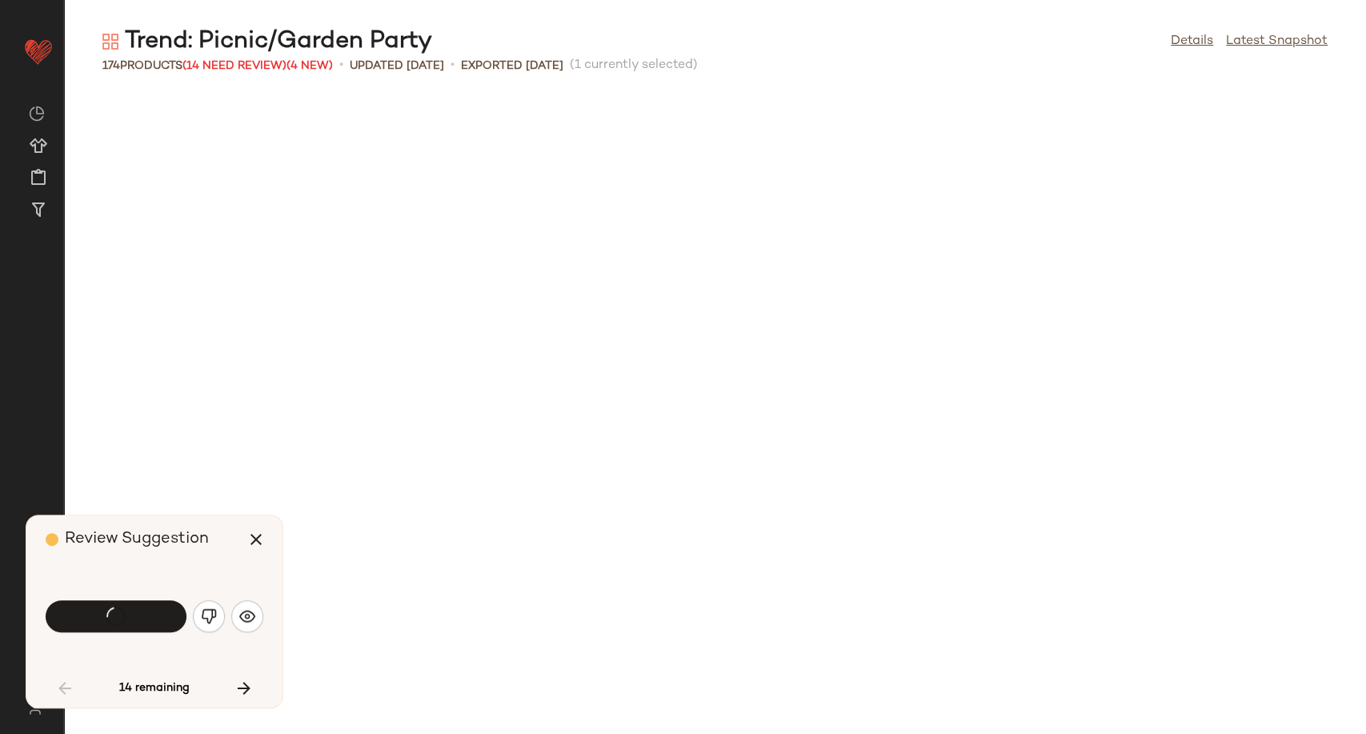
scroll to position [1464, 0]
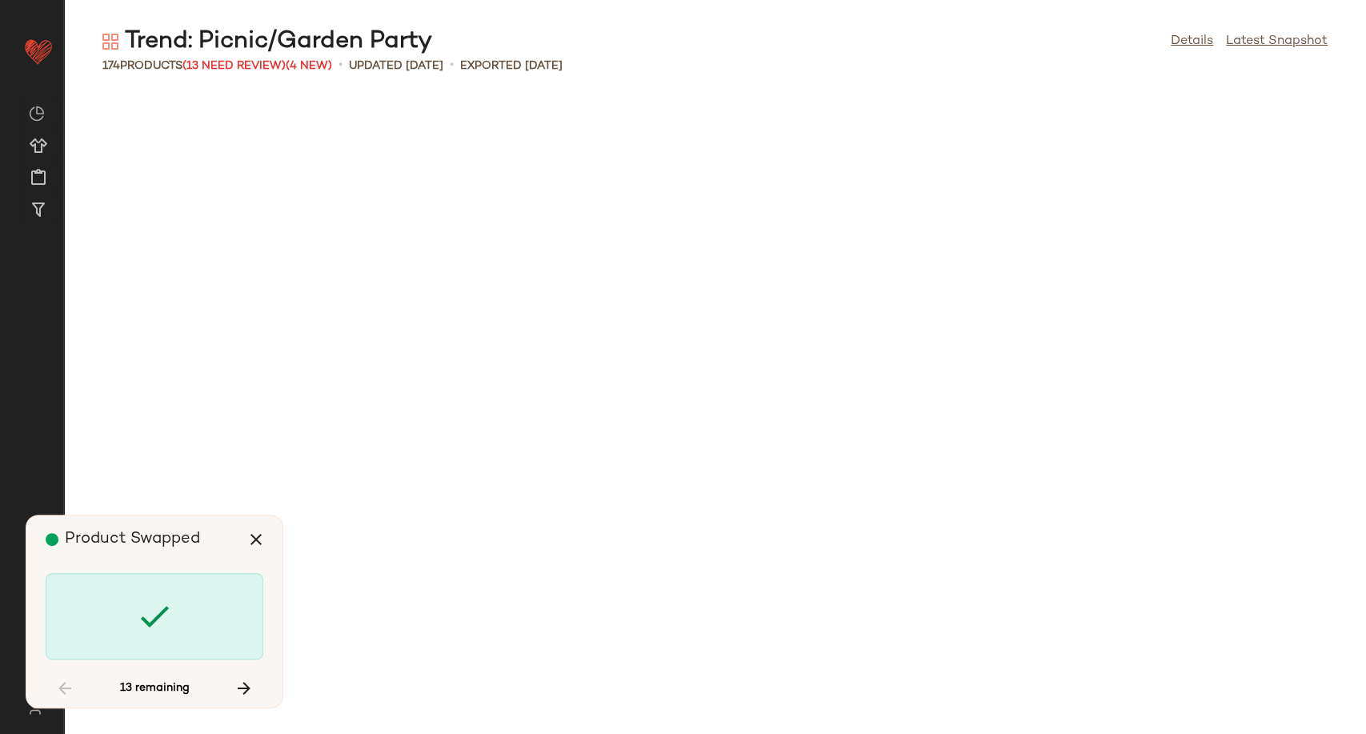
scroll to position [2929, 0]
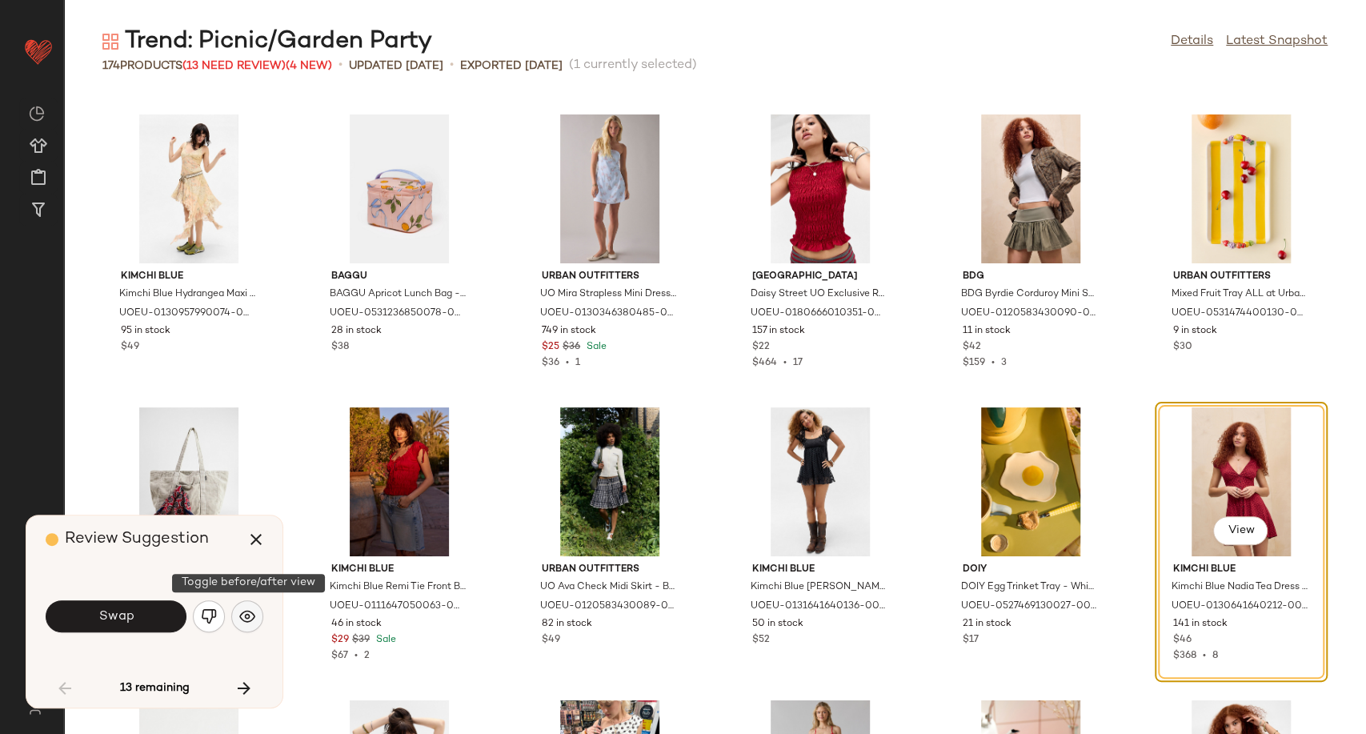
click at [254, 615] on img "button" at bounding box center [247, 616] width 16 height 16
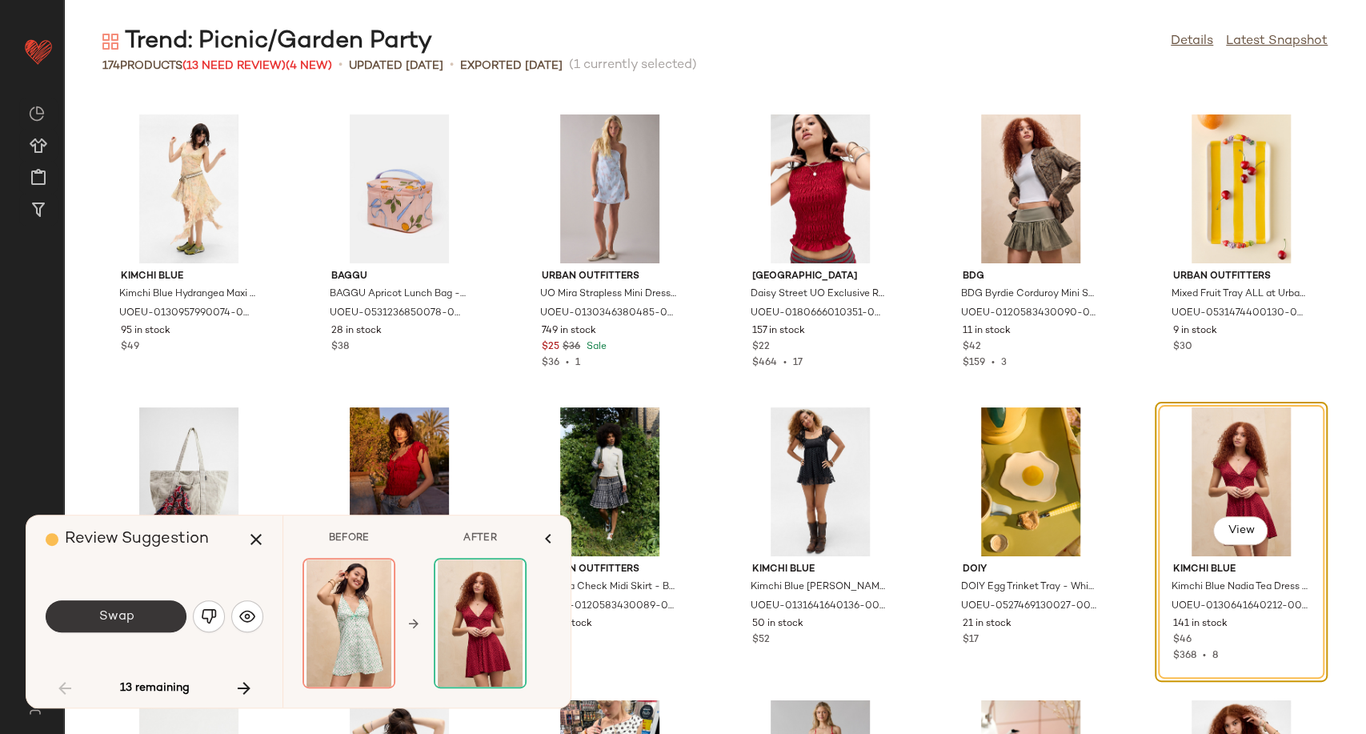
click at [166, 617] on button "Swap" at bounding box center [116, 616] width 141 height 32
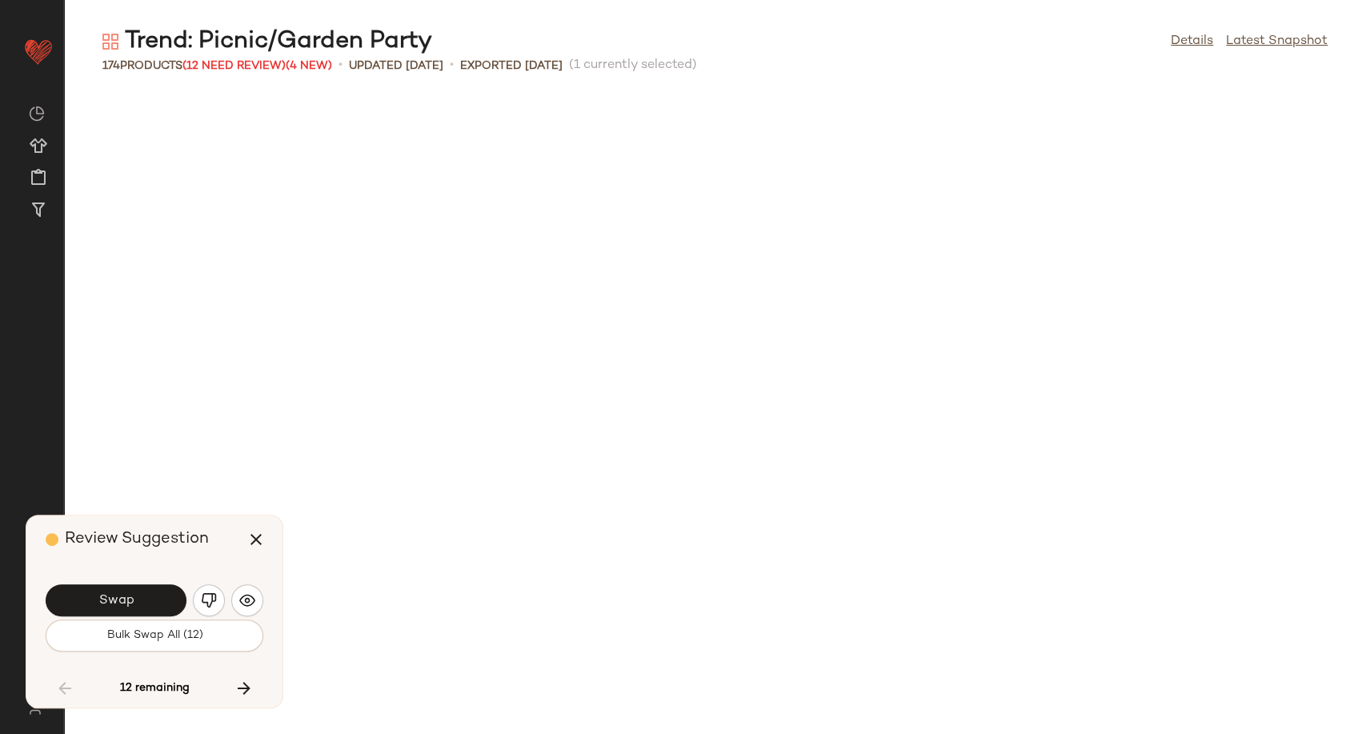
scroll to position [3807, 0]
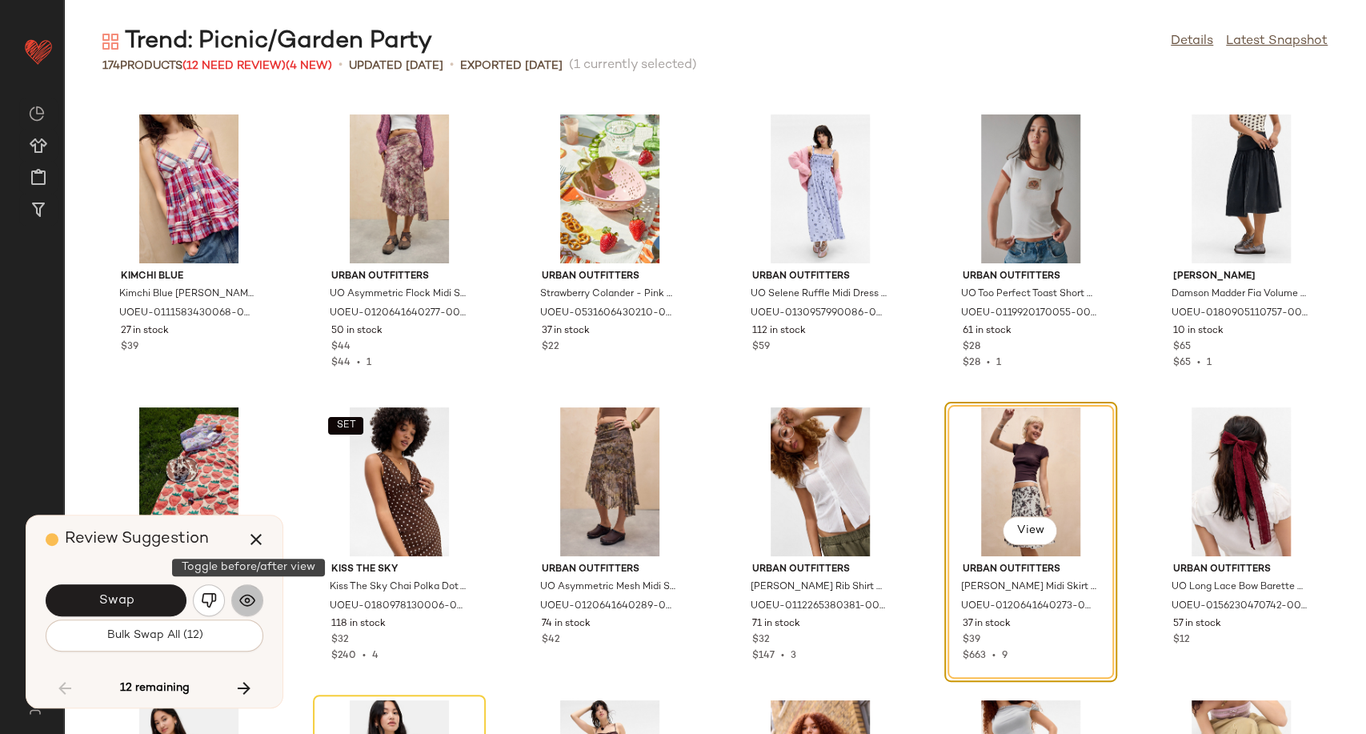
click at [246, 605] on img "button" at bounding box center [247, 600] width 16 height 16
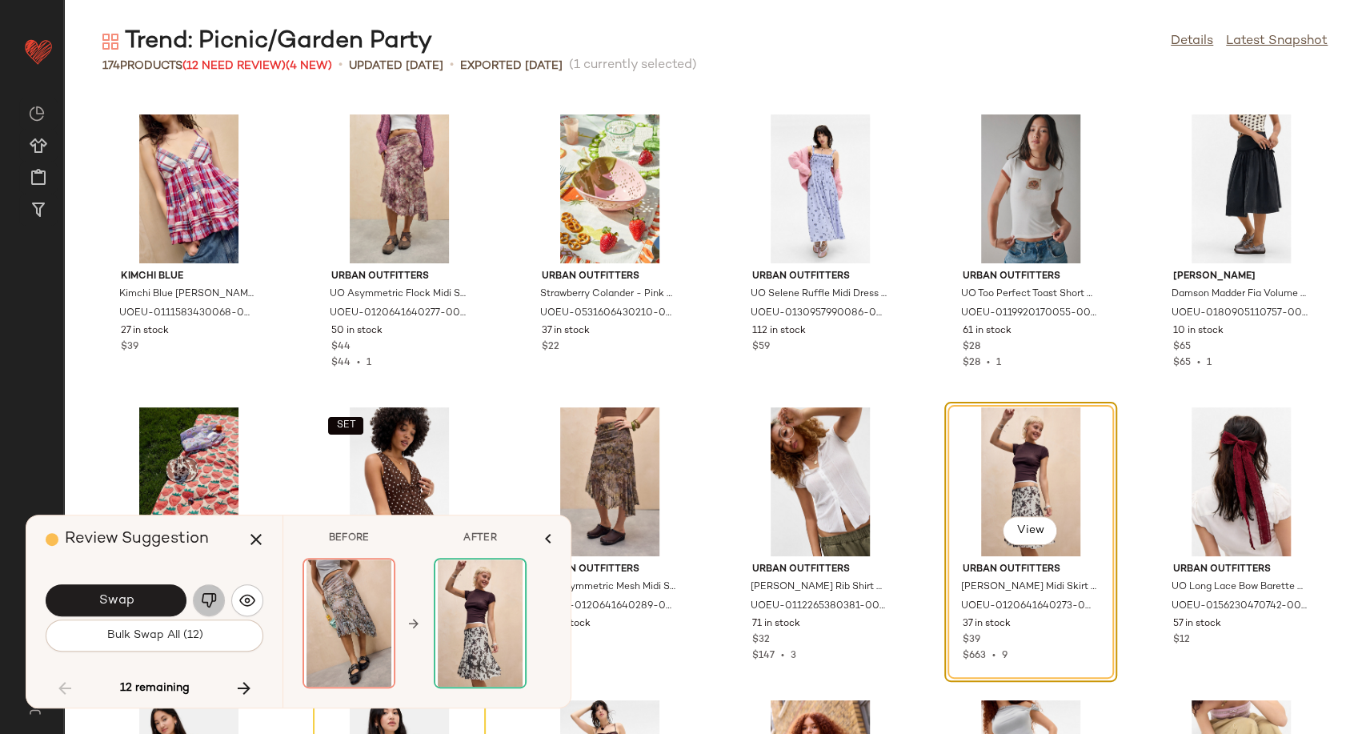
click at [209, 603] on img "button" at bounding box center [209, 600] width 16 height 16
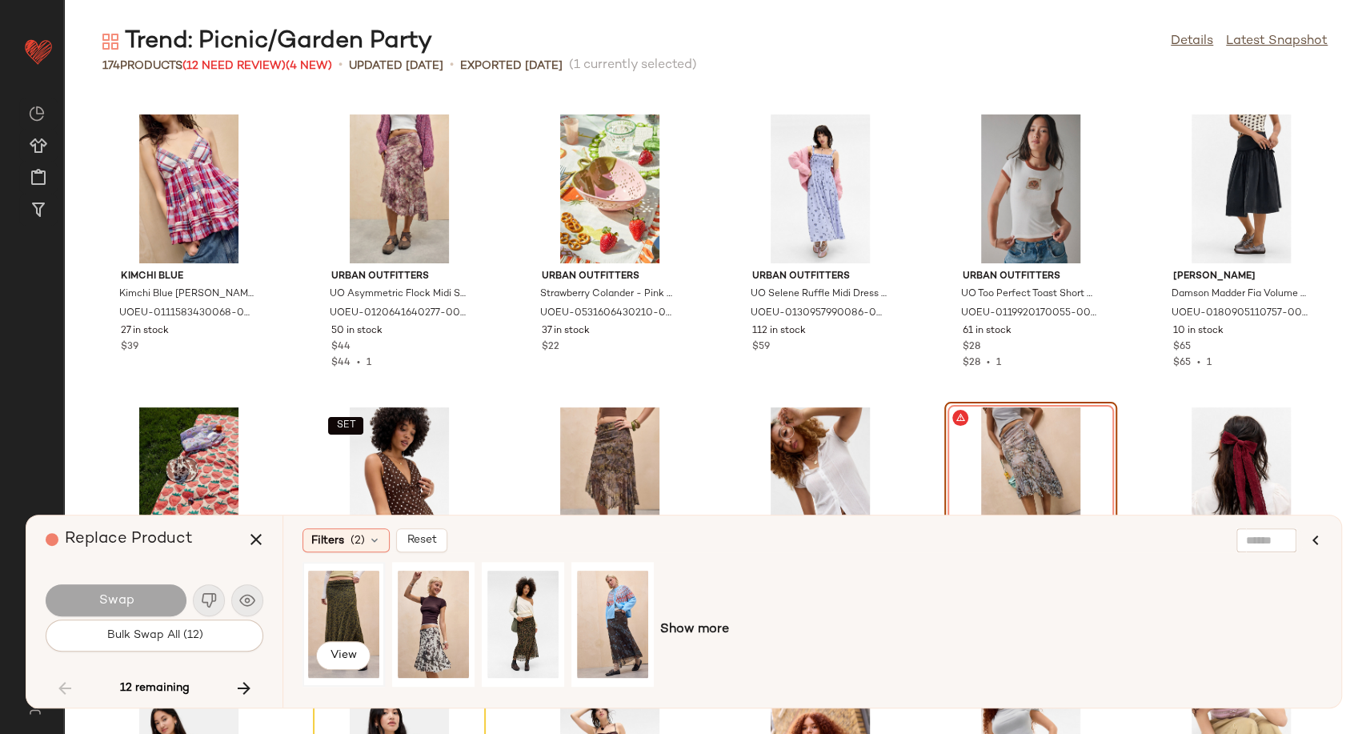
click at [322, 616] on div "View" at bounding box center [343, 624] width 71 height 114
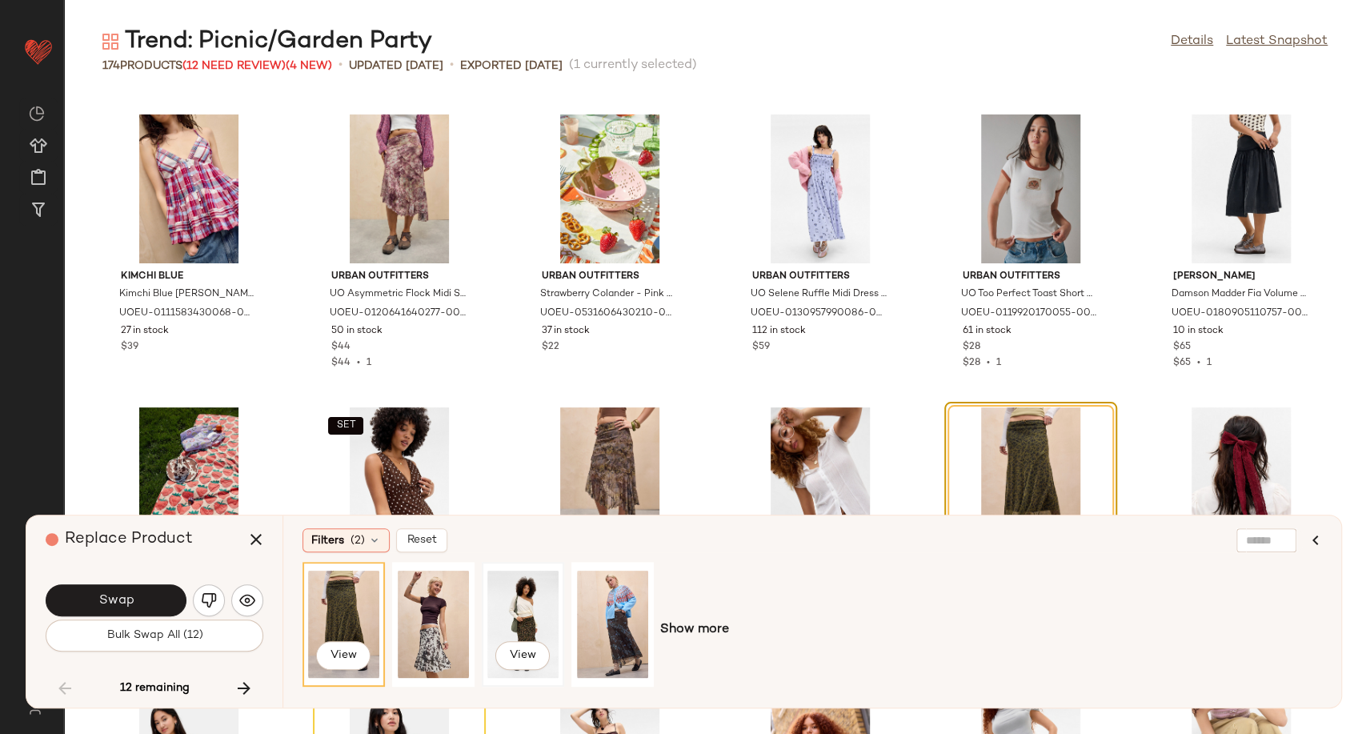
click at [536, 619] on div "View" at bounding box center [522, 624] width 71 height 114
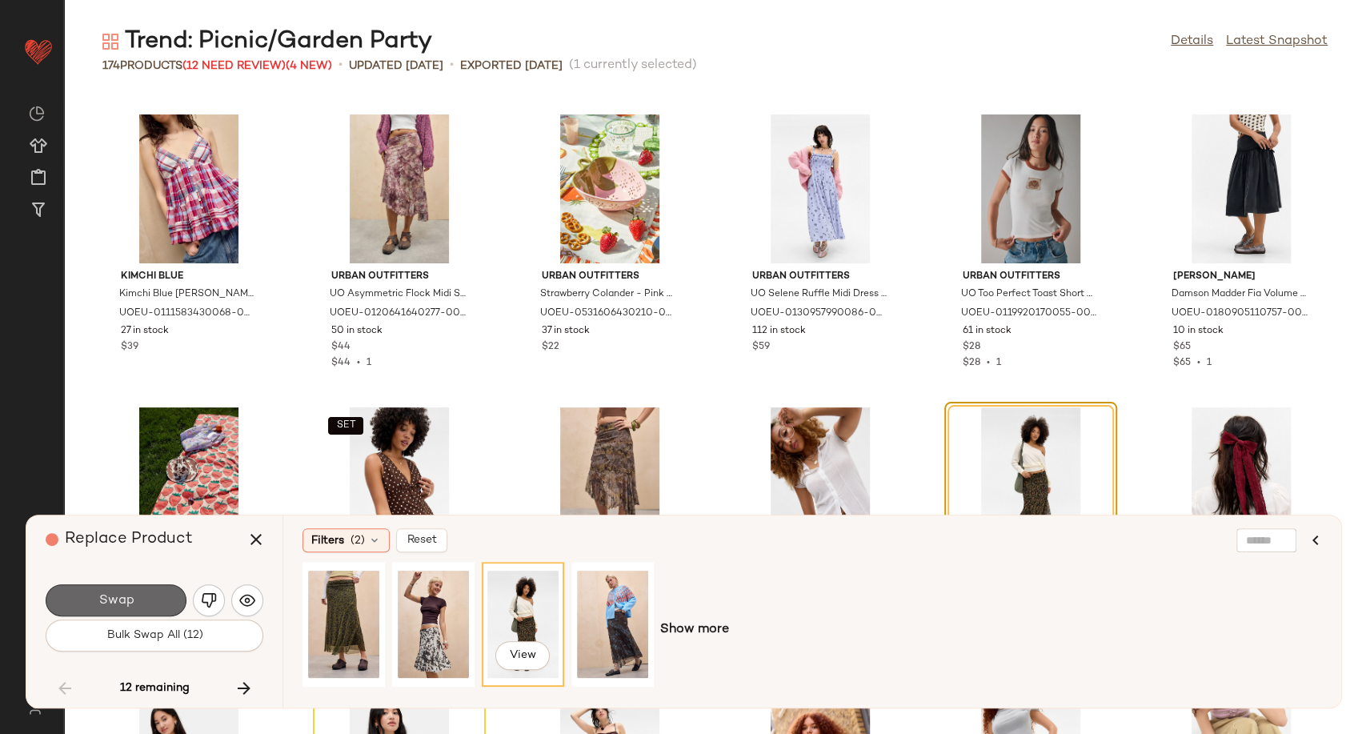
click at [176, 604] on button "Swap" at bounding box center [116, 600] width 141 height 32
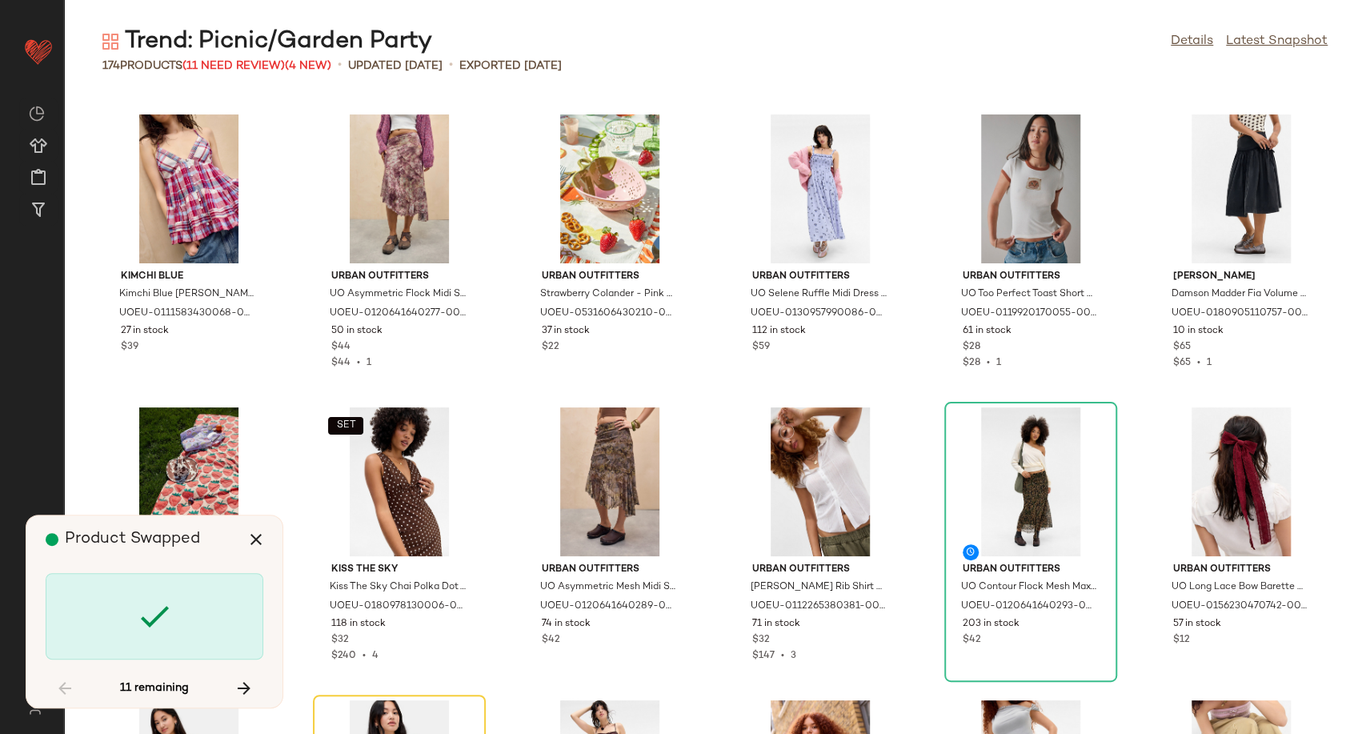
scroll to position [4100, 0]
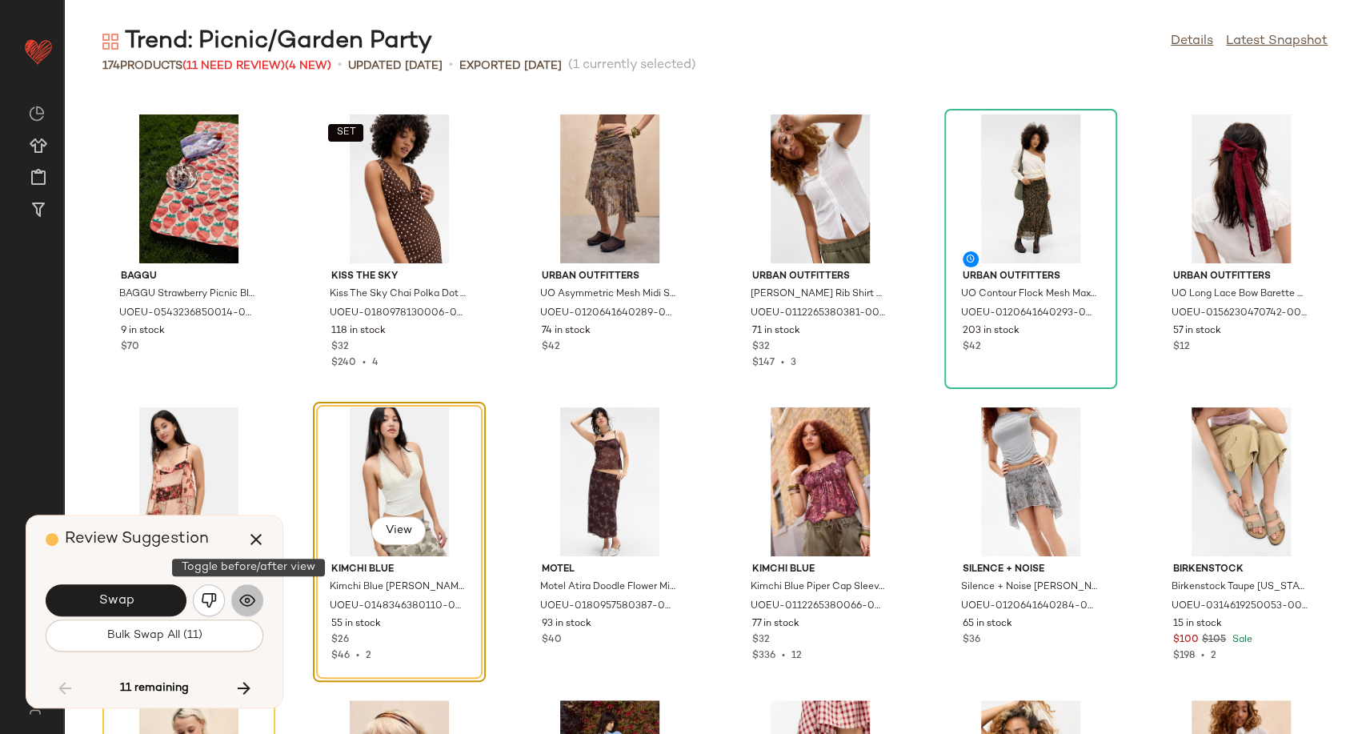
click at [248, 607] on img "button" at bounding box center [247, 600] width 16 height 16
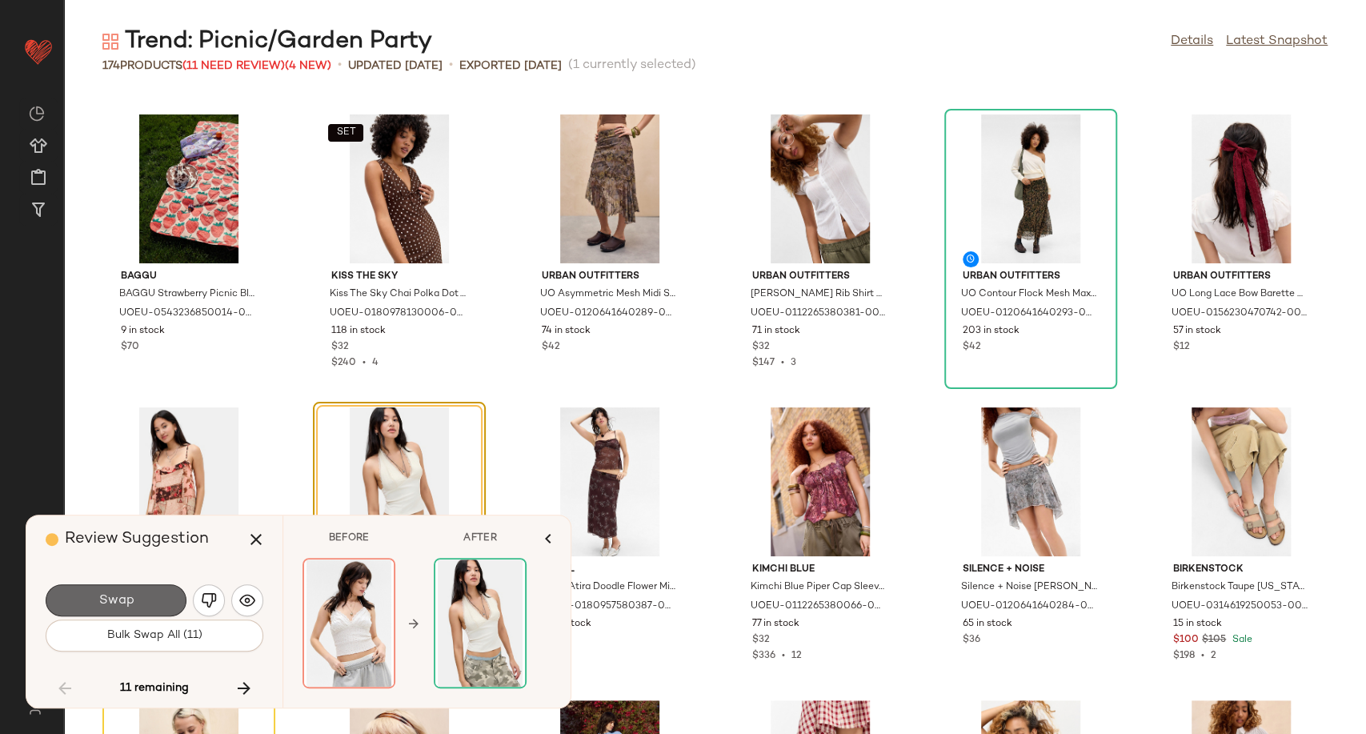
click at [136, 599] on button "Swap" at bounding box center [116, 600] width 141 height 32
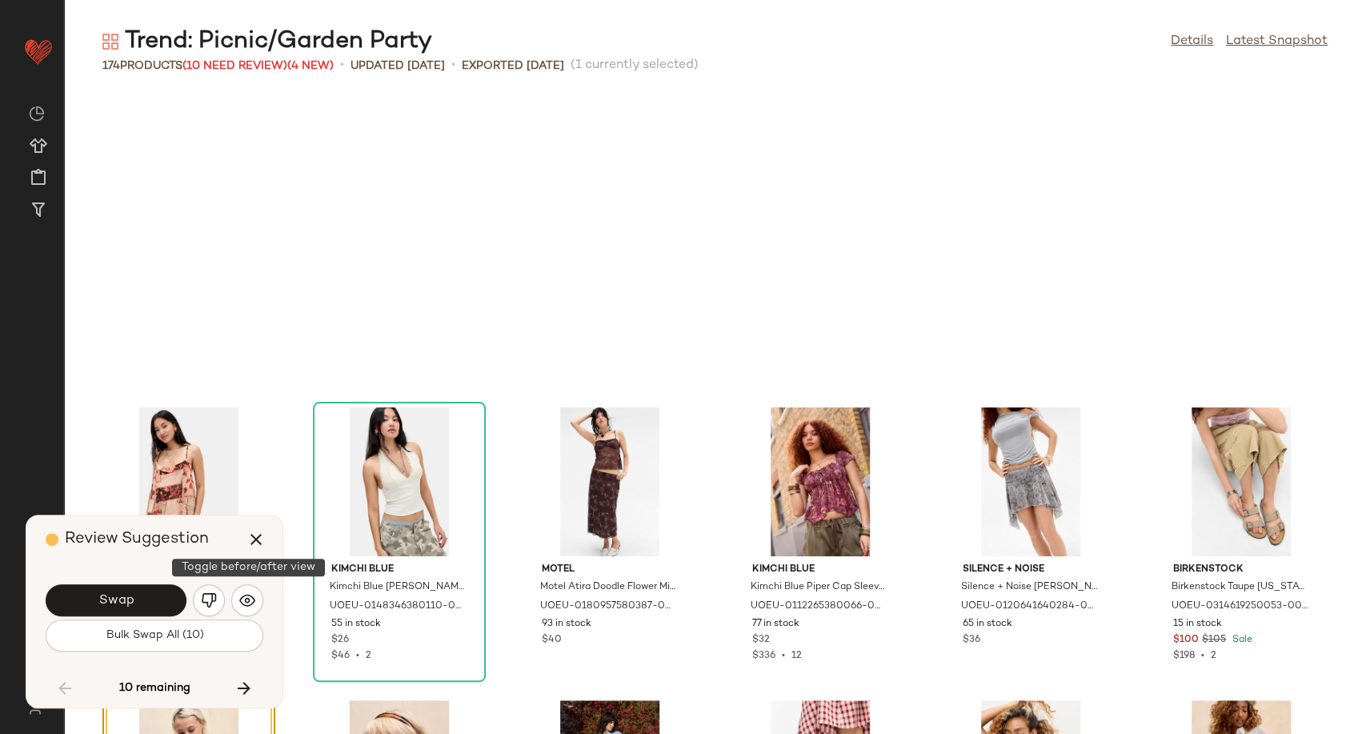
scroll to position [4392, 0]
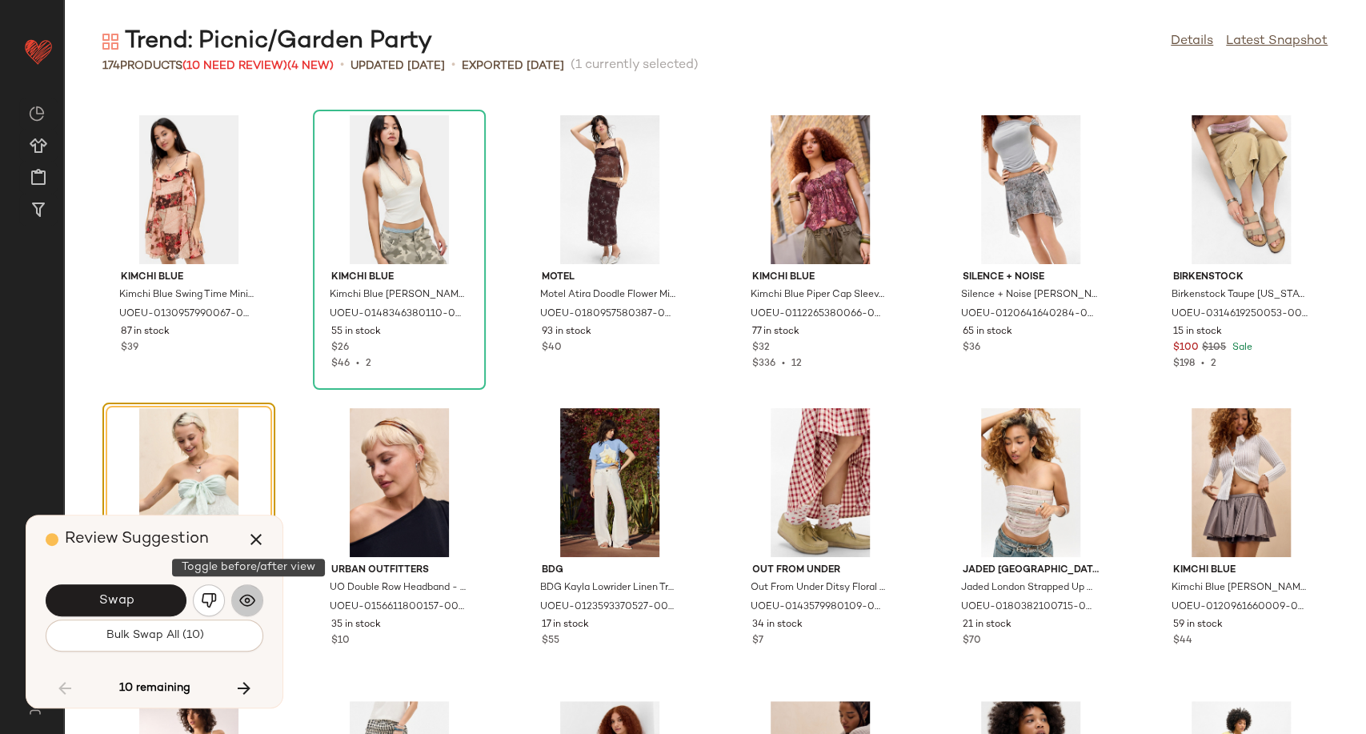
click at [244, 607] on img "button" at bounding box center [247, 600] width 16 height 16
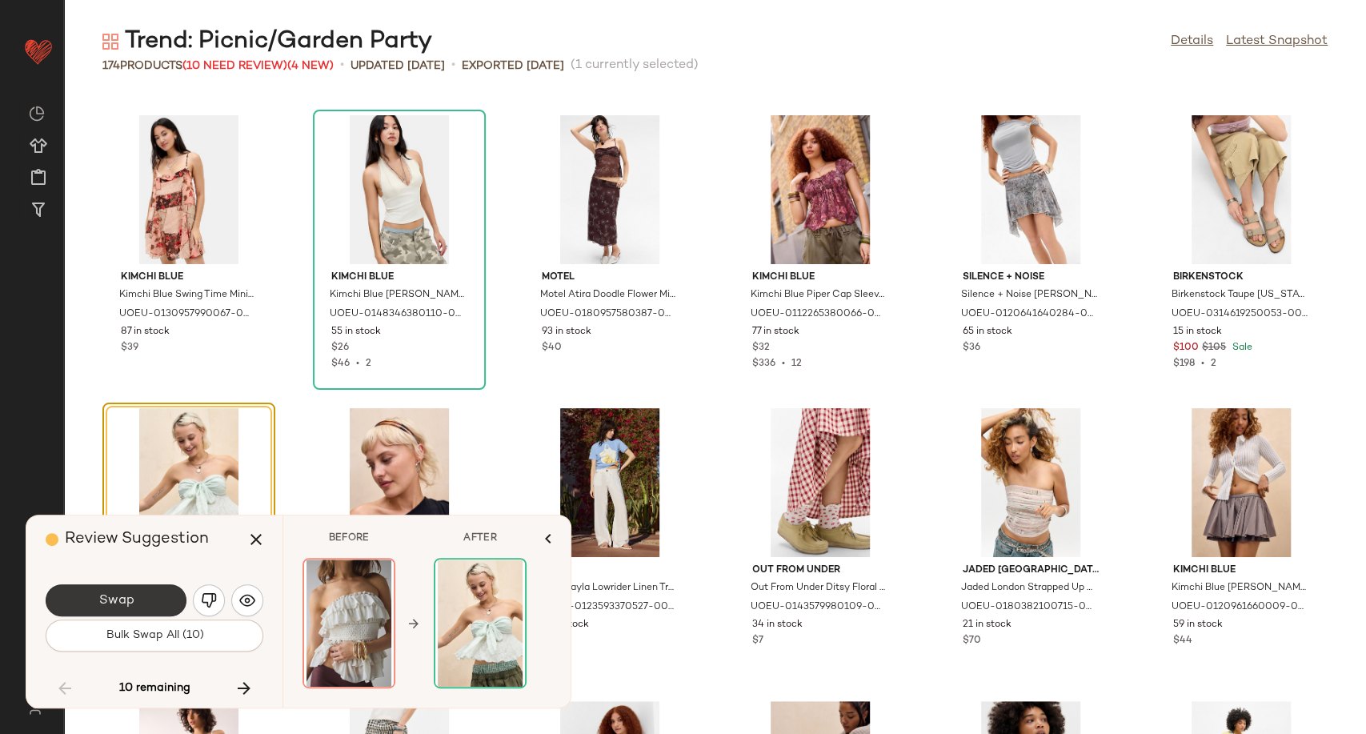
click at [154, 601] on button "Swap" at bounding box center [116, 600] width 141 height 32
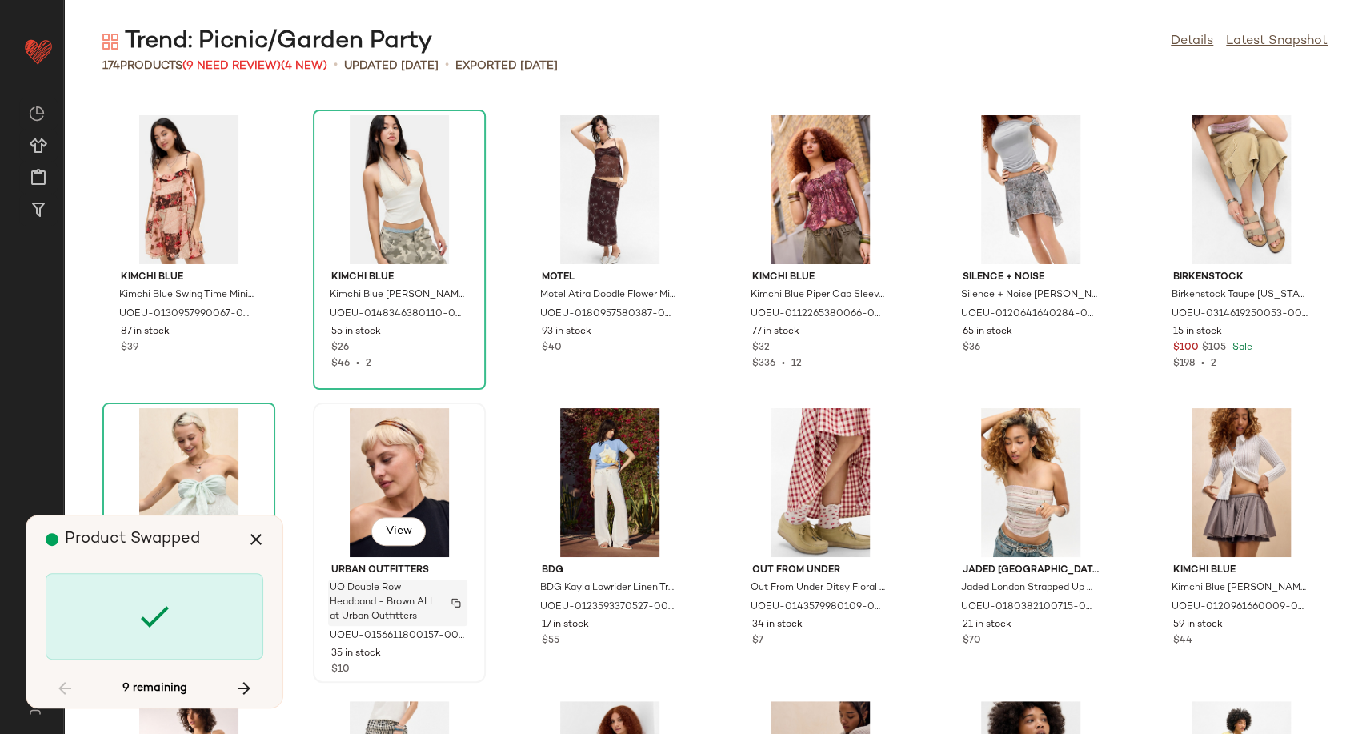
scroll to position [5272, 0]
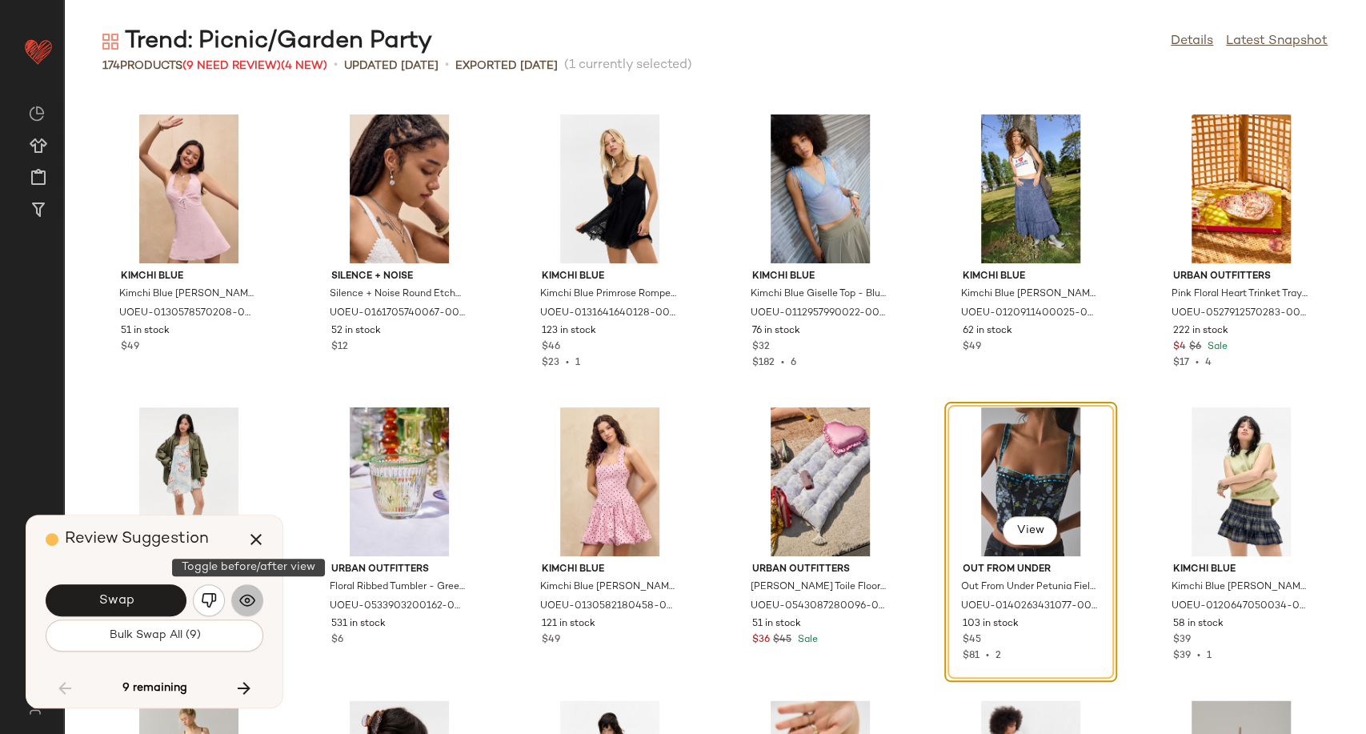
click at [239, 601] on img "button" at bounding box center [247, 600] width 16 height 16
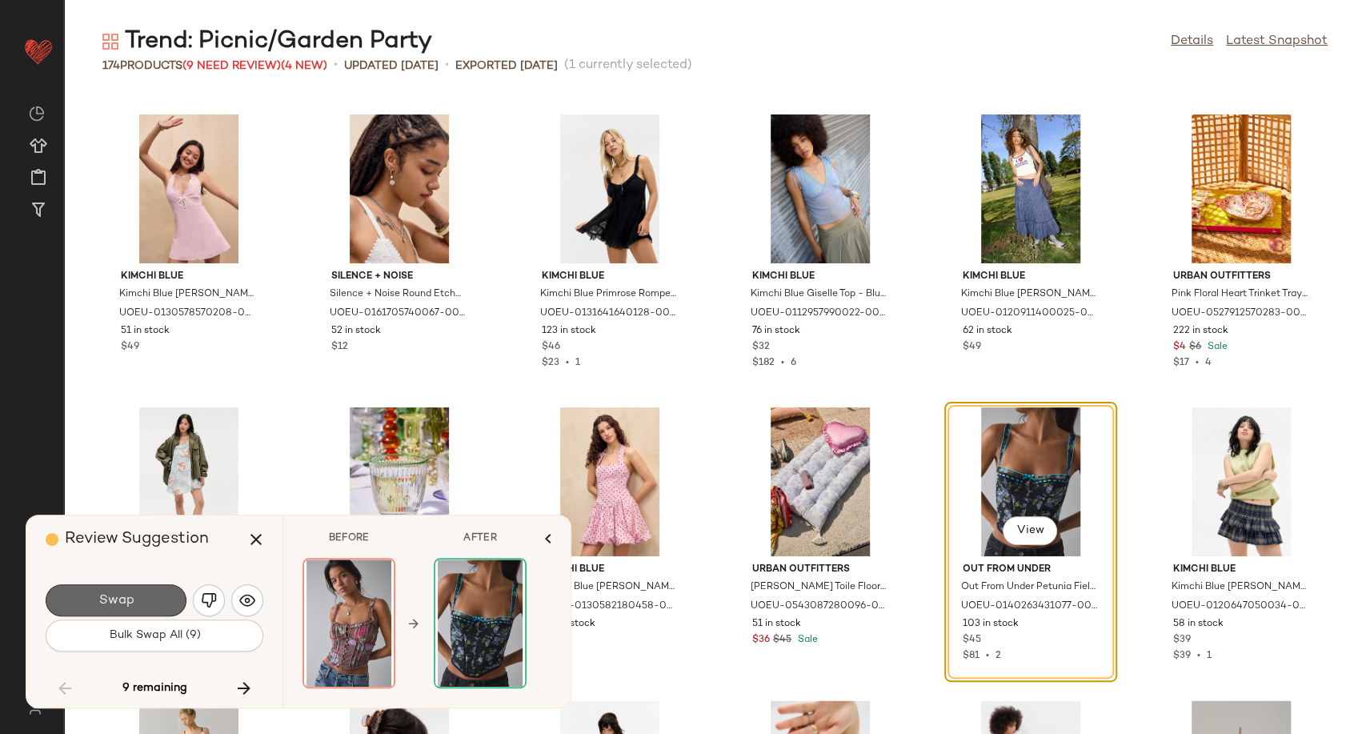
click at [165, 595] on button "Swap" at bounding box center [116, 600] width 141 height 32
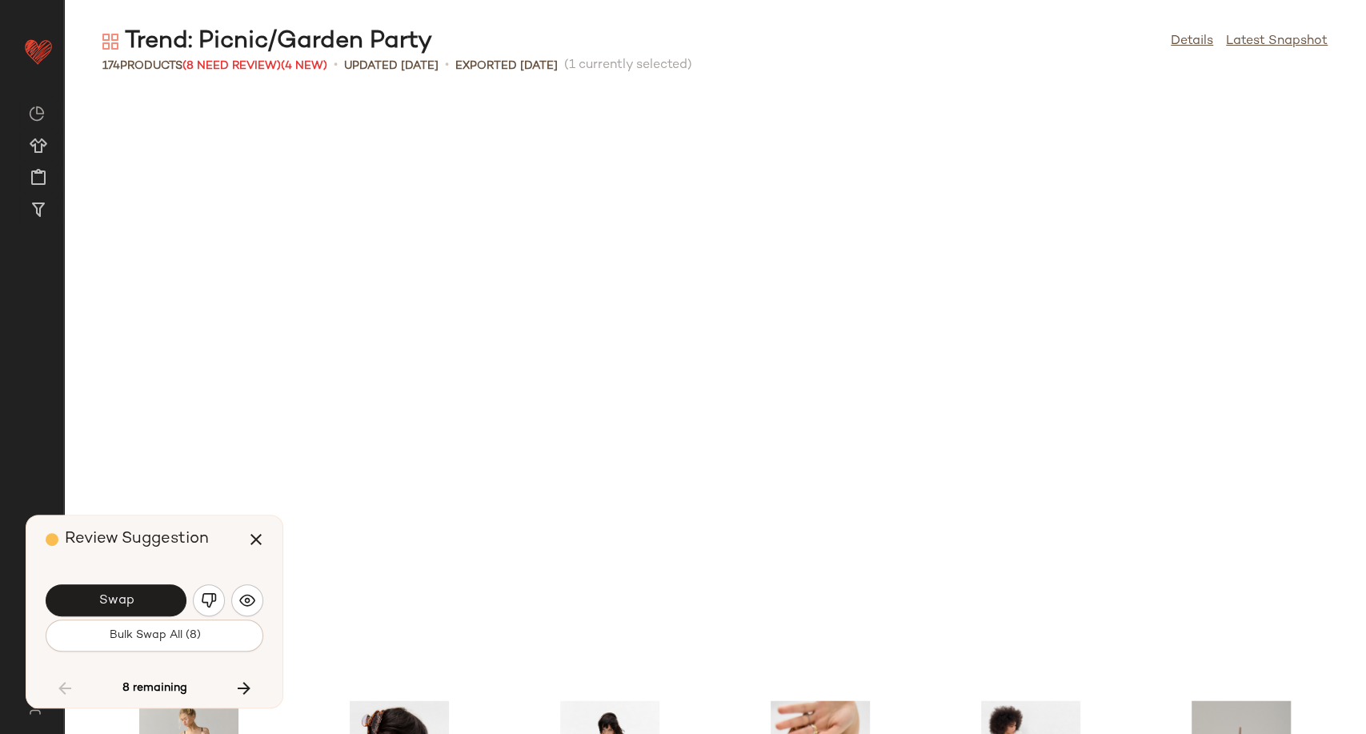
scroll to position [5857, 0]
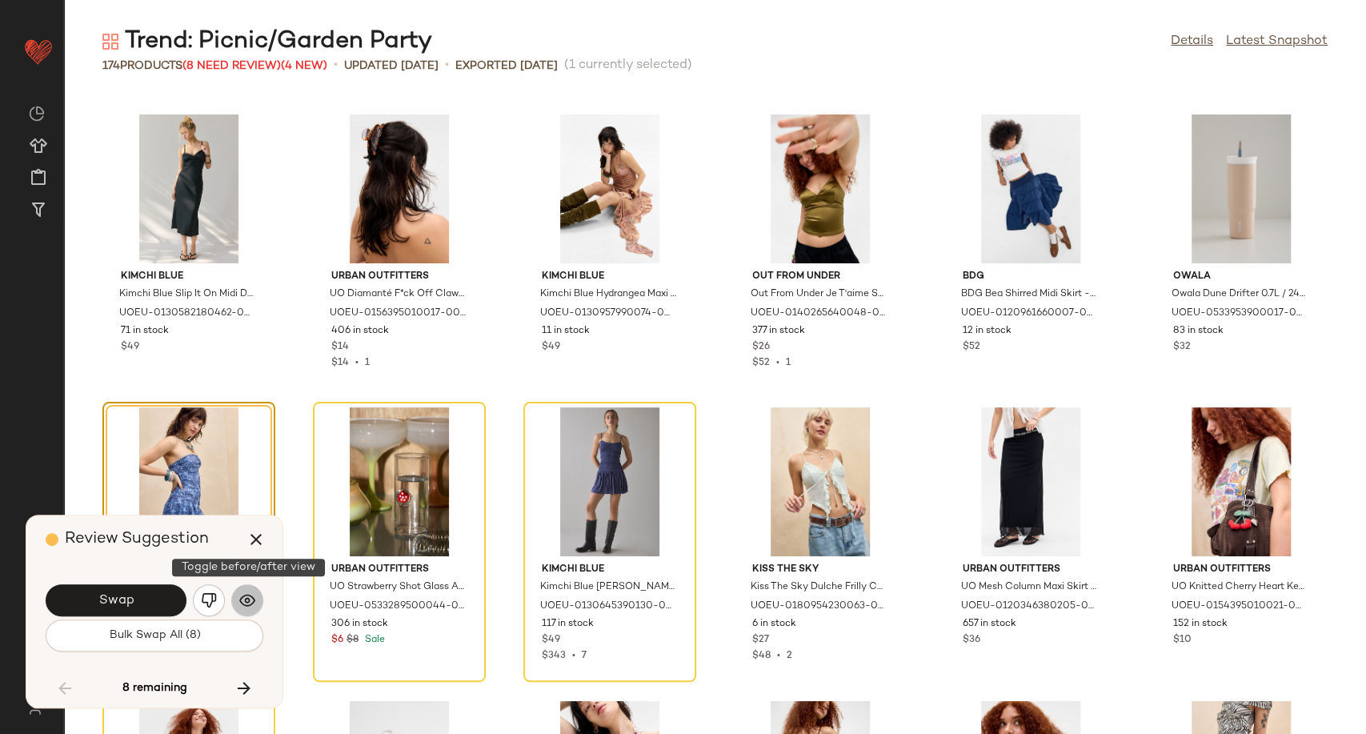
click at [252, 594] on img "button" at bounding box center [247, 600] width 16 height 16
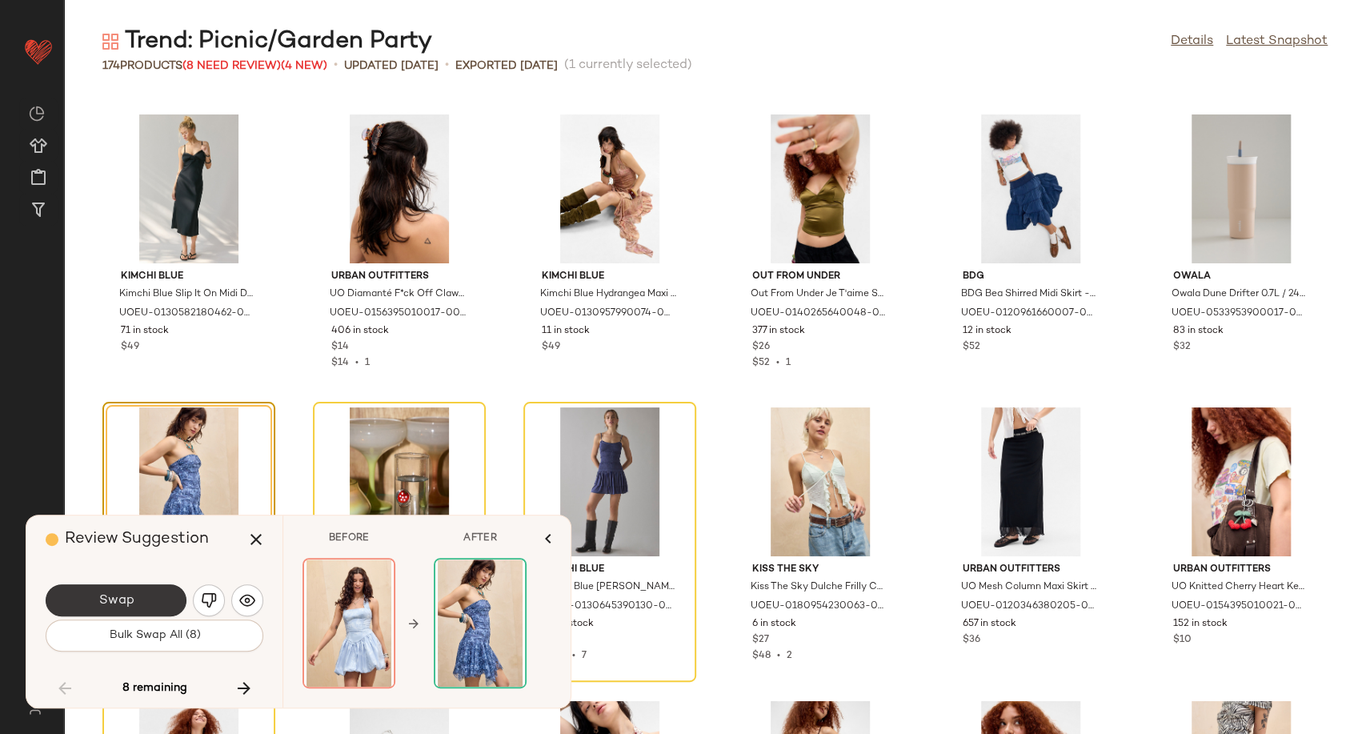
click at [150, 595] on button "Swap" at bounding box center [116, 600] width 141 height 32
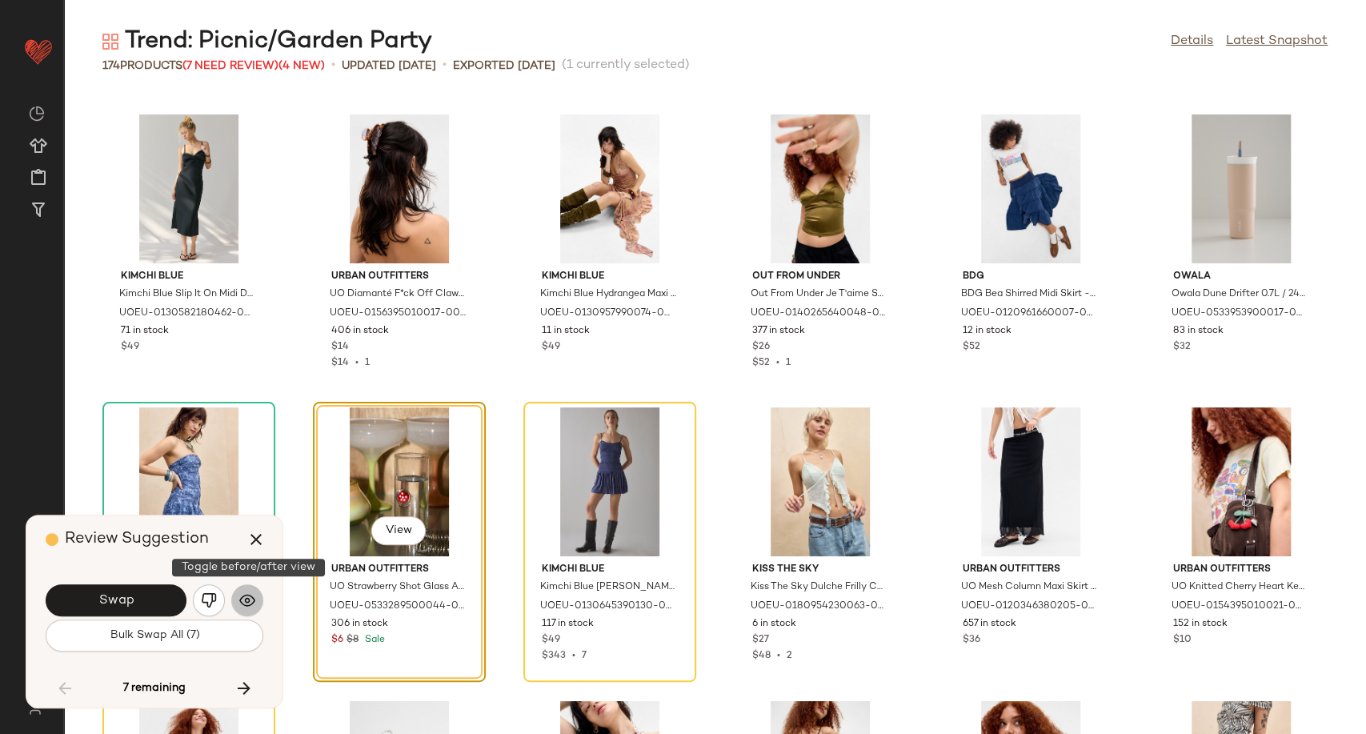
click at [250, 603] on img "button" at bounding box center [247, 600] width 16 height 16
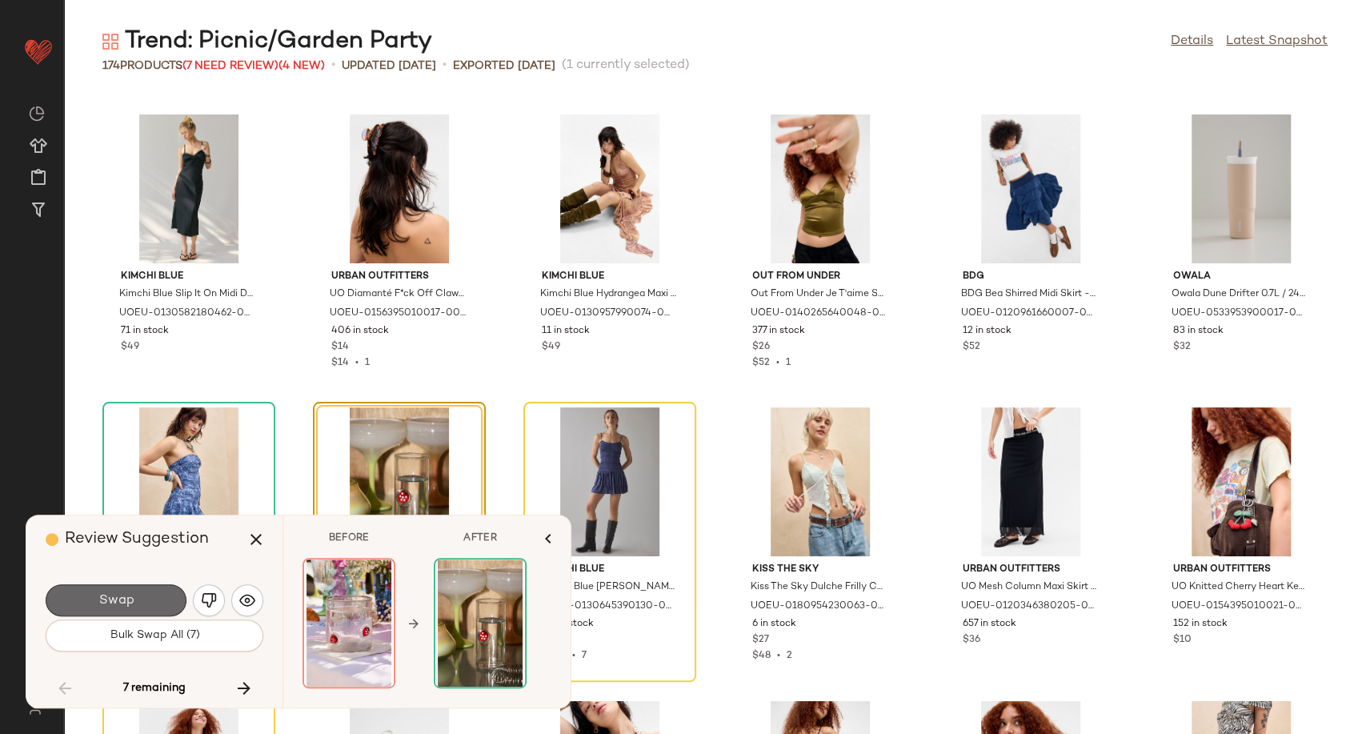
click at [109, 603] on span "Swap" at bounding box center [116, 600] width 36 height 15
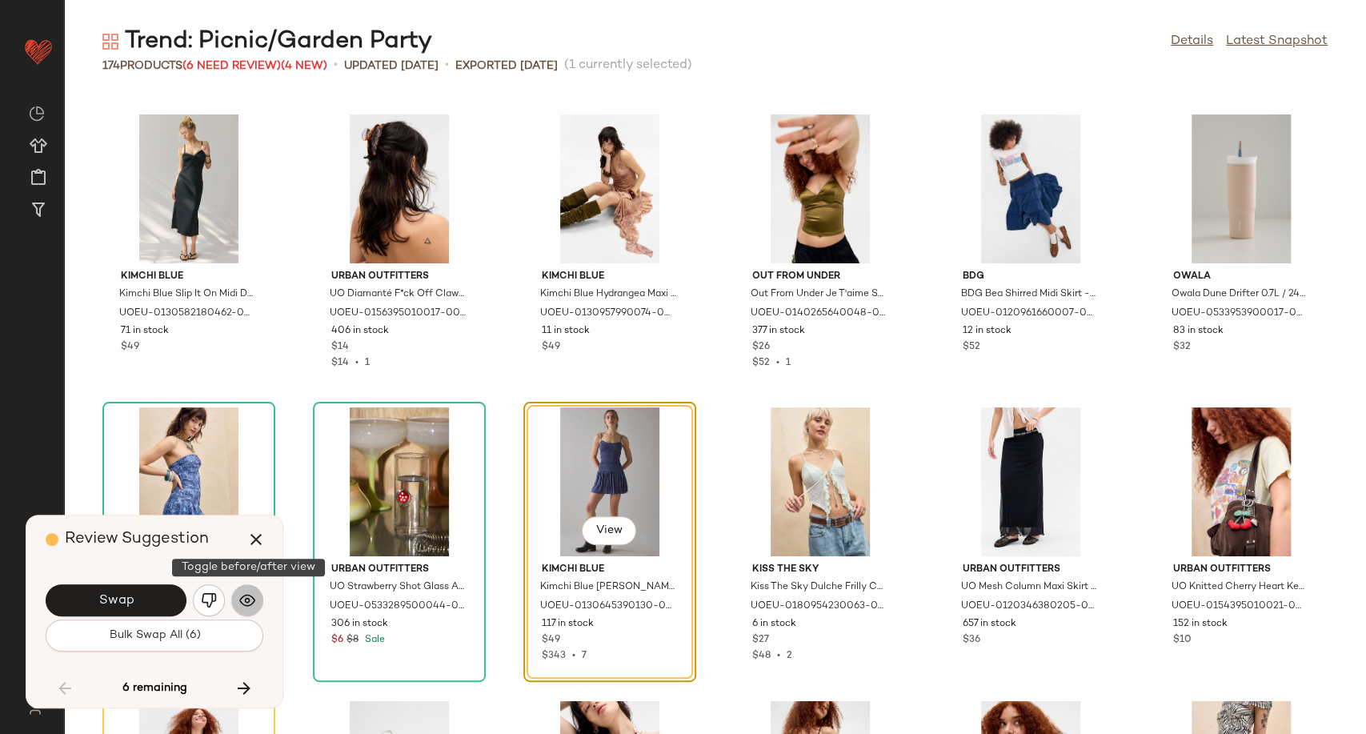
click at [246, 603] on img "button" at bounding box center [247, 600] width 16 height 16
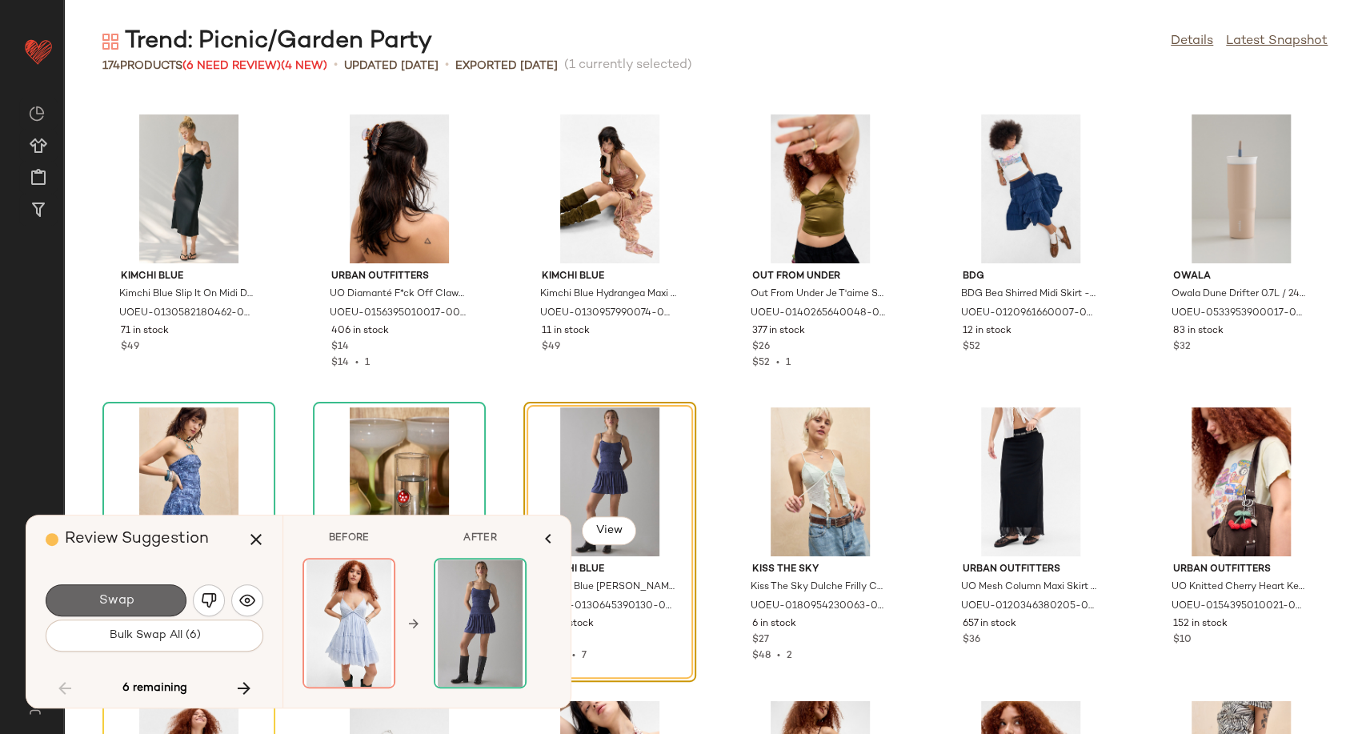
click at [114, 601] on span "Swap" at bounding box center [116, 600] width 36 height 15
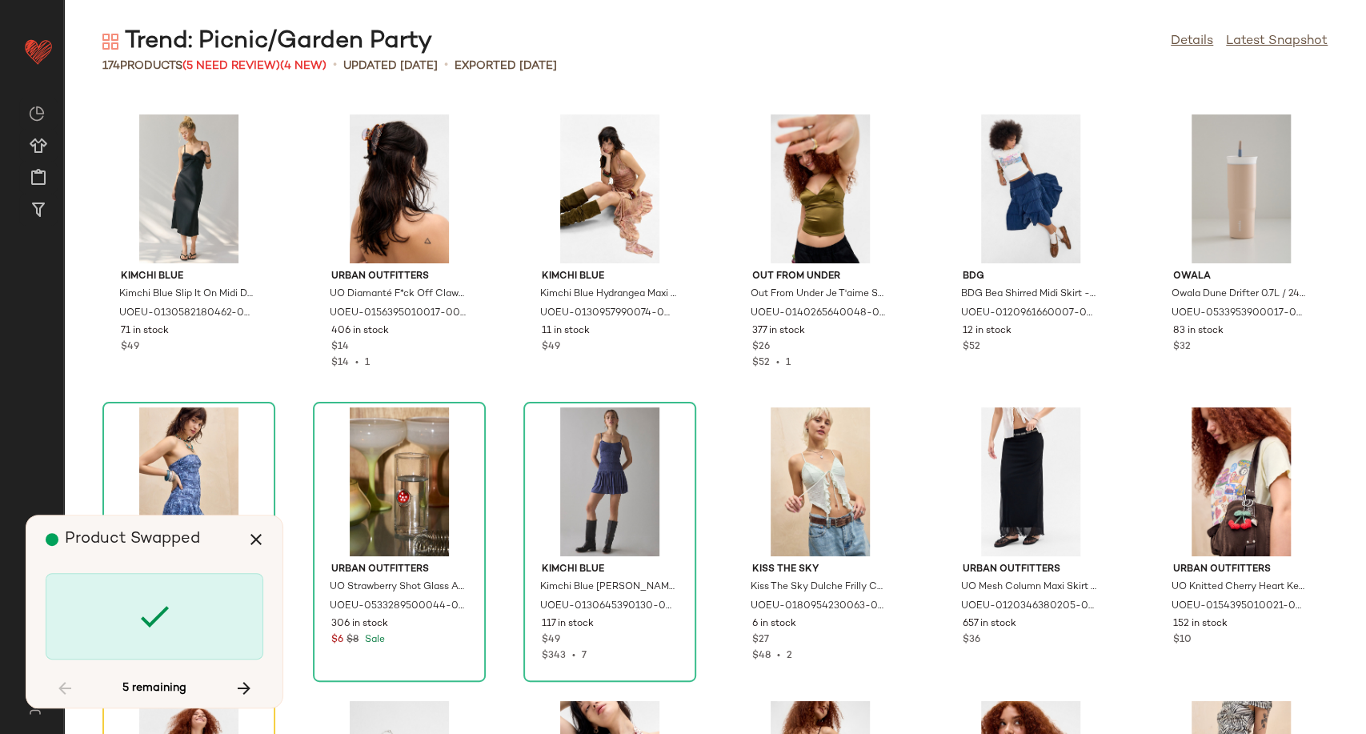
scroll to position [6150, 0]
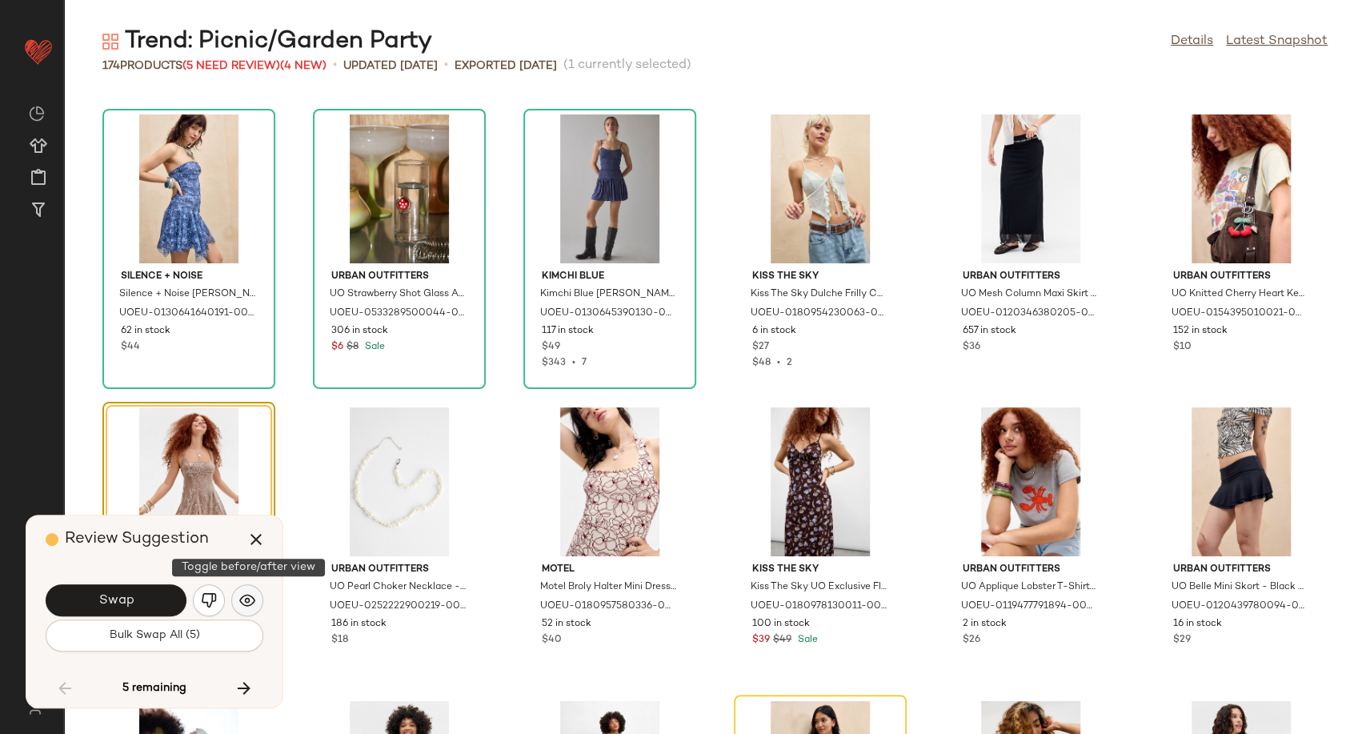
click at [248, 599] on img "button" at bounding box center [247, 600] width 16 height 16
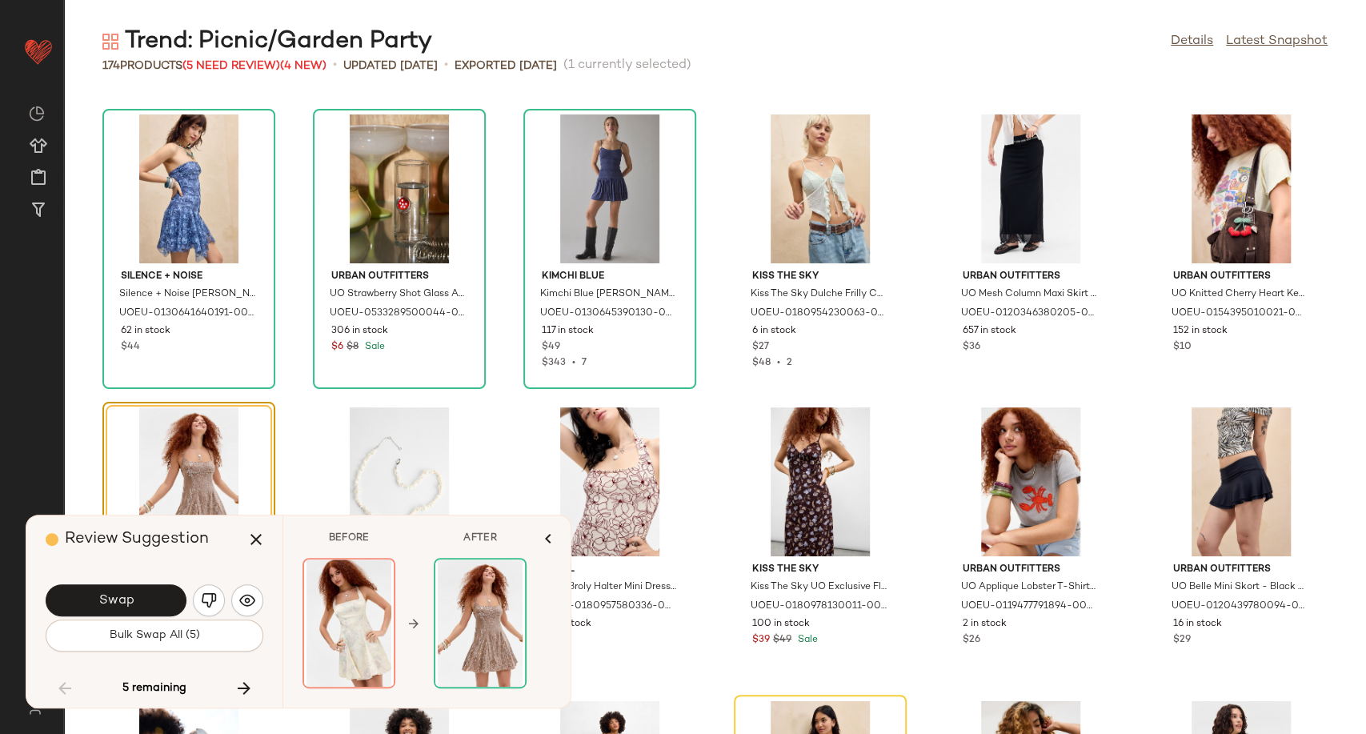
click at [160, 605] on button "Swap" at bounding box center [116, 600] width 141 height 32
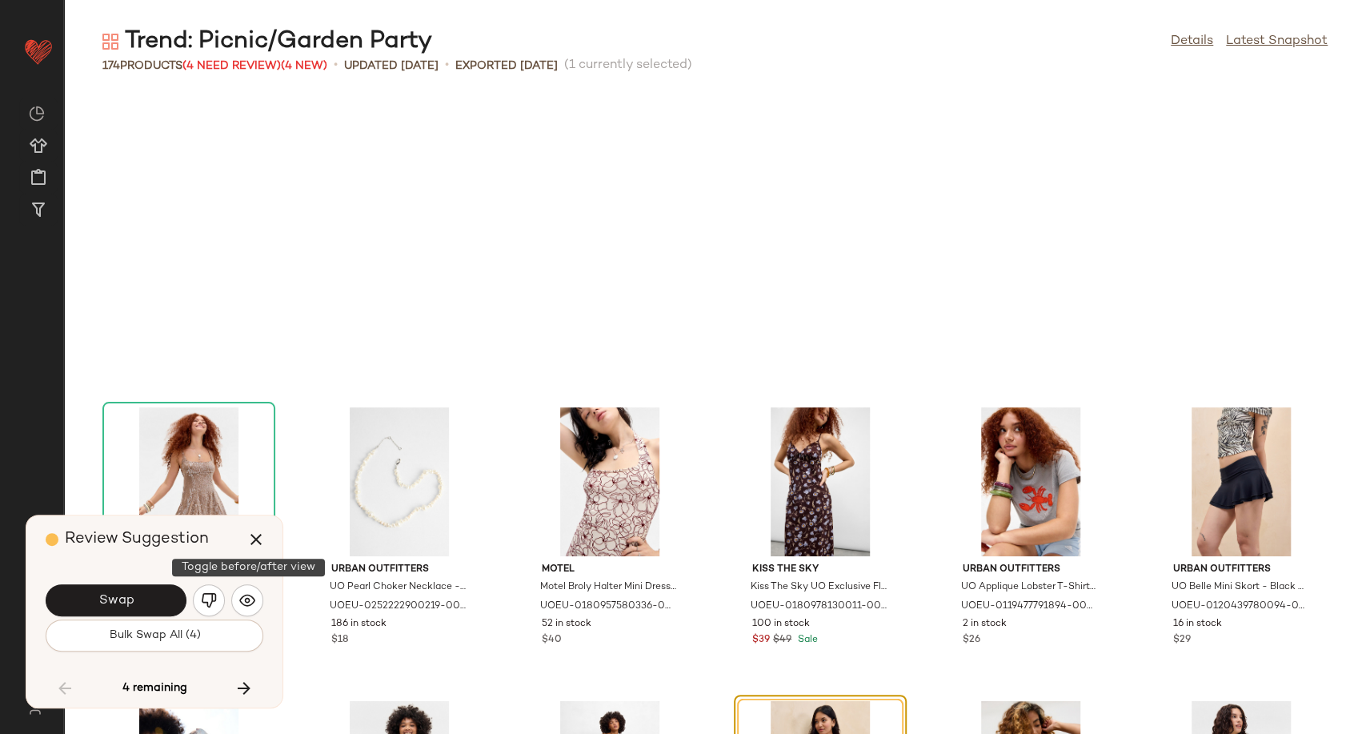
scroll to position [6443, 0]
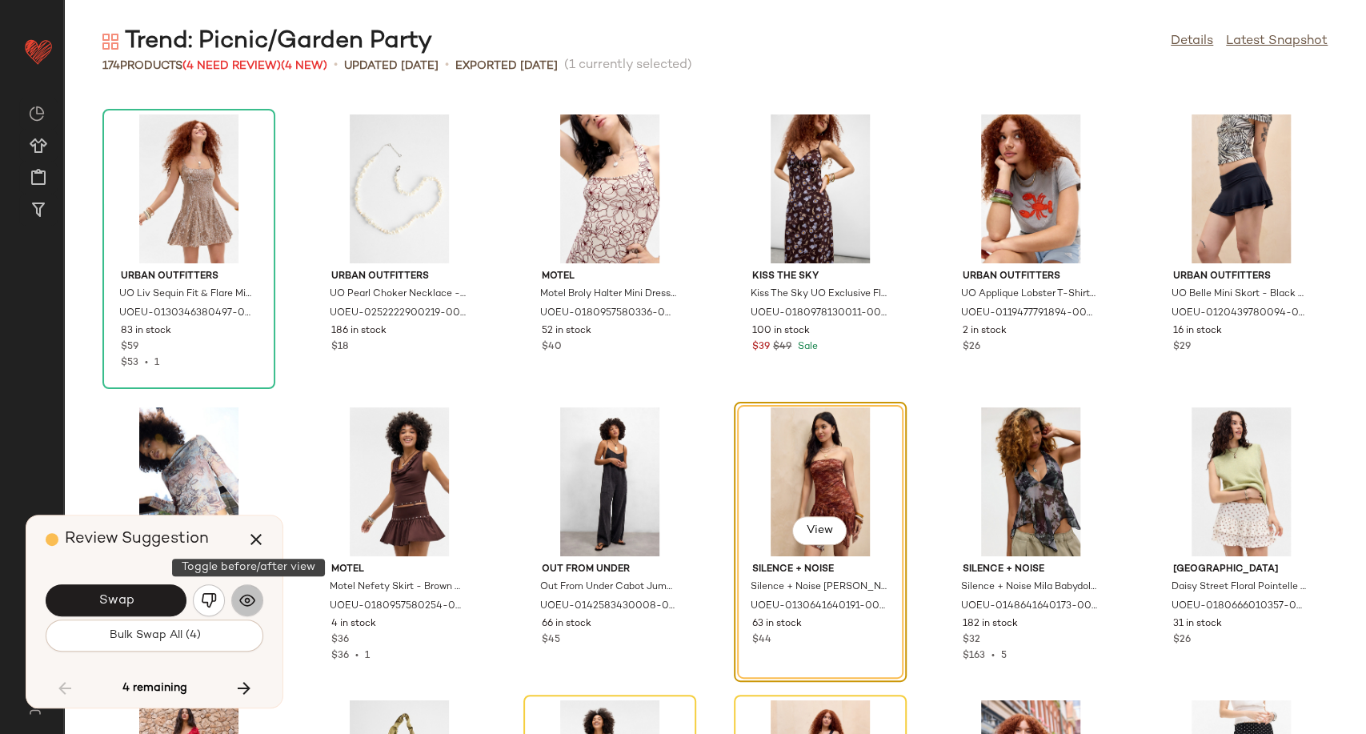
click at [255, 601] on button "button" at bounding box center [247, 600] width 32 height 32
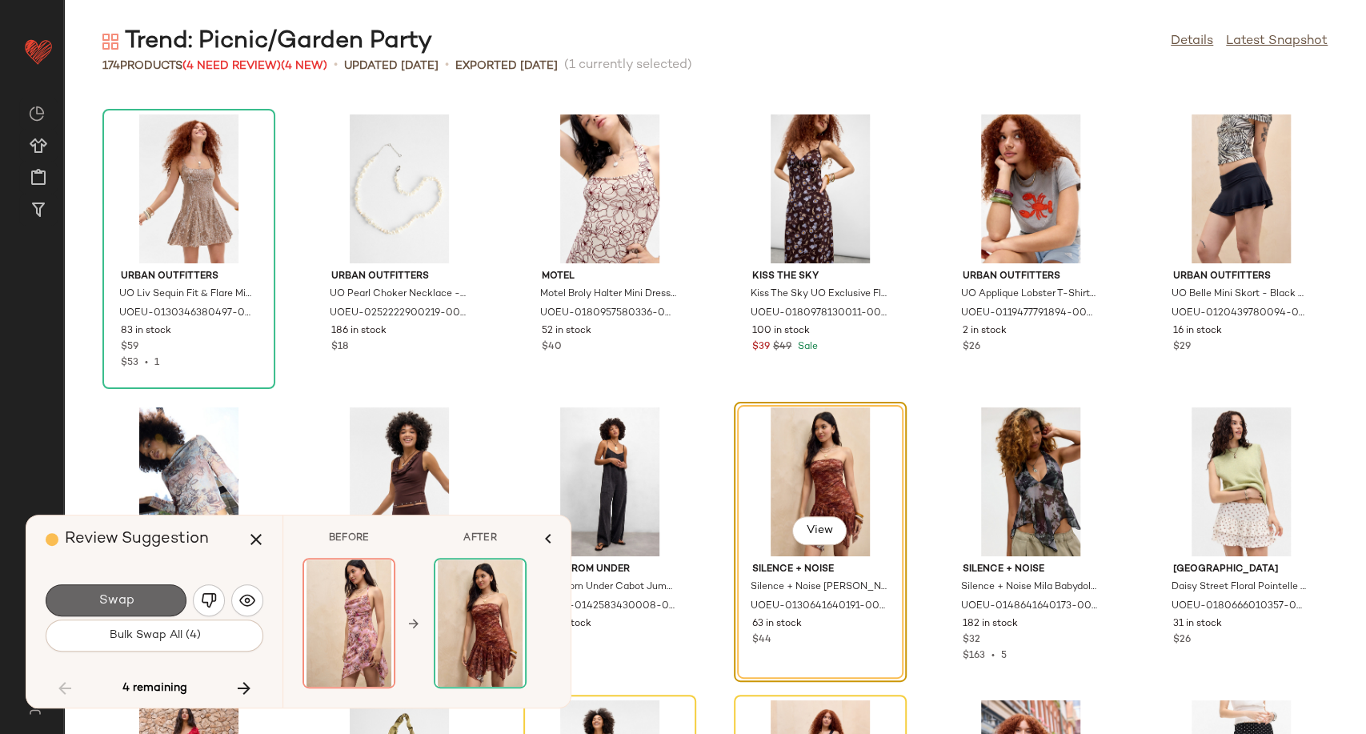
click at [126, 596] on span "Swap" at bounding box center [116, 600] width 36 height 15
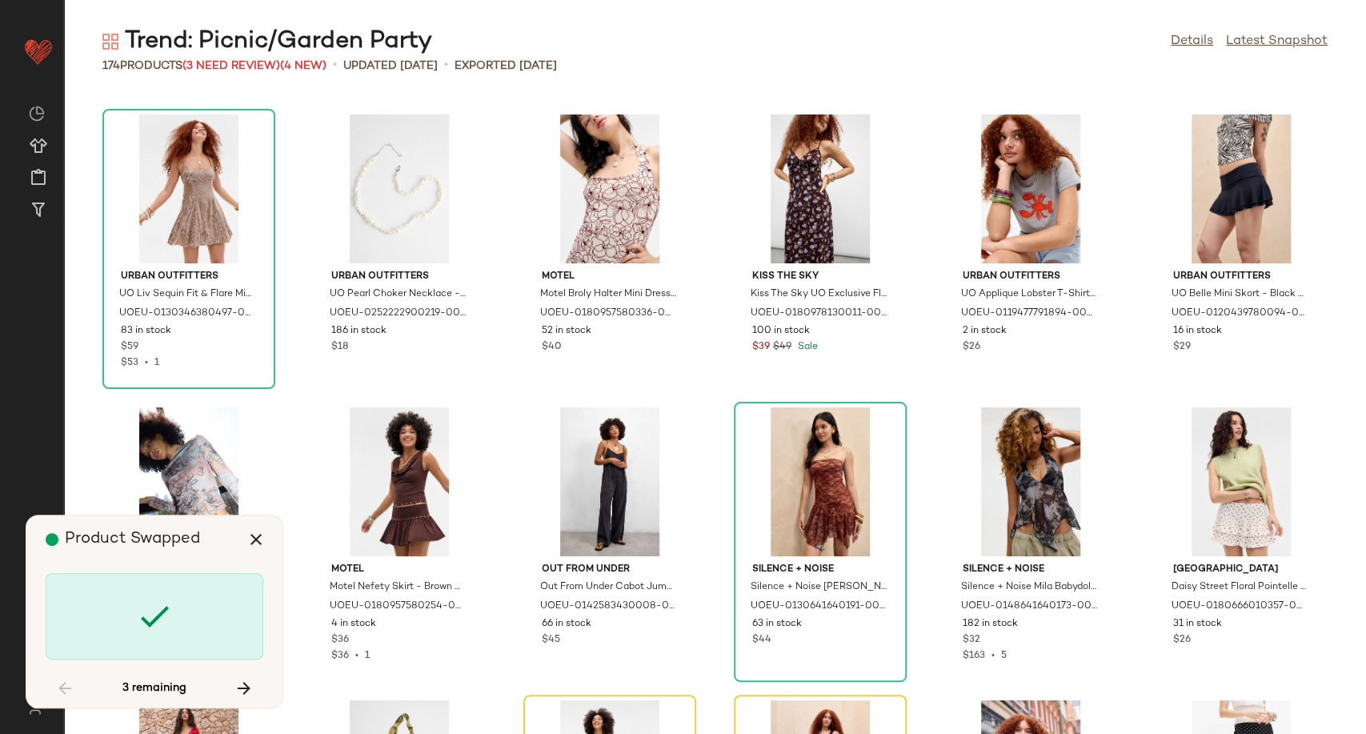
scroll to position [6735, 0]
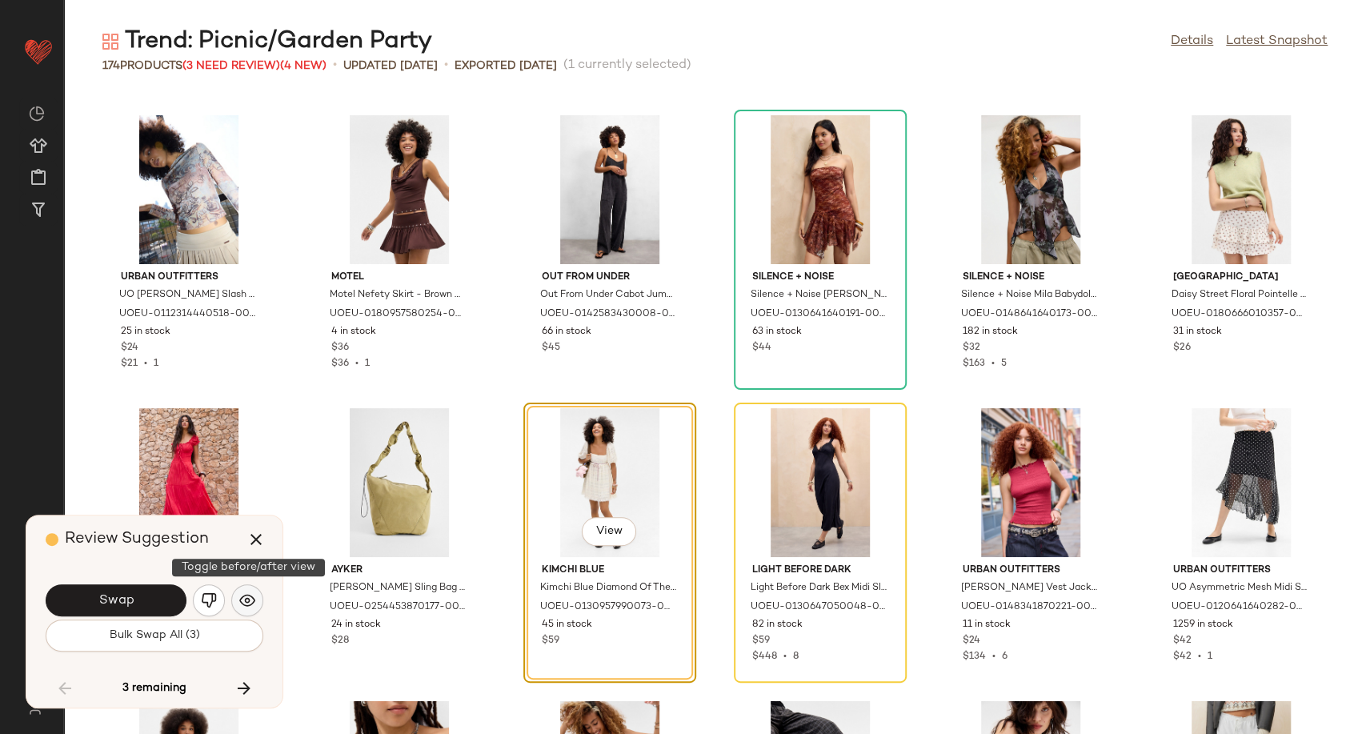
click at [247, 607] on img "button" at bounding box center [247, 600] width 16 height 16
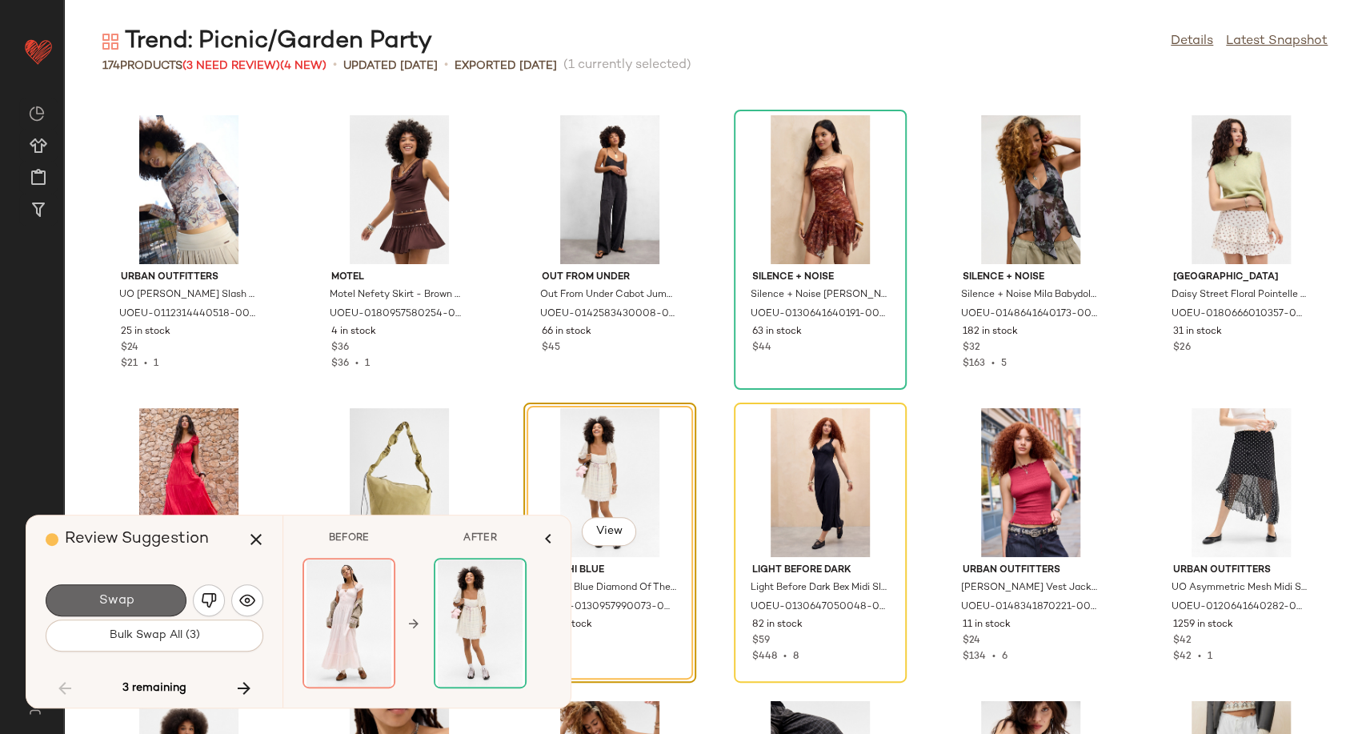
click at [134, 605] on button "Swap" at bounding box center [116, 600] width 141 height 32
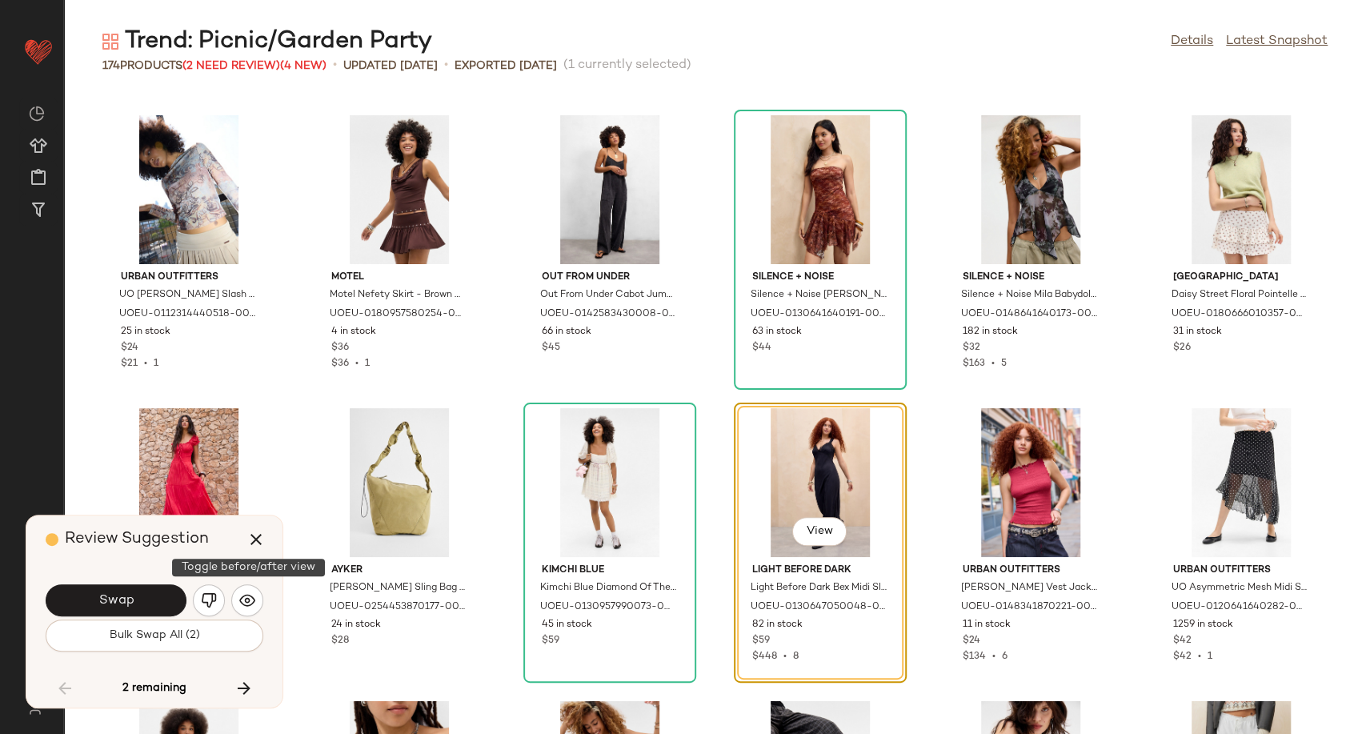
click at [250, 603] on img "button" at bounding box center [247, 600] width 16 height 16
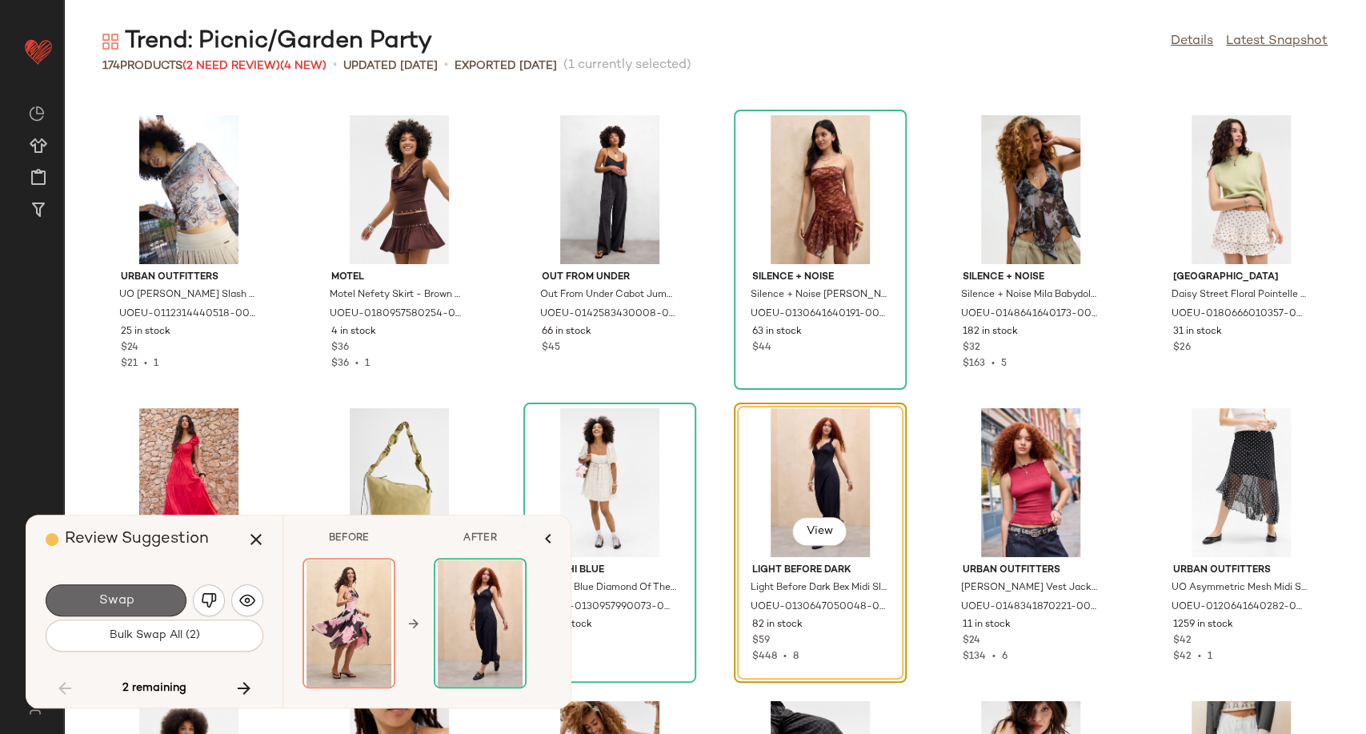
click at [163, 605] on button "Swap" at bounding box center [116, 600] width 141 height 32
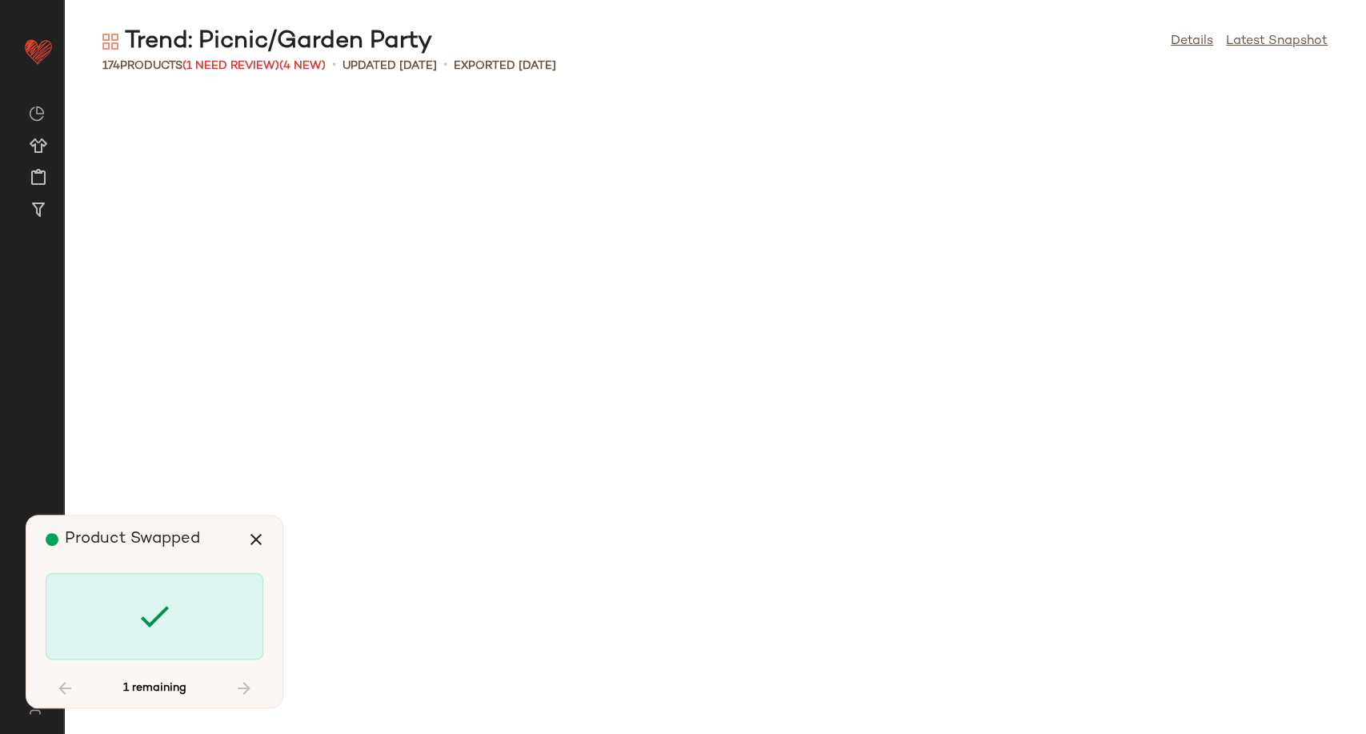
scroll to position [7854, 0]
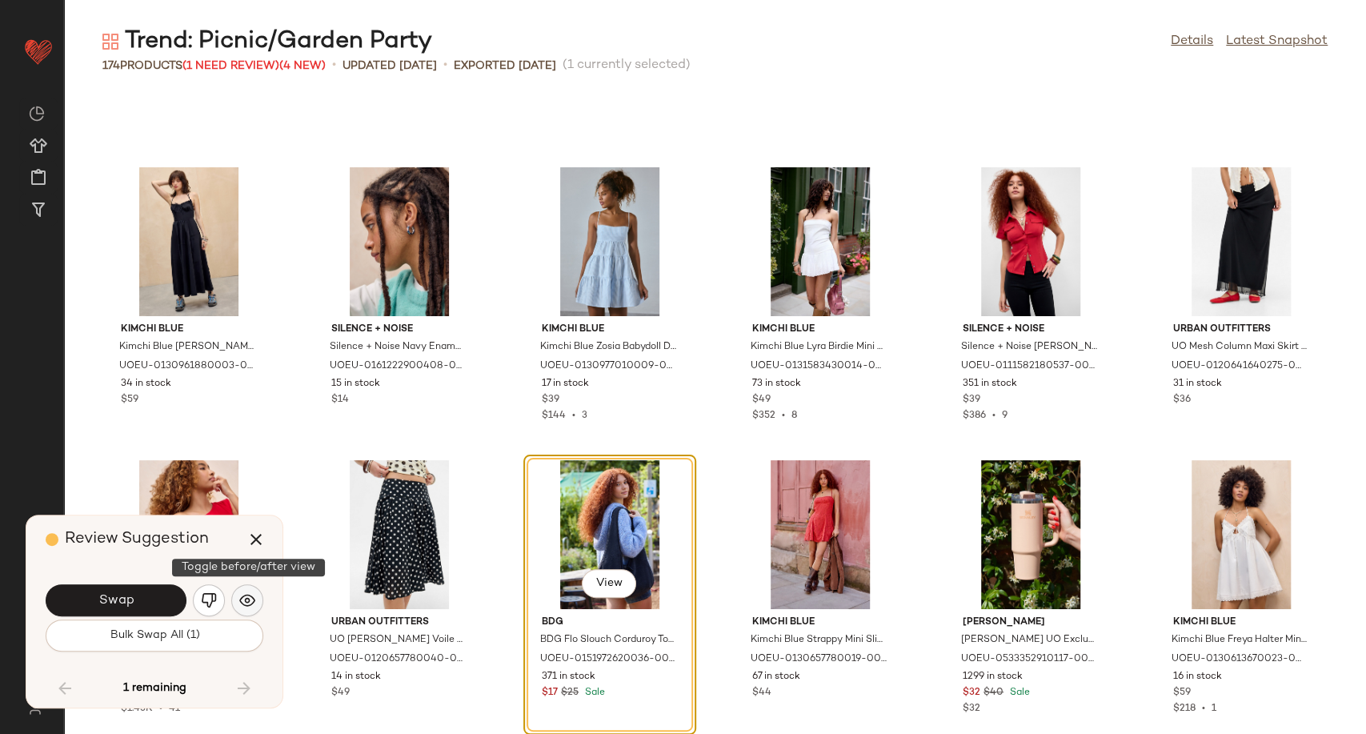
click at [250, 603] on img "button" at bounding box center [247, 600] width 16 height 16
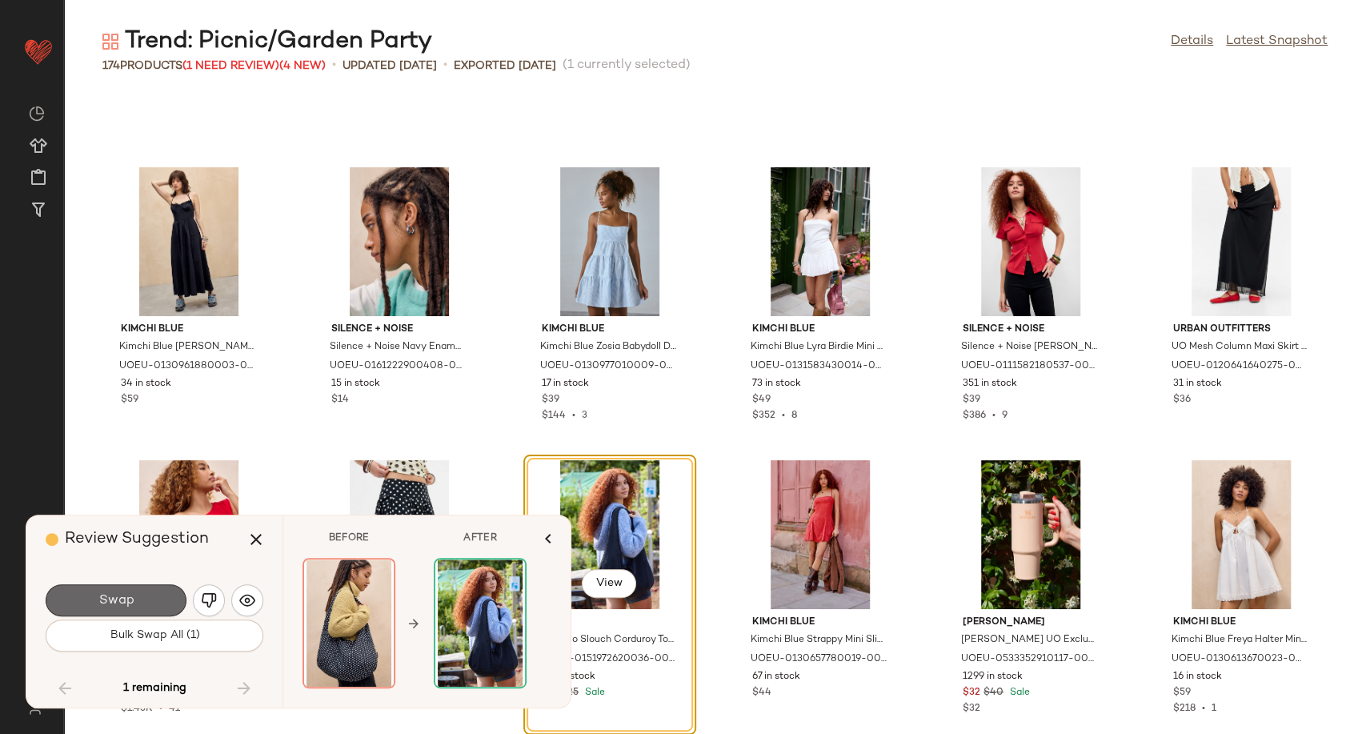
click at [134, 595] on button "Swap" at bounding box center [116, 600] width 141 height 32
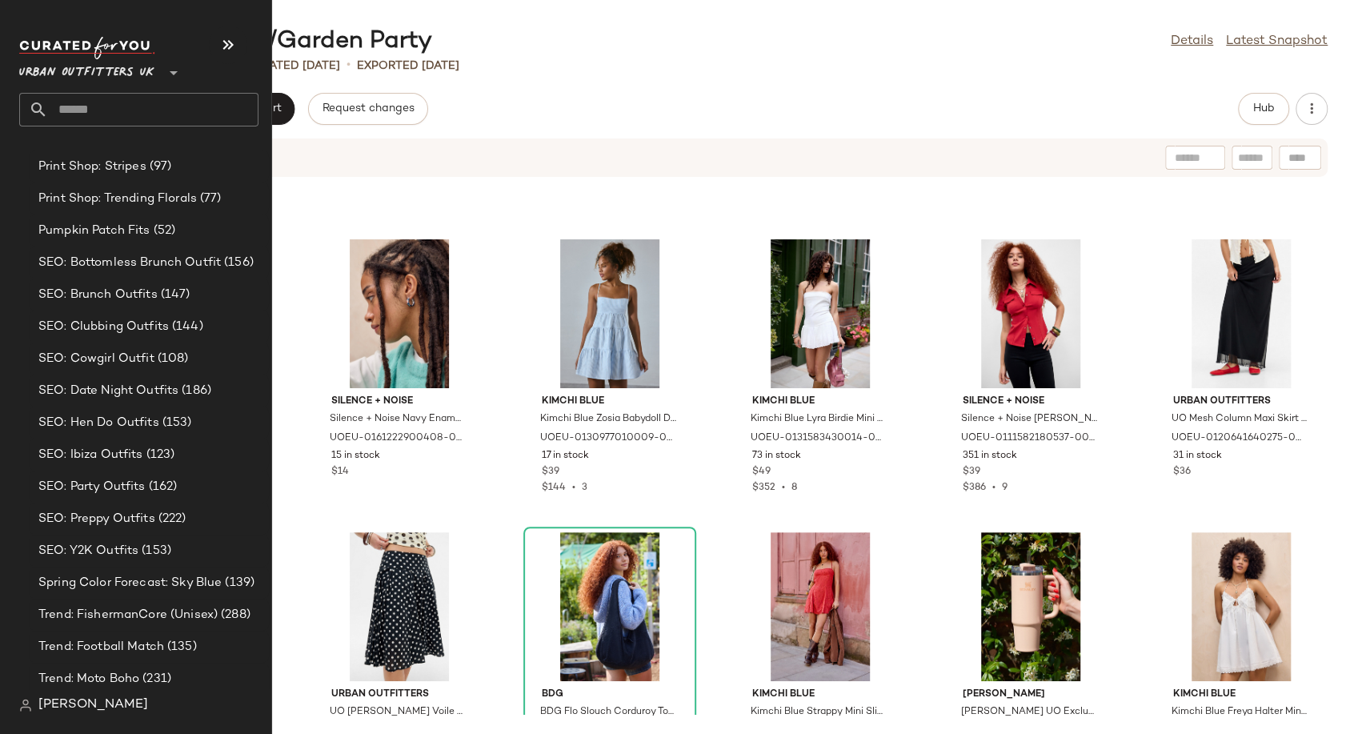
scroll to position [4890, 0]
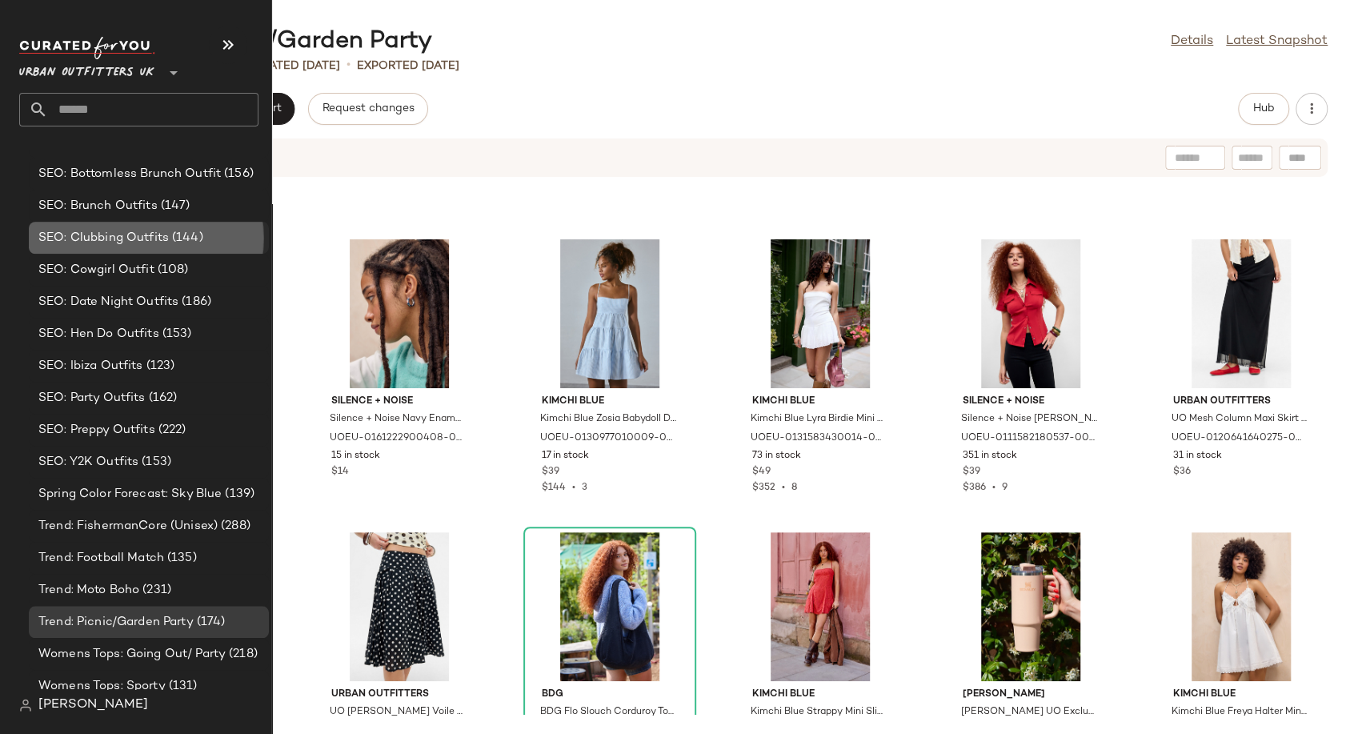
click at [127, 244] on span "SEO: Clubbing Outfits" at bounding box center [103, 238] width 130 height 18
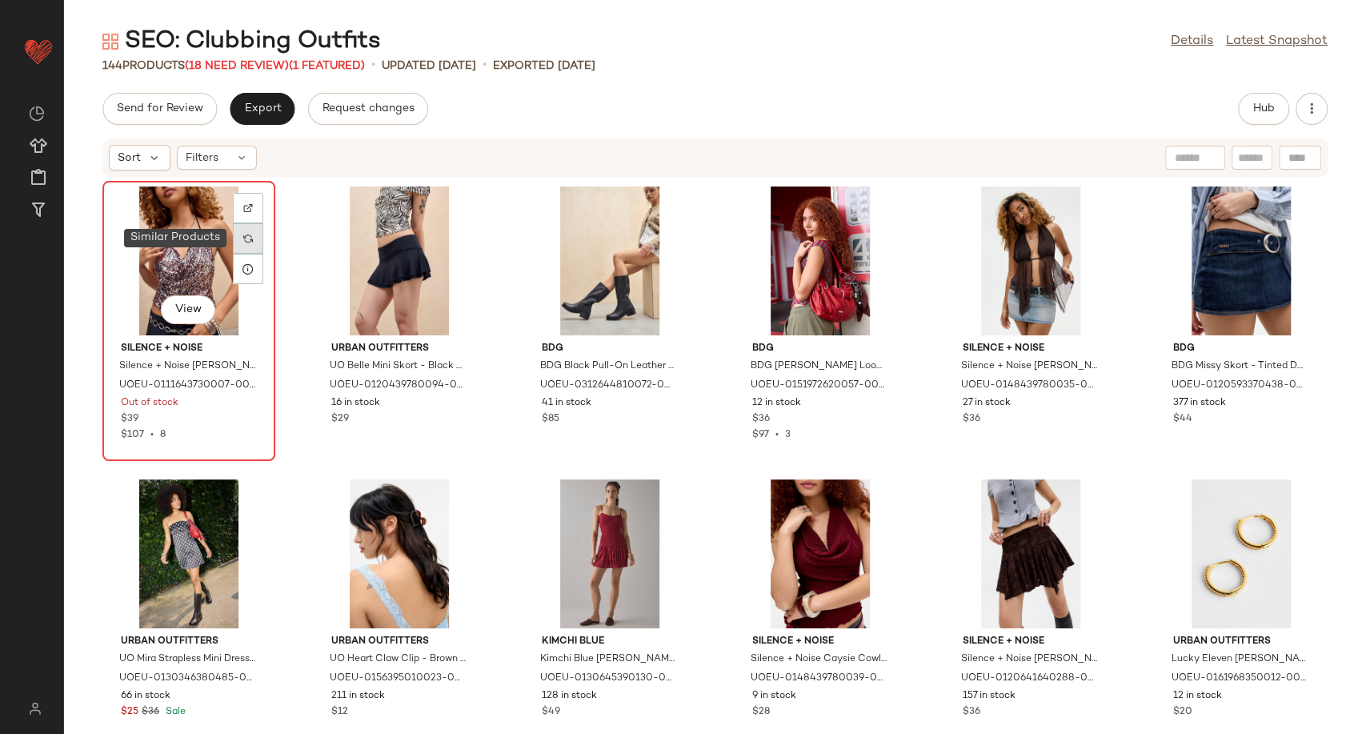
click at [256, 241] on div at bounding box center [248, 238] width 30 height 30
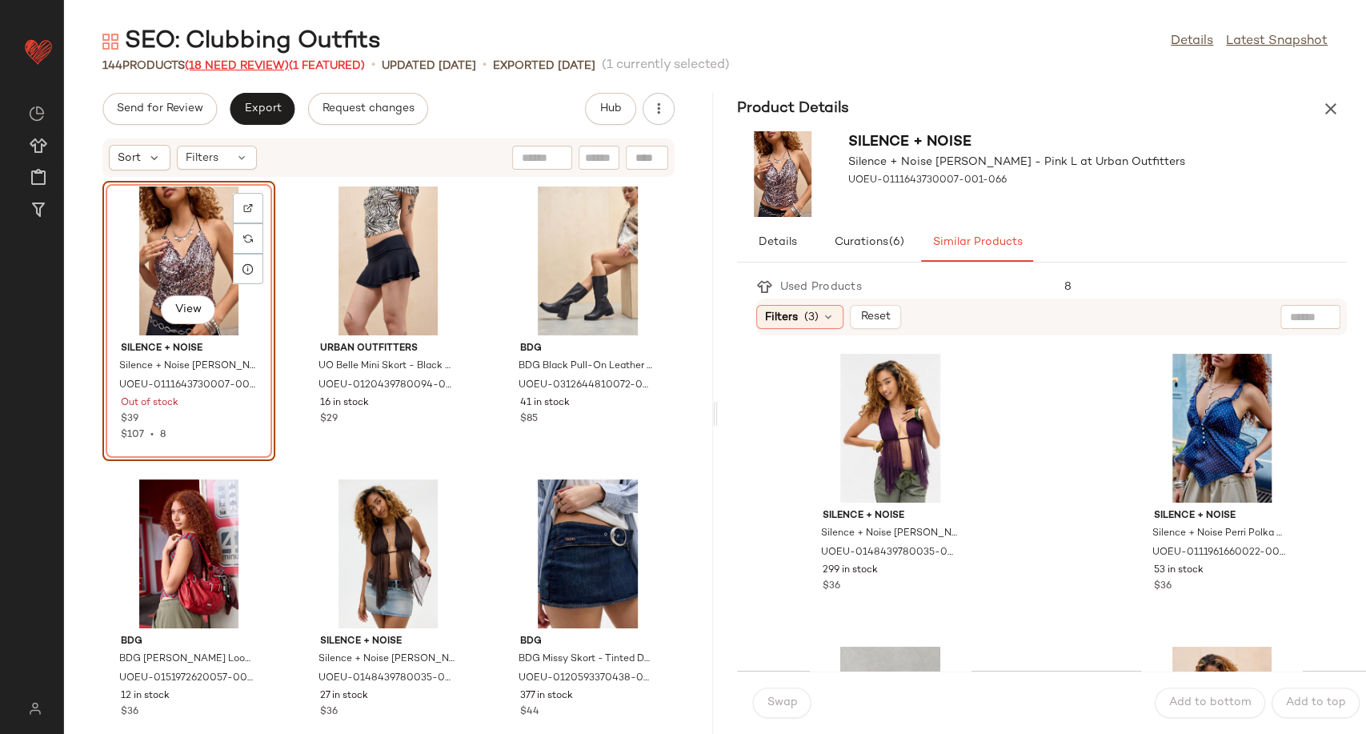
click at [259, 61] on span "(18 Need Review)" at bounding box center [237, 66] width 104 height 12
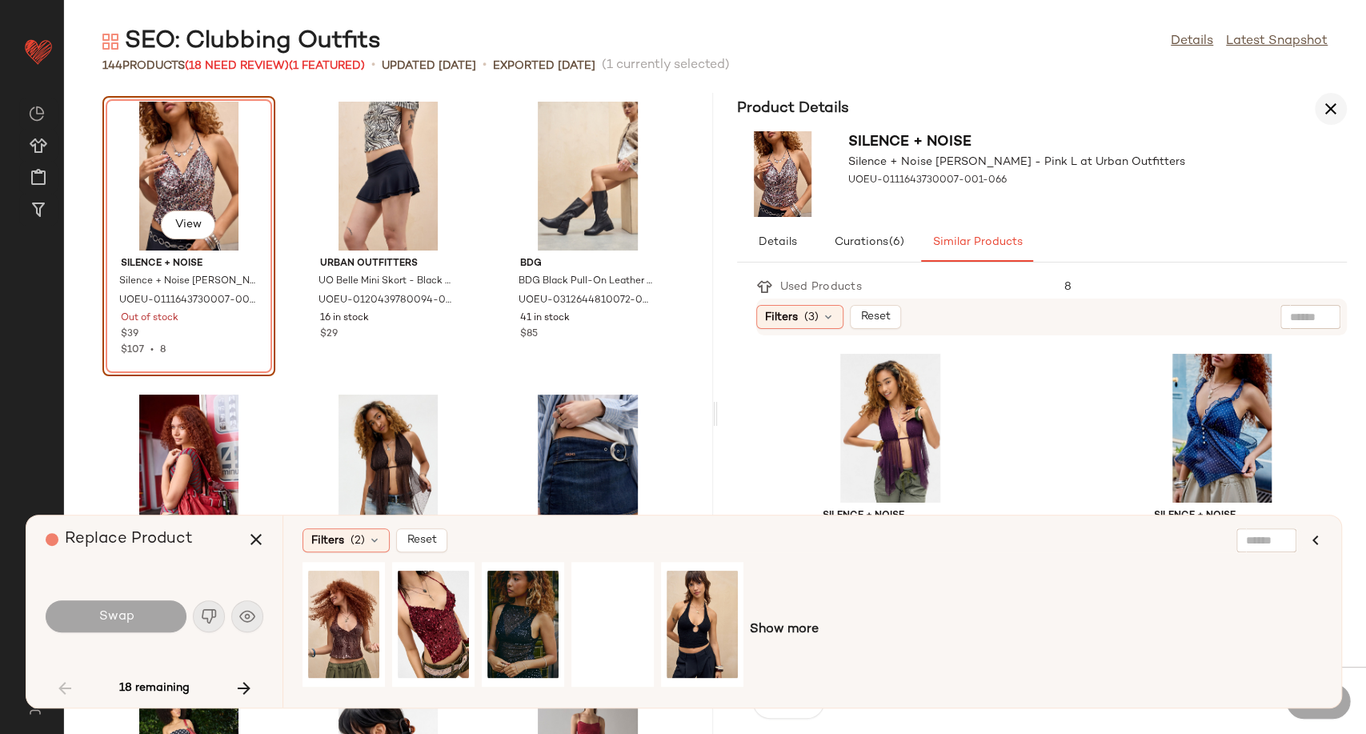
click at [1333, 113] on icon "button" at bounding box center [1330, 108] width 19 height 19
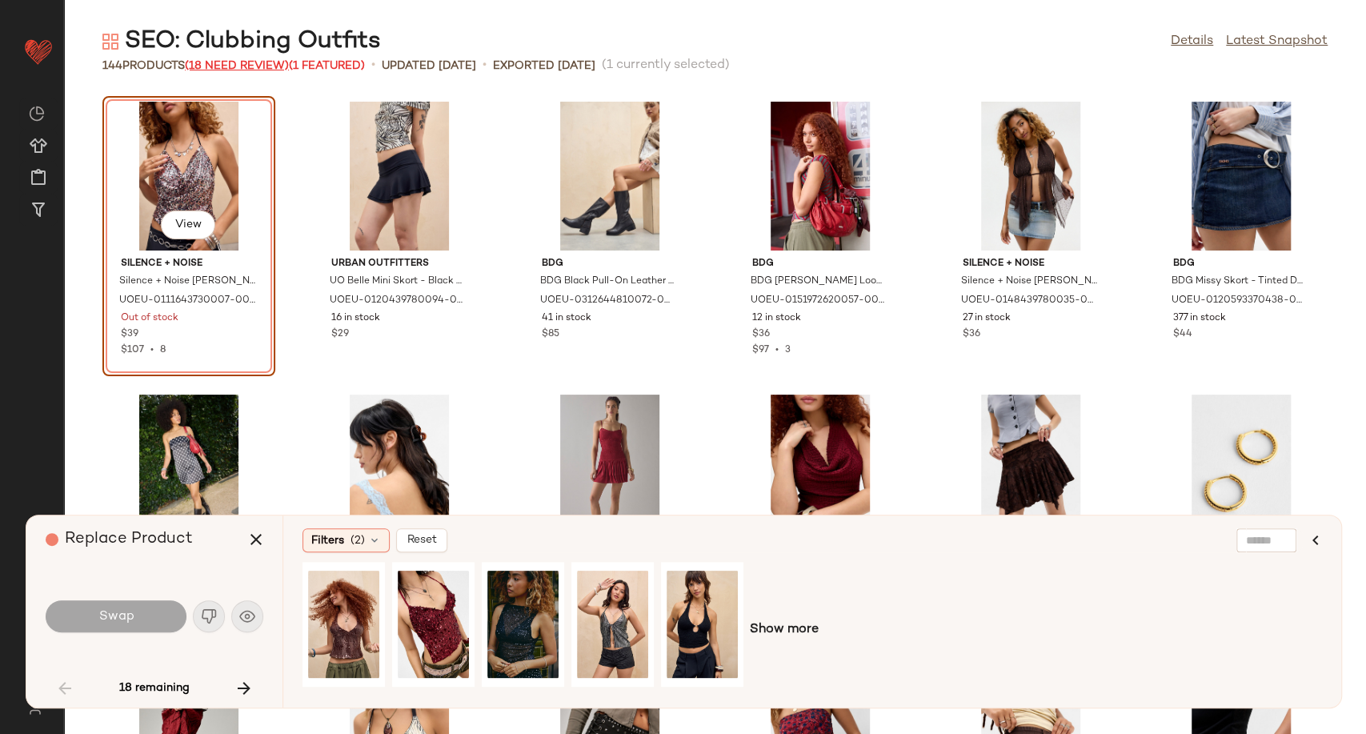
click at [250, 66] on span "(18 Need Review)" at bounding box center [237, 66] width 104 height 12
click at [1203, 35] on link "Details" at bounding box center [1192, 41] width 42 height 19
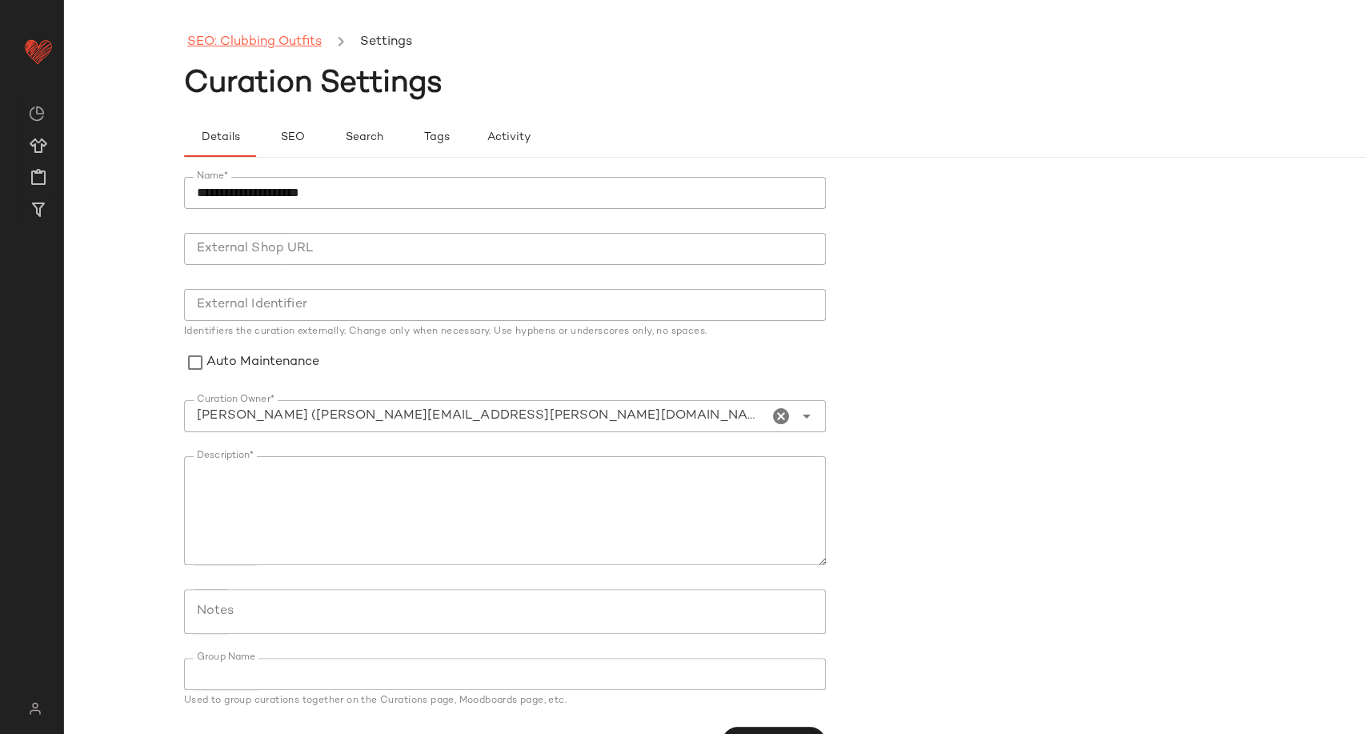
click at [246, 40] on link "SEO: Clubbing Outfits" at bounding box center [254, 42] width 134 height 21
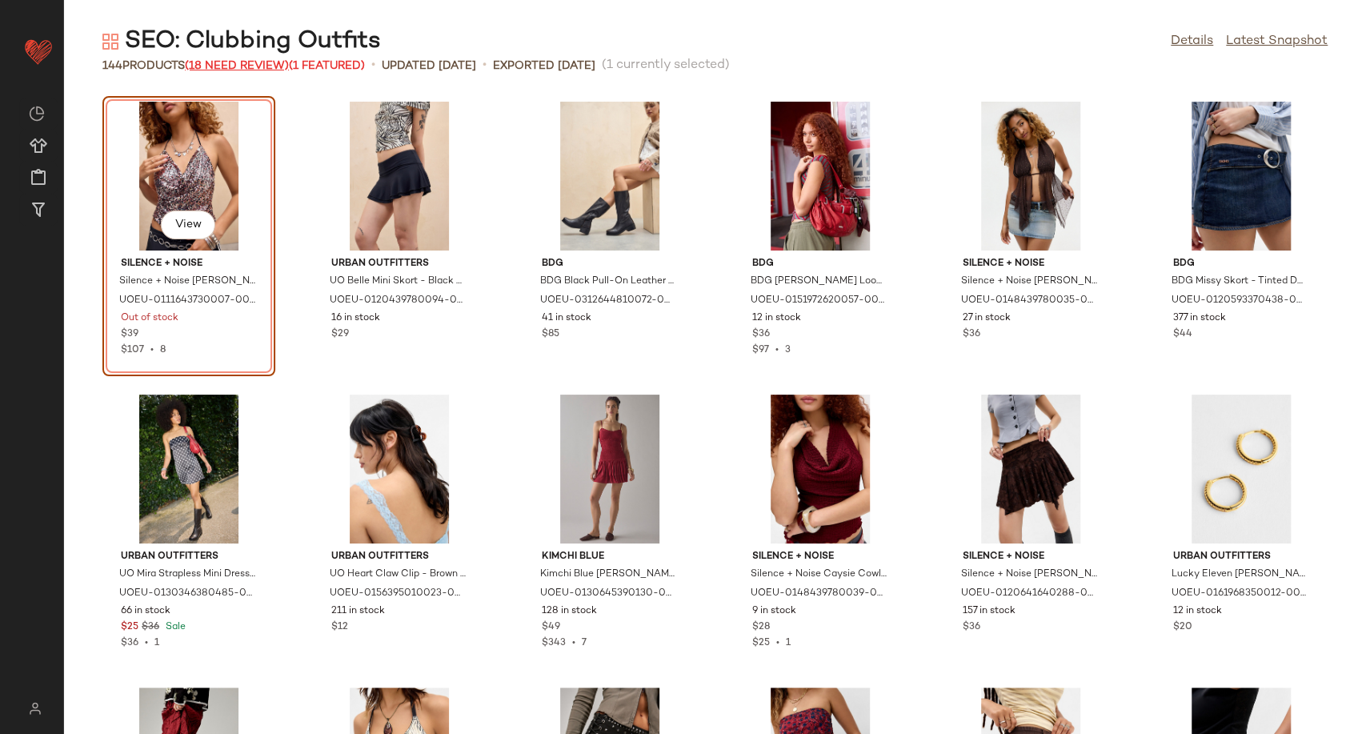
click at [243, 61] on span "(18 Need Review)" at bounding box center [237, 66] width 104 height 12
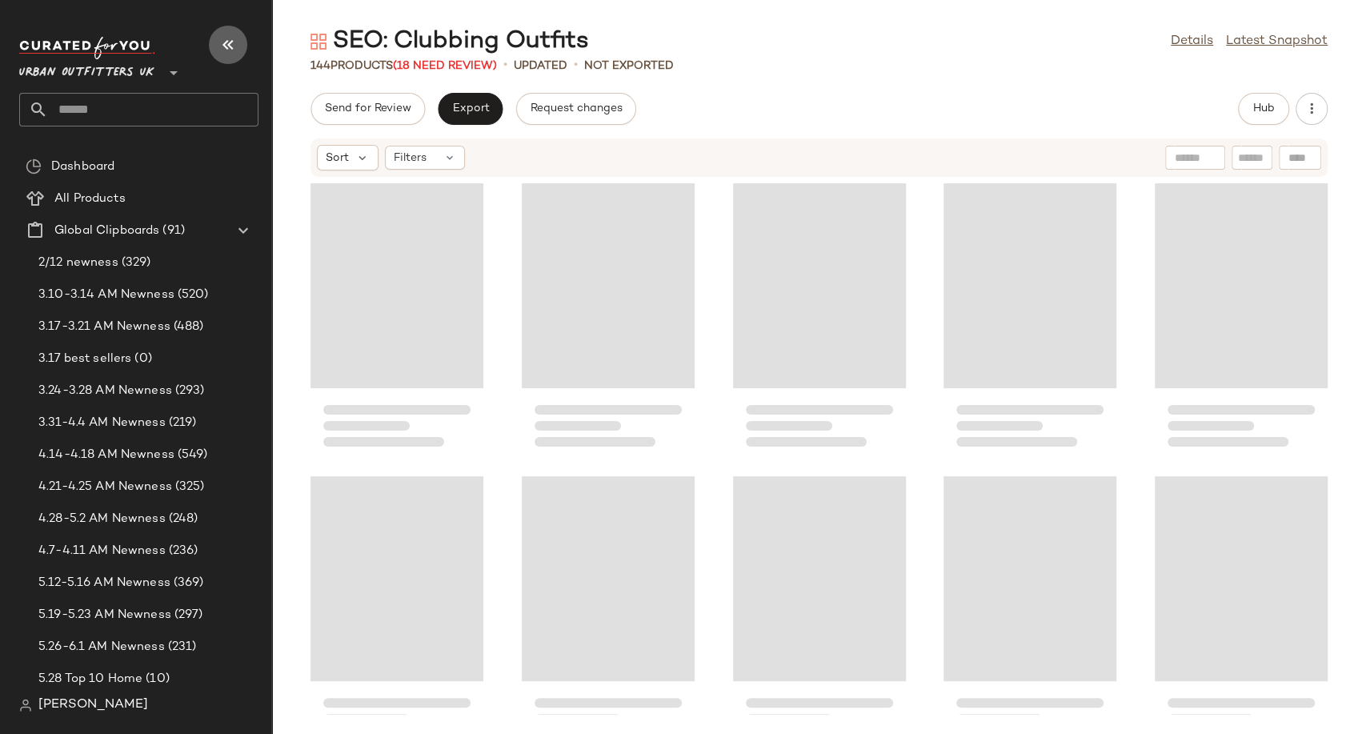
click at [236, 45] on icon "button" at bounding box center [227, 44] width 19 height 19
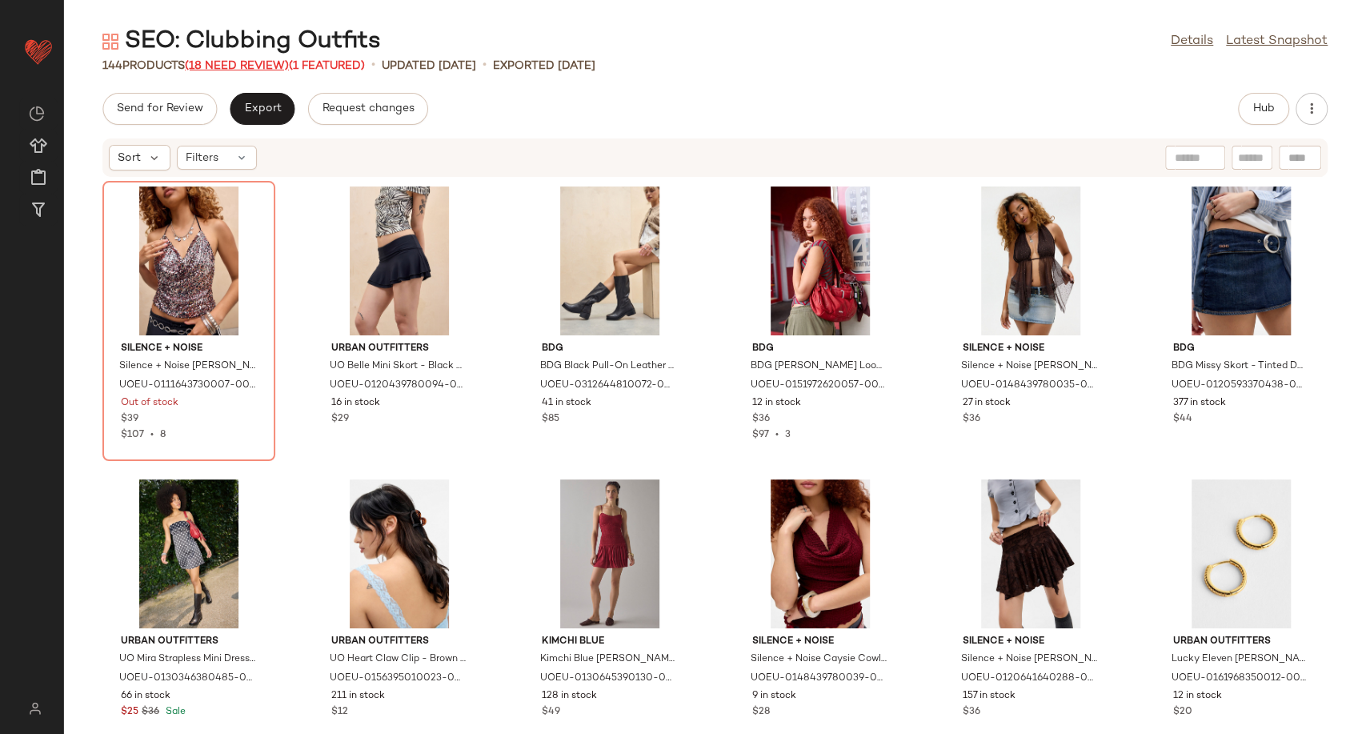
click at [258, 60] on span "(18 Need Review)" at bounding box center [237, 66] width 104 height 12
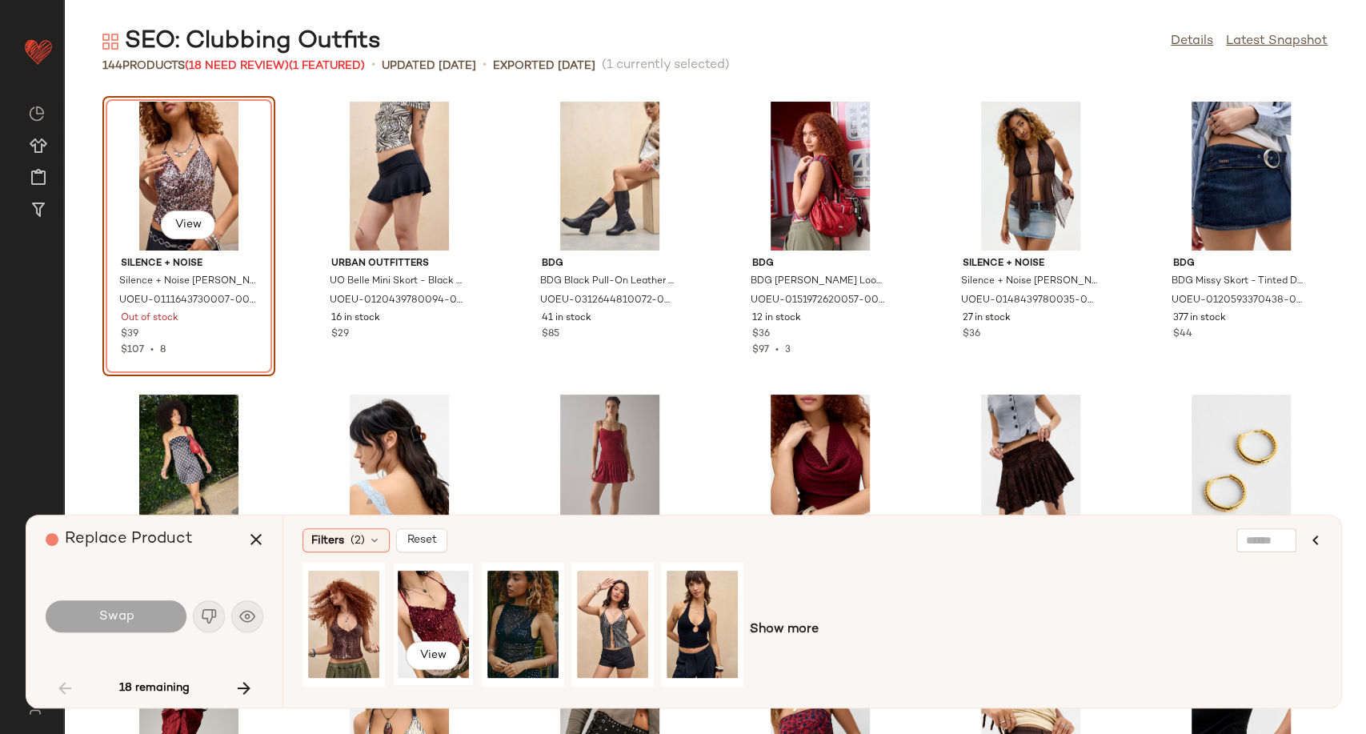
click at [430, 623] on div "View" at bounding box center [433, 624] width 71 height 114
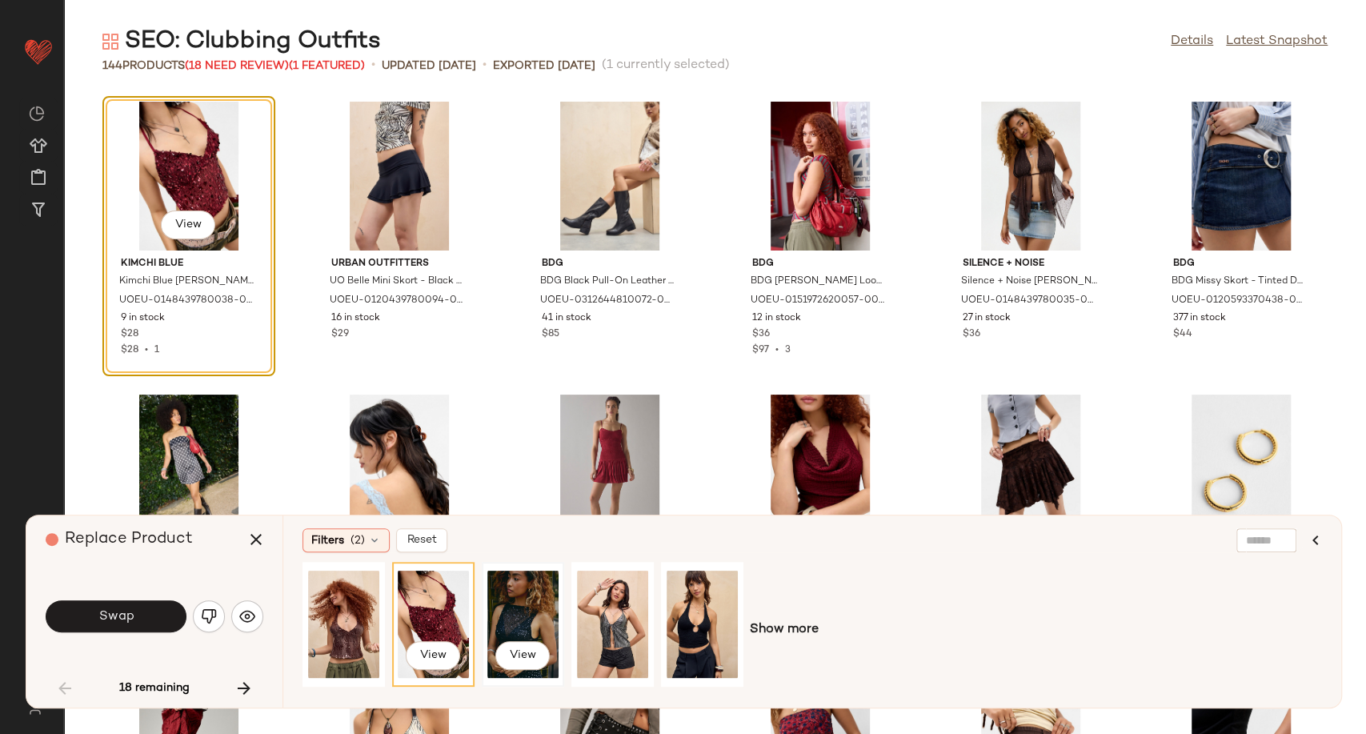
click at [502, 617] on div "View" at bounding box center [522, 624] width 71 height 114
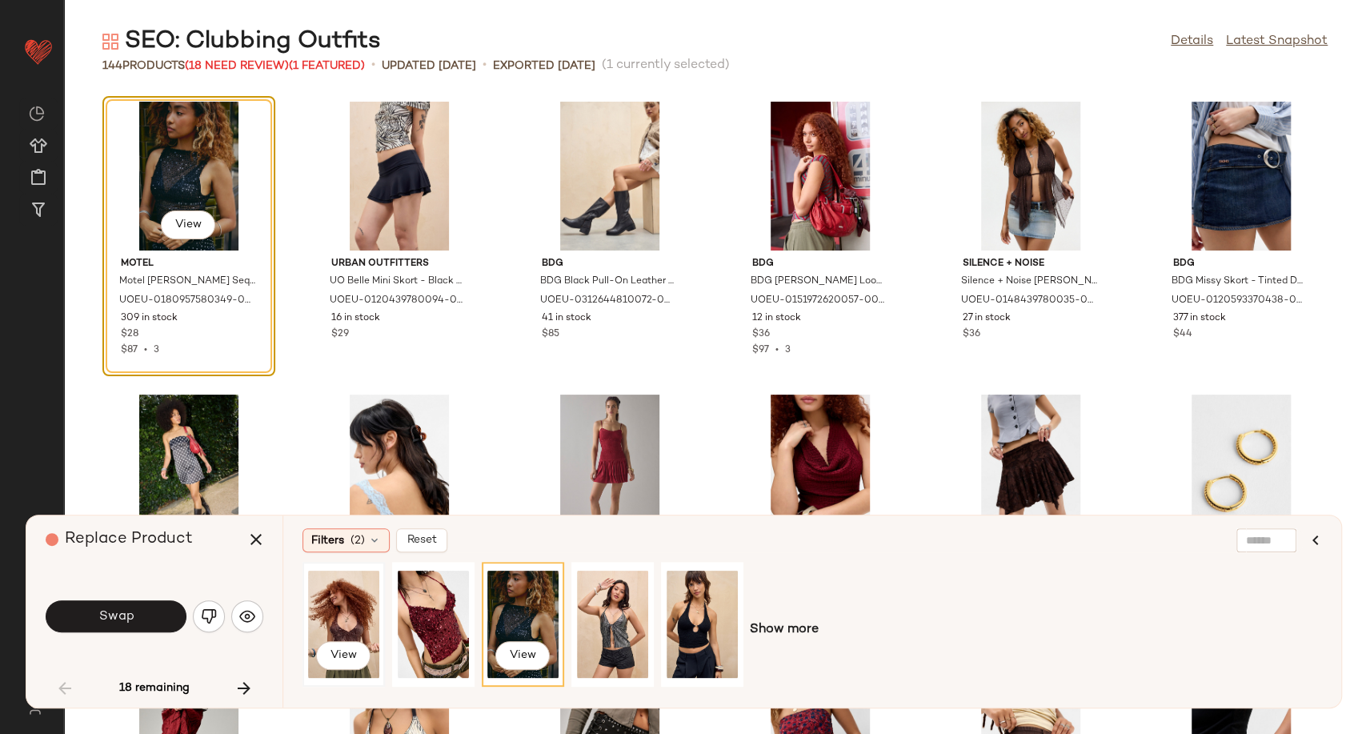
click at [333, 618] on div "View" at bounding box center [343, 624] width 71 height 114
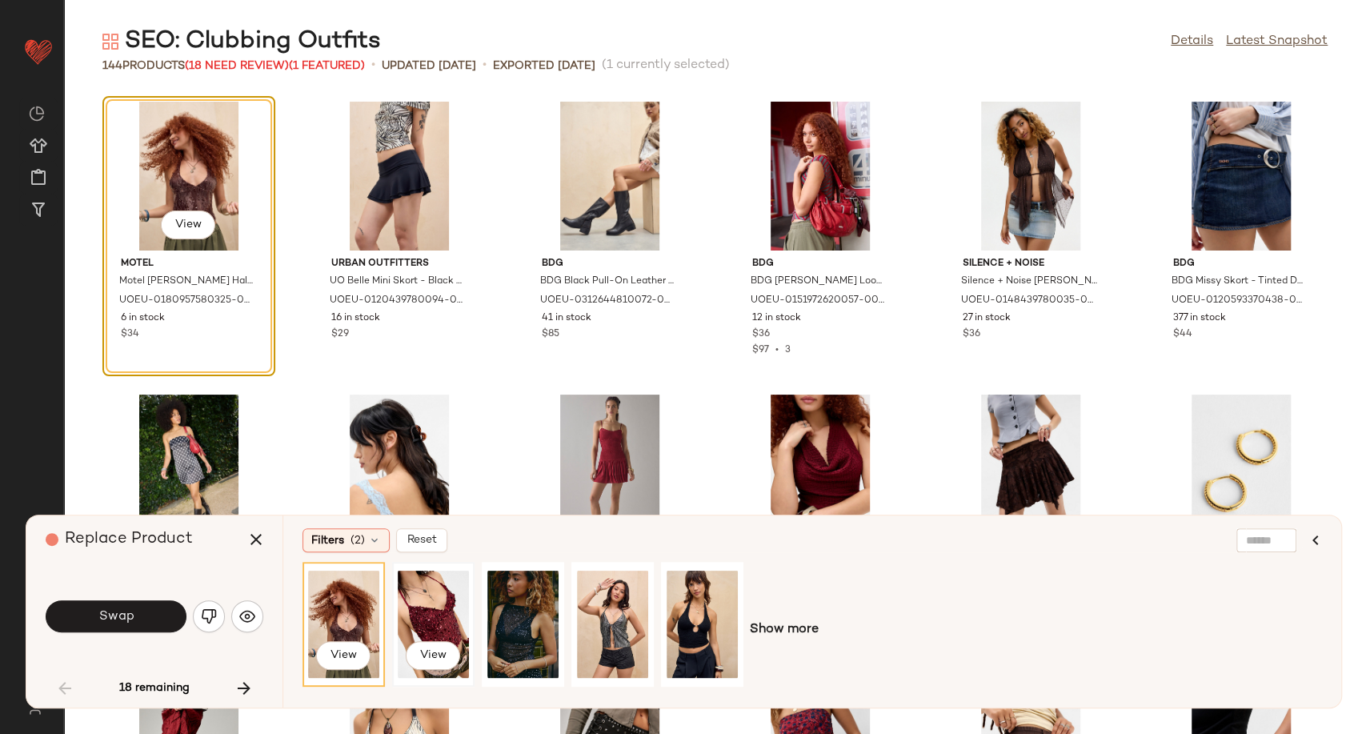
click at [446, 616] on div "View" at bounding box center [433, 624] width 71 height 114
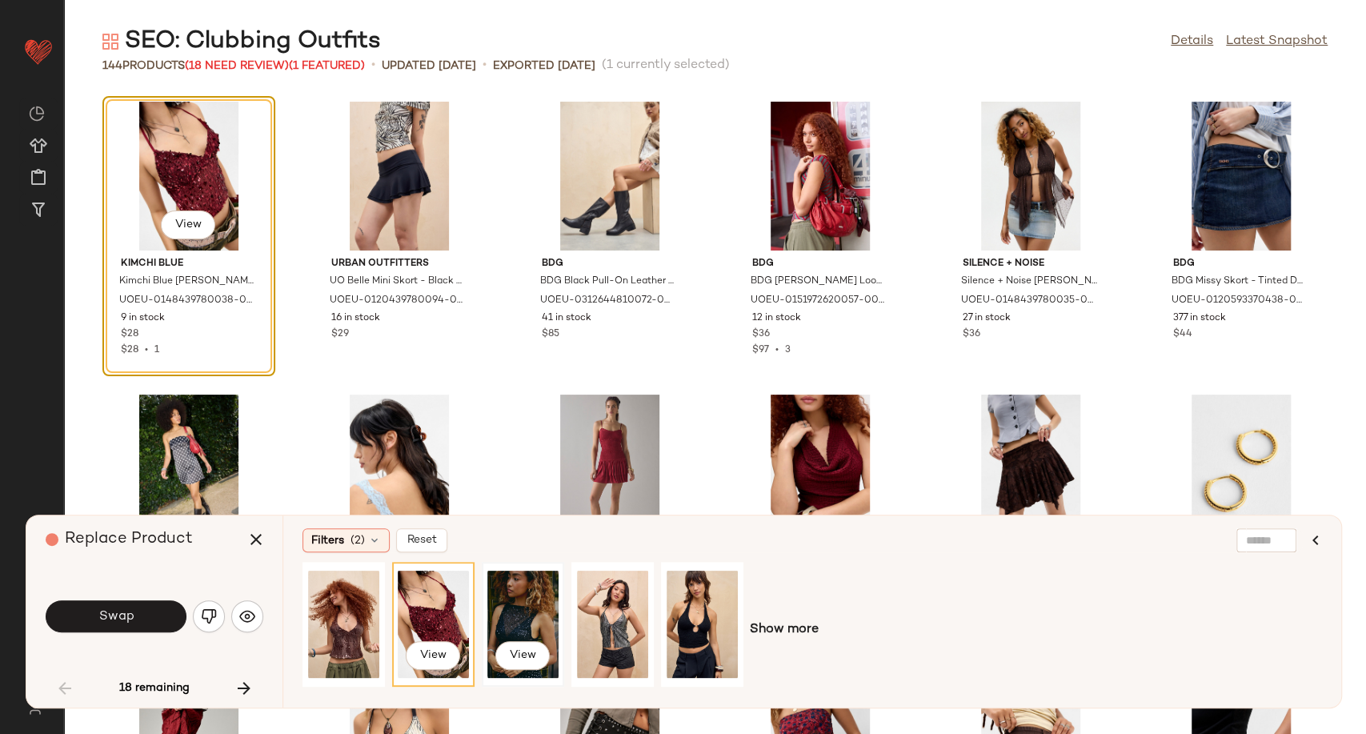
click at [487, 620] on div "View" at bounding box center [522, 624] width 71 height 114
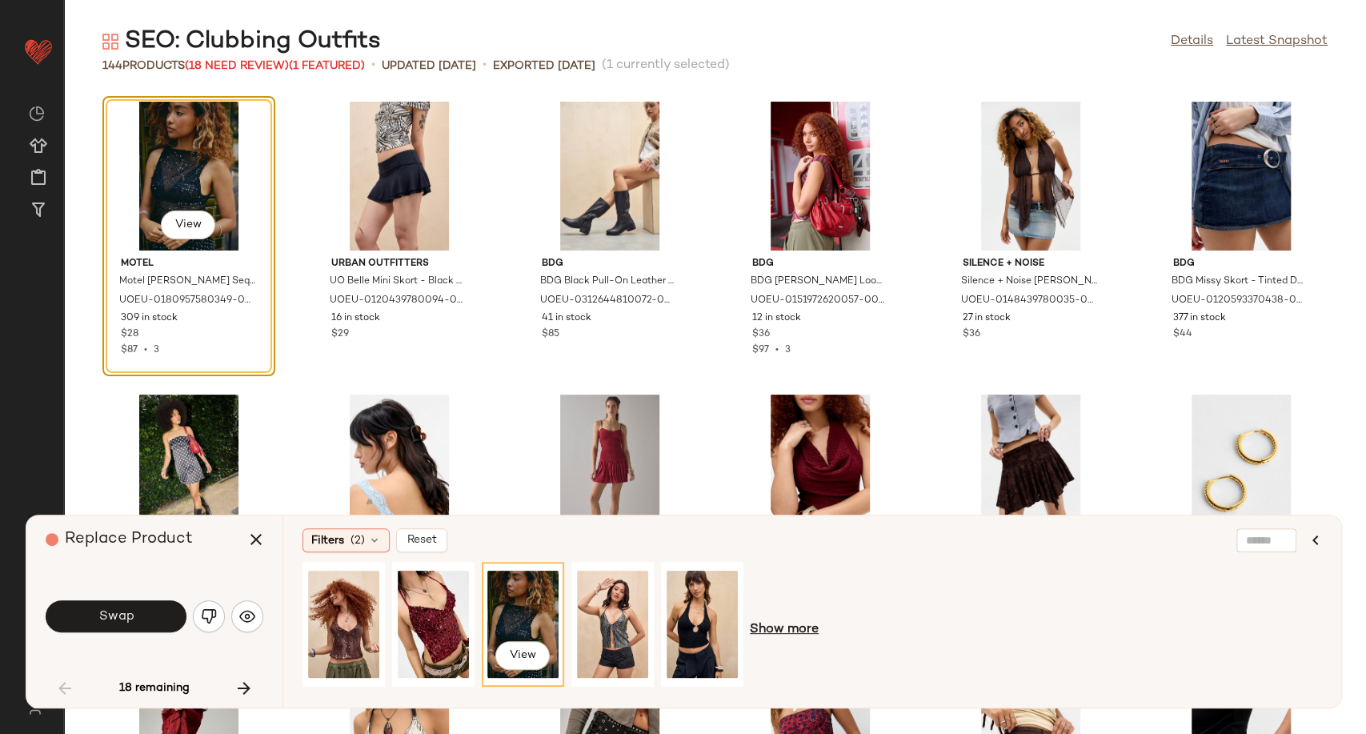
click at [785, 623] on span "Show more" at bounding box center [784, 629] width 69 height 19
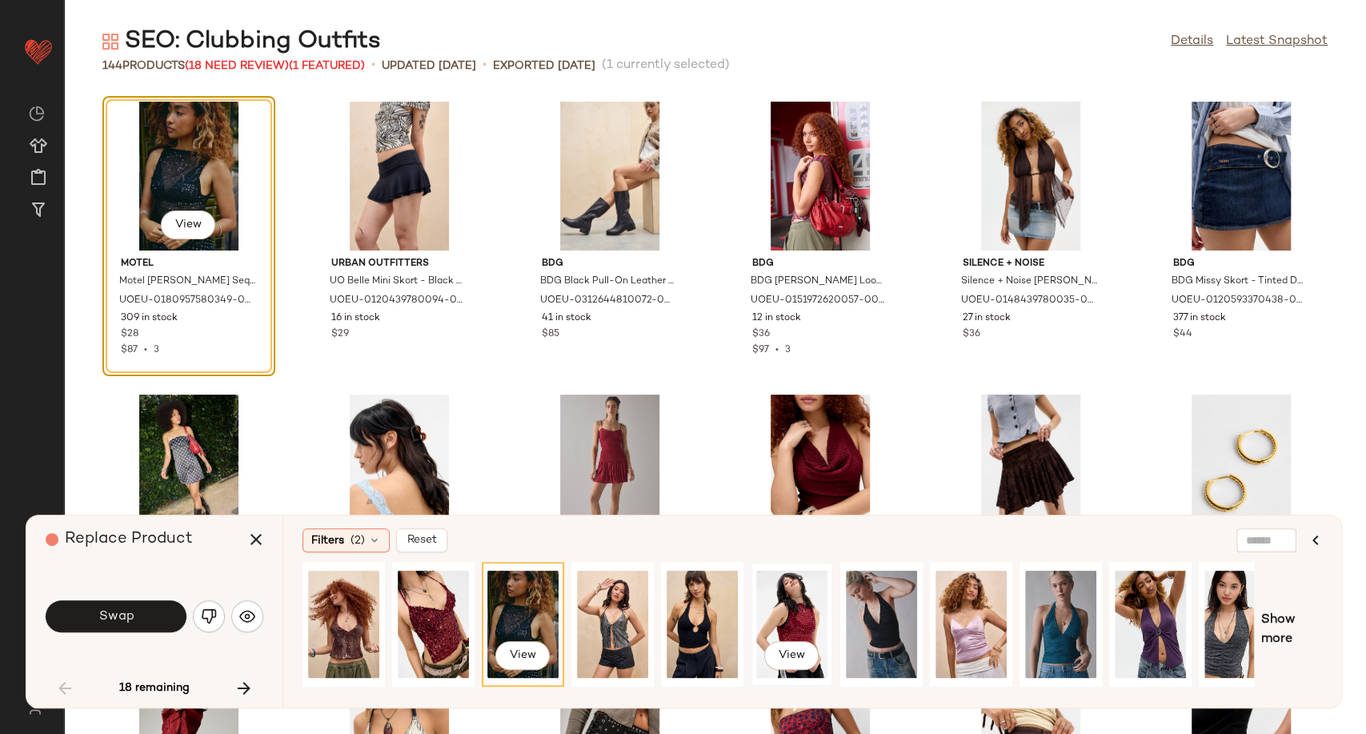
click at [794, 610] on div "View" at bounding box center [791, 624] width 71 height 114
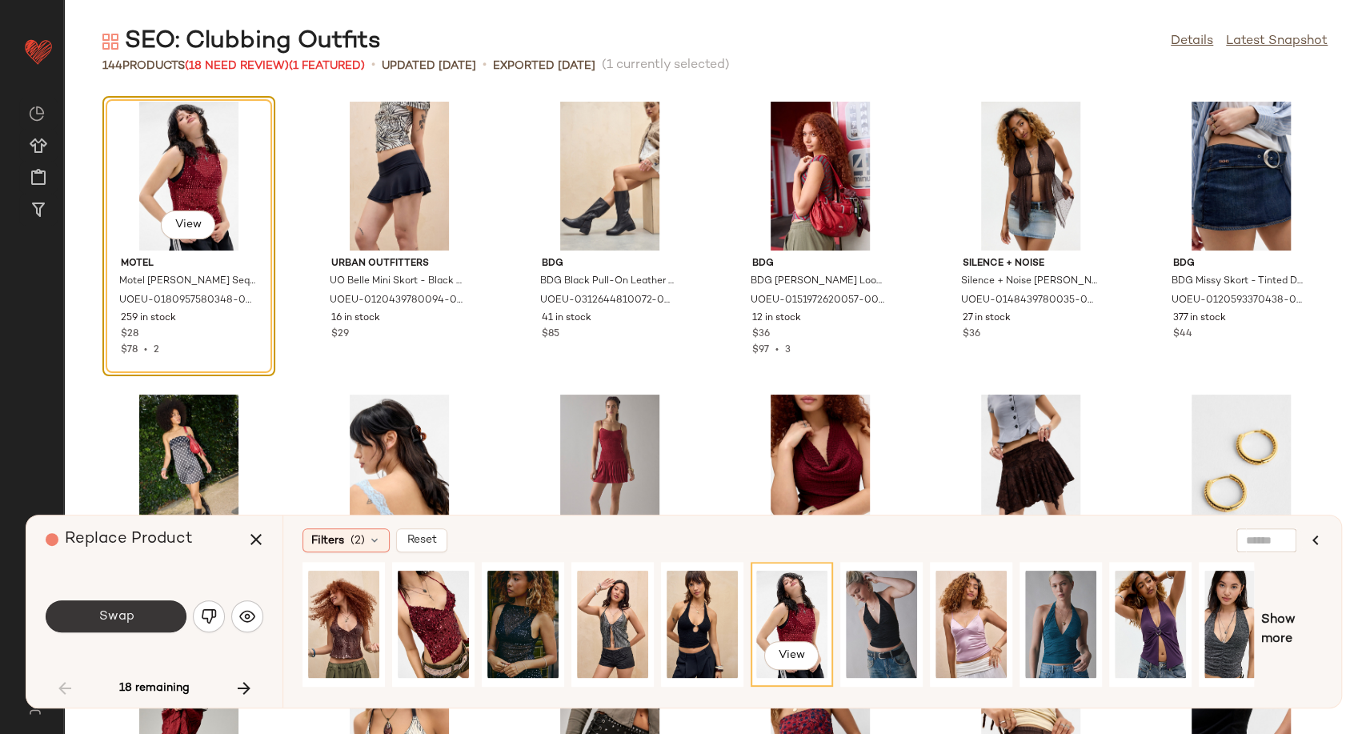
click at [154, 614] on button "Swap" at bounding box center [116, 616] width 141 height 32
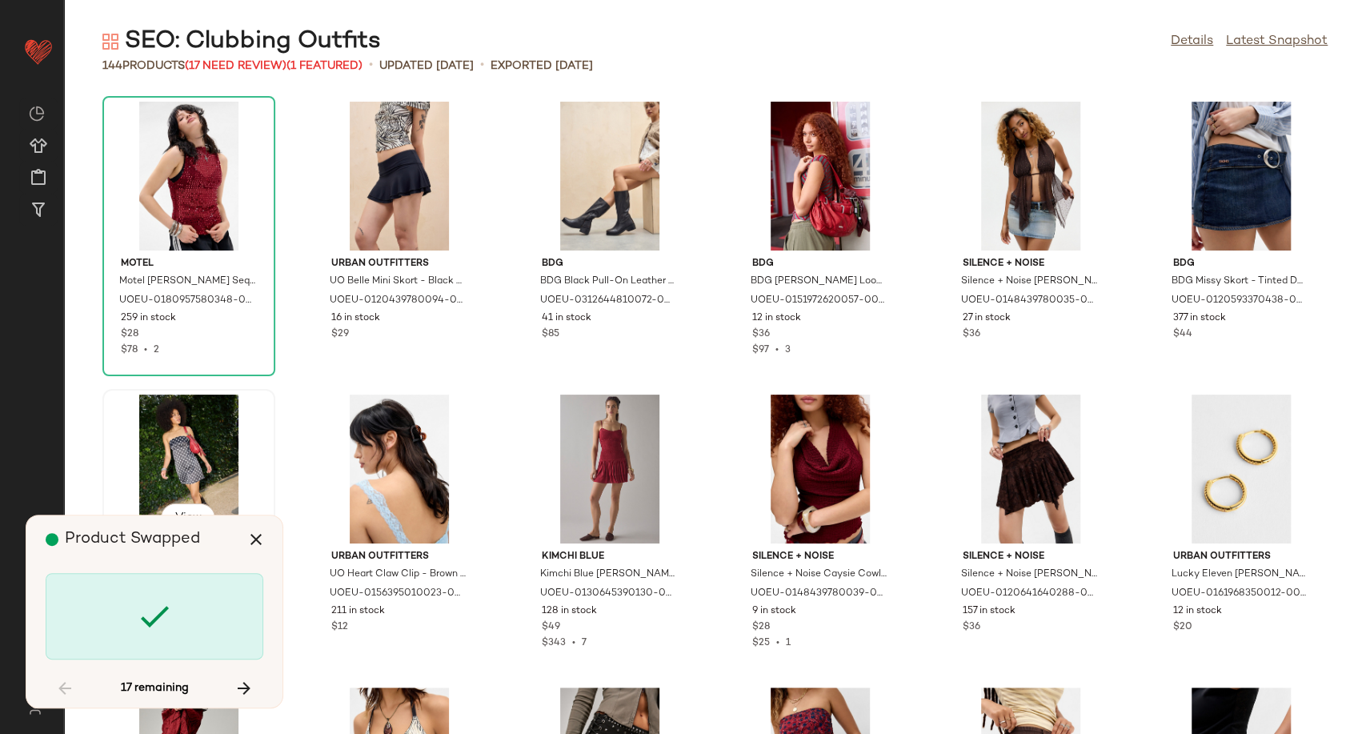
scroll to position [599, 0]
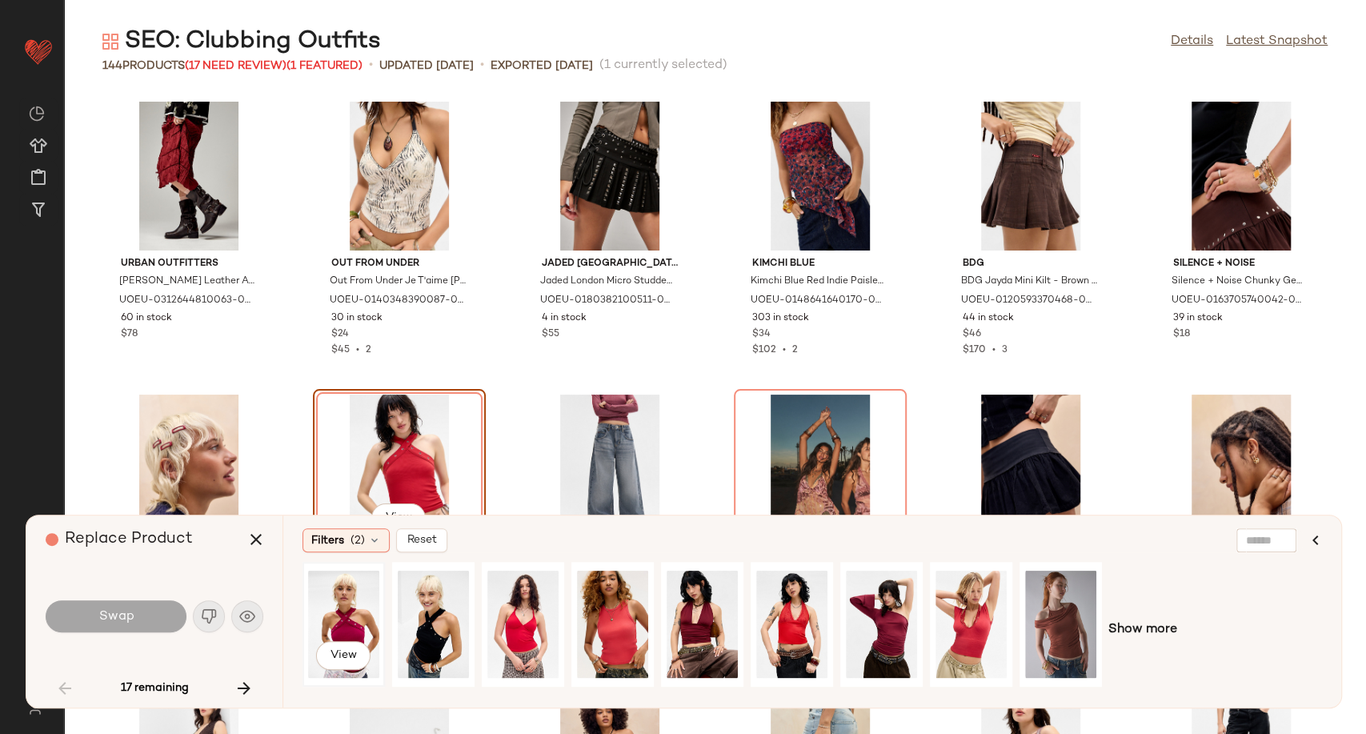
click at [322, 627] on div "View" at bounding box center [343, 624] width 71 height 114
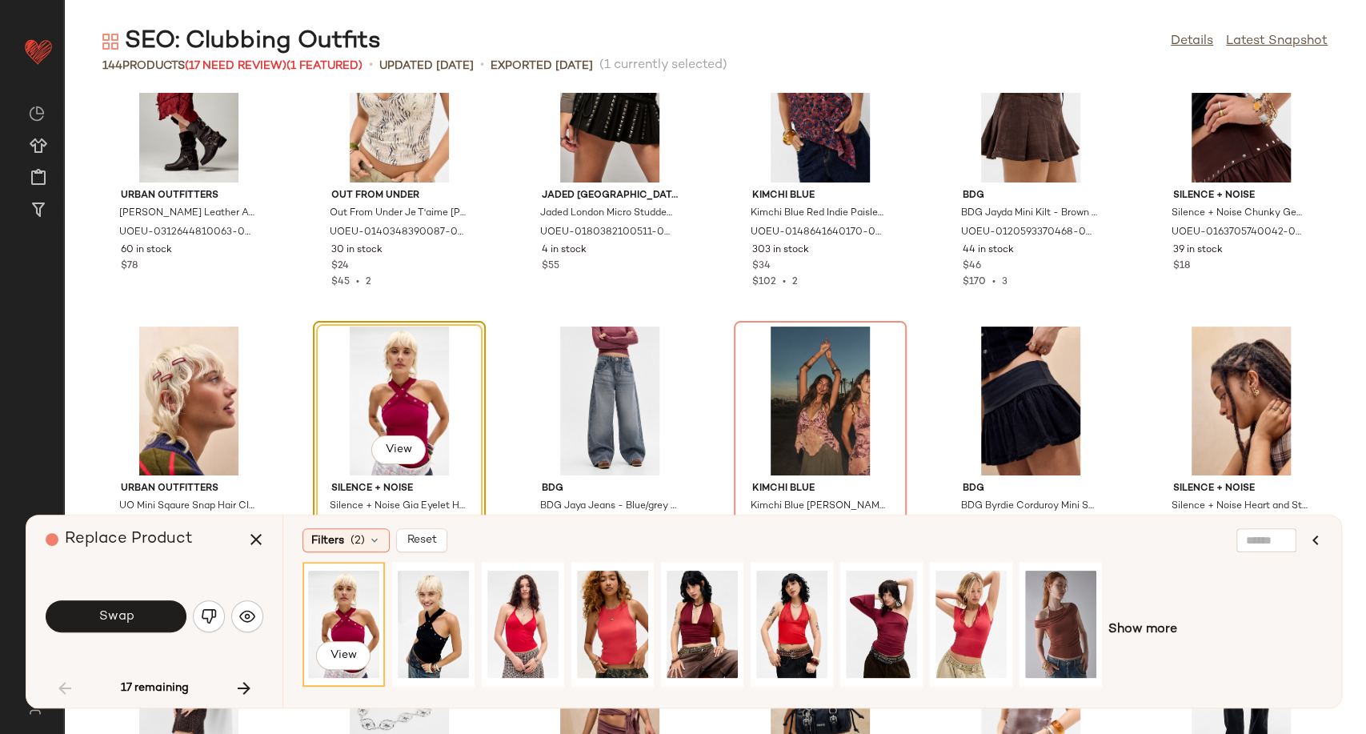
scroll to position [776, 0]
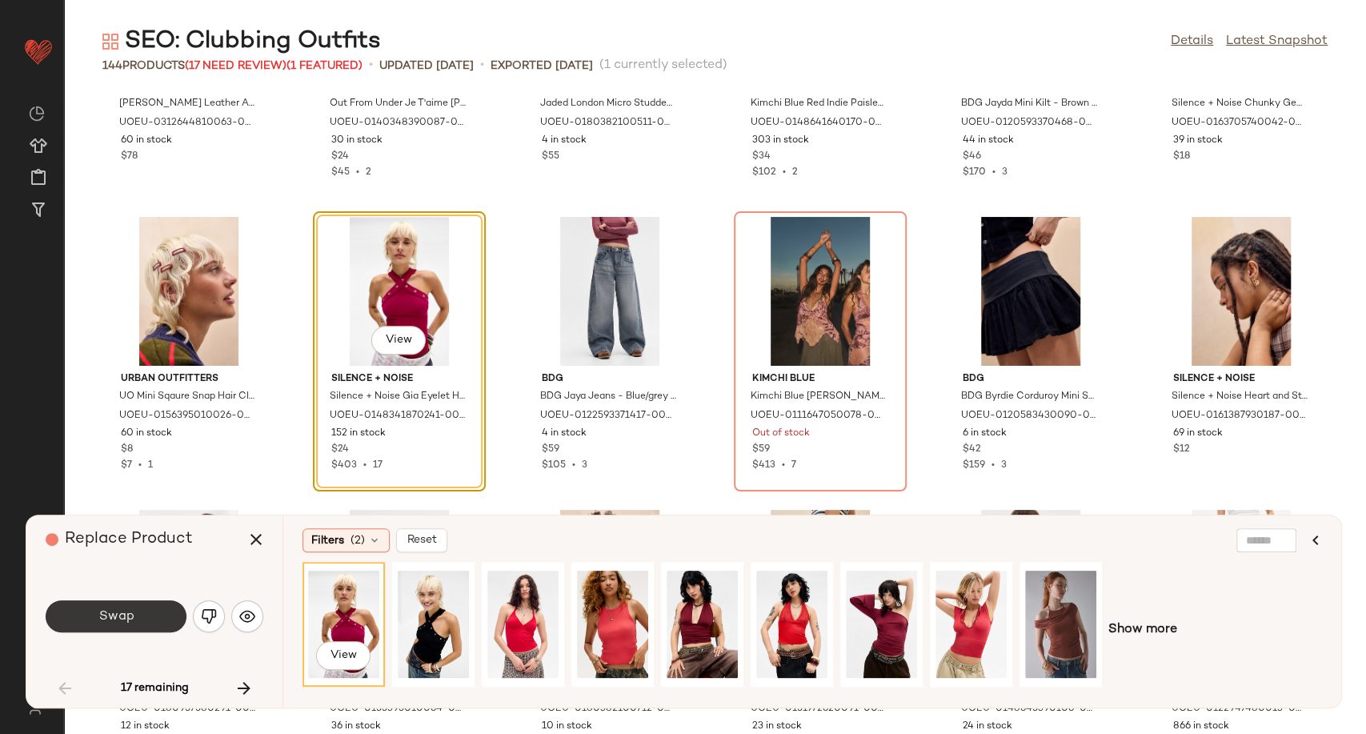
click at [158, 622] on button "Swap" at bounding box center [116, 616] width 141 height 32
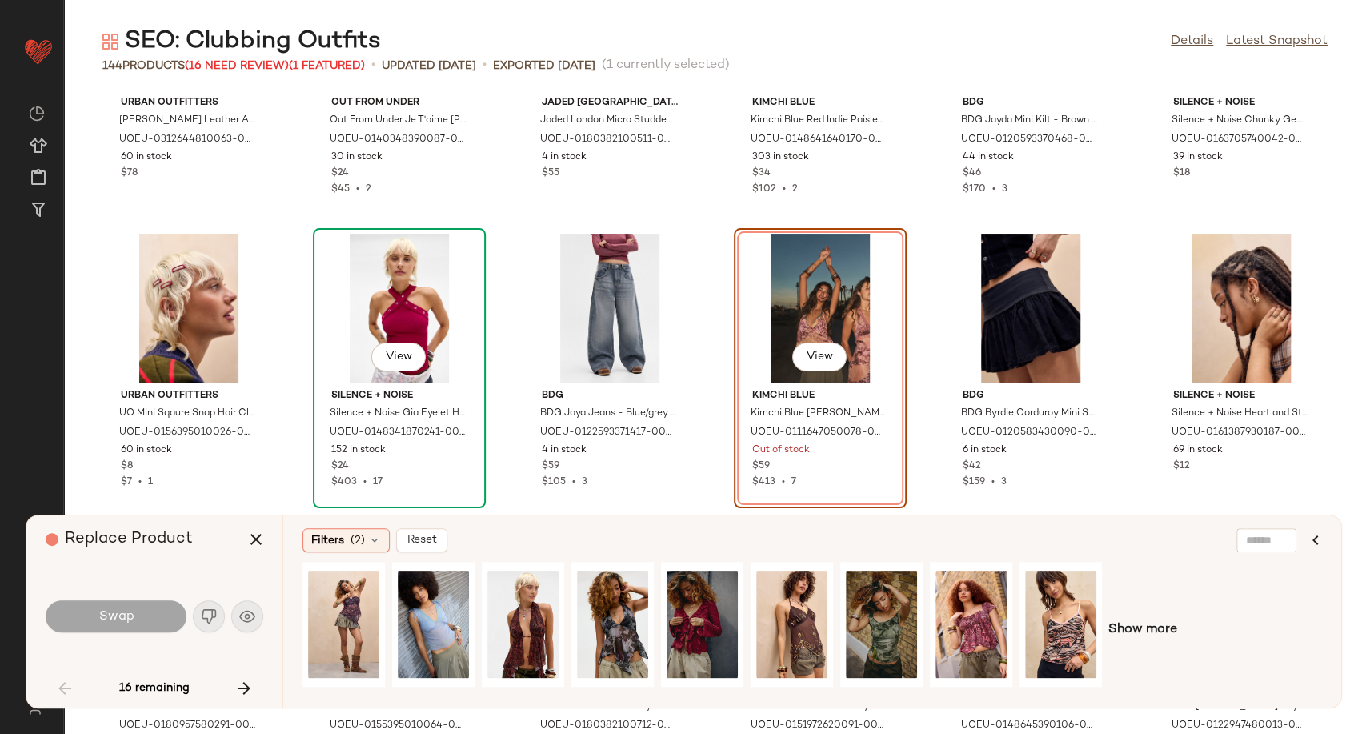
scroll to position [763, 0]
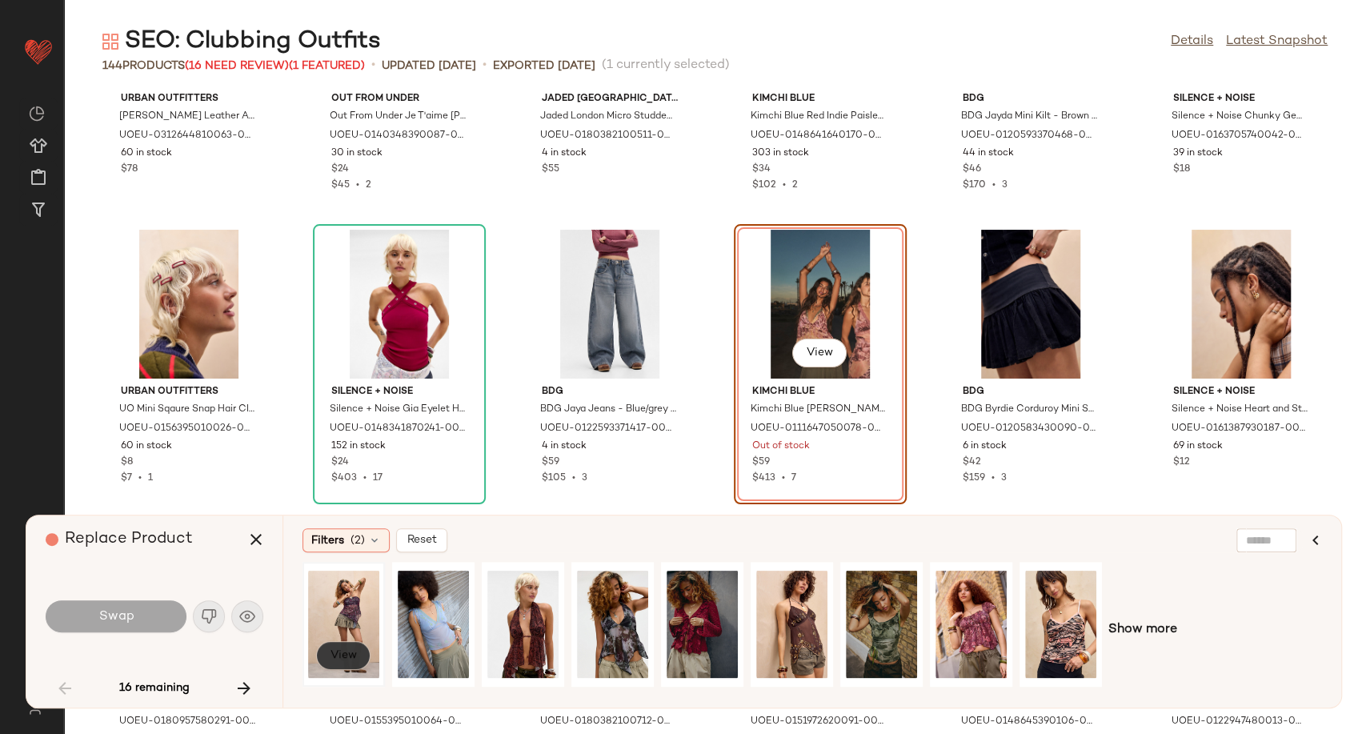
click at [346, 649] on span "View" at bounding box center [343, 655] width 27 height 13
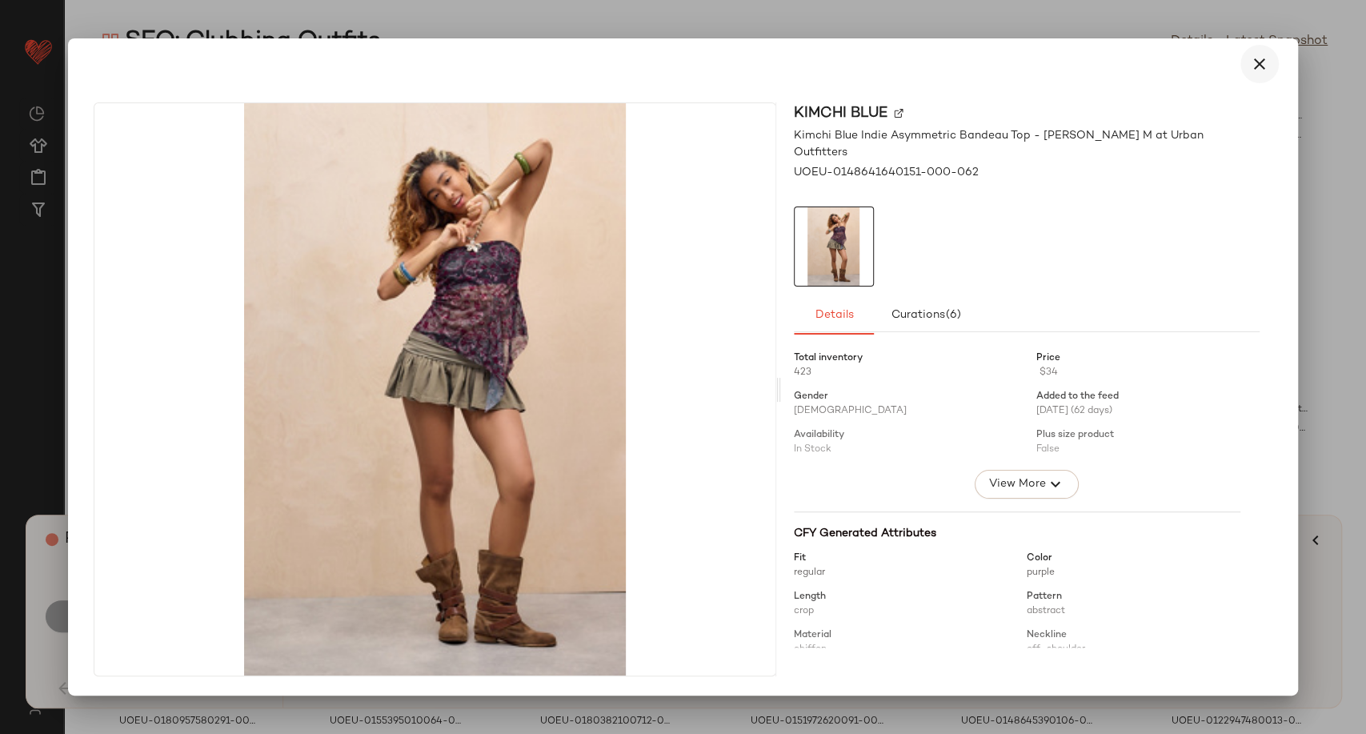
click at [1265, 66] on icon "button" at bounding box center [1259, 63] width 19 height 19
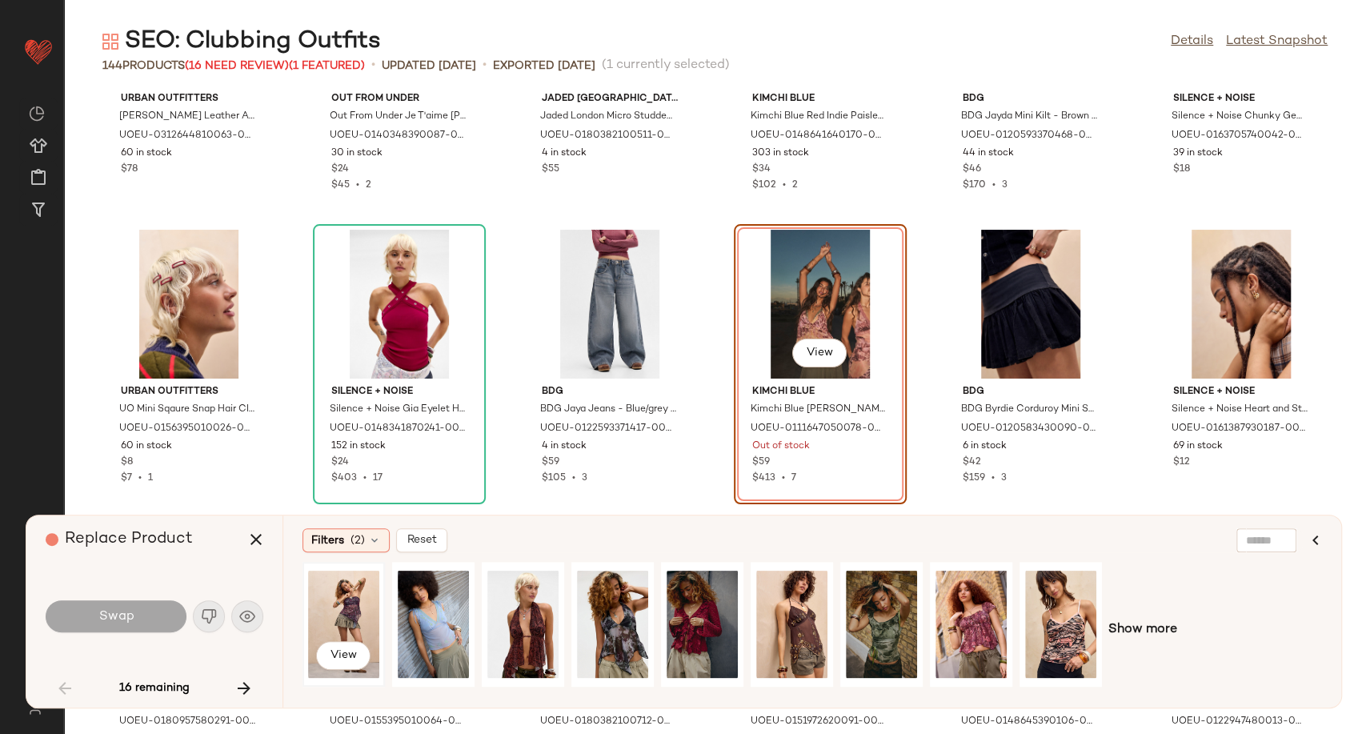
click at [330, 603] on div "View" at bounding box center [343, 624] width 71 height 114
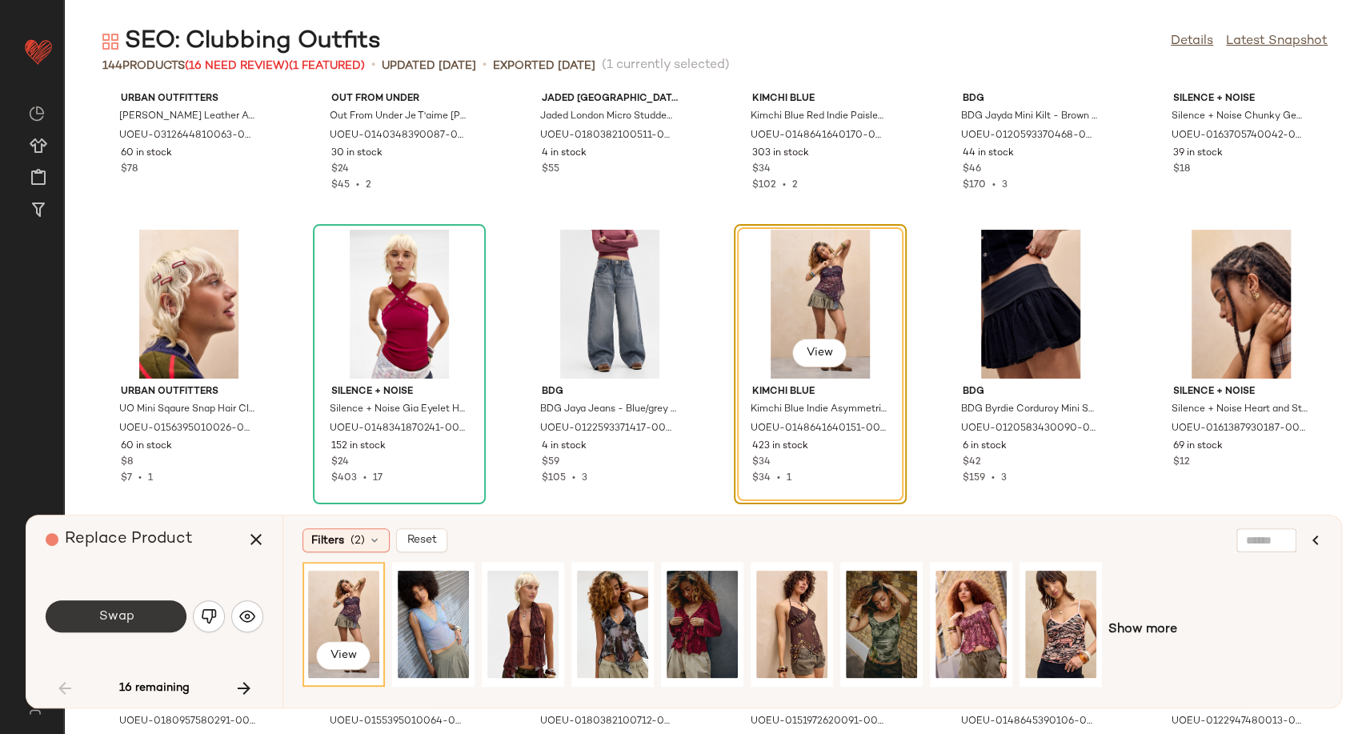
click at [86, 618] on button "Swap" at bounding box center [116, 616] width 141 height 32
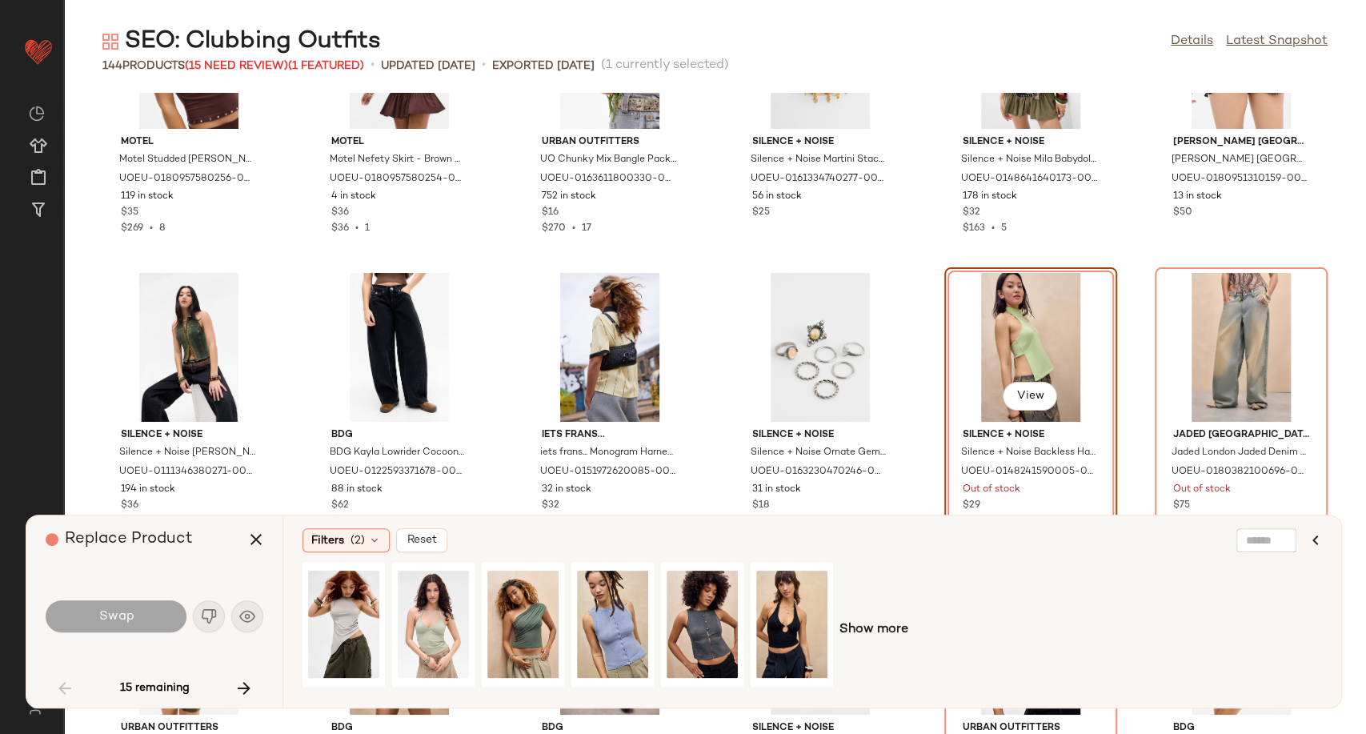
scroll to position [1642, 0]
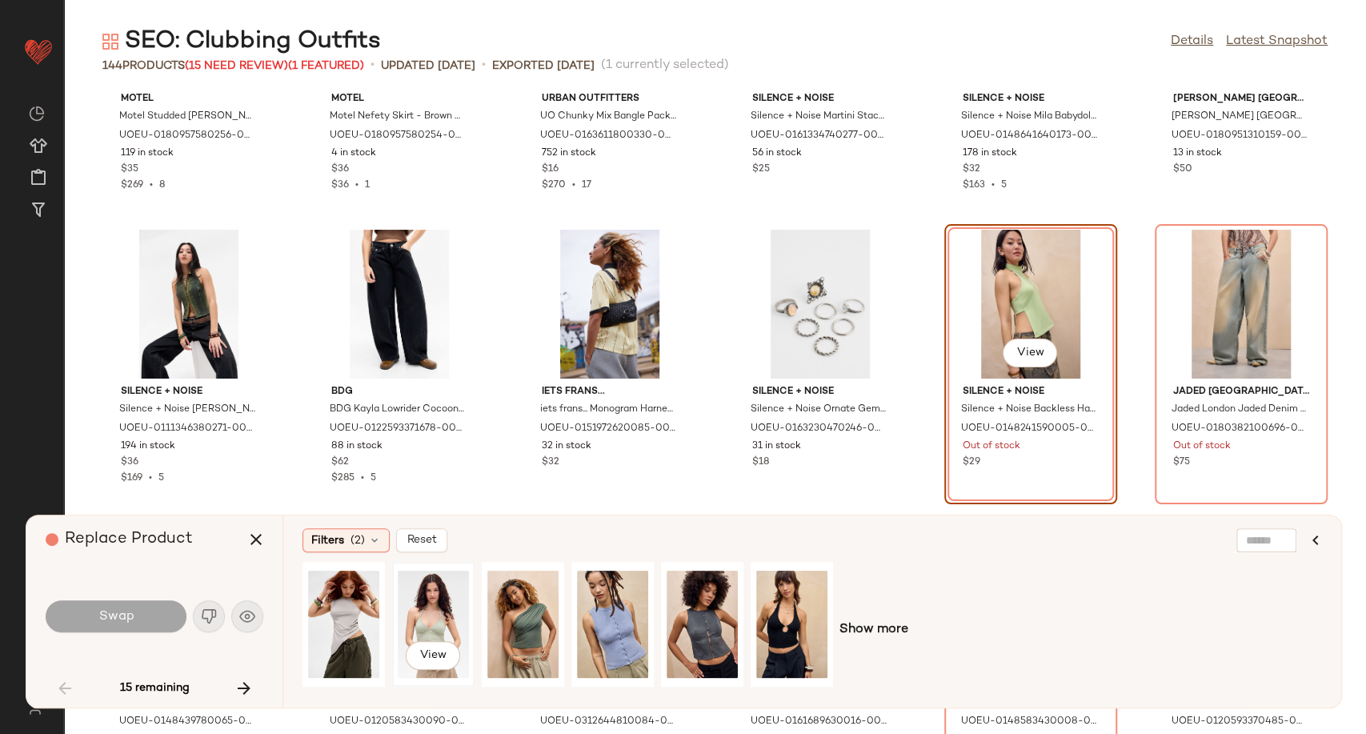
click at [408, 615] on div "View" at bounding box center [433, 624] width 71 height 114
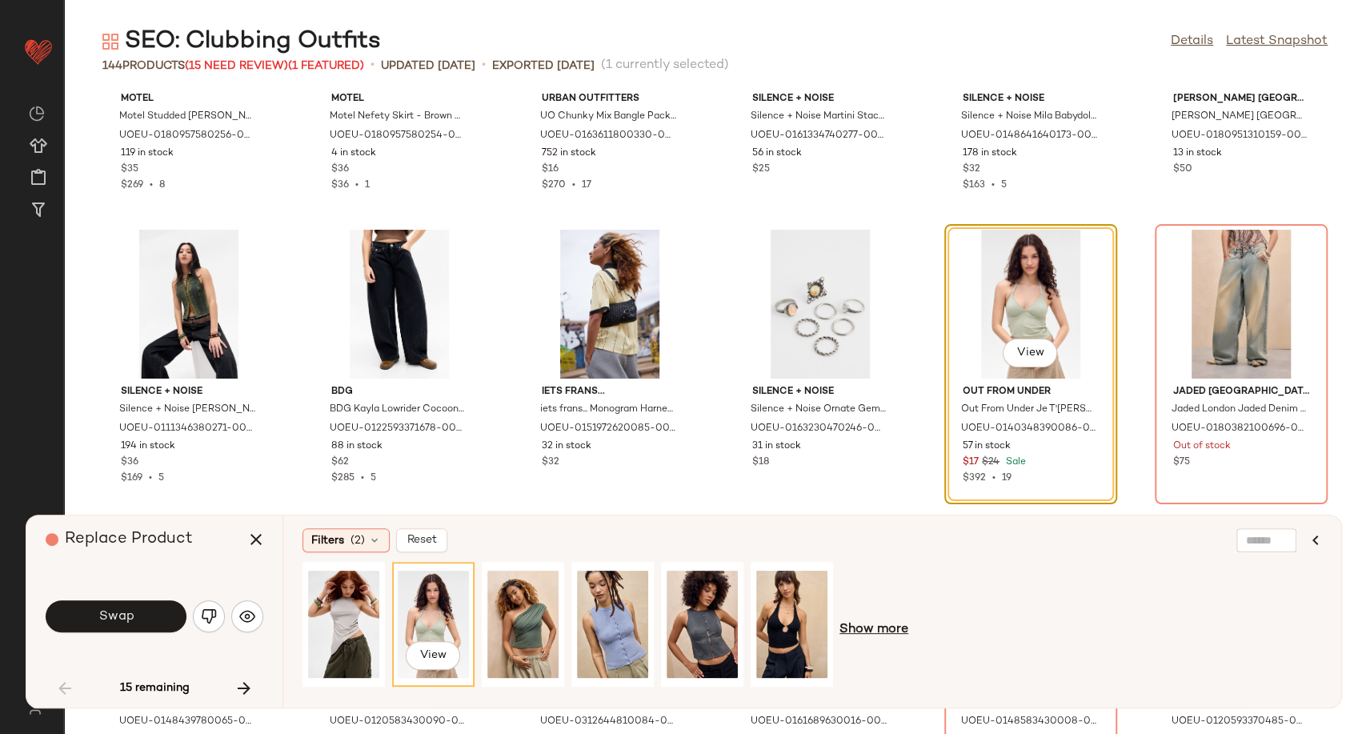
click at [891, 628] on span "Show more" at bounding box center [873, 629] width 69 height 19
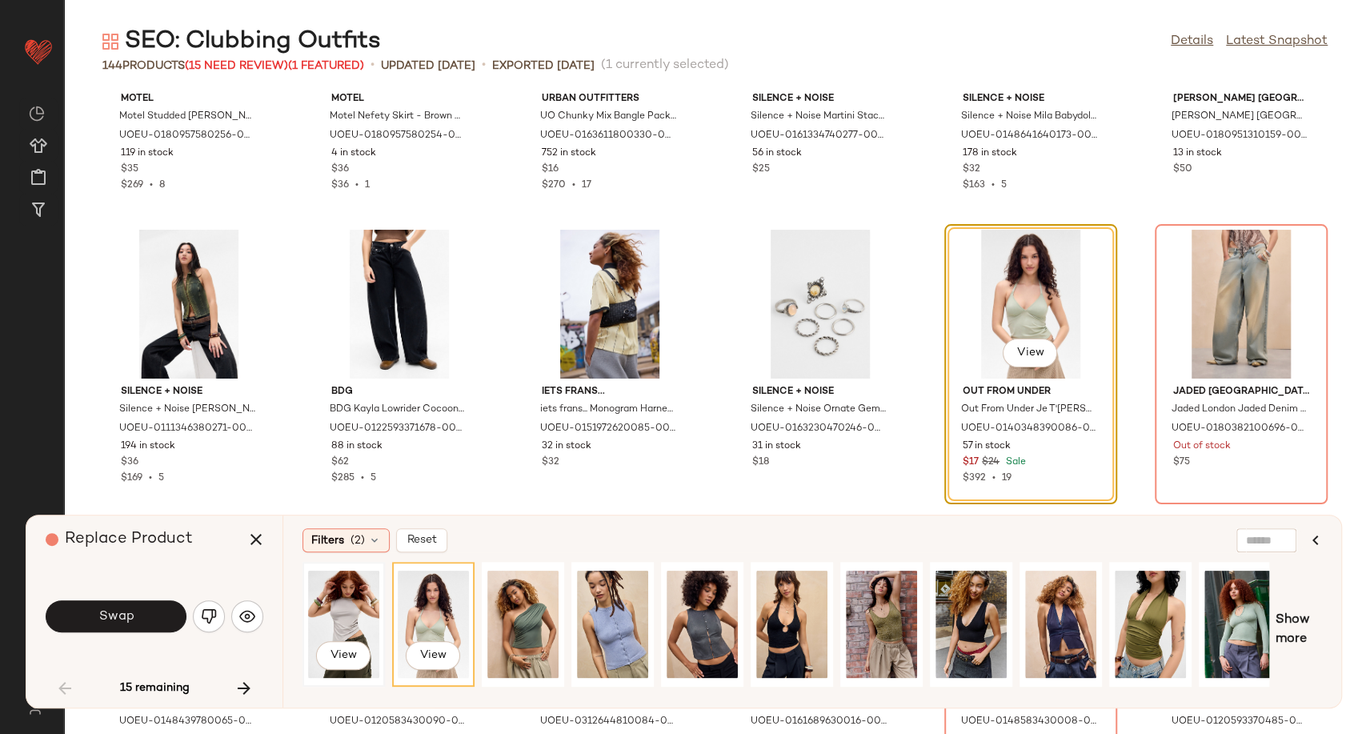
click at [342, 620] on div "View" at bounding box center [343, 624] width 71 height 114
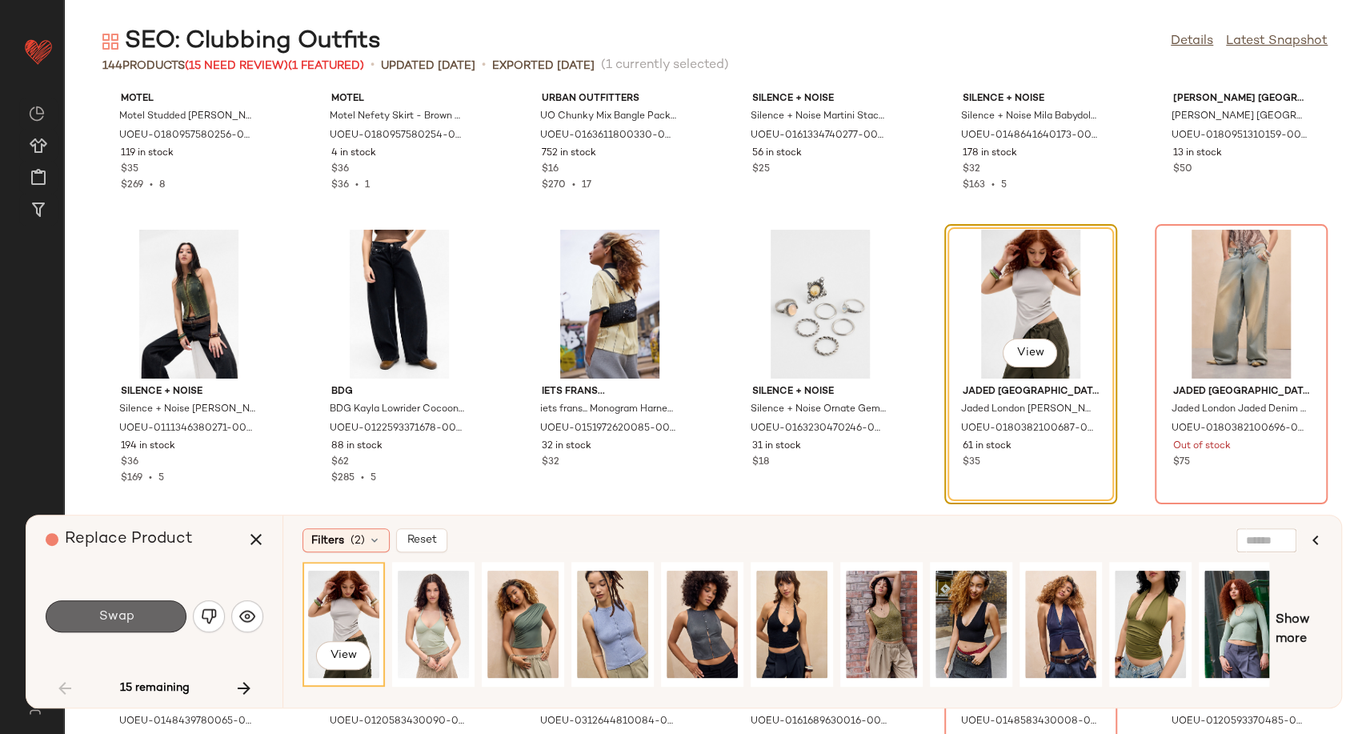
click at [119, 612] on span "Swap" at bounding box center [116, 616] width 36 height 15
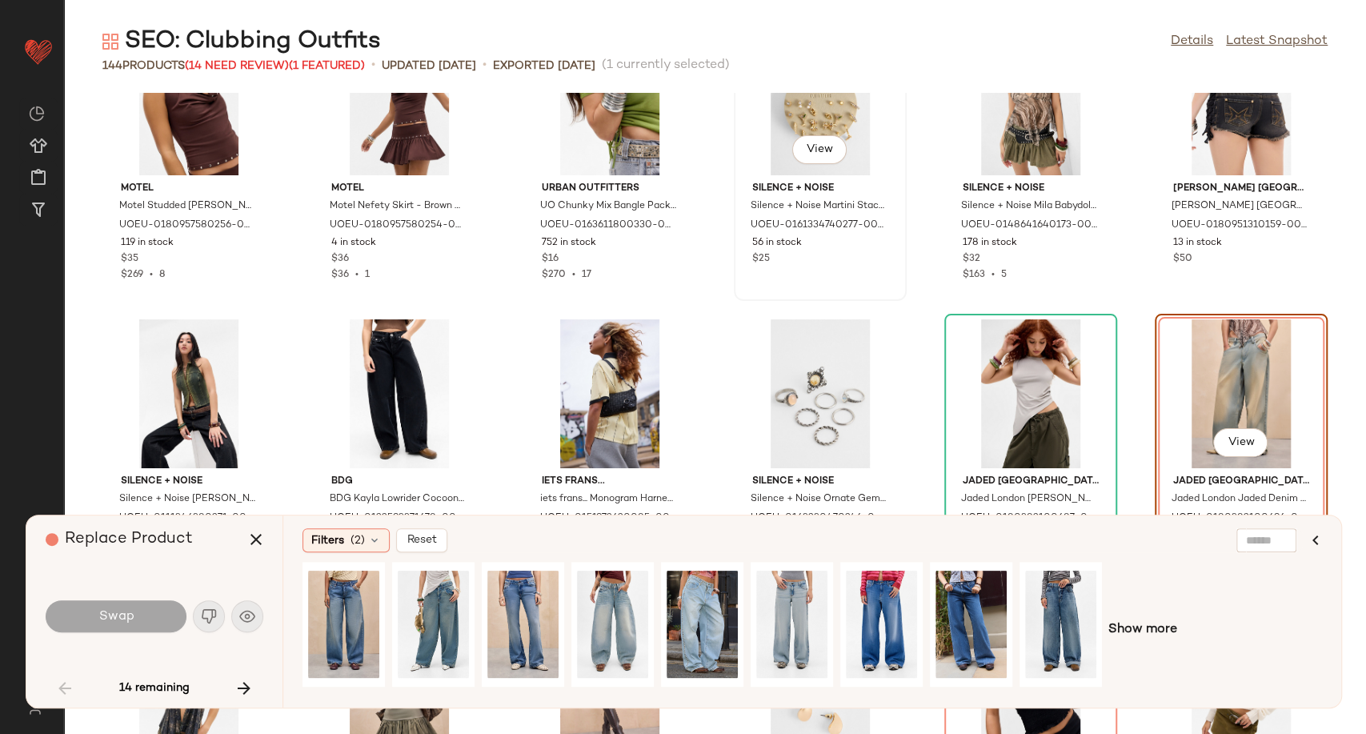
scroll to position [1642, 0]
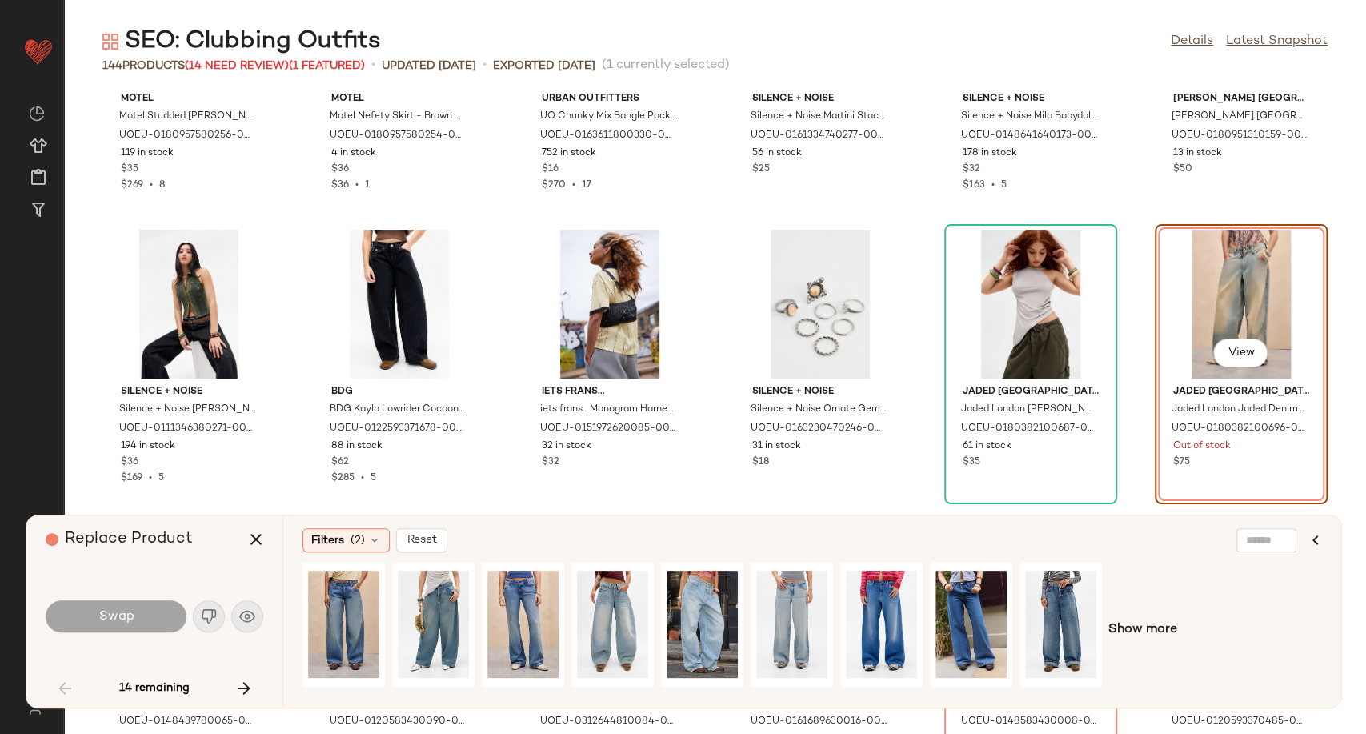
click at [1247, 287] on div "View" at bounding box center [1241, 304] width 162 height 149
click at [602, 606] on div "View" at bounding box center [612, 624] width 71 height 114
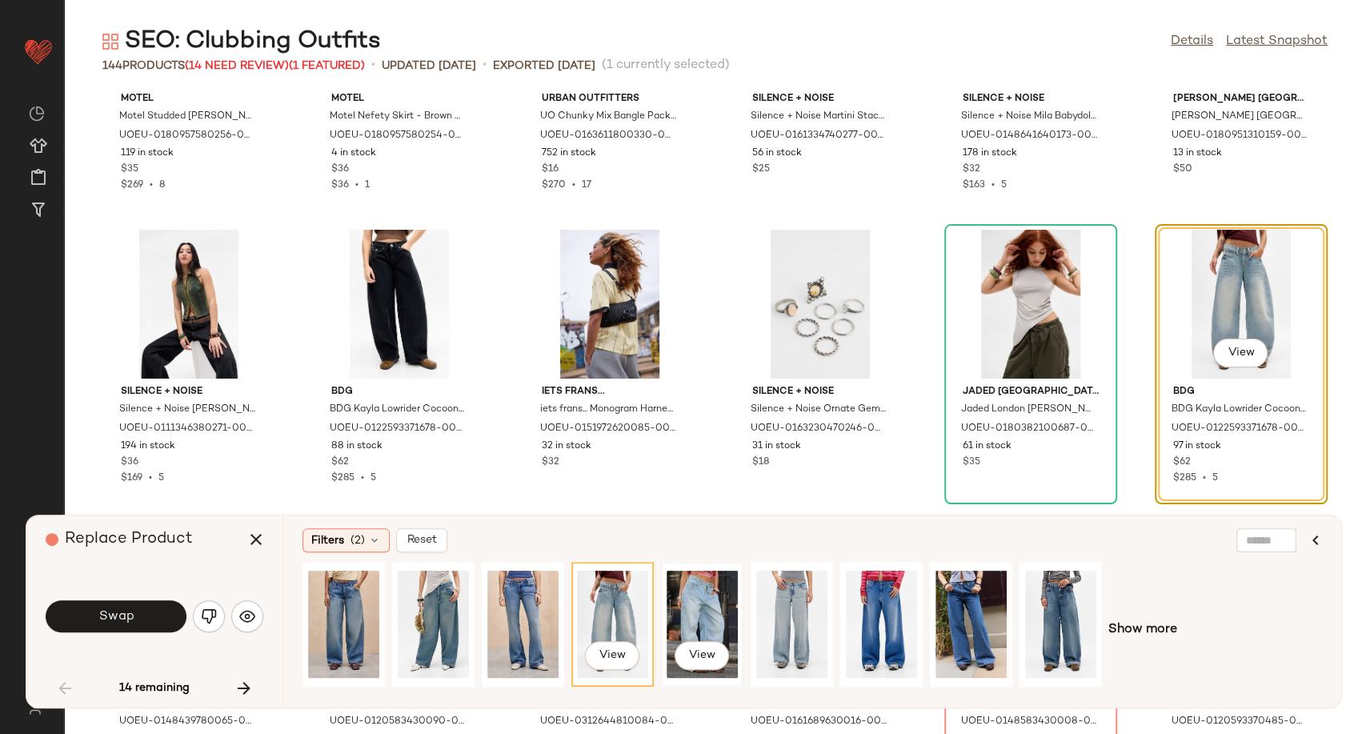
click at [687, 603] on div "View" at bounding box center [702, 624] width 71 height 114
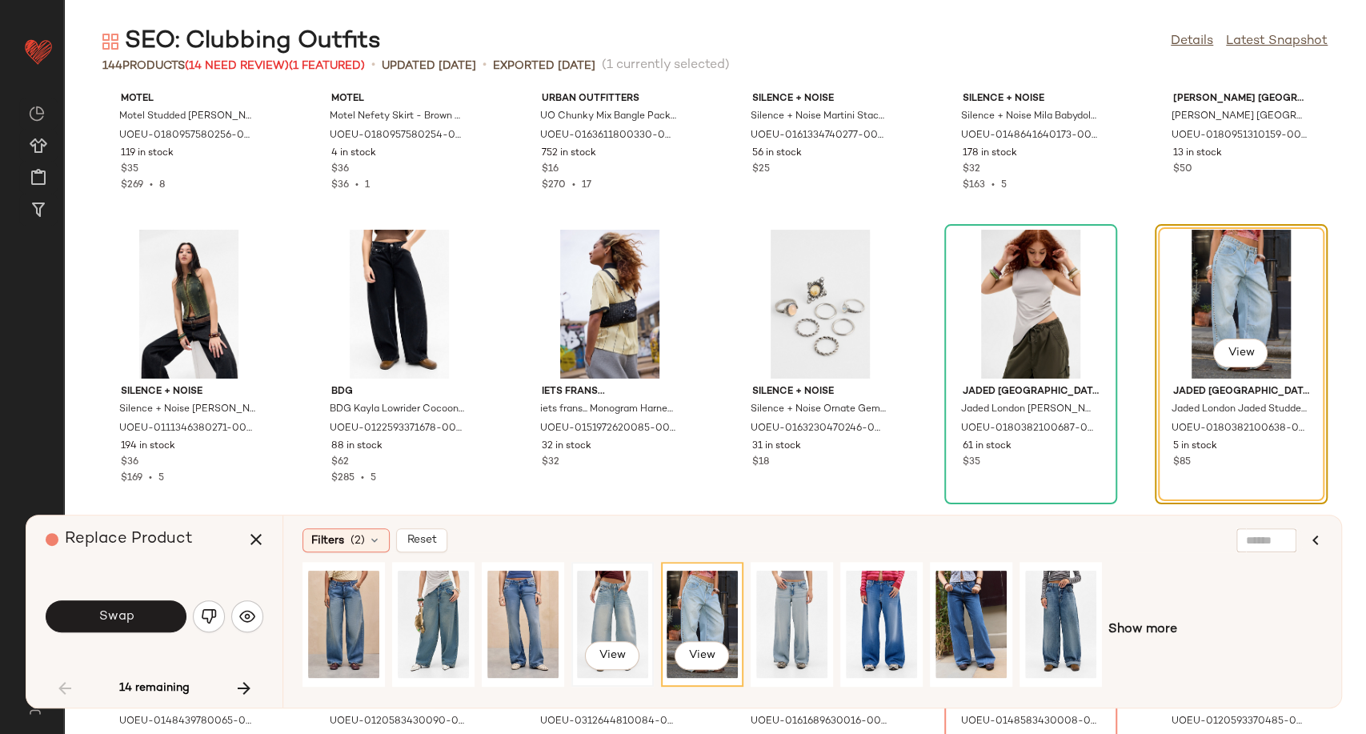
click at [619, 607] on div "View" at bounding box center [612, 624] width 71 height 114
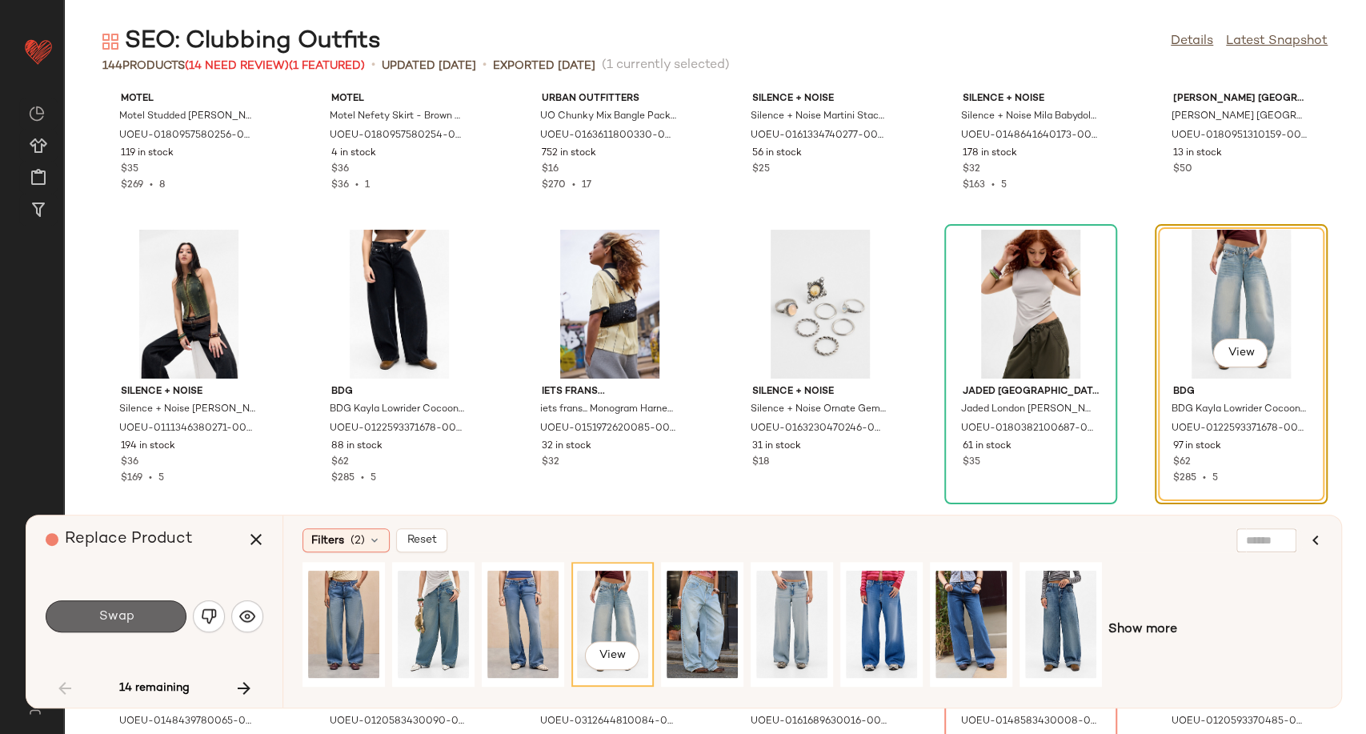
click at [142, 615] on button "Swap" at bounding box center [116, 616] width 141 height 32
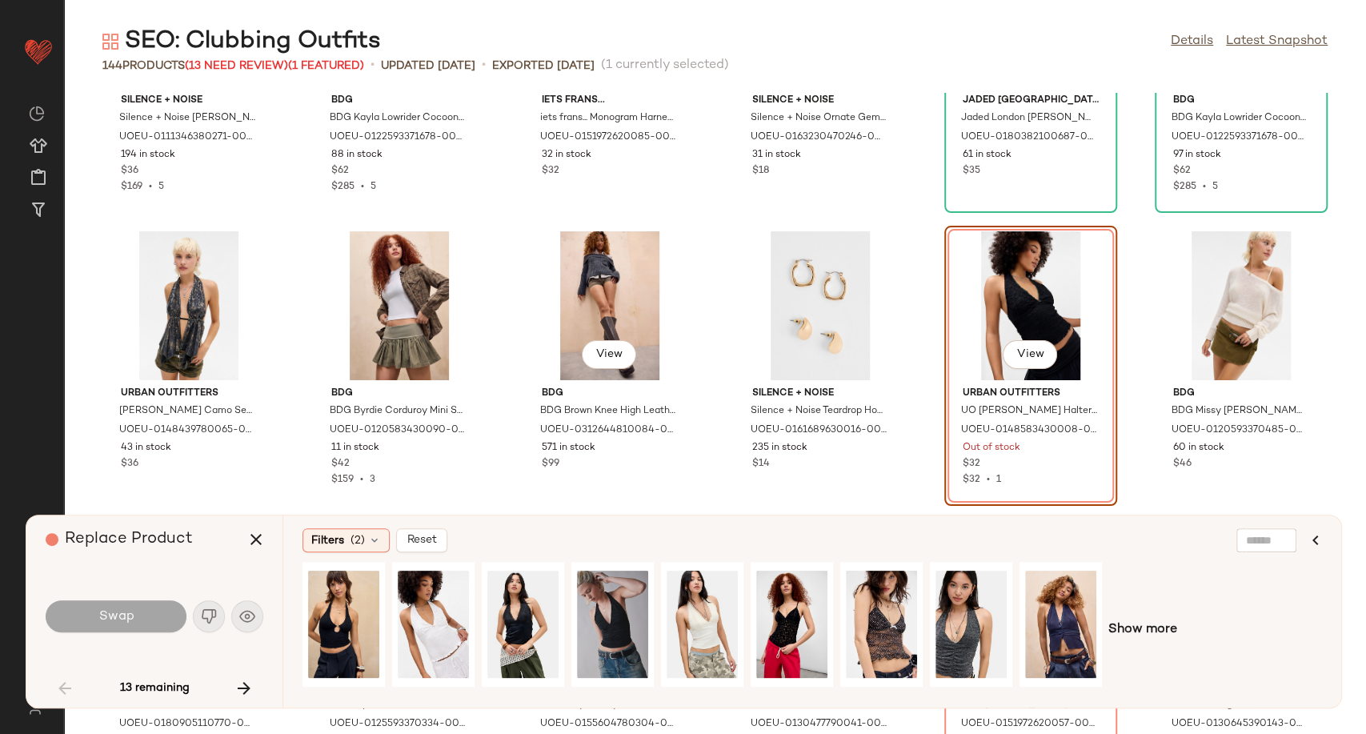
scroll to position [1935, 0]
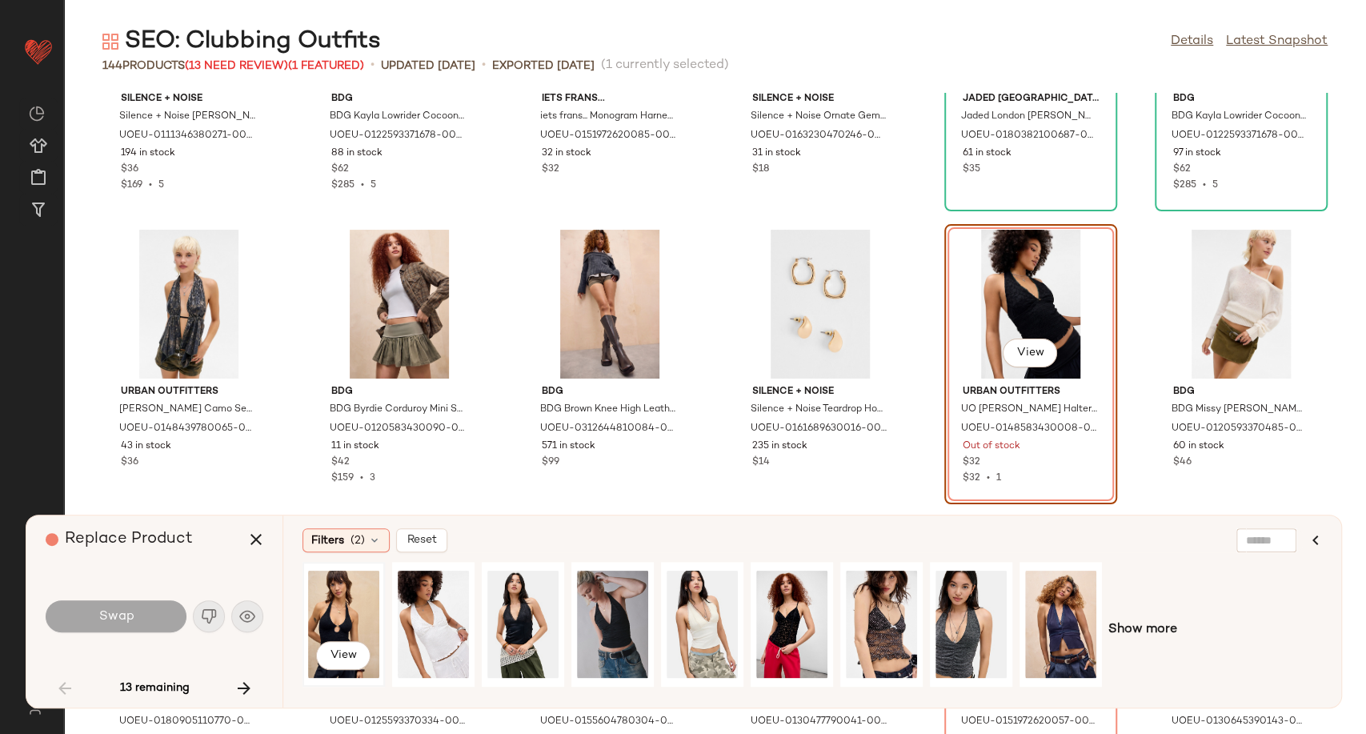
click at [326, 613] on div "View" at bounding box center [343, 624] width 71 height 114
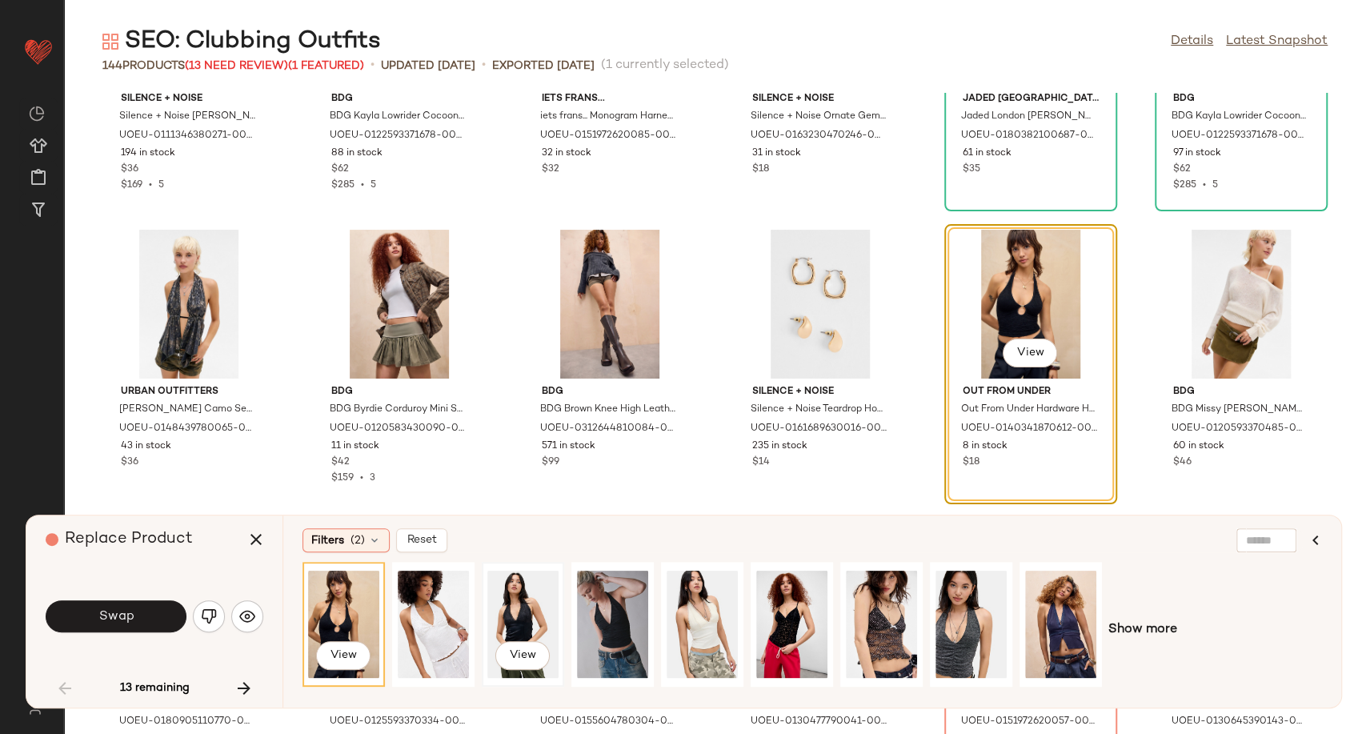
click at [515, 605] on div "View" at bounding box center [522, 624] width 71 height 114
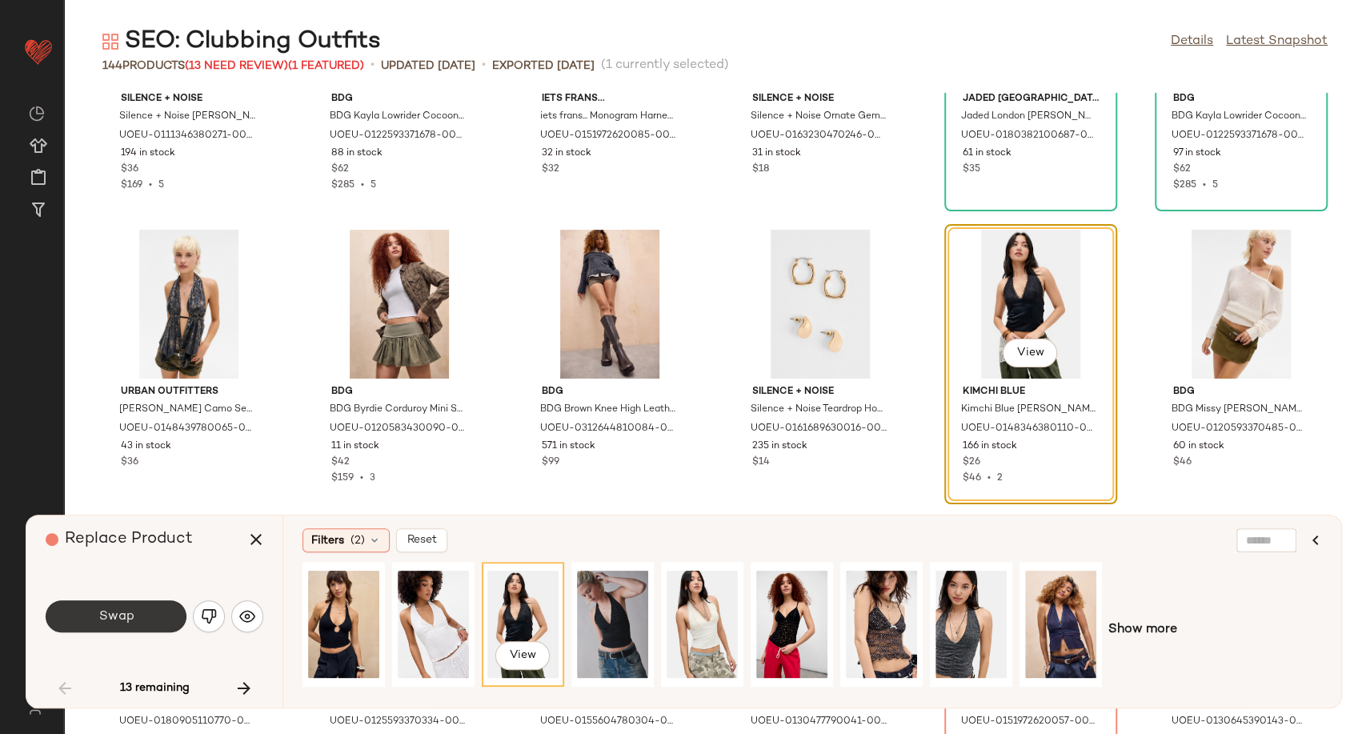
click at [131, 623] on span "Swap" at bounding box center [116, 616] width 36 height 15
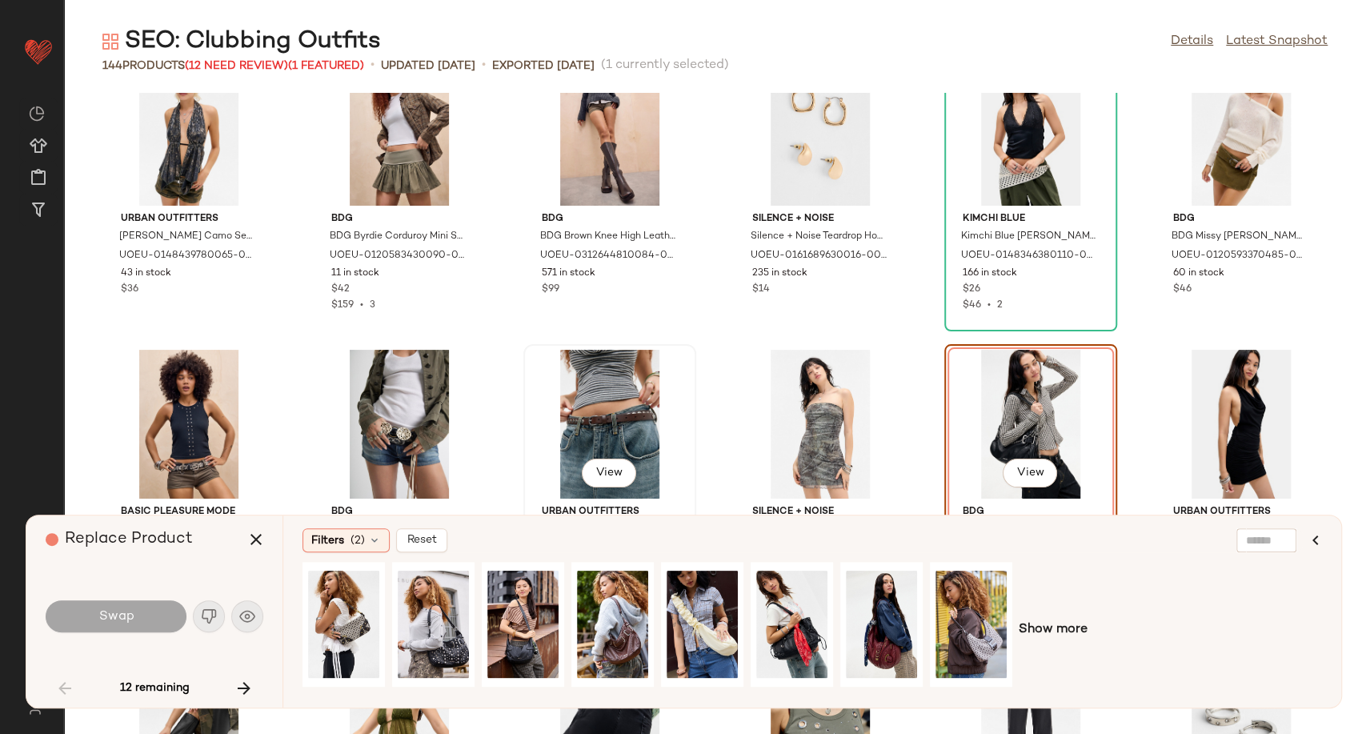
scroll to position [2138, 0]
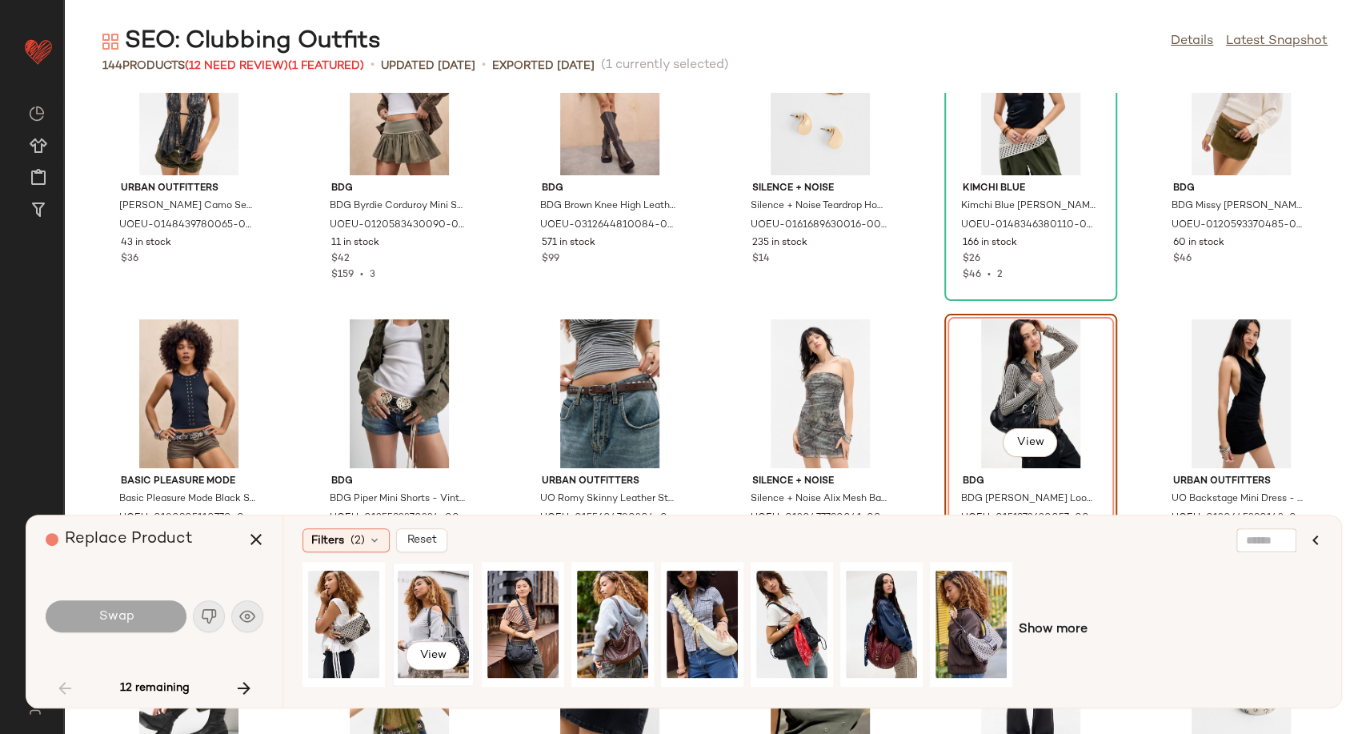
click at [433, 607] on div "View" at bounding box center [433, 624] width 71 height 114
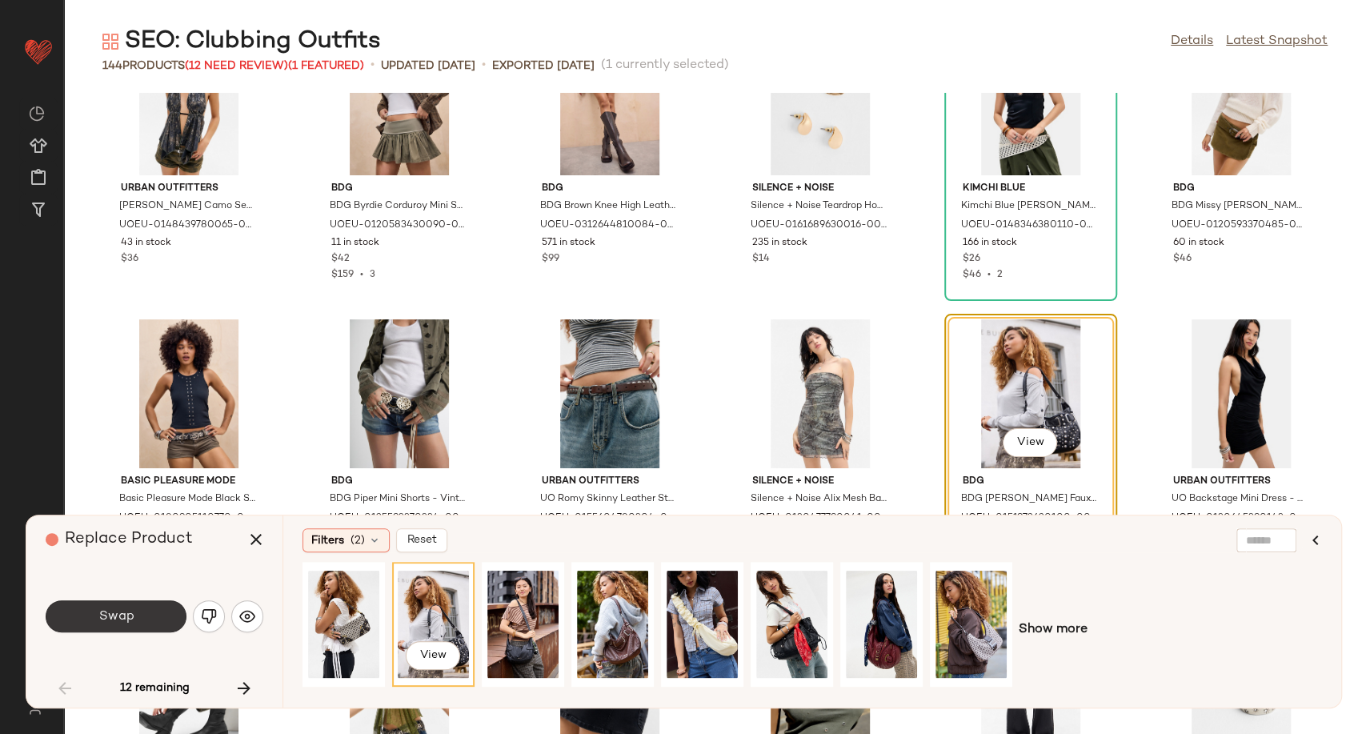
click at [150, 614] on button "Swap" at bounding box center [116, 616] width 141 height 32
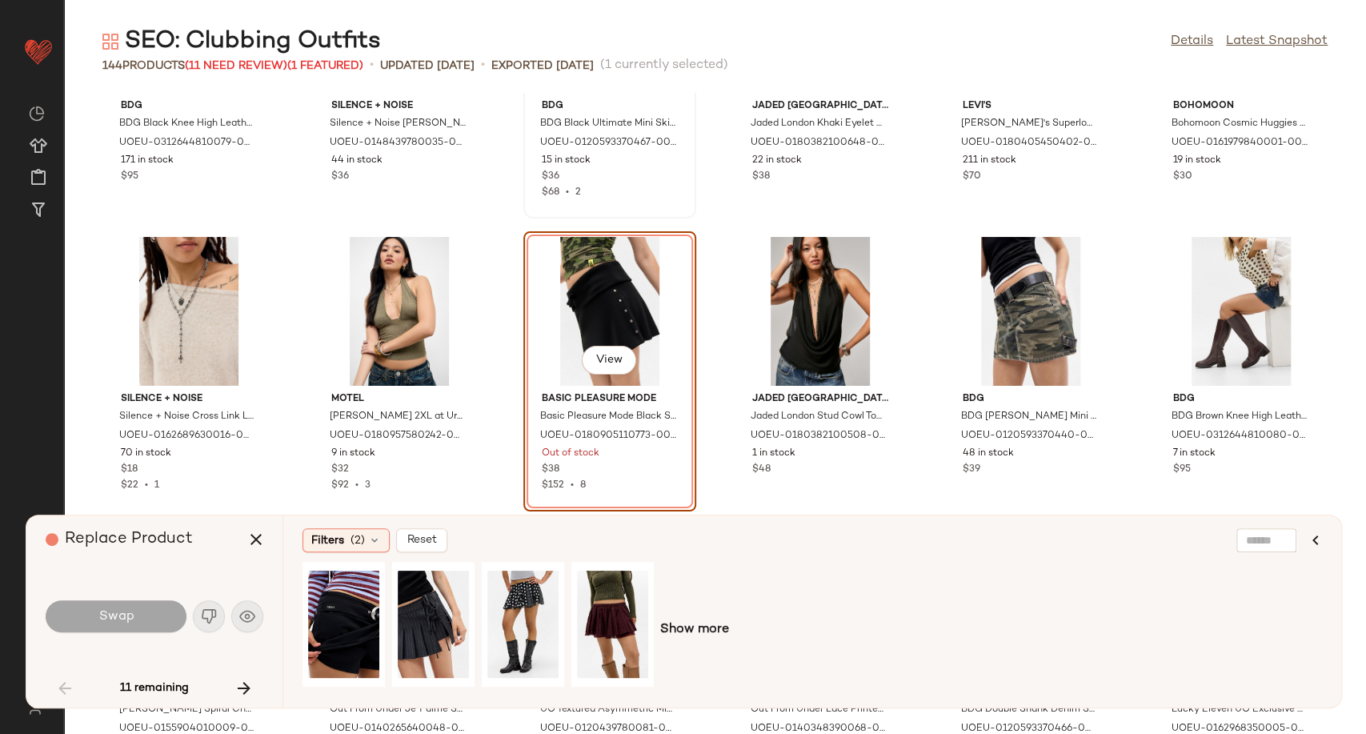
scroll to position [2813, 0]
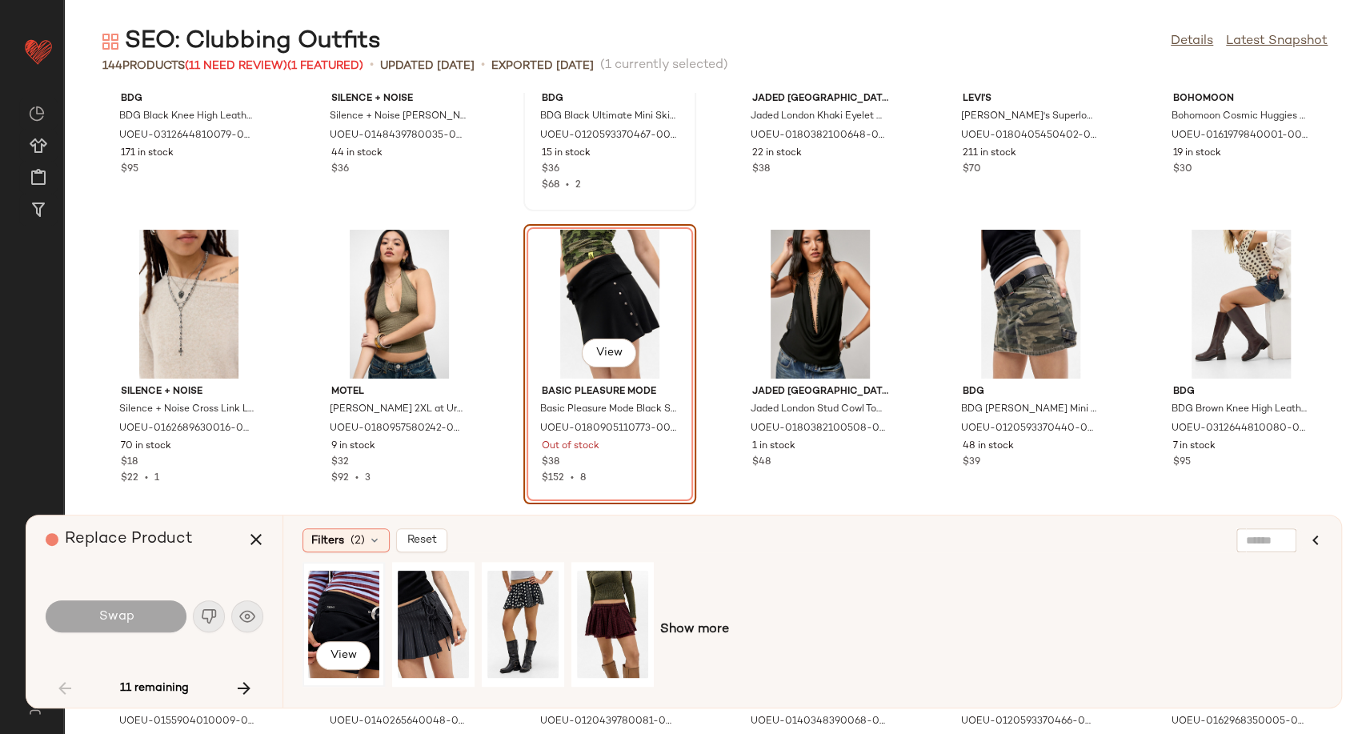
click at [340, 626] on div "View" at bounding box center [343, 624] width 71 height 114
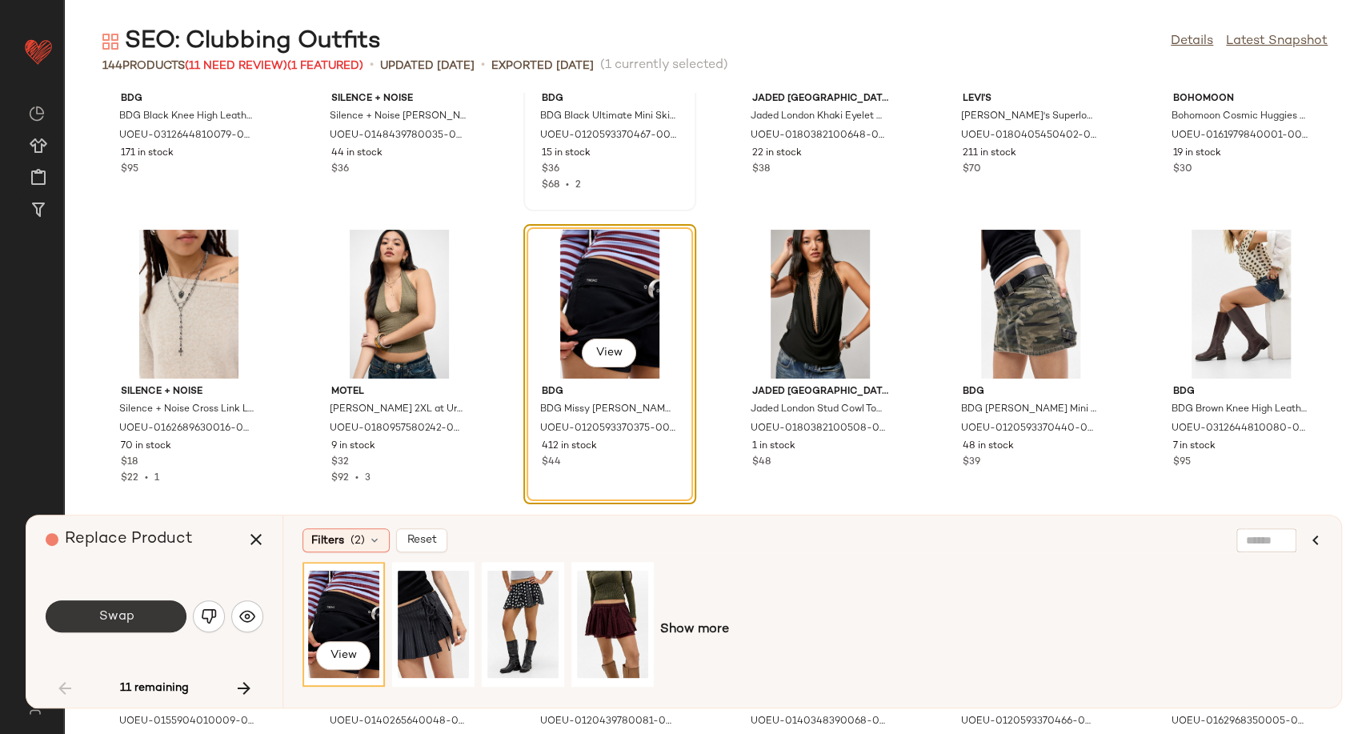
click at [132, 619] on span "Swap" at bounding box center [116, 616] width 36 height 15
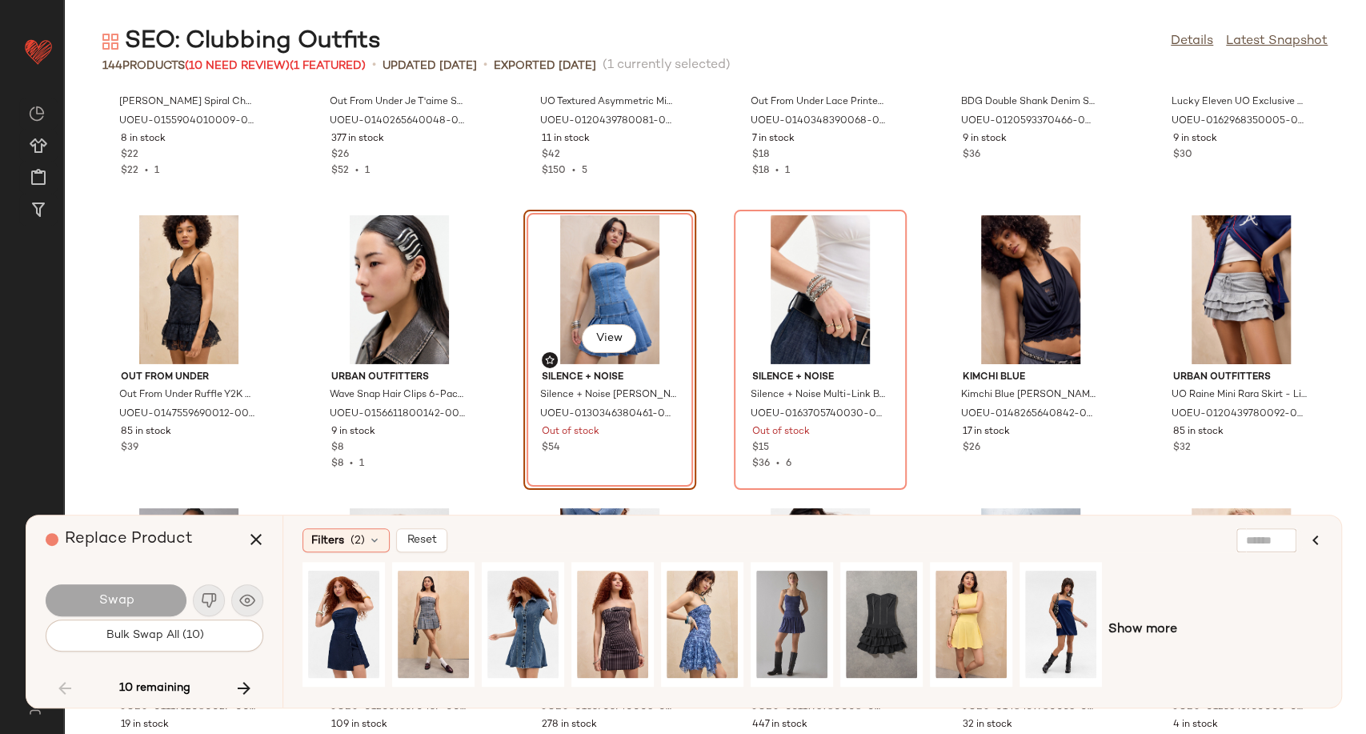
scroll to position [3442, 0]
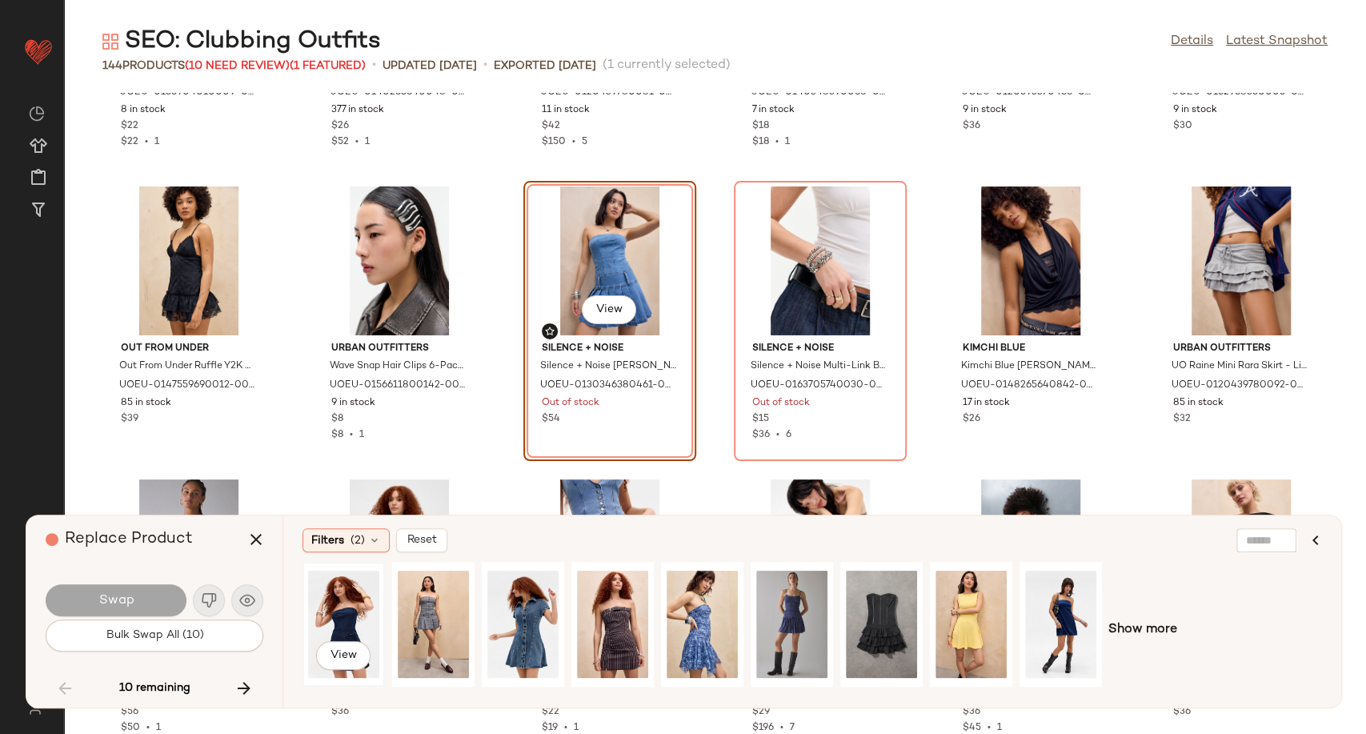
click at [353, 621] on div "View" at bounding box center [343, 624] width 71 height 114
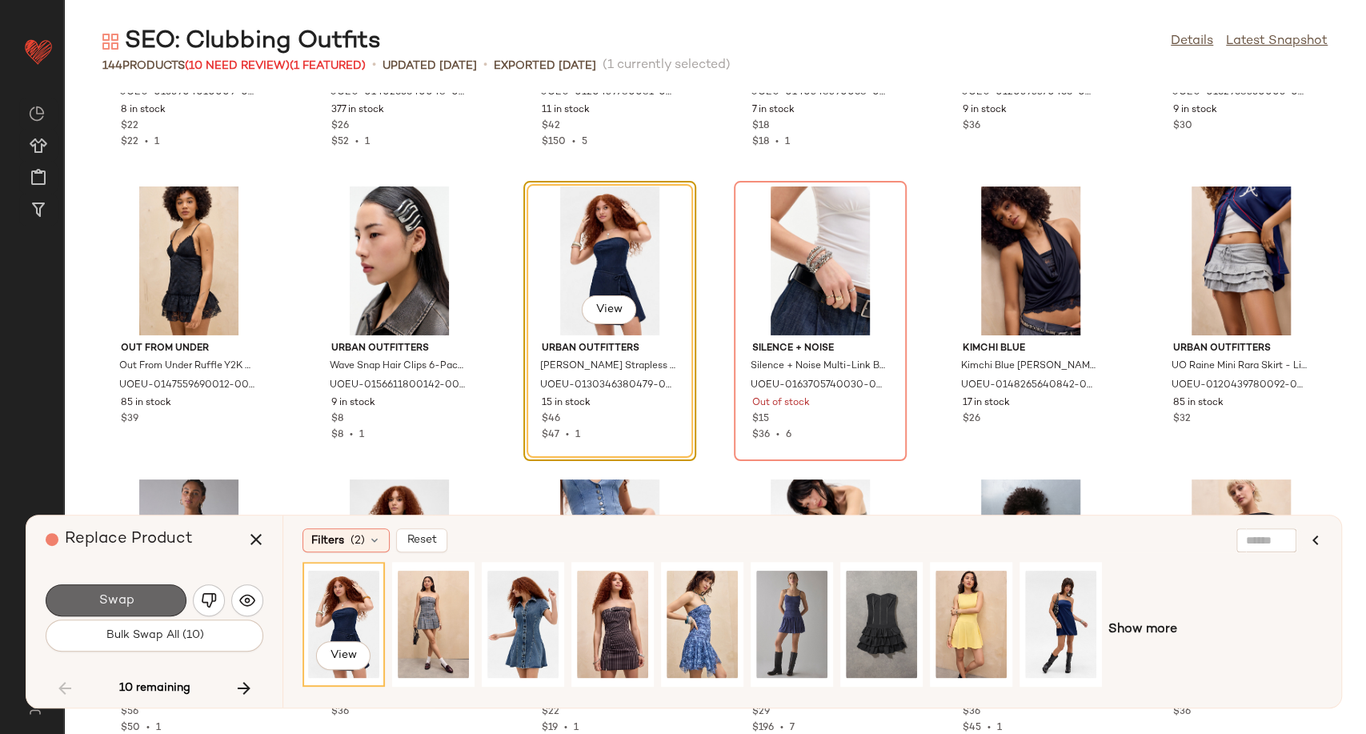
click at [130, 593] on span "Swap" at bounding box center [116, 600] width 36 height 15
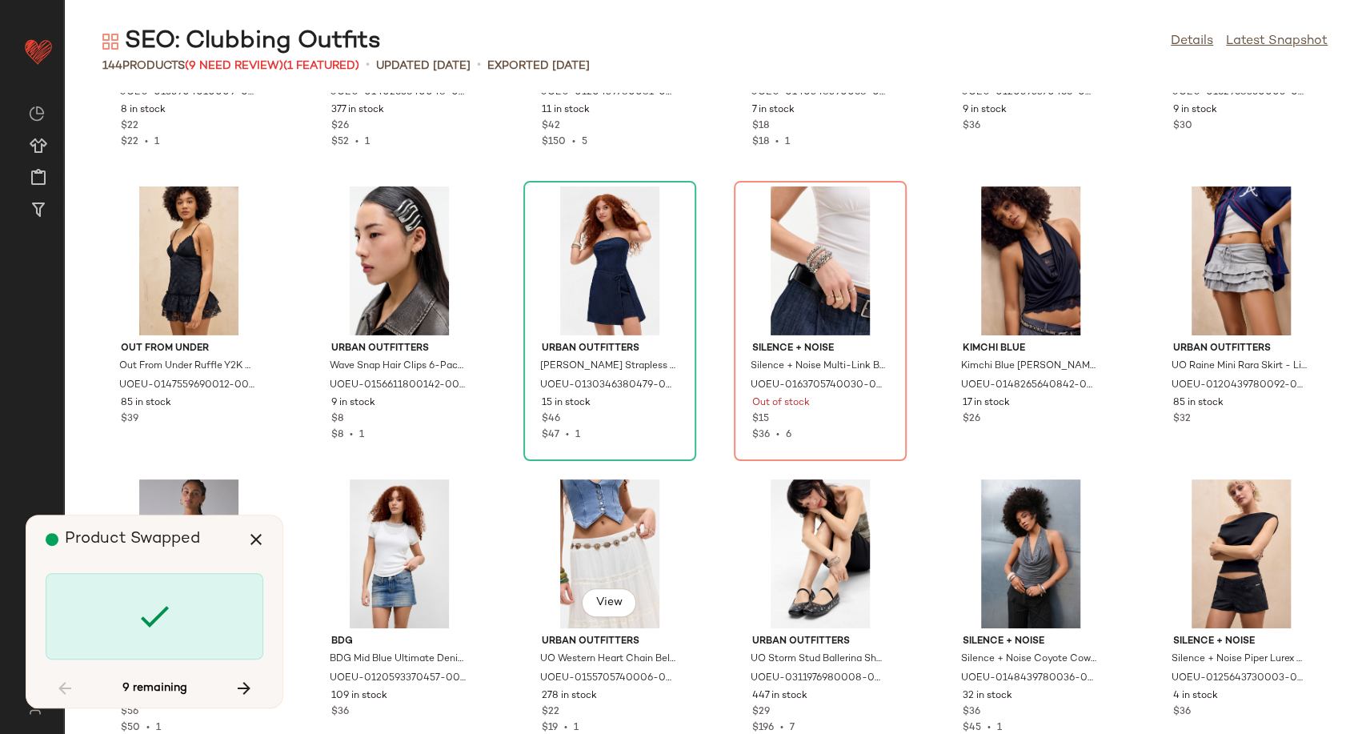
scroll to position [3221, 0]
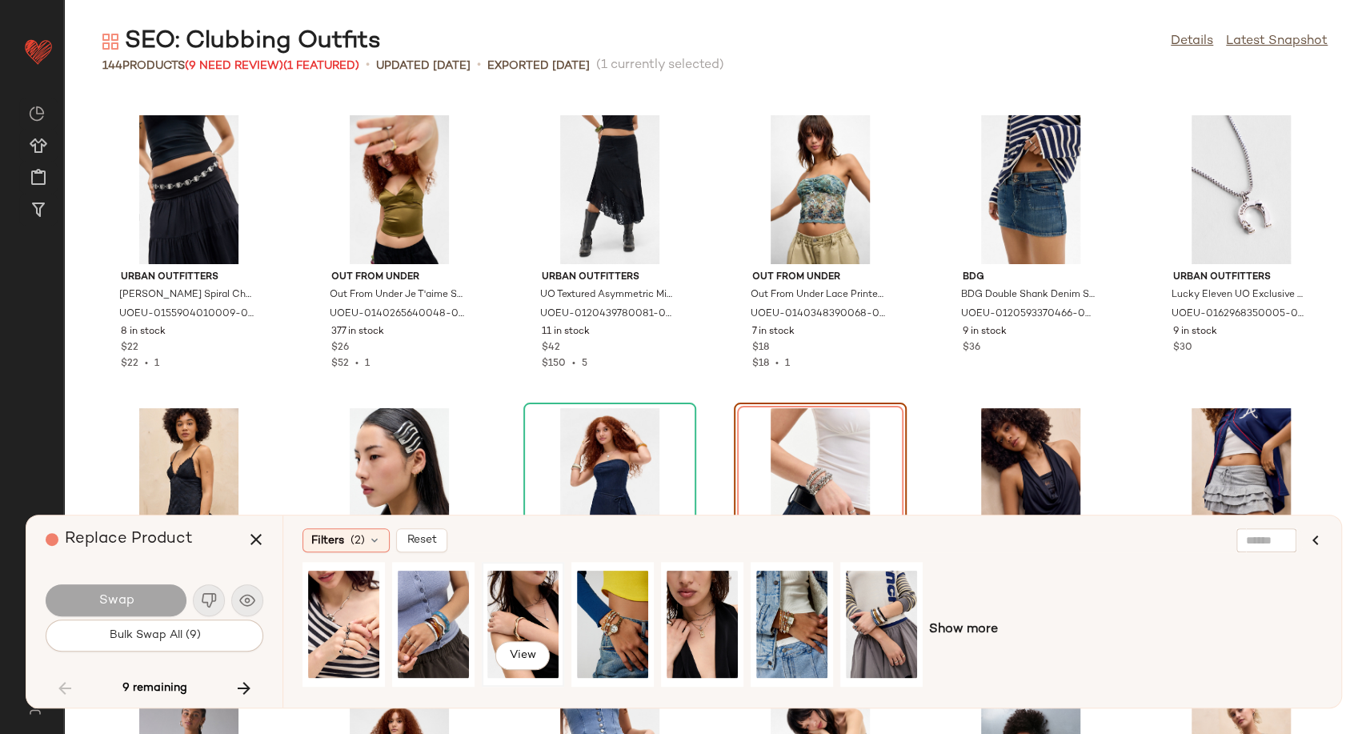
click at [515, 609] on div "View" at bounding box center [522, 624] width 71 height 114
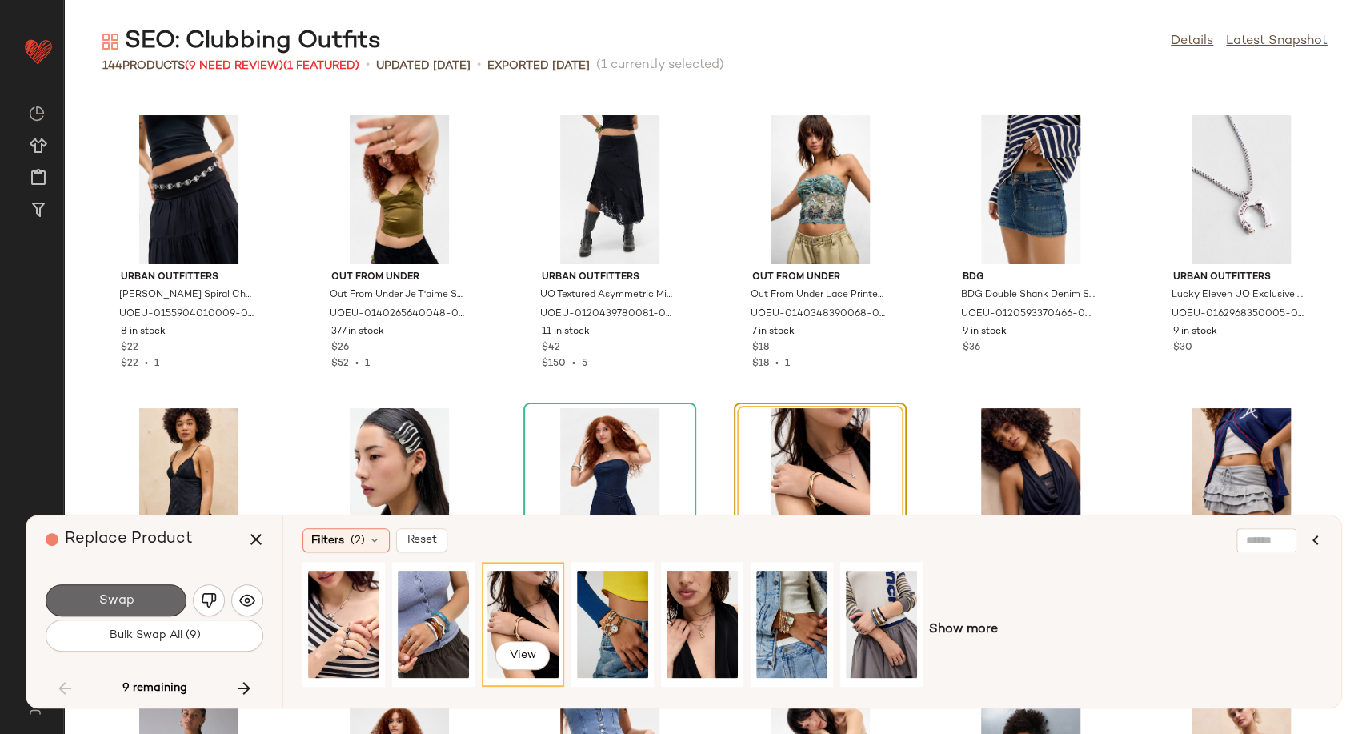
click at [157, 606] on button "Swap" at bounding box center [116, 600] width 141 height 32
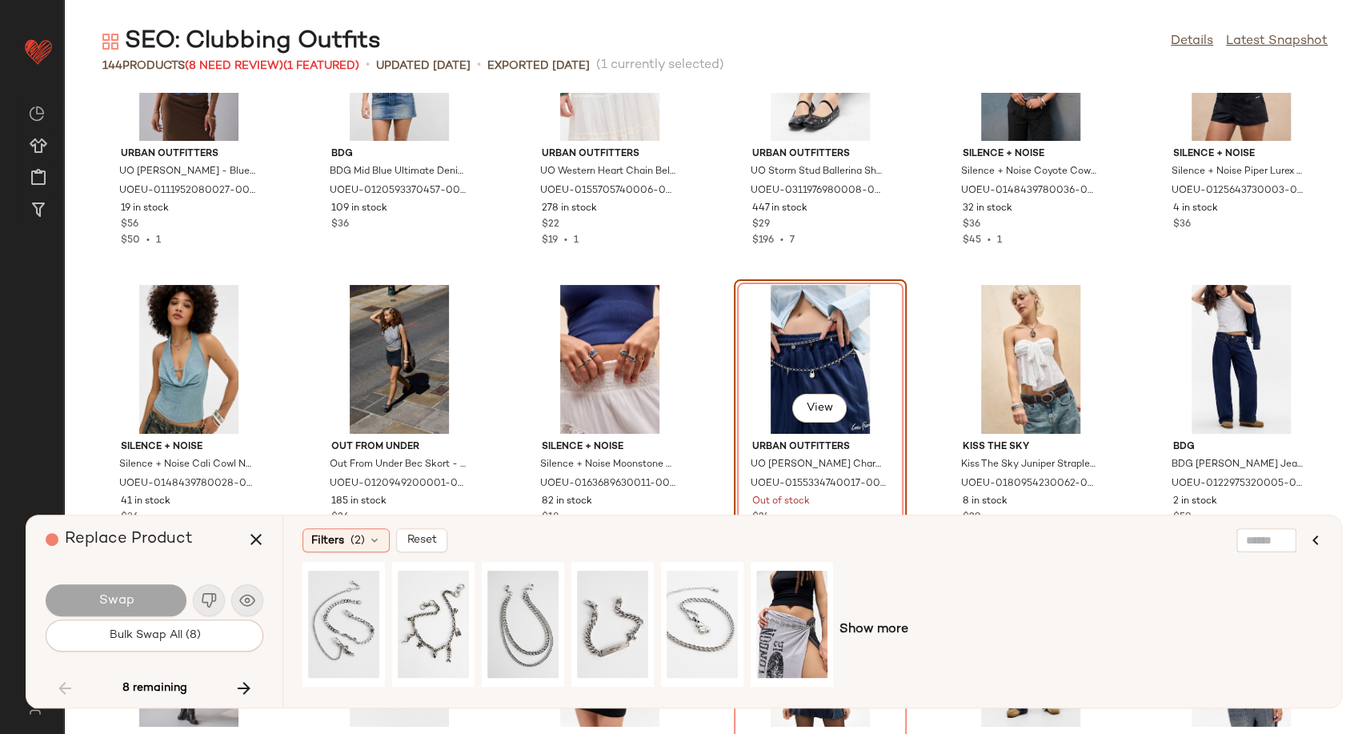
scroll to position [4004, 0]
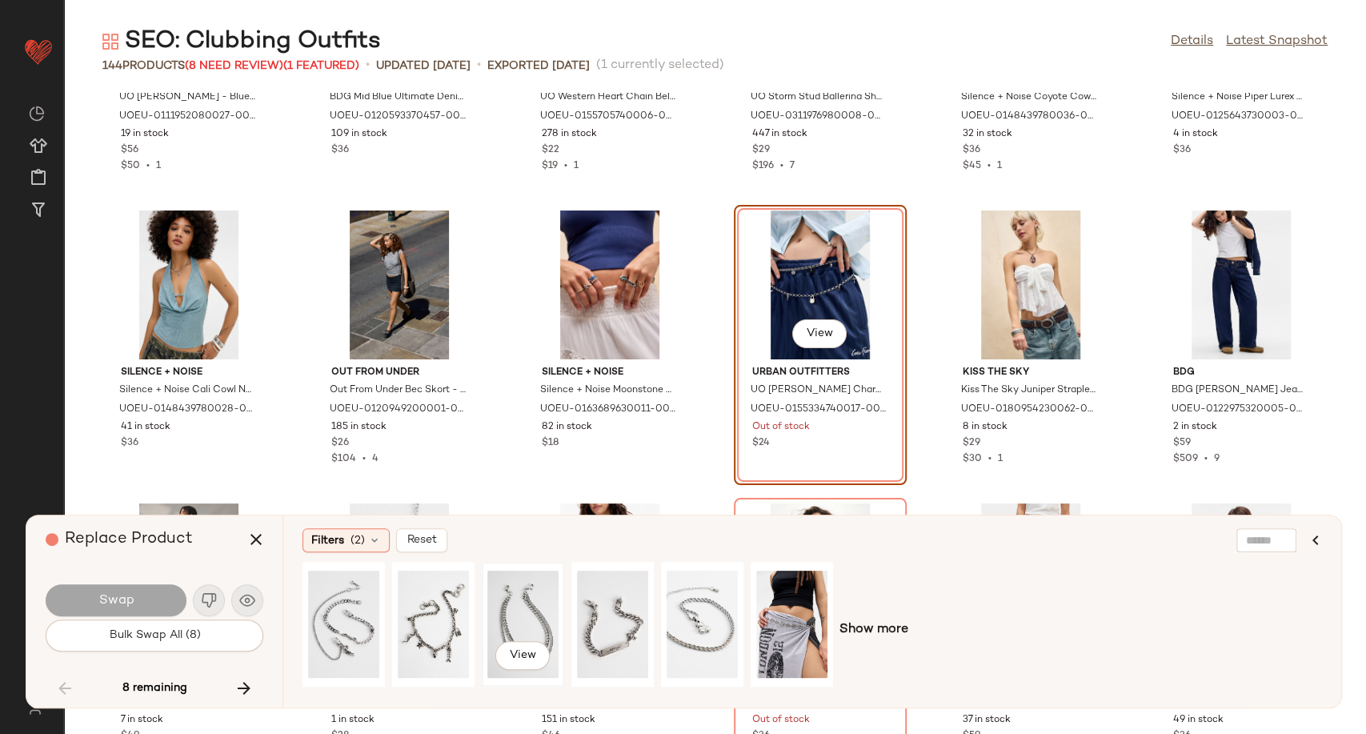
click at [526, 622] on div "View" at bounding box center [522, 624] width 71 height 114
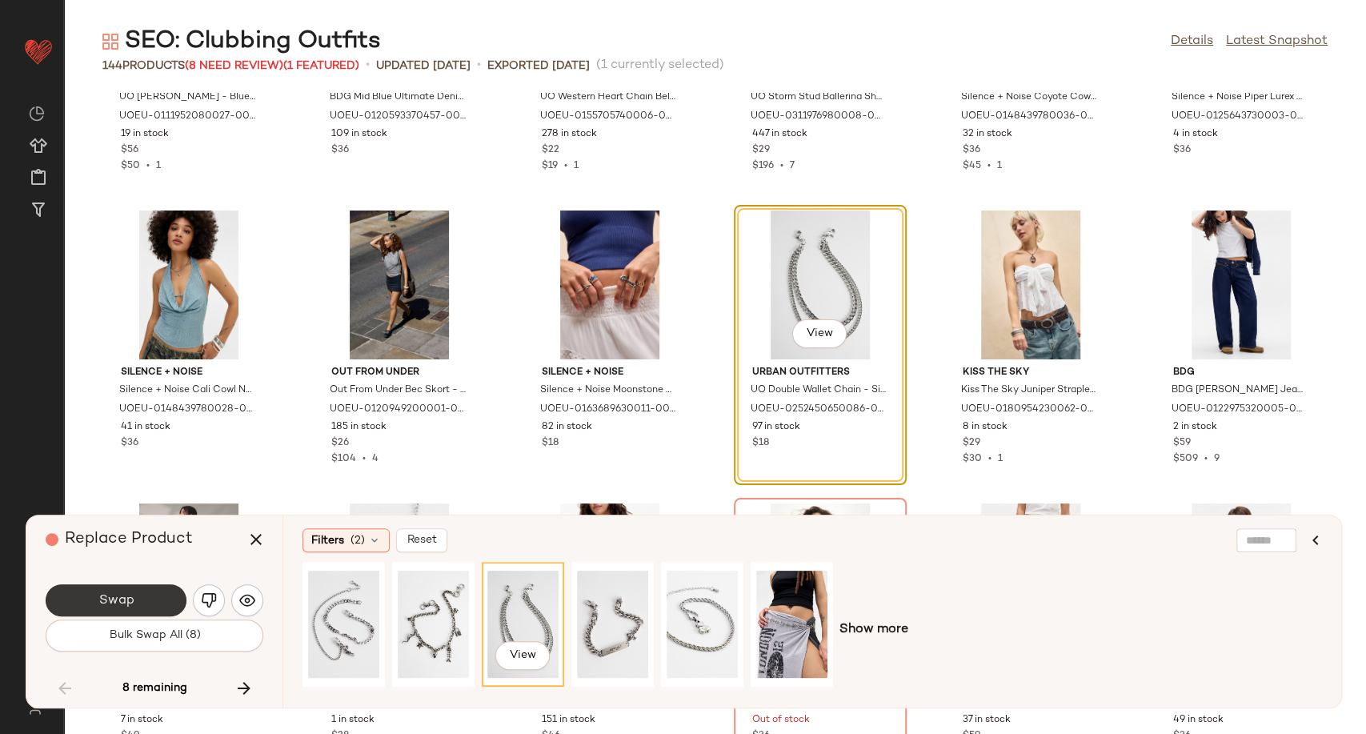
click at [138, 607] on button "Swap" at bounding box center [116, 600] width 141 height 32
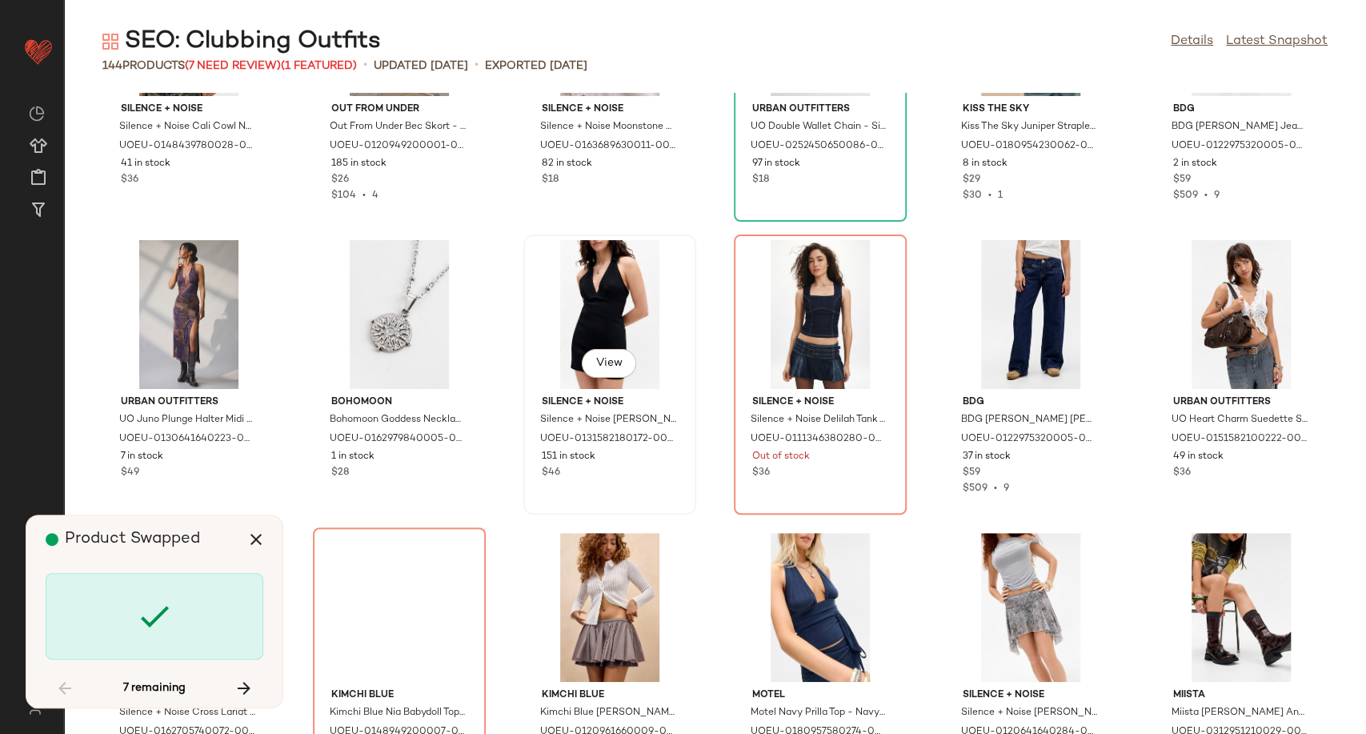
scroll to position [4271, 0]
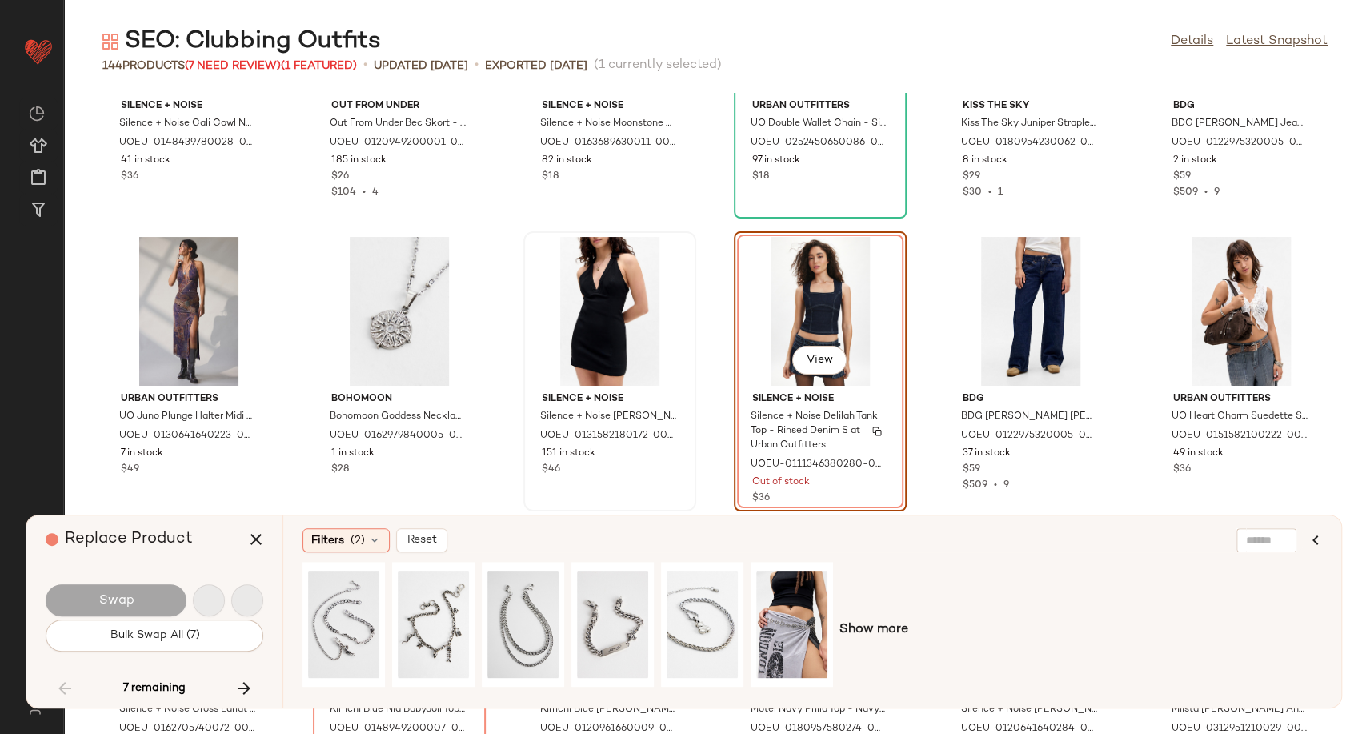
scroll to position [4100, 0]
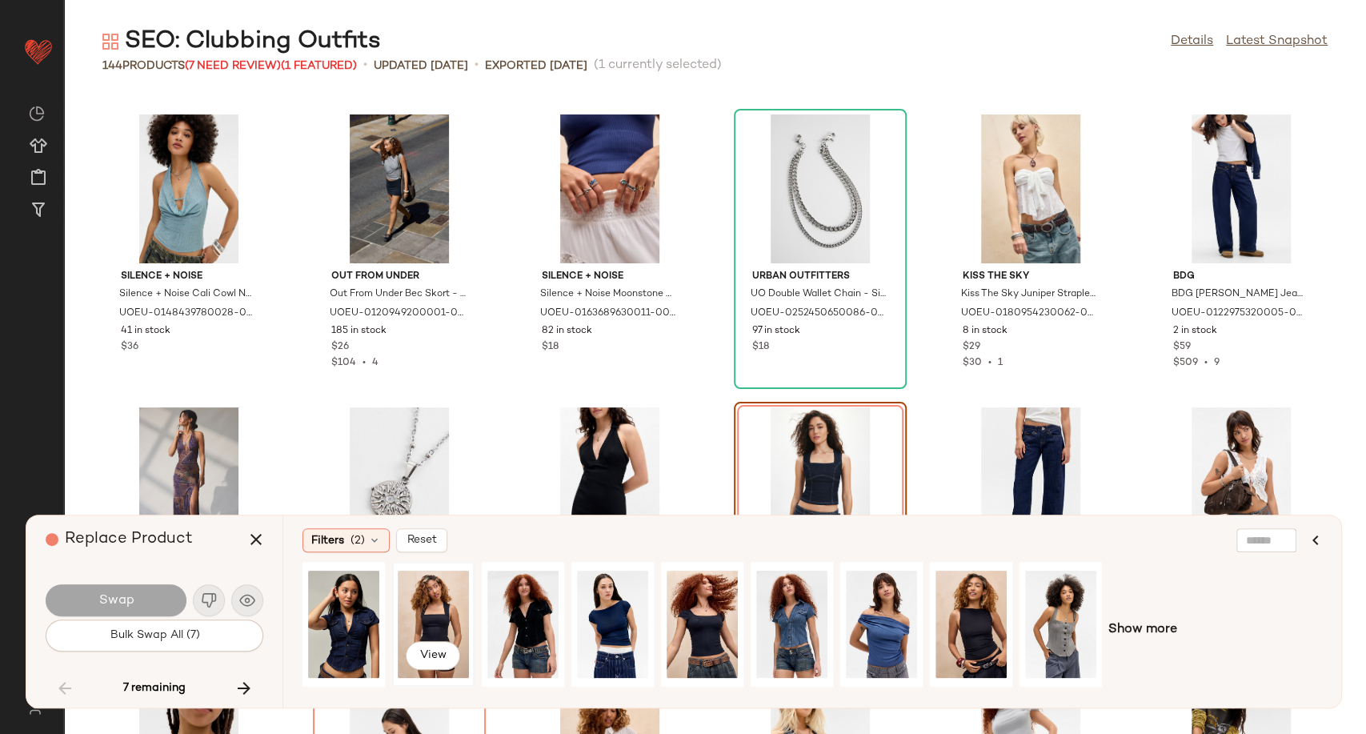
click at [426, 615] on div "View" at bounding box center [433, 624] width 71 height 114
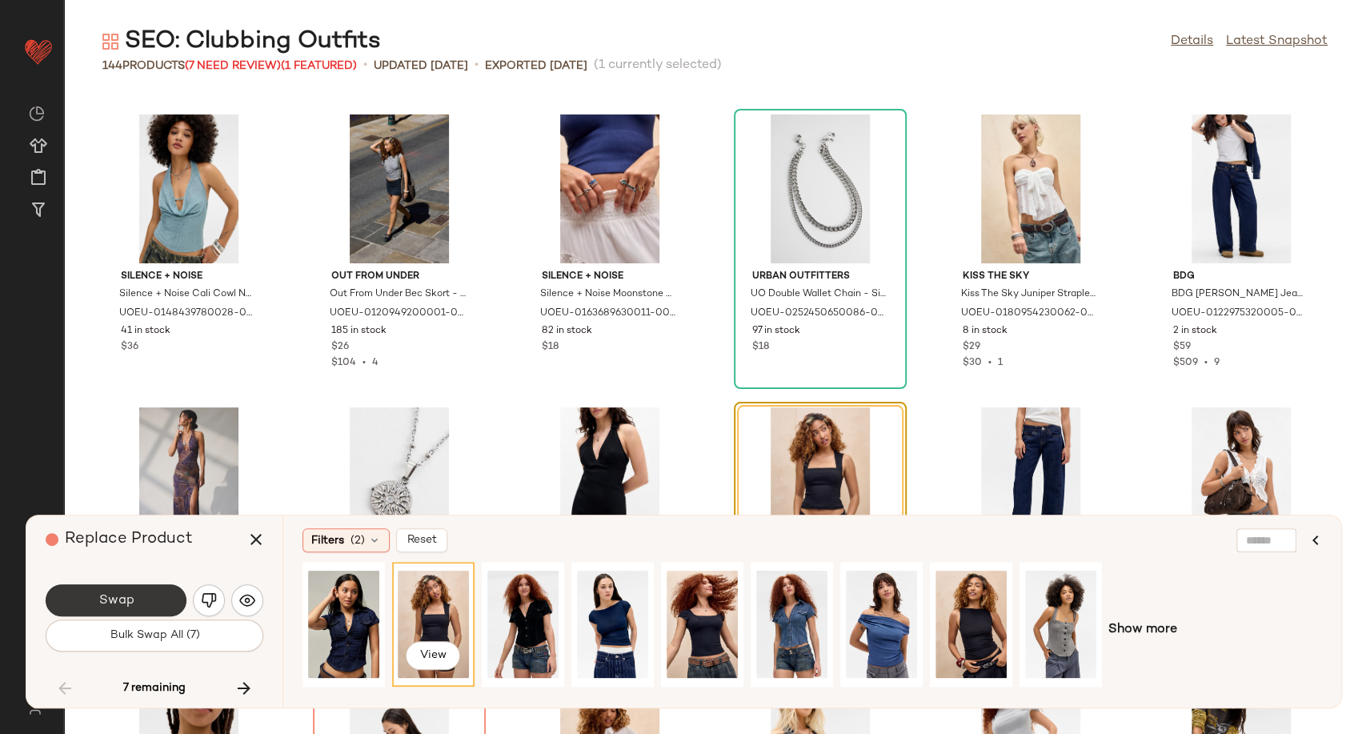
click at [147, 603] on button "Swap" at bounding box center [116, 600] width 141 height 32
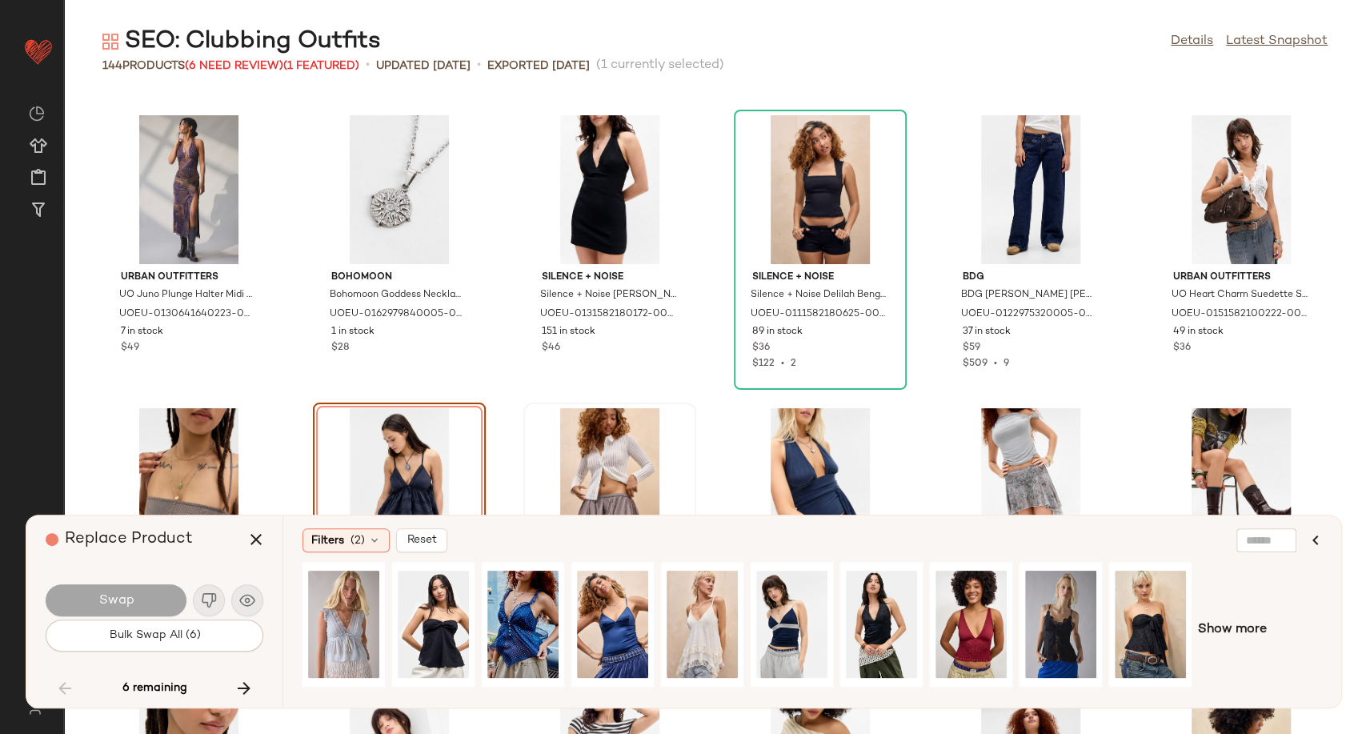
scroll to position [4571, 0]
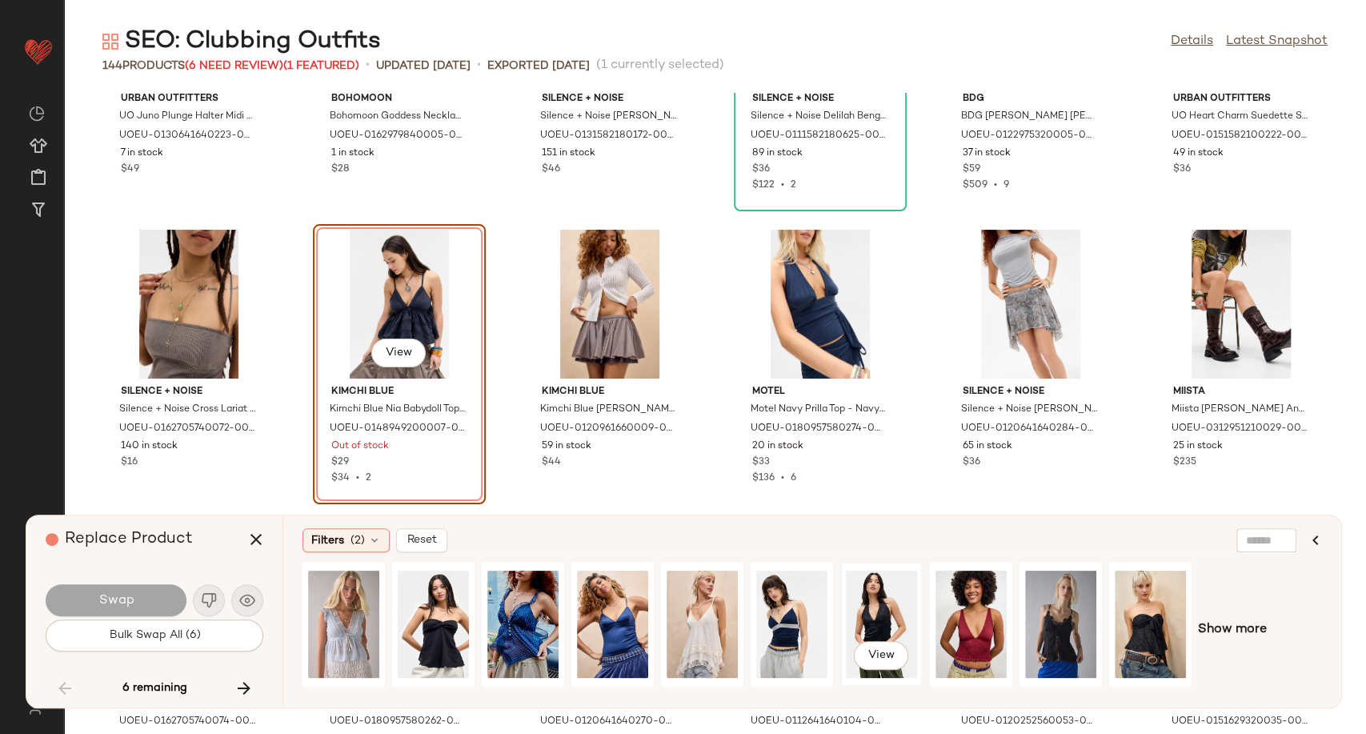
click at [882, 621] on div "View" at bounding box center [881, 624] width 71 height 114
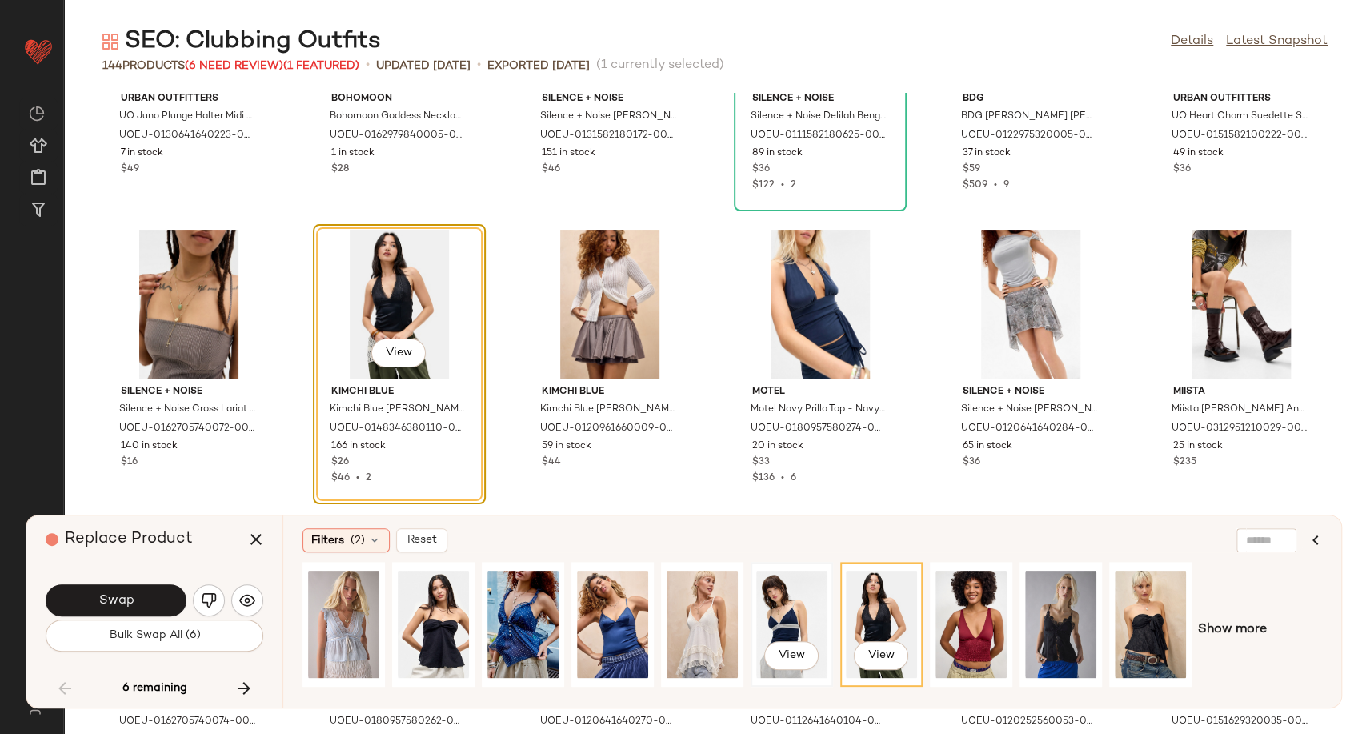
click at [779, 607] on div "View" at bounding box center [791, 624] width 71 height 114
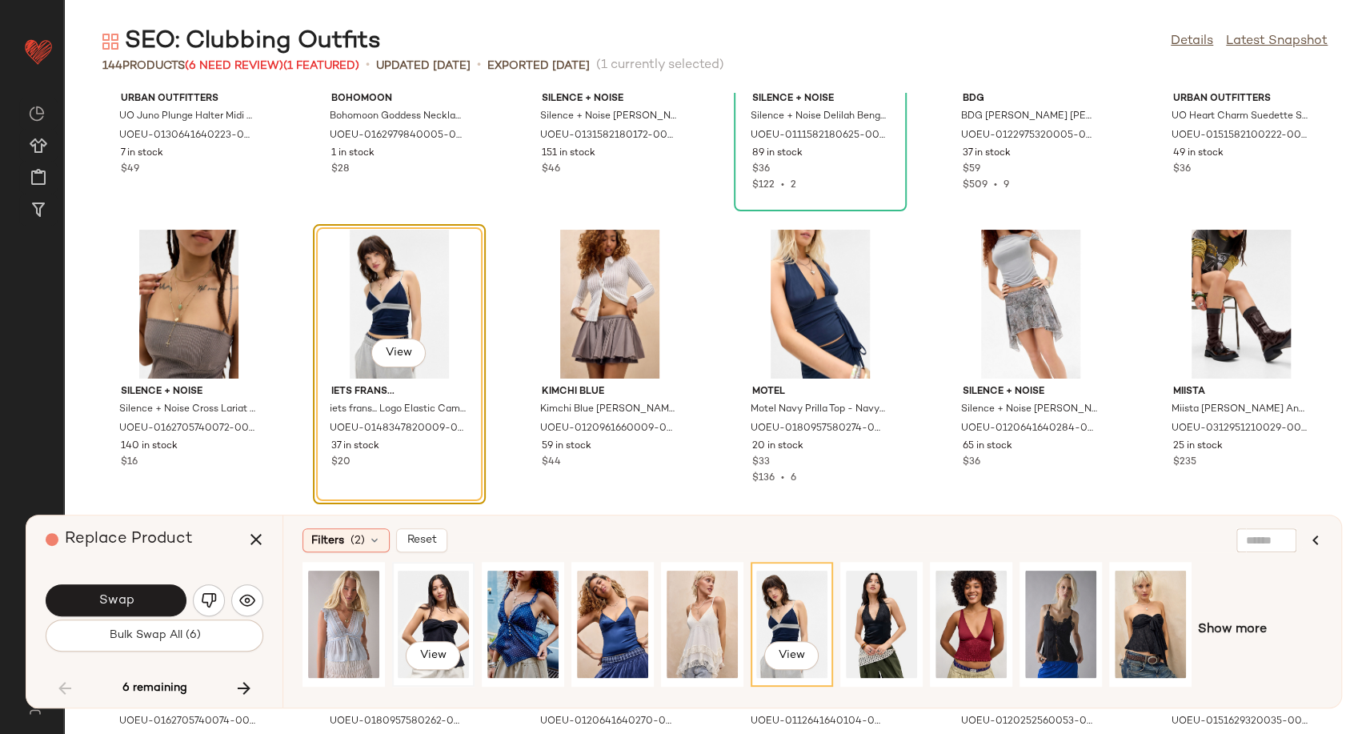
click at [462, 603] on div "View" at bounding box center [433, 624] width 71 height 114
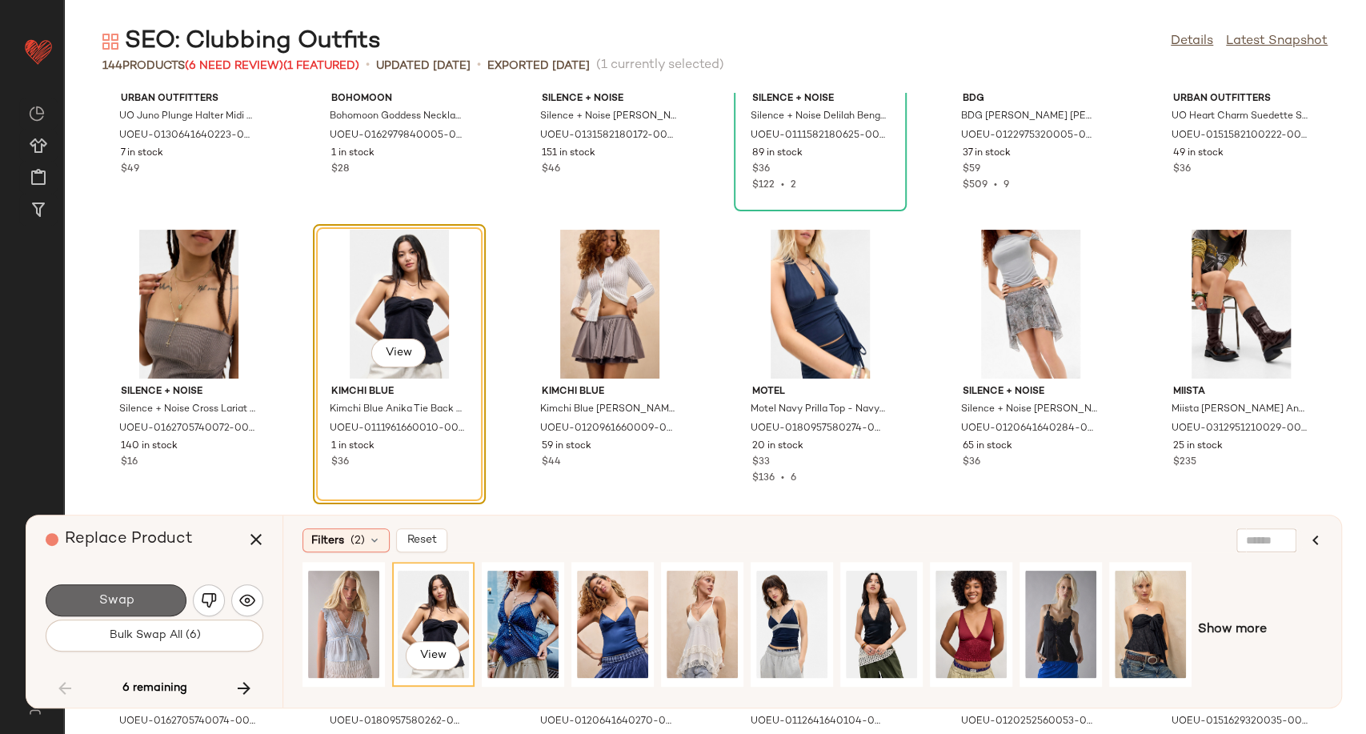
click at [156, 599] on button "Swap" at bounding box center [116, 600] width 141 height 32
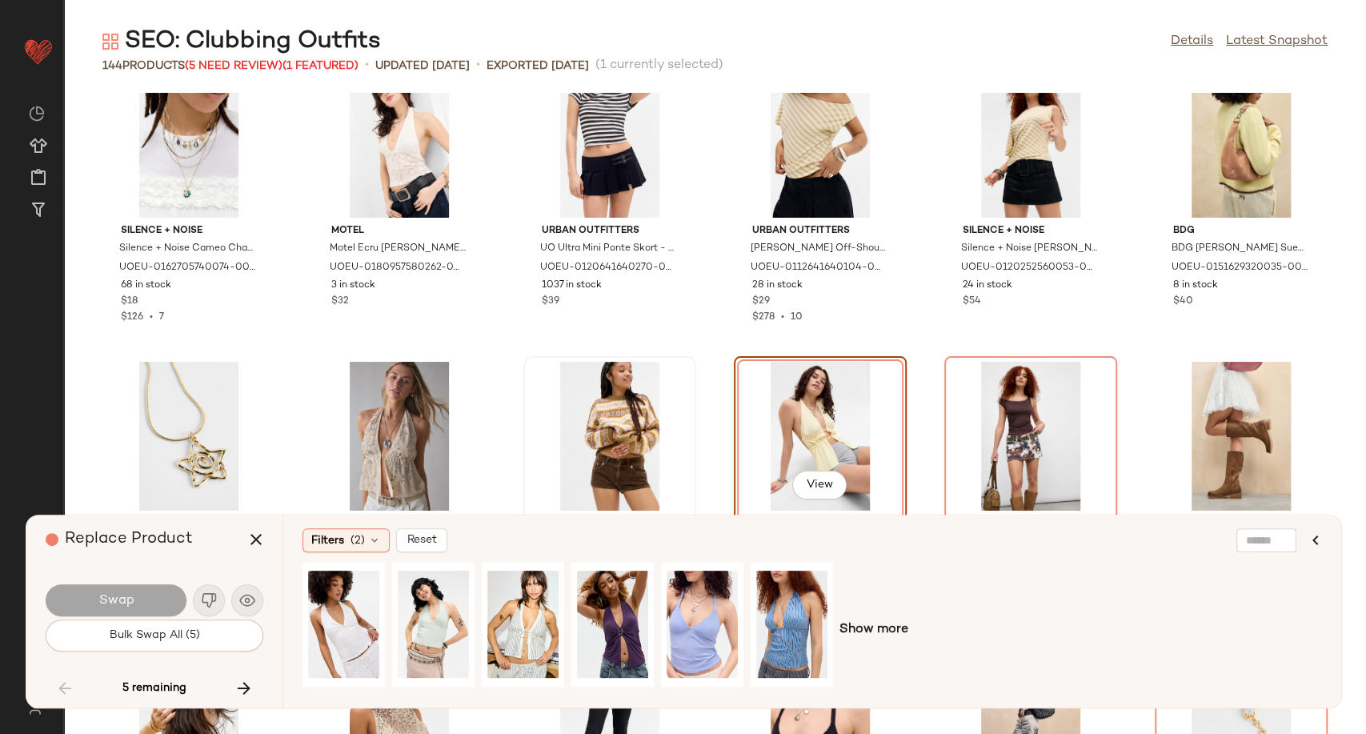
scroll to position [5156, 0]
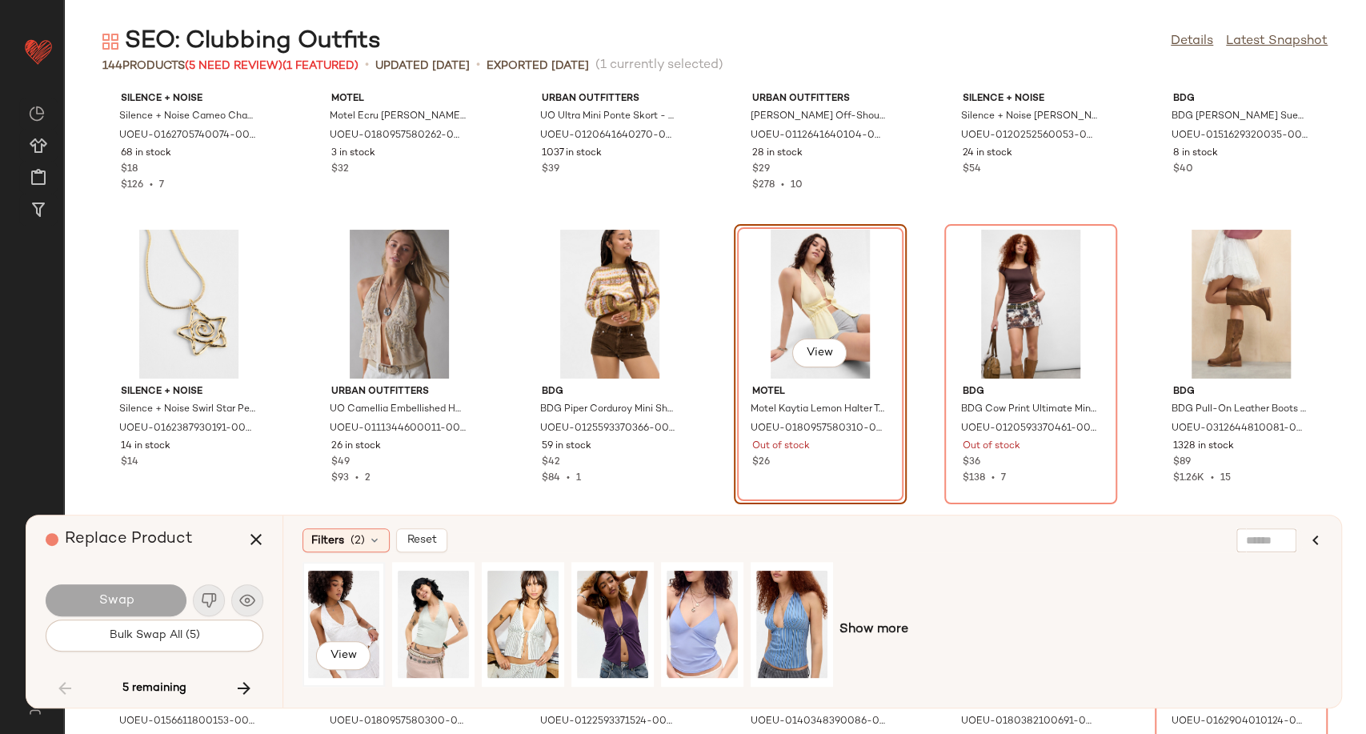
click at [346, 625] on div "View" at bounding box center [343, 624] width 71 height 114
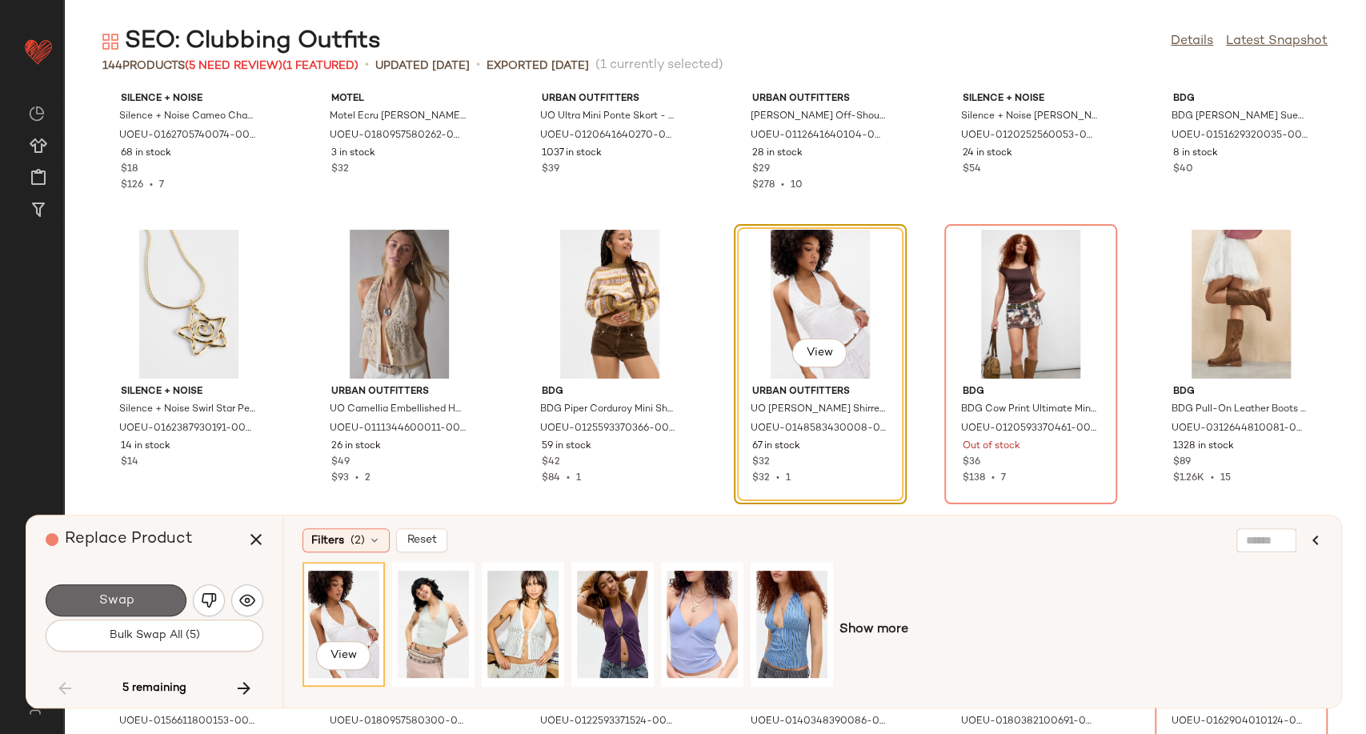
click at [141, 599] on button "Swap" at bounding box center [116, 600] width 141 height 32
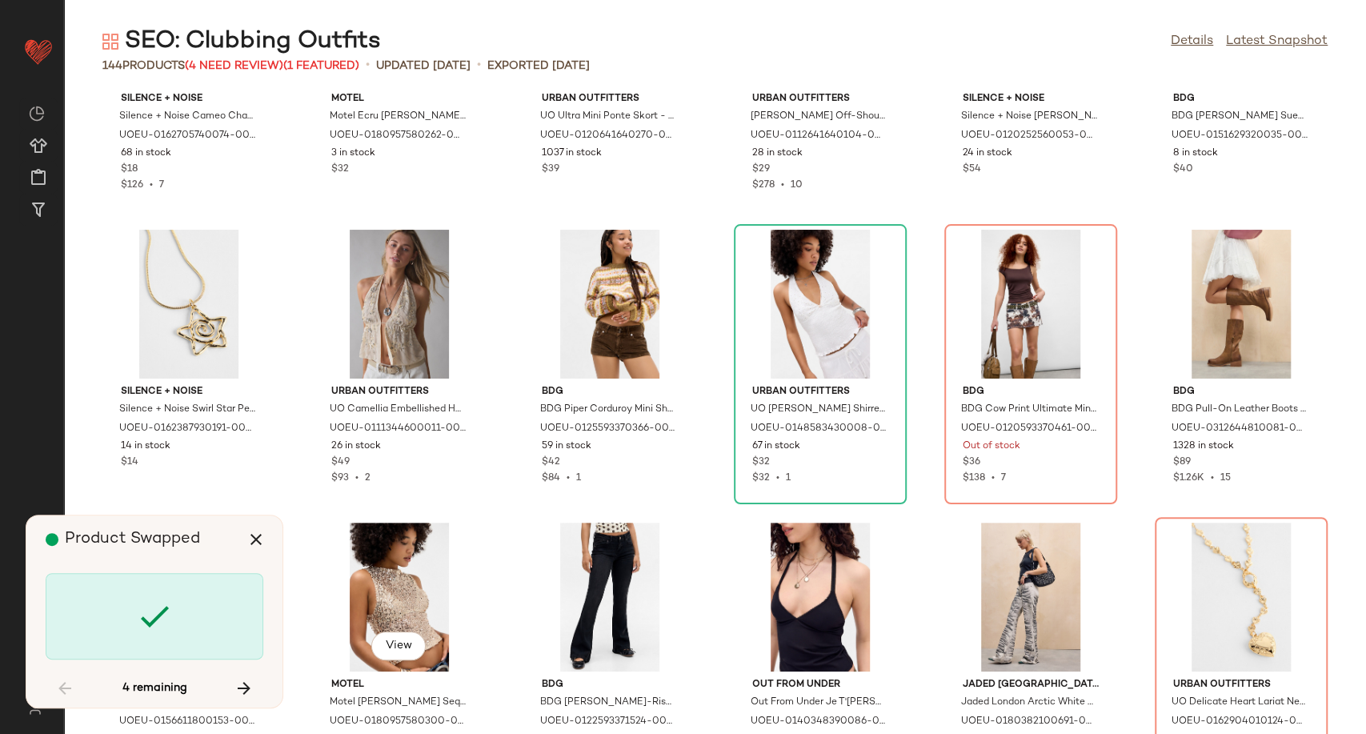
scroll to position [4979, 0]
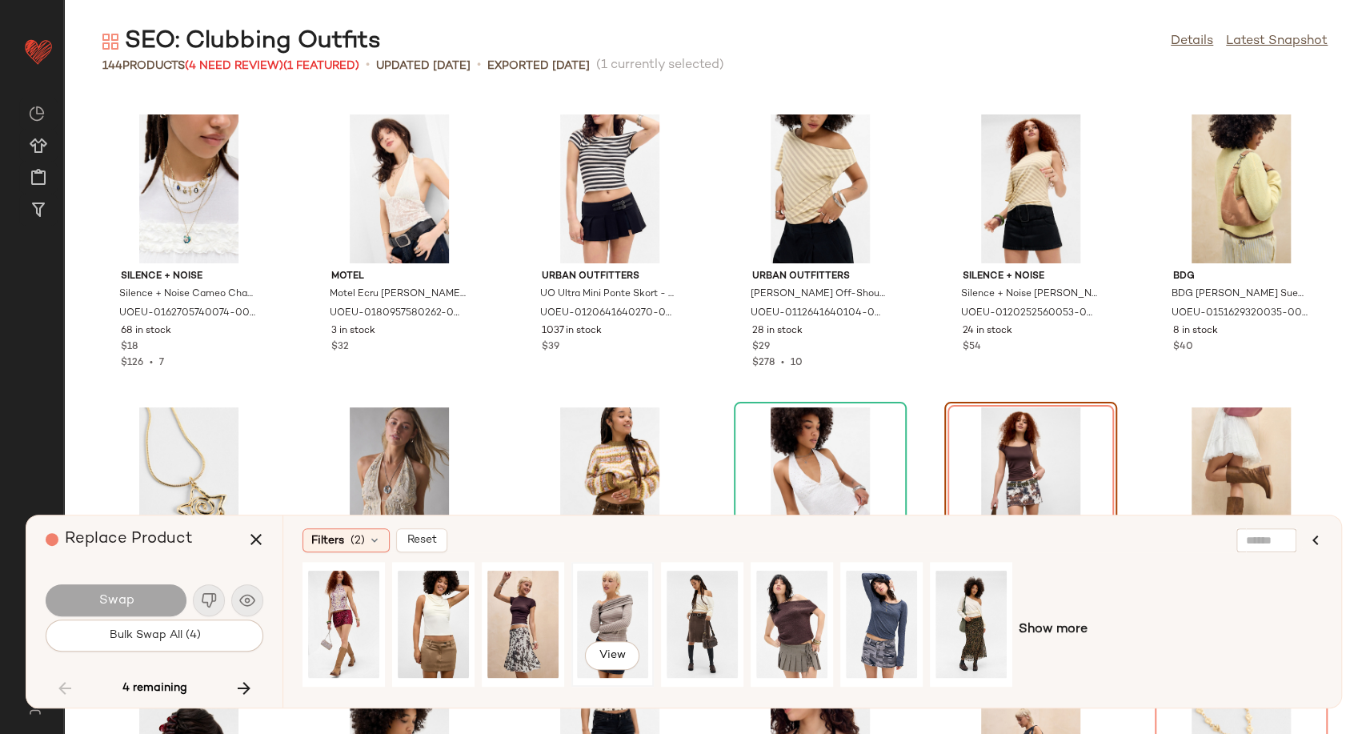
click at [625, 617] on div "View" at bounding box center [612, 624] width 71 height 114
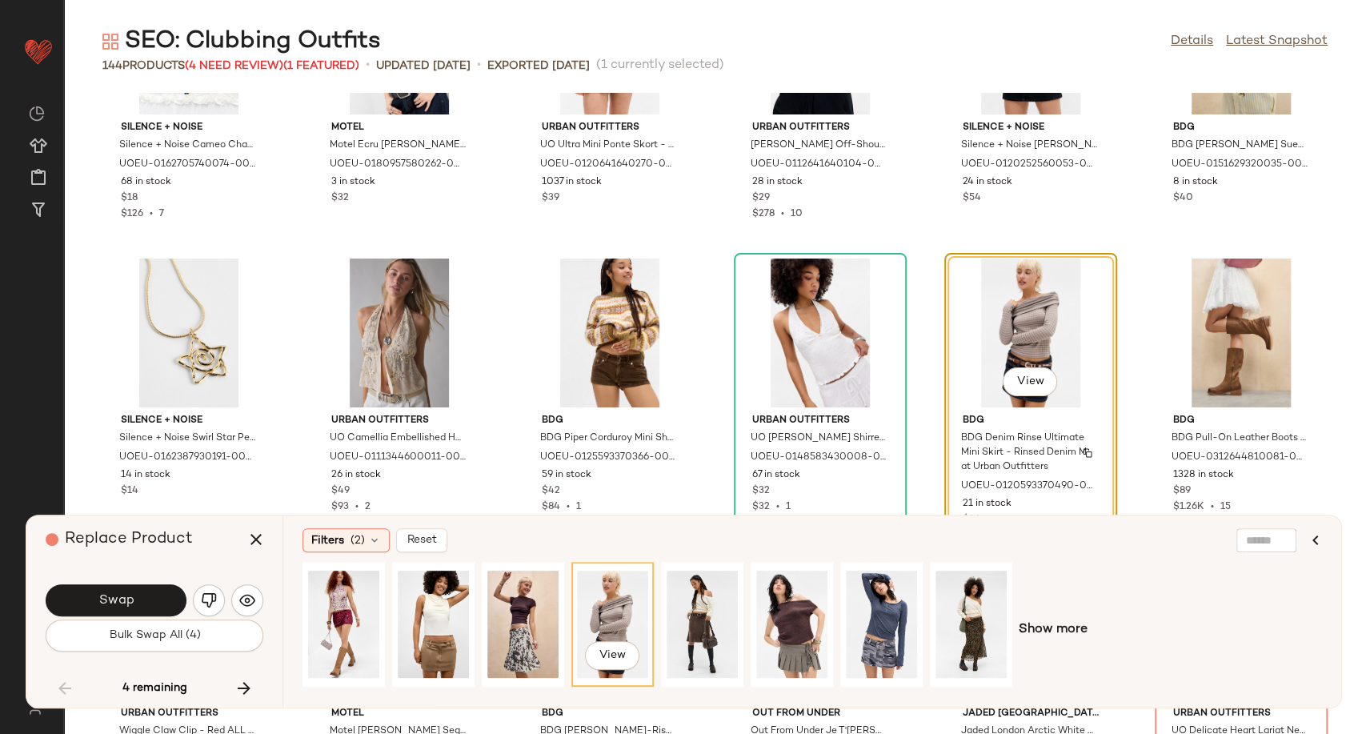
scroll to position [5156, 0]
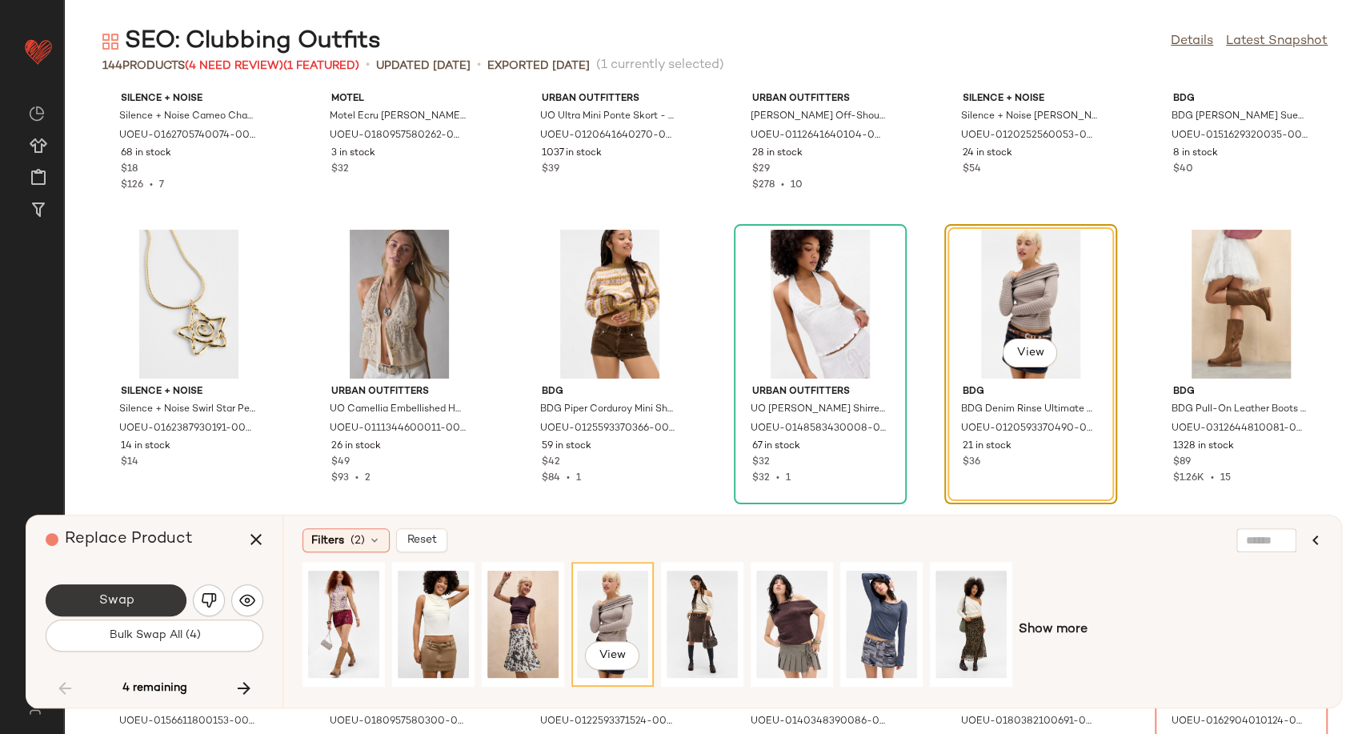
click at [143, 597] on button "Swap" at bounding box center [116, 600] width 141 height 32
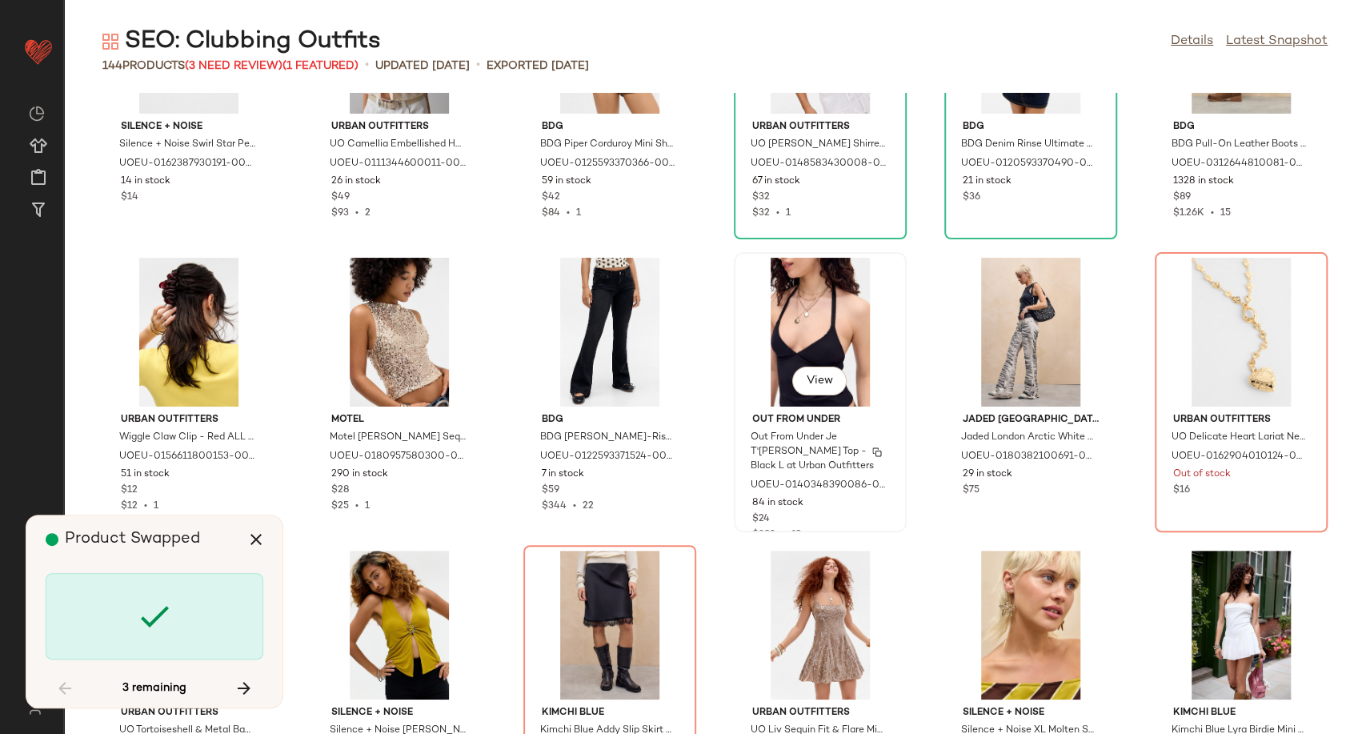
scroll to position [5423, 0]
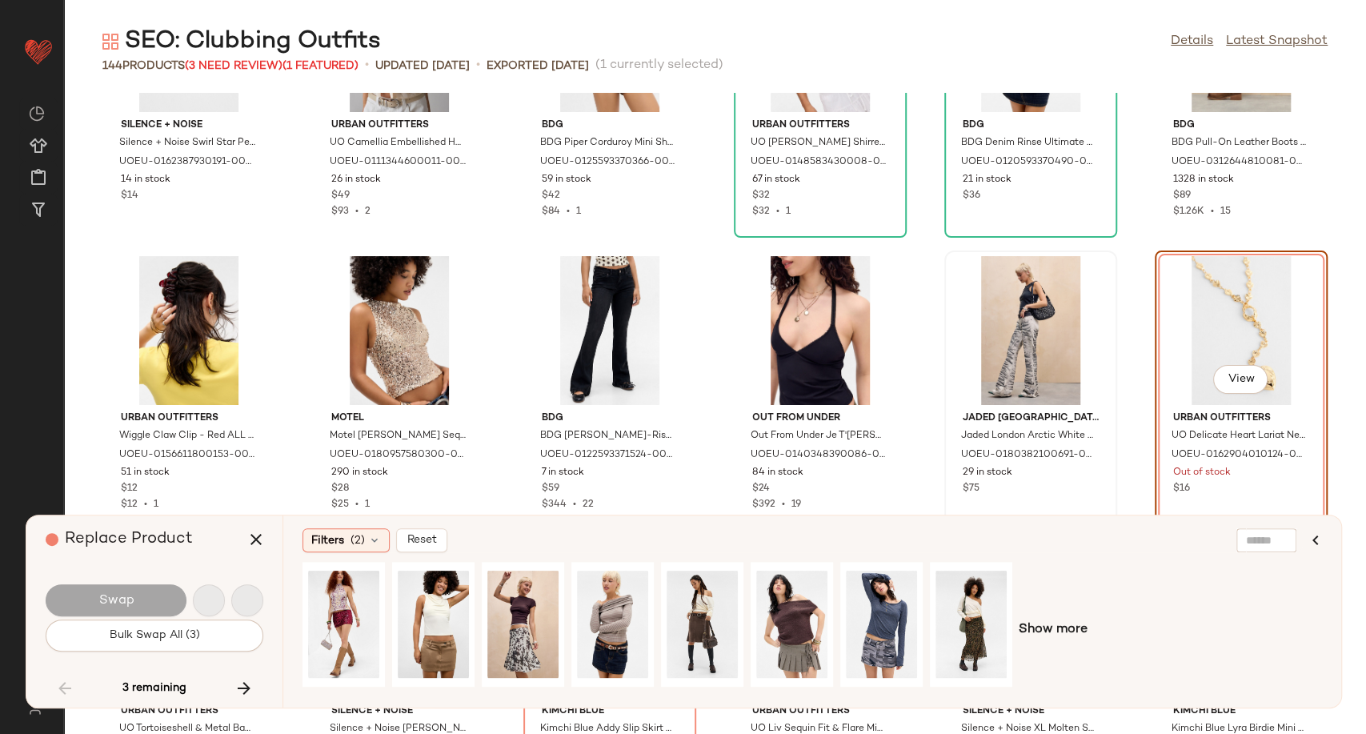
scroll to position [5272, 0]
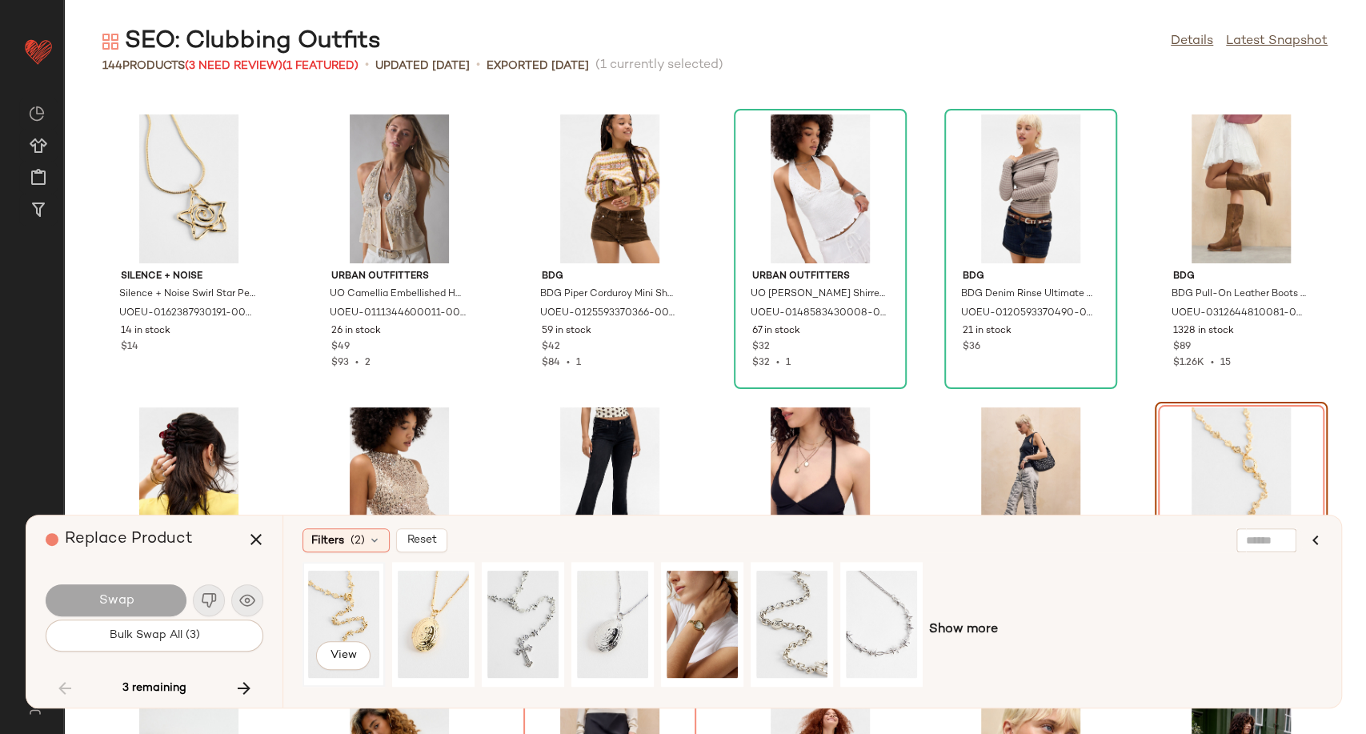
click at [338, 611] on div "View" at bounding box center [343, 624] width 71 height 114
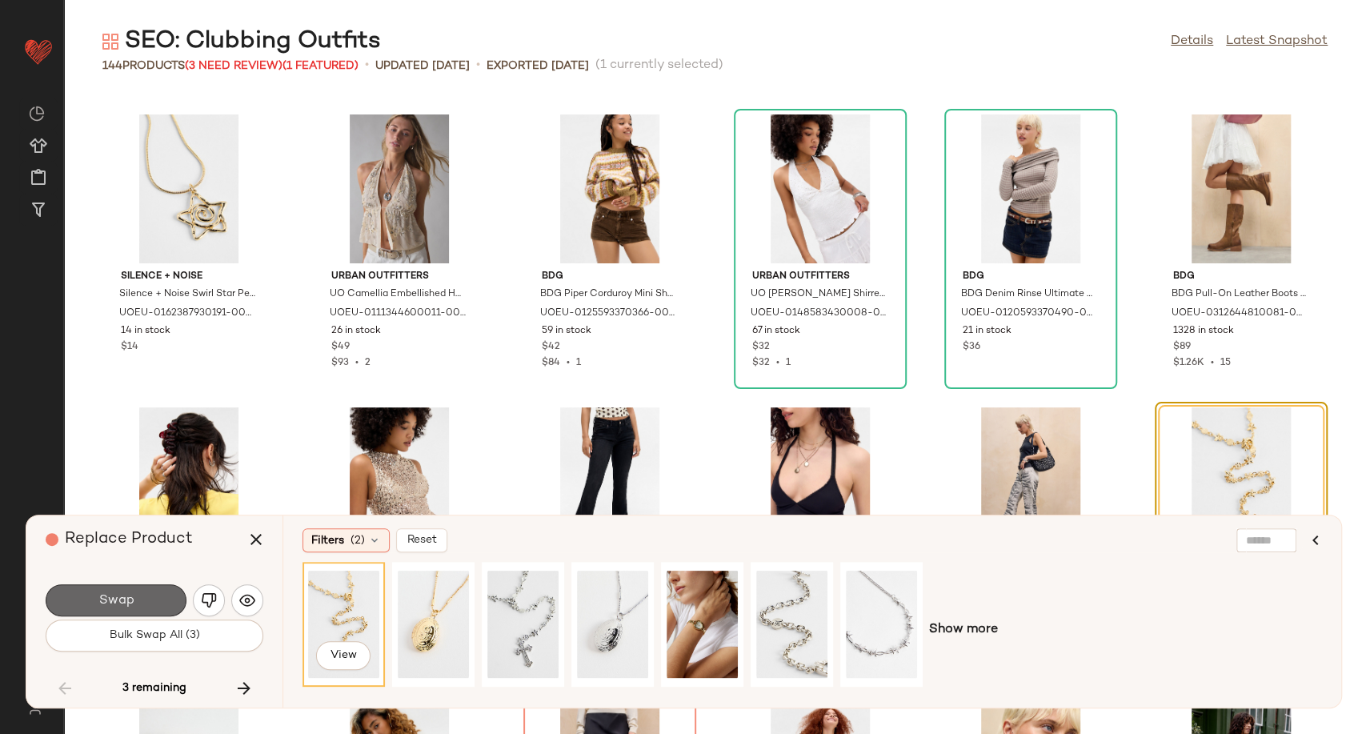
click at [162, 602] on button "Swap" at bounding box center [116, 600] width 141 height 32
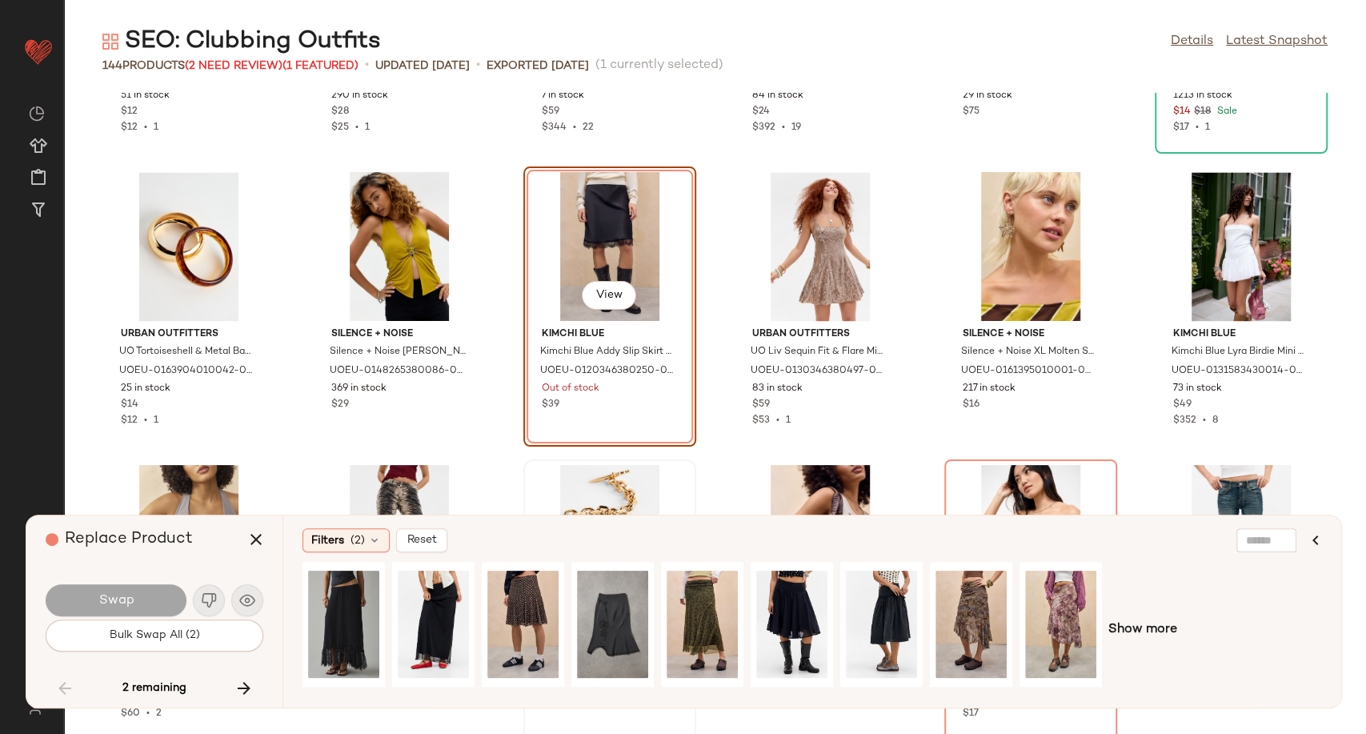
scroll to position [5831, 0]
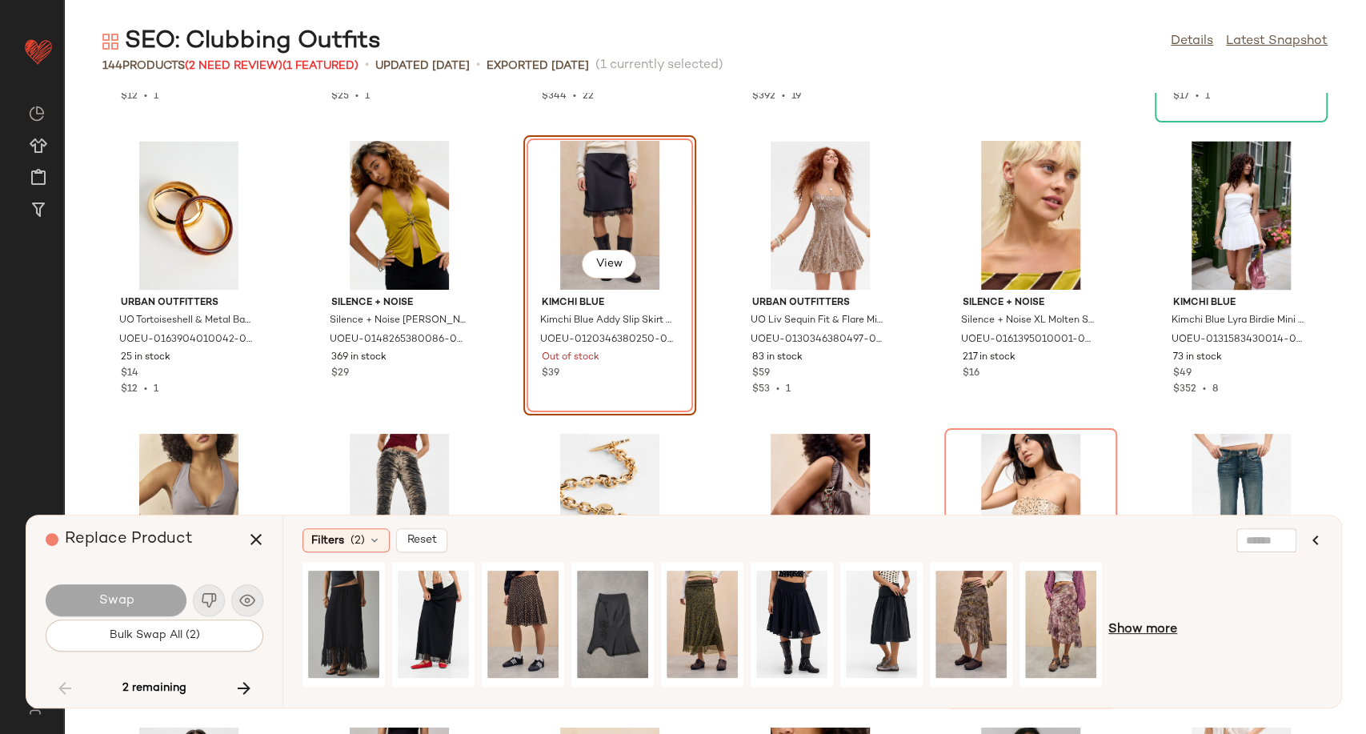
click at [1137, 634] on span "Show more" at bounding box center [1142, 629] width 69 height 19
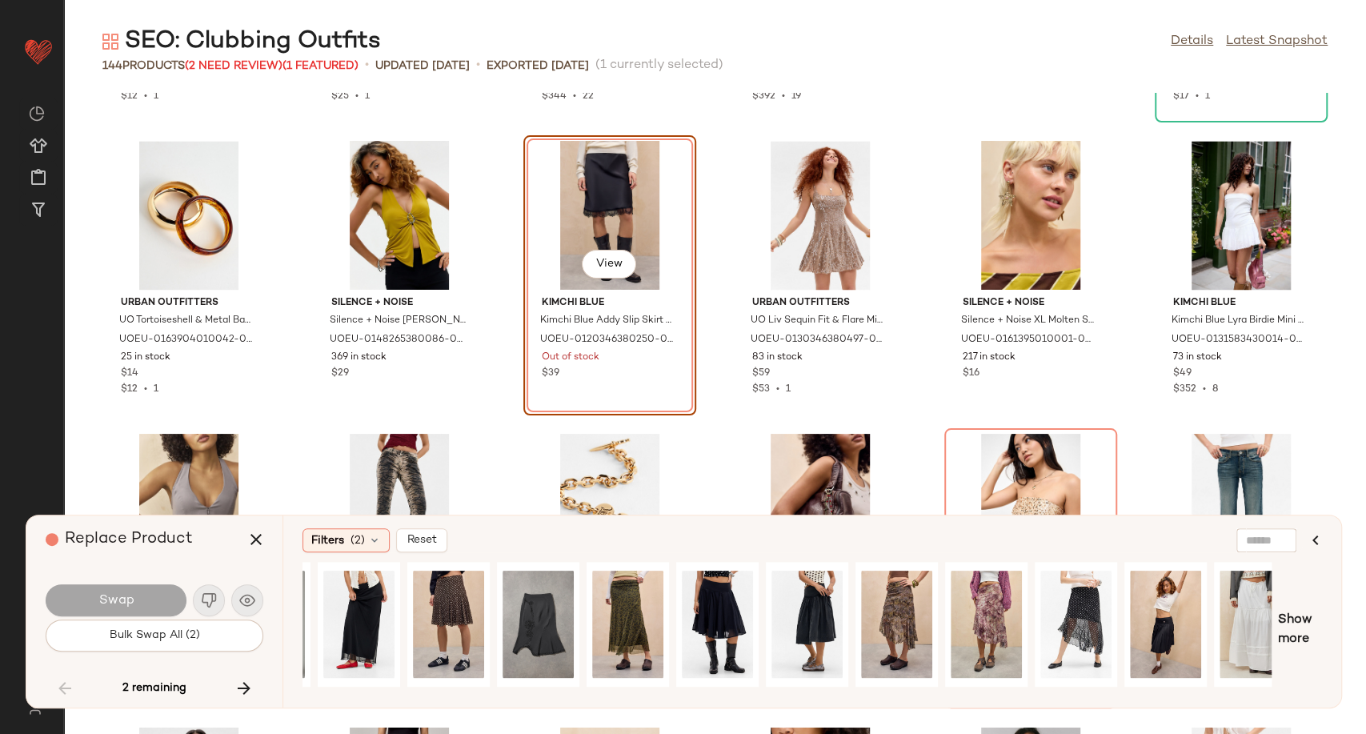
scroll to position [0, 0]
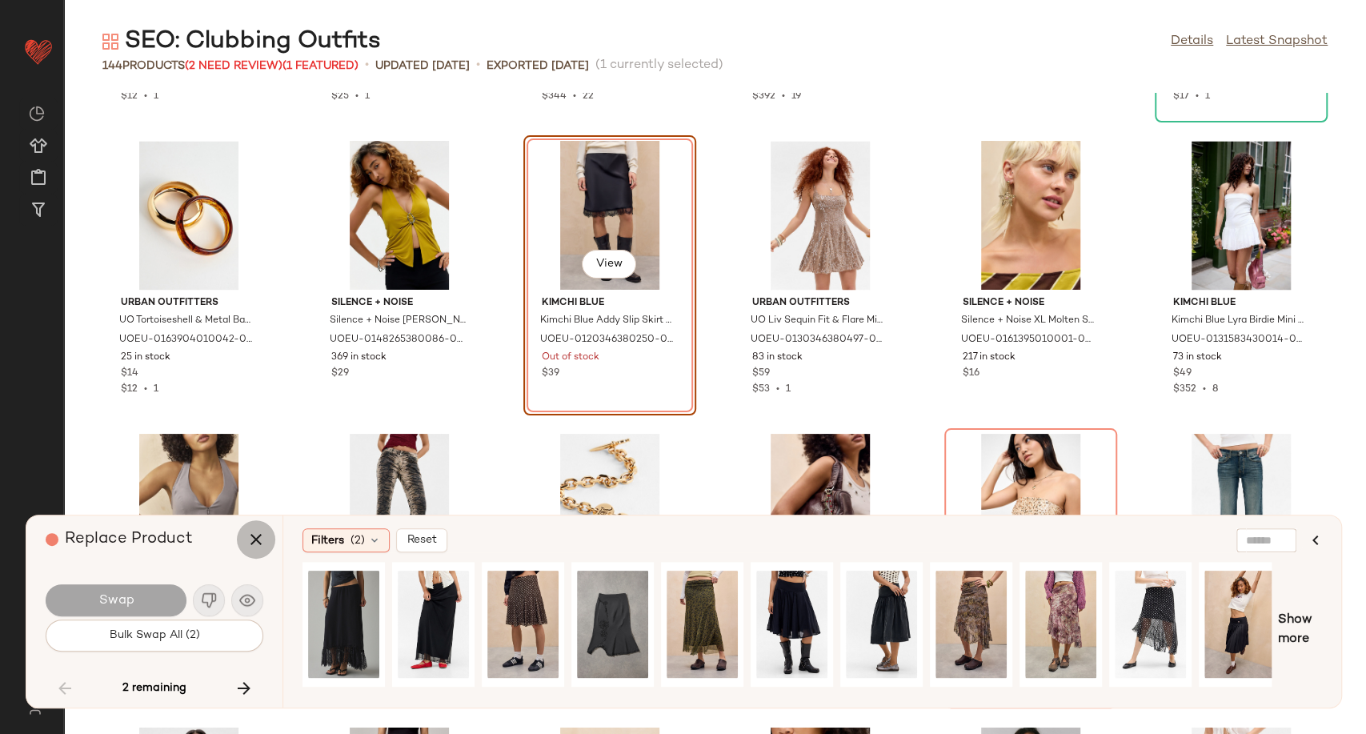
click at [258, 539] on icon "button" at bounding box center [255, 539] width 19 height 19
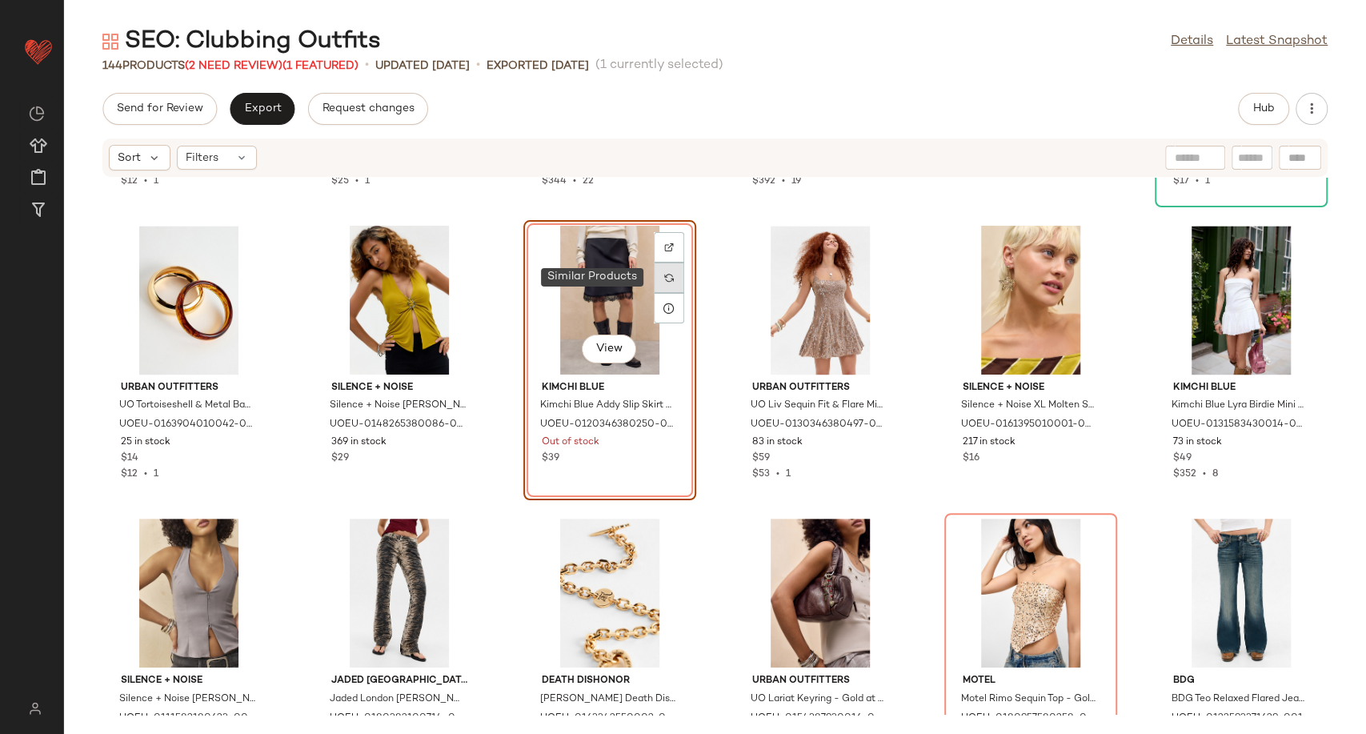
click at [669, 273] on img at bounding box center [669, 278] width 10 height 10
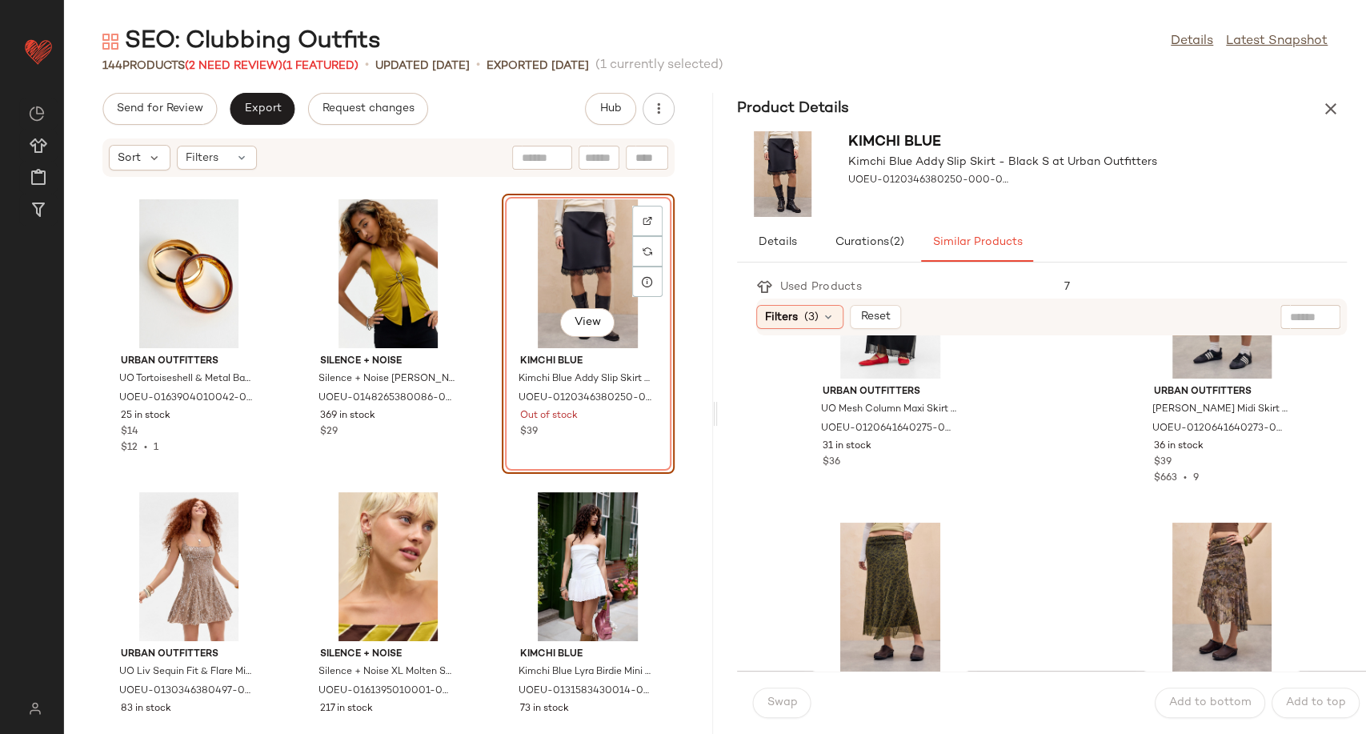
scroll to position [355, 0]
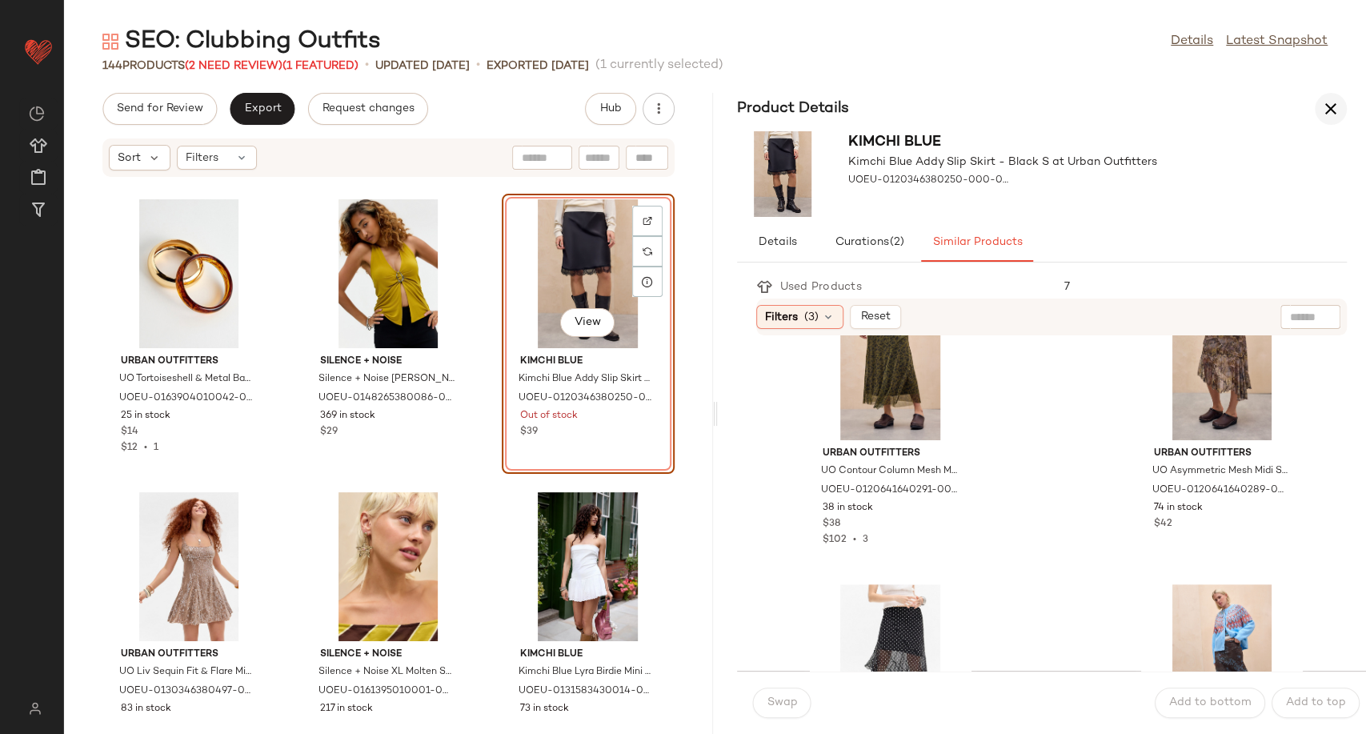
click at [1335, 112] on icon "button" at bounding box center [1330, 108] width 19 height 19
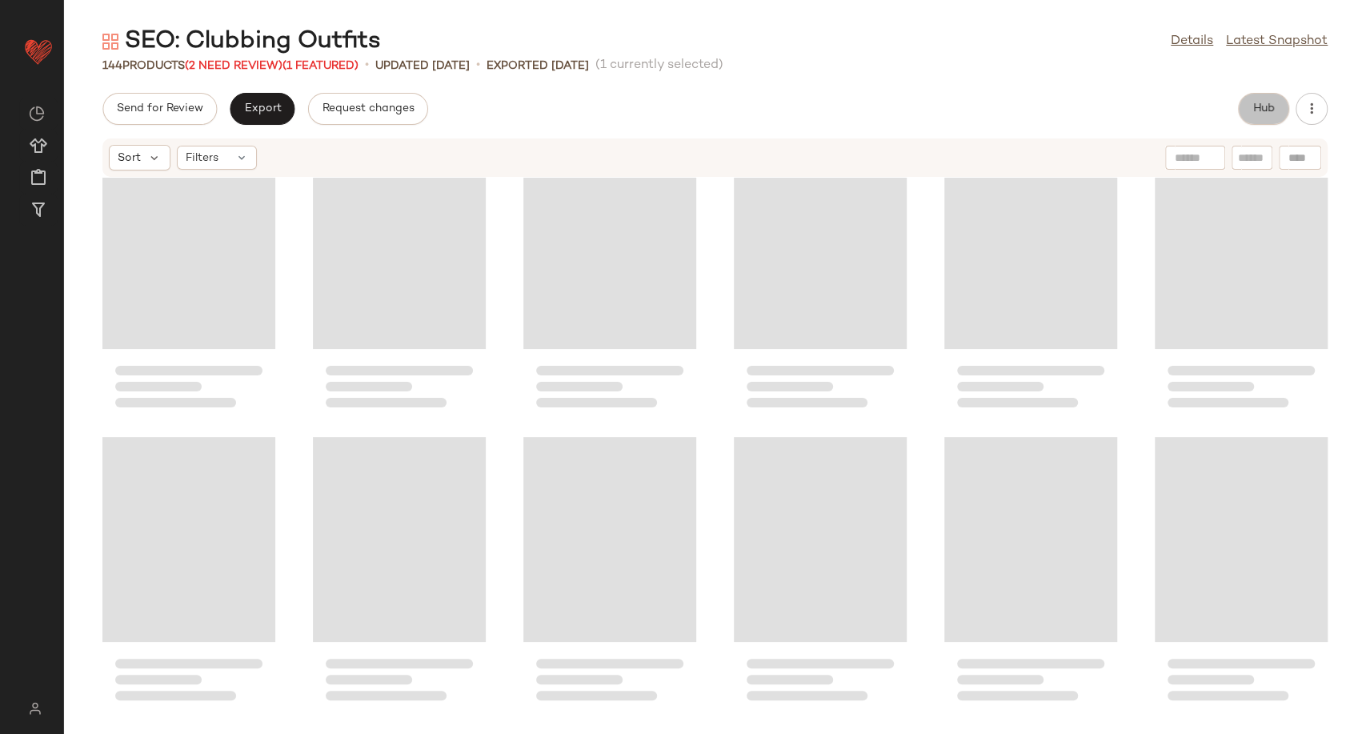
click at [1255, 106] on span "Hub" at bounding box center [1263, 108] width 22 height 13
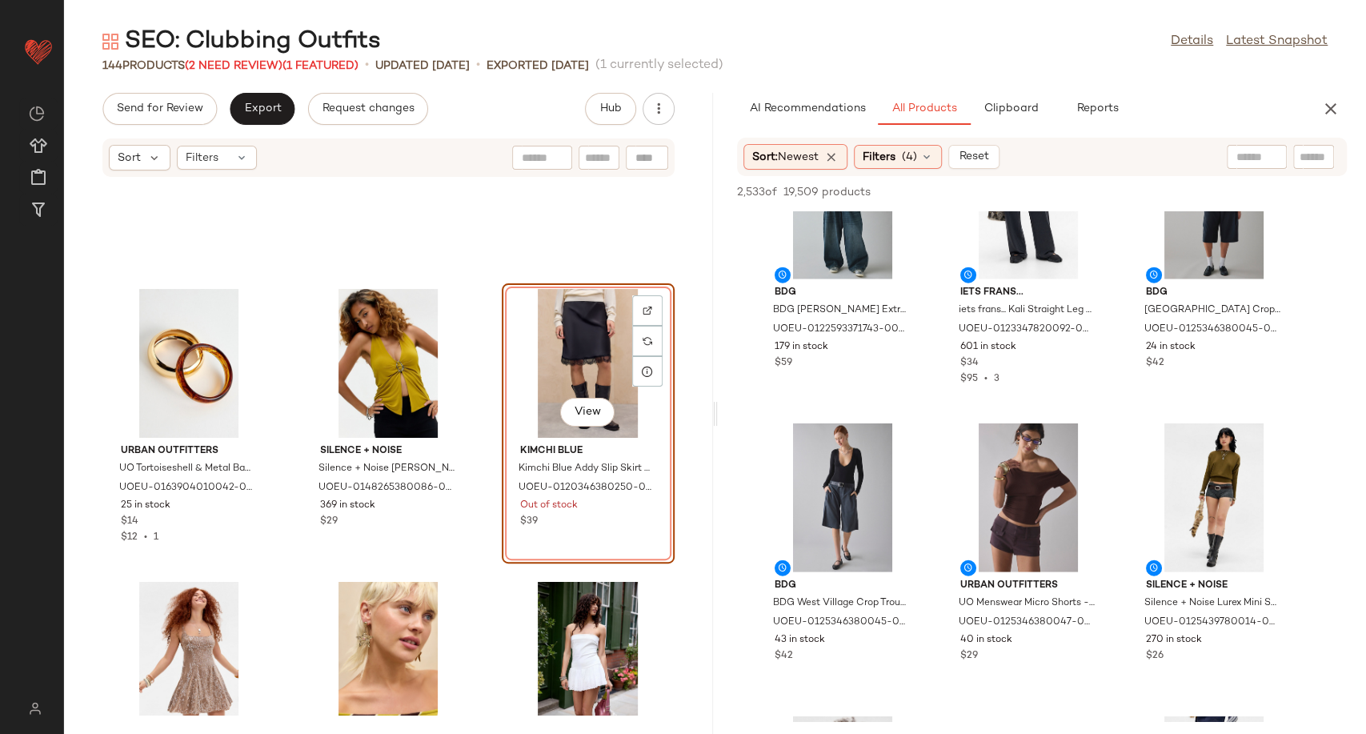
scroll to position [15025, 0]
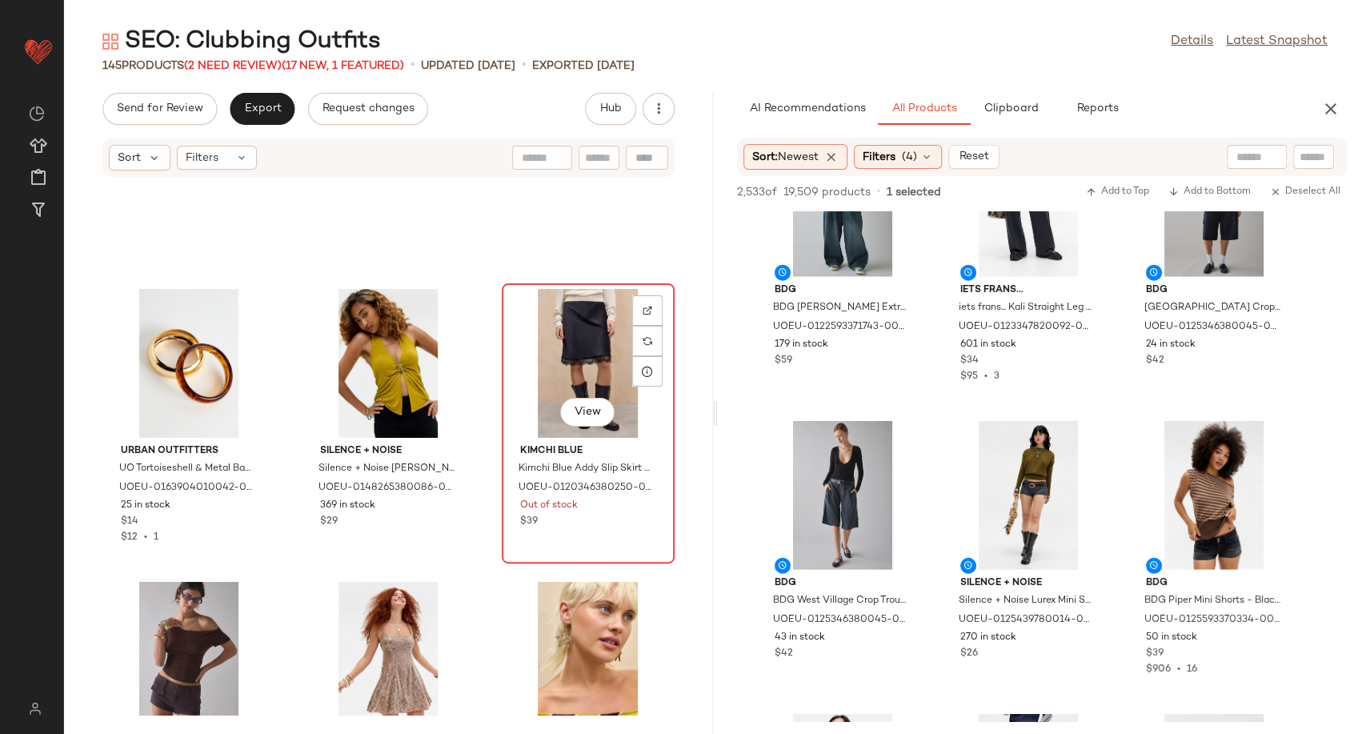
click at [563, 319] on div "View" at bounding box center [588, 363] width 162 height 149
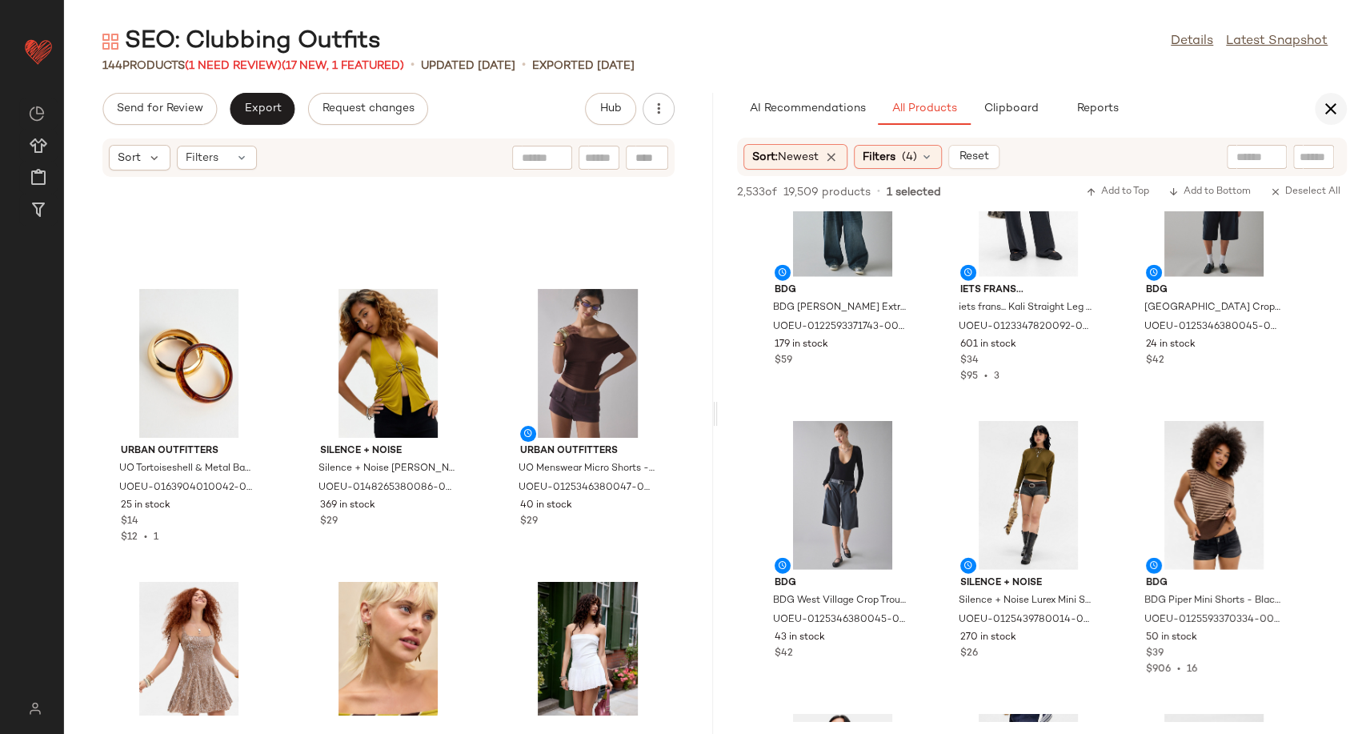
click at [1324, 111] on icon "button" at bounding box center [1330, 108] width 19 height 19
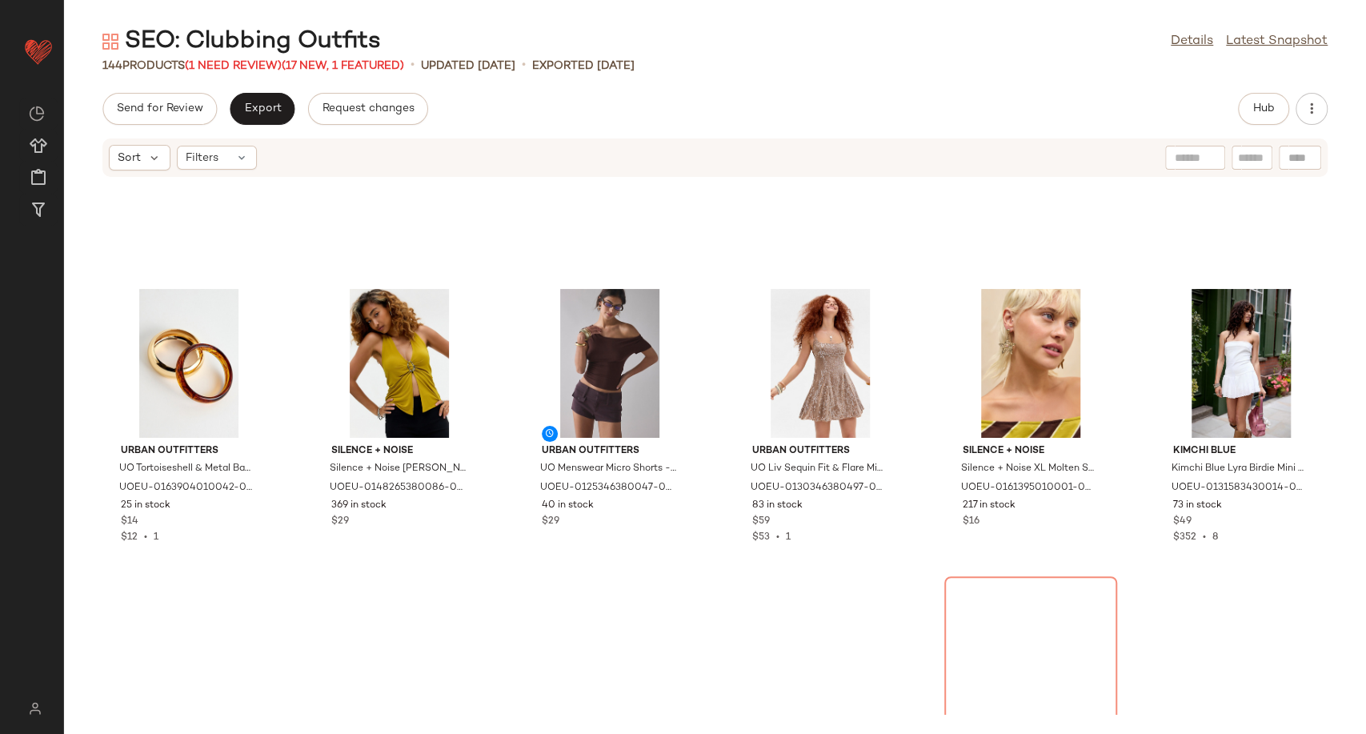
scroll to position [6495, 0]
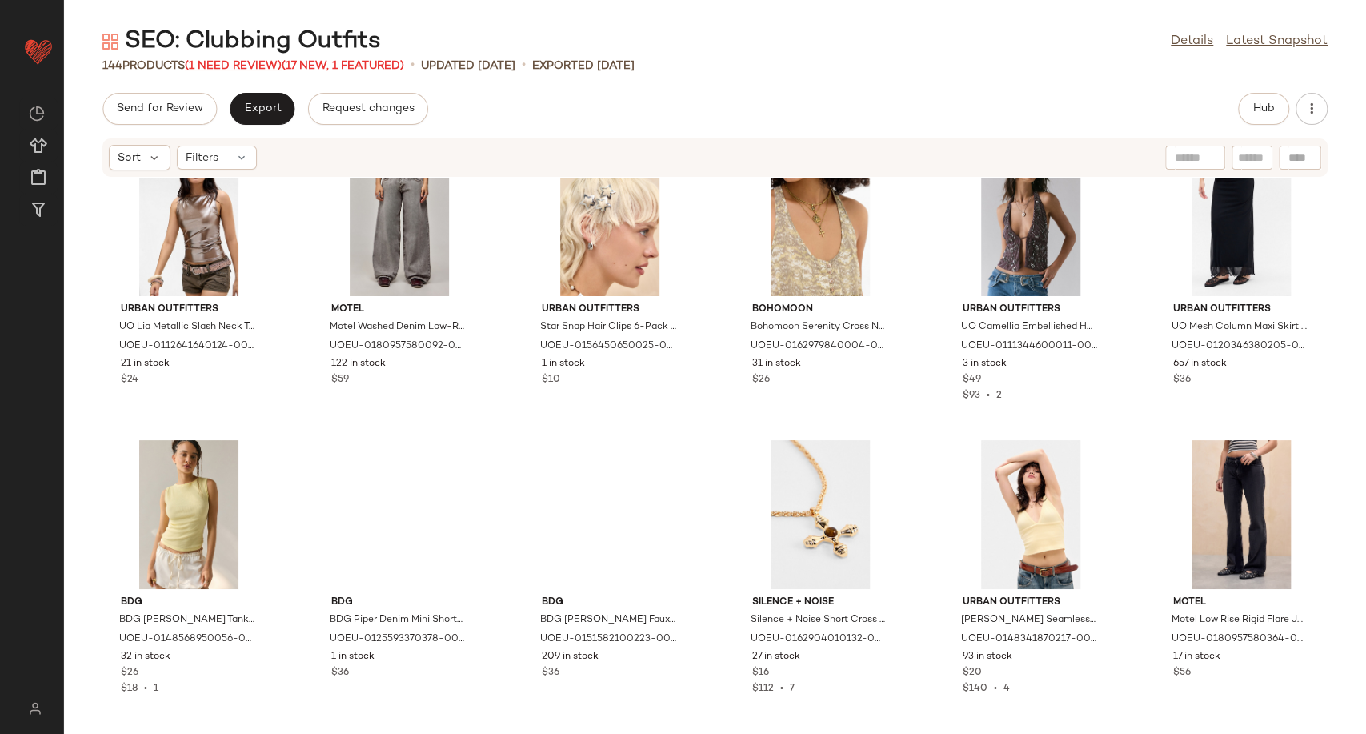
click at [222, 66] on span "(1 Need Review)" at bounding box center [233, 66] width 97 height 12
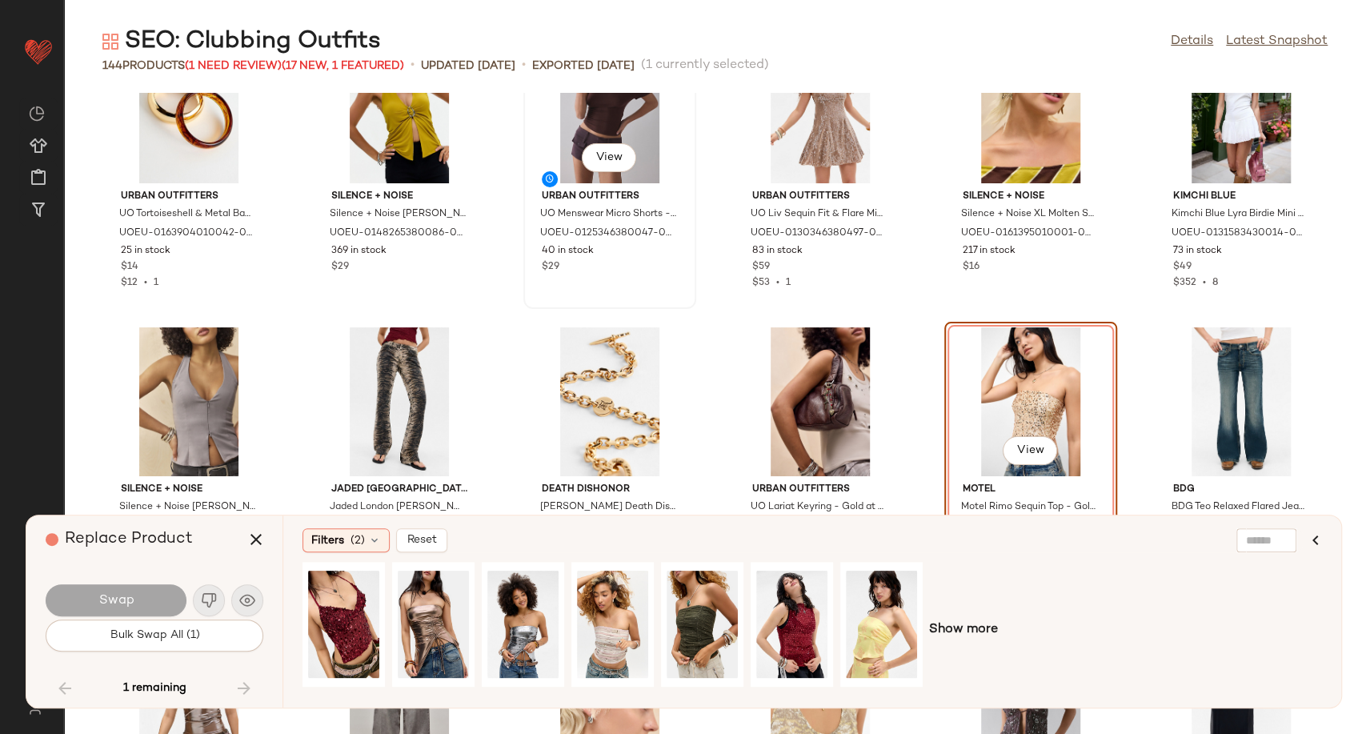
scroll to position [6035, 0]
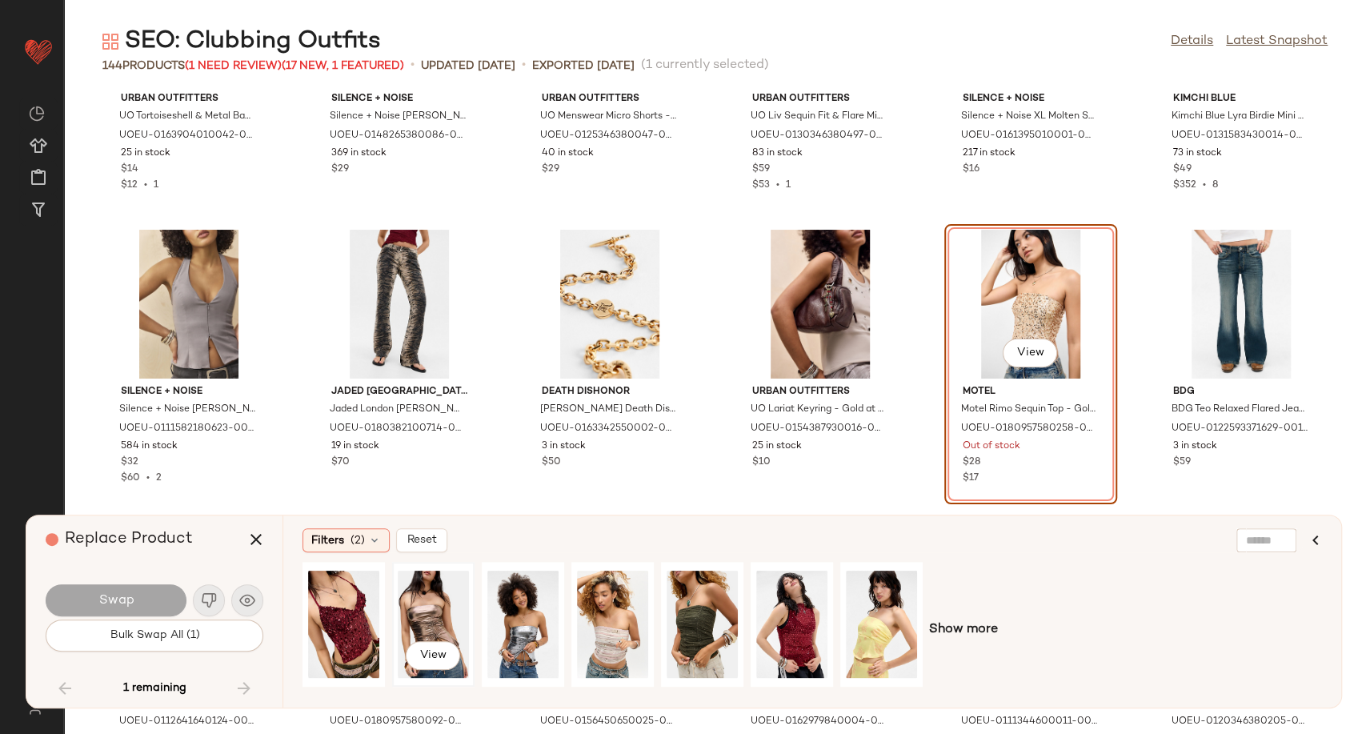
click at [426, 623] on div "View" at bounding box center [433, 624] width 71 height 114
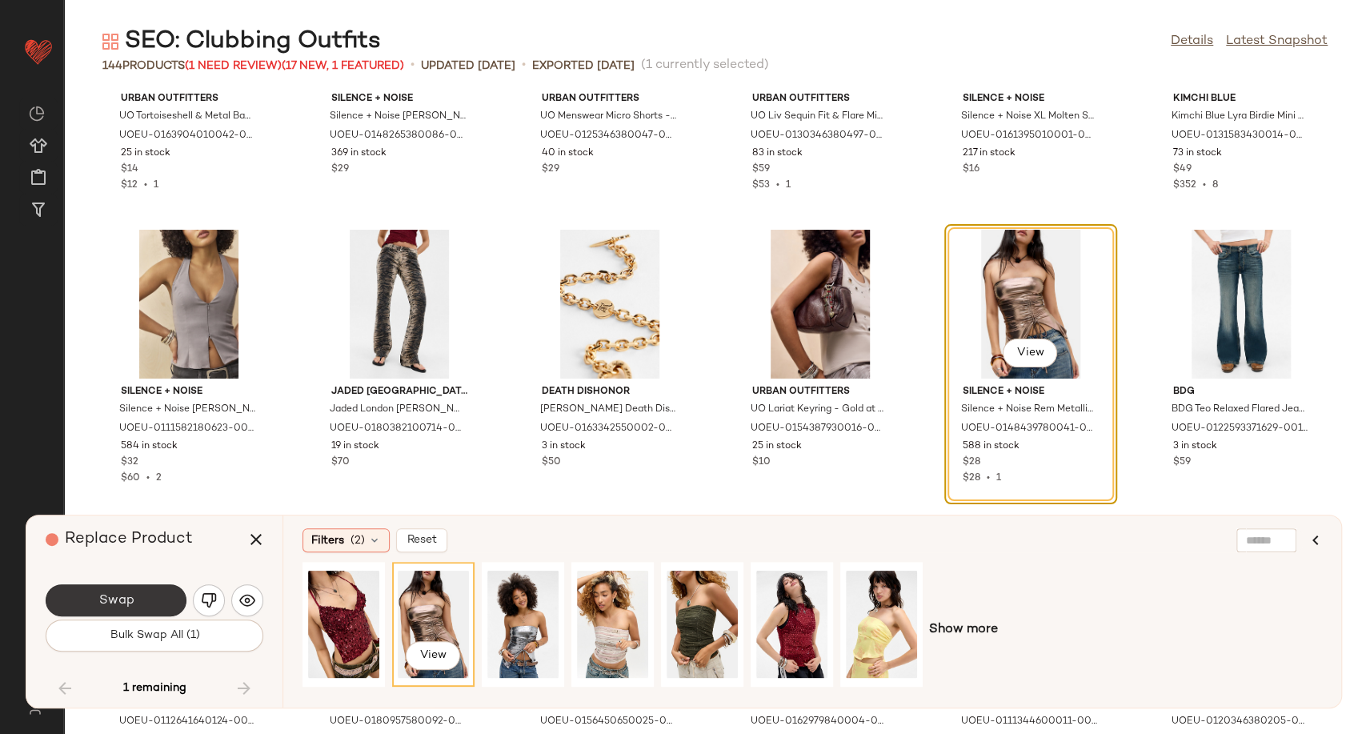
click at [126, 603] on span "Swap" at bounding box center [116, 600] width 36 height 15
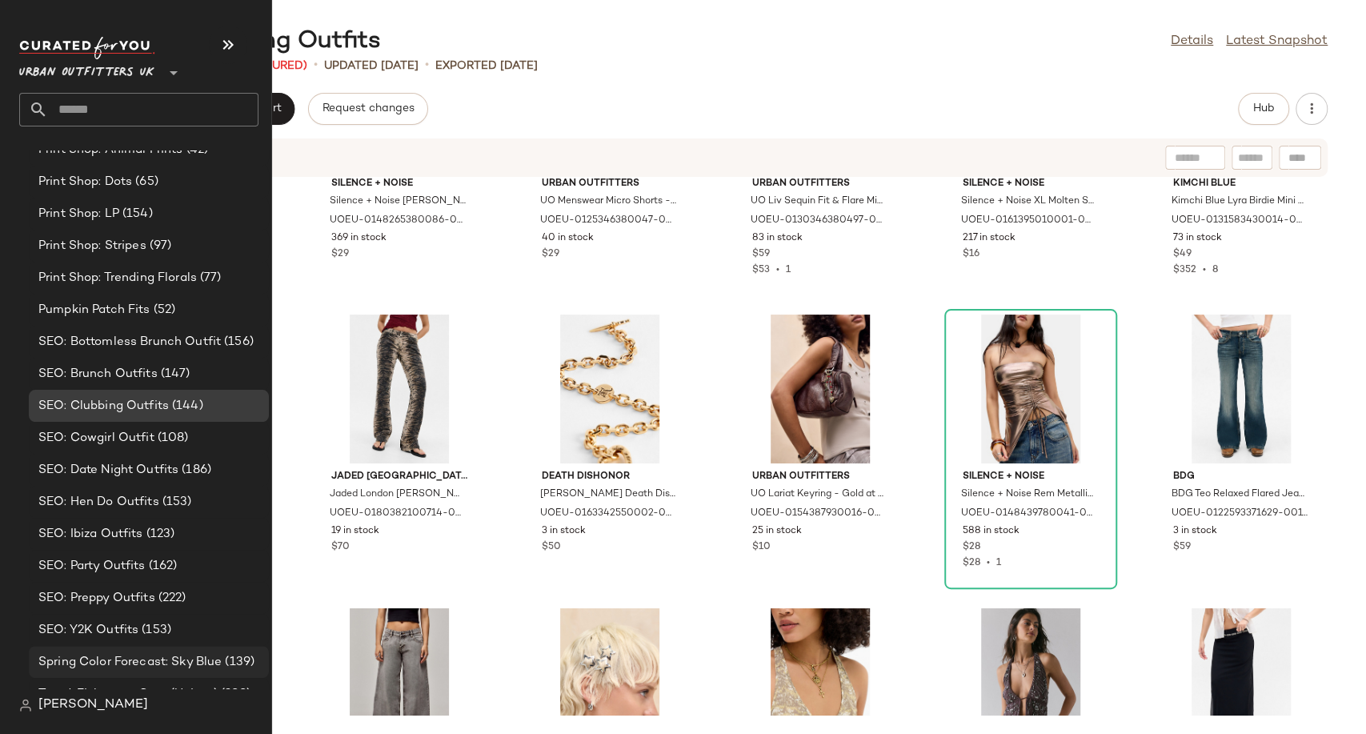
scroll to position [4775, 0]
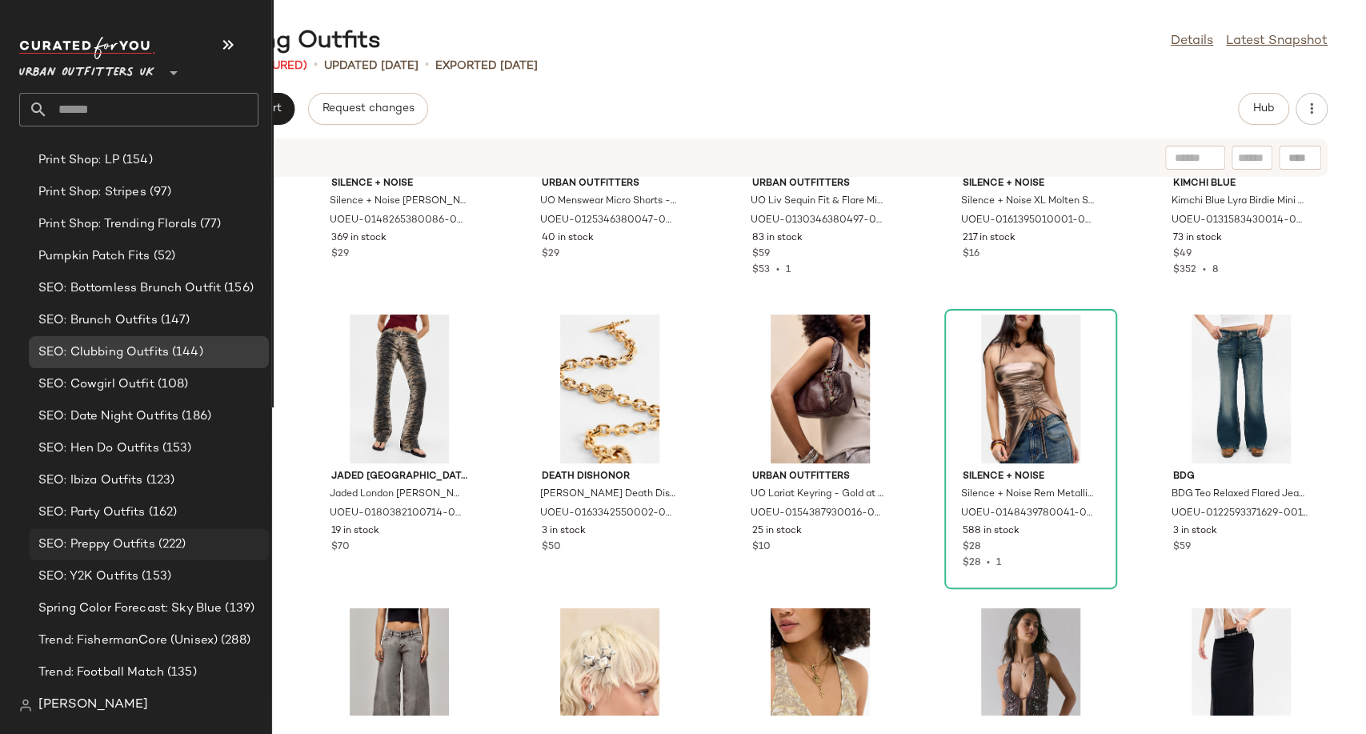
click at [145, 544] on span "SEO: Preppy Outfits" at bounding box center [96, 544] width 117 height 18
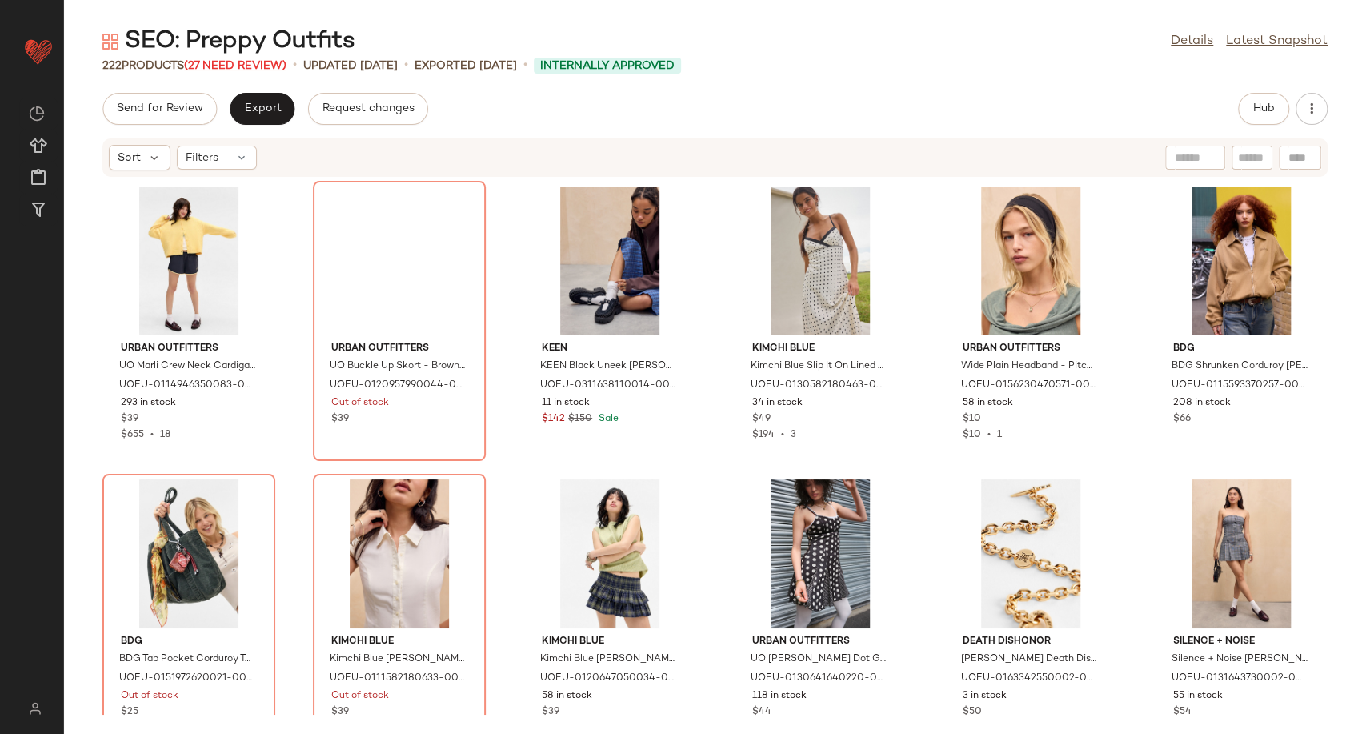
click at [260, 62] on span "(27 Need Review)" at bounding box center [235, 66] width 102 height 12
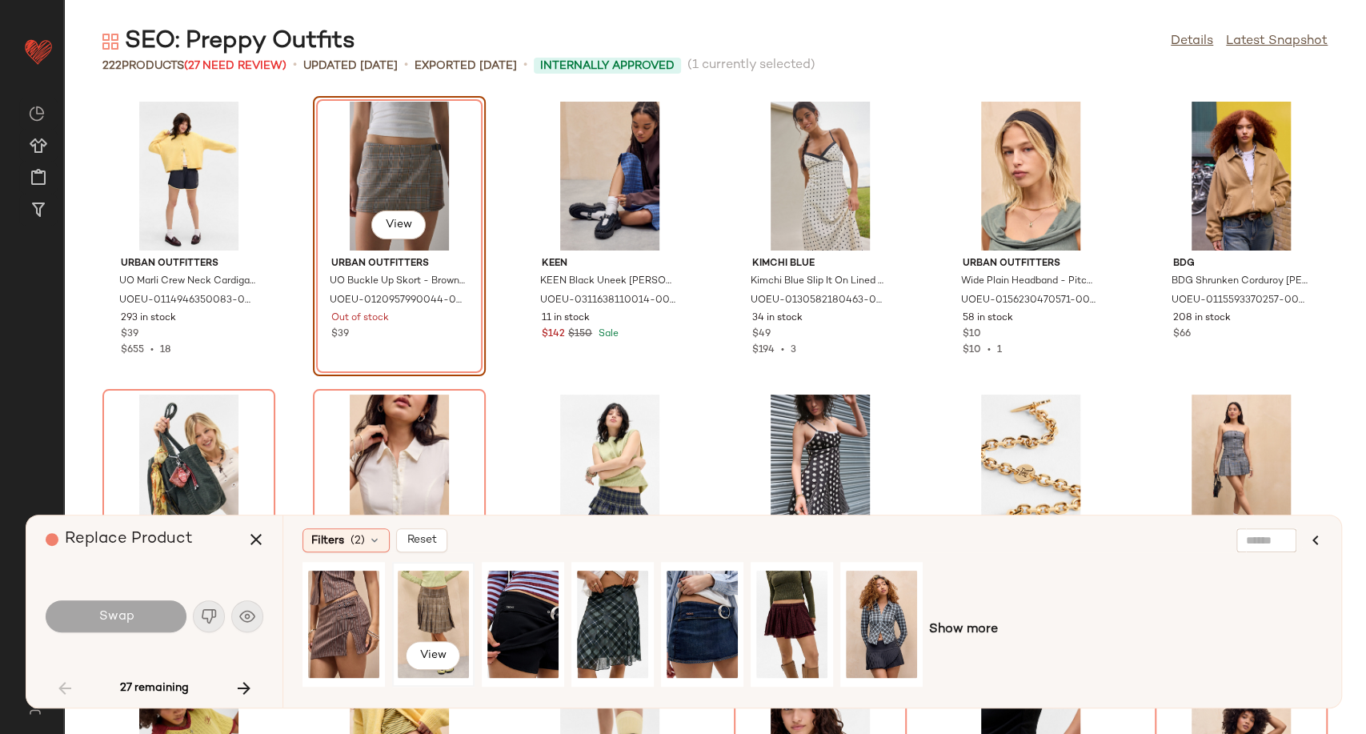
click at [427, 611] on div "View" at bounding box center [433, 624] width 71 height 114
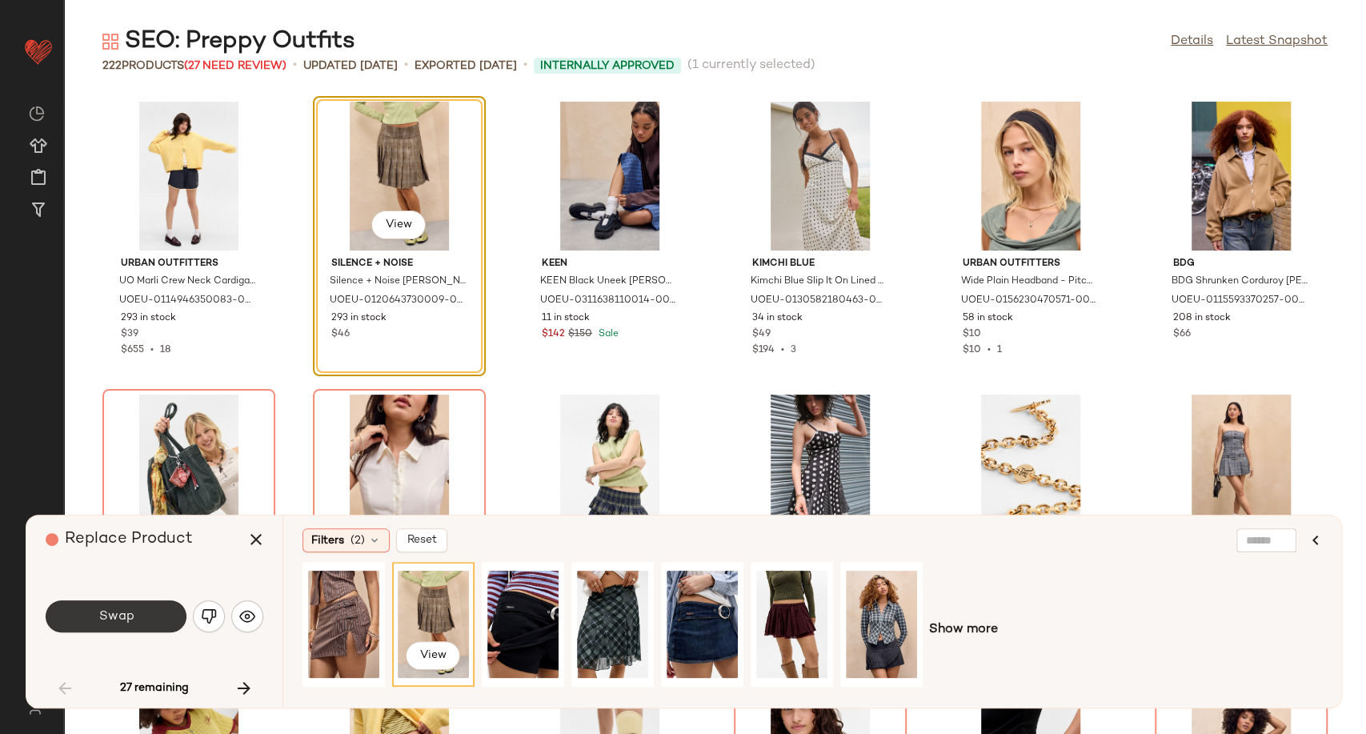
click at [109, 623] on span "Swap" at bounding box center [116, 616] width 36 height 15
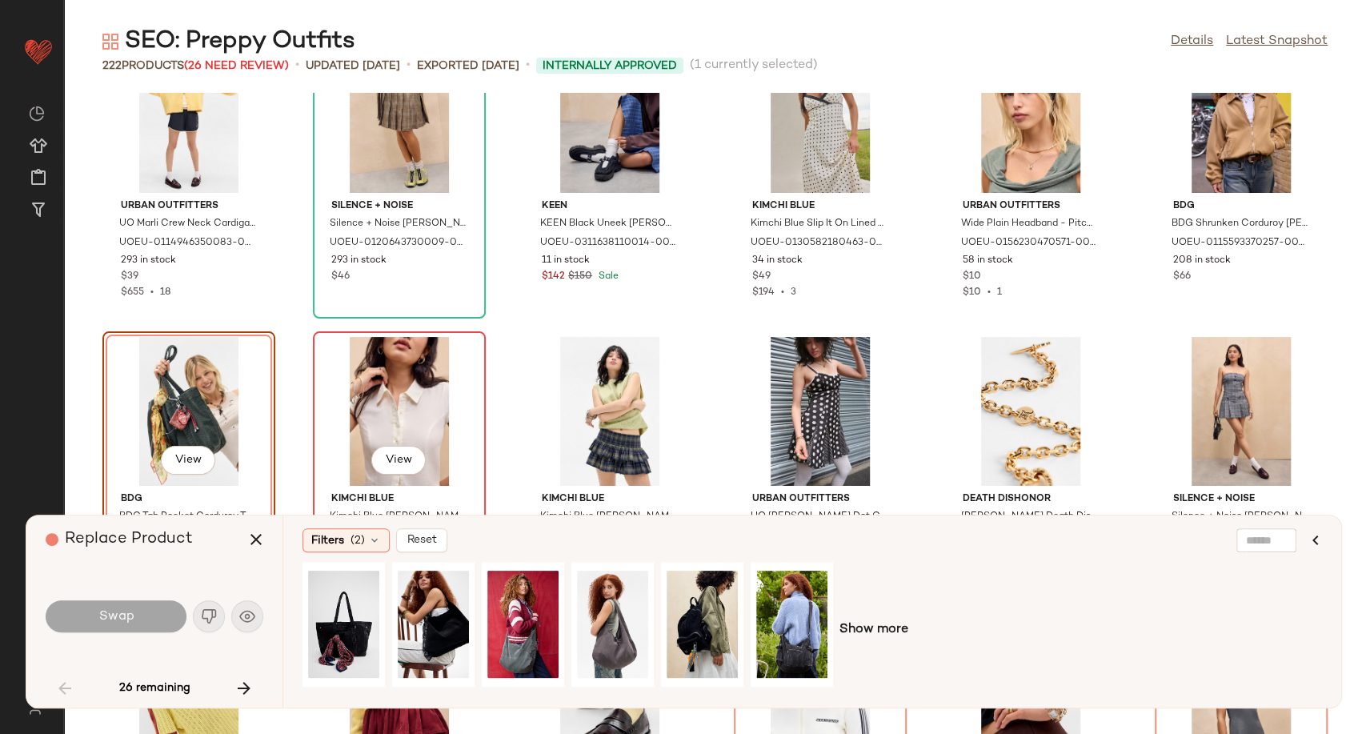
scroll to position [89, 0]
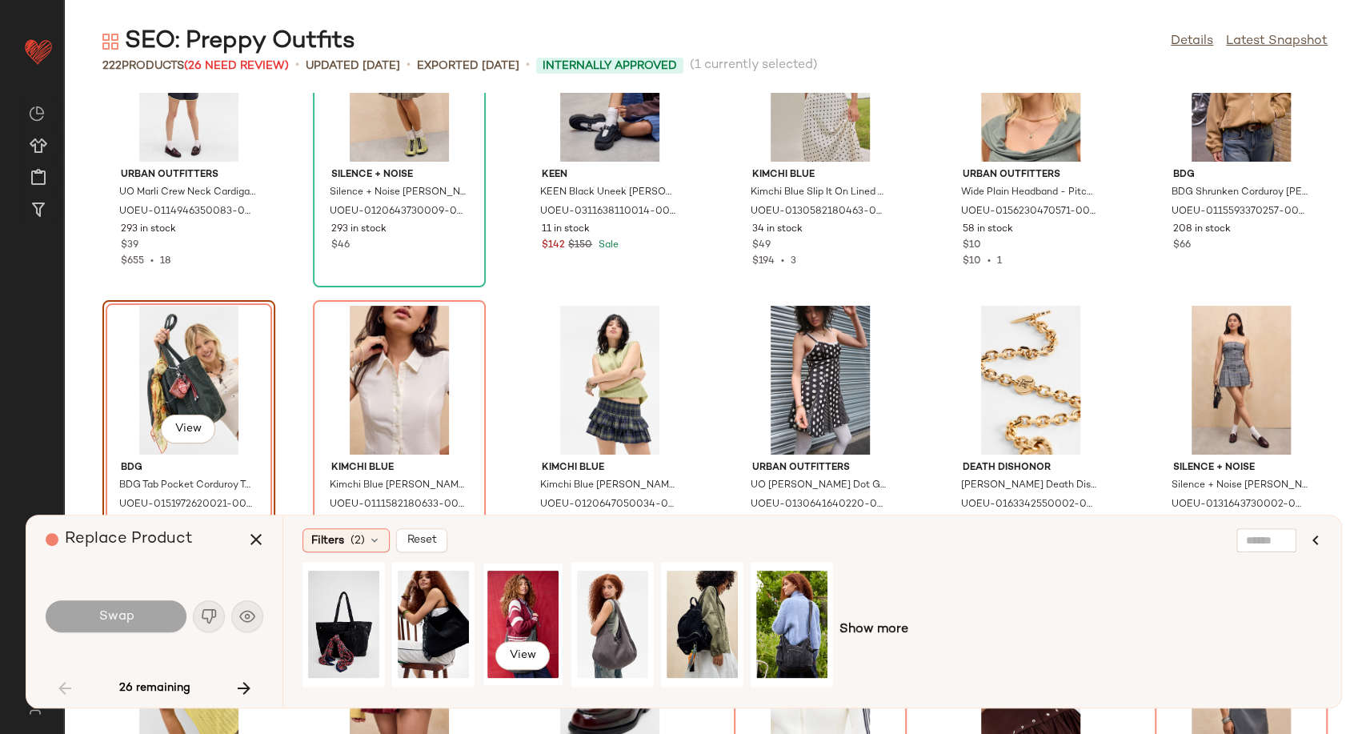
click at [527, 618] on div "View" at bounding box center [522, 624] width 71 height 114
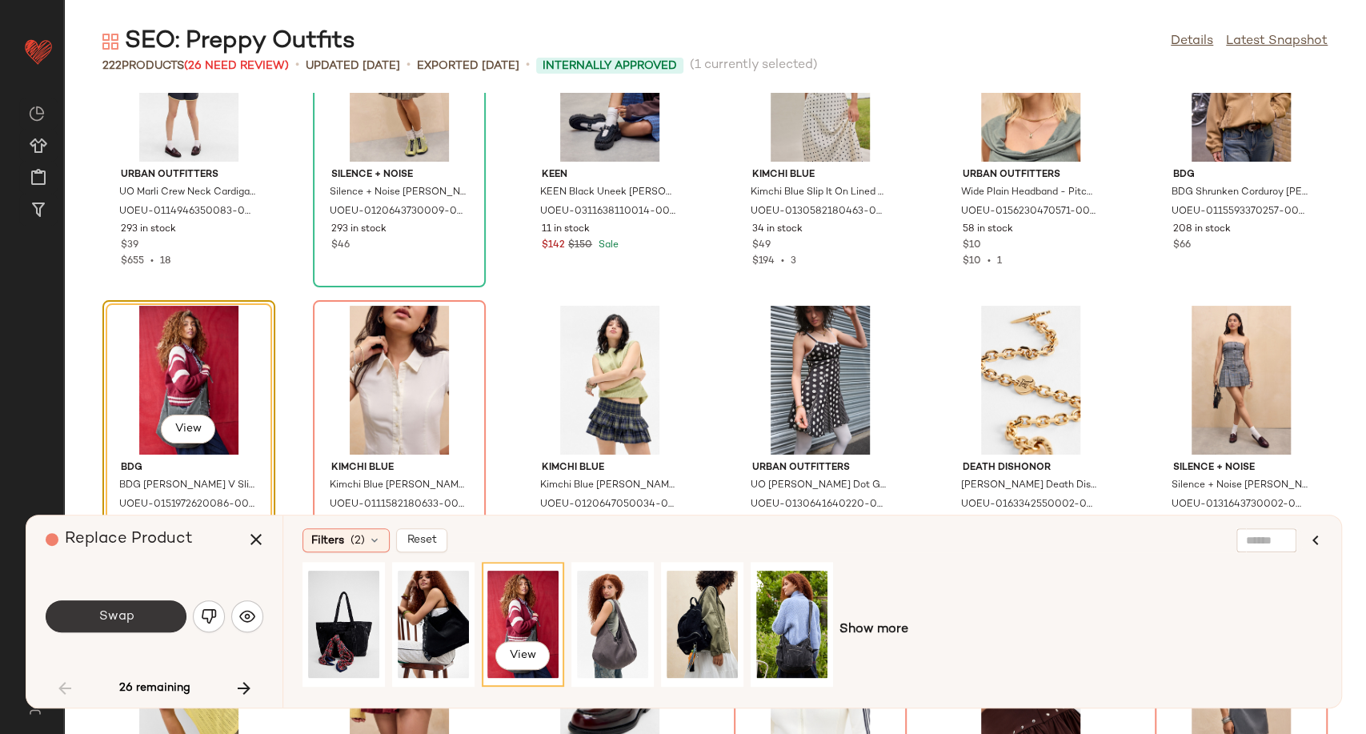
click at [108, 603] on button "Swap" at bounding box center [116, 616] width 141 height 32
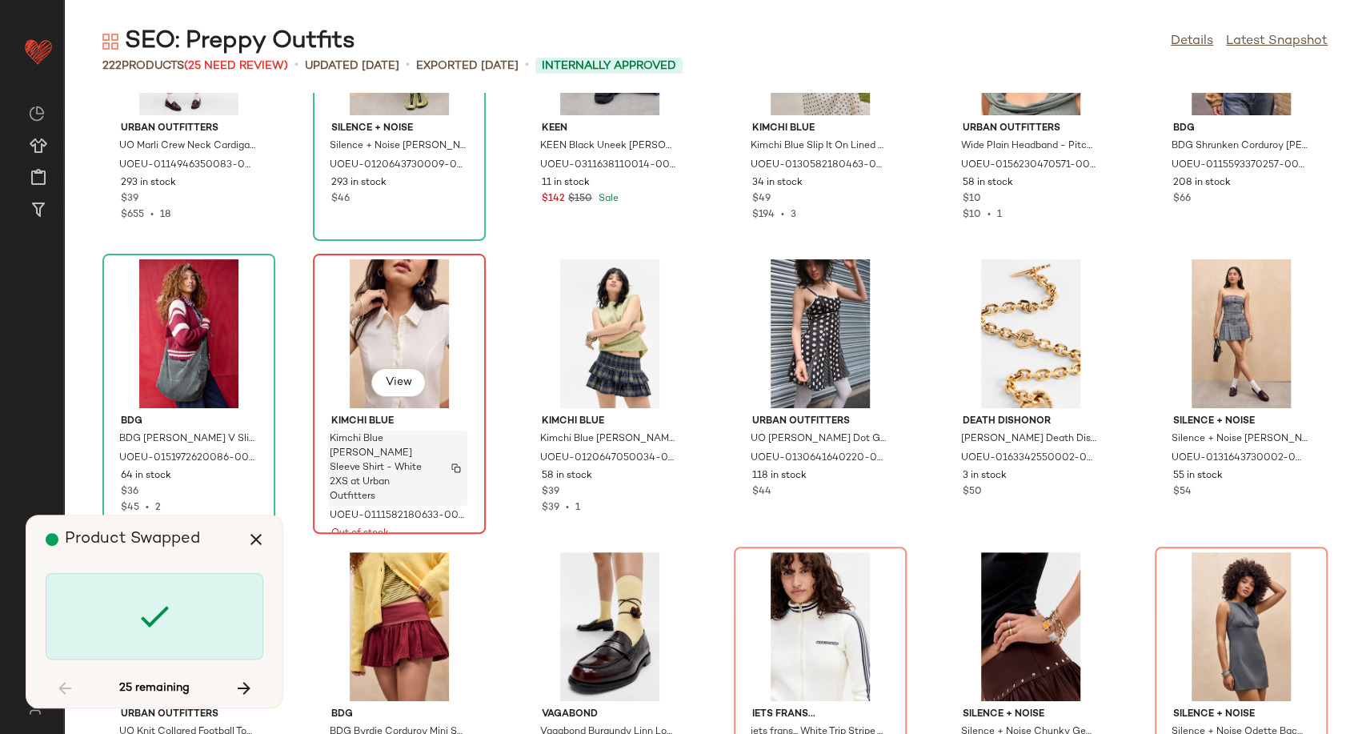
scroll to position [178, 0]
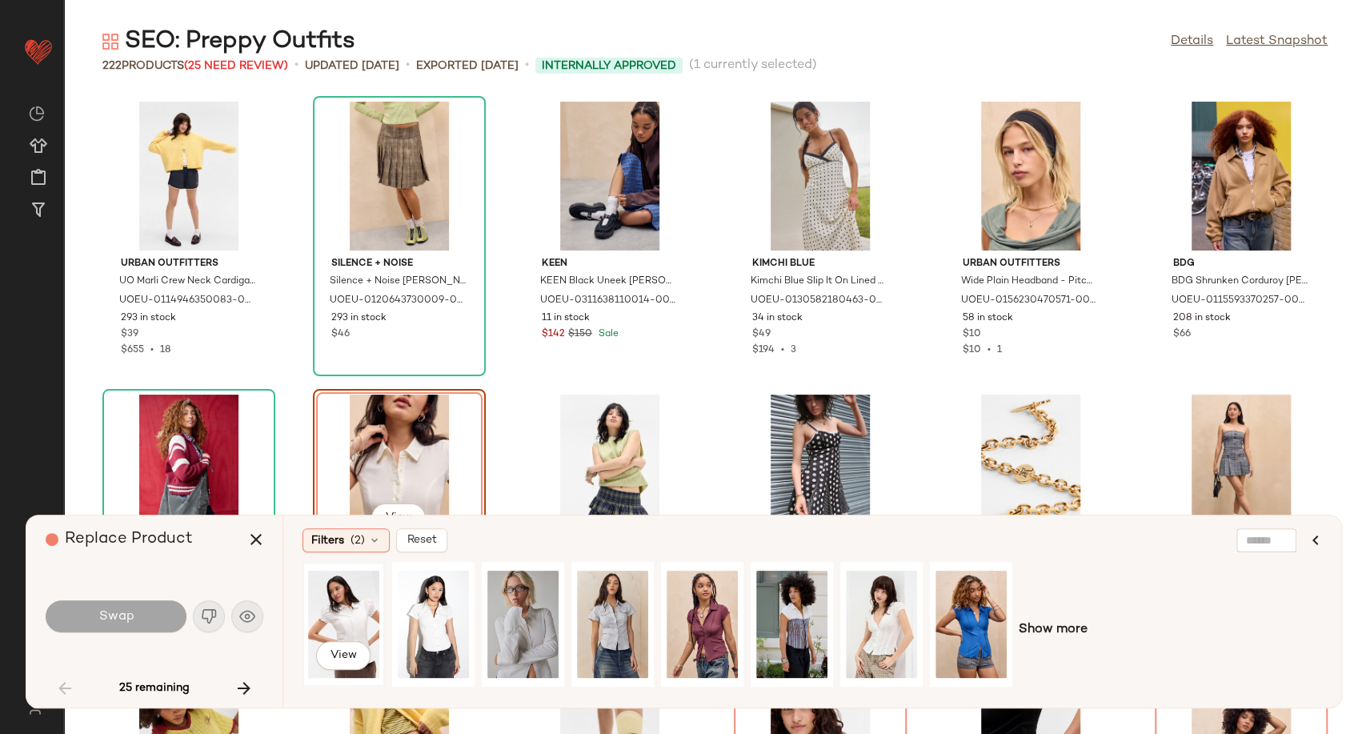
click at [364, 619] on div "View" at bounding box center [343, 624] width 71 height 114
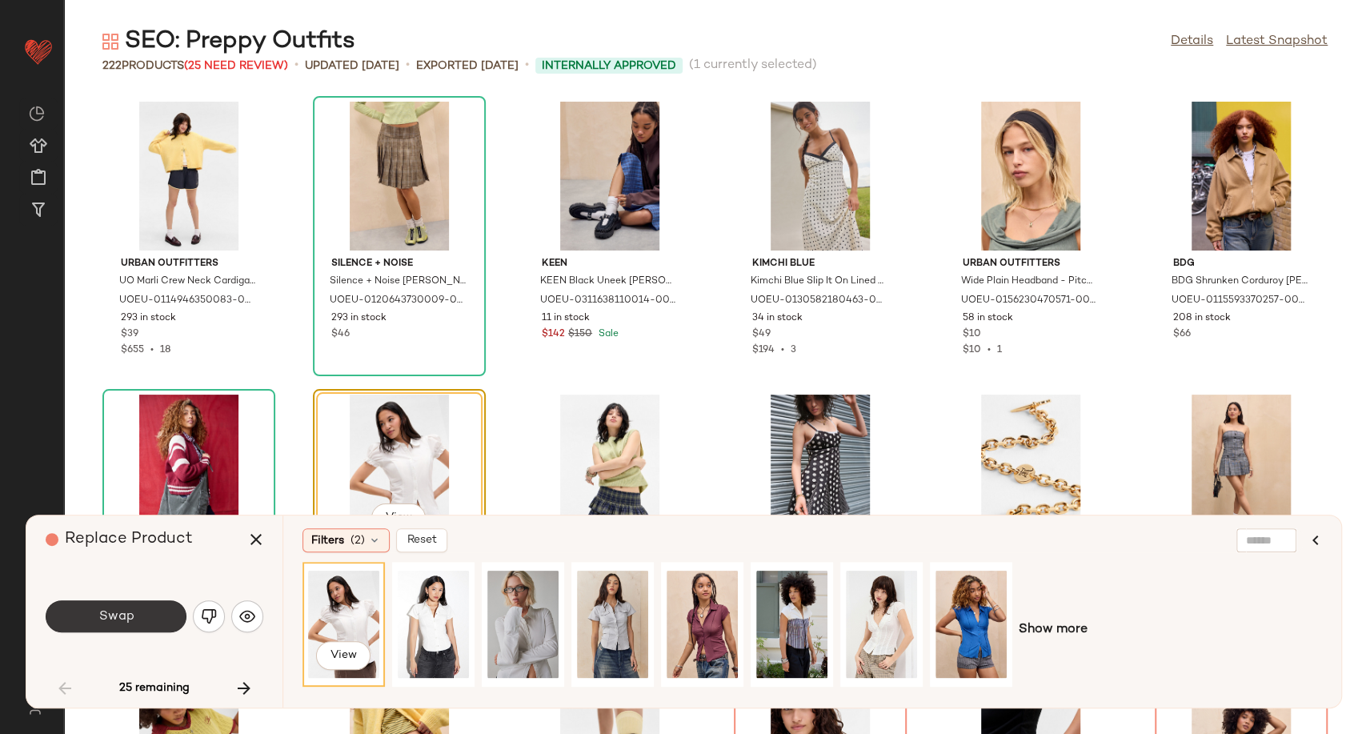
click at [145, 618] on button "Swap" at bounding box center [116, 616] width 141 height 32
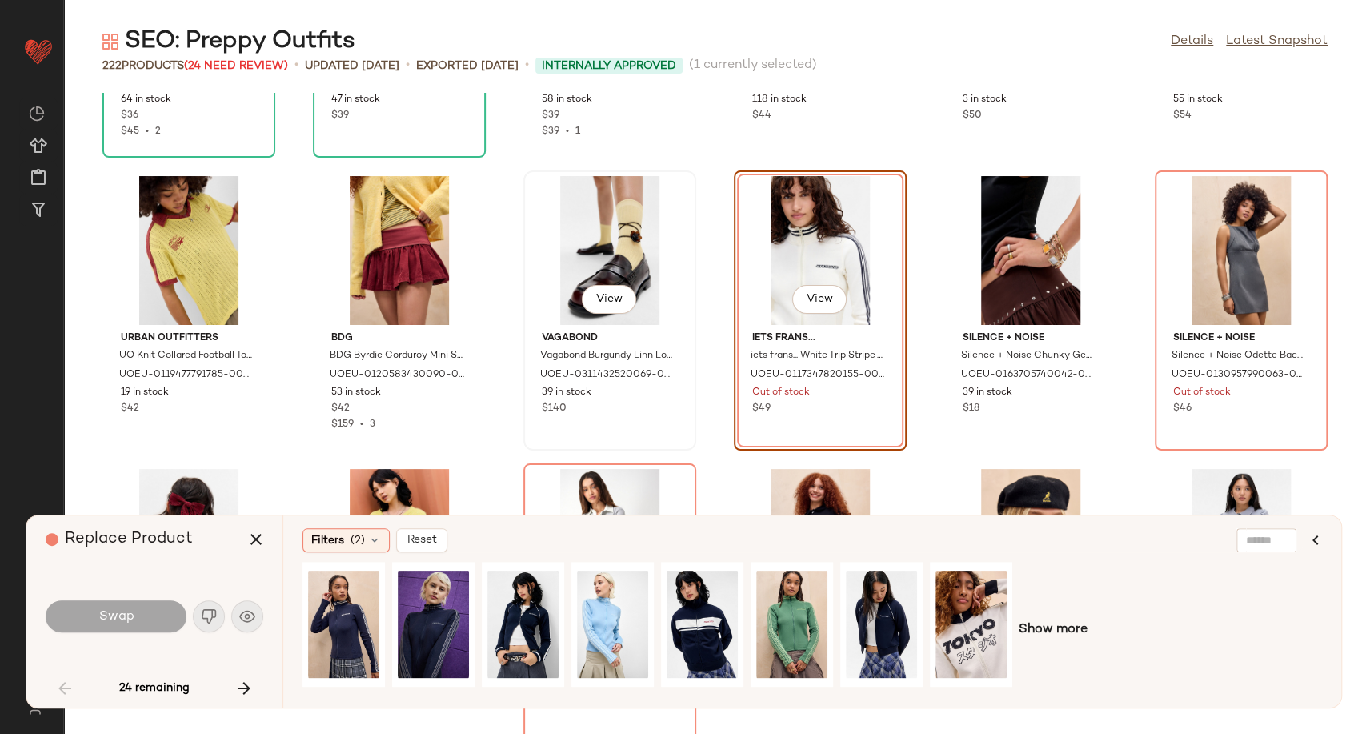
scroll to position [559, 0]
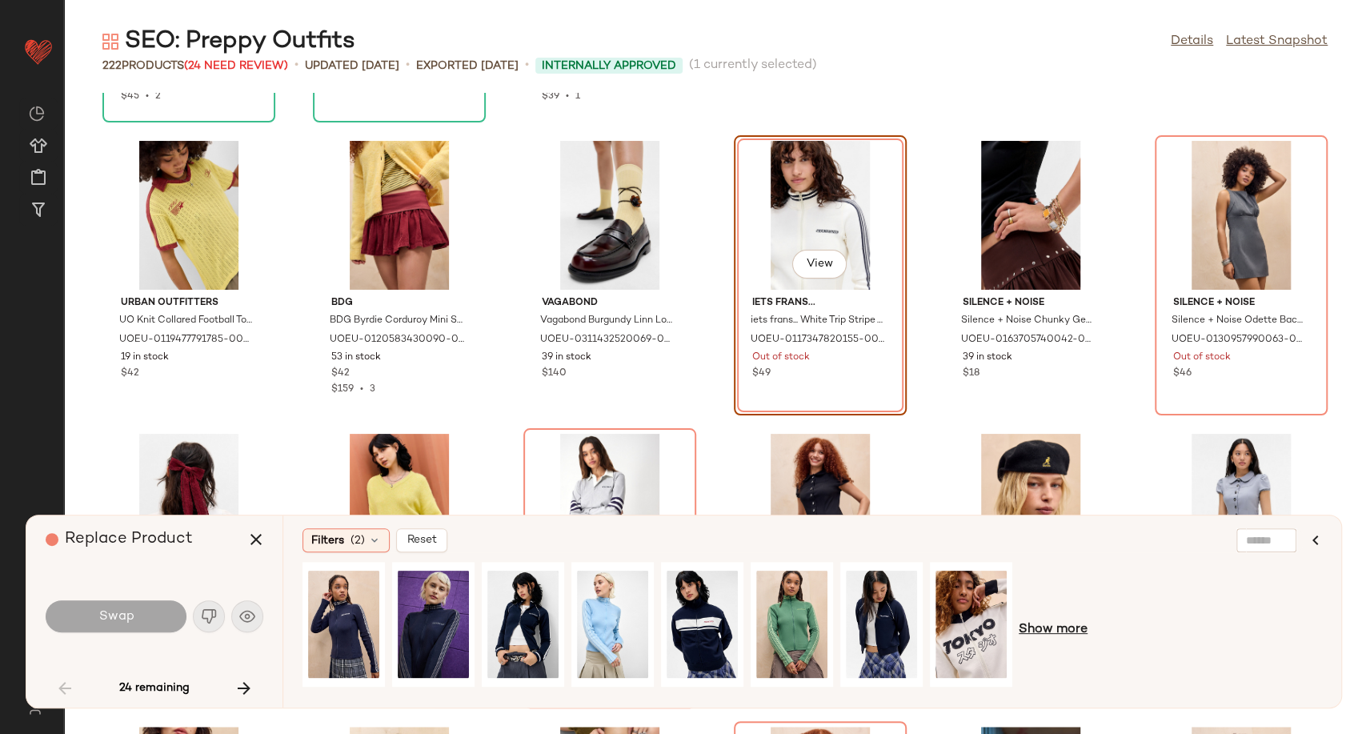
click at [1059, 630] on span "Show more" at bounding box center [1053, 629] width 69 height 19
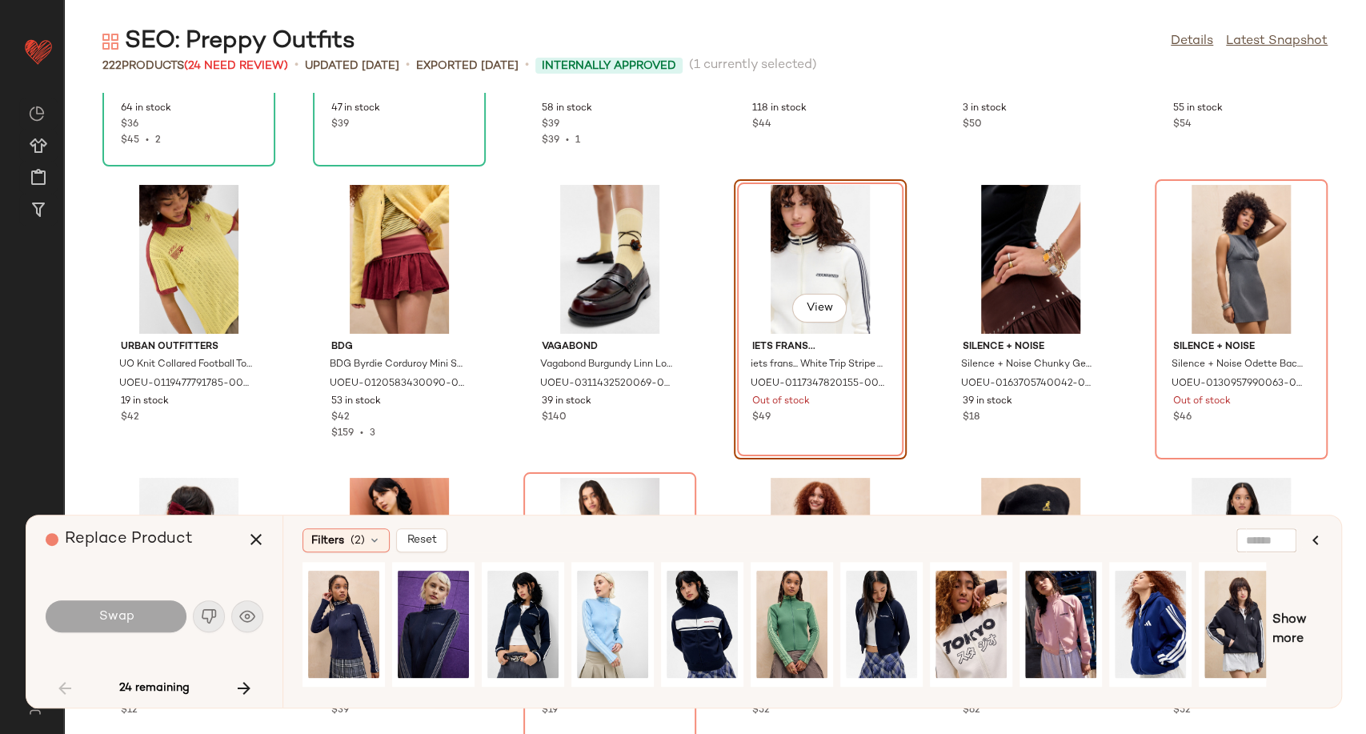
scroll to position [546, 0]
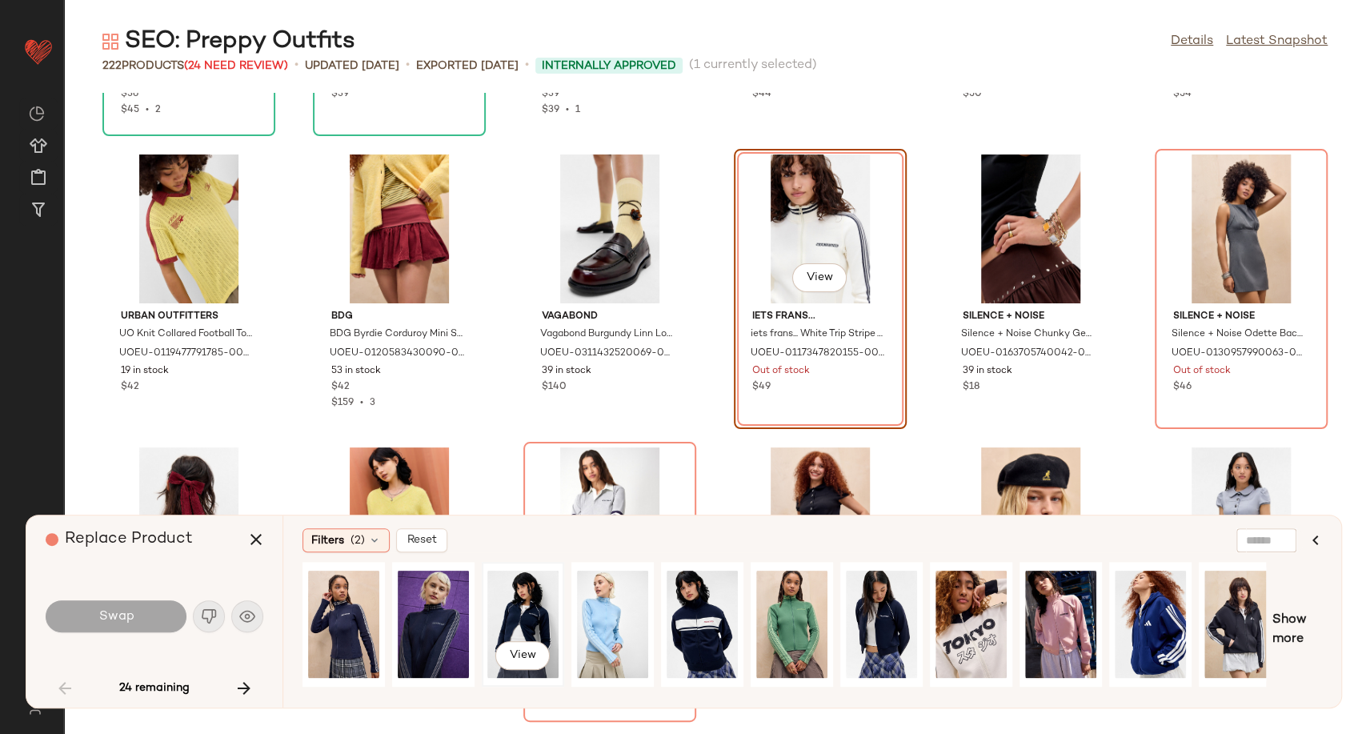
click at [520, 616] on div "View" at bounding box center [522, 624] width 71 height 114
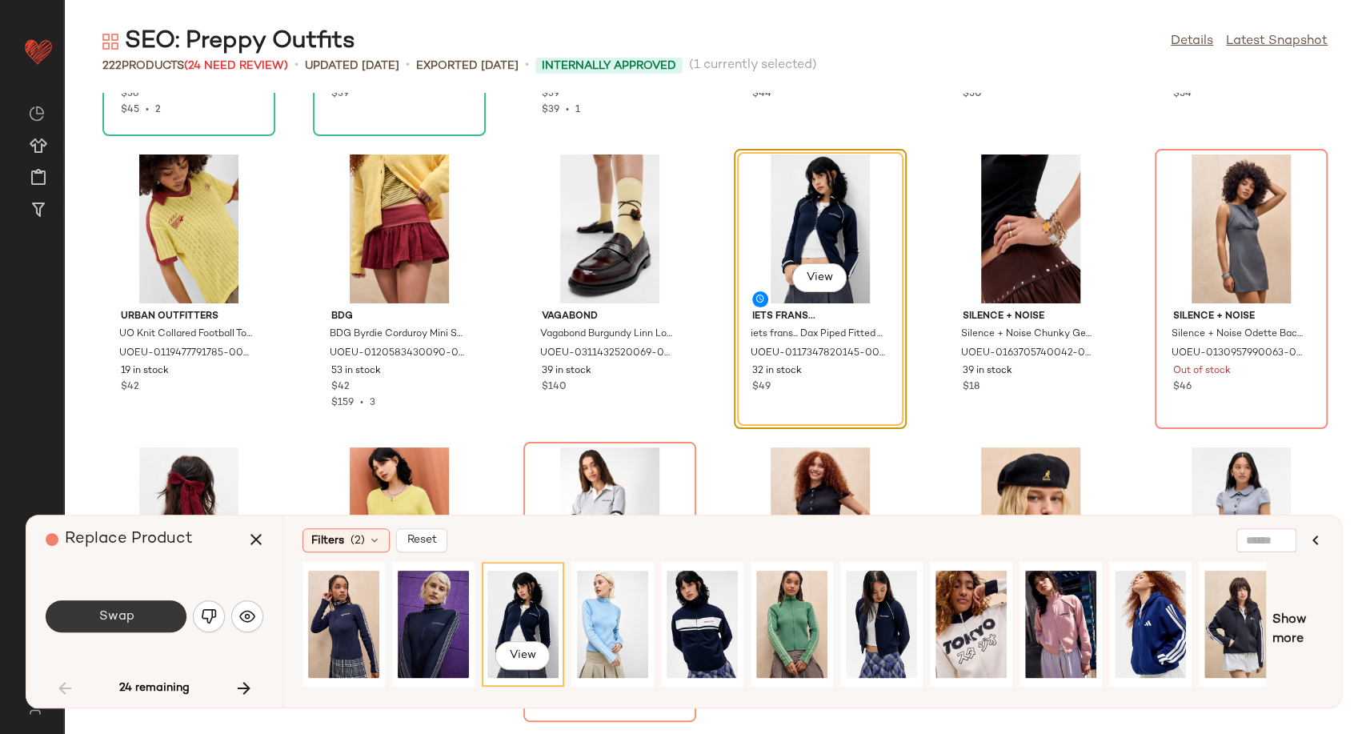
click at [157, 619] on button "Swap" at bounding box center [116, 616] width 141 height 32
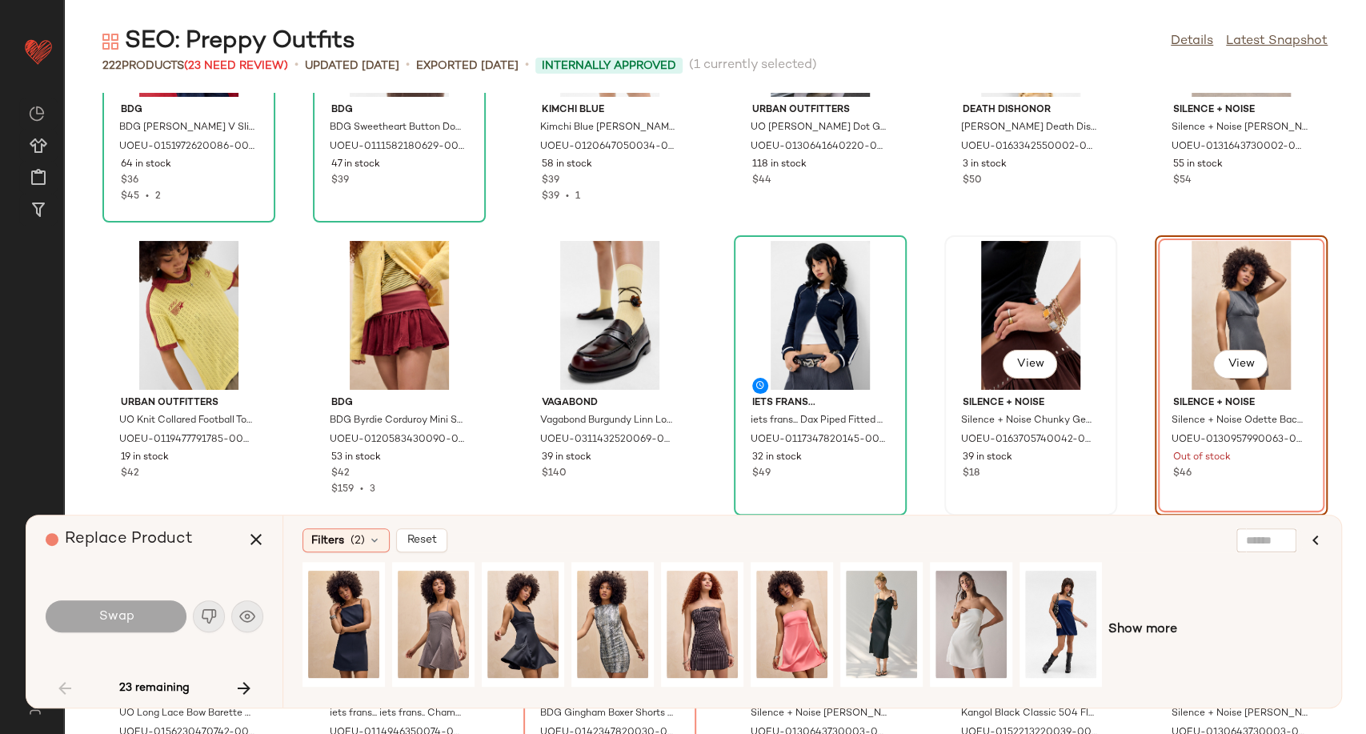
scroll to position [471, 0]
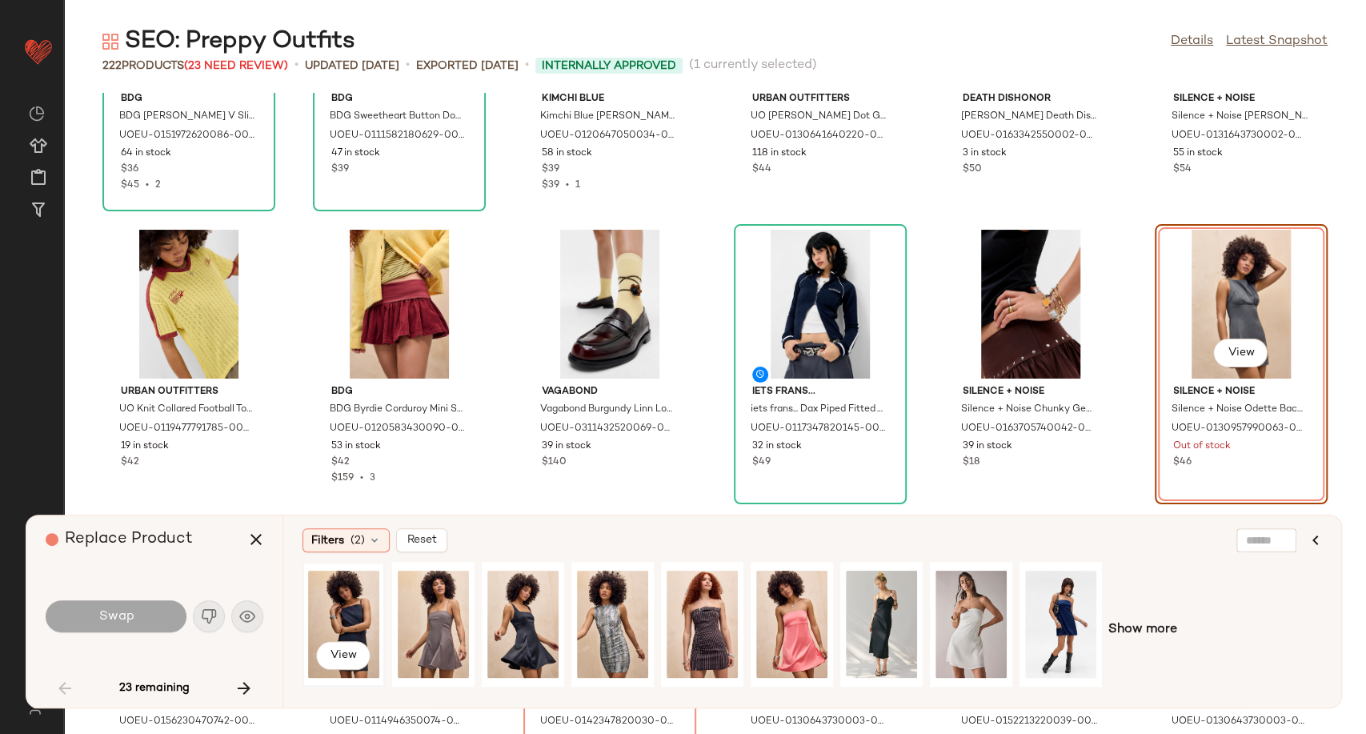
click at [352, 588] on div "View" at bounding box center [343, 624] width 71 height 114
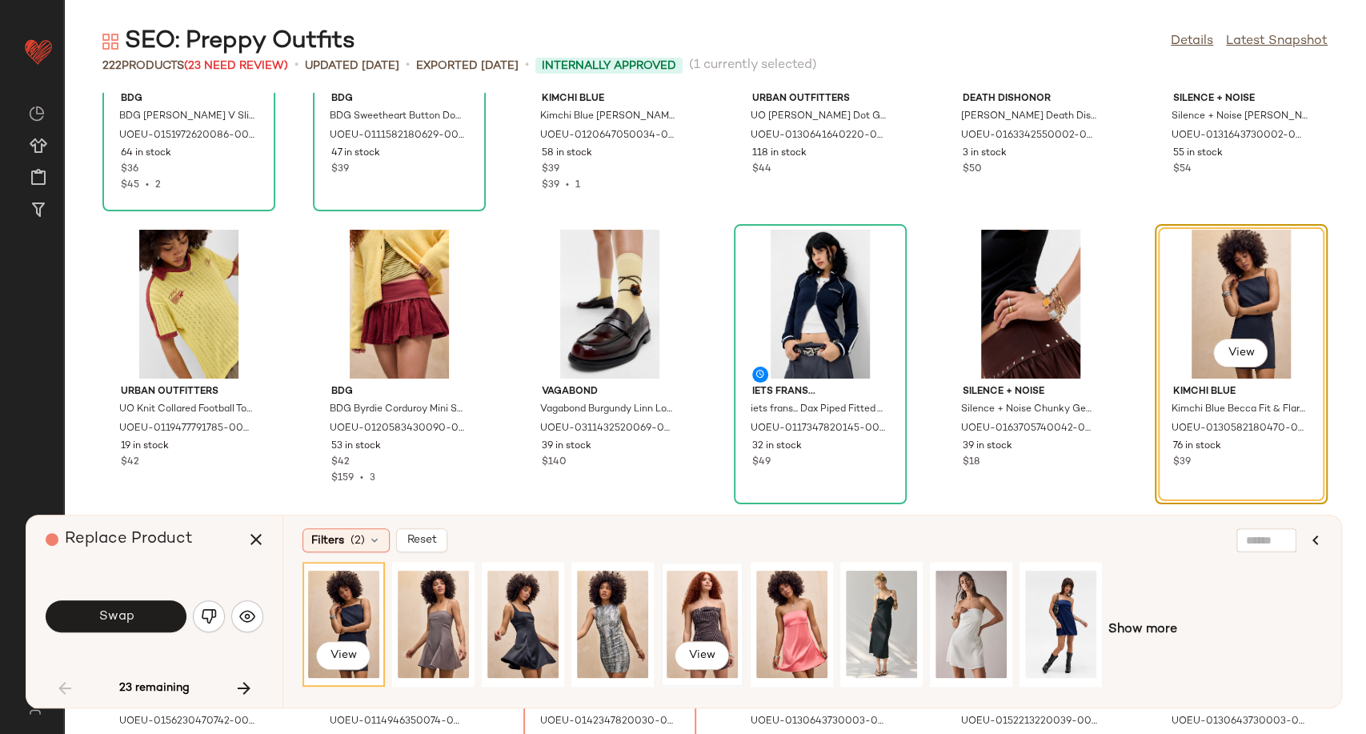
click at [691, 611] on div "View" at bounding box center [702, 624] width 71 height 114
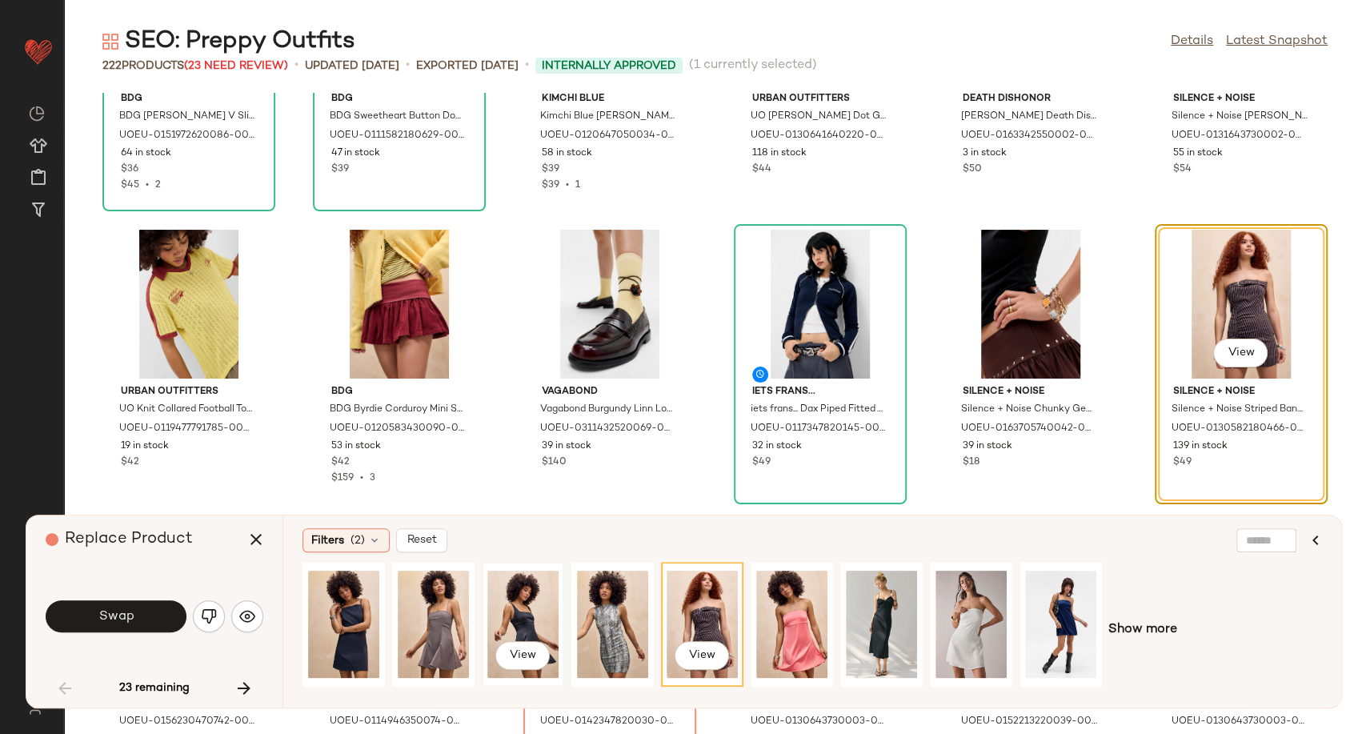
click at [531, 623] on div "View" at bounding box center [522, 624] width 71 height 114
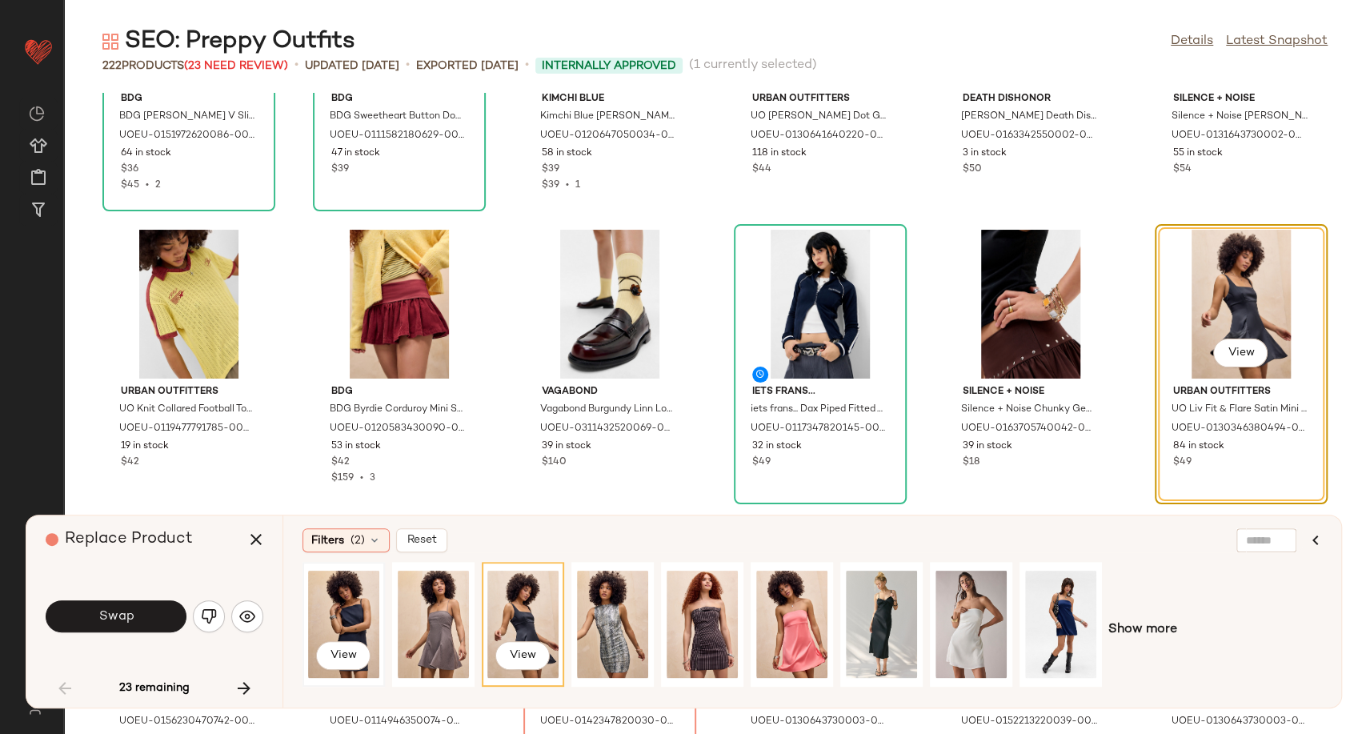
click at [370, 619] on div "View" at bounding box center [343, 624] width 71 height 114
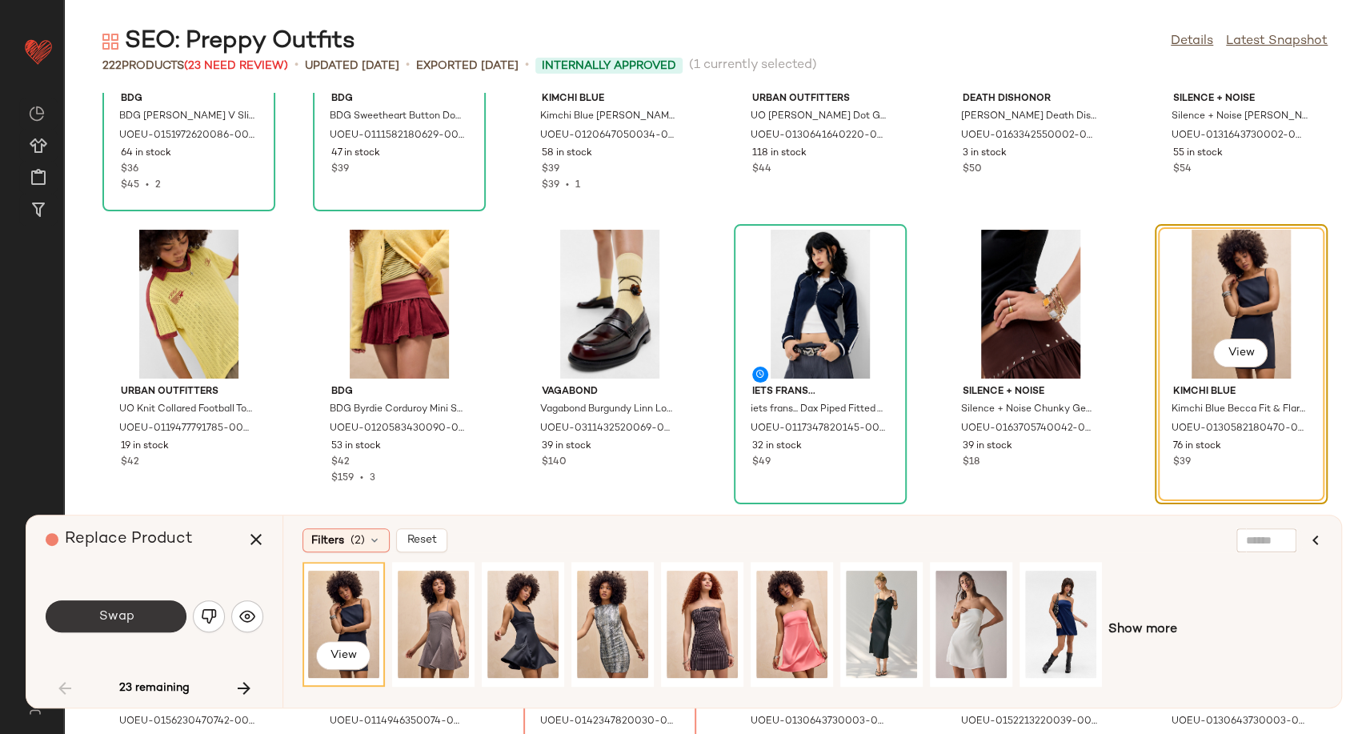
click at [144, 616] on button "Swap" at bounding box center [116, 616] width 141 height 32
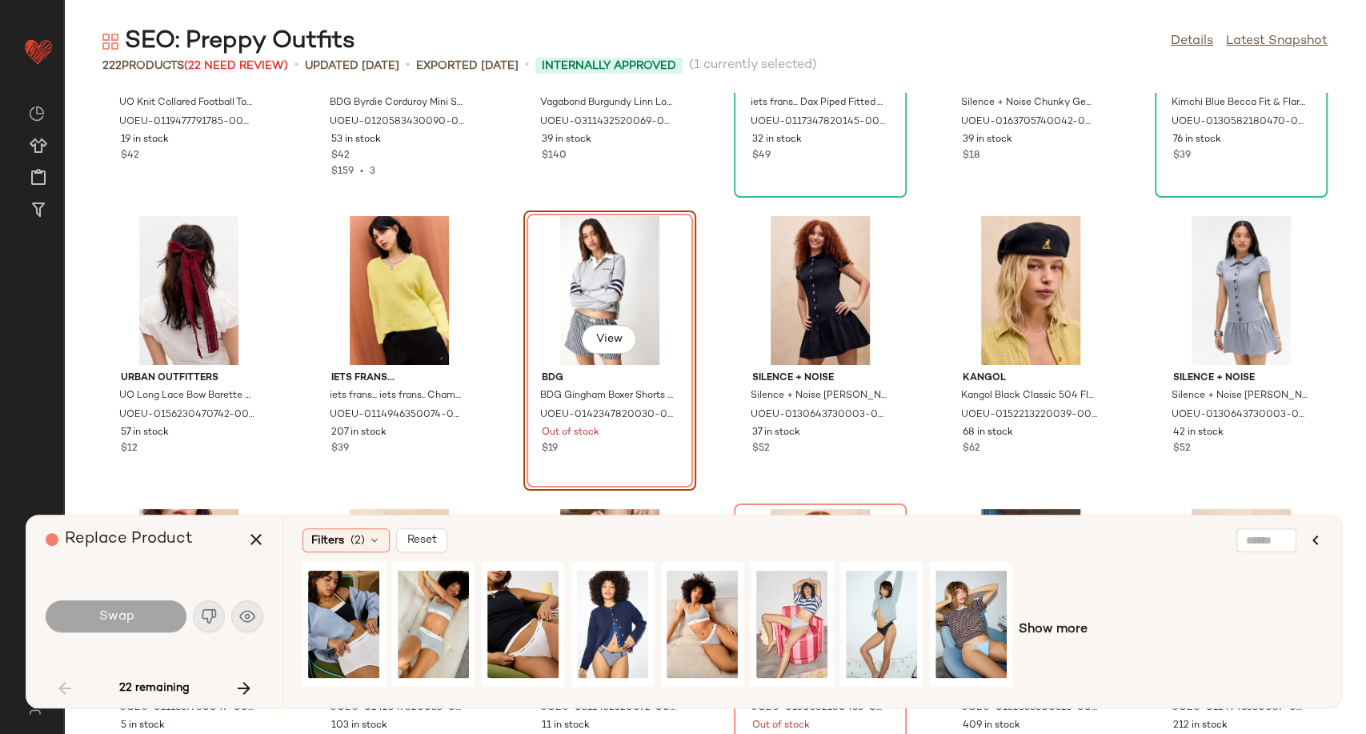
scroll to position [852, 0]
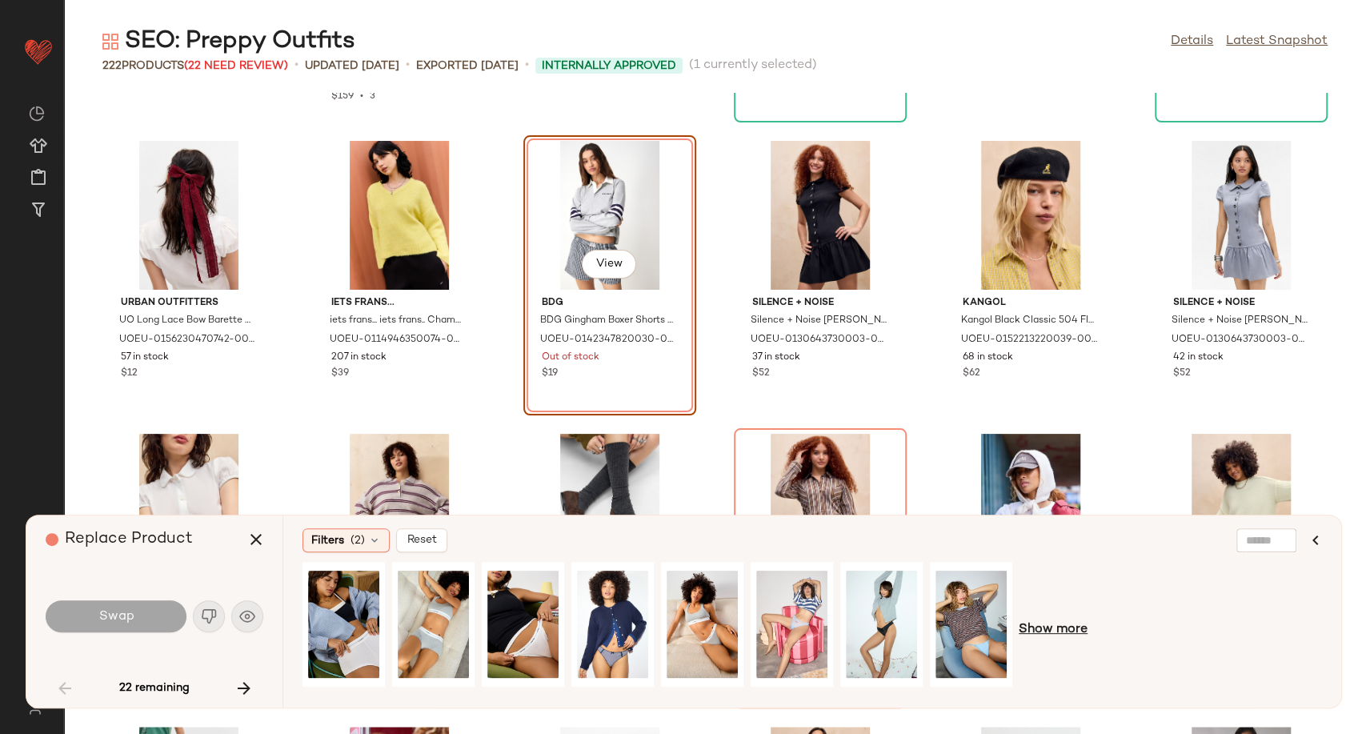
click at [1041, 630] on span "Show more" at bounding box center [1053, 629] width 69 height 19
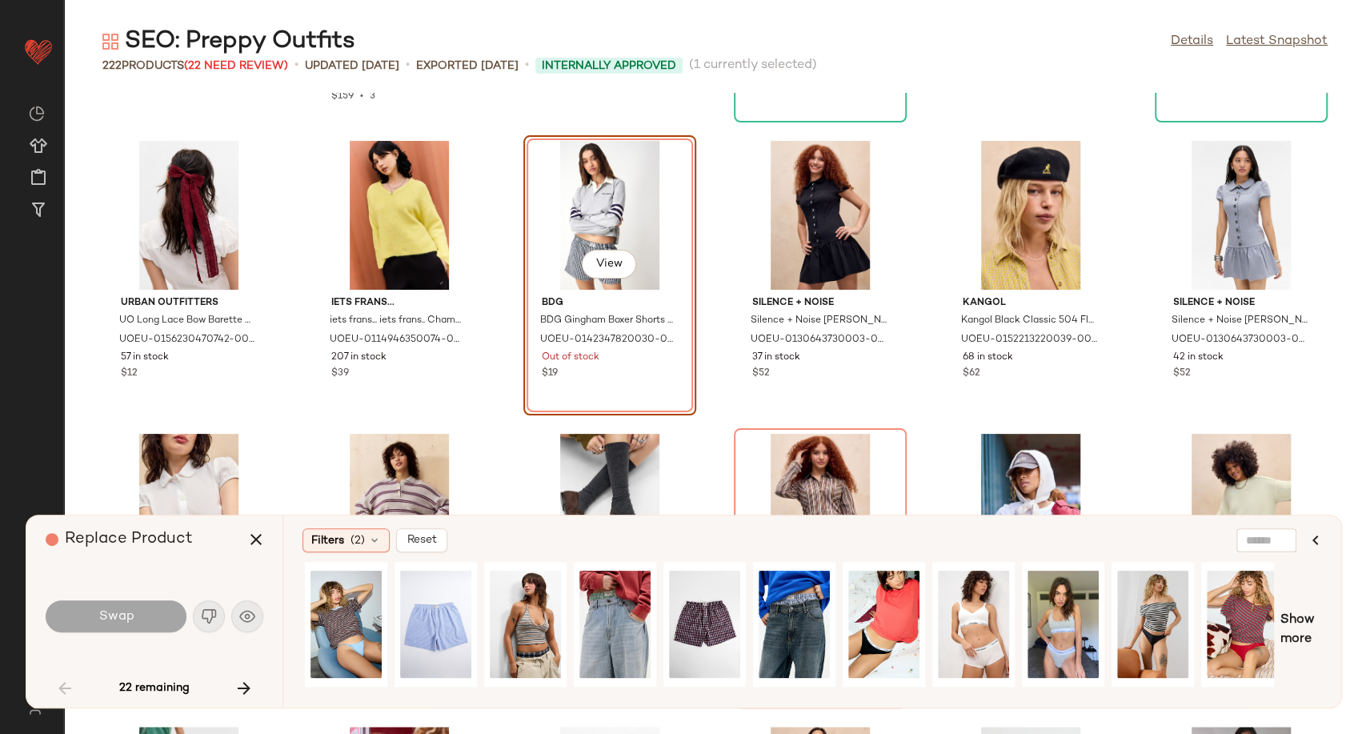
scroll to position [0, 634]
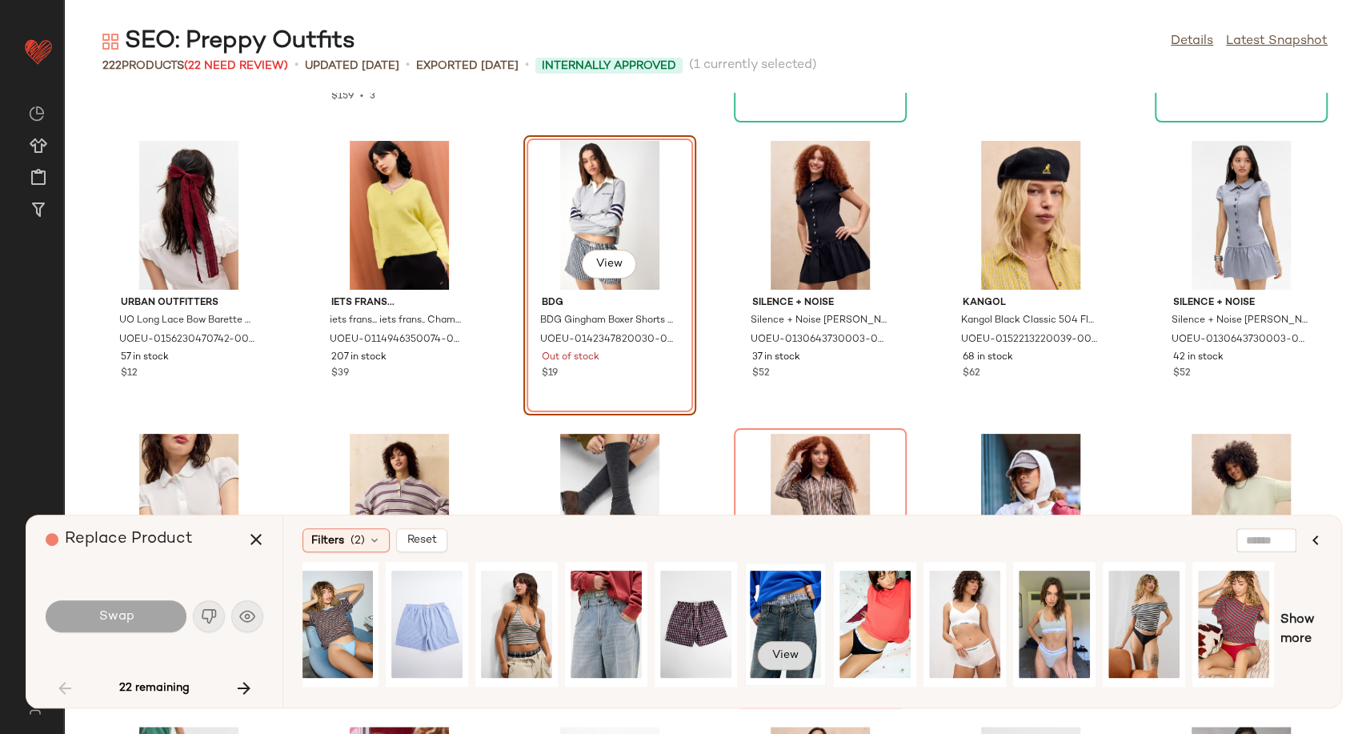
click at [783, 655] on span "View" at bounding box center [784, 655] width 27 height 13
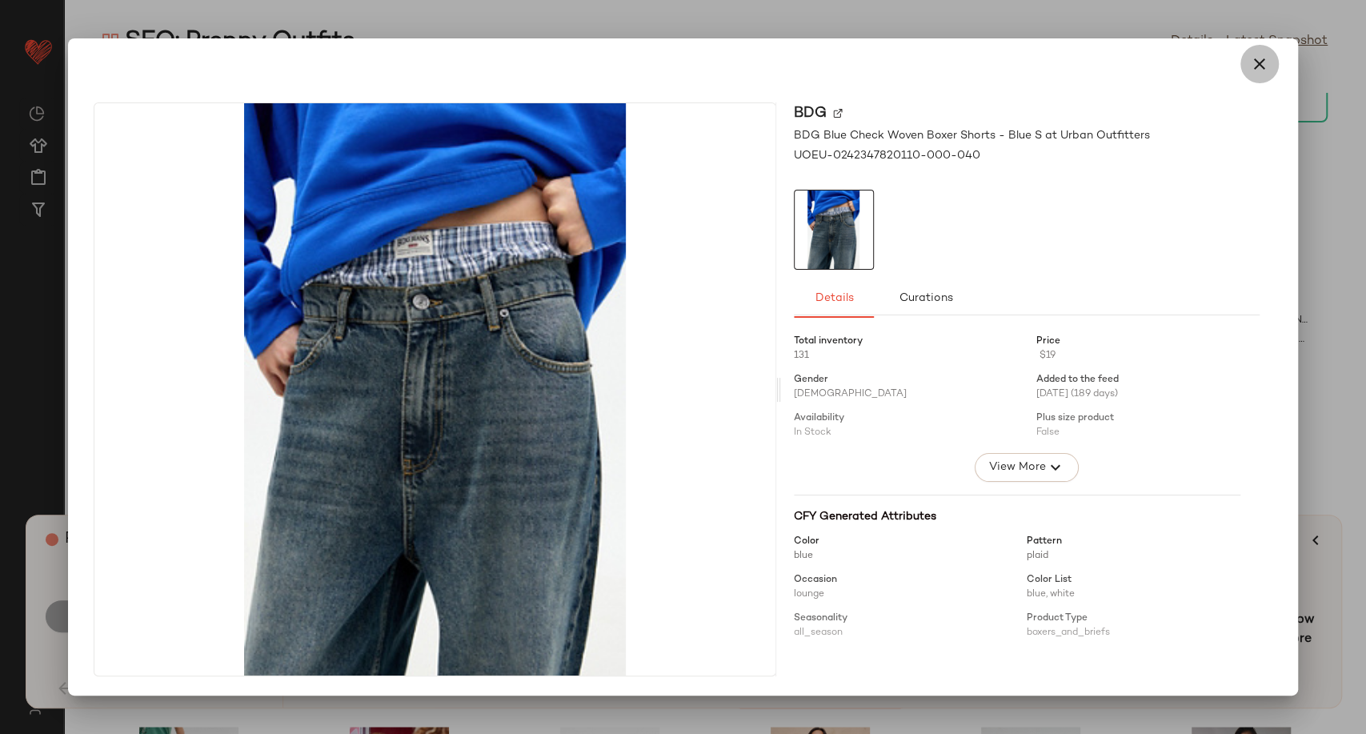
click at [1254, 68] on icon "button" at bounding box center [1259, 63] width 19 height 19
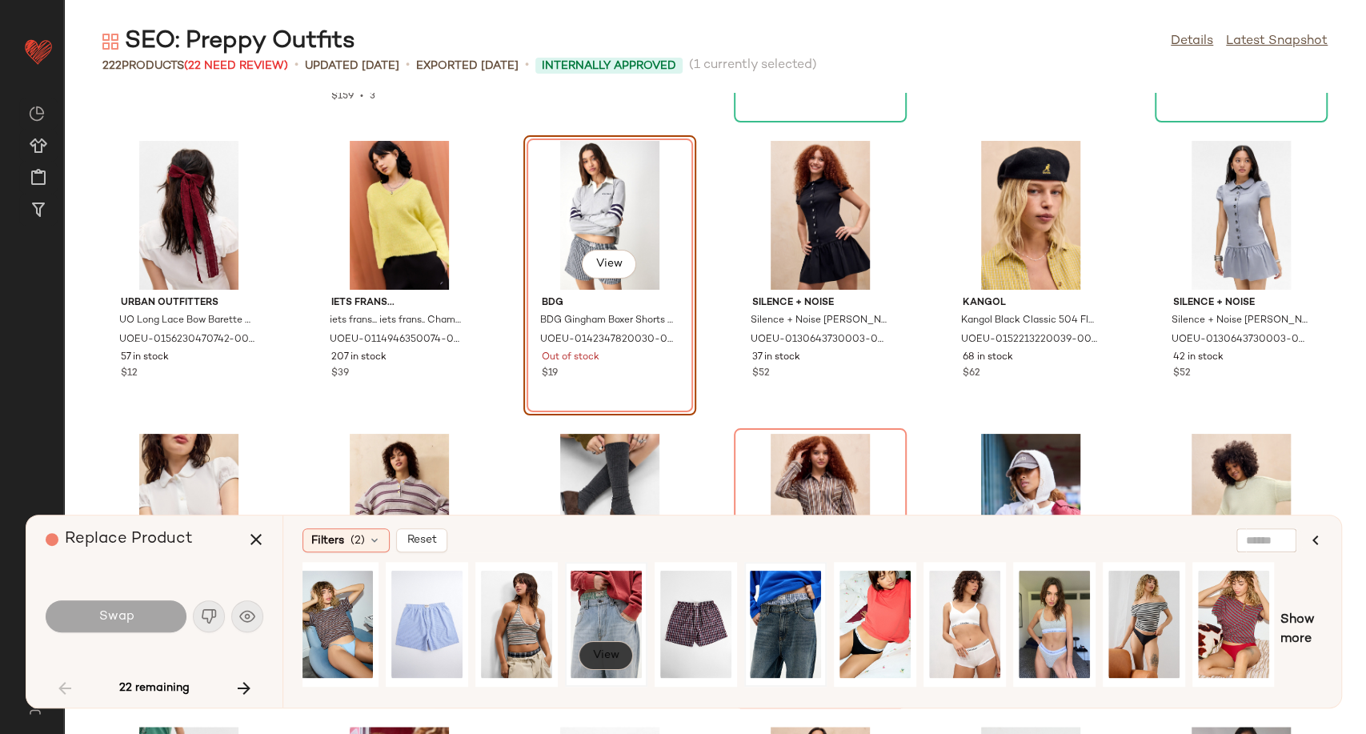
click at [602, 655] on span "View" at bounding box center [605, 655] width 27 height 13
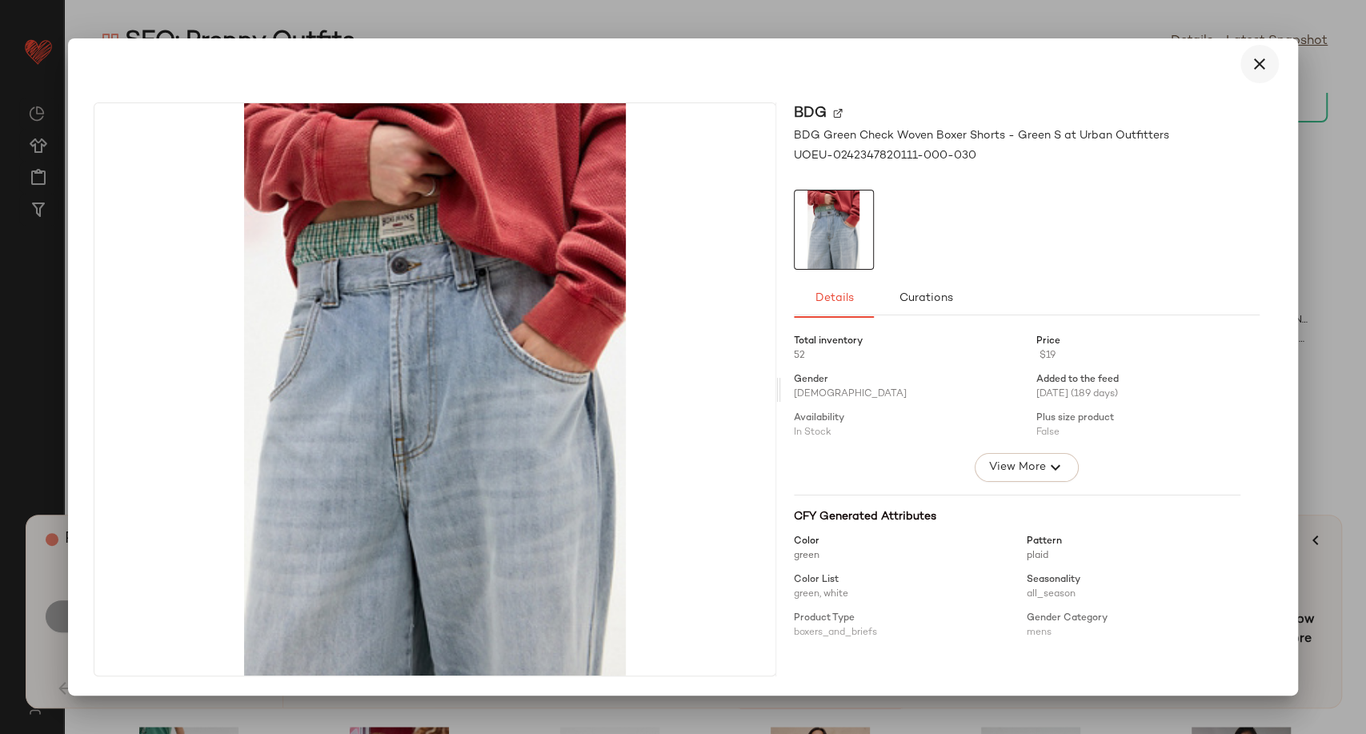
click at [1257, 68] on icon "button" at bounding box center [1259, 63] width 19 height 19
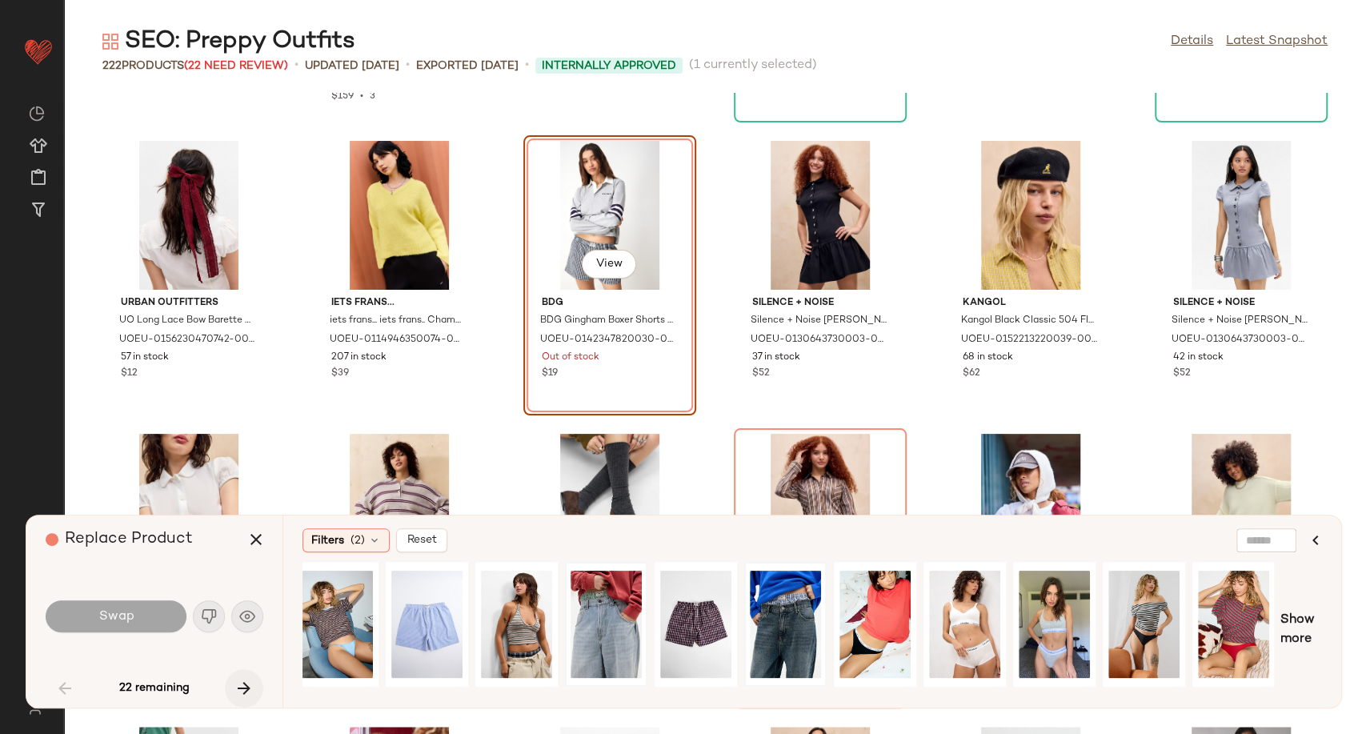
click at [238, 682] on icon "button" at bounding box center [243, 688] width 19 height 19
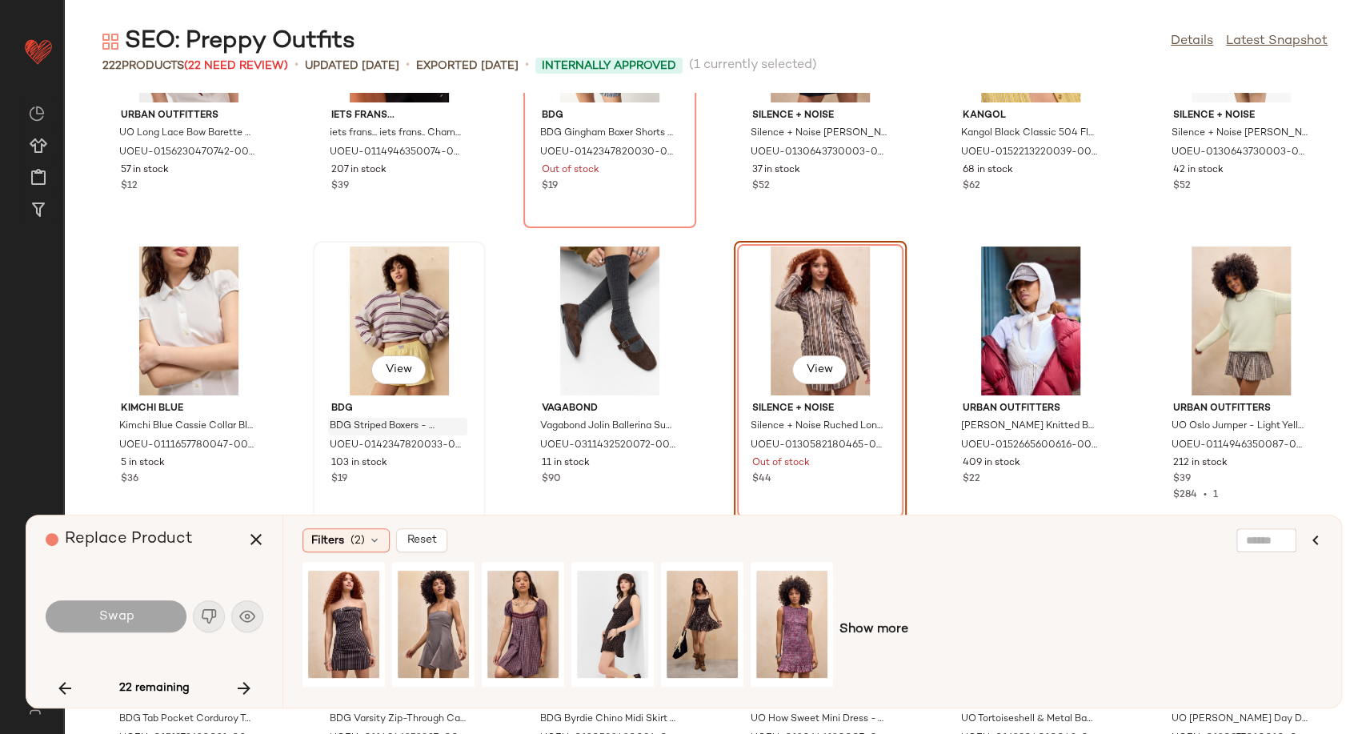
scroll to position [1056, 0]
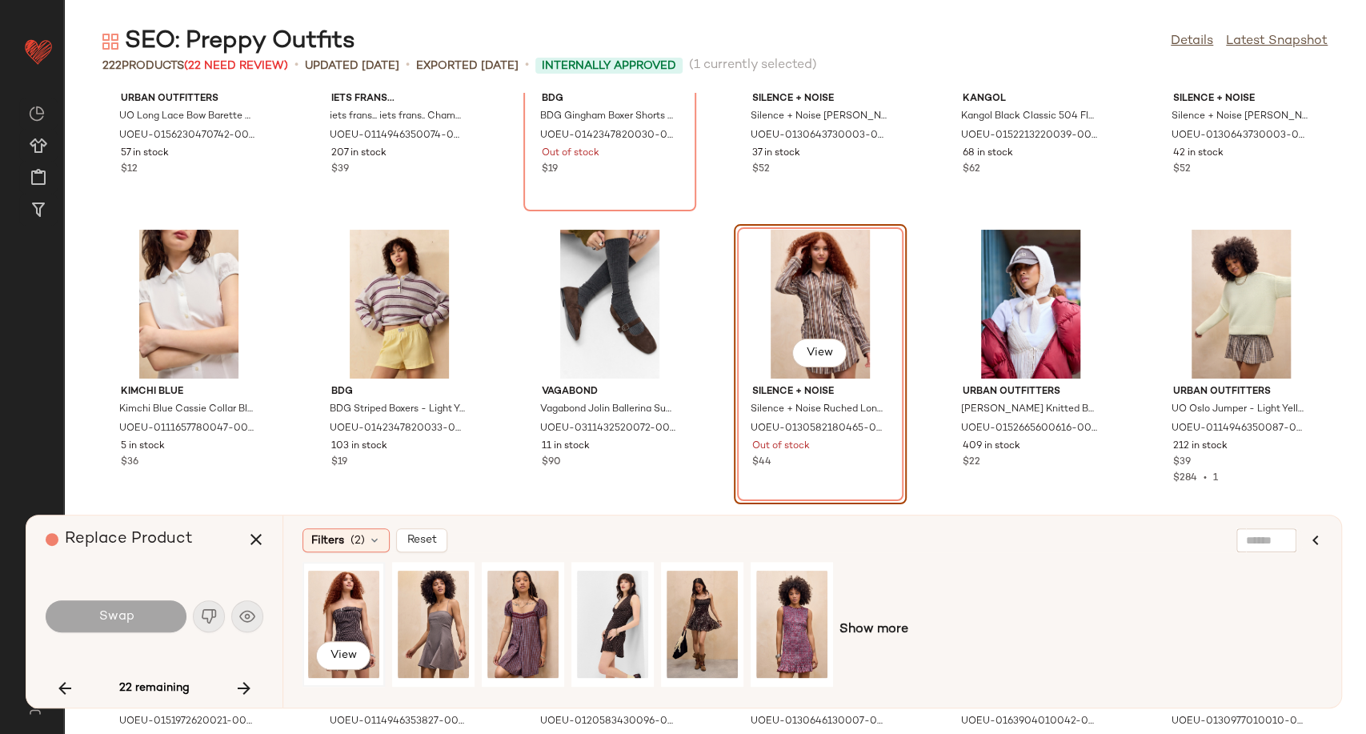
click at [345, 624] on div "View" at bounding box center [343, 624] width 71 height 114
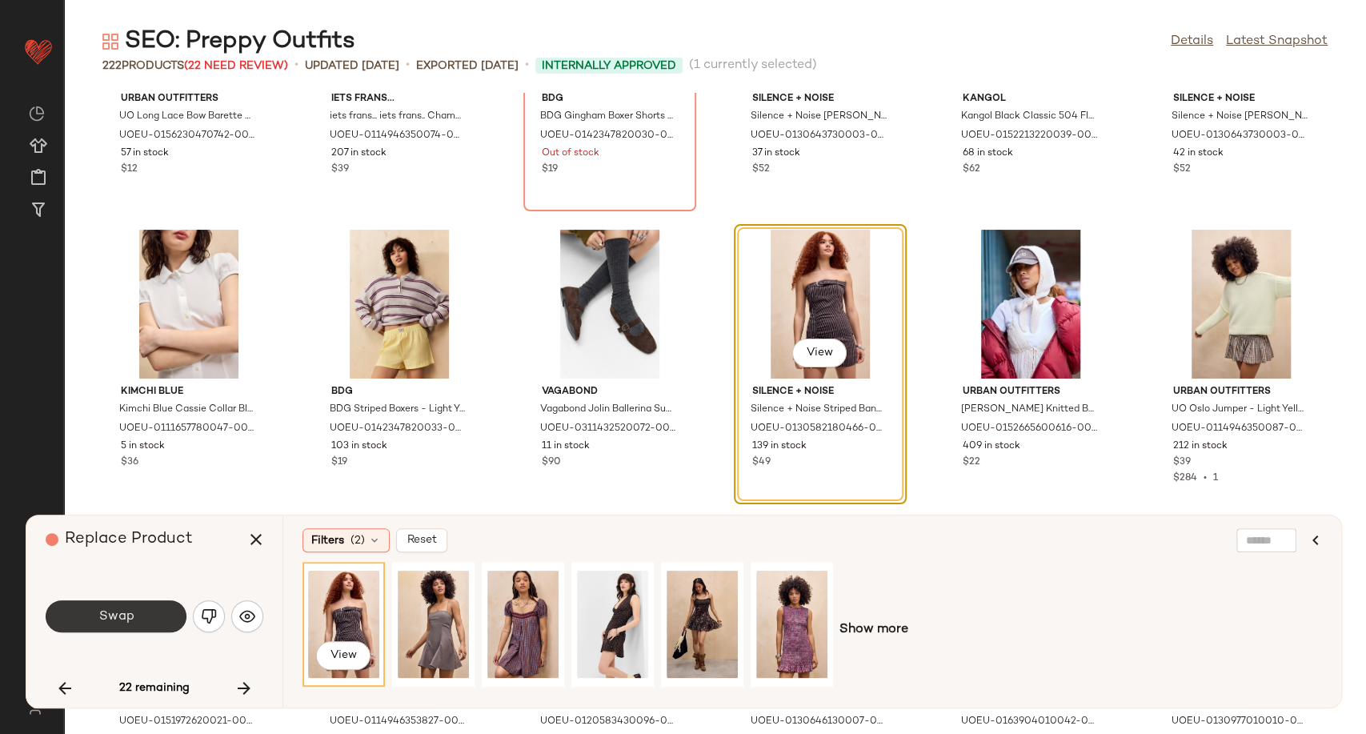
click at [152, 617] on button "Swap" at bounding box center [116, 616] width 141 height 32
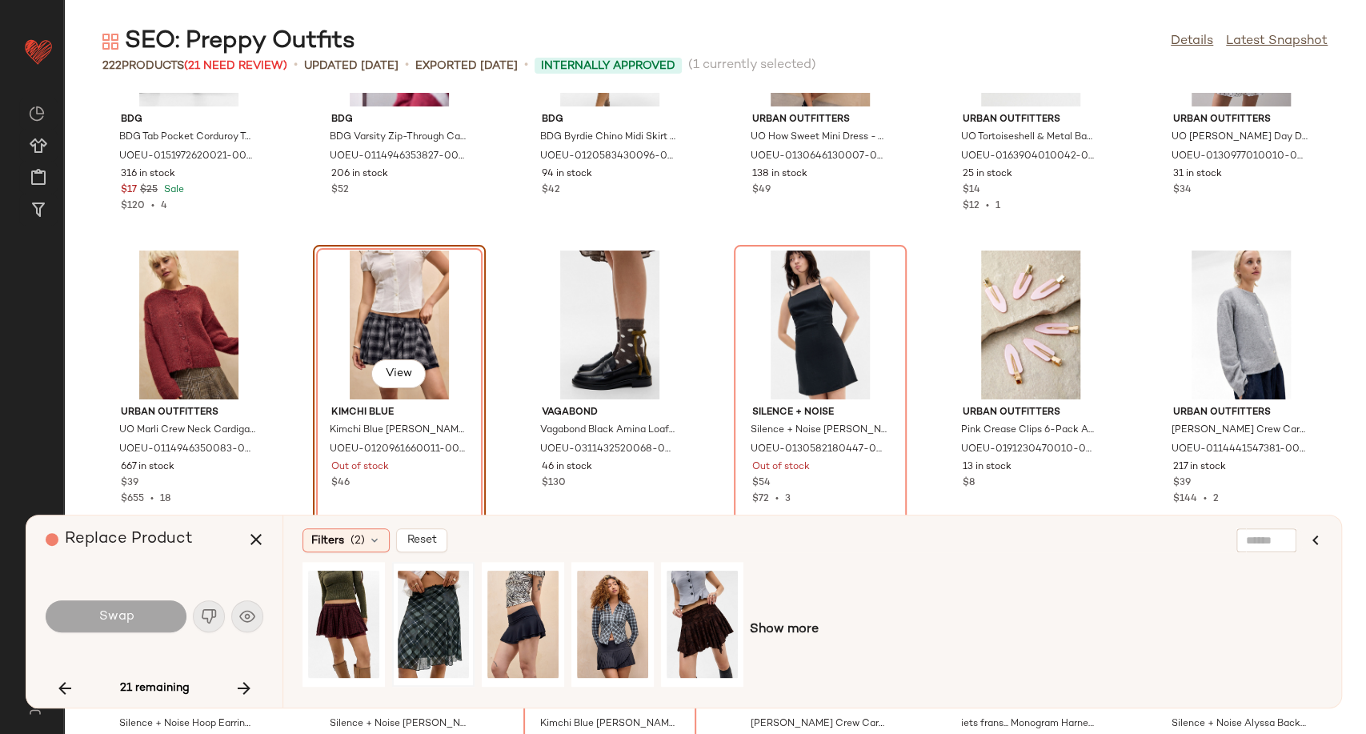
scroll to position [1642, 0]
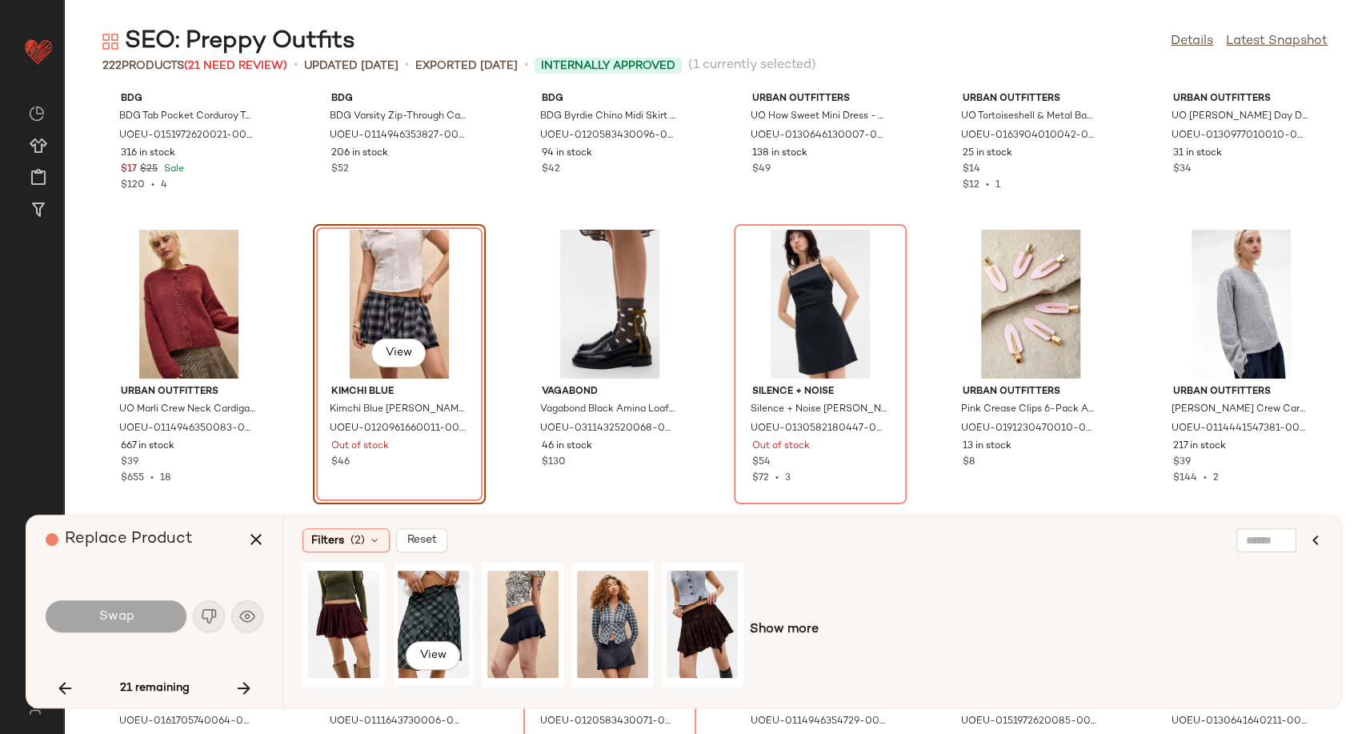
click at [430, 593] on div "View" at bounding box center [433, 624] width 71 height 114
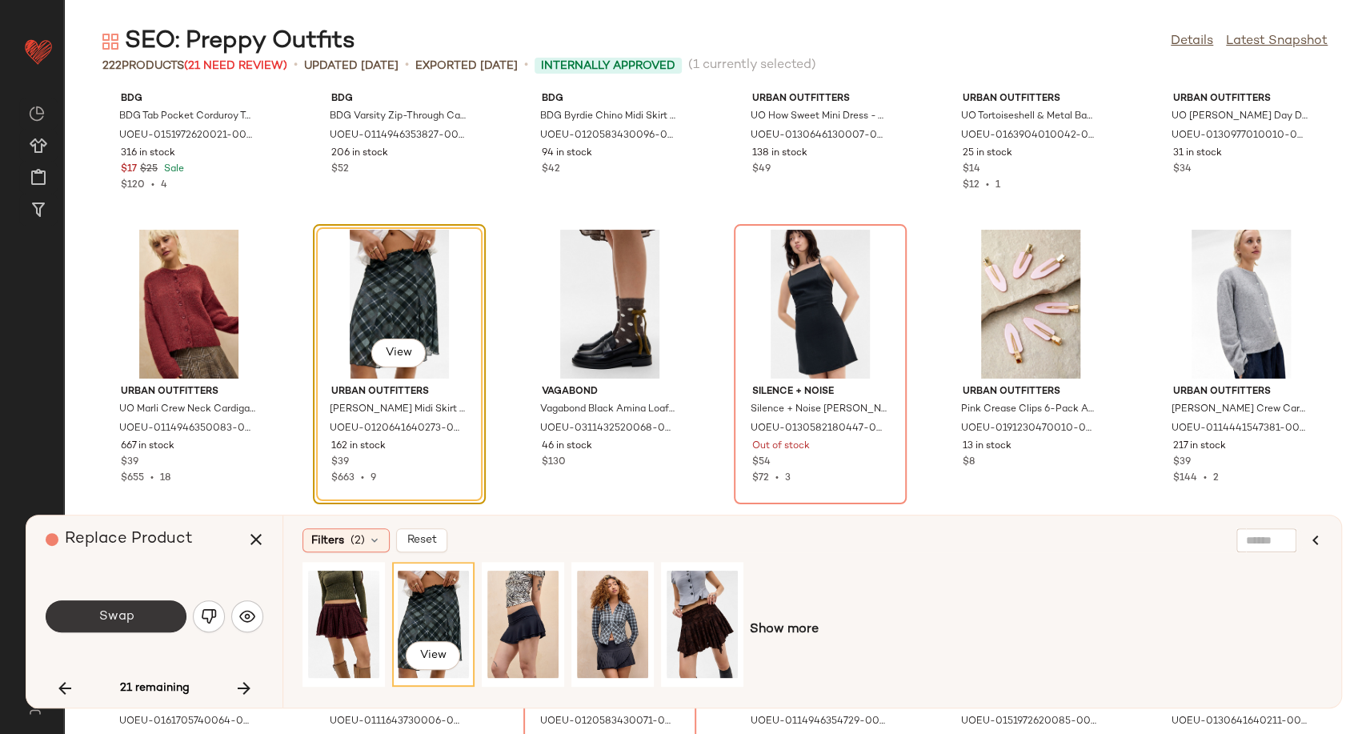
click at [145, 627] on button "Swap" at bounding box center [116, 616] width 141 height 32
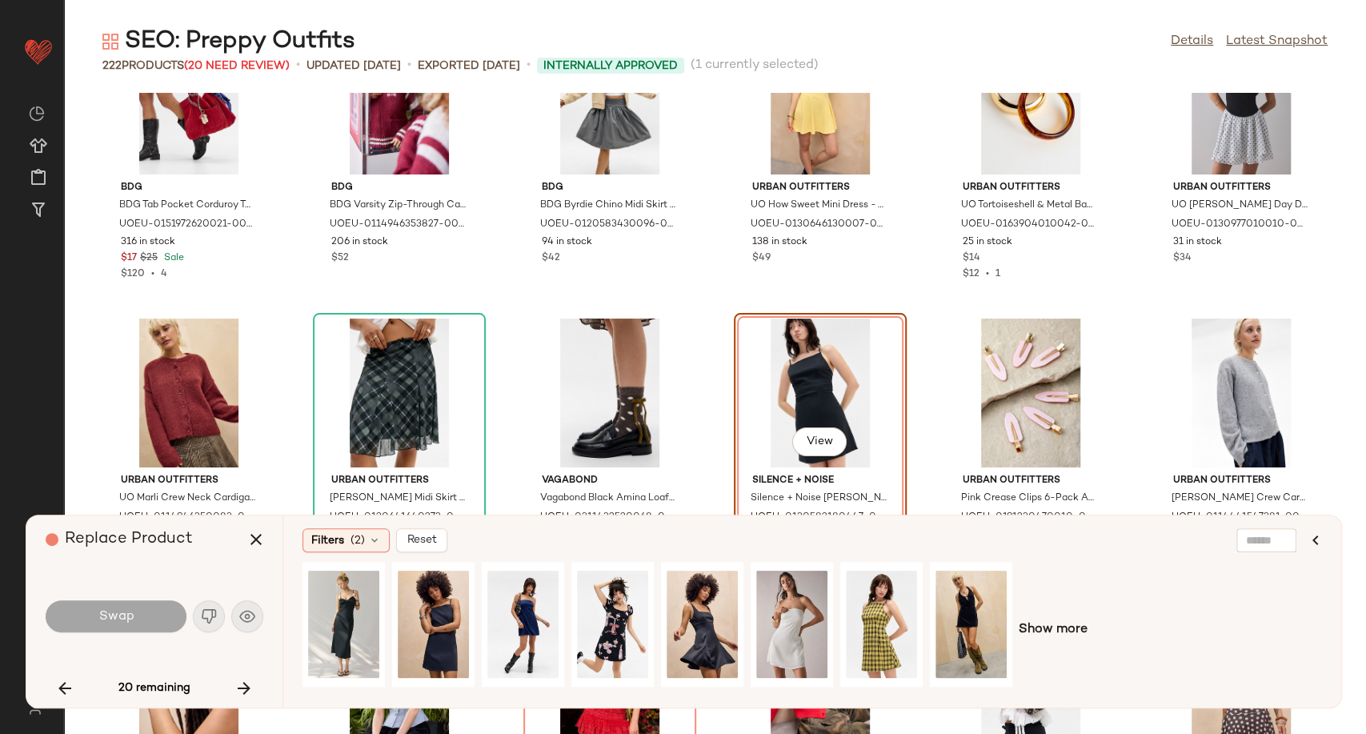
scroll to position [1642, 0]
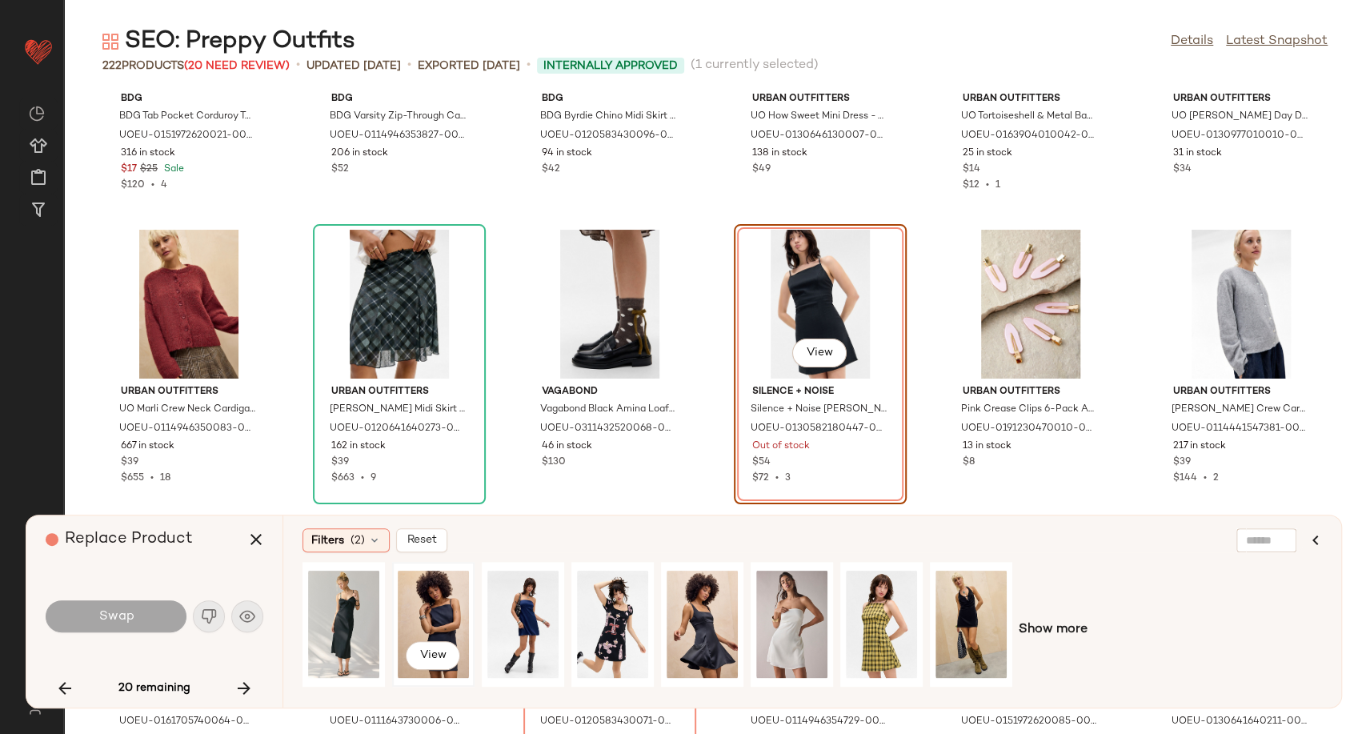
click at [432, 623] on div "View" at bounding box center [433, 624] width 71 height 114
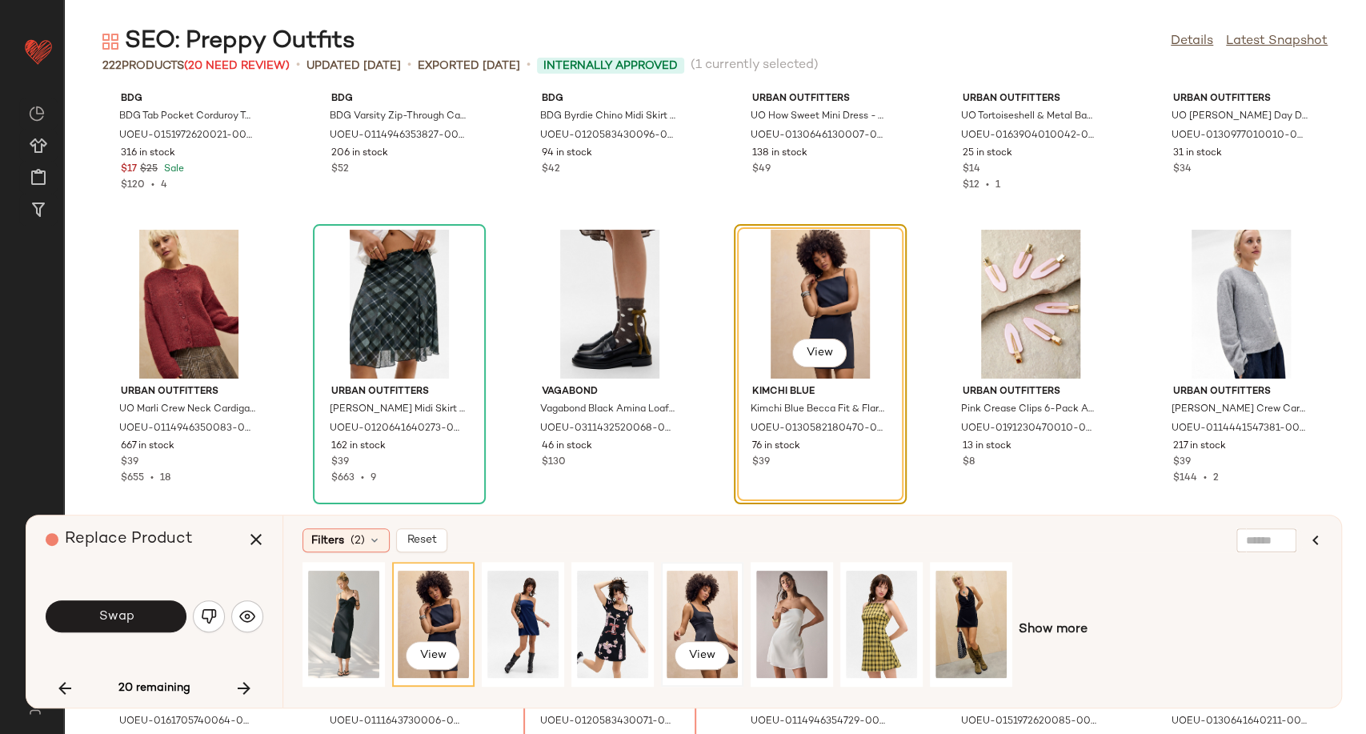
click at [711, 620] on div "View" at bounding box center [702, 624] width 71 height 114
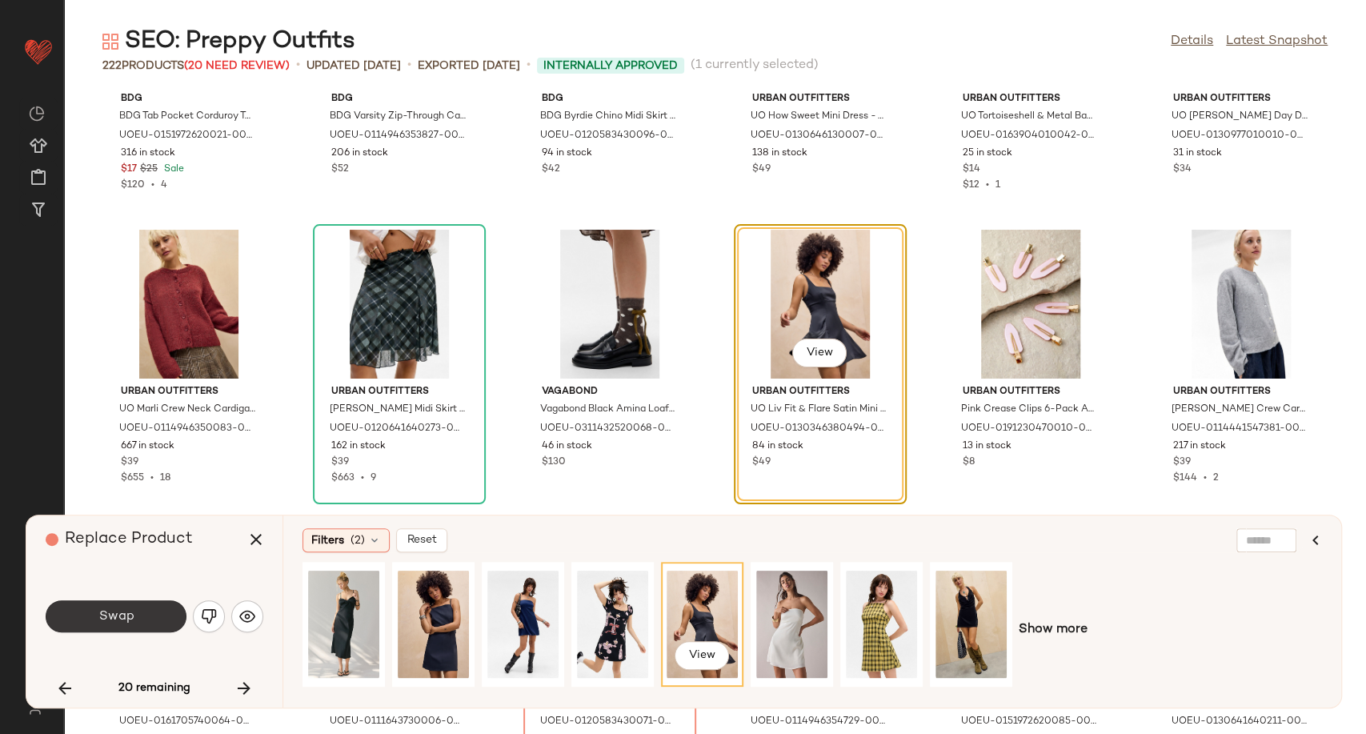
click at [146, 610] on button "Swap" at bounding box center [116, 616] width 141 height 32
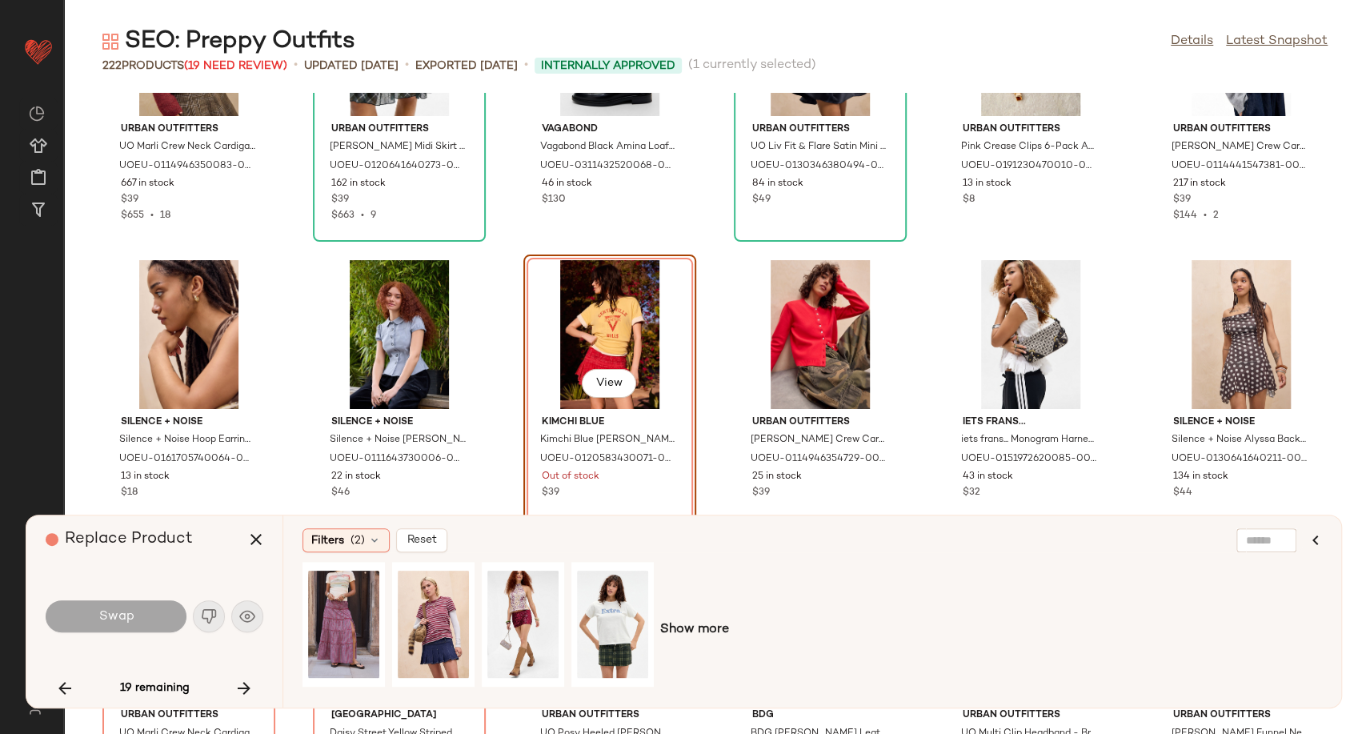
scroll to position [1935, 0]
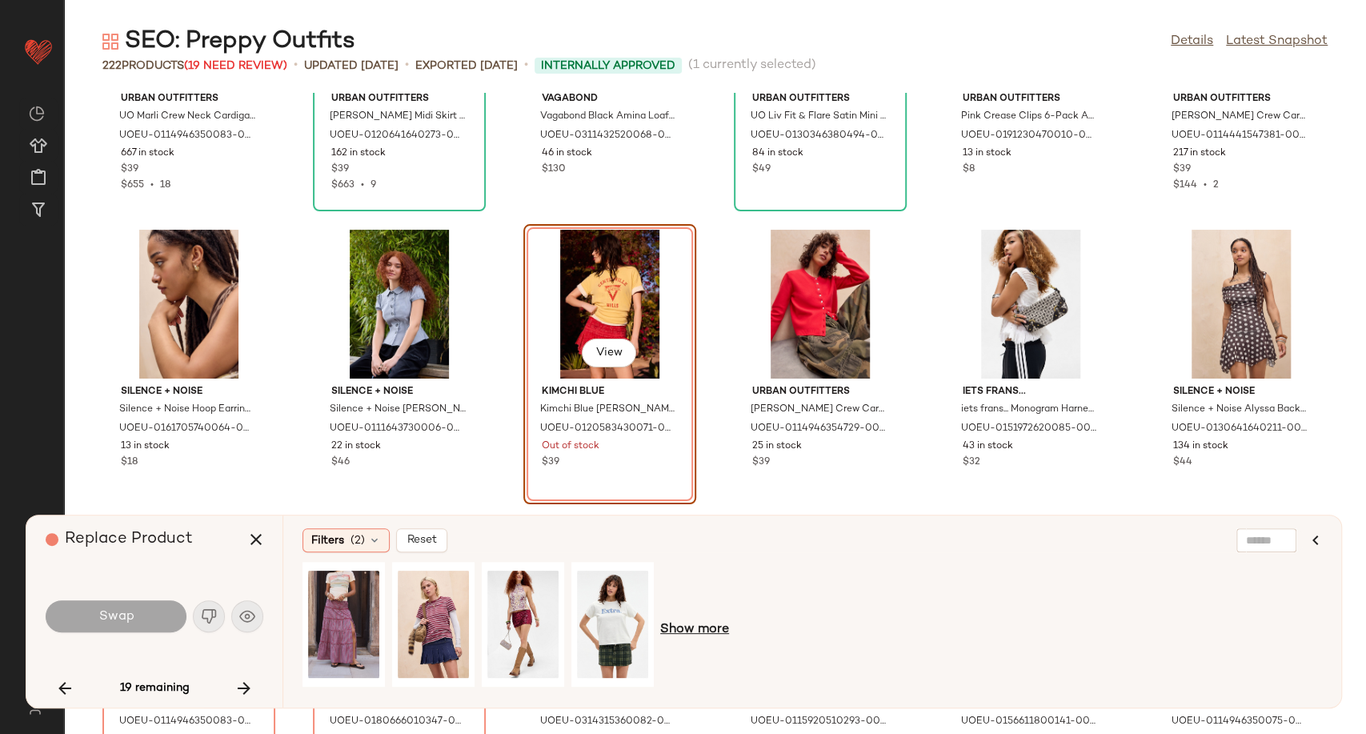
click at [696, 631] on span "Show more" at bounding box center [694, 629] width 69 height 19
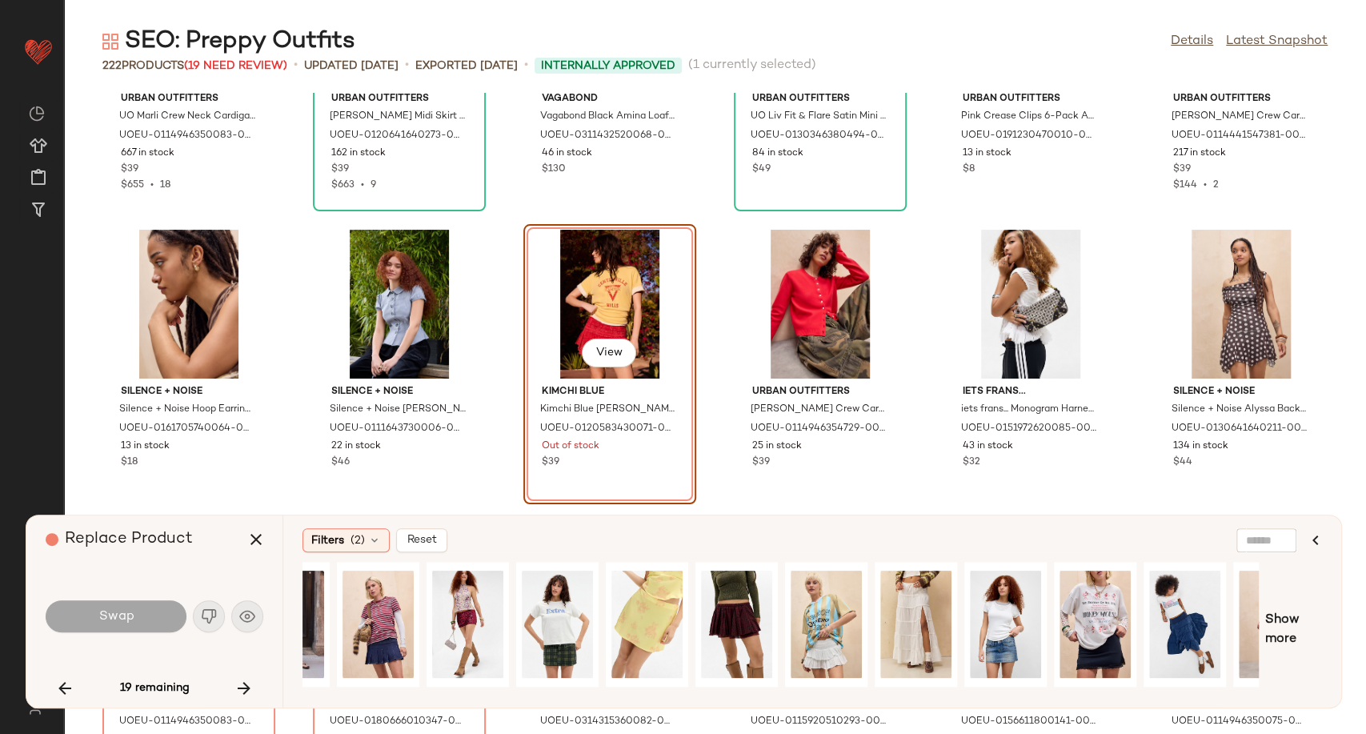
scroll to position [0, 0]
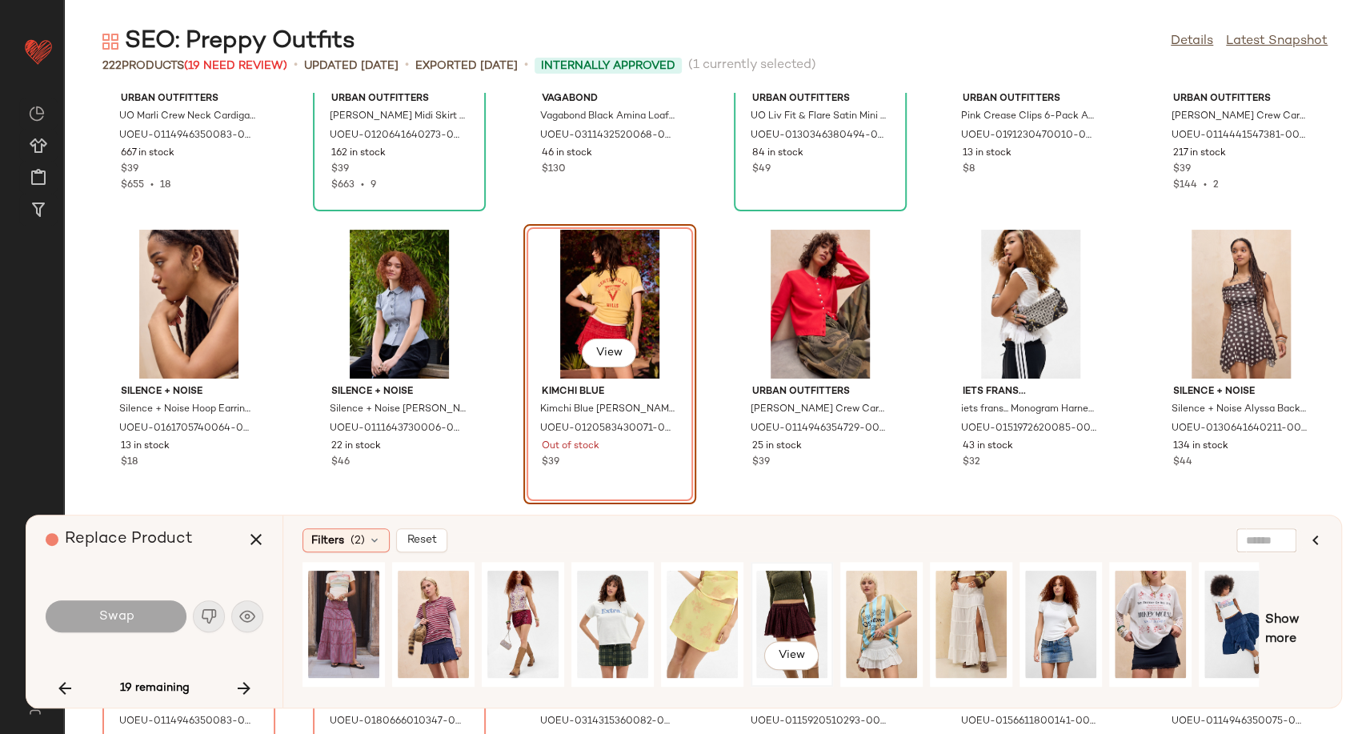
click at [794, 616] on div "View" at bounding box center [791, 624] width 71 height 114
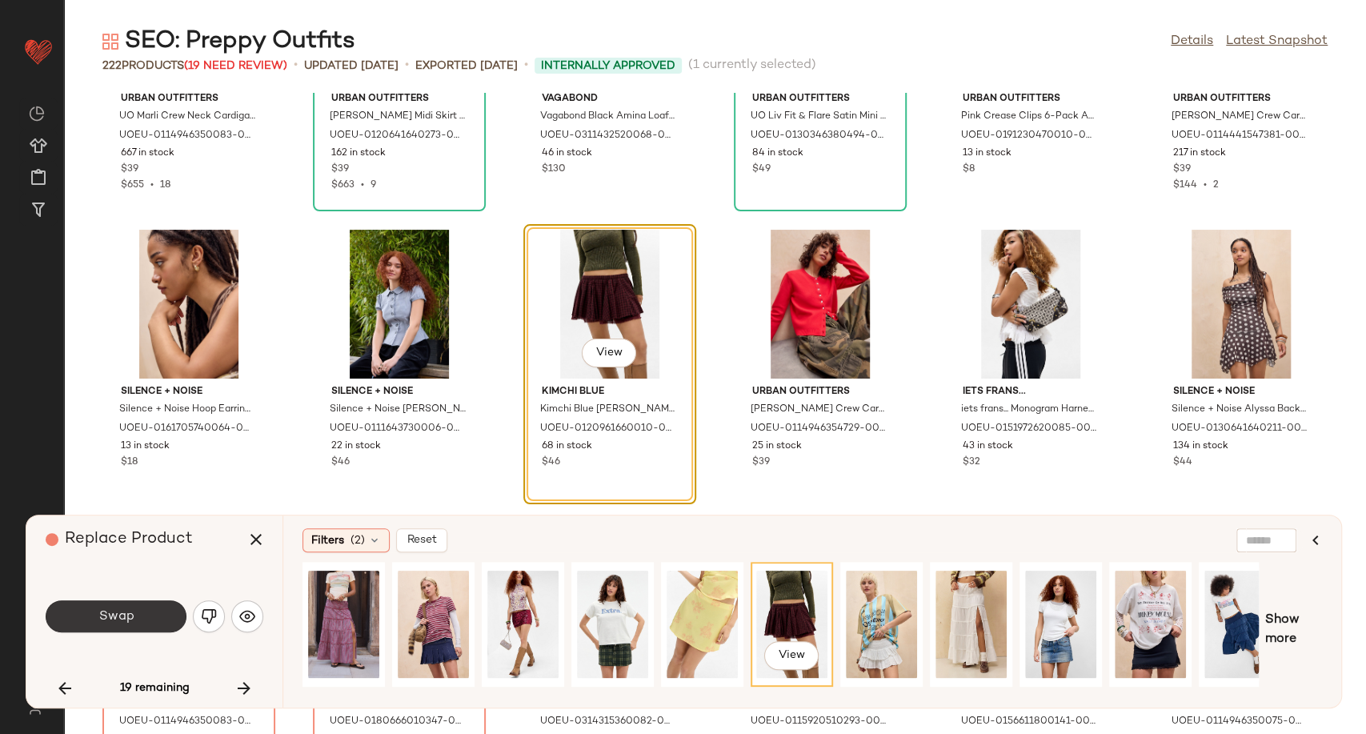
click at [96, 622] on button "Swap" at bounding box center [116, 616] width 141 height 32
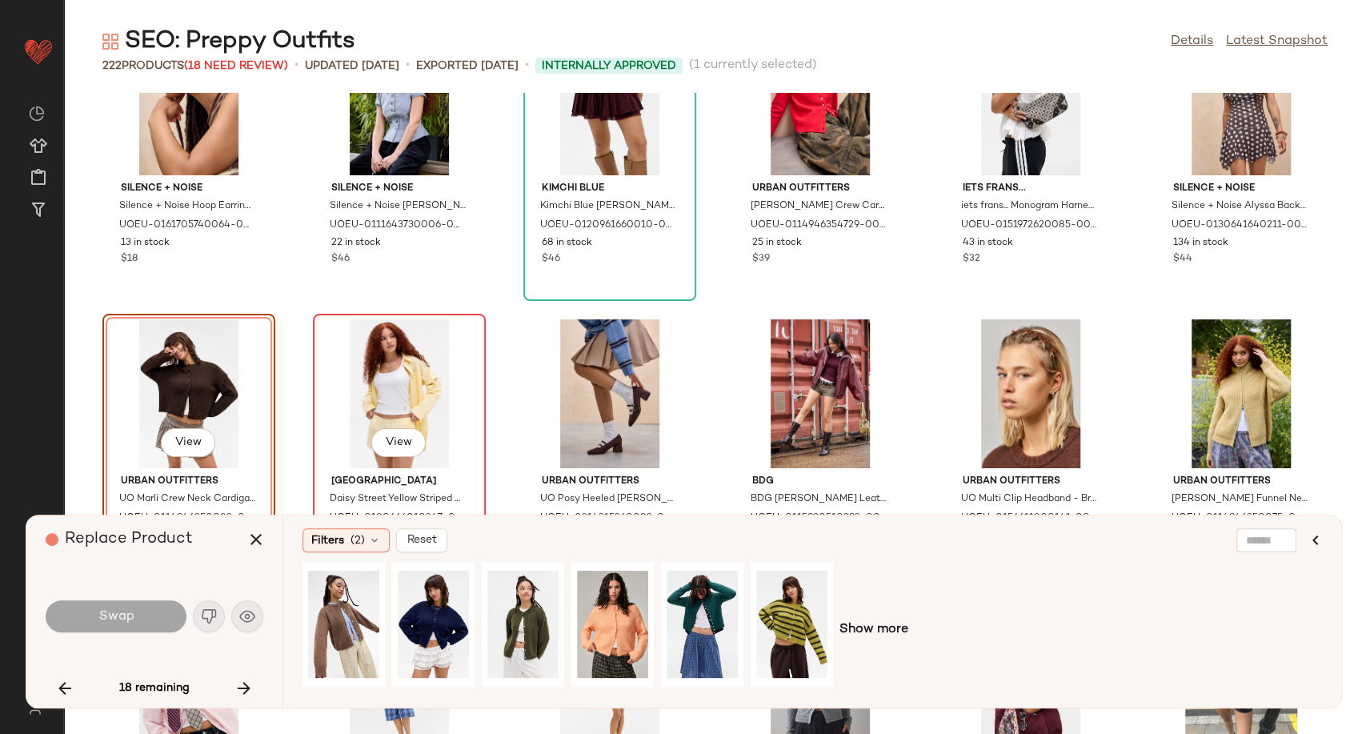
scroll to position [2228, 0]
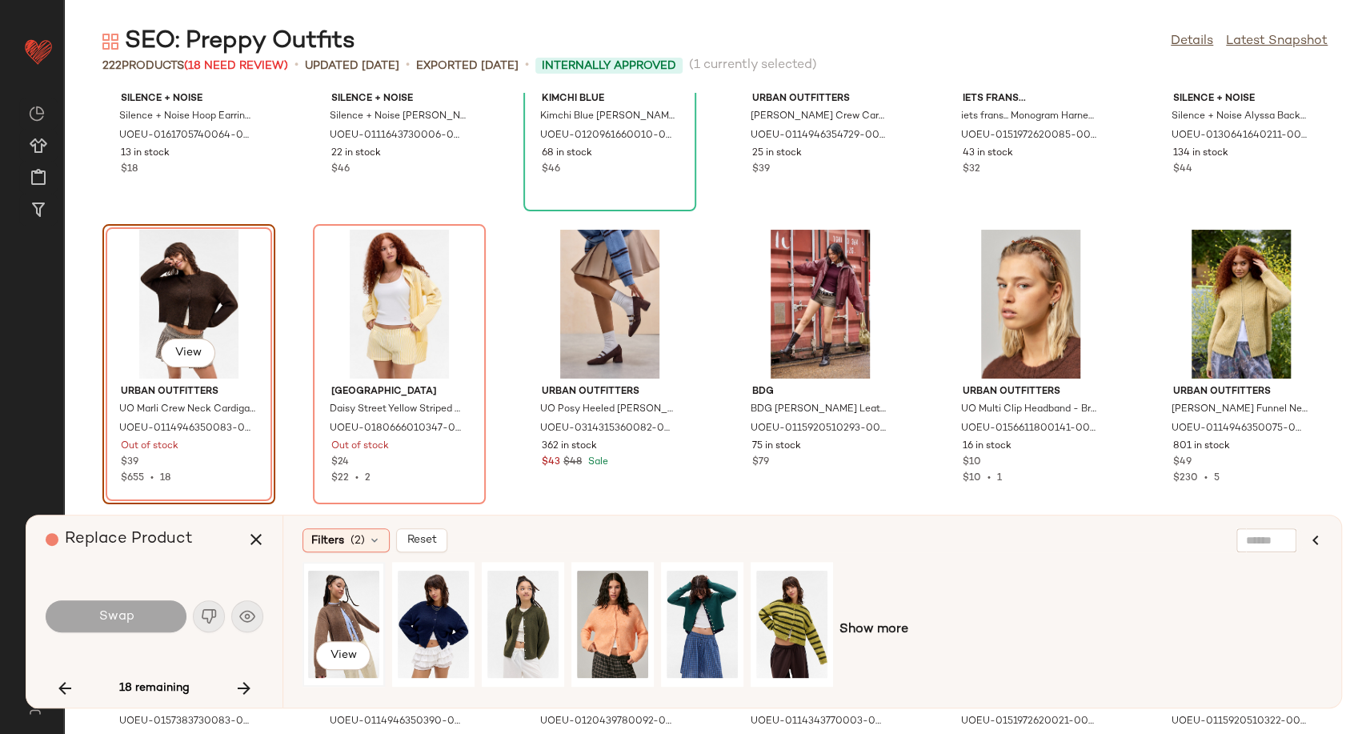
click at [358, 616] on div "View" at bounding box center [343, 624] width 71 height 114
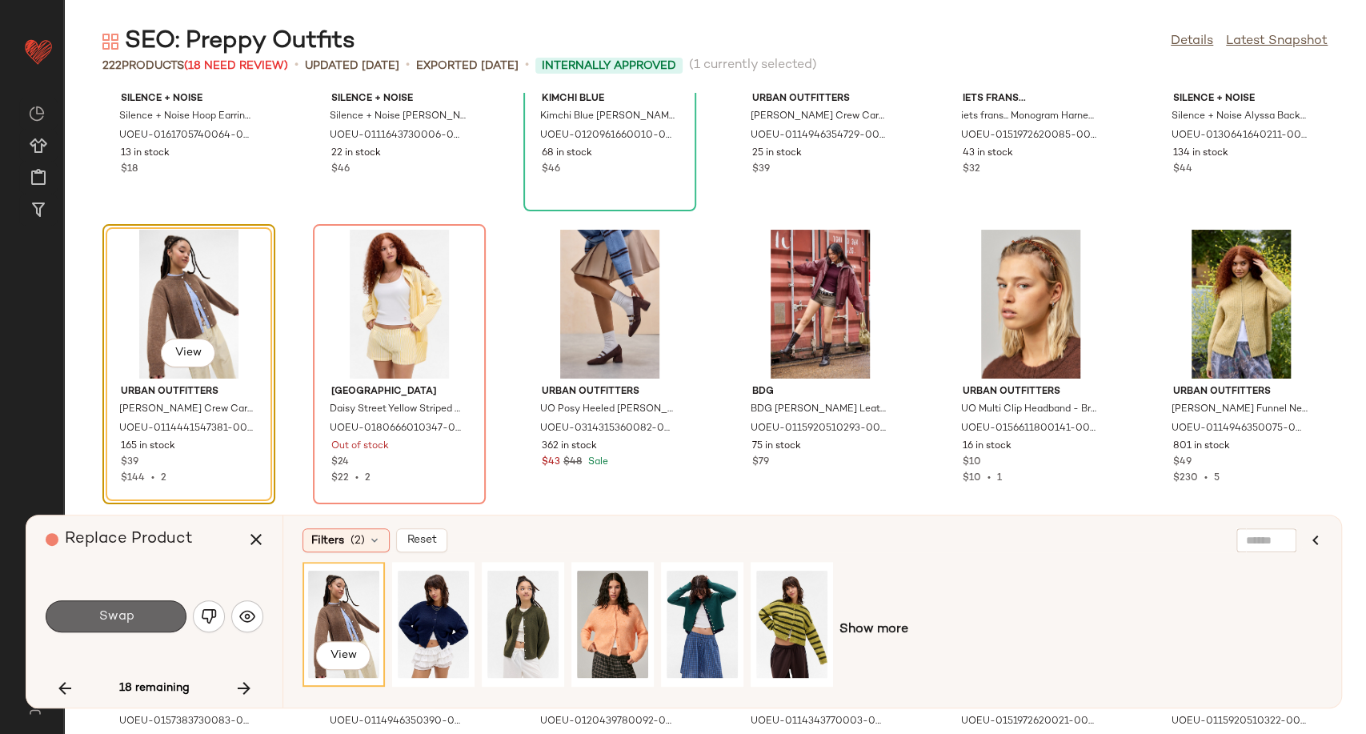
click at [158, 625] on button "Swap" at bounding box center [116, 616] width 141 height 32
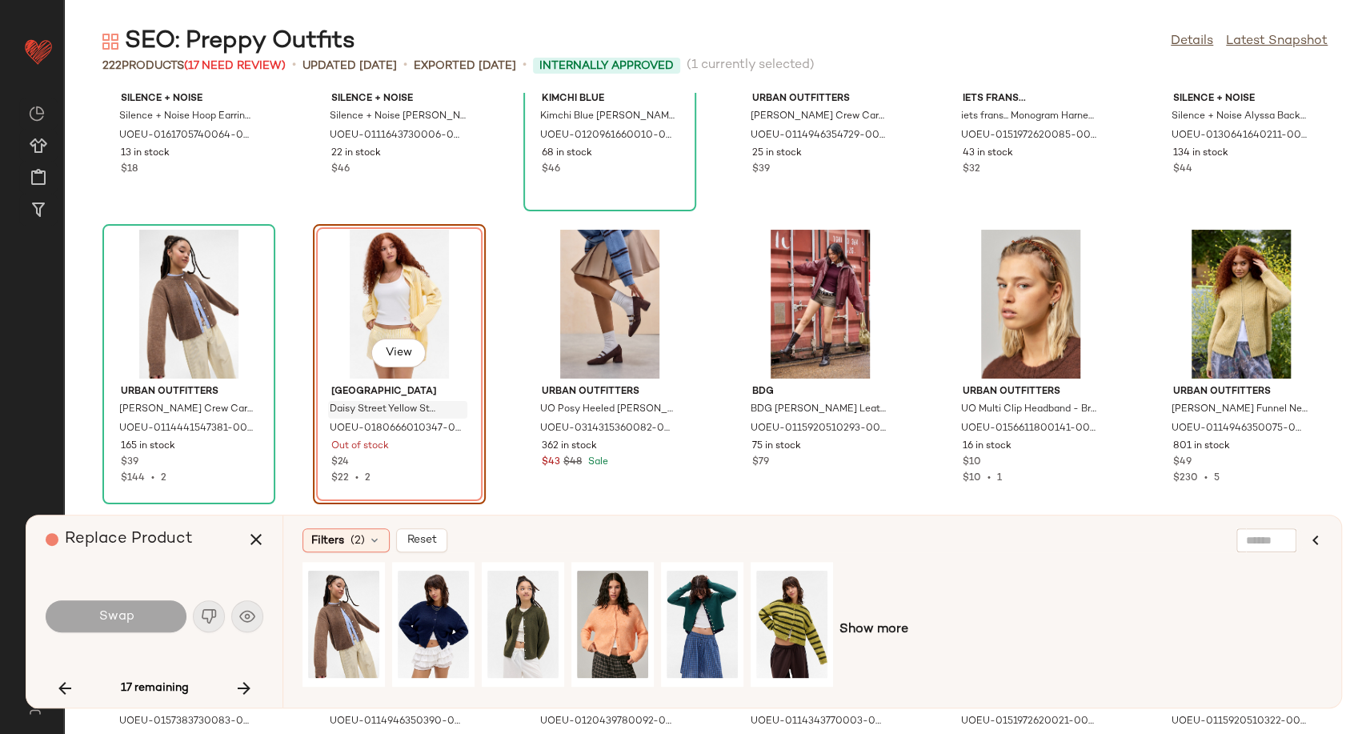
scroll to position [2049, 0]
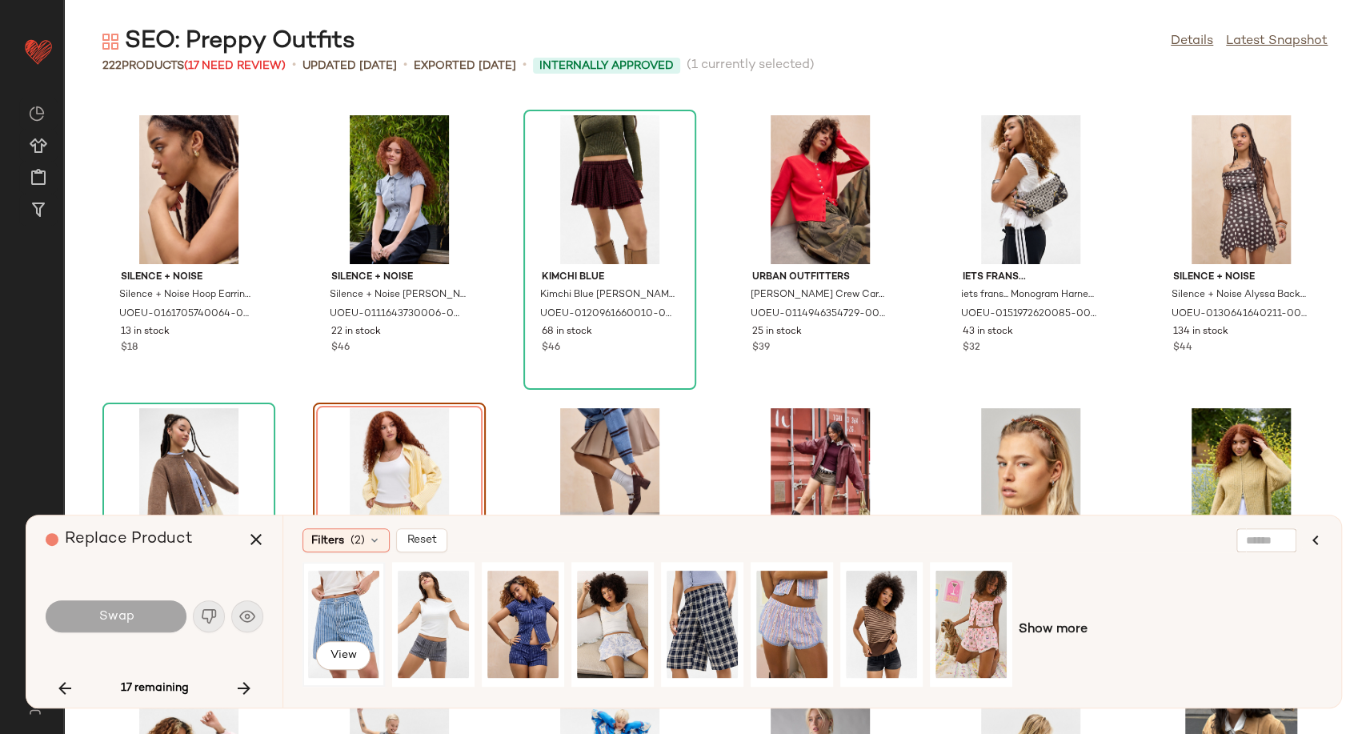
click at [347, 623] on div "View" at bounding box center [343, 624] width 71 height 114
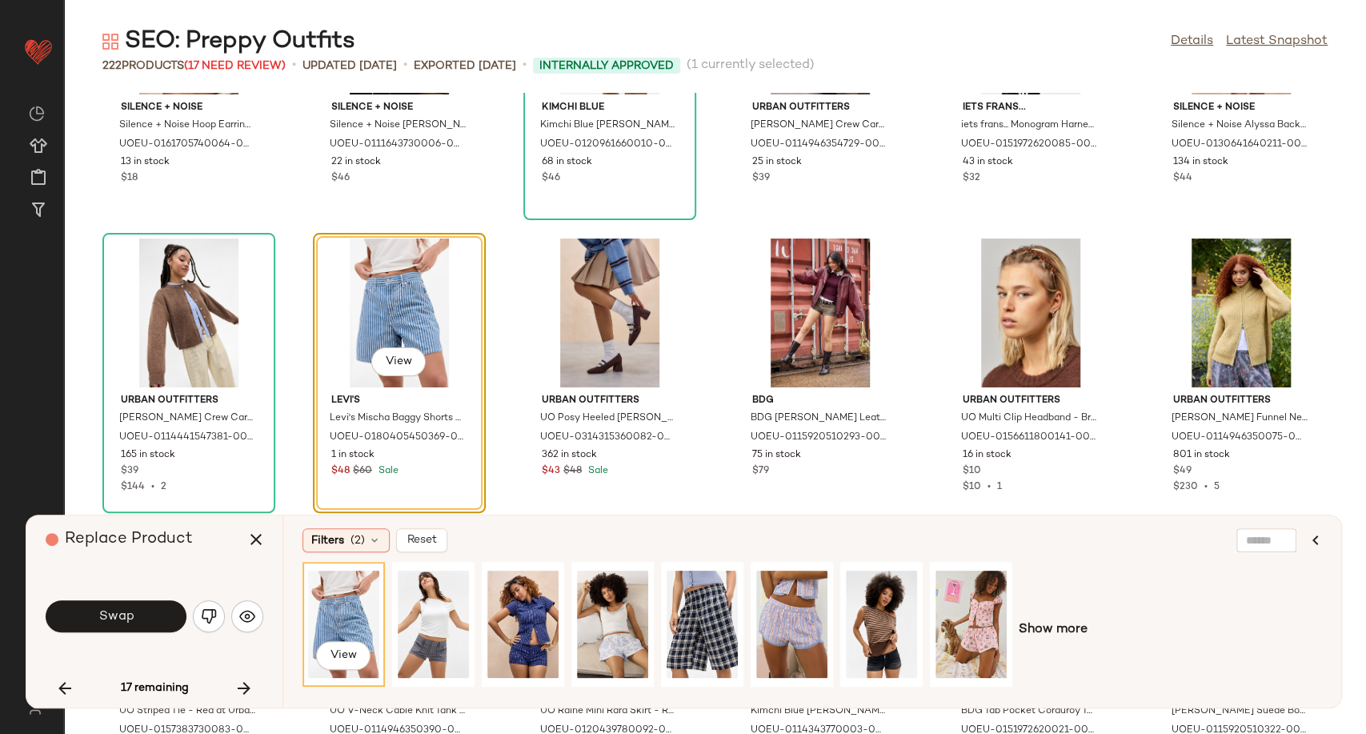
scroll to position [2228, 0]
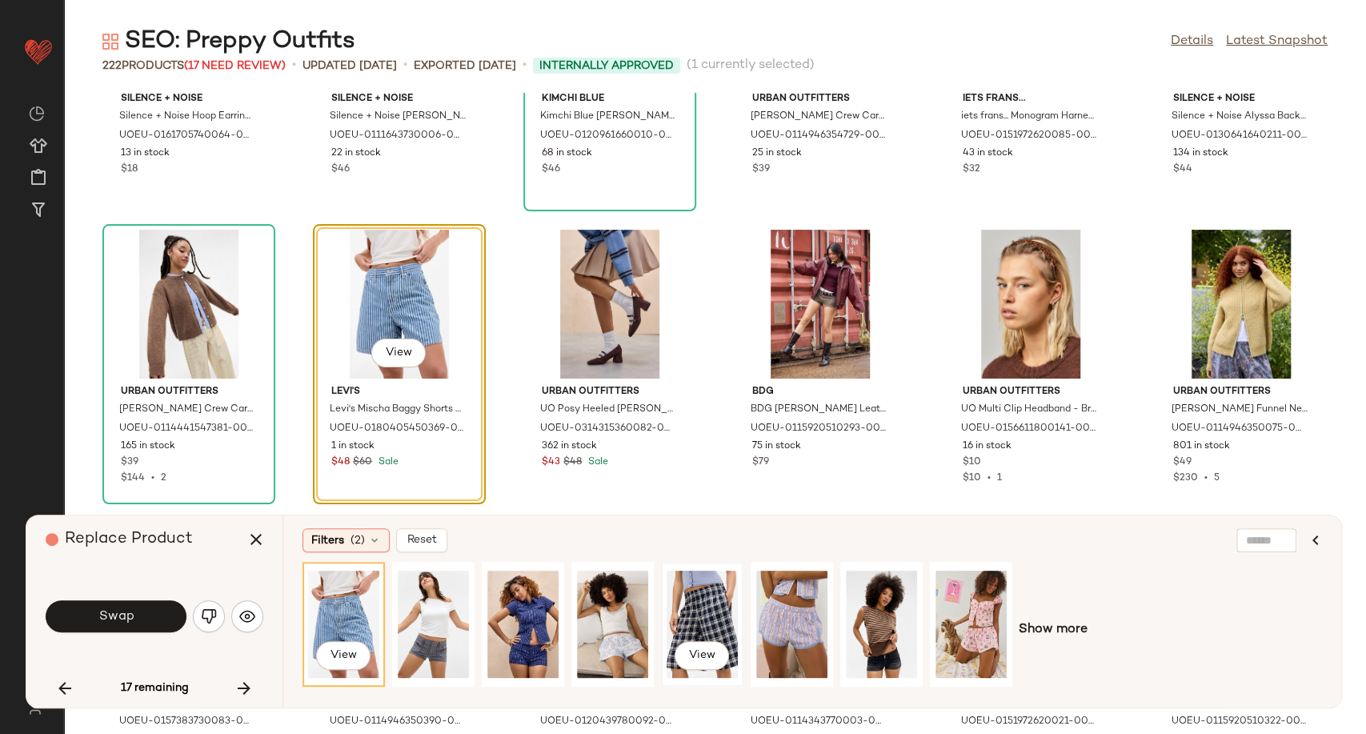
click at [679, 606] on div "View" at bounding box center [702, 624] width 71 height 114
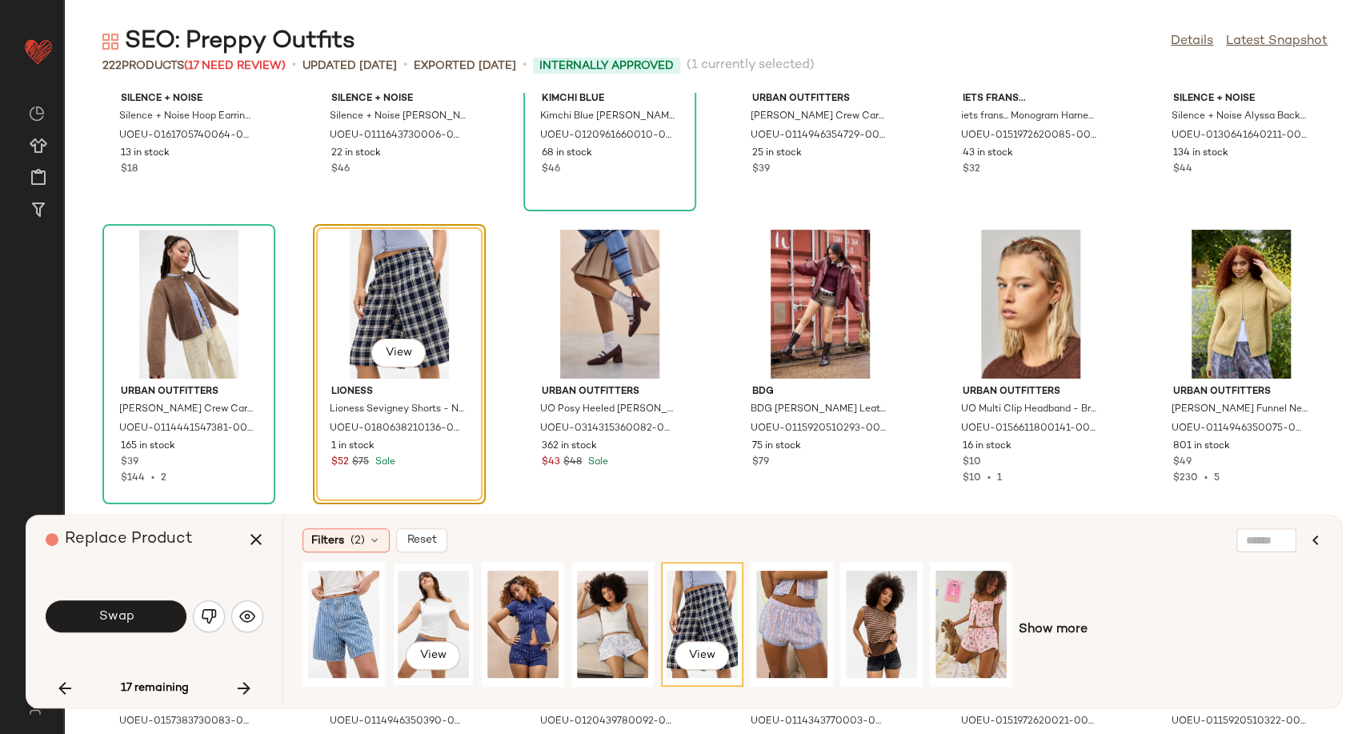
click at [430, 627] on div "View" at bounding box center [433, 624] width 71 height 114
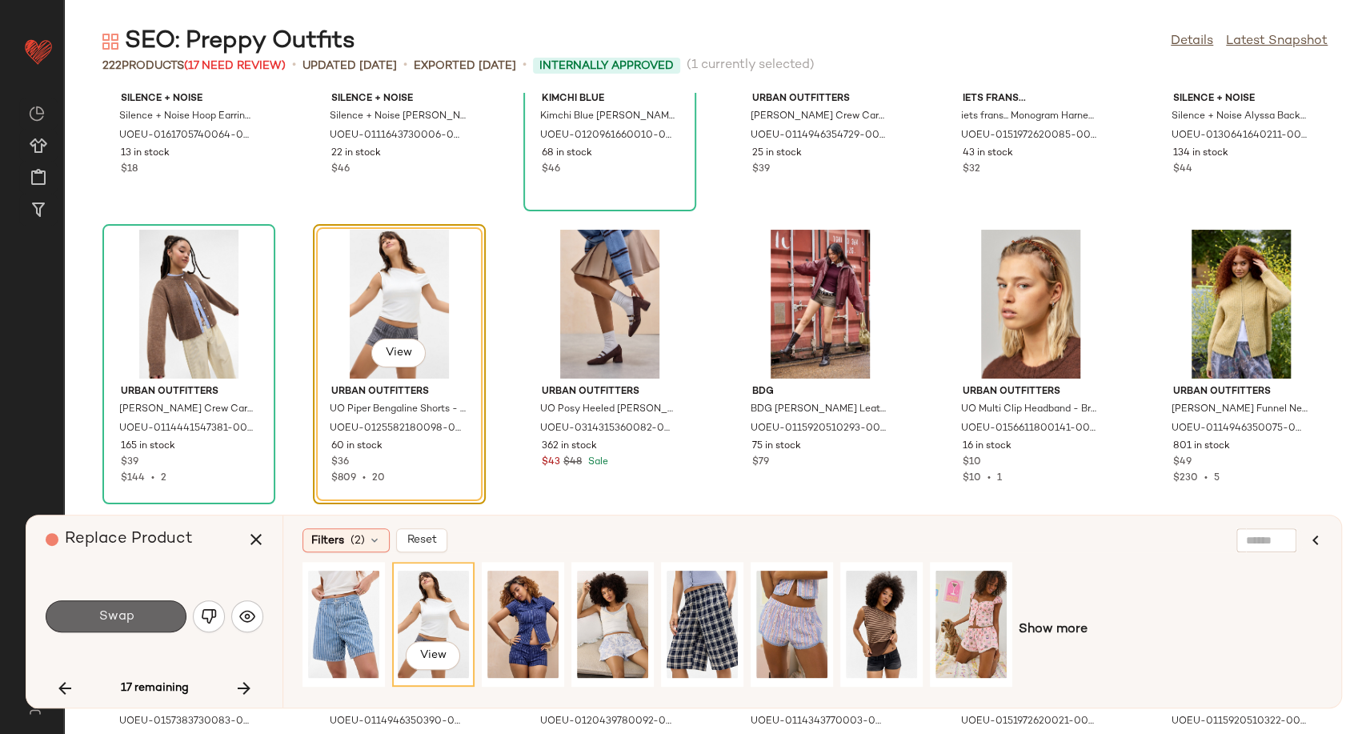
click at [166, 603] on button "Swap" at bounding box center [116, 616] width 141 height 32
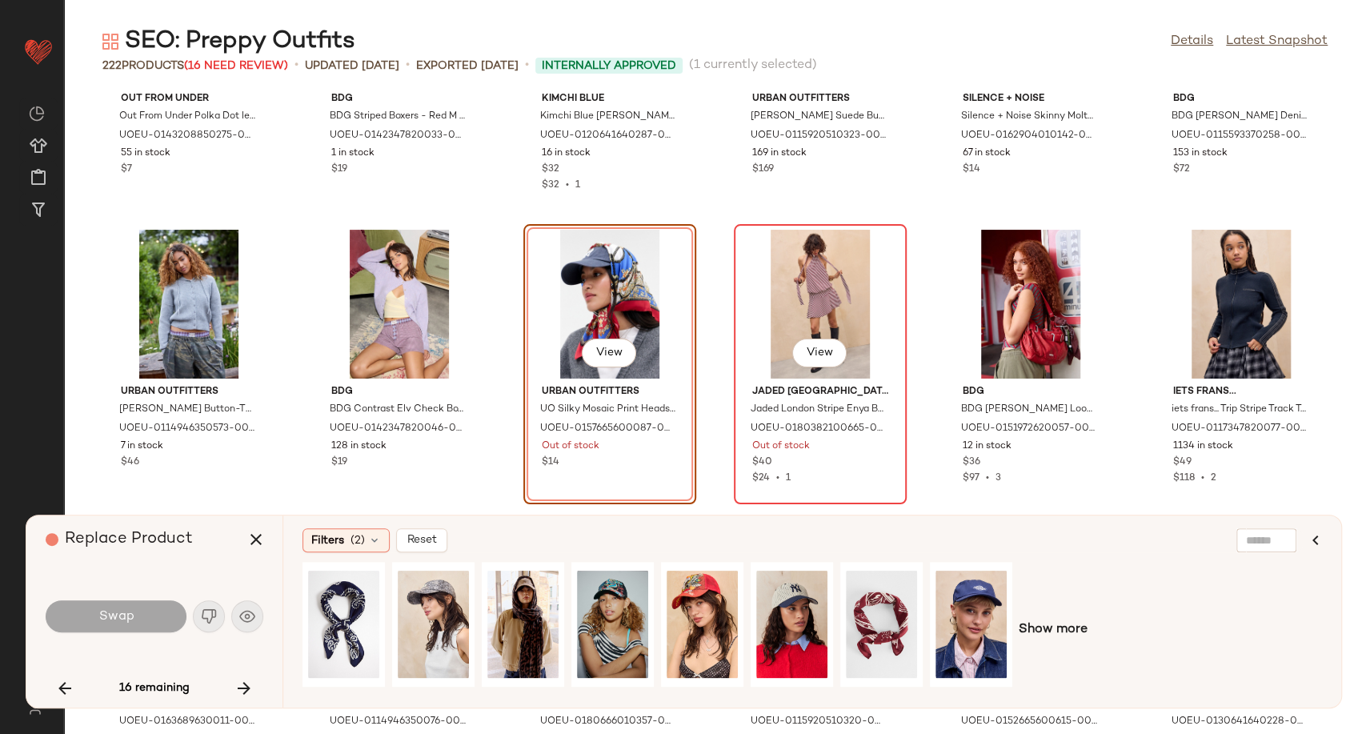
scroll to position [4659, 0]
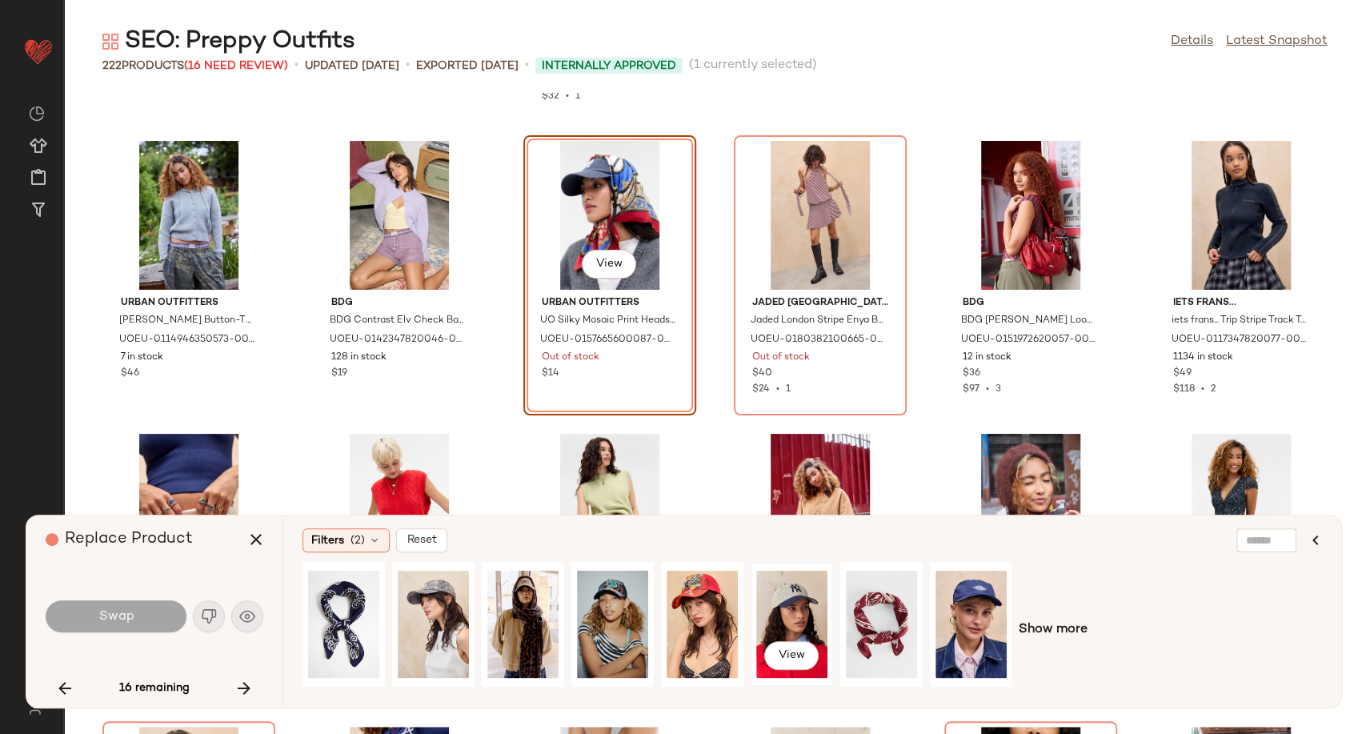
click at [794, 607] on div "View" at bounding box center [791, 624] width 71 height 114
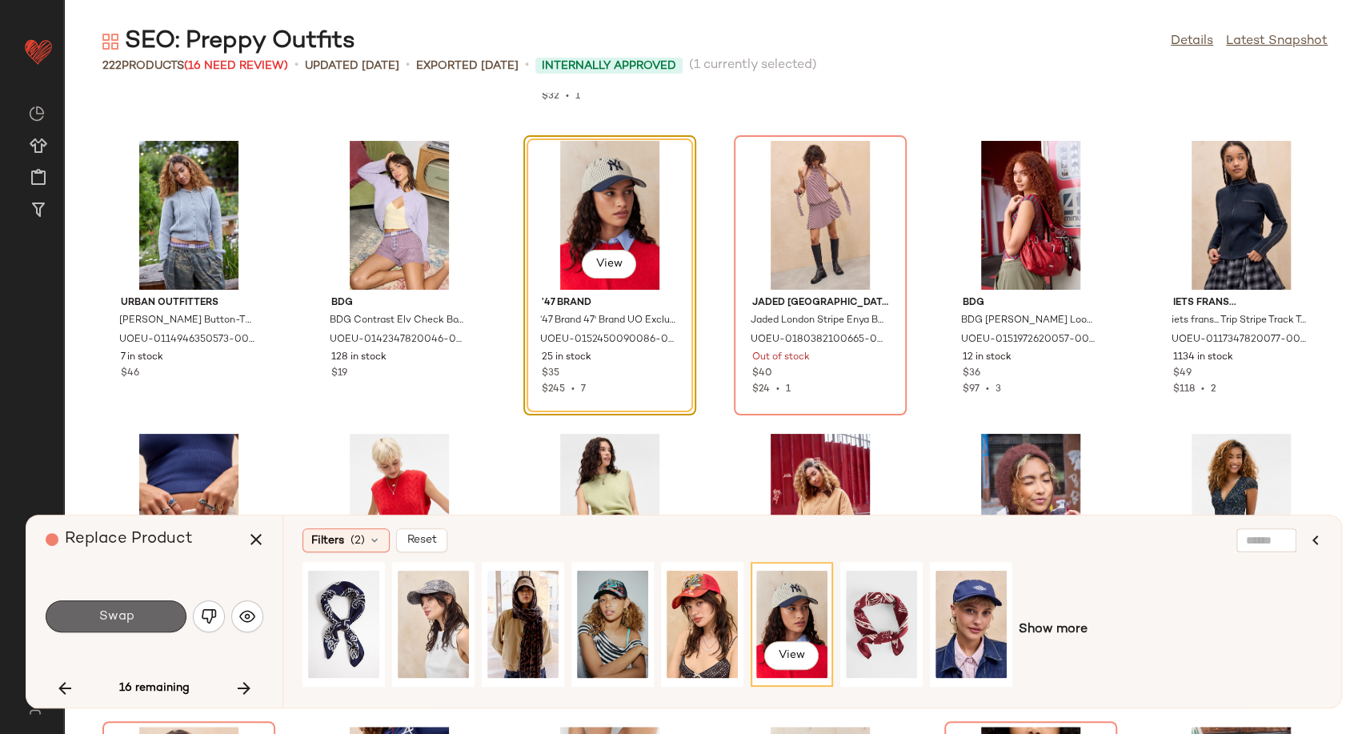
click at [92, 631] on button "Swap" at bounding box center [116, 616] width 141 height 32
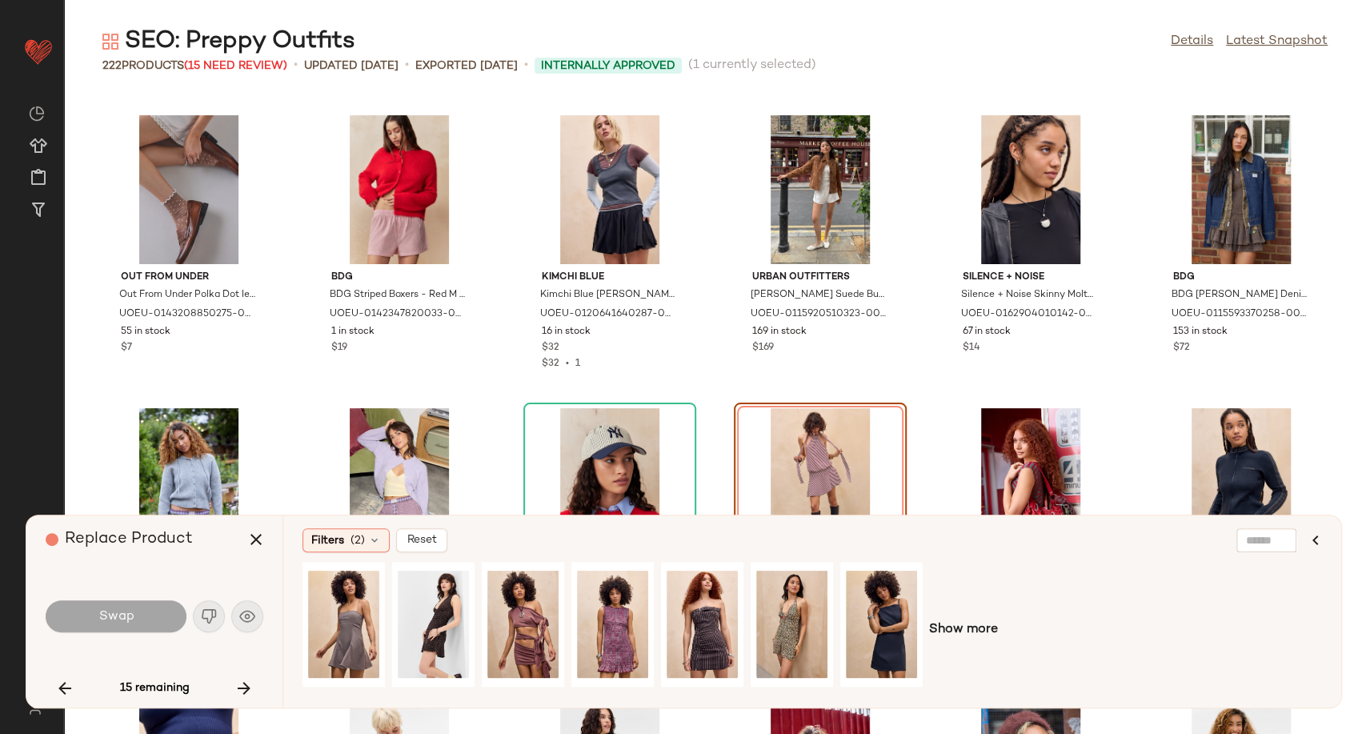
scroll to position [4481, 0]
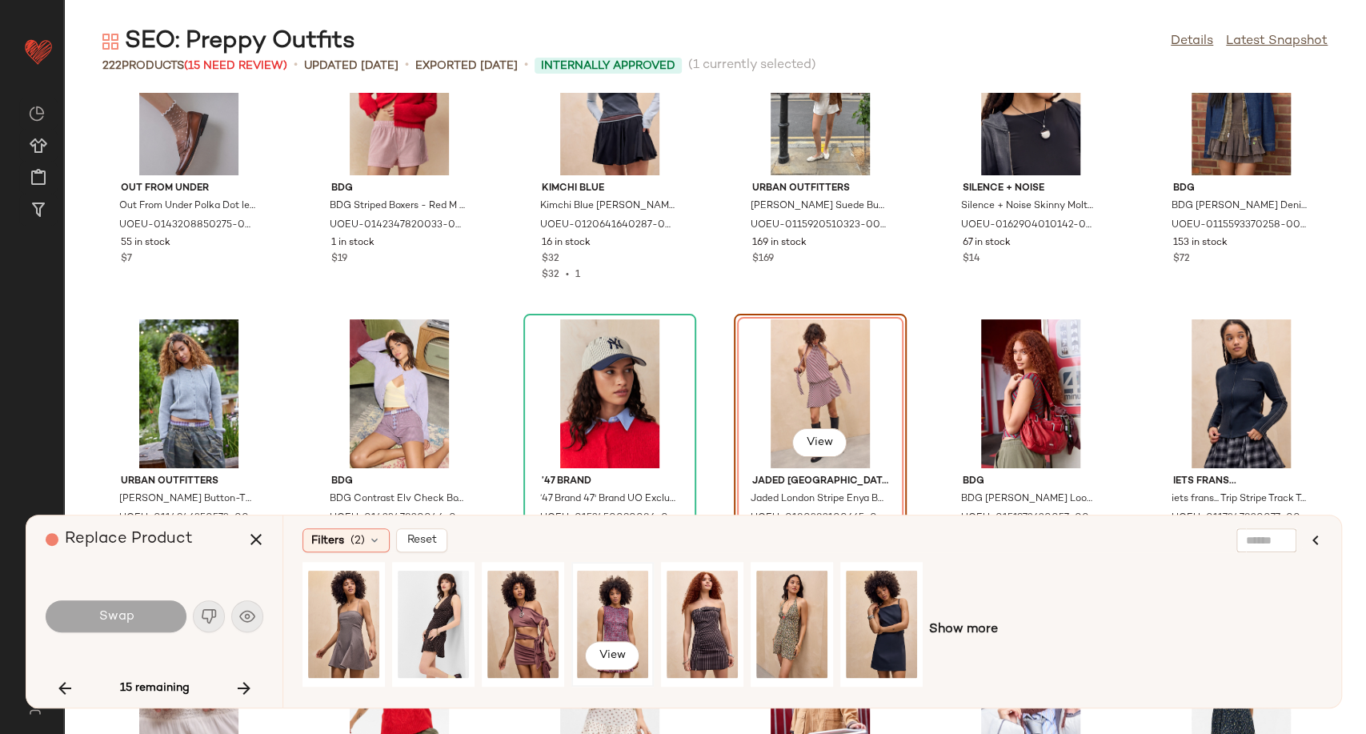
click at [621, 619] on div "View" at bounding box center [612, 624] width 71 height 114
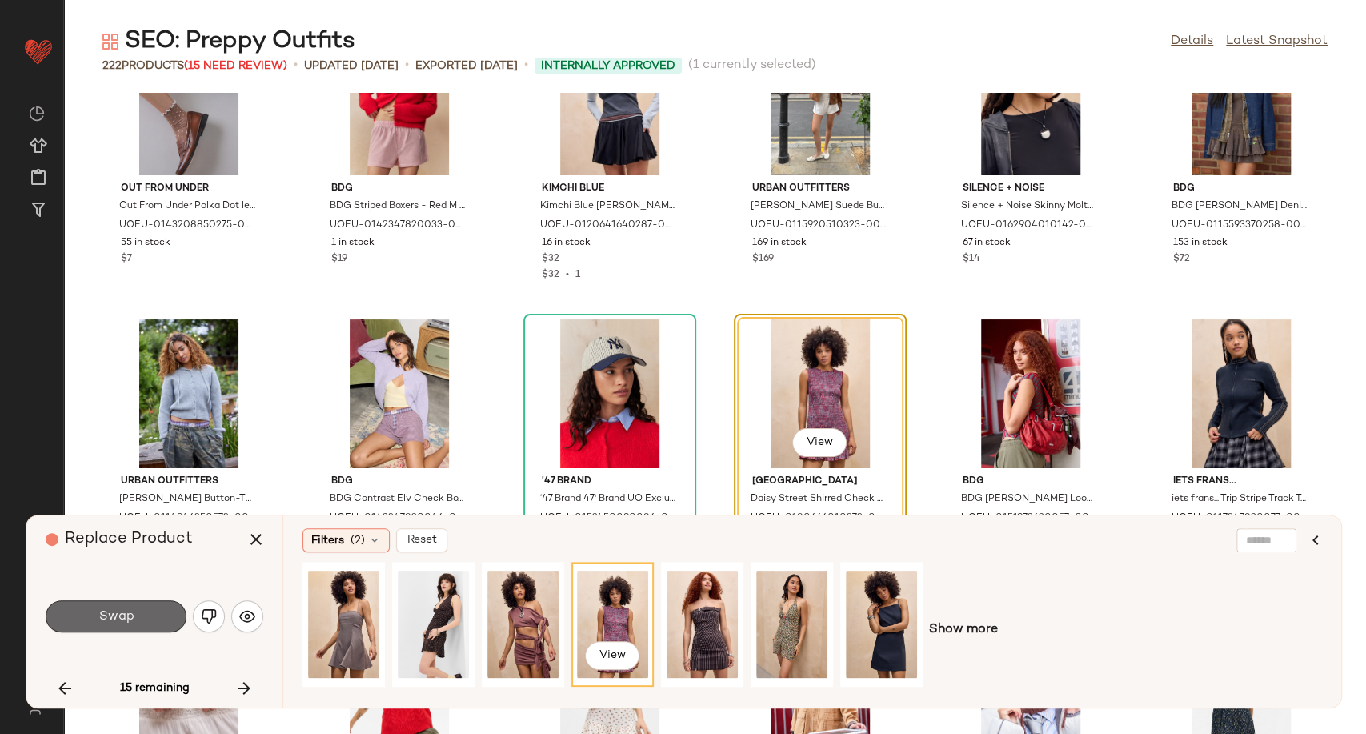
click at [96, 625] on button "Swap" at bounding box center [116, 616] width 141 height 32
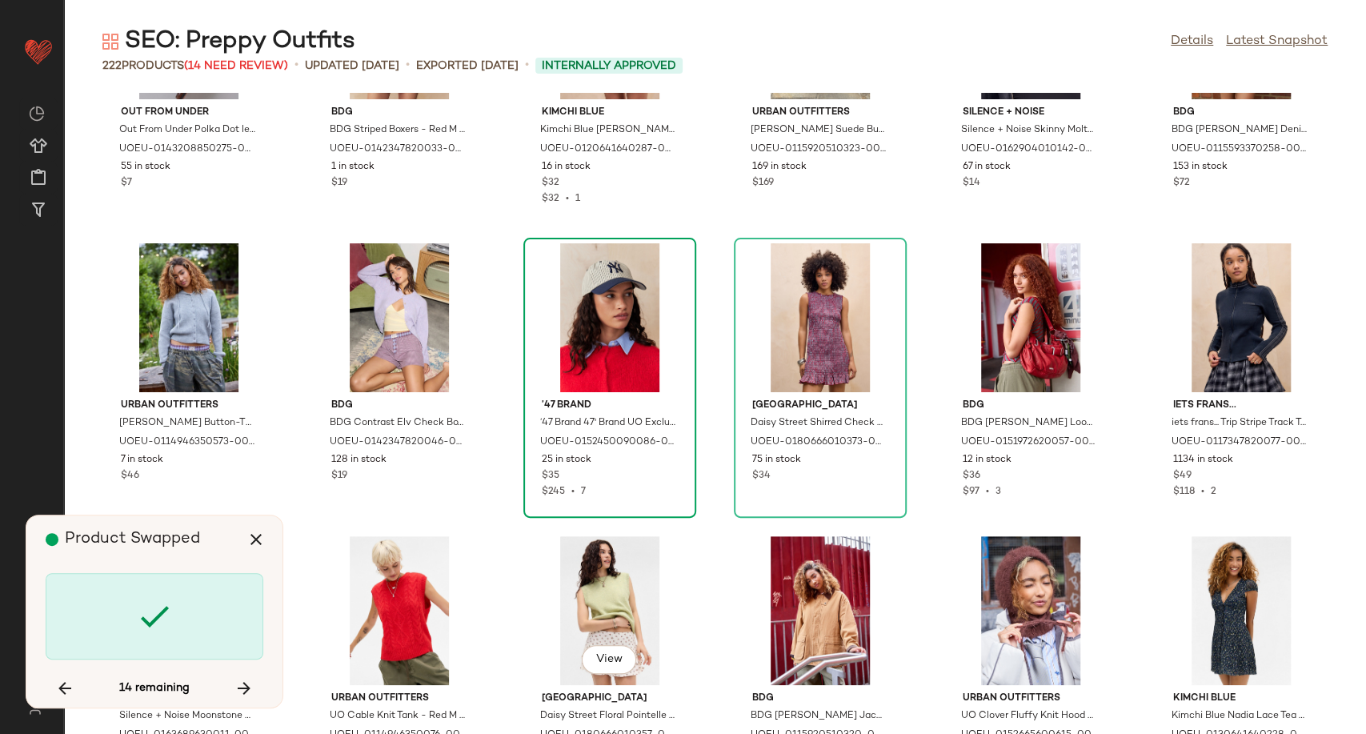
scroll to position [4659, 0]
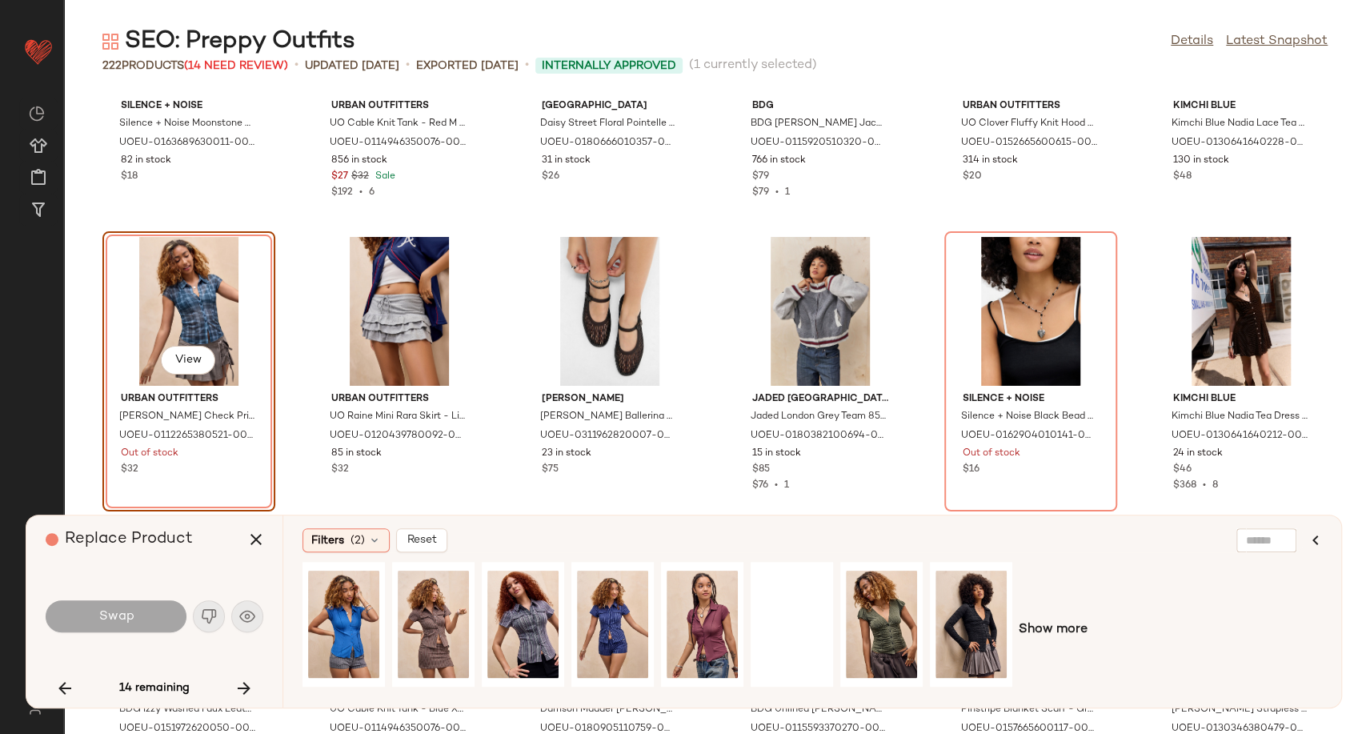
scroll to position [5156, 0]
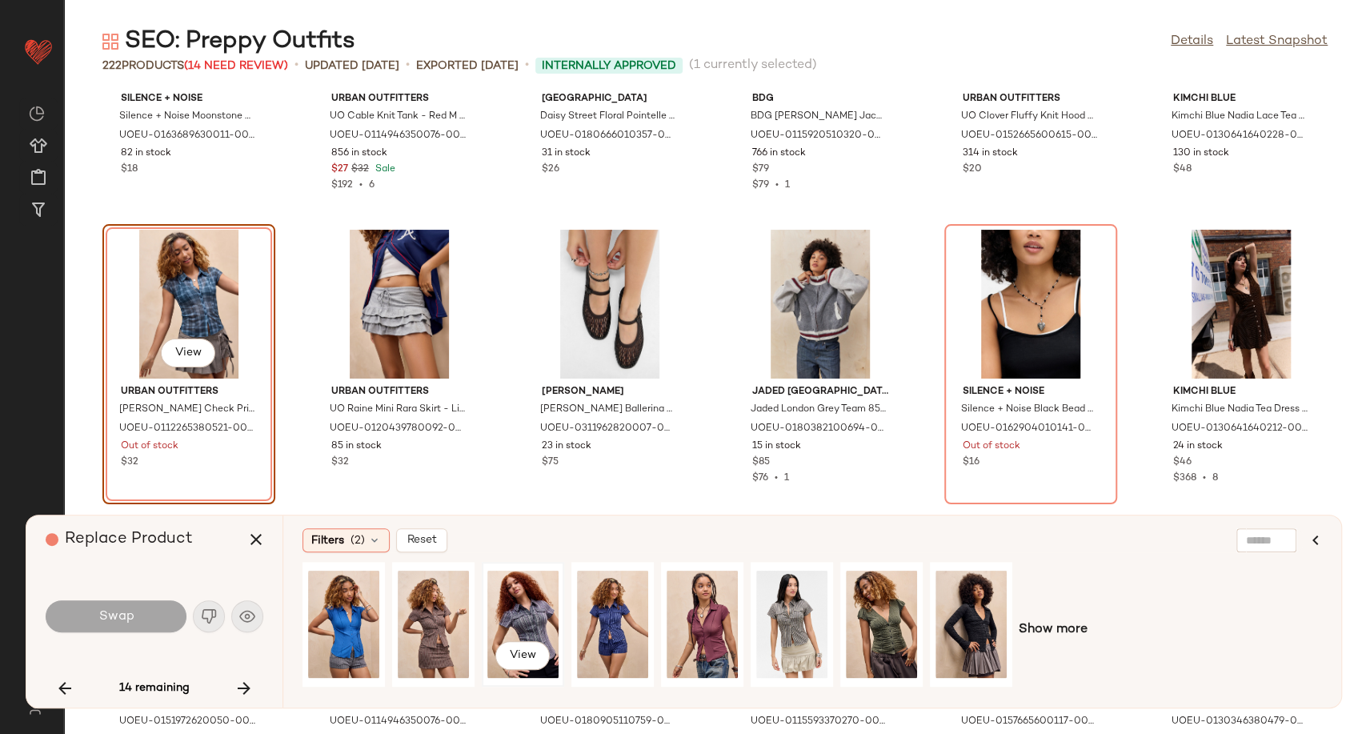
click at [524, 610] on div "View" at bounding box center [522, 624] width 71 height 114
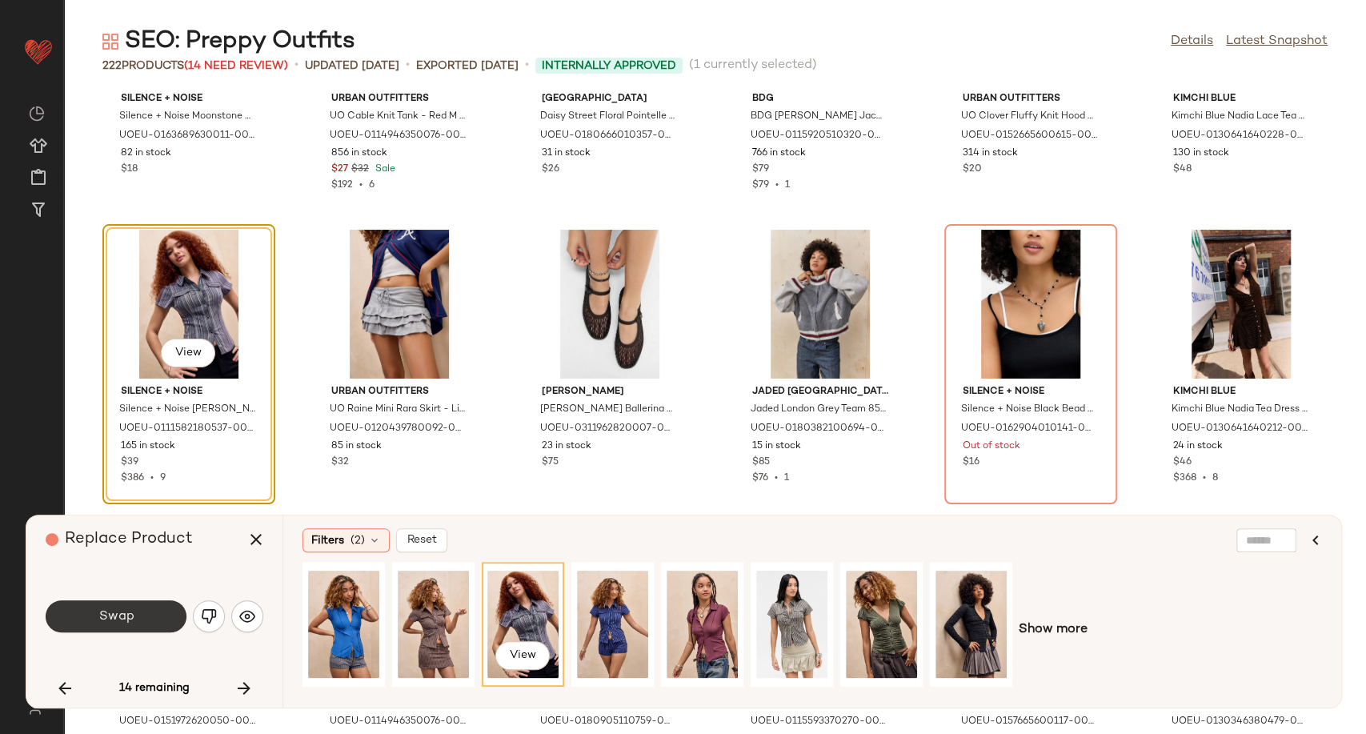
click at [155, 613] on button "Swap" at bounding box center [116, 616] width 141 height 32
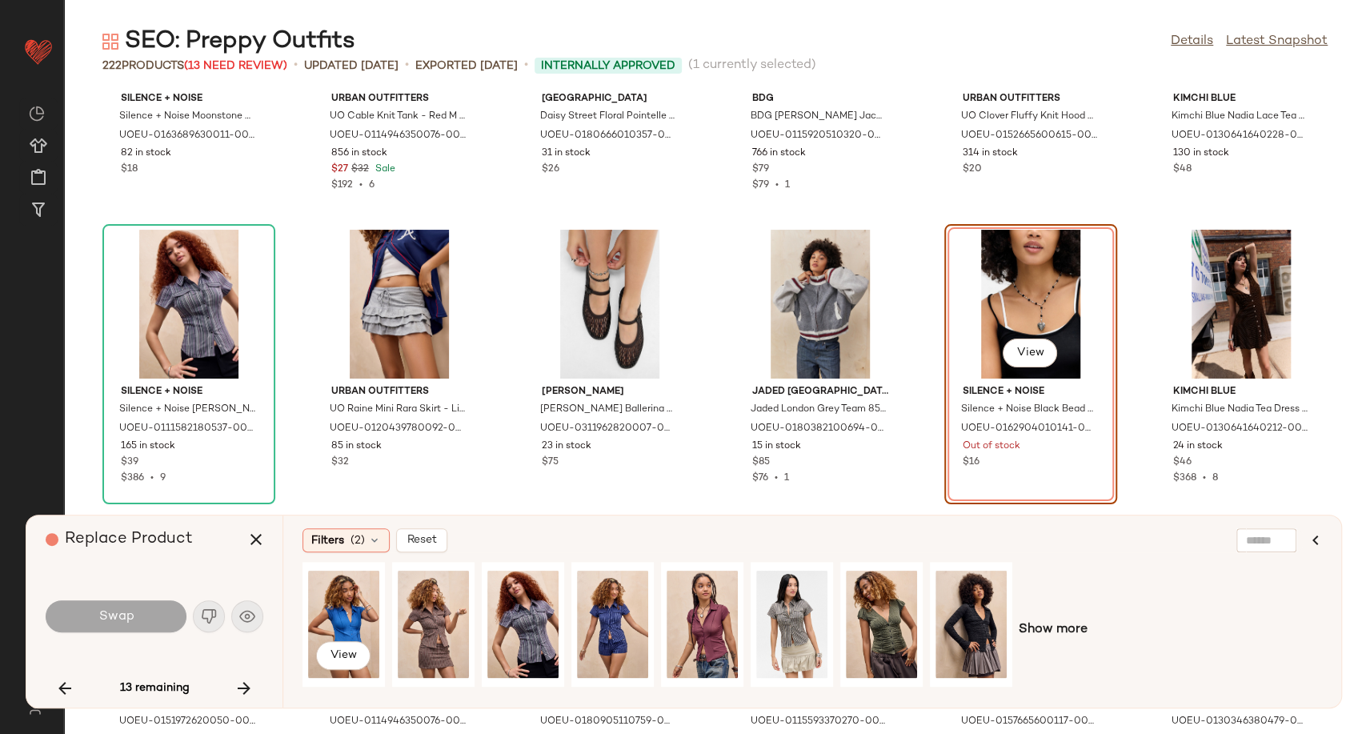
scroll to position [4979, 0]
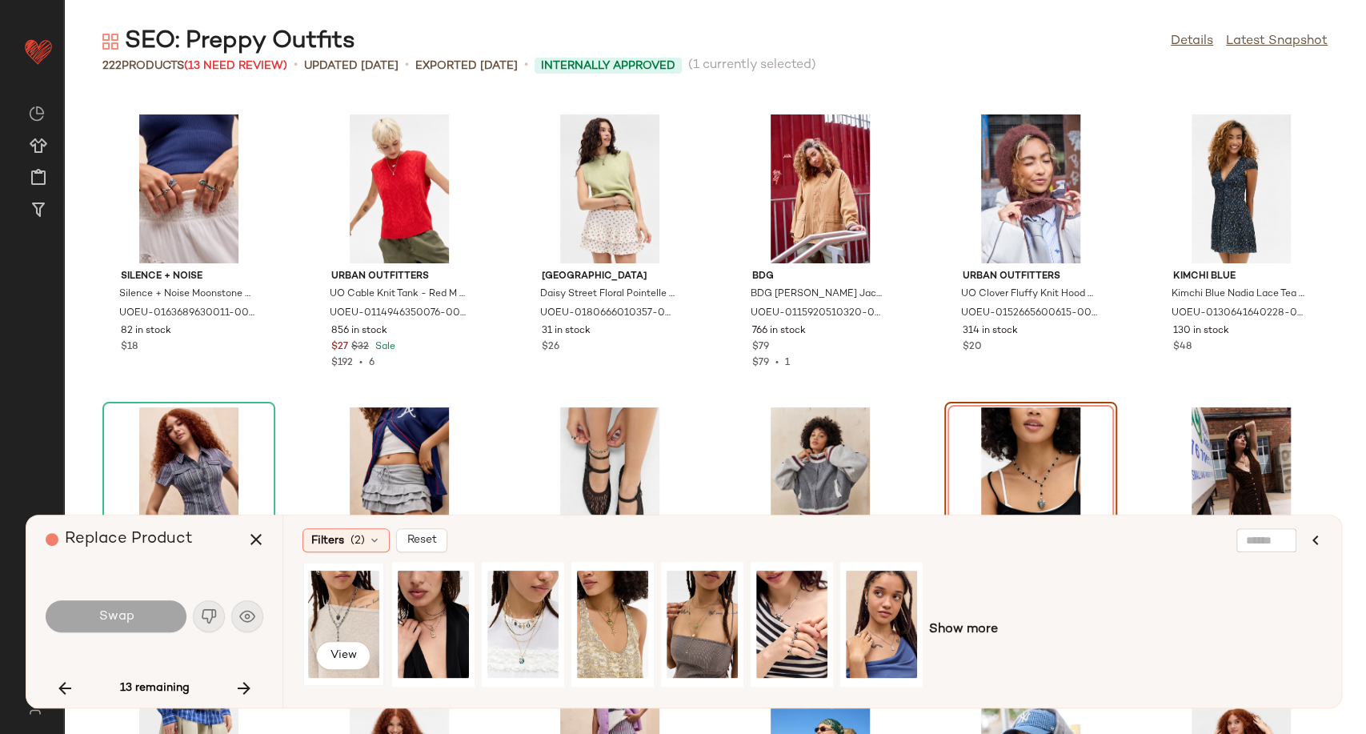
click at [340, 624] on div "View" at bounding box center [343, 624] width 71 height 114
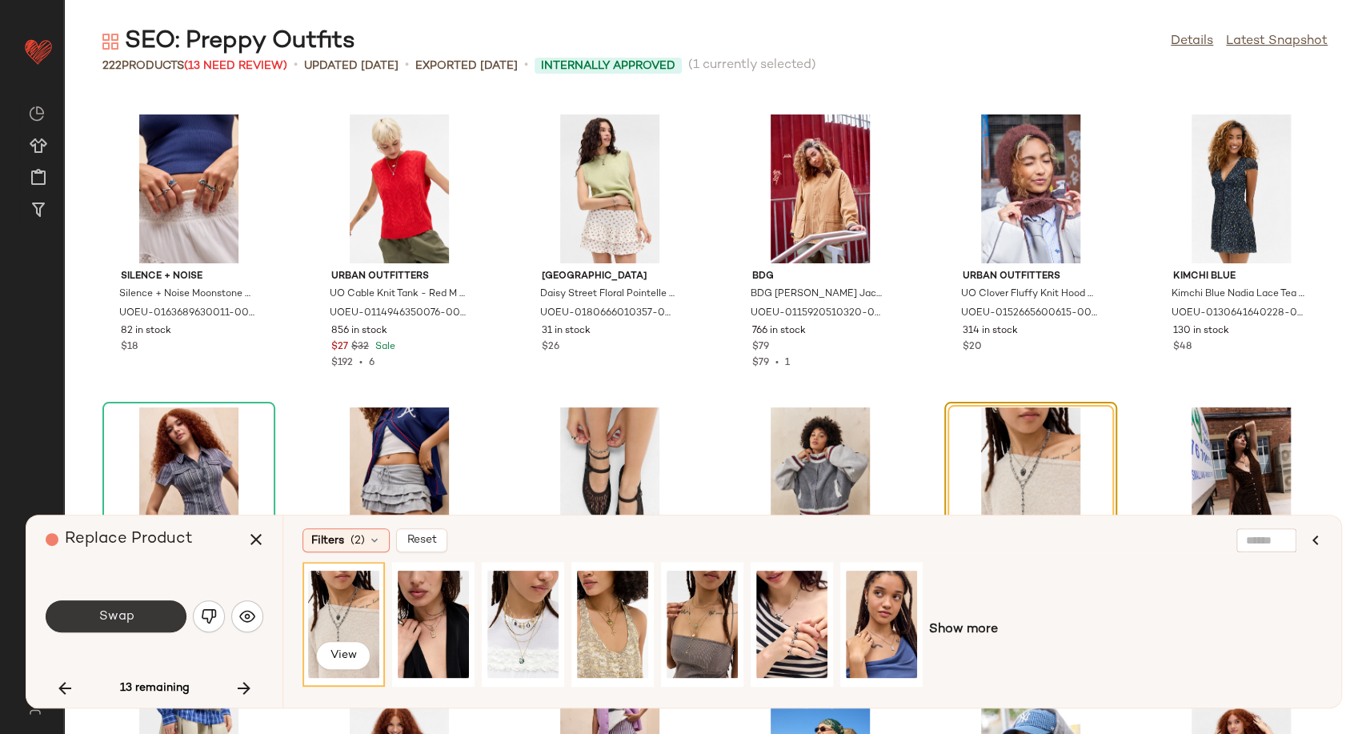
click at [76, 615] on button "Swap" at bounding box center [116, 616] width 141 height 32
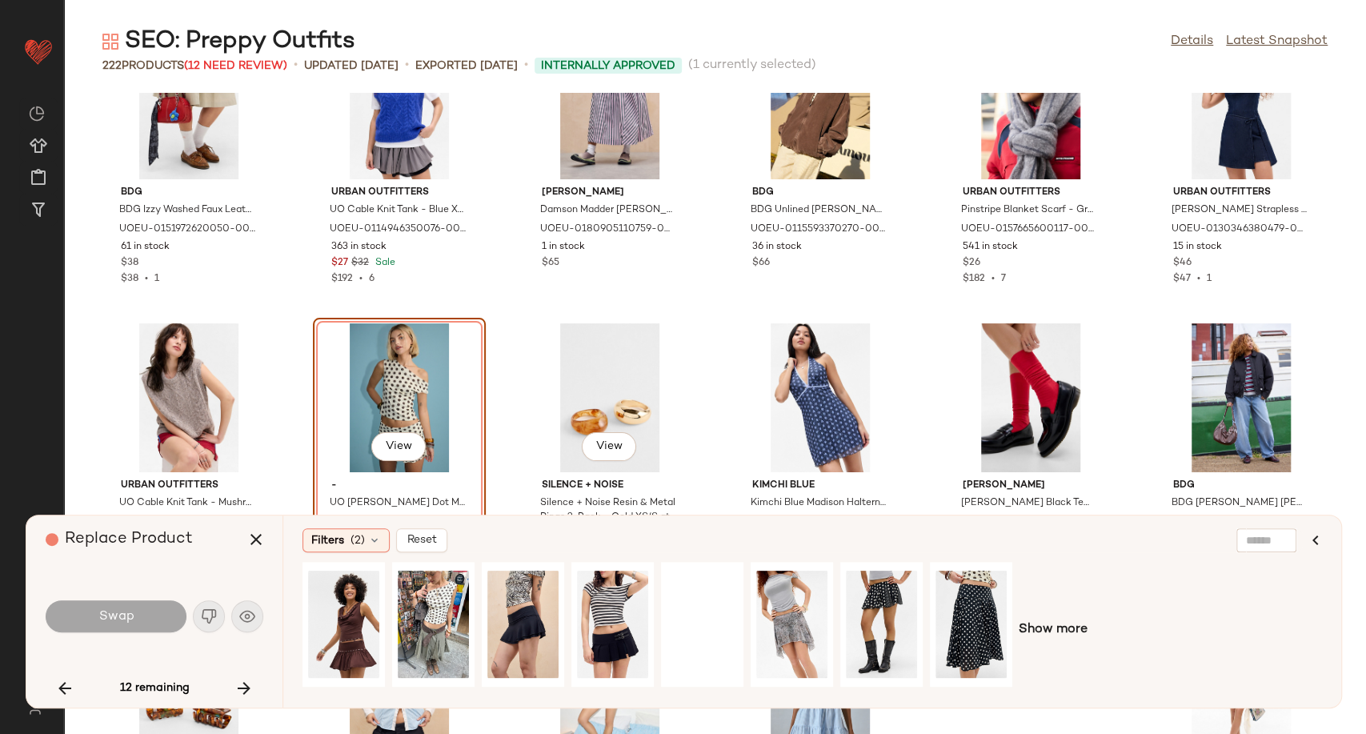
scroll to position [5742, 0]
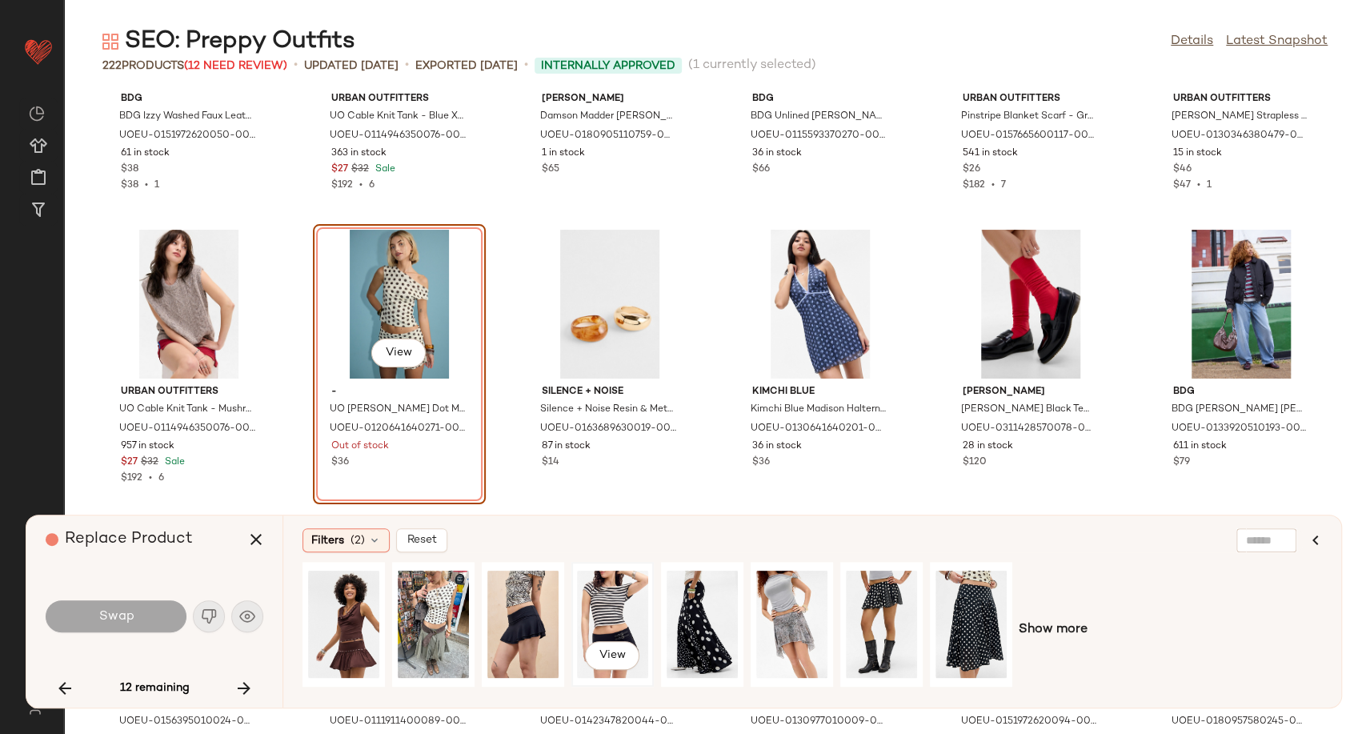
click at [602, 600] on div "View" at bounding box center [612, 624] width 71 height 114
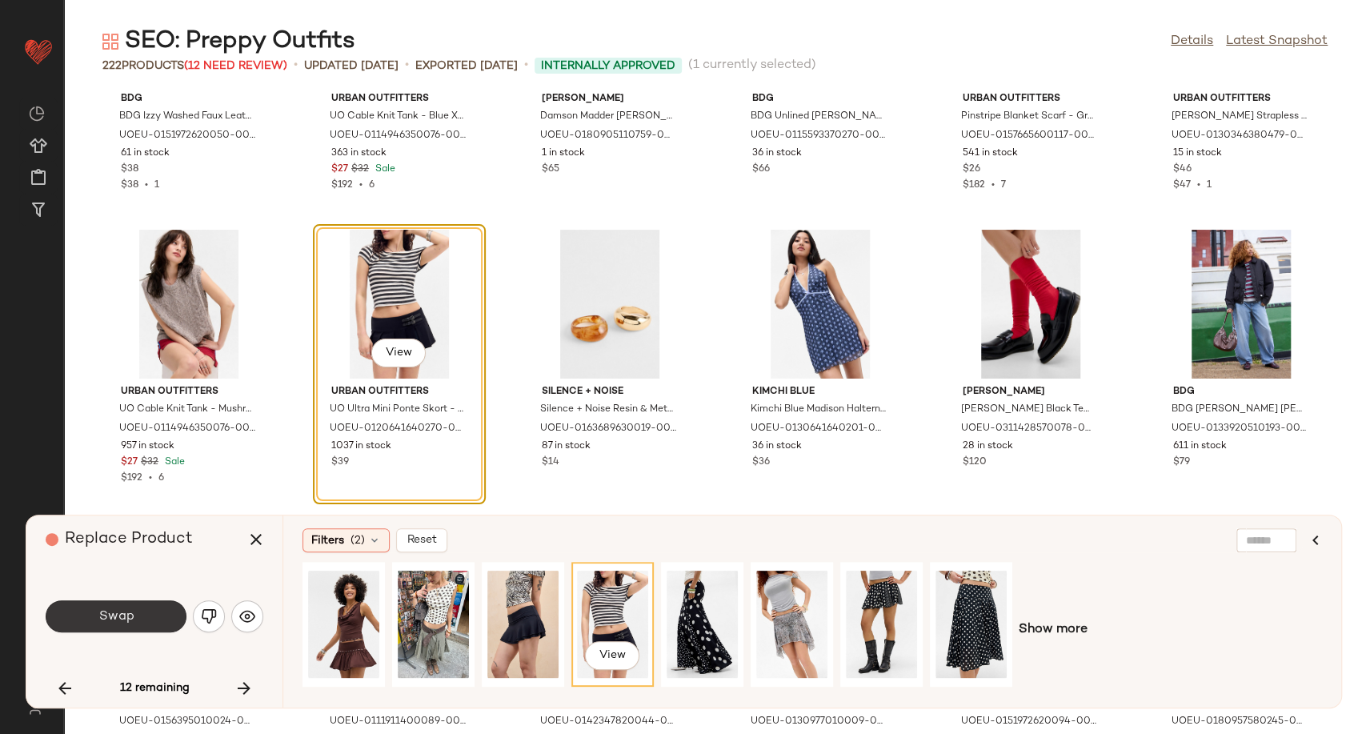
click at [150, 619] on button "Swap" at bounding box center [116, 616] width 141 height 32
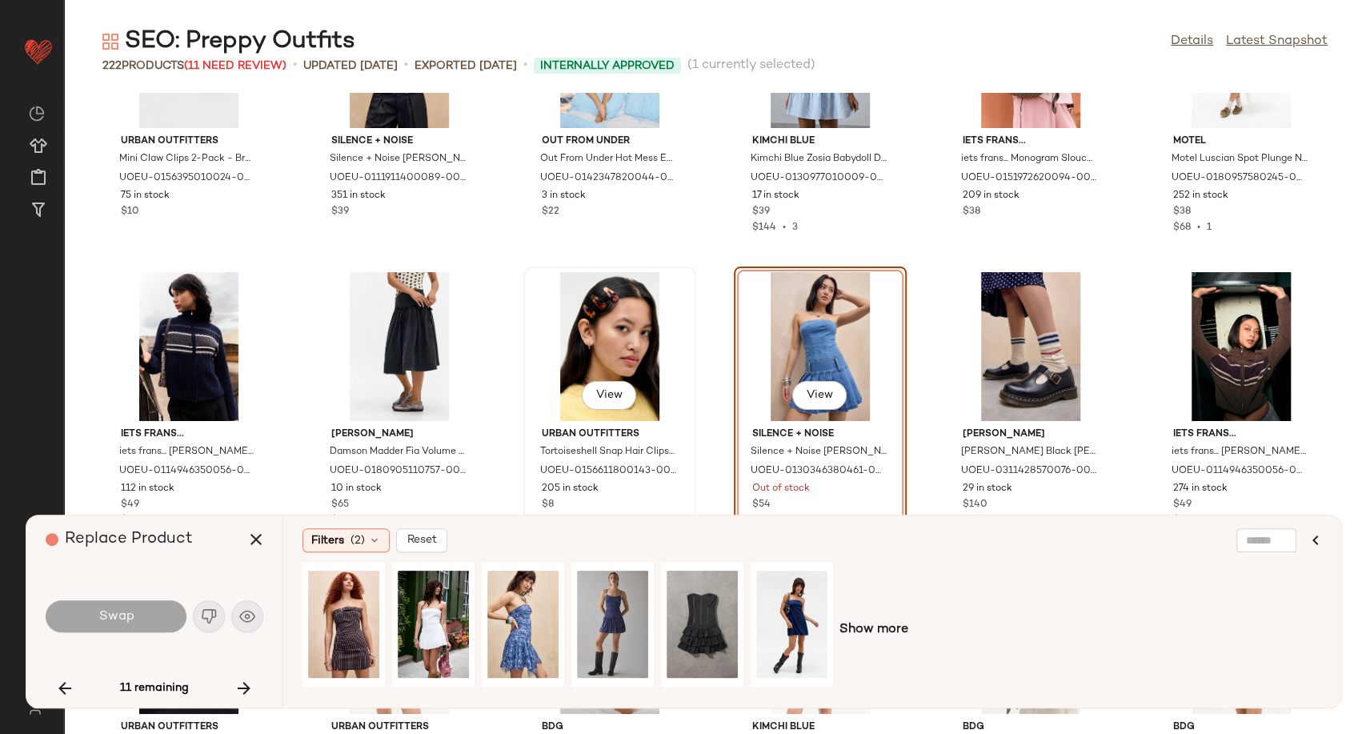
scroll to position [6328, 0]
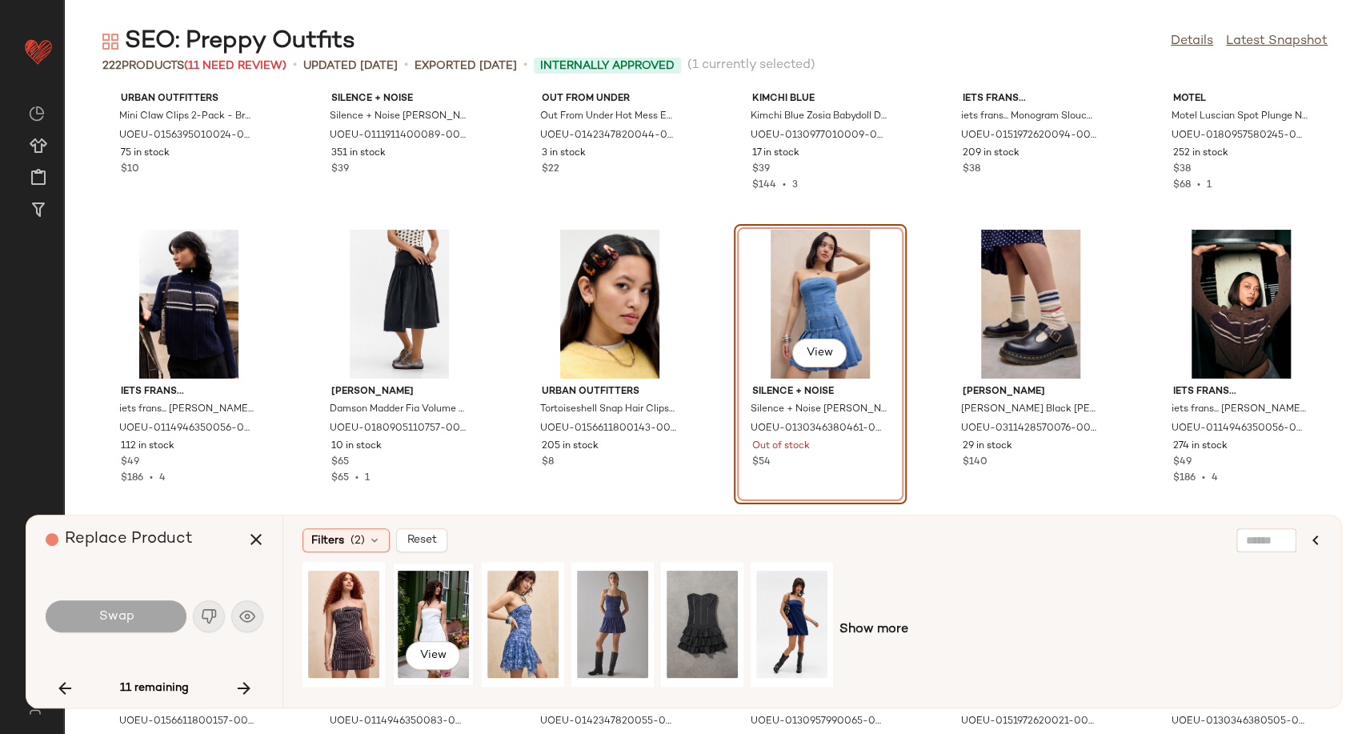
click at [426, 619] on div "View" at bounding box center [433, 624] width 71 height 114
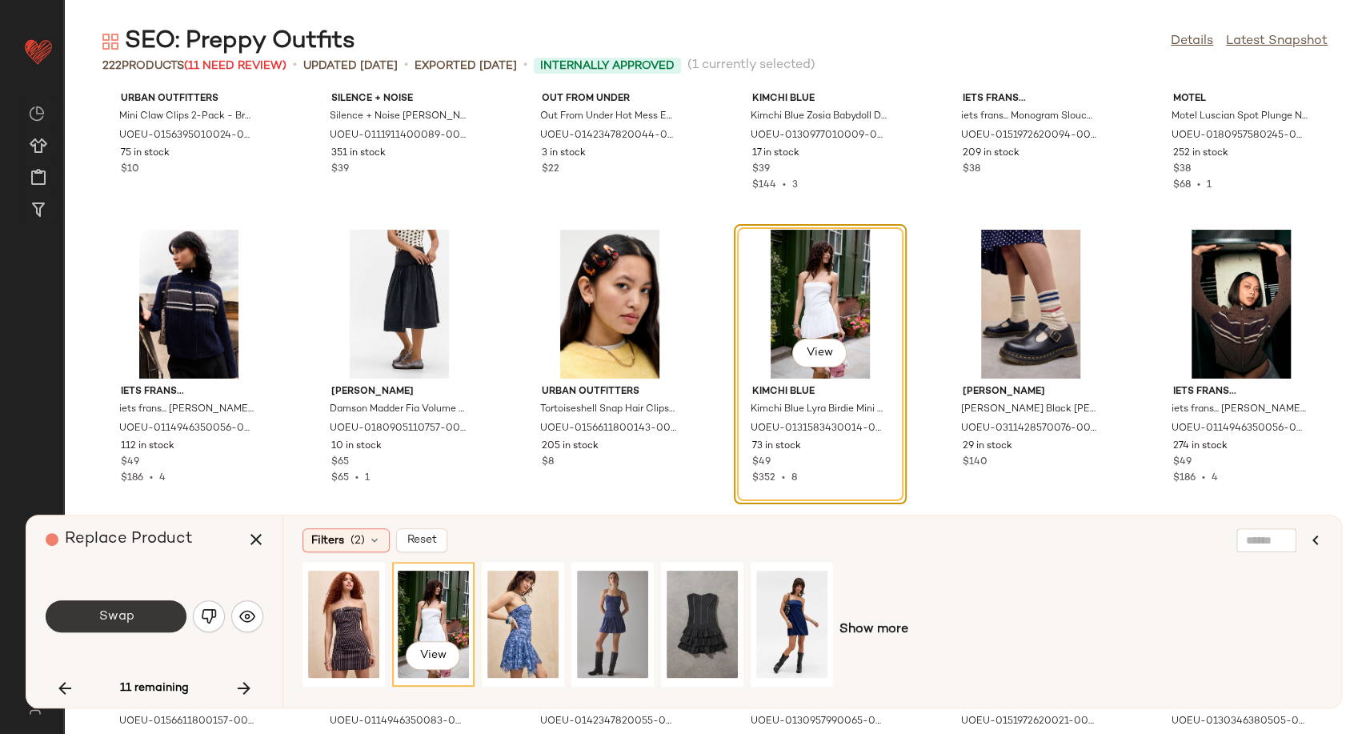
click at [87, 618] on button "Swap" at bounding box center [116, 616] width 141 height 32
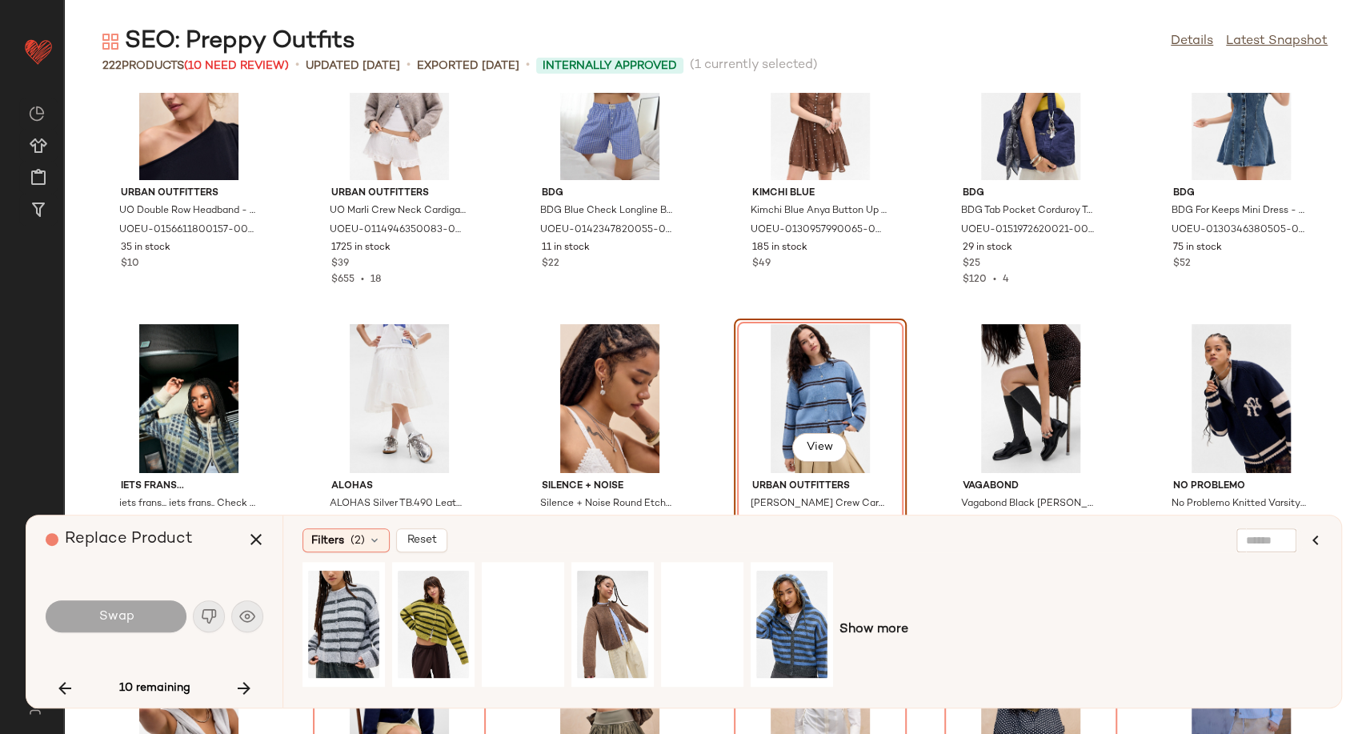
scroll to position [6913, 0]
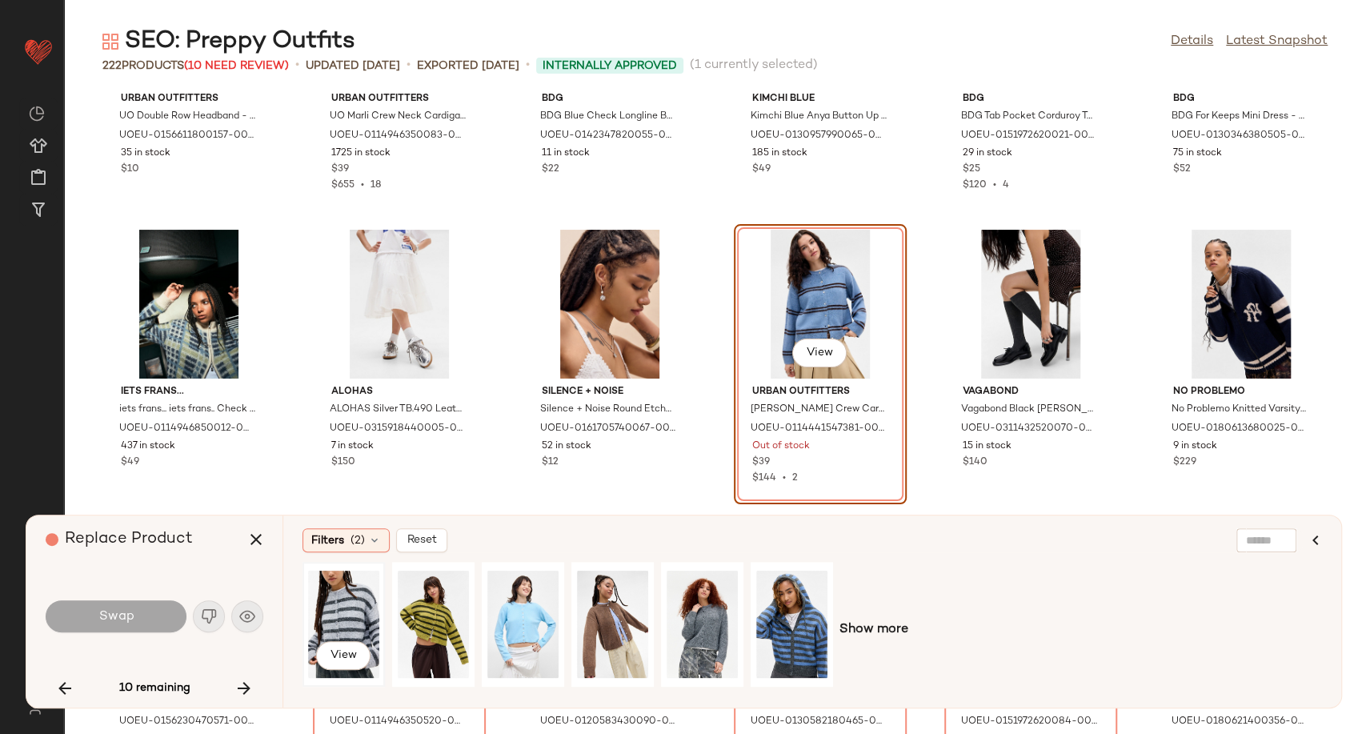
click at [340, 615] on div "View" at bounding box center [343, 624] width 71 height 114
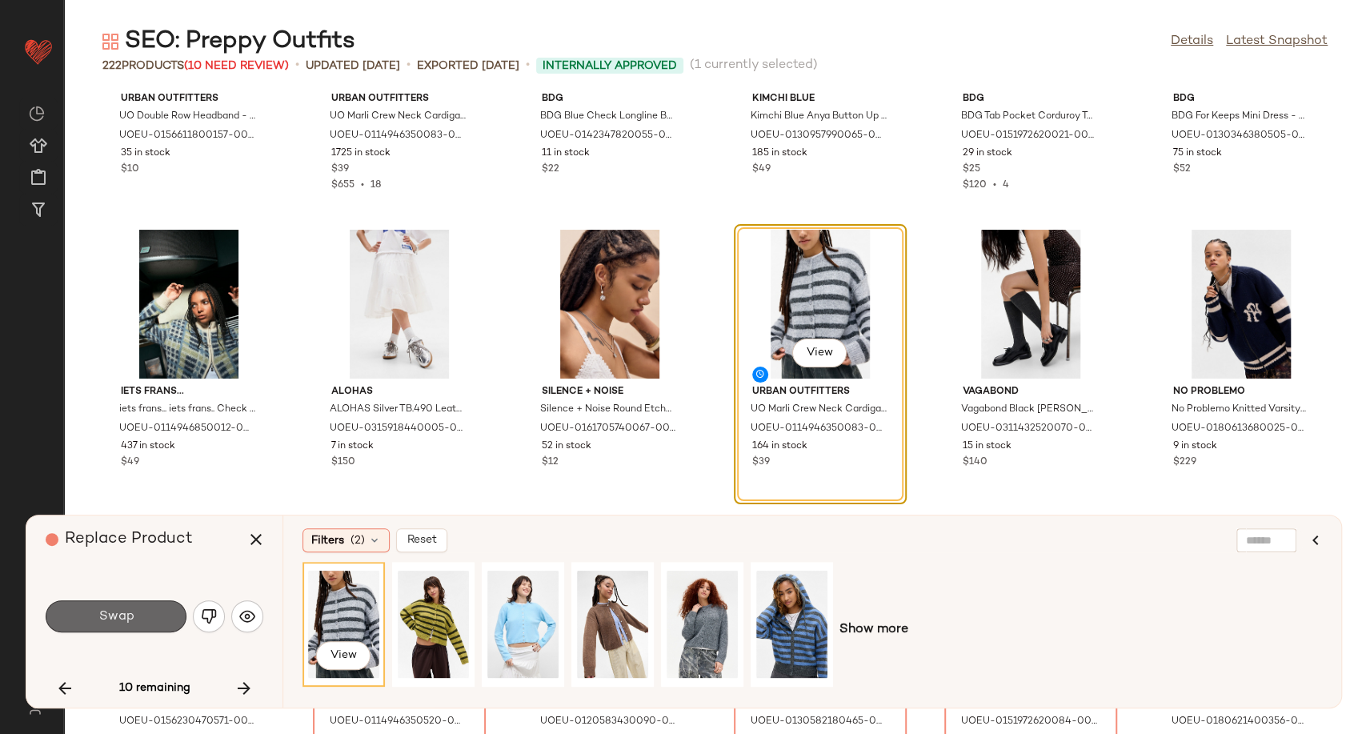
click at [106, 616] on span "Swap" at bounding box center [116, 616] width 36 height 15
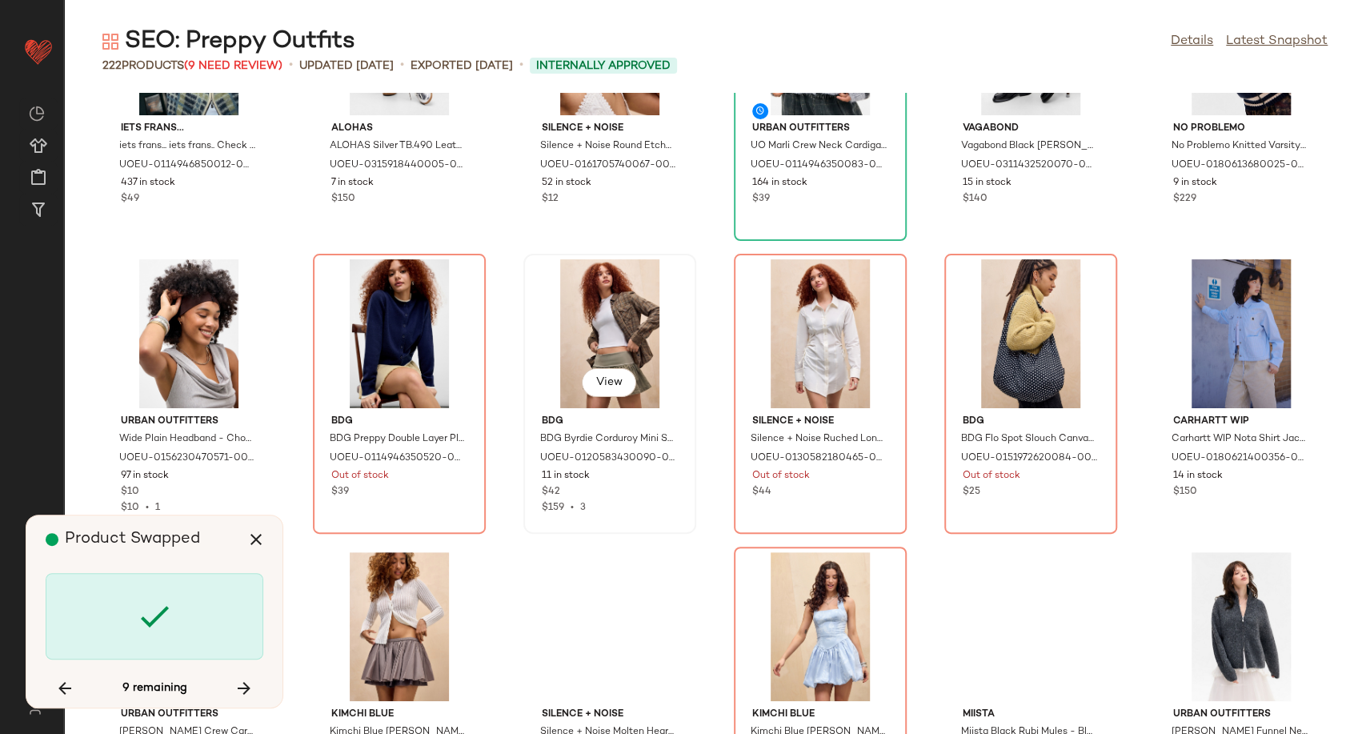
scroll to position [7180, 0]
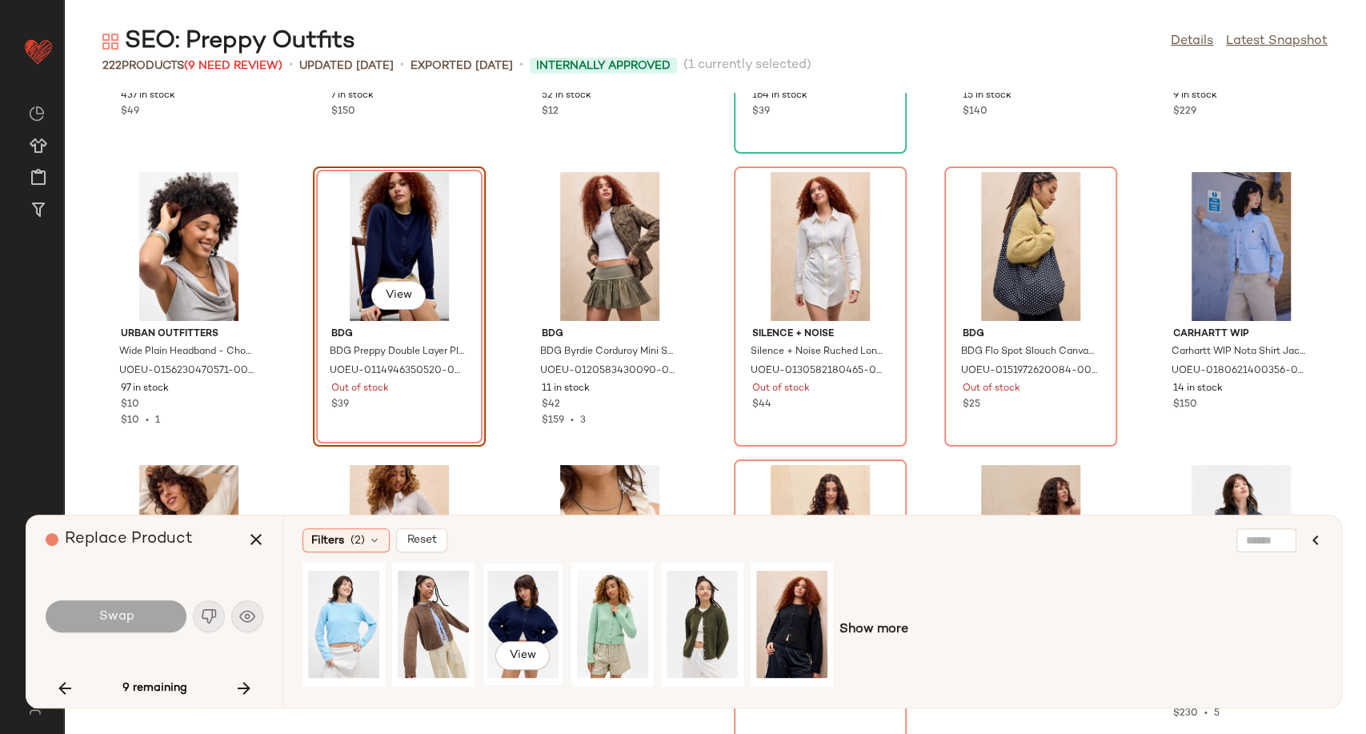
scroll to position [7295, 0]
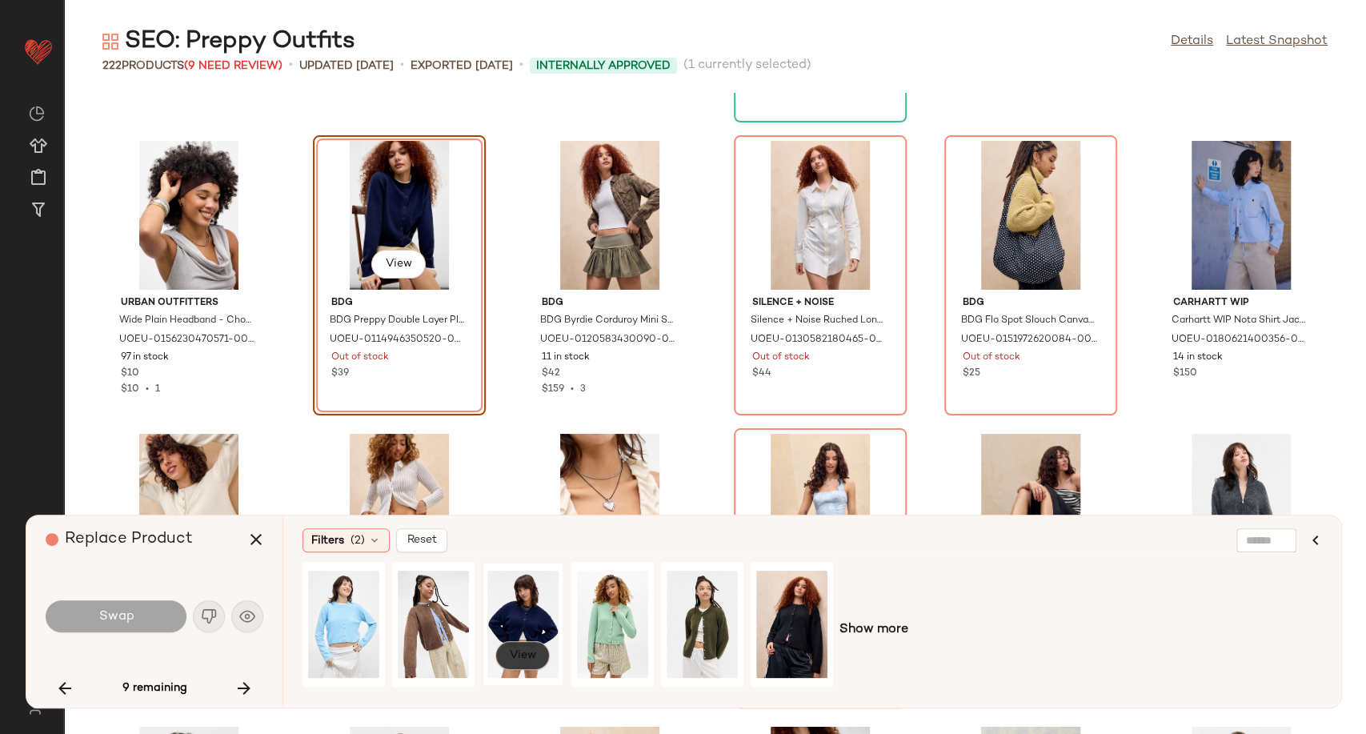
click at [528, 653] on span "View" at bounding box center [522, 655] width 27 height 13
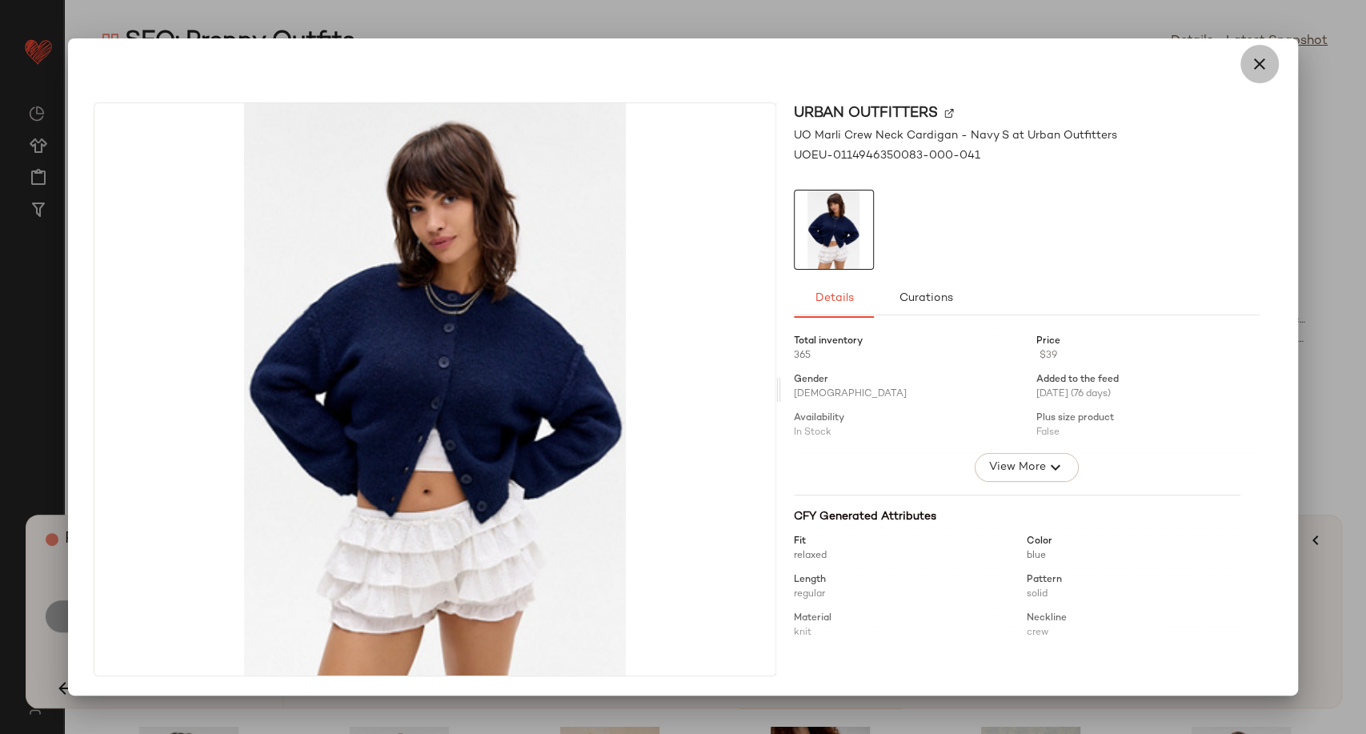
click at [1257, 62] on icon "button" at bounding box center [1259, 63] width 19 height 19
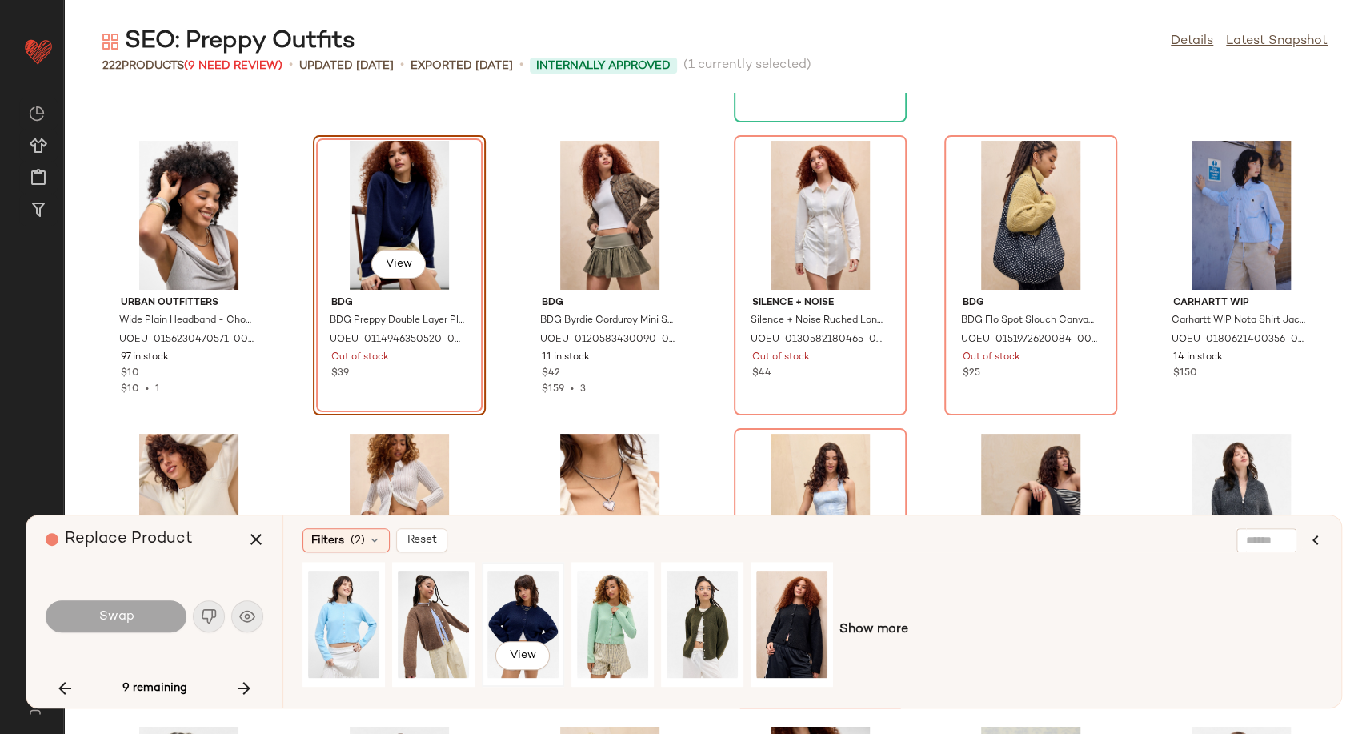
click at [527, 611] on div "View" at bounding box center [522, 624] width 71 height 114
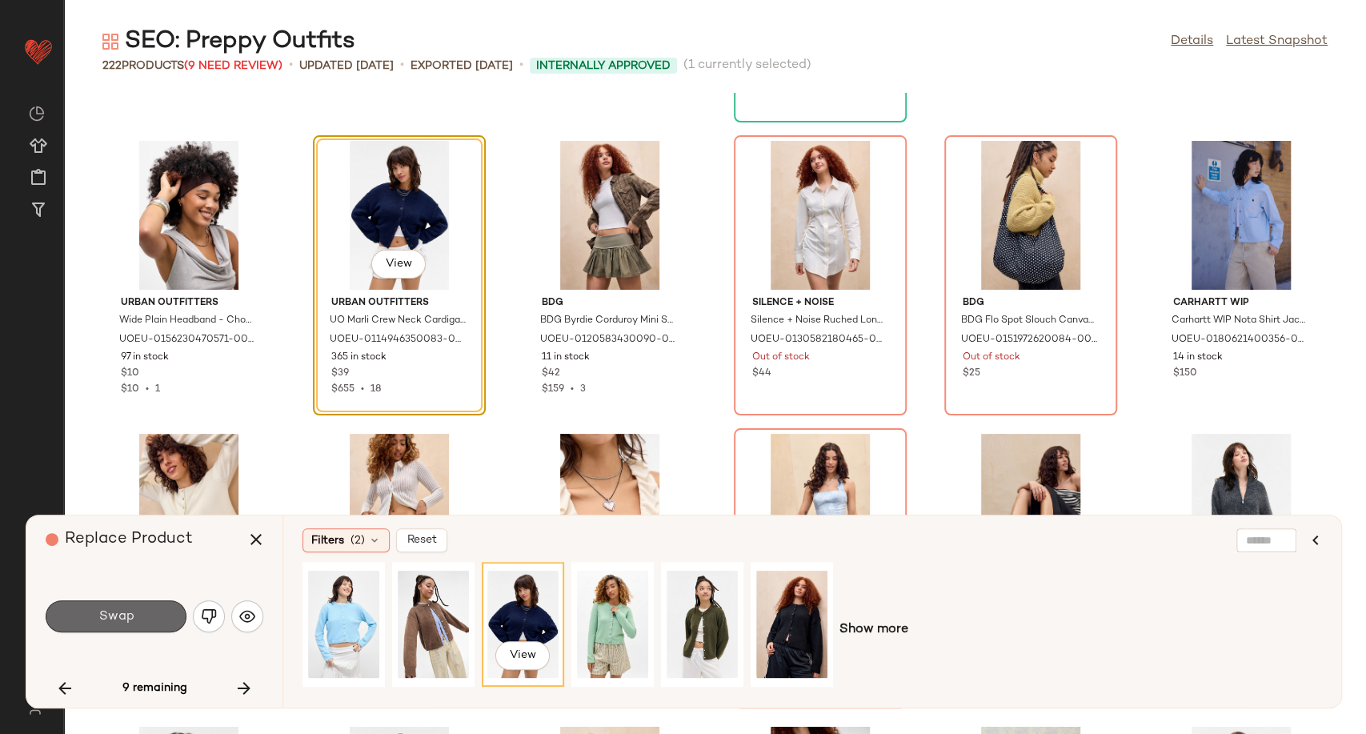
click at [135, 619] on button "Swap" at bounding box center [116, 616] width 141 height 32
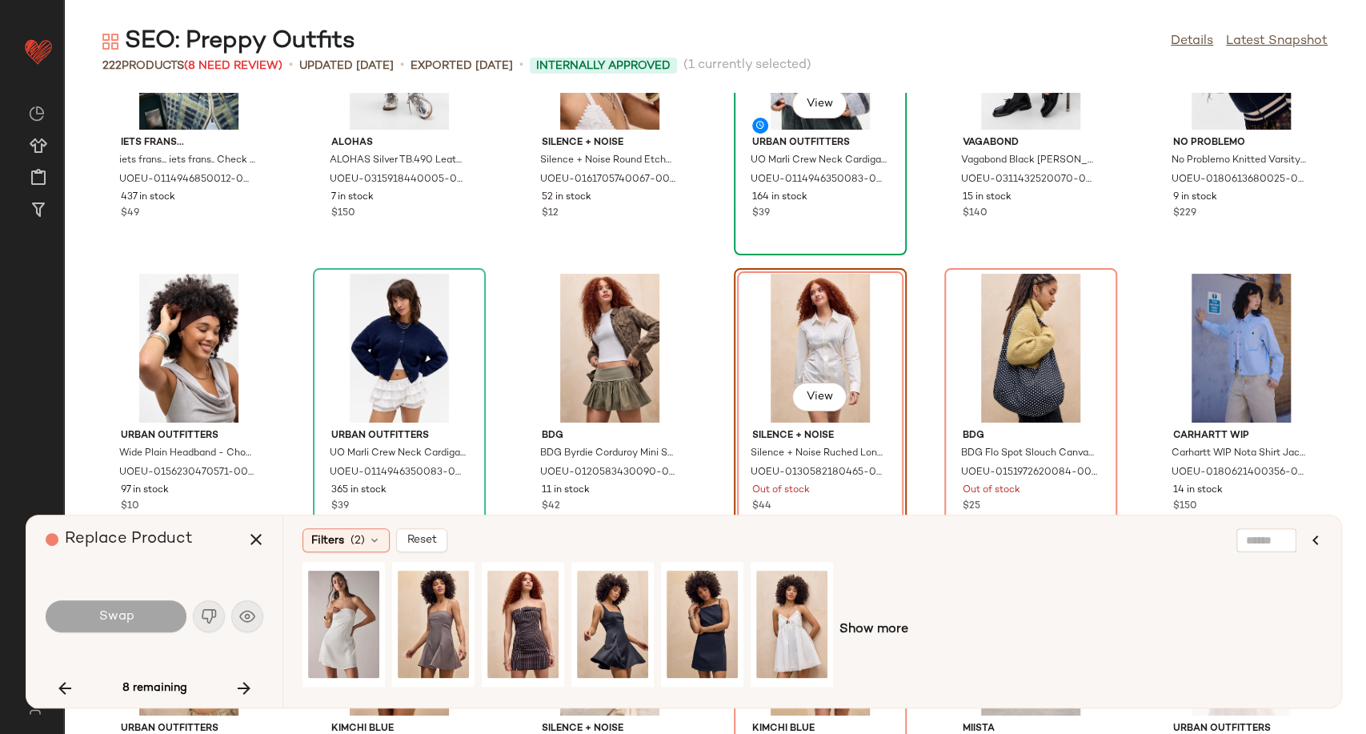
scroll to position [7206, 0]
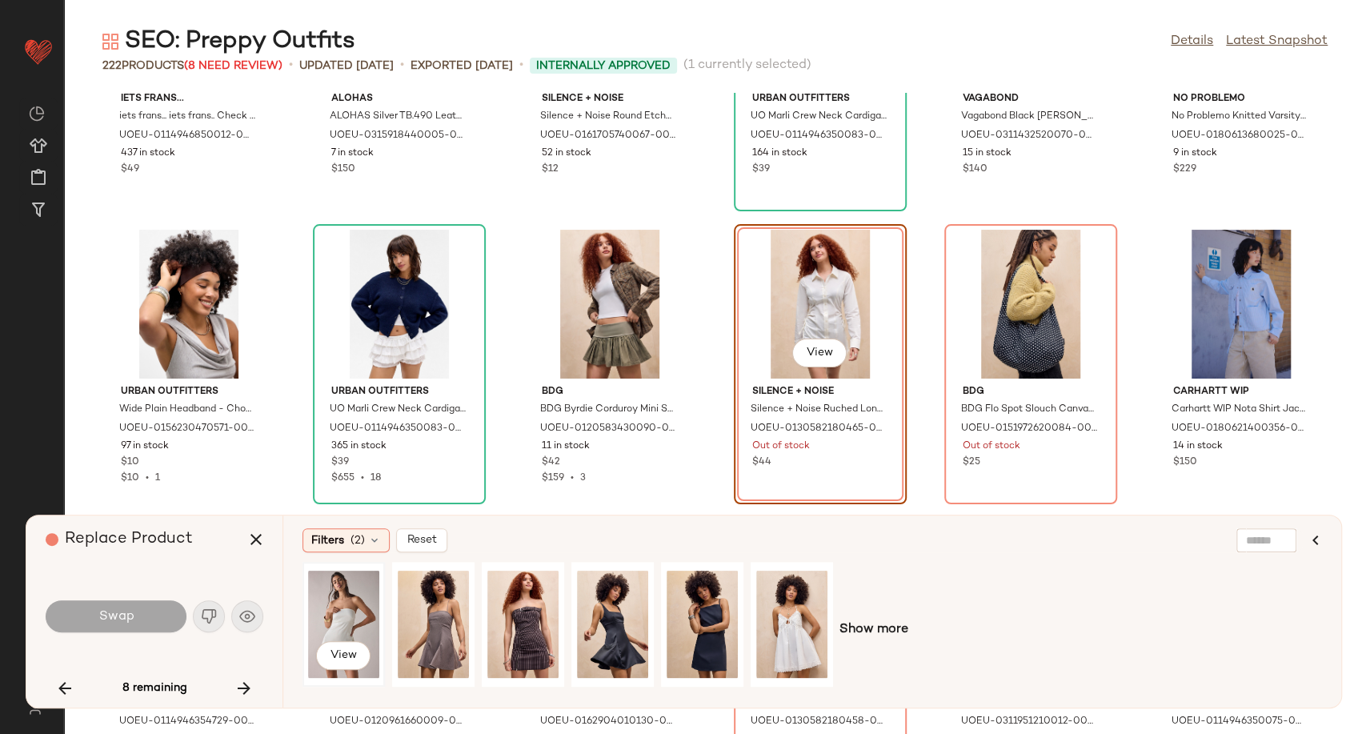
click at [329, 626] on div "View" at bounding box center [343, 624] width 71 height 114
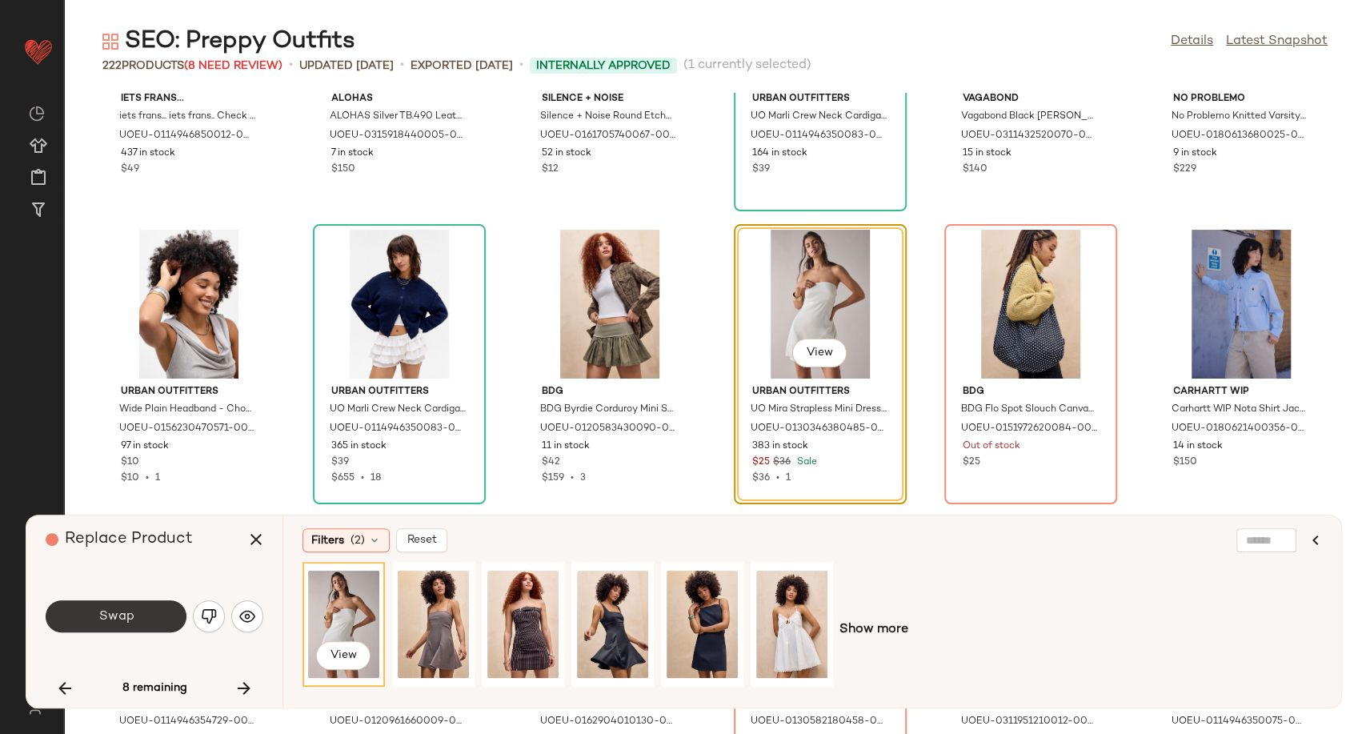
click at [141, 611] on button "Swap" at bounding box center [116, 616] width 141 height 32
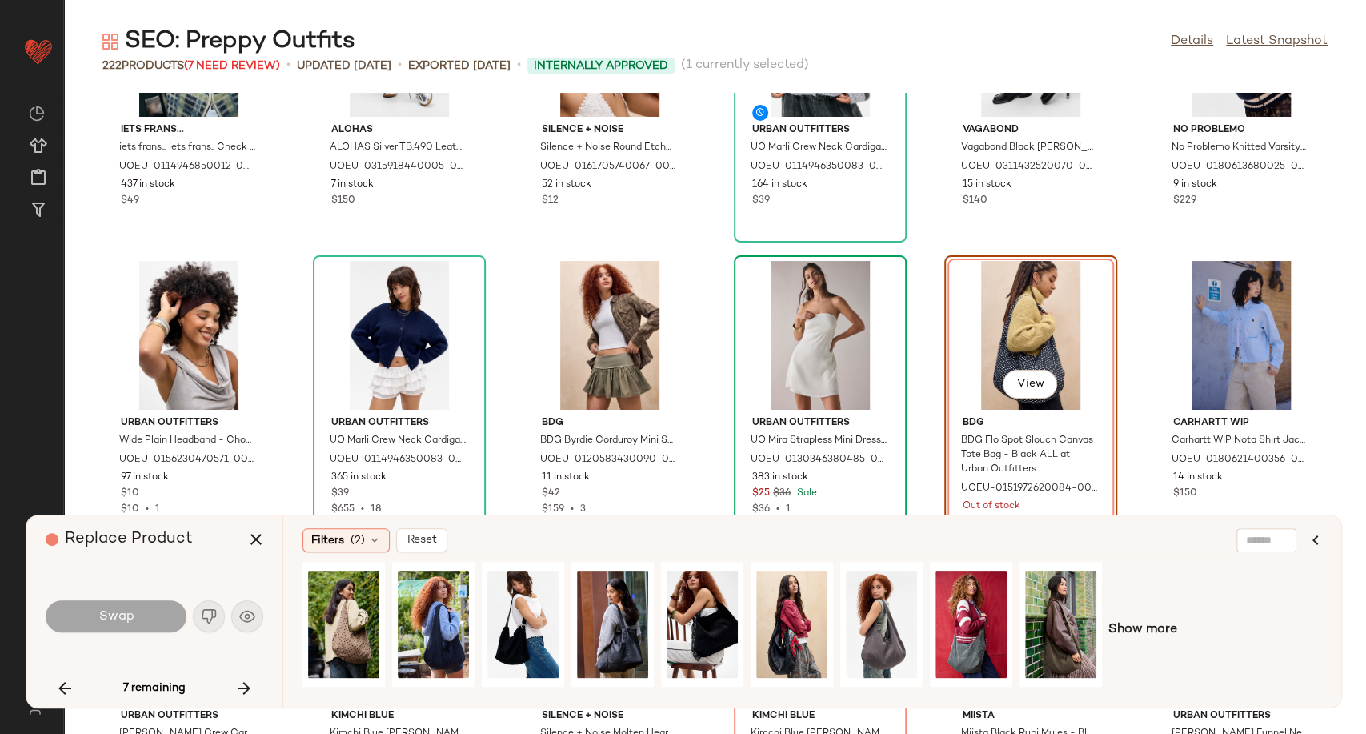
scroll to position [7206, 0]
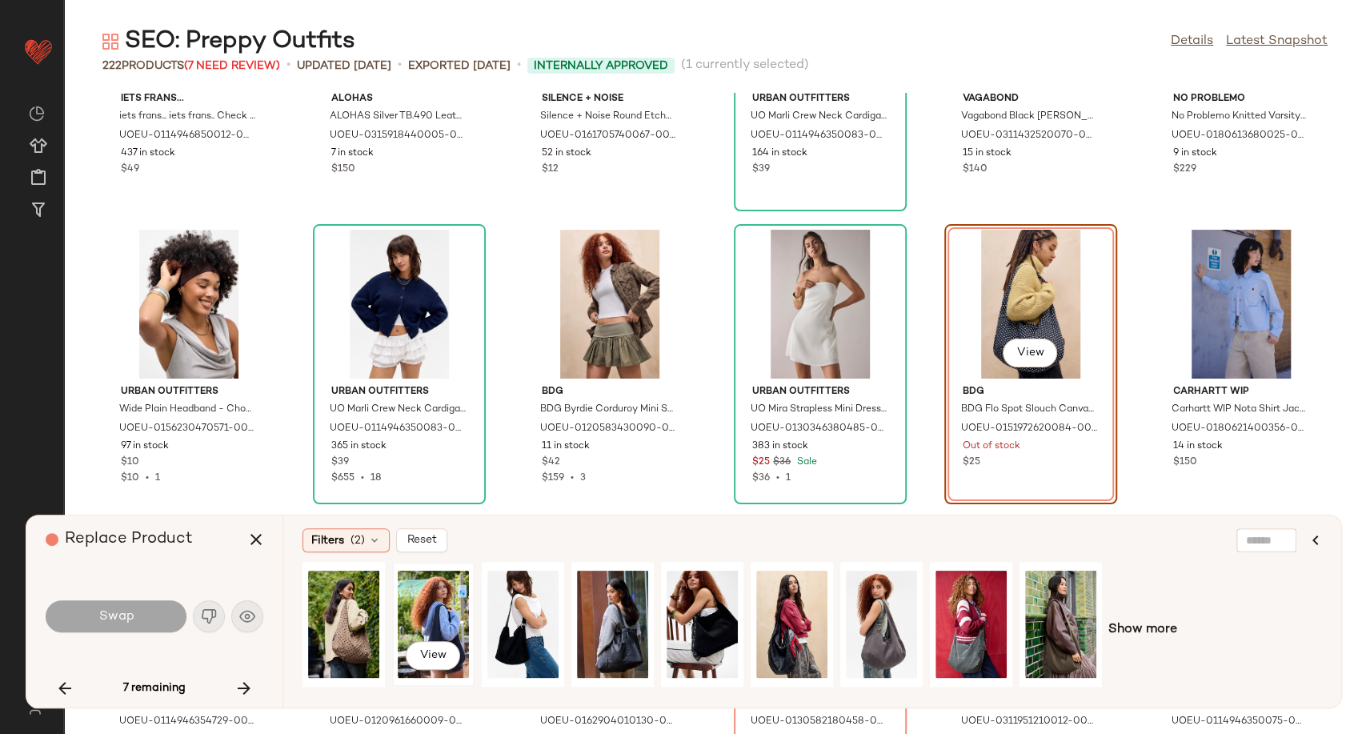
click at [433, 621] on div "View" at bounding box center [433, 624] width 71 height 114
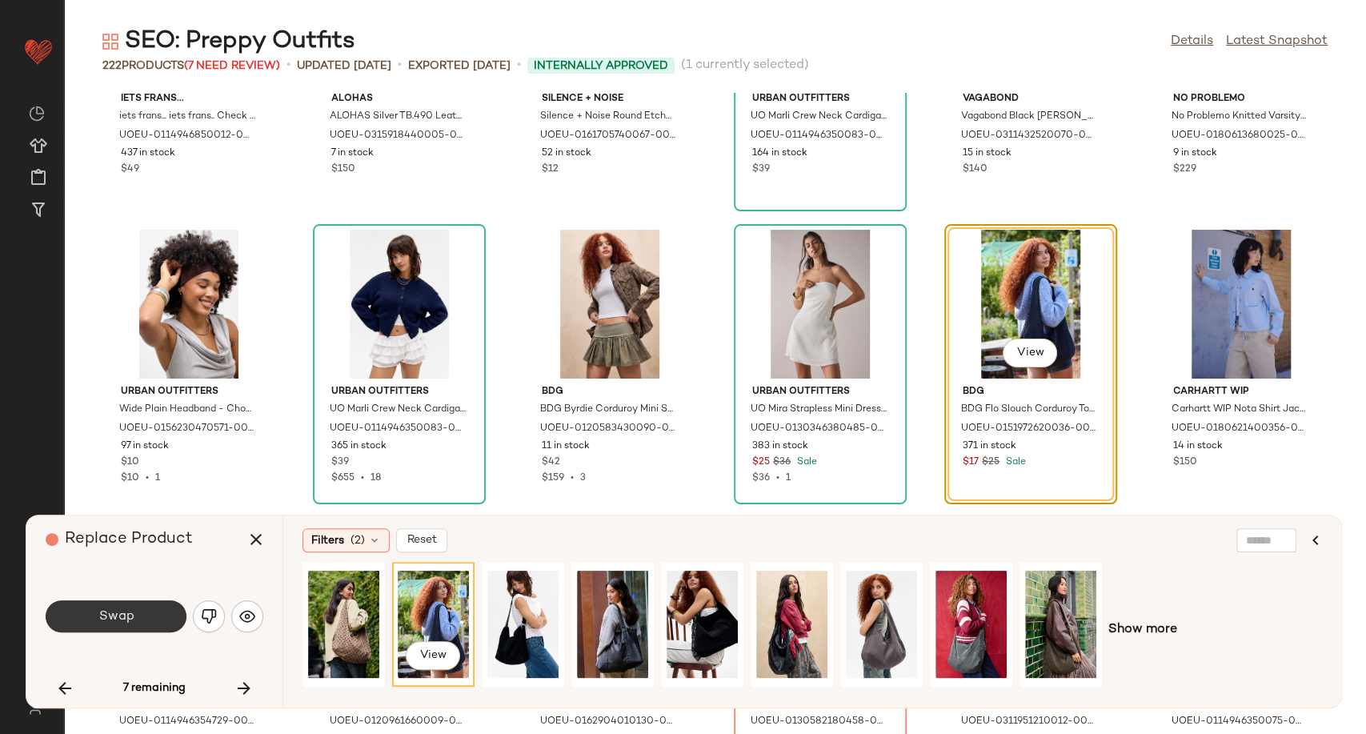
click at [144, 615] on button "Swap" at bounding box center [116, 616] width 141 height 32
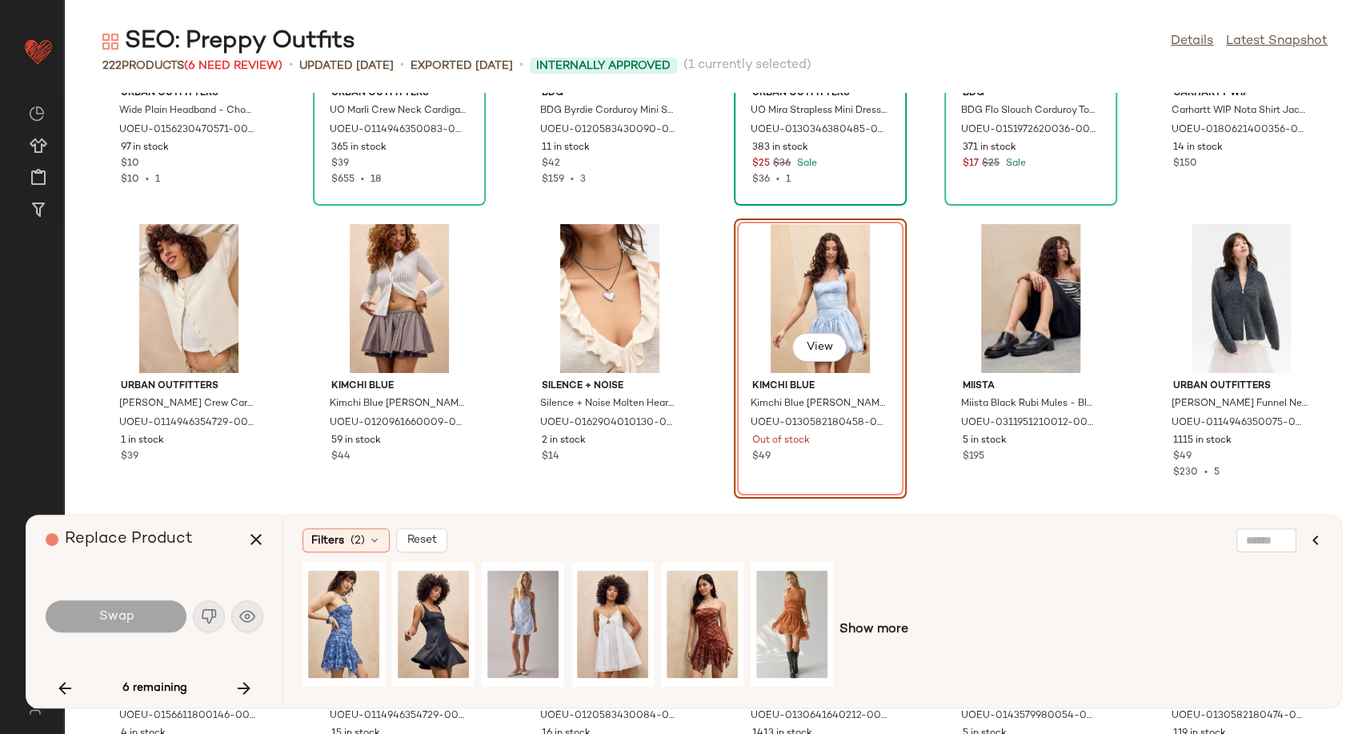
scroll to position [7588, 0]
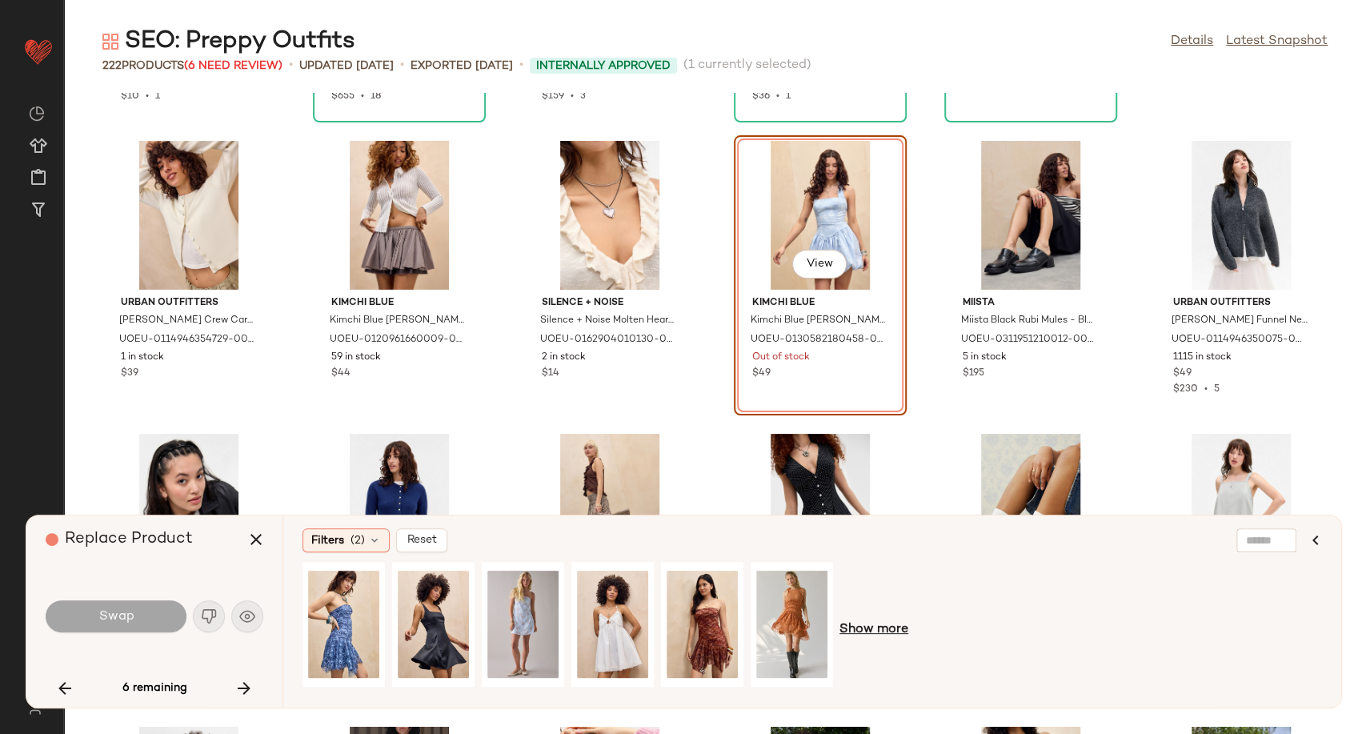
click at [876, 626] on span "Show more" at bounding box center [873, 629] width 69 height 19
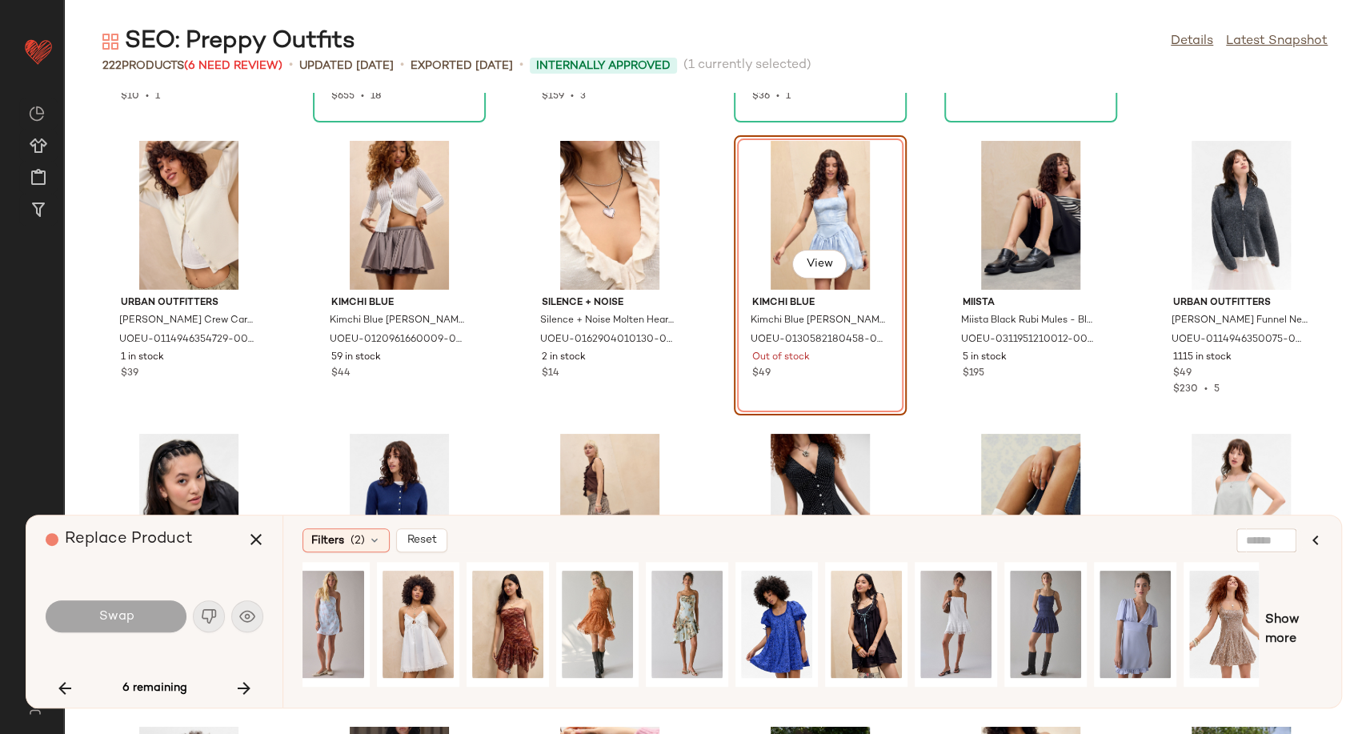
scroll to position [0, 200]
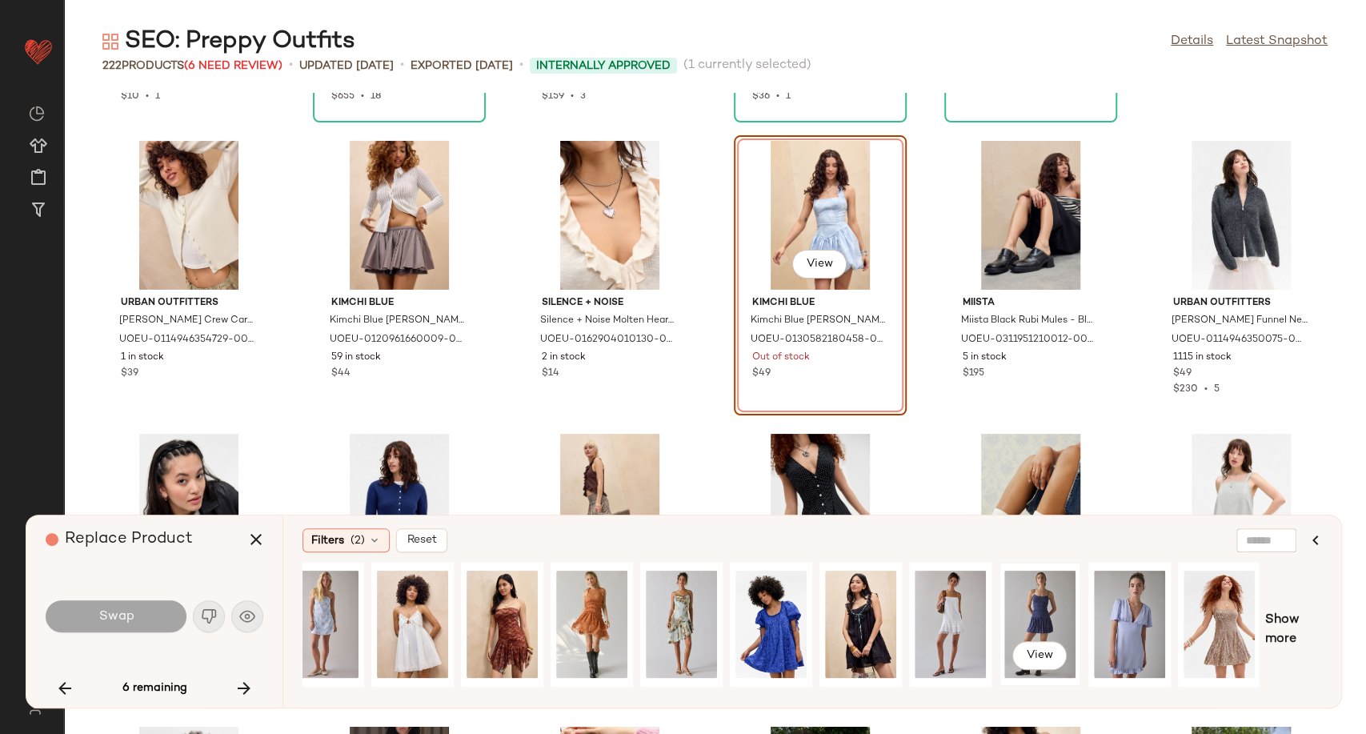
click at [1047, 609] on div "View" at bounding box center [1039, 624] width 71 height 114
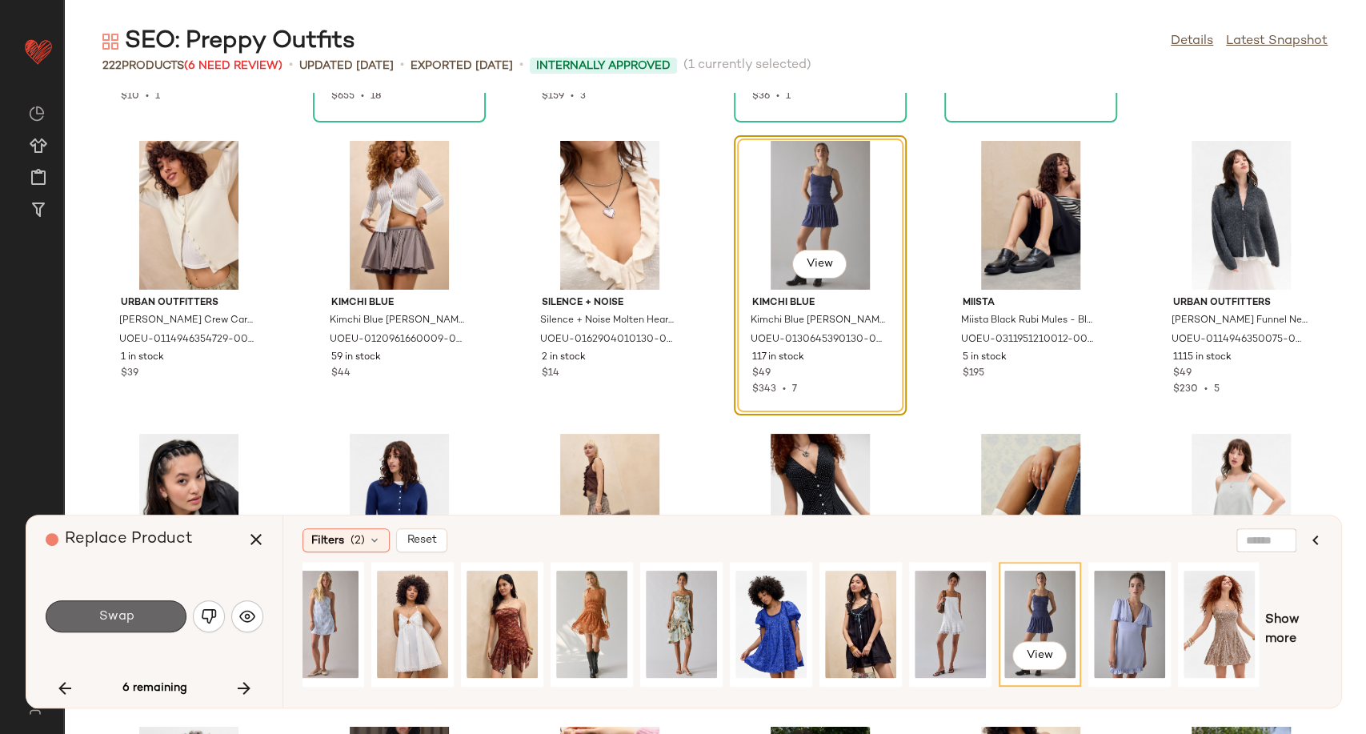
click at [120, 612] on span "Swap" at bounding box center [116, 616] width 36 height 15
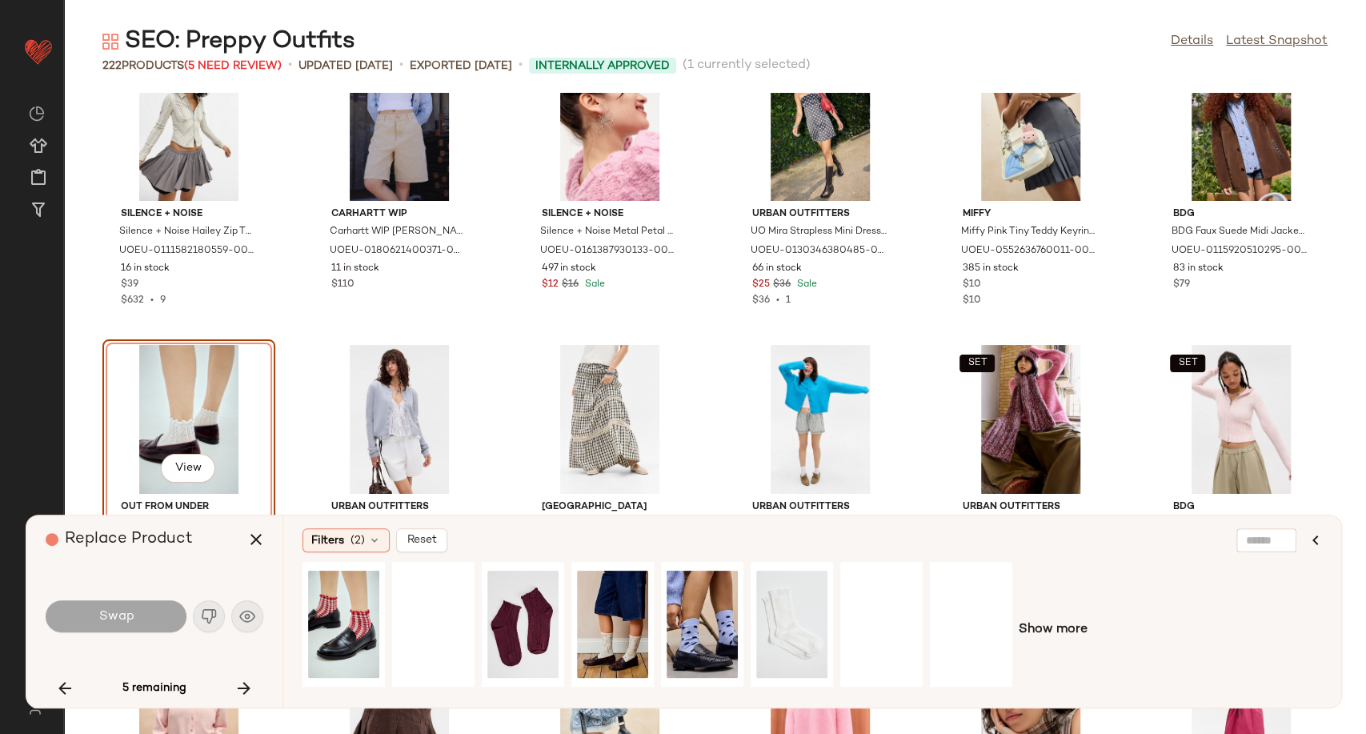
scroll to position [8378, 0]
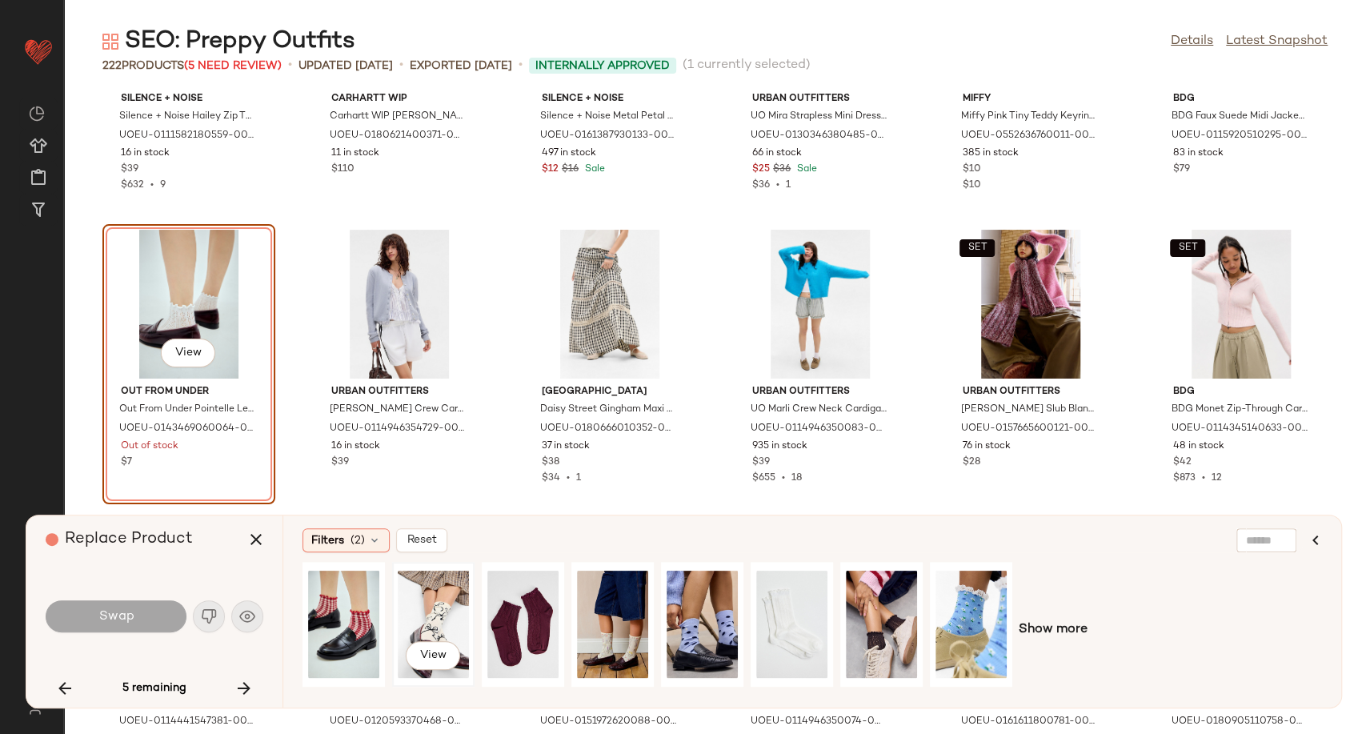
click at [421, 620] on div "View" at bounding box center [433, 624] width 71 height 114
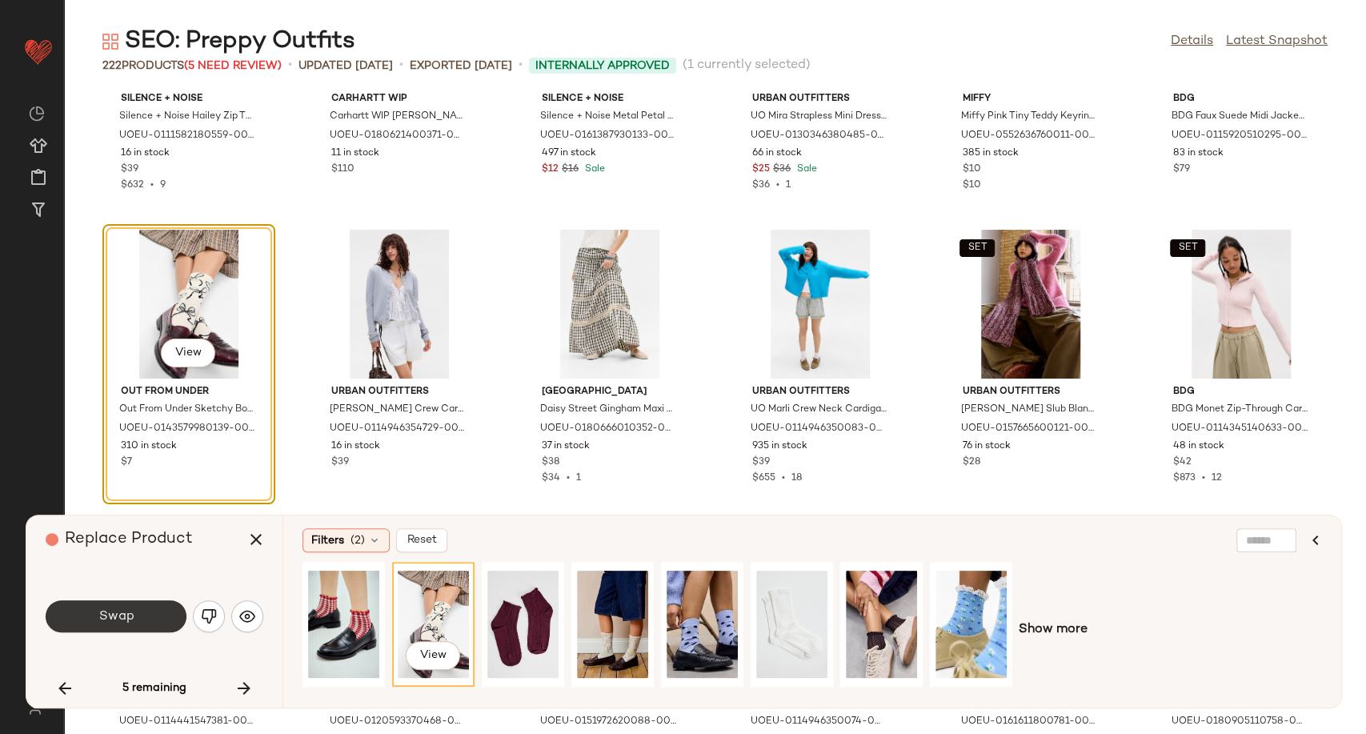
click at [154, 617] on button "Swap" at bounding box center [116, 616] width 141 height 32
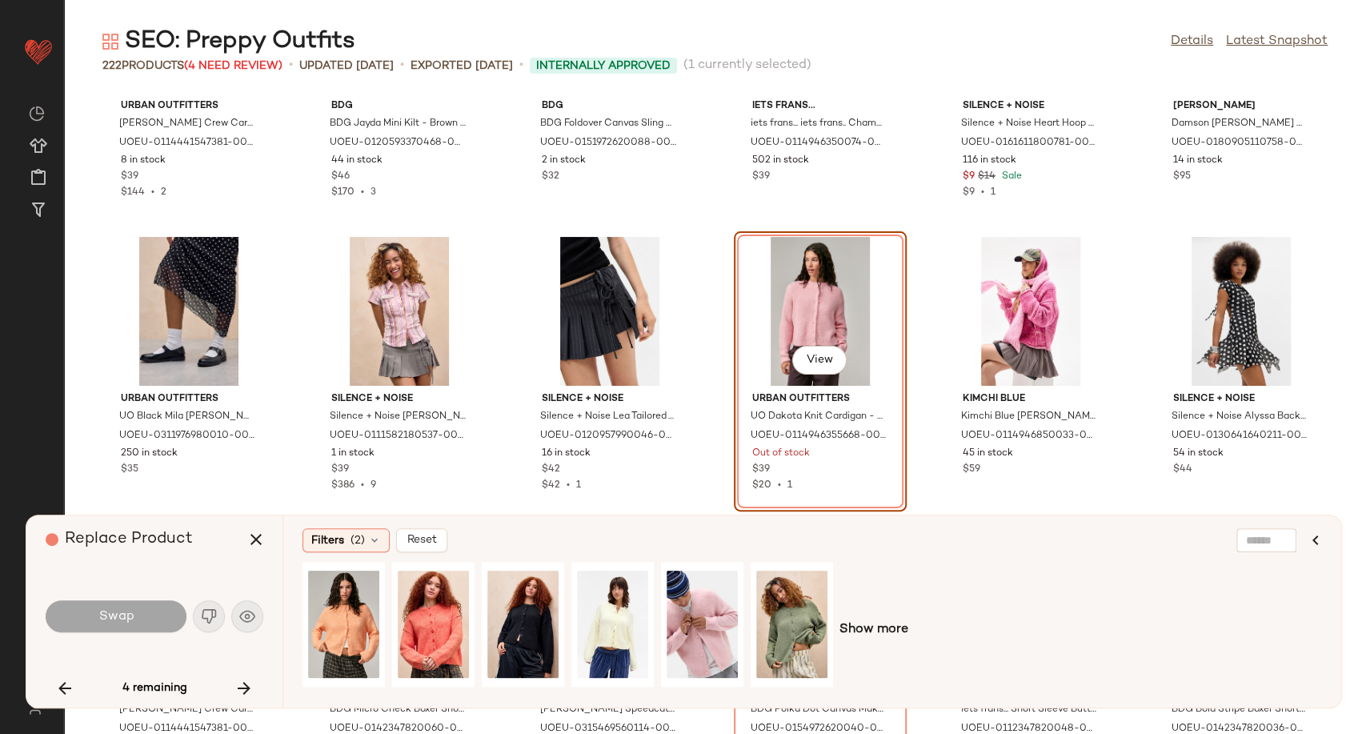
scroll to position [8964, 0]
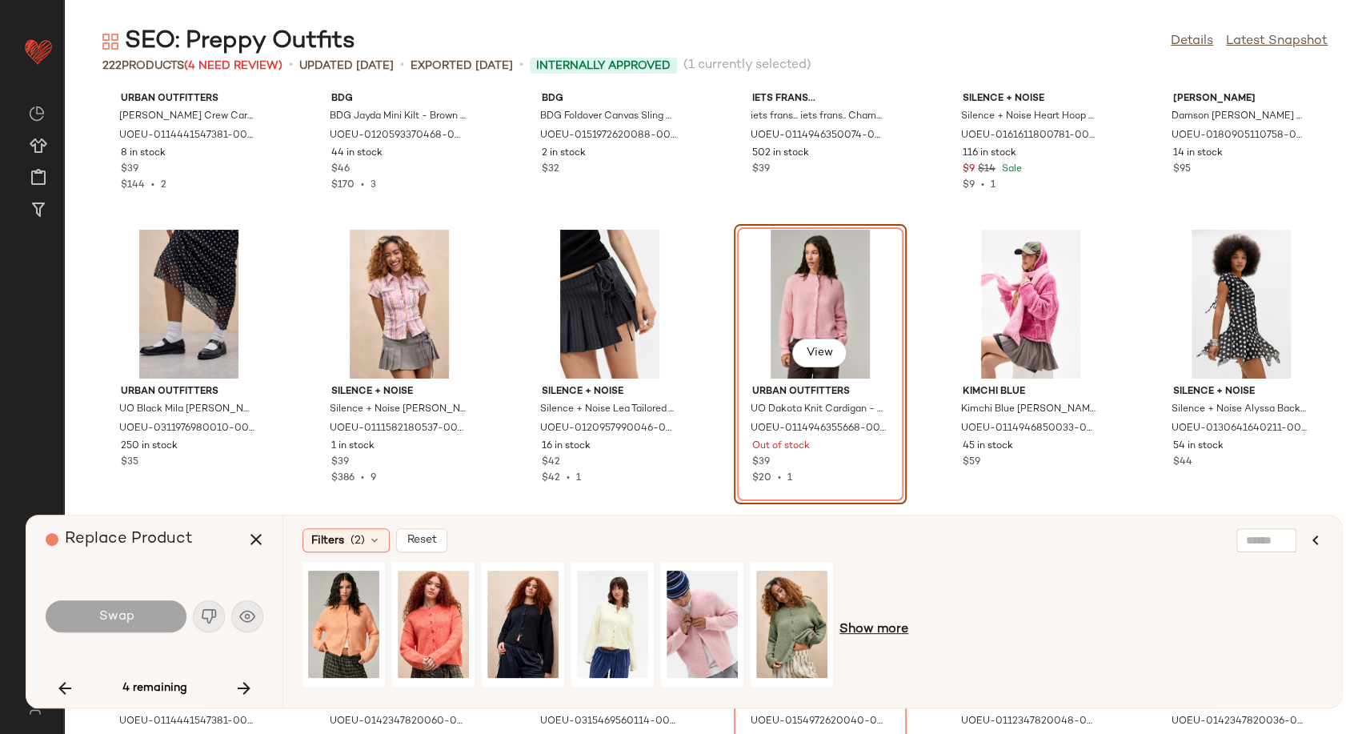
click at [883, 631] on span "Show more" at bounding box center [873, 629] width 69 height 19
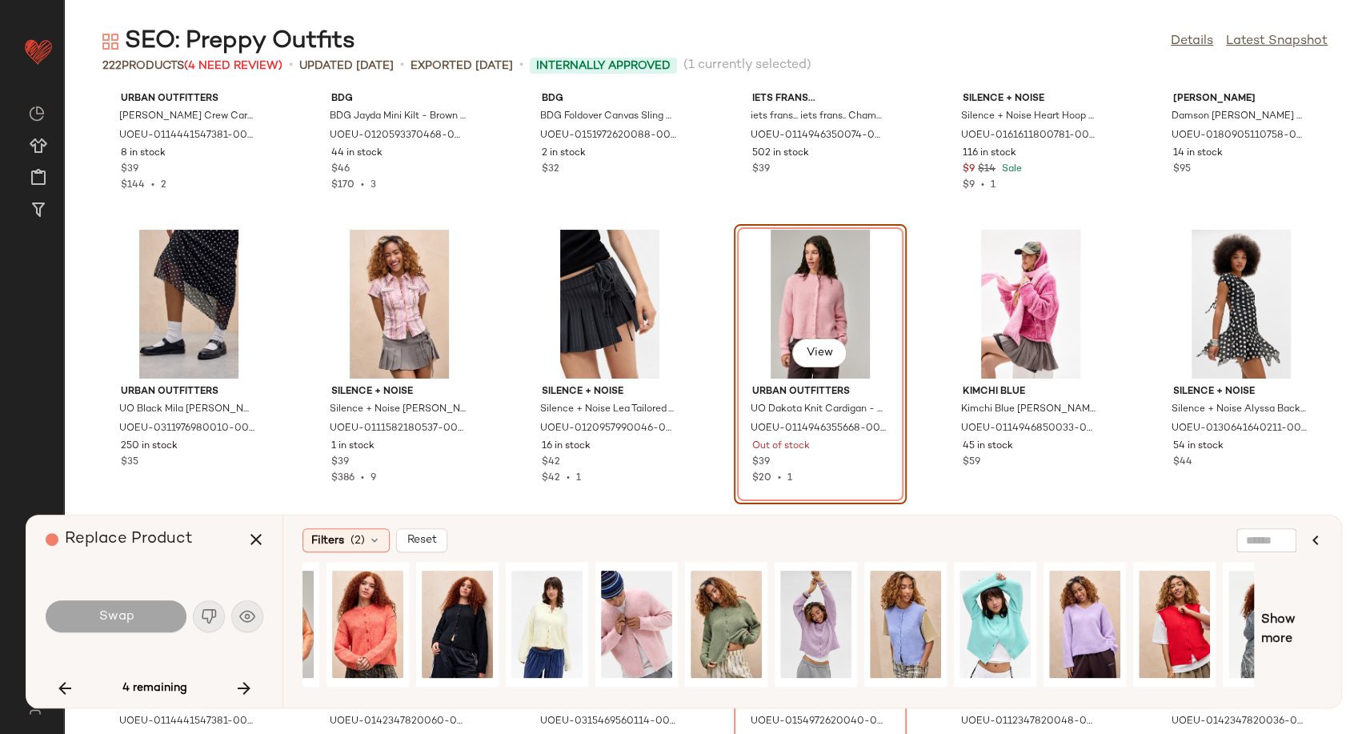
scroll to position [0, 0]
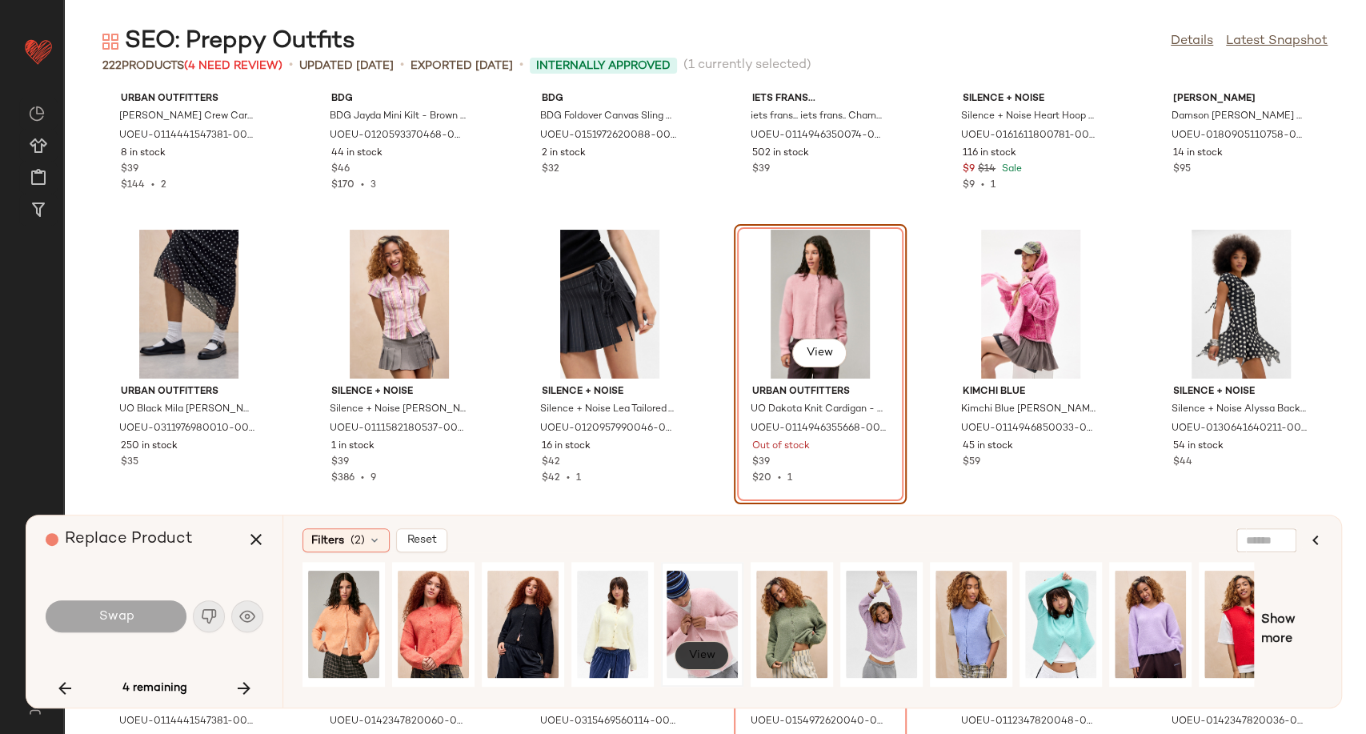
click at [695, 663] on button "View" at bounding box center [702, 655] width 54 height 29
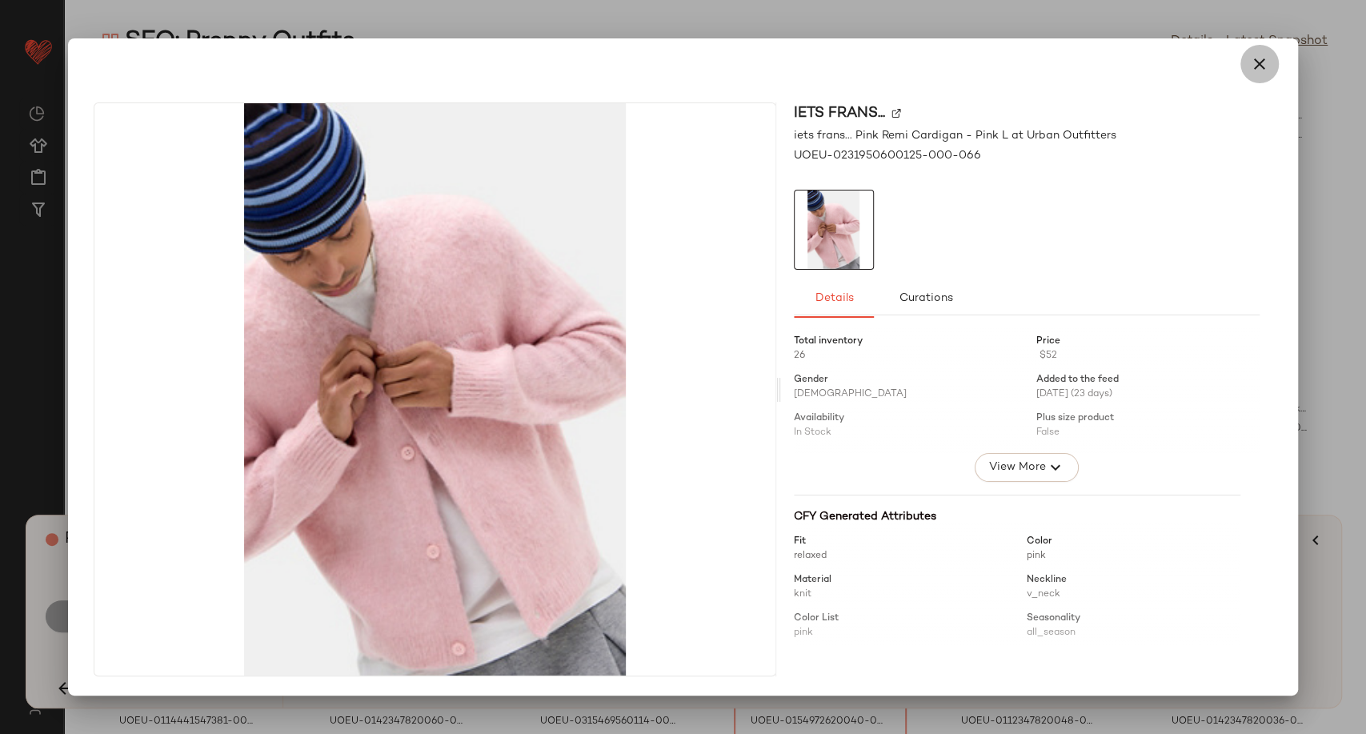
click at [1256, 66] on icon "button" at bounding box center [1259, 63] width 19 height 19
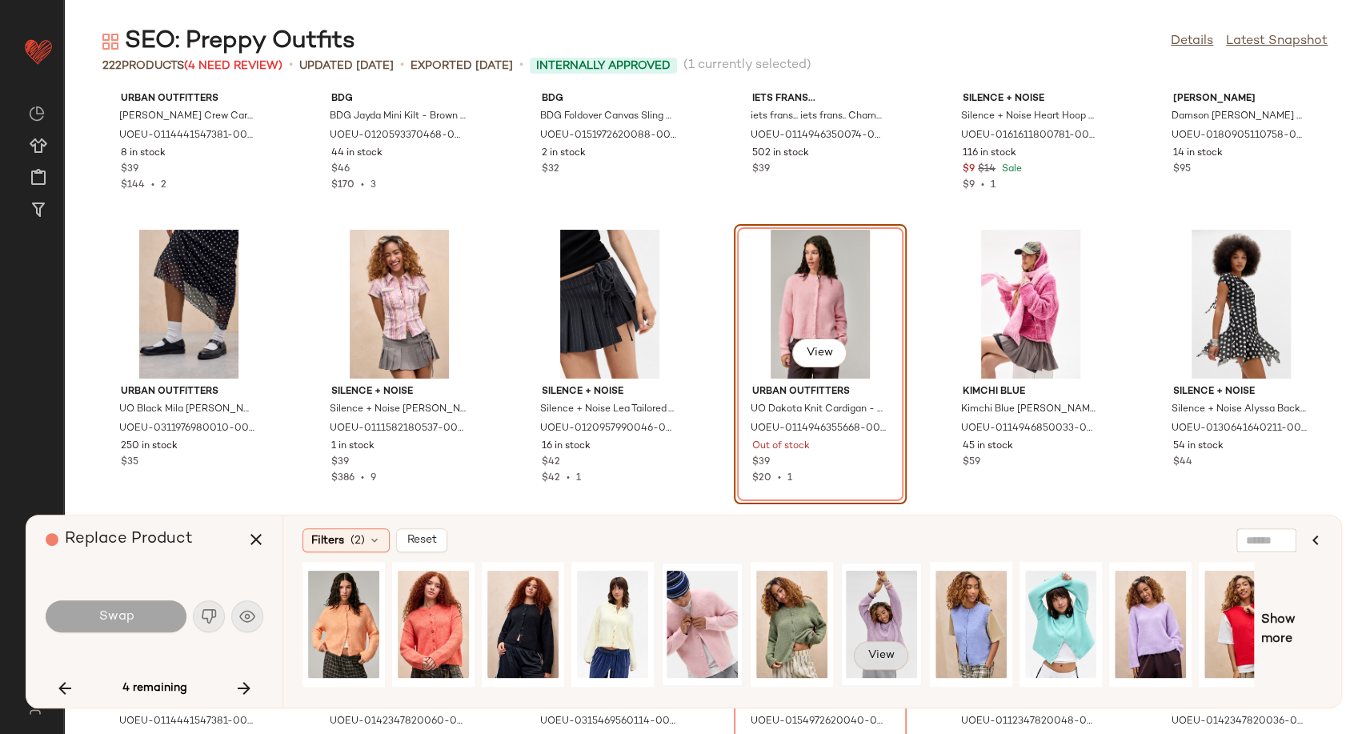
click at [877, 647] on button "View" at bounding box center [881, 655] width 54 height 29
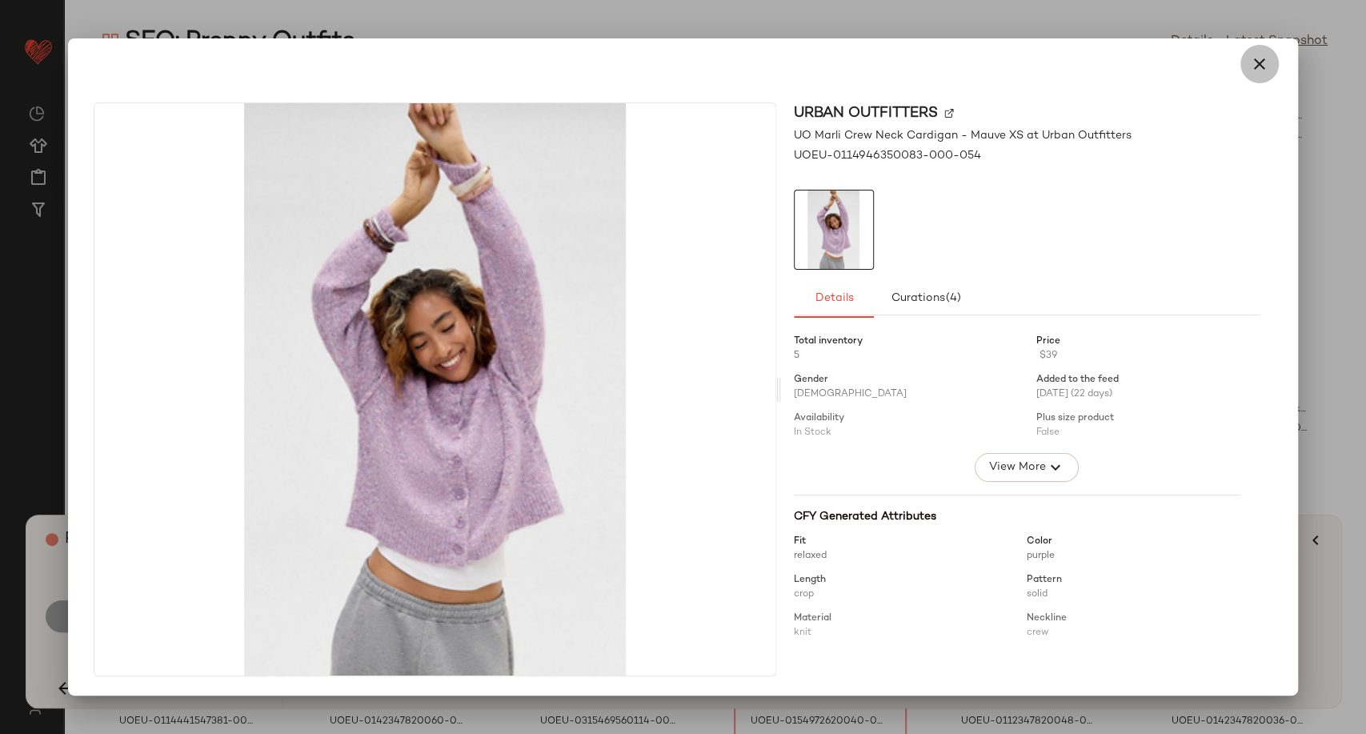
click at [1270, 66] on button "button" at bounding box center [1259, 64] width 38 height 38
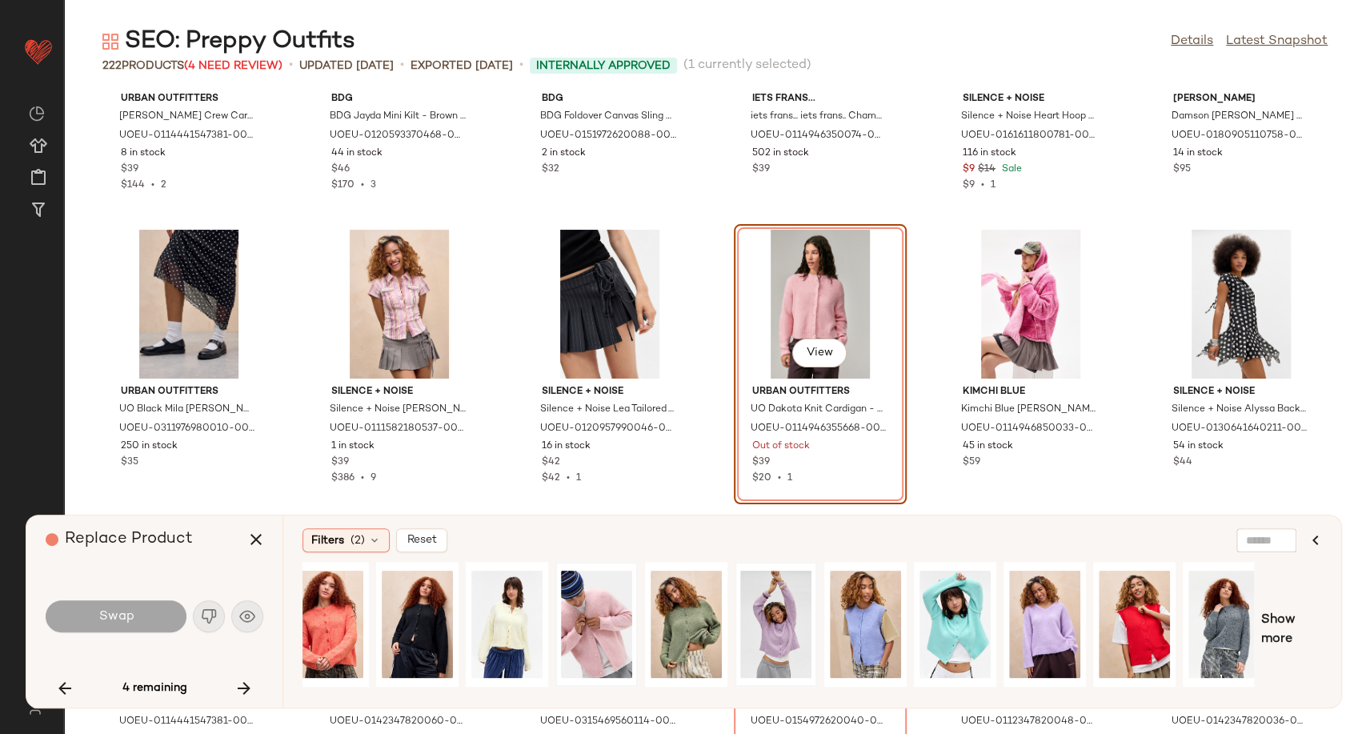
scroll to position [0, 115]
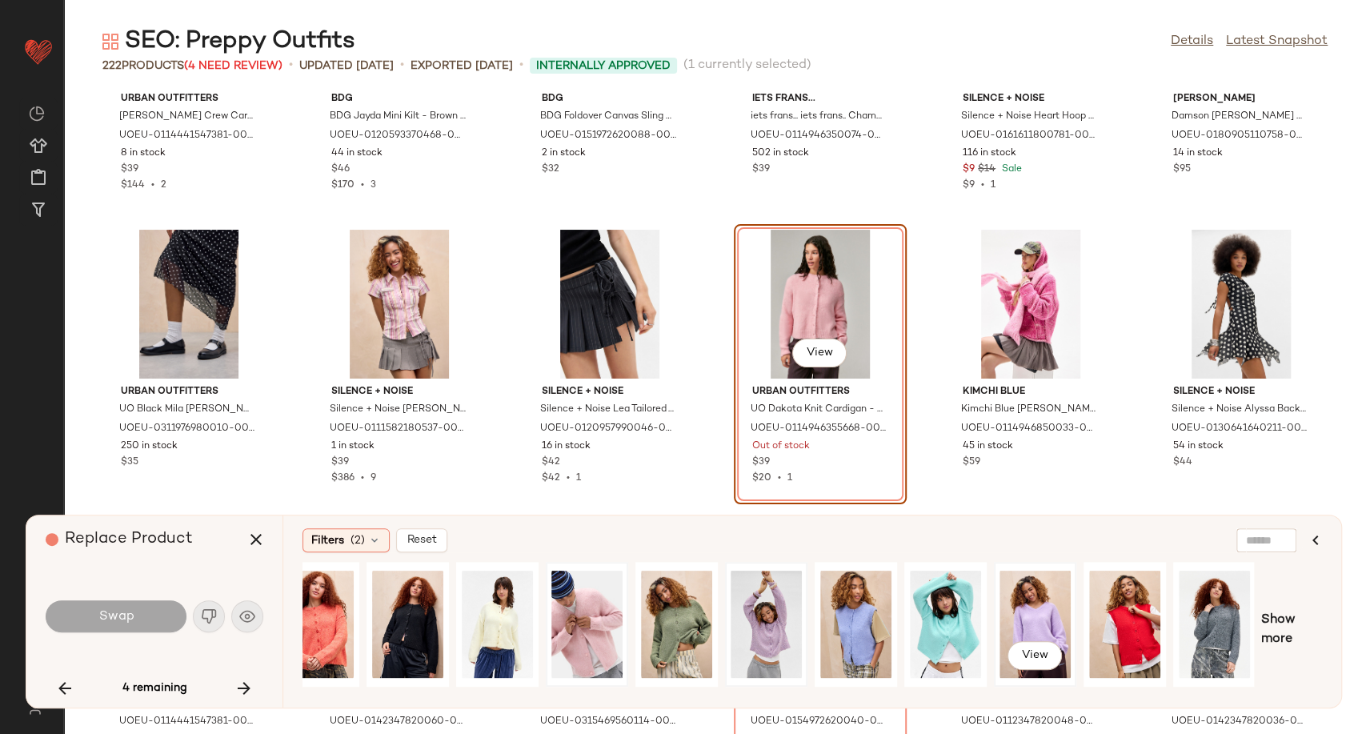
click at [1051, 623] on div "View" at bounding box center [1034, 624] width 71 height 114
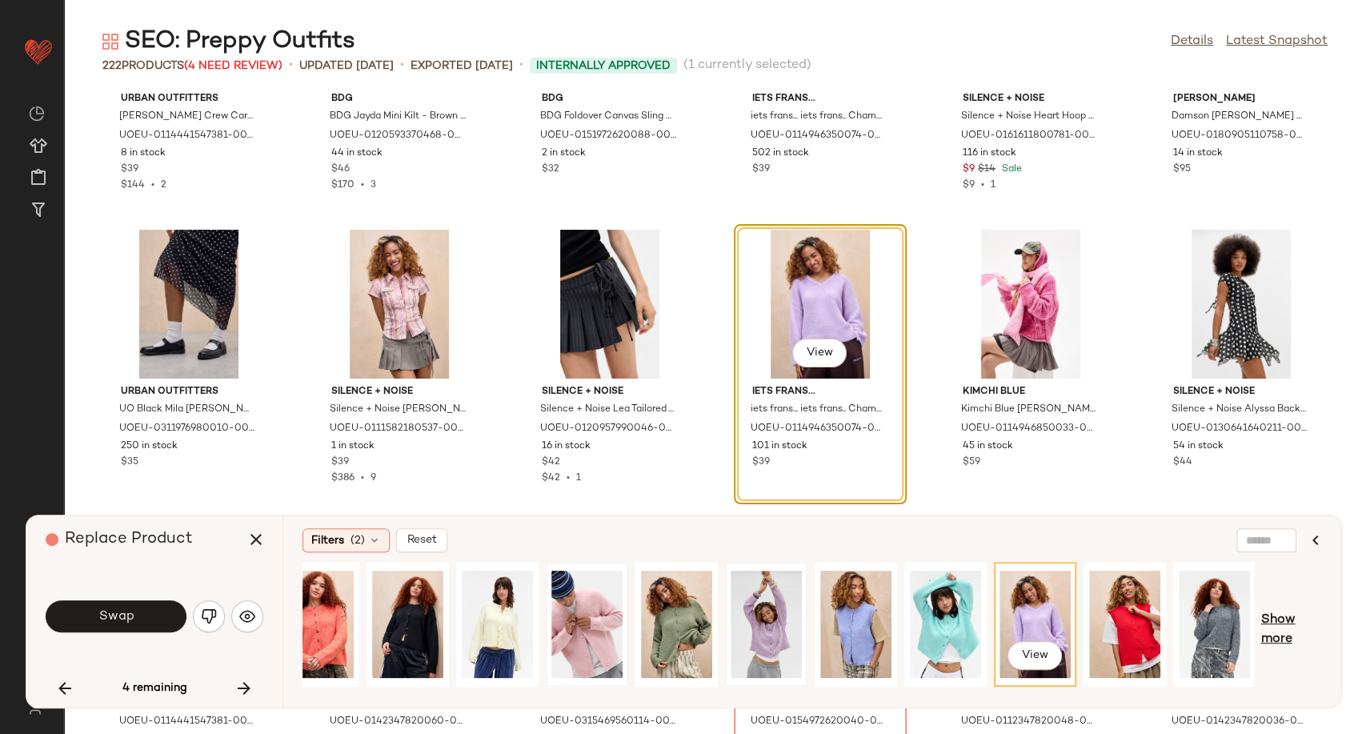
click at [1283, 636] on span "Show more" at bounding box center [1291, 630] width 62 height 38
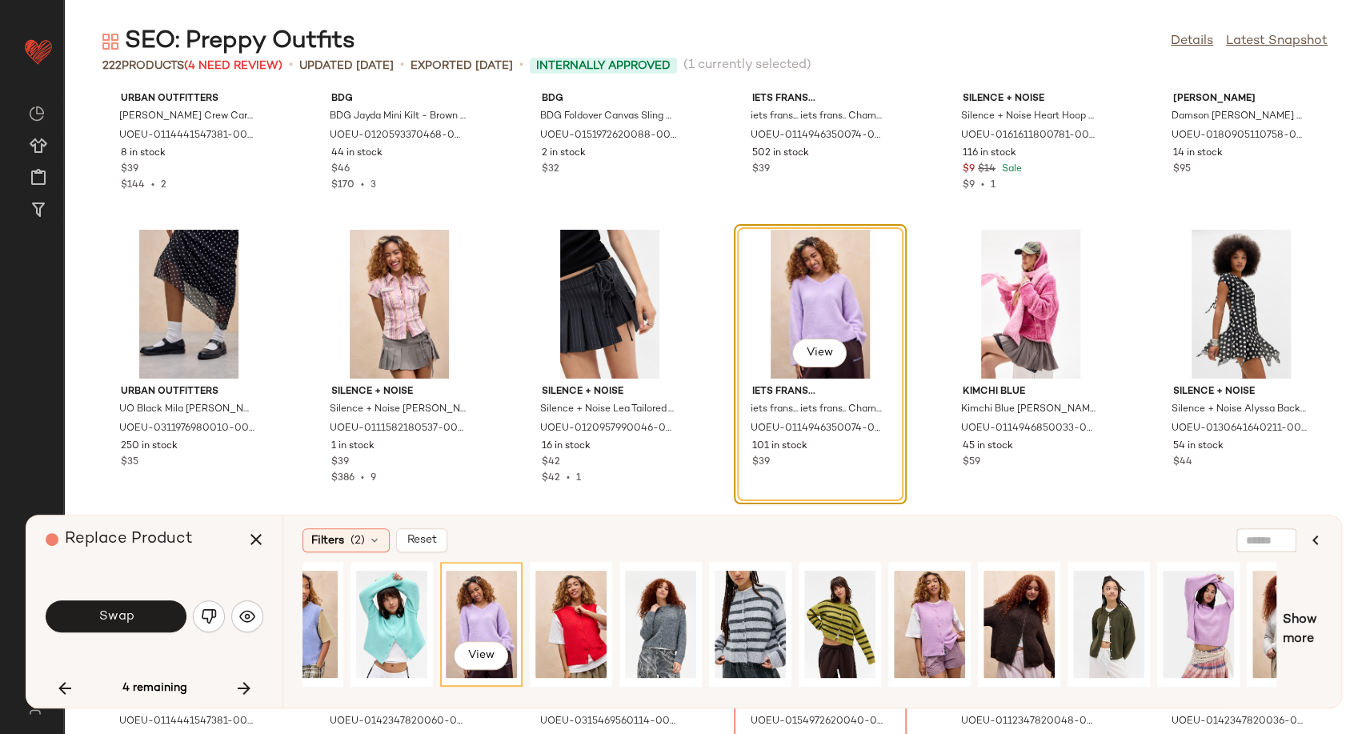
scroll to position [0, 717]
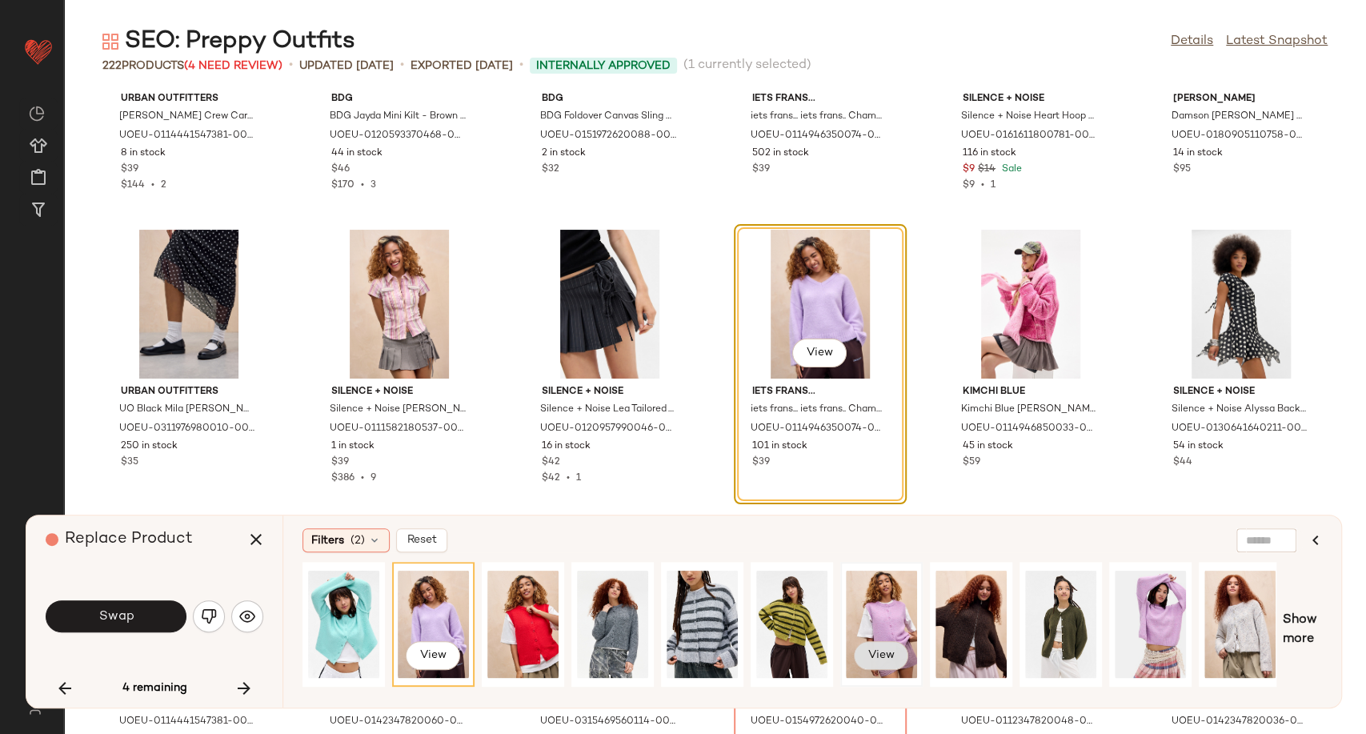
click at [890, 654] on span "View" at bounding box center [880, 655] width 27 height 13
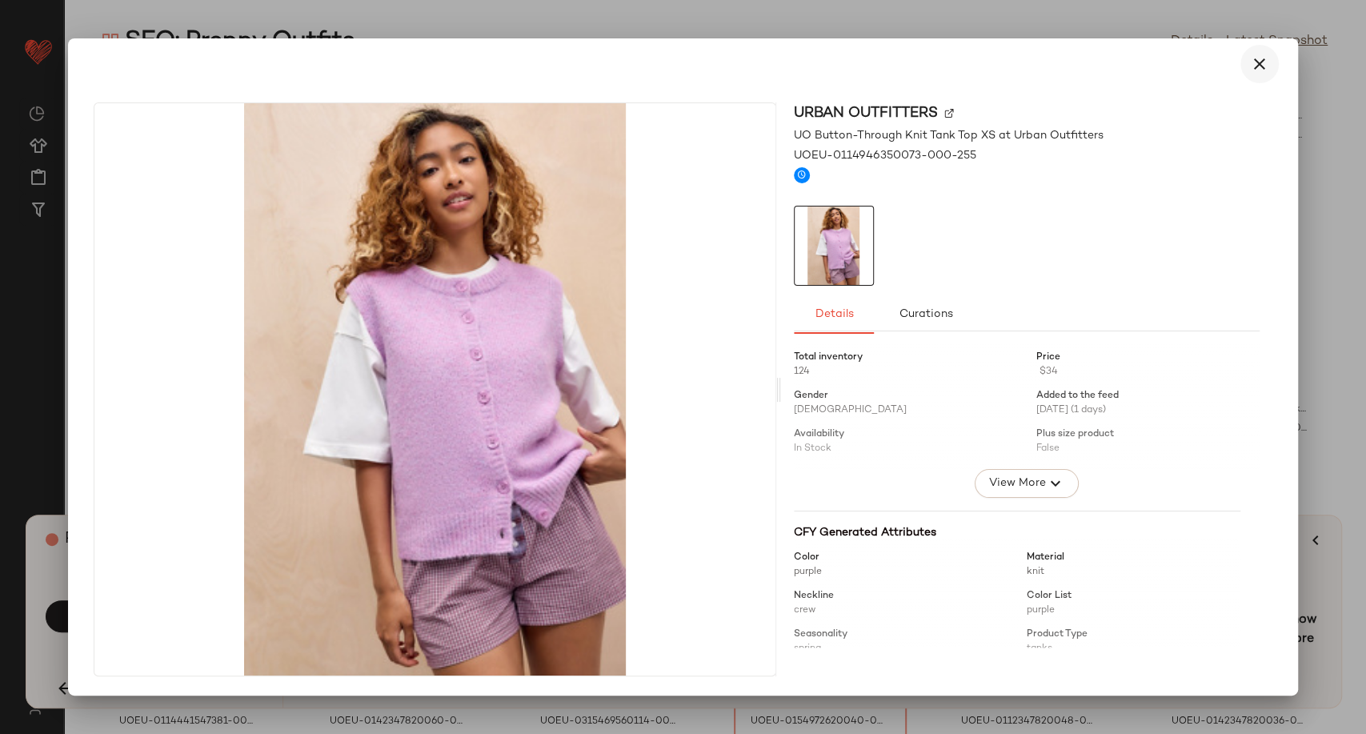
click at [1264, 66] on icon "button" at bounding box center [1259, 63] width 19 height 19
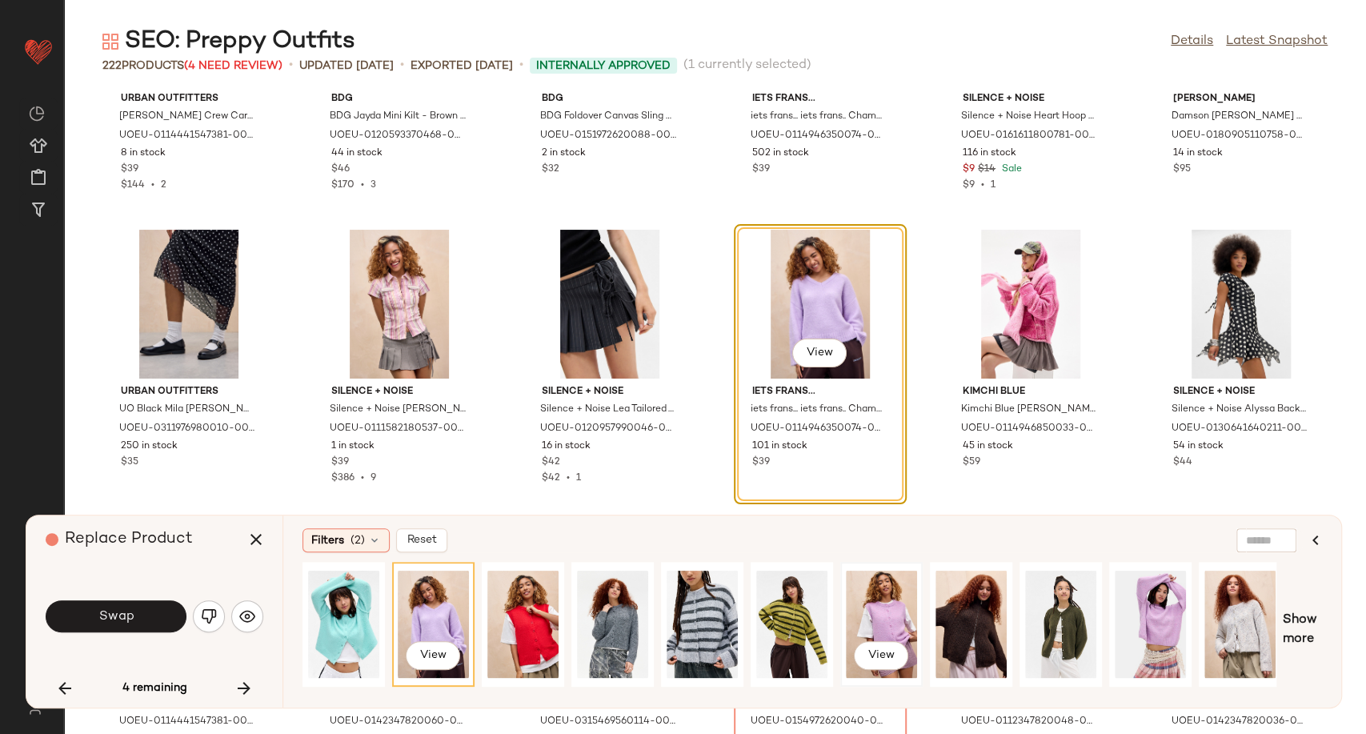
click at [877, 607] on div "View" at bounding box center [881, 624] width 71 height 114
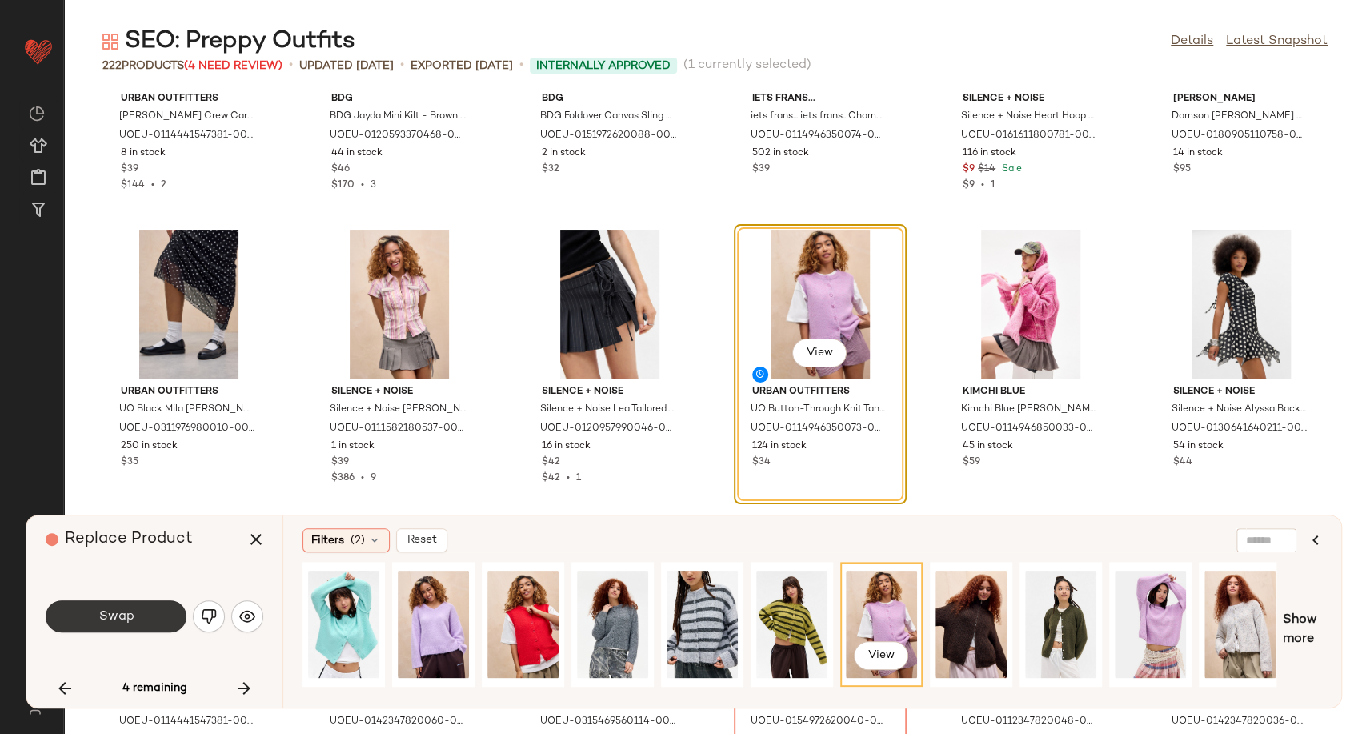
click at [90, 622] on button "Swap" at bounding box center [116, 616] width 141 height 32
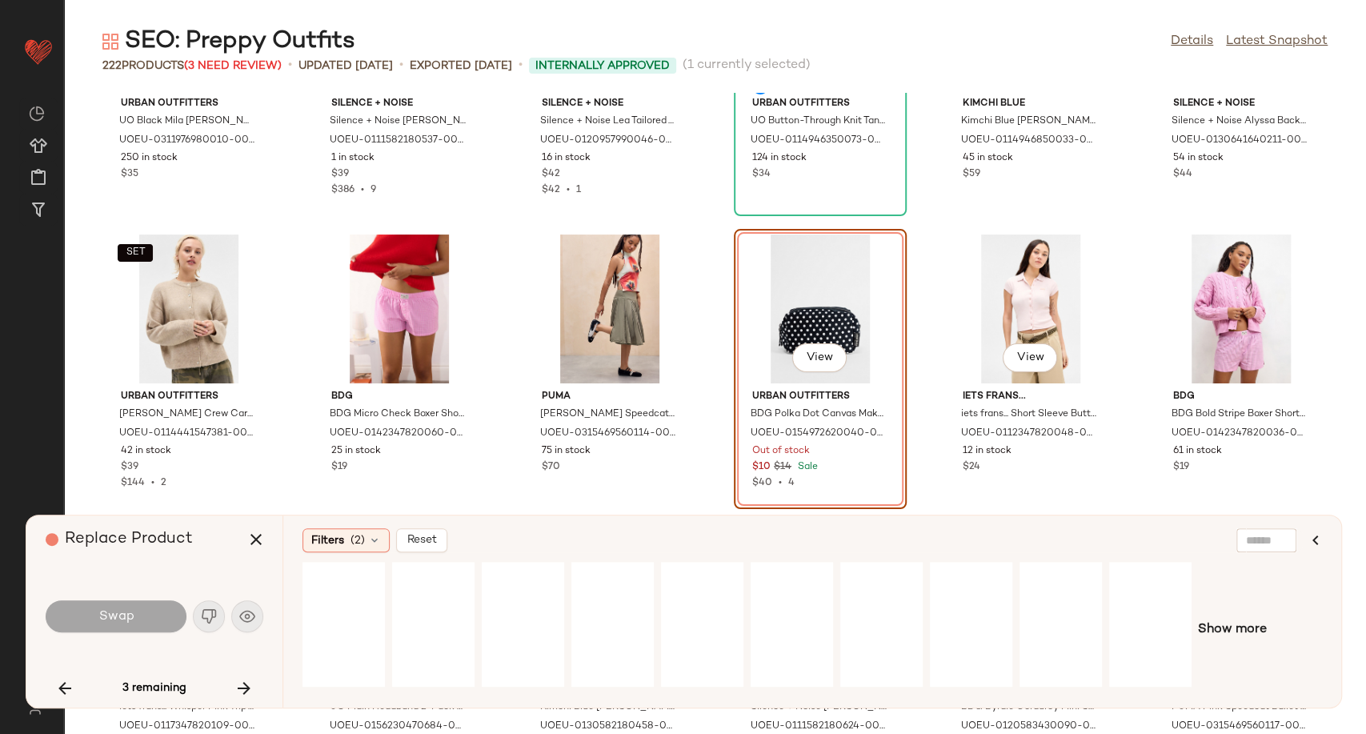
scroll to position [9256, 0]
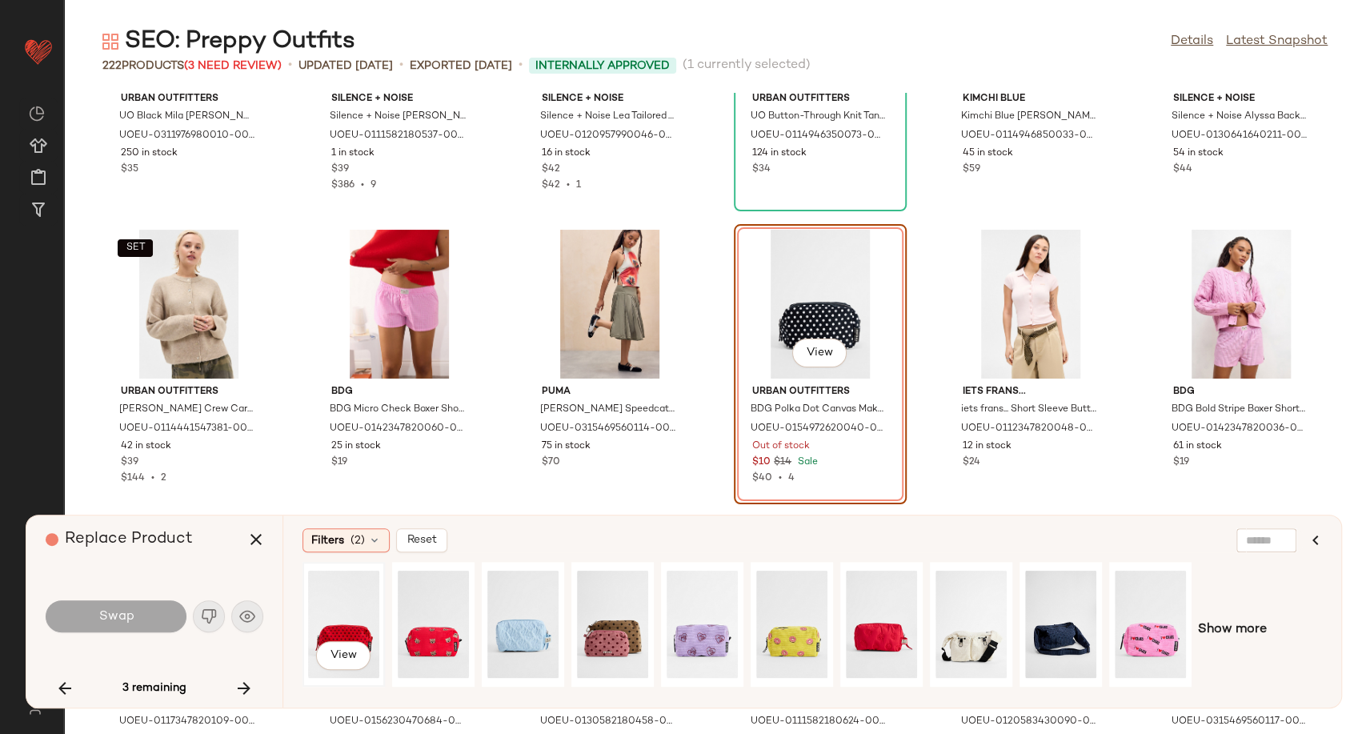
click at [348, 623] on div "View" at bounding box center [343, 624] width 71 height 114
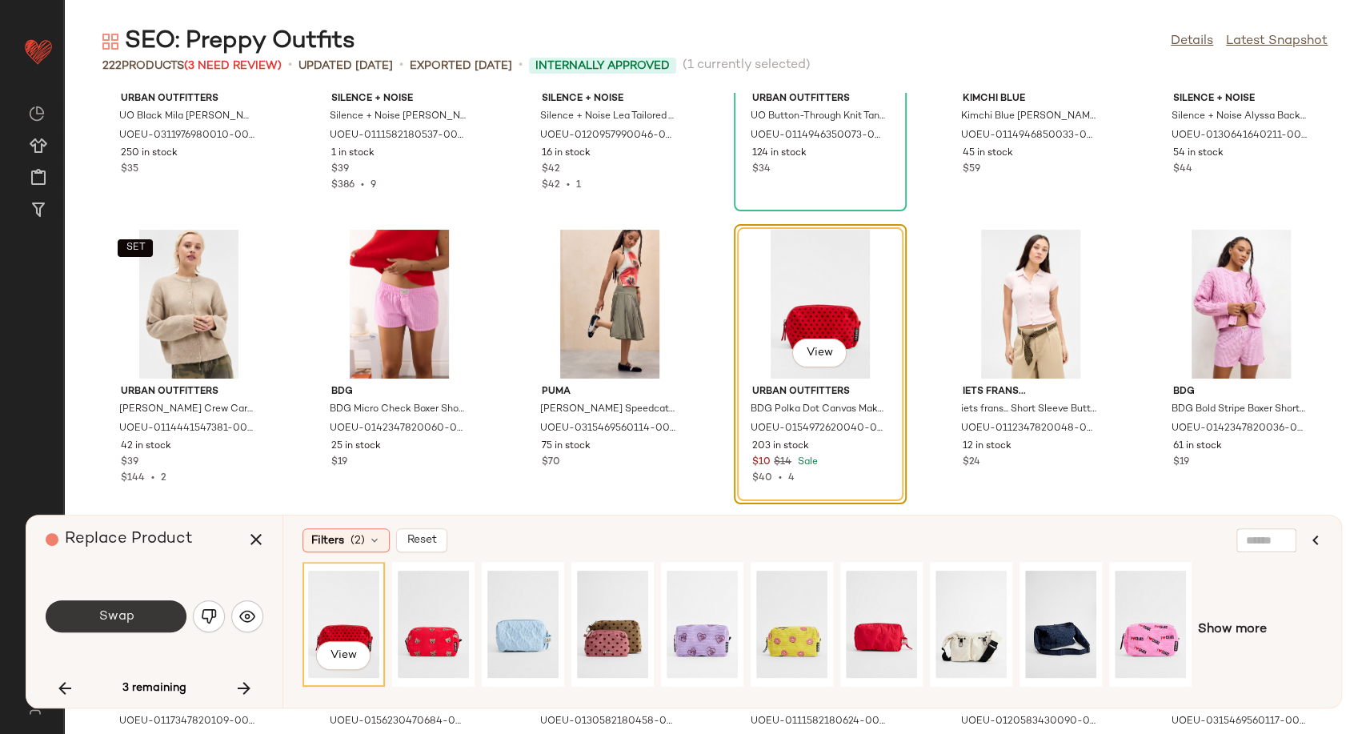
click at [160, 620] on button "Swap" at bounding box center [116, 616] width 141 height 32
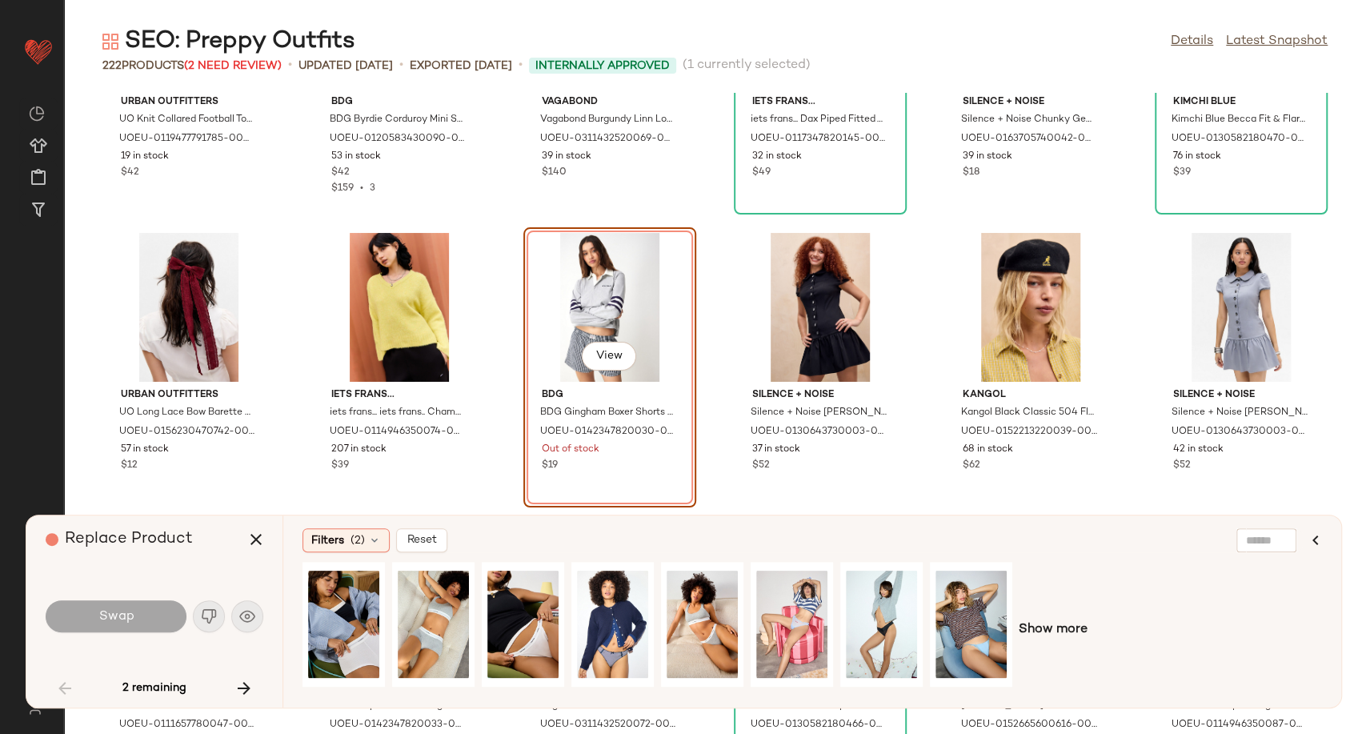
scroll to position [852, 0]
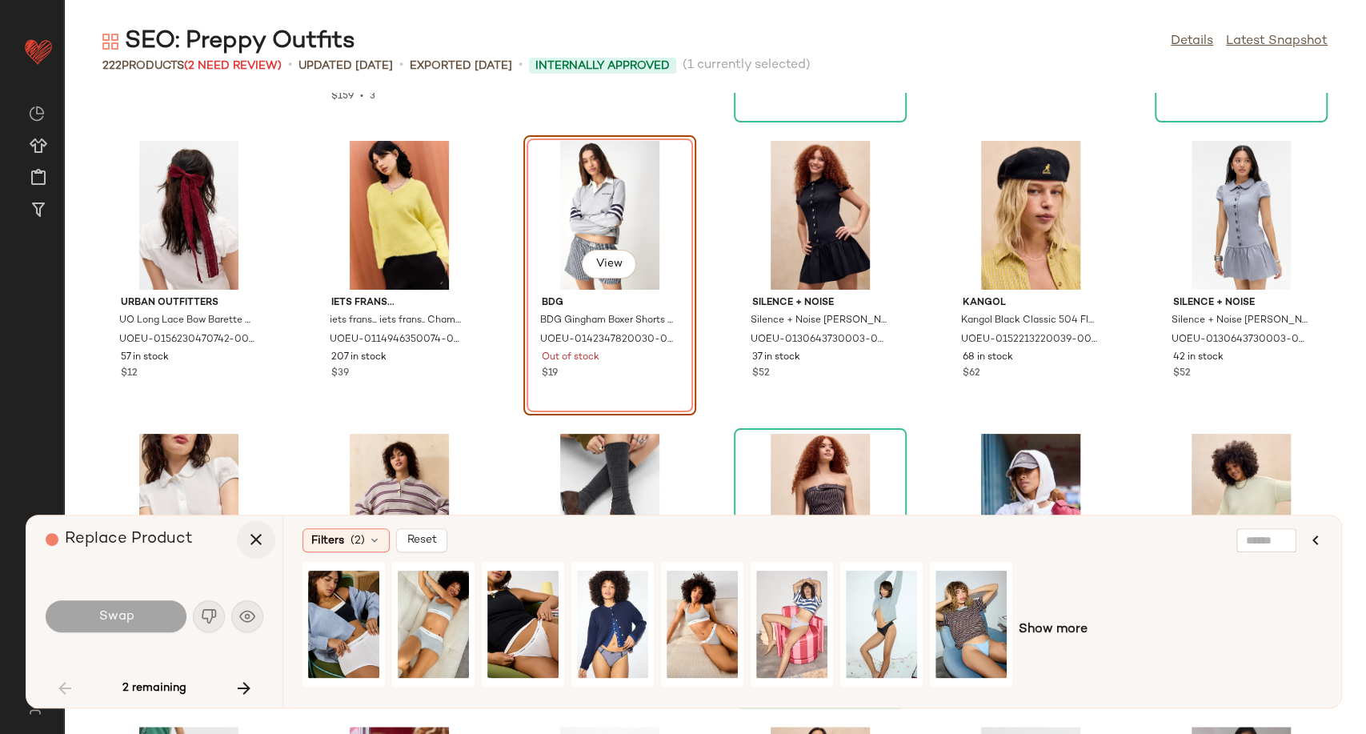
click at [251, 552] on button "button" at bounding box center [256, 539] width 38 height 38
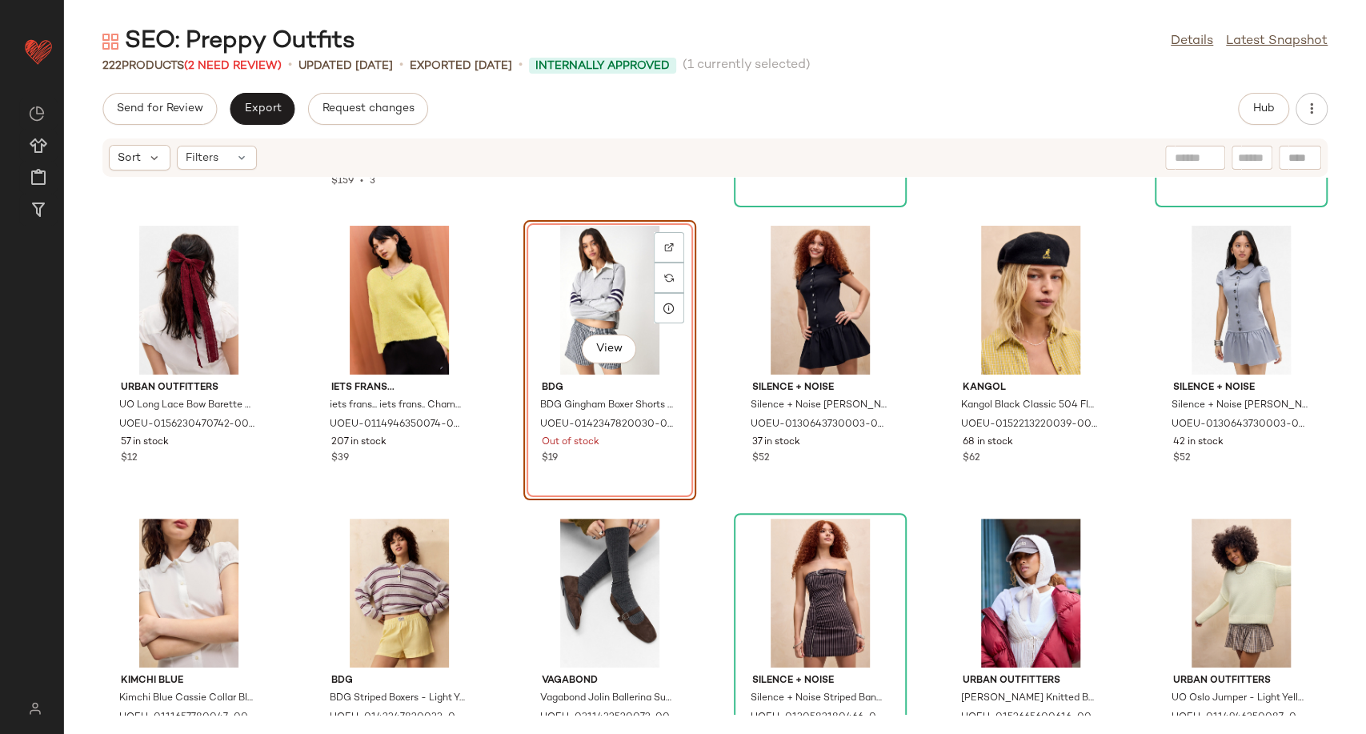
click at [584, 290] on div "View" at bounding box center [610, 300] width 162 height 149
click at [1271, 109] on span "Hub" at bounding box center [1263, 108] width 22 height 13
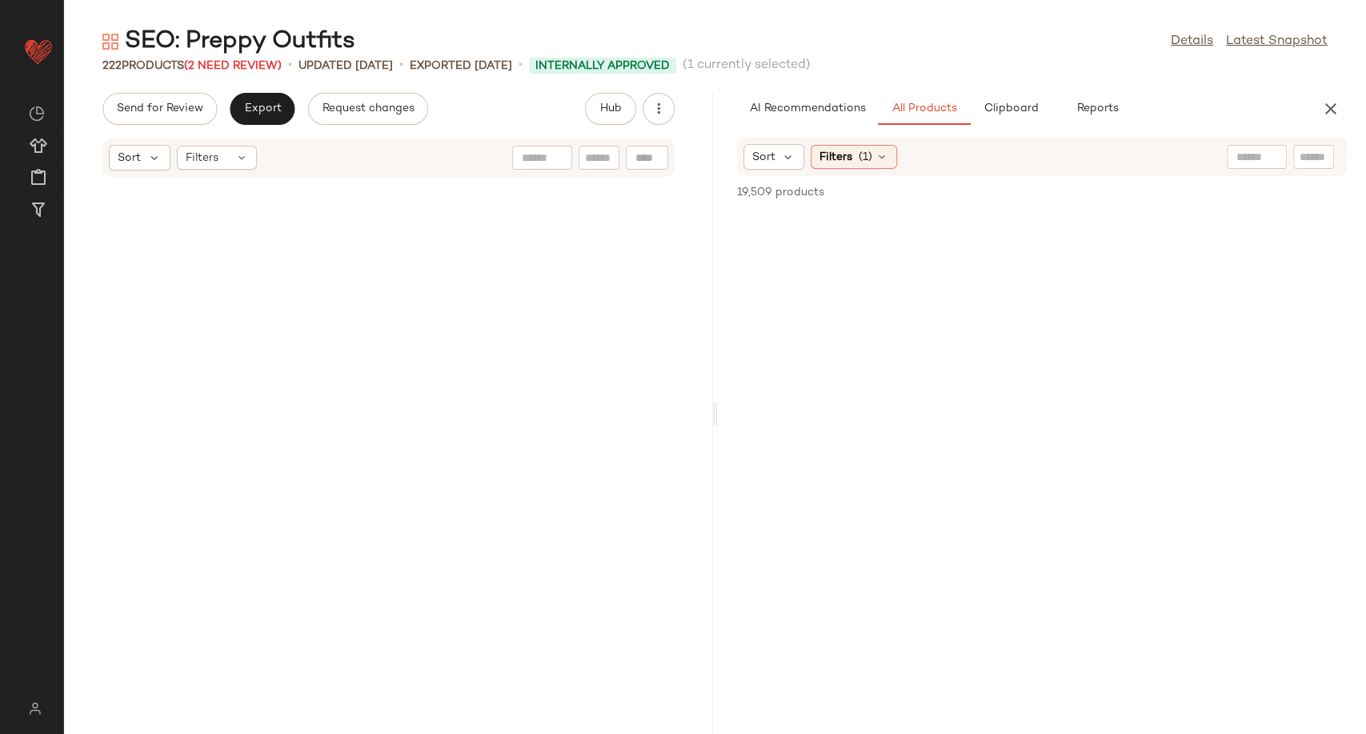
scroll to position [1757, 0]
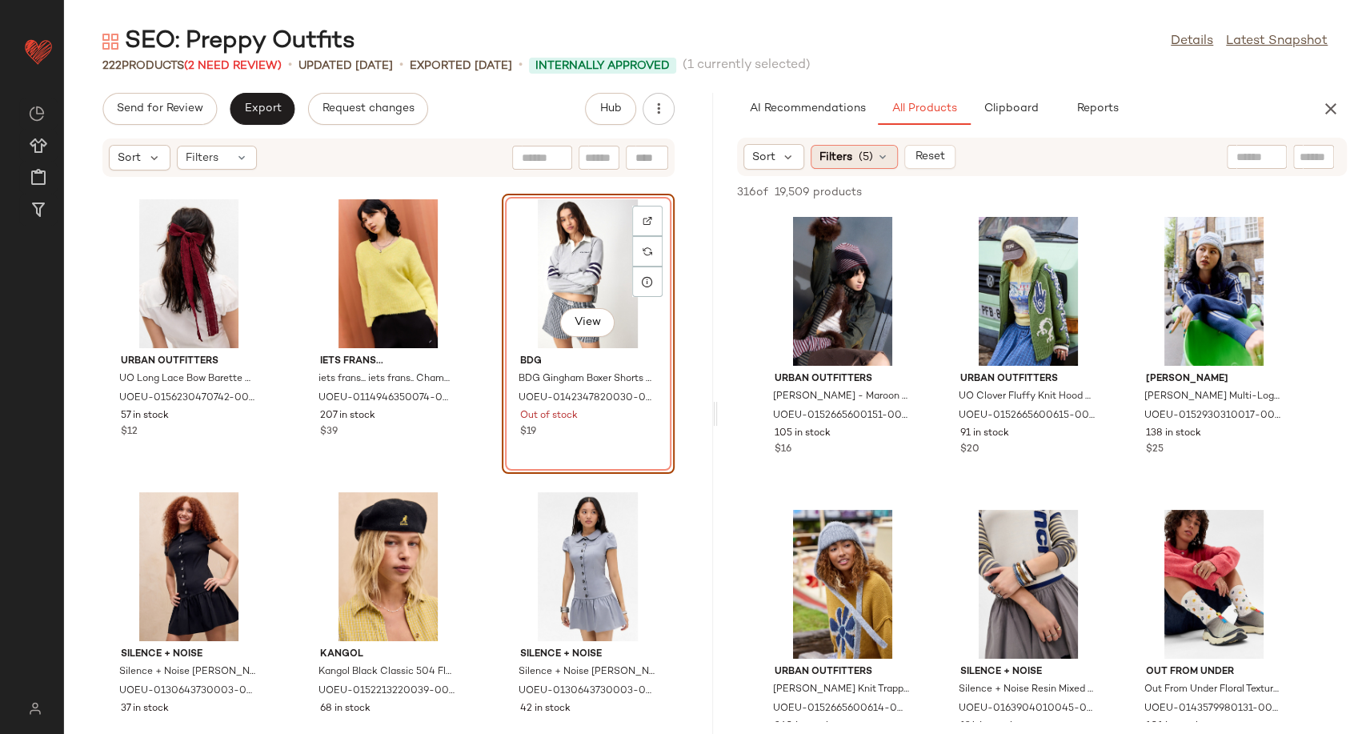
click at [883, 152] on icon at bounding box center [882, 156] width 13 height 13
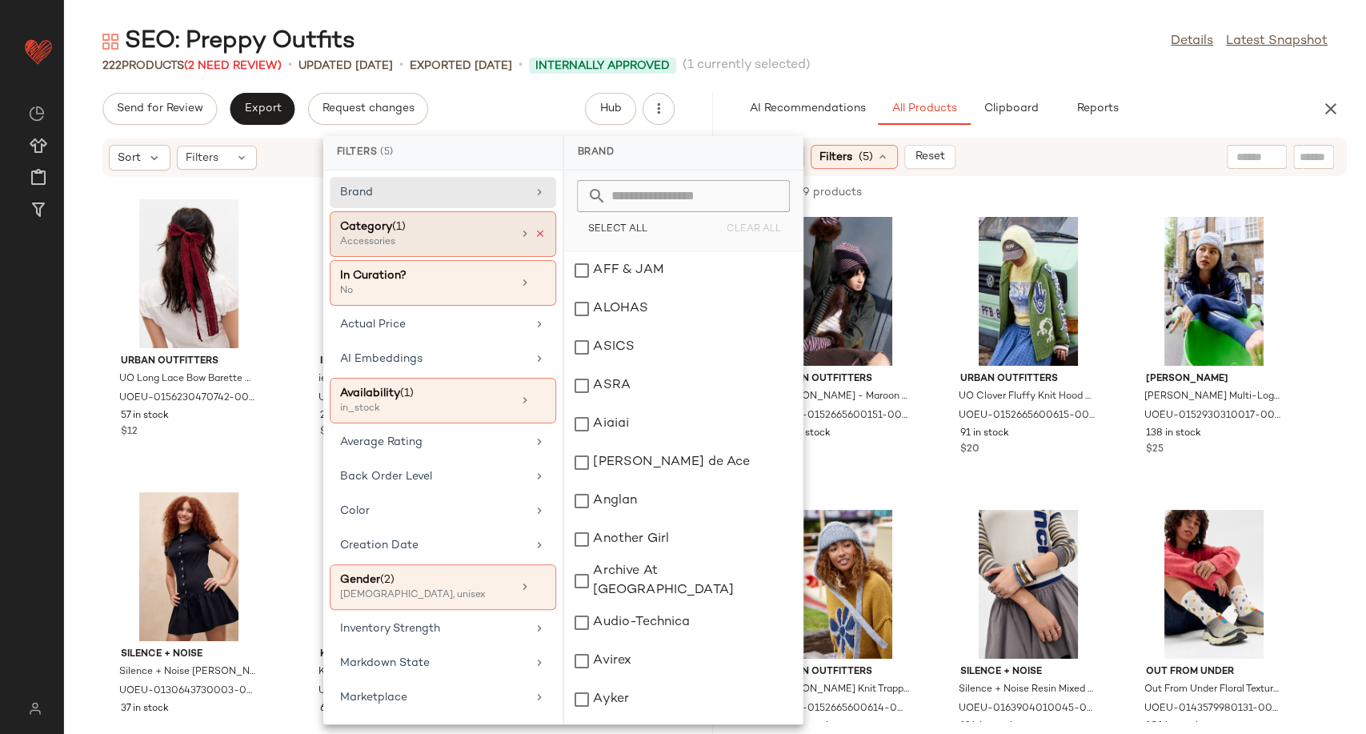
click at [535, 236] on icon at bounding box center [540, 233] width 11 height 11
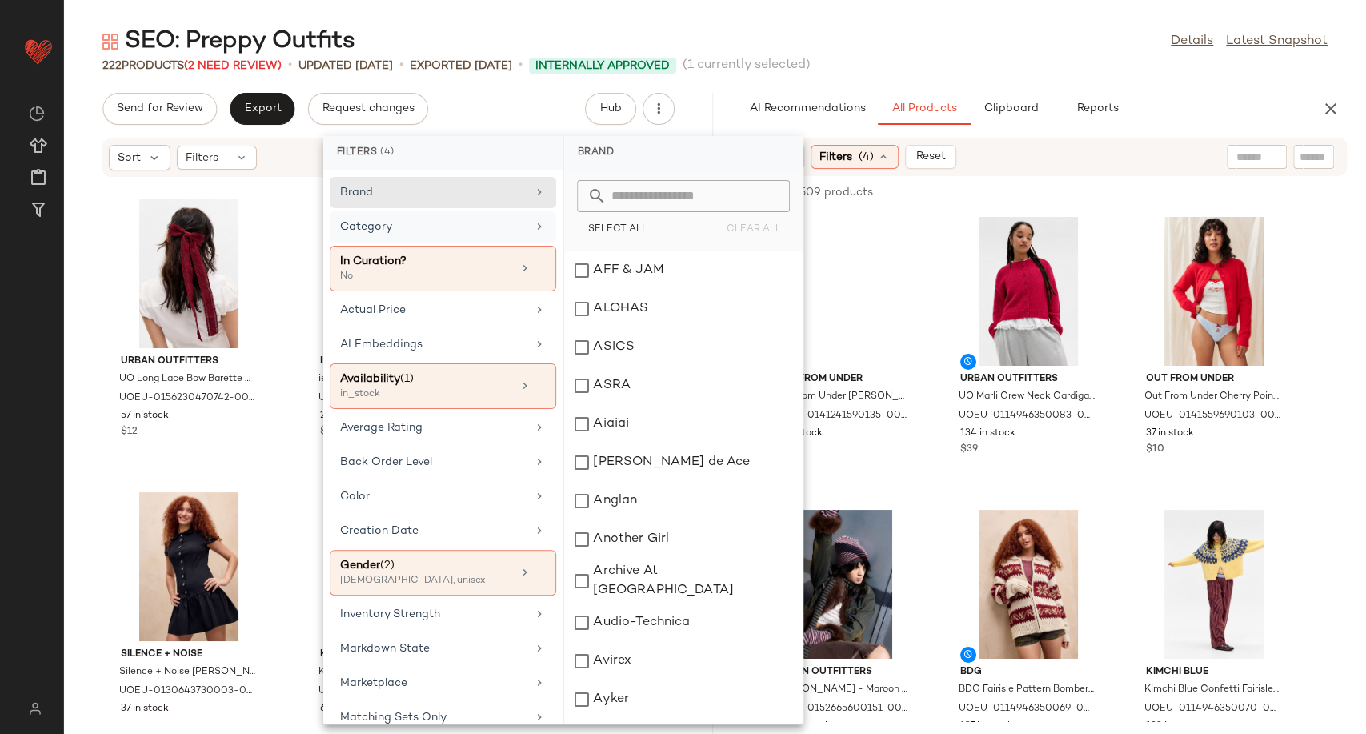
click at [480, 221] on div "Category" at bounding box center [433, 226] width 186 height 17
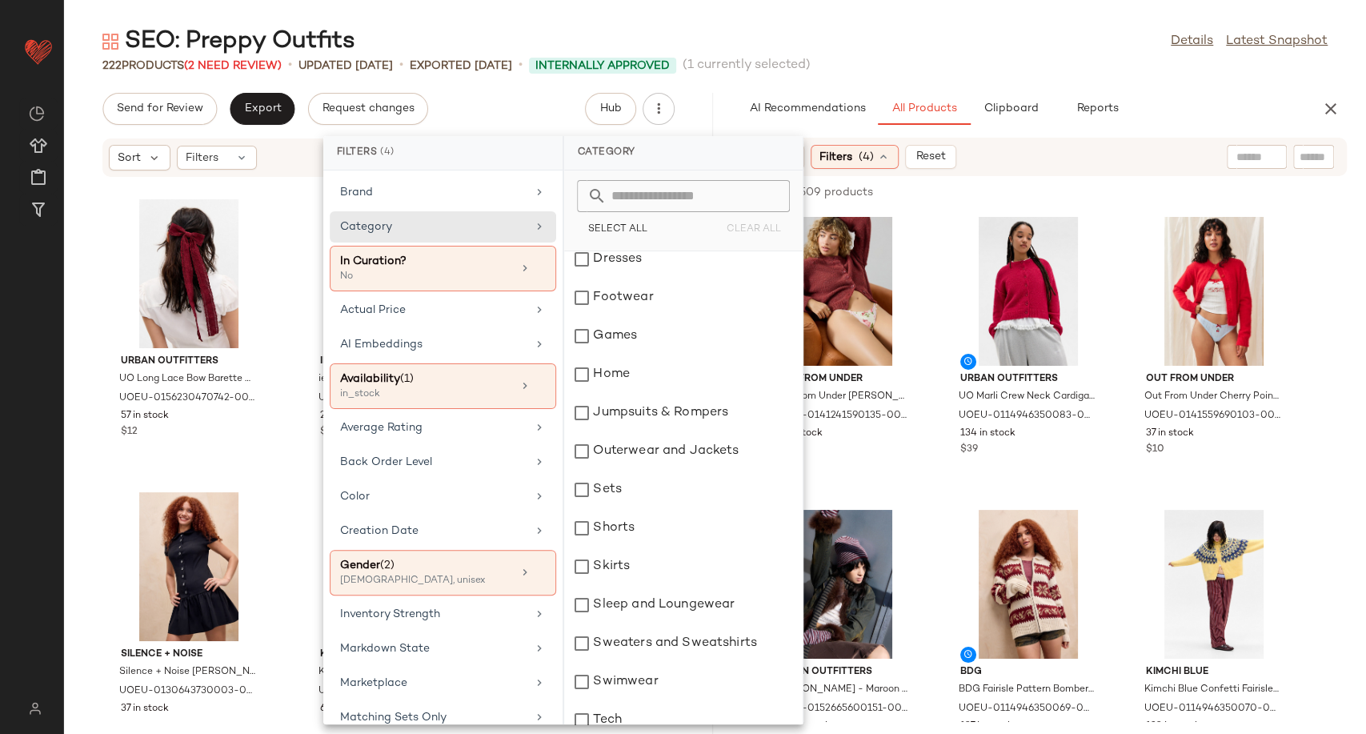
scroll to position [333, 0]
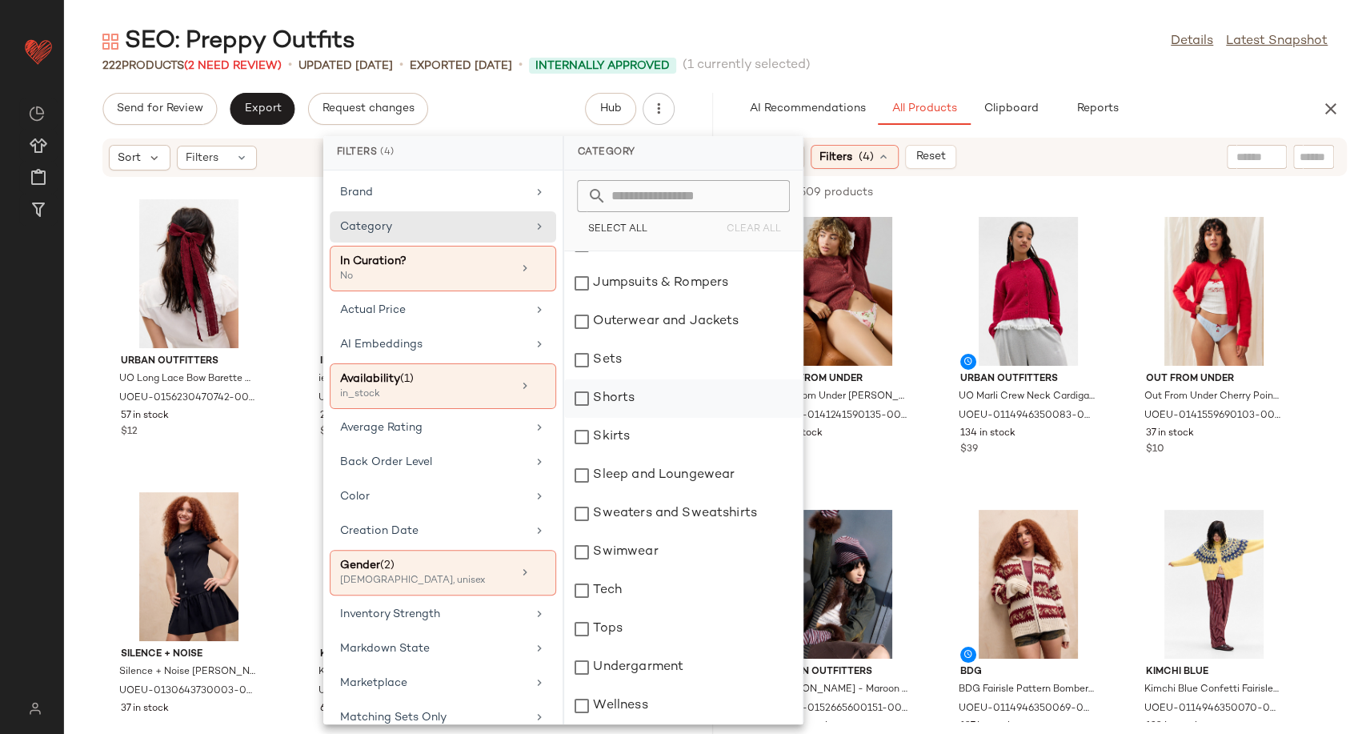
click at [602, 405] on div "Shorts" at bounding box center [683, 398] width 238 height 38
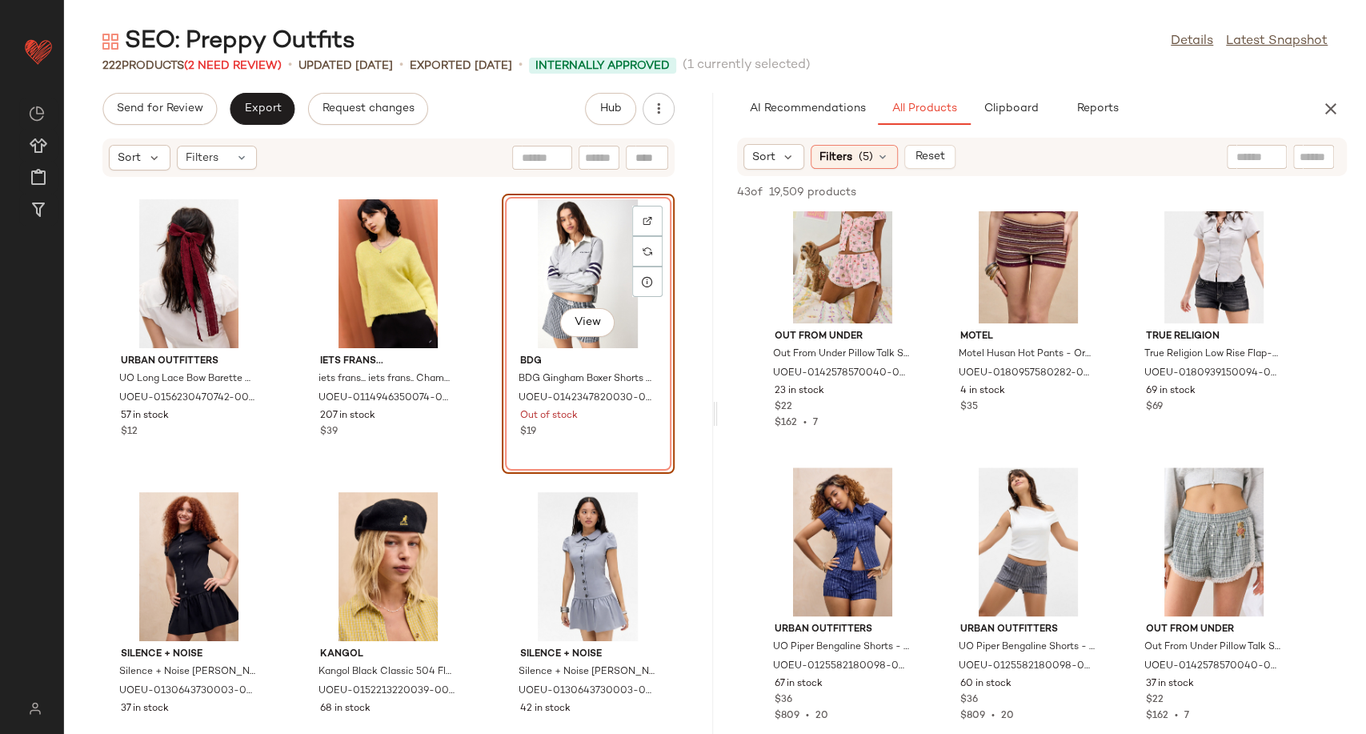
scroll to position [1244, 0]
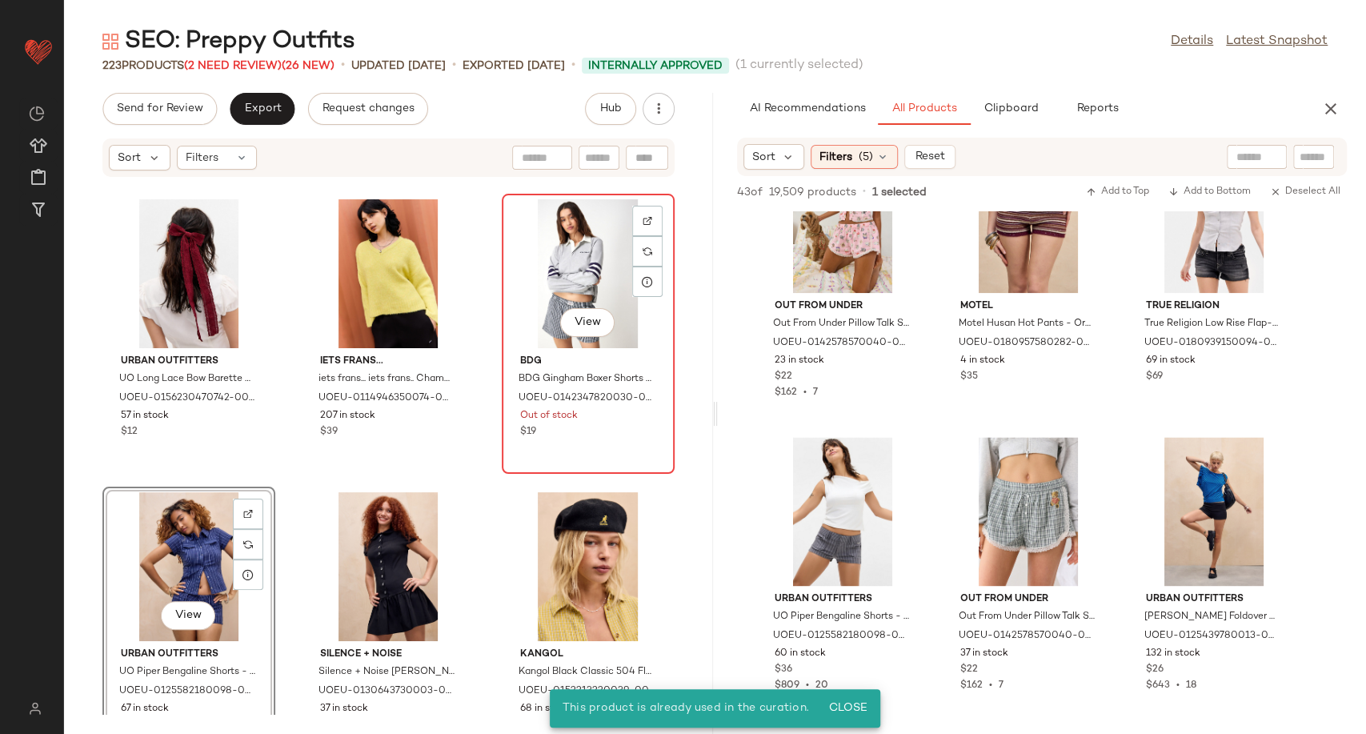
click at [565, 270] on div "View" at bounding box center [588, 273] width 162 height 149
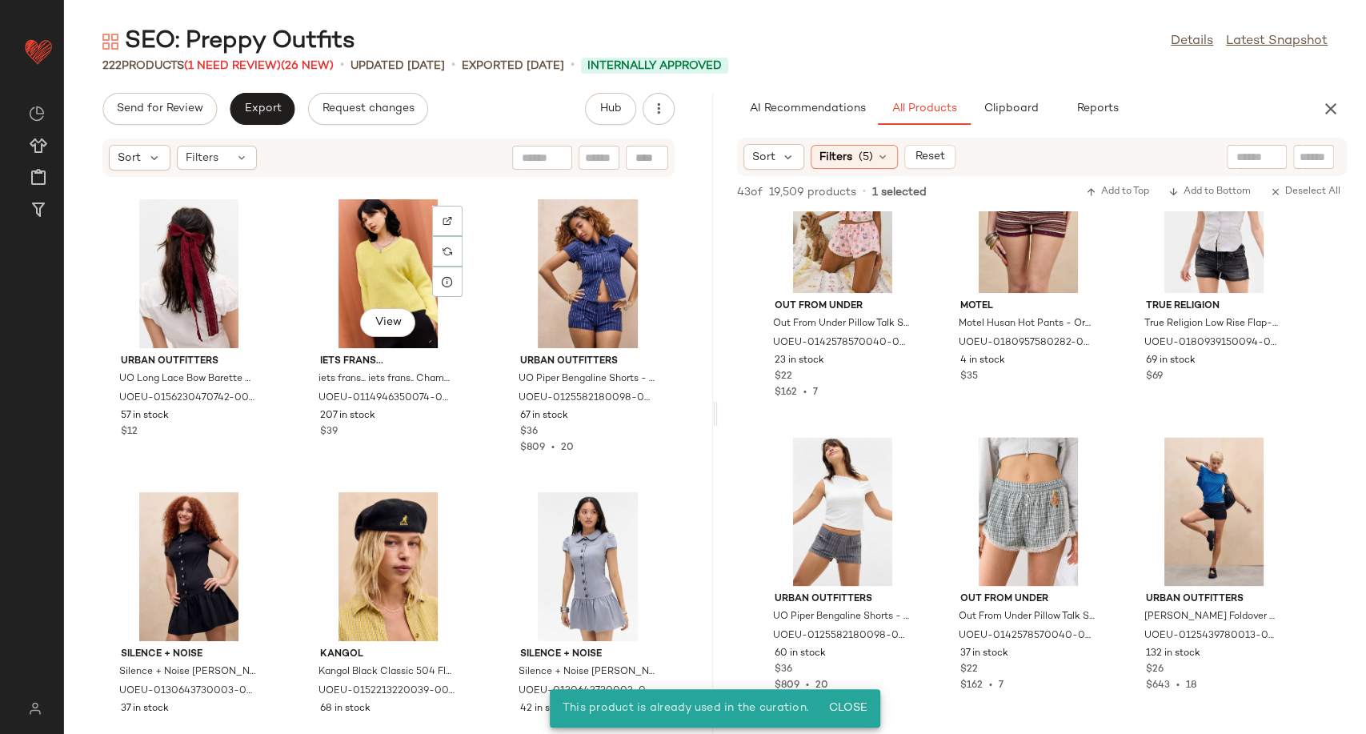
click at [469, 431] on div "View iets frans... iets frans... iets frans.. Champagne High V-Neck Jumper - Ye…" at bounding box center [388, 334] width 173 height 280
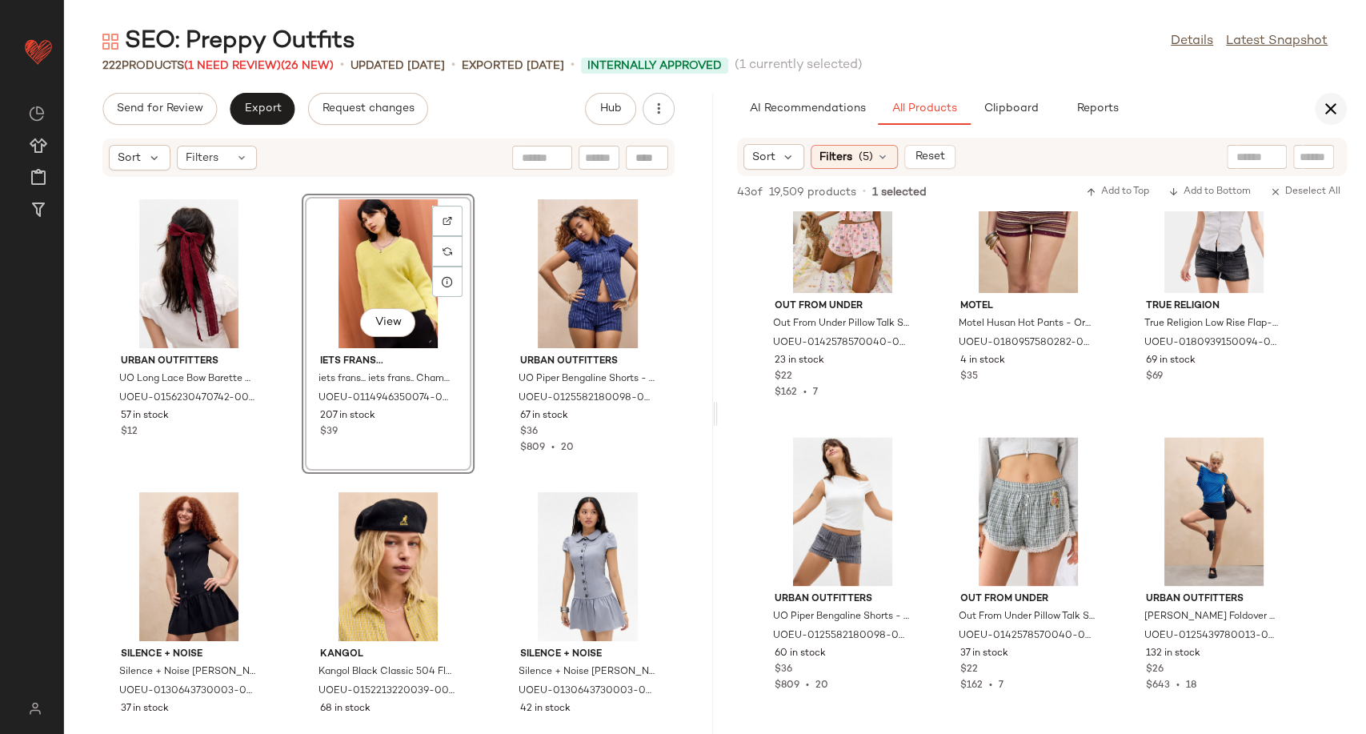
click at [1336, 106] on icon "button" at bounding box center [1330, 108] width 19 height 19
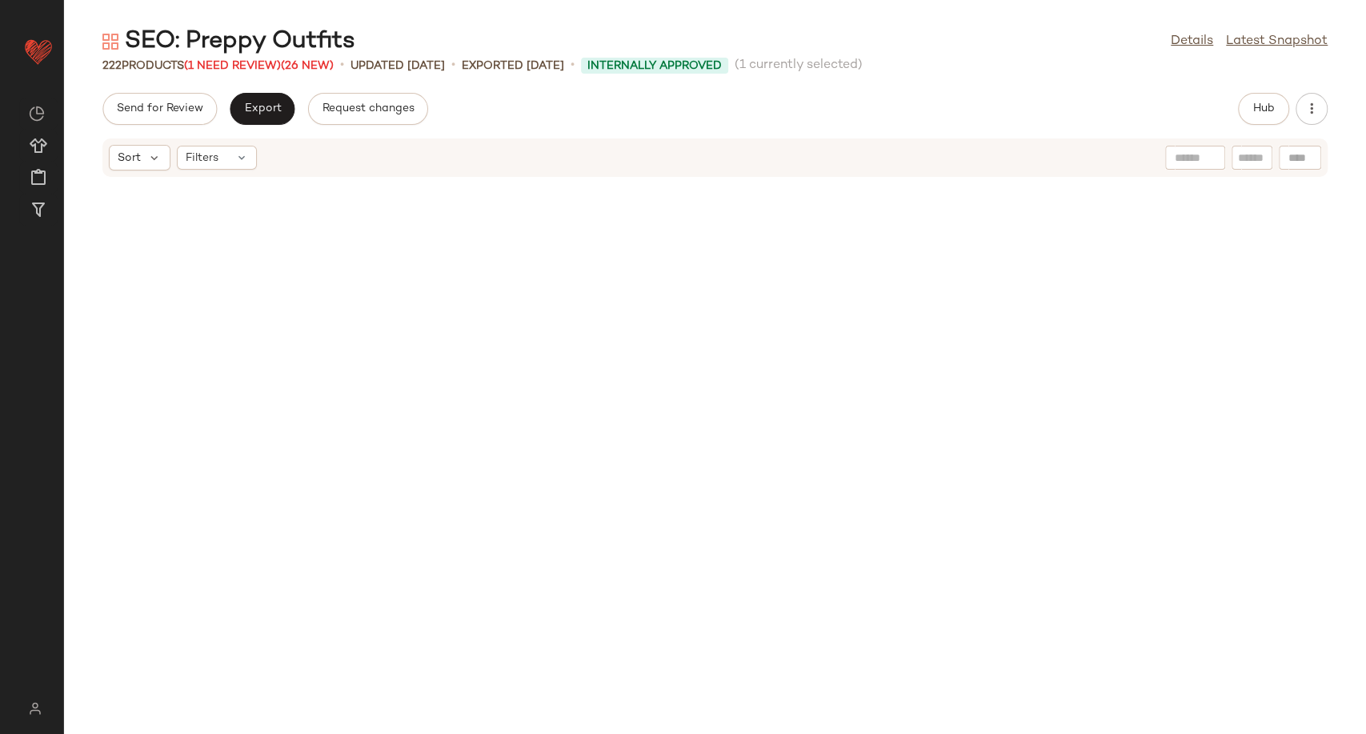
scroll to position [891, 0]
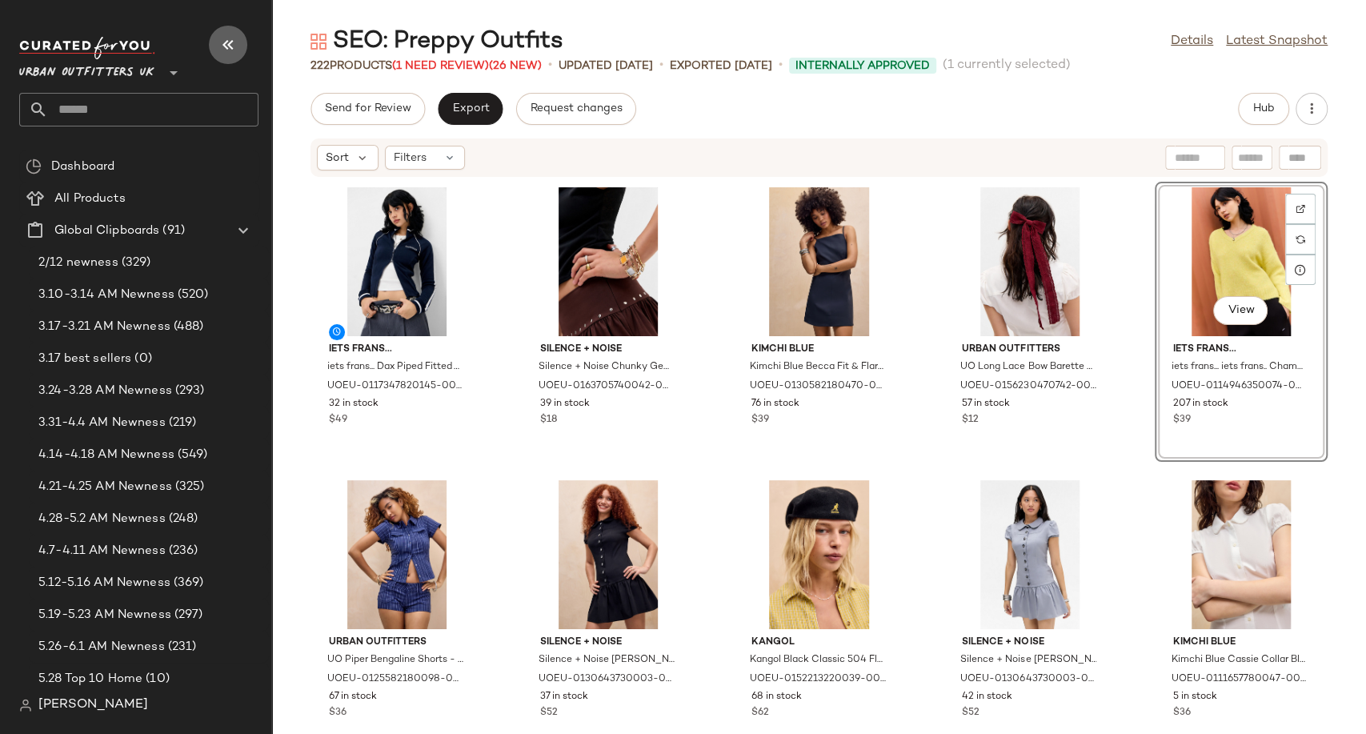
click at [215, 46] on button "button" at bounding box center [228, 45] width 38 height 38
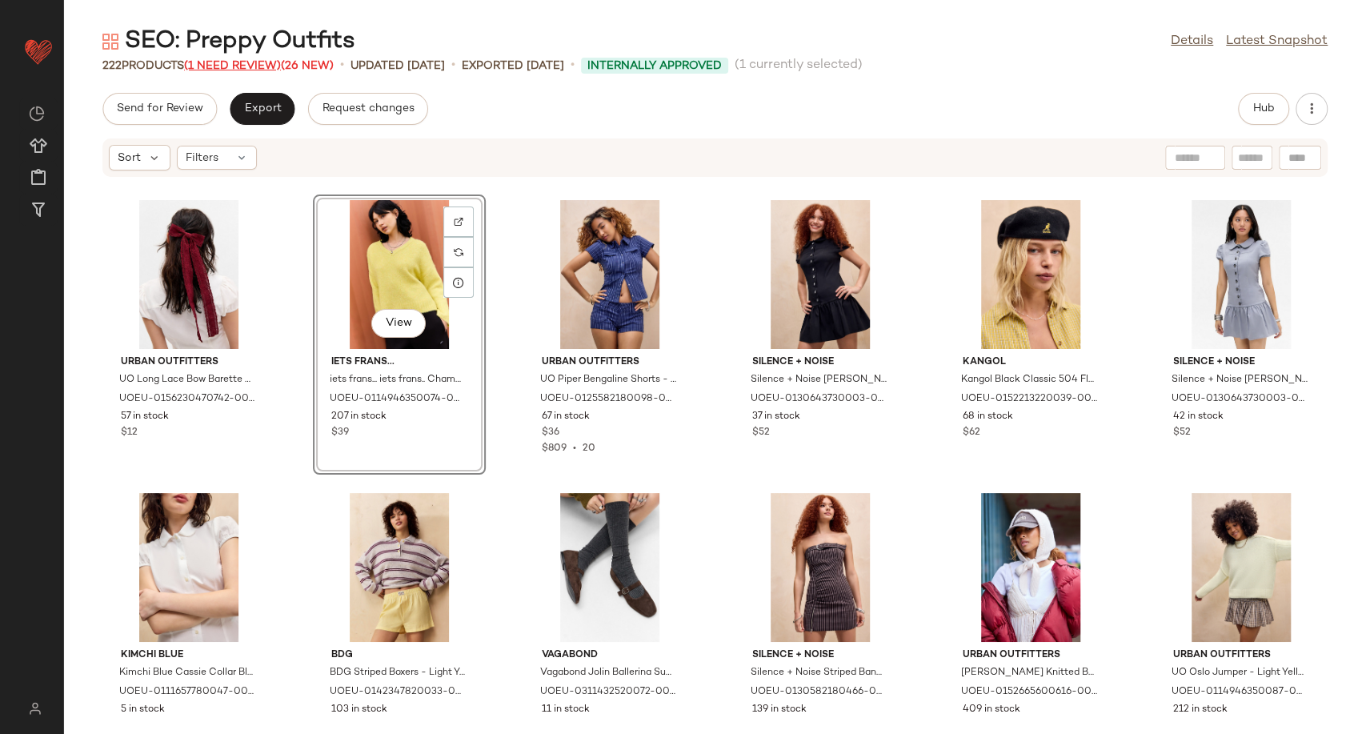
click at [266, 65] on span "(1 Need Review)" at bounding box center [232, 66] width 97 height 12
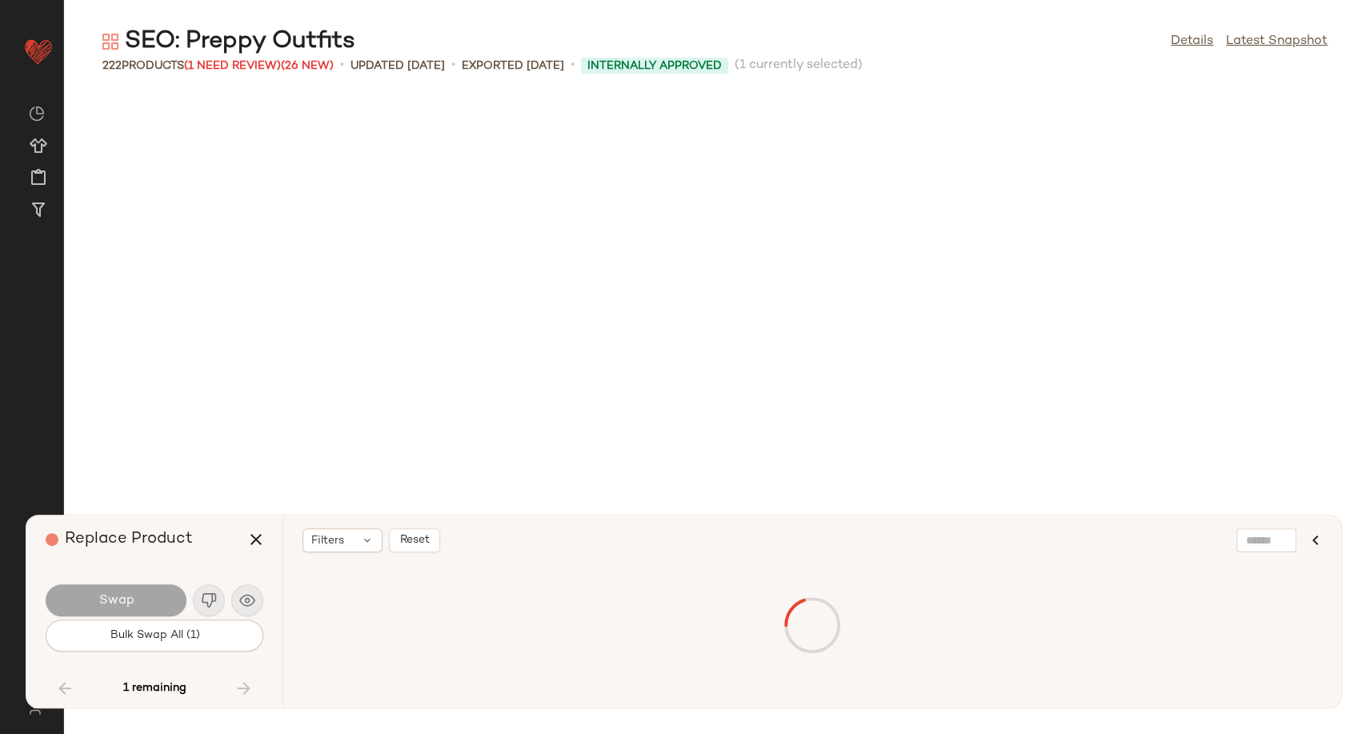
scroll to position [10197, 0]
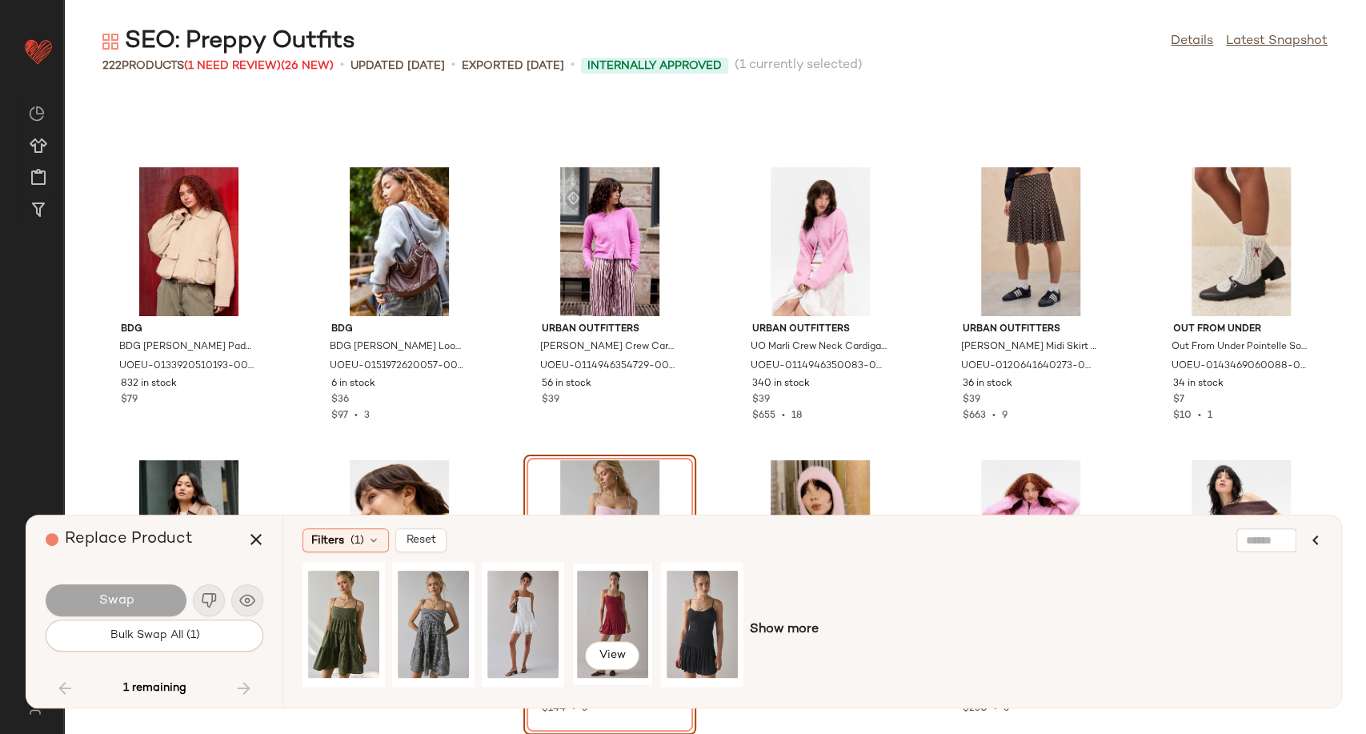
click at [629, 603] on div "View" at bounding box center [612, 624] width 71 height 114
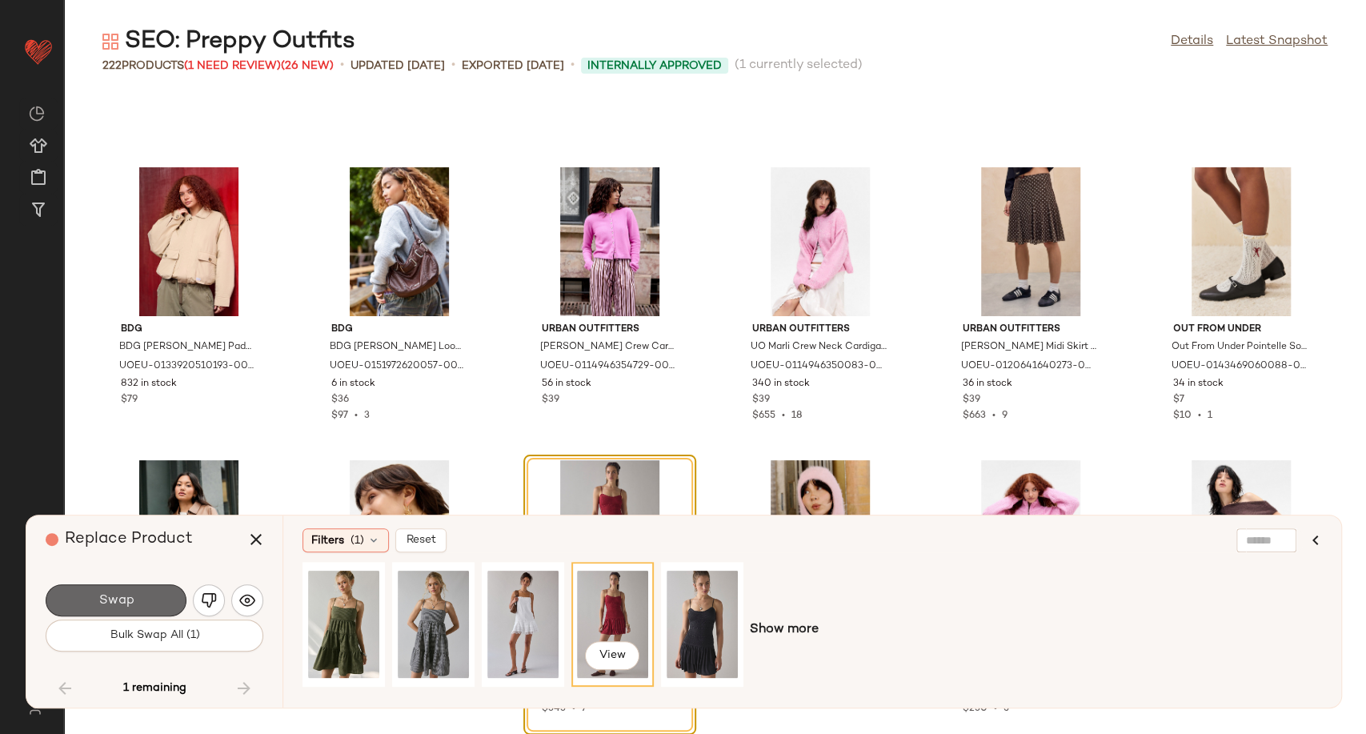
click at [159, 596] on button "Swap" at bounding box center [116, 600] width 141 height 32
